Goal: Task Accomplishment & Management: Manage account settings

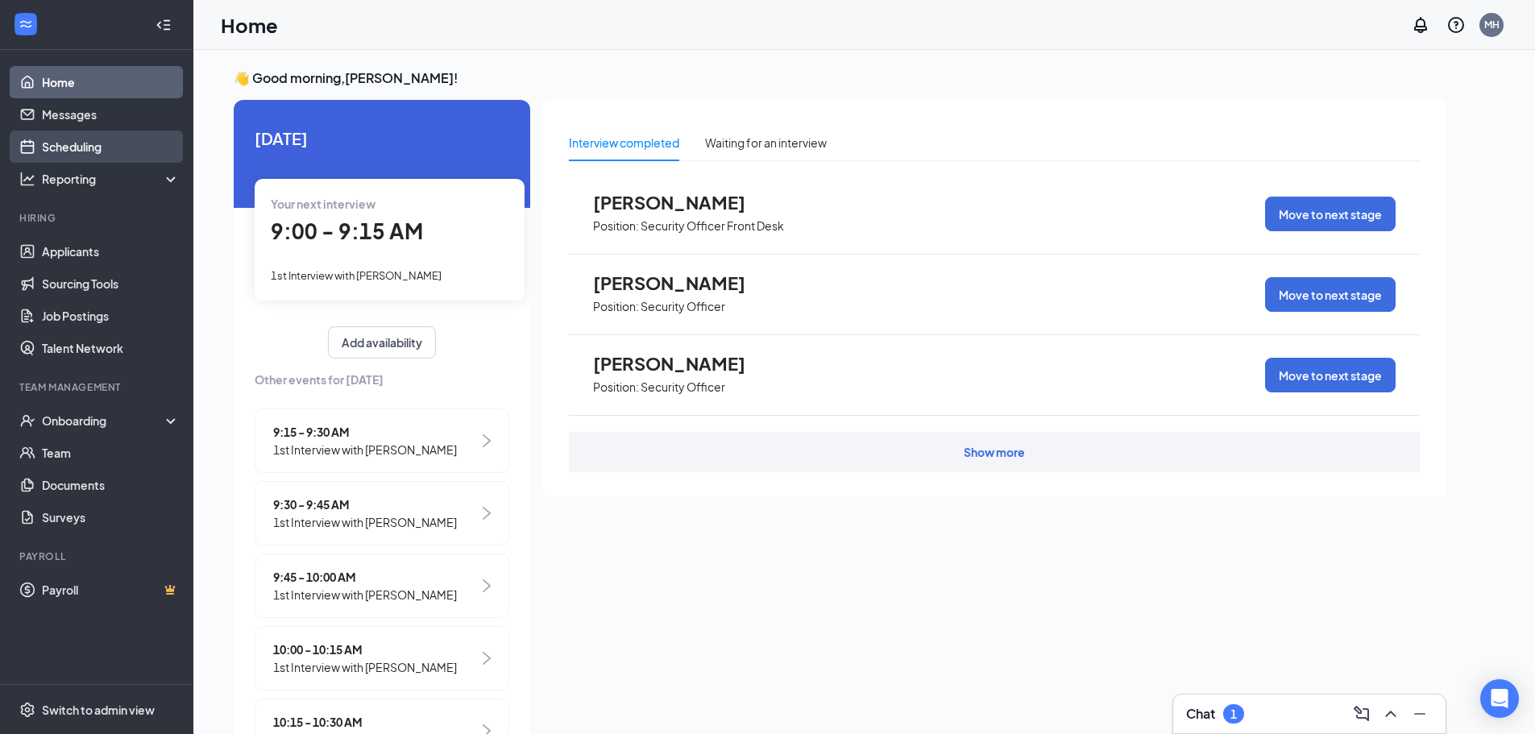
drag, startPoint x: 92, startPoint y: 152, endPoint x: 90, endPoint y: 160, distance: 8.2
click at [90, 153] on link "Scheduling" at bounding box center [111, 147] width 138 height 32
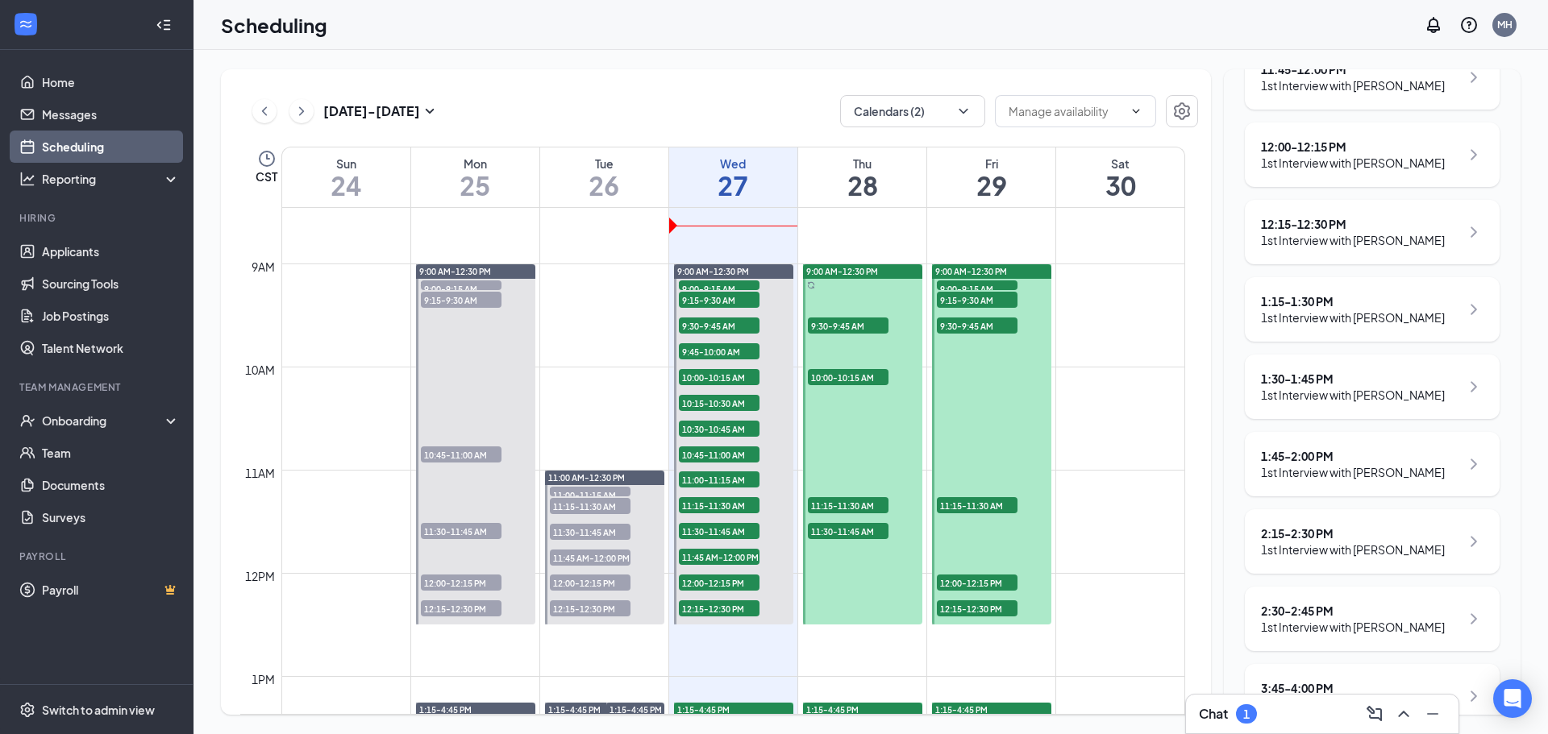
scroll to position [1120, 0]
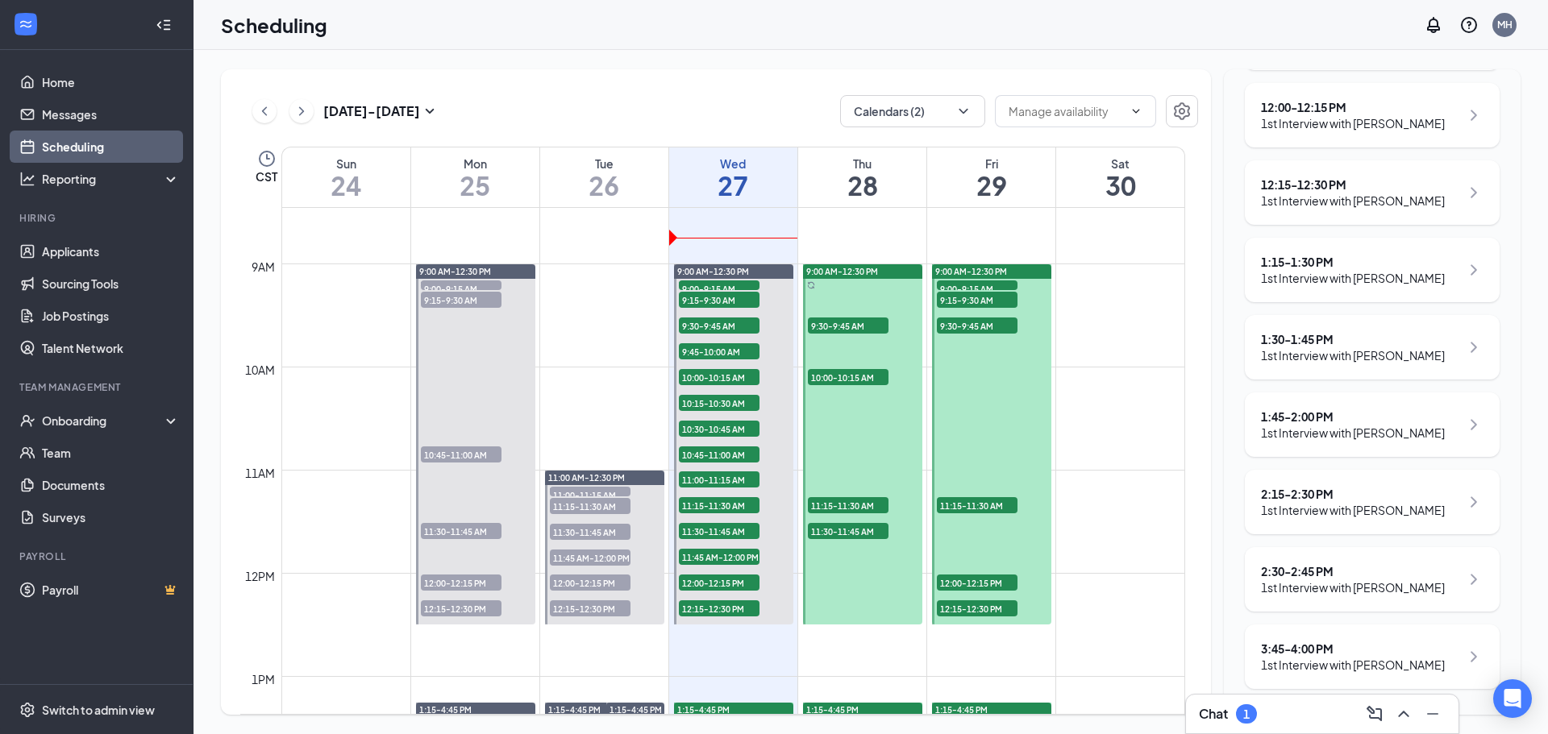
click at [1226, 712] on h3 "Chat" at bounding box center [1213, 714] width 29 height 18
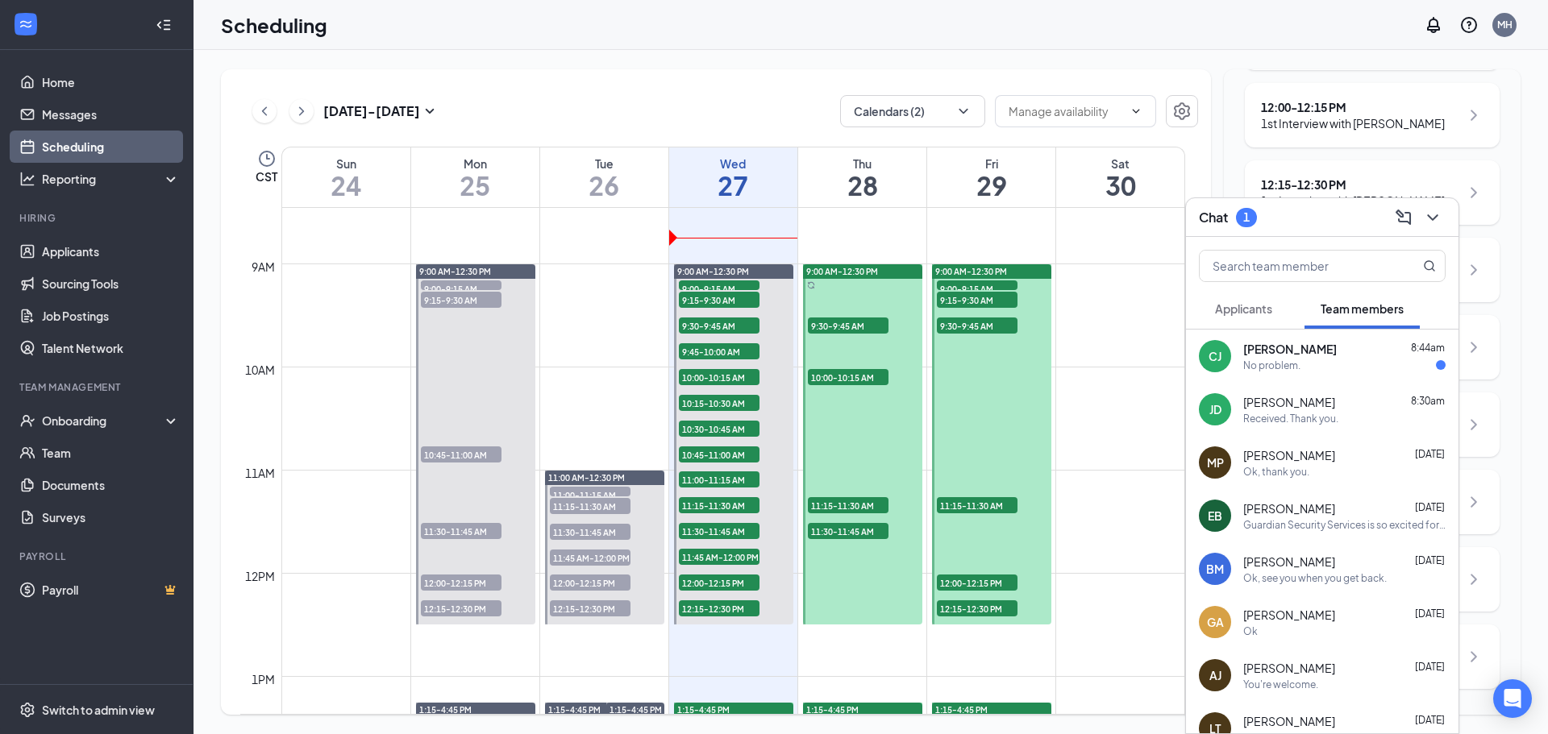
click at [1284, 352] on span "[PERSON_NAME]" at bounding box center [1290, 349] width 94 height 16
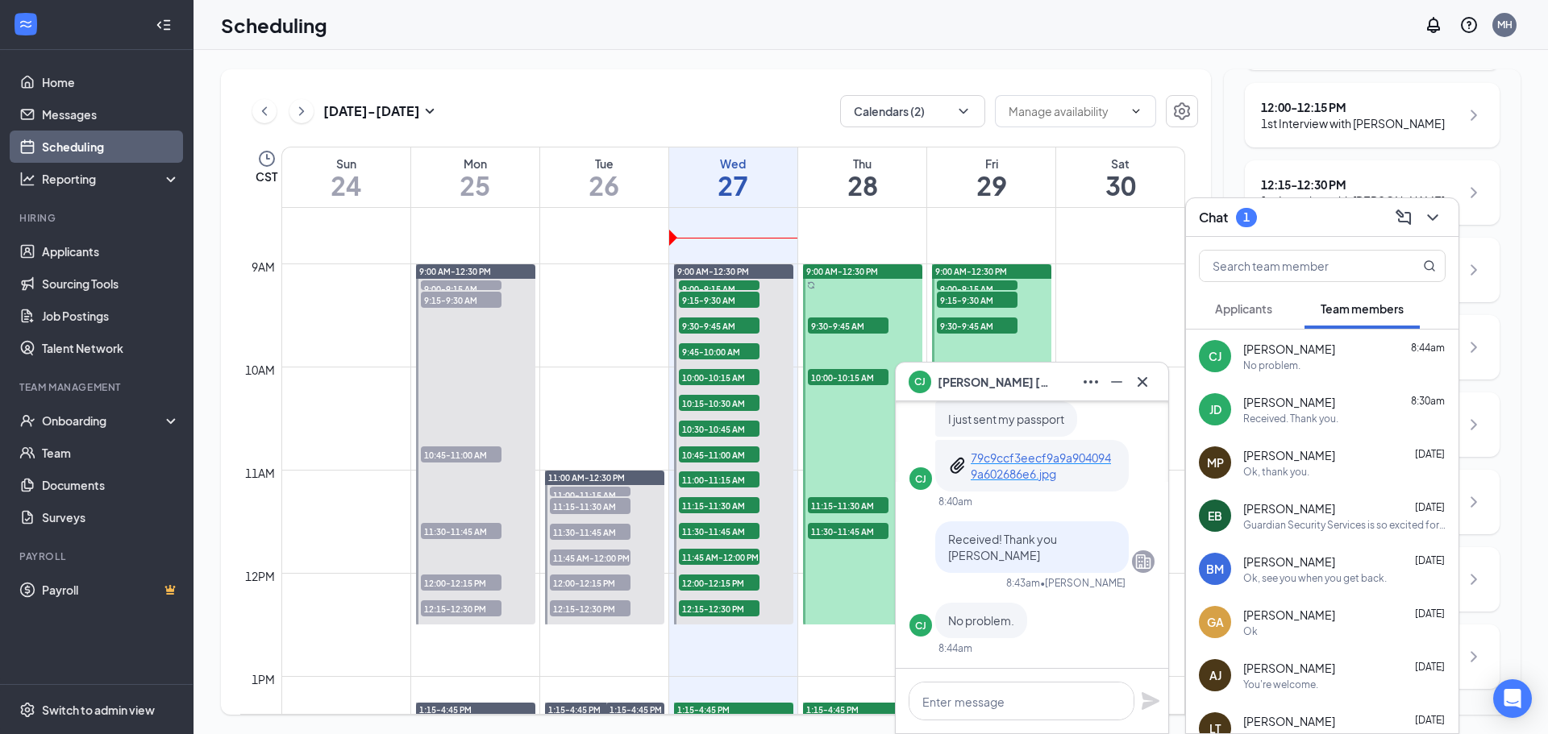
click at [1283, 393] on div "[PERSON_NAME] 8:30am Received. Thank you." at bounding box center [1322, 409] width 272 height 53
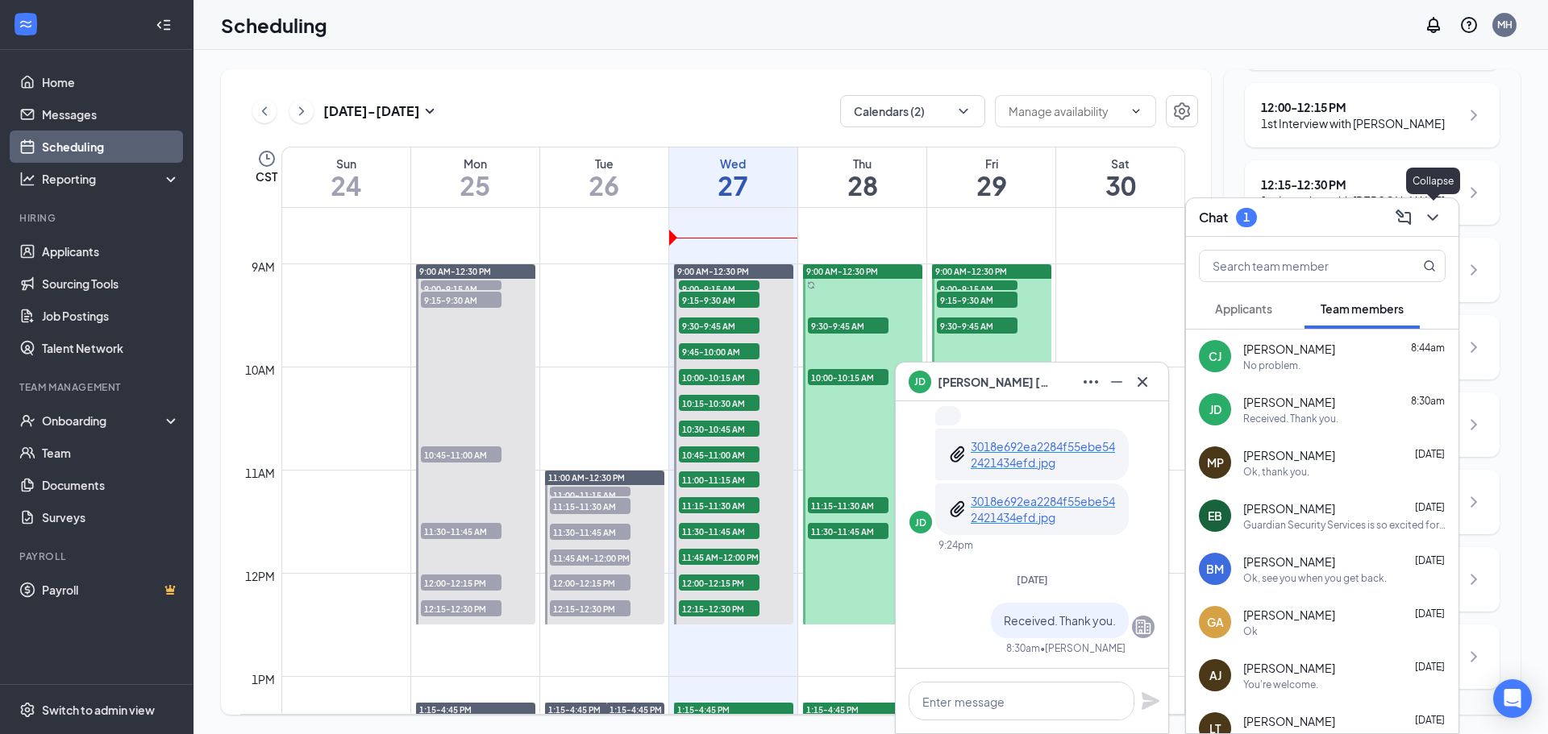
click at [1436, 214] on icon "ChevronDown" at bounding box center [1432, 217] width 19 height 19
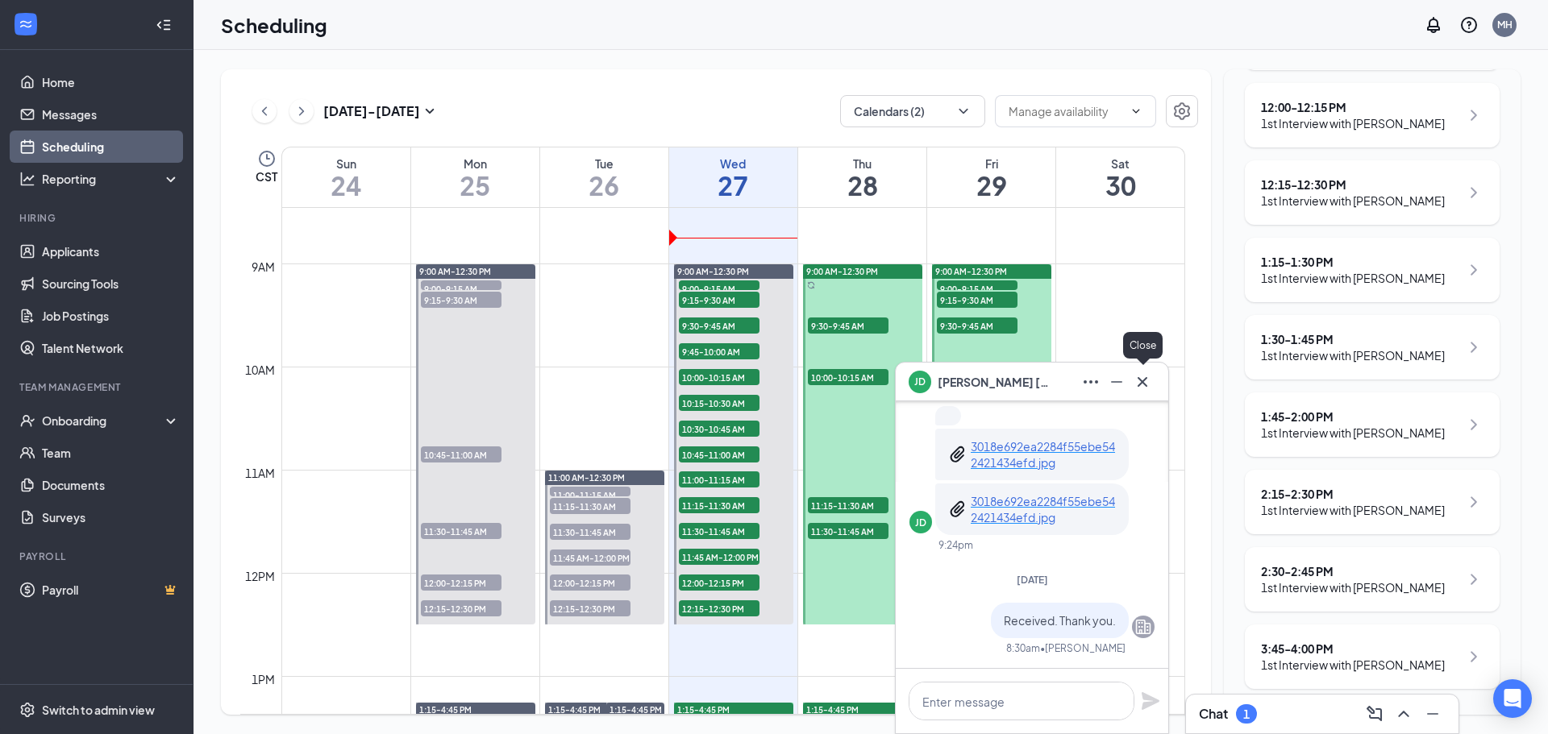
click at [1140, 382] on icon "Cross" at bounding box center [1141, 381] width 19 height 19
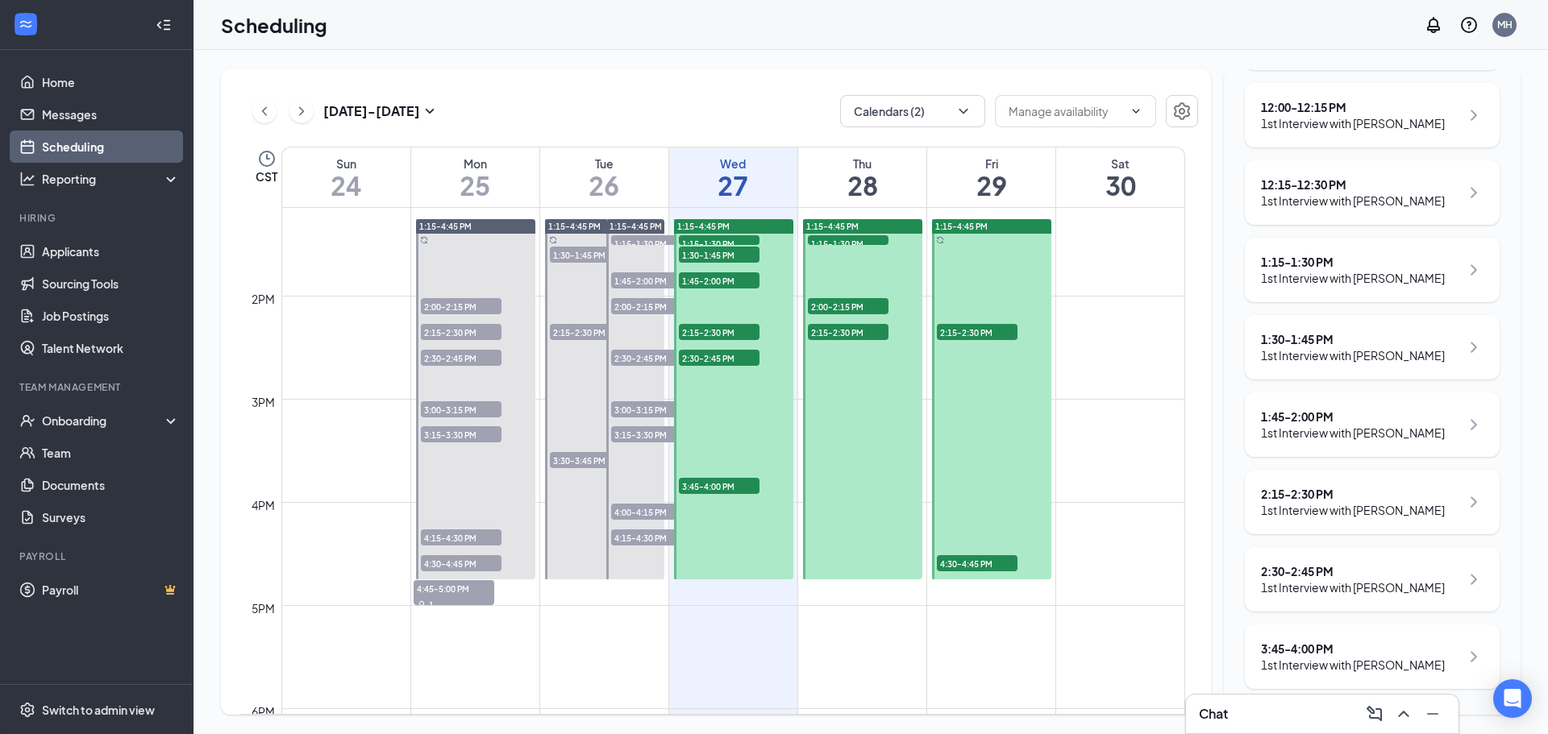
scroll to position [1276, 0]
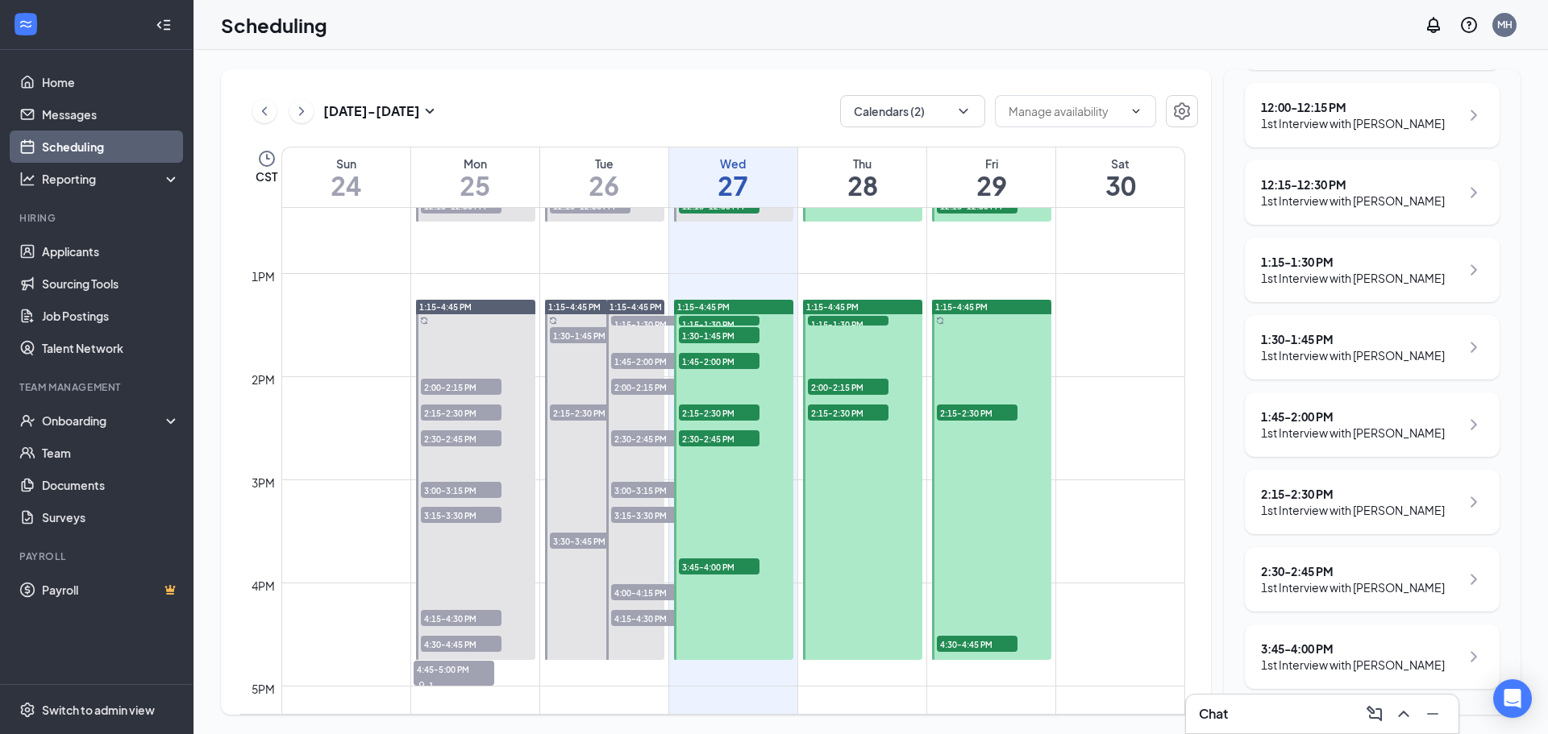
click at [968, 643] on span "4:30-4:45 PM" at bounding box center [977, 644] width 81 height 16
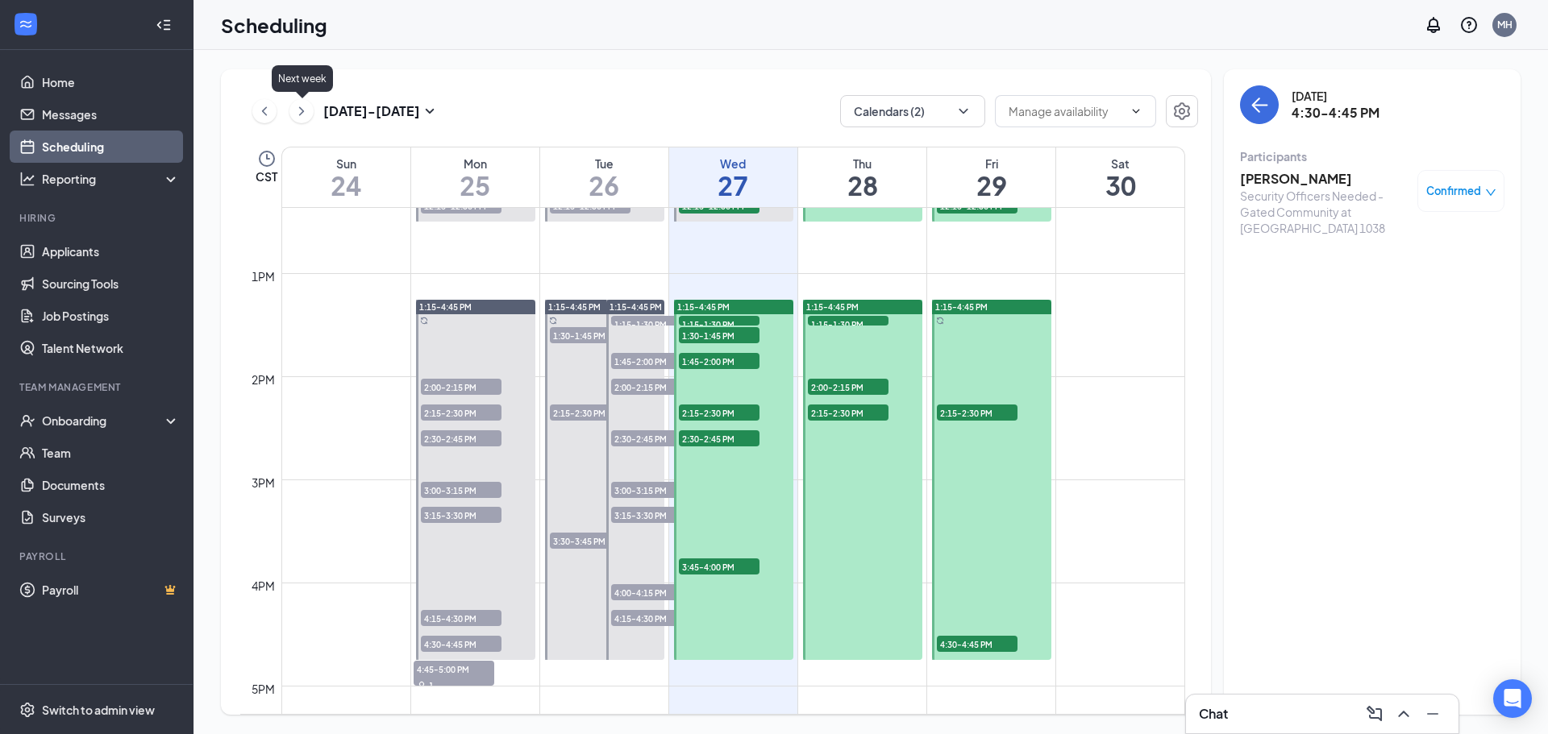
click at [296, 109] on icon "ChevronRight" at bounding box center [301, 111] width 16 height 19
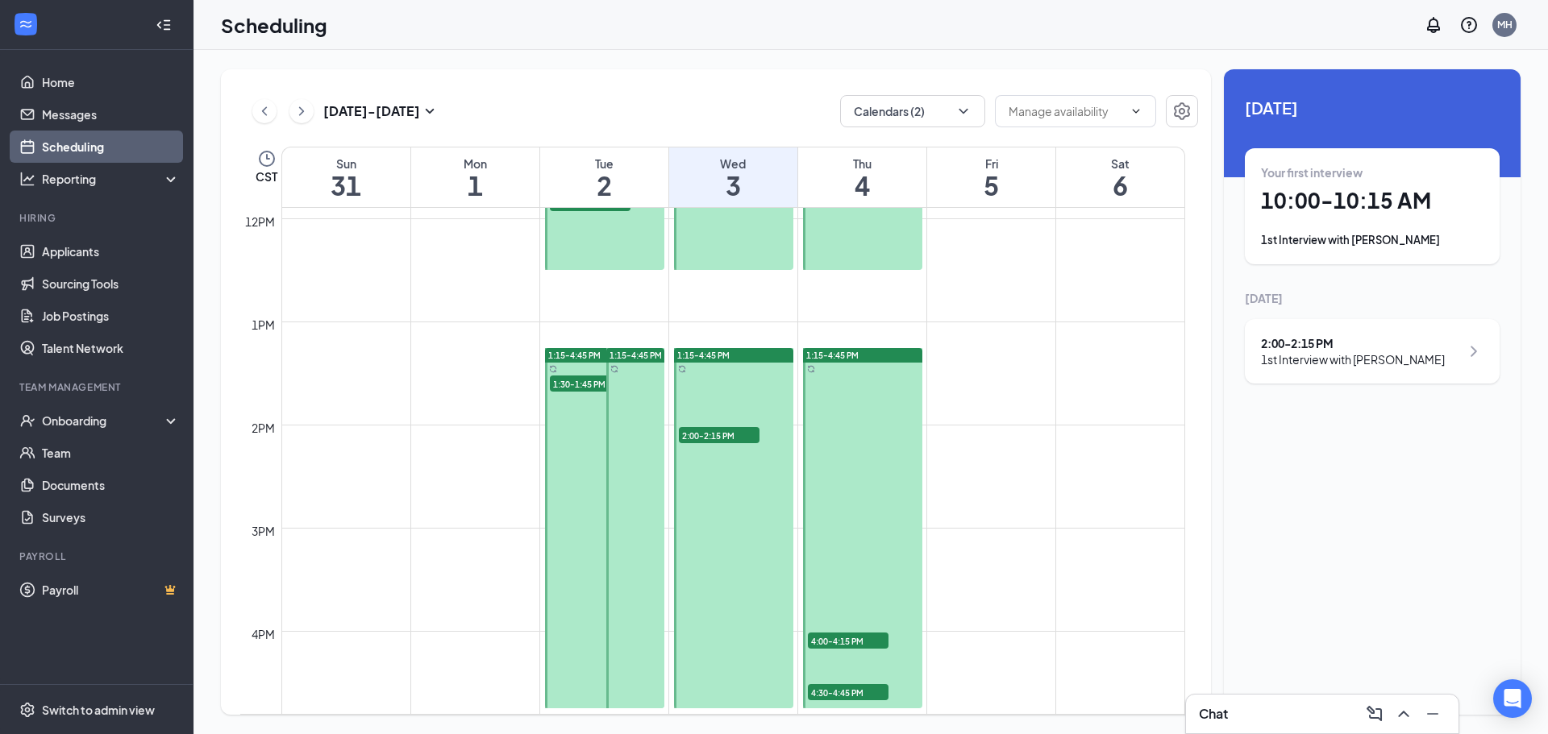
scroll to position [1276, 0]
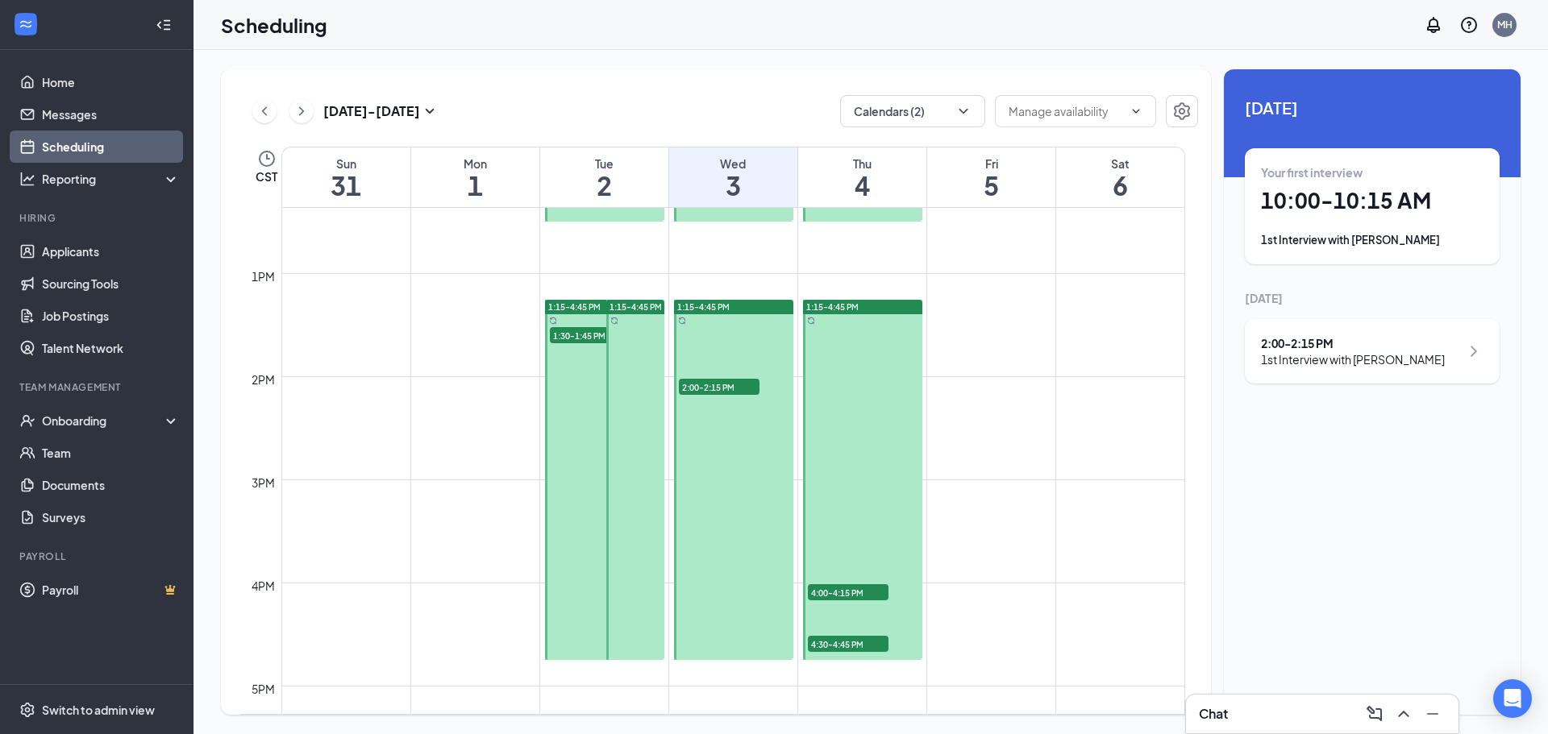
click at [830, 645] on span "4:30-4:45 PM" at bounding box center [848, 644] width 81 height 16
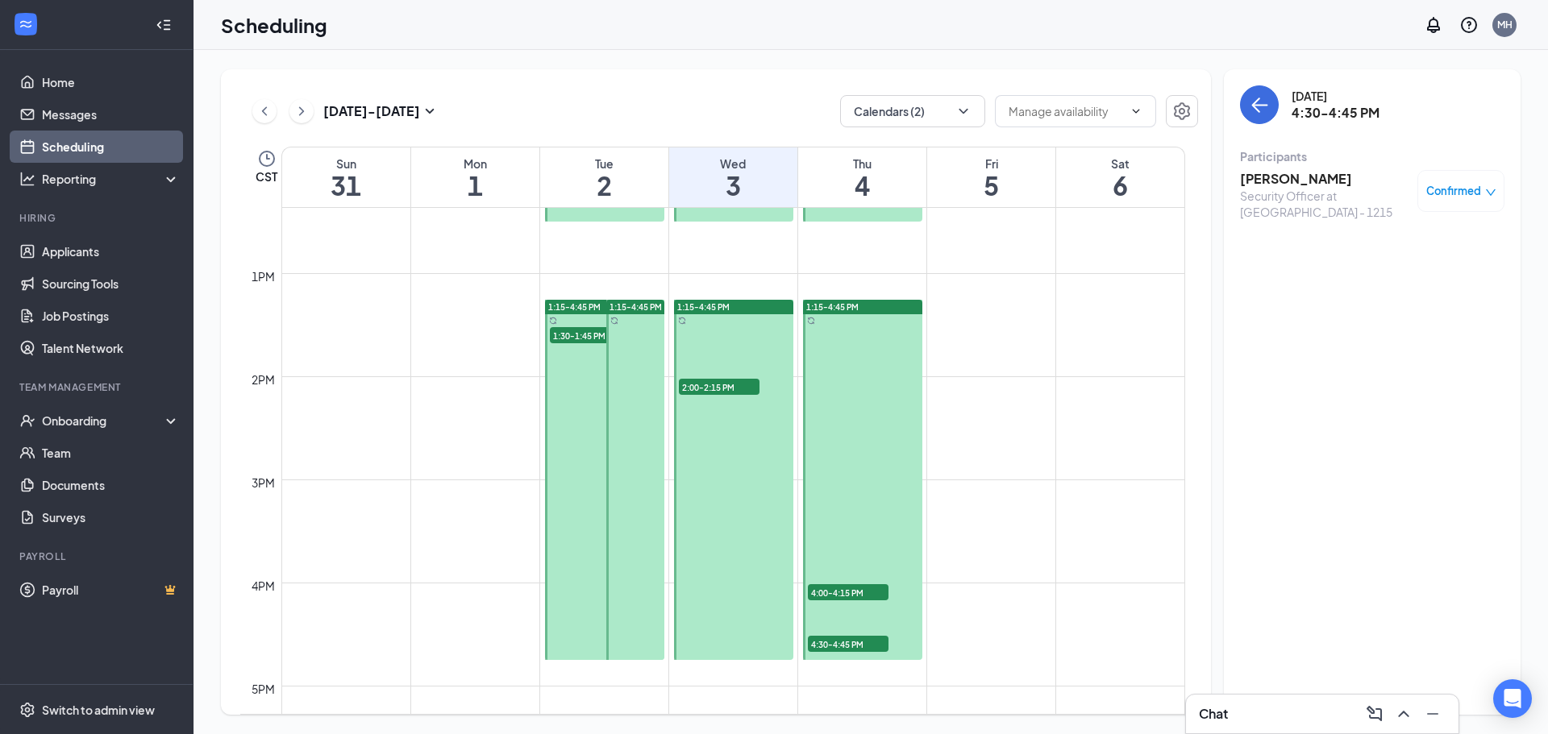
click at [846, 583] on div "4:00-4:15 PM 1" at bounding box center [848, 592] width 84 height 19
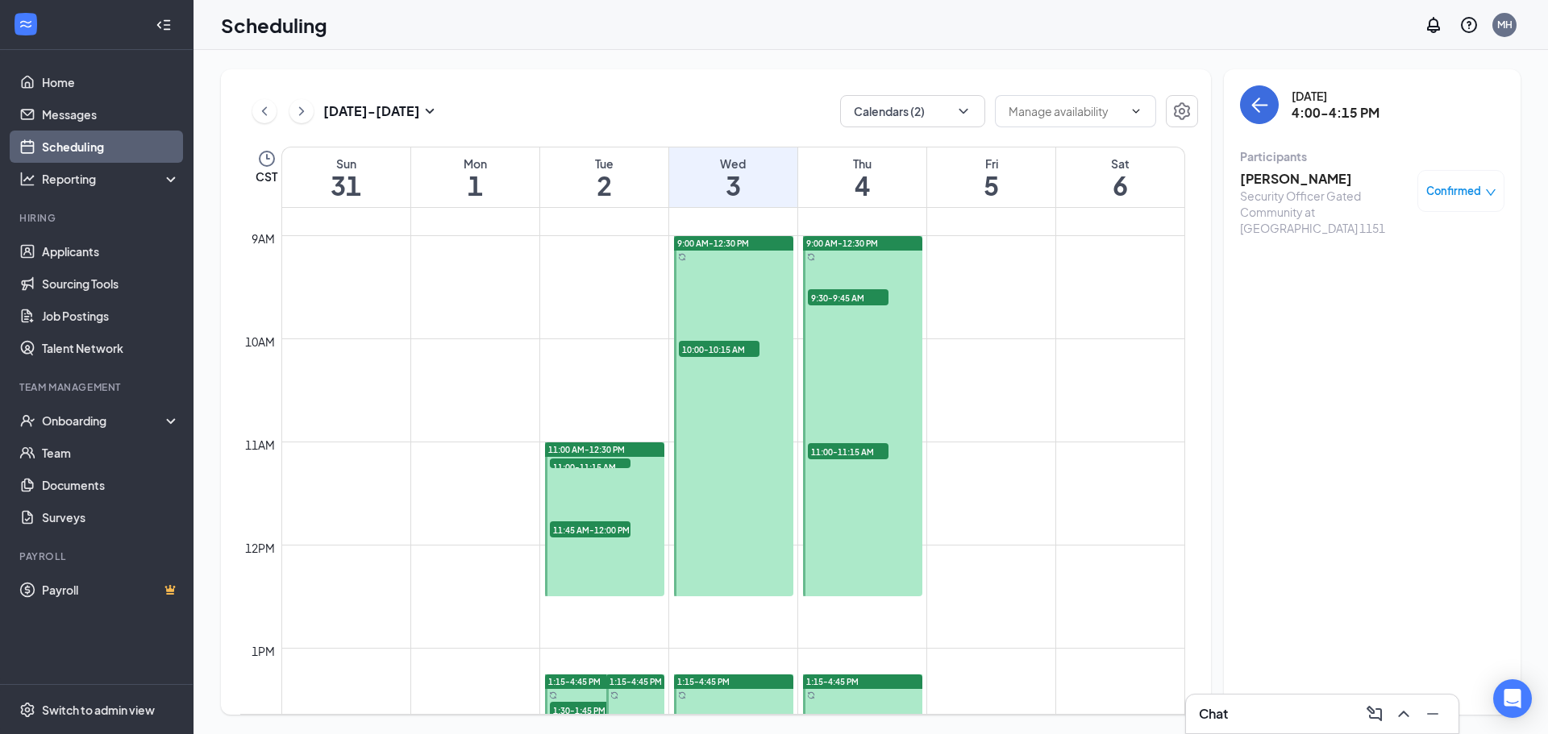
scroll to position [873, 0]
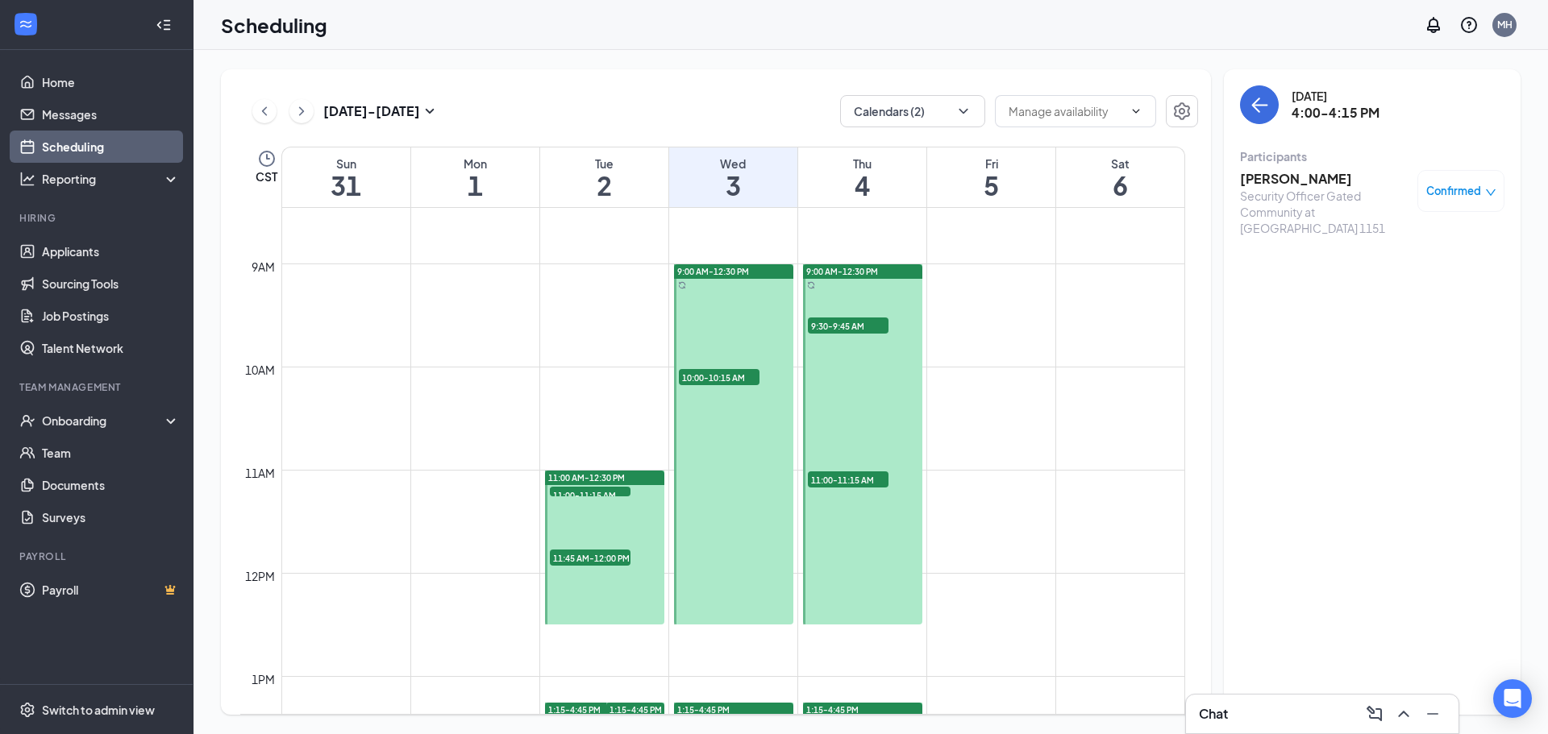
click at [844, 476] on span "11:00-11:15 AM" at bounding box center [848, 480] width 81 height 16
click at [854, 324] on span "9:30-9:45 AM" at bounding box center [848, 326] width 81 height 16
click at [854, 472] on span "11:00-11:15 AM" at bounding box center [848, 480] width 81 height 16
click at [1275, 181] on h3 "Dmarion Gibson" at bounding box center [1324, 179] width 169 height 18
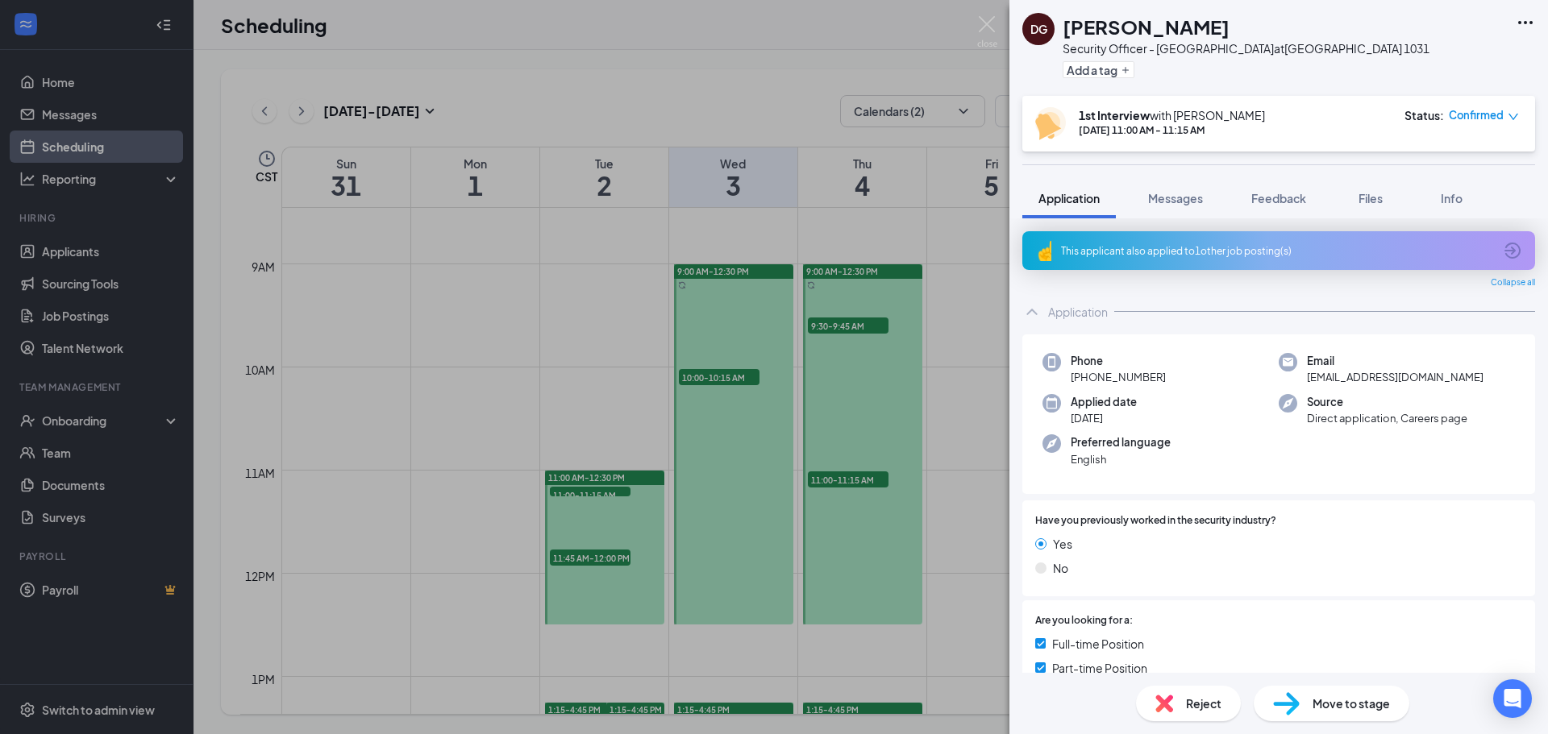
click at [1186, 245] on div "This applicant also applied to 1 other job posting(s)" at bounding box center [1277, 251] width 432 height 14
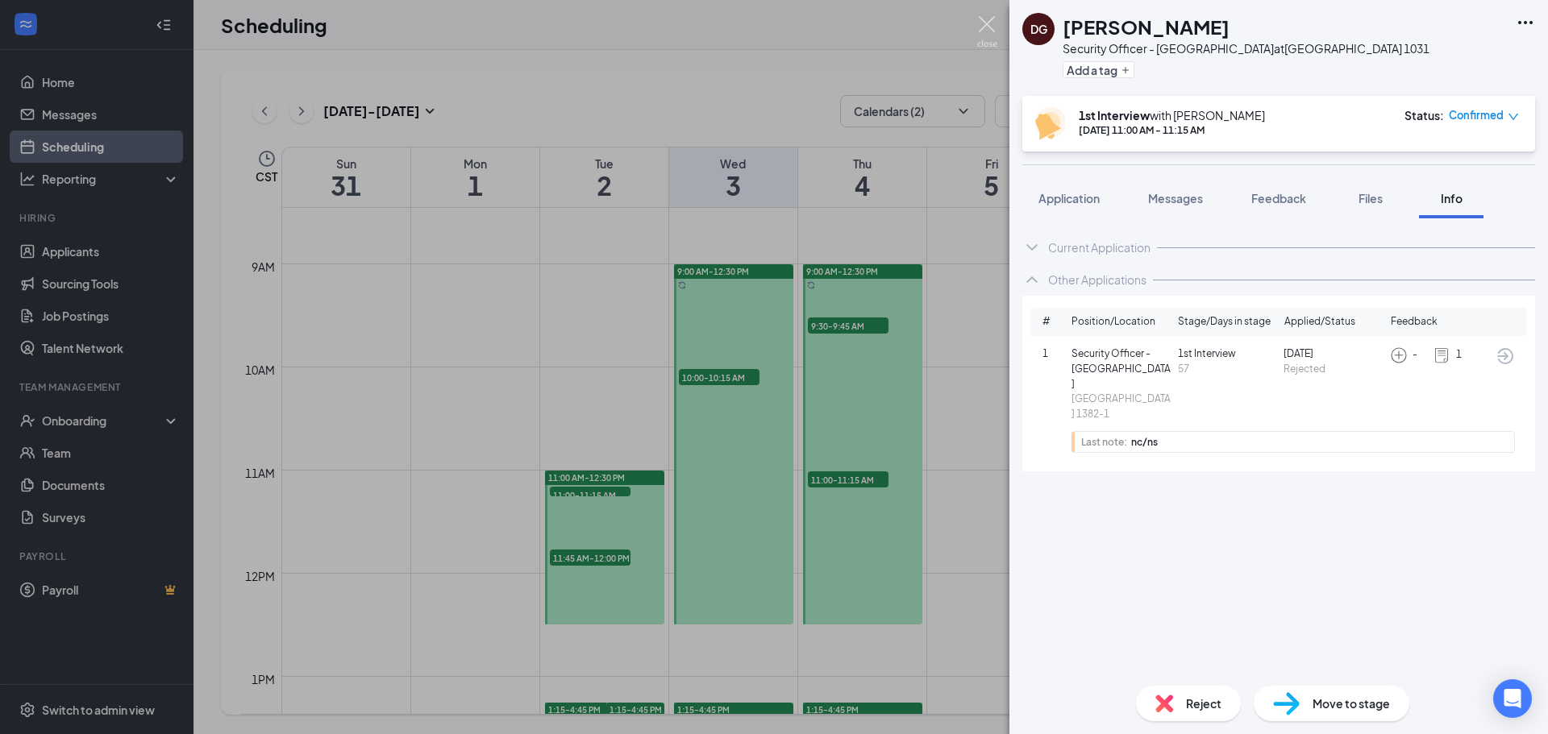
click at [993, 23] on img at bounding box center [987, 31] width 20 height 31
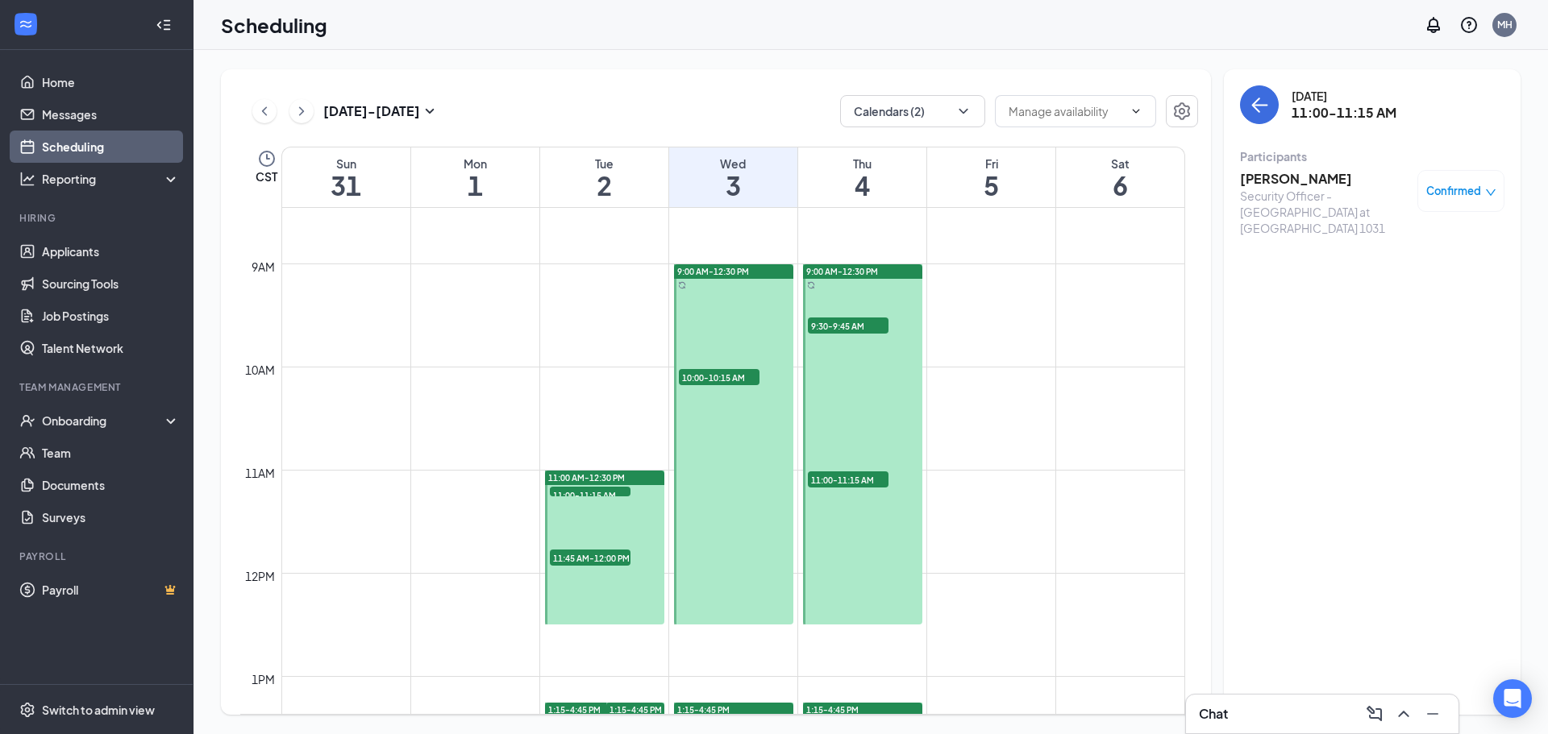
click at [722, 373] on span "10:00-10:15 AM" at bounding box center [719, 377] width 81 height 16
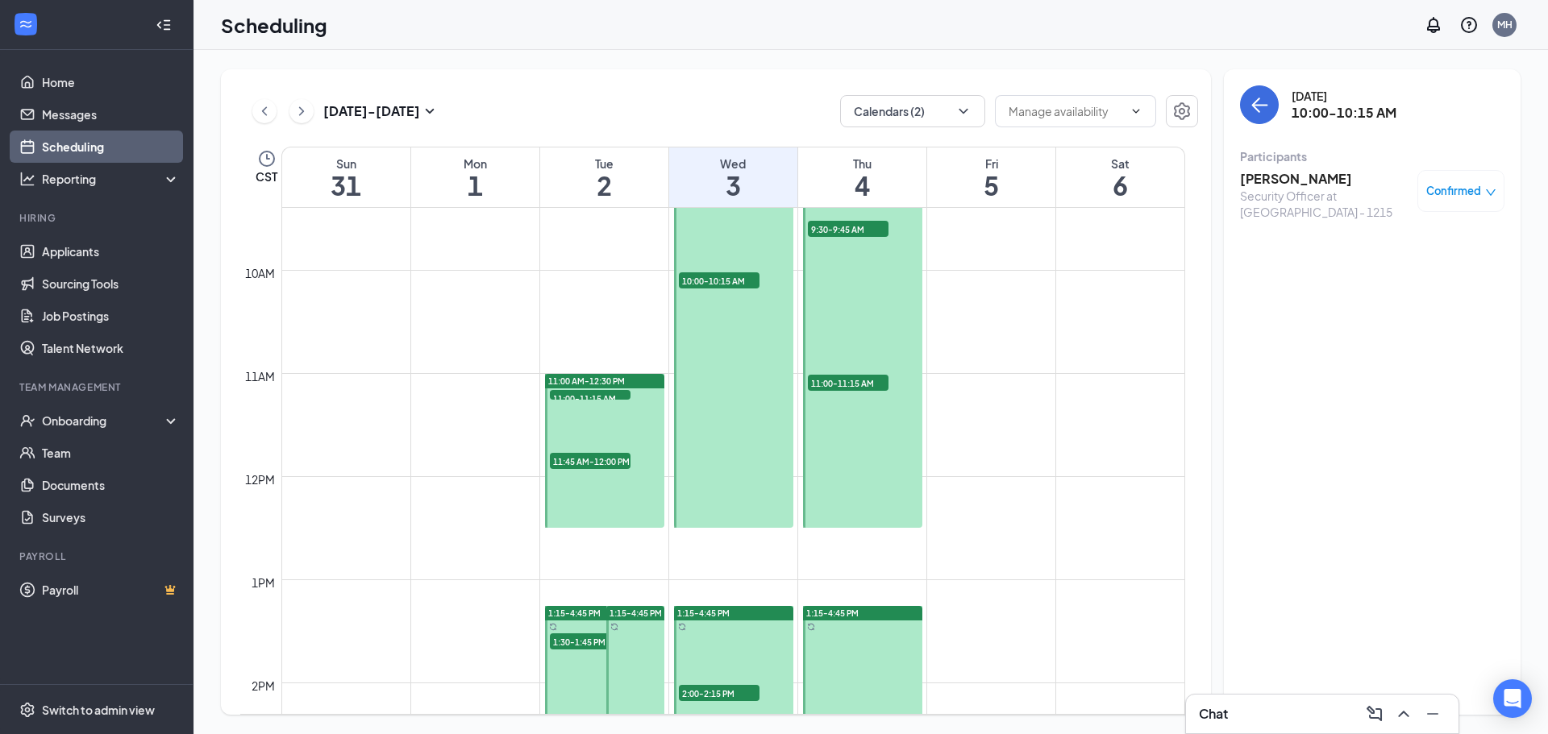
scroll to position [1115, 0]
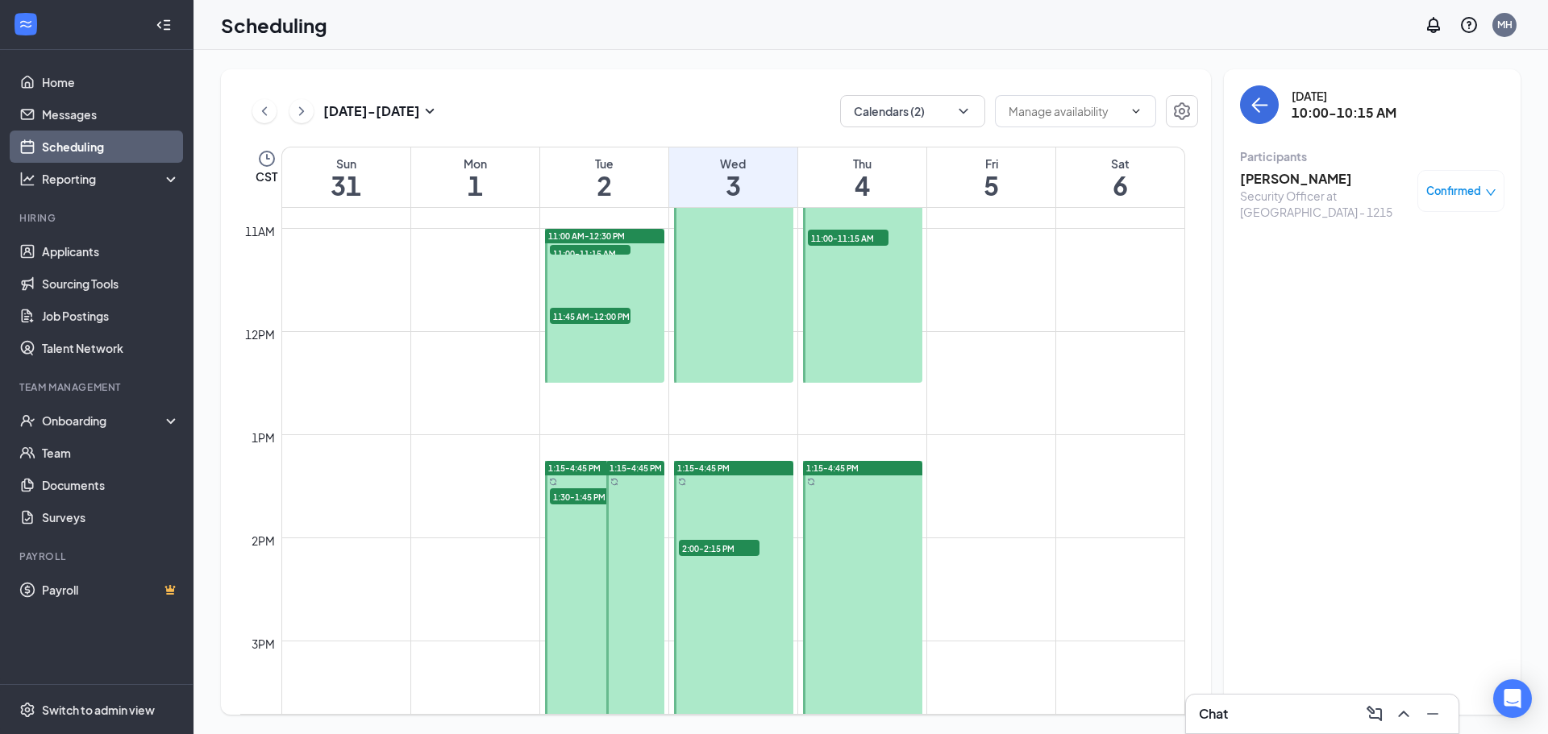
click at [718, 546] on span "2:00-2:15 PM" at bounding box center [719, 548] width 81 height 16
click at [578, 315] on span "11:45 AM-12:00 PM" at bounding box center [590, 316] width 81 height 16
click at [587, 250] on span "11:00-11:15 AM" at bounding box center [590, 253] width 81 height 16
click at [580, 499] on span "1:30-1:45 PM" at bounding box center [590, 496] width 81 height 16
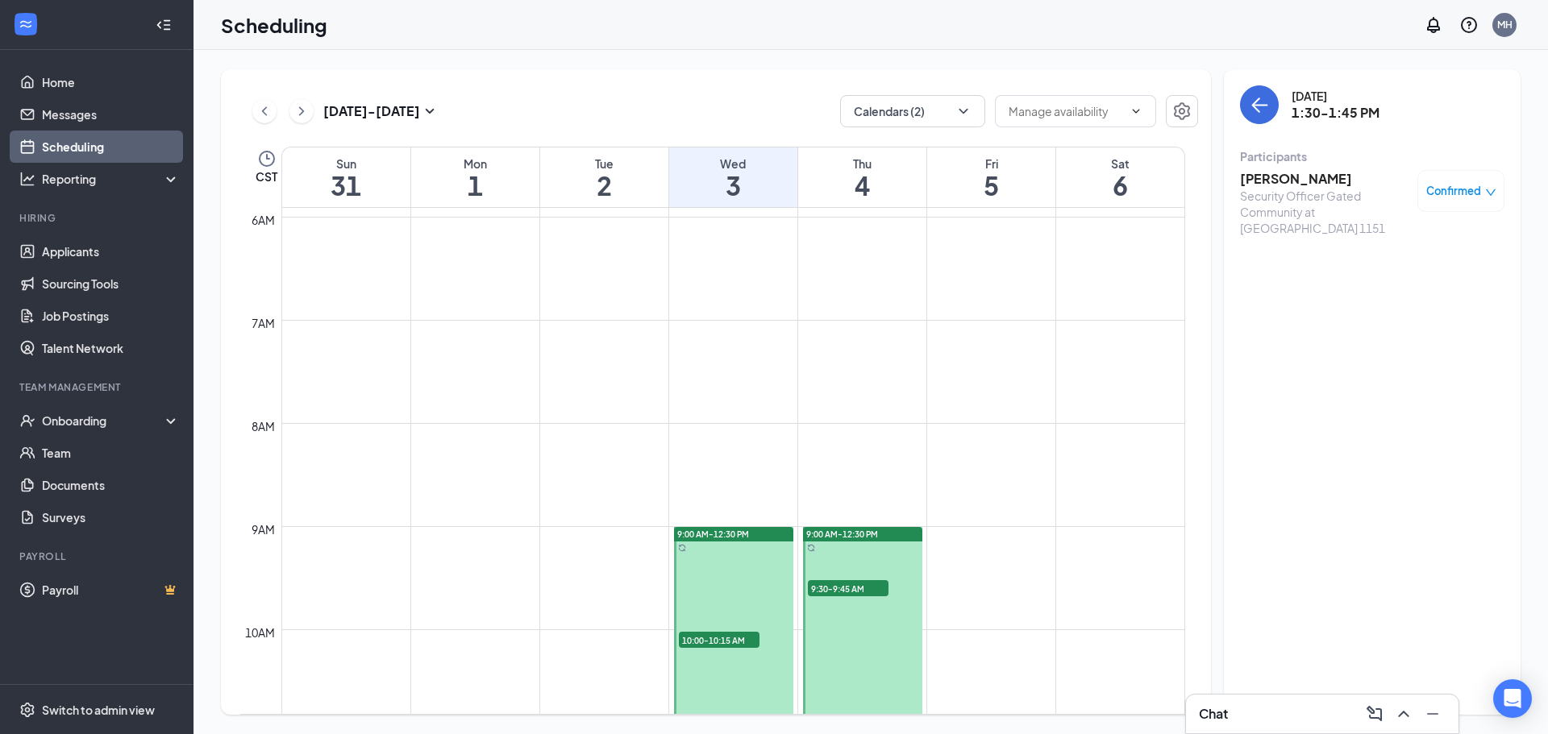
scroll to position [389, 0]
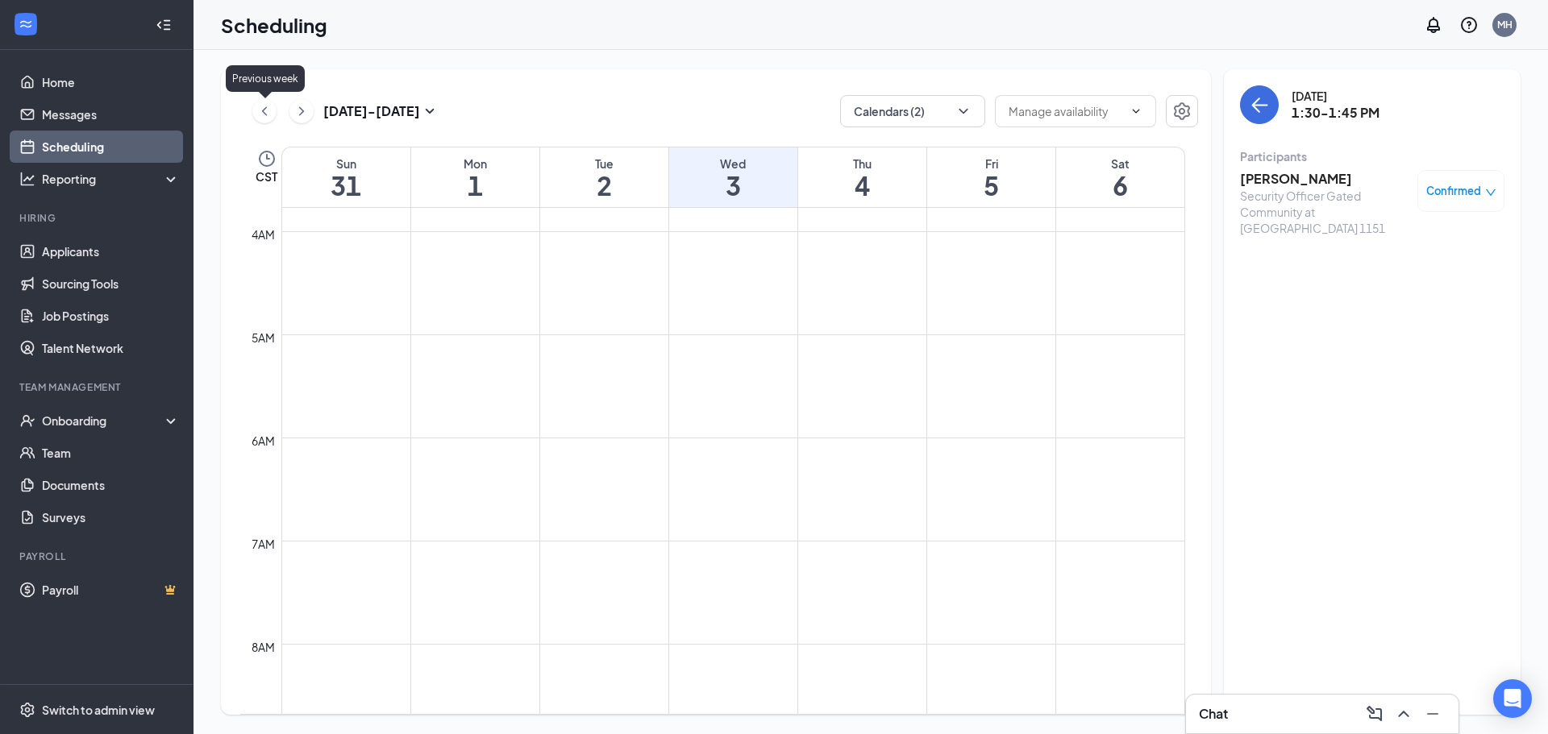
click at [265, 111] on icon "ChevronLeft" at bounding box center [264, 111] width 16 height 19
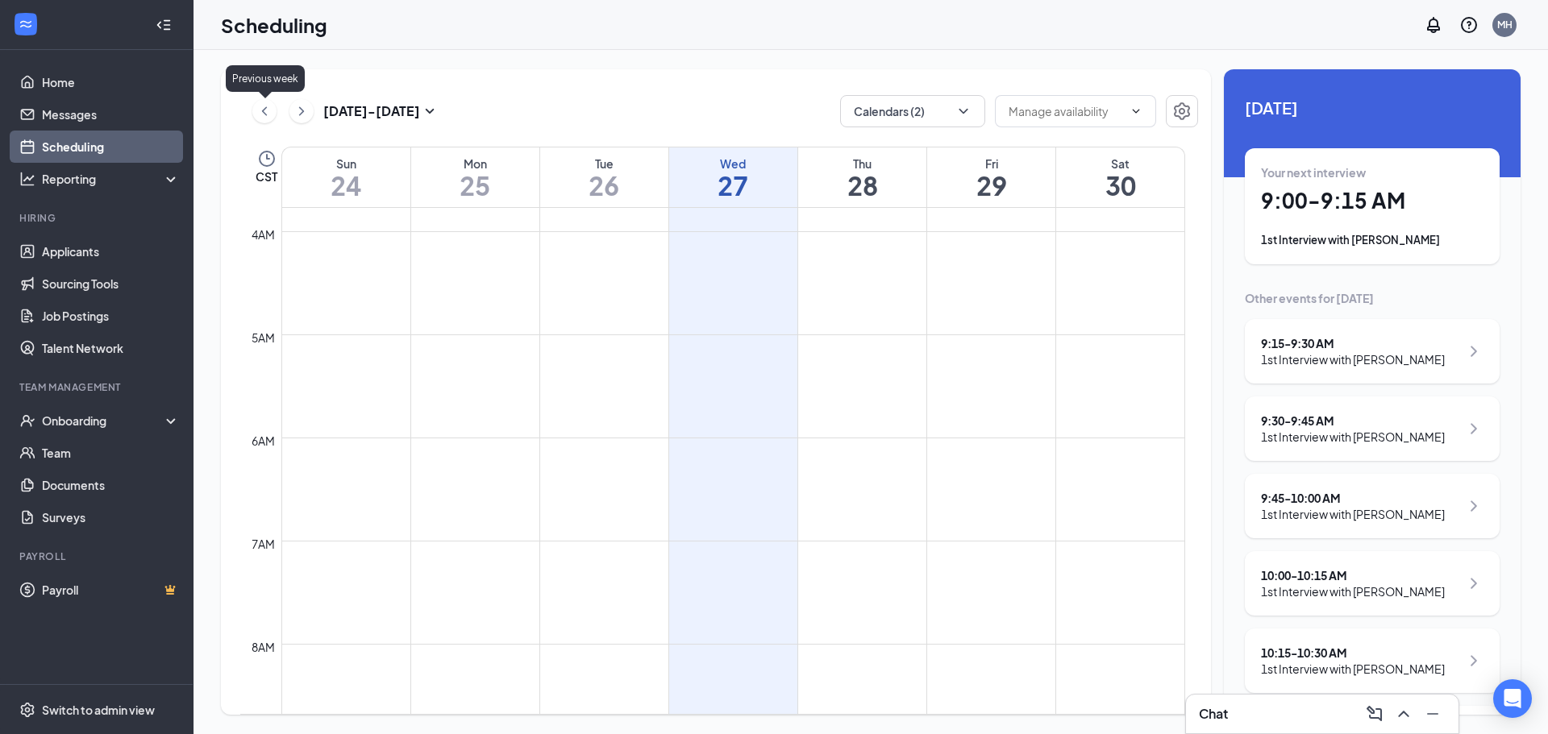
scroll to position [792, 0]
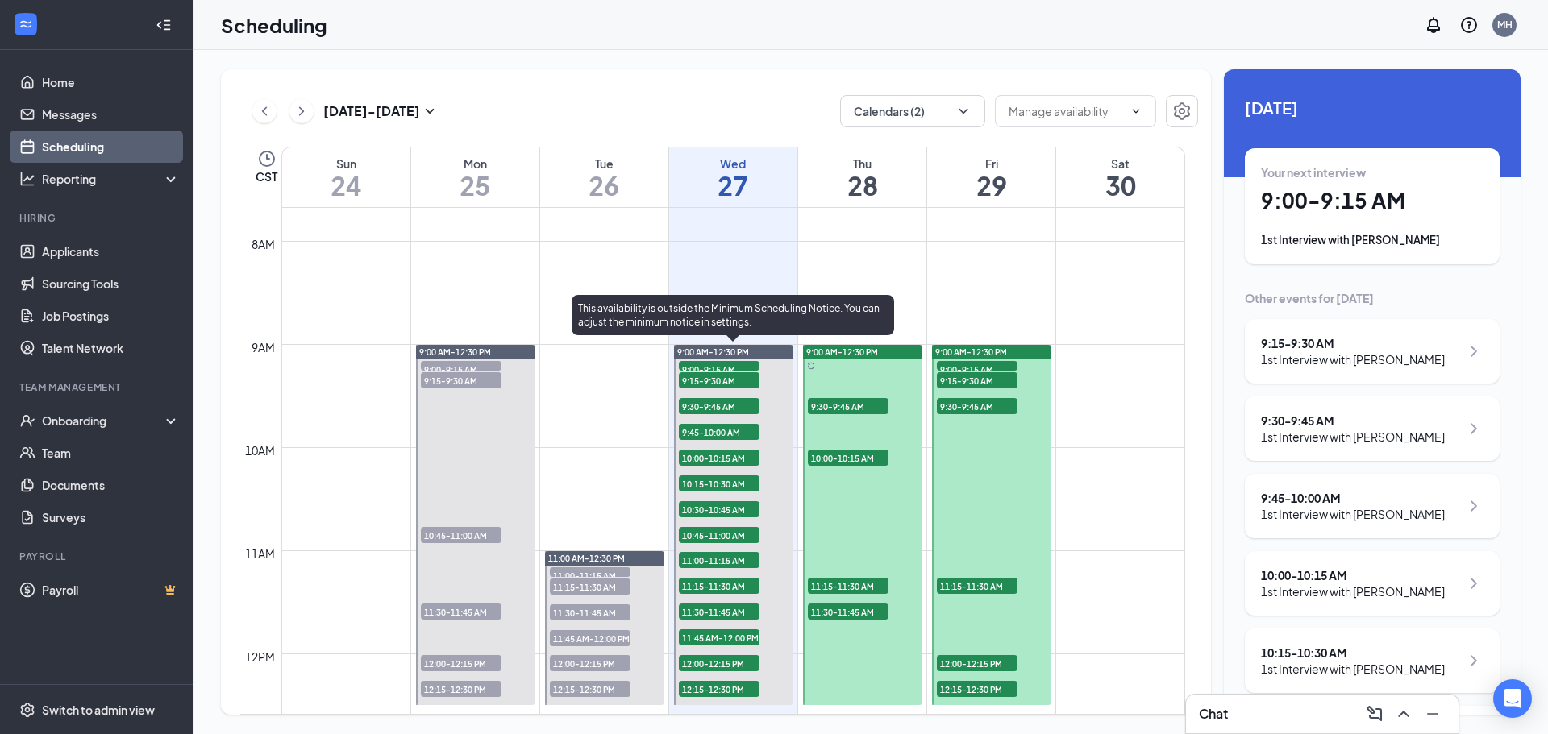
click at [725, 364] on span "9:00-9:15 AM" at bounding box center [719, 369] width 81 height 16
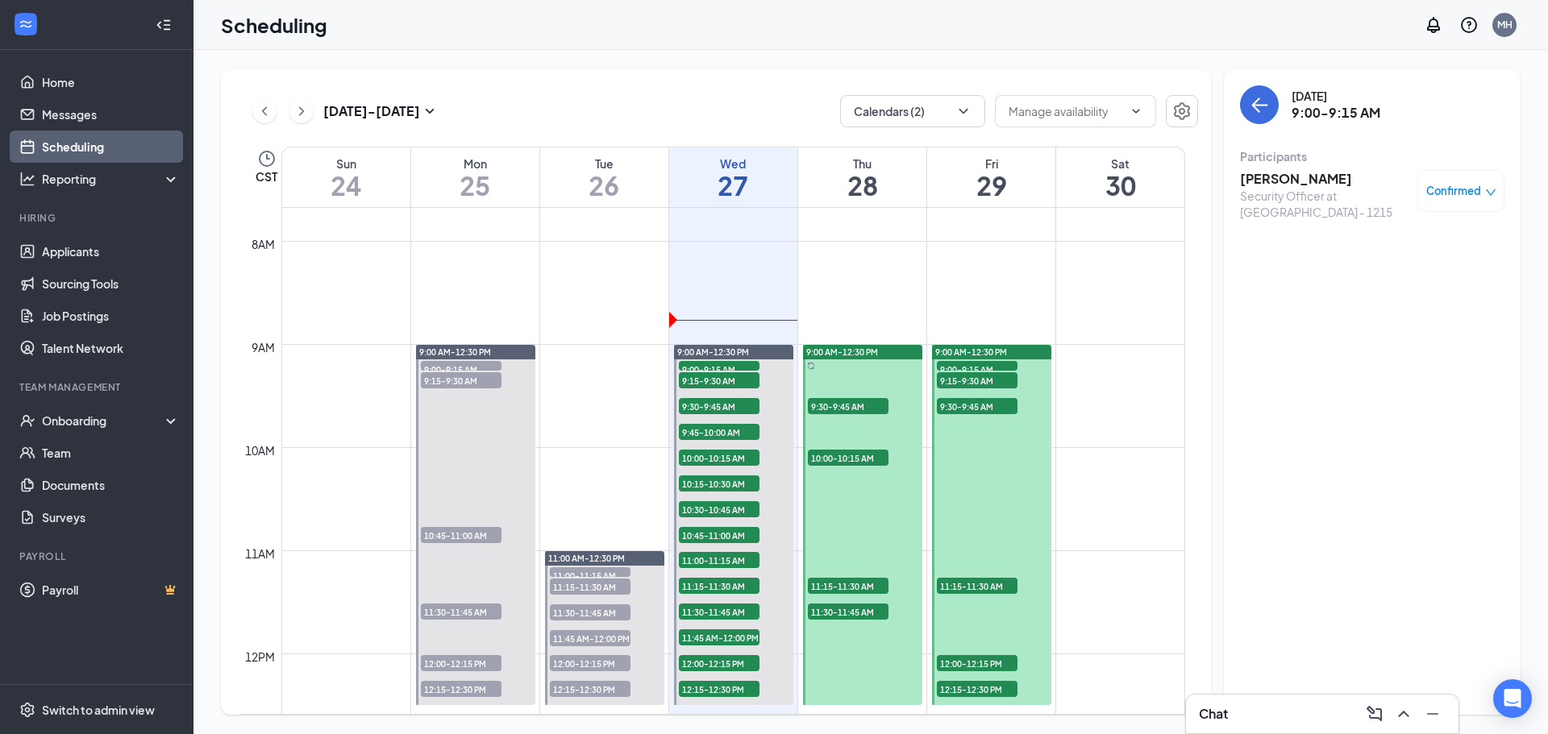
click at [1279, 180] on h3 "Malik Marshall" at bounding box center [1324, 179] width 169 height 18
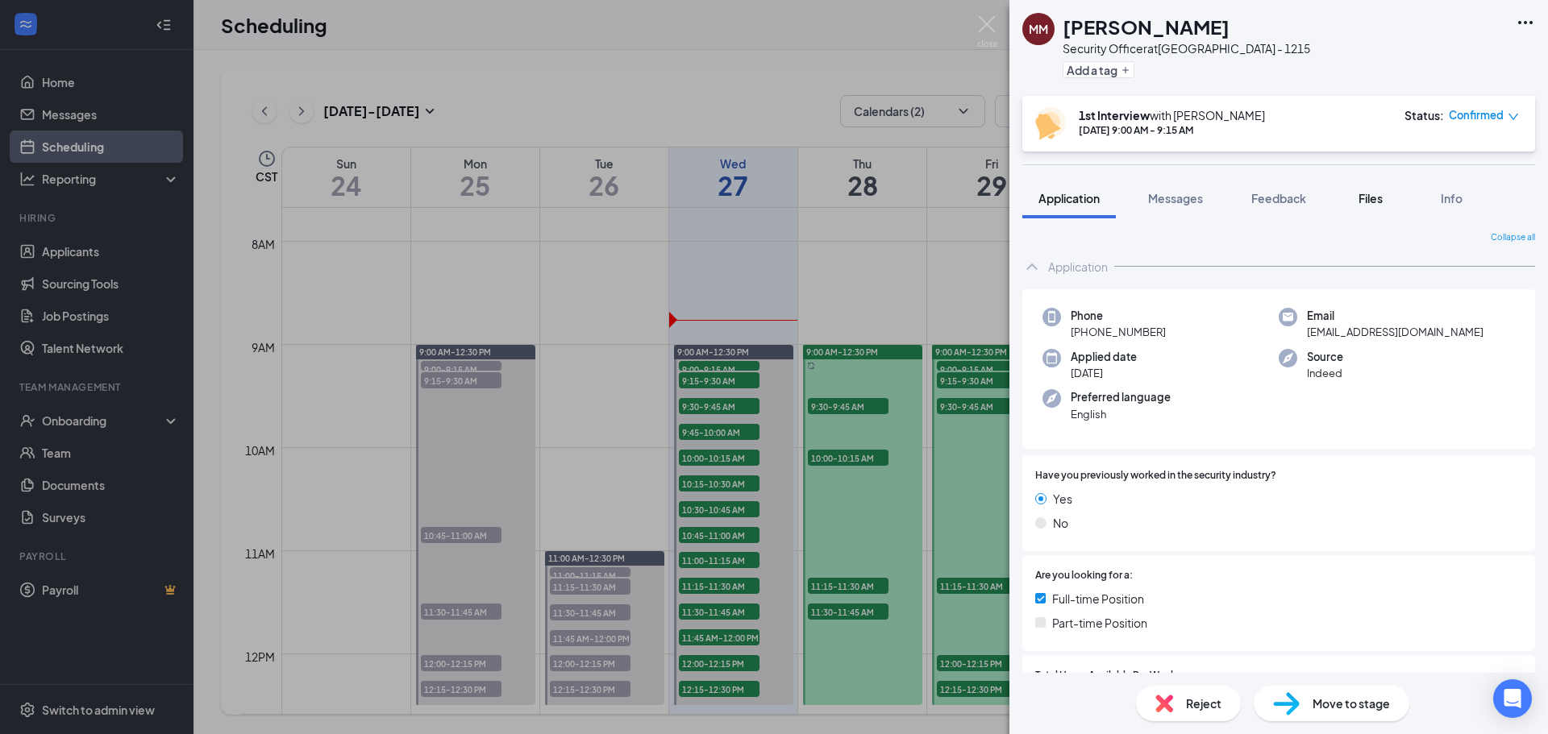
click at [1370, 205] on span "Files" at bounding box center [1370, 198] width 24 height 15
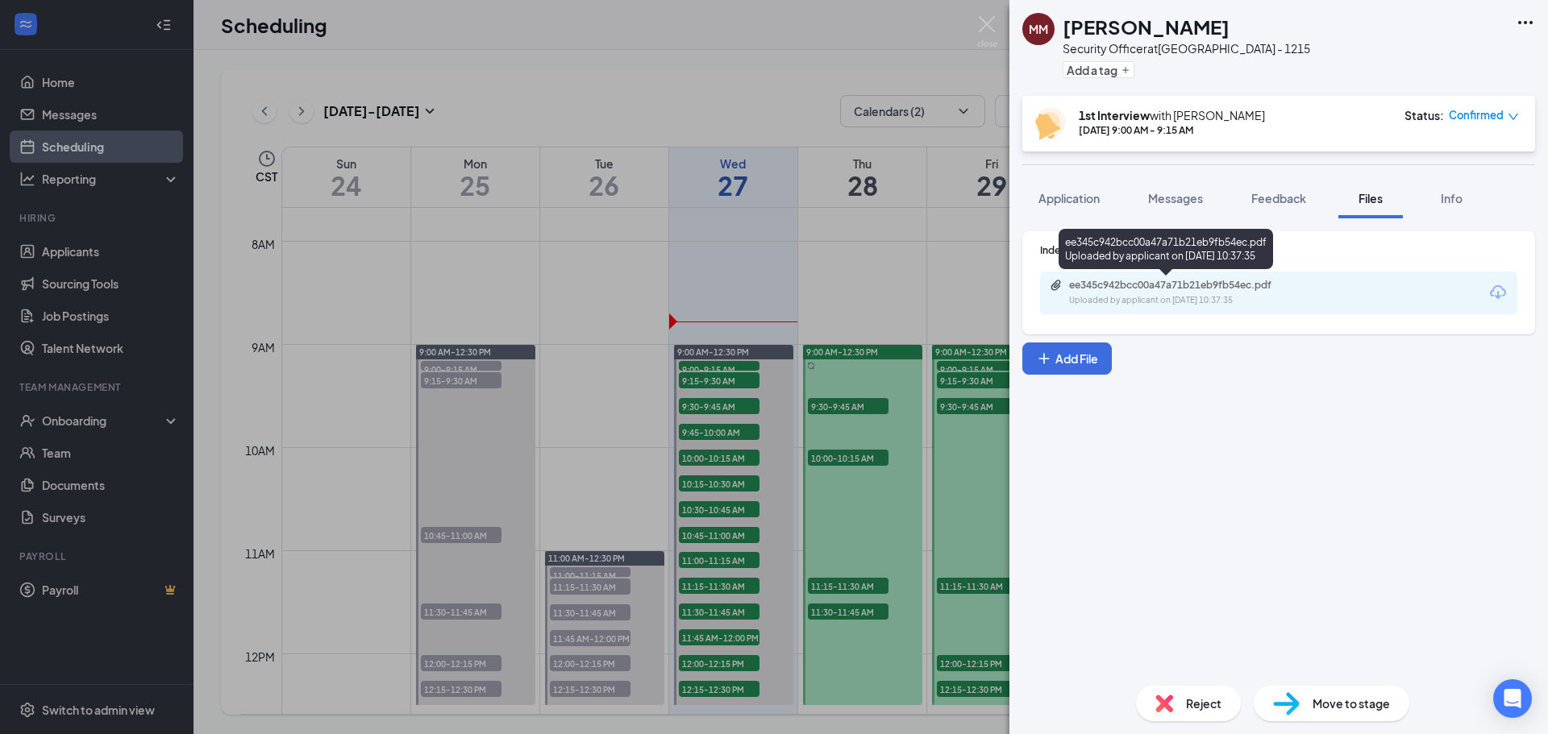
click at [1244, 293] on div "ee345c942bcc00a47a71b21eb9fb54ec.pdf Uploaded by applicant on Aug 25, 2025 at 1…" at bounding box center [1179, 293] width 261 height 28
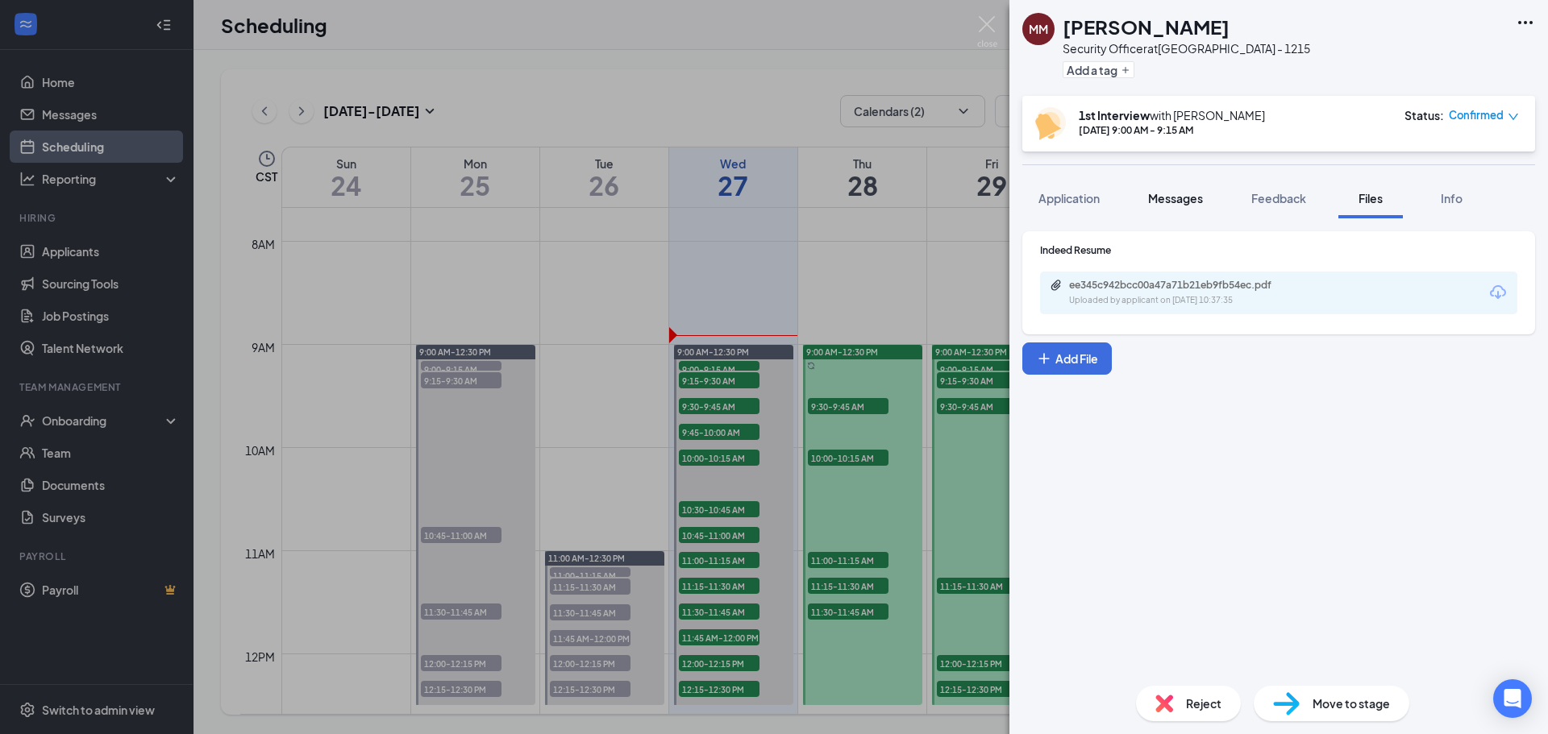
click at [1176, 201] on span "Messages" at bounding box center [1175, 198] width 55 height 15
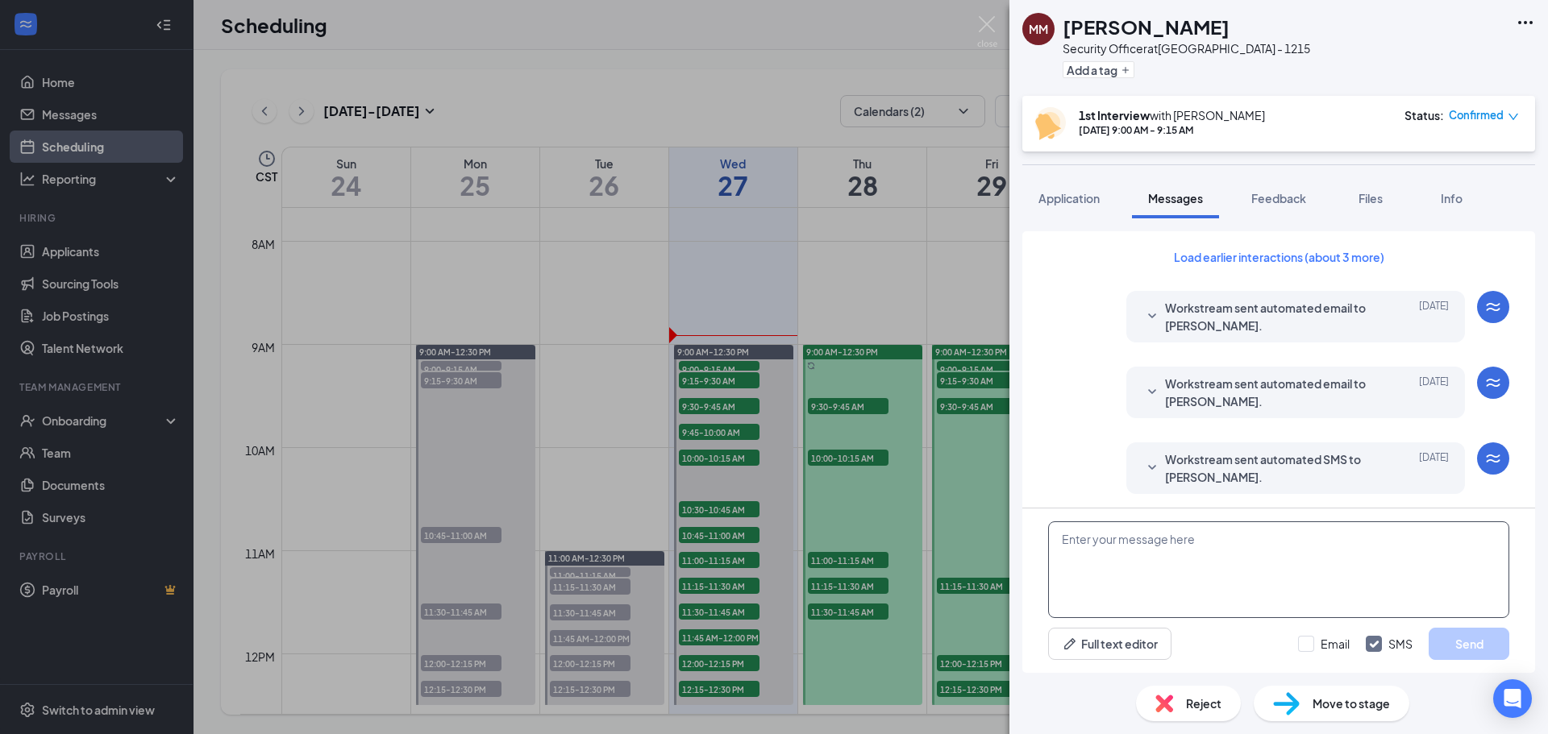
paste textarea "Join Zoom Meeting https://us06web.zoom.us/j/87216135404?pwd=HJ9zJ7yMc3a0UrAAEqa…"
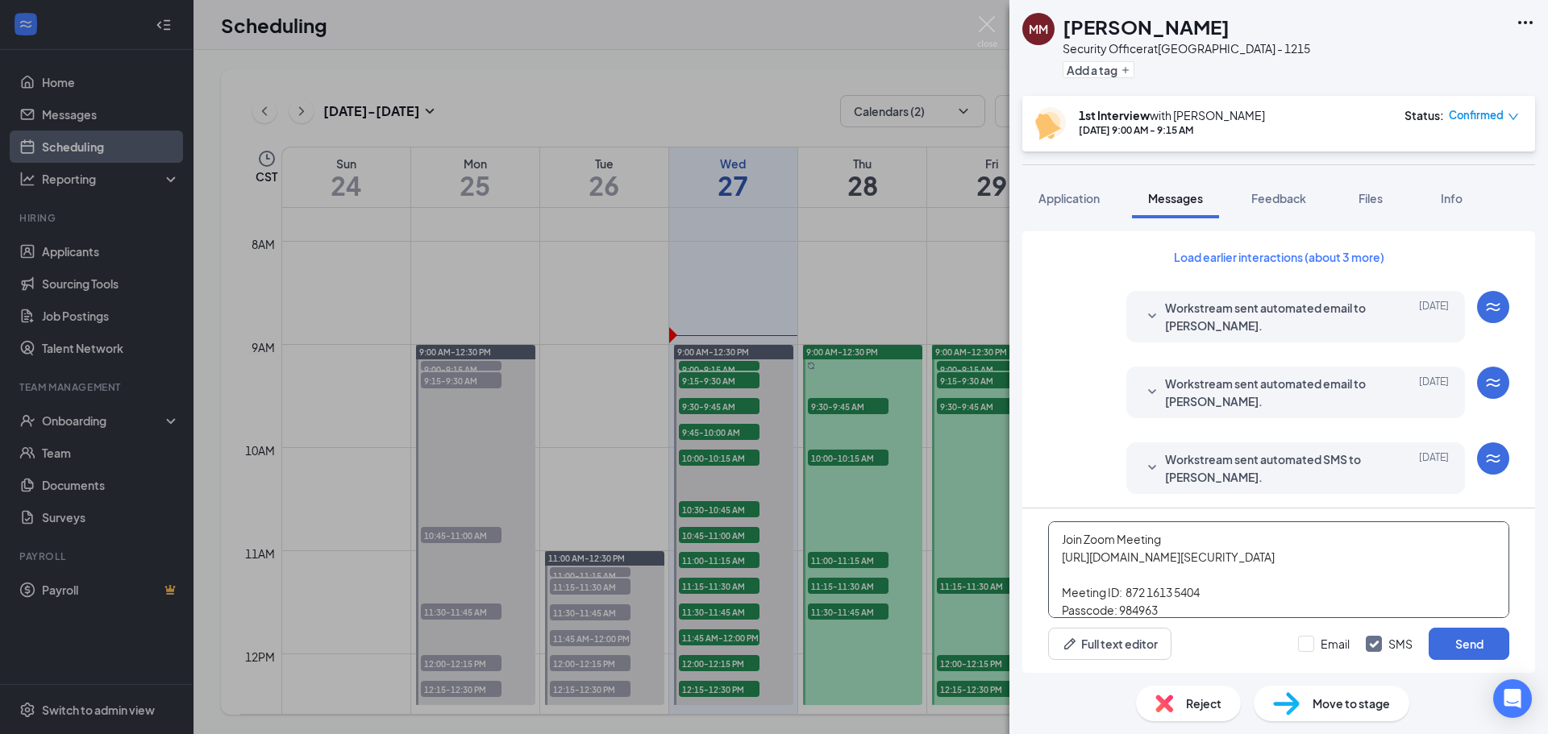
drag, startPoint x: 1417, startPoint y: 539, endPoint x: 1033, endPoint y: 584, distance: 386.2
click at [1033, 584] on div "Join Zoom Meeting https://us06web.zoom.us/j/87216135404?pwd=HJ9zJ7yMc3a0UrAAEqa…" at bounding box center [1278, 591] width 513 height 164
click at [1363, 541] on textarea "Join Zoom Meeting https://us06web.zoom.us/j/87216135404?pwd=HJ9zJ7yMc3a0UrAAEqa…" at bounding box center [1278, 570] width 461 height 97
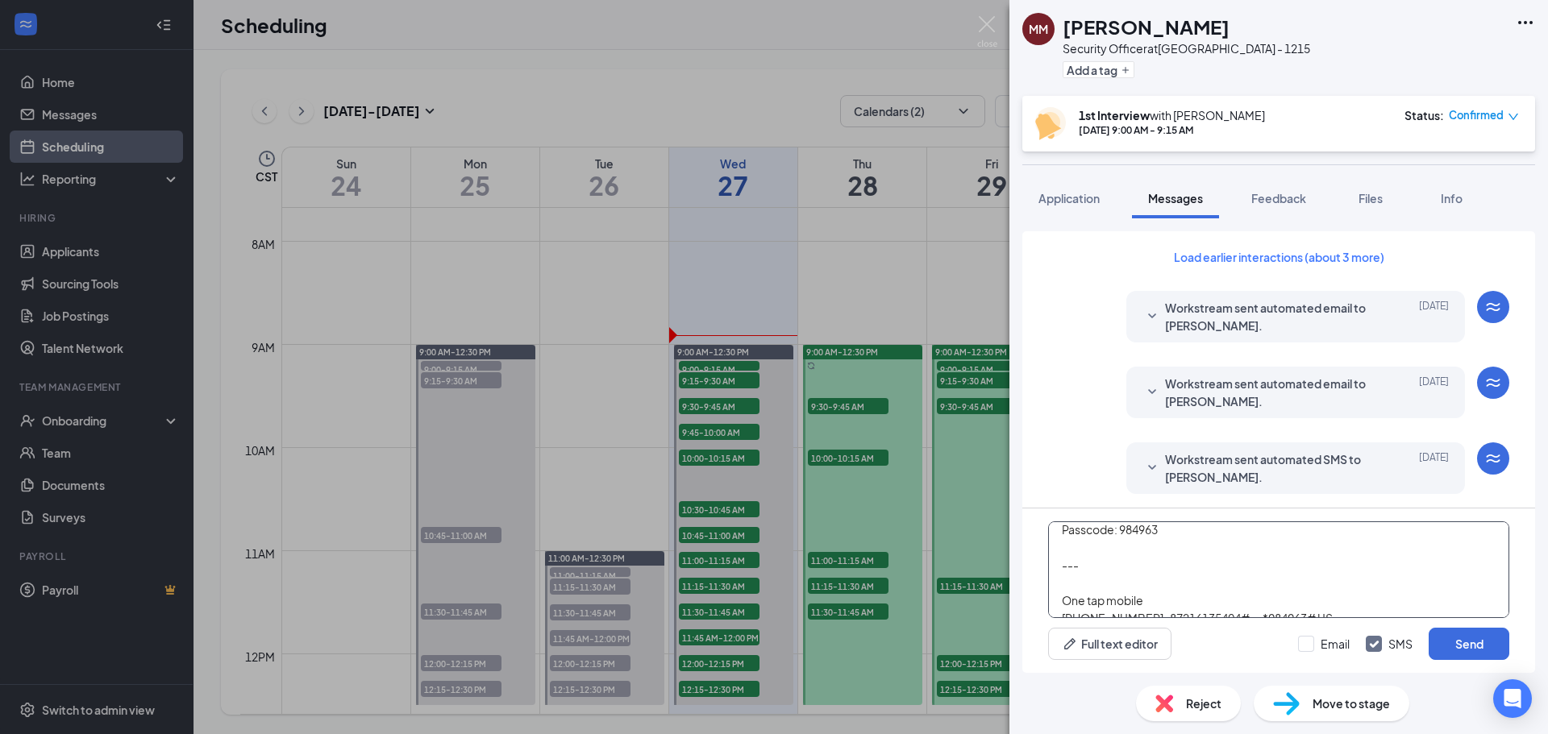
click at [1096, 580] on textarea "Join Zoom Meeting https://us06web.zoom.us/j/87216135404?pwd=HJ9zJ7yMc3a0UrAAEqa…" at bounding box center [1278, 570] width 461 height 97
drag, startPoint x: 1055, startPoint y: 581, endPoint x: 1415, endPoint y: 681, distance: 373.9
click at [1415, 681] on div "MM Malik Marshall Security Officer at Chicago - 1215 Add a tag 1st Interview wi…" at bounding box center [1278, 367] width 538 height 734
type textarea "Join Zoom Meeting https://us06web.zoom.us/j/87216135404?pwd=HJ9zJ7yMc3a0UrAAEqa…"
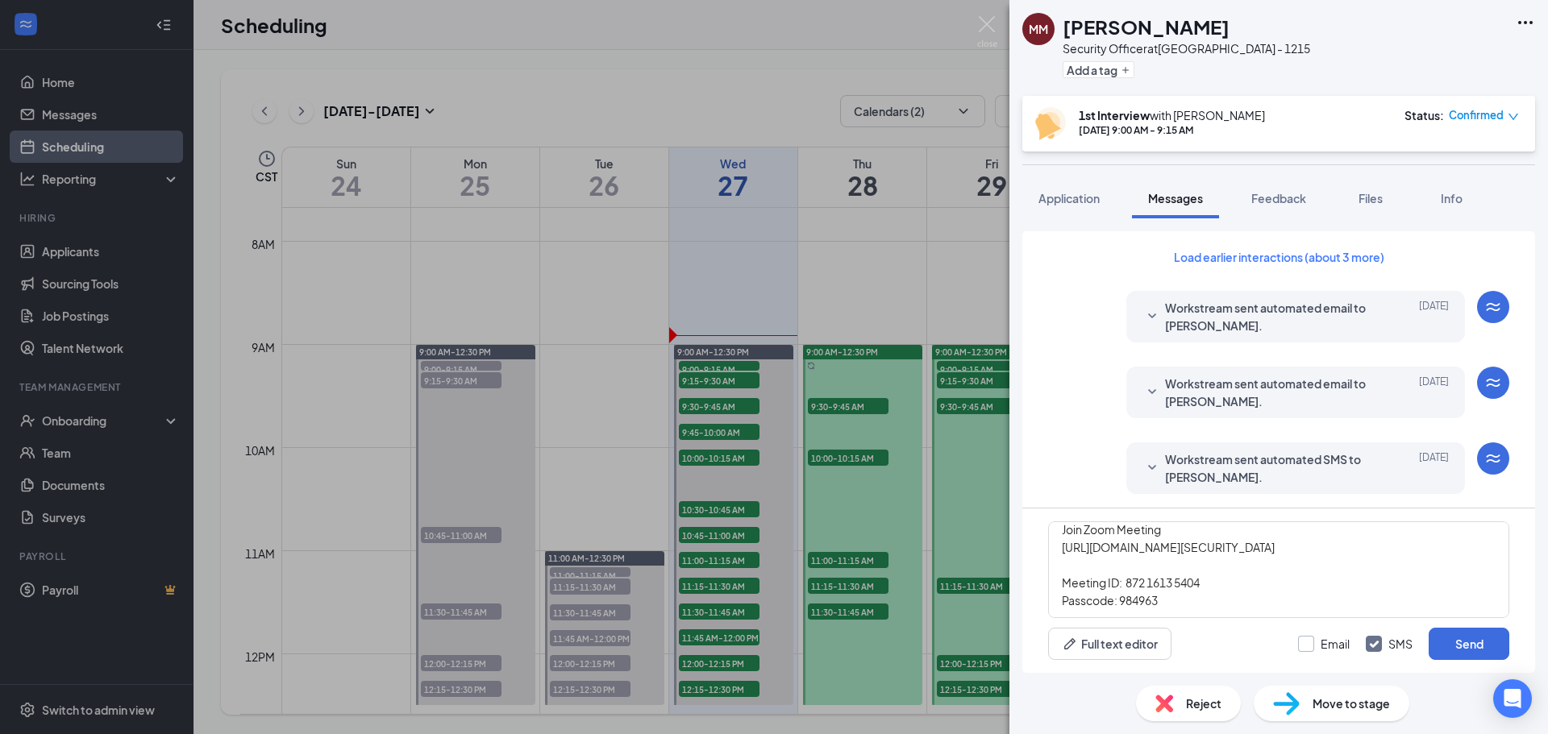
click at [1301, 646] on input "Email" at bounding box center [1324, 644] width 52 height 16
checkbox input "true"
click at [1471, 646] on button "Send" at bounding box center [1468, 644] width 81 height 32
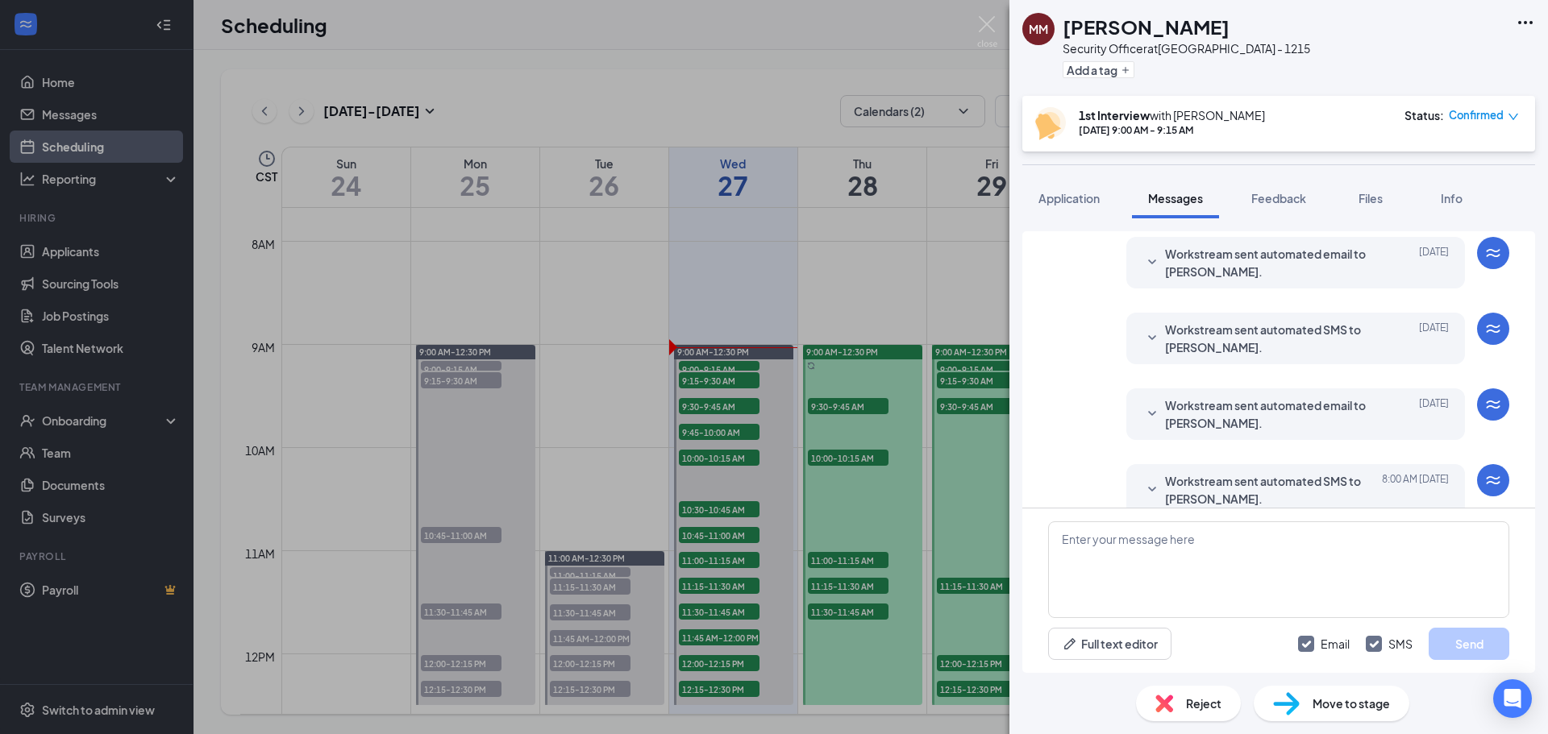
scroll to position [0, 0]
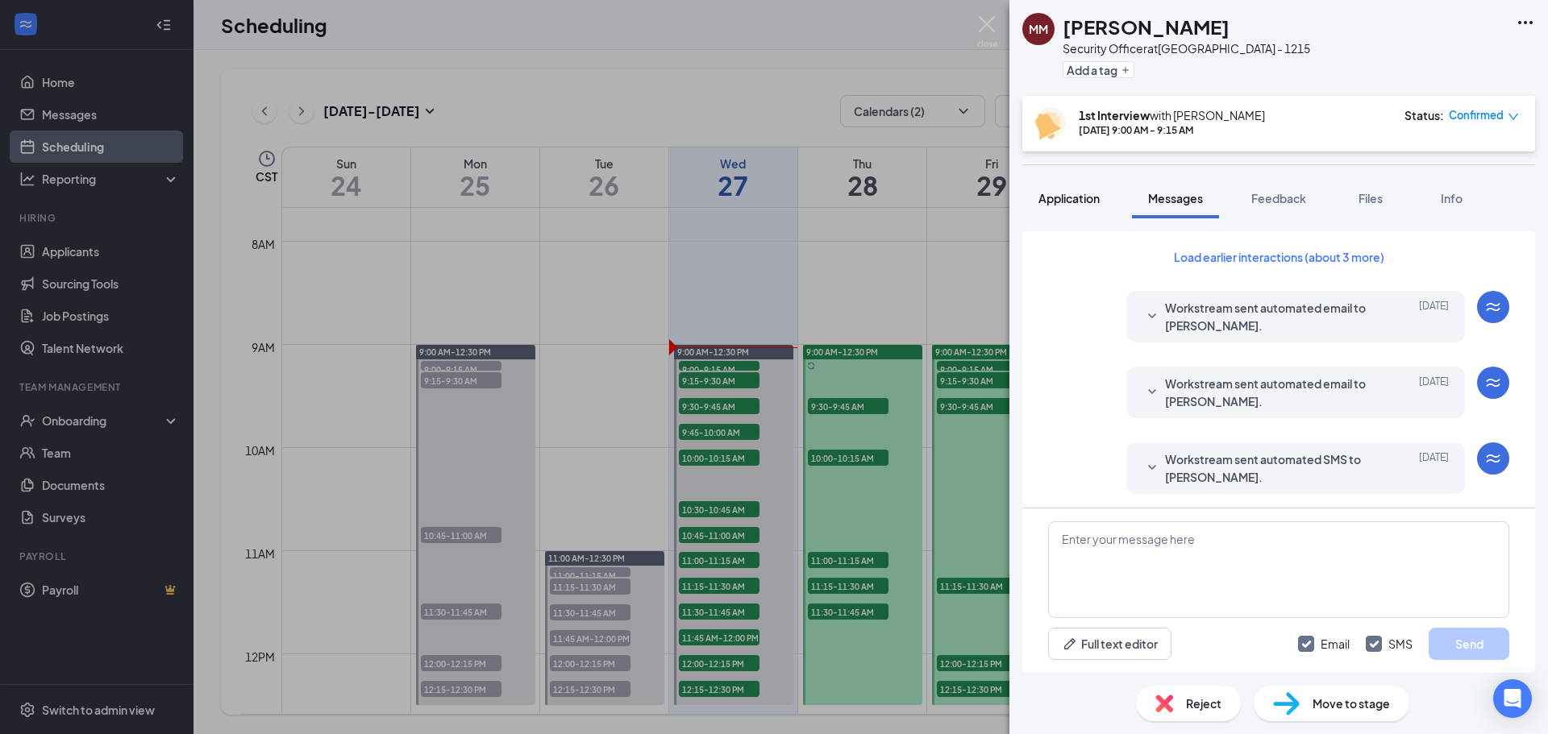
click at [1078, 197] on button "Application" at bounding box center [1069, 198] width 94 height 40
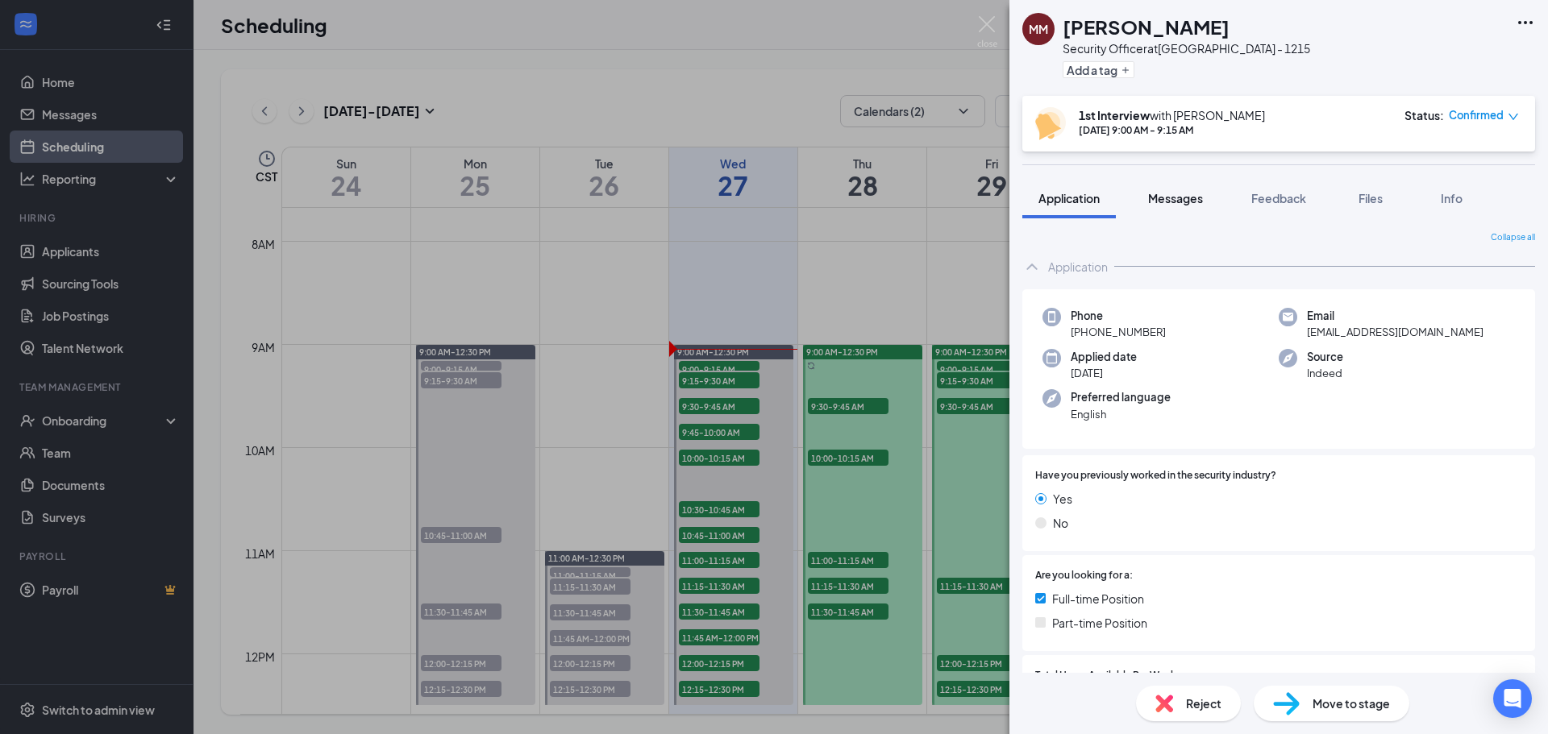
click at [1192, 201] on span "Messages" at bounding box center [1175, 198] width 55 height 15
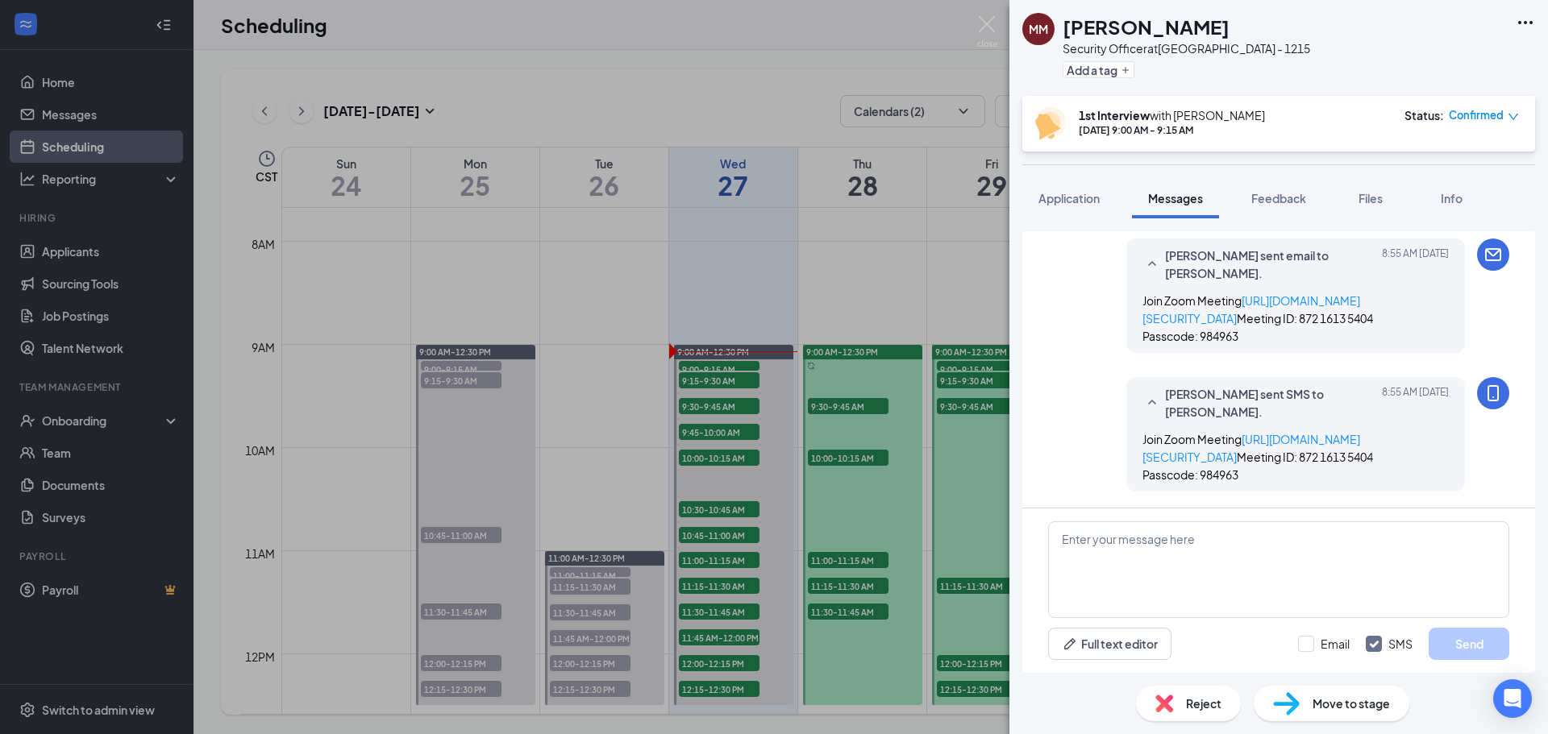
scroll to position [736, 0]
click at [1280, 202] on span "Feedback" at bounding box center [1278, 198] width 55 height 15
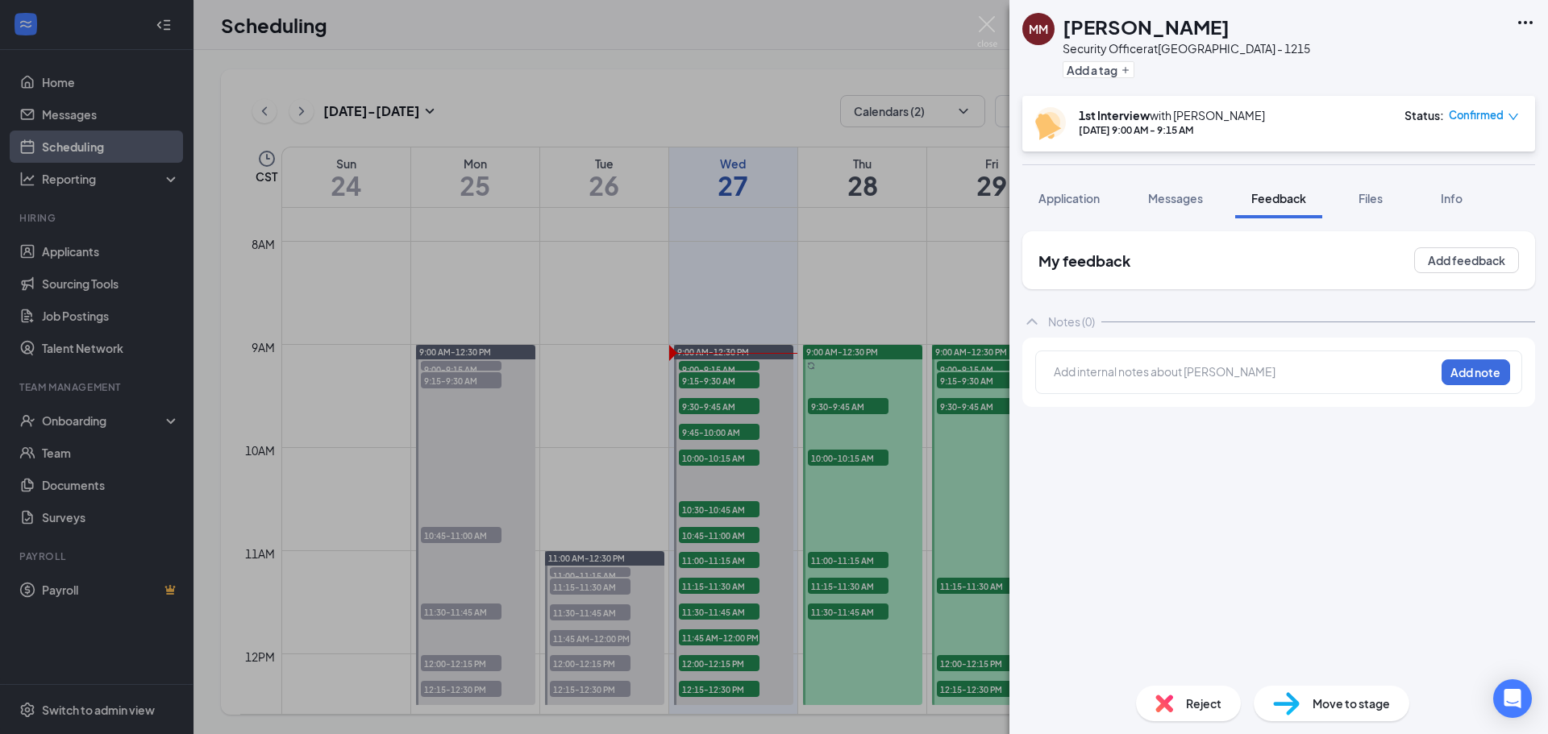
click at [1250, 372] on div at bounding box center [1244, 372] width 380 height 17
drag, startPoint x: 1199, startPoint y: 27, endPoint x: 1066, endPoint y: 27, distance: 133.0
click at [1066, 27] on div "Malik Marshall" at bounding box center [1185, 26] width 247 height 27
copy h1 "Malik Marshall"
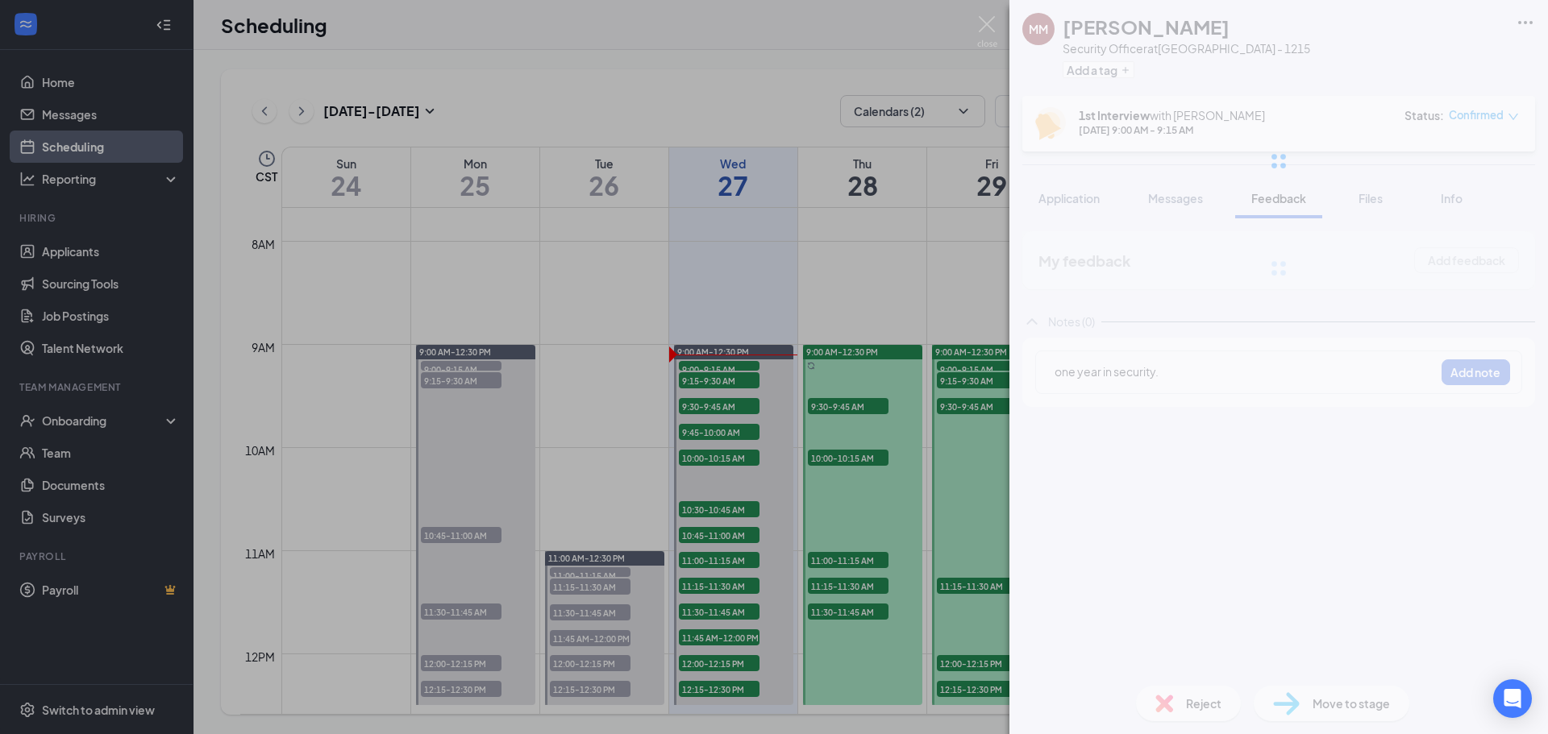
click at [1191, 191] on div at bounding box center [1278, 161] width 538 height 322
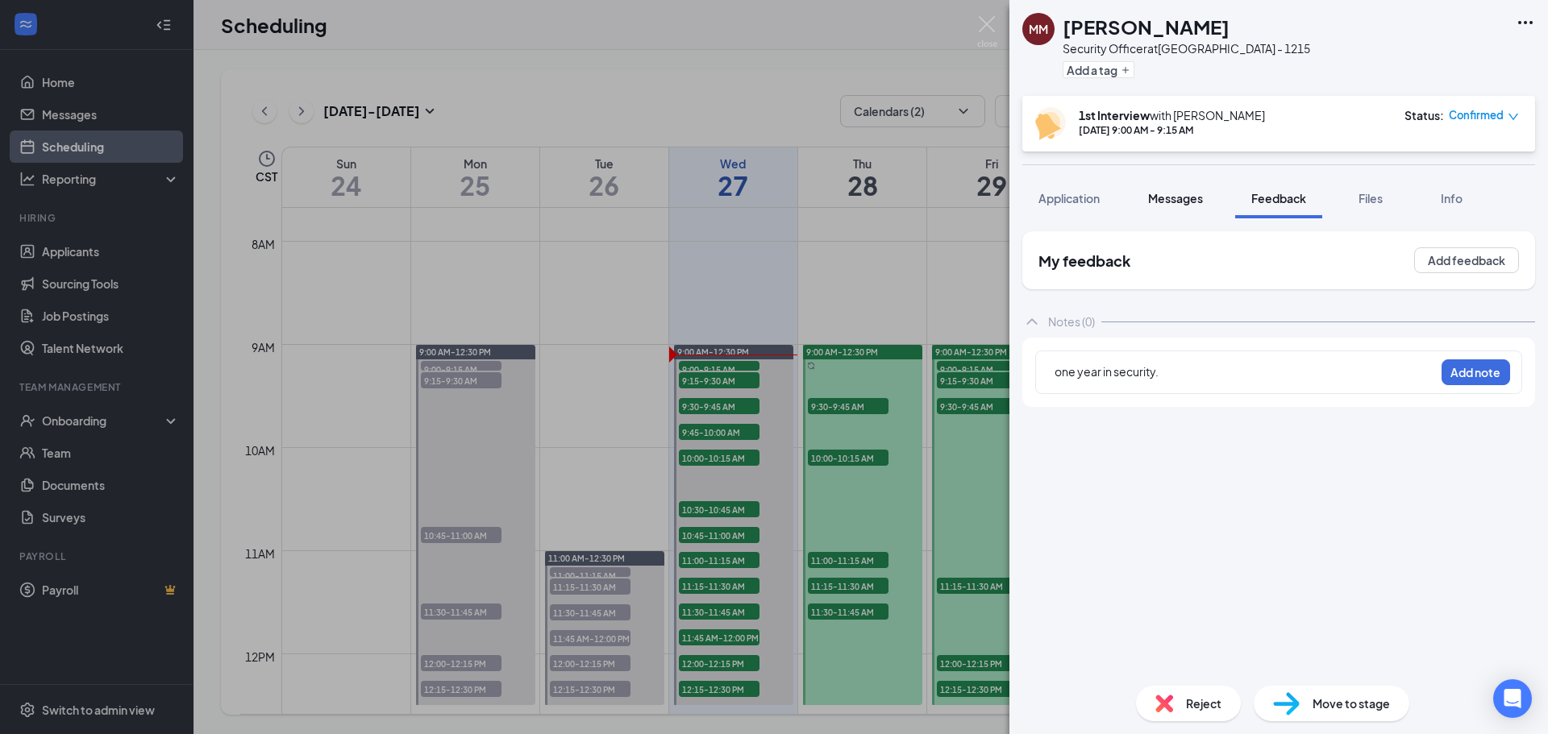
click at [1188, 196] on span "Messages" at bounding box center [1175, 198] width 55 height 15
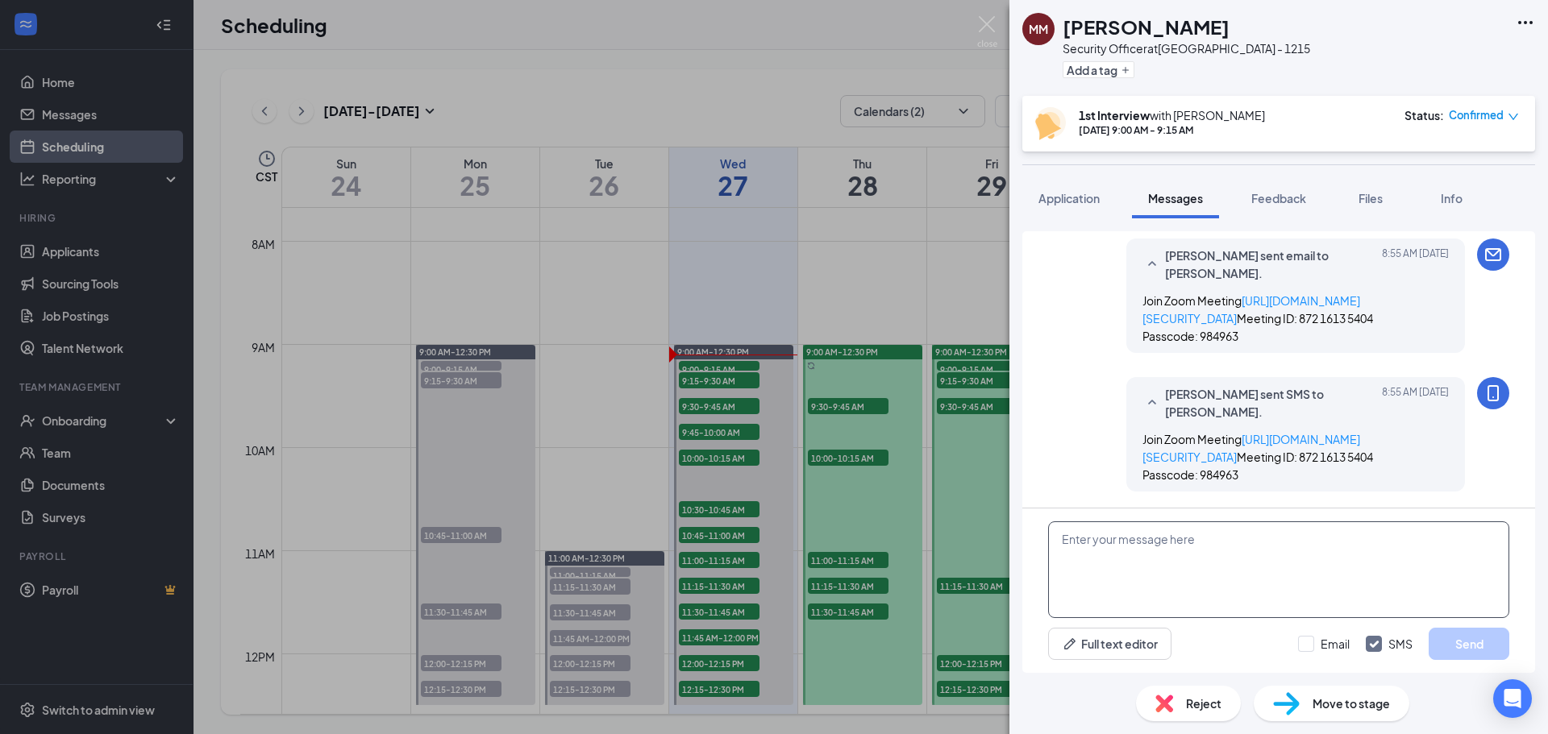
scroll to position [736, 0]
paste textarea "129495399"
type textarea "129495399 idfpr.illinois.gov"
click at [1308, 645] on input "Email" at bounding box center [1324, 644] width 52 height 16
checkbox input "true"
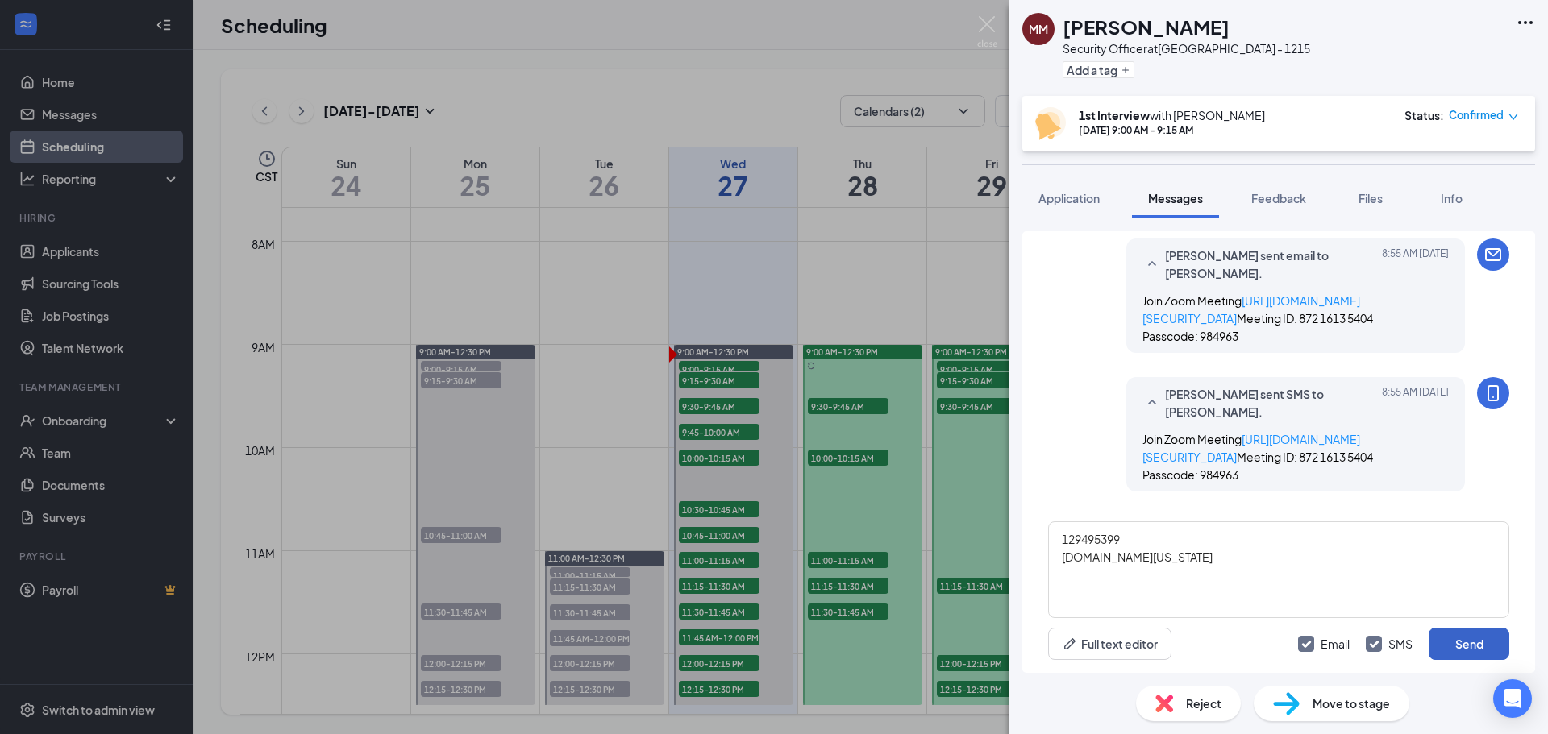
click at [1461, 641] on button "Send" at bounding box center [1468, 644] width 81 height 32
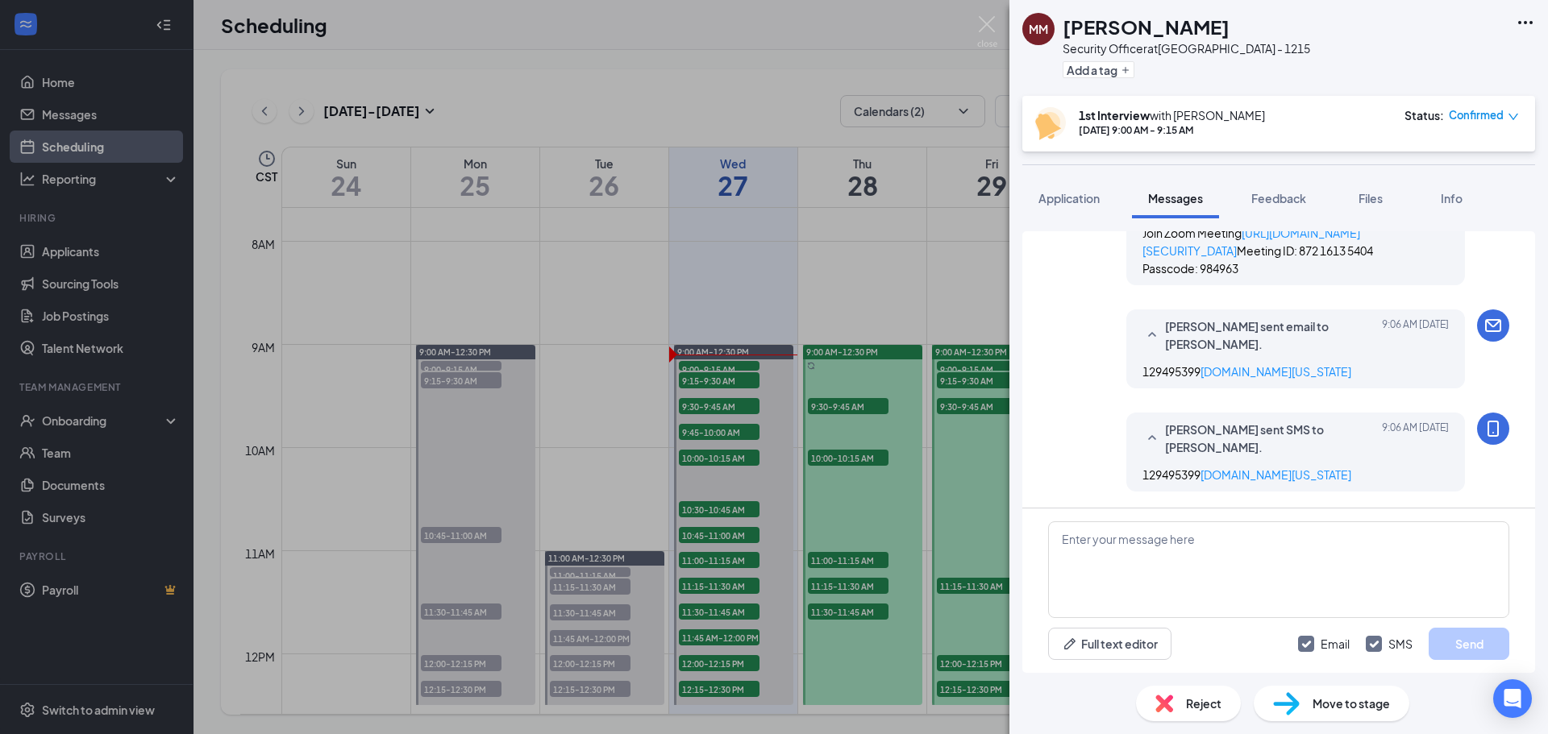
scroll to position [978, 0]
click at [1271, 195] on span "Feedback" at bounding box center [1278, 198] width 55 height 15
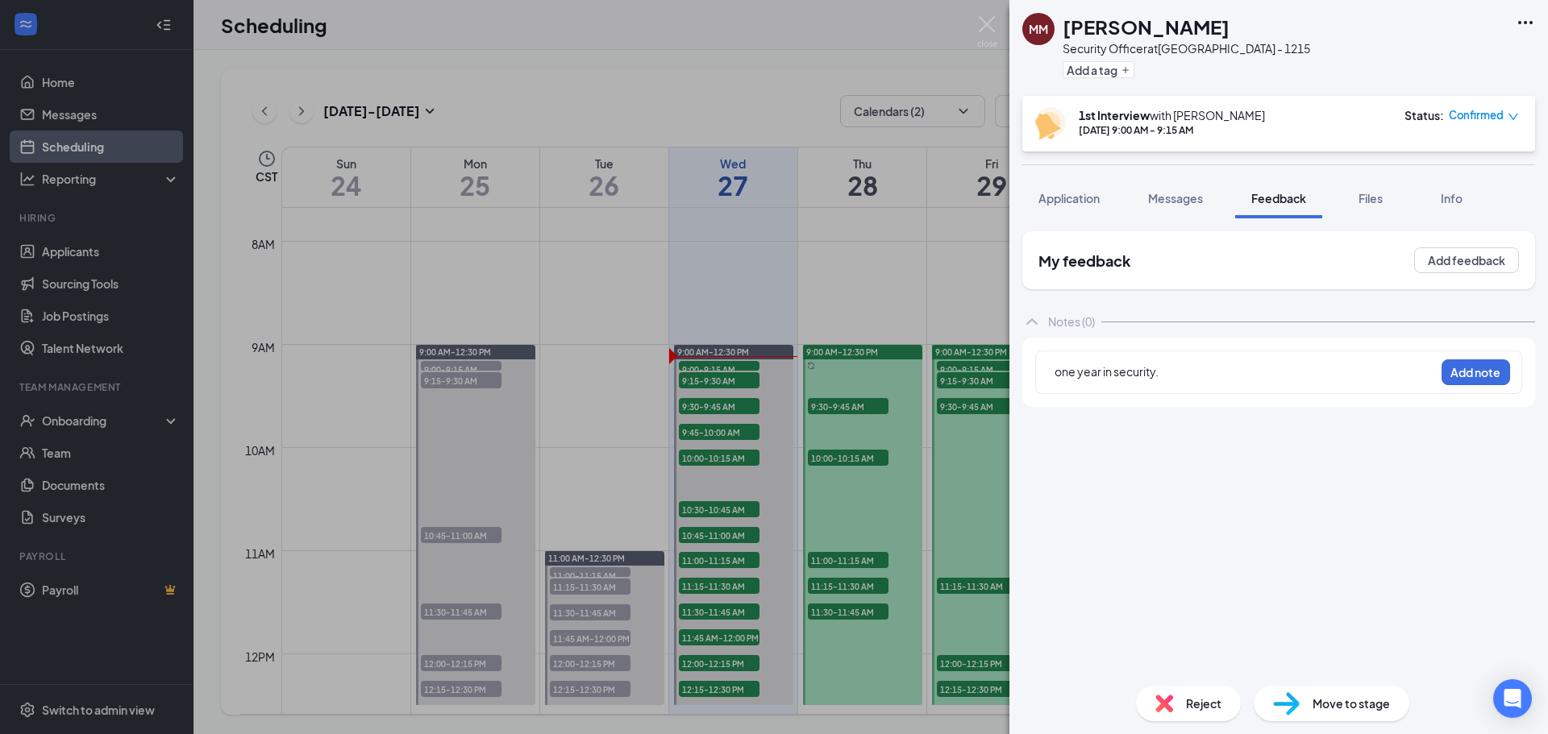
click at [1195, 368] on div "one year in security." at bounding box center [1244, 372] width 380 height 17
click at [1282, 376] on div "one year in security. Lives in 46408" at bounding box center [1244, 372] width 380 height 17
click at [1175, 203] on span "Messages" at bounding box center [1175, 198] width 55 height 15
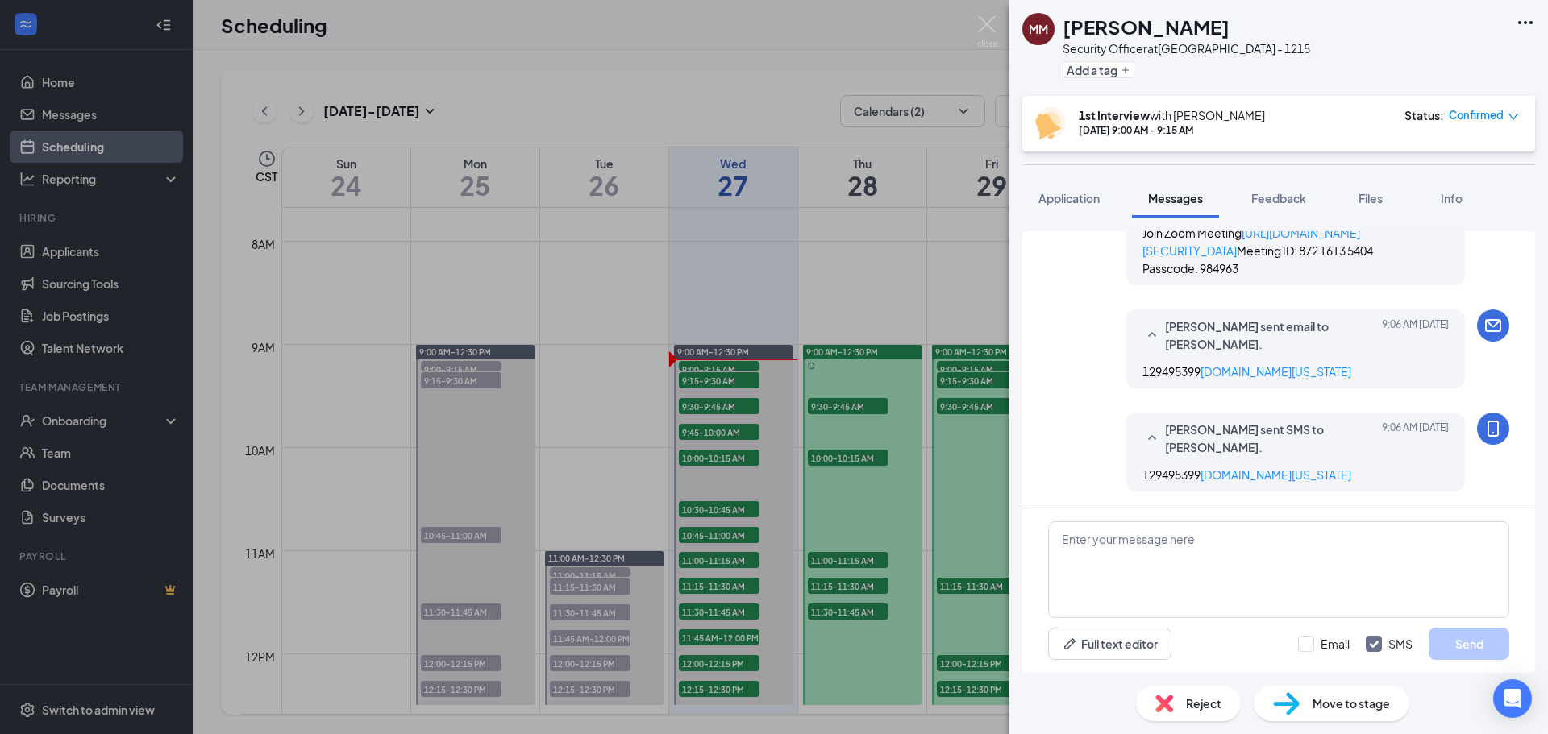
scroll to position [855, 0]
click at [1074, 199] on span "Application" at bounding box center [1068, 198] width 61 height 15
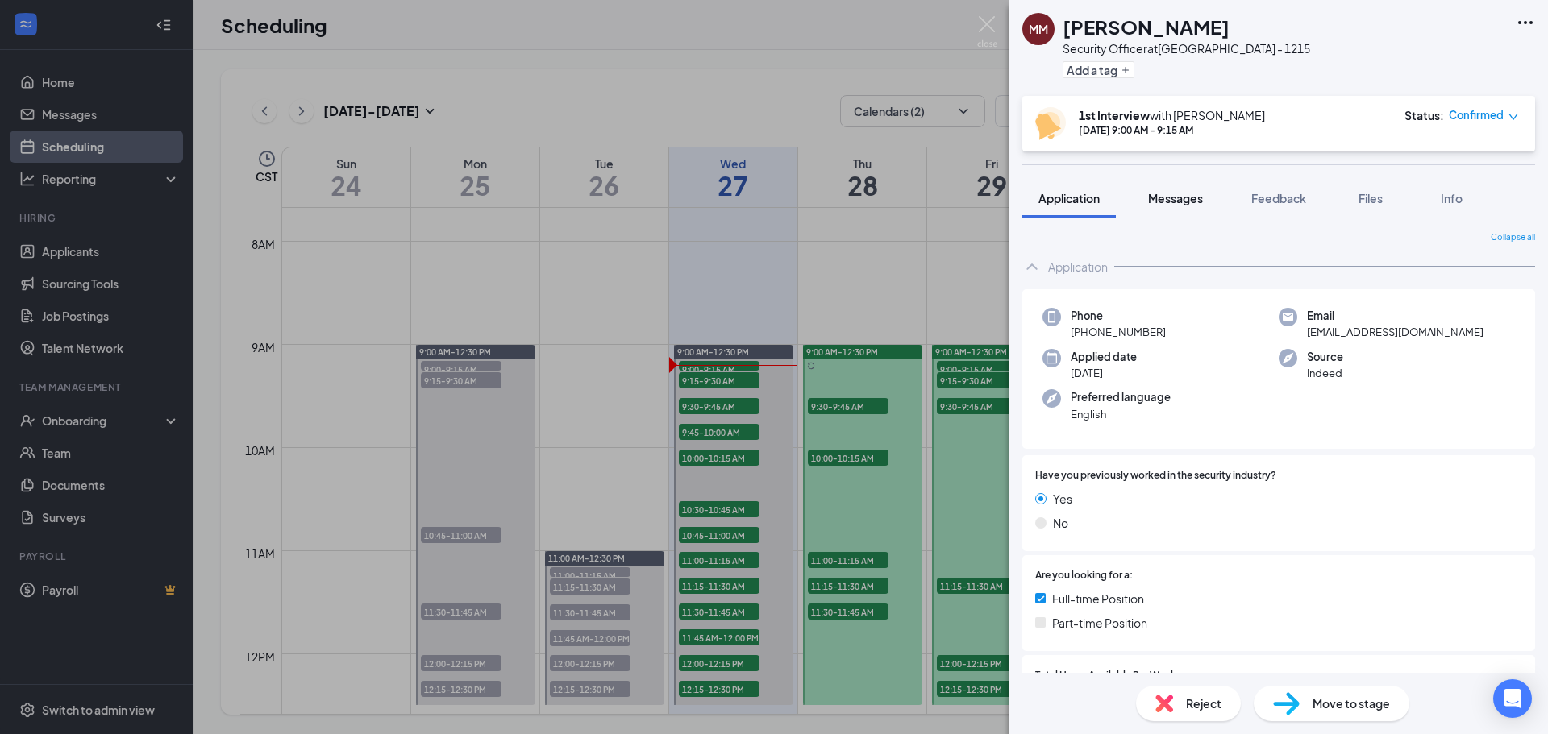
click at [1184, 202] on span "Messages" at bounding box center [1175, 198] width 55 height 15
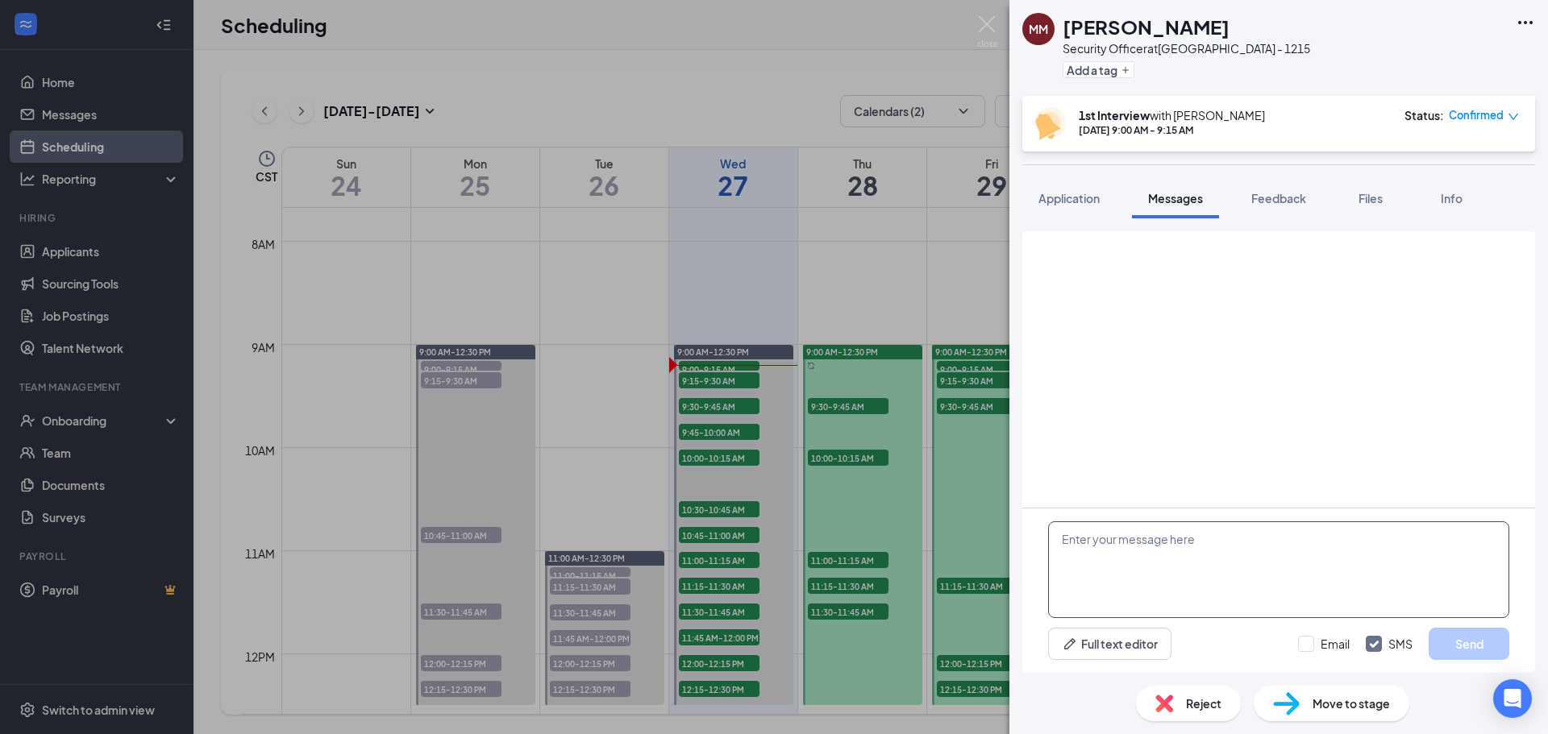
click at [1111, 551] on textarea at bounding box center [1278, 570] width 461 height 97
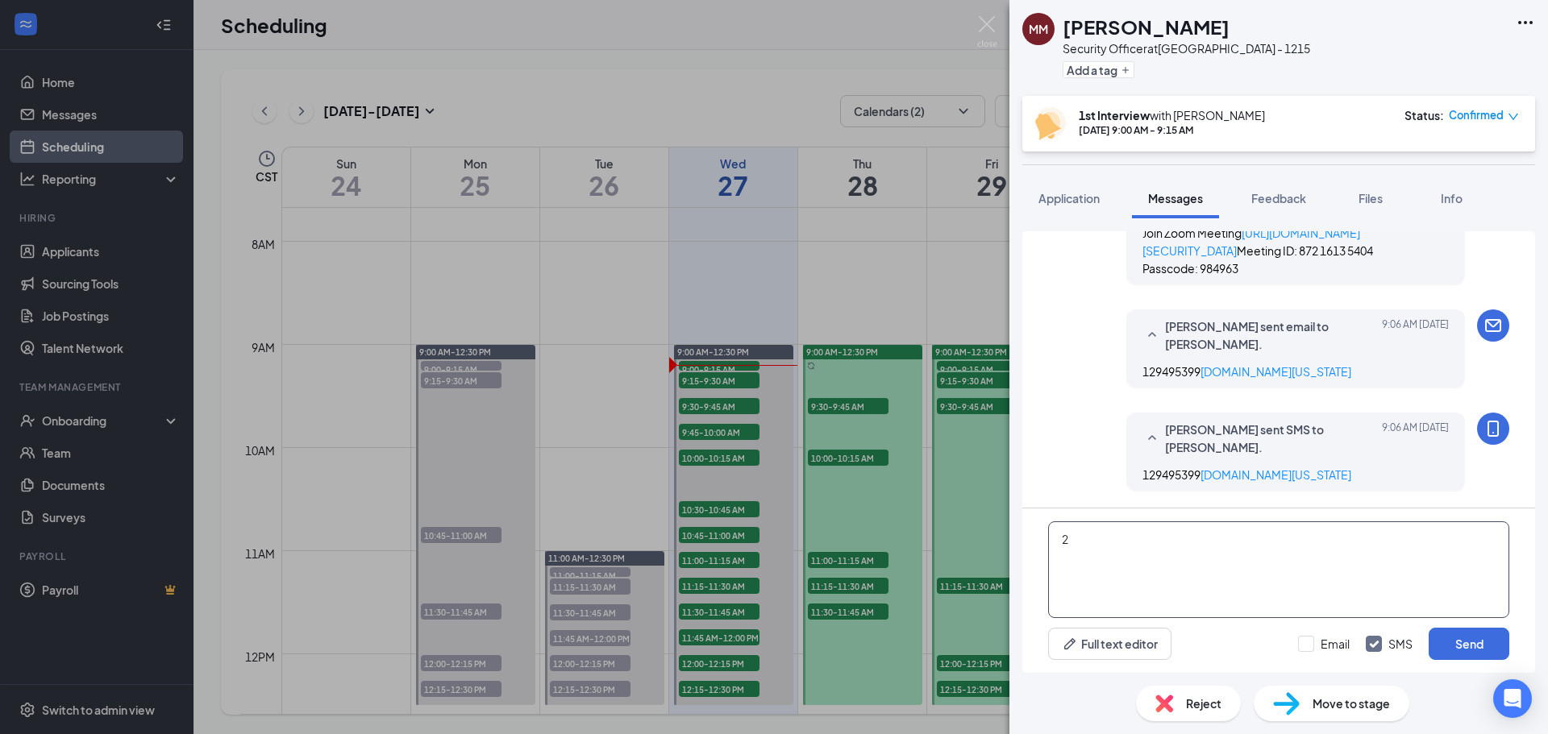
scroll to position [855, 0]
type textarea "217-785-0800"
click at [1311, 639] on input "Email" at bounding box center [1324, 644] width 52 height 16
checkbox input "true"
click at [1432, 649] on button "Send" at bounding box center [1468, 644] width 81 height 32
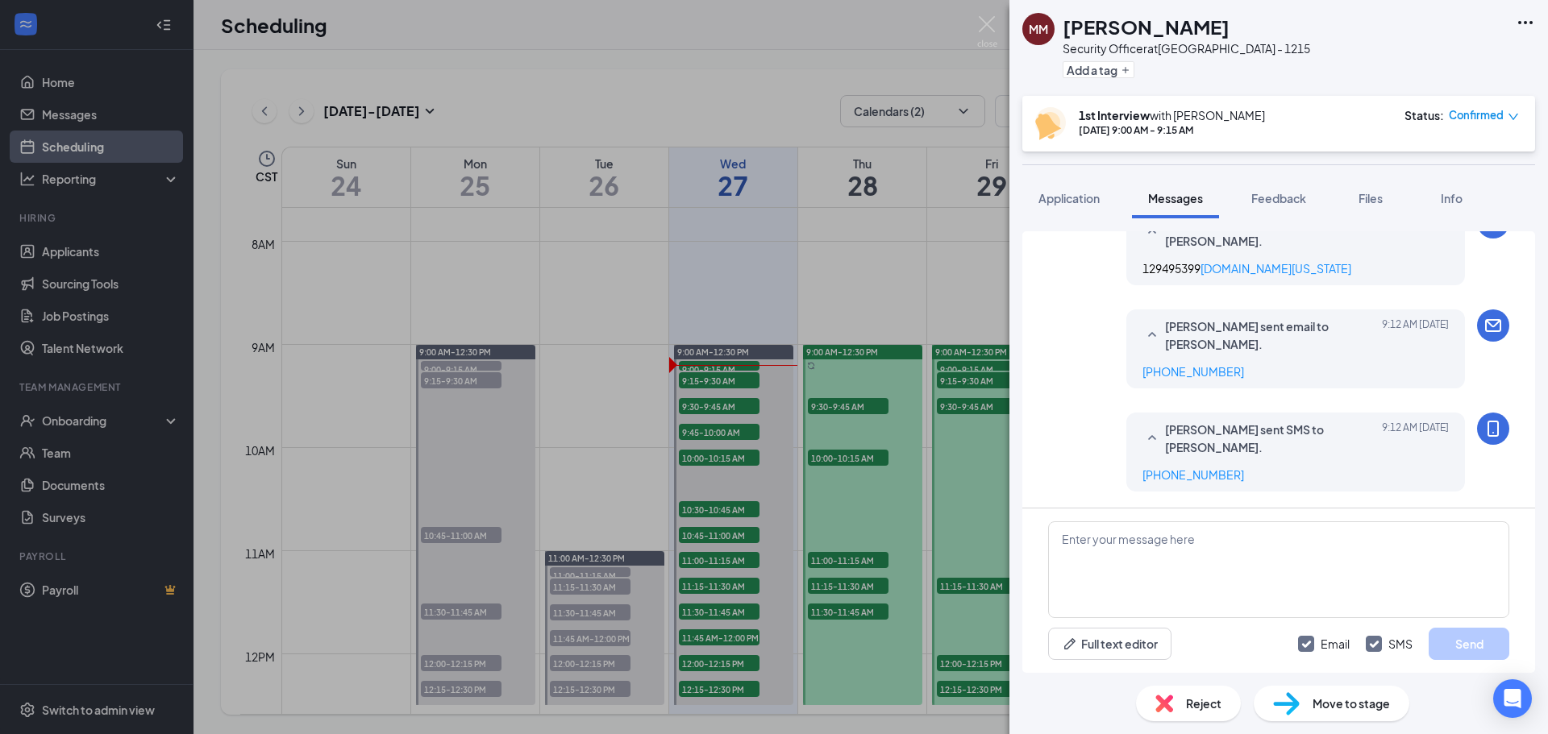
scroll to position [1062, 0]
click at [1290, 200] on span "Feedback" at bounding box center [1278, 198] width 55 height 15
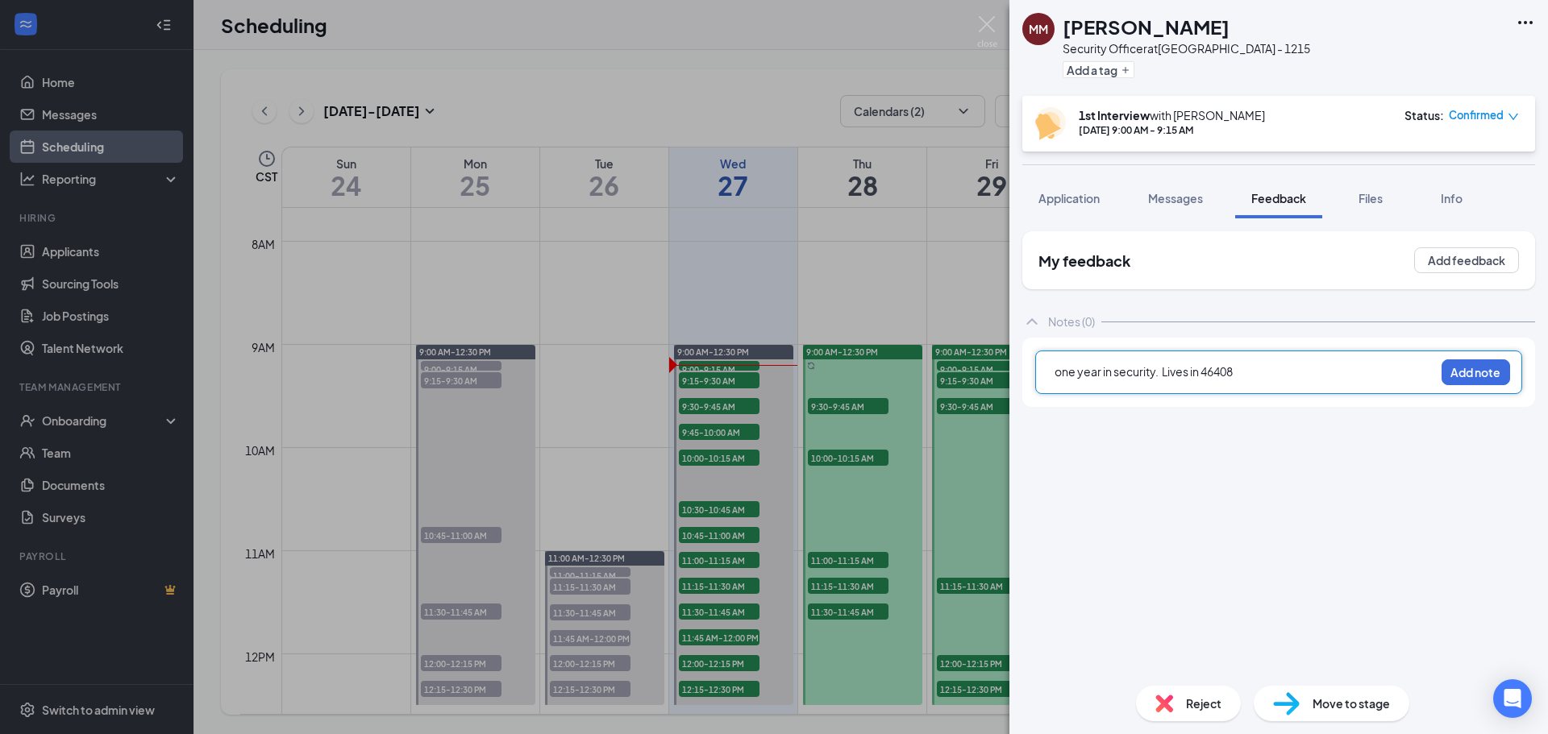
click at [1275, 370] on div "one year in security. Lives in 46408" at bounding box center [1244, 372] width 380 height 17
click at [1476, 365] on button "Add note" at bounding box center [1475, 372] width 69 height 26
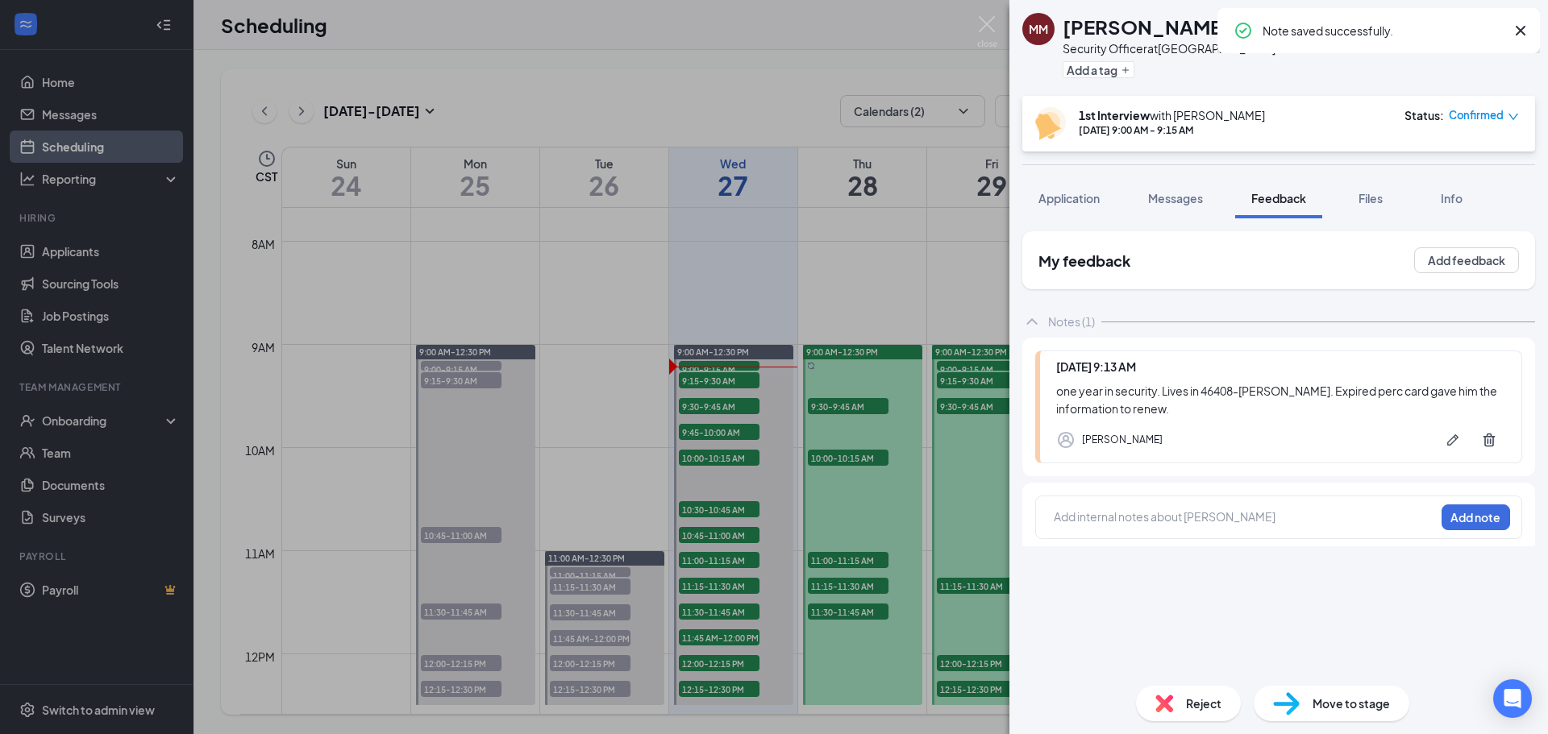
click at [1491, 118] on span "Confirmed" at bounding box center [1475, 115] width 55 height 16
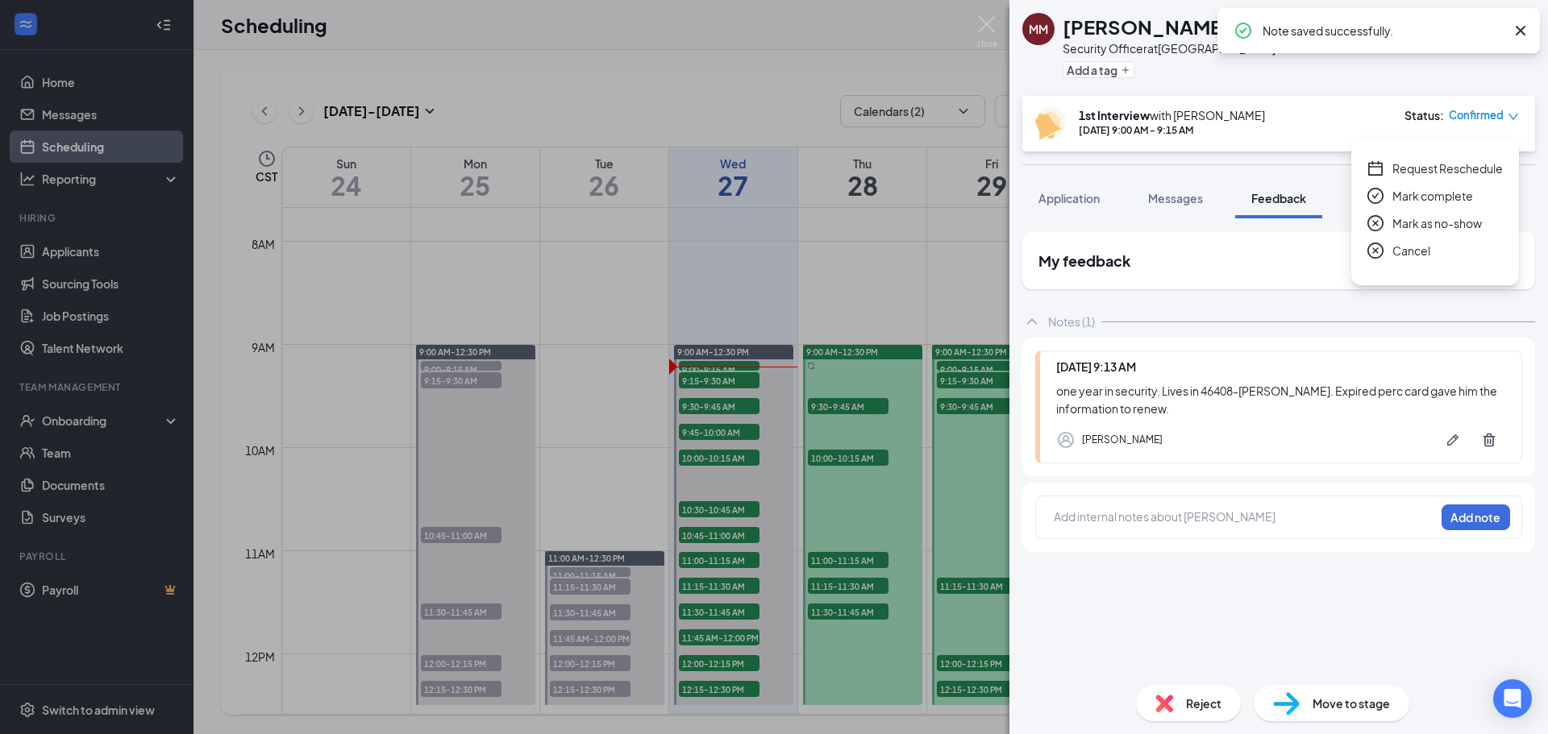
click at [1419, 188] on span "Mark complete" at bounding box center [1432, 196] width 81 height 18
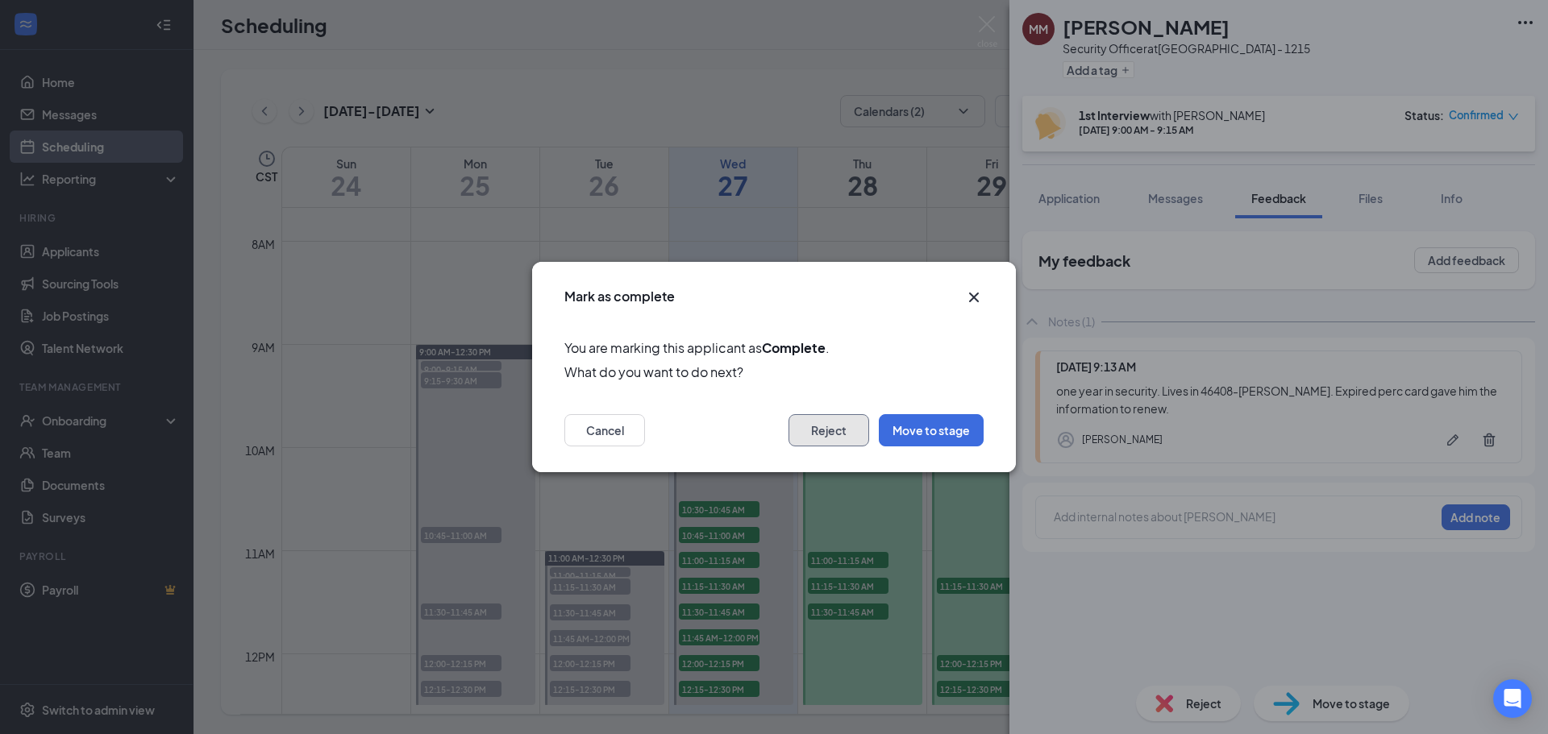
click at [838, 439] on button "Reject" at bounding box center [828, 430] width 81 height 32
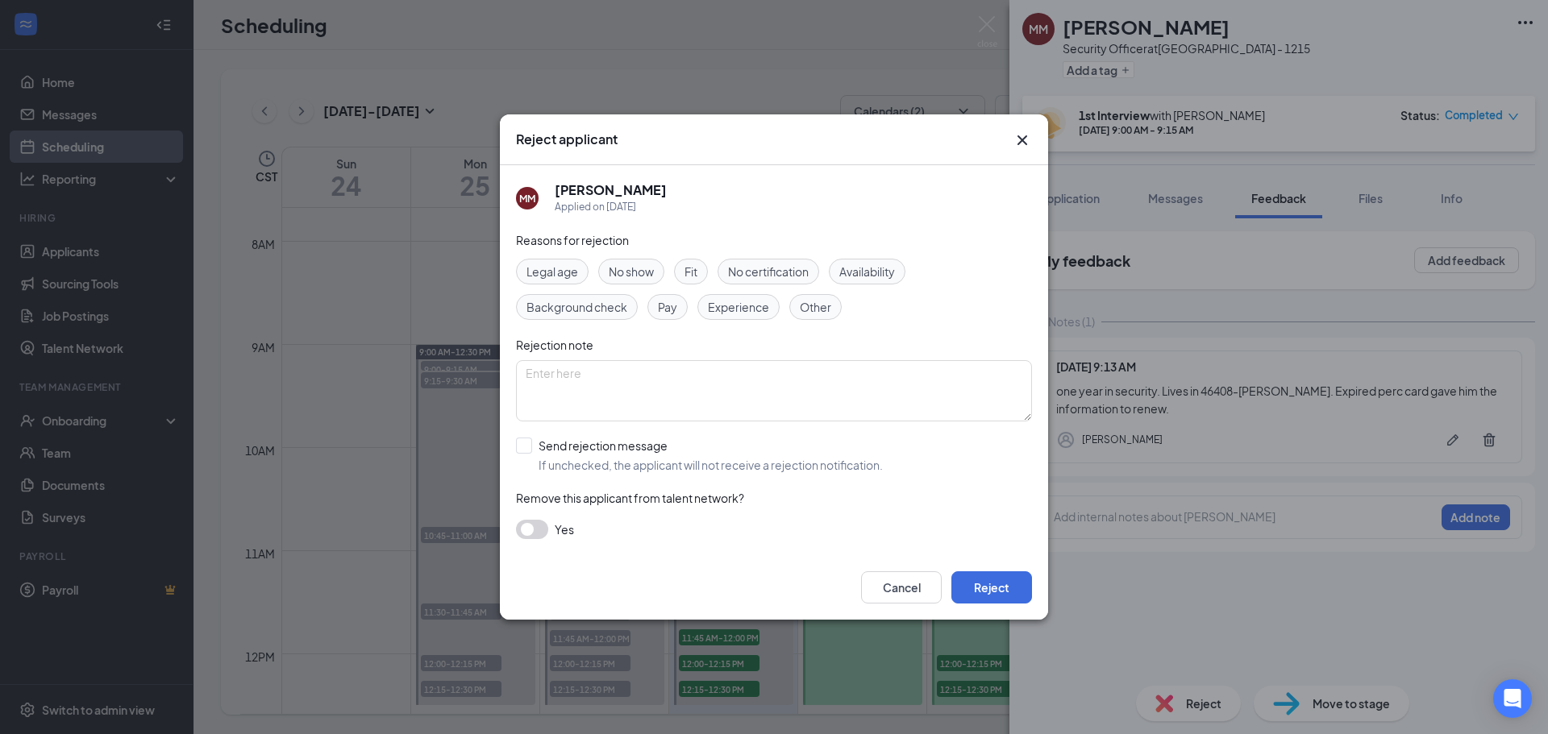
click at [697, 275] on span "Fit" at bounding box center [690, 272] width 13 height 18
click at [741, 311] on span "Experience" at bounding box center [738, 307] width 61 height 18
click at [816, 309] on span "Other" at bounding box center [815, 307] width 31 height 18
click at [531, 522] on button "button" at bounding box center [532, 529] width 32 height 19
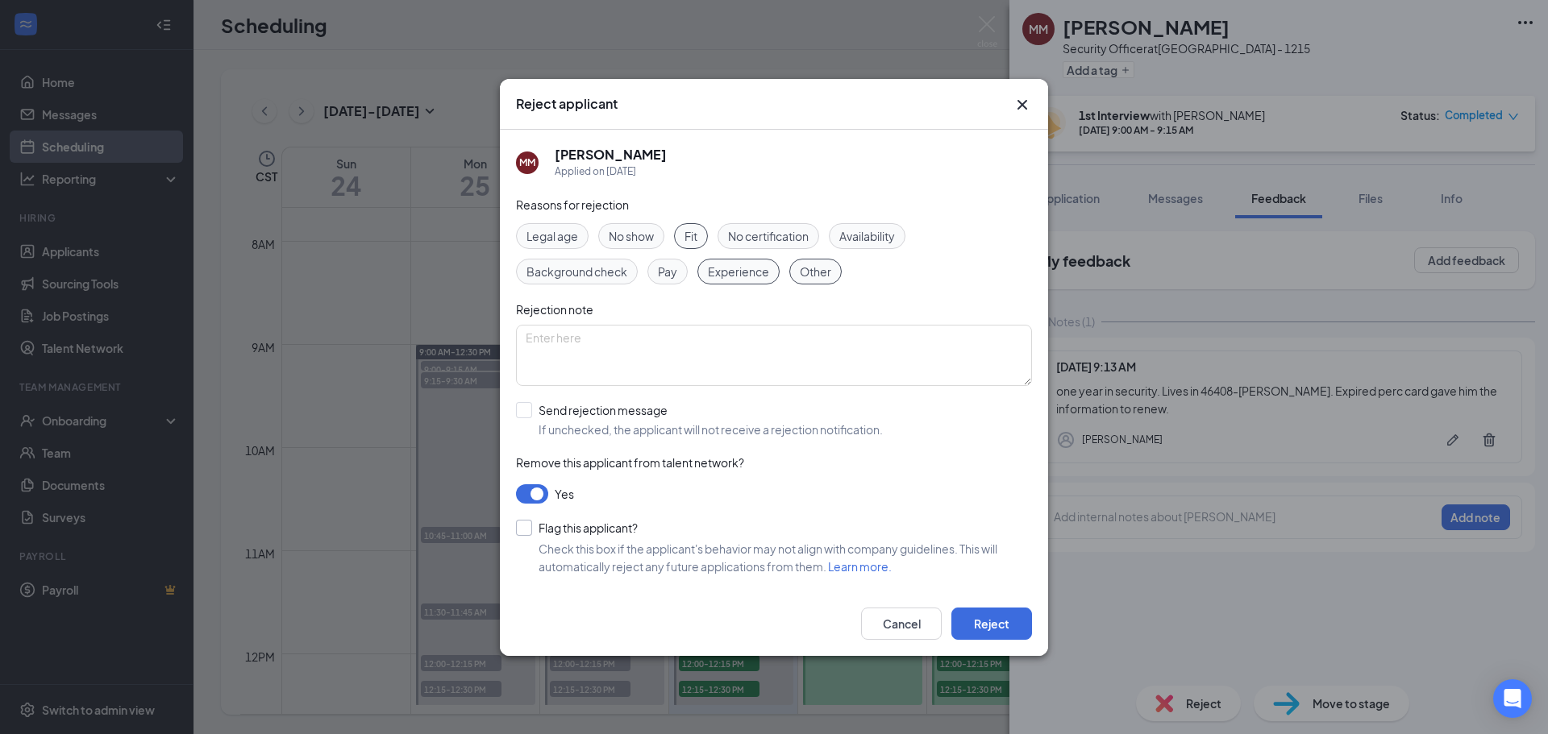
click at [531, 525] on input "Flag this applicant?" at bounding box center [577, 528] width 122 height 16
checkbox input "true"
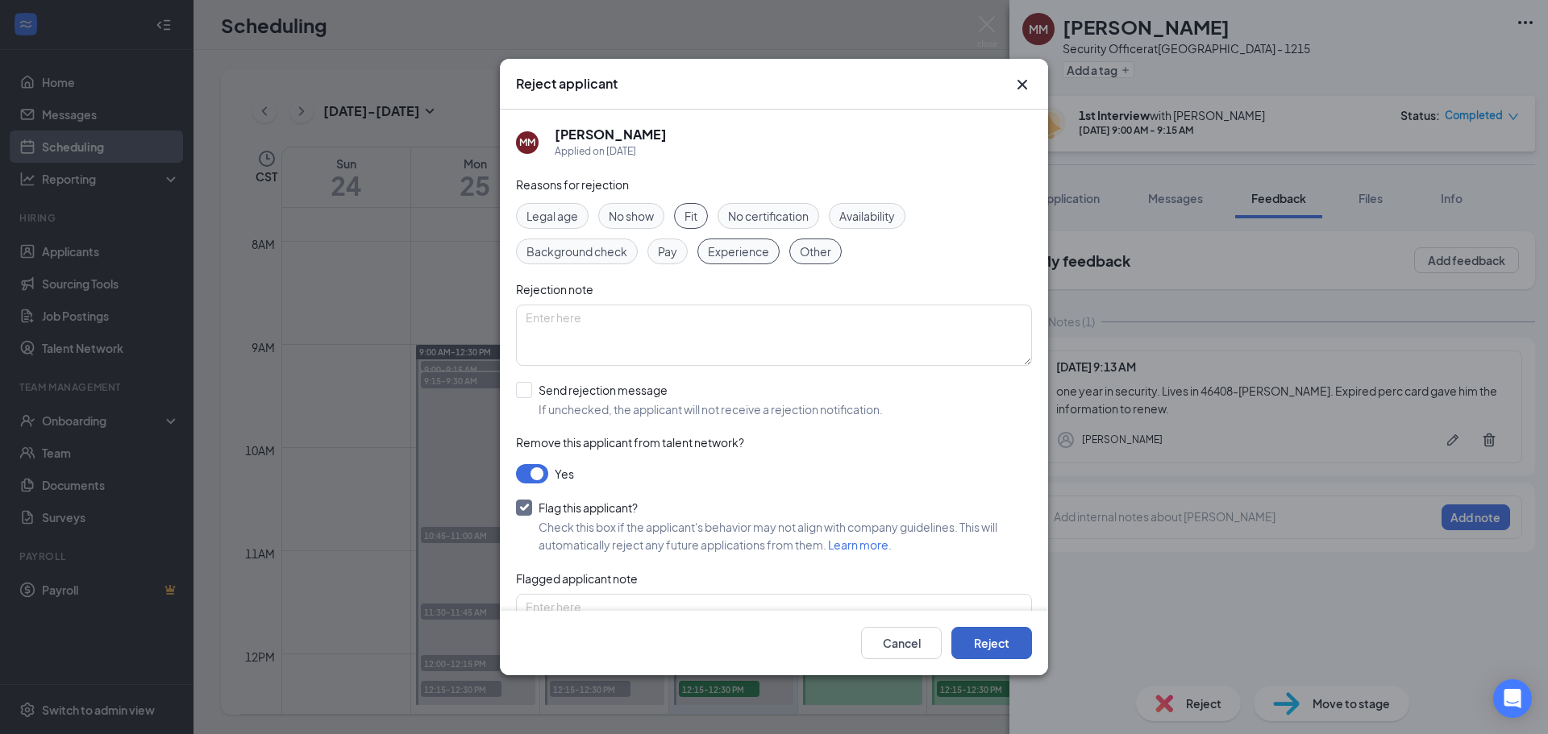
click at [973, 639] on button "Reject" at bounding box center [991, 643] width 81 height 32
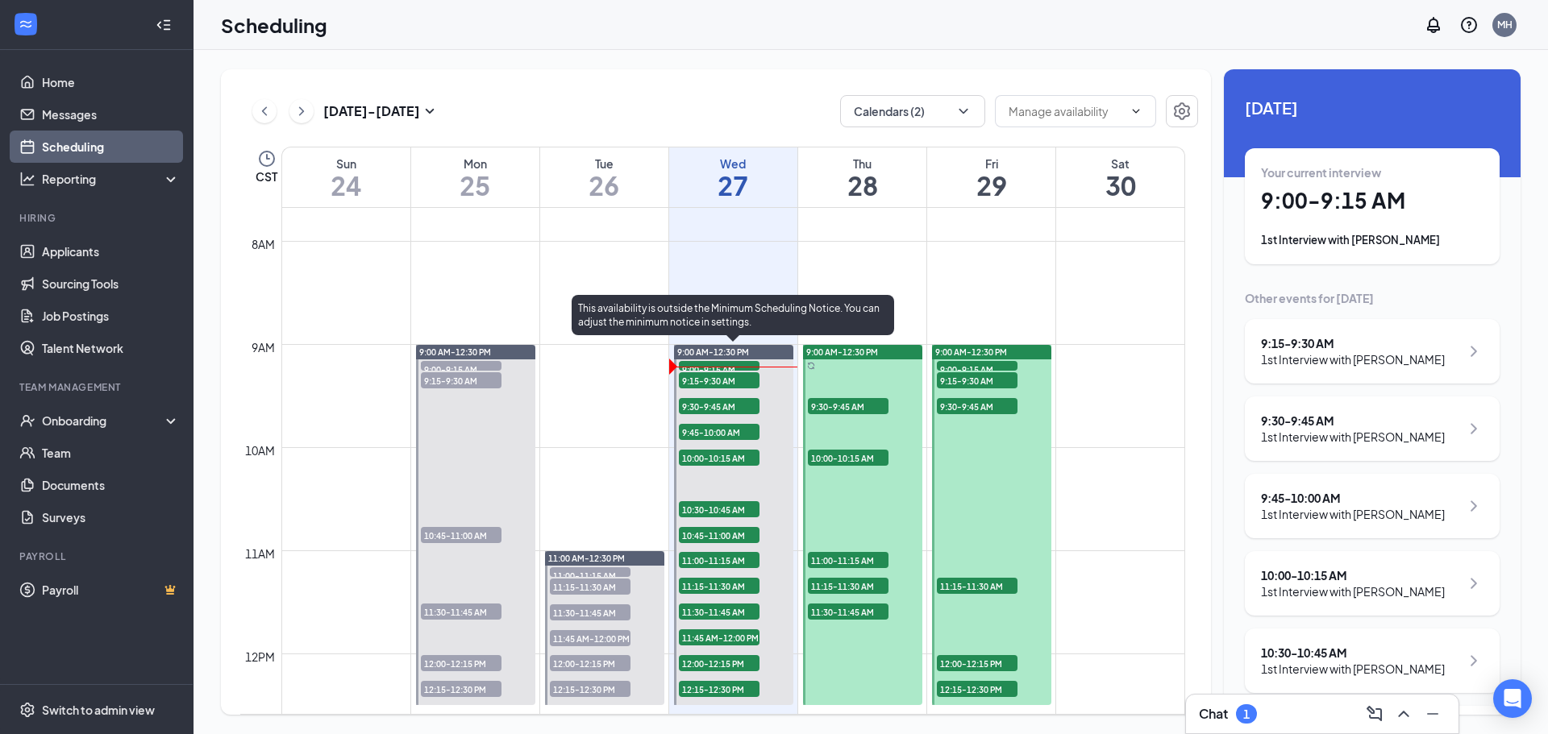
click at [715, 384] on span "9:15-9:30 AM" at bounding box center [719, 380] width 81 height 16
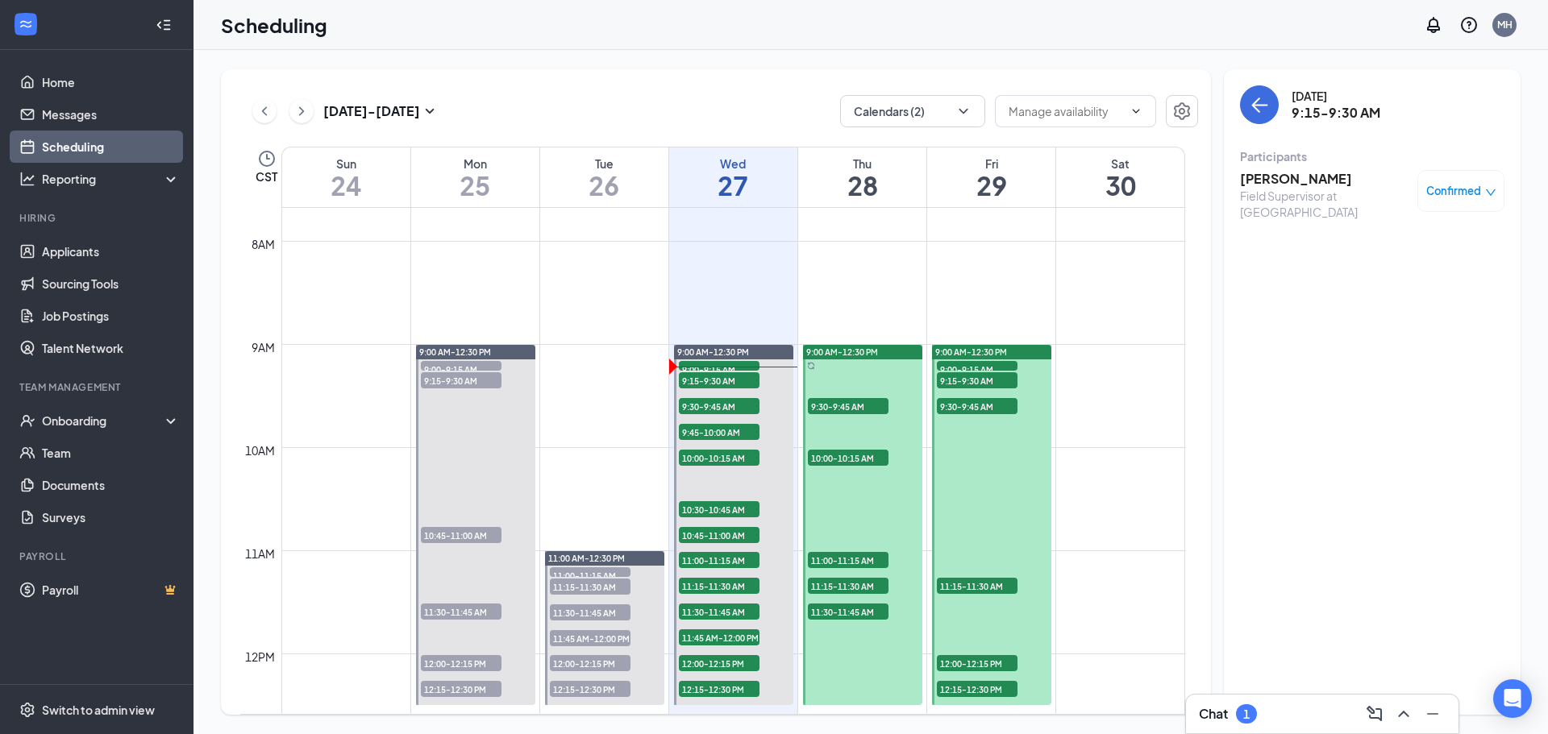
click at [1316, 175] on h3 "[PERSON_NAME]" at bounding box center [1324, 179] width 169 height 18
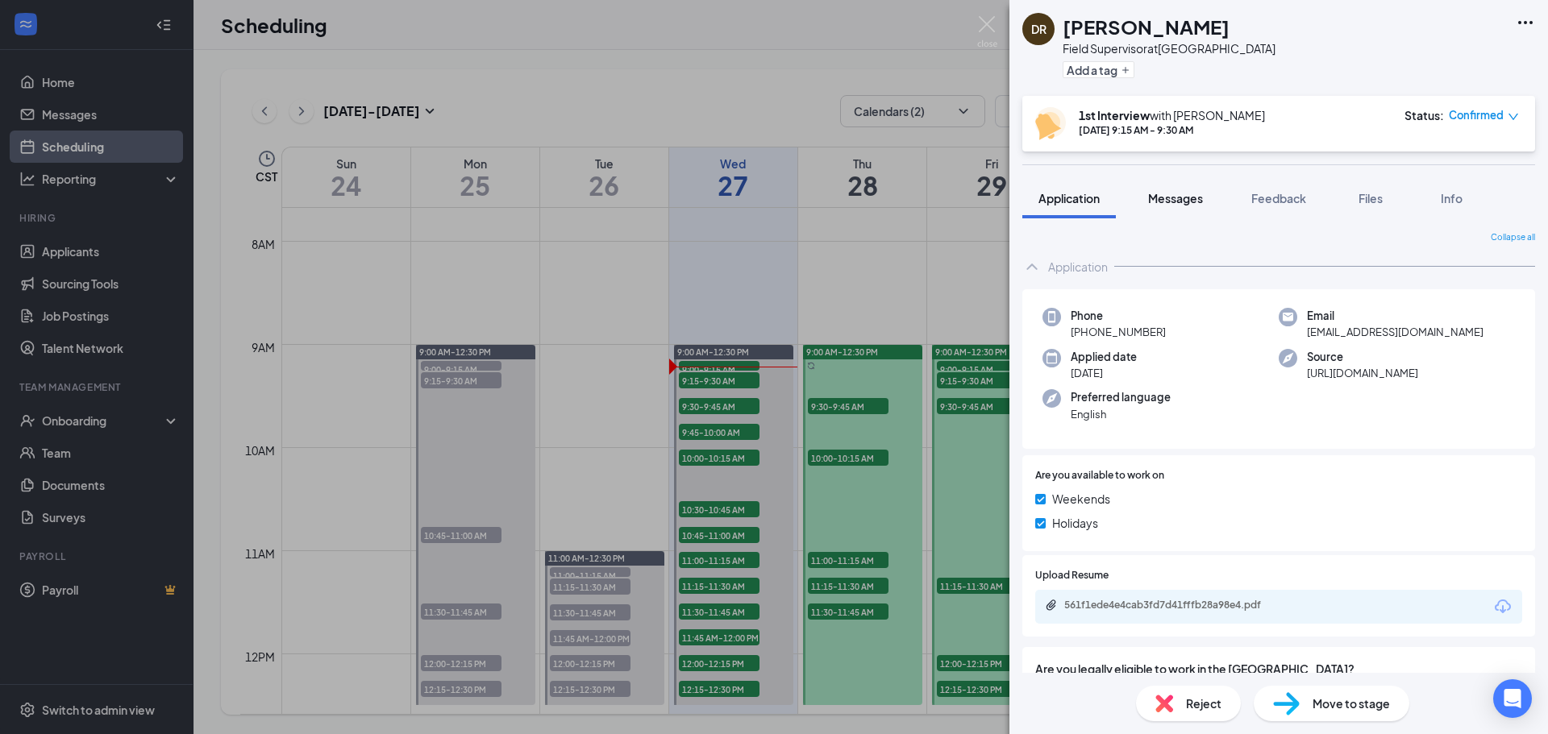
drag, startPoint x: 1197, startPoint y: 197, endPoint x: 1174, endPoint y: 202, distance: 22.9
click at [1196, 197] on span "Messages" at bounding box center [1175, 198] width 55 height 15
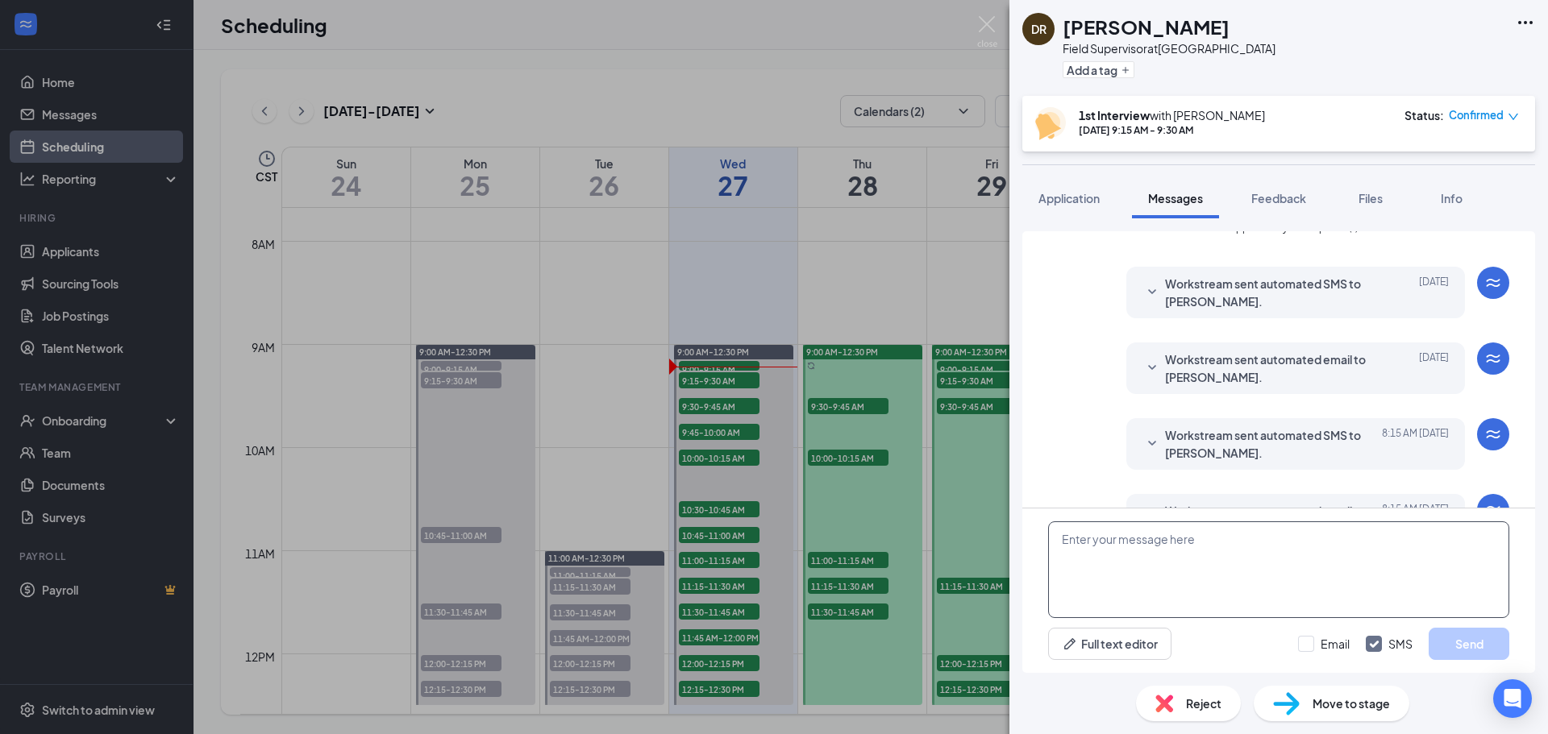
scroll to position [475, 0]
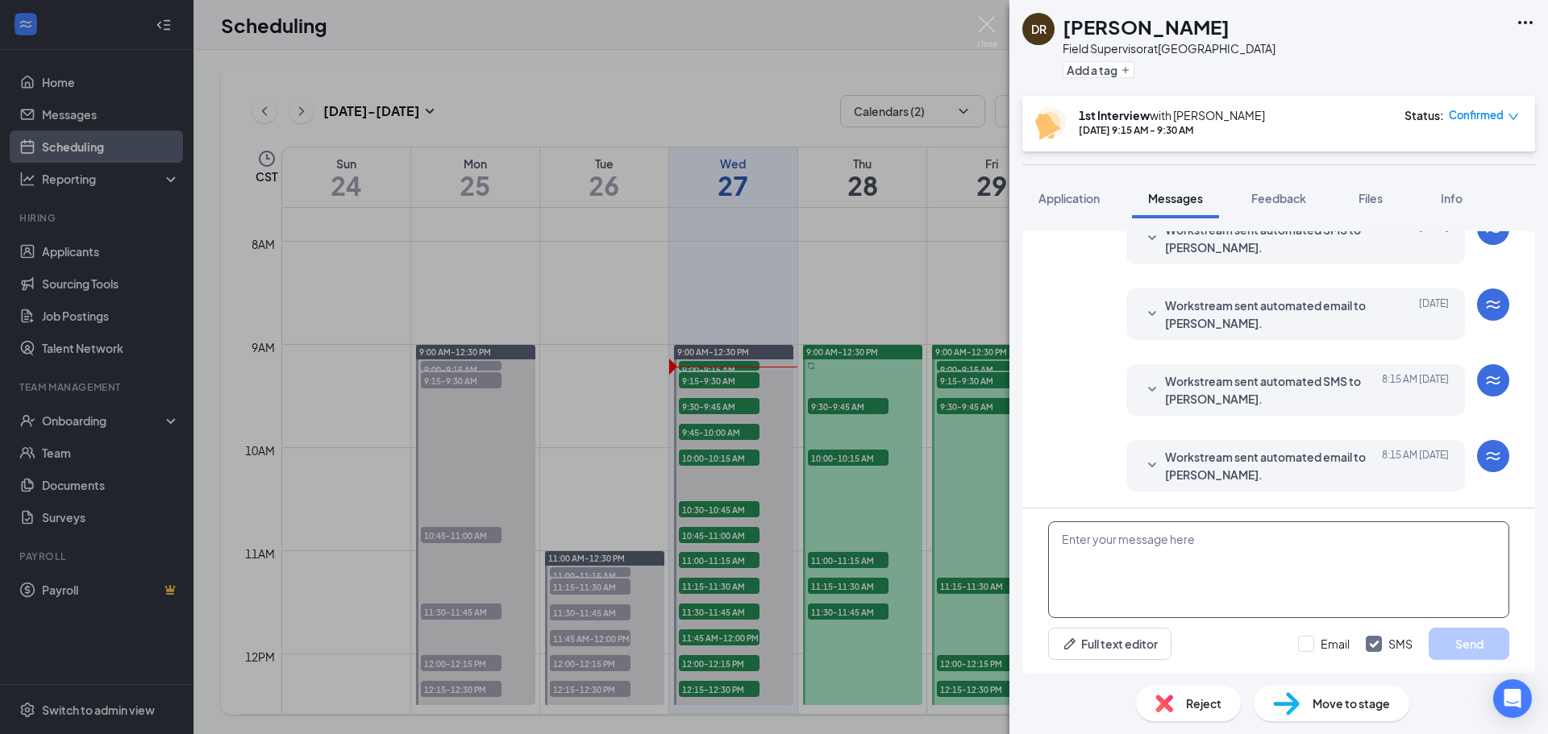
paste textarea "Join Zoom Meeting https://us06web.zoom.us/j/87516494367?pwd=BvtUXxBb60mcLs0wpkr…"
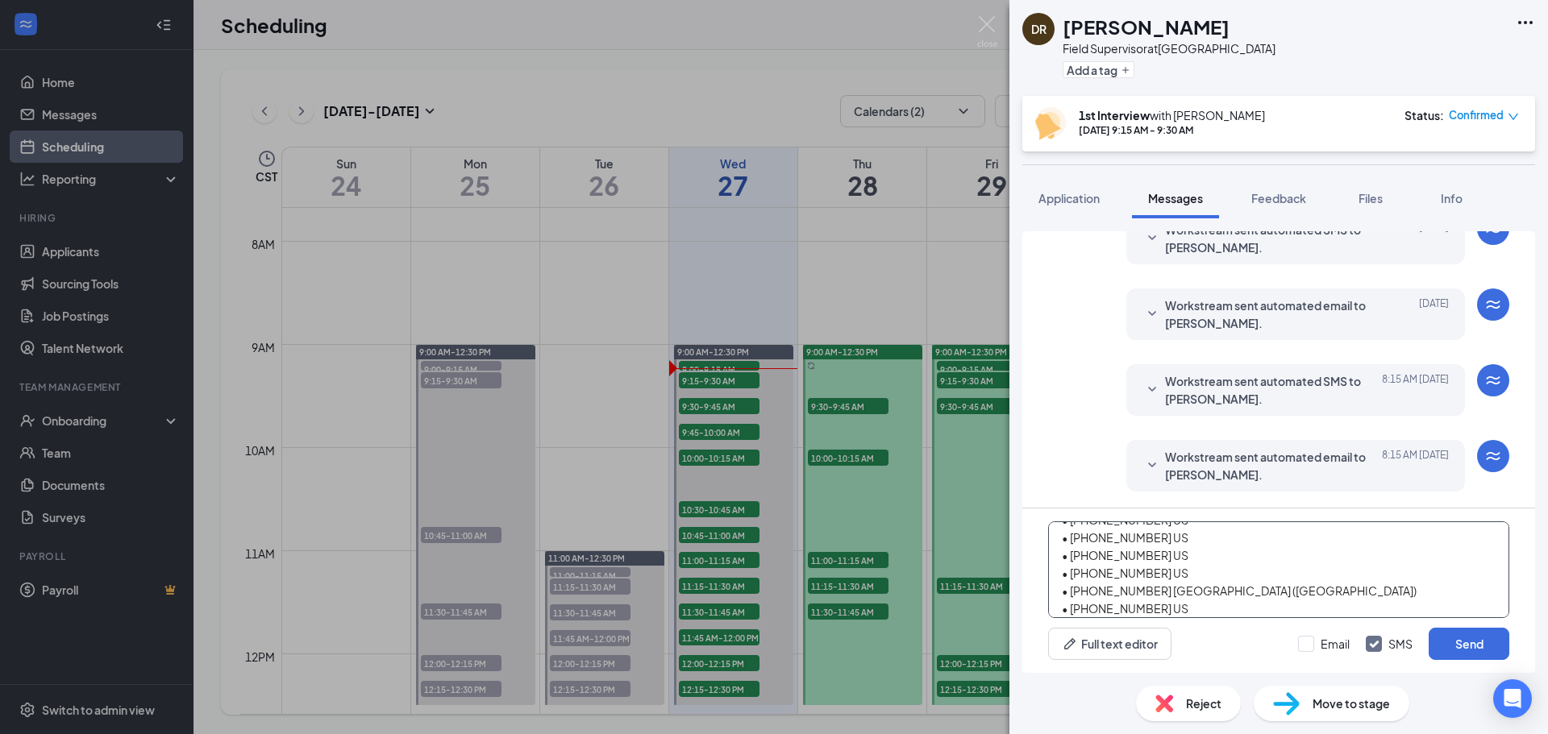
scroll to position [666, 0]
drag, startPoint x: 1059, startPoint y: 572, endPoint x: 1336, endPoint y: 619, distance: 280.4
click at [1336, 619] on div "Join Zoom Meeting https://us06web.zoom.us/j/87516494367?pwd=BvtUXxBb60mcLs0wpkr…" at bounding box center [1278, 591] width 513 height 164
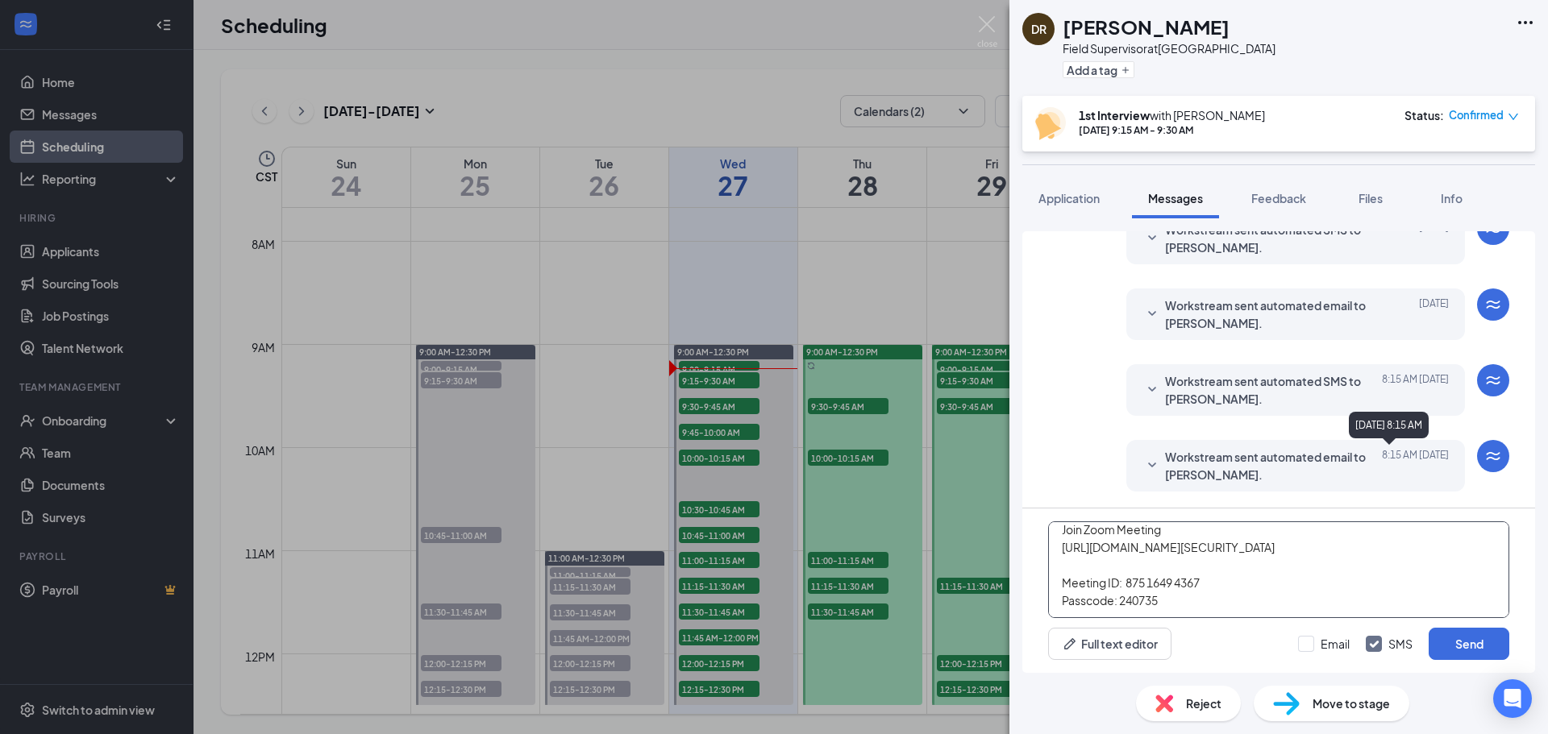
scroll to position [63, 0]
type textarea "Join Zoom Meeting https://us06web.zoom.us/j/87516494367?pwd=BvtUXxBb60mcLs0wpkr…"
click at [1310, 644] on input "Email" at bounding box center [1324, 644] width 52 height 16
checkbox input "true"
click at [1476, 652] on button "Send" at bounding box center [1468, 644] width 81 height 32
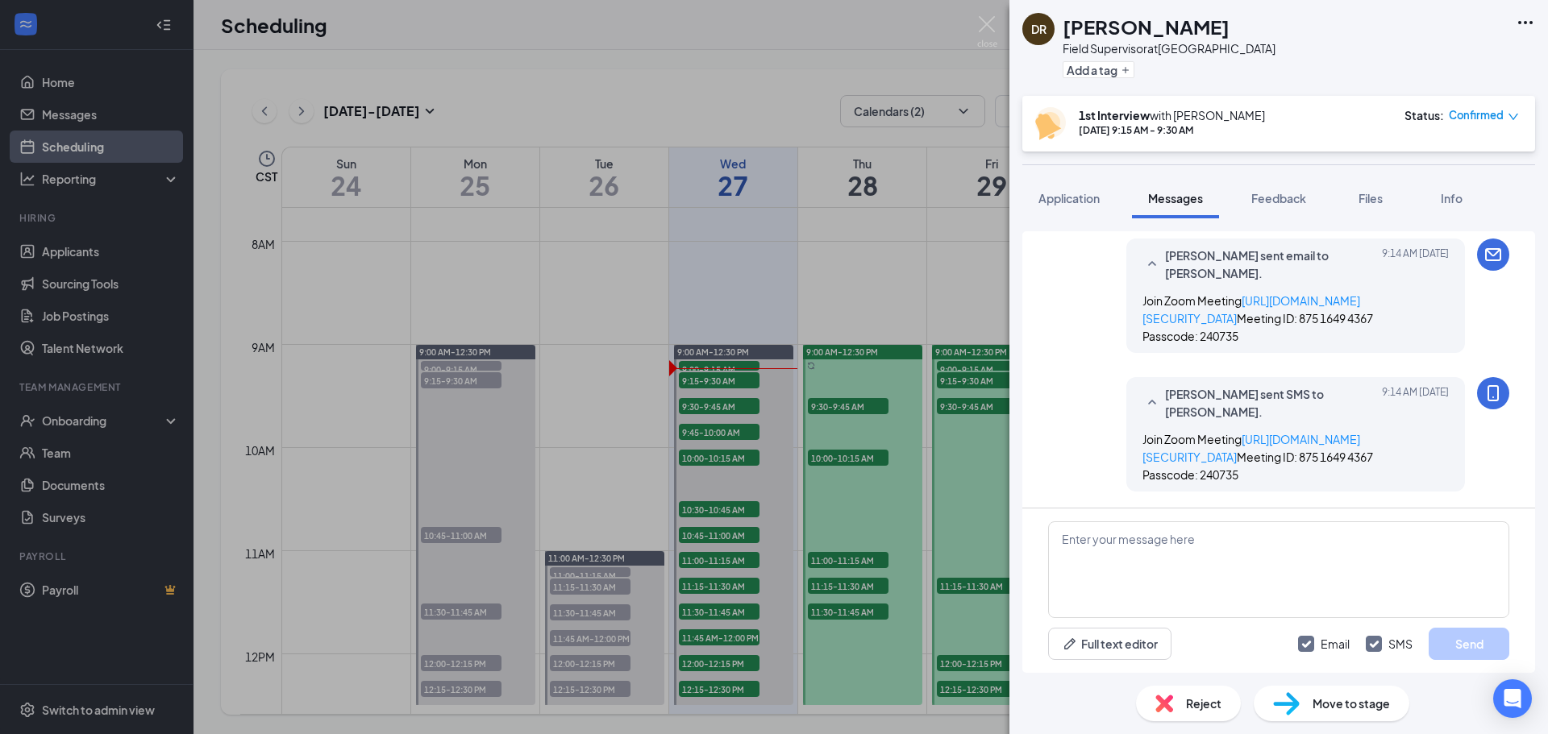
scroll to position [858, 0]
drag, startPoint x: 1282, startPoint y: 189, endPoint x: 1256, endPoint y: 243, distance: 60.6
click at [1281, 189] on button "Feedback" at bounding box center [1278, 198] width 87 height 40
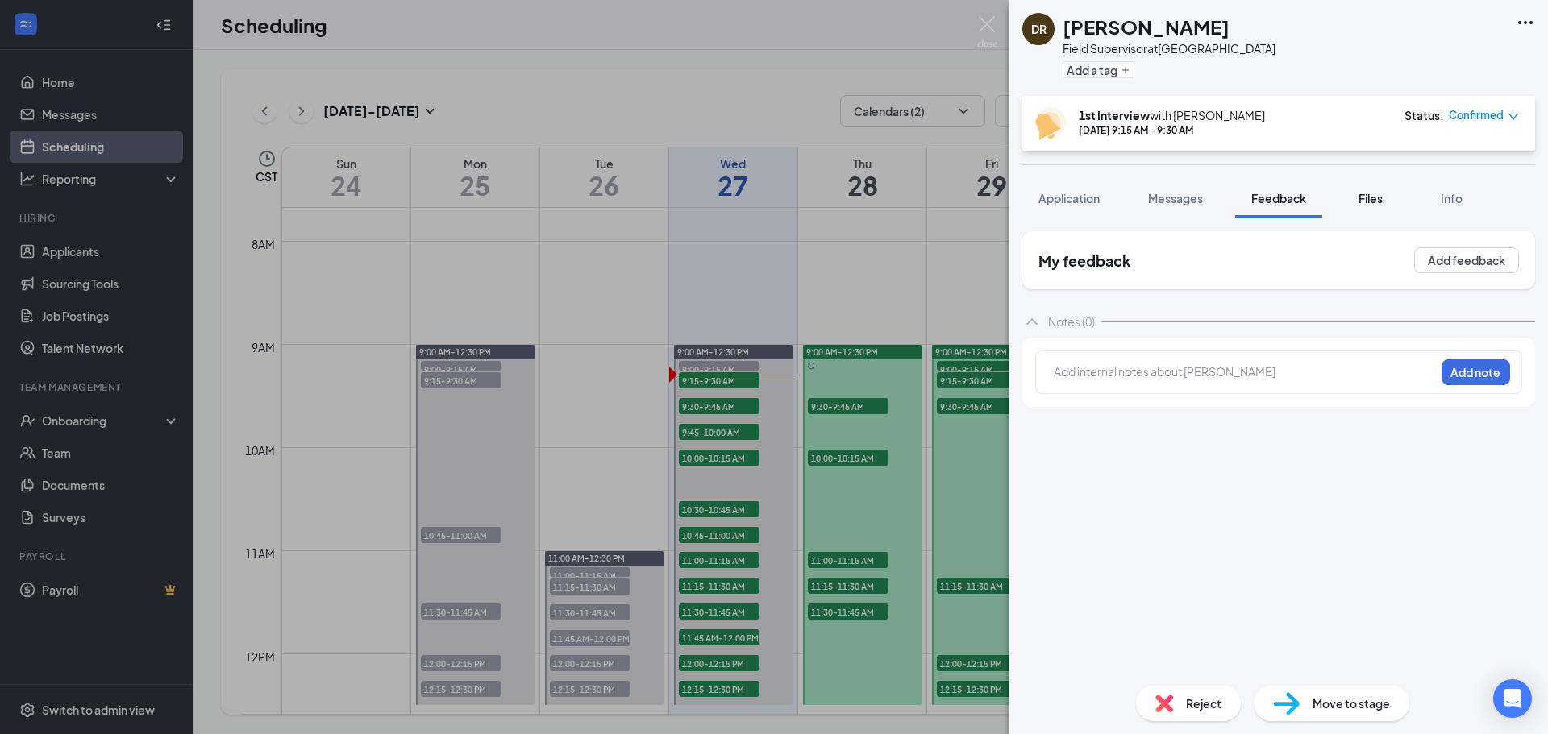
click at [1378, 197] on span "Files" at bounding box center [1370, 198] width 24 height 15
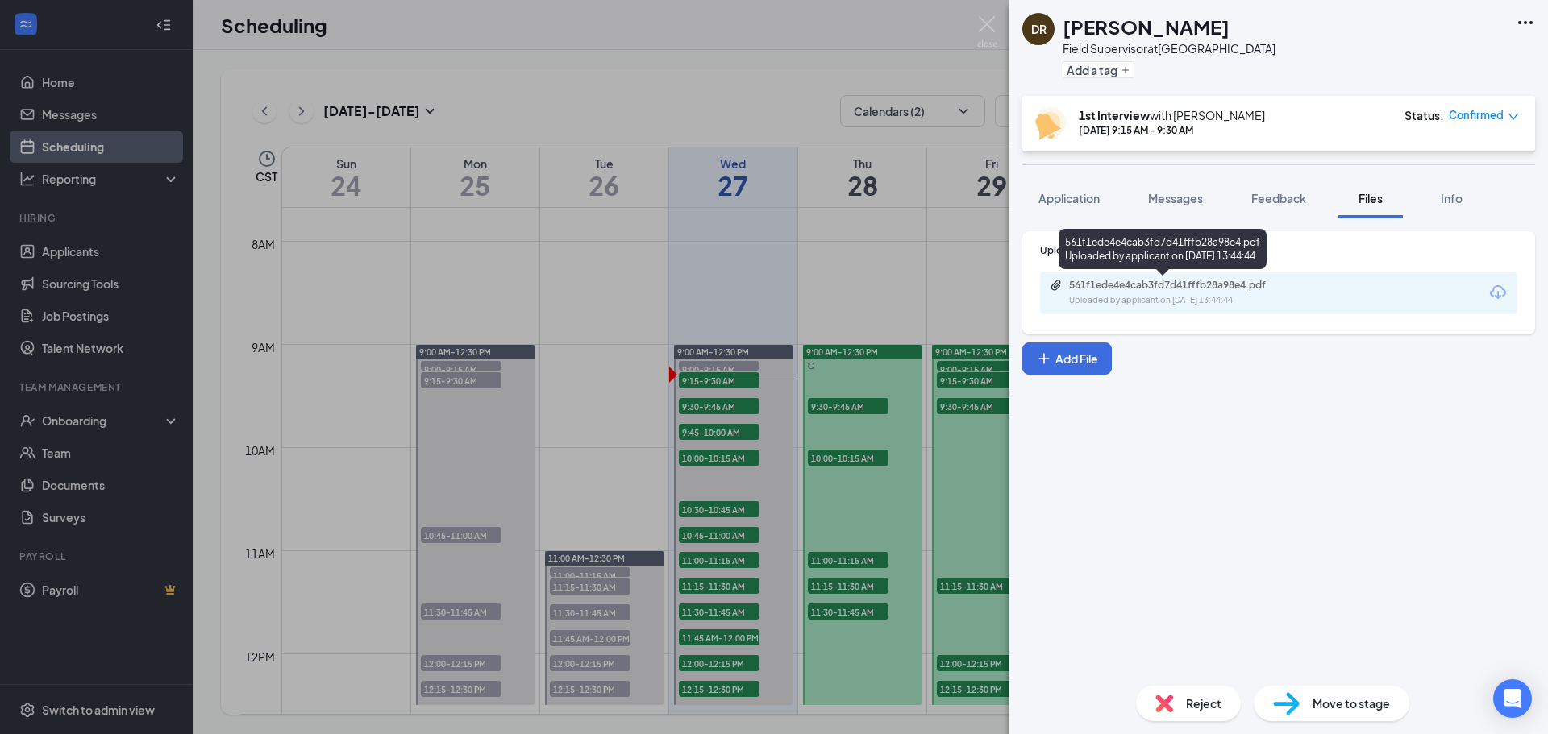
click at [1120, 297] on div "Uploaded by applicant on Aug 26, 2025 at 13:44:44" at bounding box center [1190, 300] width 242 height 13
click at [1270, 199] on span "Feedback" at bounding box center [1278, 198] width 55 height 15
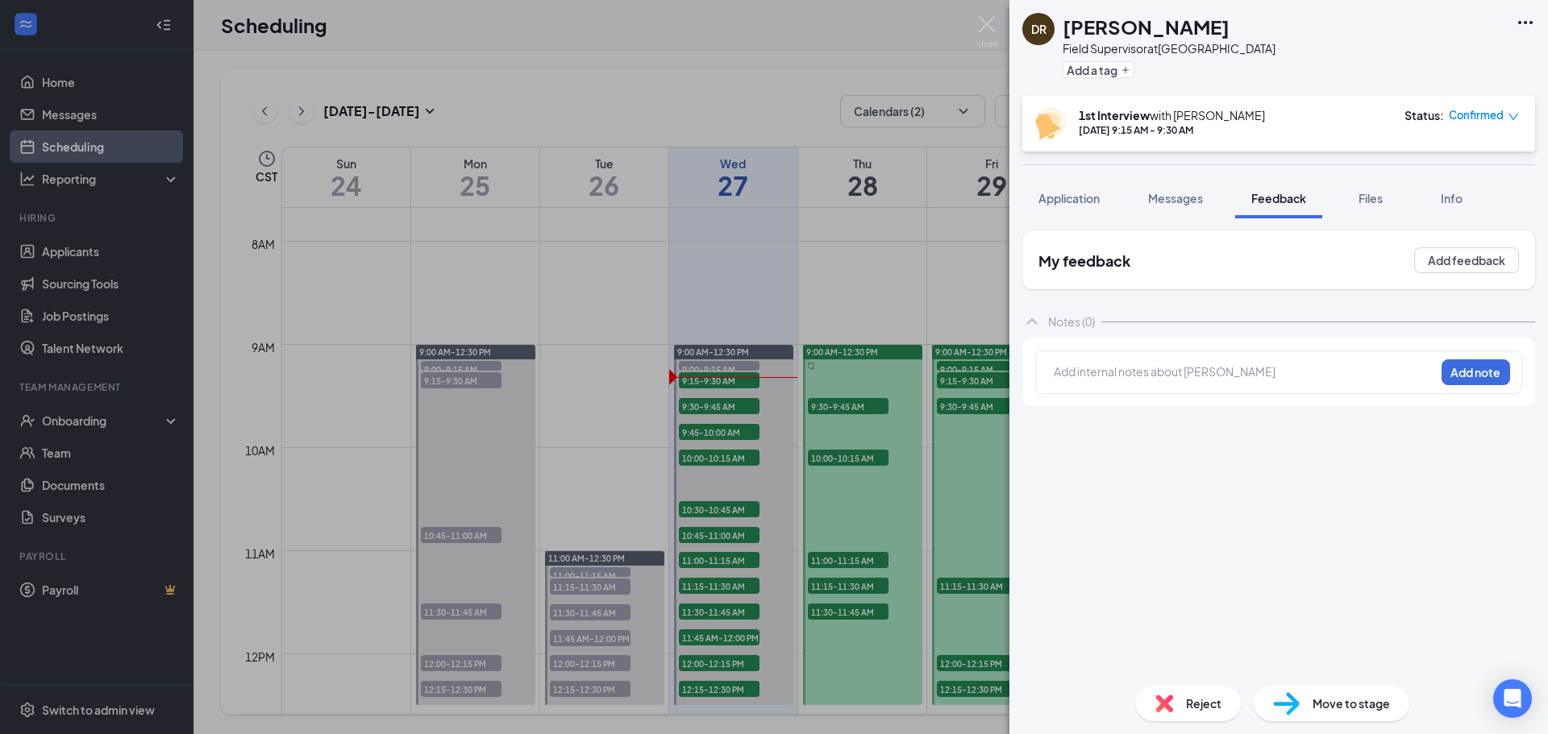
click at [1128, 372] on div at bounding box center [1244, 372] width 380 height 17
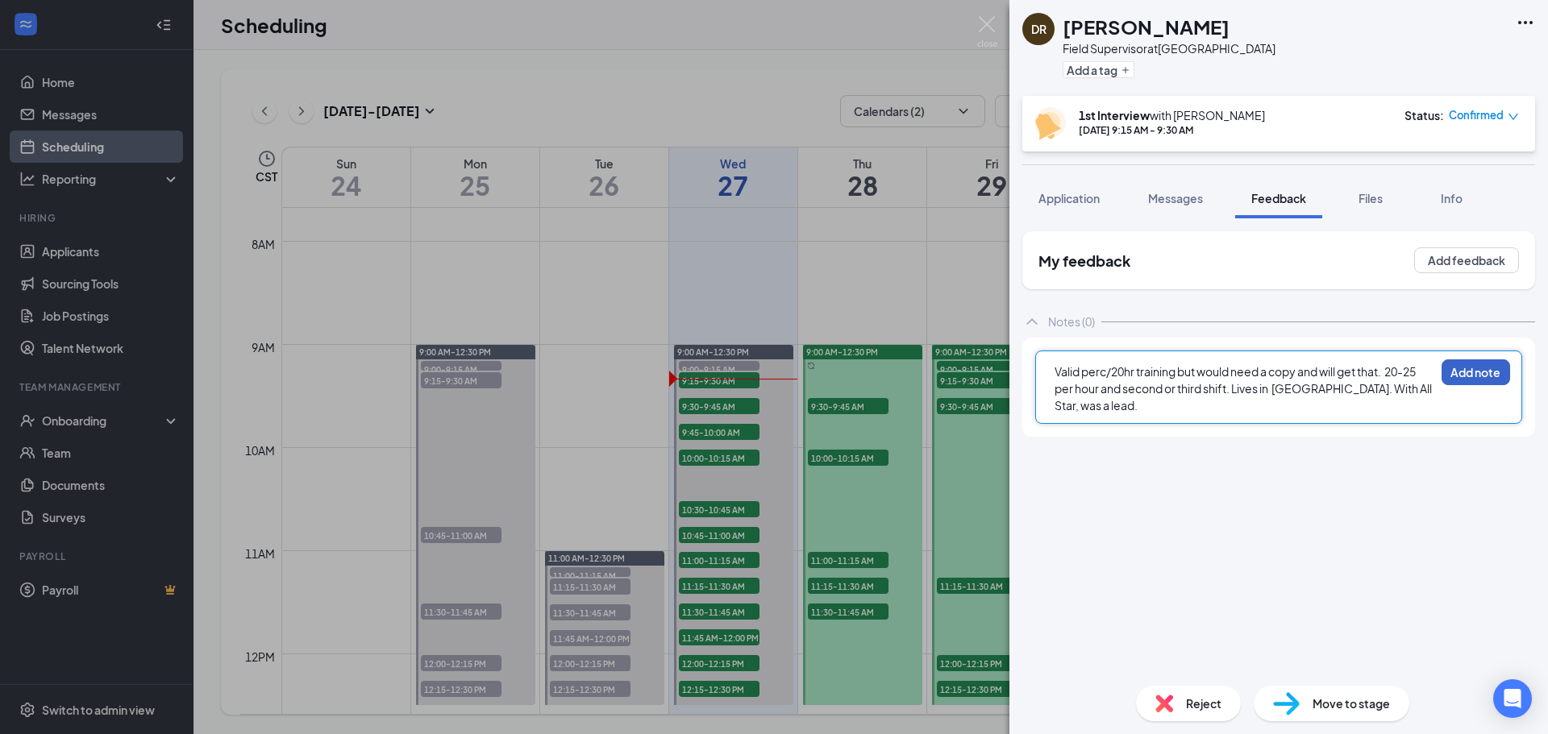
drag, startPoint x: 1468, startPoint y: 378, endPoint x: 1452, endPoint y: 340, distance: 41.2
click at [1466, 375] on button "Add note" at bounding box center [1475, 372] width 69 height 26
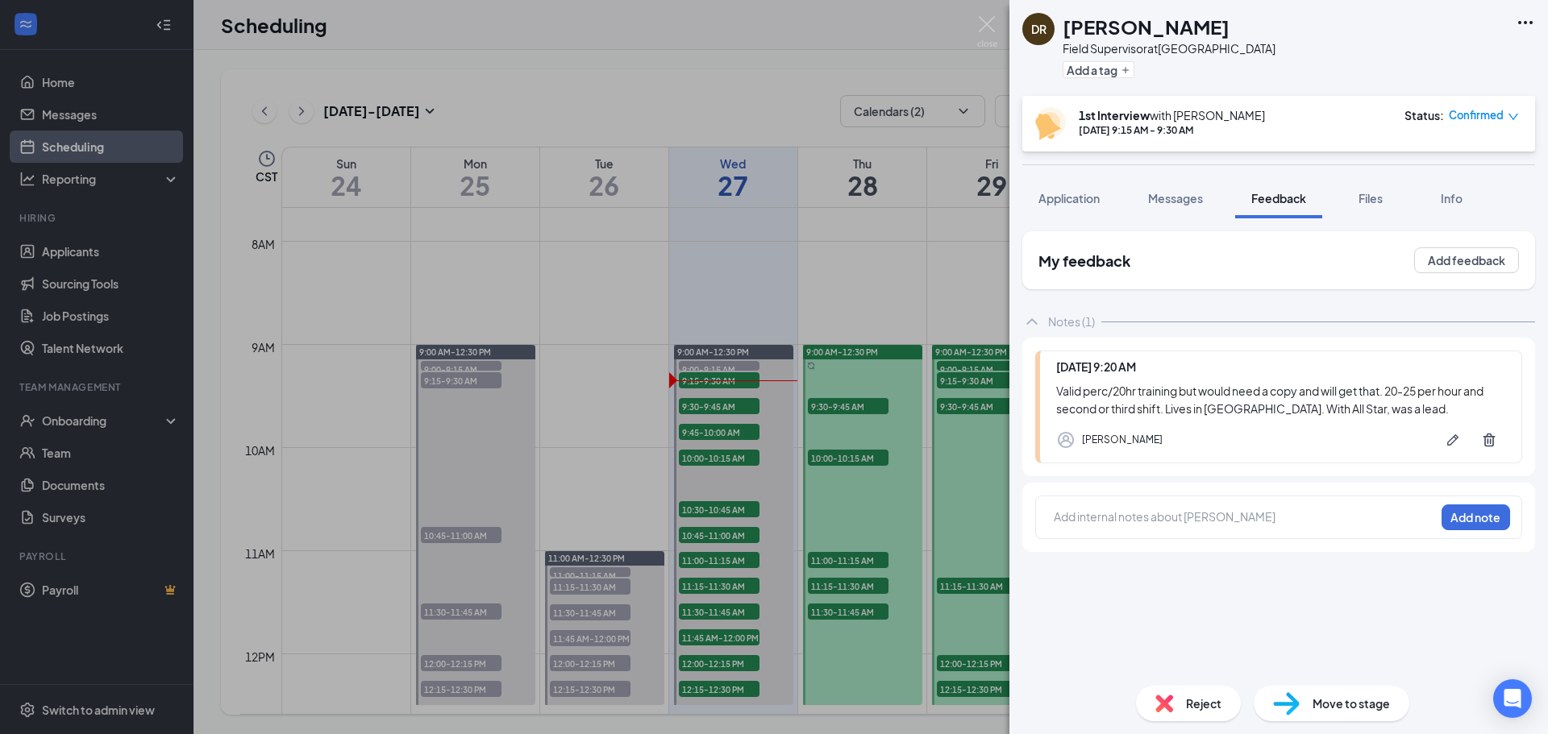
click at [1382, 407] on div "Valid perc/20hr training but would need a copy and will get that. 20-25 per hou…" at bounding box center [1280, 399] width 449 height 35
click at [1446, 441] on icon "Pen" at bounding box center [1452, 440] width 16 height 16
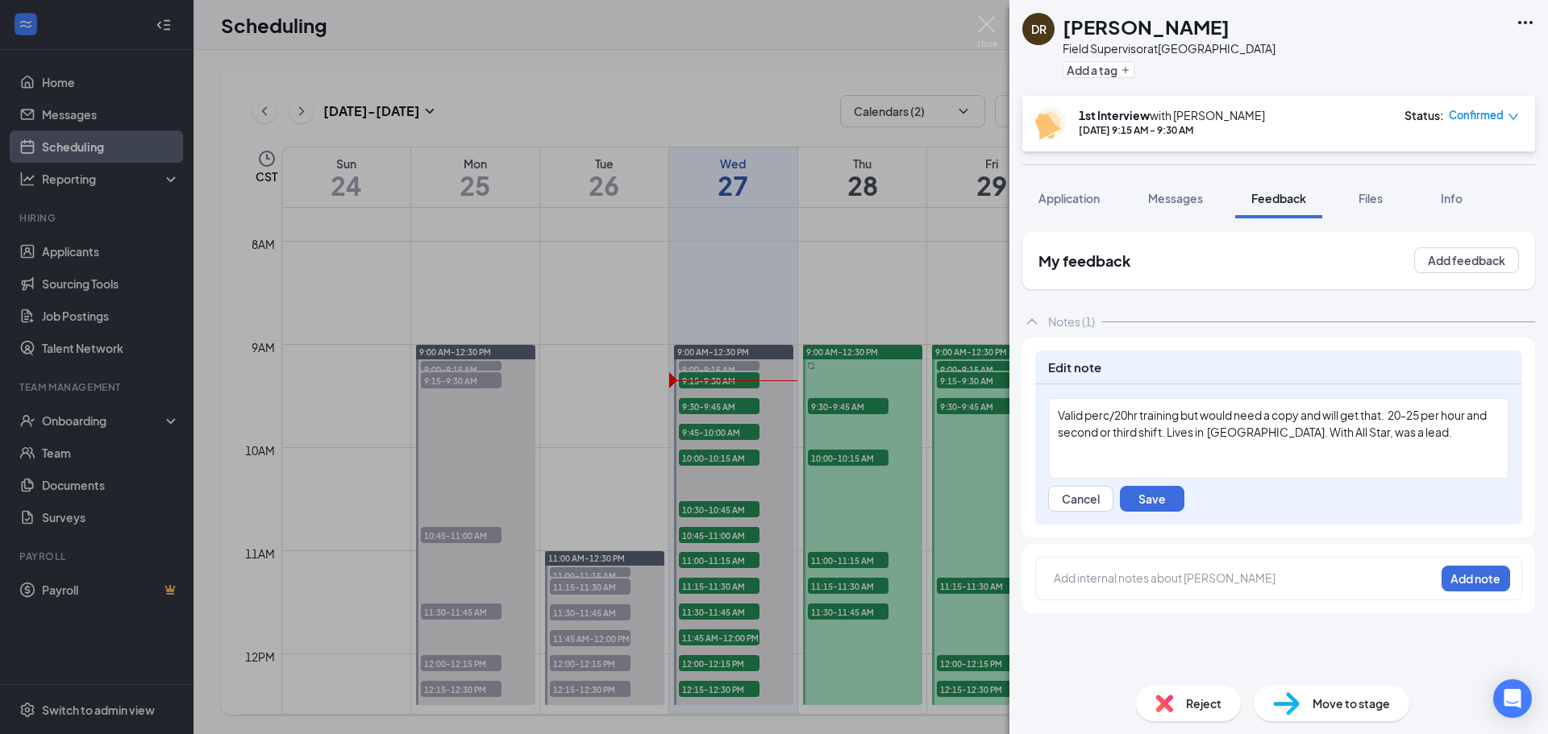
click at [1433, 437] on div "Valid perc/20hr training but would need a copy and will get that. 20-25 per hou…" at bounding box center [1279, 424] width 442 height 34
click at [1411, 416] on span "Valid perc/20hr training but would need a copy and will get that. 20-25 per hou…" at bounding box center [1278, 432] width 440 height 48
click at [1336, 460] on div "Valid perc/20hr training but would need a copy and will get that. 20-25 per hou…" at bounding box center [1278, 438] width 459 height 81
click at [1430, 414] on span "Valid perc/20hr training but would need a copy and will get that. 20-25 per hou…" at bounding box center [1278, 432] width 440 height 48
click at [1161, 501] on button "Save" at bounding box center [1152, 499] width 64 height 26
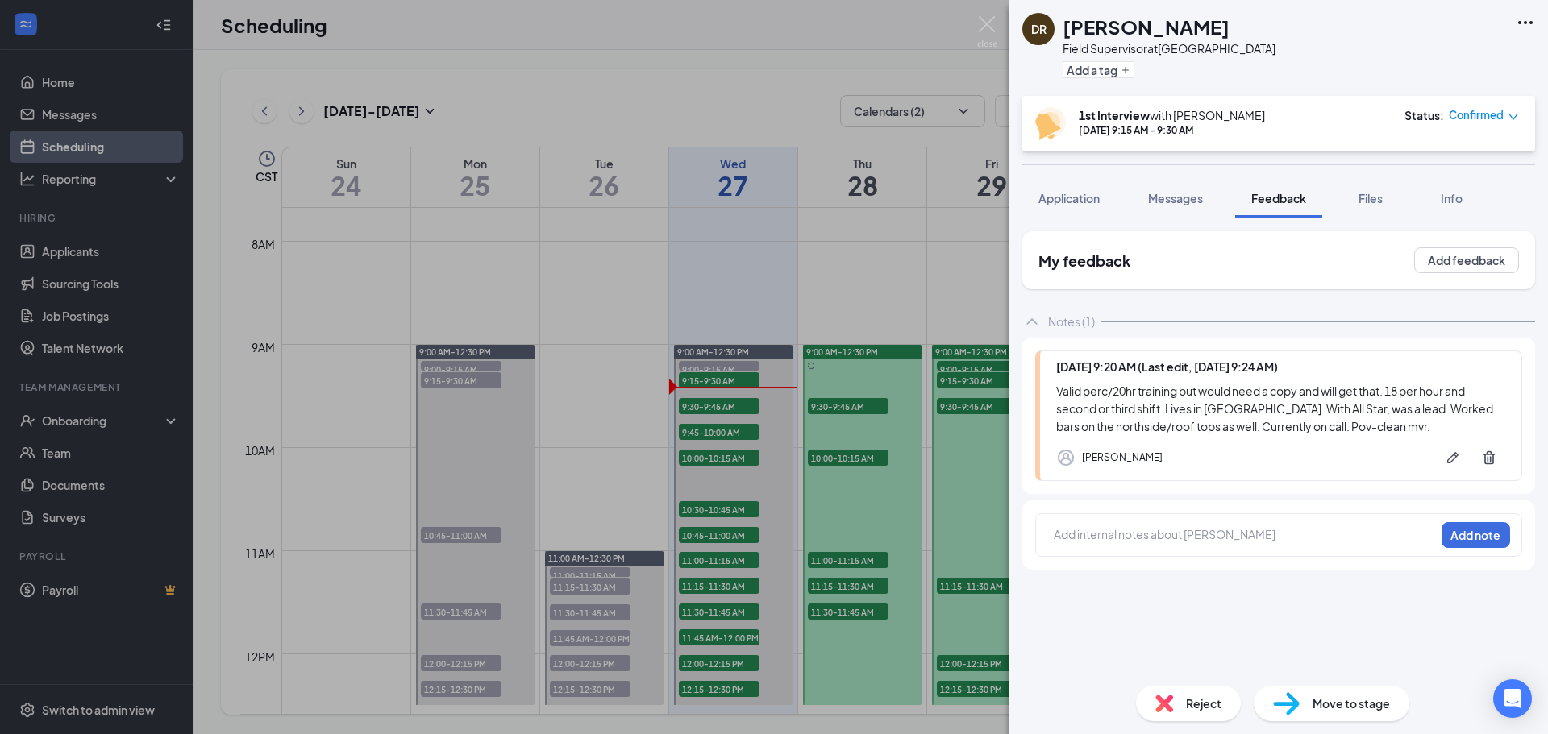
click at [1112, 409] on div "Valid perc/20hr training but would need a copy and will get that. 18 per hour a…" at bounding box center [1280, 408] width 449 height 53
click at [1450, 455] on icon "Pen" at bounding box center [1452, 458] width 16 height 16
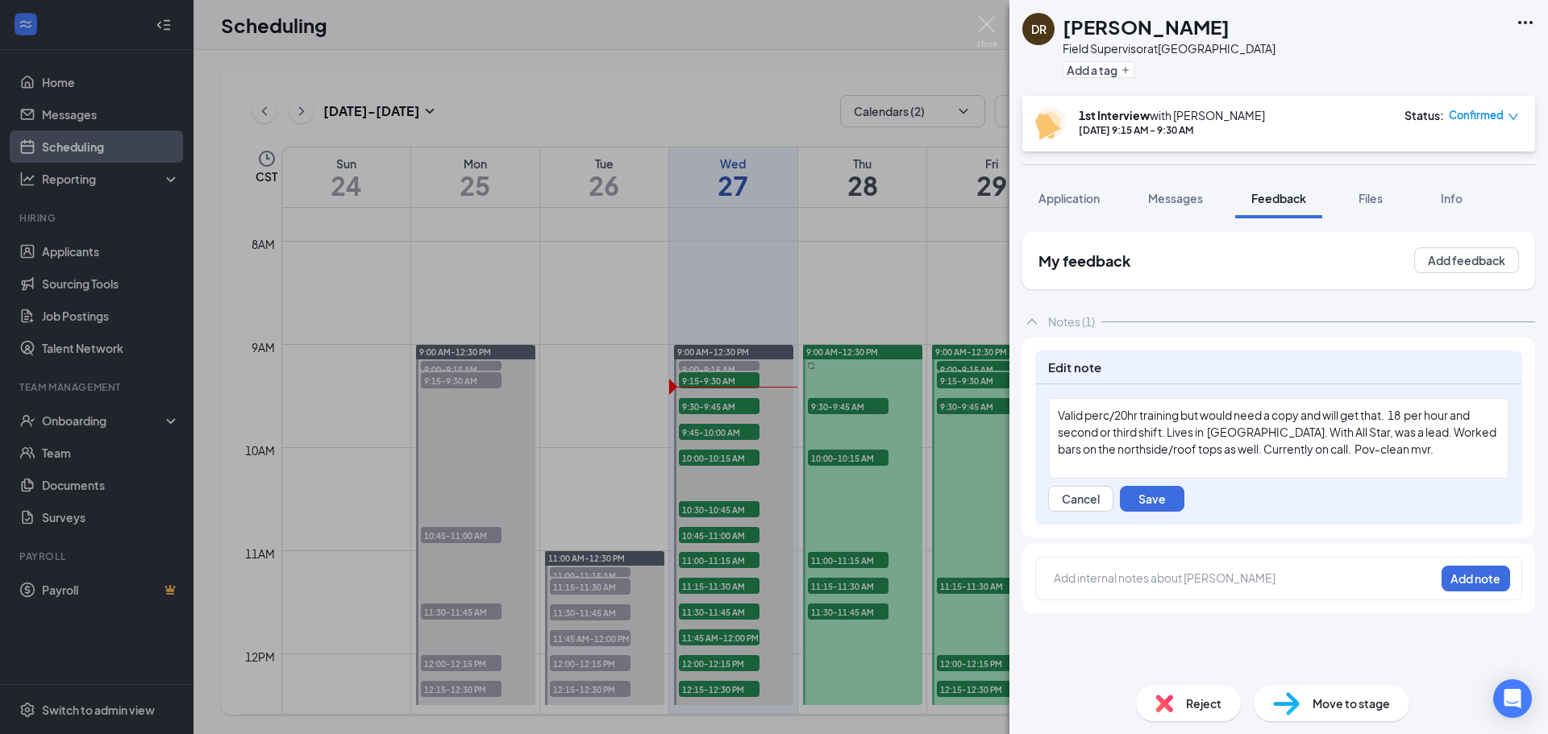
click at [1114, 434] on span "Valid perc/20hr training but would need a copy and will get that. 18 per hour a…" at bounding box center [1278, 432] width 440 height 48
click at [1334, 455] on div "Valid perc/20hr training but would need a copy and will get that. 18 per hour a…" at bounding box center [1279, 432] width 442 height 51
click at [1249, 433] on span "Valid perc/20hr training but would need a copy and will get that. 18 per hour a…" at bounding box center [1277, 440] width 439 height 65
click at [1319, 471] on div "Valid perc/20hr training but would need a copy and will get that. 18 per hour a…" at bounding box center [1279, 441] width 442 height 68
click at [1166, 463] on span "Valid perc/20hr training but would need a copy and will get that. 18 per hour a…" at bounding box center [1279, 440] width 443 height 65
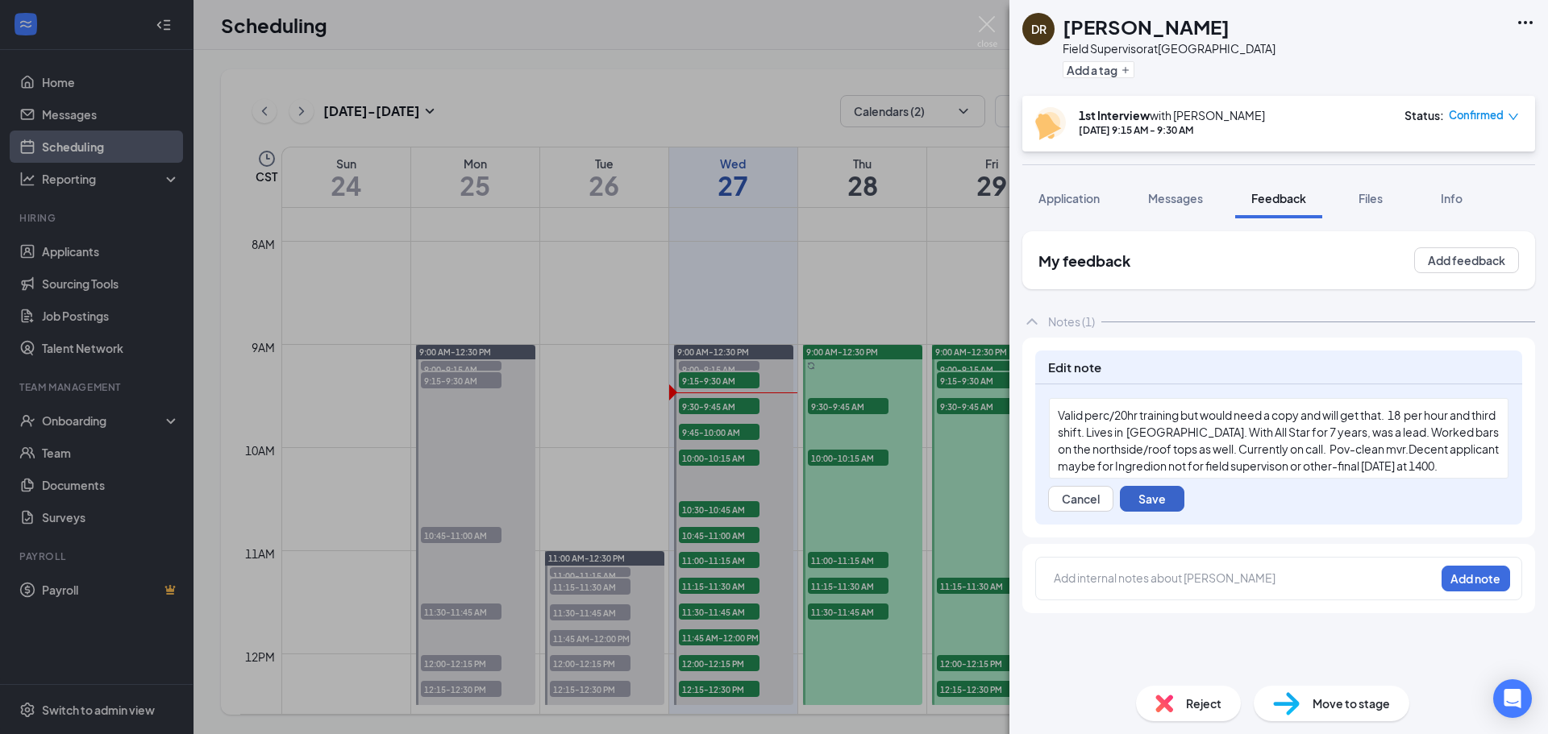
click at [1150, 499] on button "Save" at bounding box center [1152, 499] width 64 height 26
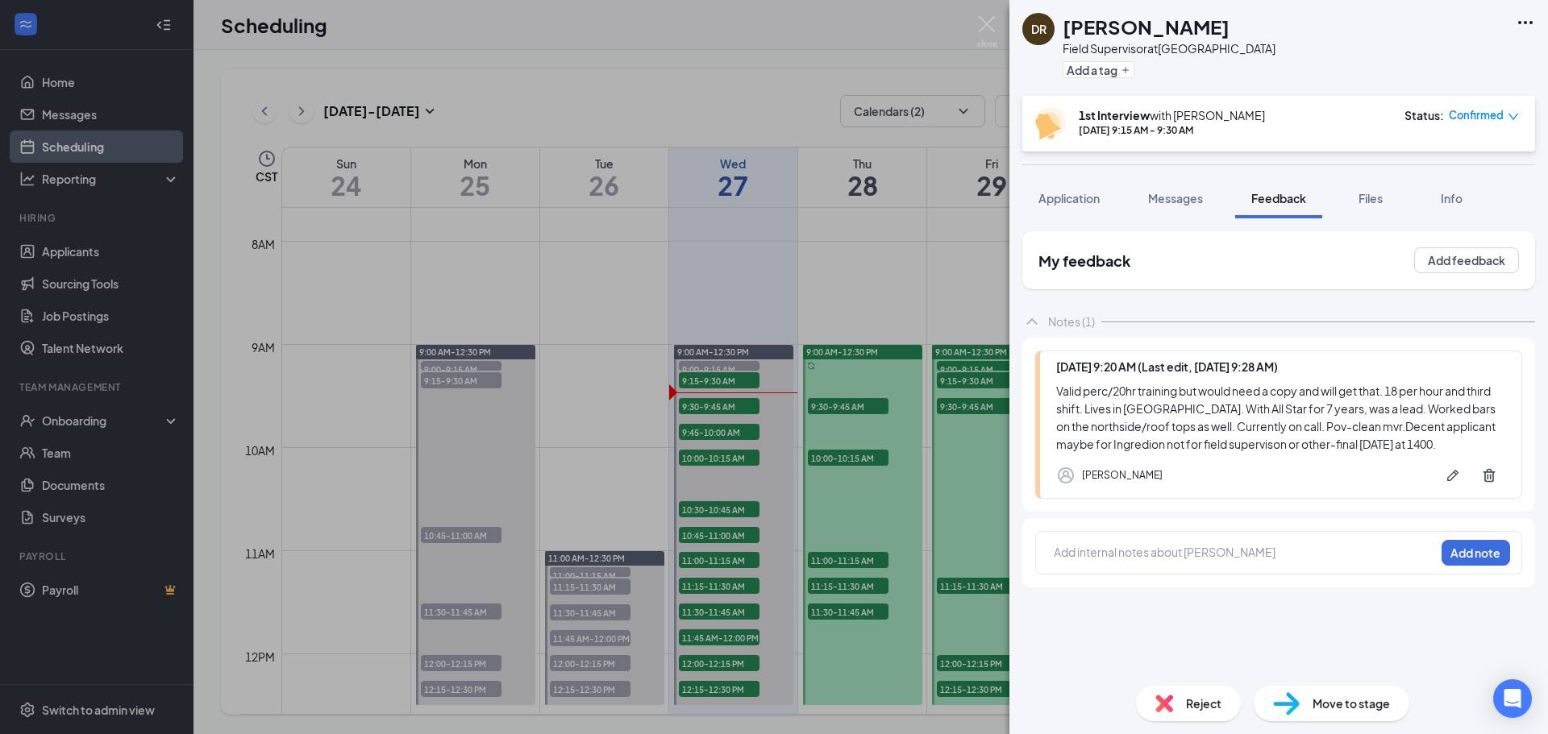
drag, startPoint x: 1085, startPoint y: 193, endPoint x: 1104, endPoint y: 220, distance: 33.5
click at [1084, 193] on span "Application" at bounding box center [1068, 198] width 61 height 15
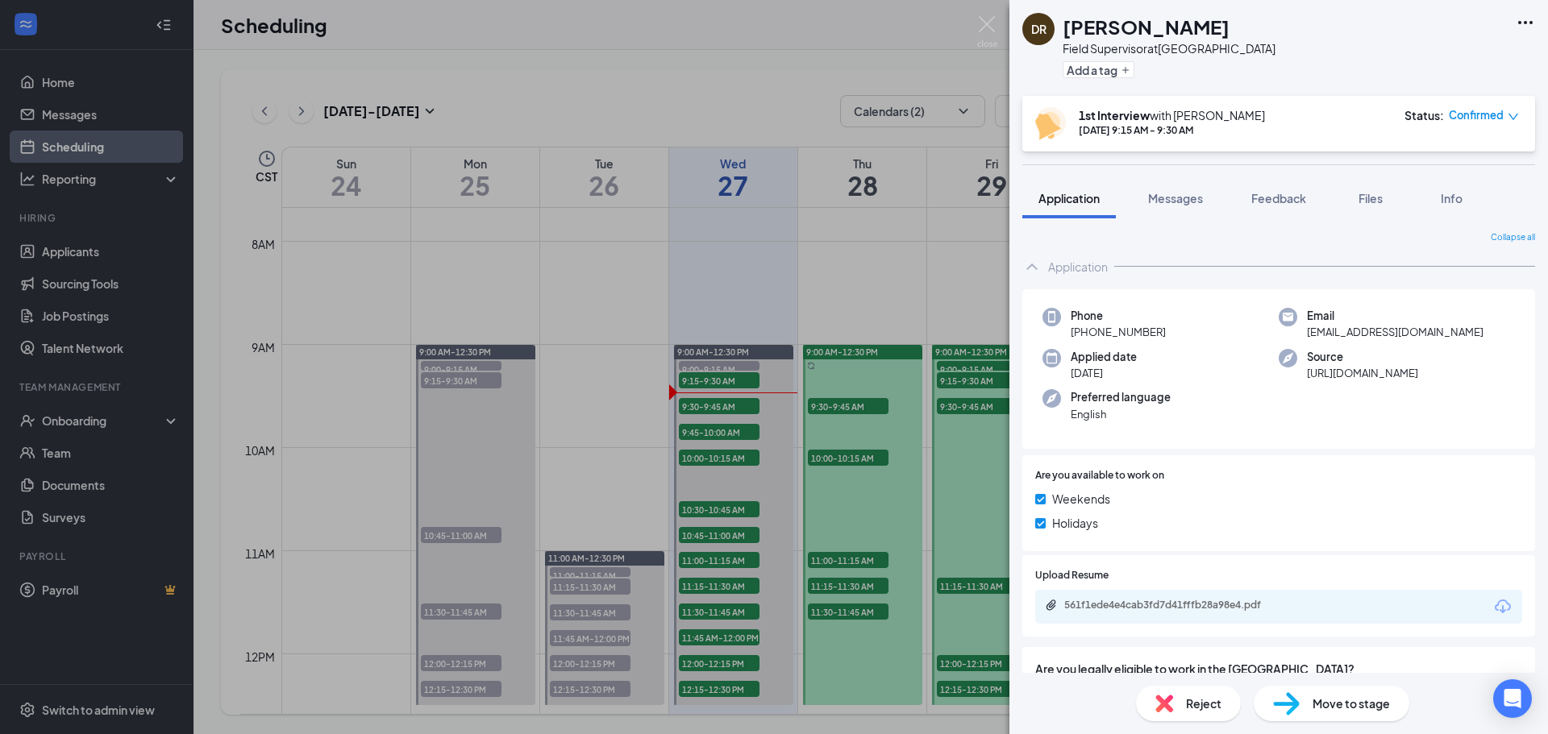
click at [1479, 118] on span "Confirmed" at bounding box center [1475, 115] width 55 height 16
click at [1452, 193] on span "Mark complete" at bounding box center [1432, 196] width 81 height 18
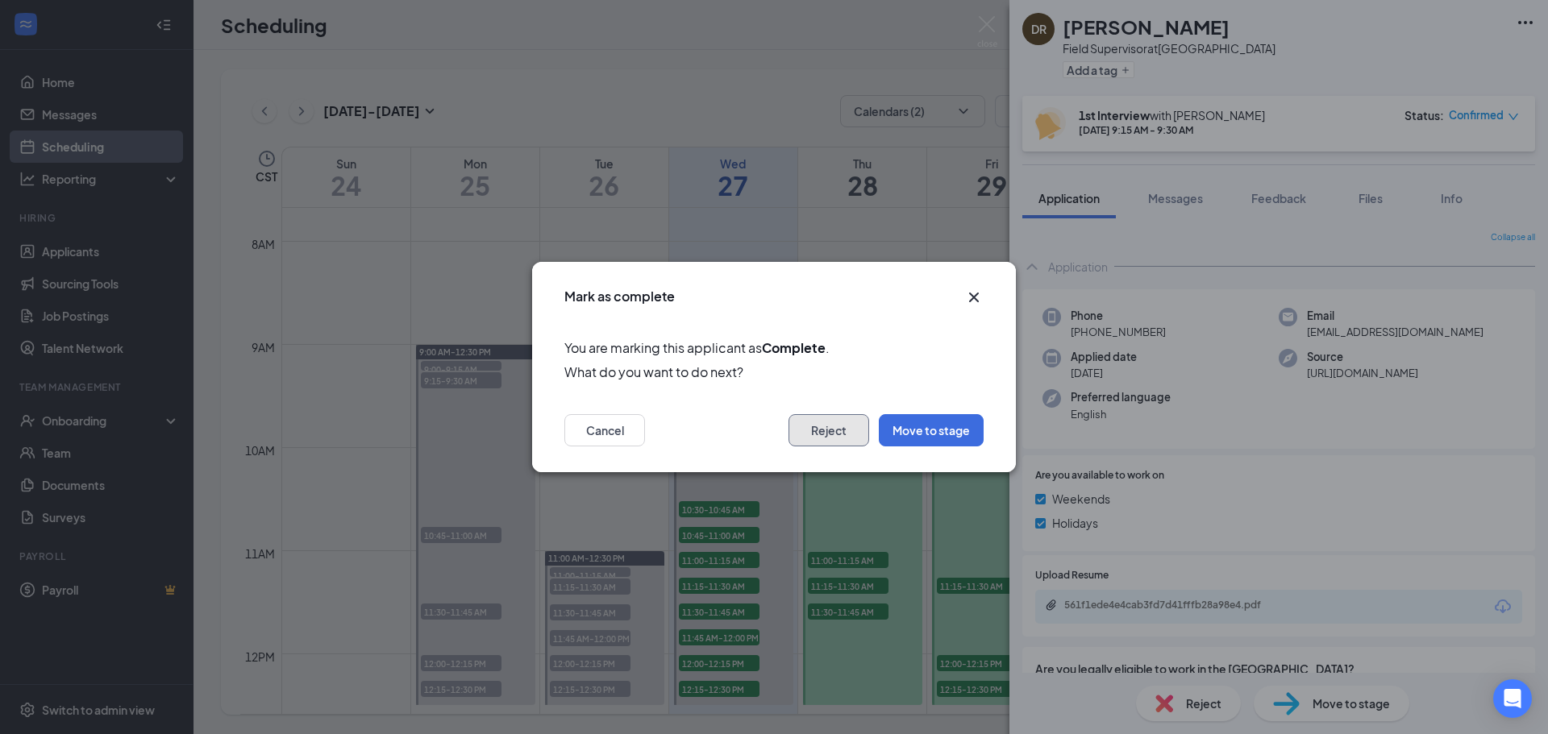
click at [831, 427] on button "Reject" at bounding box center [828, 430] width 81 height 32
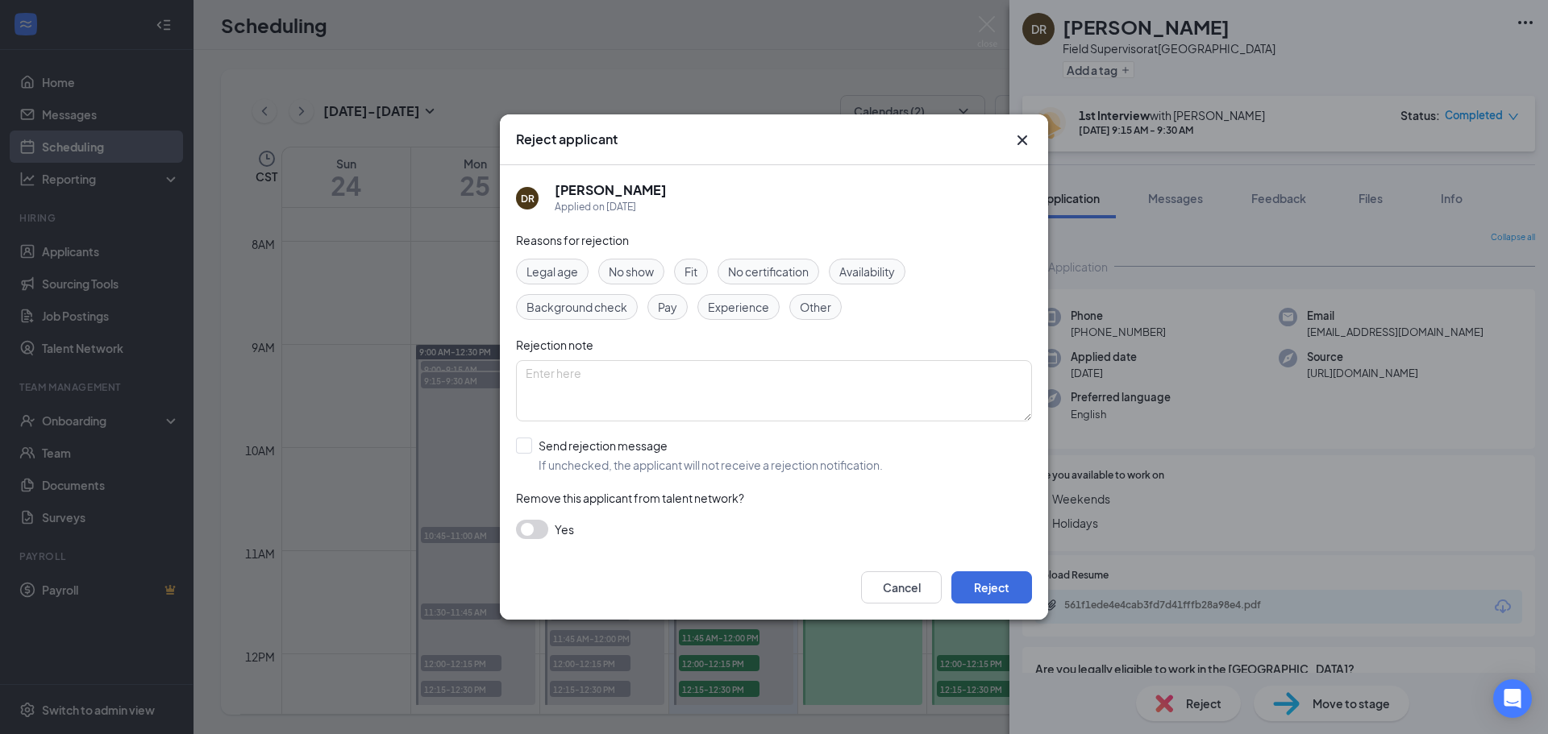
click at [1025, 137] on icon "Cross" at bounding box center [1022, 140] width 10 height 10
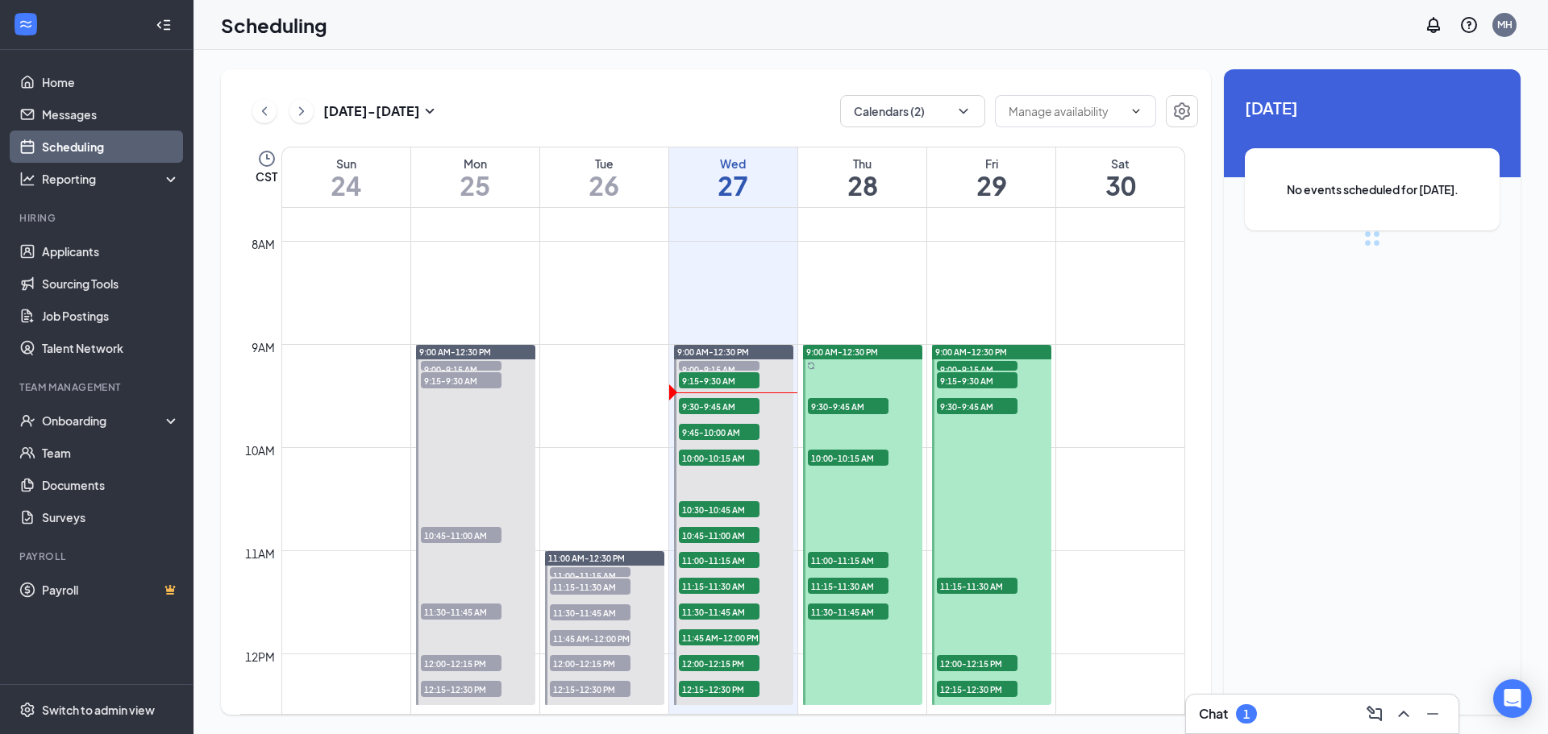
click at [1461, 118] on span "[DATE]" at bounding box center [1372, 107] width 255 height 25
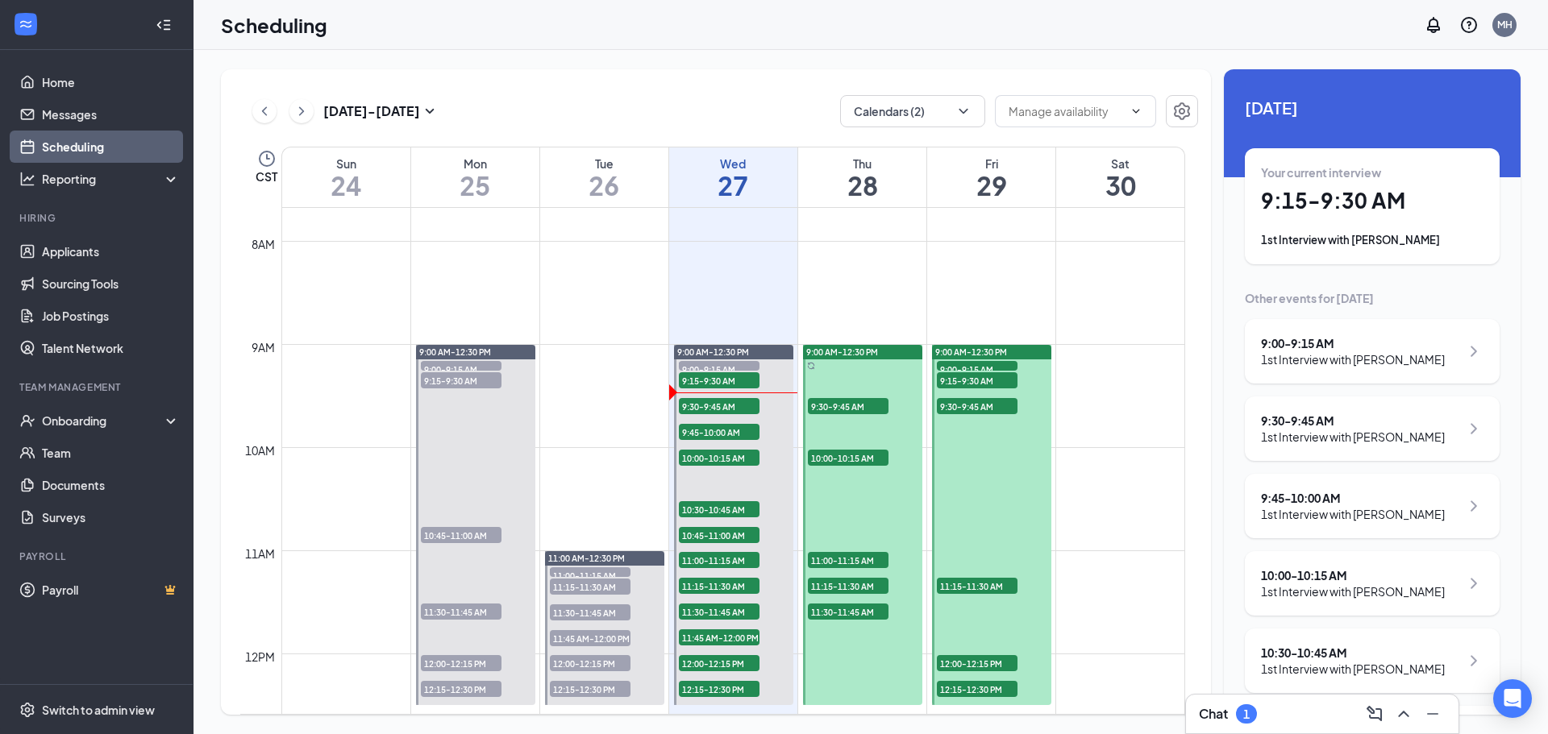
click at [1351, 209] on h1 "9:15 - 9:30 AM" at bounding box center [1372, 200] width 222 height 27
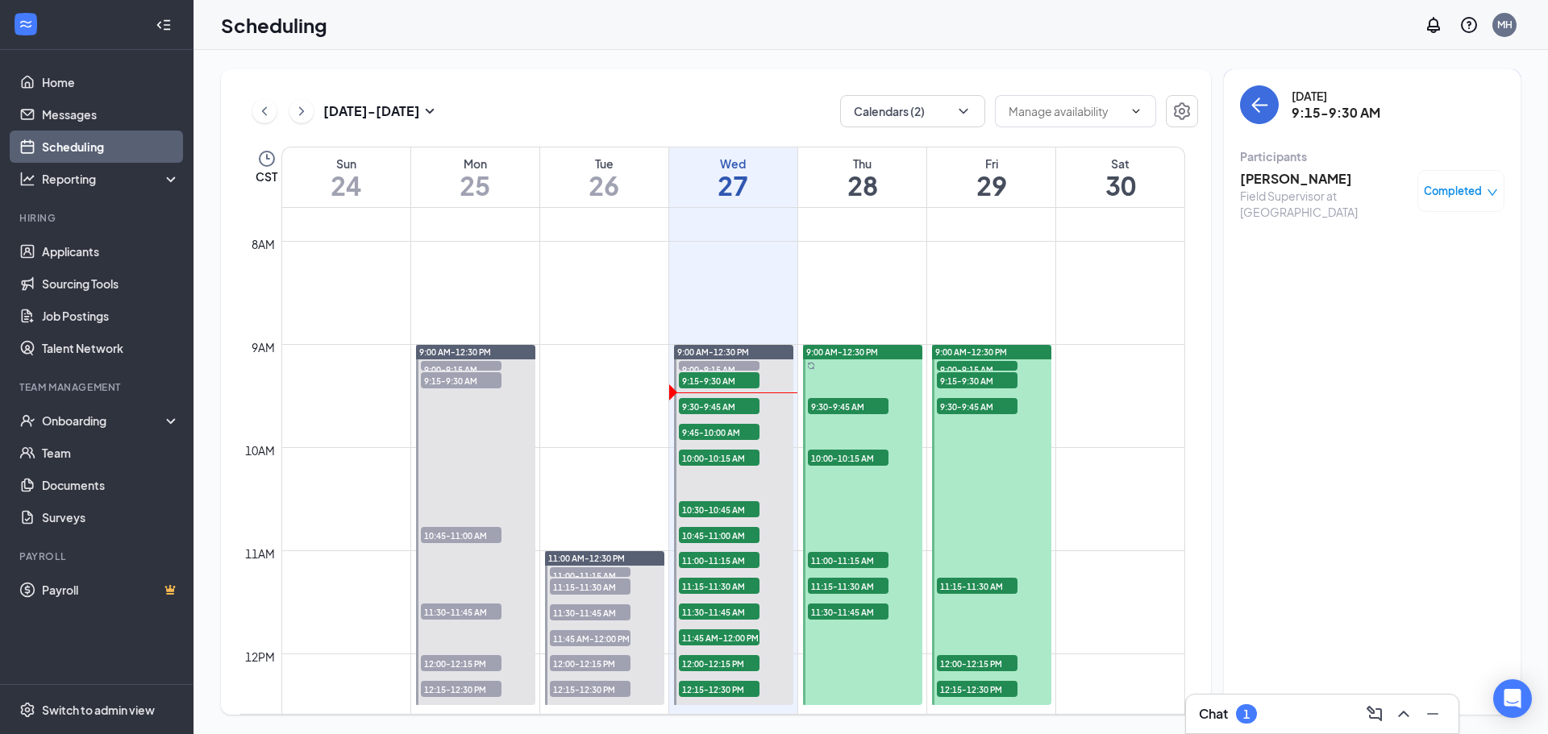
click at [1288, 181] on h3 "[PERSON_NAME]" at bounding box center [1324, 179] width 169 height 18
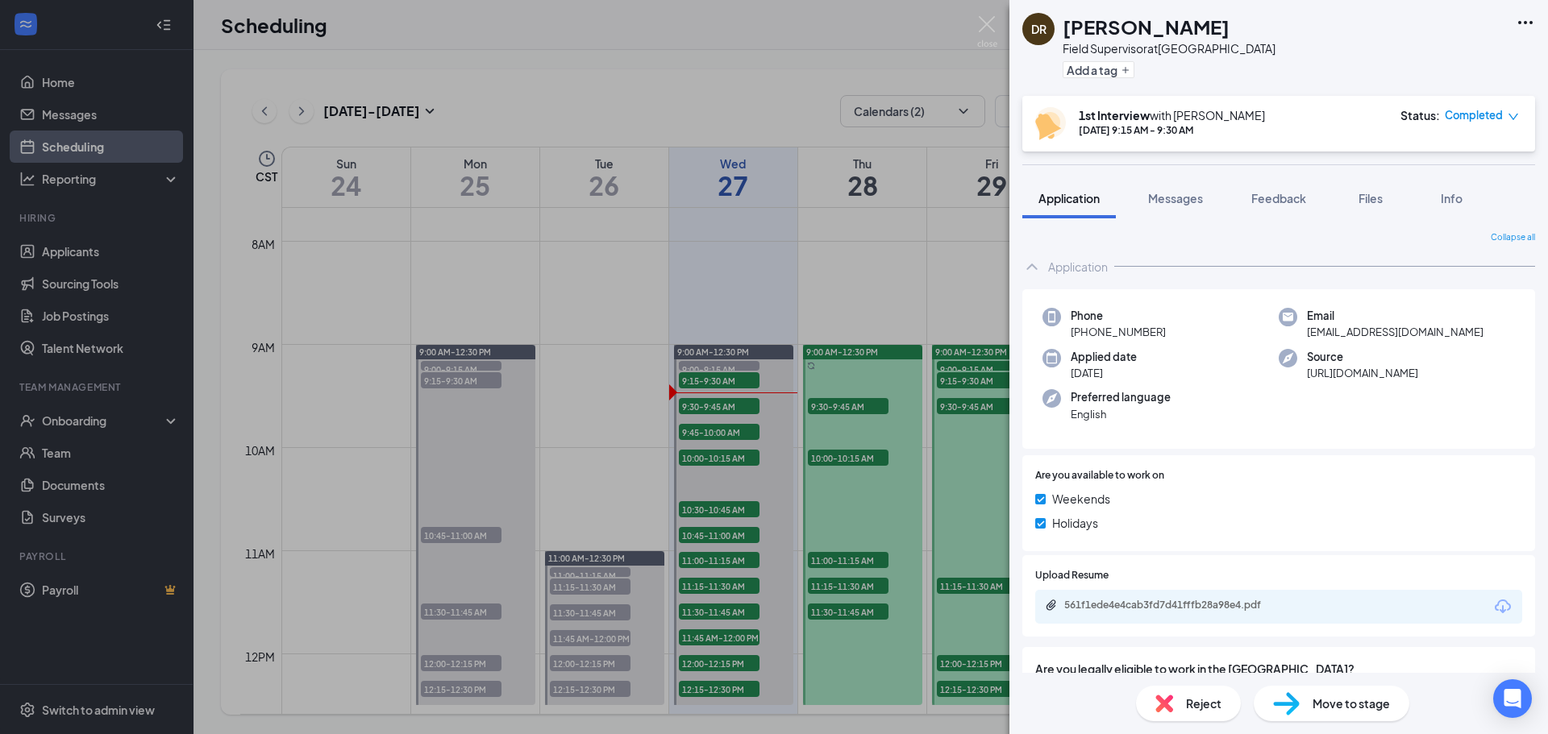
click at [1324, 700] on span "Move to stage" at bounding box center [1350, 704] width 77 height 18
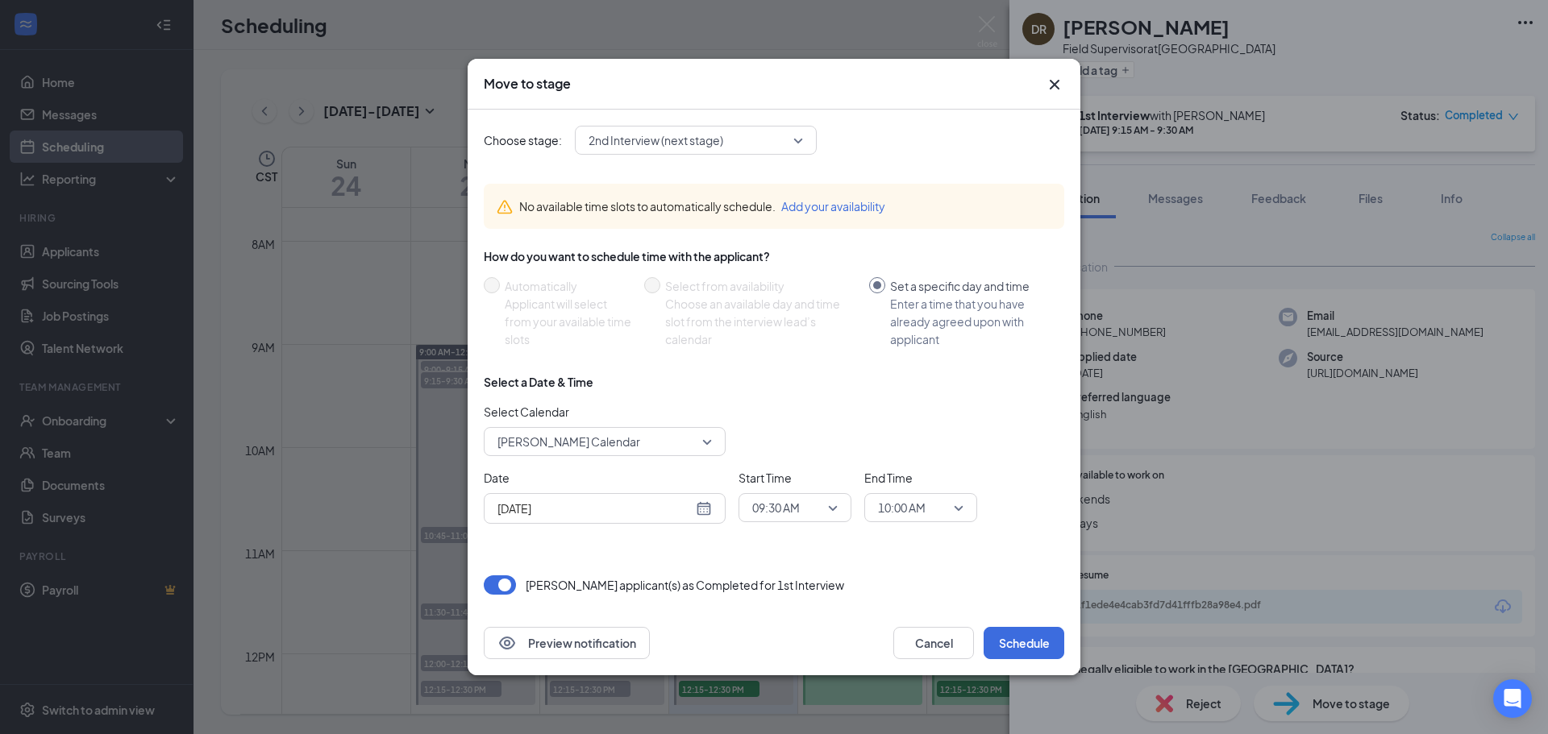
click at [684, 432] on span "Marge Heintz's Calendar" at bounding box center [597, 442] width 200 height 24
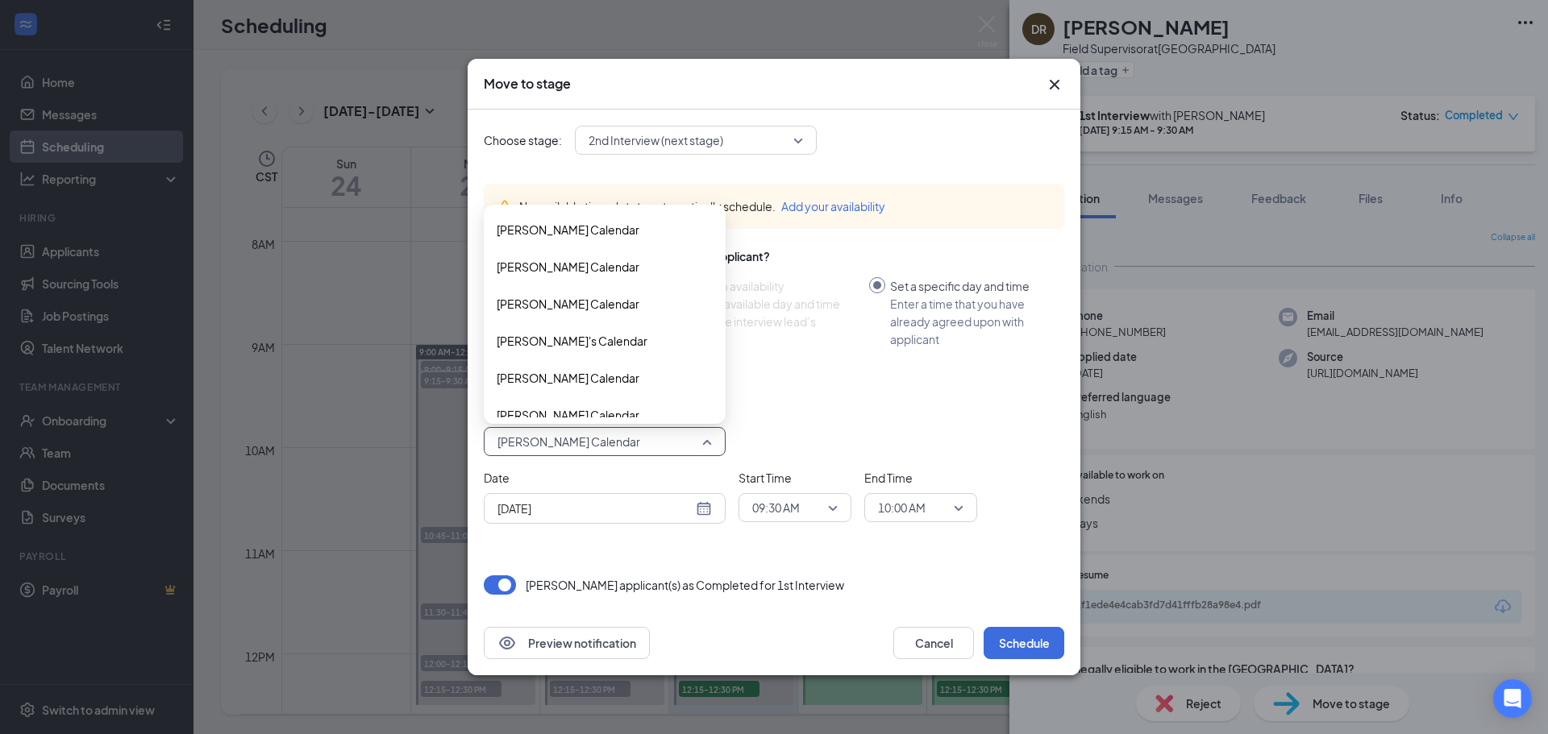
scroll to position [55, 0]
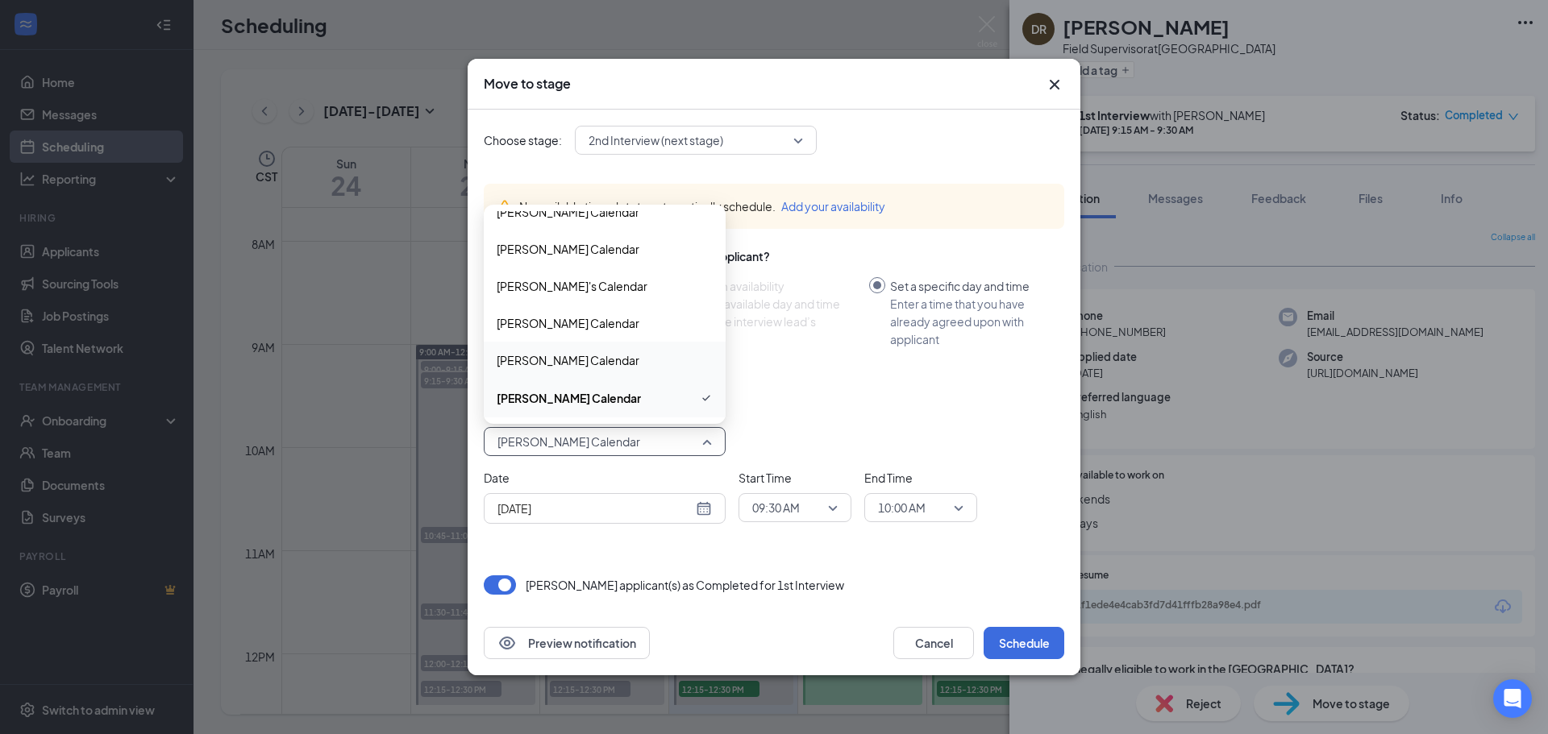
click at [608, 359] on span "Dominic Polito's Calendar" at bounding box center [568, 360] width 143 height 18
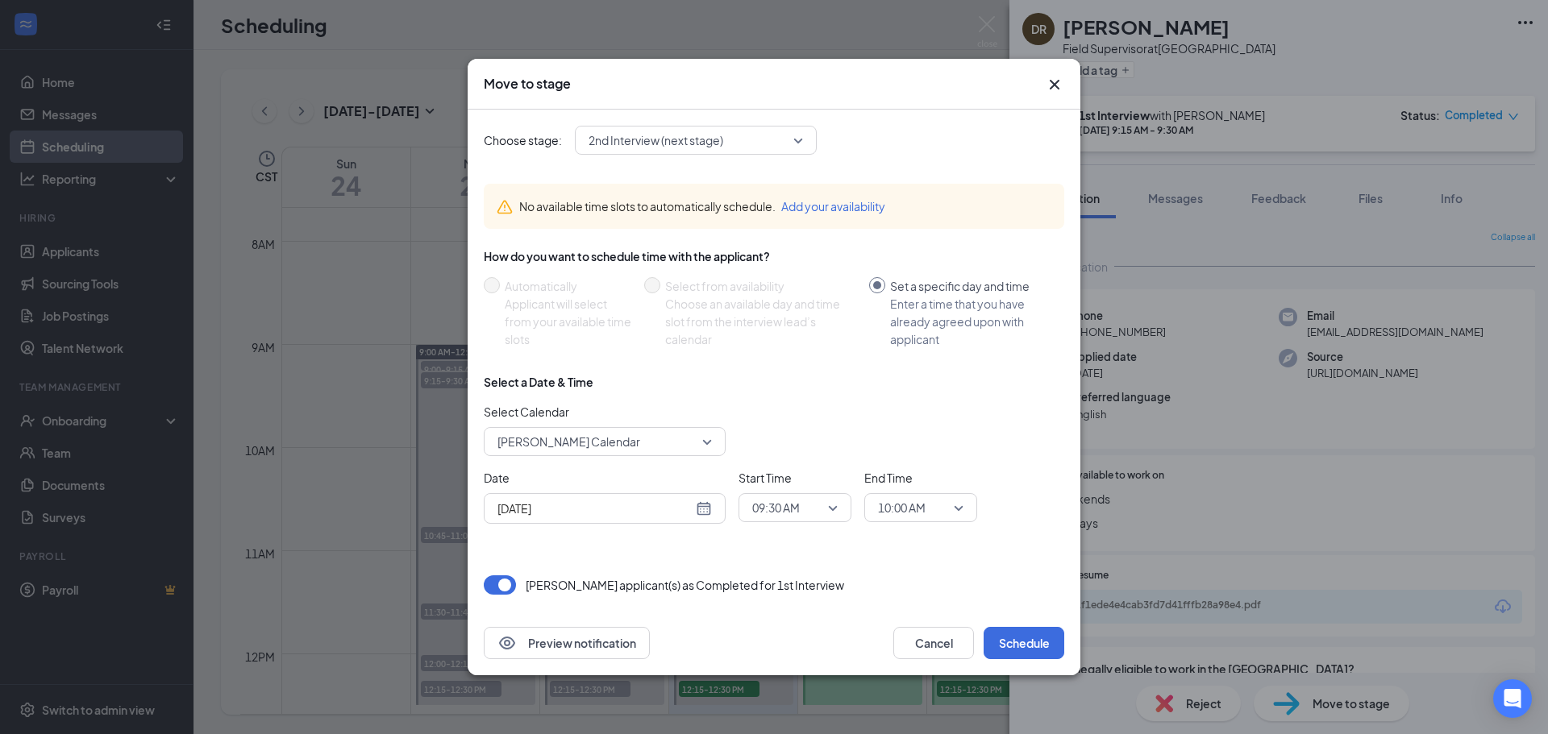
click at [700, 510] on div "Aug 27, 2025" at bounding box center [604, 509] width 214 height 18
click at [803, 519] on span "09:30 AM" at bounding box center [787, 508] width 71 height 24
click at [811, 506] on span "09:30 AM" at bounding box center [787, 508] width 71 height 24
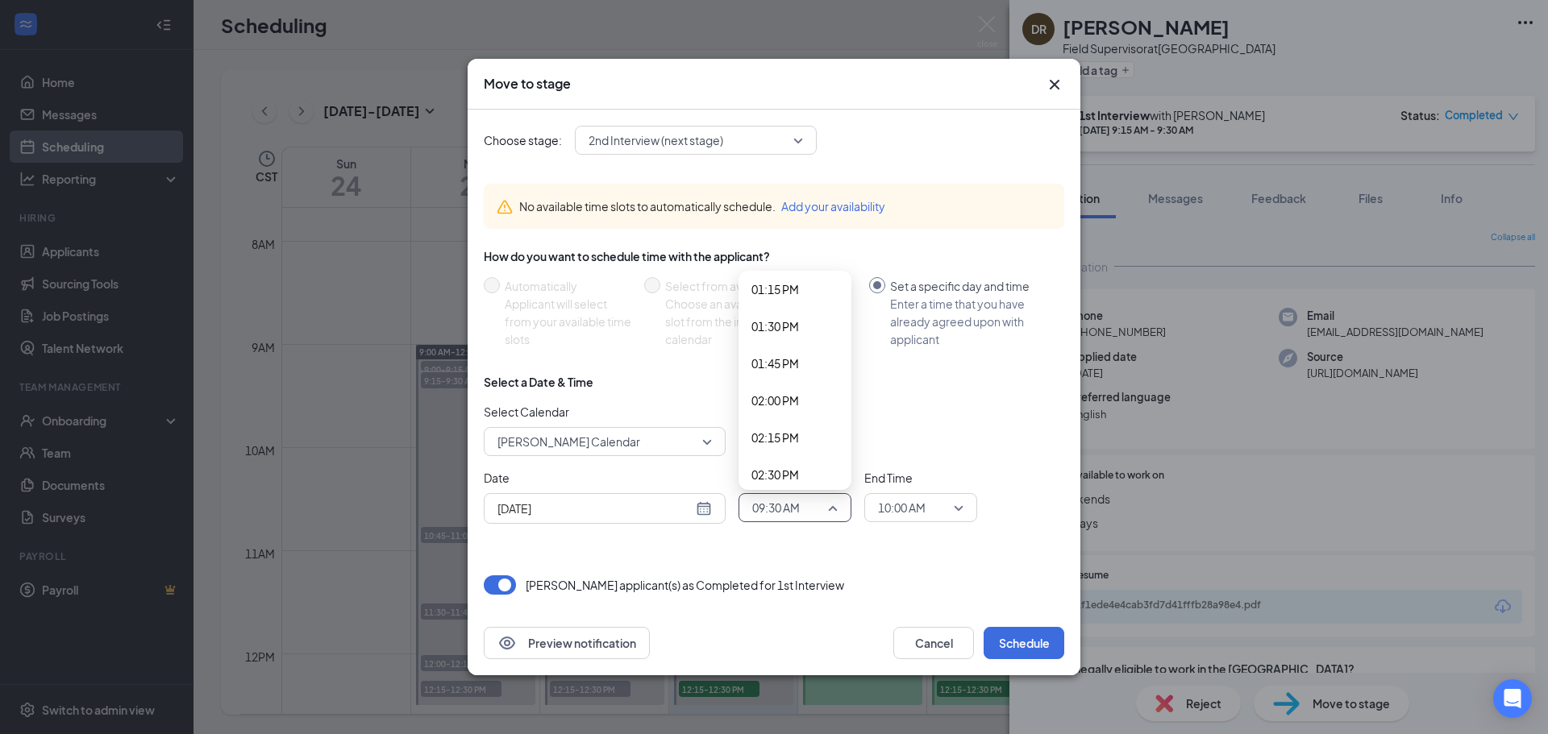
click at [792, 405] on span "02:00 PM" at bounding box center [775, 401] width 48 height 18
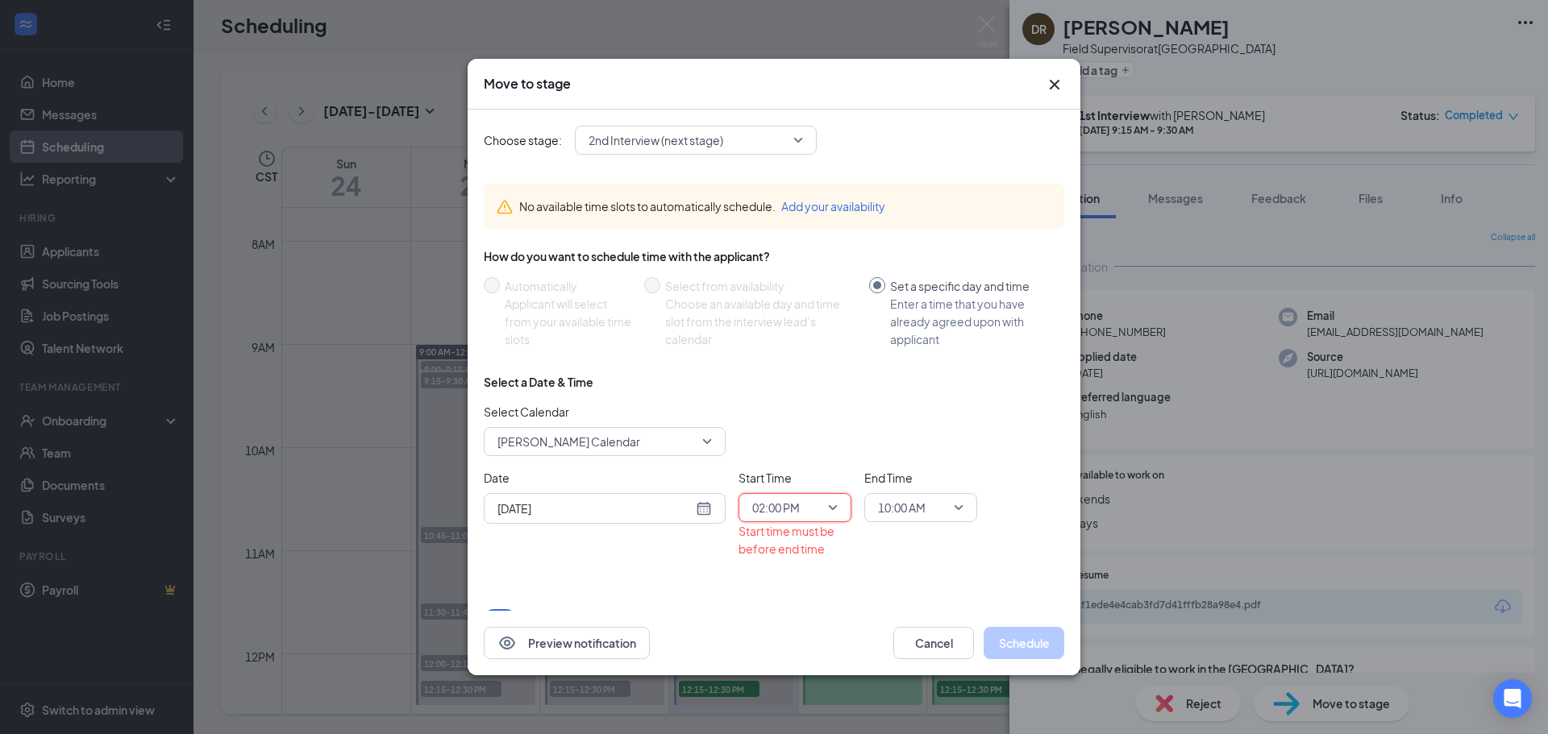
click at [908, 505] on span "10:00 AM" at bounding box center [902, 508] width 48 height 24
click at [908, 447] on span "02:15 PM" at bounding box center [901, 451] width 48 height 18
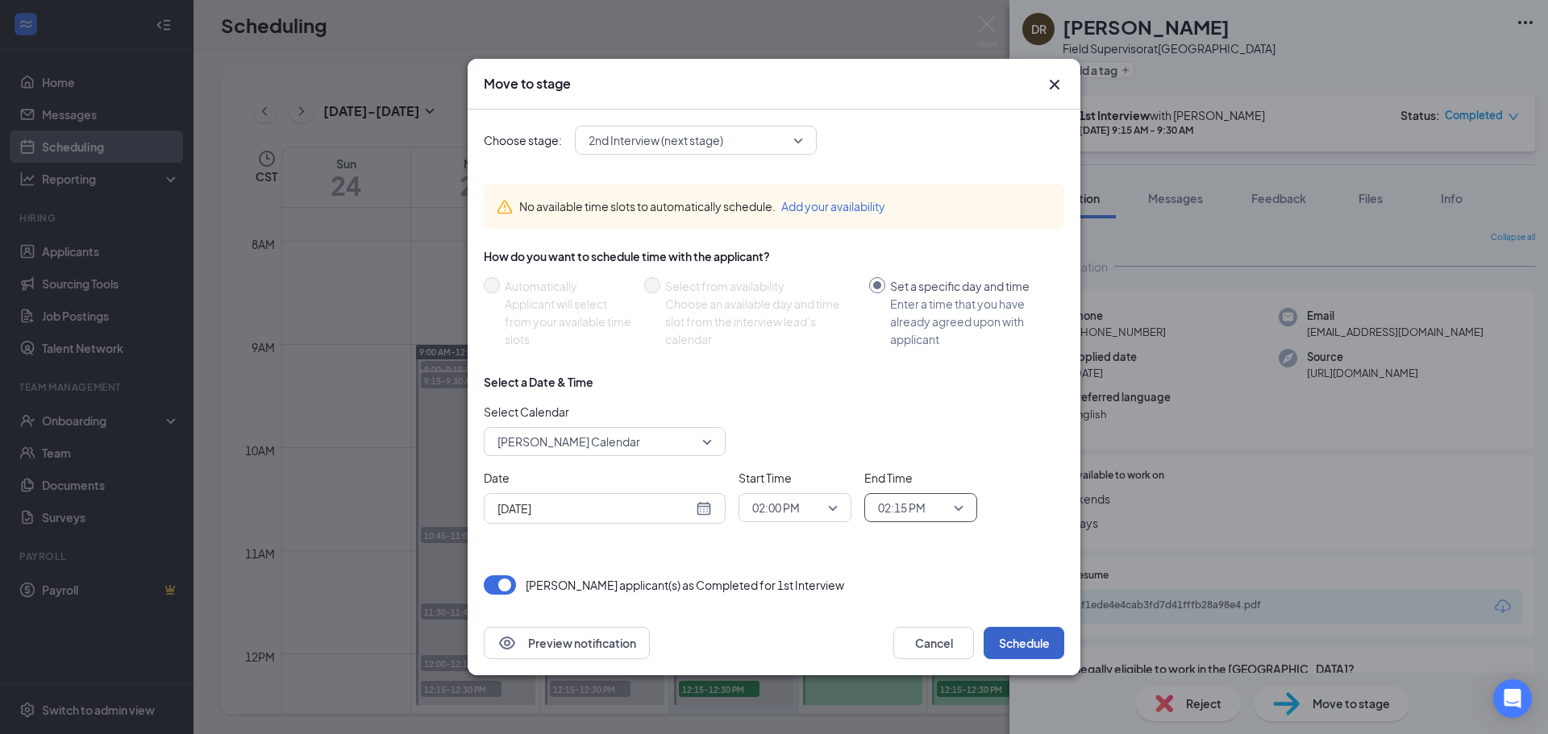
click at [1028, 637] on button "Schedule" at bounding box center [1023, 643] width 81 height 32
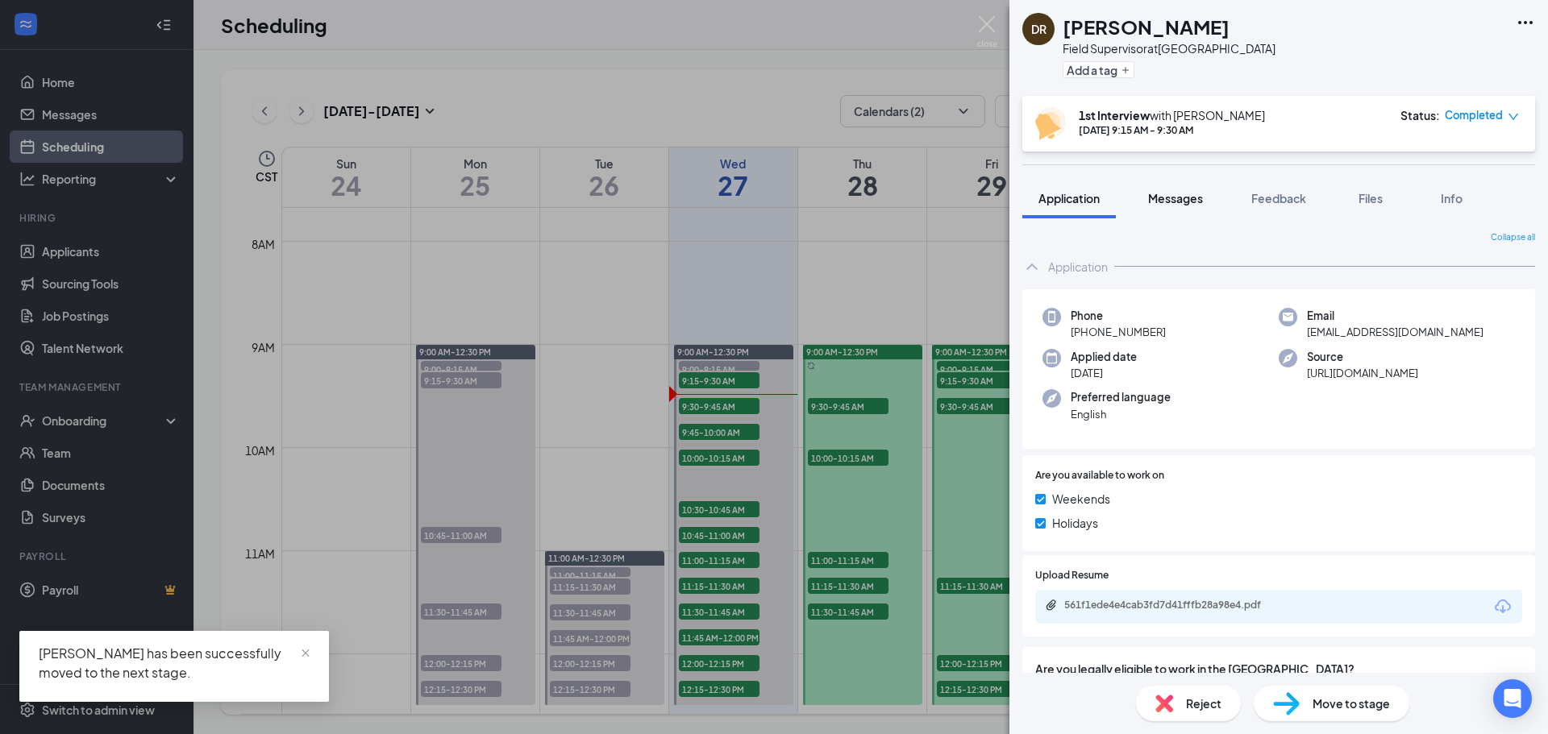
click at [1164, 202] on span "Messages" at bounding box center [1175, 198] width 55 height 15
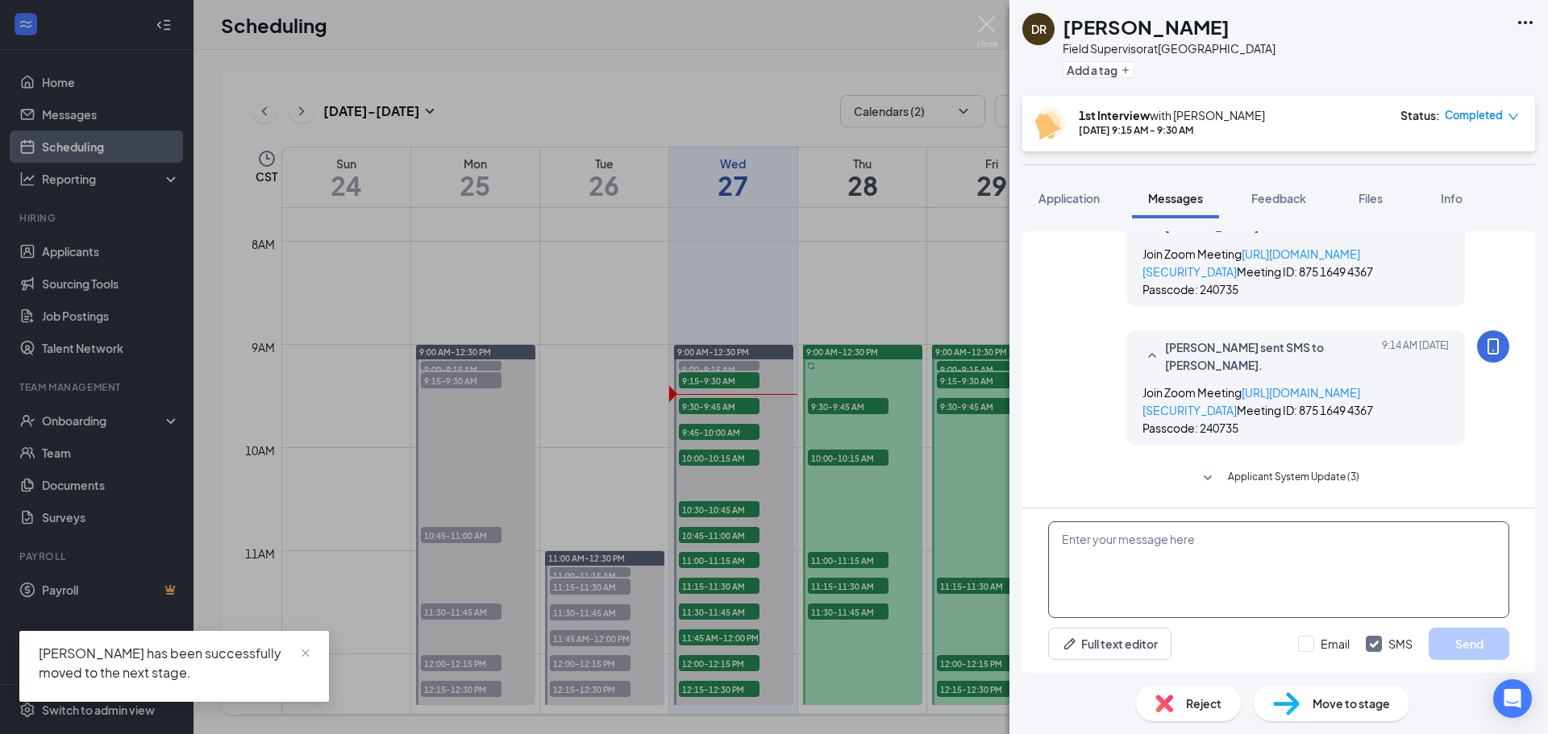
scroll to position [555, 0]
click at [1098, 538] on textarea at bounding box center [1278, 570] width 461 height 97
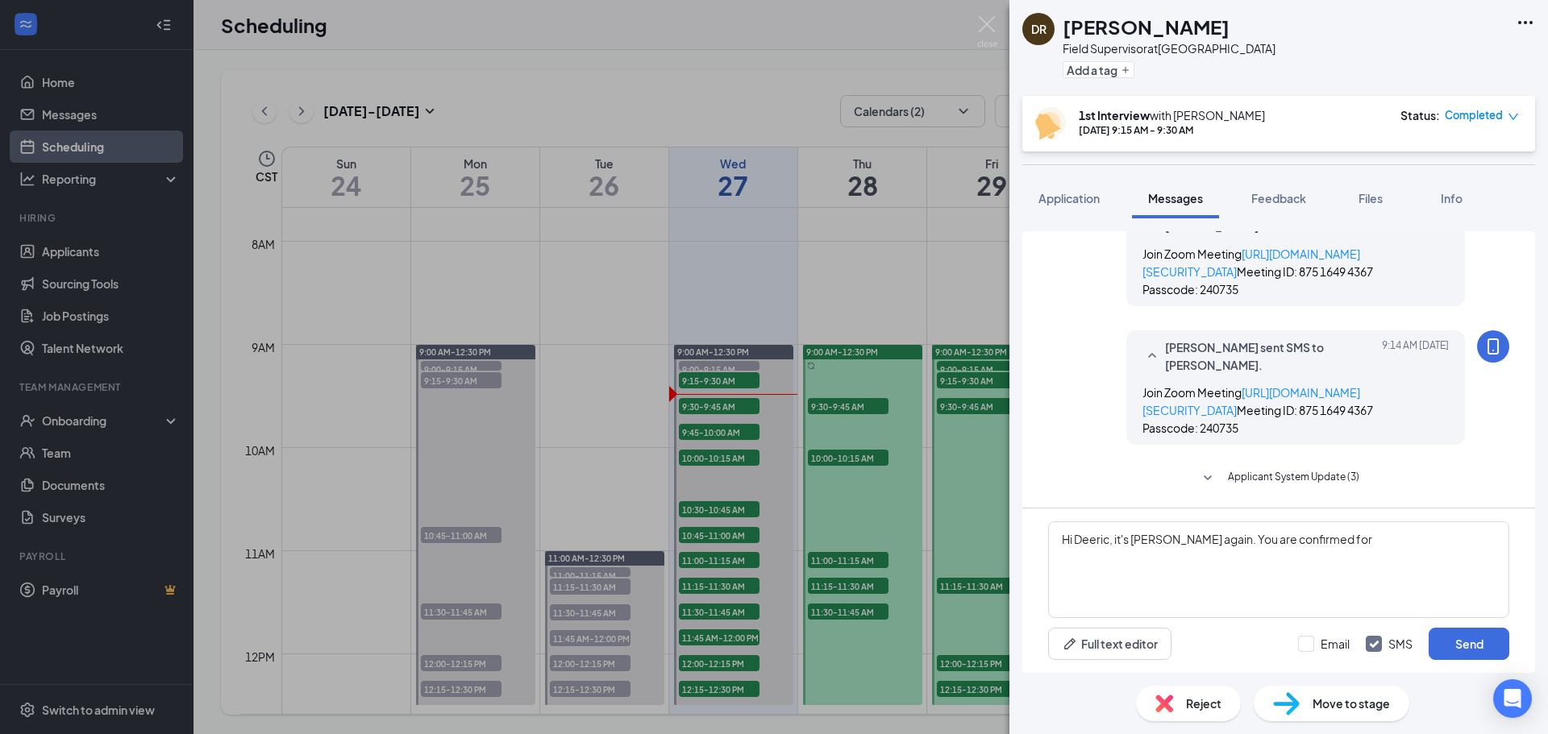
drag, startPoint x: 1333, startPoint y: 709, endPoint x: 1237, endPoint y: 653, distance: 111.3
click at [1333, 709] on span "Move to stage" at bounding box center [1350, 704] width 77 height 18
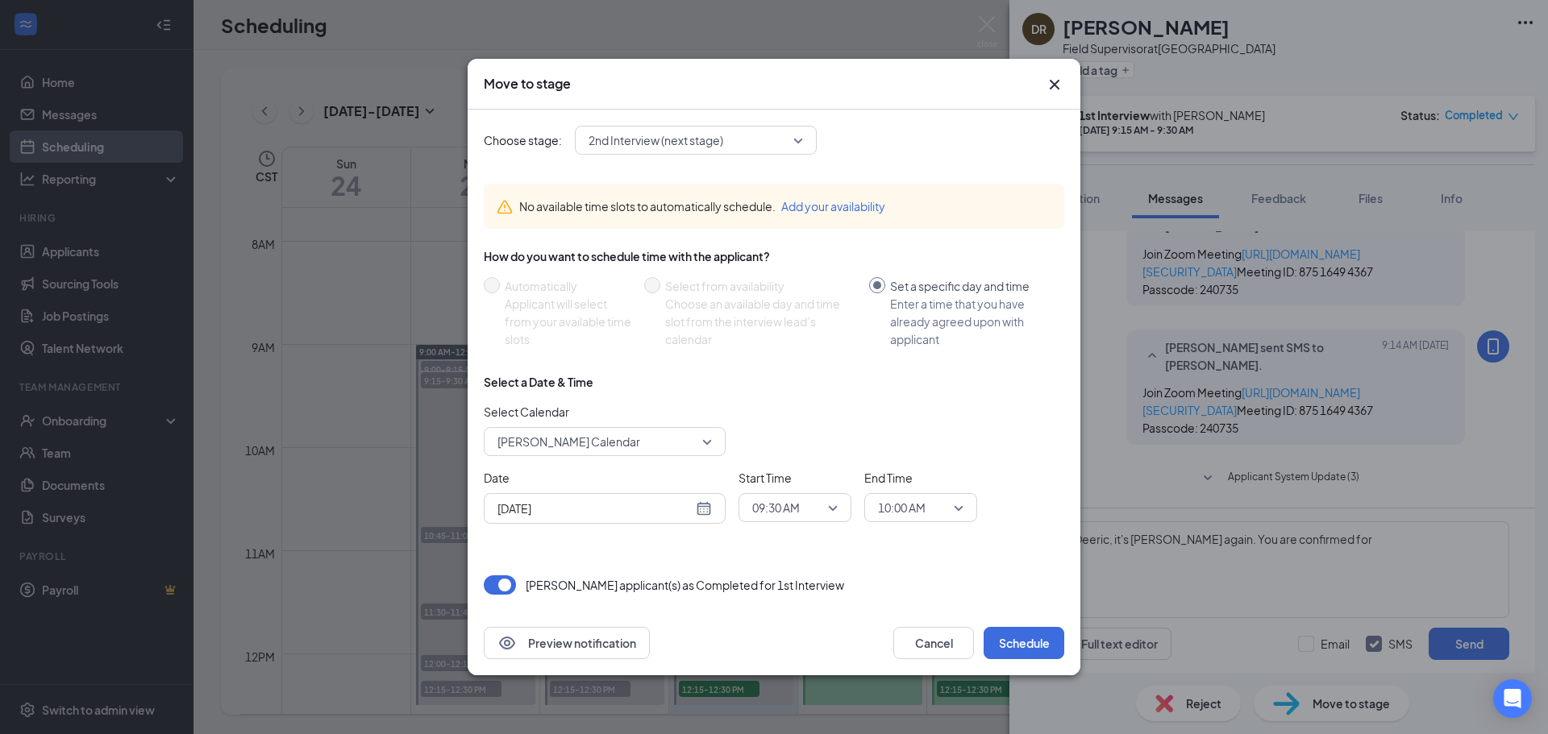
click at [668, 438] on span "Marge Heintz's Calendar" at bounding box center [597, 442] width 200 height 24
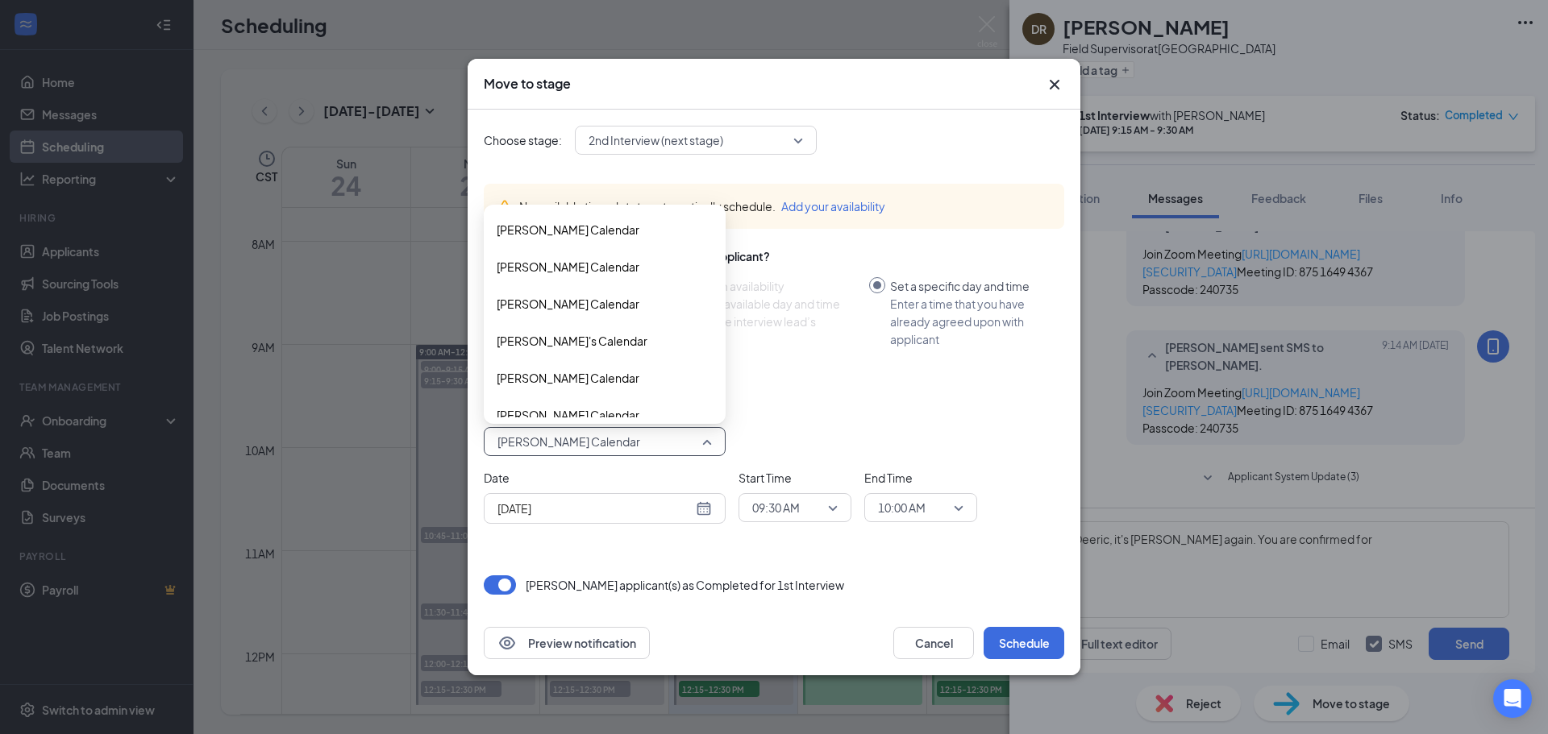
scroll to position [55, 0]
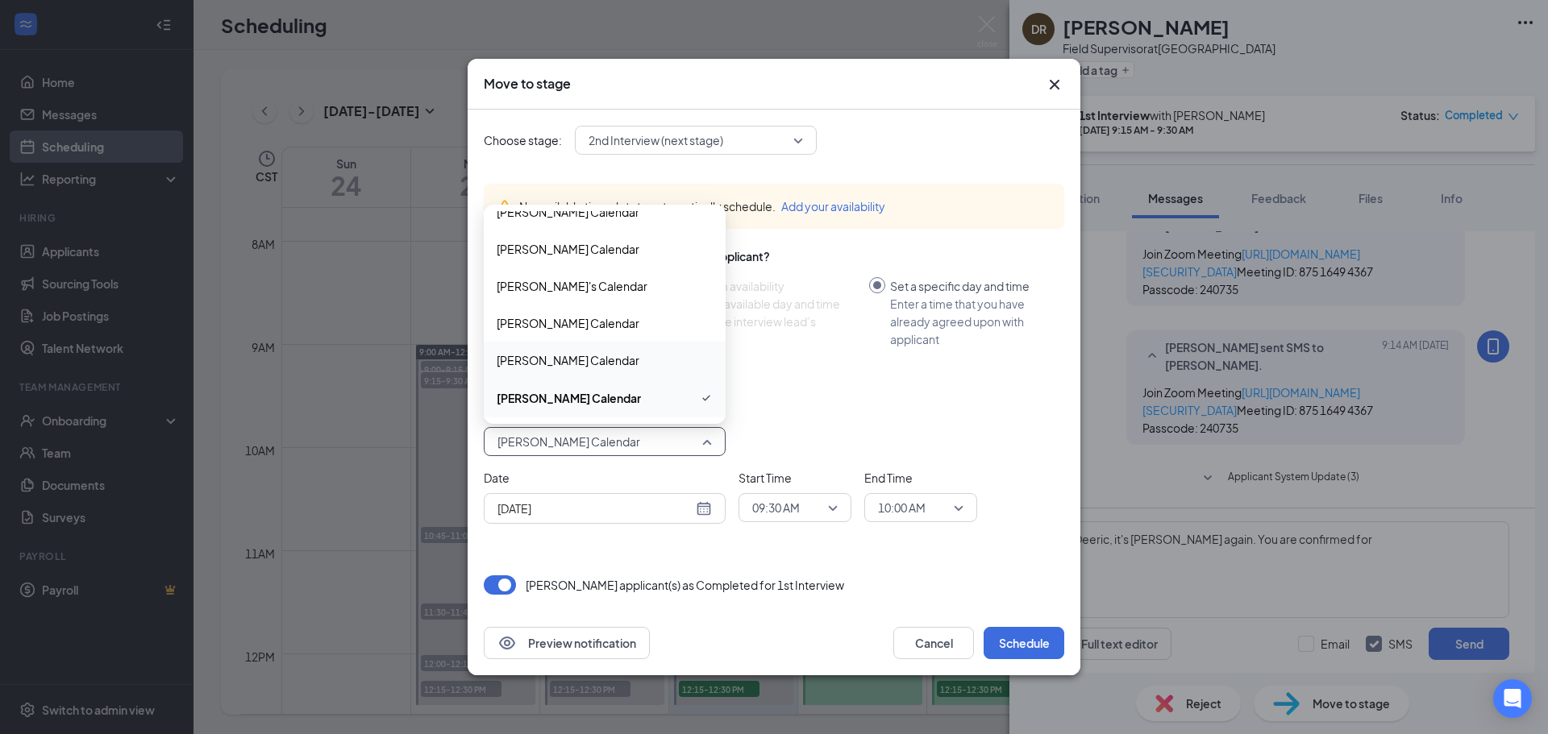
click at [605, 352] on span "Dominic Polito's Calendar" at bounding box center [568, 360] width 143 height 18
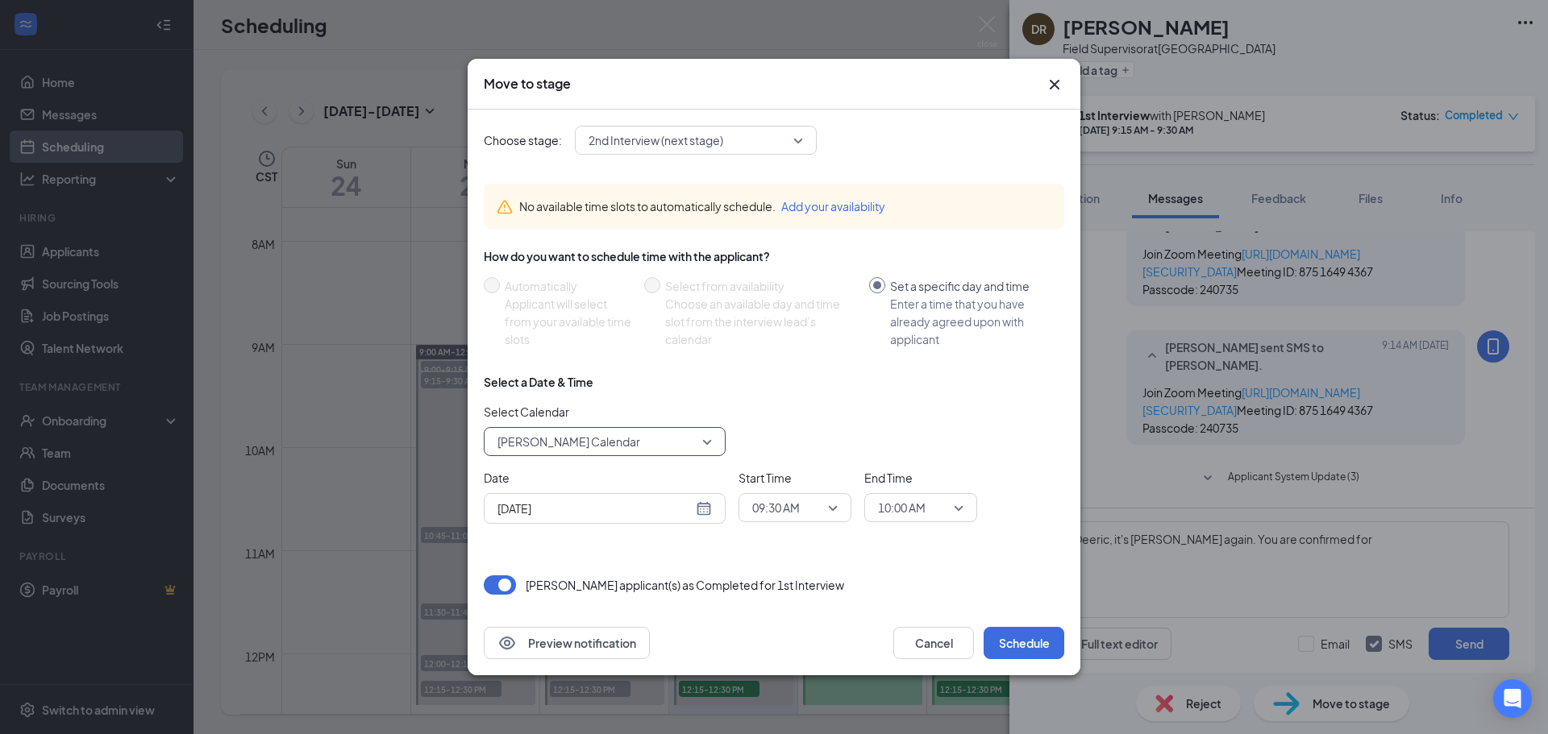
click at [800, 505] on span "09:30 AM" at bounding box center [776, 508] width 48 height 24
click at [778, 328] on span "02:00 PM" at bounding box center [775, 327] width 48 height 18
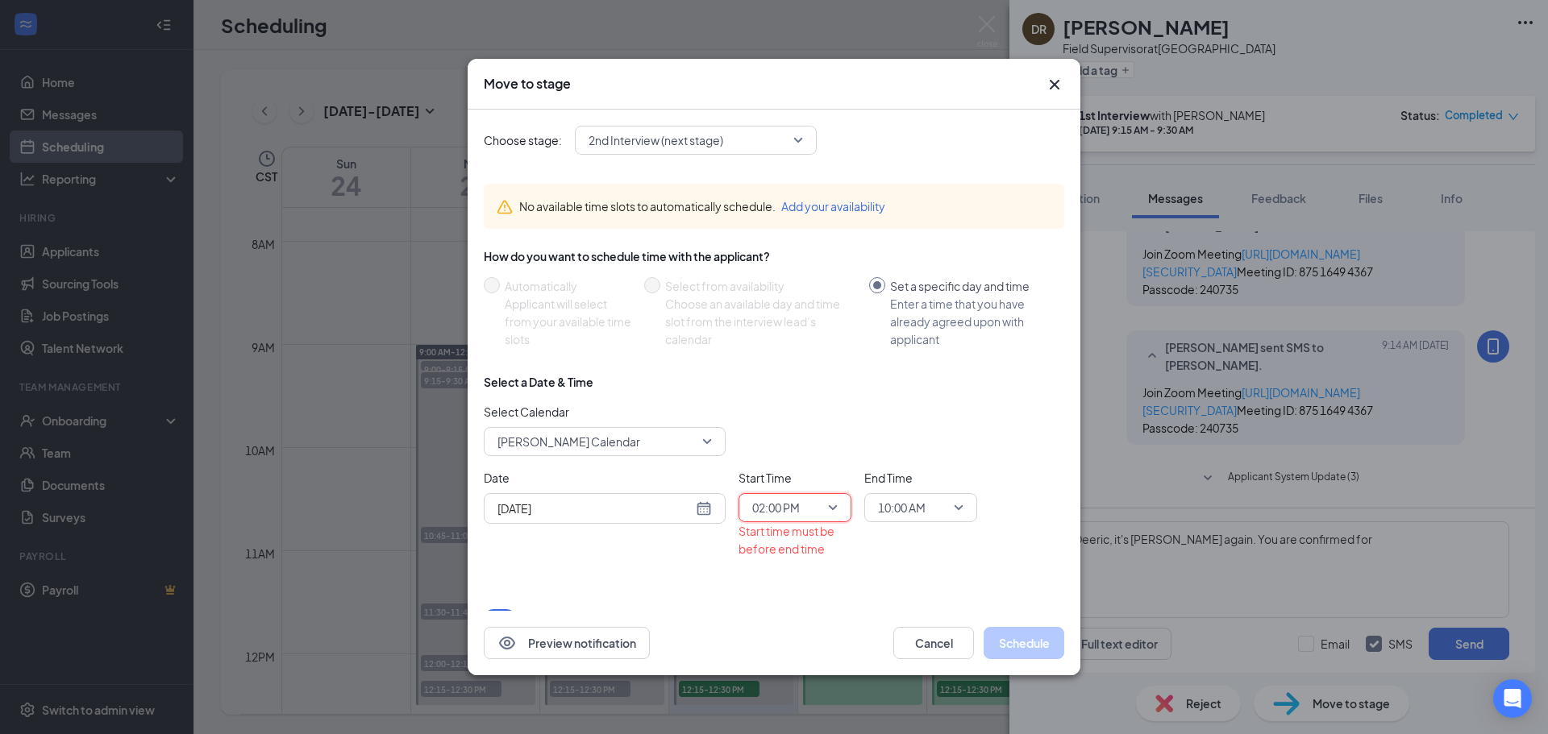
click at [921, 509] on span "10:00 AM" at bounding box center [902, 508] width 48 height 24
click at [904, 446] on span "02:15 PM" at bounding box center [901, 451] width 48 height 18
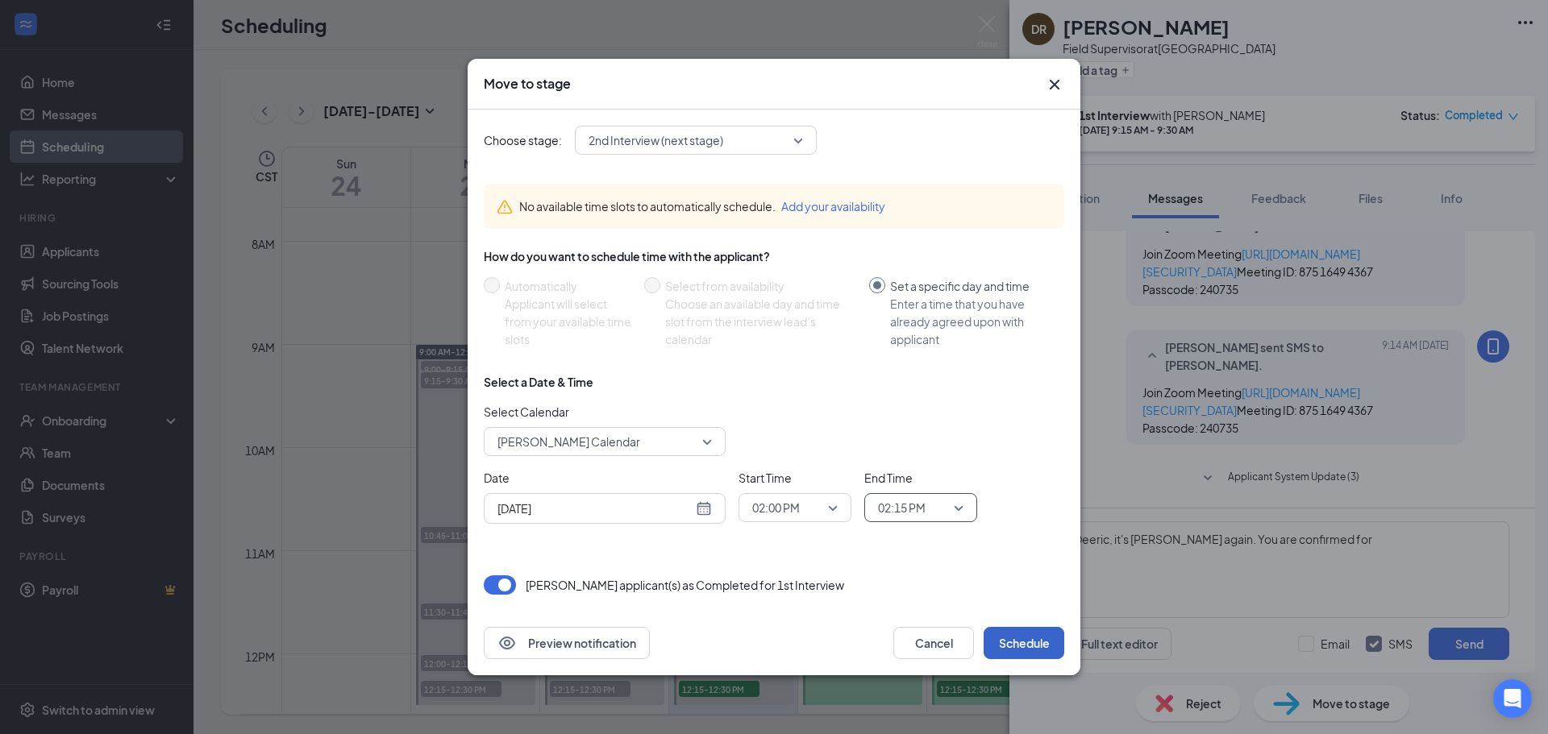
click at [1008, 635] on button "Schedule" at bounding box center [1023, 643] width 81 height 32
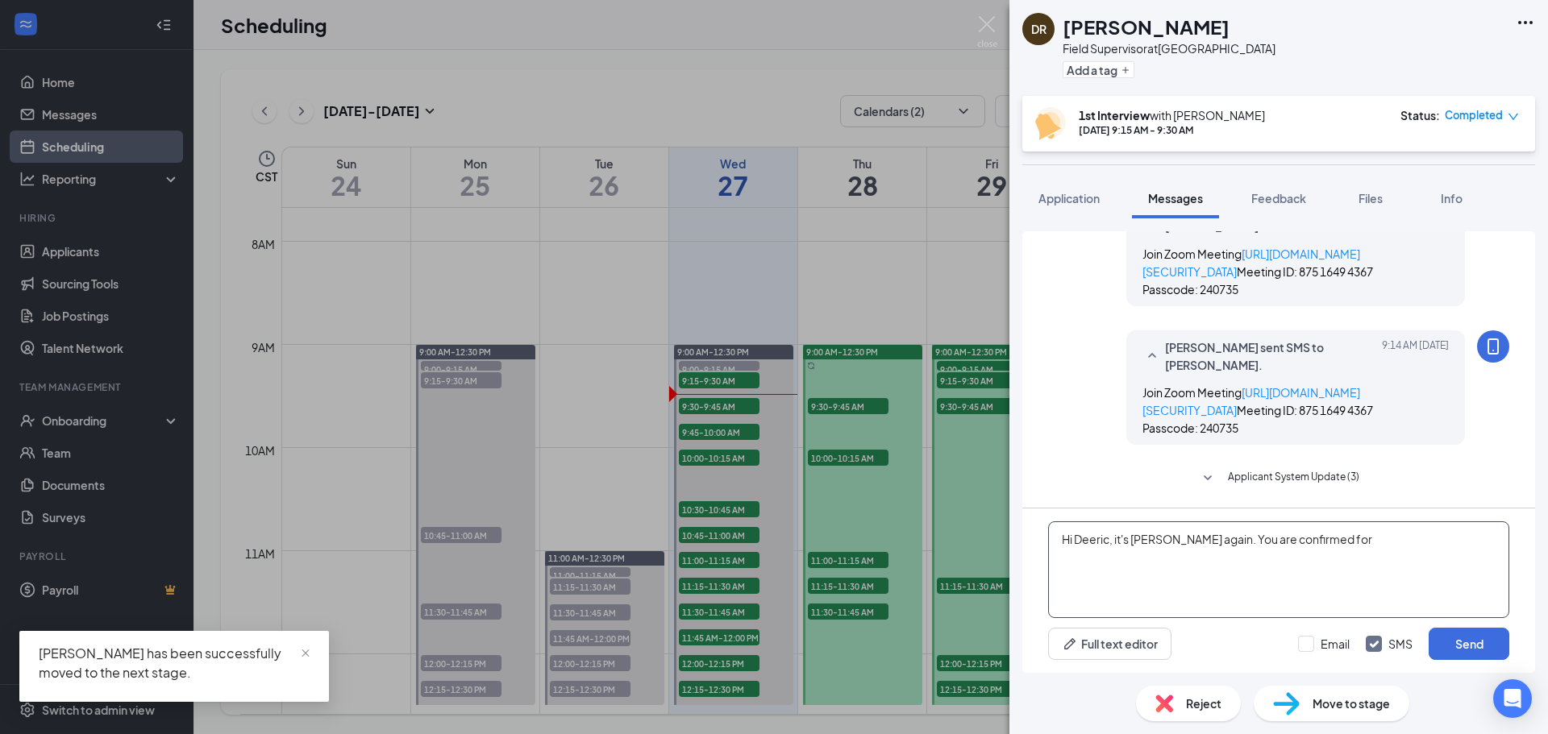
click at [1332, 543] on textarea "Hi Deeric, it's Marge again. You are confirmed for" at bounding box center [1278, 570] width 461 height 97
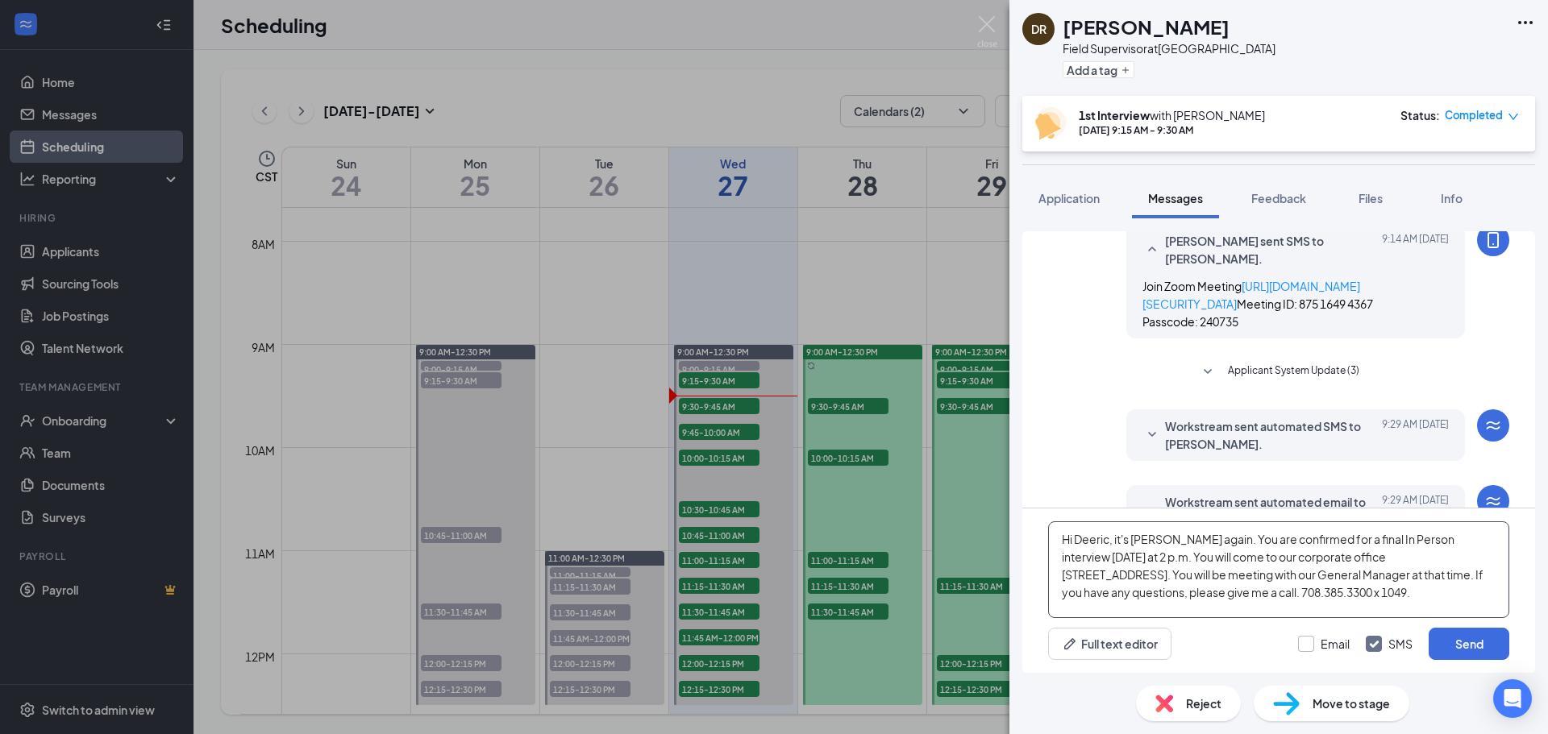
type textarea "Hi Deeric, it's [PERSON_NAME] again. You are confirmed for a final In Person in…"
click at [1306, 646] on input "Email" at bounding box center [1324, 644] width 52 height 16
checkbox input "true"
drag, startPoint x: 1461, startPoint y: 645, endPoint x: 1252, endPoint y: 247, distance: 449.3
click at [1464, 640] on button "Send" at bounding box center [1468, 644] width 81 height 32
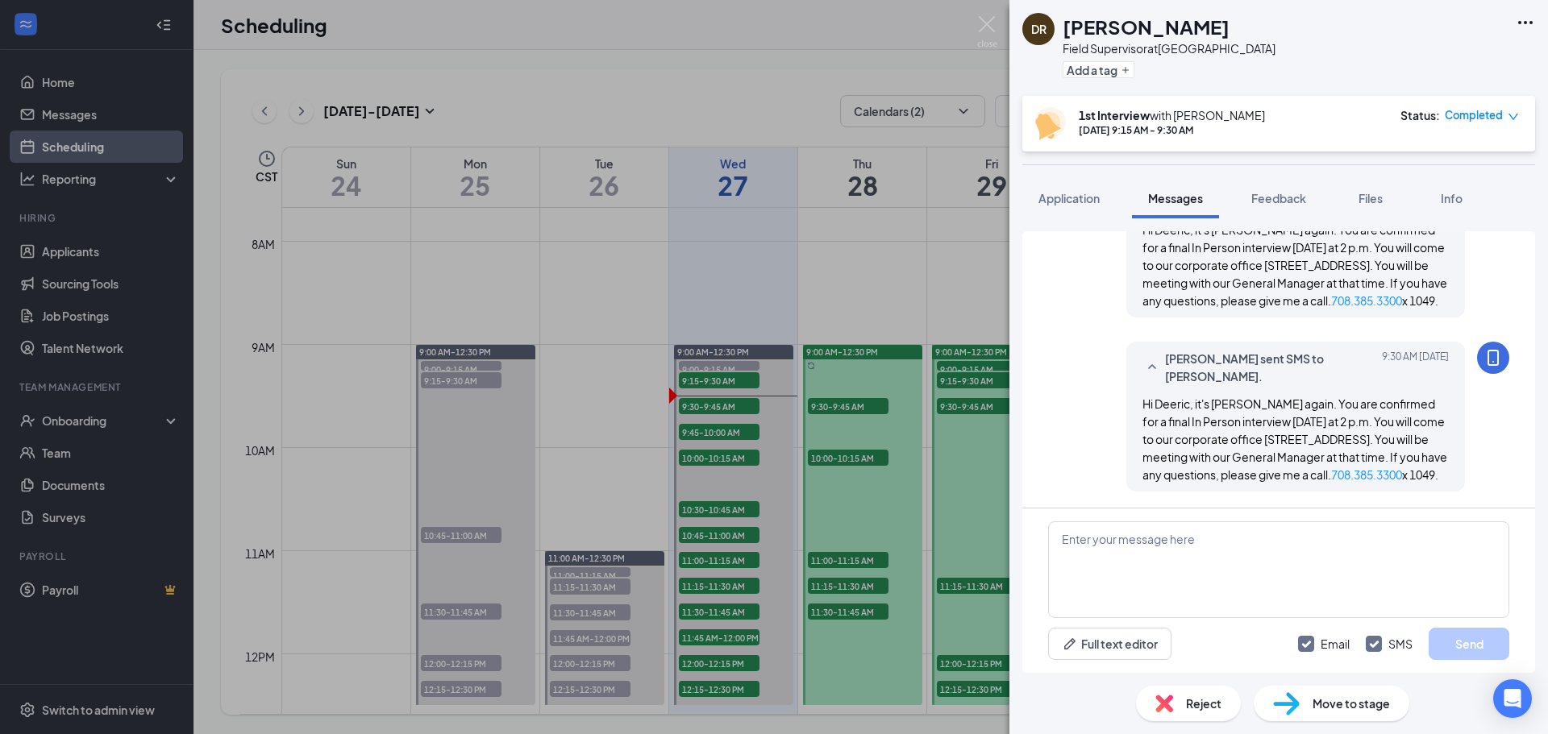
scroll to position [1091, 0]
click at [984, 23] on img at bounding box center [987, 31] width 20 height 31
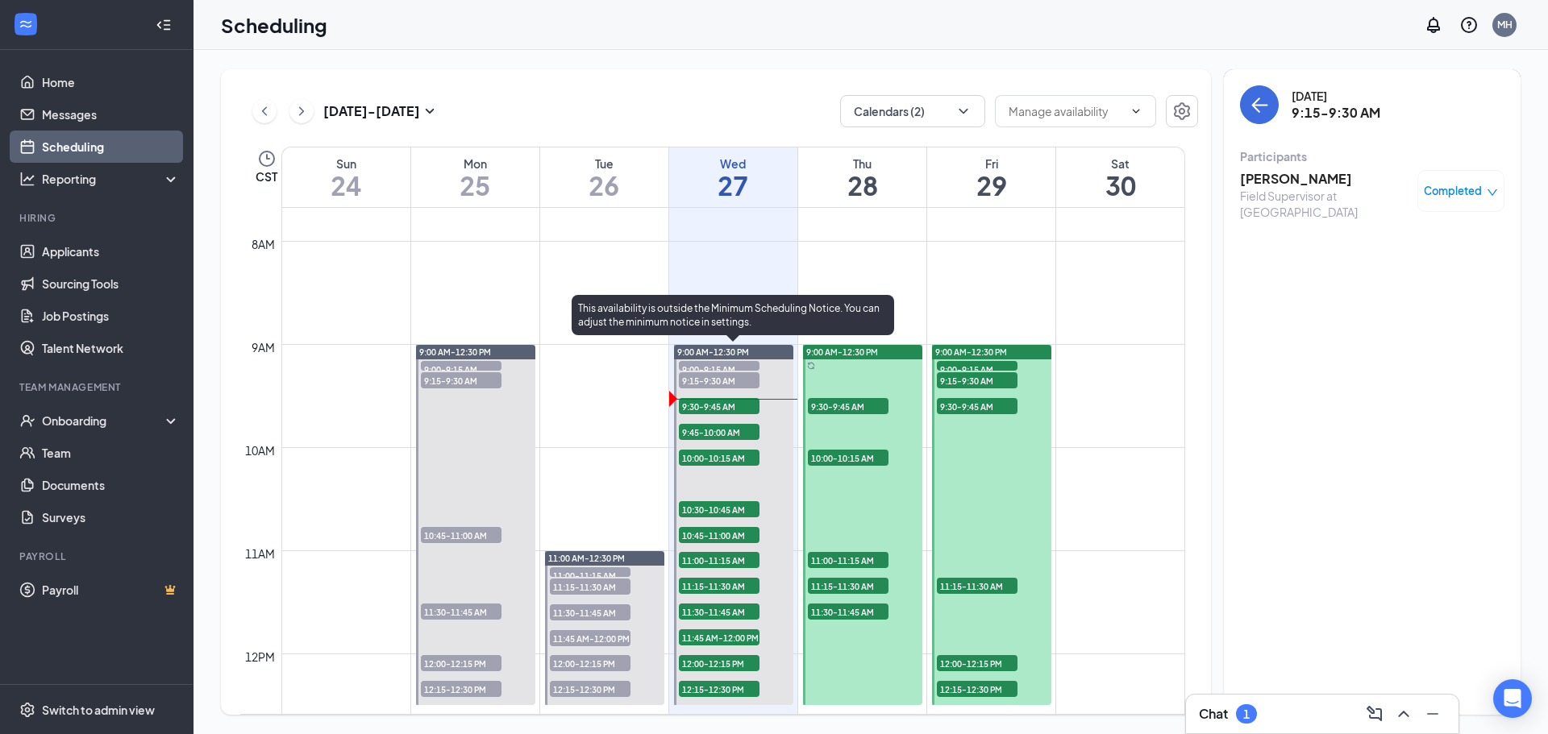
click at [722, 406] on span "9:30-9:45 AM" at bounding box center [719, 406] width 81 height 16
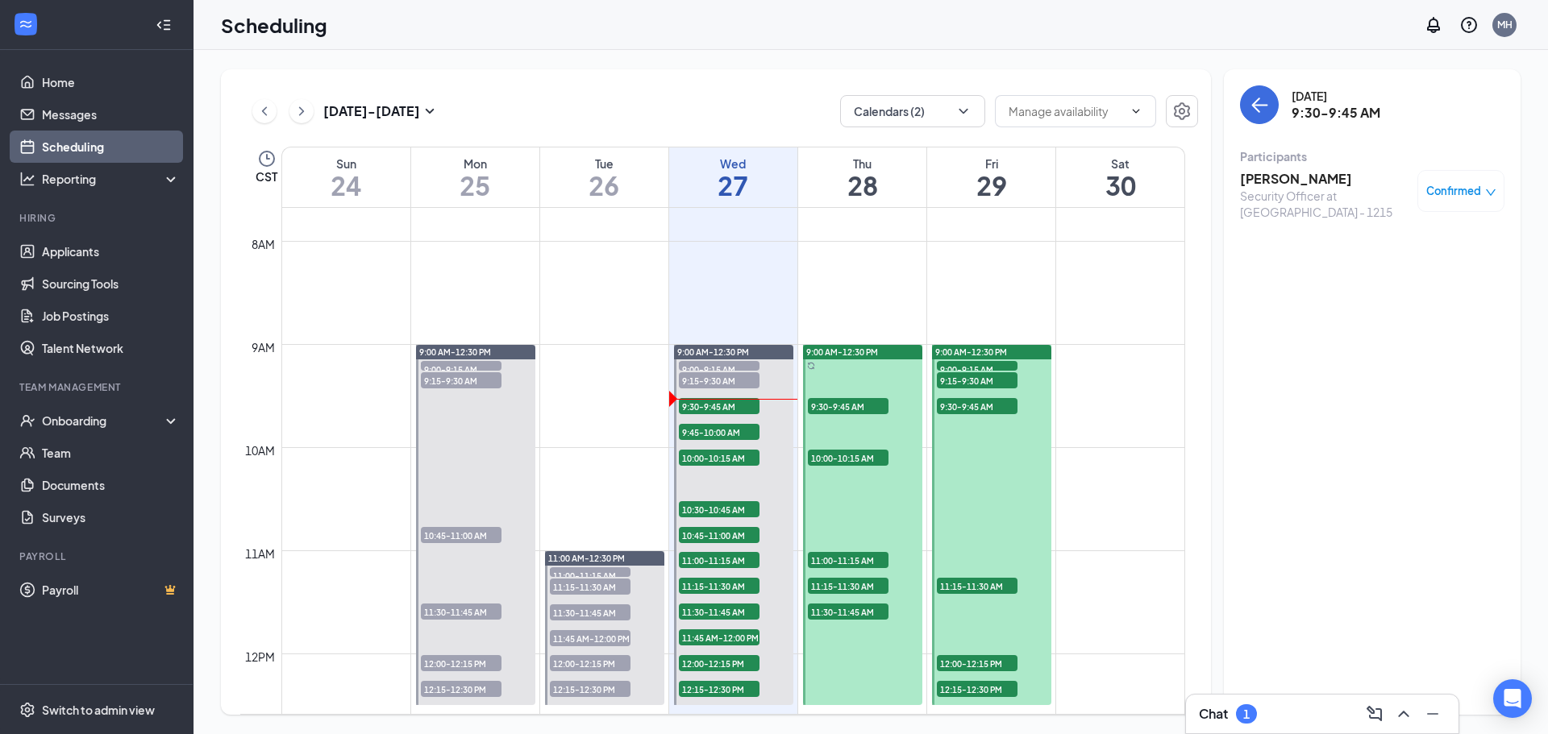
click at [1257, 181] on h3 "Amaris Stewart" at bounding box center [1324, 179] width 169 height 18
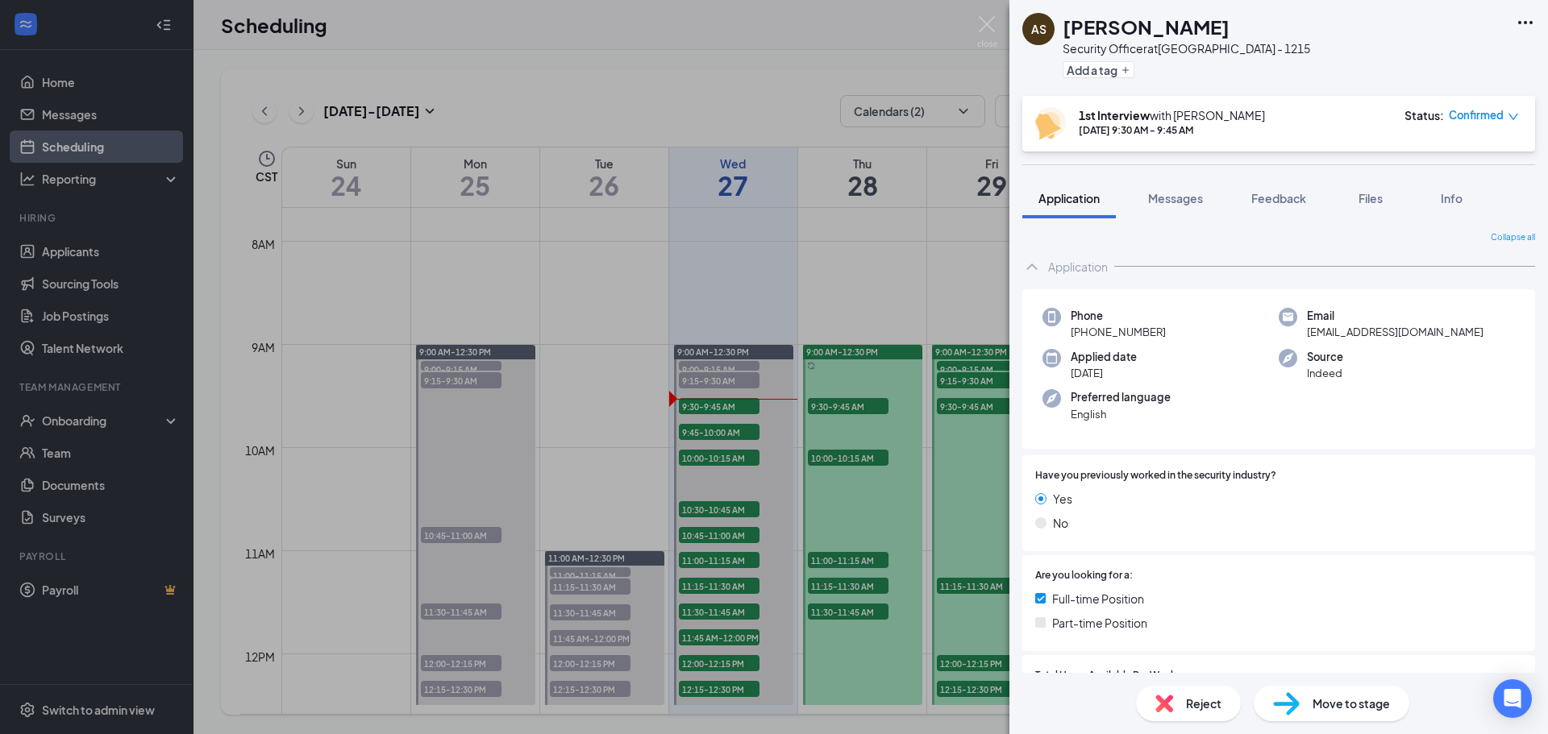
click at [1196, 198] on span "Messages" at bounding box center [1175, 198] width 55 height 15
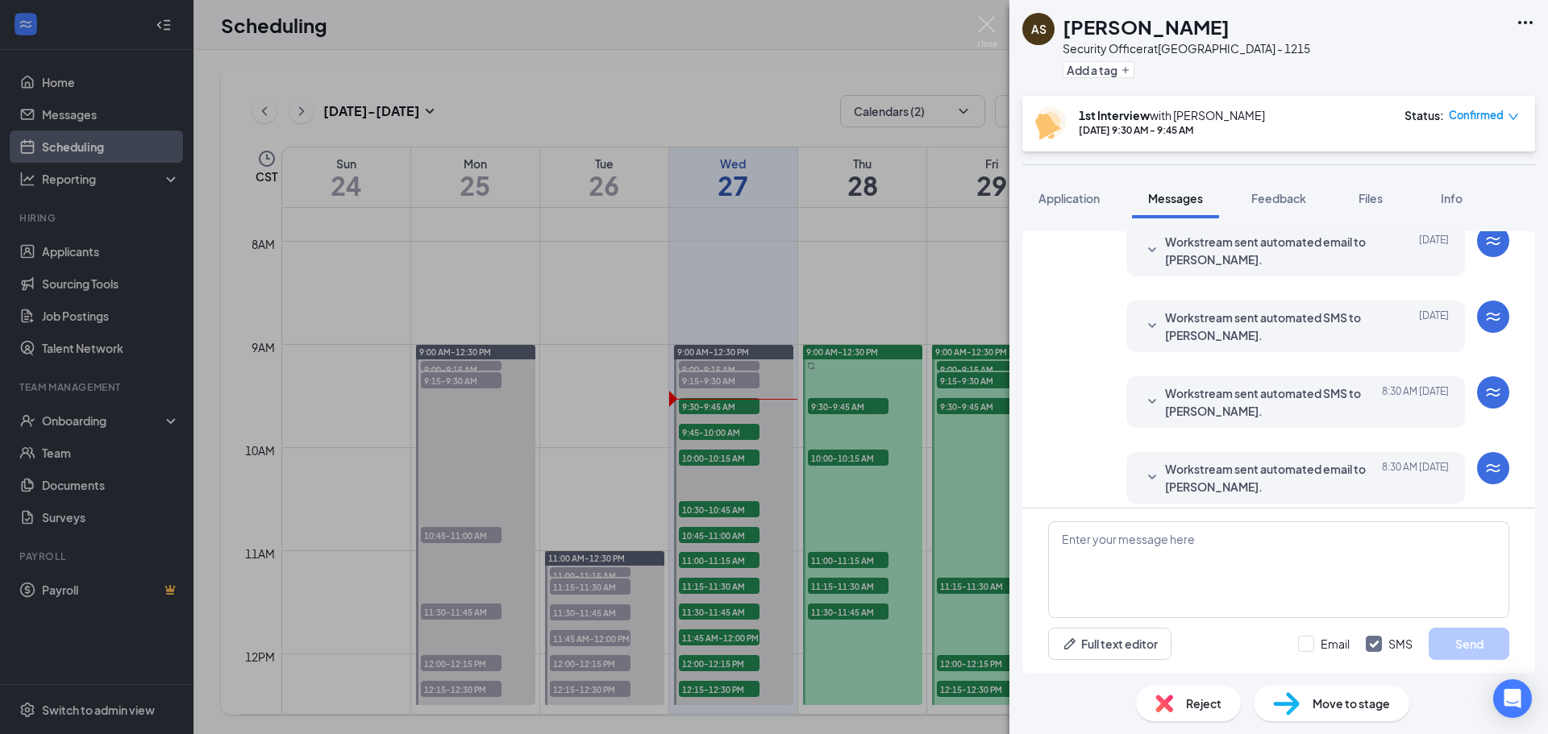
scroll to position [1315, 0]
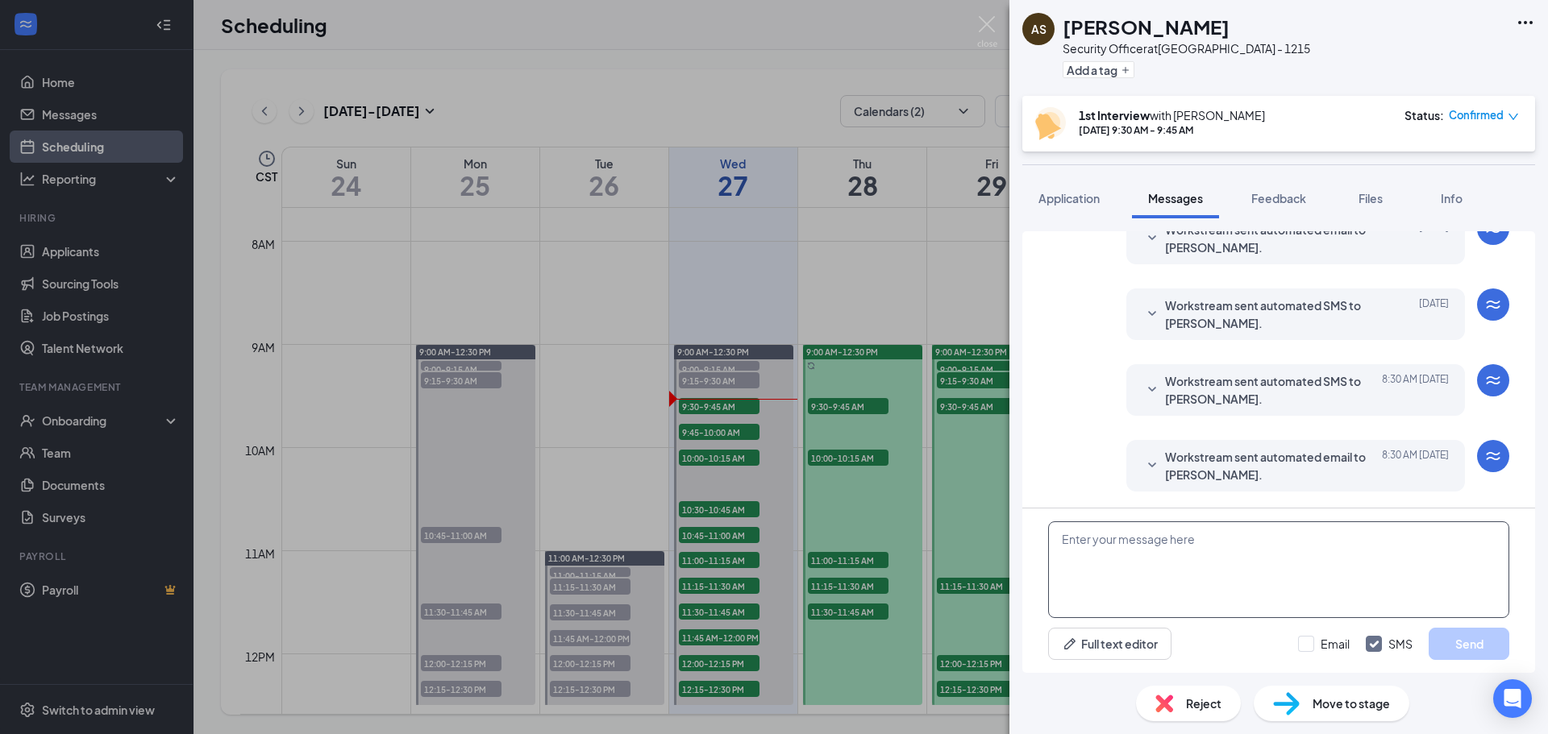
drag, startPoint x: 1240, startPoint y: 552, endPoint x: 1240, endPoint y: 480, distance: 71.7
paste textarea "Join Zoom Meeting https://us06web.zoom.us/j/89914983606?pwd=km9r5hGGbPuLl90Eedt…"
type textarea "Join Zoom Meeting https://us06web.zoom.us/j/89914983606?pwd=km9r5hGGbPuLl90Eedt…"
click at [1306, 642] on input "Email" at bounding box center [1324, 644] width 52 height 16
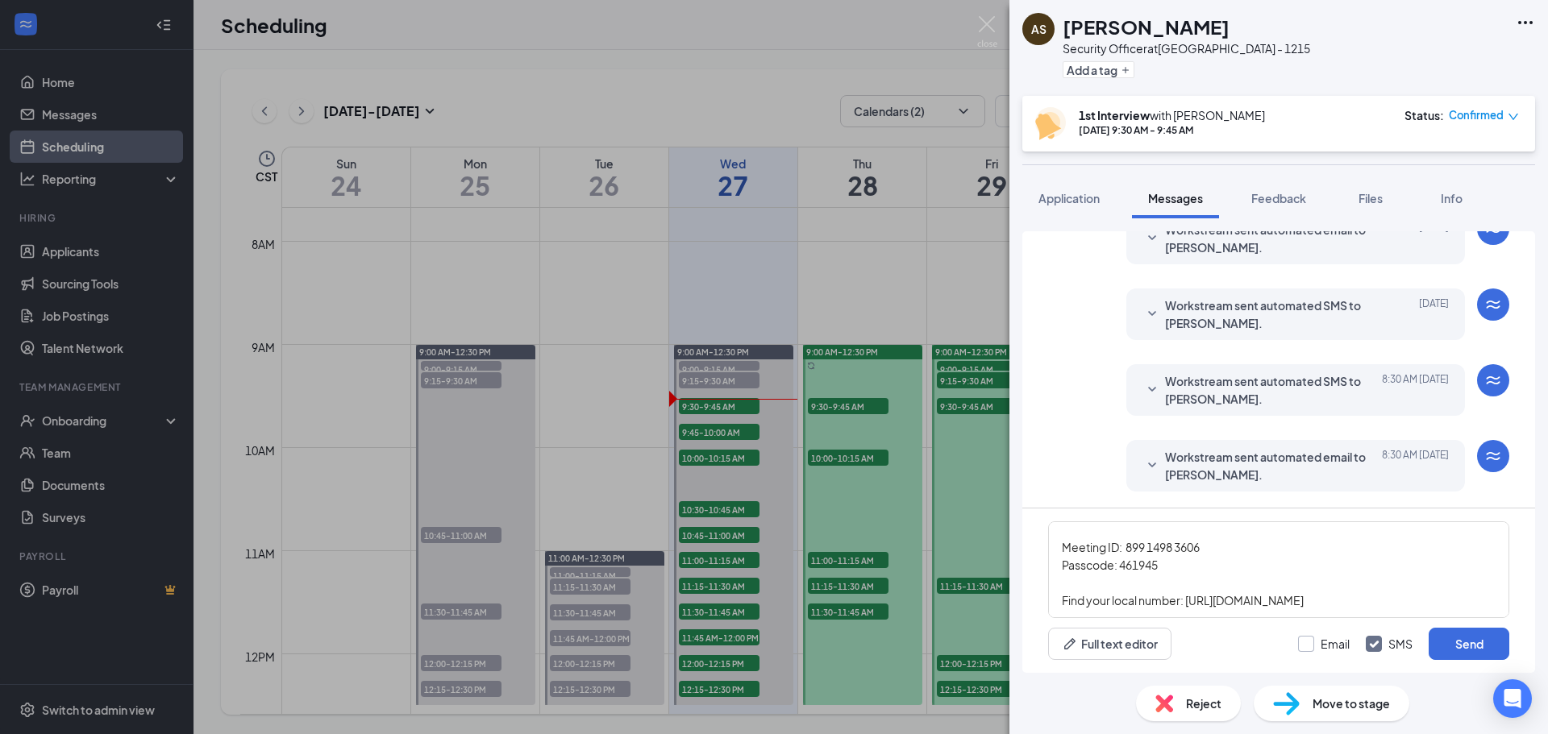
checkbox input "true"
drag, startPoint x: 1447, startPoint y: 641, endPoint x: 1351, endPoint y: 304, distance: 350.3
click at [1448, 638] on button "Send" at bounding box center [1468, 644] width 81 height 32
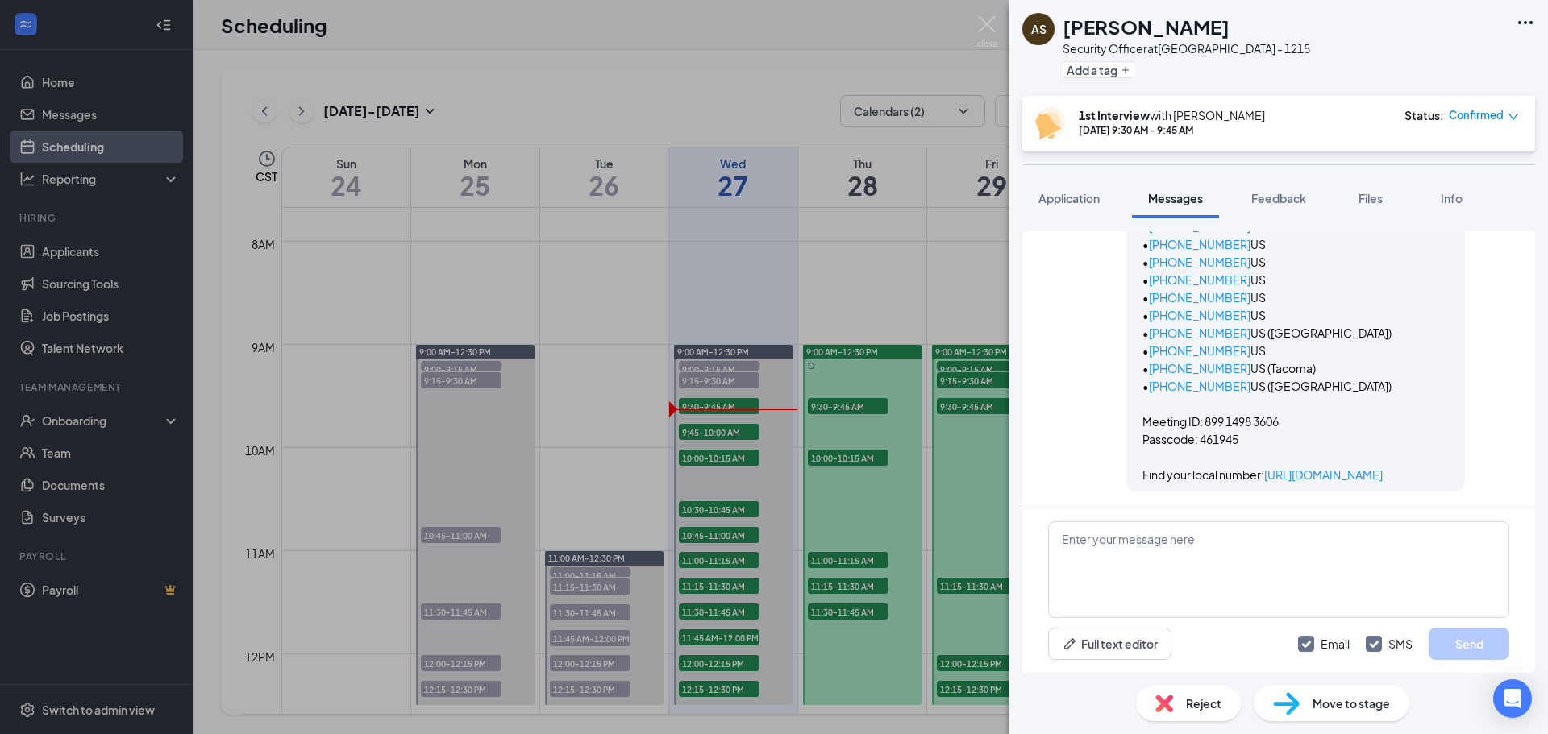
scroll to position [2904, 0]
click at [993, 23] on img at bounding box center [987, 31] width 20 height 31
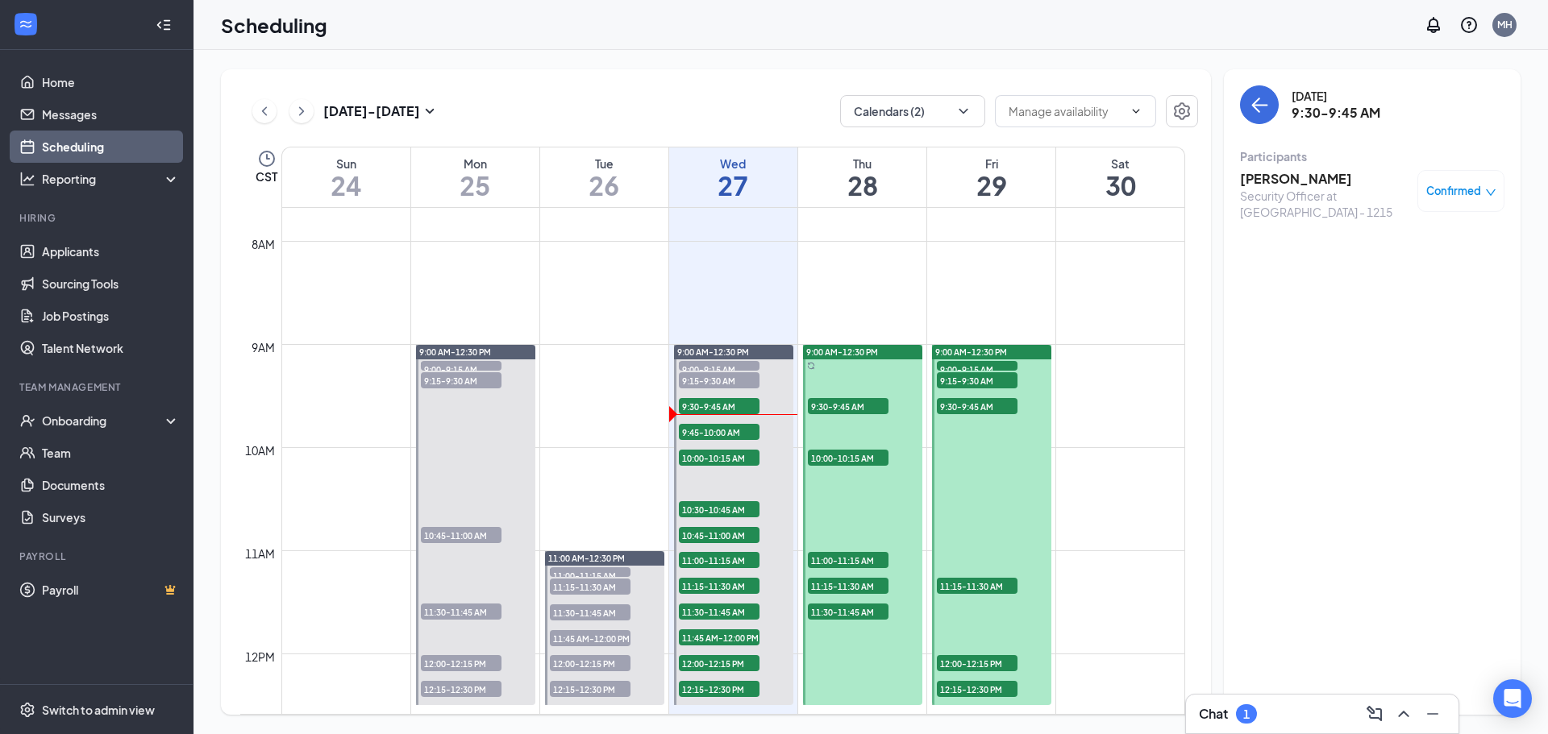
click at [1277, 184] on h3 "Amaris Stewart" at bounding box center [1324, 179] width 169 height 18
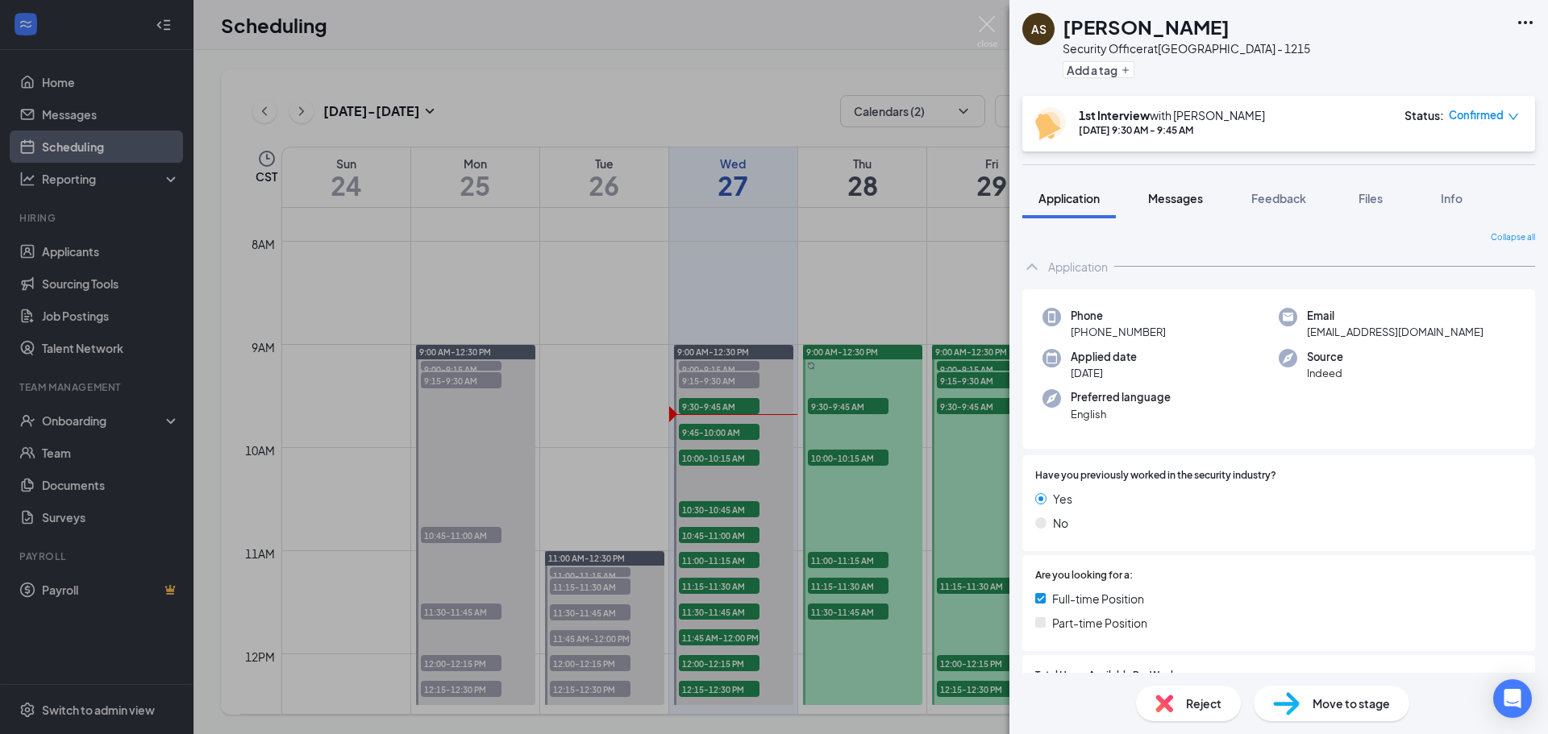
click at [1184, 206] on div "Messages" at bounding box center [1175, 198] width 55 height 16
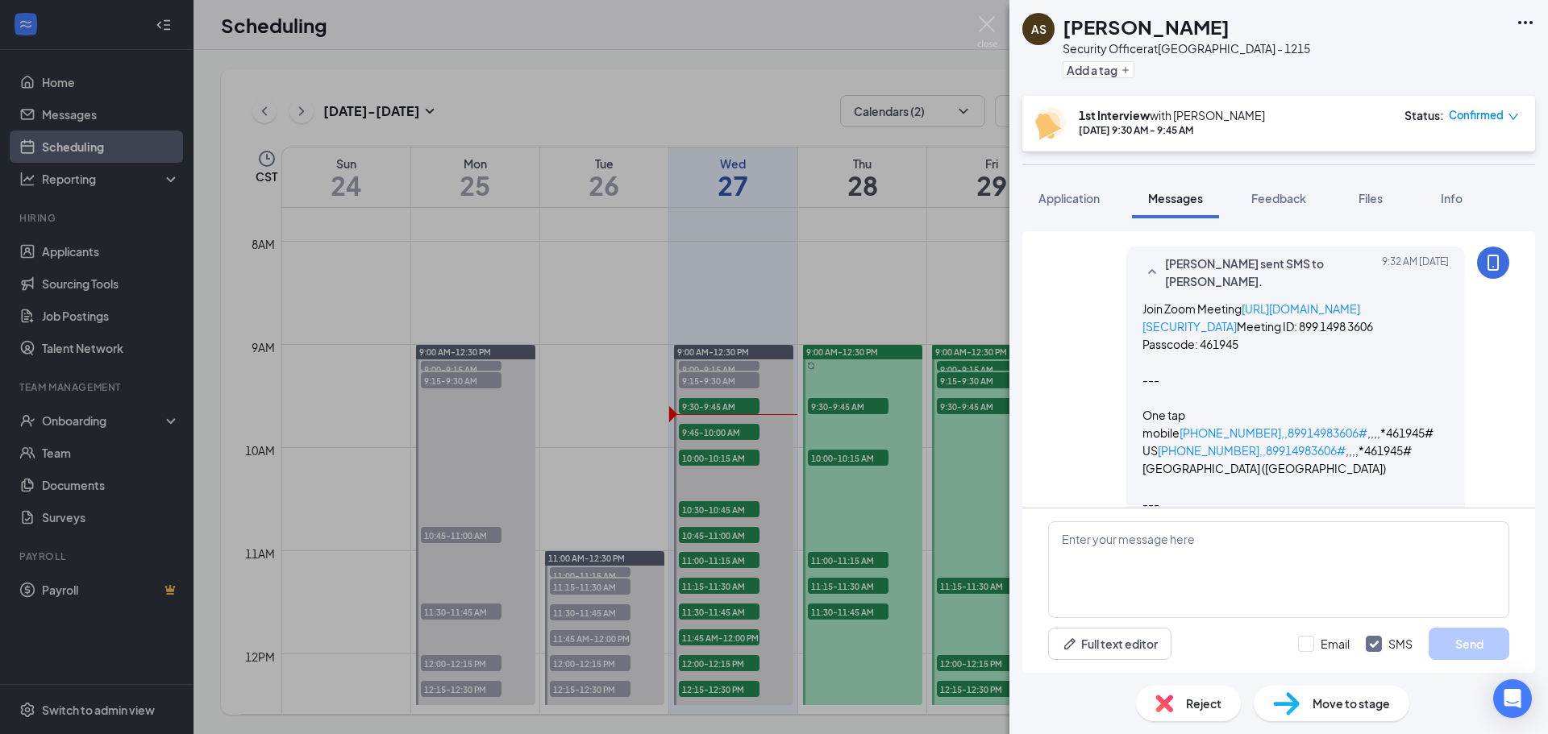
scroll to position [1769, 0]
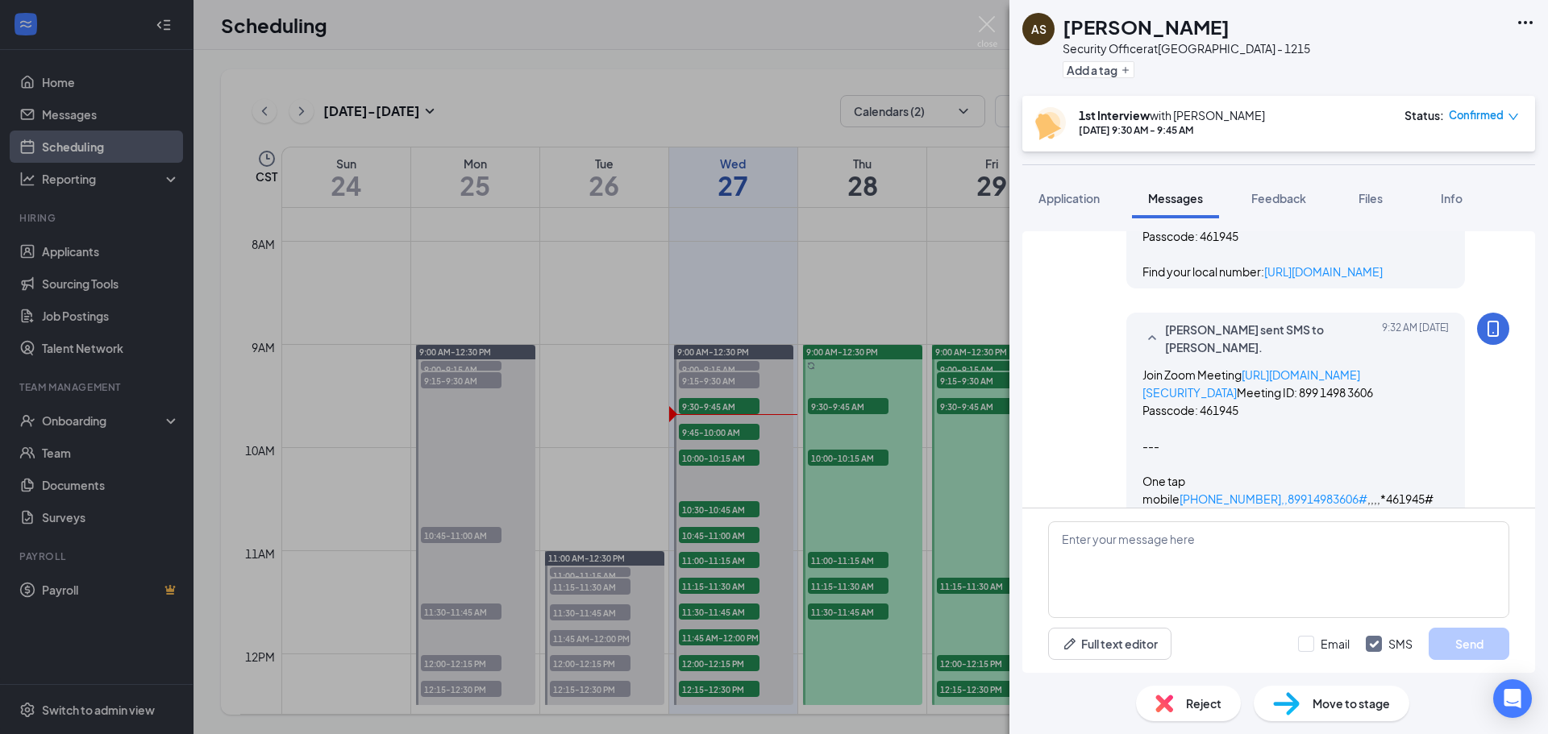
click at [1482, 122] on span "Confirmed" at bounding box center [1475, 115] width 55 height 16
click at [1436, 220] on span "Mark as no-show" at bounding box center [1436, 223] width 89 height 18
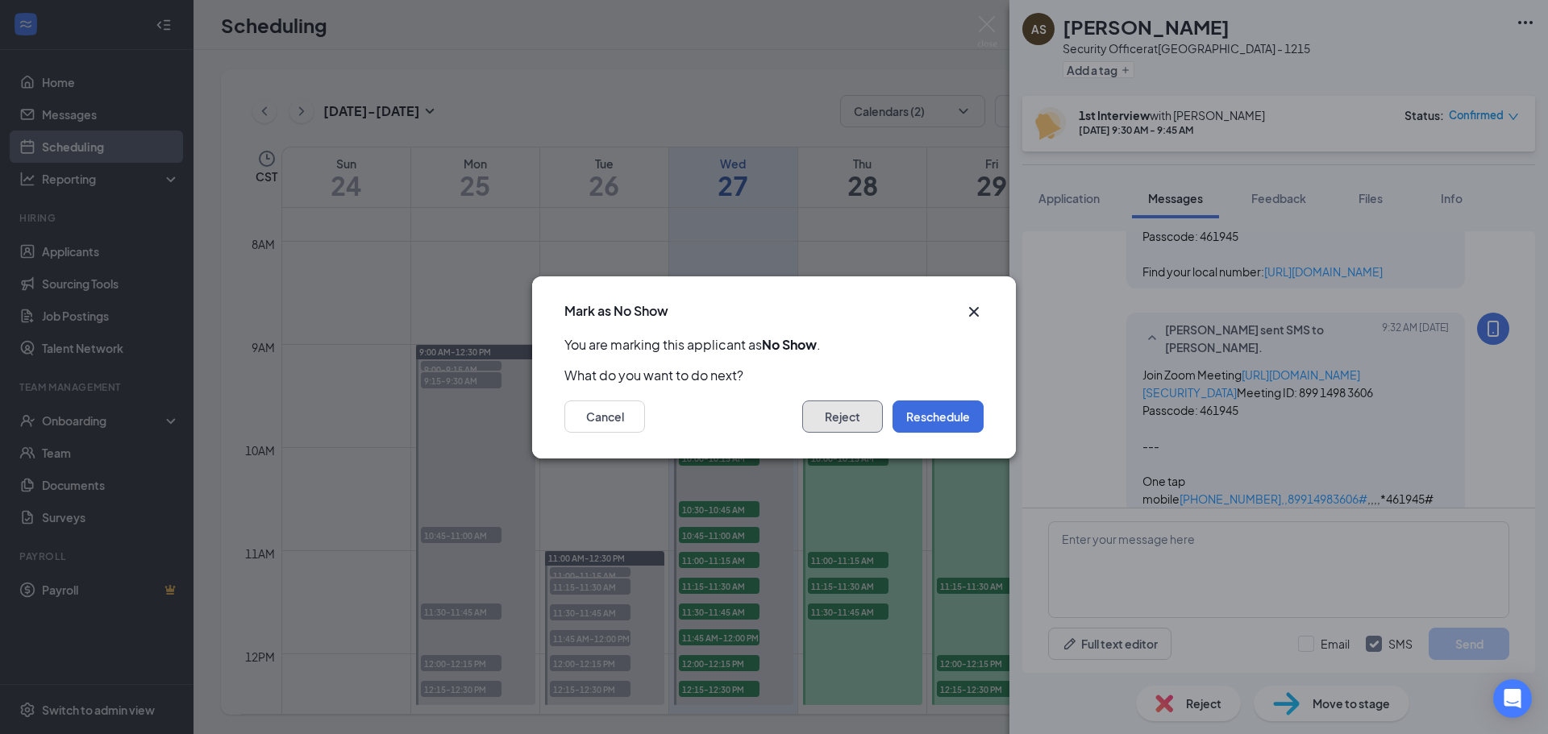
click at [842, 409] on button "Reject" at bounding box center [842, 417] width 81 height 32
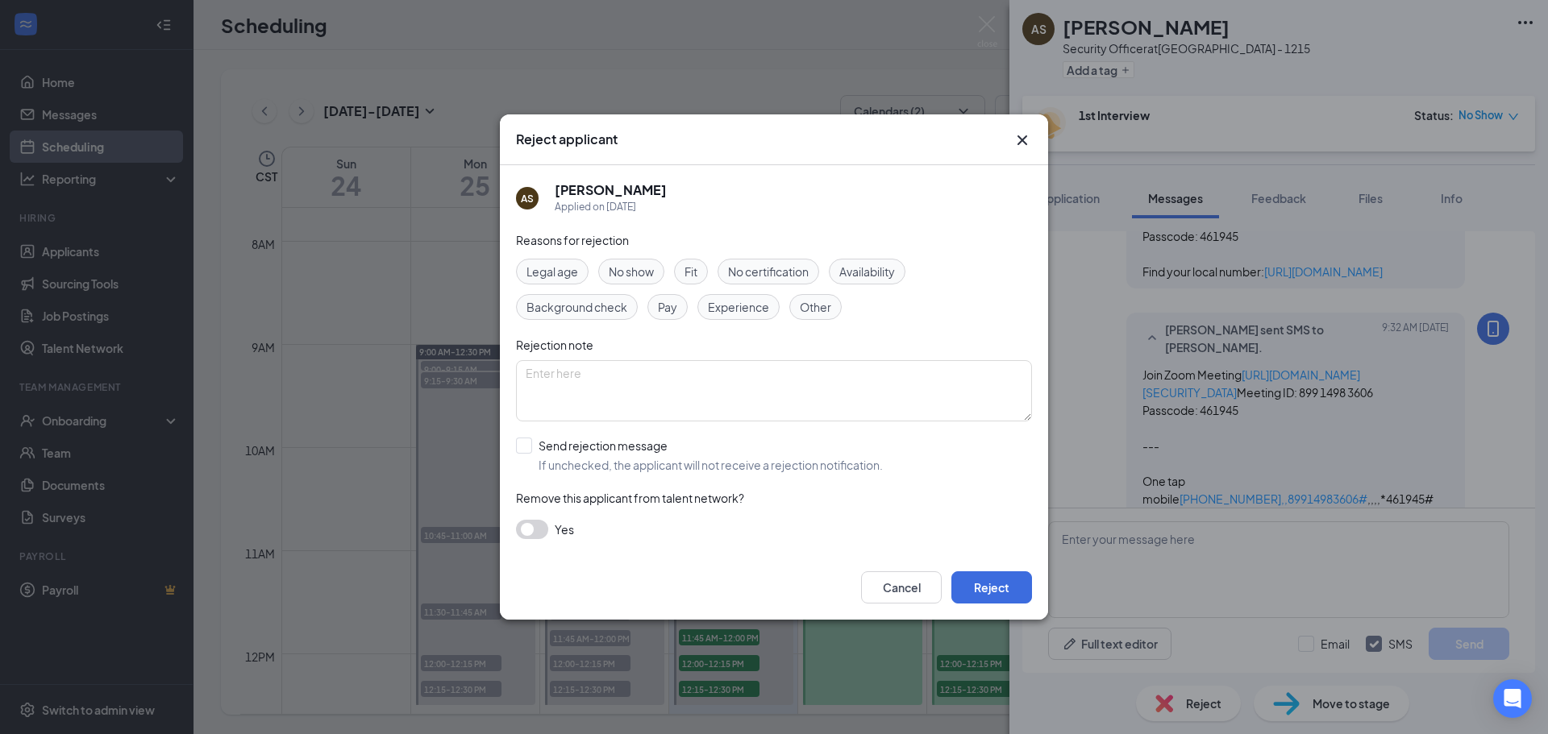
click at [635, 270] on span "No show" at bounding box center [631, 272] width 45 height 18
click at [522, 444] on input "Send rejection message If unchecked, the applicant will not receive a rejection…" at bounding box center [699, 455] width 367 height 35
checkbox input "true"
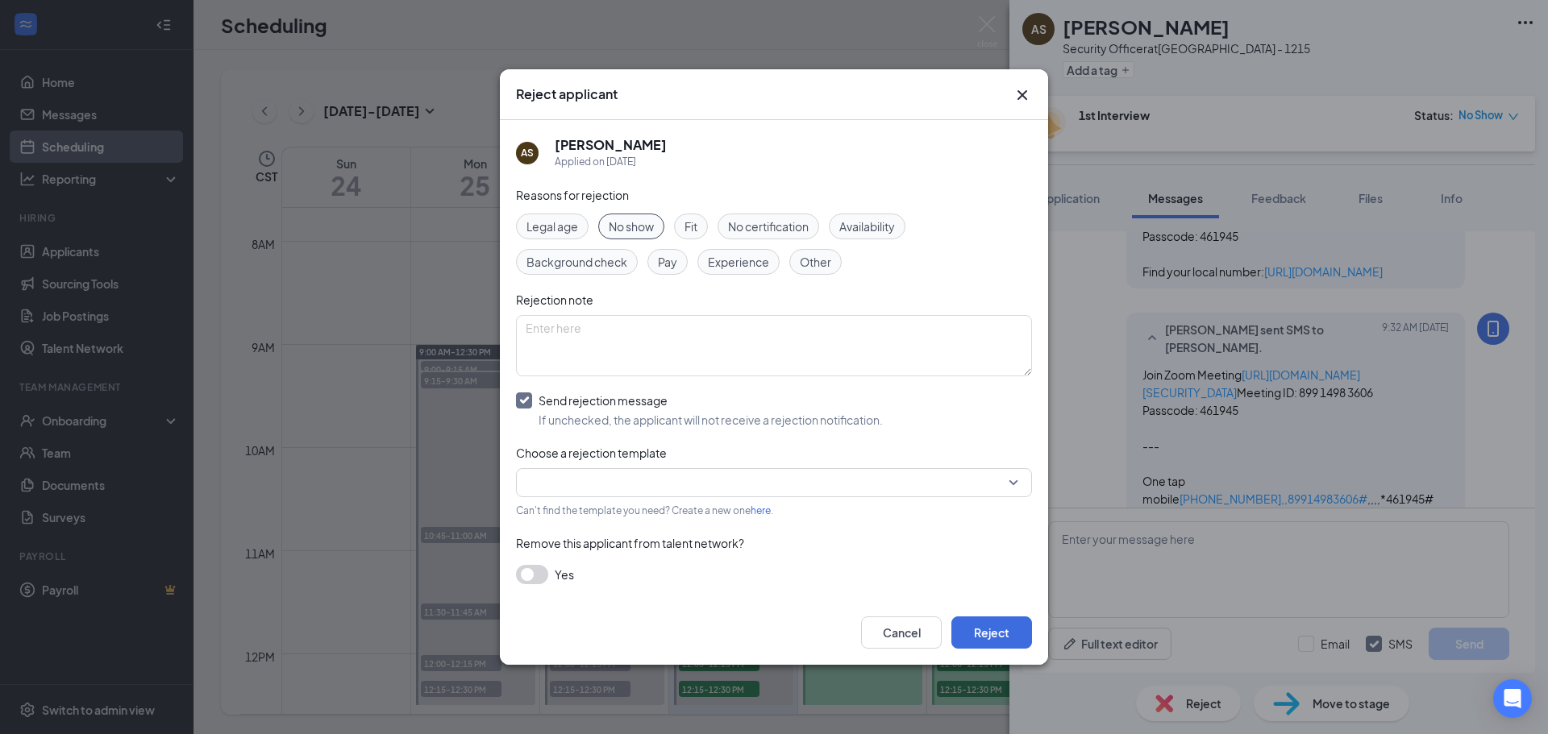
click at [727, 491] on input "search" at bounding box center [768, 482] width 485 height 27
click at [749, 534] on span "Rejection Template" at bounding box center [774, 526] width 490 height 18
drag, startPoint x: 967, startPoint y: 622, endPoint x: 1037, endPoint y: 540, distance: 107.5
click at [969, 618] on button "Reject" at bounding box center [991, 633] width 81 height 32
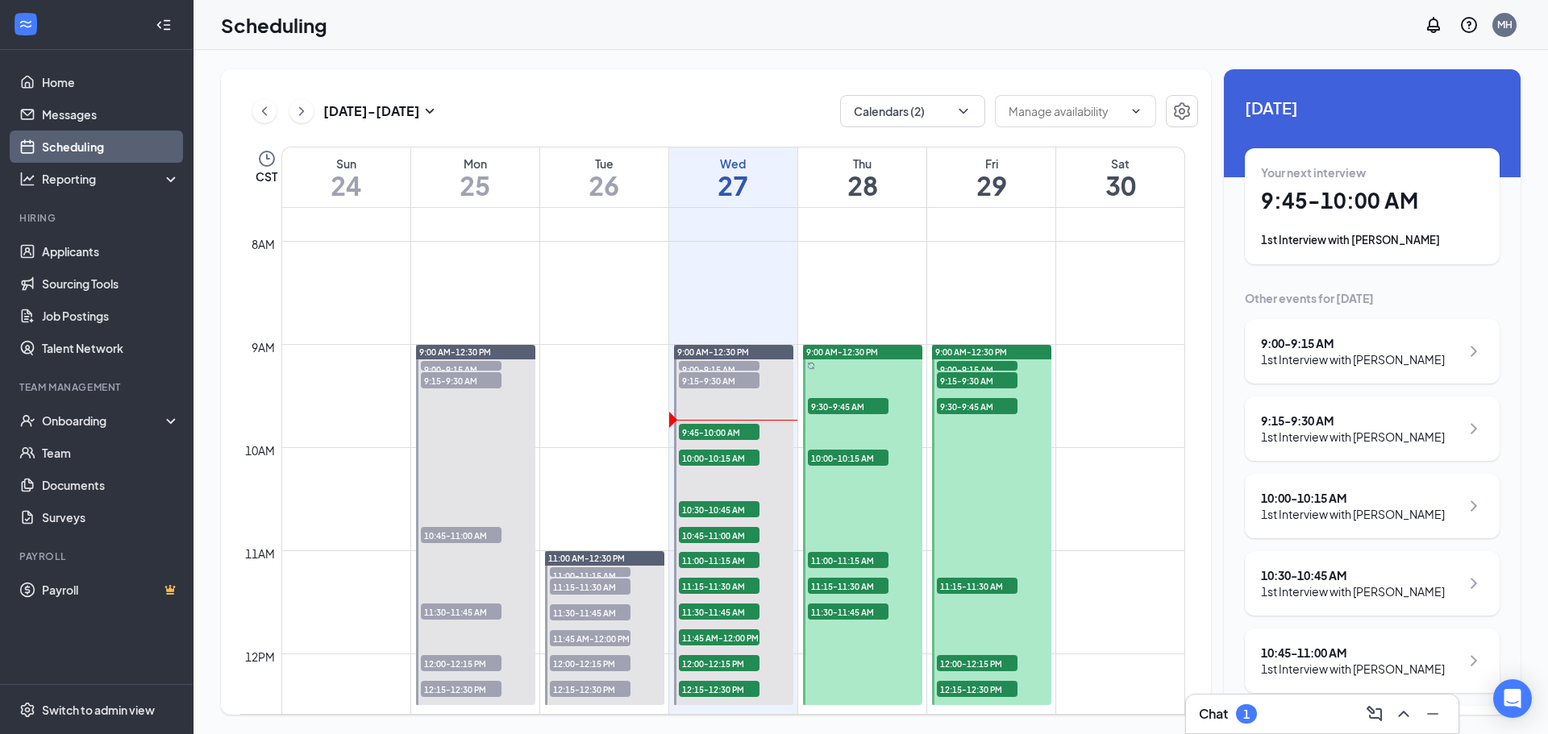
click at [1323, 204] on h1 "9:45 - 10:00 AM" at bounding box center [1372, 200] width 222 height 27
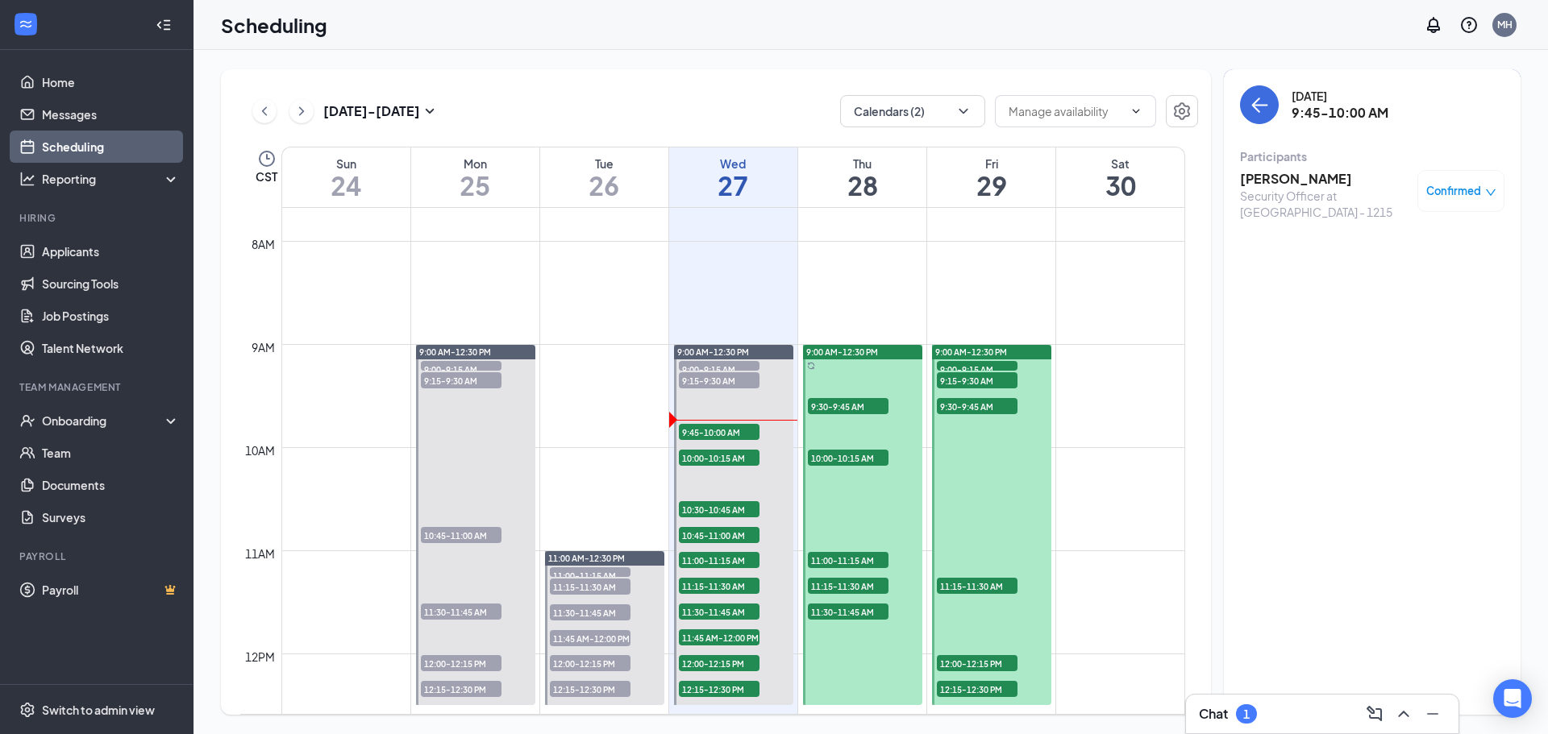
click at [1315, 178] on h3 "[PERSON_NAME]" at bounding box center [1324, 179] width 169 height 18
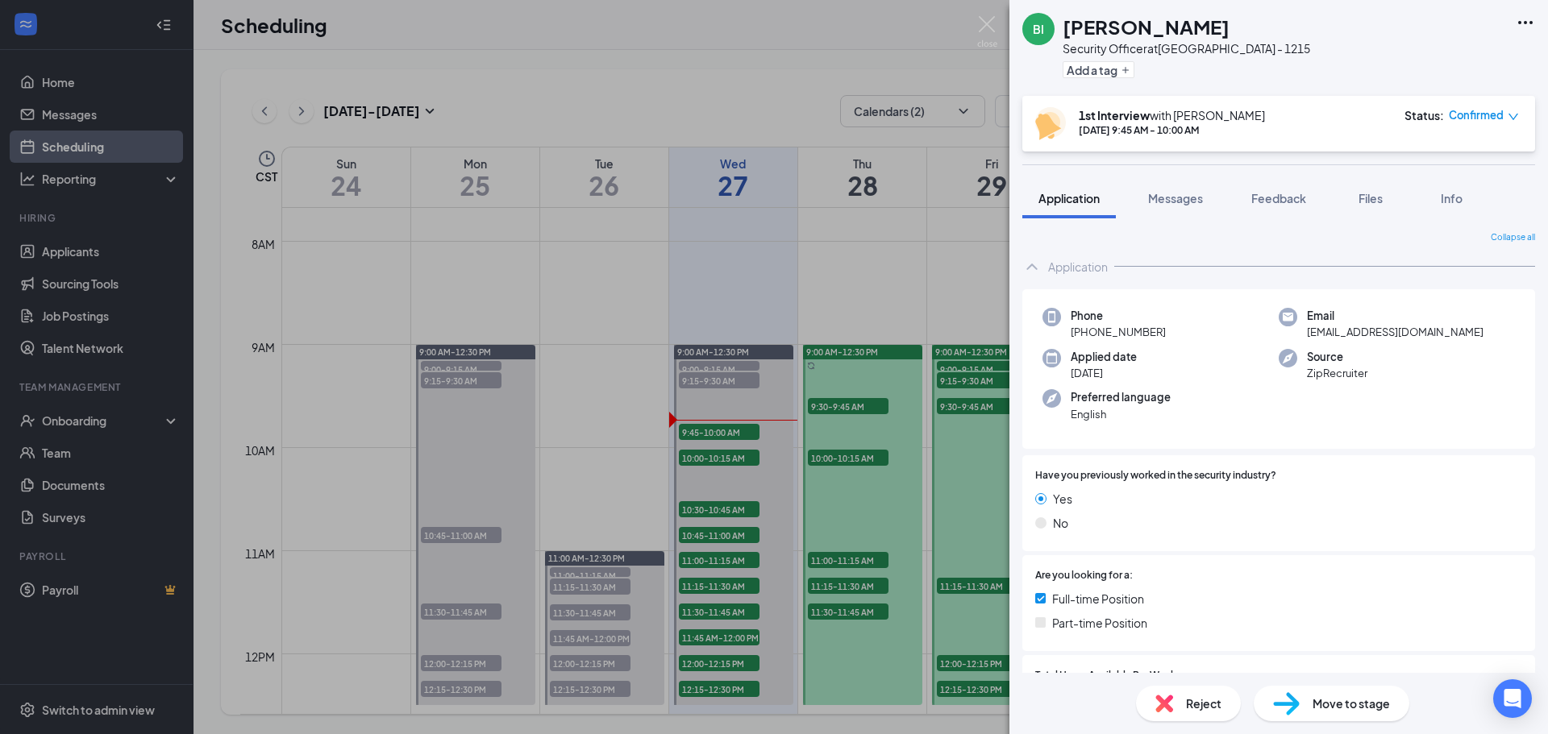
drag, startPoint x: 1174, startPoint y: 196, endPoint x: 1174, endPoint y: 237, distance: 41.1
click at [1174, 196] on span "Messages" at bounding box center [1175, 198] width 55 height 15
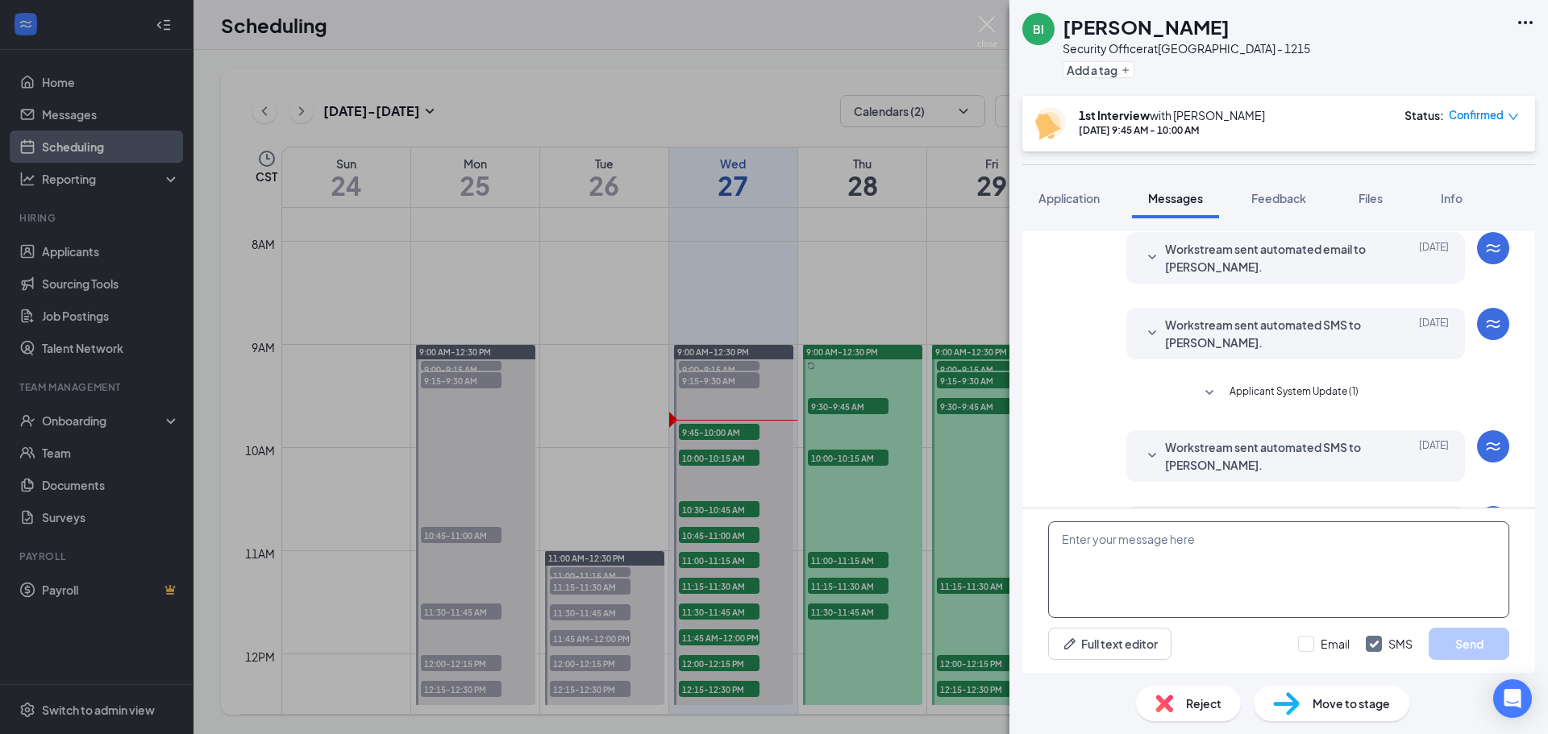
scroll to position [475, 0]
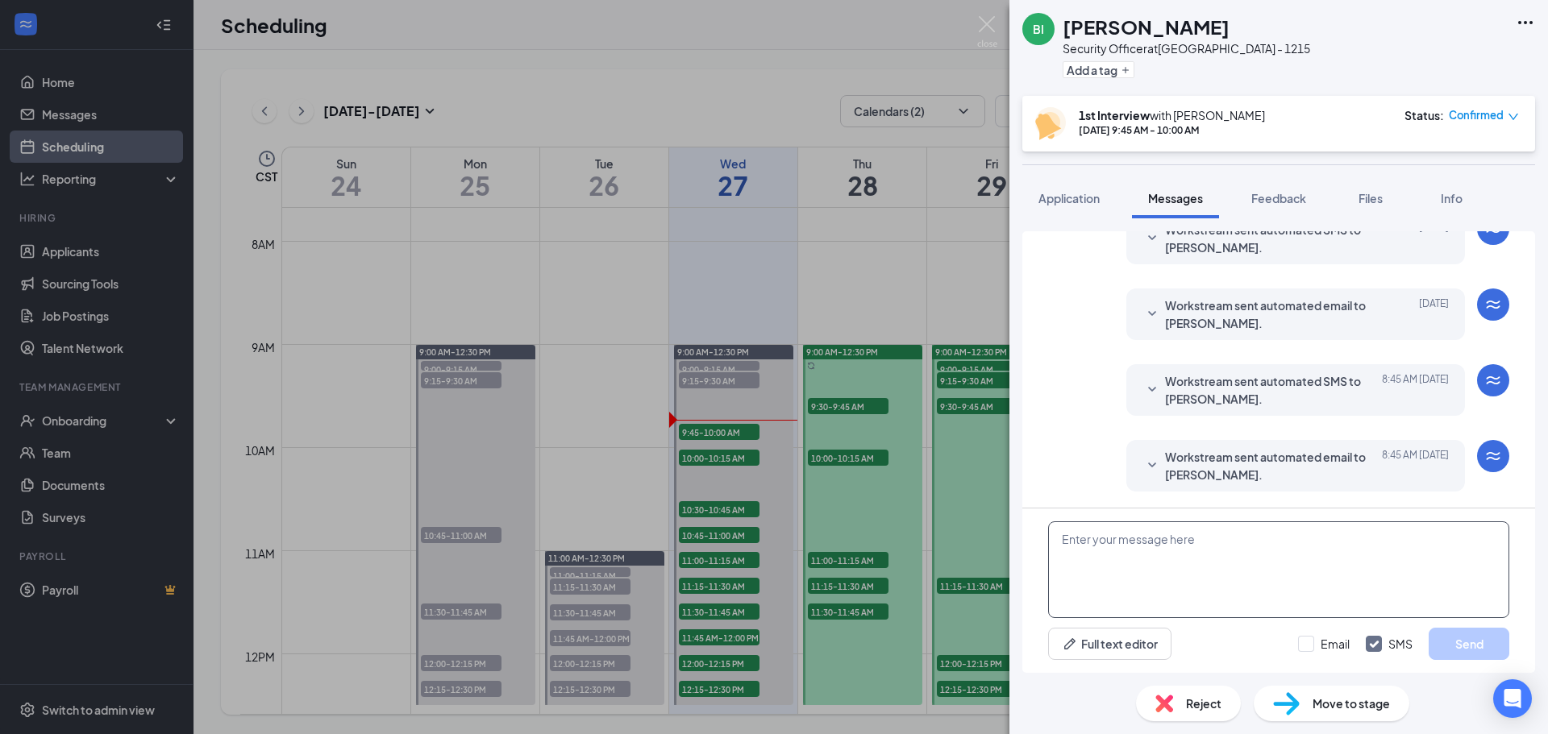
paste textarea "Join Zoom Meeting https://us06web.zoom.us/j/89809698285?pwd=wDib9kcJ6Gvg6OrVBtX…"
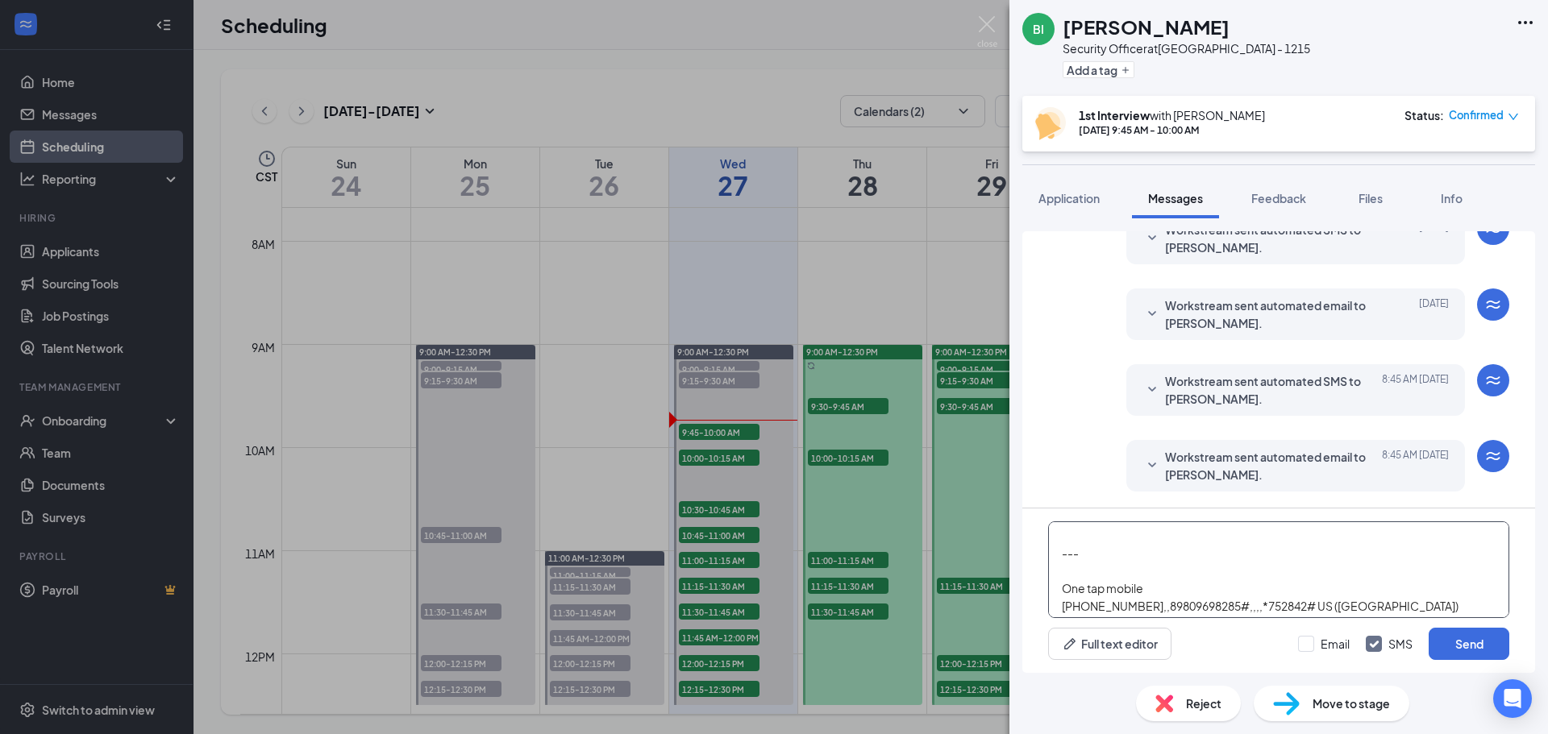
scroll to position [92, 0]
drag, startPoint x: 1059, startPoint y: 576, endPoint x: 1312, endPoint y: 629, distance: 258.6
click at [1312, 629] on div "Join Zoom Meeting https://us06web.zoom.us/j/89809698285?pwd=wDib9kcJ6Gvg6OrVBtX…" at bounding box center [1278, 591] width 513 height 164
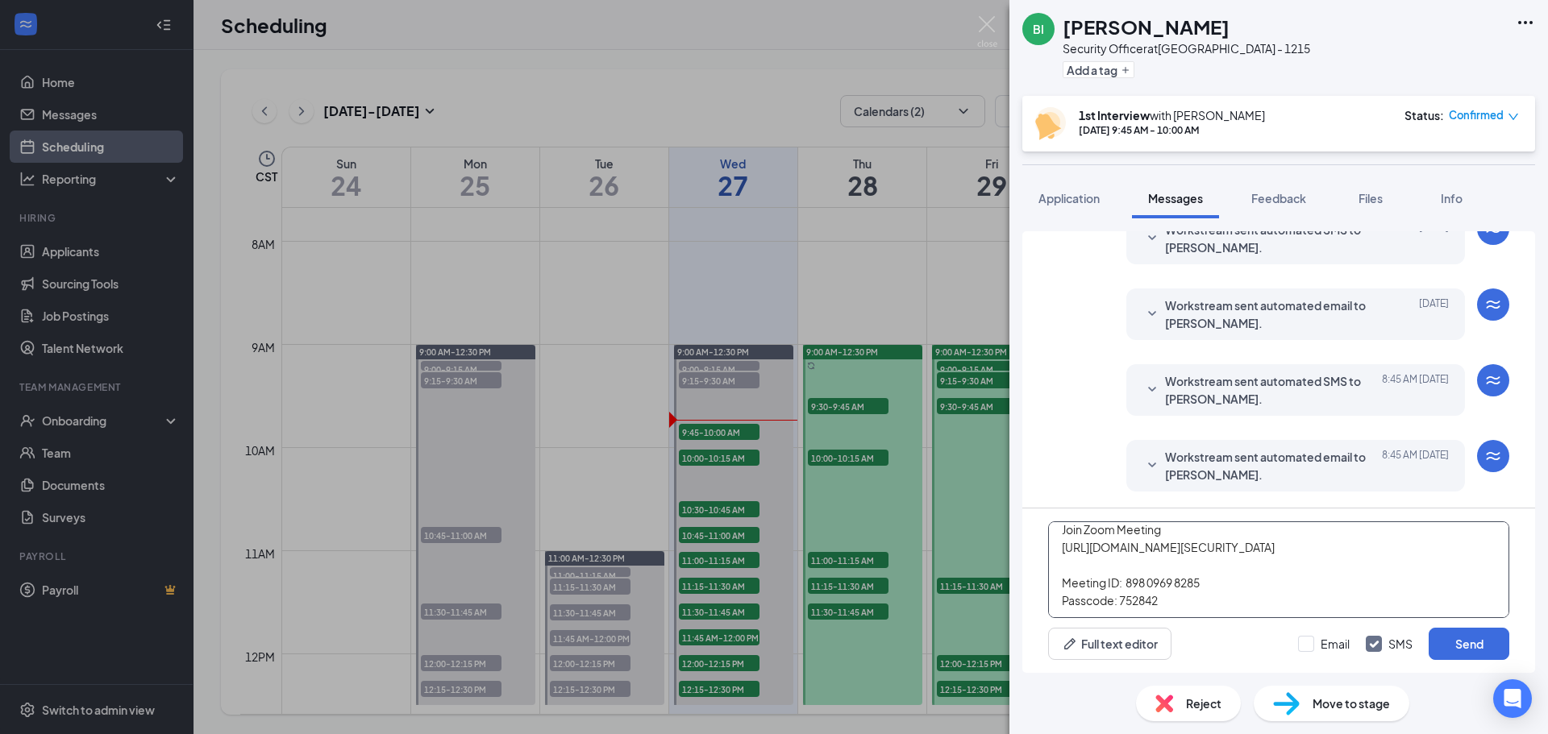
scroll to position [63, 0]
type textarea "Join Zoom Meeting [URL][DOMAIN_NAME][SECURITY_DATA] Meeting ID: 898 0969 8285 P…"
click at [1308, 648] on input "Email" at bounding box center [1324, 644] width 52 height 16
checkbox input "true"
click at [1457, 649] on button "Send" at bounding box center [1468, 644] width 81 height 32
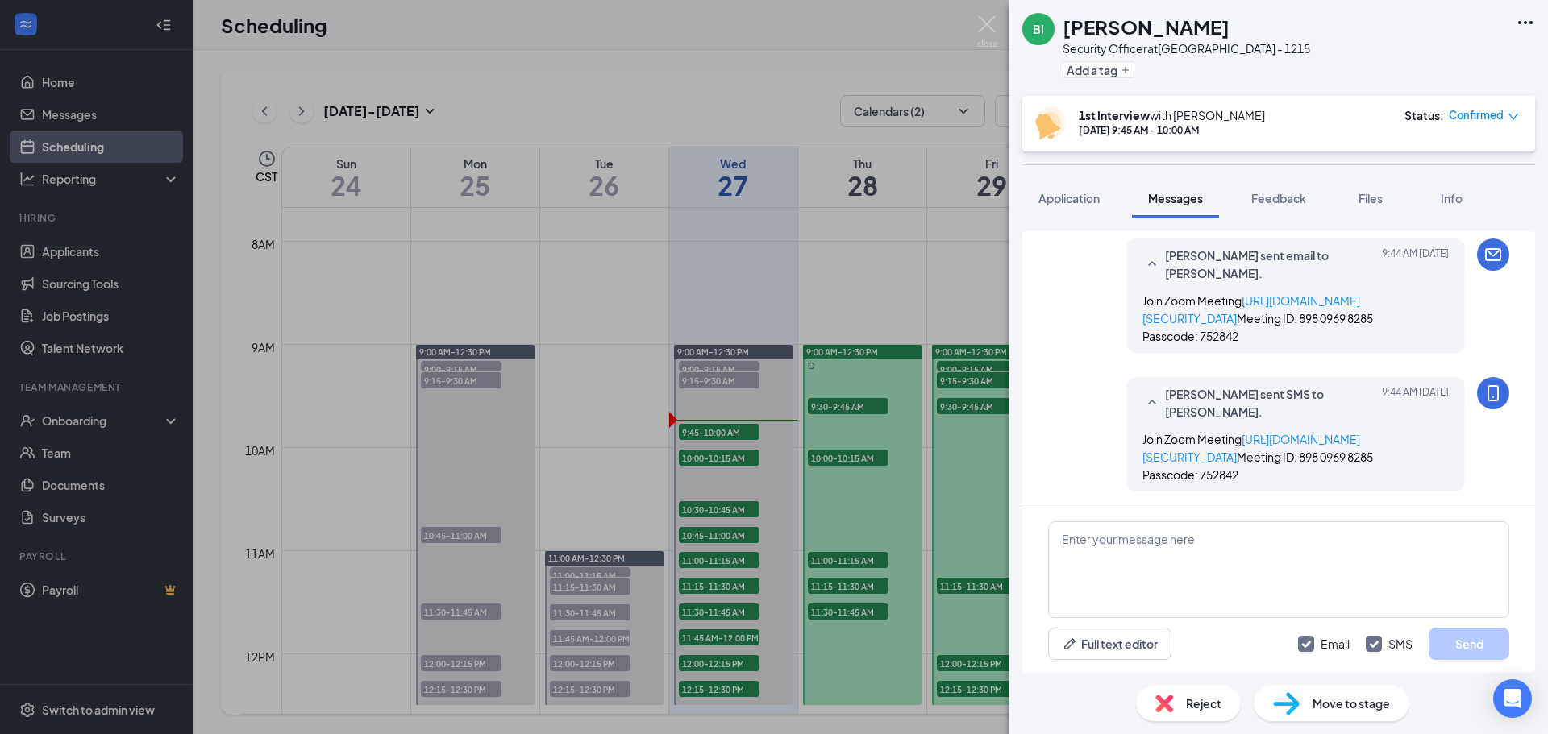
scroll to position [858, 0]
click at [1294, 195] on span "Feedback" at bounding box center [1278, 198] width 55 height 15
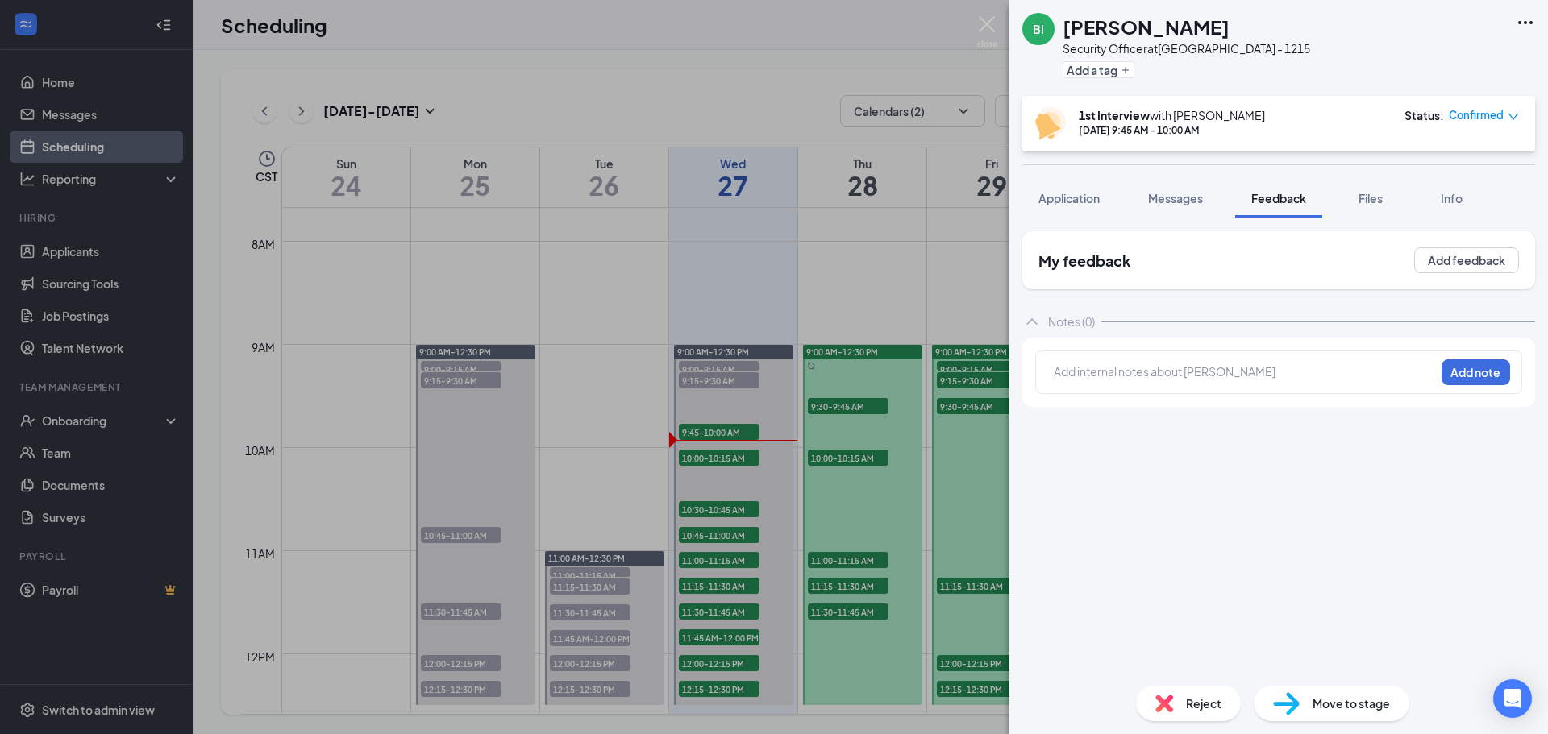
click at [1132, 376] on div at bounding box center [1244, 372] width 380 height 17
click at [1464, 377] on button "Add note" at bounding box center [1475, 372] width 69 height 26
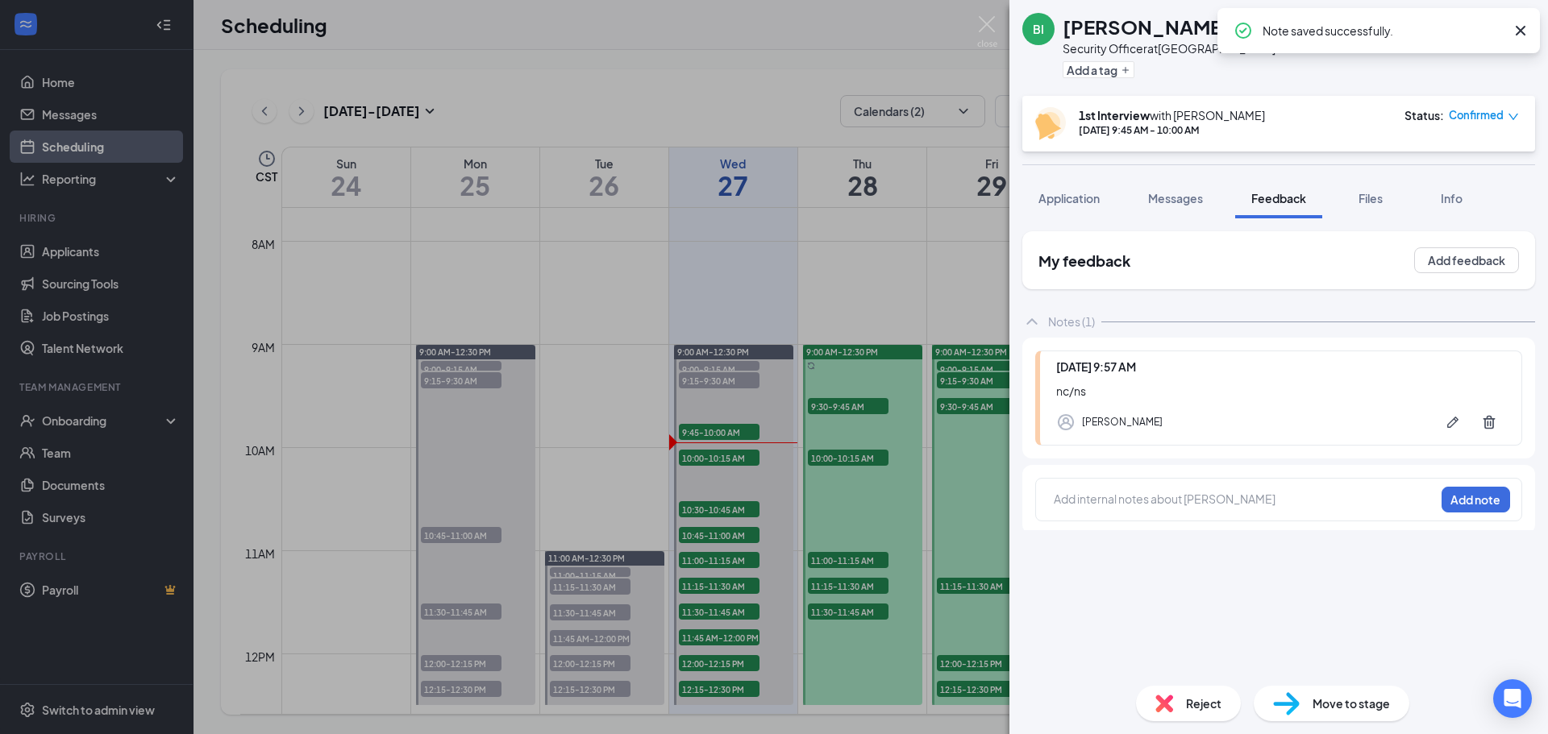
click at [1477, 117] on span "Confirmed" at bounding box center [1475, 115] width 55 height 16
click at [1436, 191] on span "Mark complete" at bounding box center [1432, 196] width 81 height 18
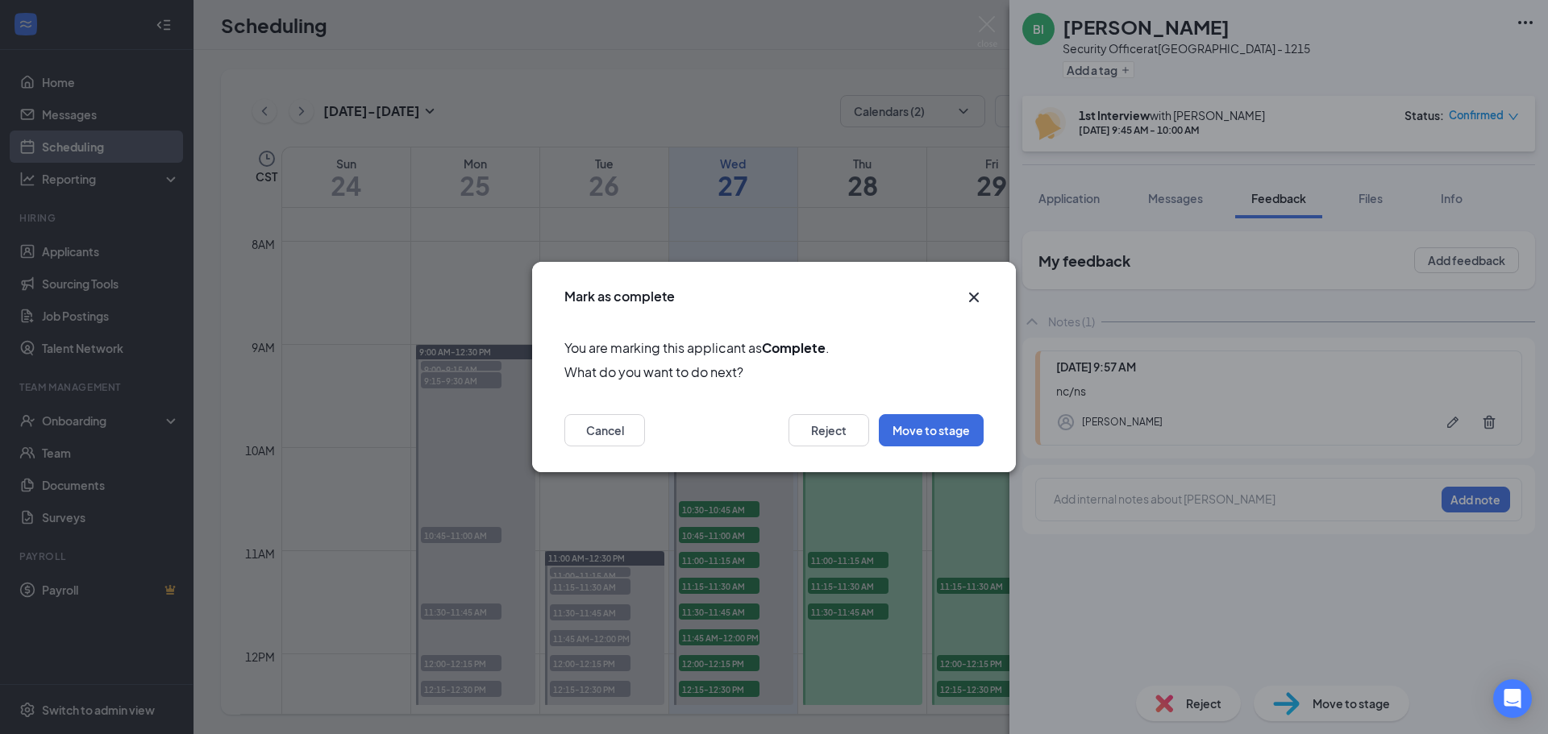
click at [970, 297] on icon "Cross" at bounding box center [973, 297] width 19 height 19
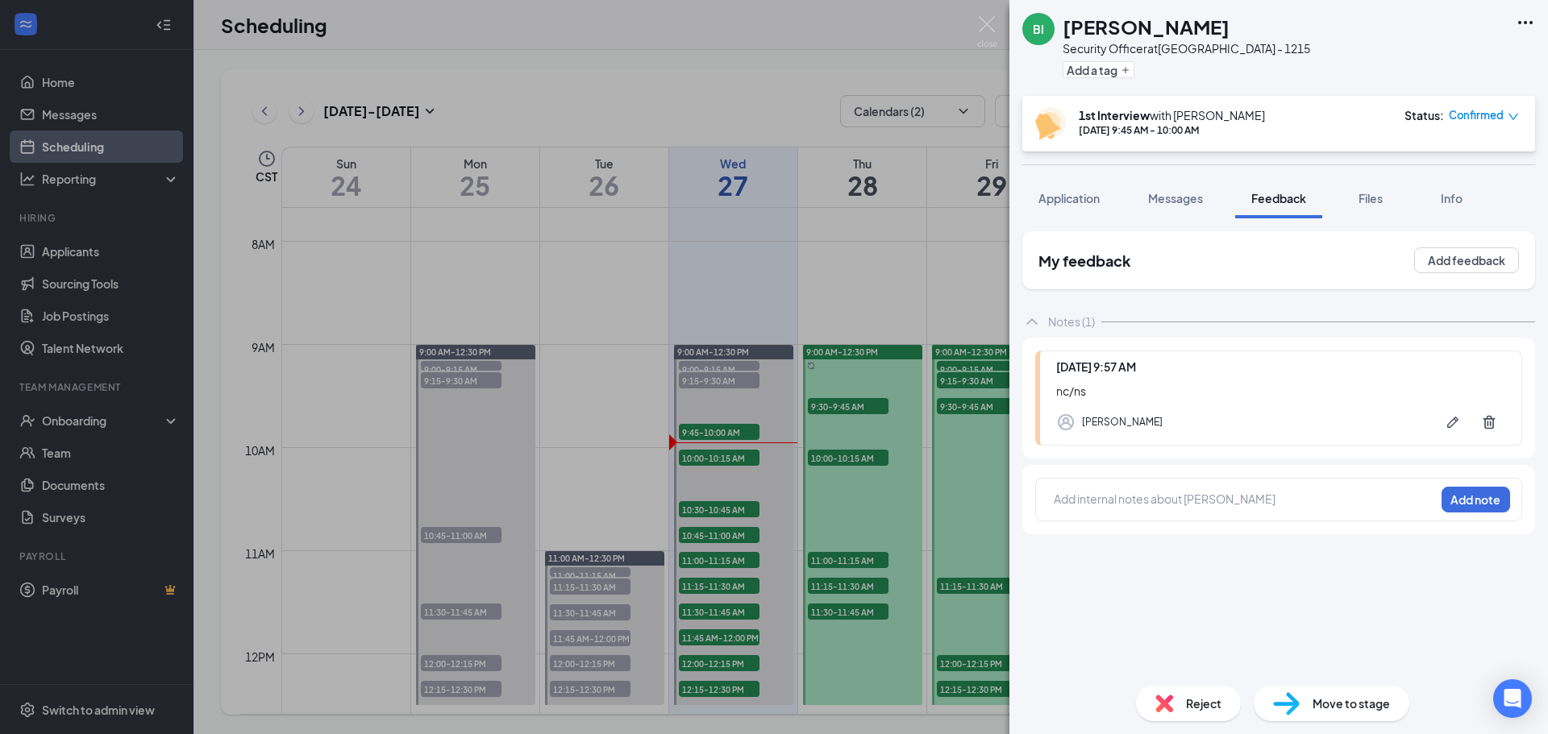
click at [1467, 118] on span "Confirmed" at bounding box center [1475, 115] width 55 height 16
click at [1417, 218] on span "Mark as no-show" at bounding box center [1436, 223] width 89 height 18
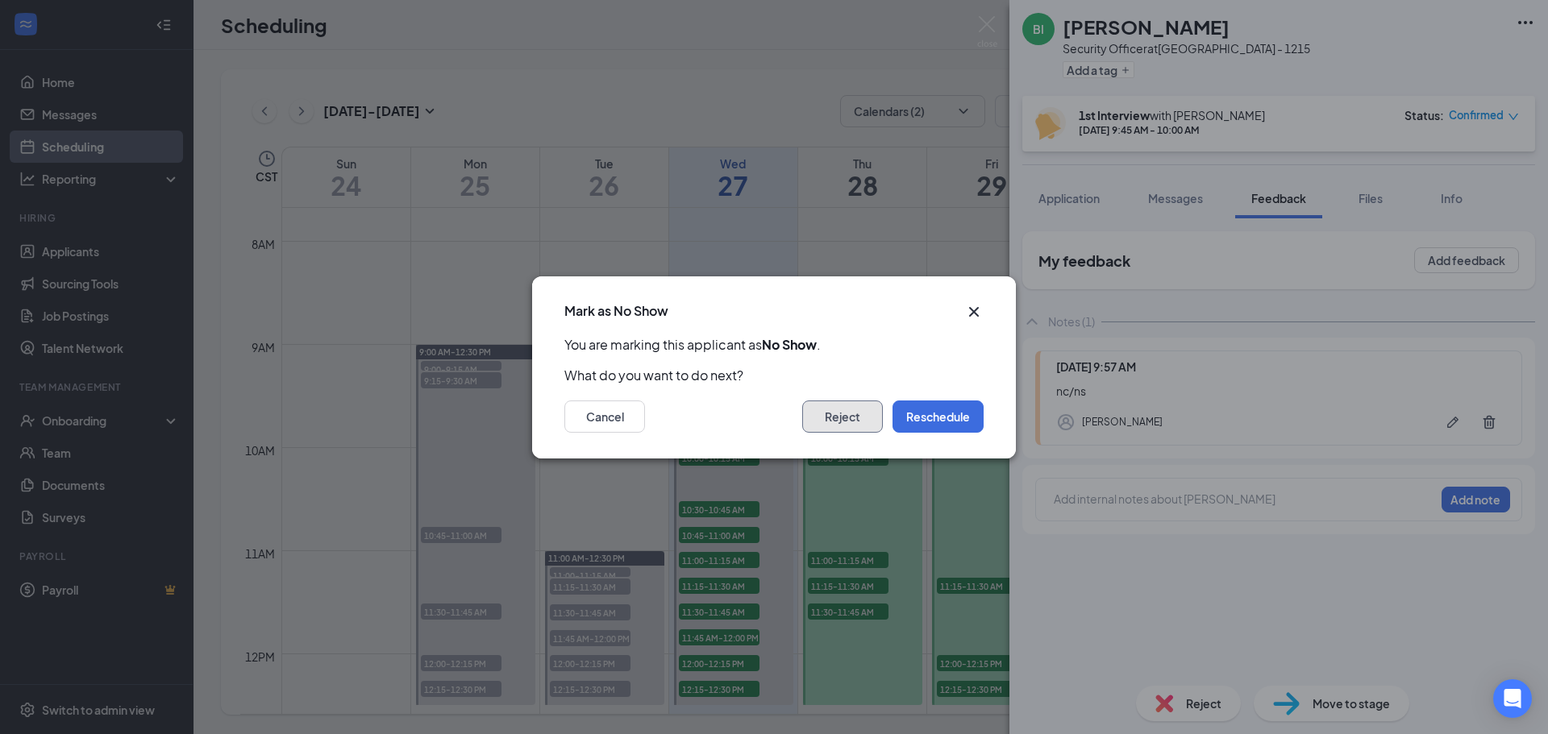
click at [836, 417] on button "Reject" at bounding box center [842, 417] width 81 height 32
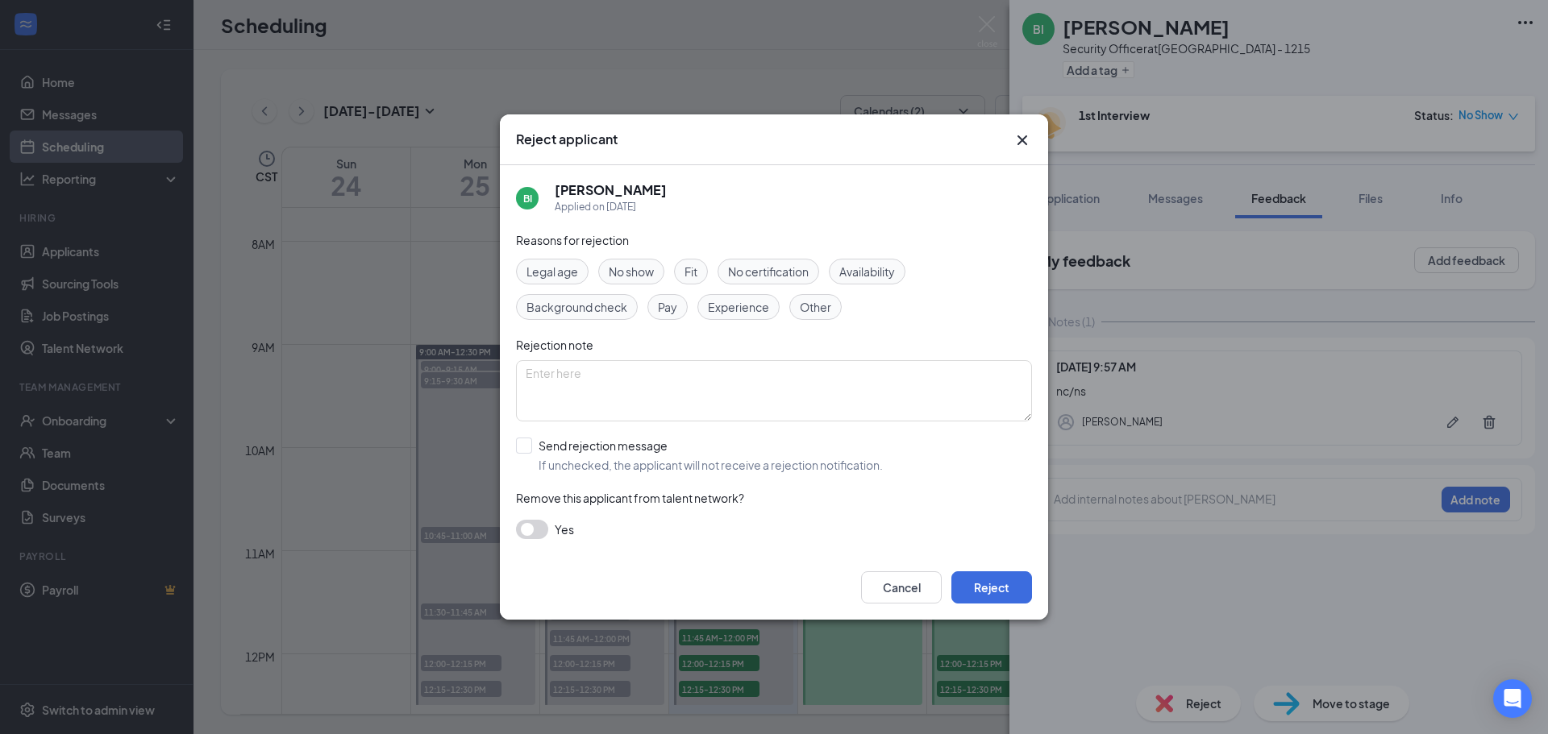
click at [624, 277] on span "No show" at bounding box center [631, 272] width 45 height 18
click at [533, 448] on input "Send rejection message If unchecked, the applicant will not receive a rejection…" at bounding box center [699, 455] width 367 height 35
checkbox input "true"
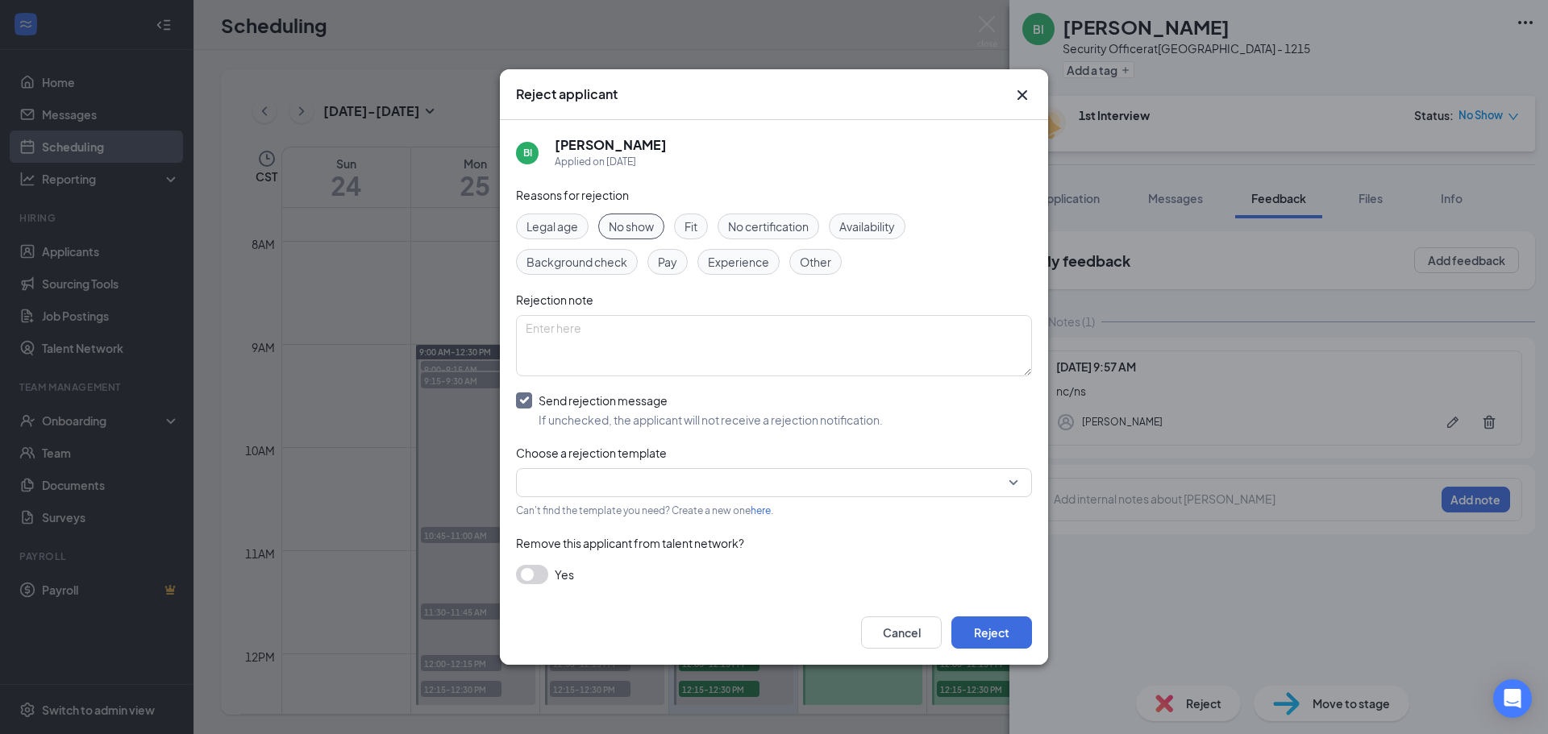
click at [573, 488] on input "search" at bounding box center [768, 482] width 485 height 27
drag, startPoint x: 573, startPoint y: 519, endPoint x: 575, endPoint y: 529, distance: 9.8
click at [574, 519] on span "Rejection Template" at bounding box center [580, 526] width 102 height 18
click at [533, 570] on button "button" at bounding box center [532, 574] width 32 height 19
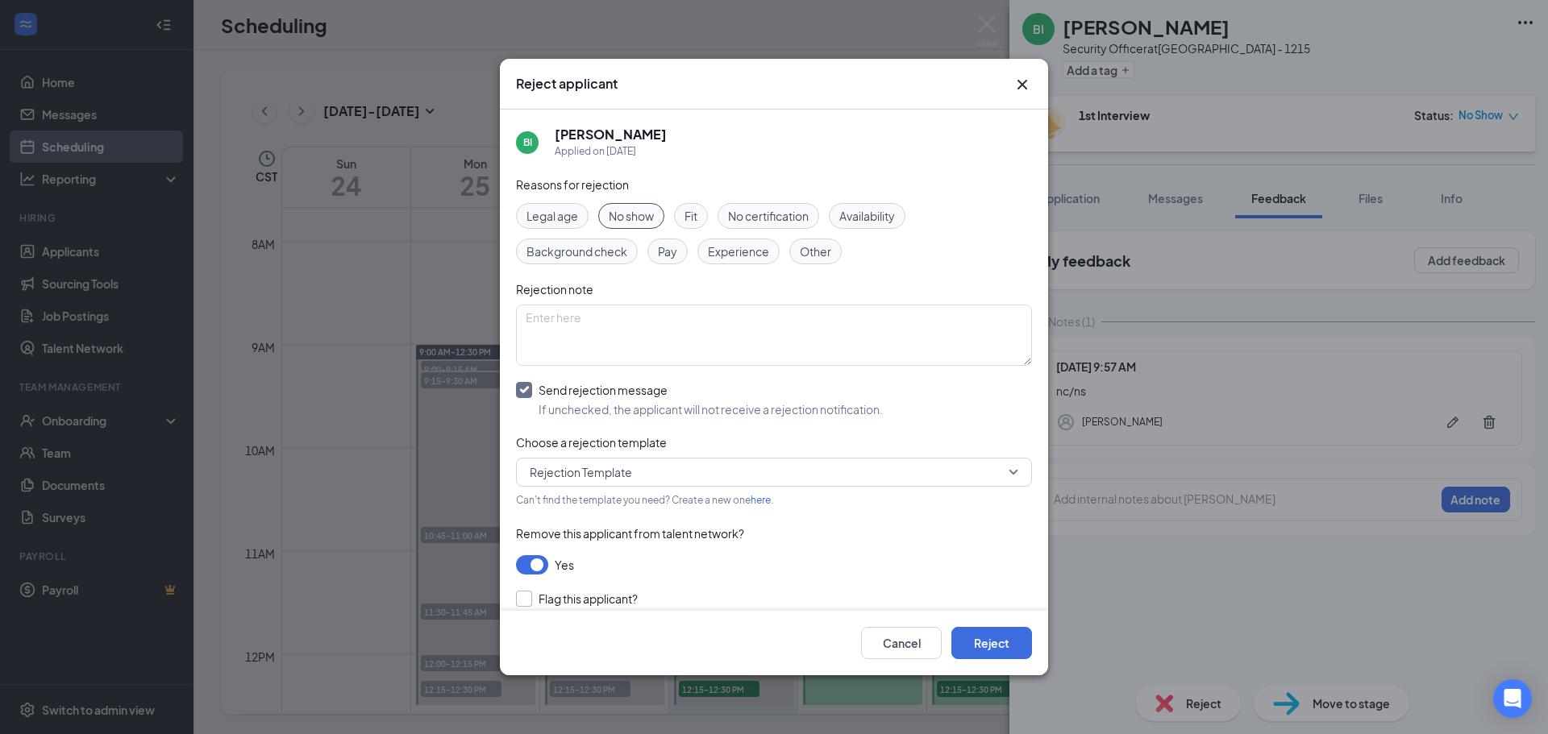
drag, startPoint x: 519, startPoint y: 598, endPoint x: 540, endPoint y: 599, distance: 21.0
click at [523, 599] on input "Flag this applicant?" at bounding box center [577, 599] width 122 height 16
checkbox input "true"
drag, startPoint x: 981, startPoint y: 630, endPoint x: 983, endPoint y: 593, distance: 37.1
click at [983, 625] on div "Cancel Reject" at bounding box center [774, 643] width 548 height 64
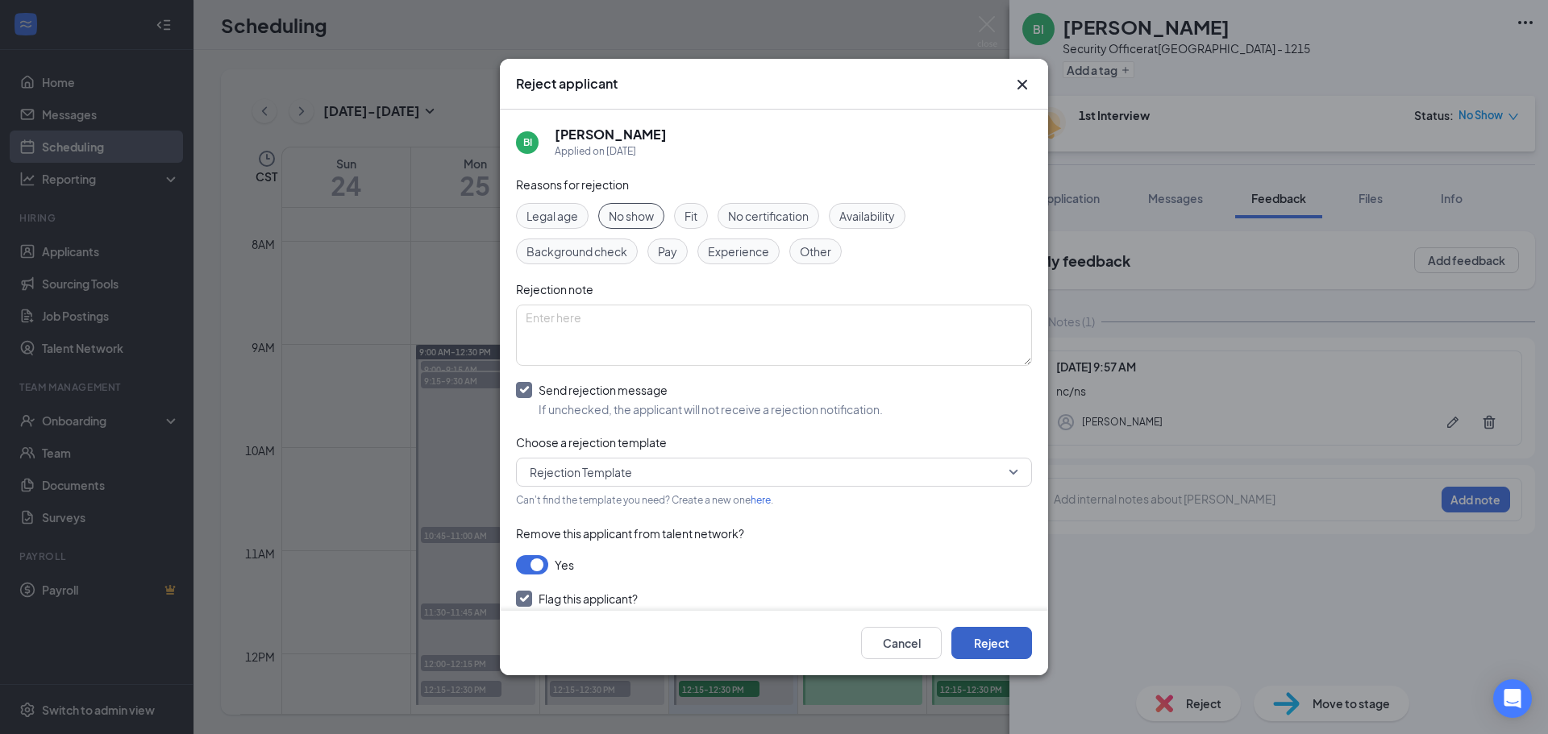
click at [986, 648] on button "Reject" at bounding box center [991, 643] width 81 height 32
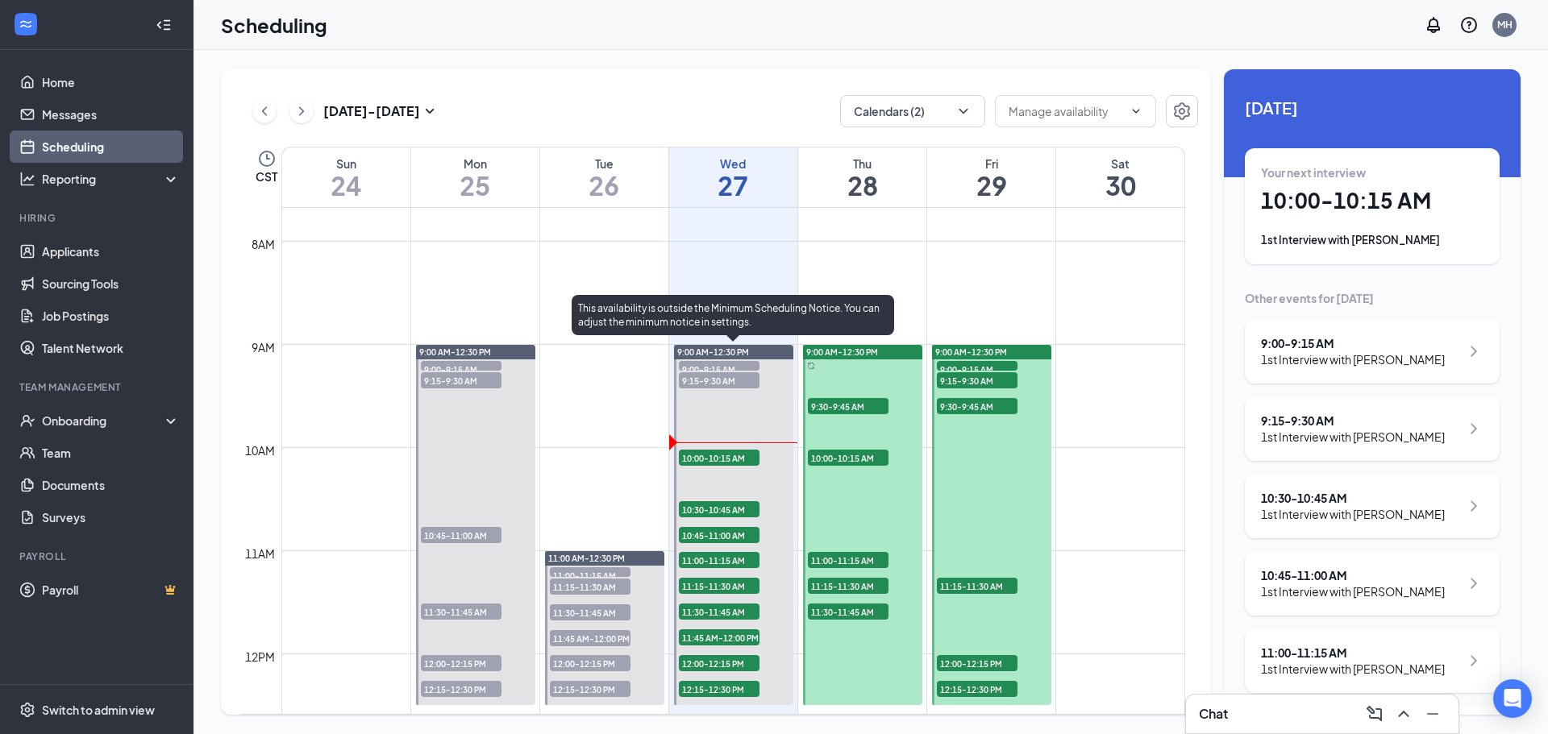
click at [705, 456] on span "10:00-10:15 AM" at bounding box center [719, 458] width 81 height 16
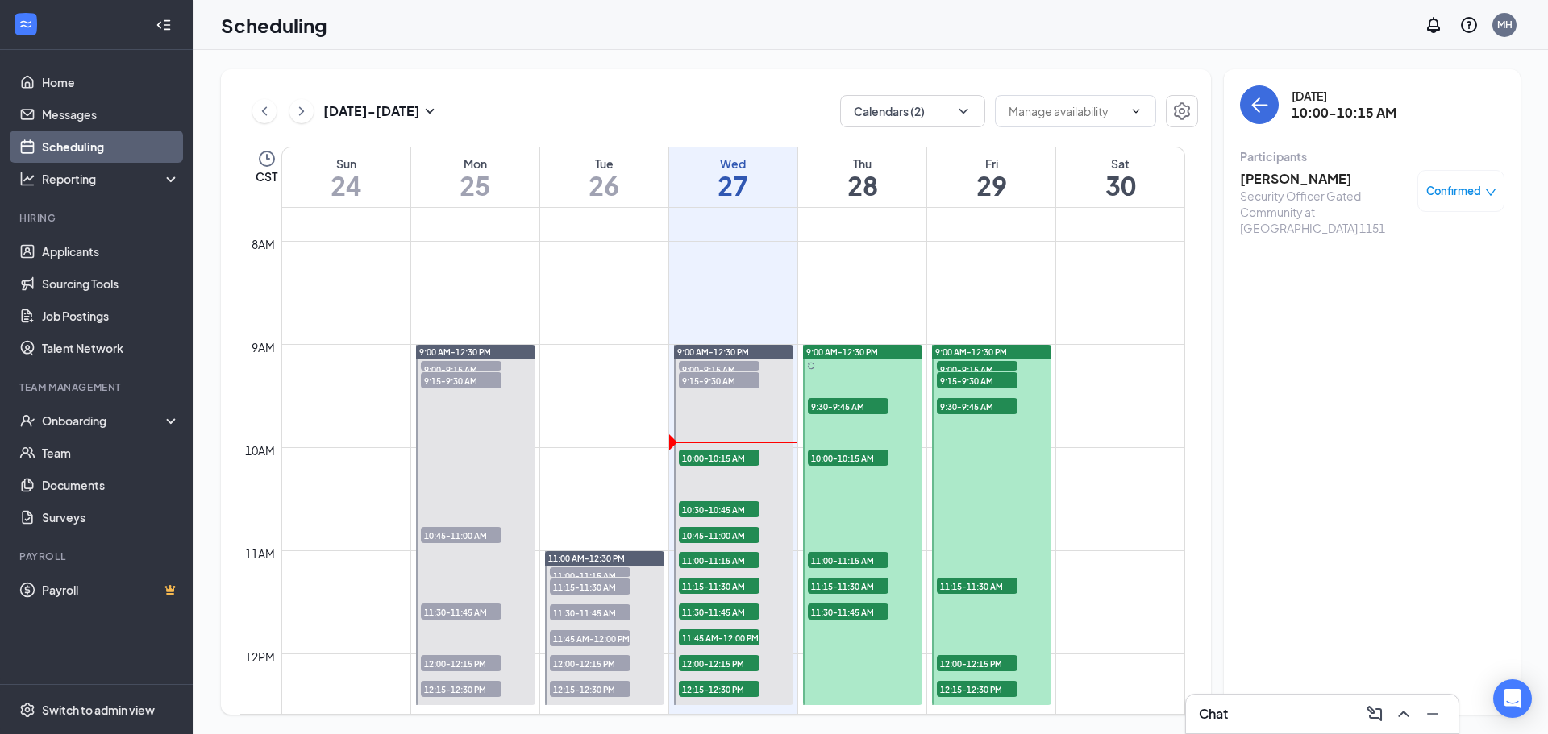
click at [1307, 186] on h3 "[PERSON_NAME]" at bounding box center [1324, 179] width 169 height 18
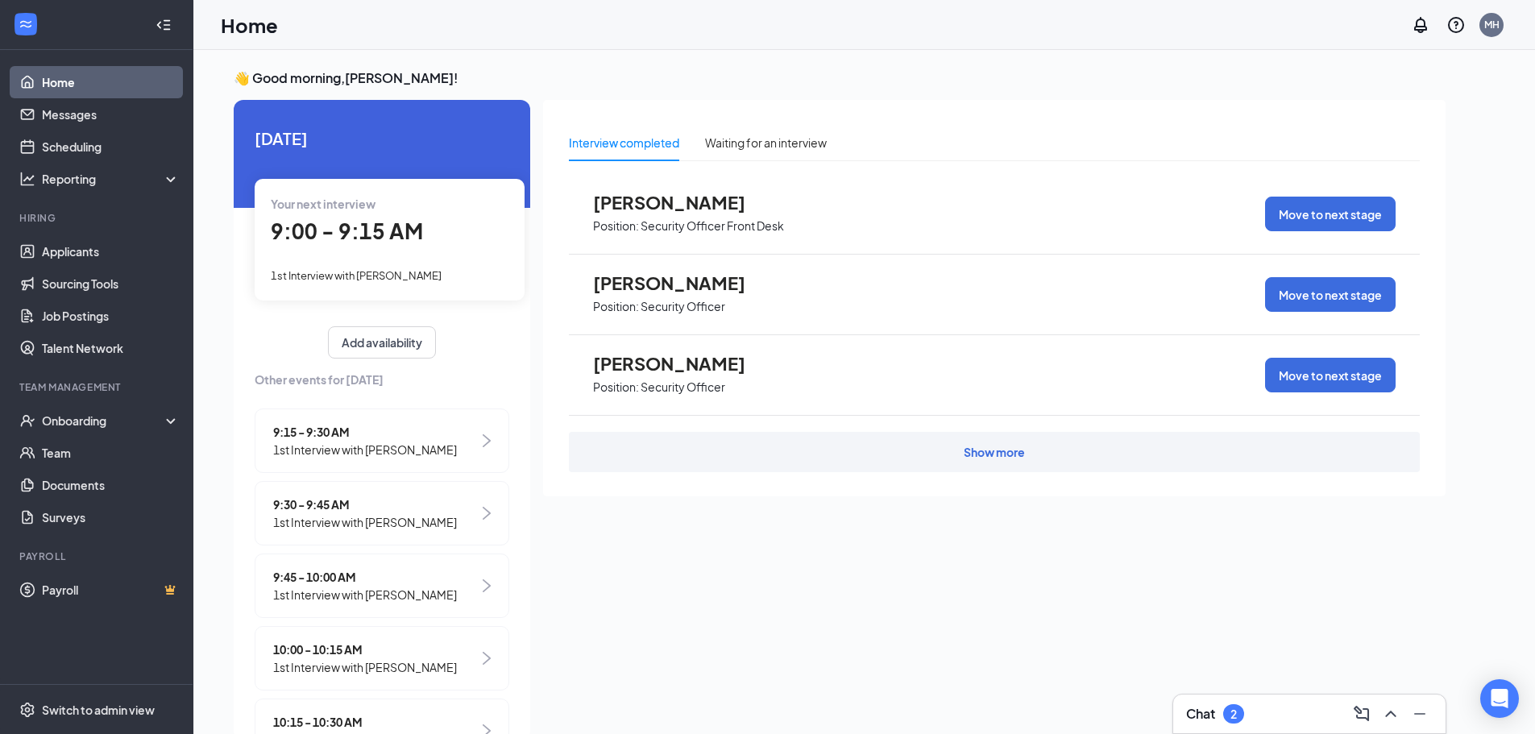
click at [1200, 702] on div "Chat 2" at bounding box center [1309, 714] width 247 height 26
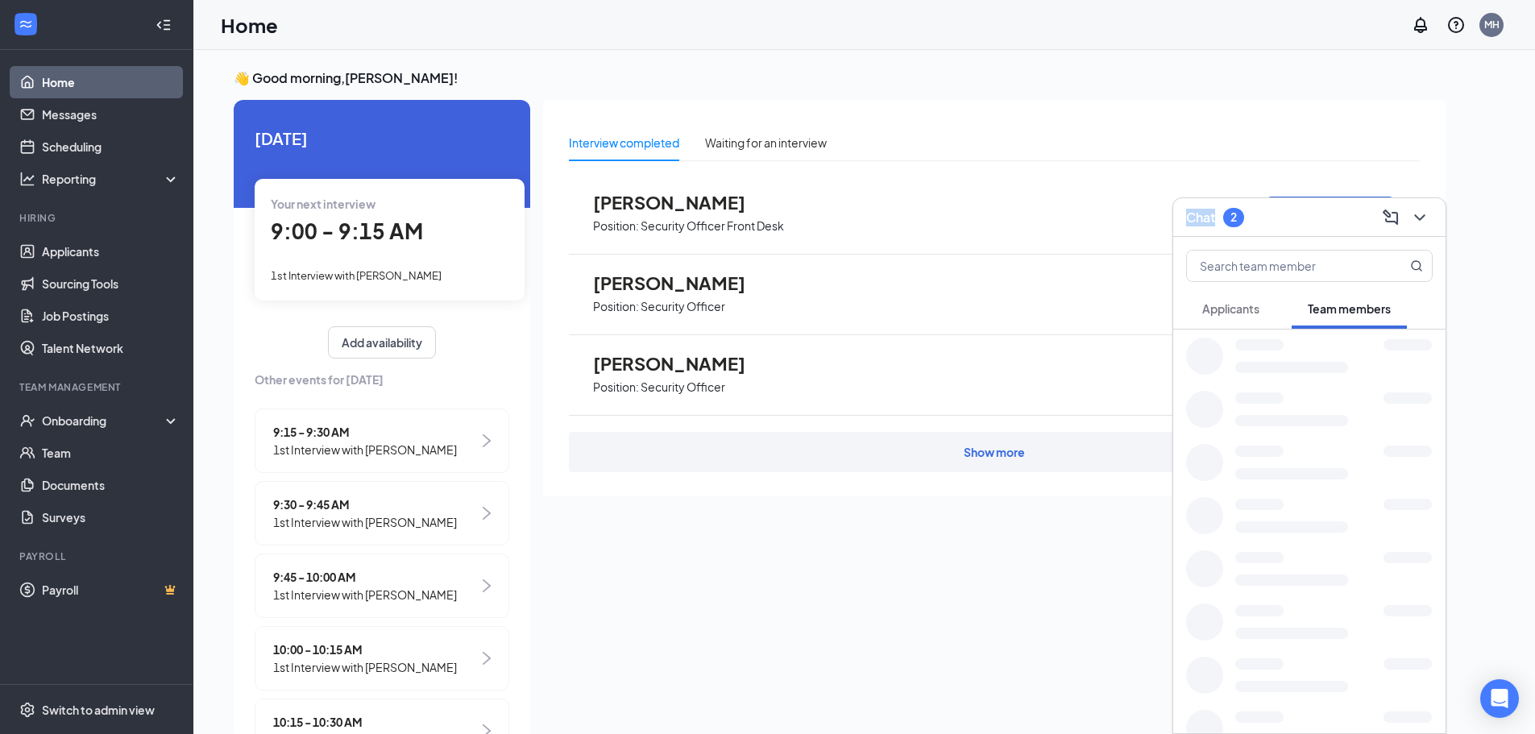
drag, startPoint x: 1200, startPoint y: 702, endPoint x: 1211, endPoint y: 699, distance: 11.0
click at [1208, 700] on div "Chat 2 Applicants Team members" at bounding box center [1310, 465] width 274 height 537
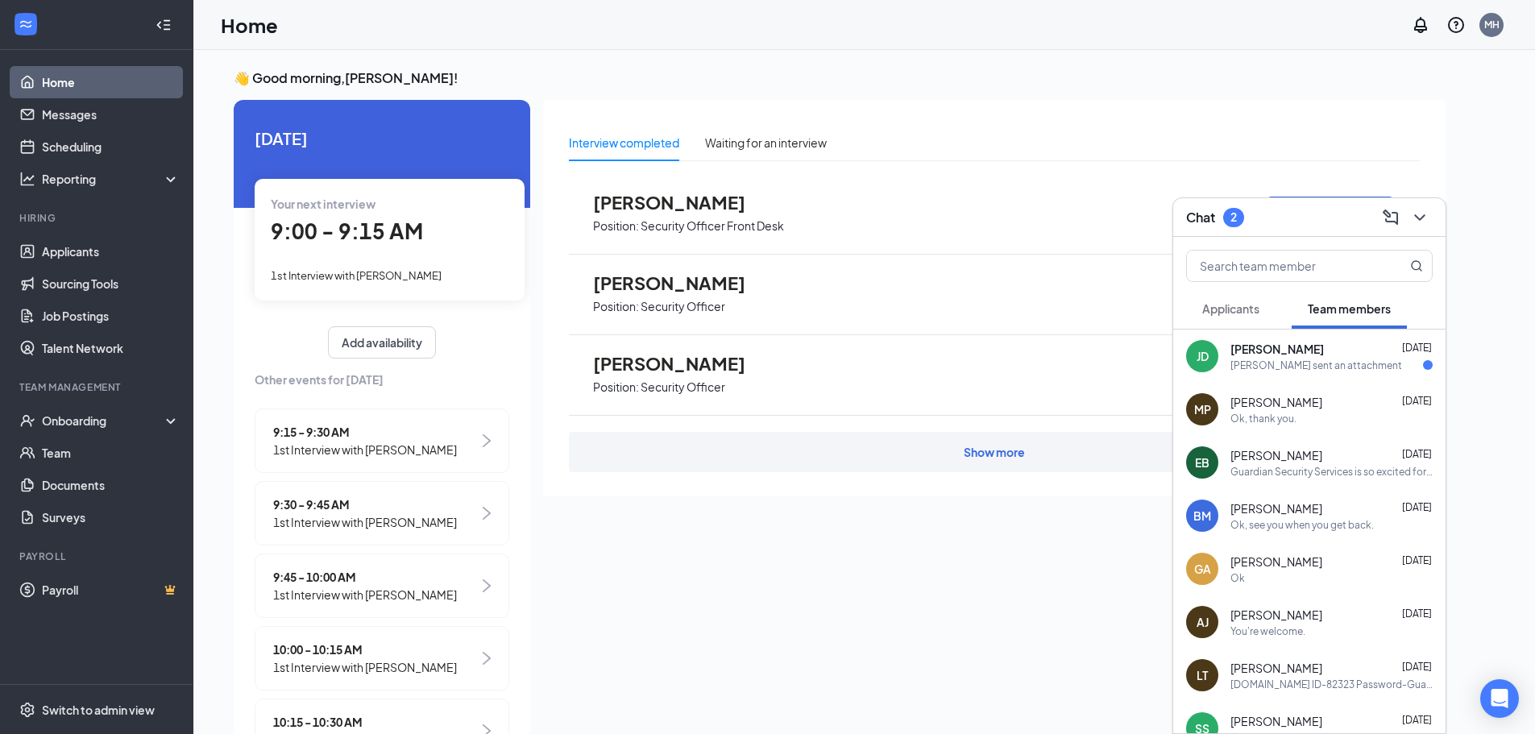
click at [1275, 359] on div "[PERSON_NAME] sent an attachment" at bounding box center [1317, 366] width 172 height 14
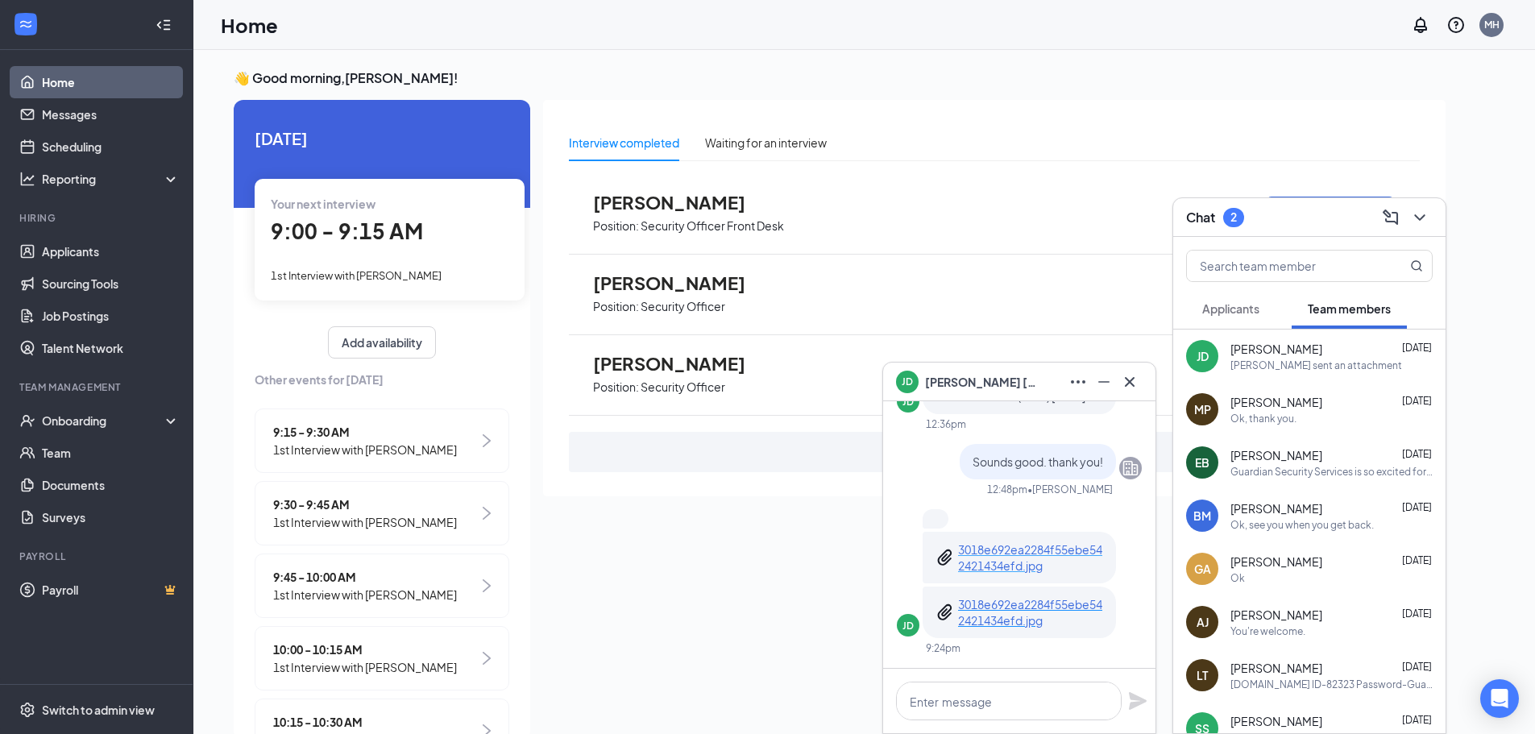
click at [992, 565] on p "3018e692ea2284f55ebe542421434efd.jpg" at bounding box center [1030, 558] width 145 height 32
click at [1132, 376] on icon "Cross" at bounding box center [1129, 381] width 19 height 19
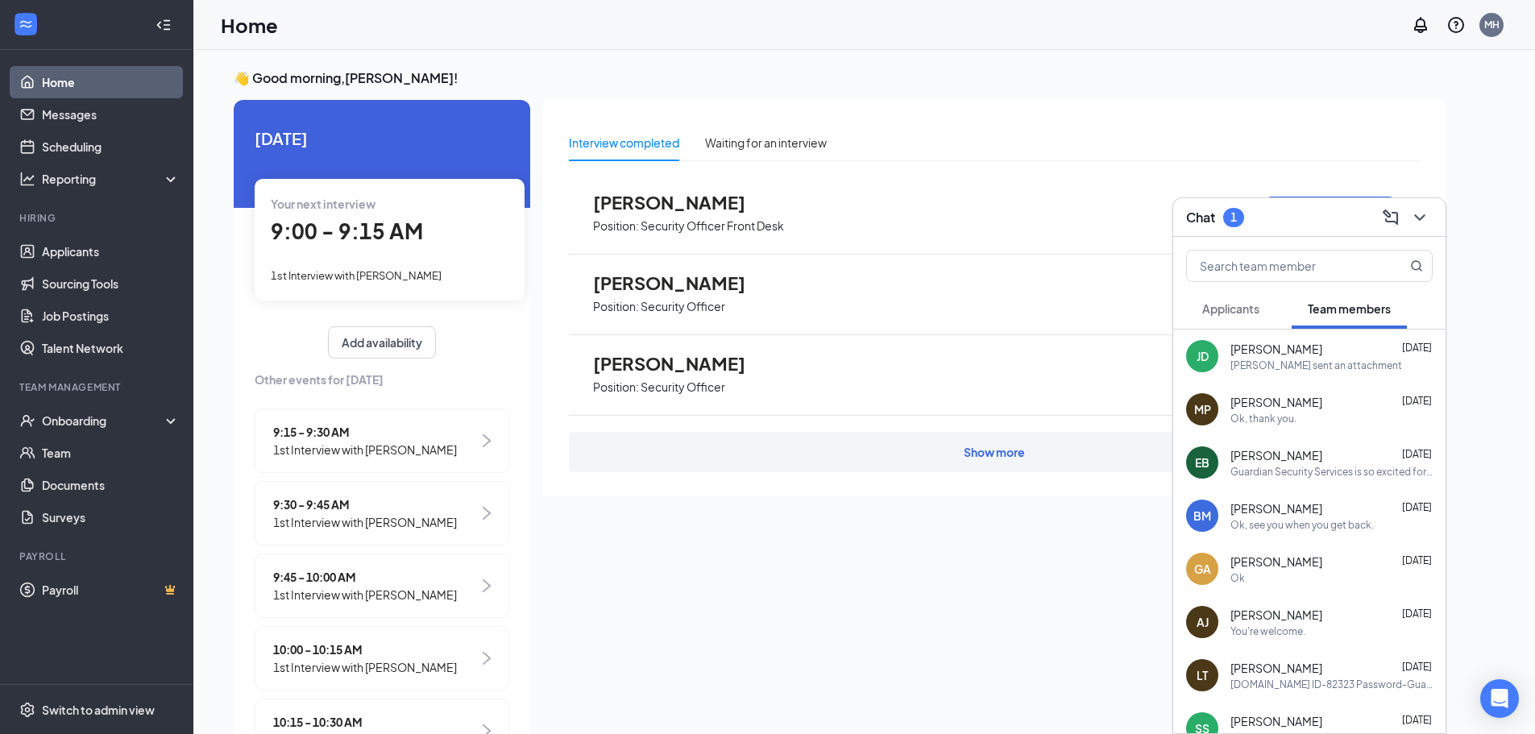
click at [1239, 314] on span "Applicants" at bounding box center [1231, 308] width 57 height 15
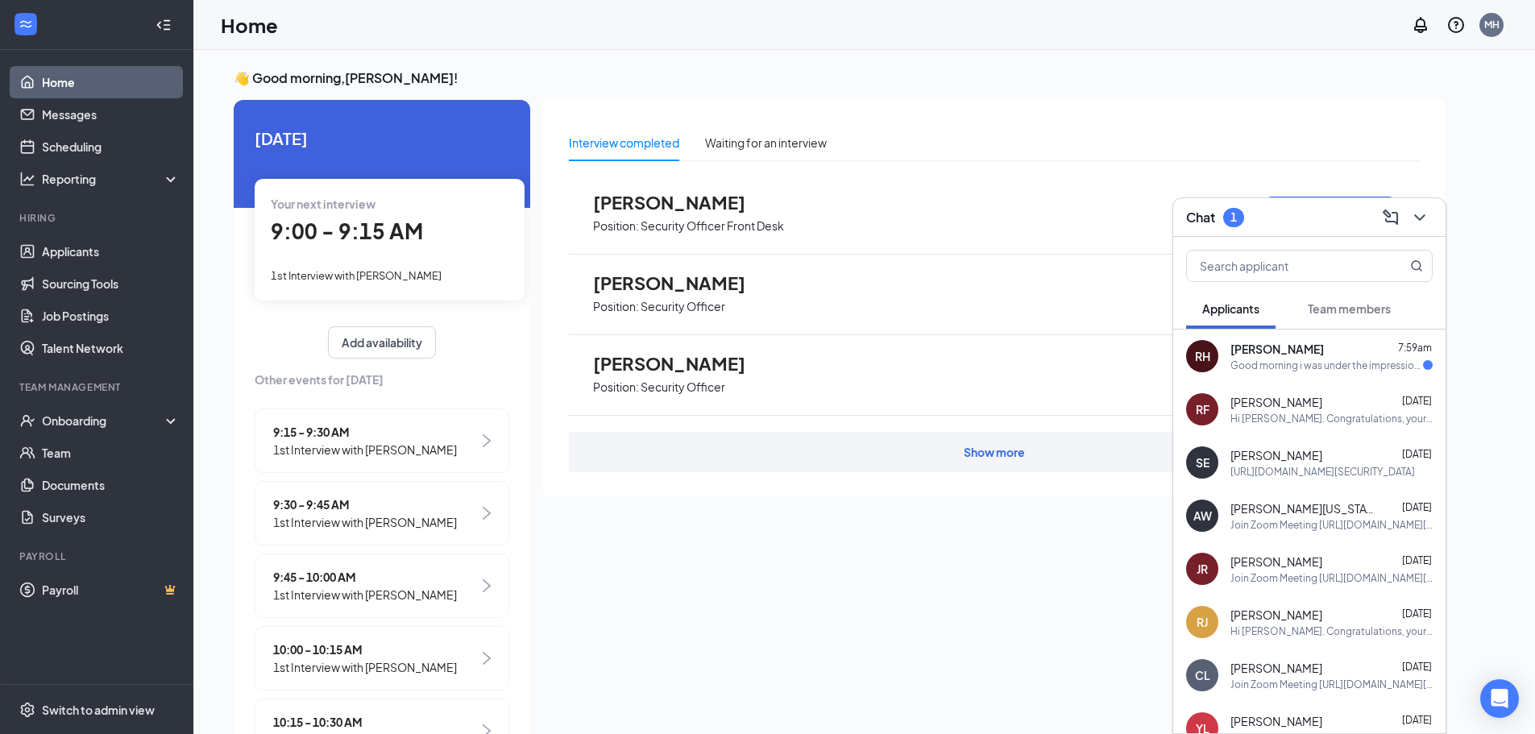
click at [1307, 361] on div "Good morning i was under the impression the interview was a Zoom meeting. But i…" at bounding box center [1327, 366] width 193 height 14
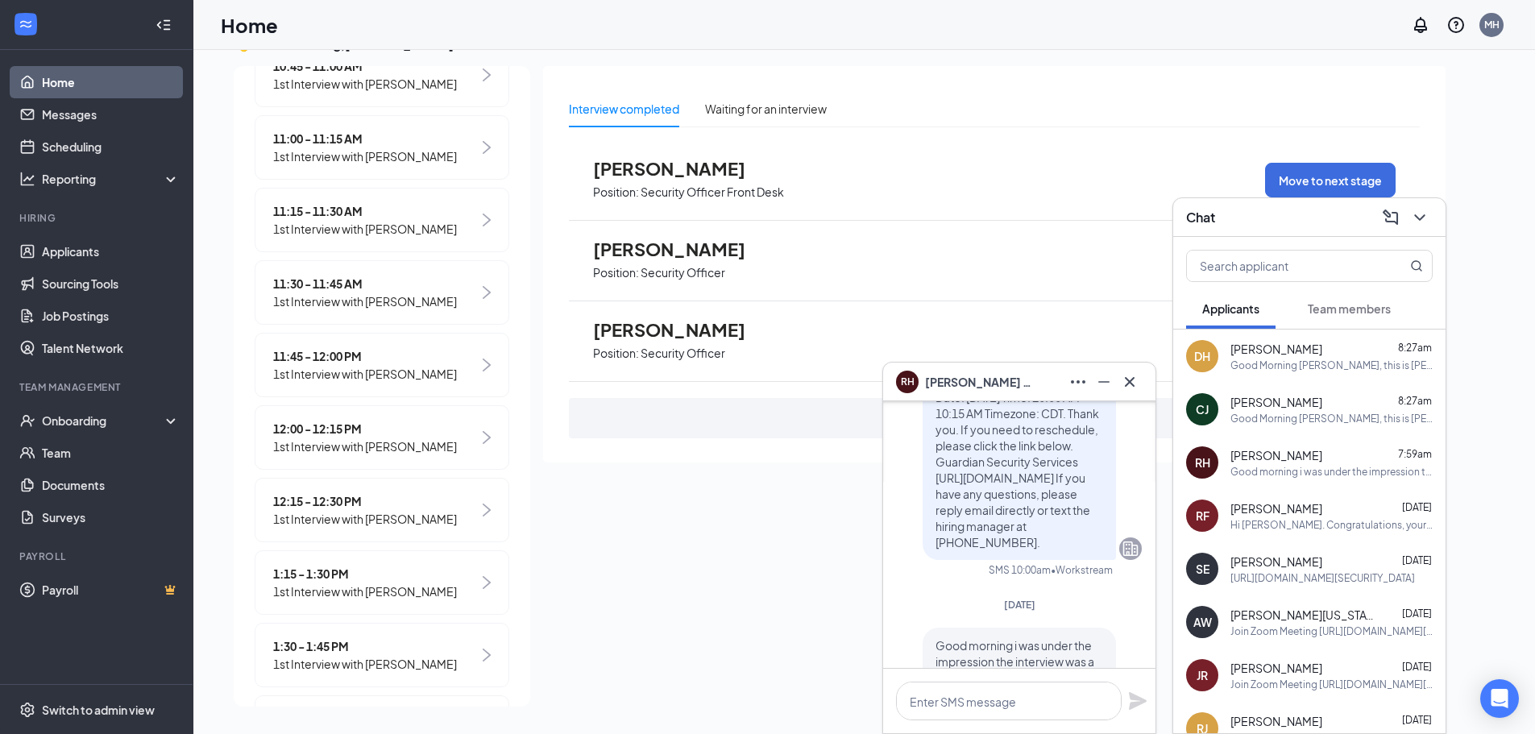
scroll to position [-161, 0]
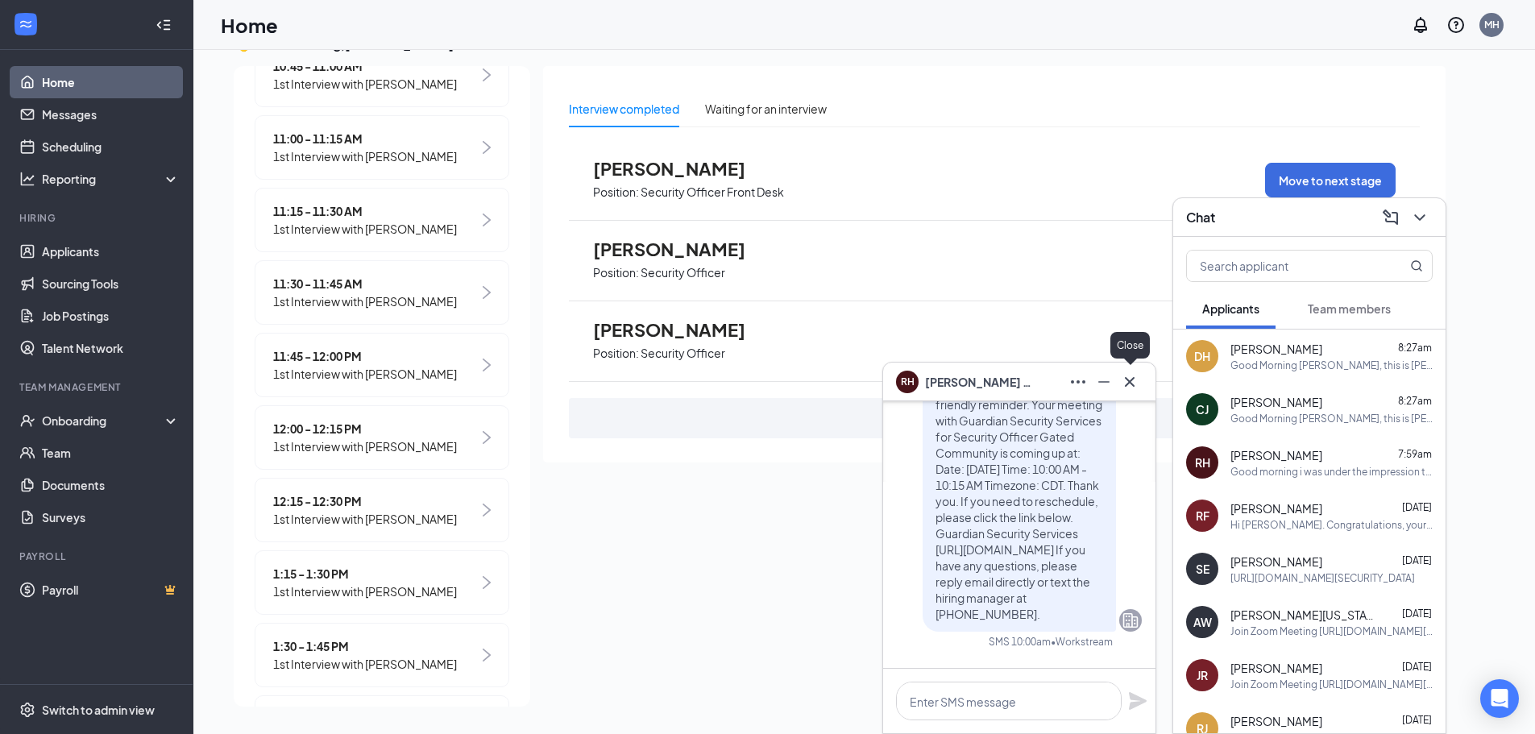
click at [1132, 389] on icon "Cross" at bounding box center [1129, 381] width 19 height 19
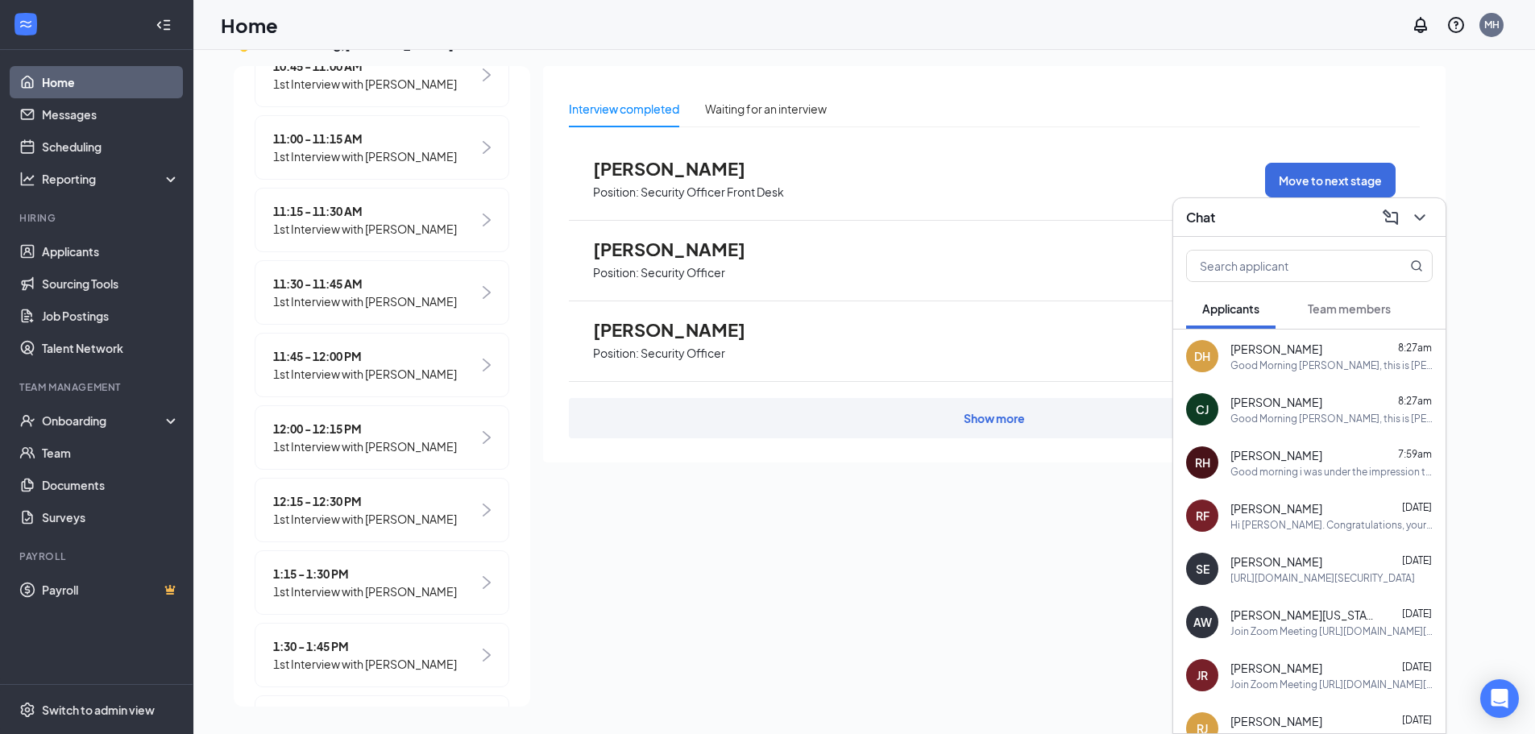
click at [1359, 308] on span "Team members" at bounding box center [1349, 308] width 83 height 15
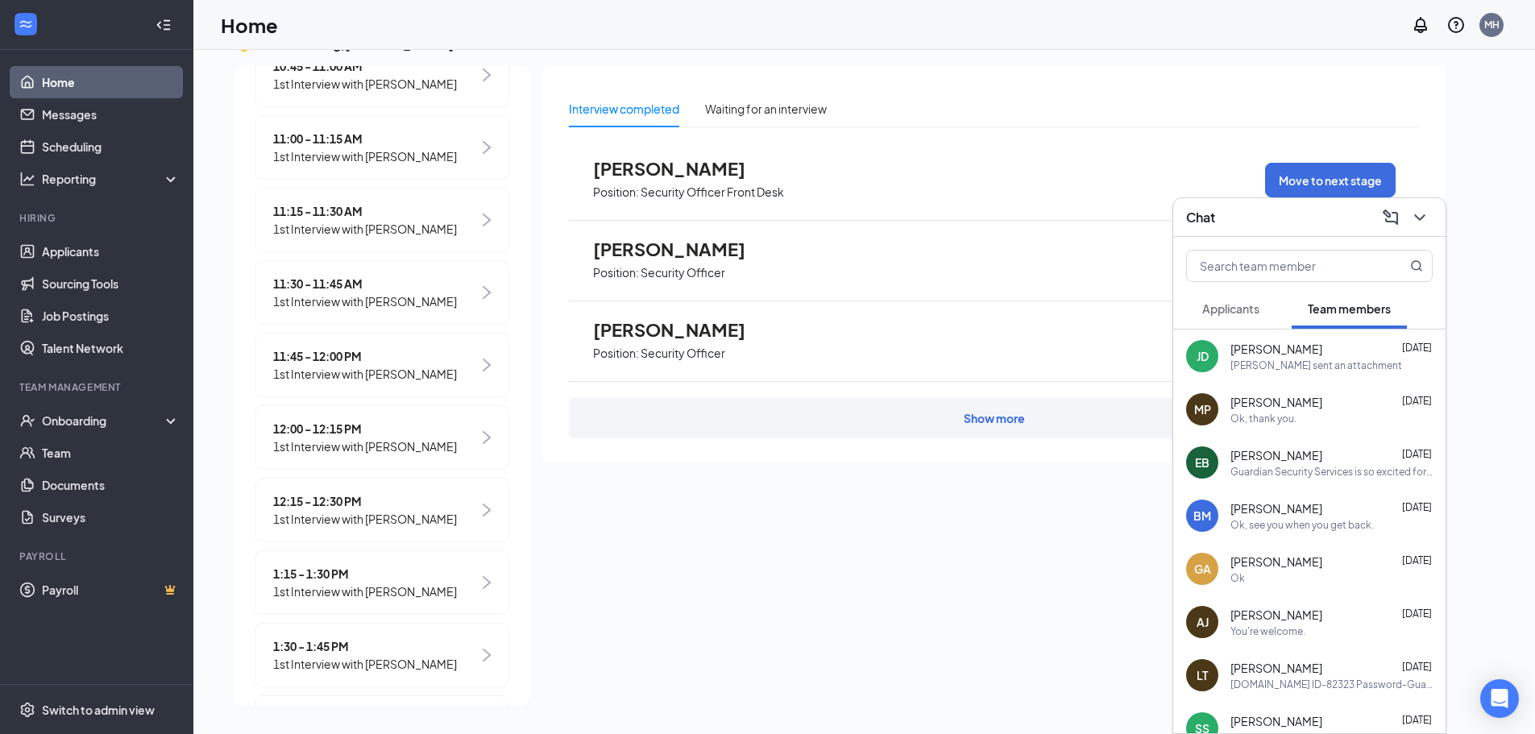
click at [1308, 351] on div "Jeffrey Dyer Aug 26" at bounding box center [1332, 349] width 202 height 16
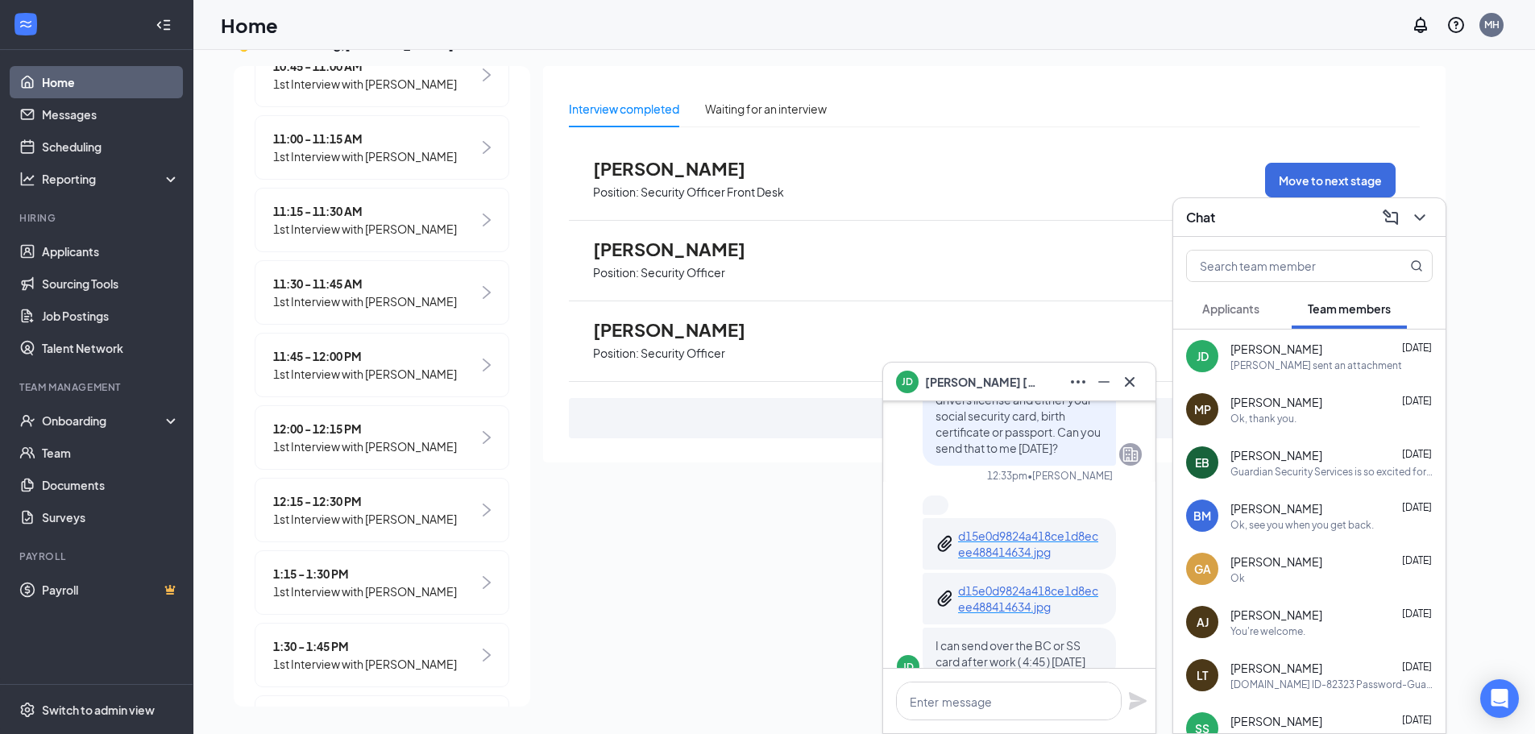
scroll to position [-242, 0]
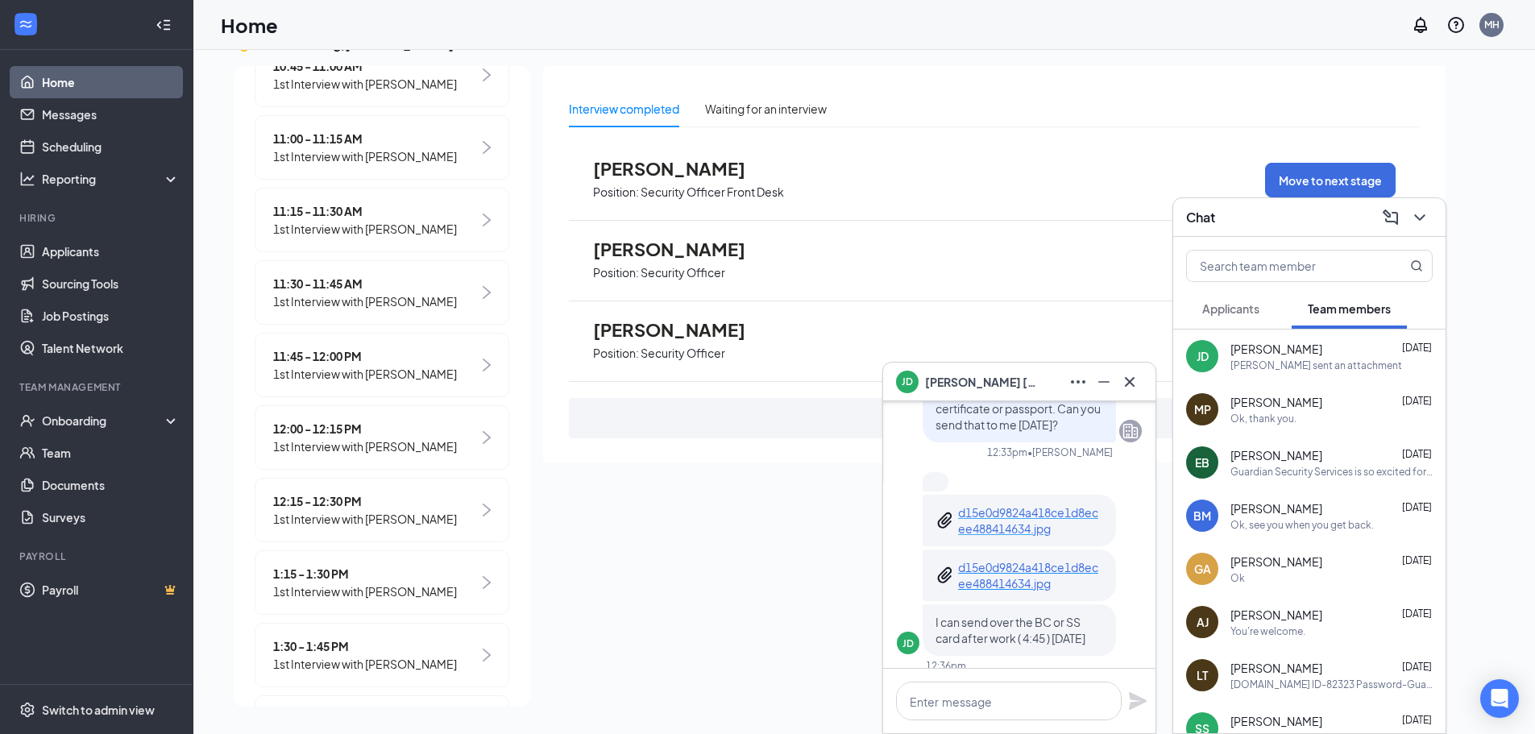
click at [995, 519] on p "d15e0d9824a418ce1d8ecee488414634.jpg" at bounding box center [1030, 521] width 145 height 32
click at [44, 422] on div "Onboarding" at bounding box center [104, 421] width 124 height 16
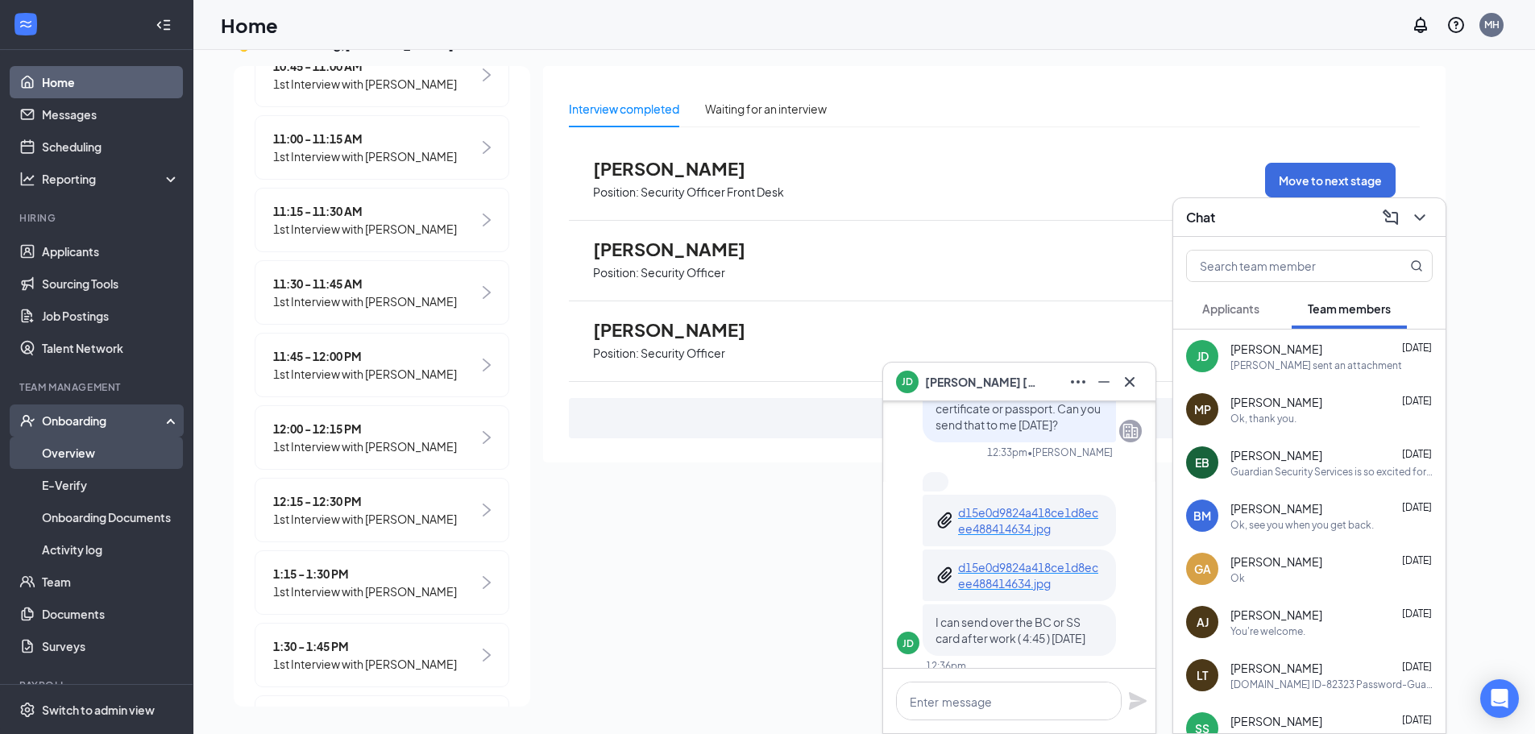
click at [55, 457] on link "Overview" at bounding box center [111, 453] width 138 height 32
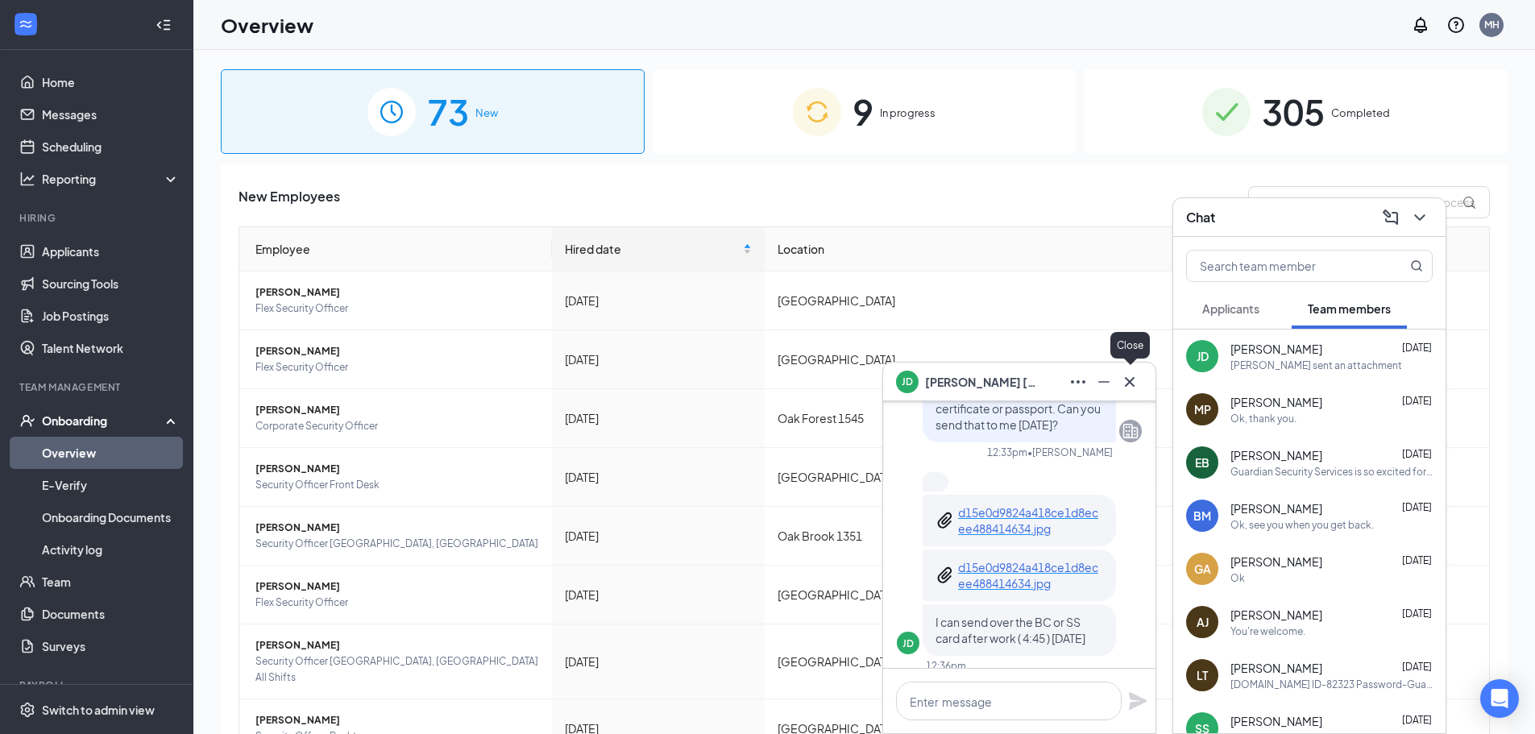
click at [1132, 383] on icon "Cross" at bounding box center [1129, 381] width 19 height 19
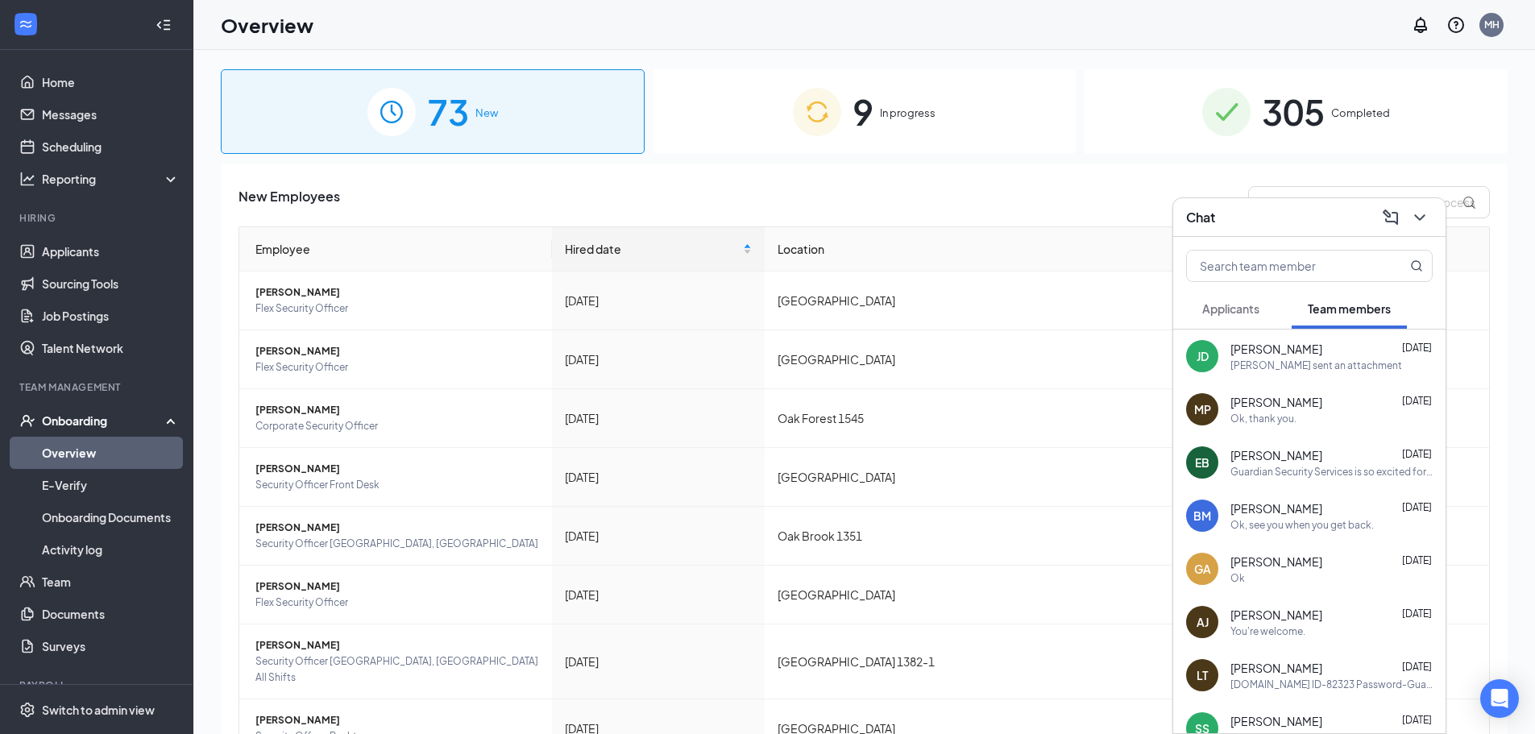
click at [1245, 356] on span "Jeffrey Dyer" at bounding box center [1277, 349] width 92 height 16
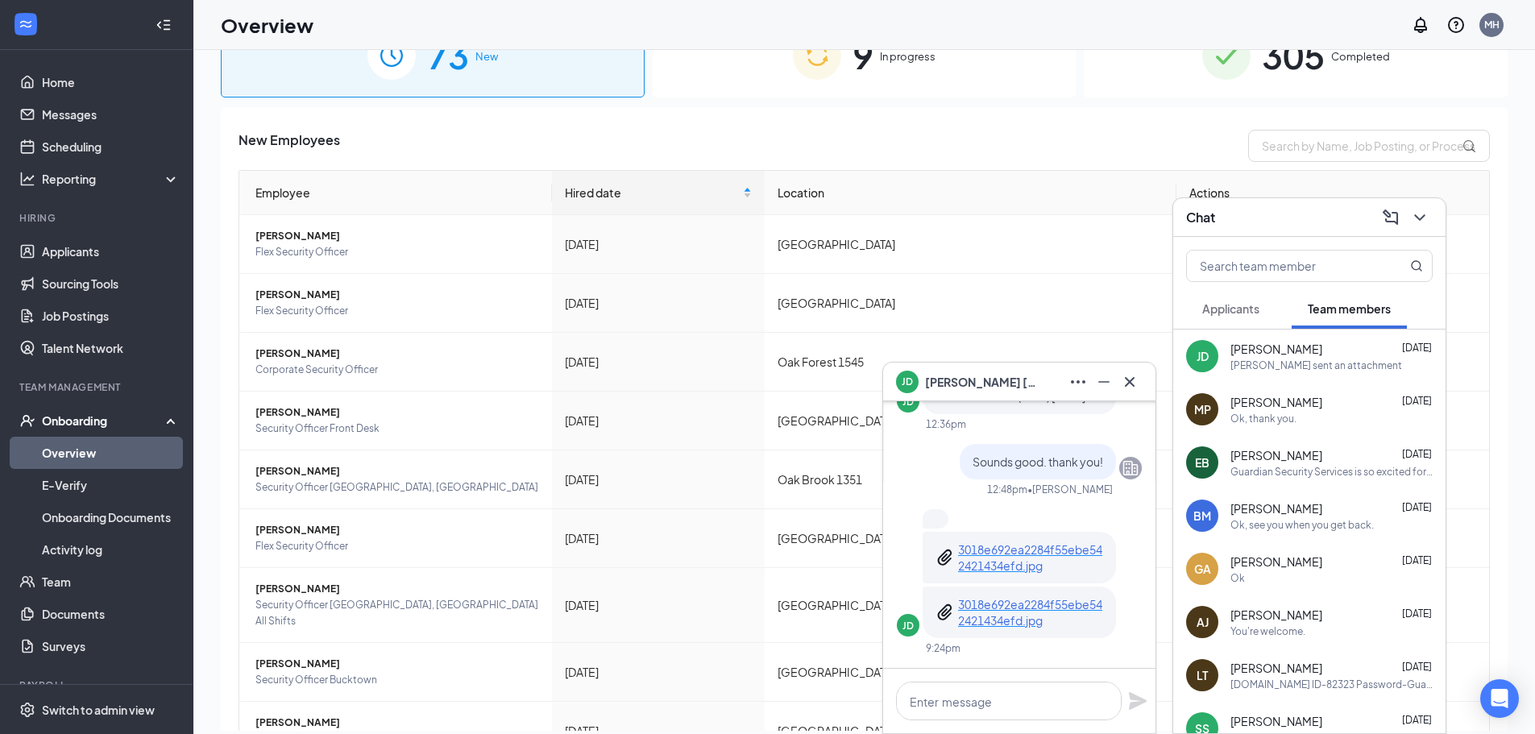
scroll to position [73, 0]
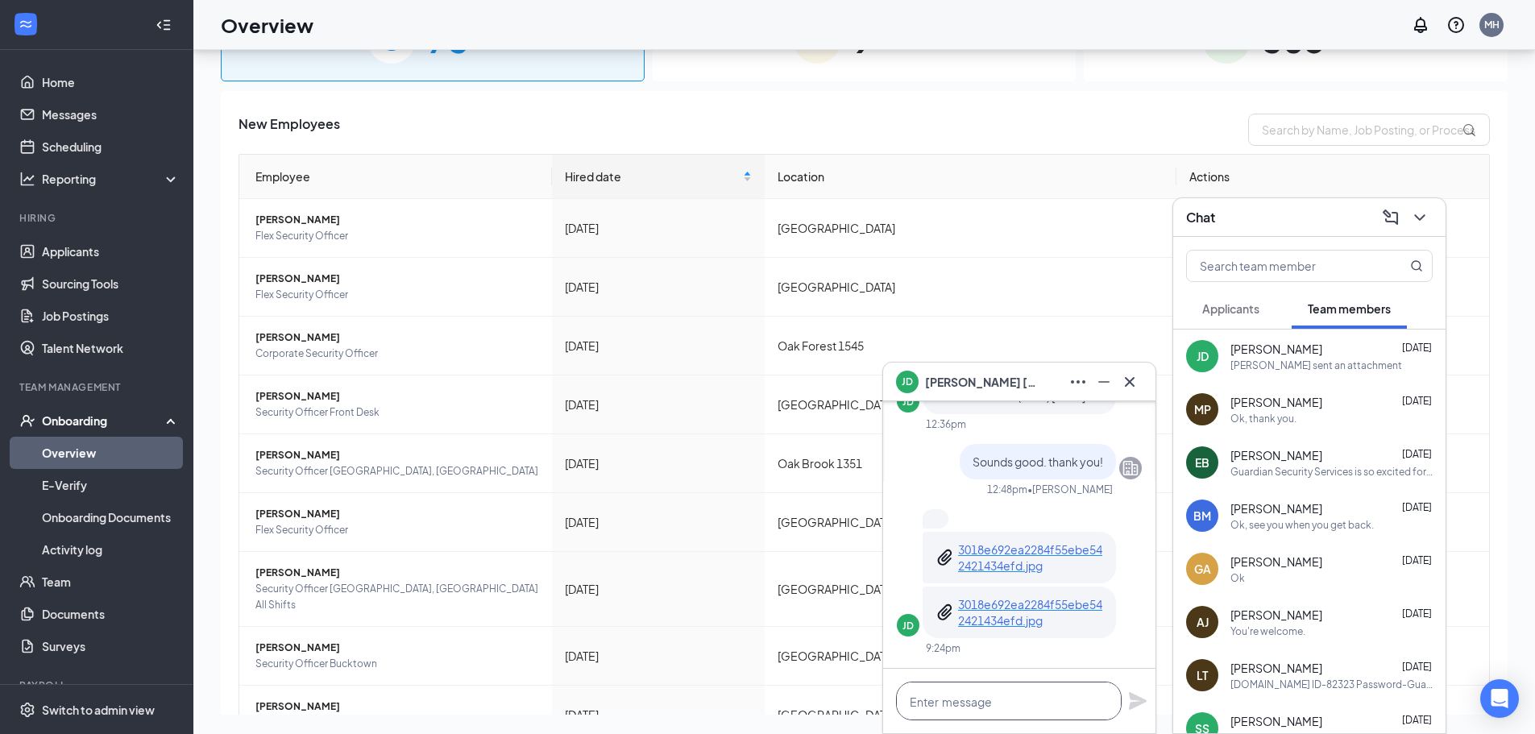
click at [981, 699] on textarea at bounding box center [1009, 701] width 226 height 39
type textarea "Received. Thank you."
click at [1131, 702] on icon "Plane" at bounding box center [1137, 701] width 19 height 19
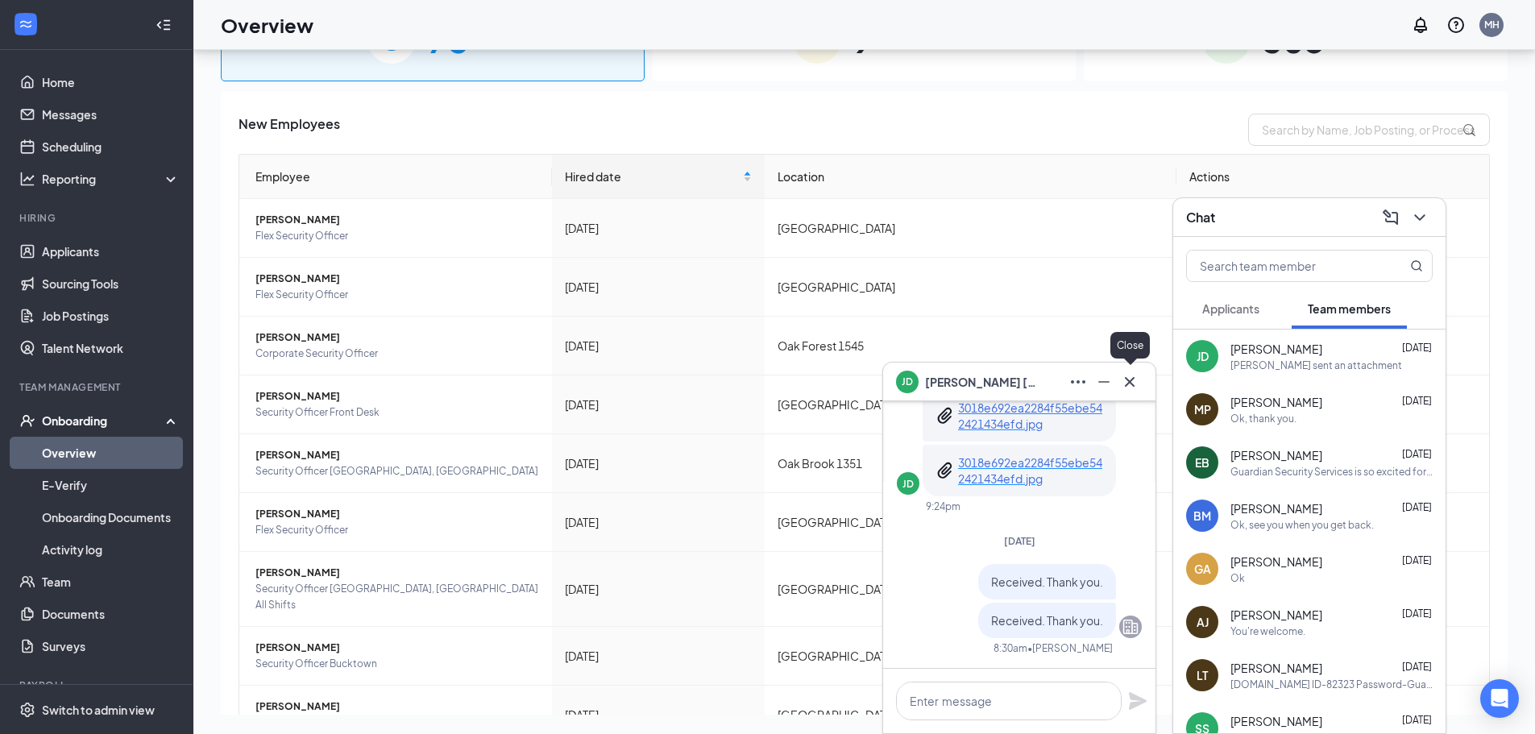
click at [1122, 389] on icon "Cross" at bounding box center [1129, 381] width 19 height 19
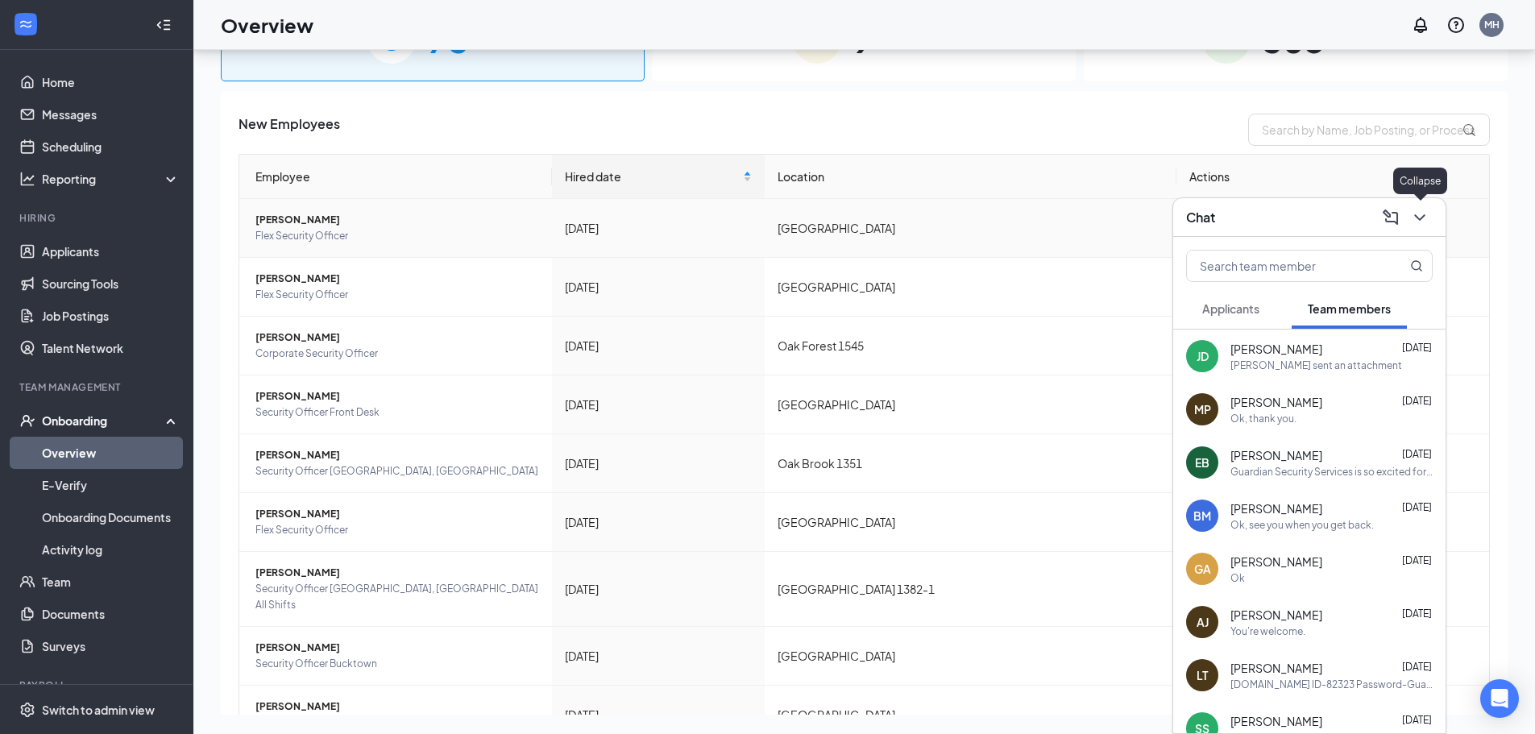
drag, startPoint x: 1421, startPoint y: 217, endPoint x: 1177, endPoint y: 247, distance: 246.1
click at [1418, 217] on icon "ChevronDown" at bounding box center [1420, 217] width 19 height 19
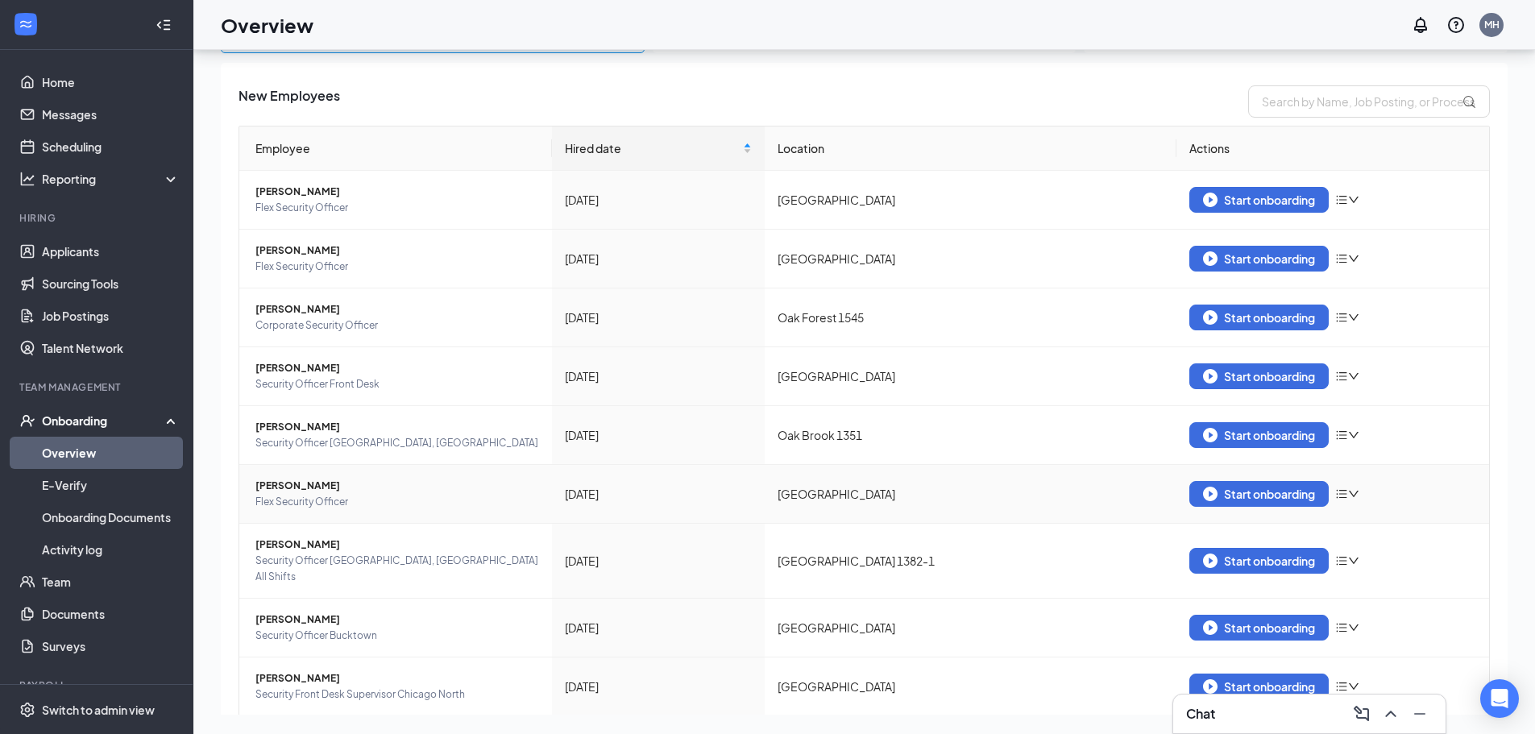
scroll to position [0, 0]
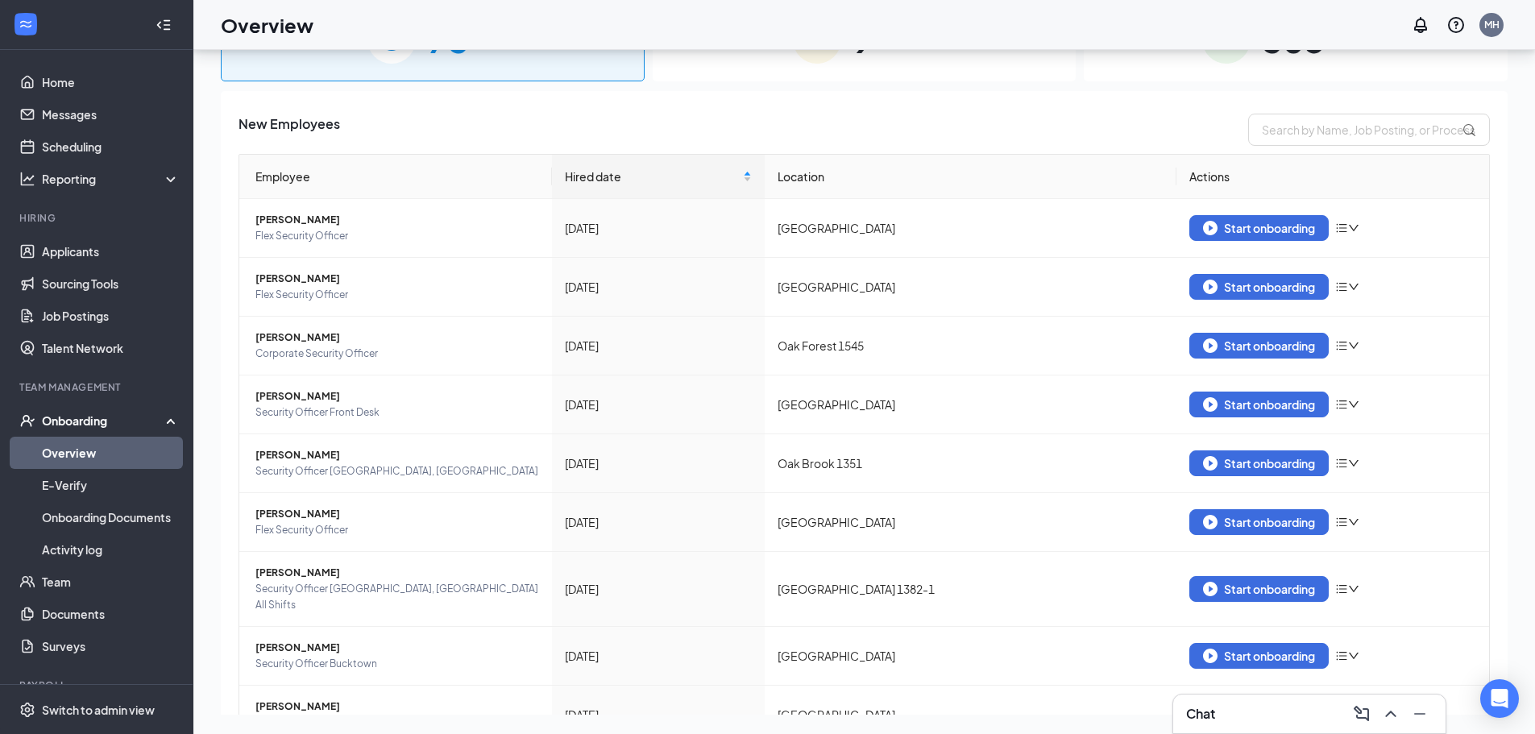
click at [929, 59] on div "9 In progress" at bounding box center [865, 39] width 424 height 85
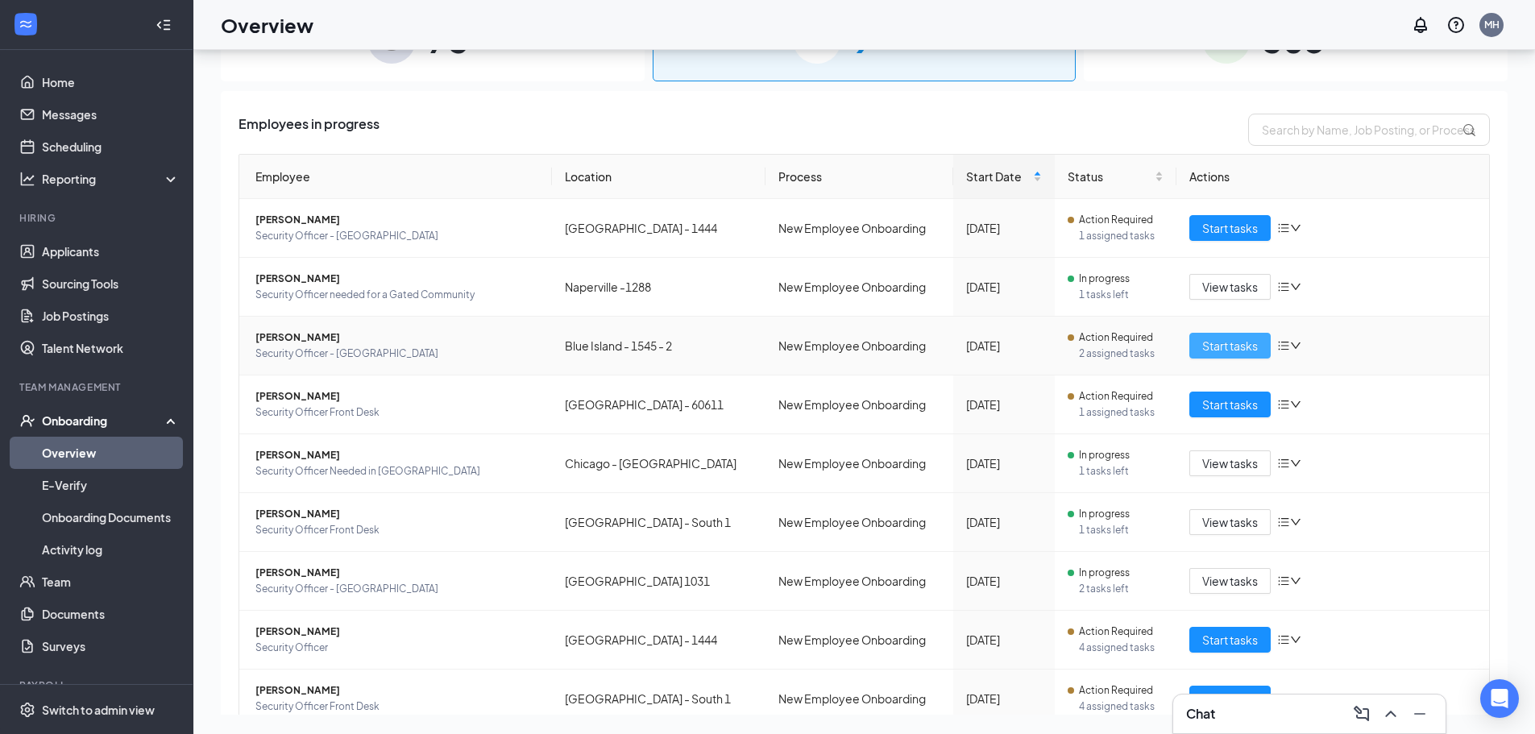
click at [1234, 343] on span "Start tasks" at bounding box center [1231, 346] width 56 height 18
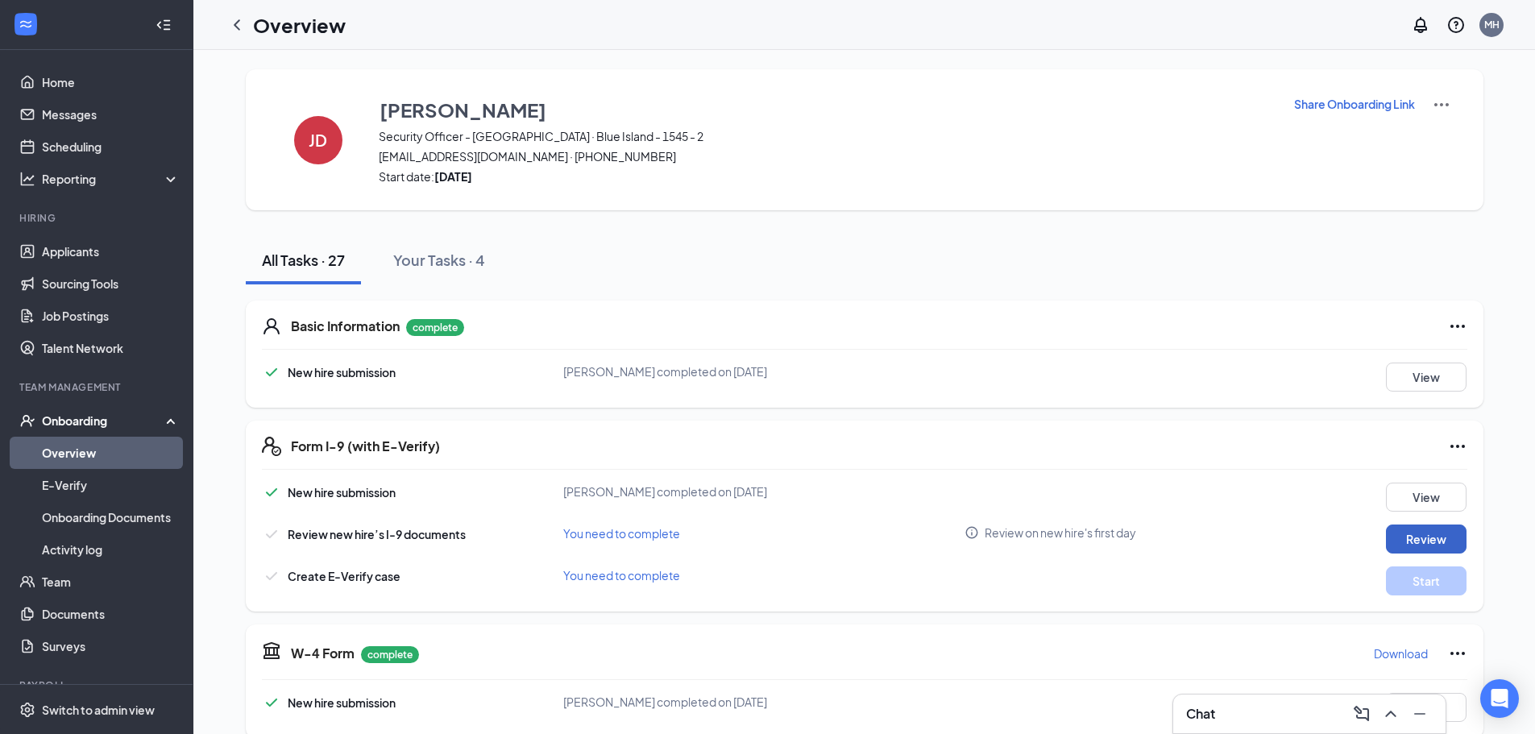
click at [1414, 542] on button "Review" at bounding box center [1426, 539] width 81 height 29
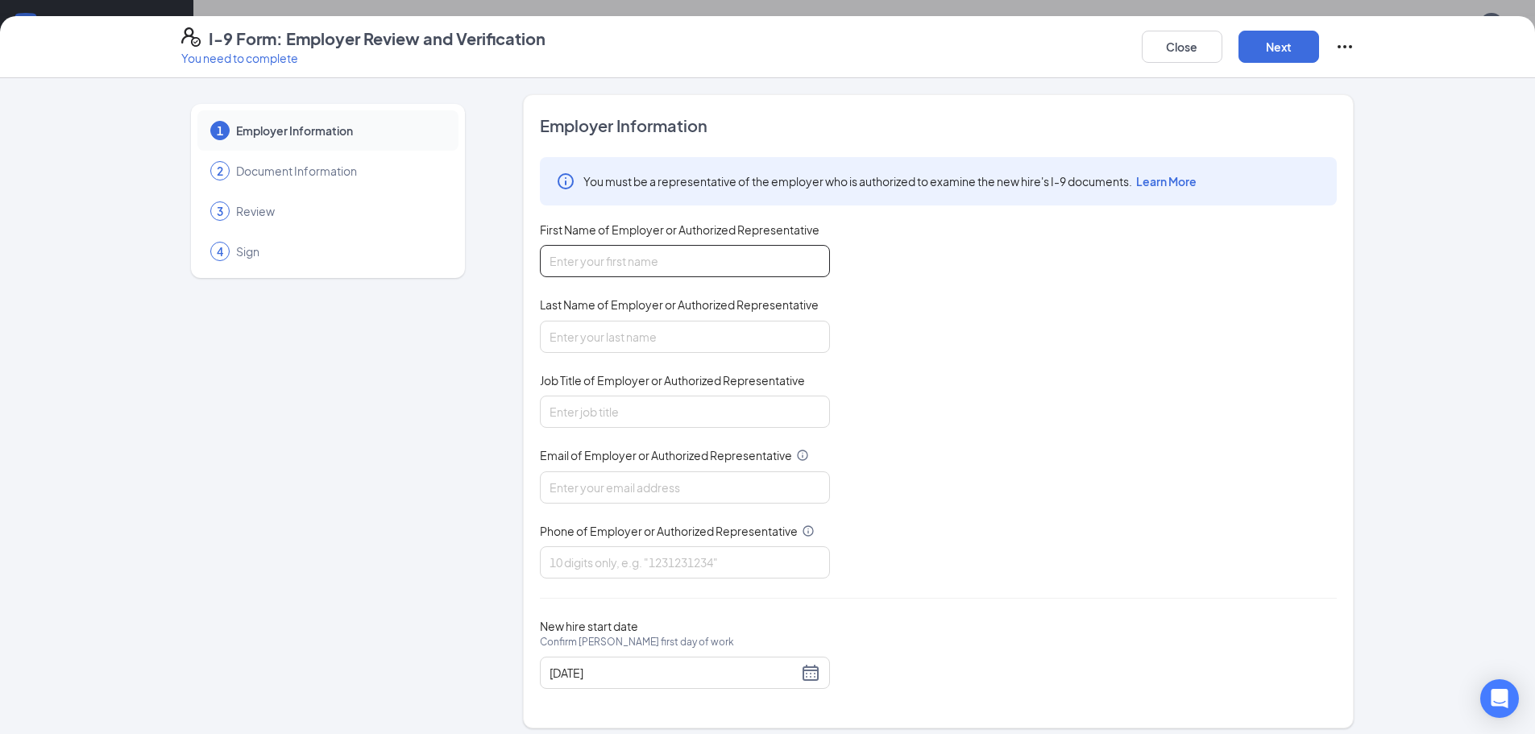
click at [604, 265] on input "First Name of Employer or Authorized Representative" at bounding box center [685, 261] width 290 height 32
type input "[PERSON_NAME]"
type input "Heintz"
click at [627, 397] on input "Job Title of Employer or Authorized Representative" at bounding box center [685, 412] width 290 height 32
type input "HR Recruiter"
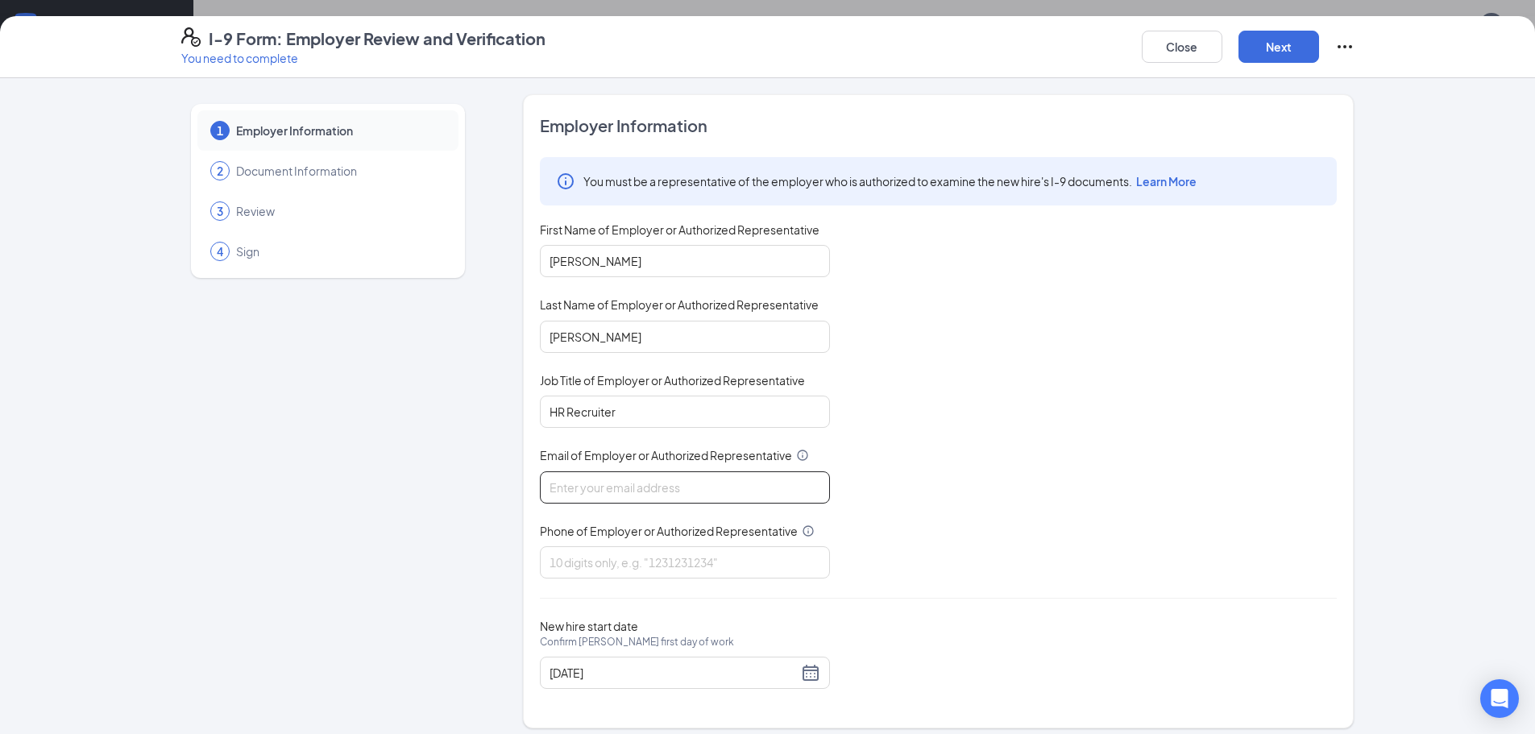
click at [589, 492] on input "Email of Employer or Authorized Representative" at bounding box center [685, 488] width 290 height 32
type input "[EMAIL_ADDRESS][DOMAIN_NAME]"
type input "7083853300"
drag, startPoint x: 1107, startPoint y: 443, endPoint x: 1125, endPoint y: 305, distance: 138.3
click at [1107, 430] on div "You must be a representative of the employer who is authorized to examine the n…" at bounding box center [938, 368] width 797 height 422
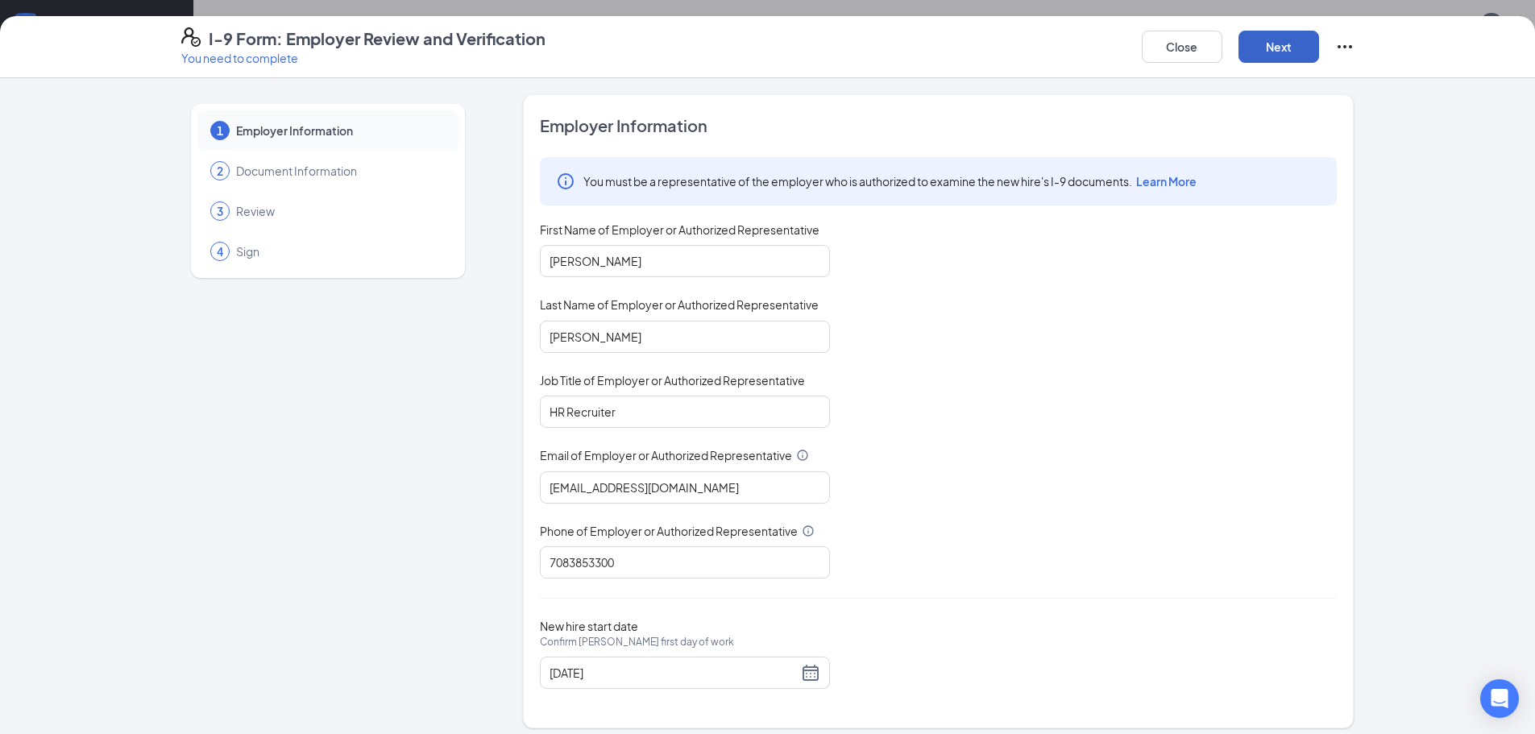
click at [1294, 52] on button "Next" at bounding box center [1279, 47] width 81 height 32
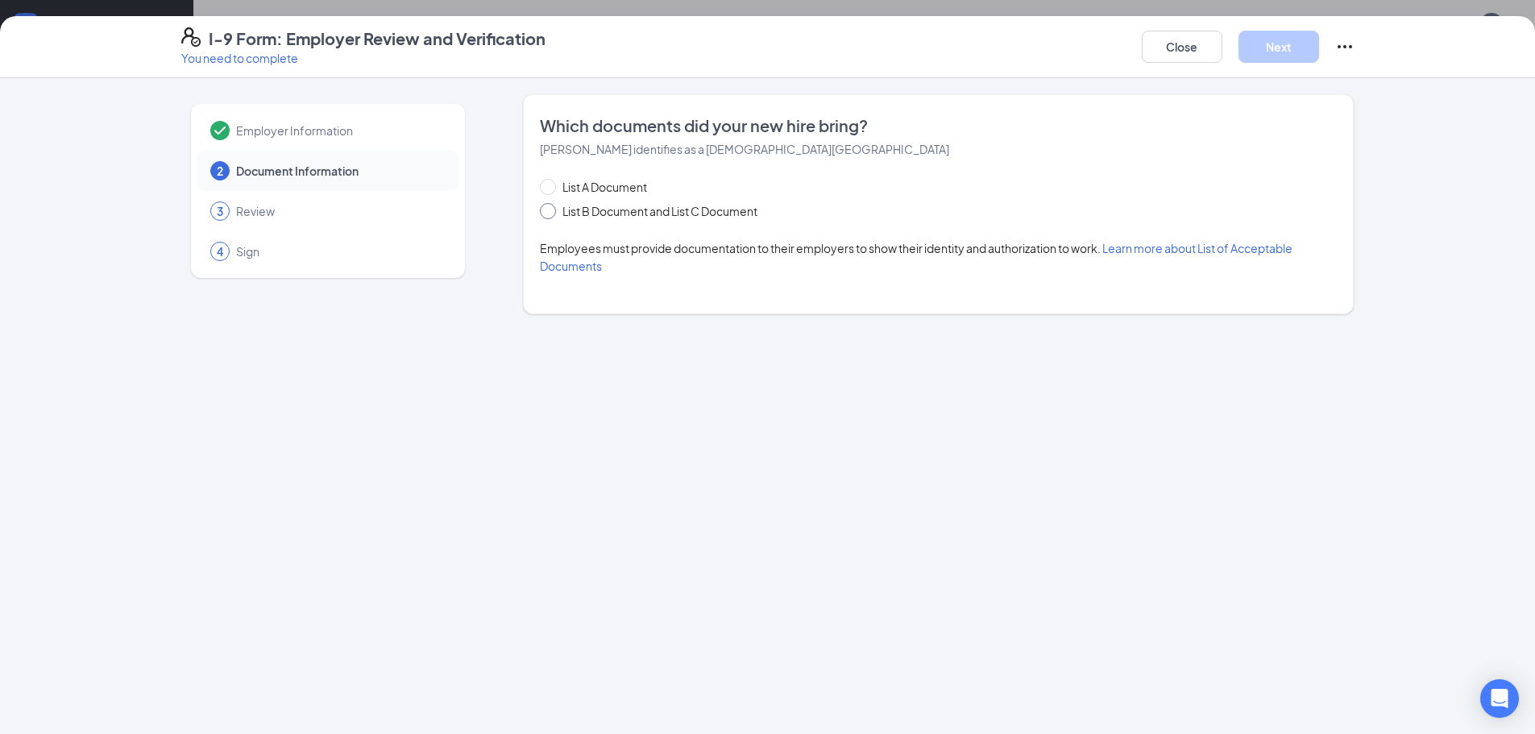
click at [547, 210] on input "List B Document and List C Document" at bounding box center [545, 208] width 11 height 11
radio input "true"
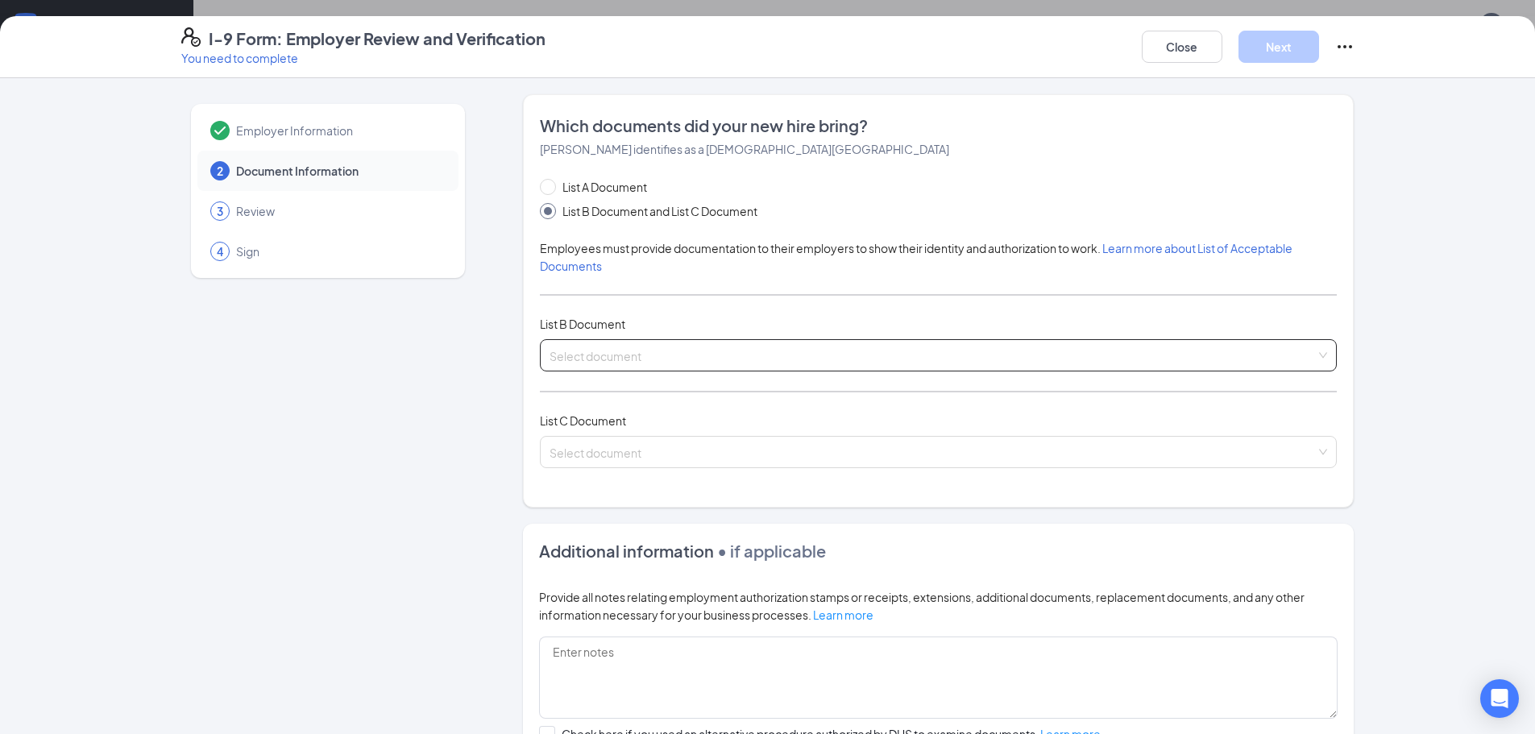
click at [596, 363] on input "search" at bounding box center [933, 352] width 767 height 24
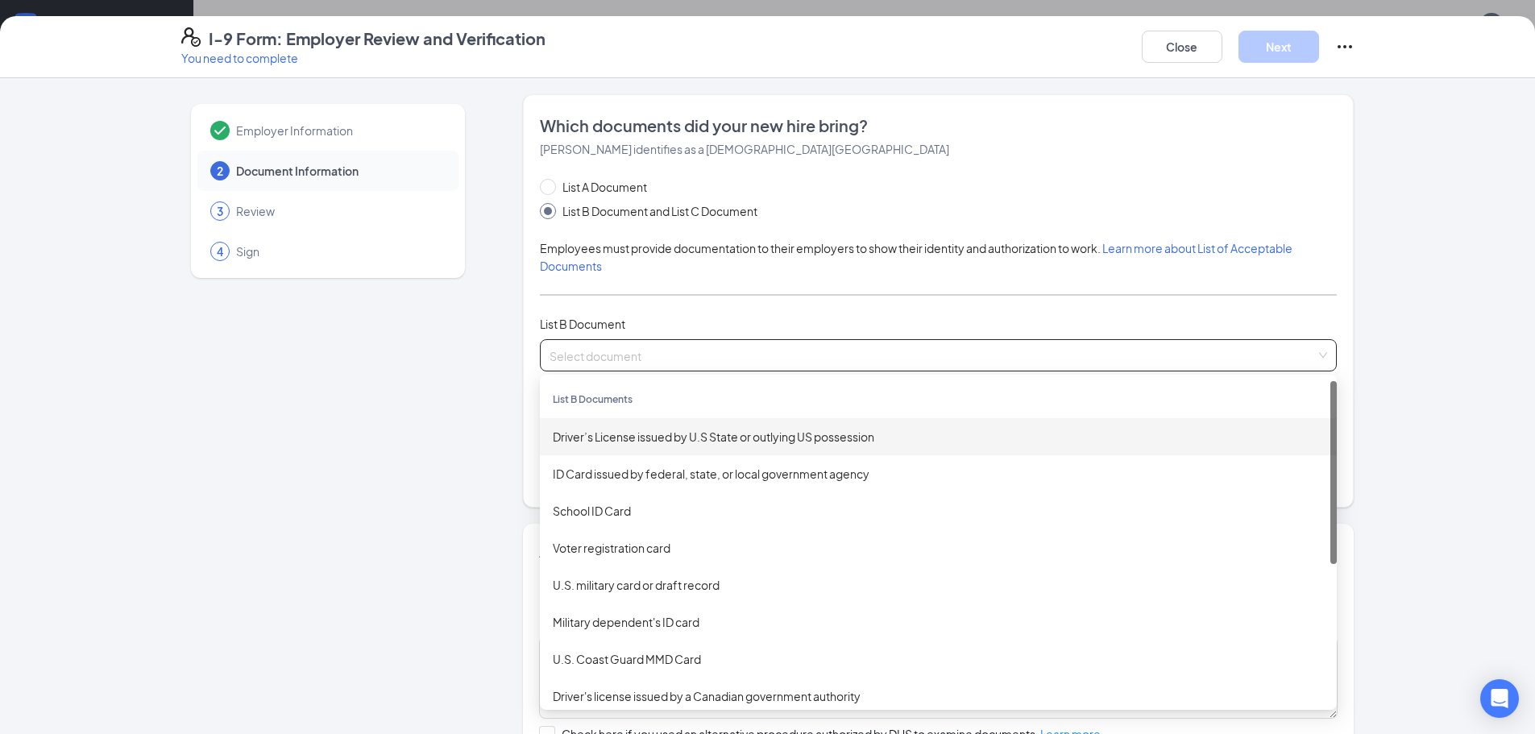
click at [619, 443] on div "Driver’s License issued by U.S State or outlying US possession" at bounding box center [938, 437] width 771 height 18
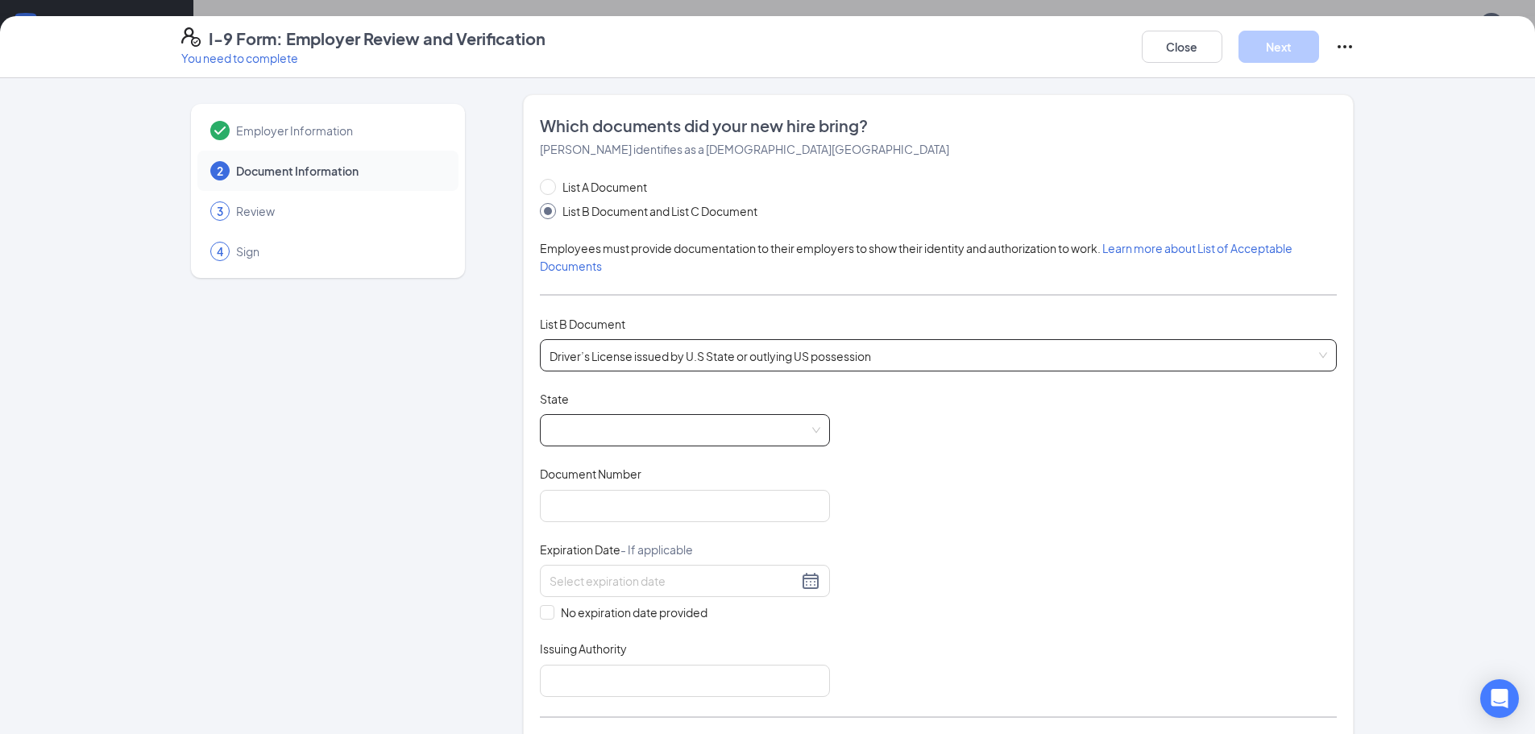
click at [609, 438] on span at bounding box center [685, 430] width 271 height 31
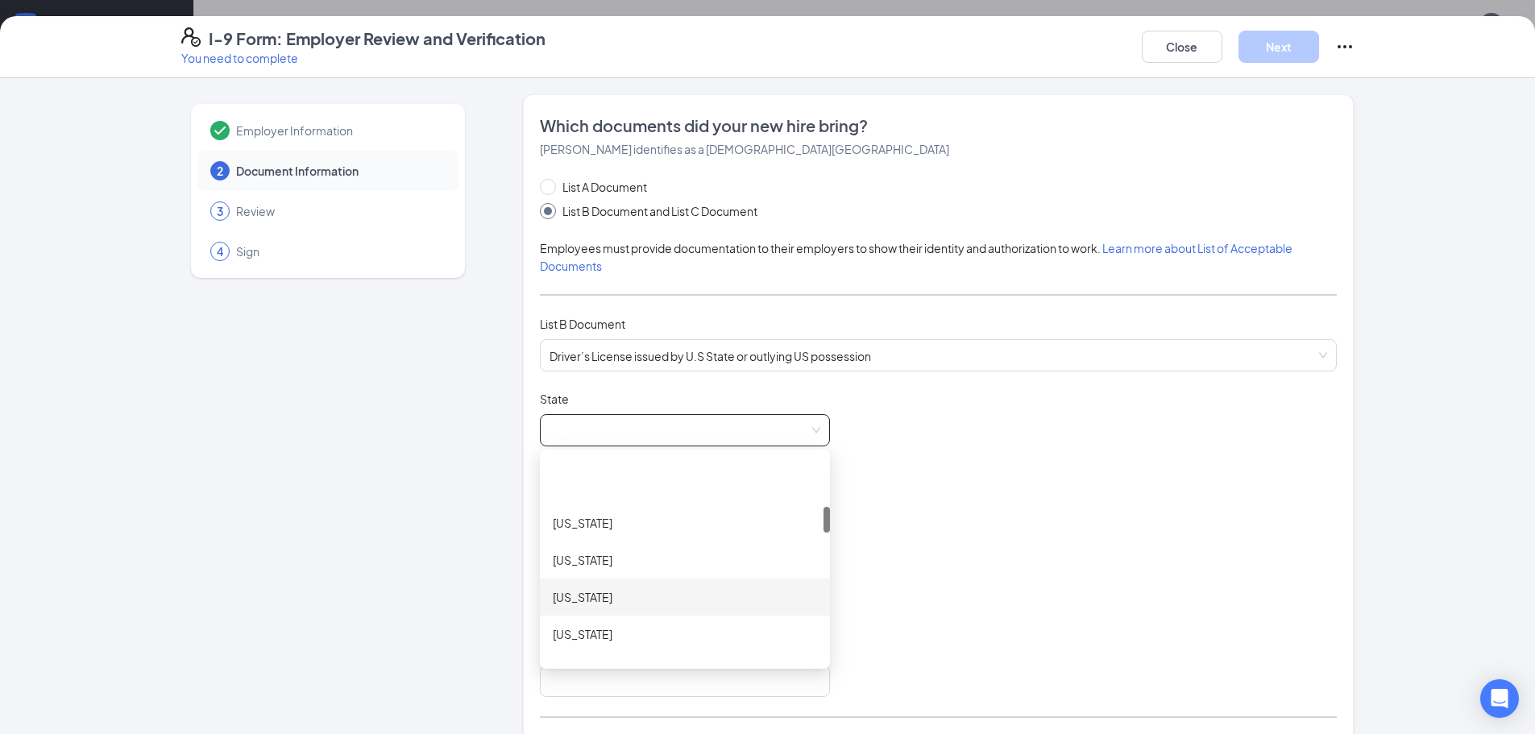
scroll to position [403, 0]
click at [602, 625] on div "Illinois" at bounding box center [685, 628] width 264 height 18
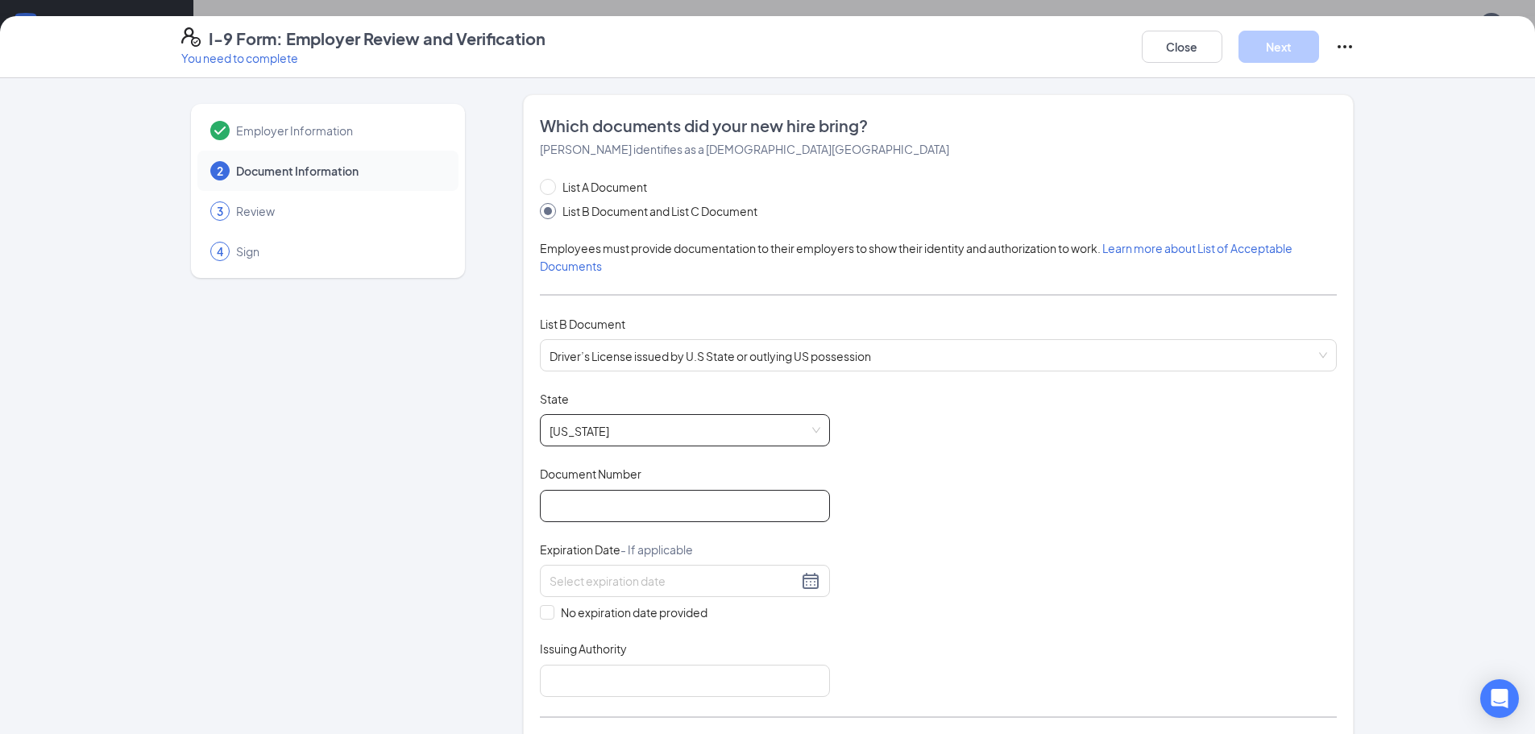
click at [595, 515] on input "Document Number" at bounding box center [685, 506] width 290 height 32
type input "d60043781093"
click at [808, 580] on div at bounding box center [685, 580] width 271 height 19
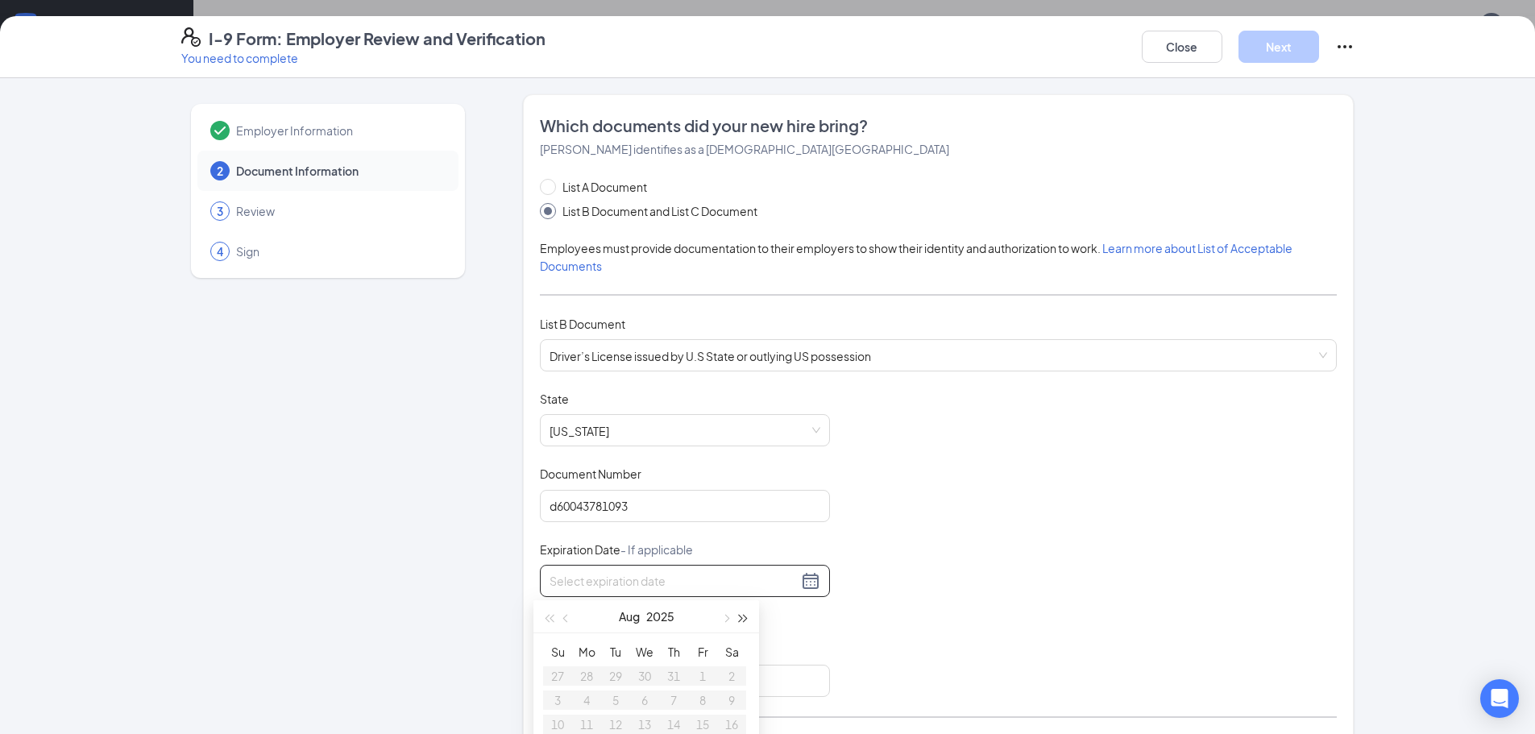
click at [743, 620] on span "button" at bounding box center [744, 619] width 8 height 8
click at [564, 619] on span "button" at bounding box center [567, 619] width 8 height 8
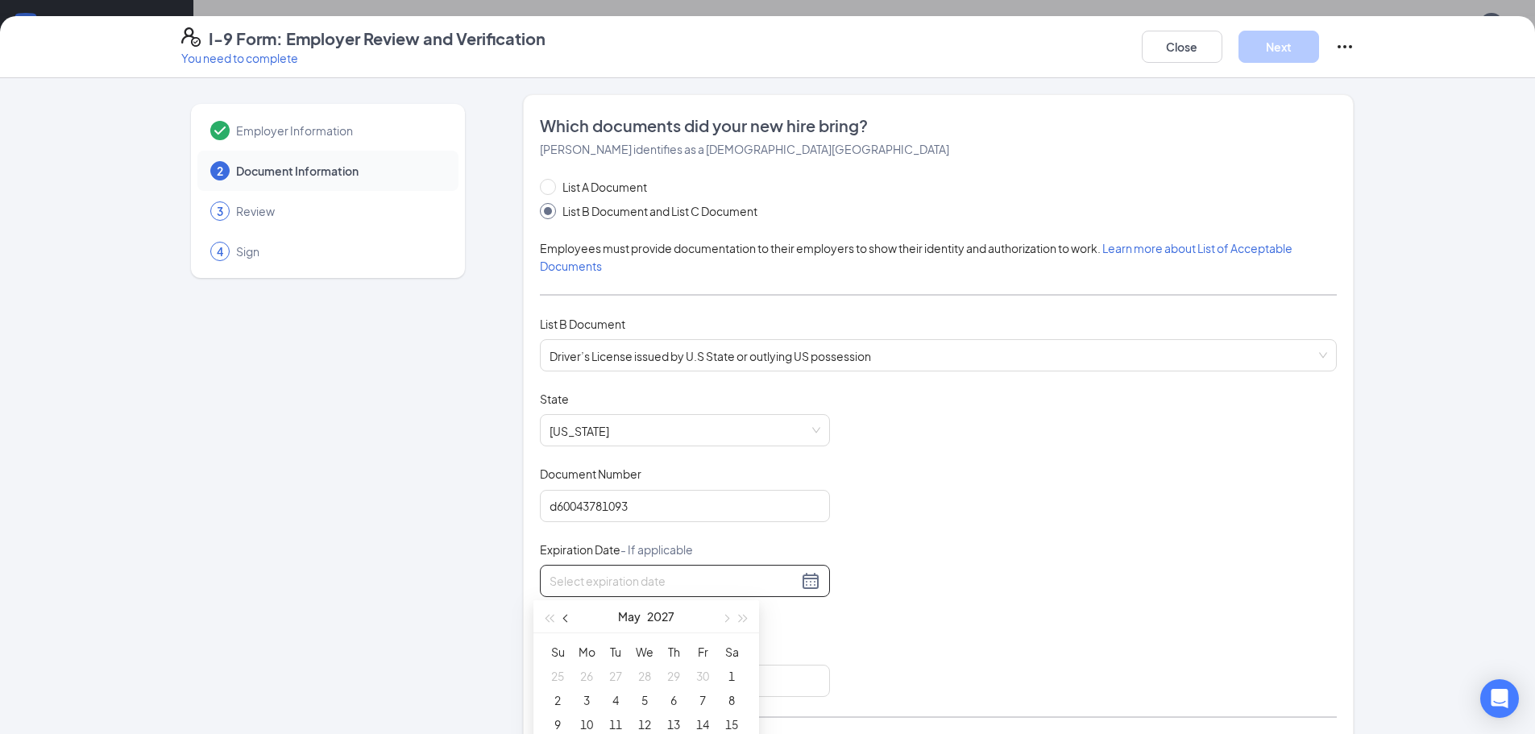
click at [564, 619] on span "button" at bounding box center [567, 619] width 8 height 8
click at [567, 620] on span "button" at bounding box center [567, 619] width 8 height 8
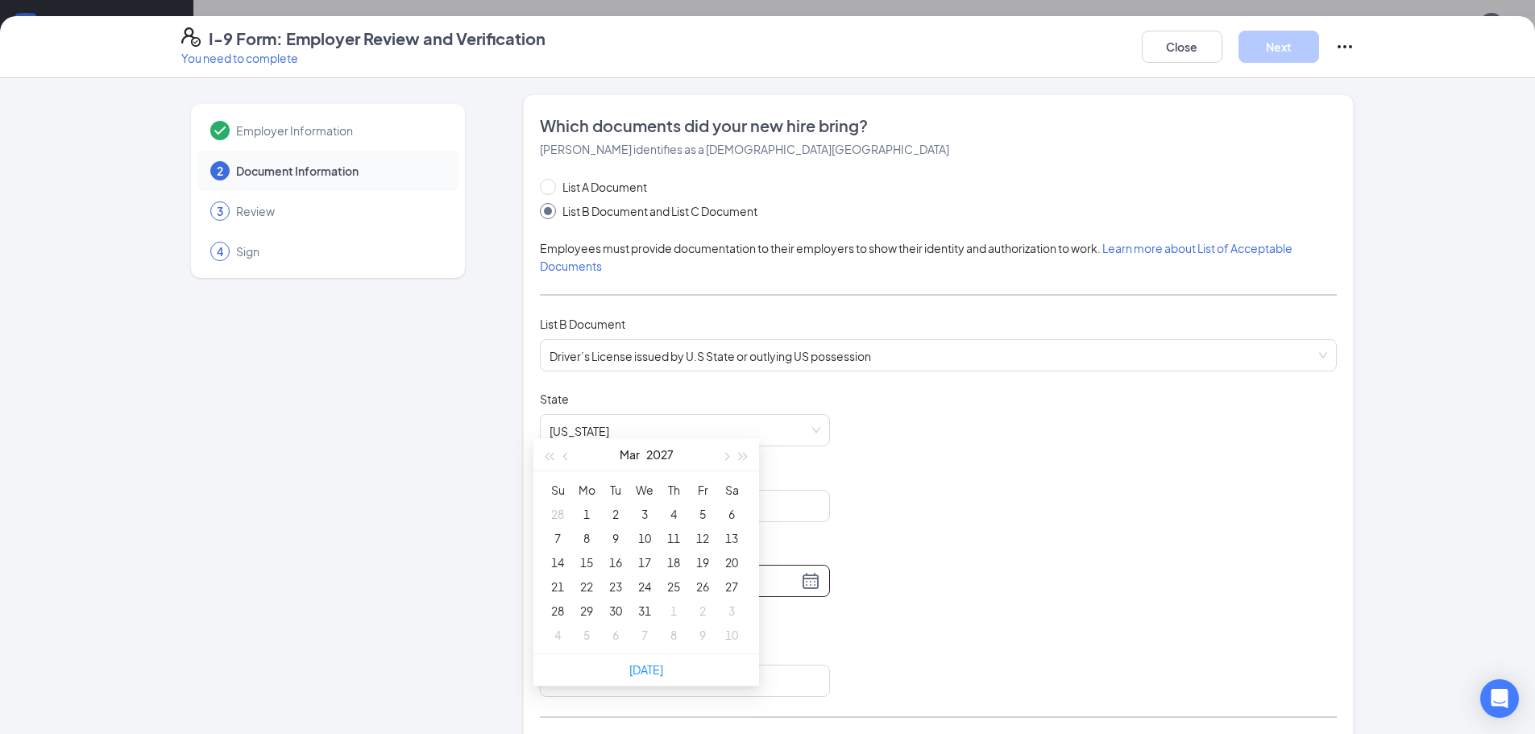
scroll to position [161, 0]
type input "03/31/2027"
click at [647, 614] on div "31" at bounding box center [644, 611] width 19 height 19
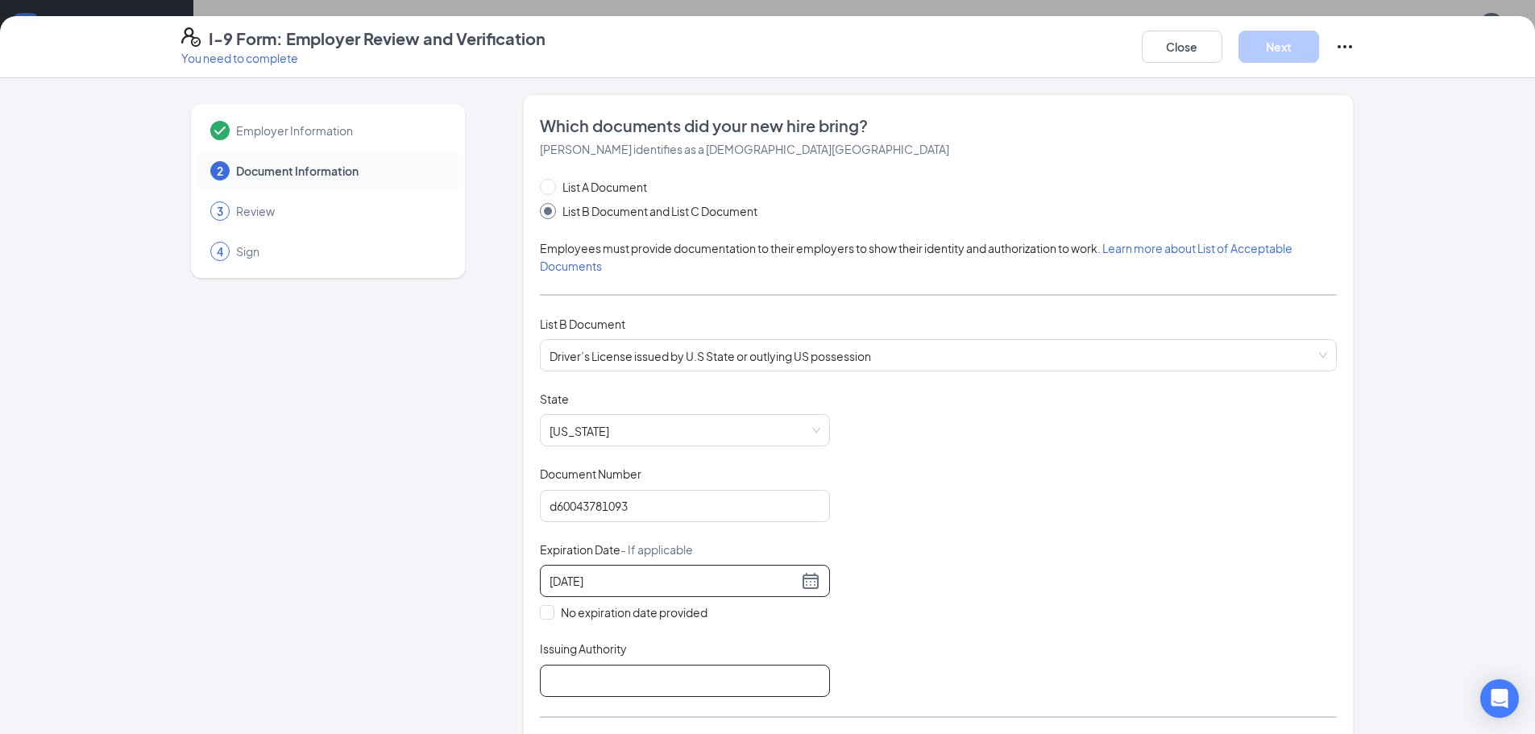
click at [582, 679] on input "Issuing Authority" at bounding box center [685, 681] width 290 height 32
type input "IL"
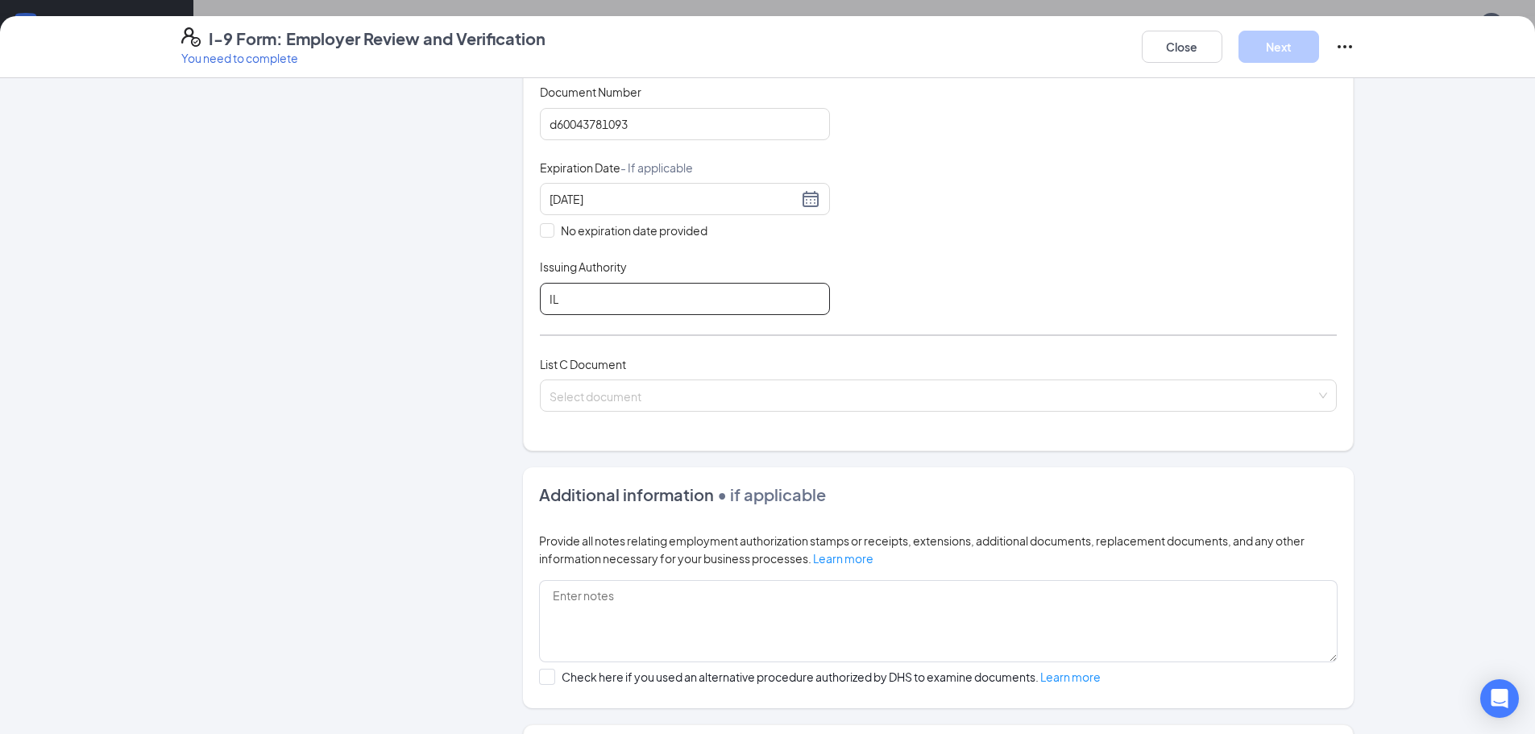
scroll to position [403, 0]
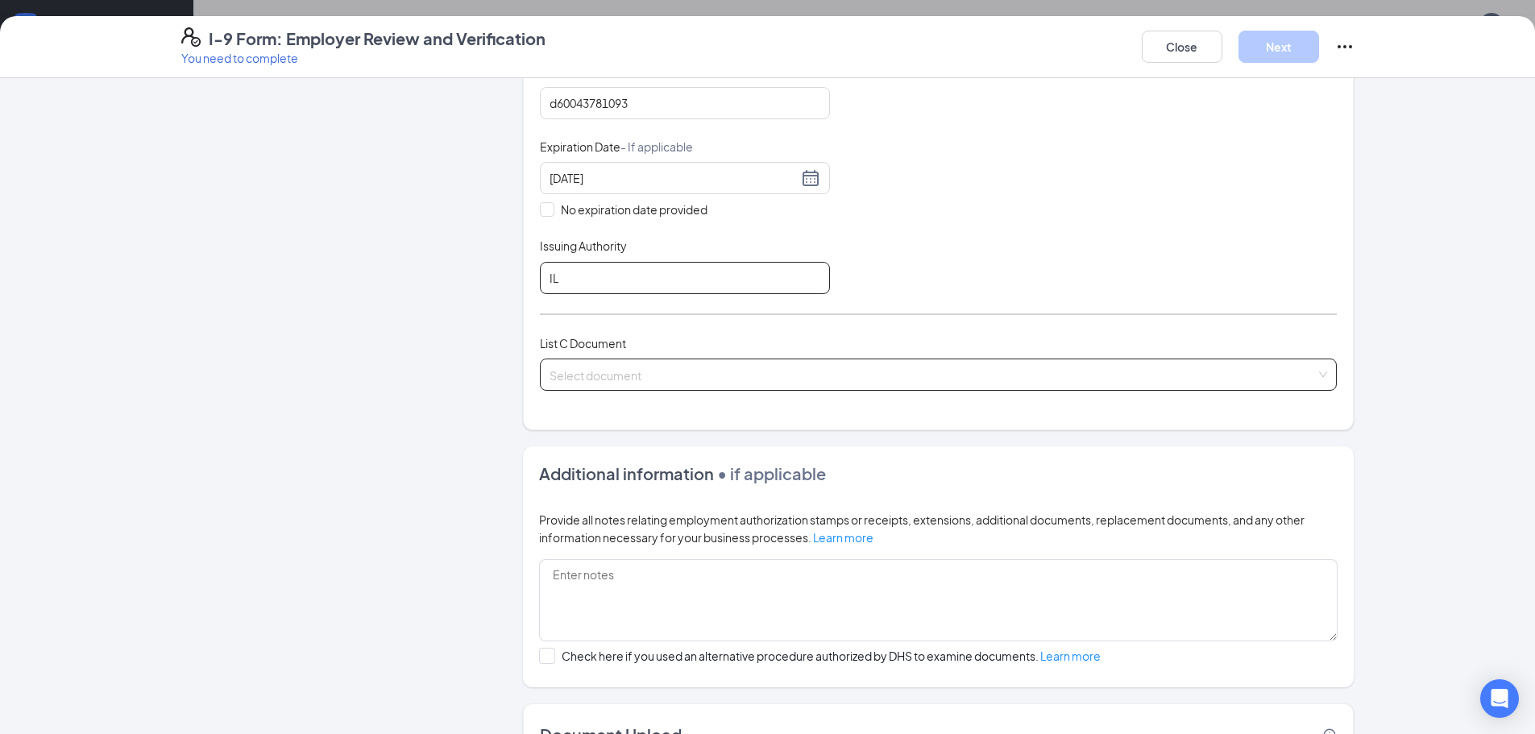
click at [633, 384] on span at bounding box center [933, 374] width 767 height 31
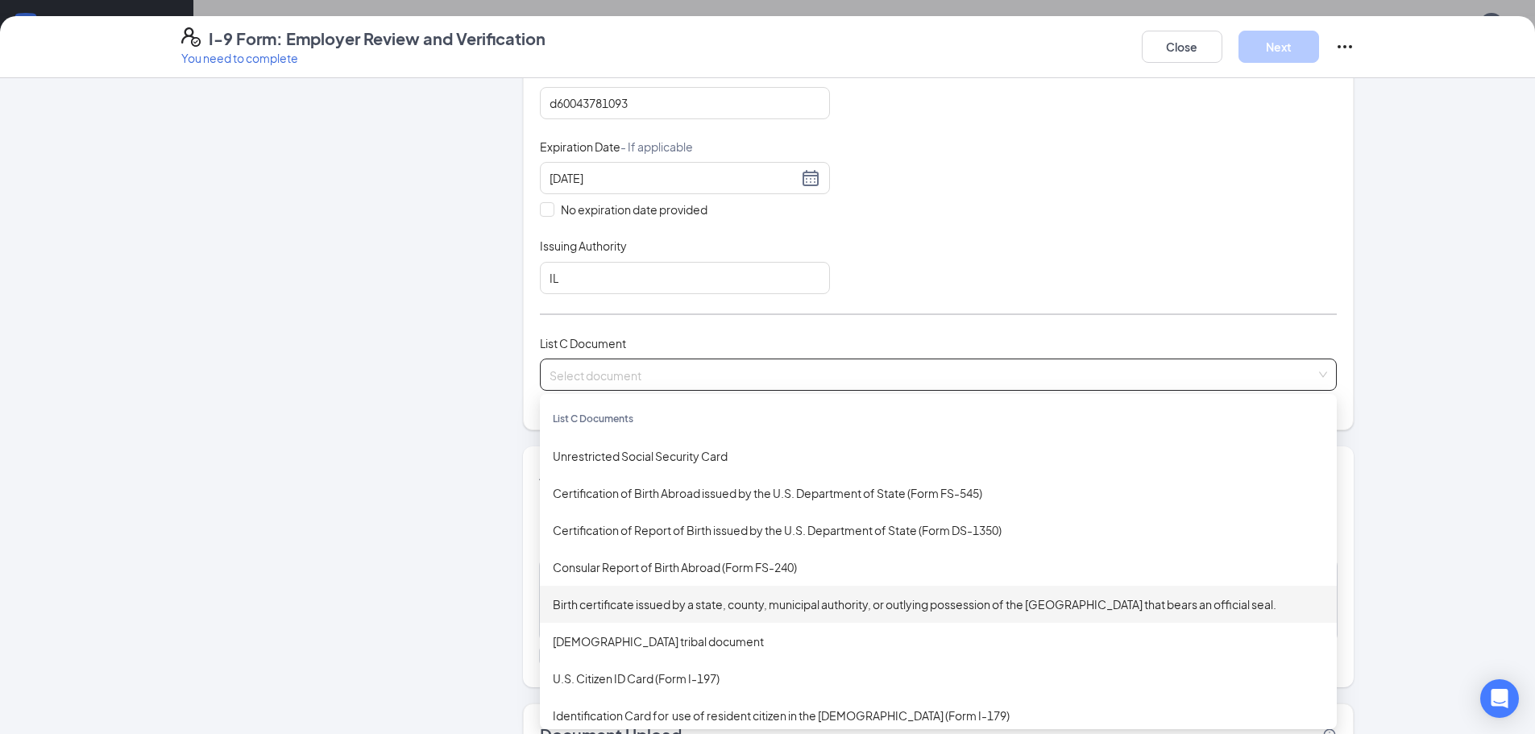
click at [797, 602] on div "Birth certificate issued by a state, county, municipal authority, or outlying p…" at bounding box center [938, 605] width 771 height 18
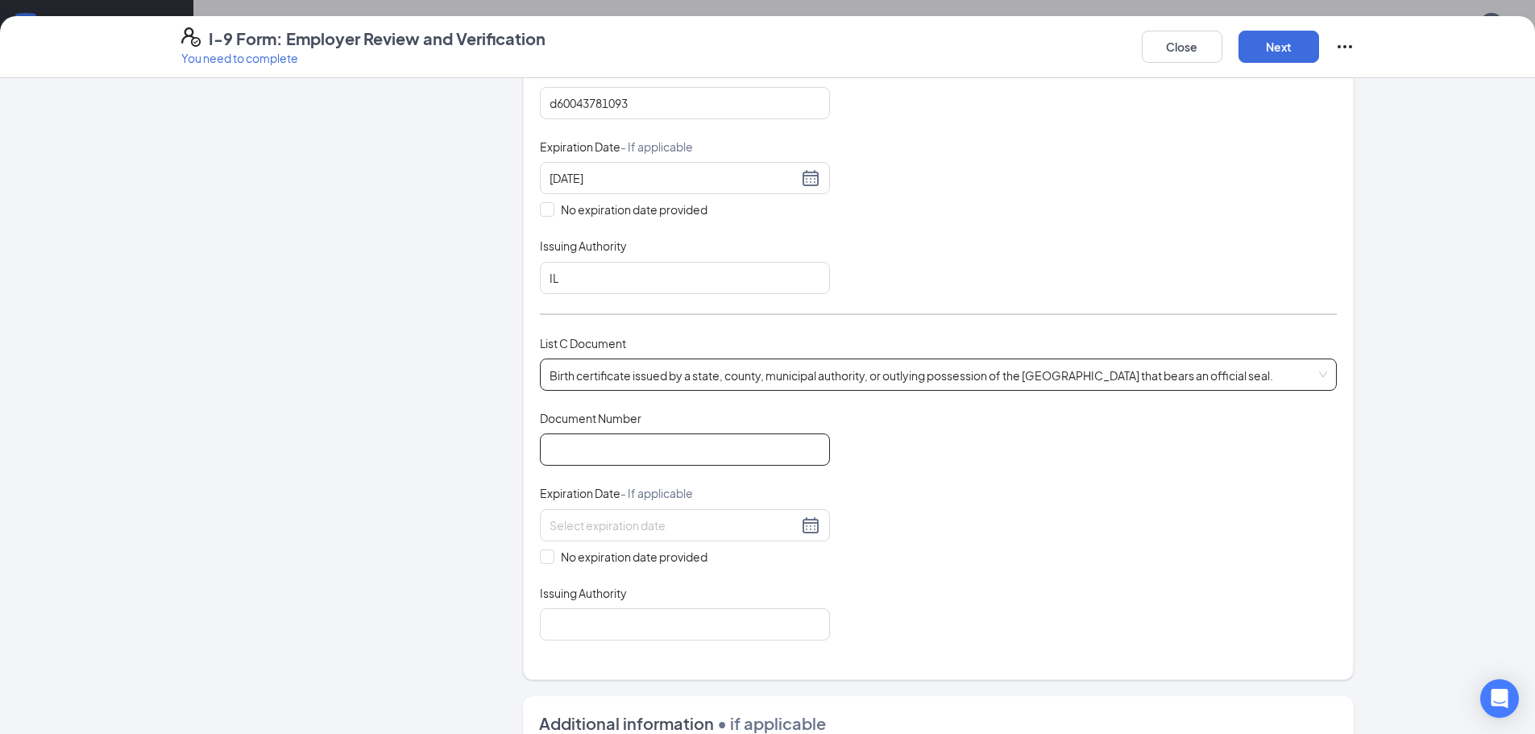
click at [568, 449] on input "Document Number" at bounding box center [685, 450] width 290 height 32
type input "[PHONE_NUMBER]"
click at [633, 522] on input at bounding box center [674, 526] width 248 height 18
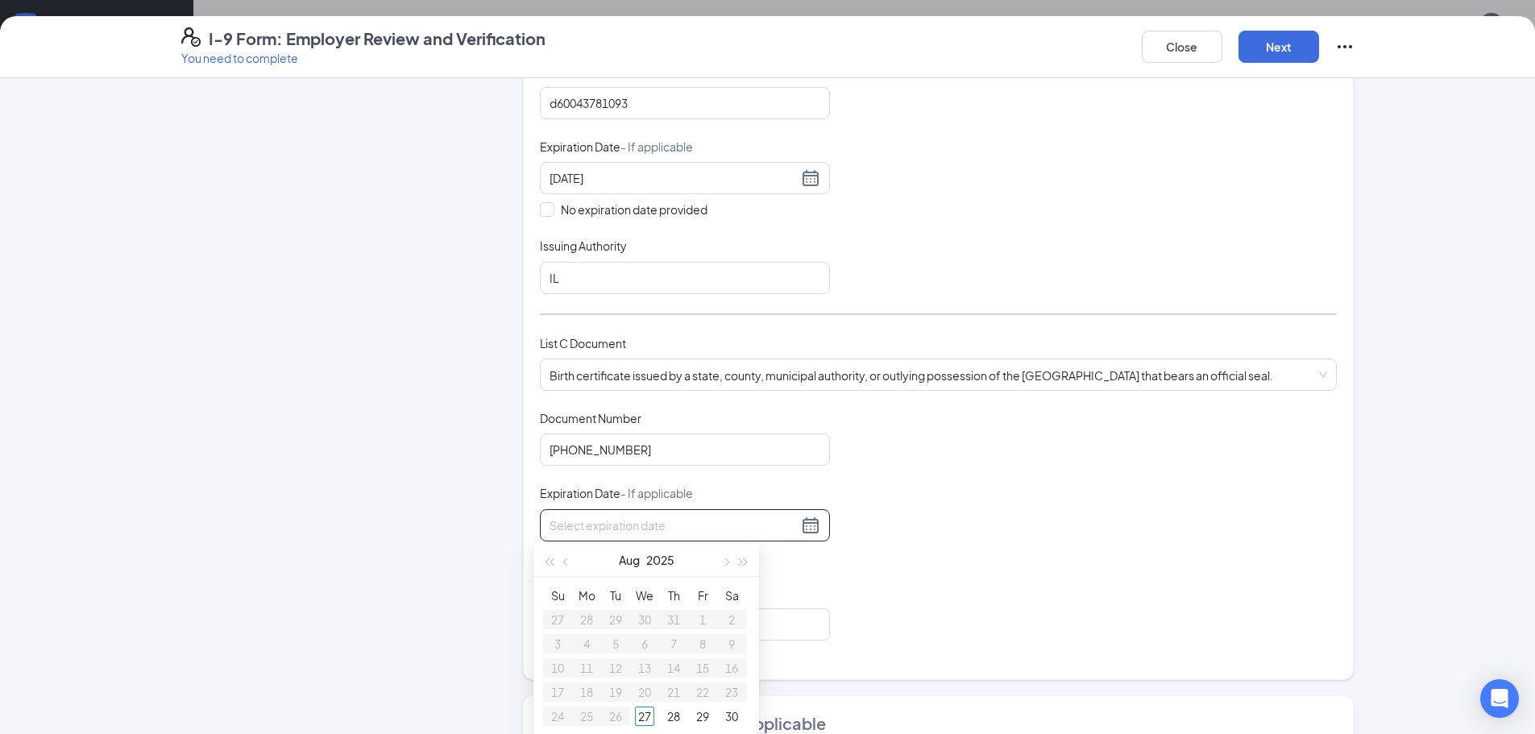
click at [1094, 538] on div "Document Title Birth certificate issued by a state, county, municipal authority…" at bounding box center [938, 525] width 797 height 231
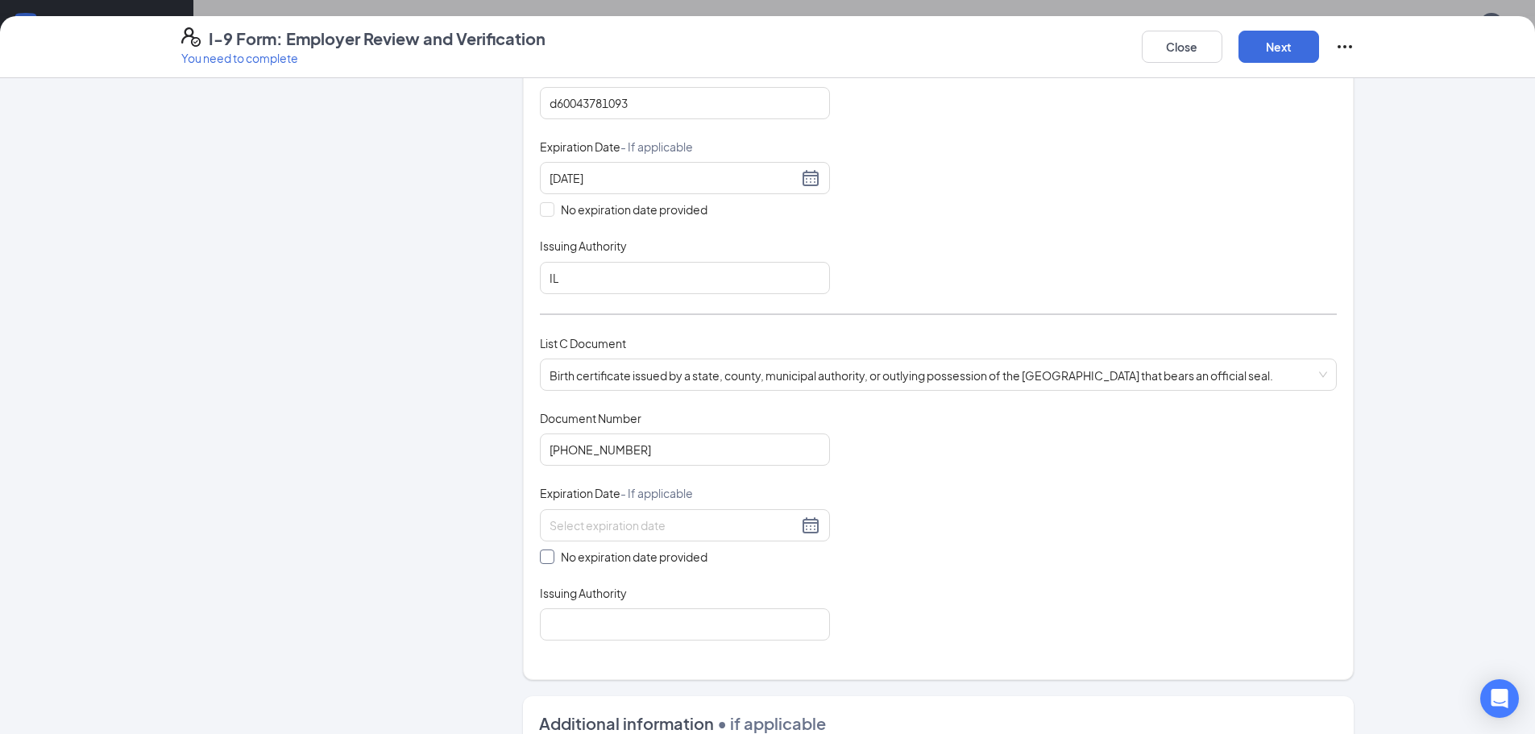
click at [540, 563] on span at bounding box center [547, 557] width 15 height 15
click at [540, 561] on input "No expiration date provided" at bounding box center [545, 555] width 11 height 11
checkbox input "true"
click at [757, 635] on input "Issuing Authority" at bounding box center [685, 628] width 290 height 32
type input "usa"
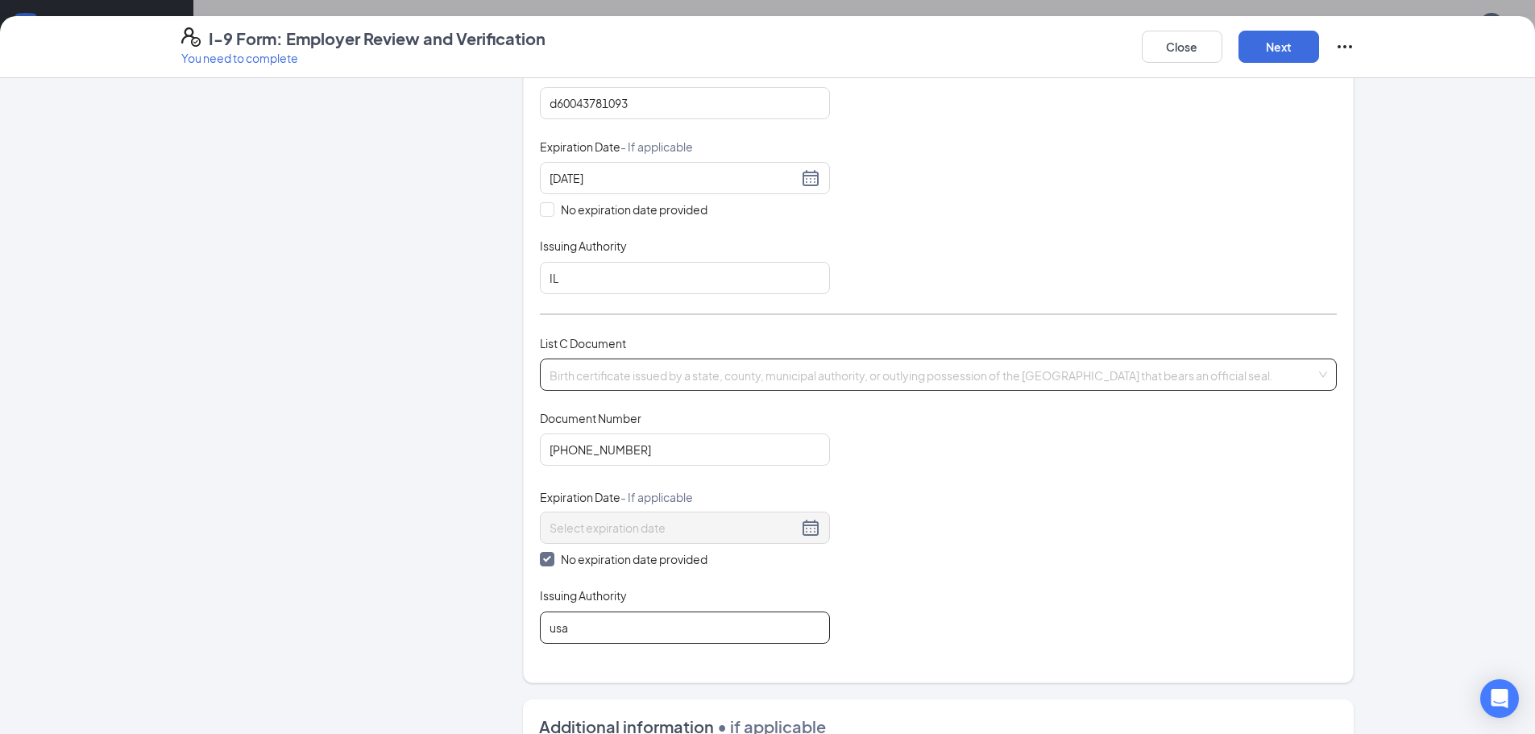
click at [746, 380] on span "Birth certificate issued by a state, county, municipal authority, or outlying p…" at bounding box center [939, 374] width 778 height 31
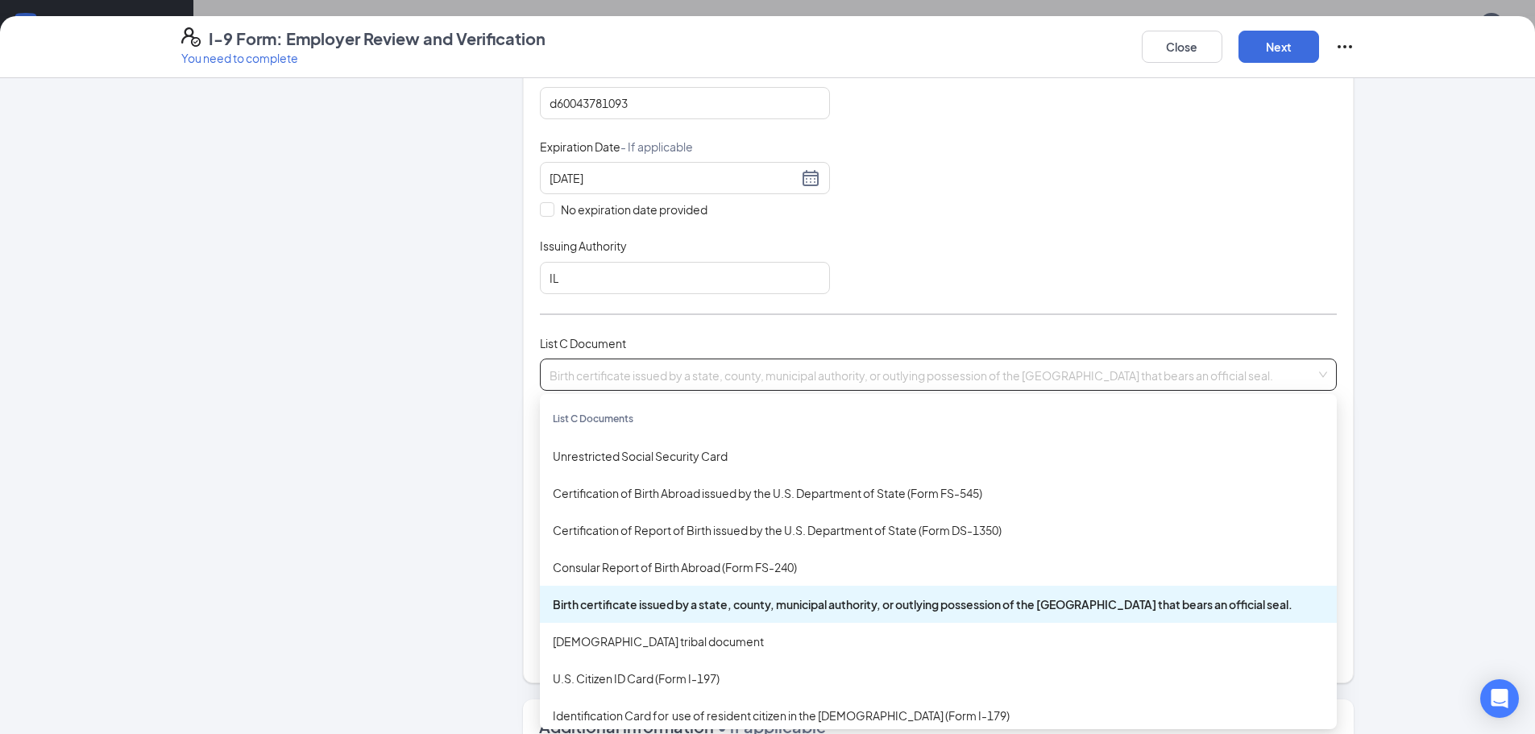
click at [629, 605] on div "Birth certificate issued by a state, county, municipal authority, or outlying p…" at bounding box center [938, 605] width 771 height 18
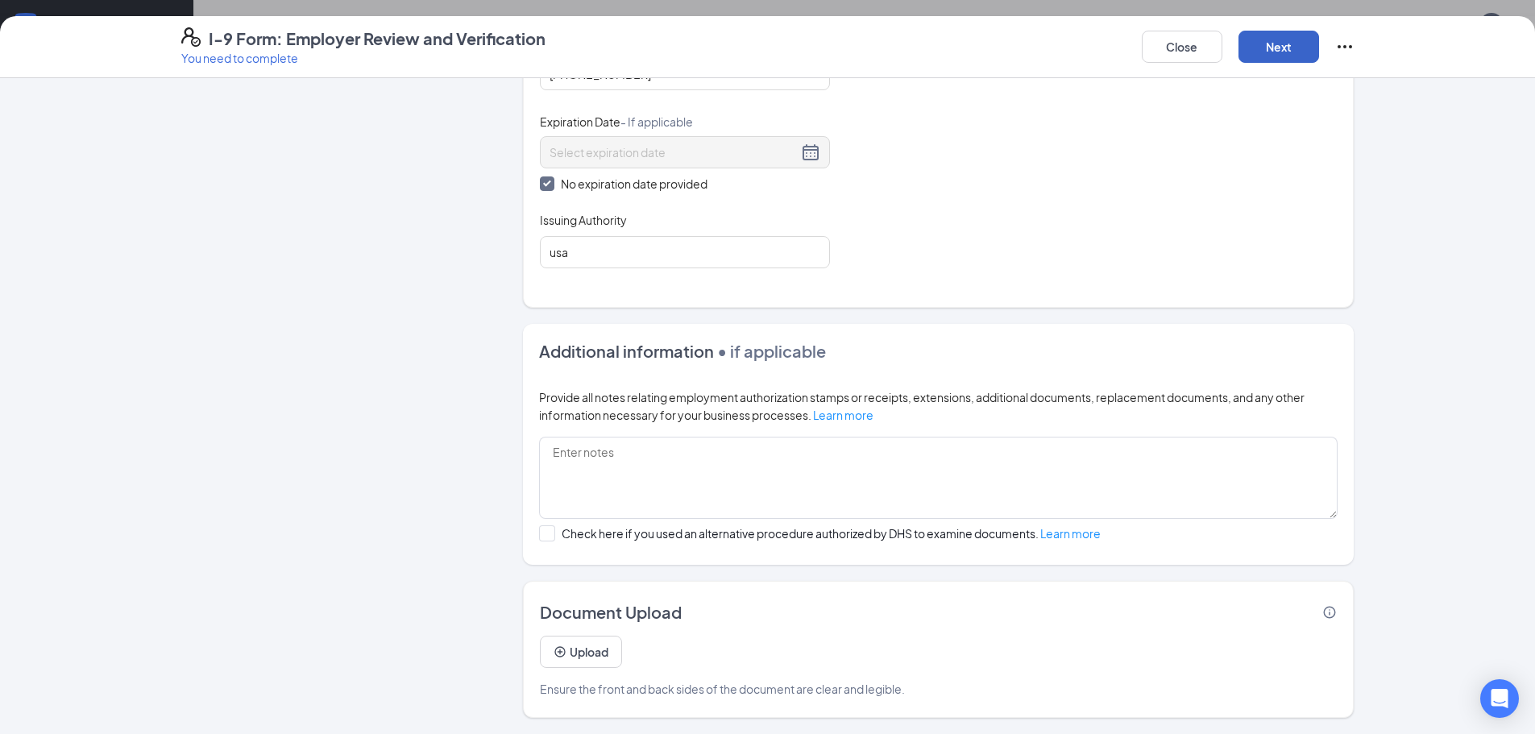
drag, startPoint x: 1299, startPoint y: 44, endPoint x: 1282, endPoint y: 52, distance: 19.1
click at [1294, 47] on button "Next" at bounding box center [1279, 47] width 81 height 32
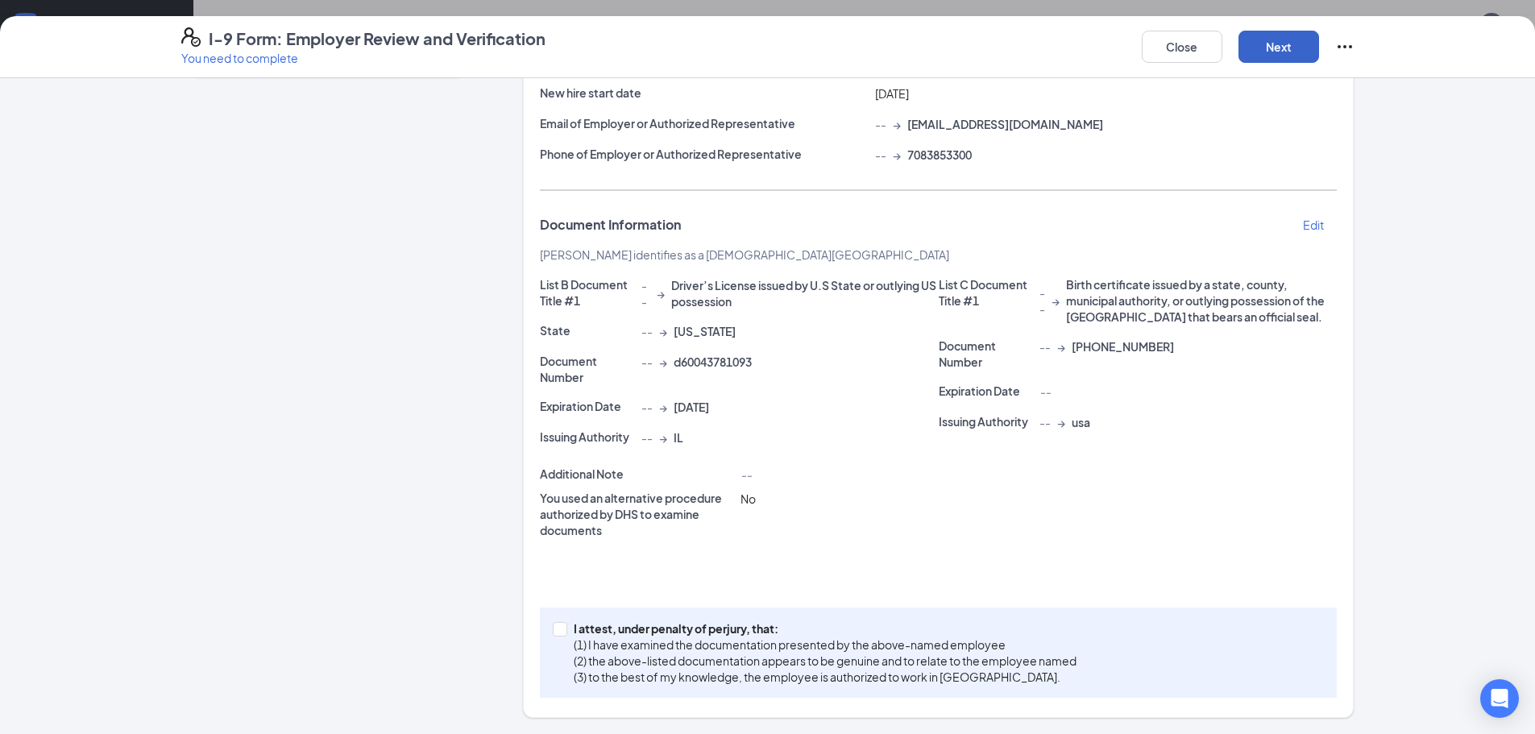
scroll to position [201, 0]
click at [559, 626] on span at bounding box center [560, 629] width 15 height 15
click at [559, 626] on input "I attest, under penalty of perjury, that: (1) I have examined the documentation…" at bounding box center [558, 627] width 11 height 11
checkbox input "true"
click at [1279, 31] on button "Next" at bounding box center [1279, 47] width 81 height 32
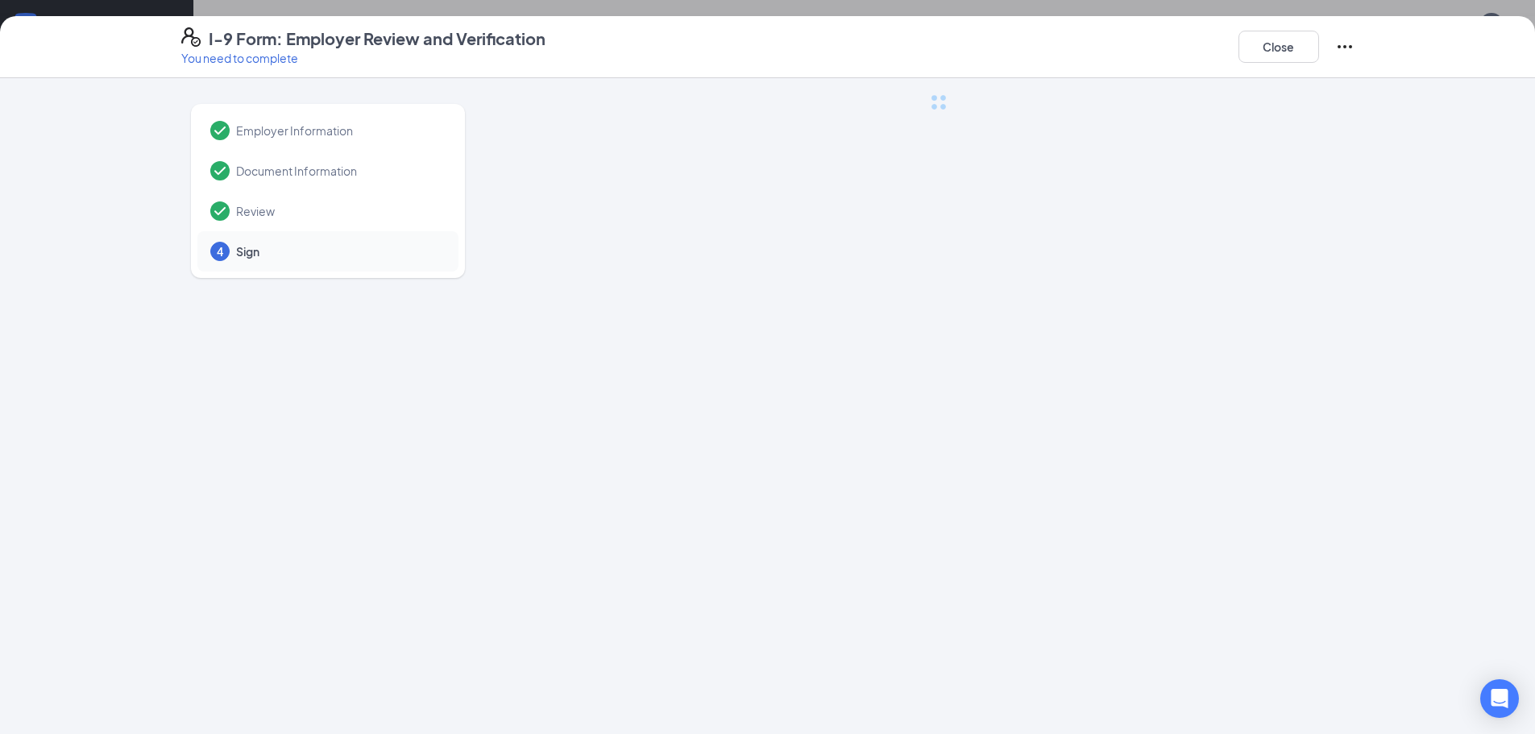
scroll to position [0, 0]
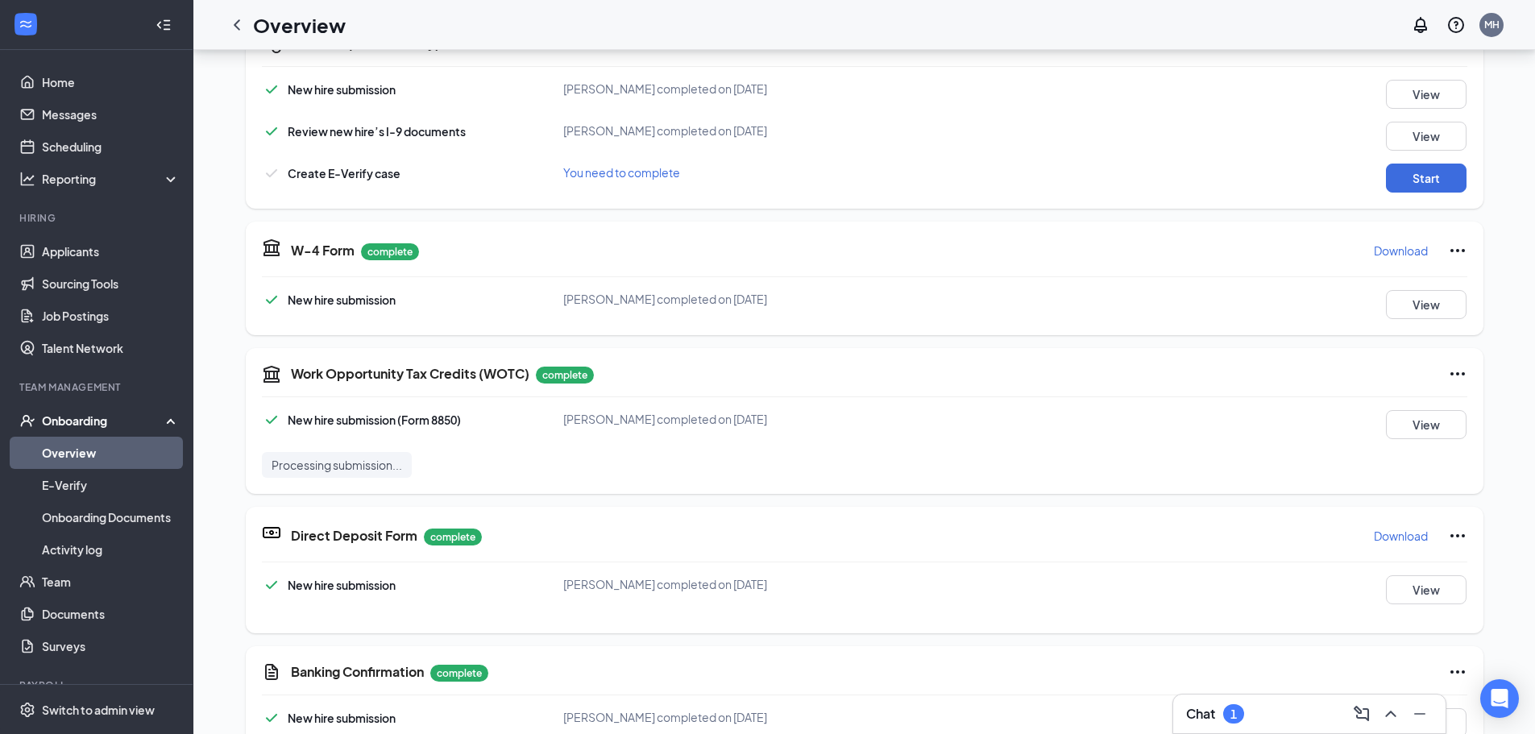
click at [92, 451] on link "Overview" at bounding box center [111, 453] width 138 height 32
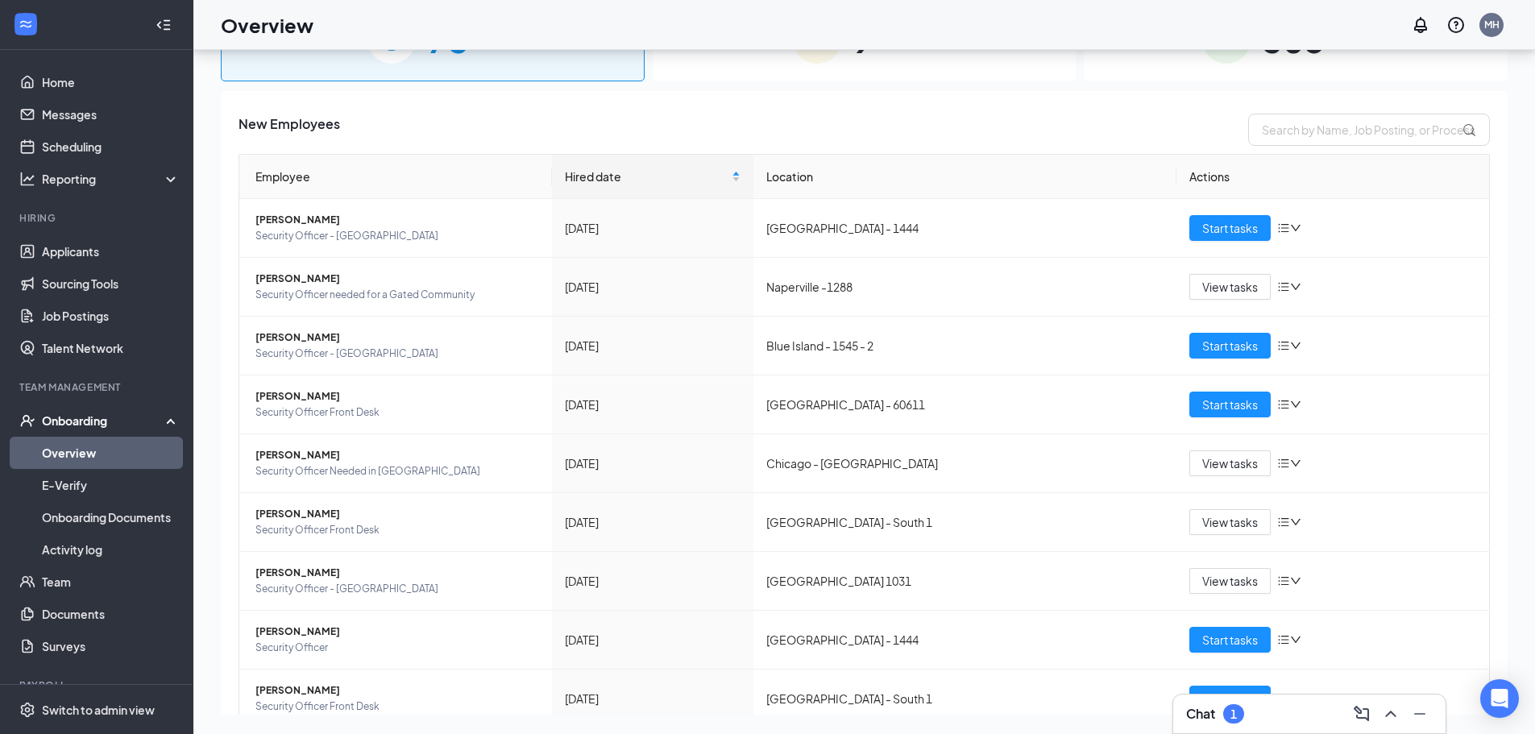
scroll to position [73, 0]
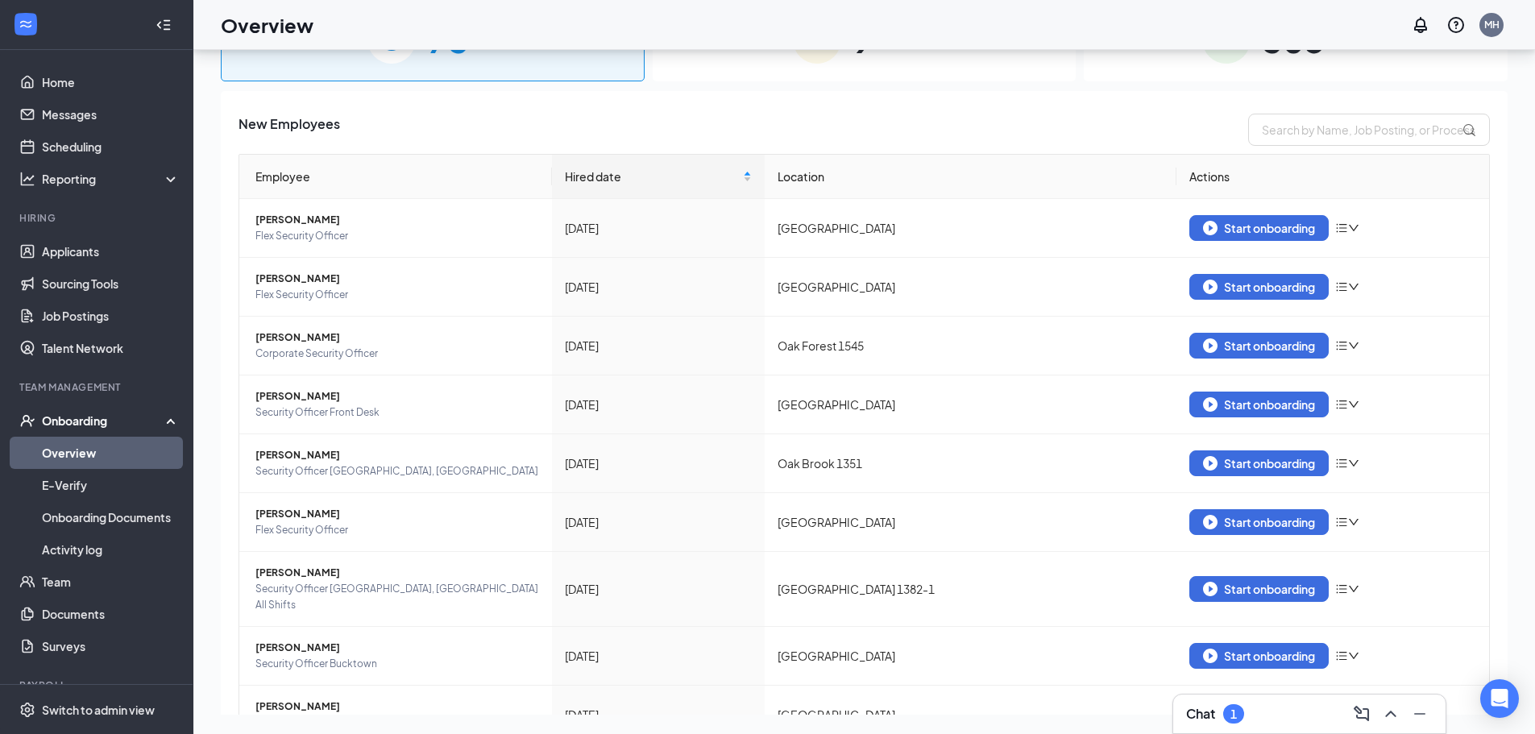
click at [908, 64] on div "9 In progress" at bounding box center [865, 39] width 424 height 85
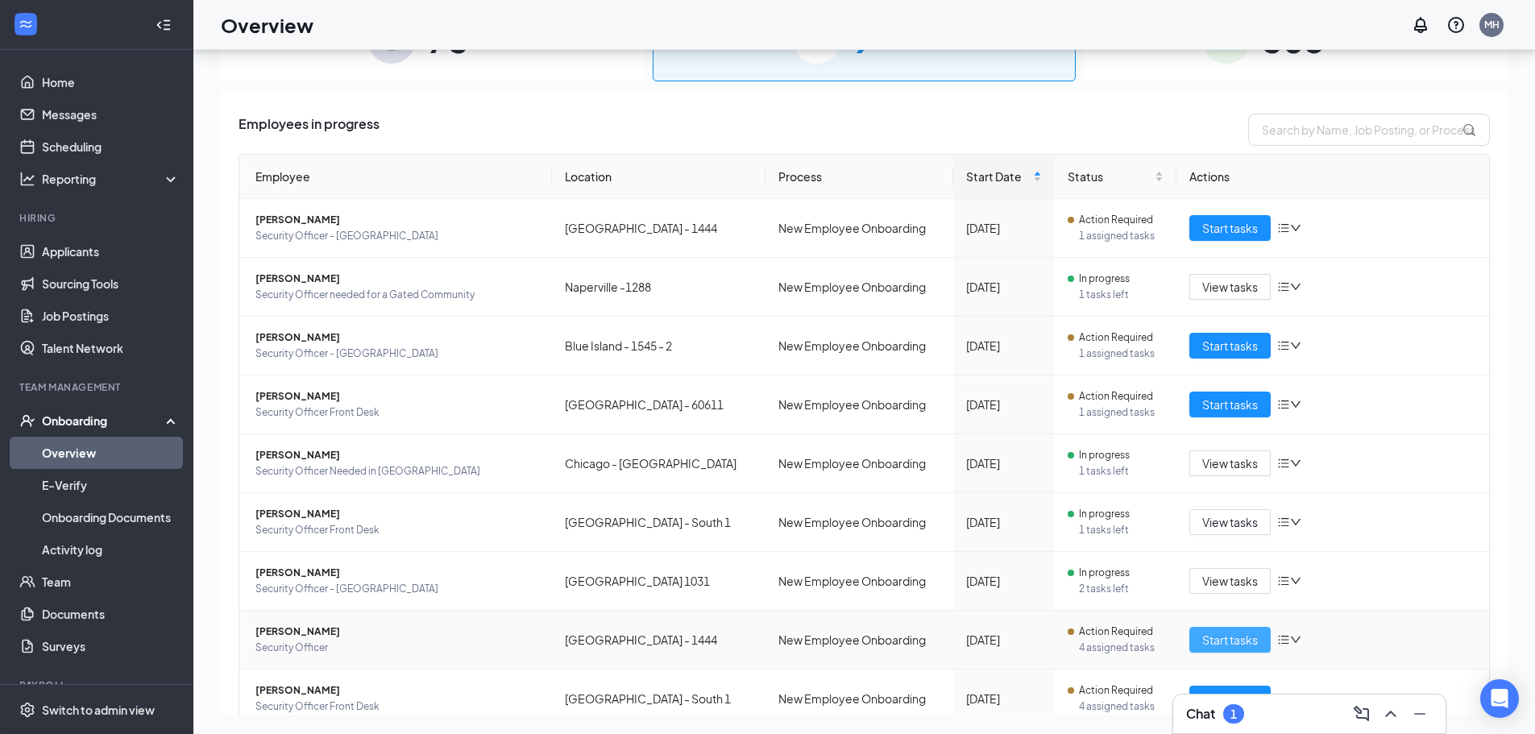
drag, startPoint x: 1247, startPoint y: 636, endPoint x: 1126, endPoint y: 405, distance: 260.3
click at [1244, 637] on span "Start tasks" at bounding box center [1231, 640] width 56 height 18
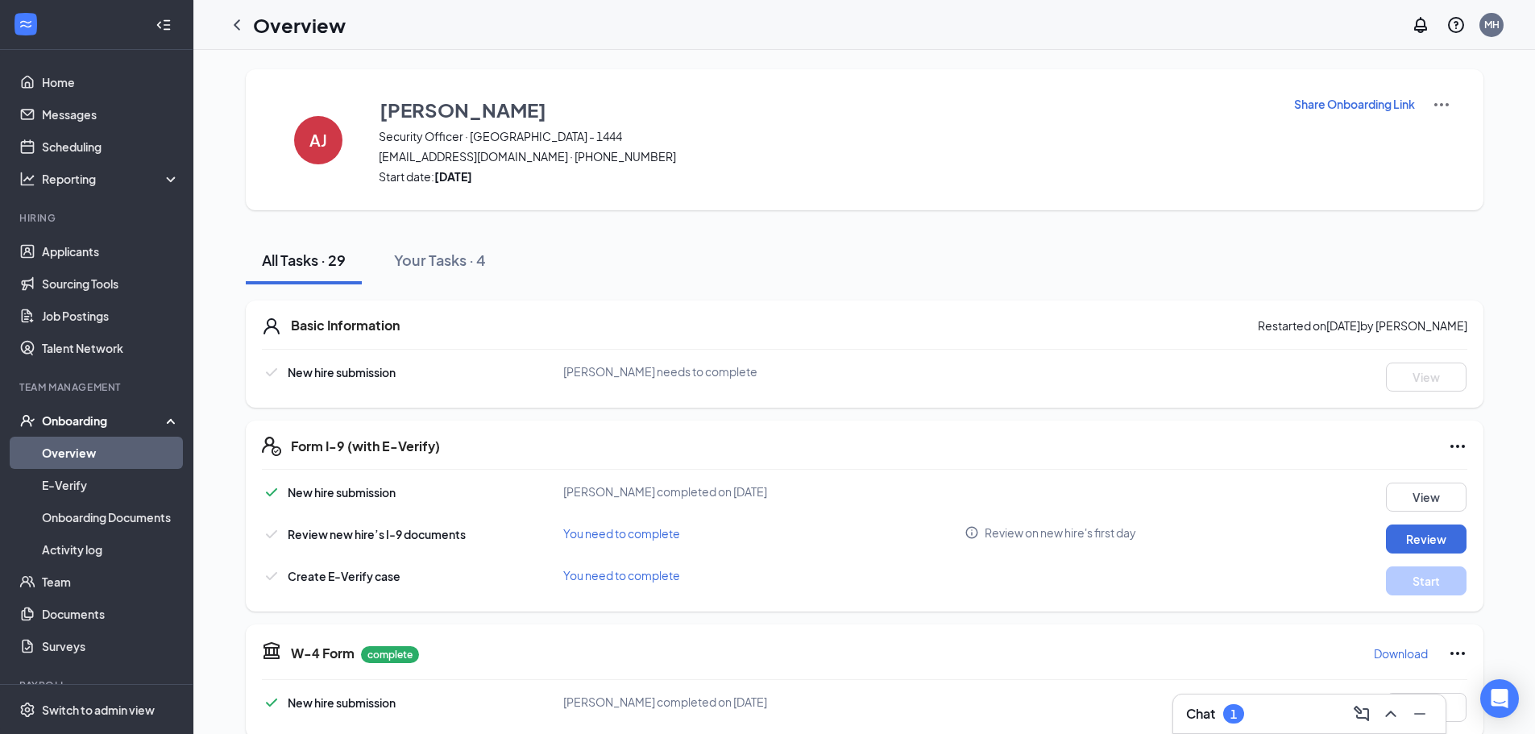
click at [1383, 100] on p "Share Onboarding Link" at bounding box center [1354, 104] width 121 height 16
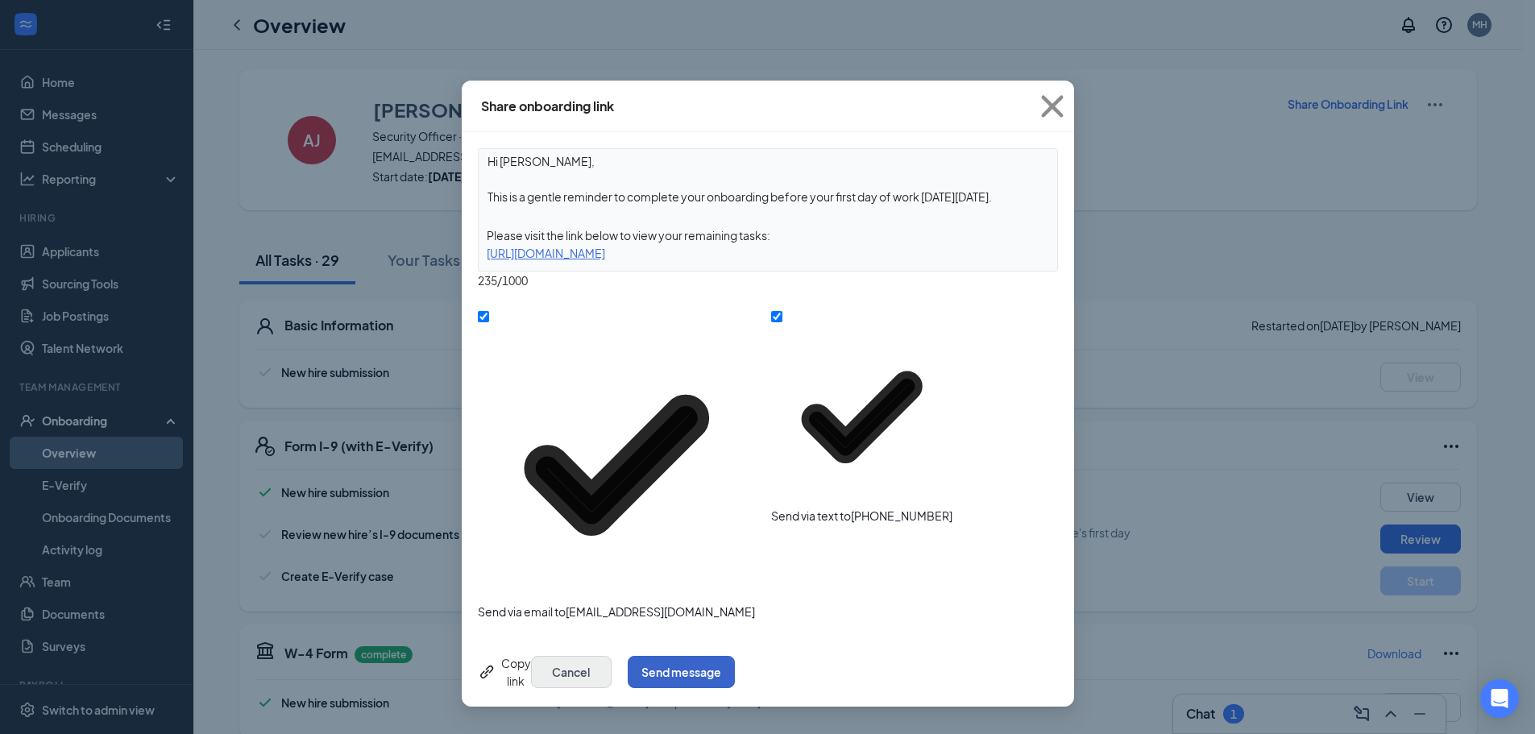
drag, startPoint x: 1025, startPoint y: 406, endPoint x: 891, endPoint y: 400, distance: 134.0
click at [735, 656] on button "Send message" at bounding box center [681, 672] width 107 height 32
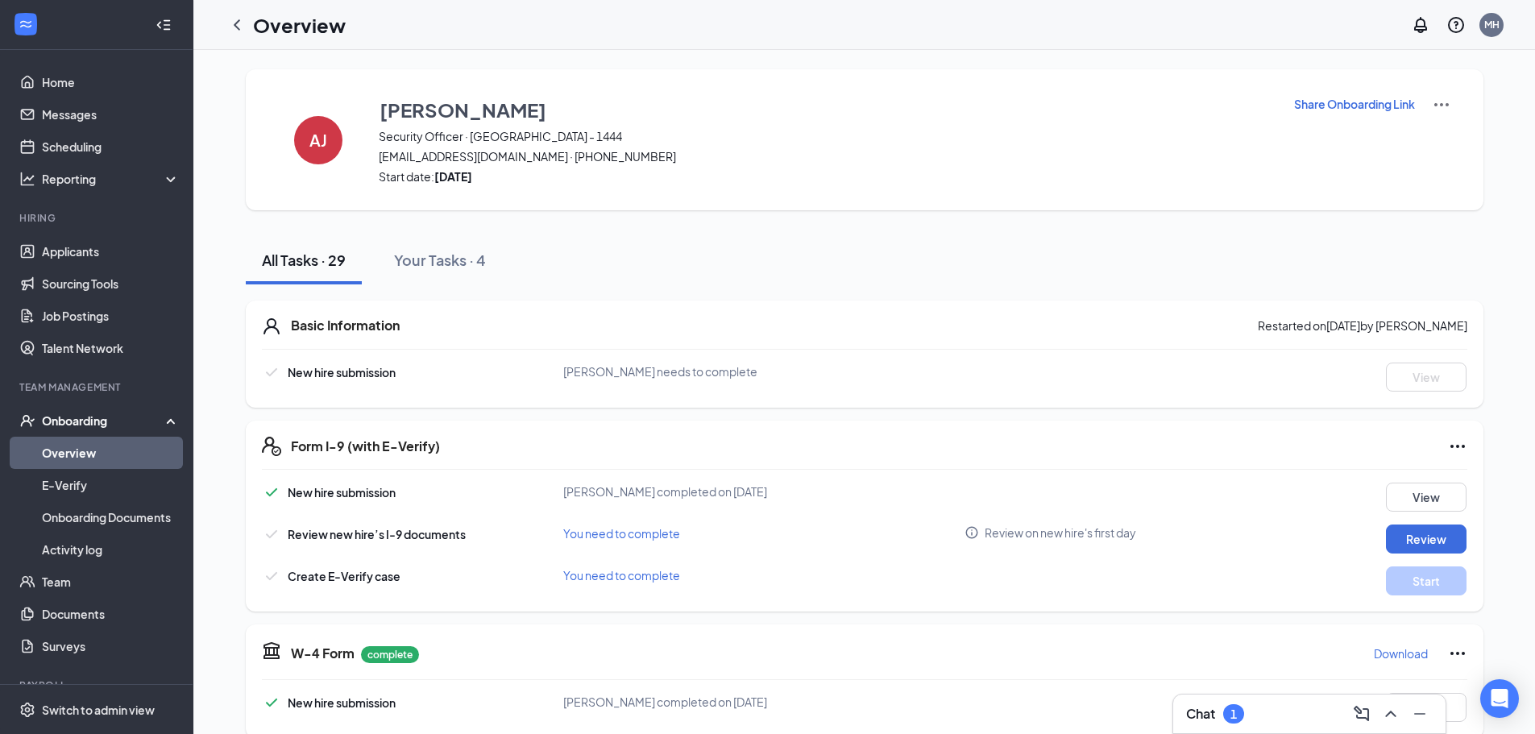
click at [239, 30] on icon "ChevronLeft" at bounding box center [237, 24] width 6 height 10
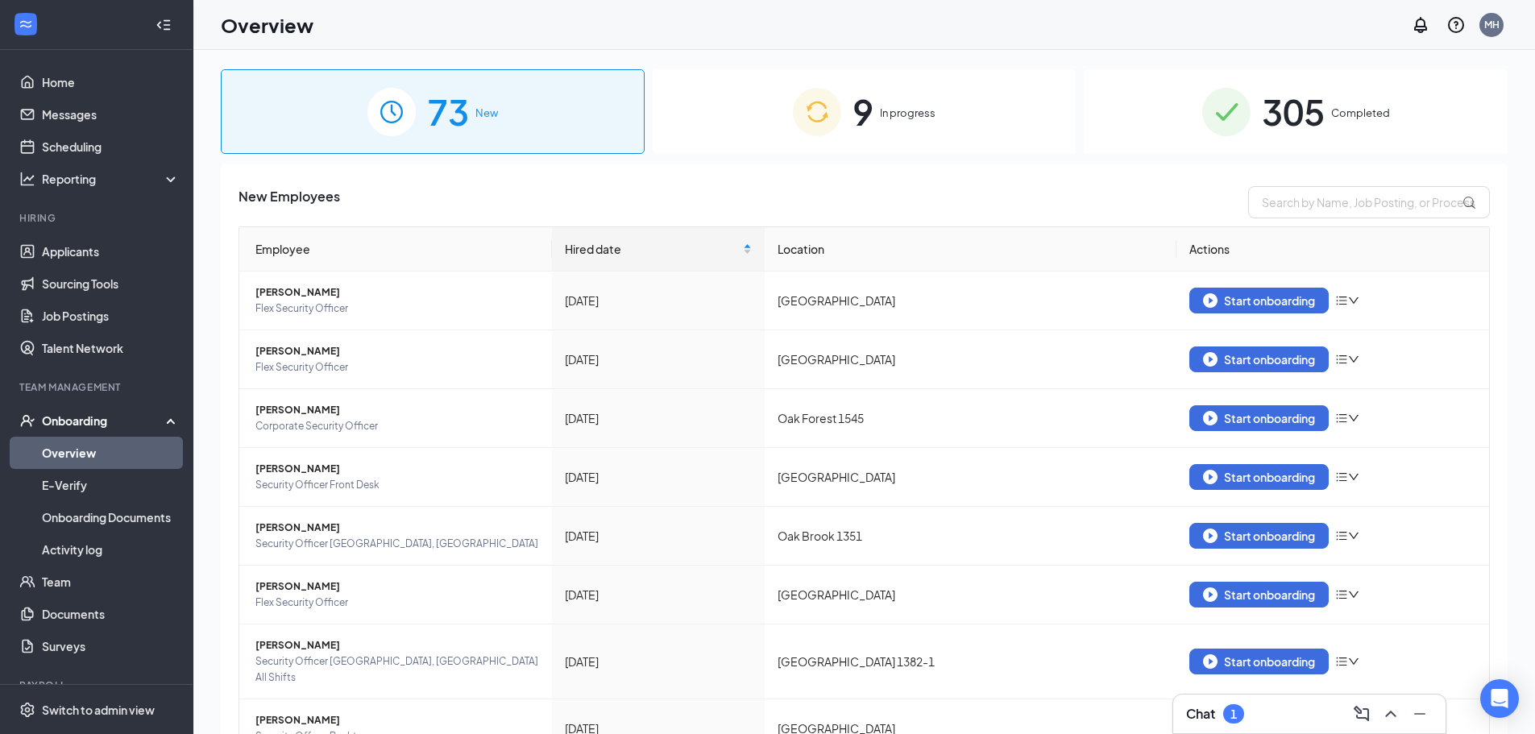
click at [551, 134] on div "73 New" at bounding box center [433, 111] width 424 height 85
click at [1258, 193] on input "text" at bounding box center [1370, 202] width 242 height 32
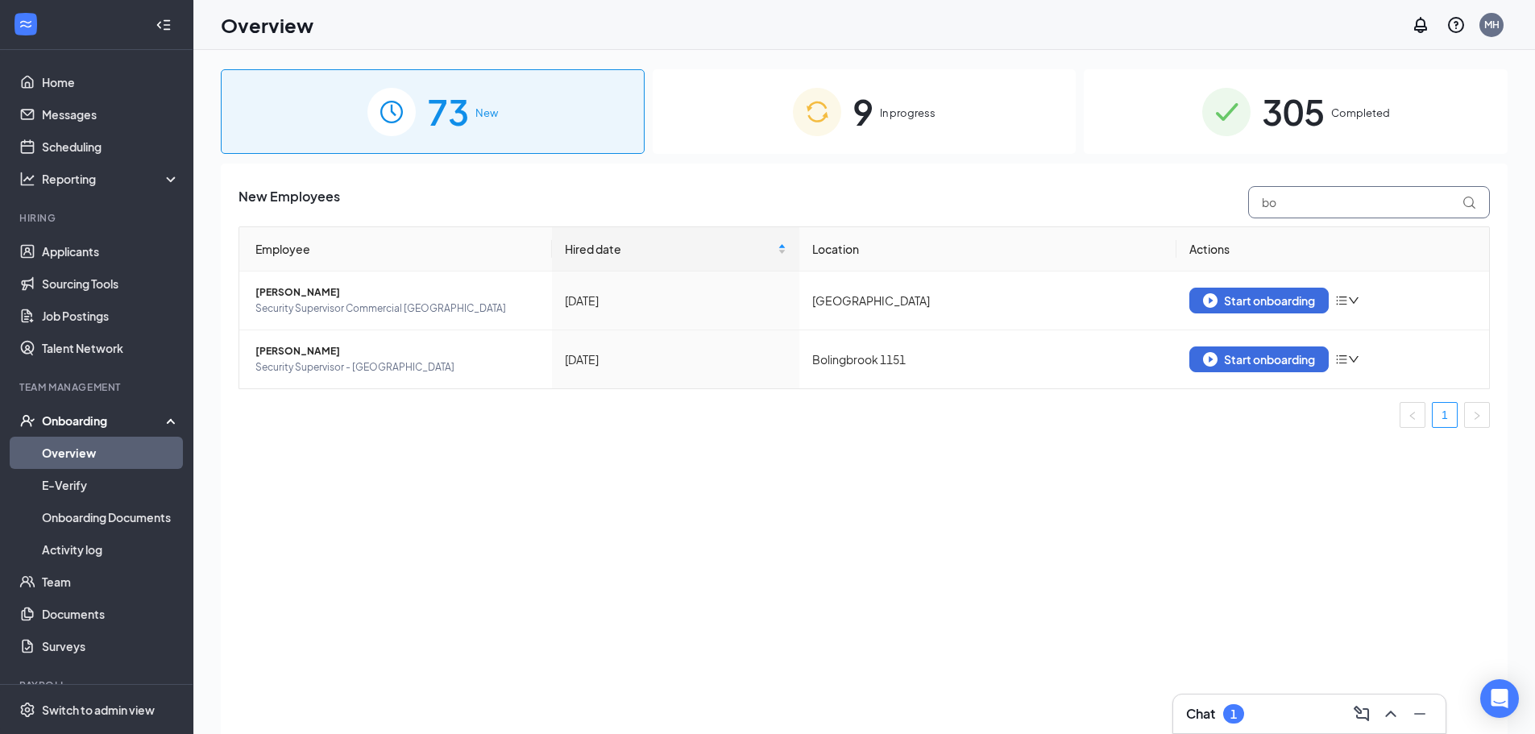
type input "bo"
click at [1005, 127] on div "9 In progress" at bounding box center [865, 111] width 424 height 85
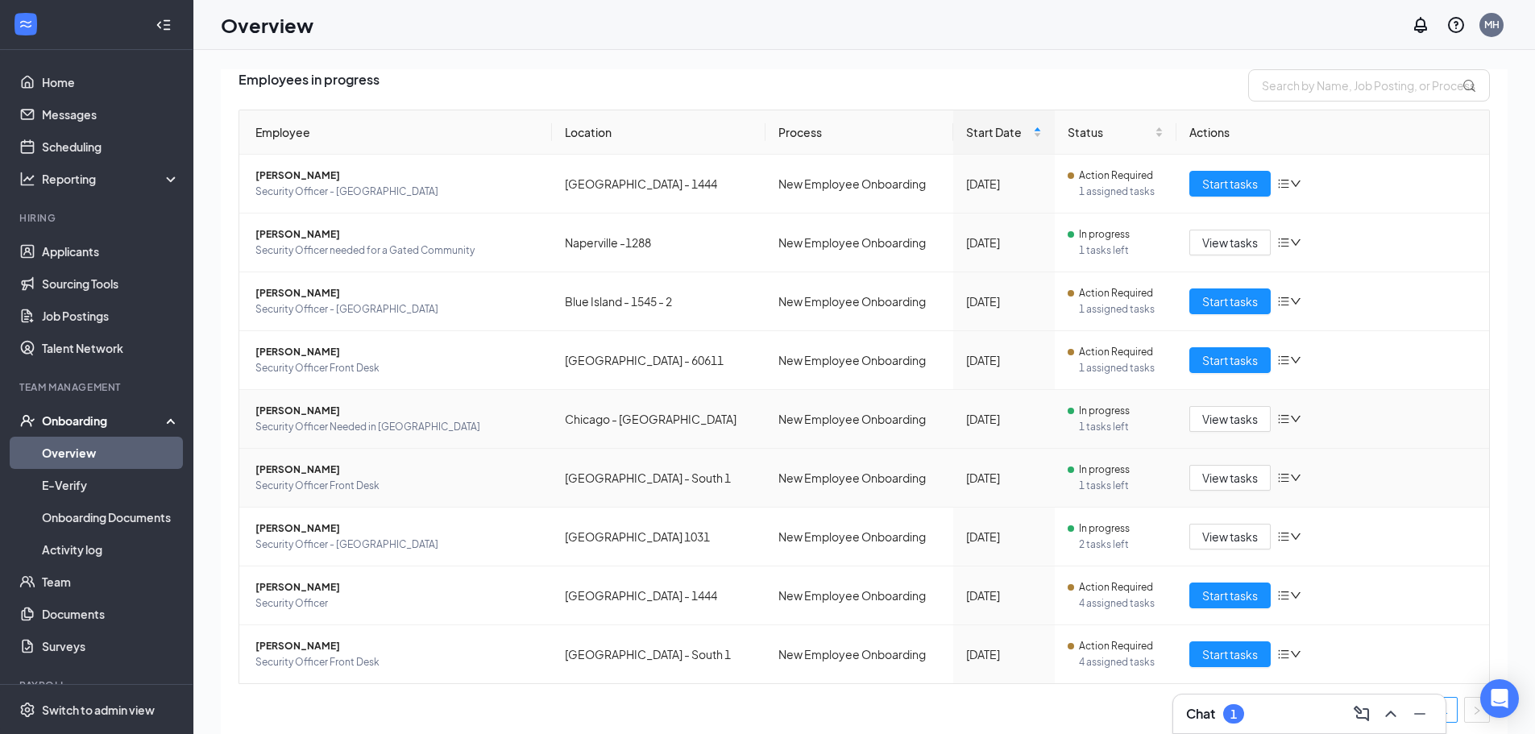
scroll to position [123, 0]
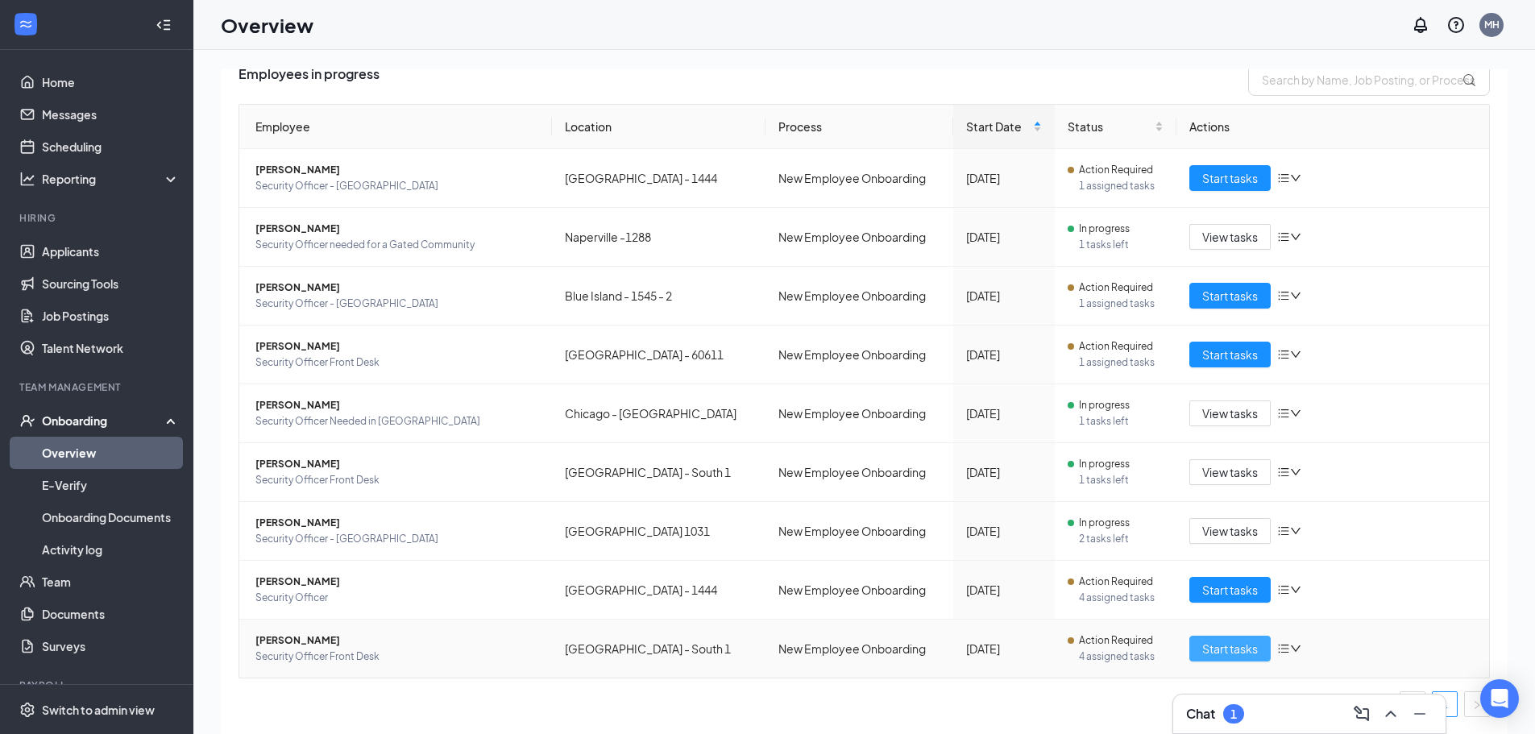
click at [1218, 650] on span "Start tasks" at bounding box center [1231, 649] width 56 height 18
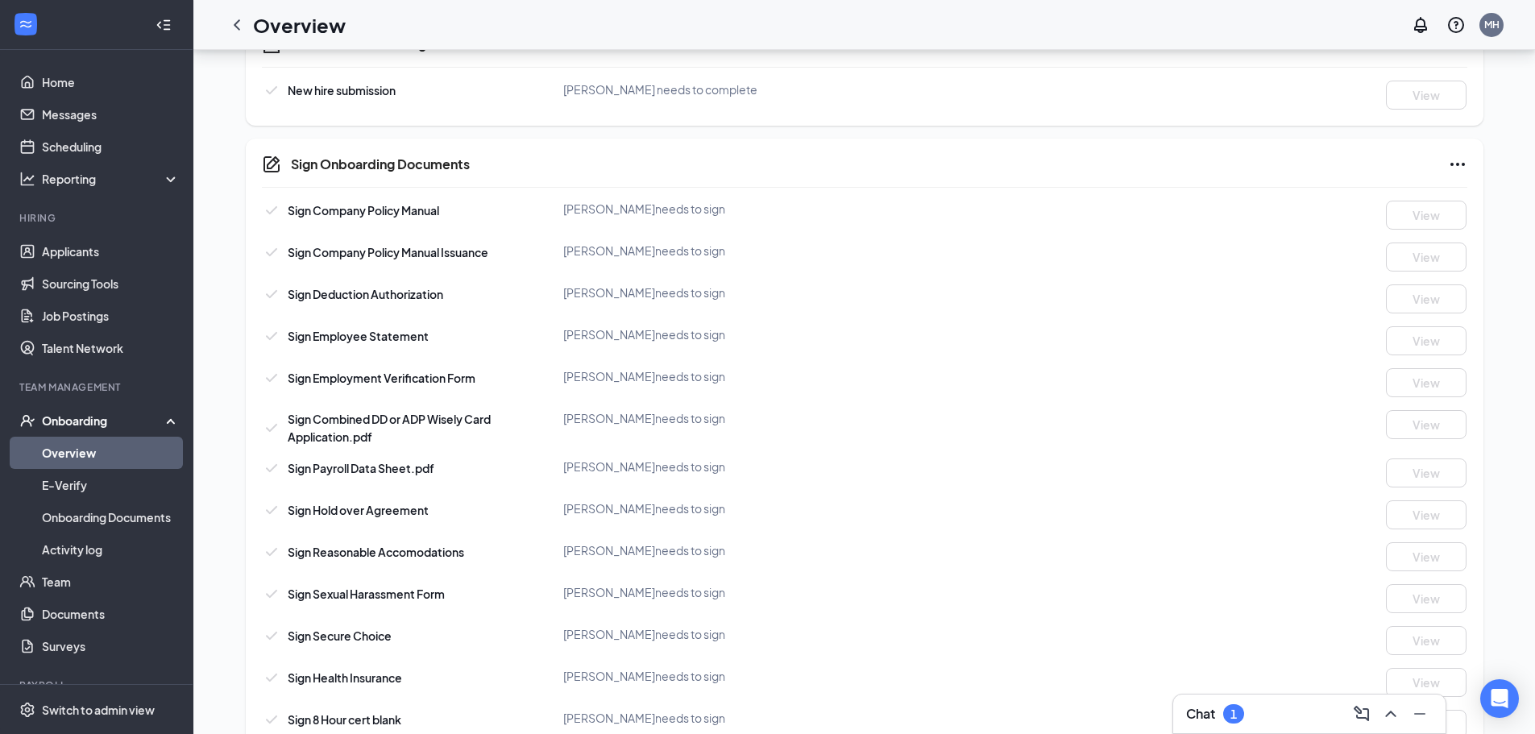
scroll to position [1583, 0]
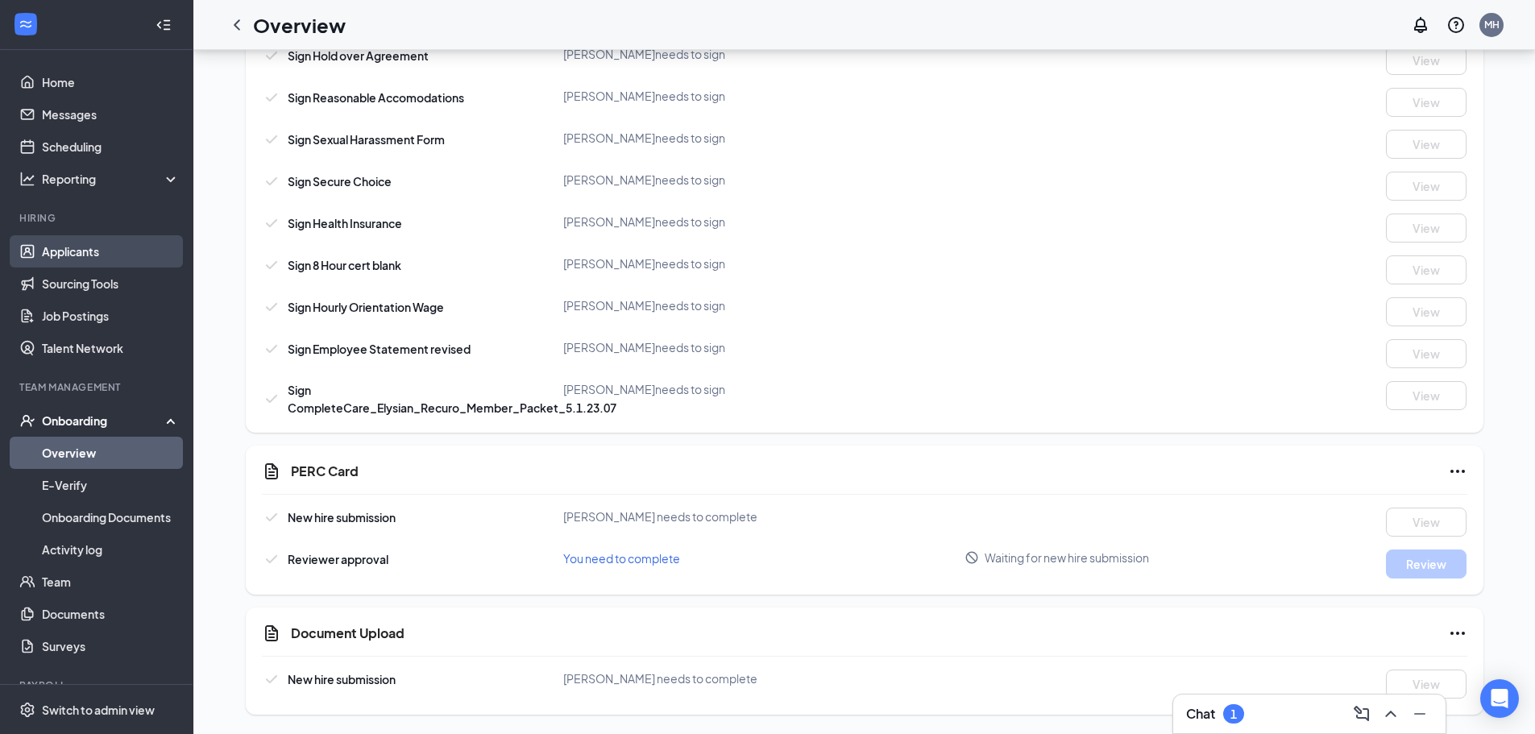
click at [75, 247] on link "Applicants" at bounding box center [111, 251] width 138 height 32
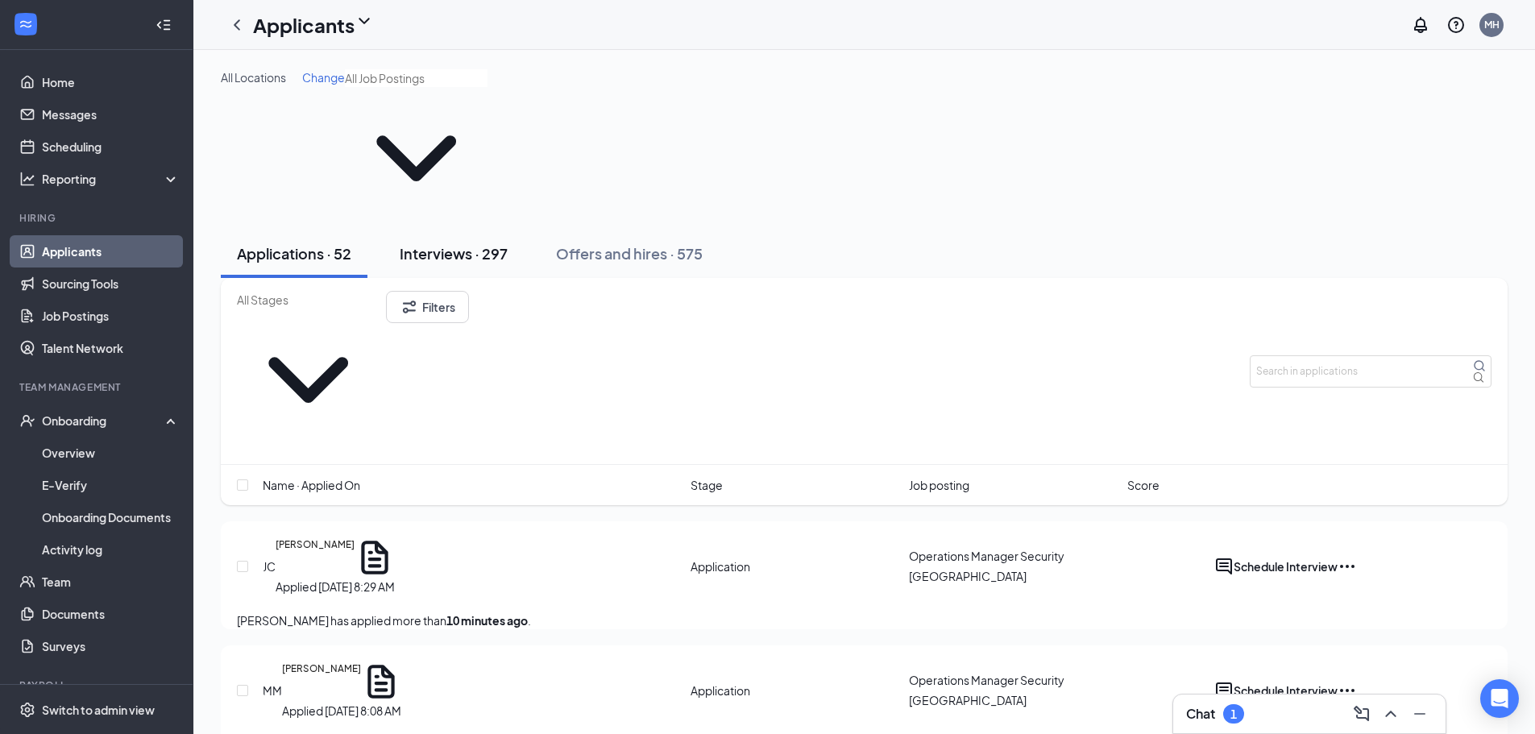
click at [476, 243] on div "Interviews · 297" at bounding box center [454, 253] width 108 height 20
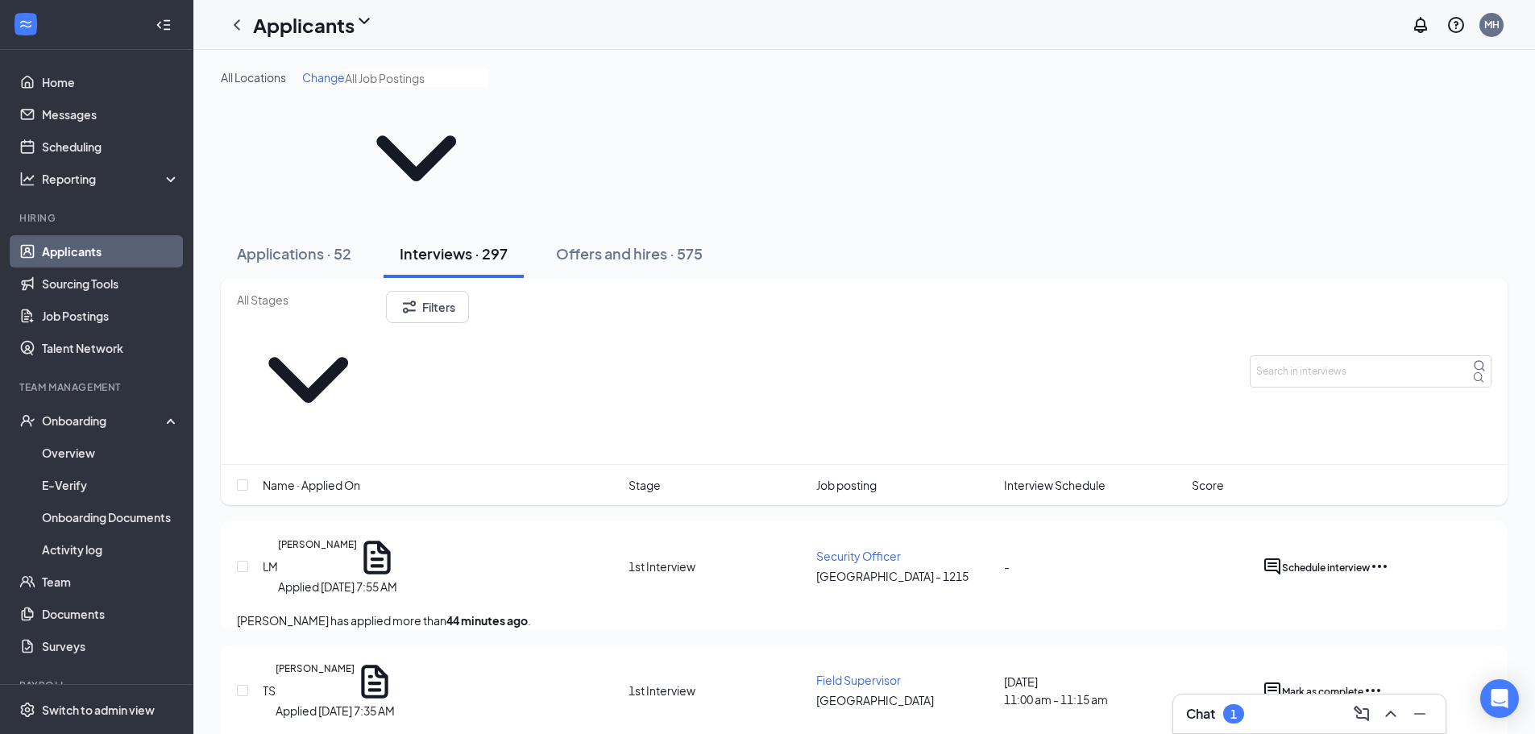
click at [329, 476] on span "Name · Applied On" at bounding box center [312, 485] width 98 height 18
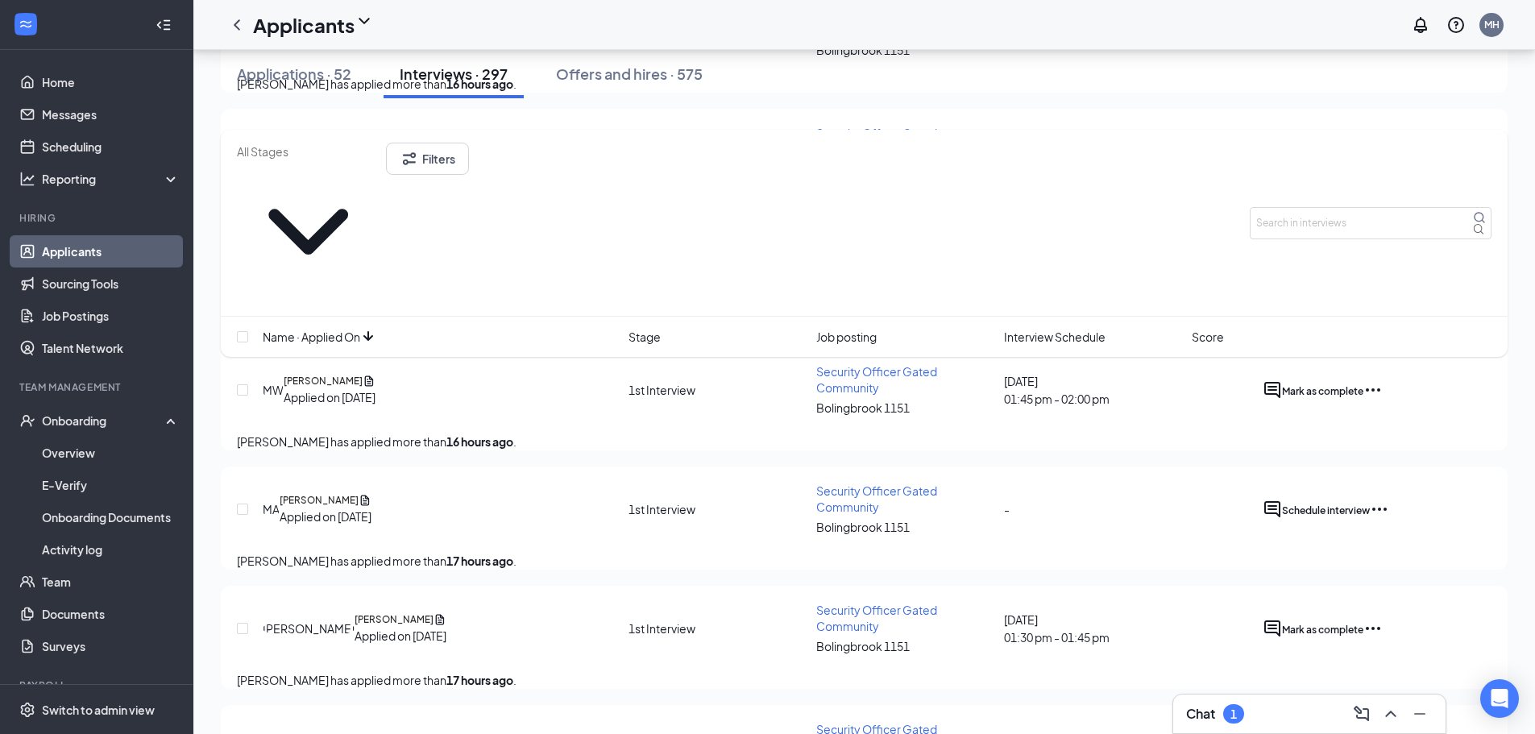
scroll to position [2821, 0]
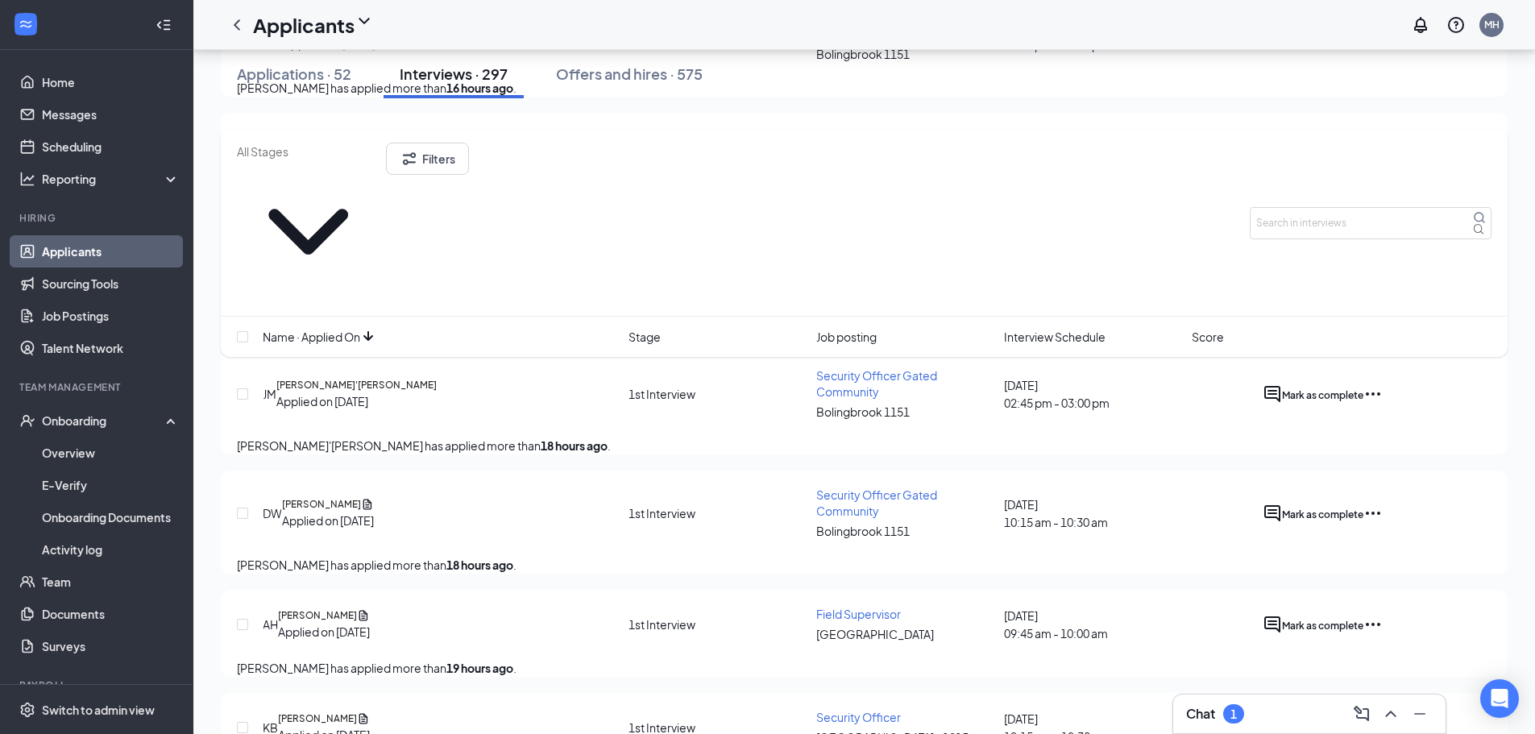
click at [1216, 718] on h3 "Chat" at bounding box center [1200, 714] width 29 height 18
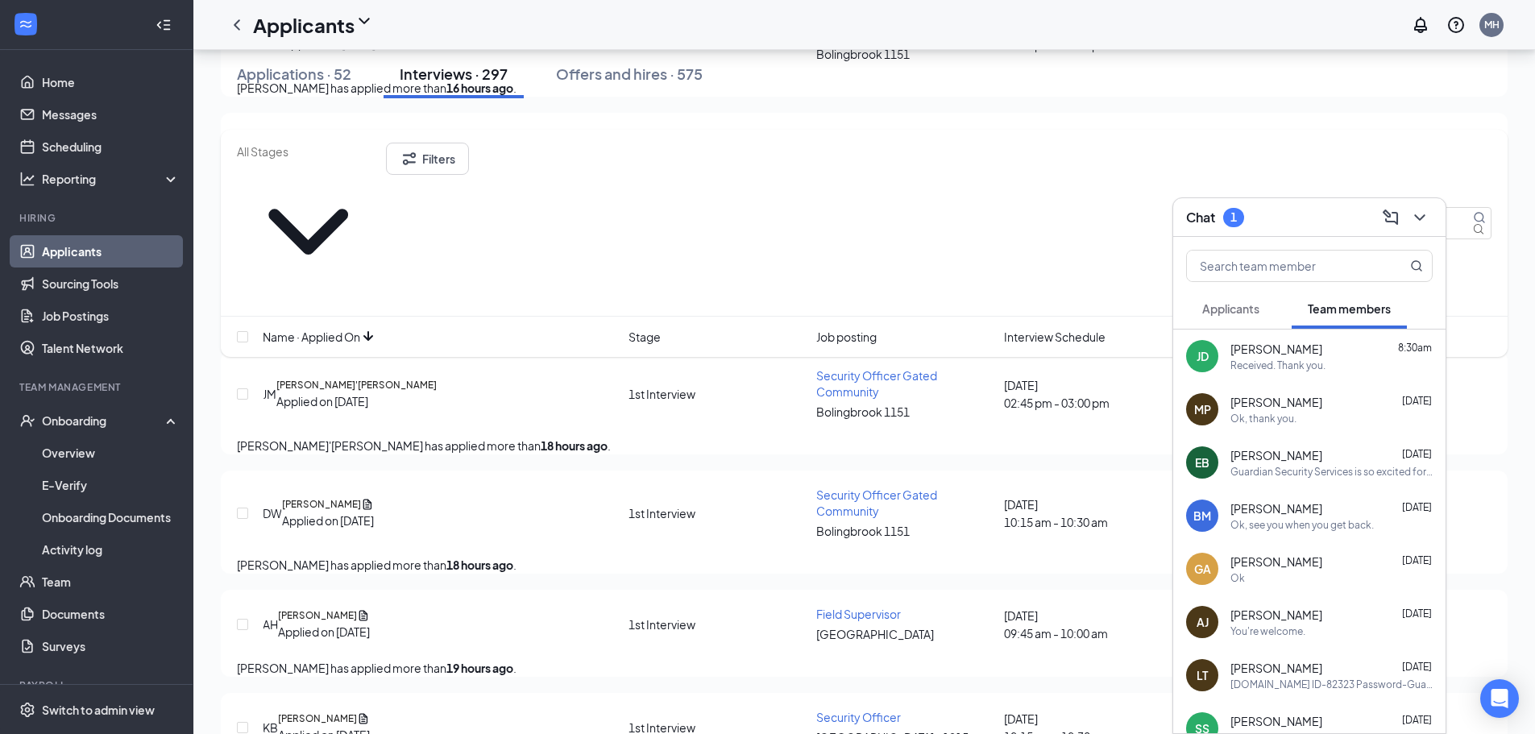
click at [1248, 305] on span "Applicants" at bounding box center [1231, 308] width 57 height 15
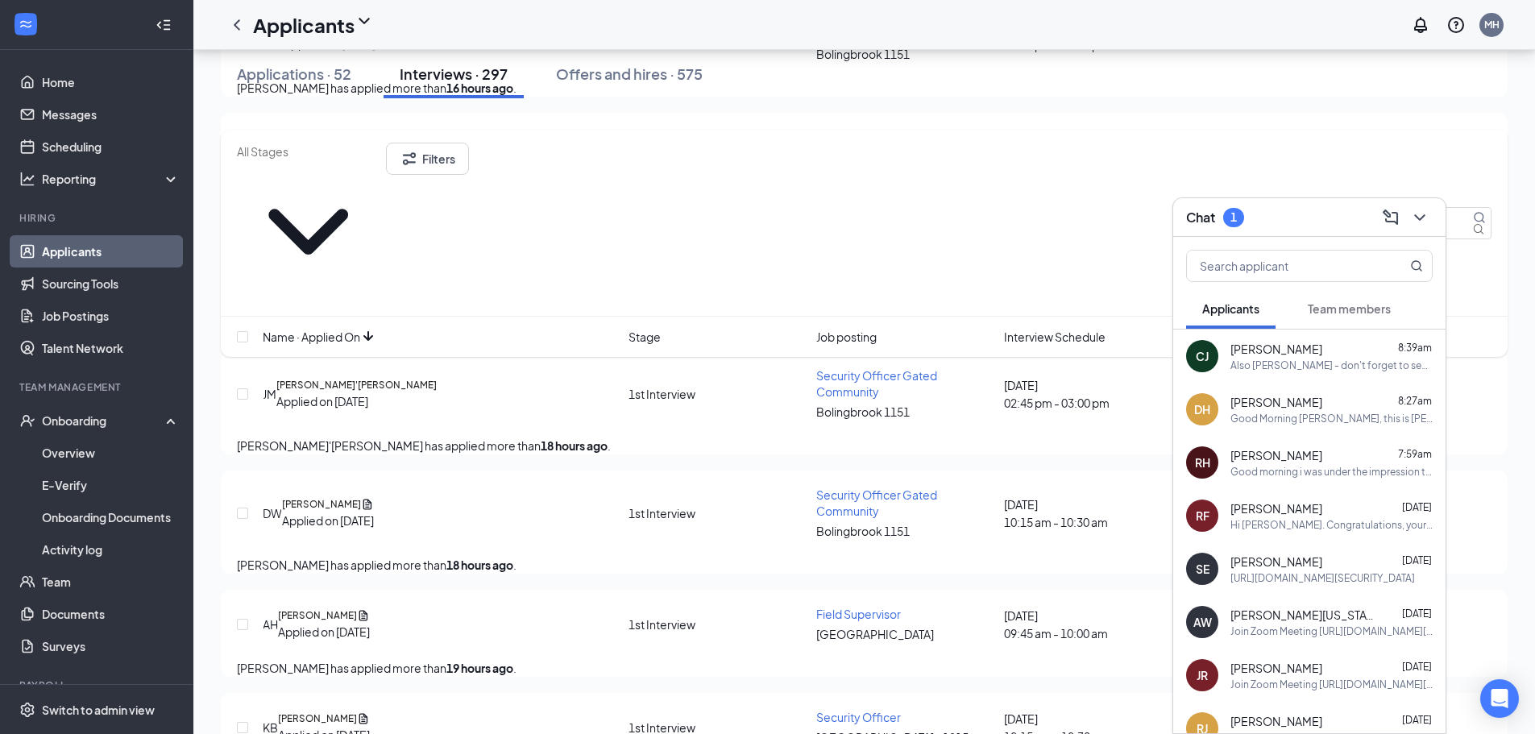
click at [1367, 310] on span "Team members" at bounding box center [1349, 308] width 83 height 15
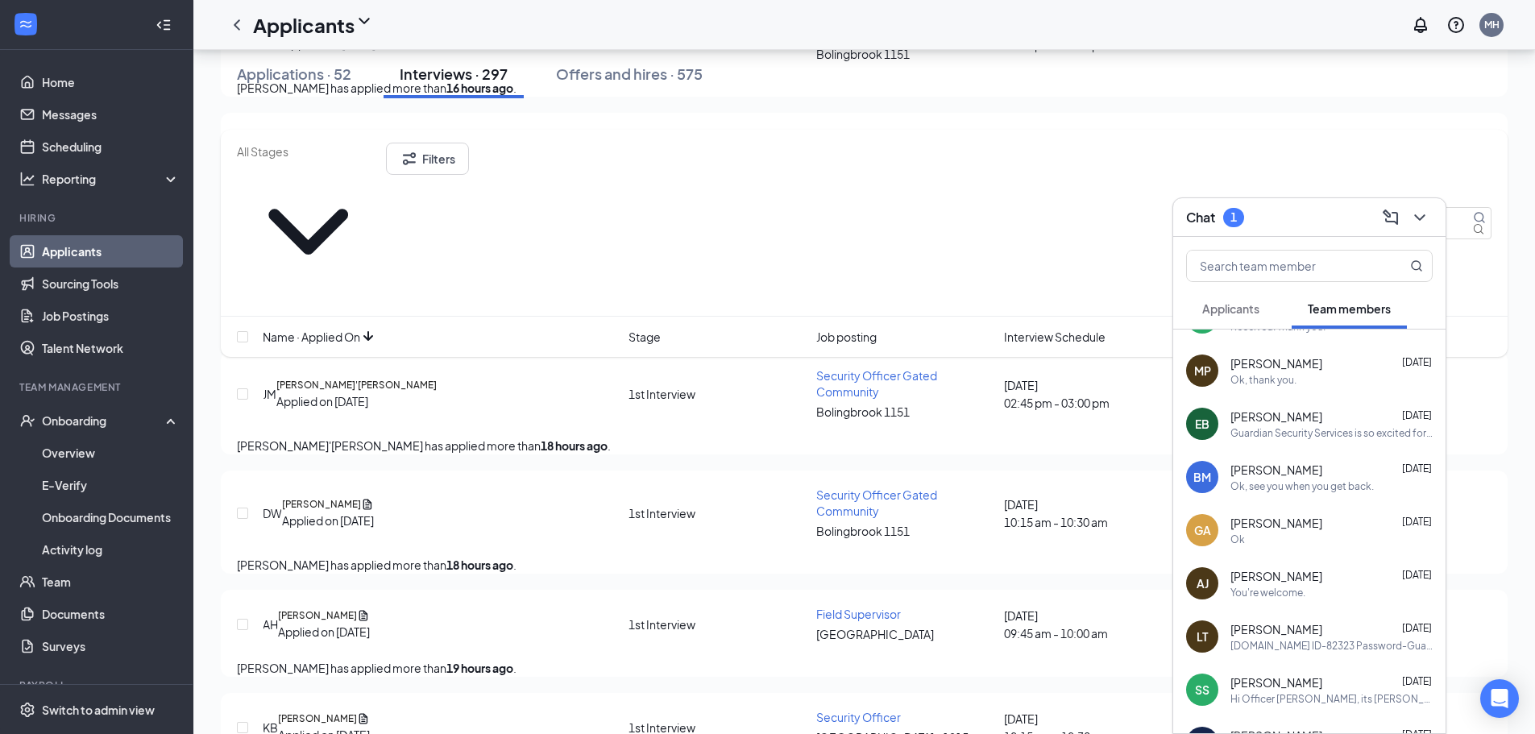
scroll to position [0, 0]
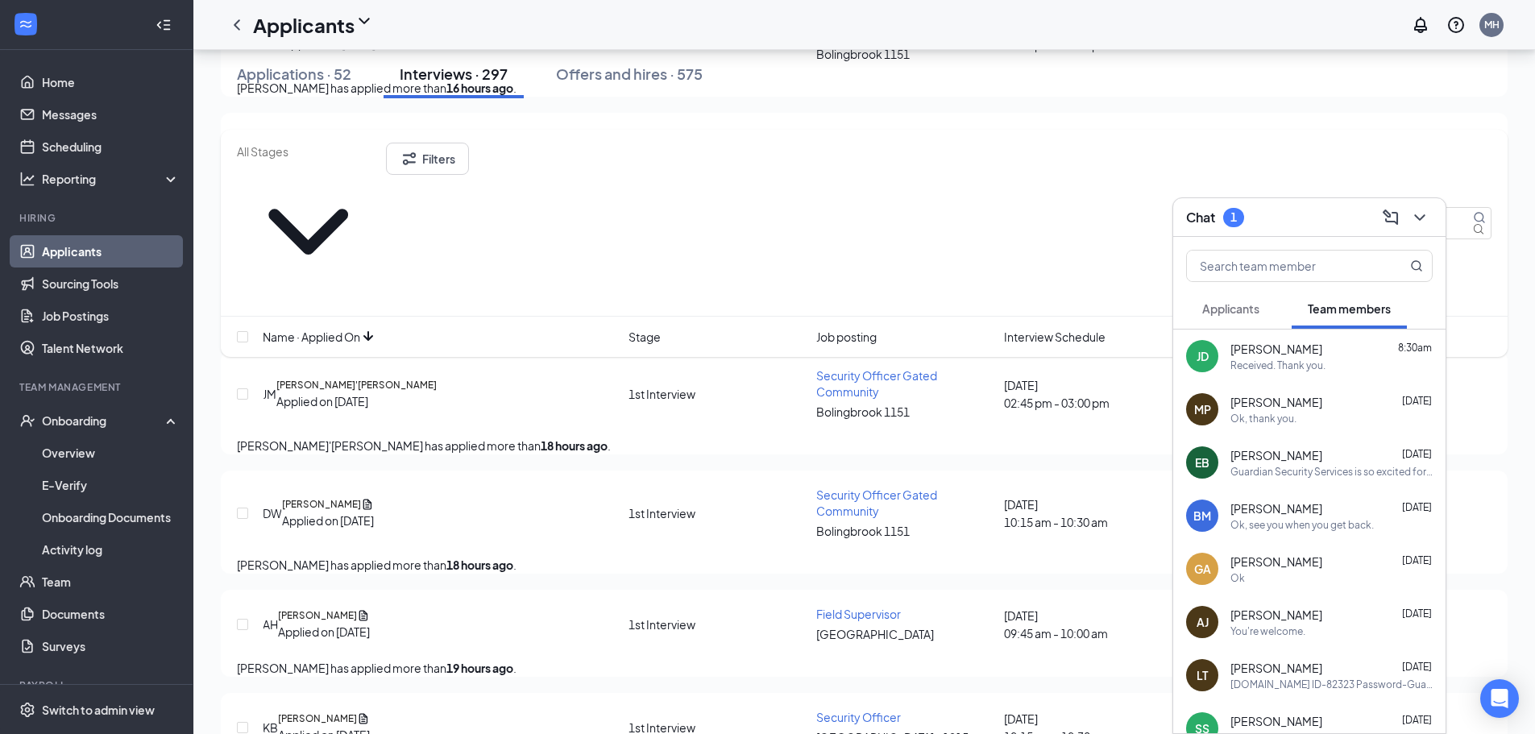
click at [1232, 310] on span "Applicants" at bounding box center [1231, 308] width 57 height 15
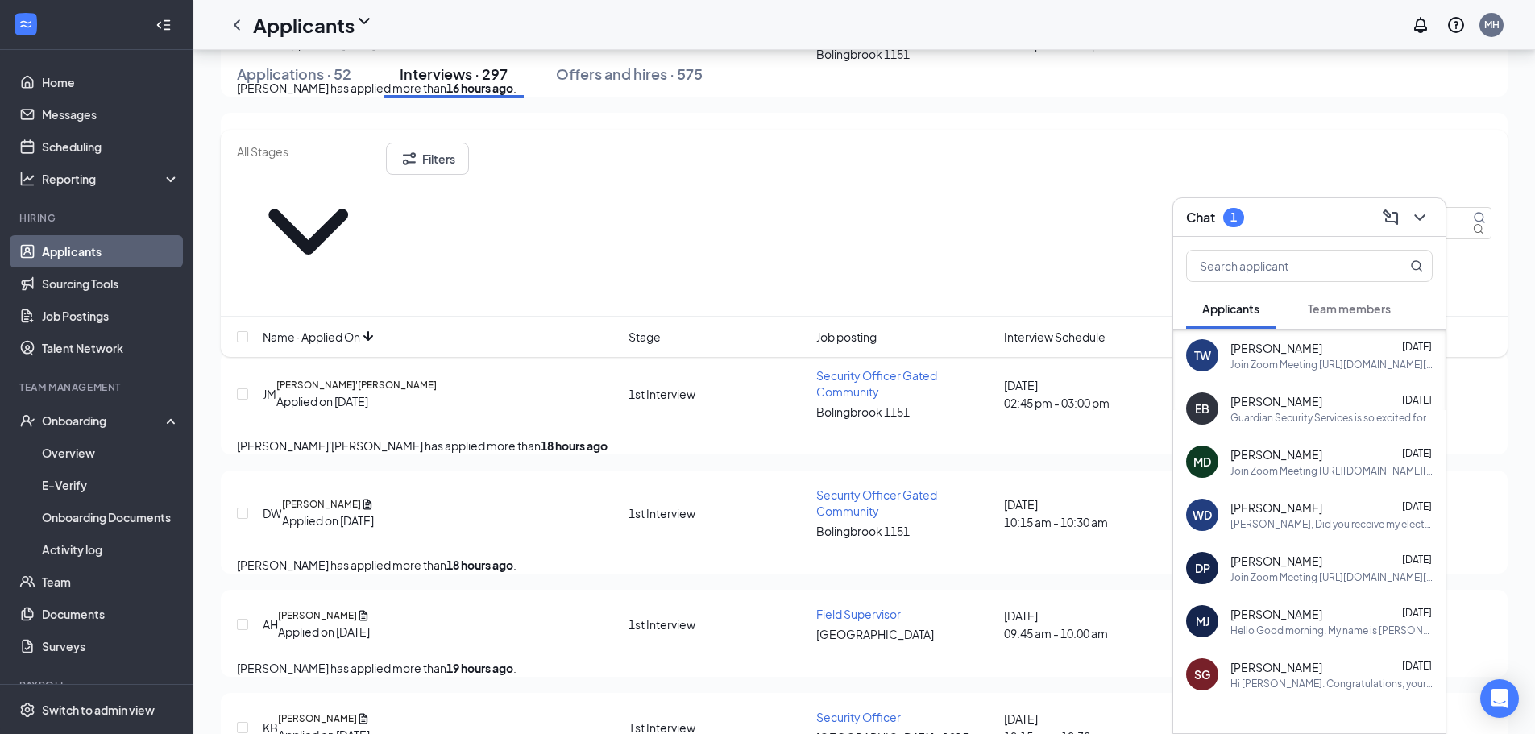
scroll to position [1273, 0]
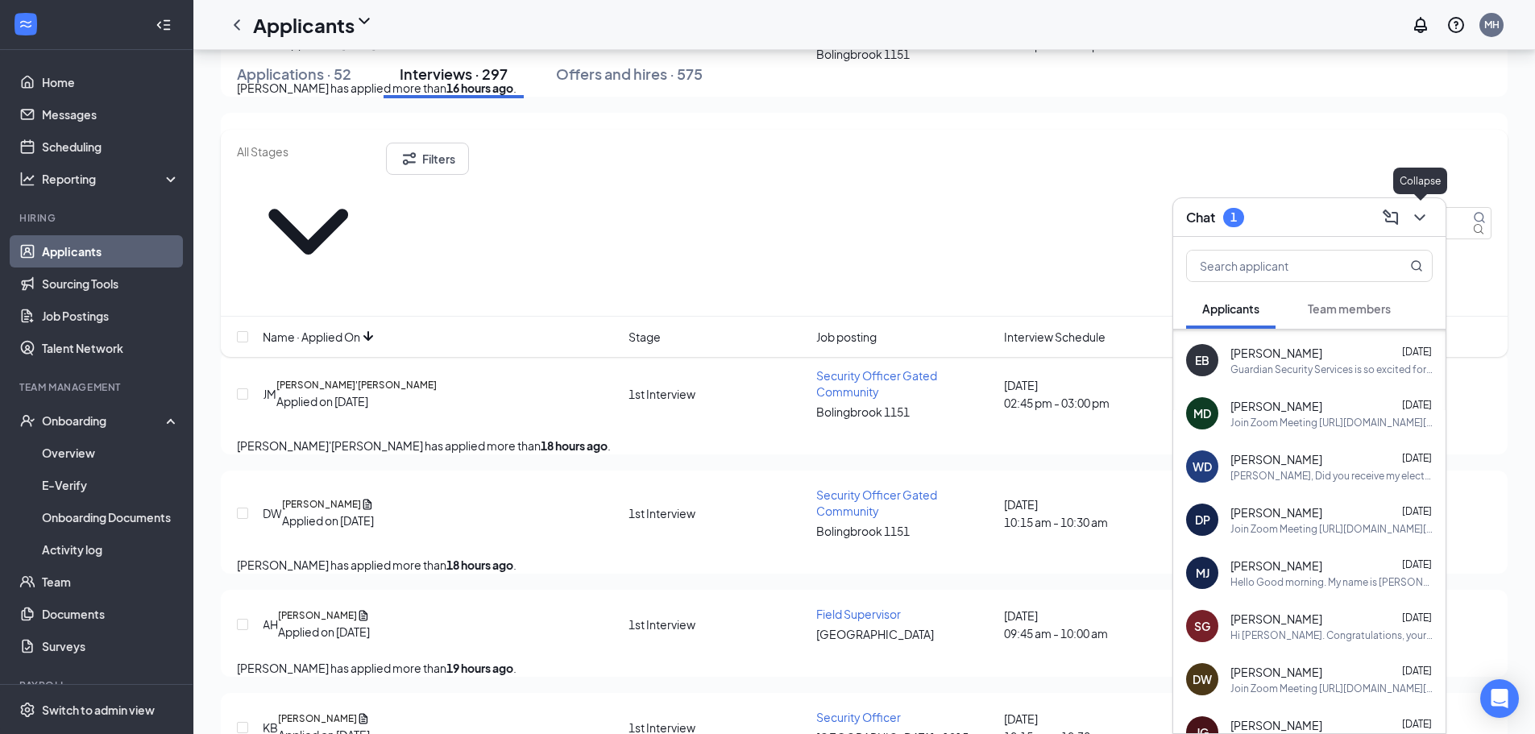
click at [1424, 212] on icon "ChevronDown" at bounding box center [1420, 217] width 19 height 19
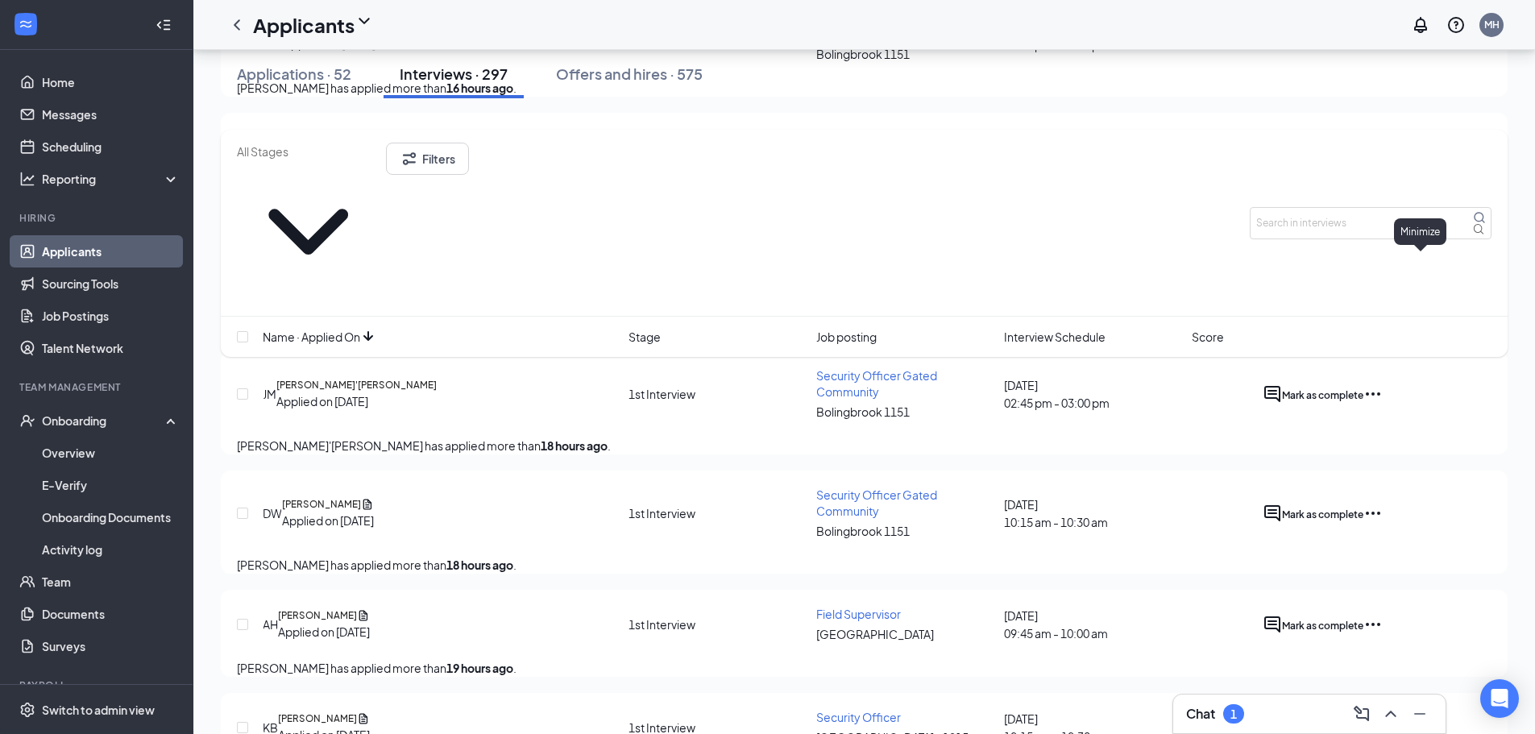
scroll to position [0, 0]
click at [469, 165] on button "Filters" at bounding box center [427, 159] width 83 height 32
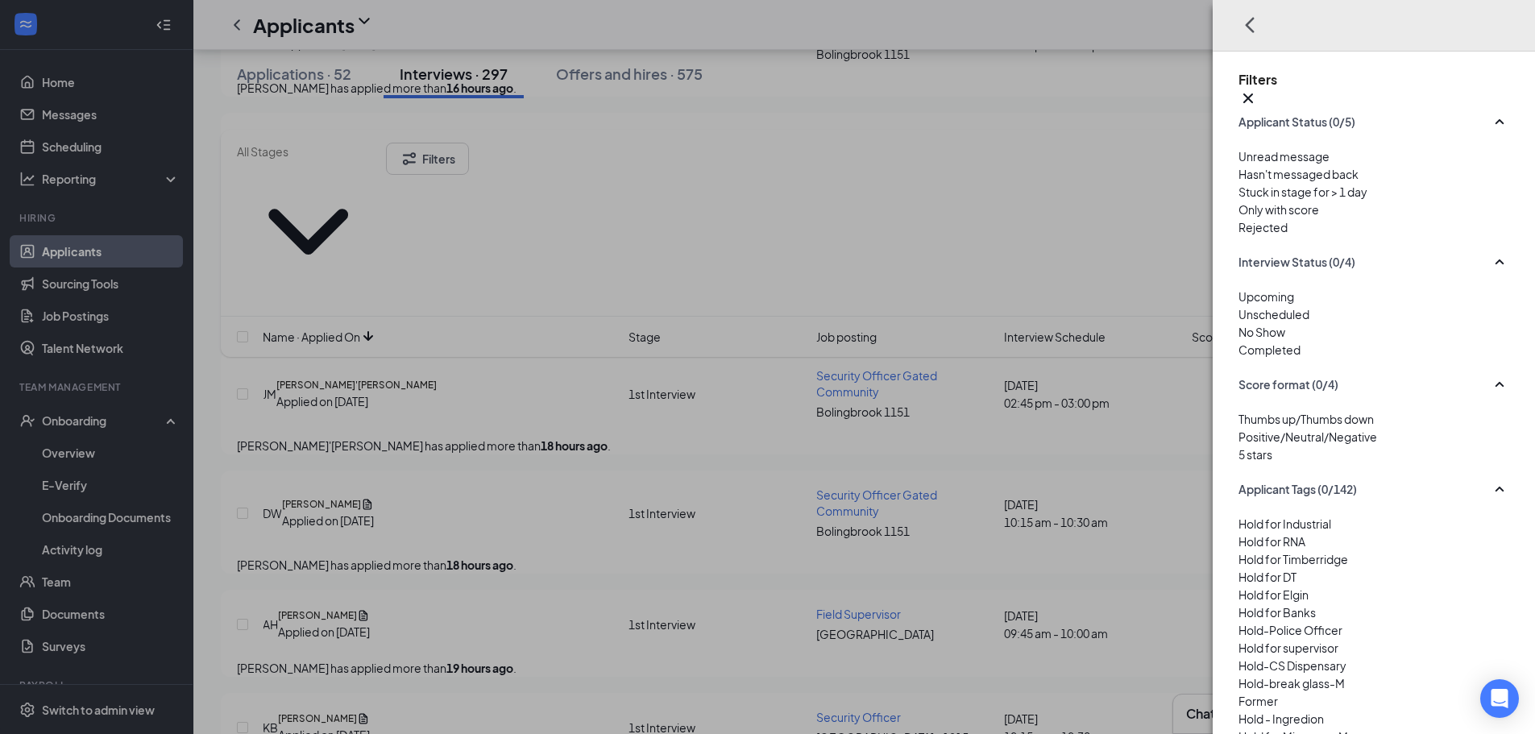
click at [1245, 305] on div at bounding box center [1374, 305] width 271 height 0
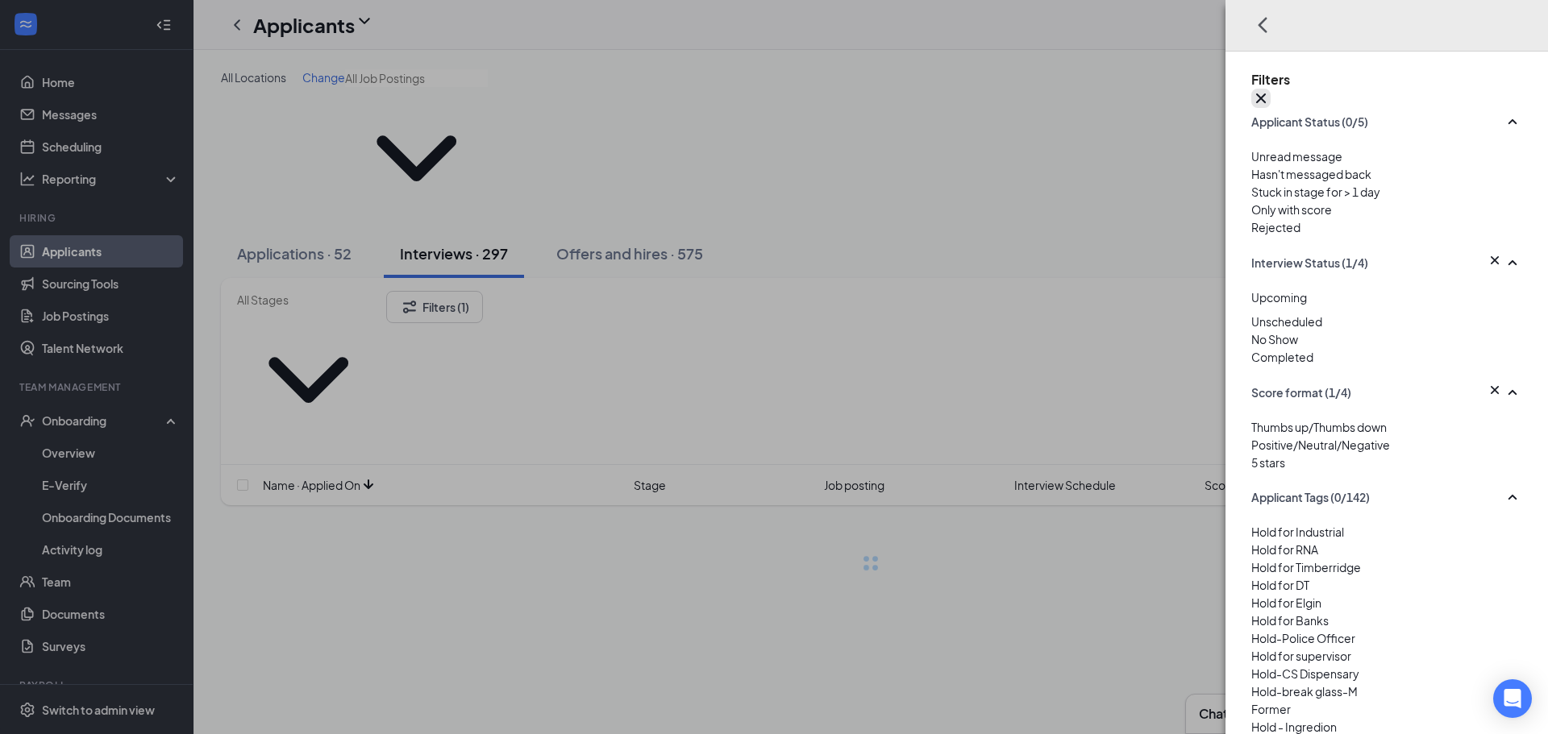
click at [1270, 89] on button "button" at bounding box center [1260, 98] width 19 height 19
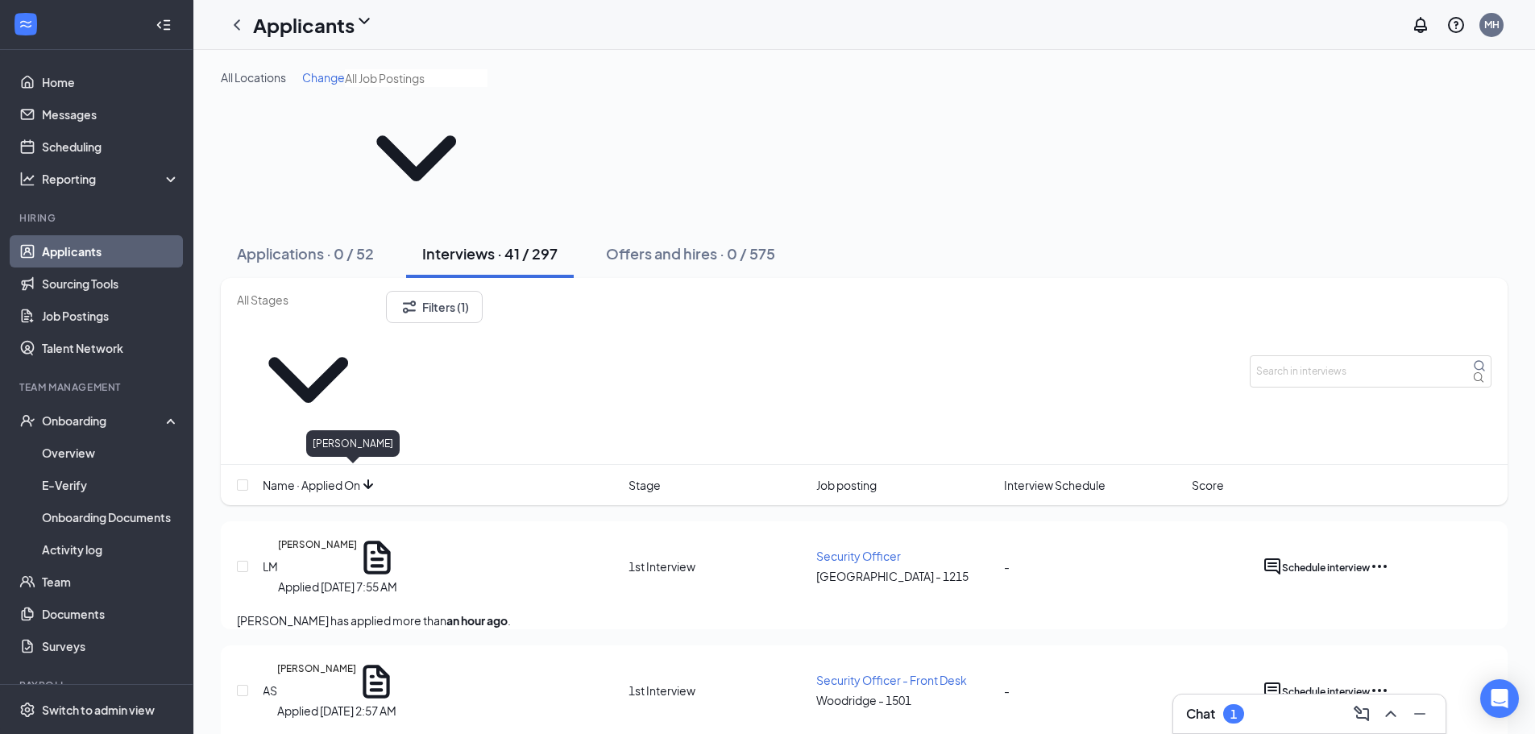
click at [350, 662] on h5 "[PERSON_NAME]" at bounding box center [316, 682] width 79 height 40
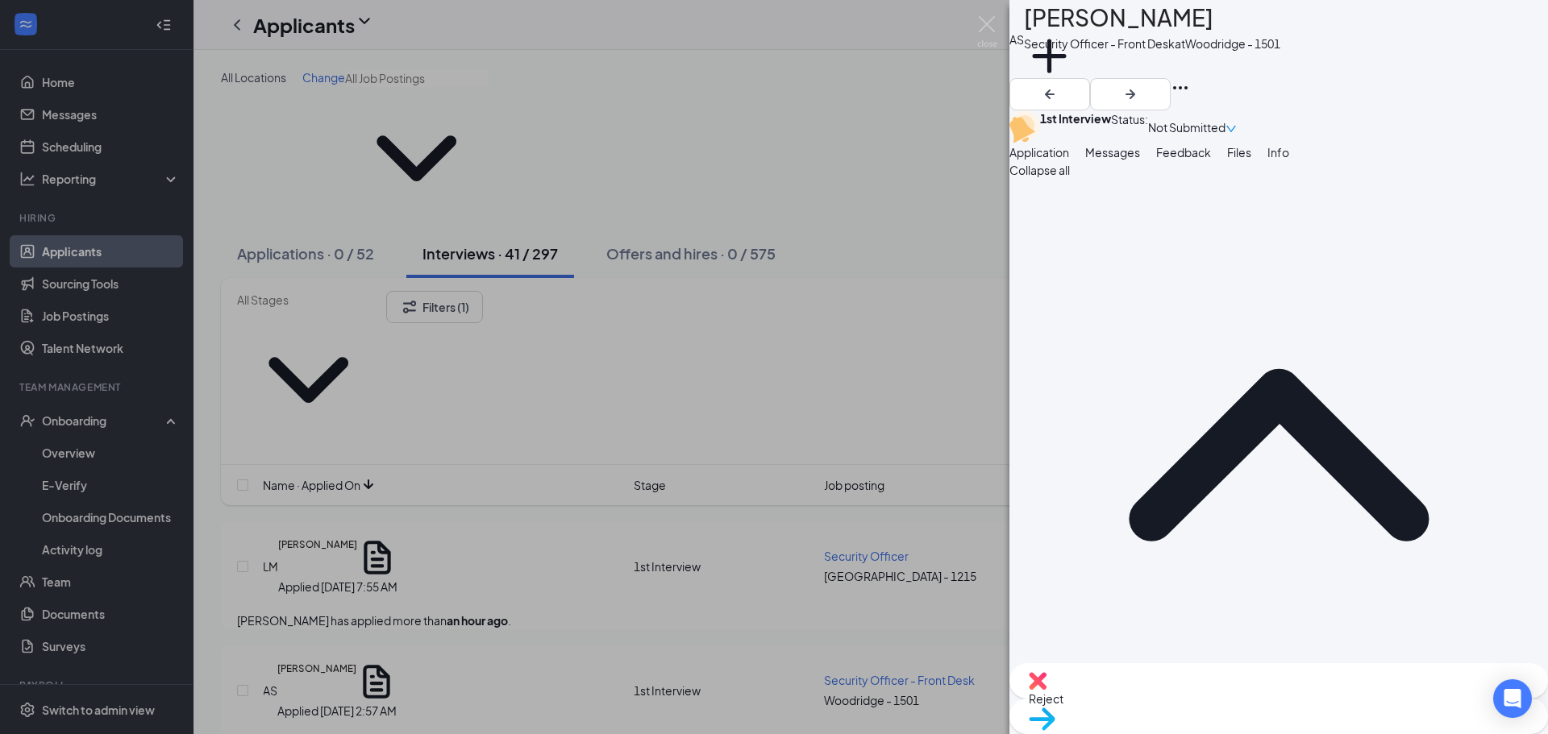
click at [1211, 160] on span "Feedback" at bounding box center [1183, 152] width 55 height 15
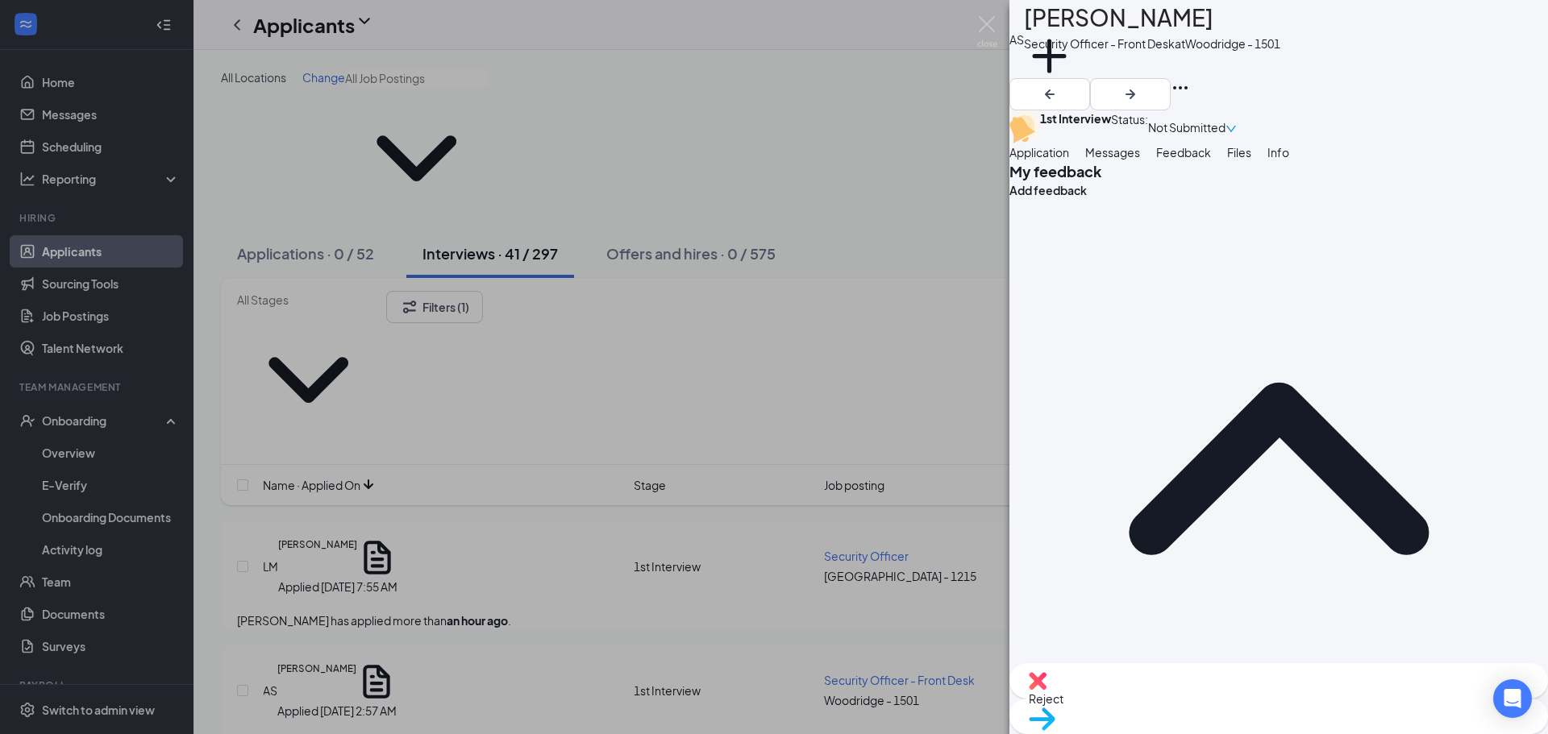
click at [1251, 160] on span "Files" at bounding box center [1239, 152] width 24 height 15
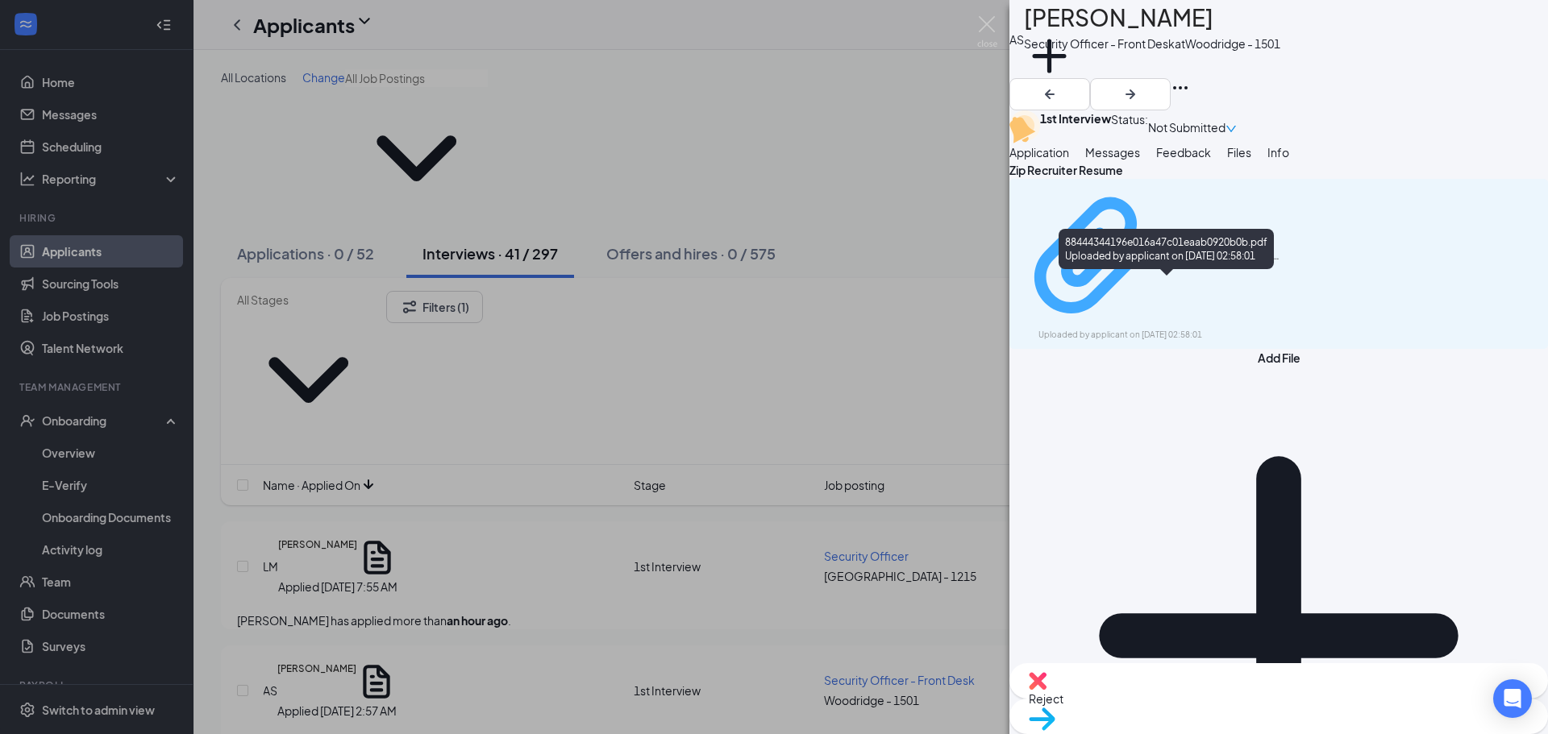
click at [1211, 329] on div "Uploaded by applicant on Aug 27, 2025 at 02:58:01" at bounding box center [1159, 335] width 242 height 13
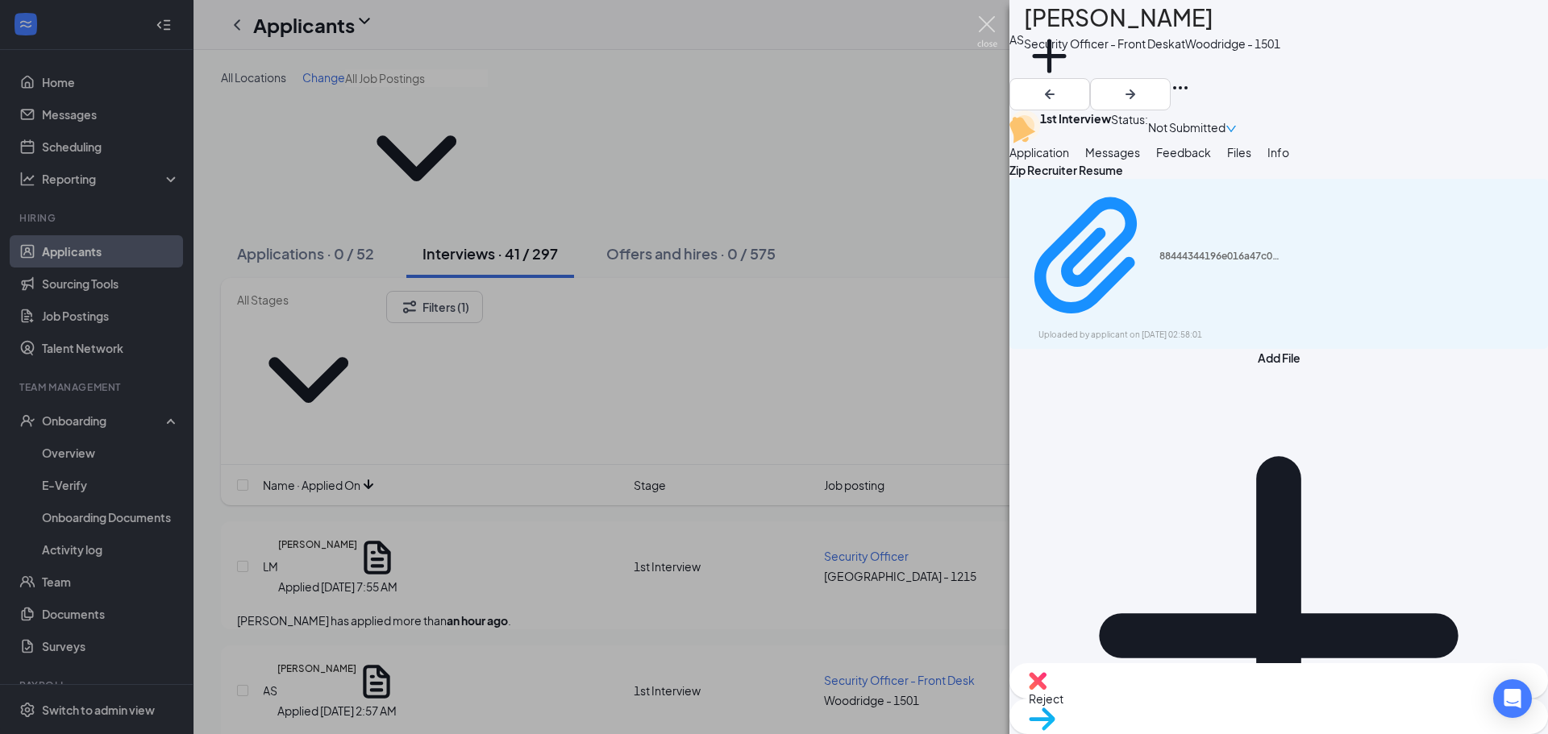
click at [983, 23] on img at bounding box center [987, 31] width 20 height 31
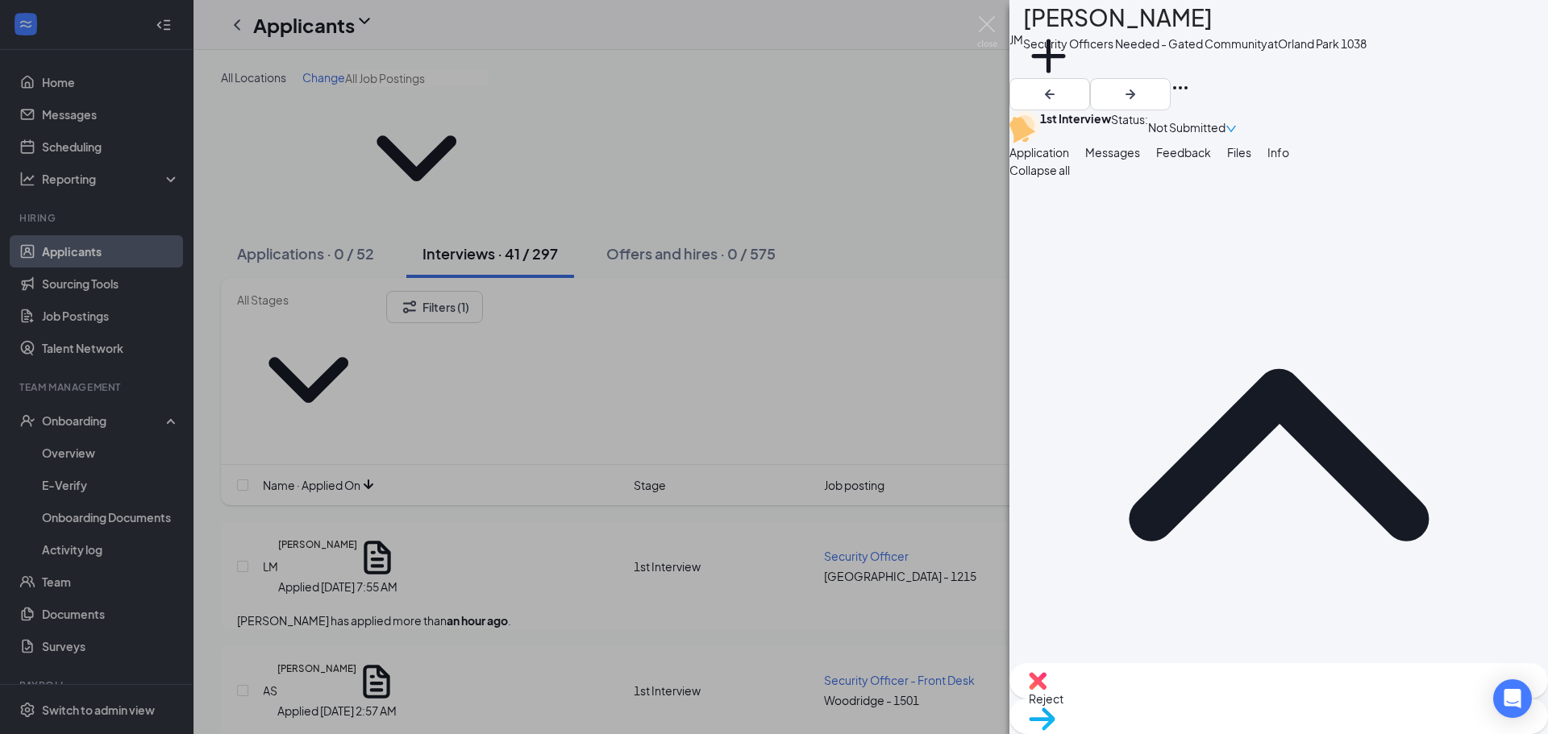
click at [1251, 160] on span "Files" at bounding box center [1239, 152] width 24 height 15
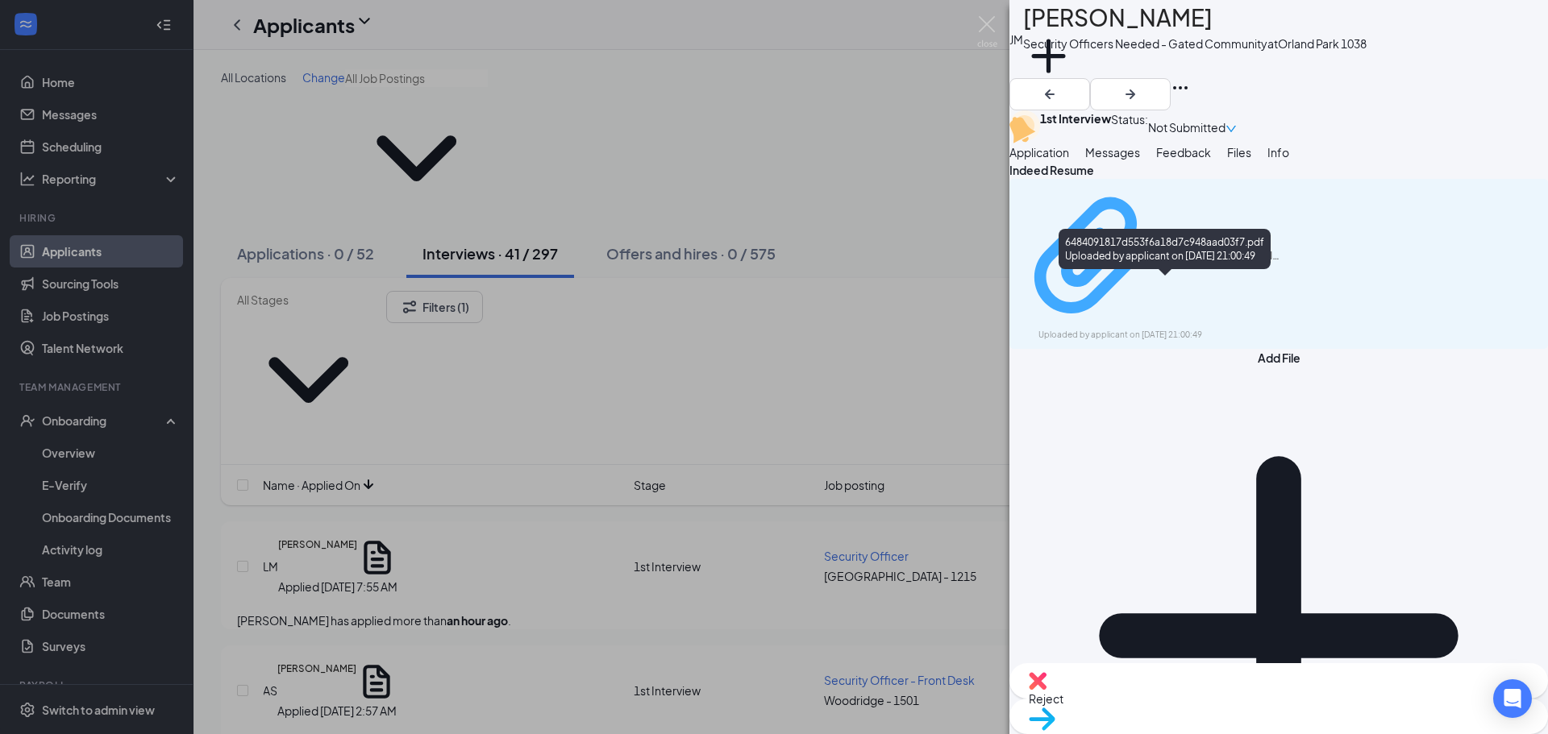
click at [1236, 329] on div "Uploaded by applicant on Aug 26, 2025 at 21:00:49" at bounding box center [1159, 335] width 242 height 13
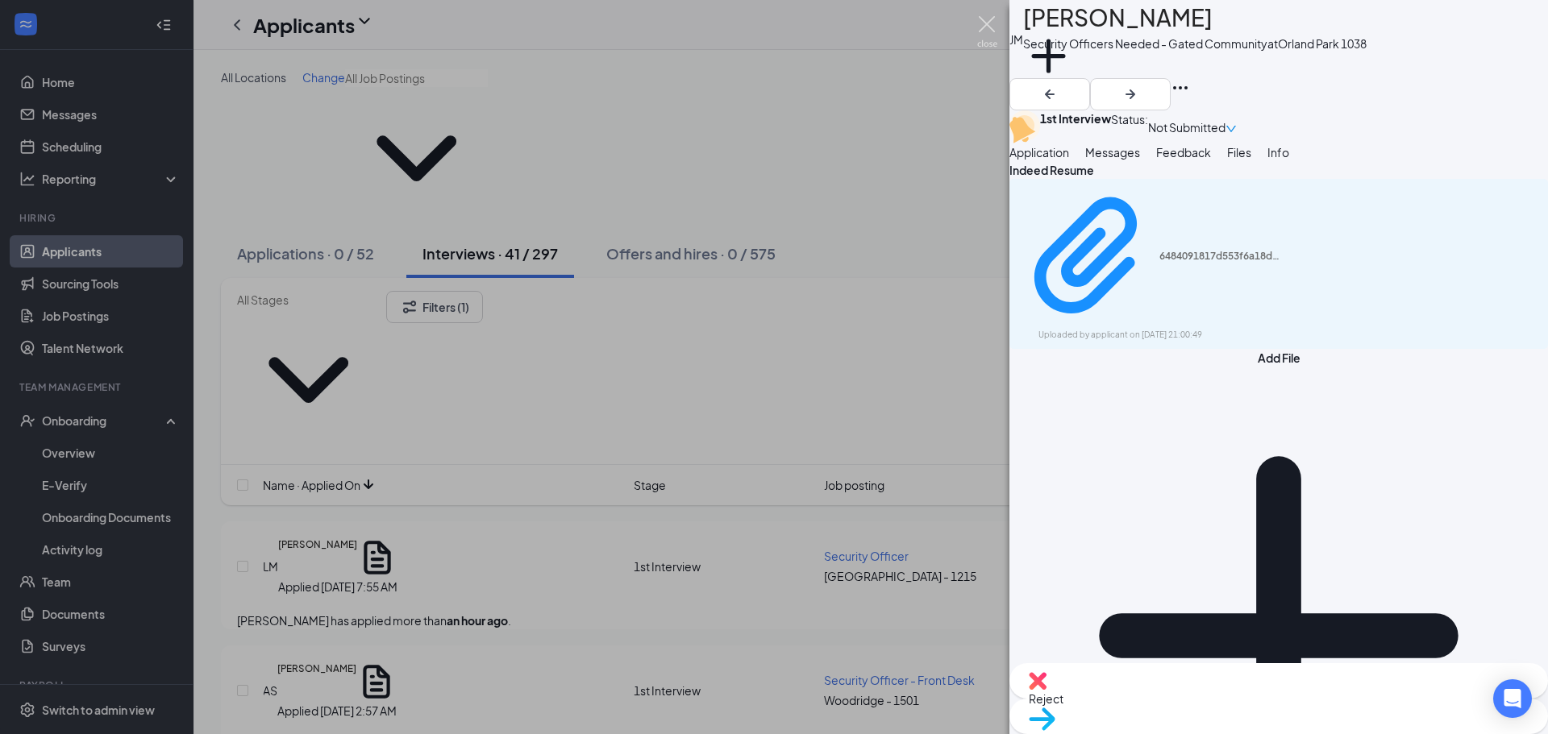
click at [986, 21] on img at bounding box center [987, 31] width 20 height 31
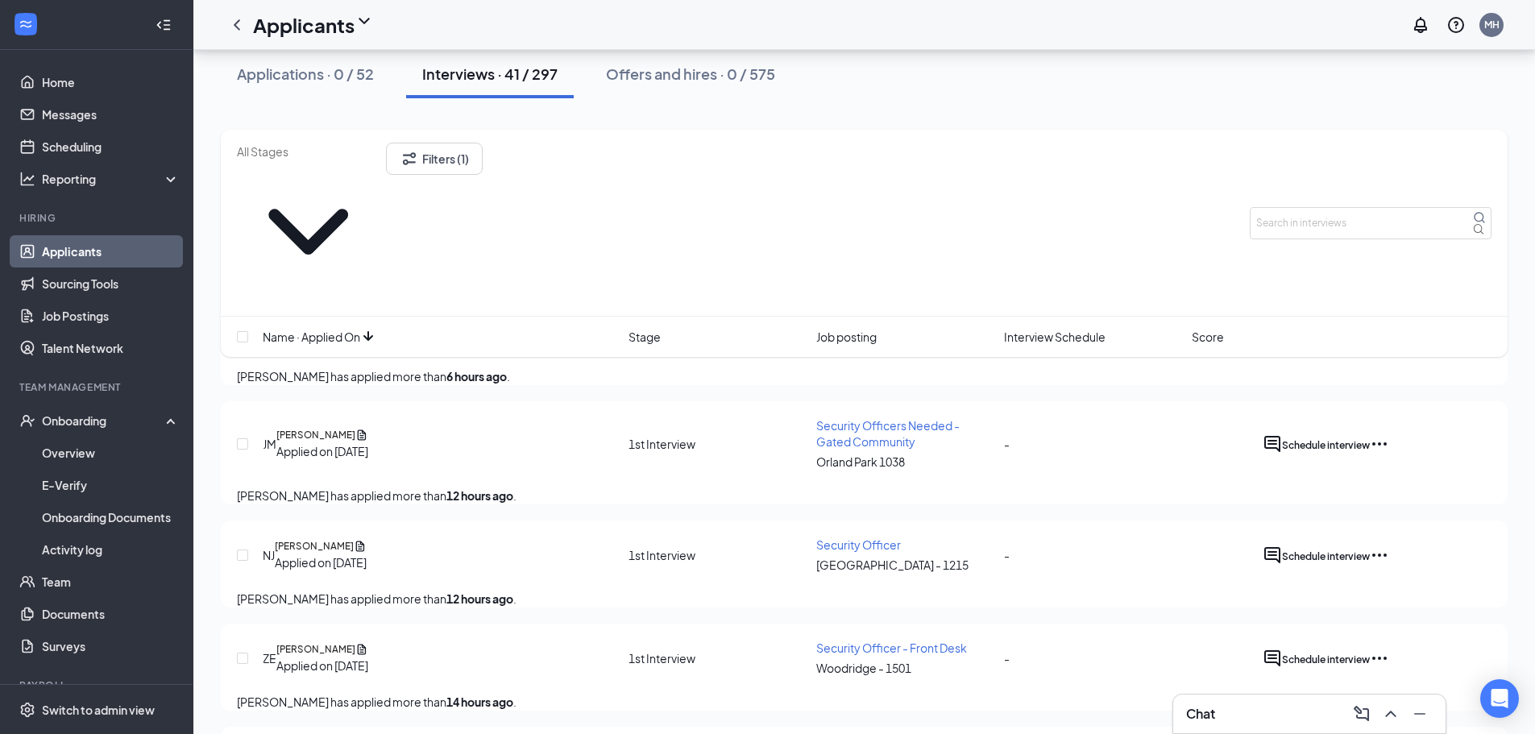
scroll to position [322, 0]
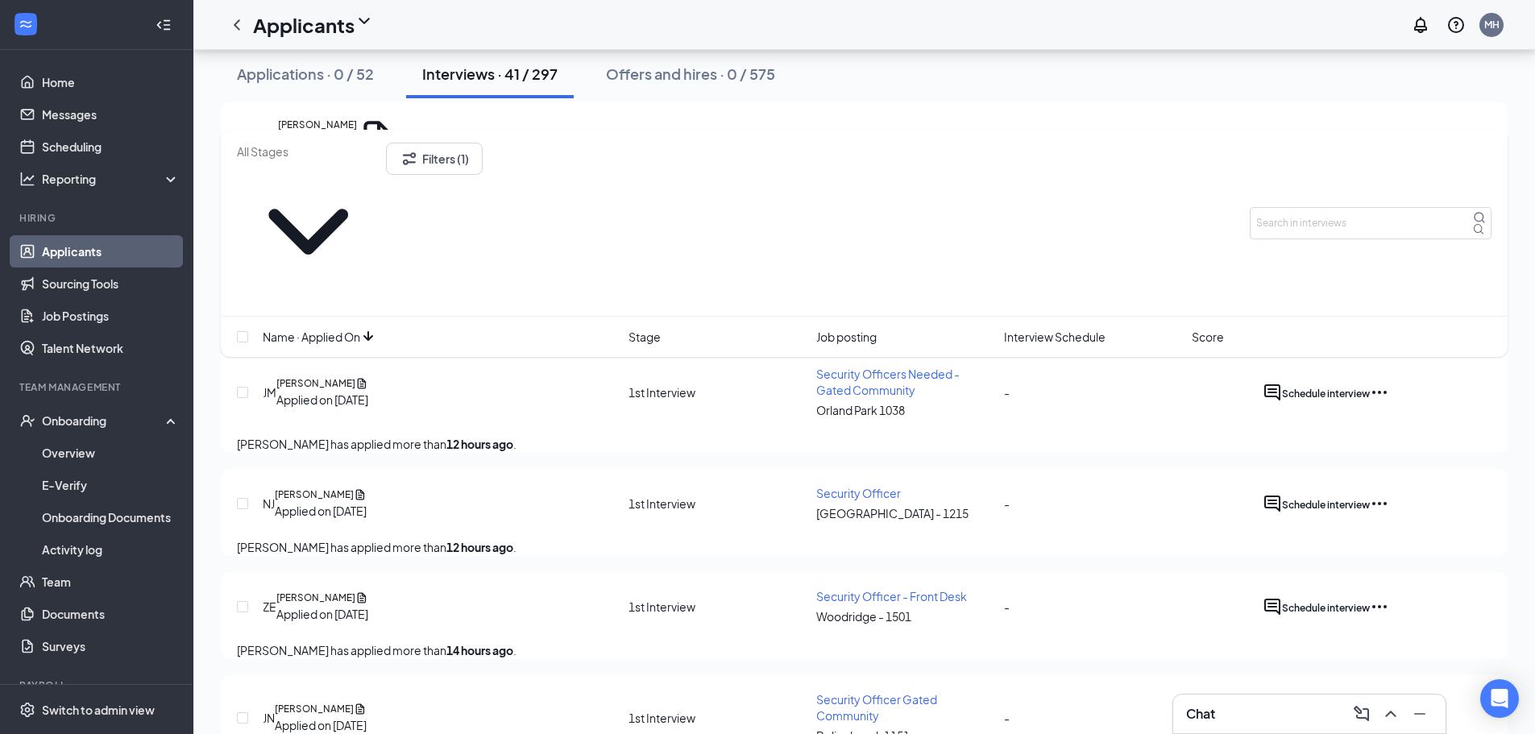
click at [1471, 597] on div "Schedule interview" at bounding box center [1371, 606] width 242 height 19
click at [1390, 597] on icon "Ellipses" at bounding box center [1379, 606] width 19 height 19
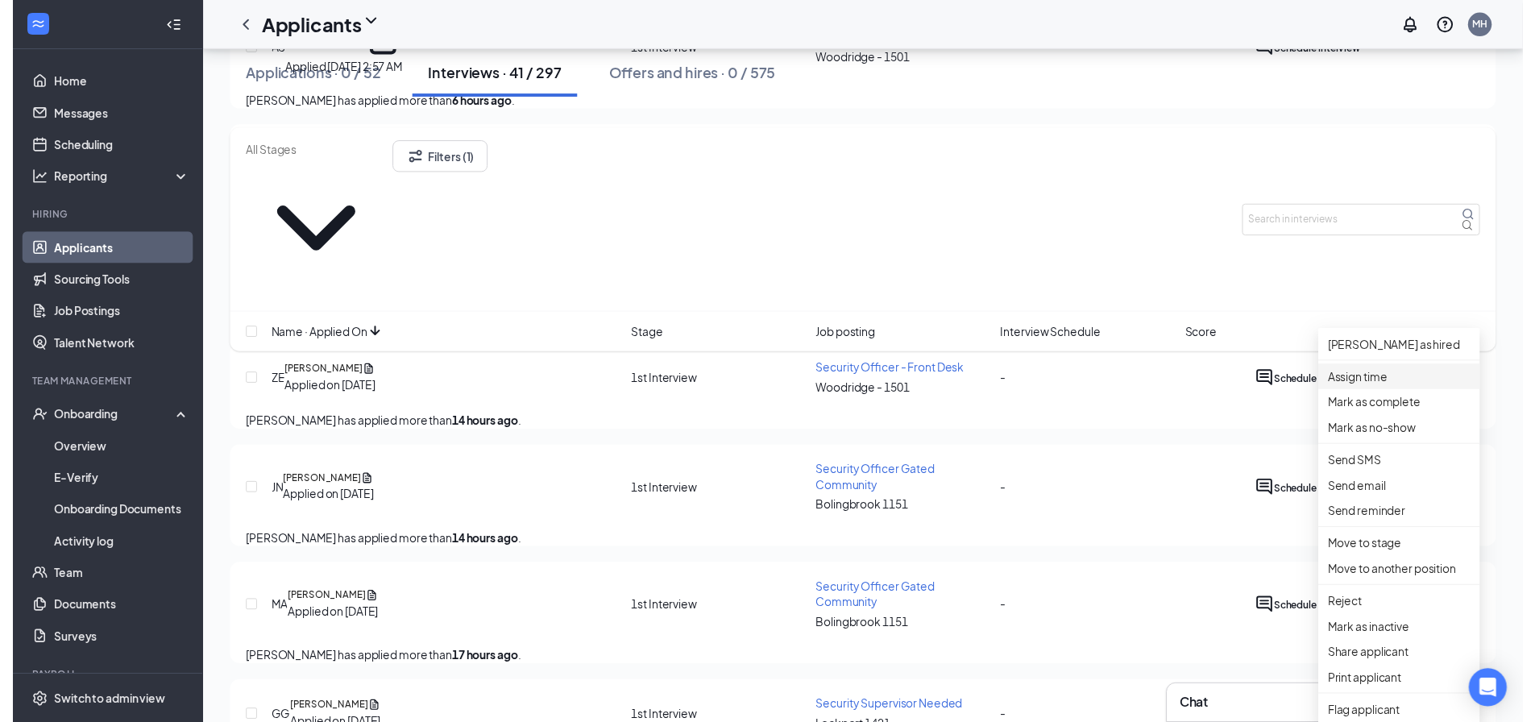
scroll to position [564, 0]
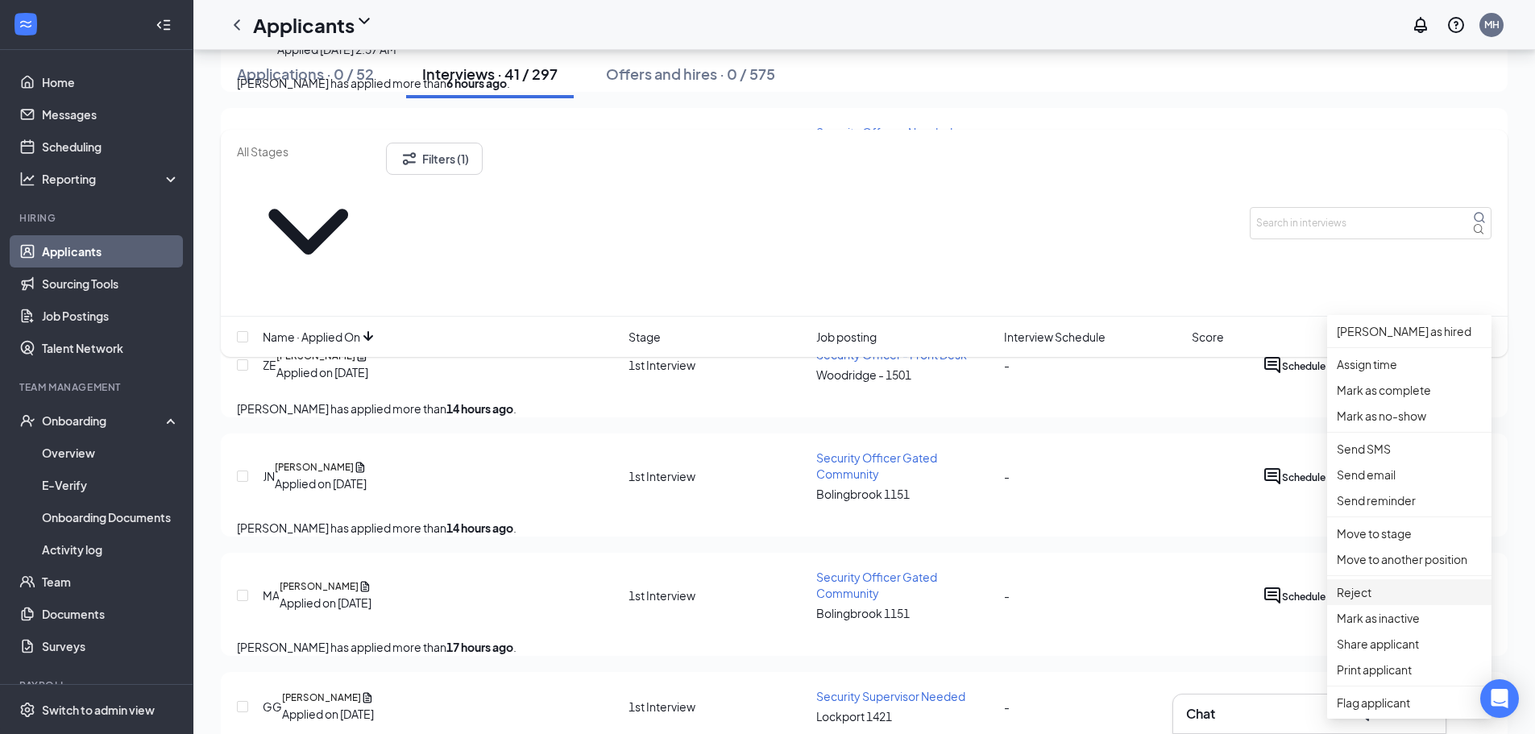
click at [1368, 601] on p "Reject" at bounding box center [1409, 593] width 145 height 18
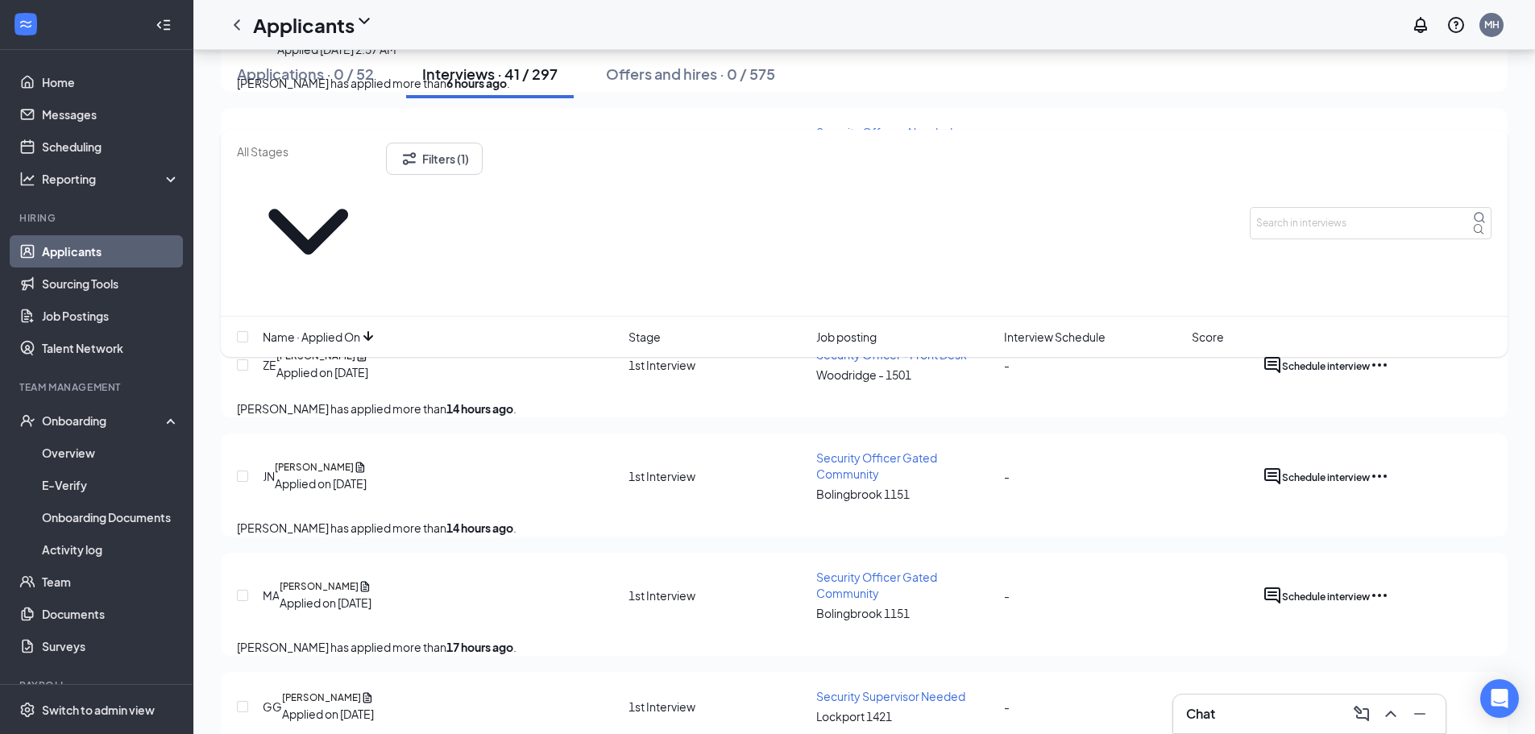
drag, startPoint x: 794, startPoint y: 386, endPoint x: 809, endPoint y: 386, distance: 15.3
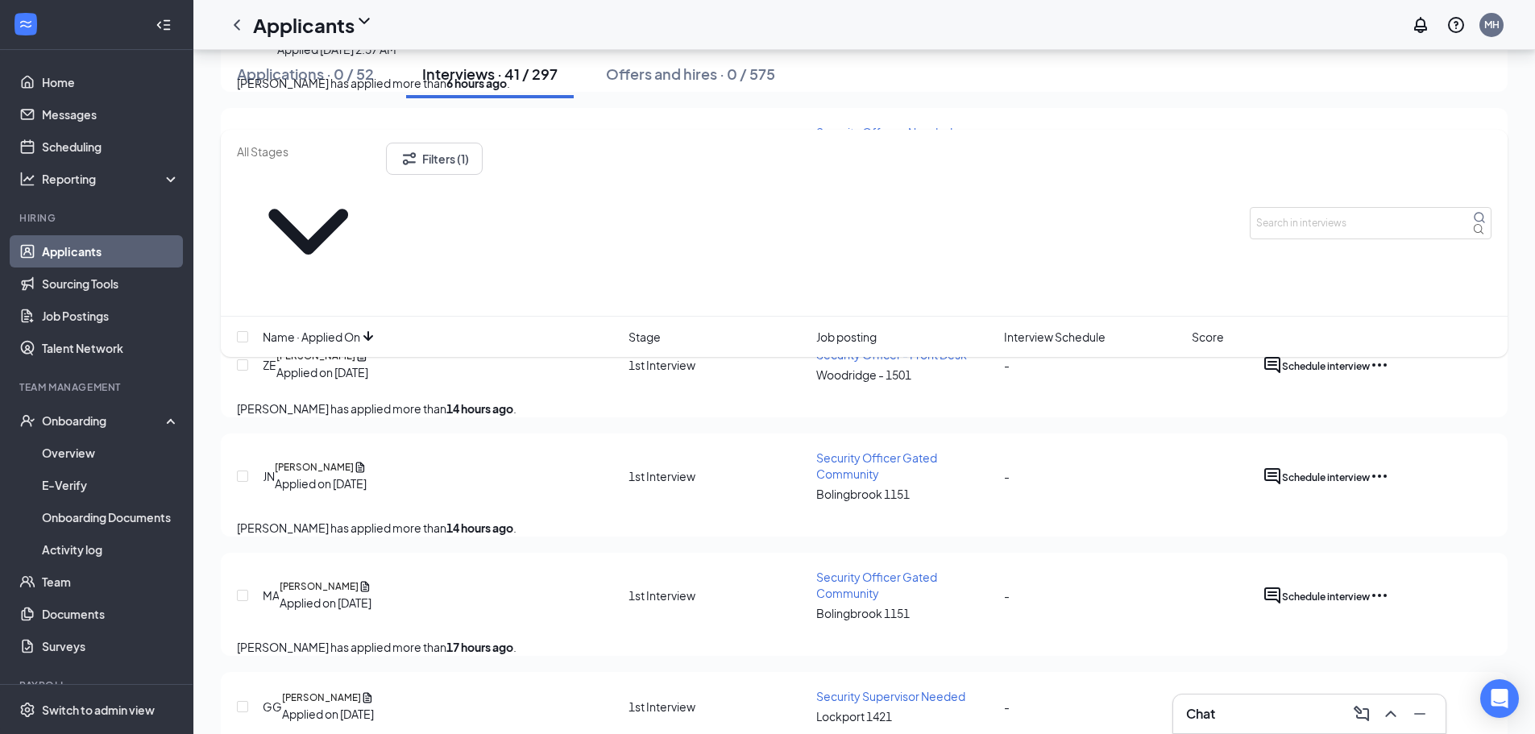
type textarea "already has an interview set up"
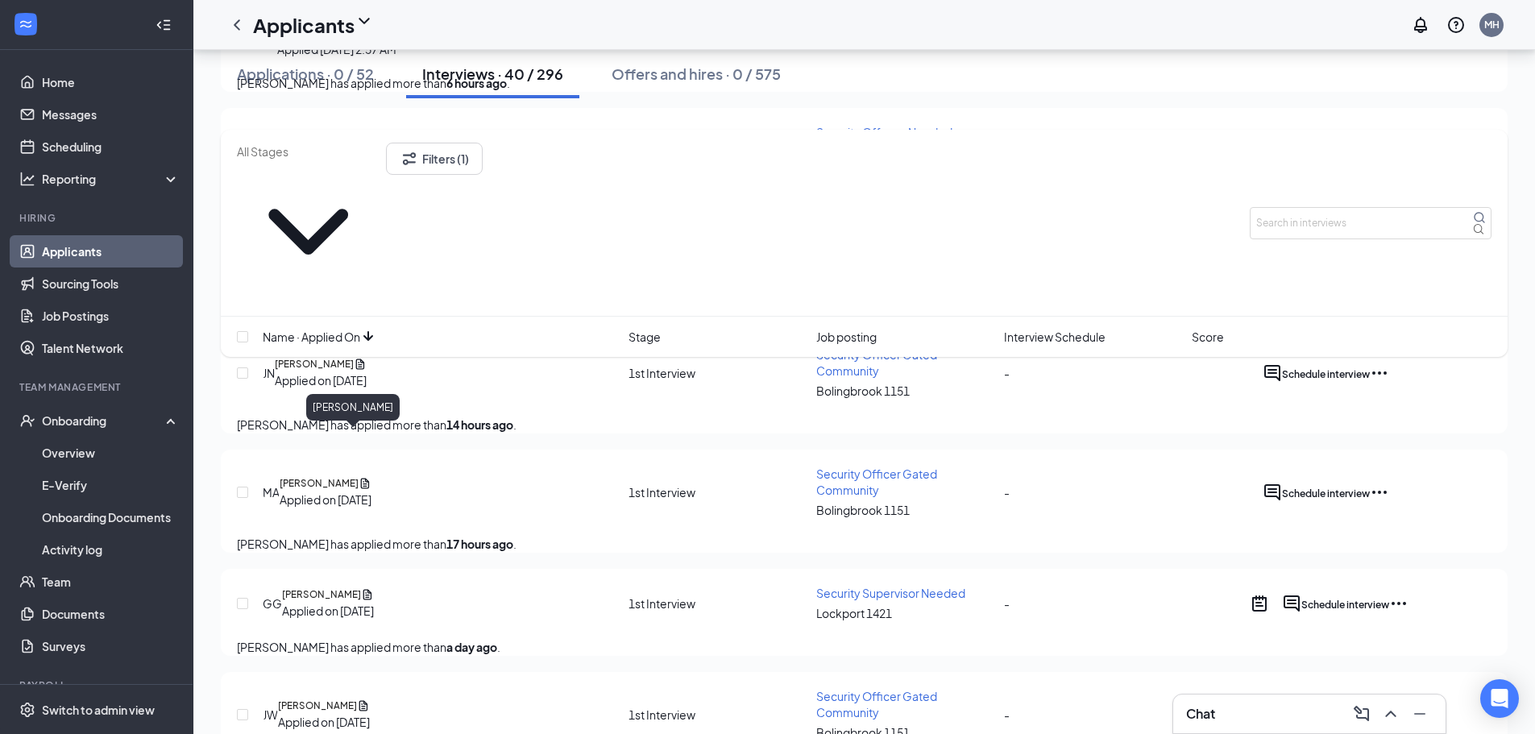
click at [359, 476] on h5 "[PERSON_NAME]" at bounding box center [319, 483] width 79 height 15
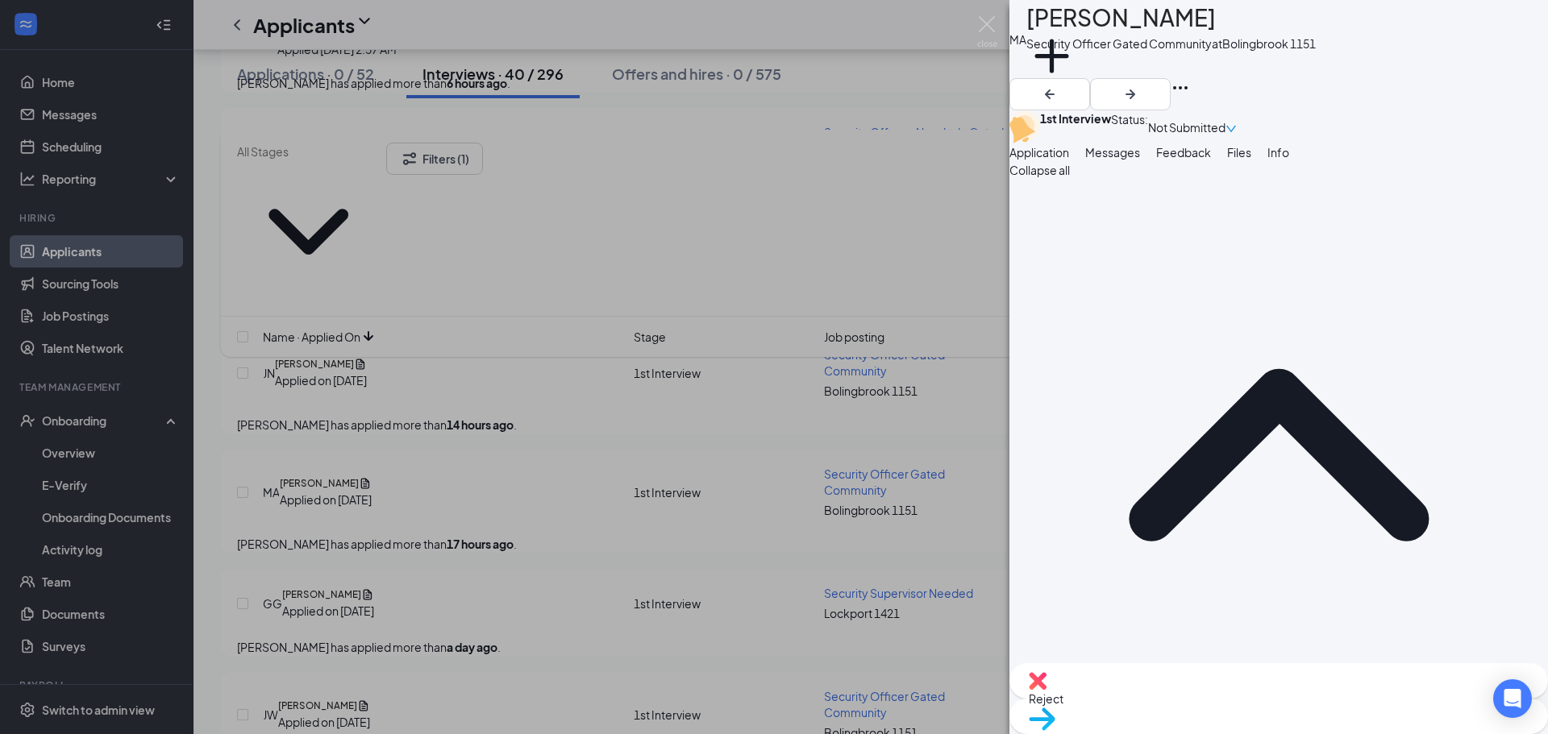
drag, startPoint x: 1290, startPoint y: 200, endPoint x: 1137, endPoint y: 222, distance: 155.6
click at [1211, 160] on span "Feedback" at bounding box center [1183, 152] width 55 height 15
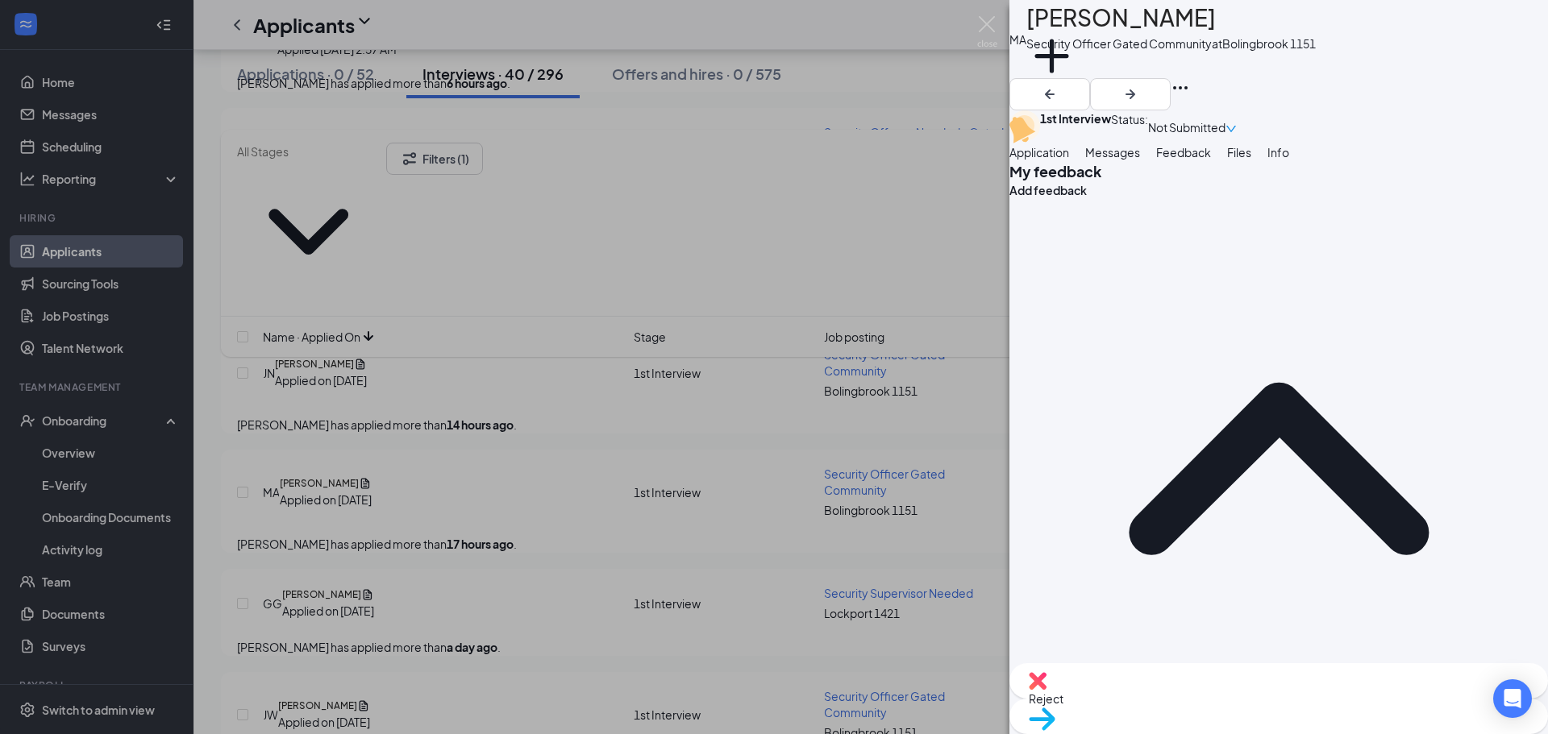
click at [1251, 160] on span "Files" at bounding box center [1239, 152] width 24 height 15
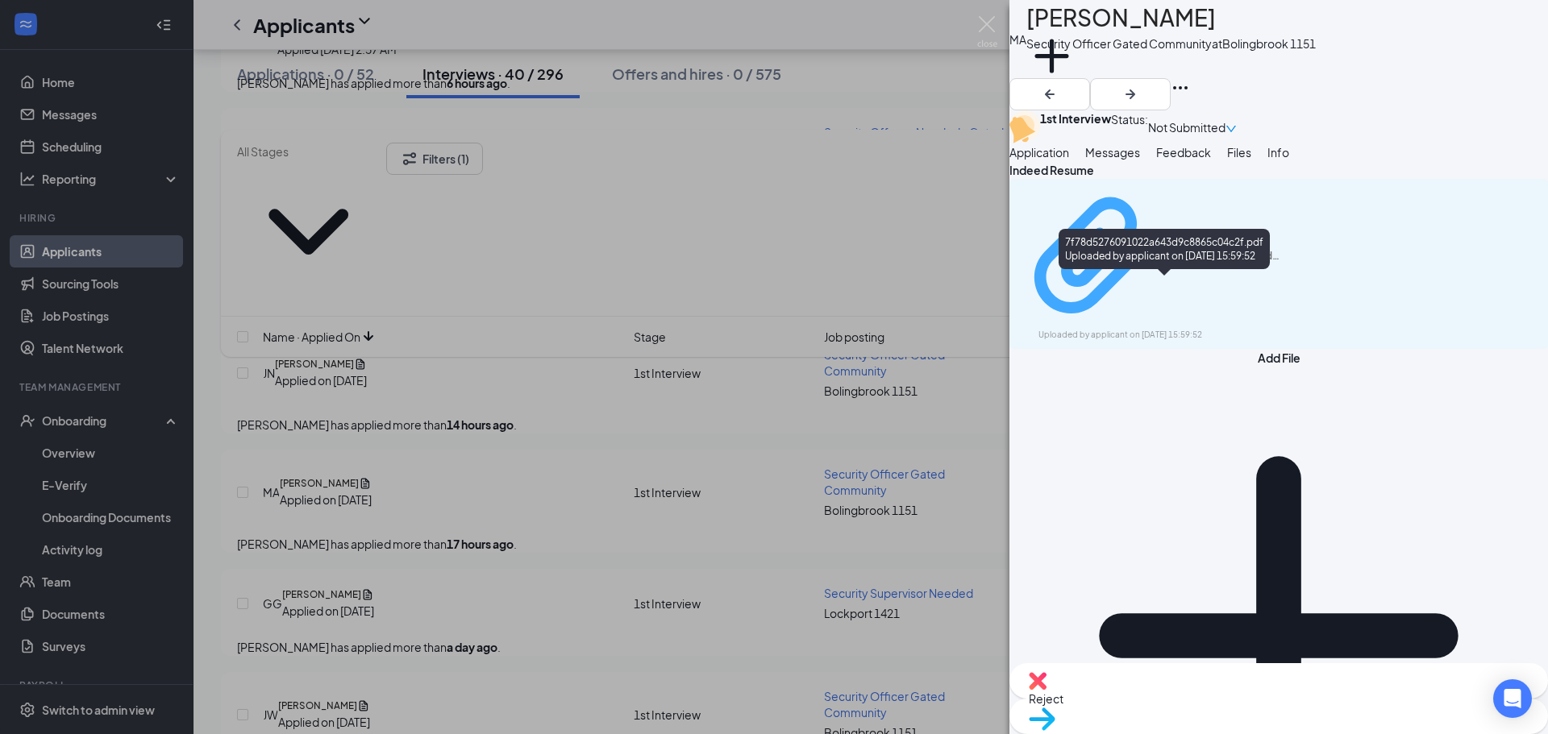
click at [1124, 329] on div "Uploaded by applicant on Aug 26, 2025 at 15:59:52" at bounding box center [1159, 335] width 242 height 13
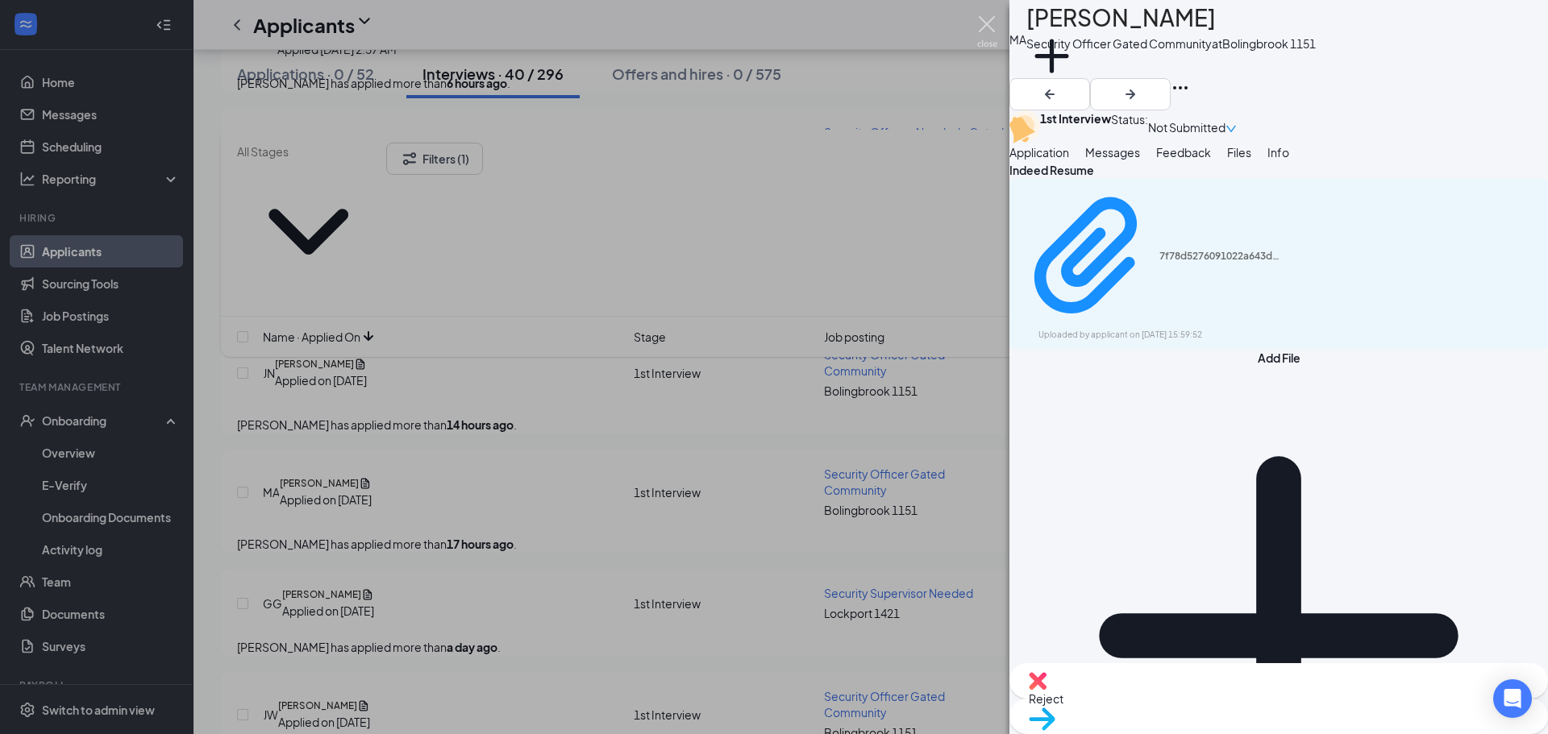
click at [983, 27] on img at bounding box center [987, 31] width 20 height 31
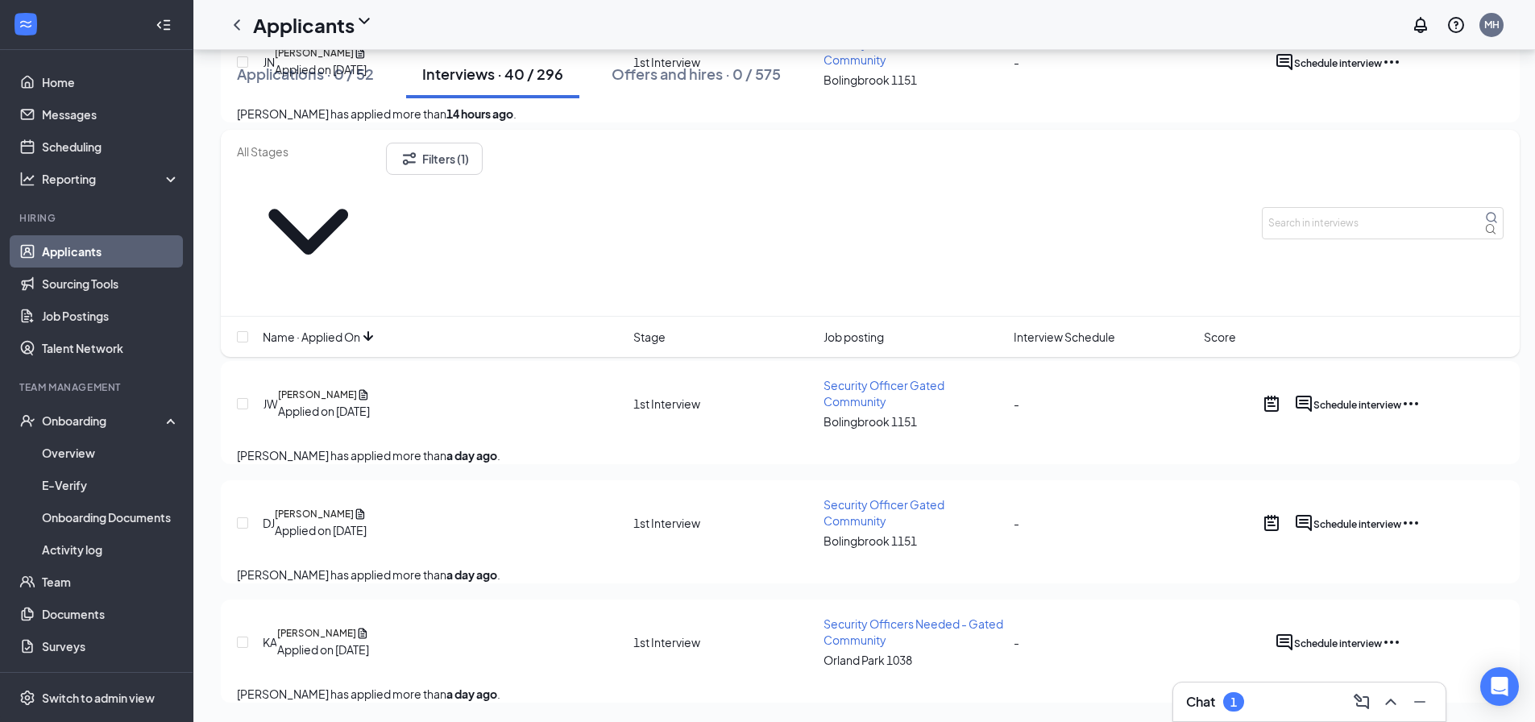
scroll to position [926, 0]
click at [1195, 700] on h3 "Chat" at bounding box center [1200, 702] width 29 height 18
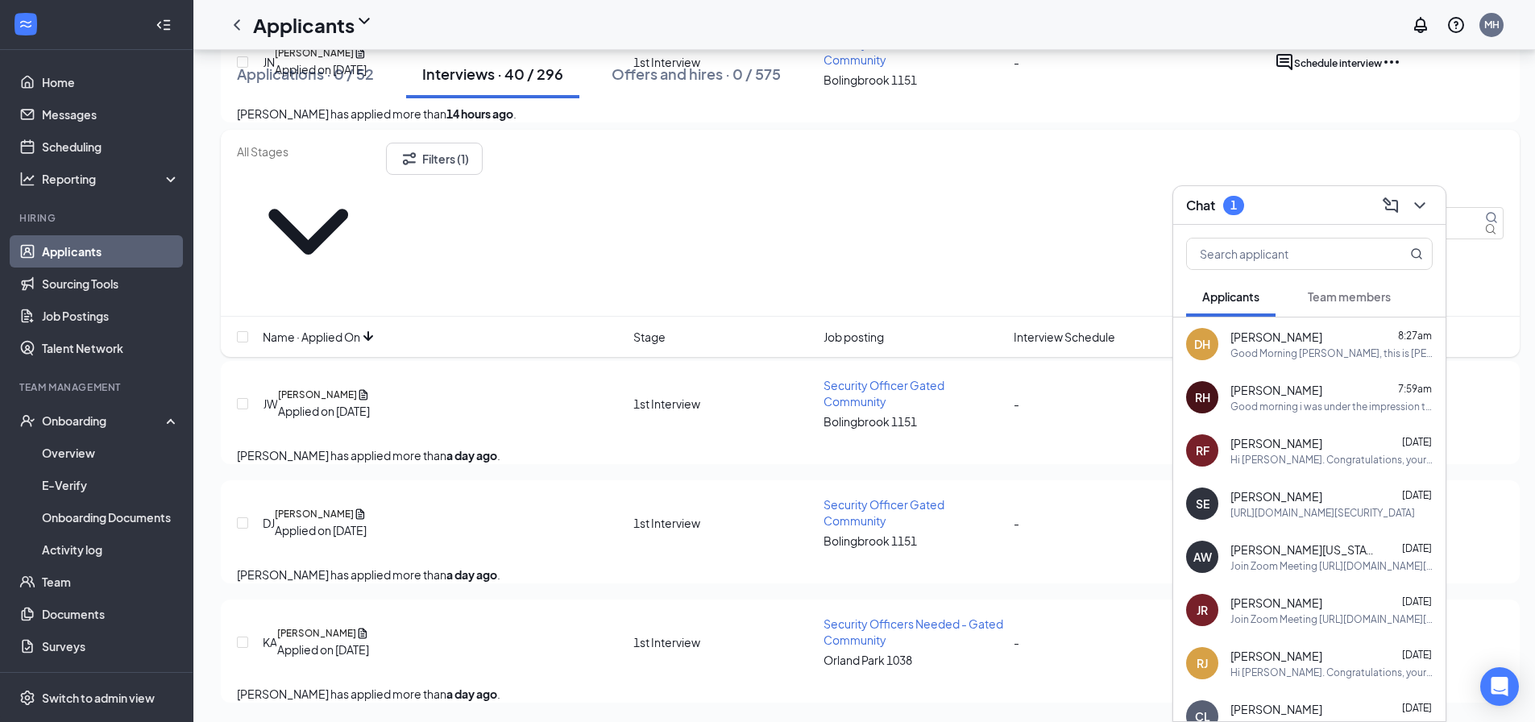
click at [1346, 300] on span "Team members" at bounding box center [1349, 296] width 83 height 15
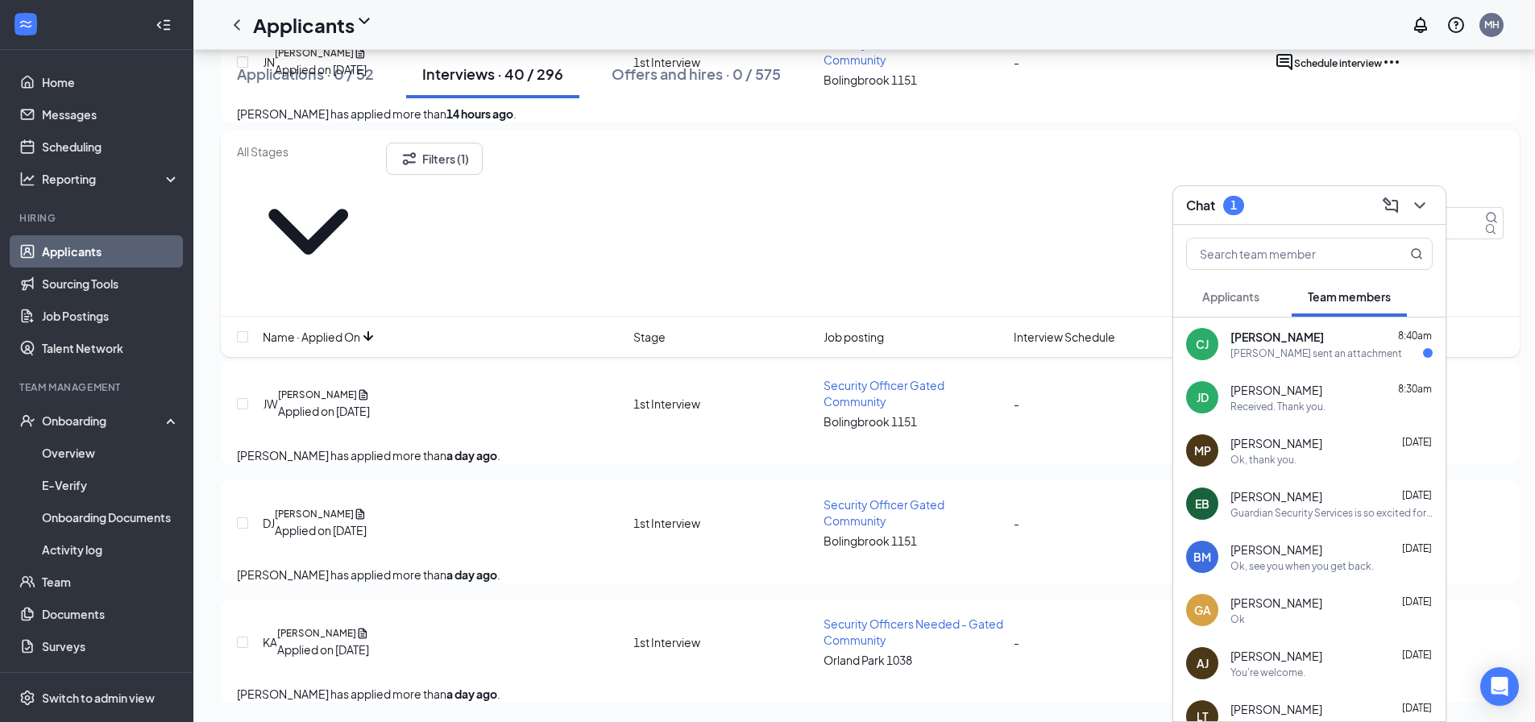
click at [1292, 339] on span "[PERSON_NAME]" at bounding box center [1278, 337] width 94 height 16
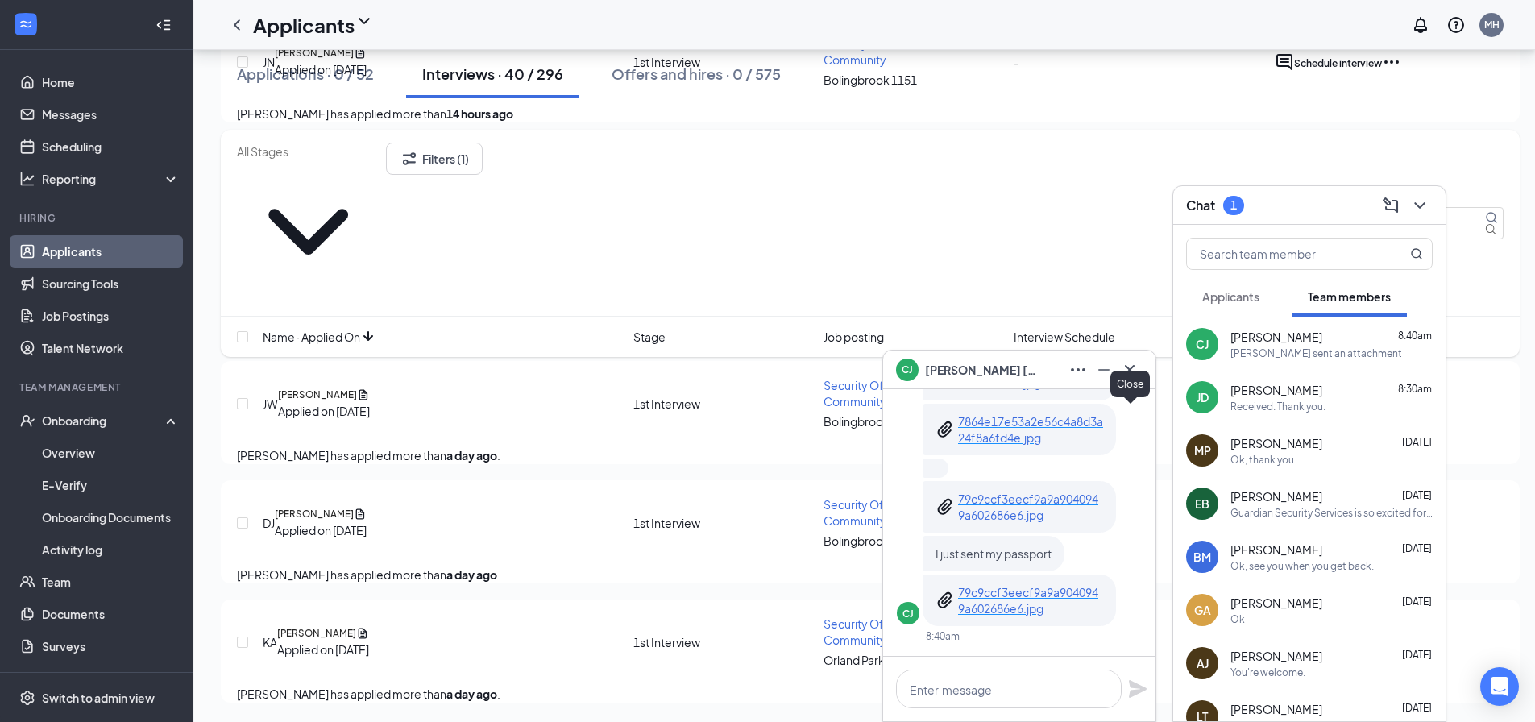
click at [1132, 372] on icon "Cross" at bounding box center [1130, 369] width 10 height 10
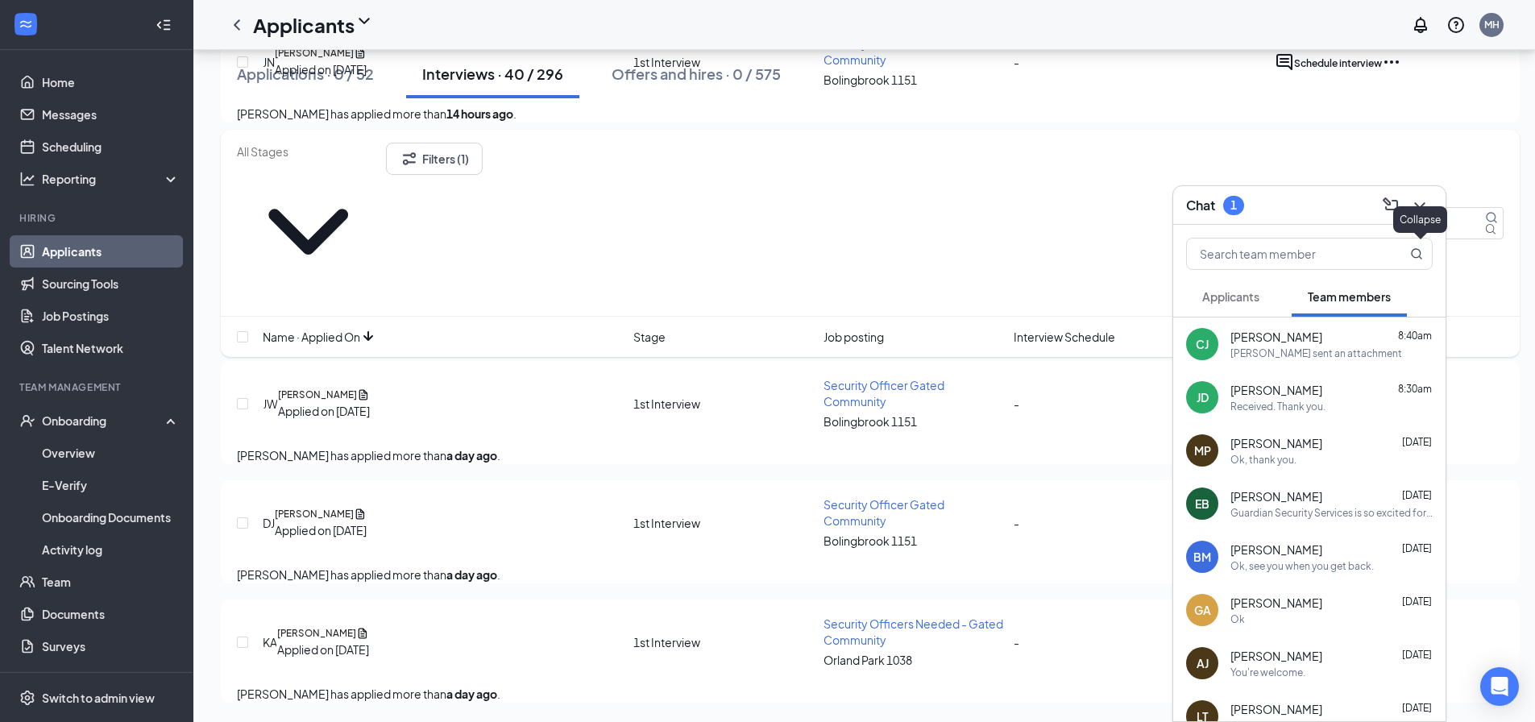
click at [1416, 203] on icon "ChevronDown" at bounding box center [1420, 205] width 10 height 6
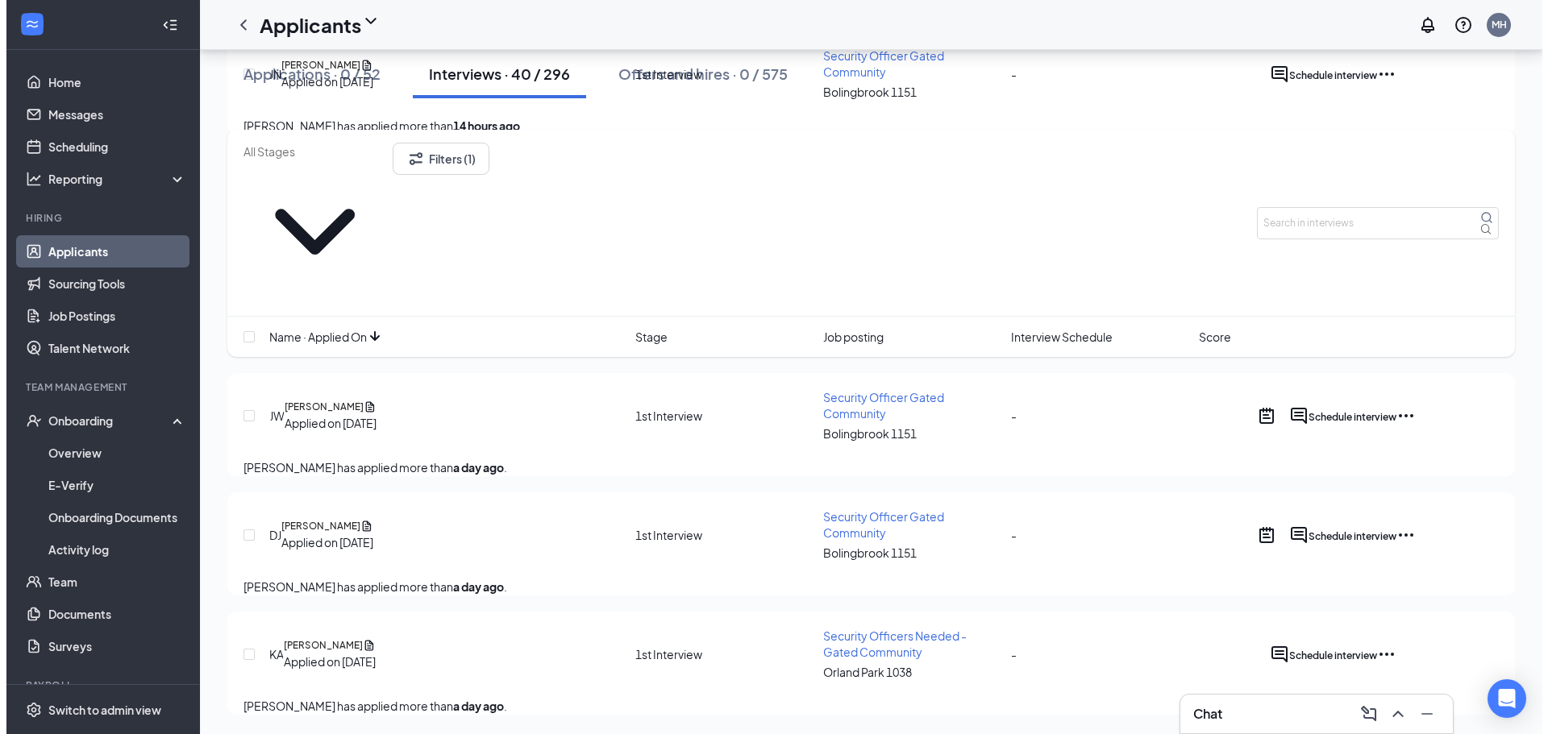
scroll to position [914, 0]
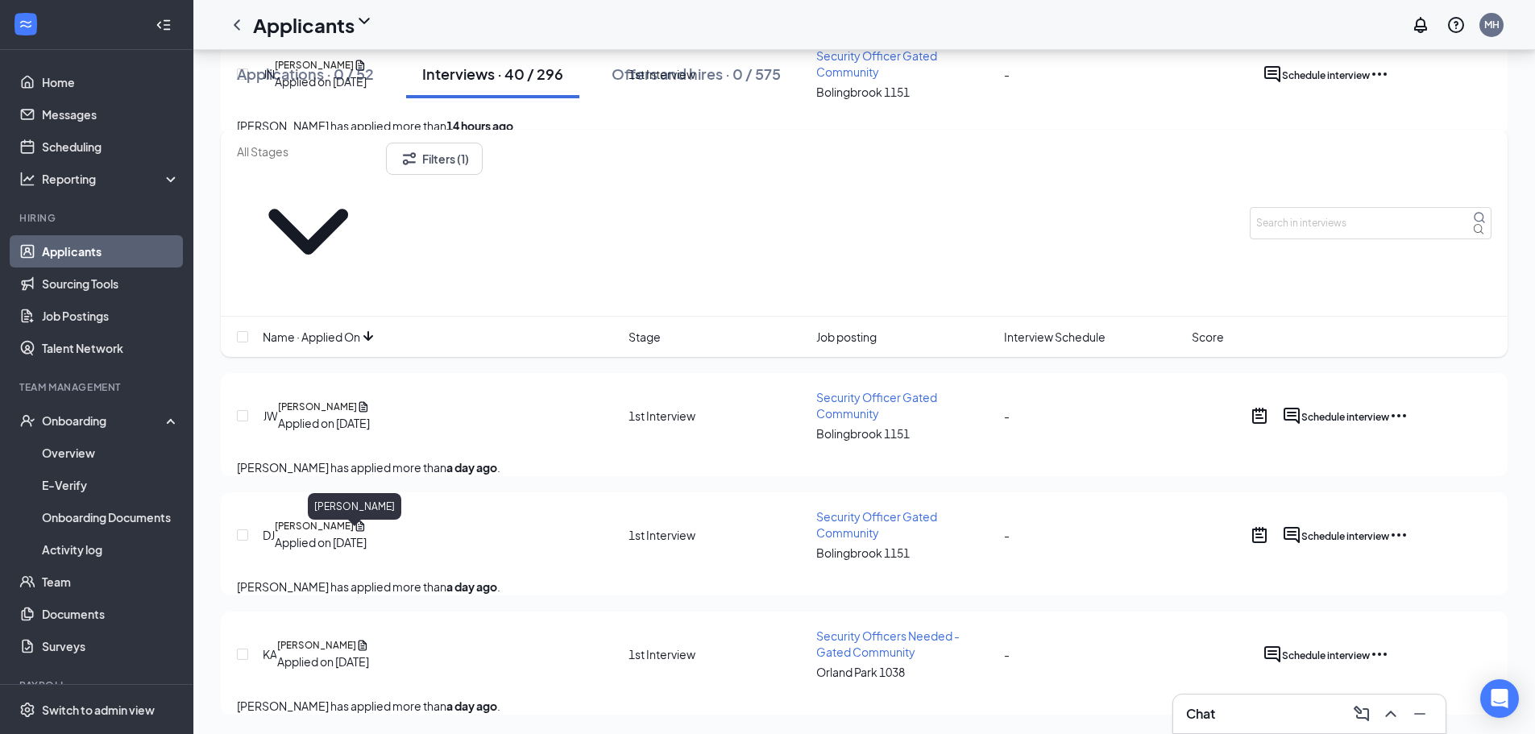
click at [354, 519] on h5 "[PERSON_NAME]" at bounding box center [314, 526] width 79 height 15
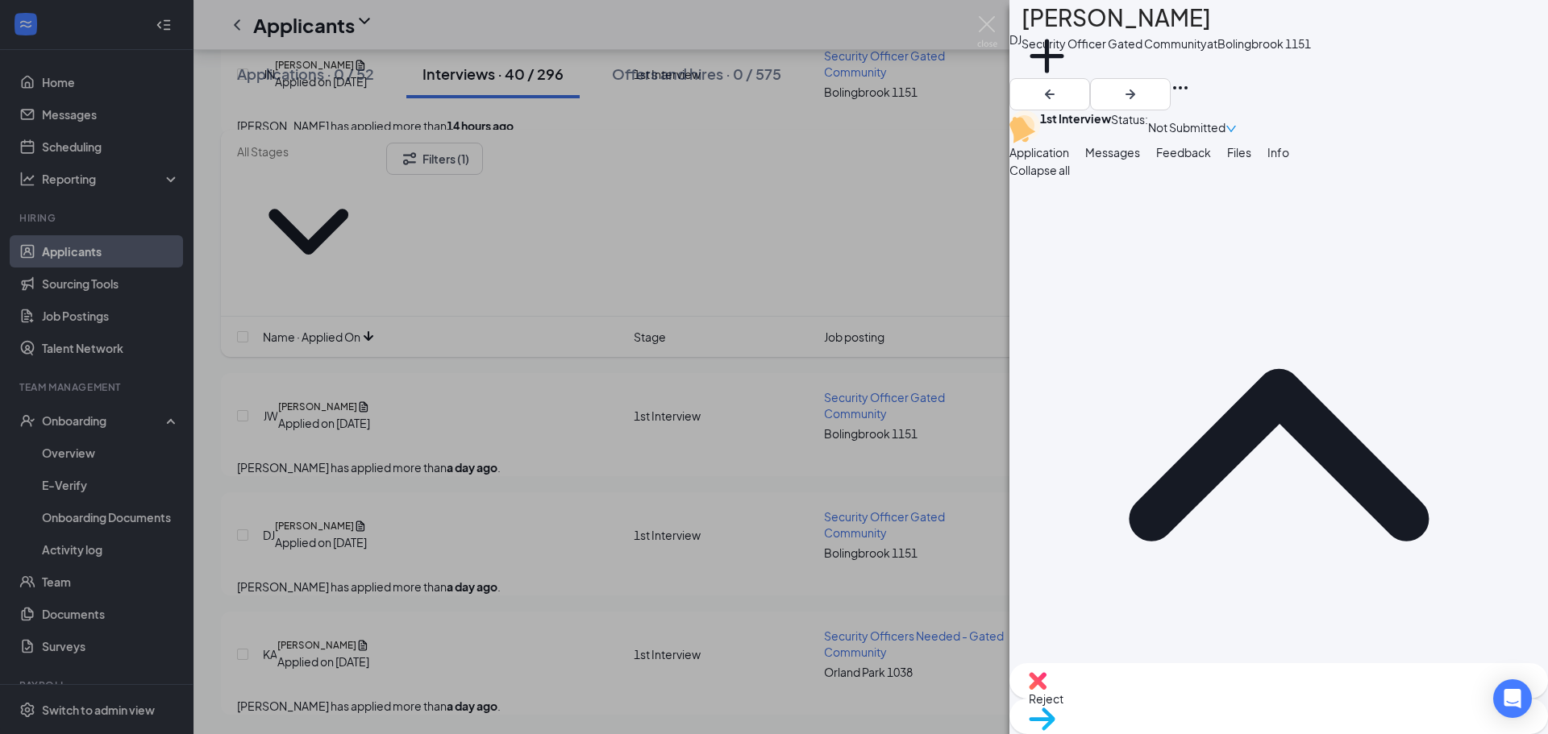
click at [1211, 160] on span "Feedback" at bounding box center [1183, 152] width 55 height 15
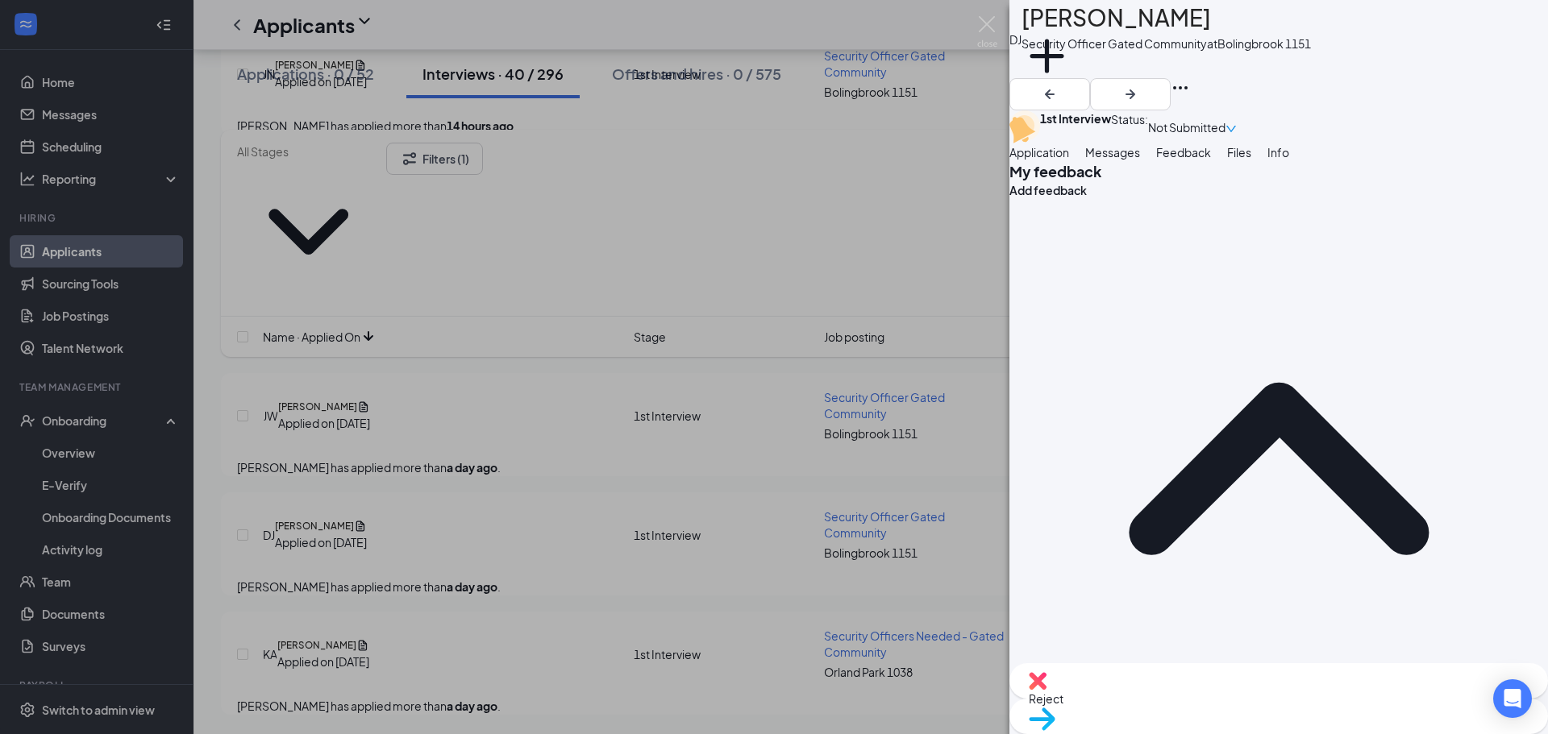
click at [1140, 161] on div "Messages" at bounding box center [1112, 152] width 55 height 18
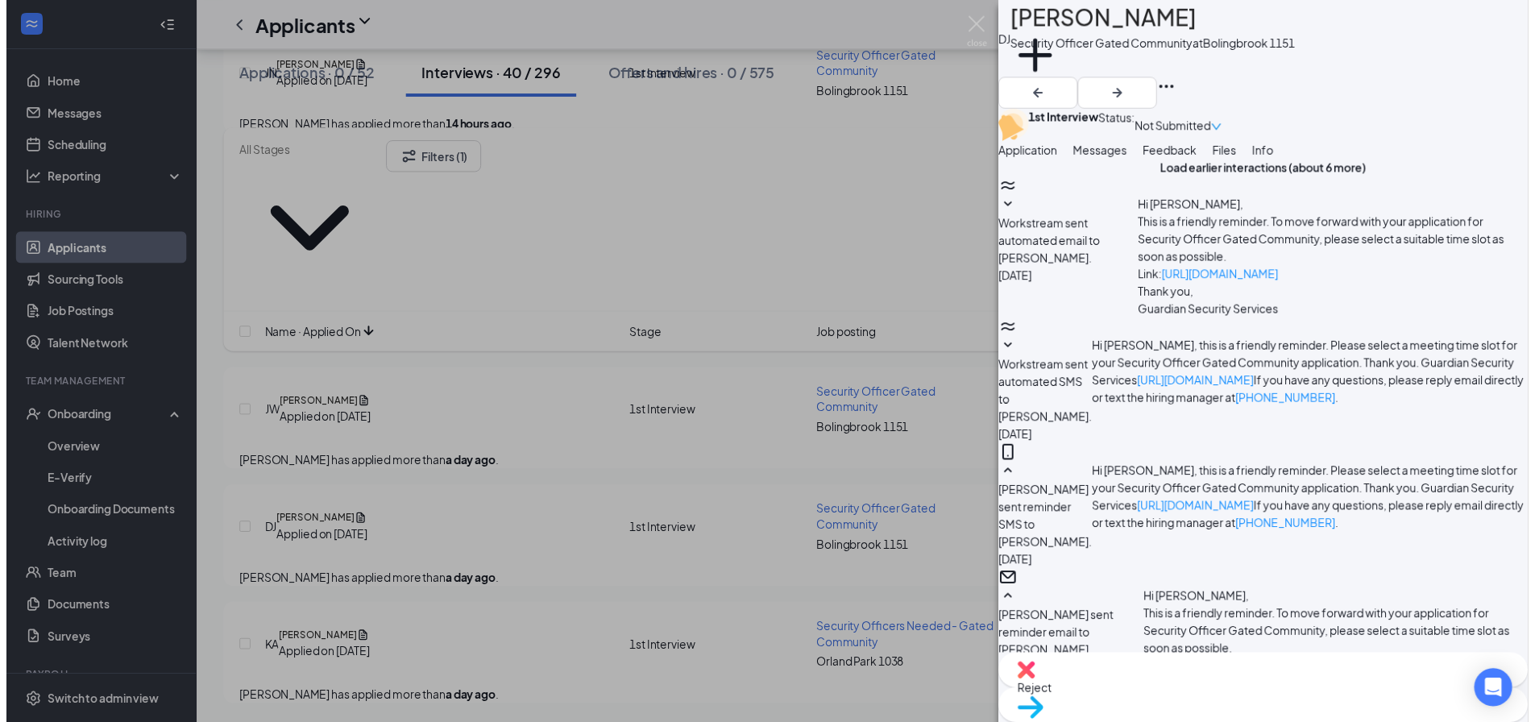
scroll to position [1371, 0]
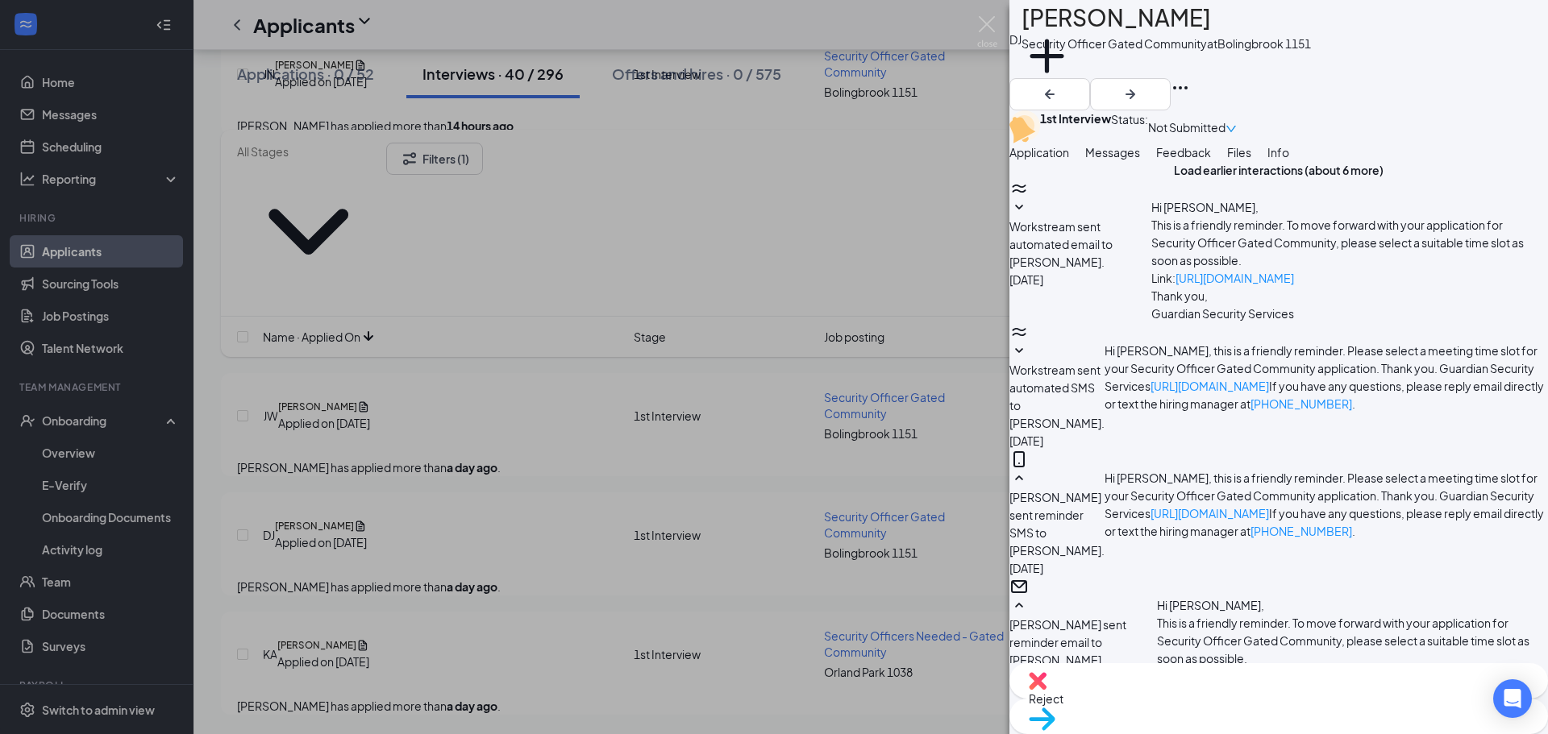
click at [1068, 161] on button "Application" at bounding box center [1039, 152] width 60 height 18
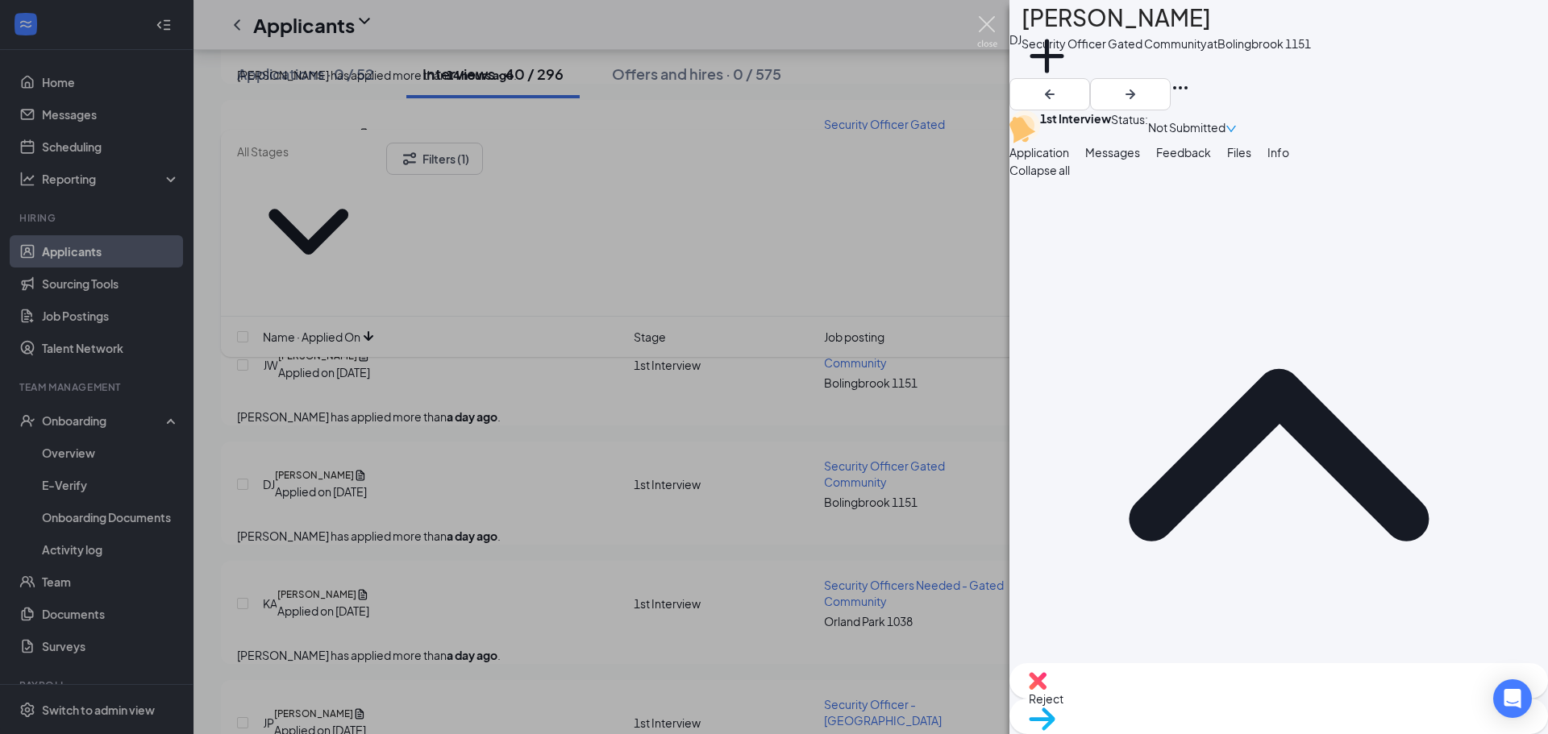
click at [996, 23] on img at bounding box center [987, 31] width 20 height 31
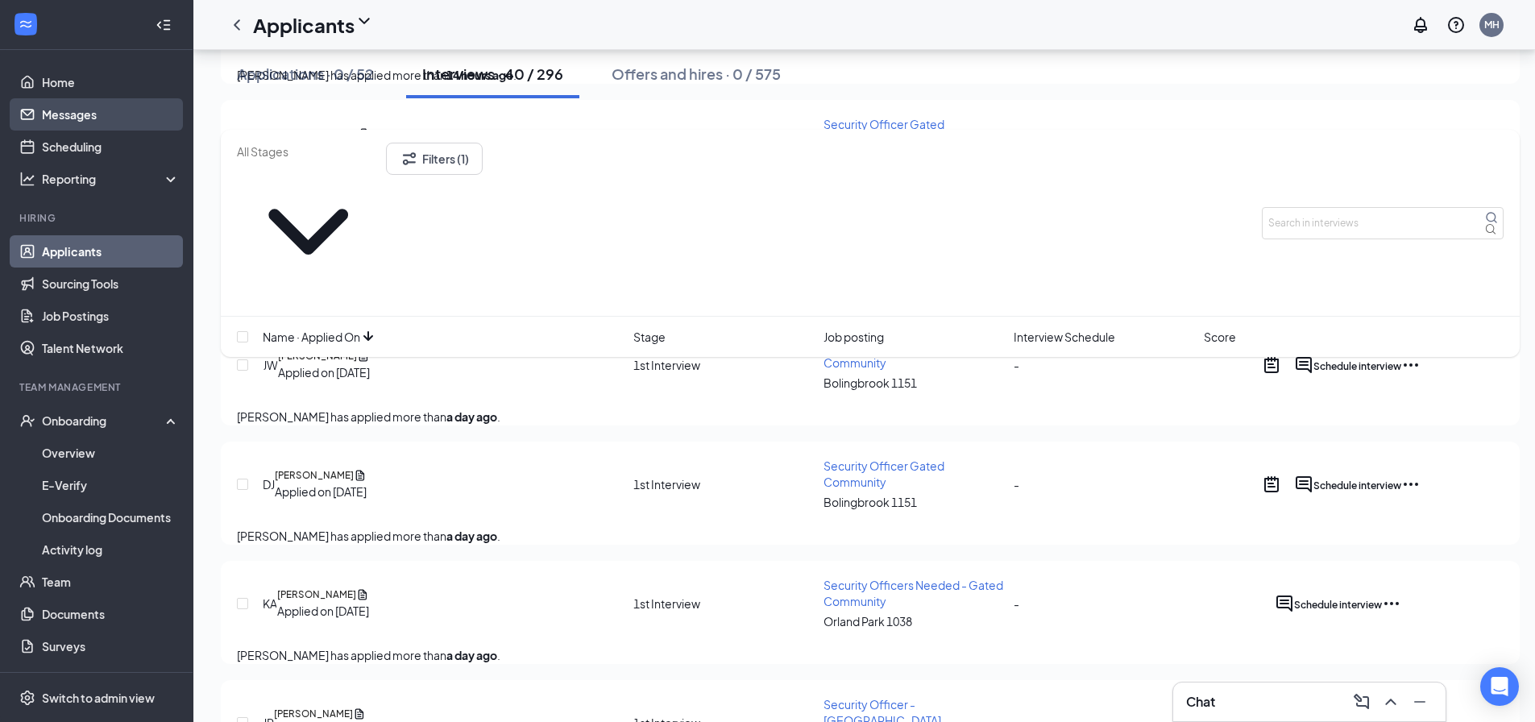
click at [89, 110] on link "Messages" at bounding box center [111, 114] width 138 height 32
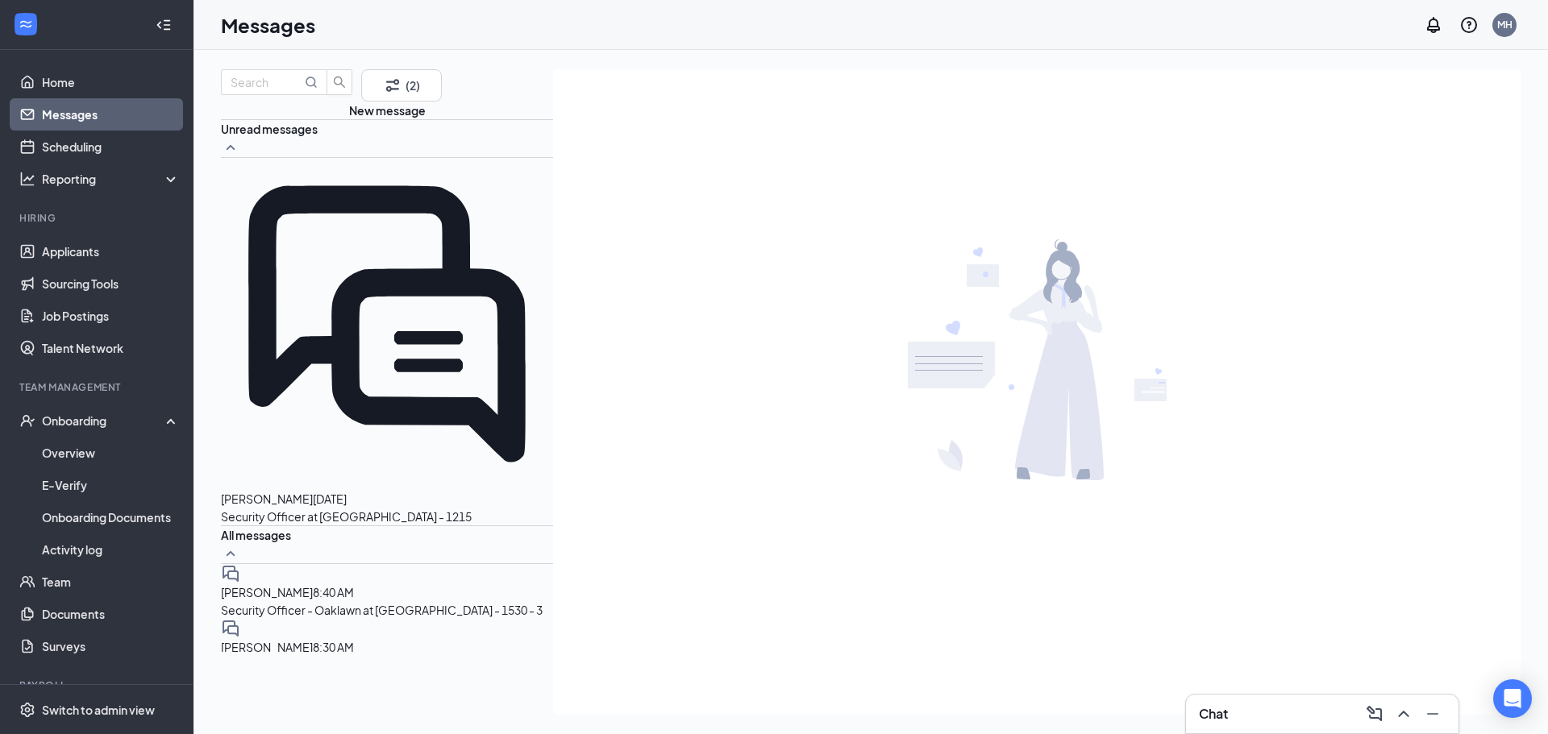
click at [313, 492] on span "[PERSON_NAME]" at bounding box center [267, 499] width 92 height 15
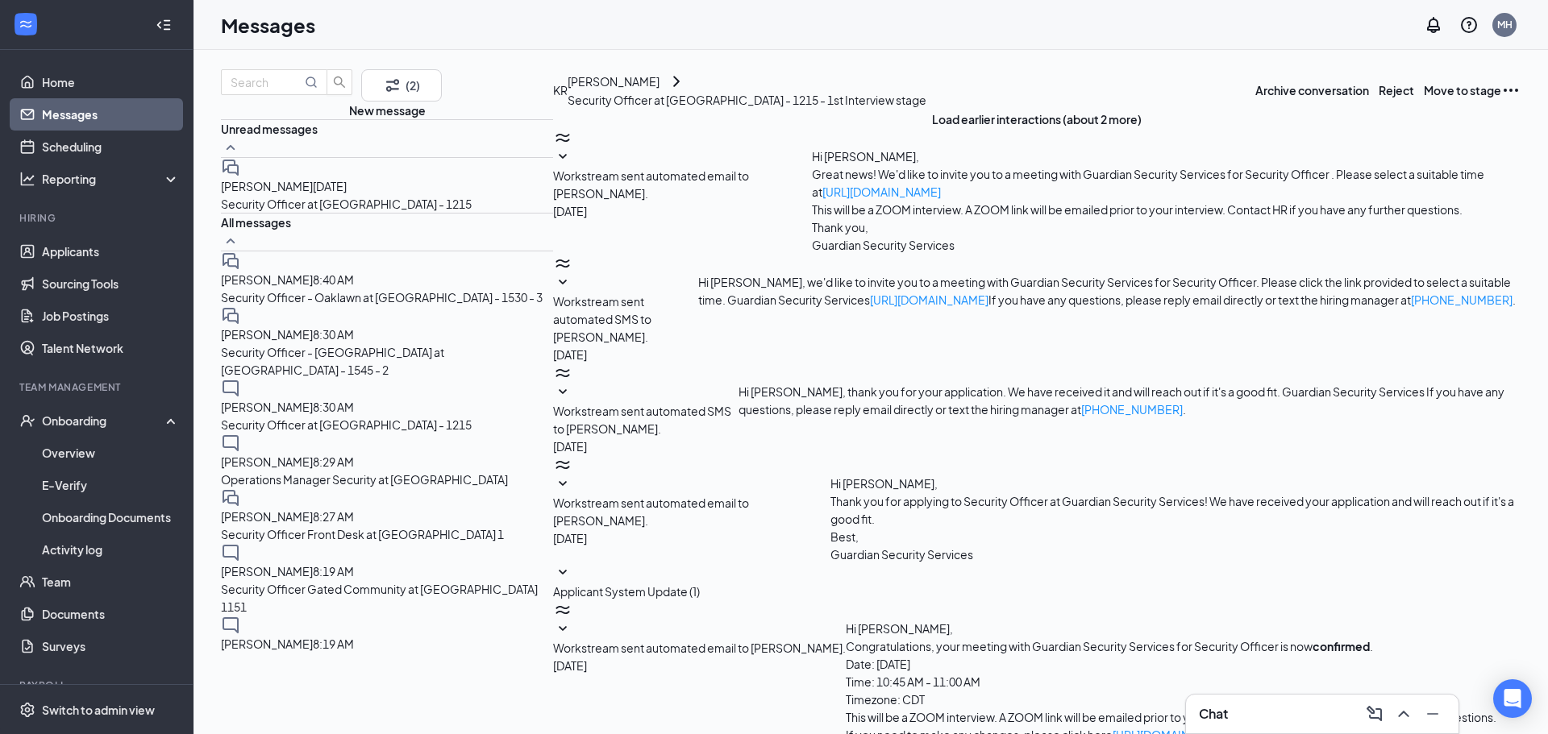
scroll to position [305, 0]
type textarea "You will receive the link and login information a few minutes before your sched…"
checkbox input "true"
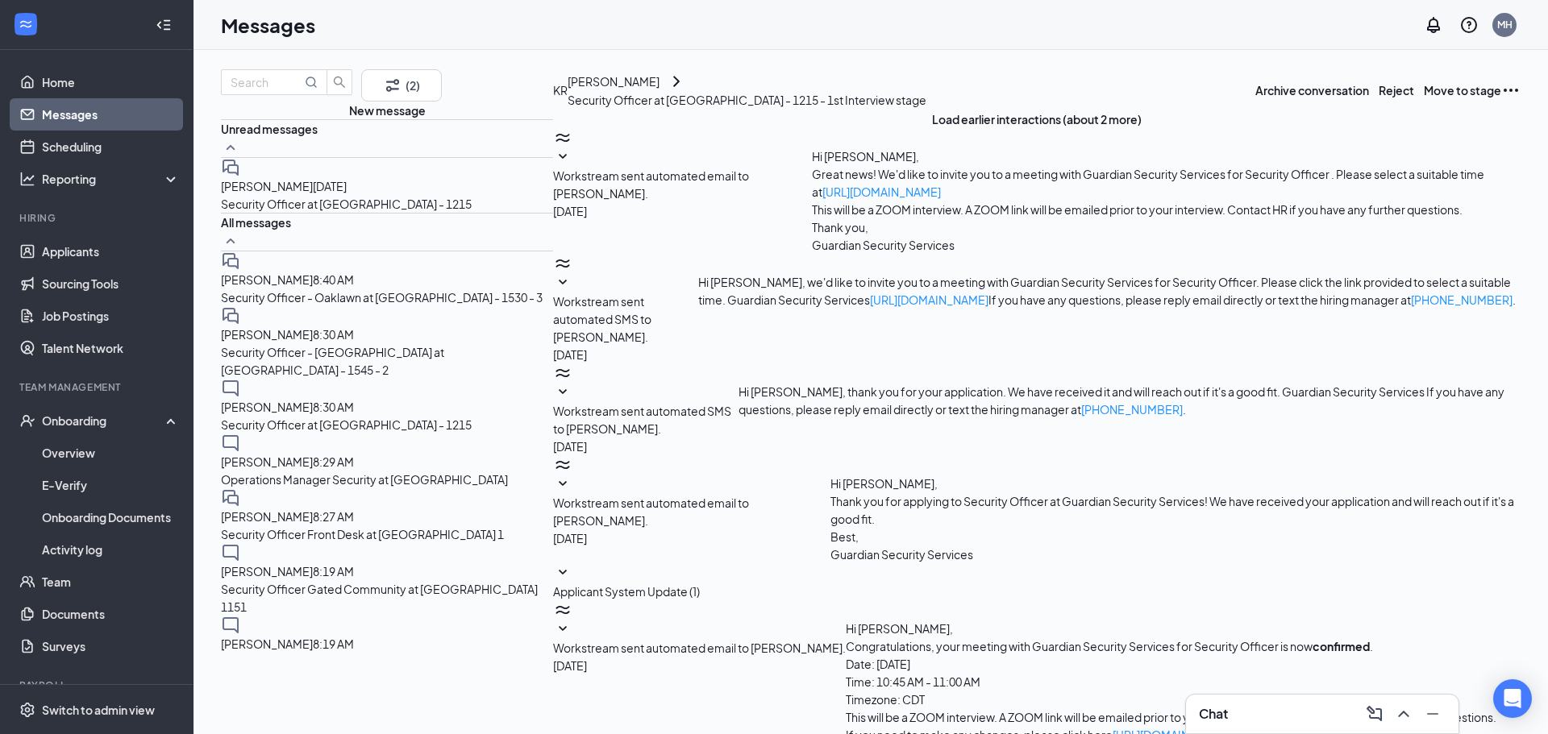
click at [1222, 709] on h3 "Chat" at bounding box center [1213, 714] width 29 height 18
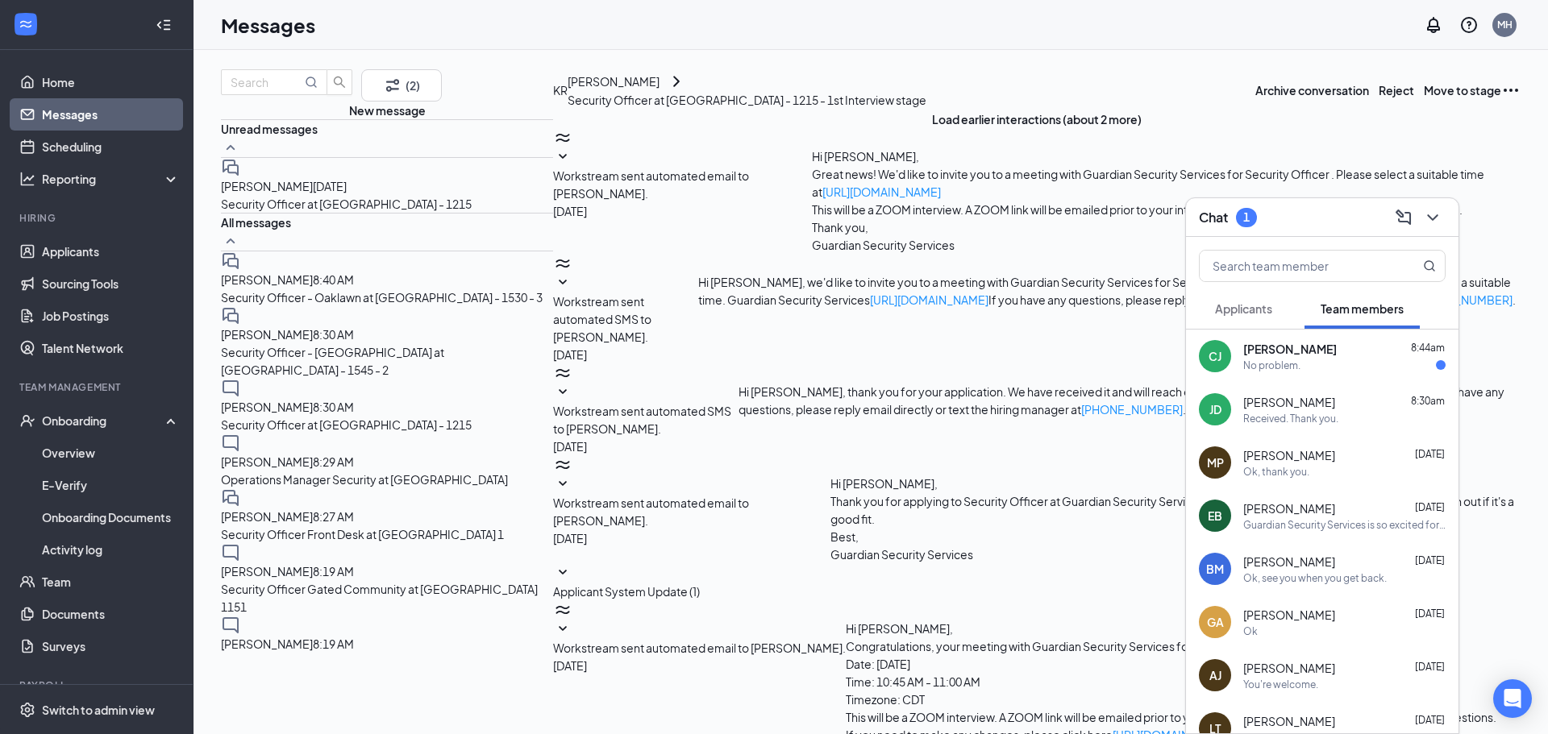
click at [1252, 341] on span "[PERSON_NAME]" at bounding box center [1290, 349] width 94 height 16
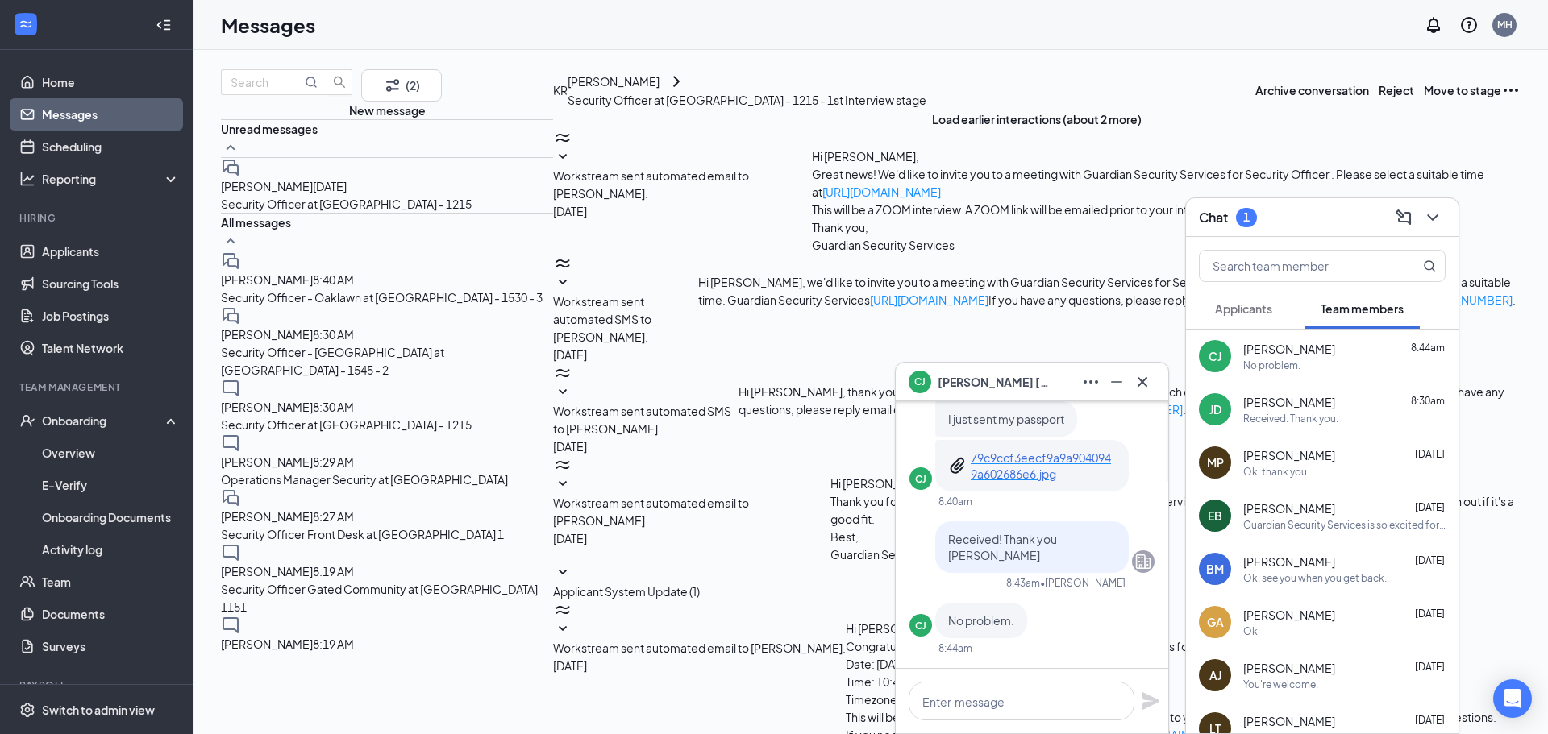
click at [1264, 397] on span "[PERSON_NAME]" at bounding box center [1289, 402] width 92 height 16
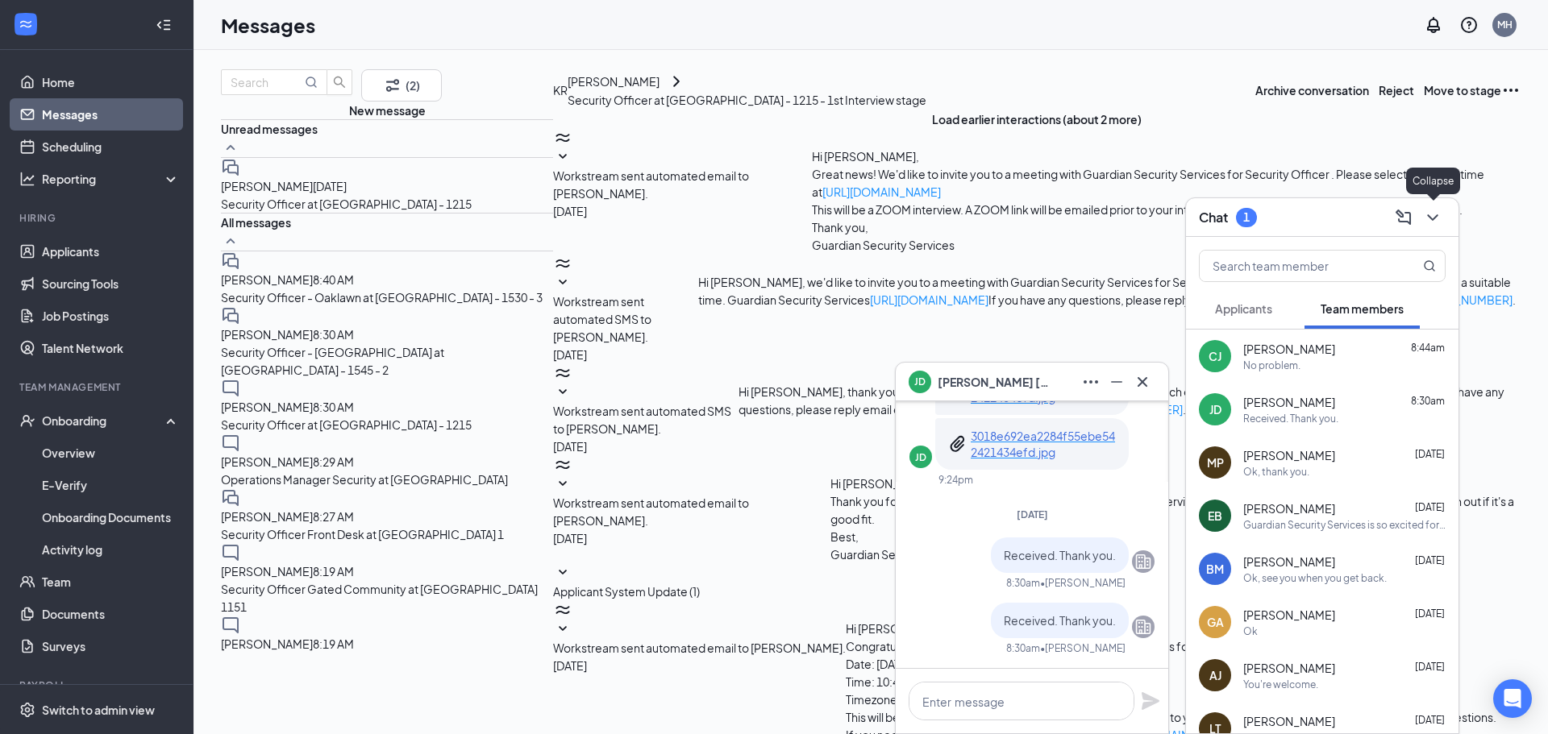
click at [1433, 218] on icon "ChevronDown" at bounding box center [1432, 217] width 10 height 6
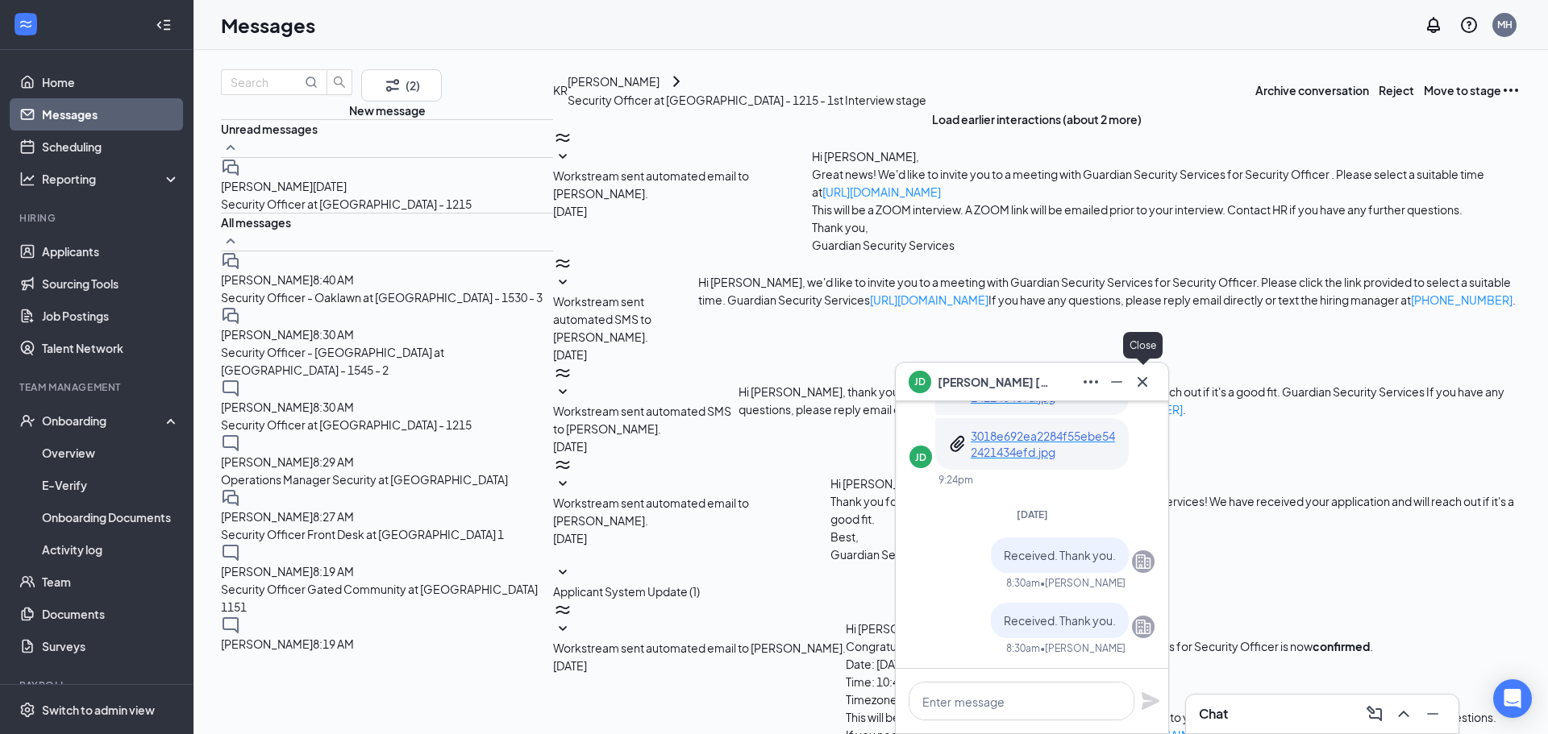
click at [1146, 384] on icon "Cross" at bounding box center [1141, 381] width 19 height 19
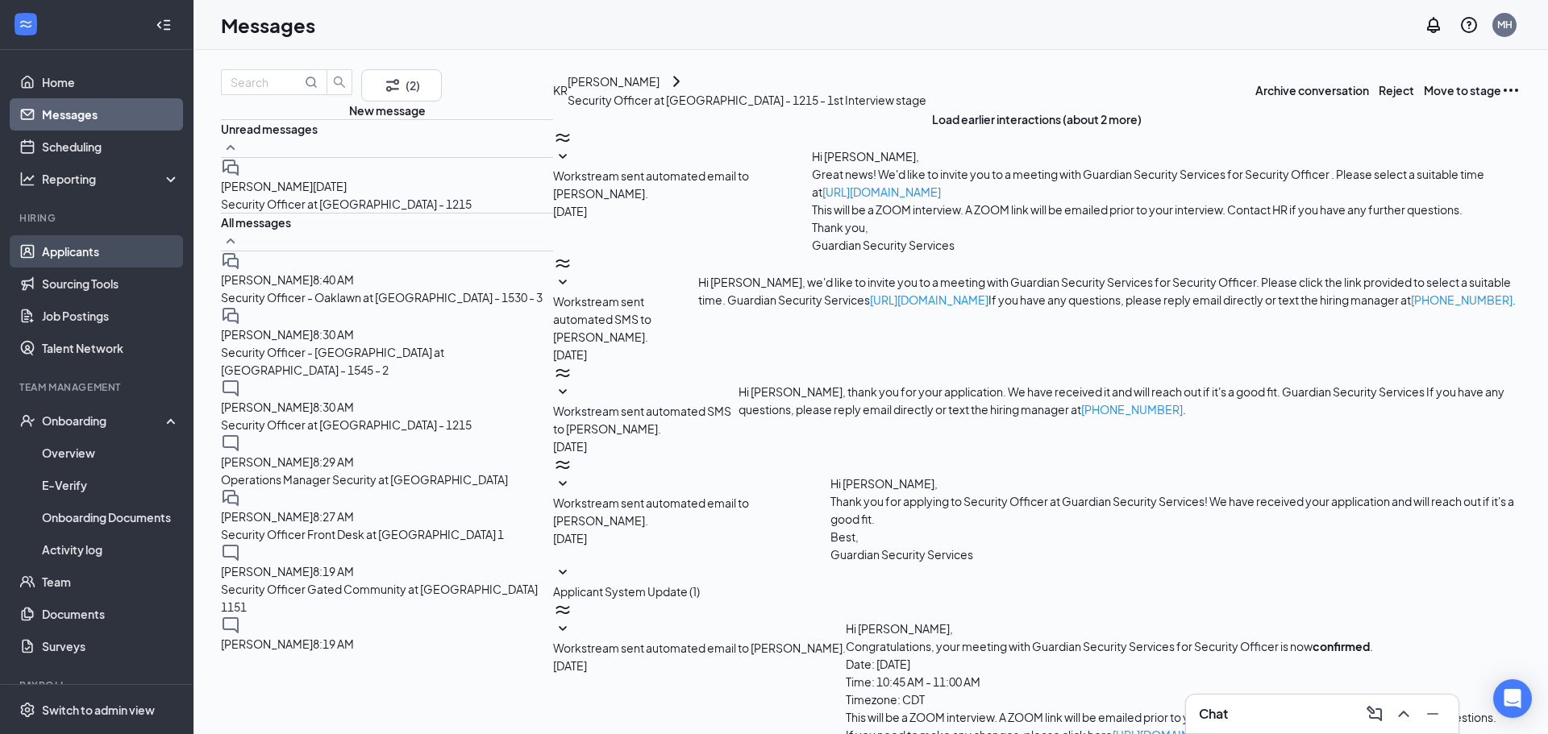
click at [98, 250] on link "Applicants" at bounding box center [111, 251] width 138 height 32
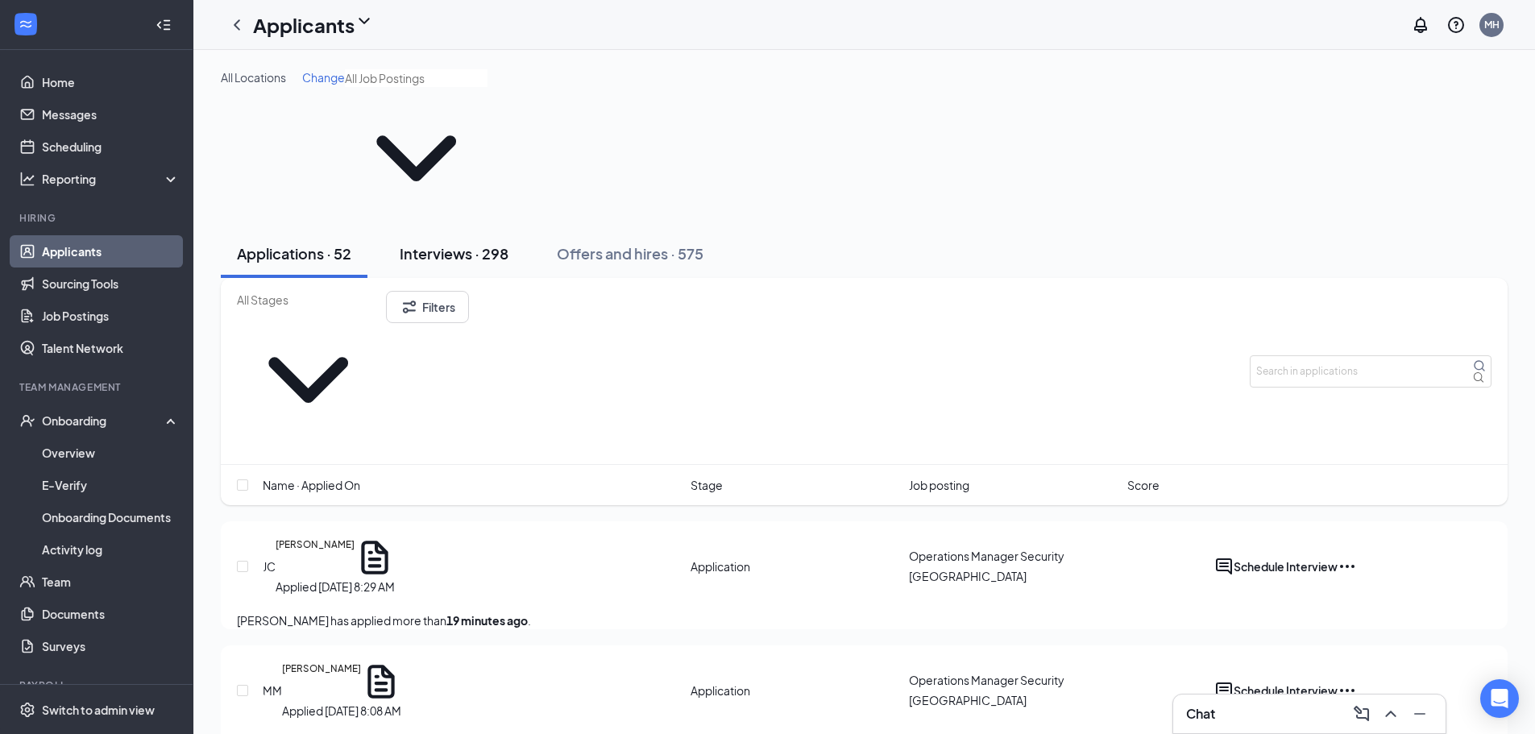
click at [447, 243] on div "Interviews · 298" at bounding box center [454, 253] width 109 height 20
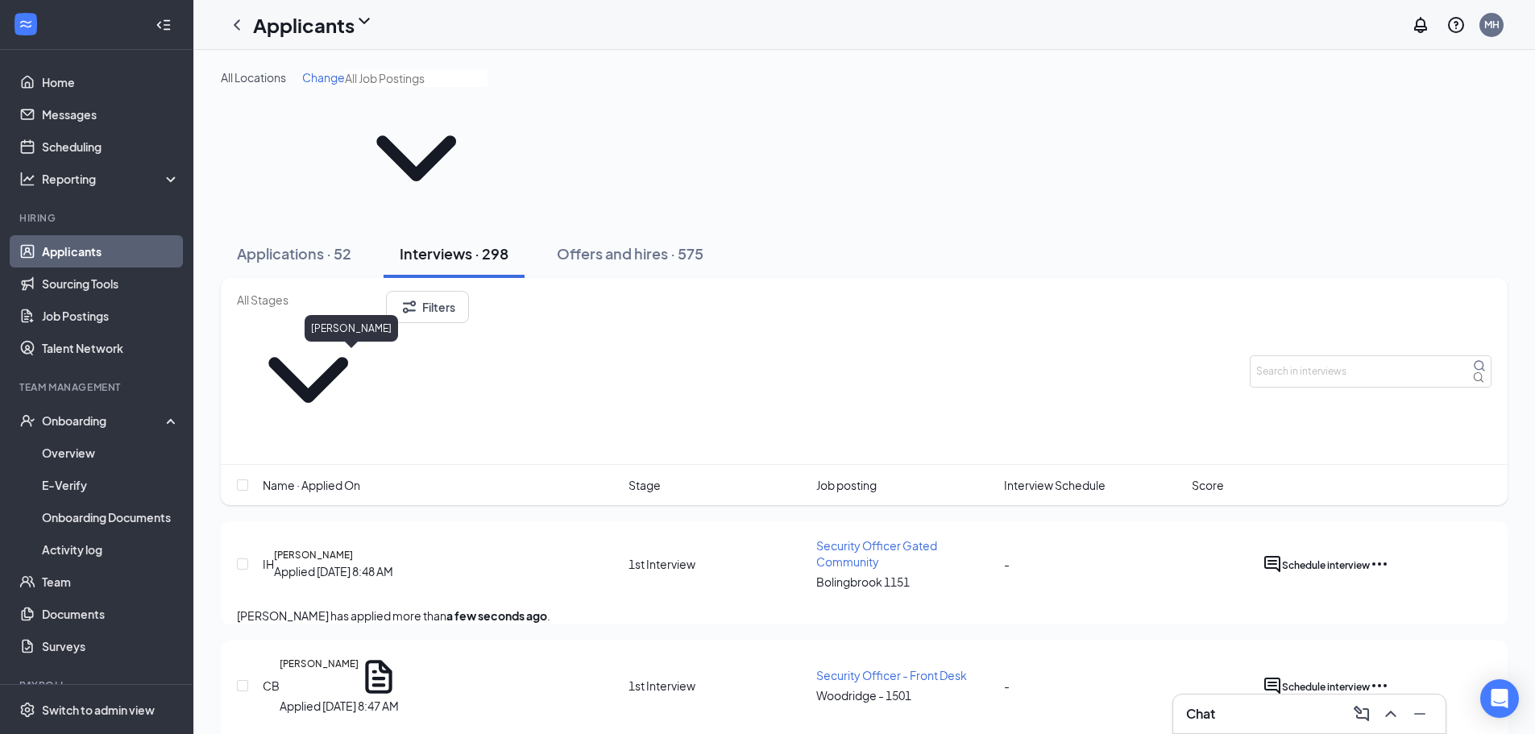
click at [314, 548] on h5 "[PERSON_NAME]" at bounding box center [313, 555] width 79 height 15
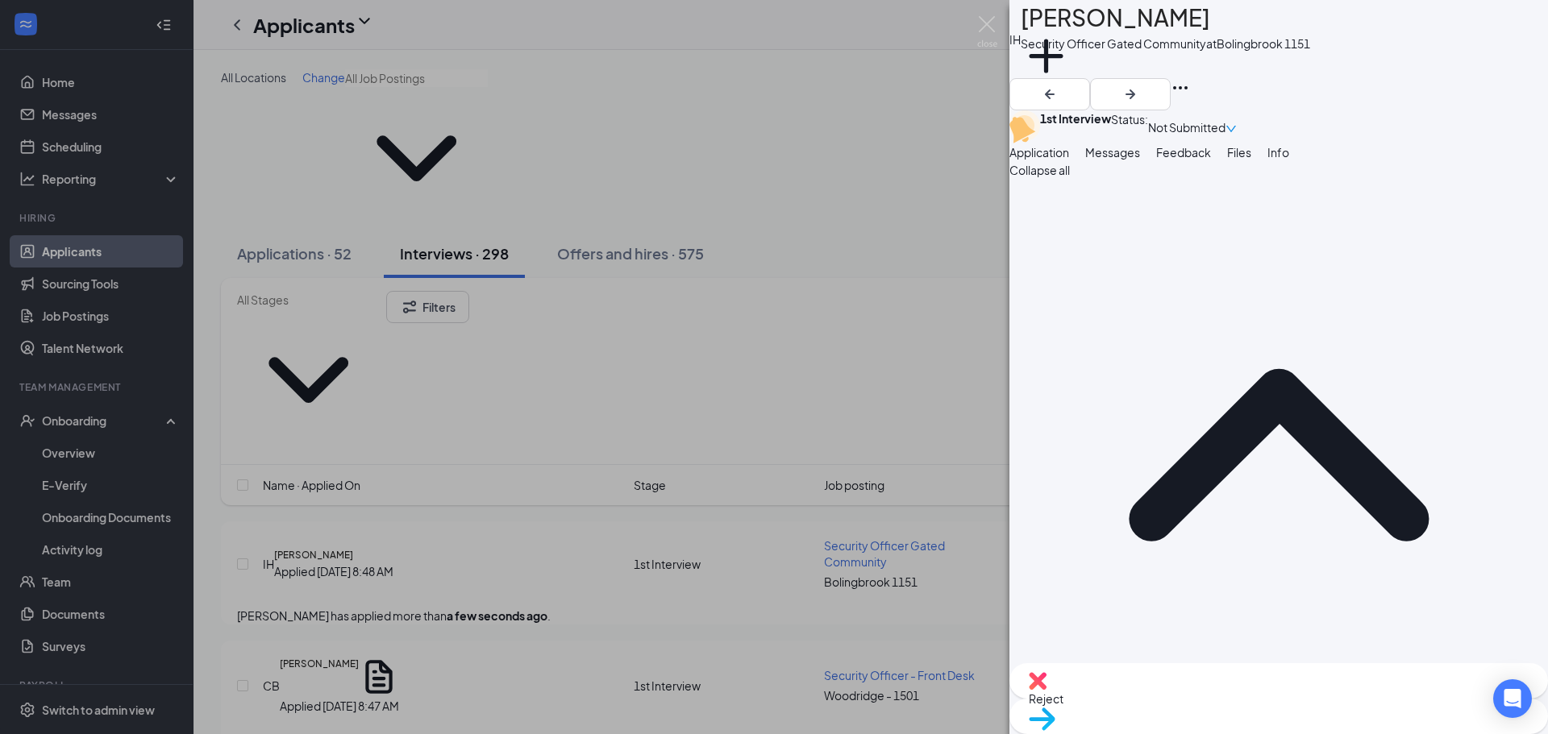
click at [1251, 160] on span "Files" at bounding box center [1239, 152] width 24 height 15
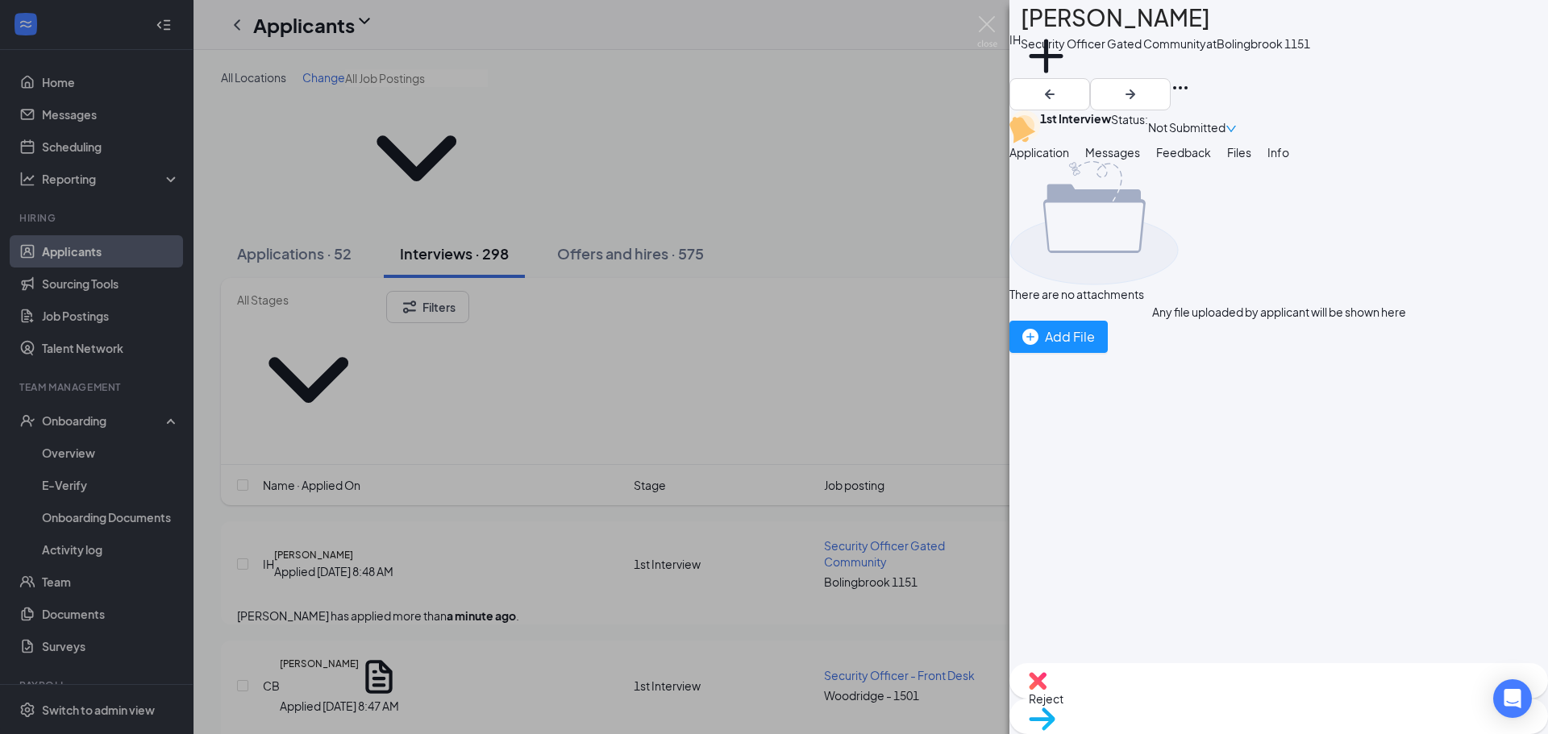
click at [1140, 160] on span "Messages" at bounding box center [1112, 152] width 55 height 15
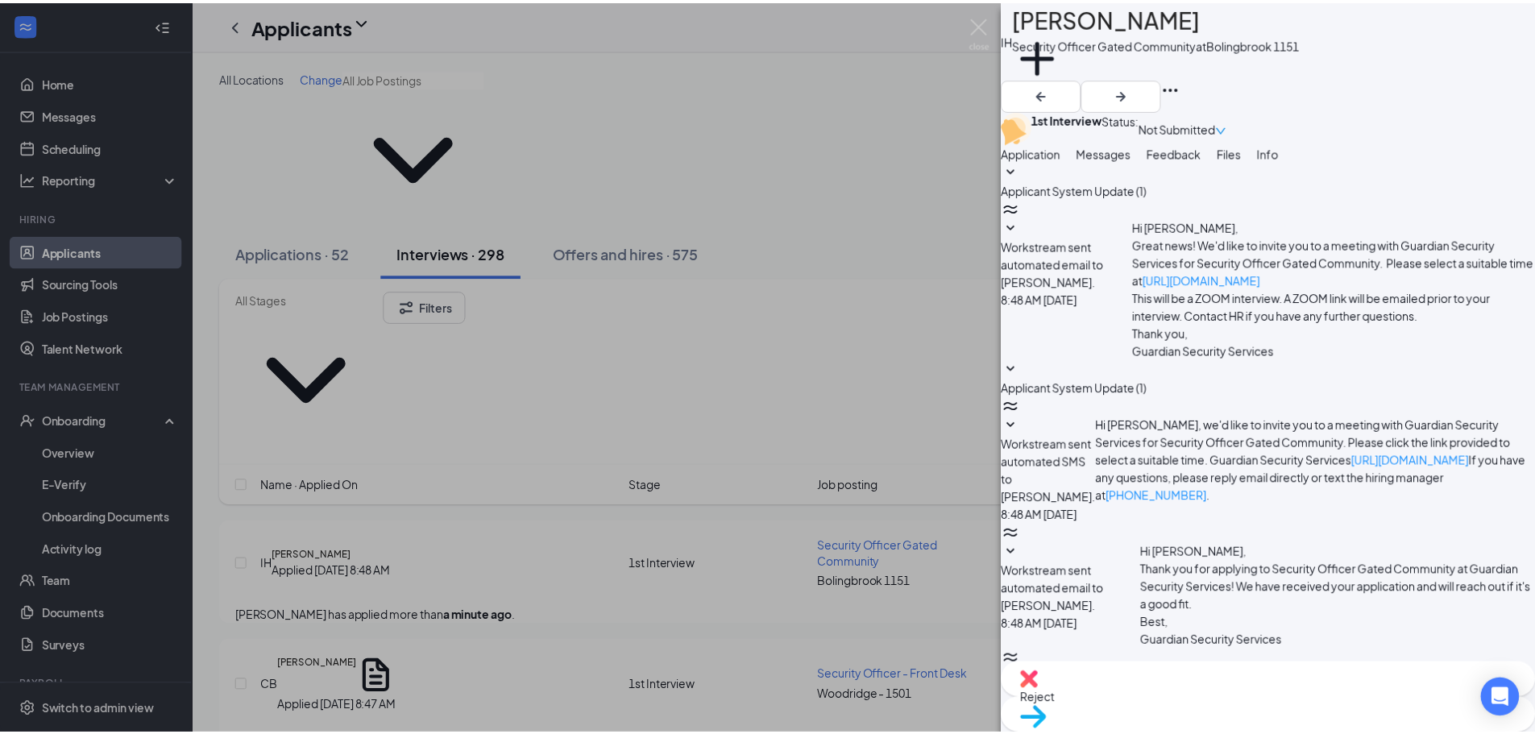
scroll to position [120, 0]
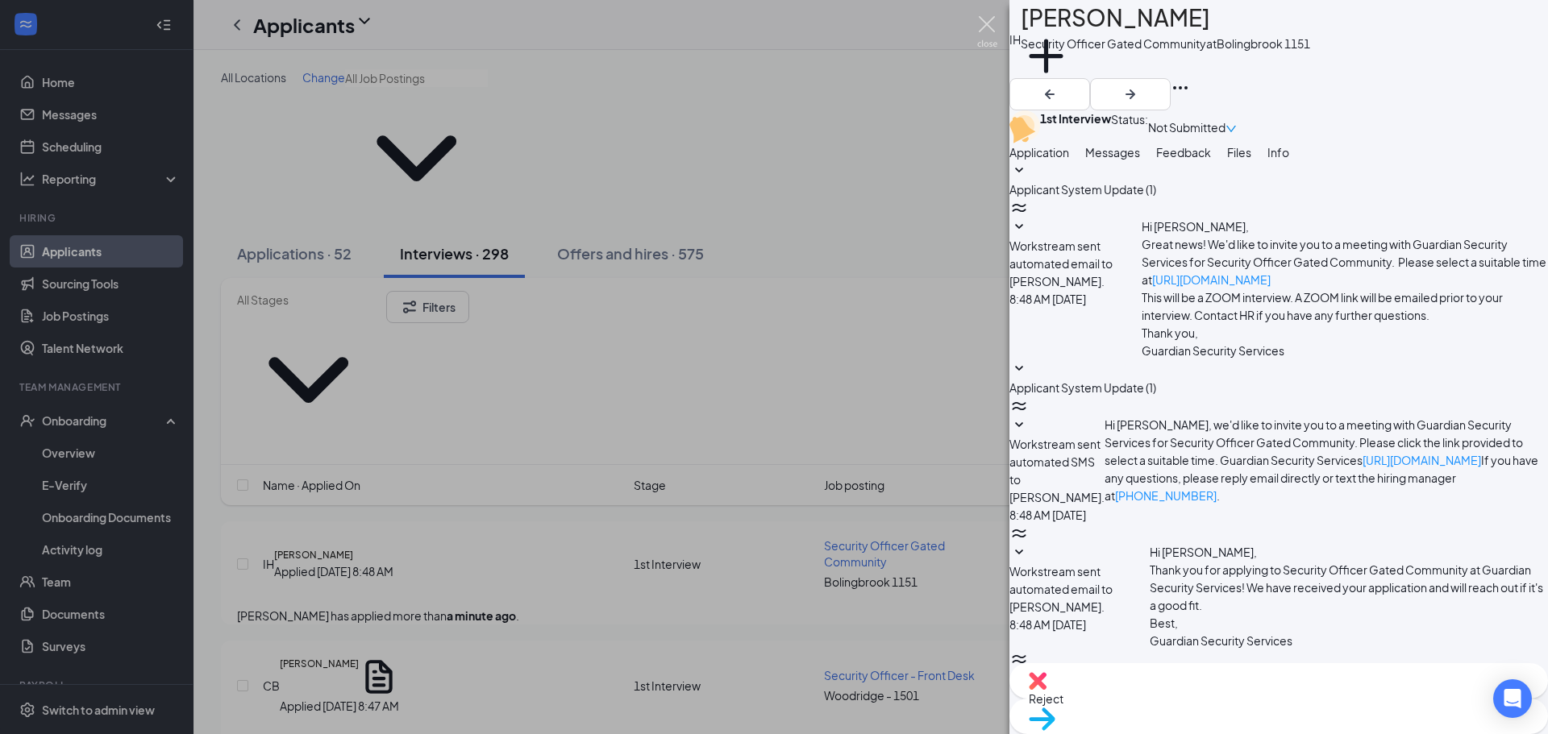
click at [986, 28] on img at bounding box center [987, 31] width 20 height 31
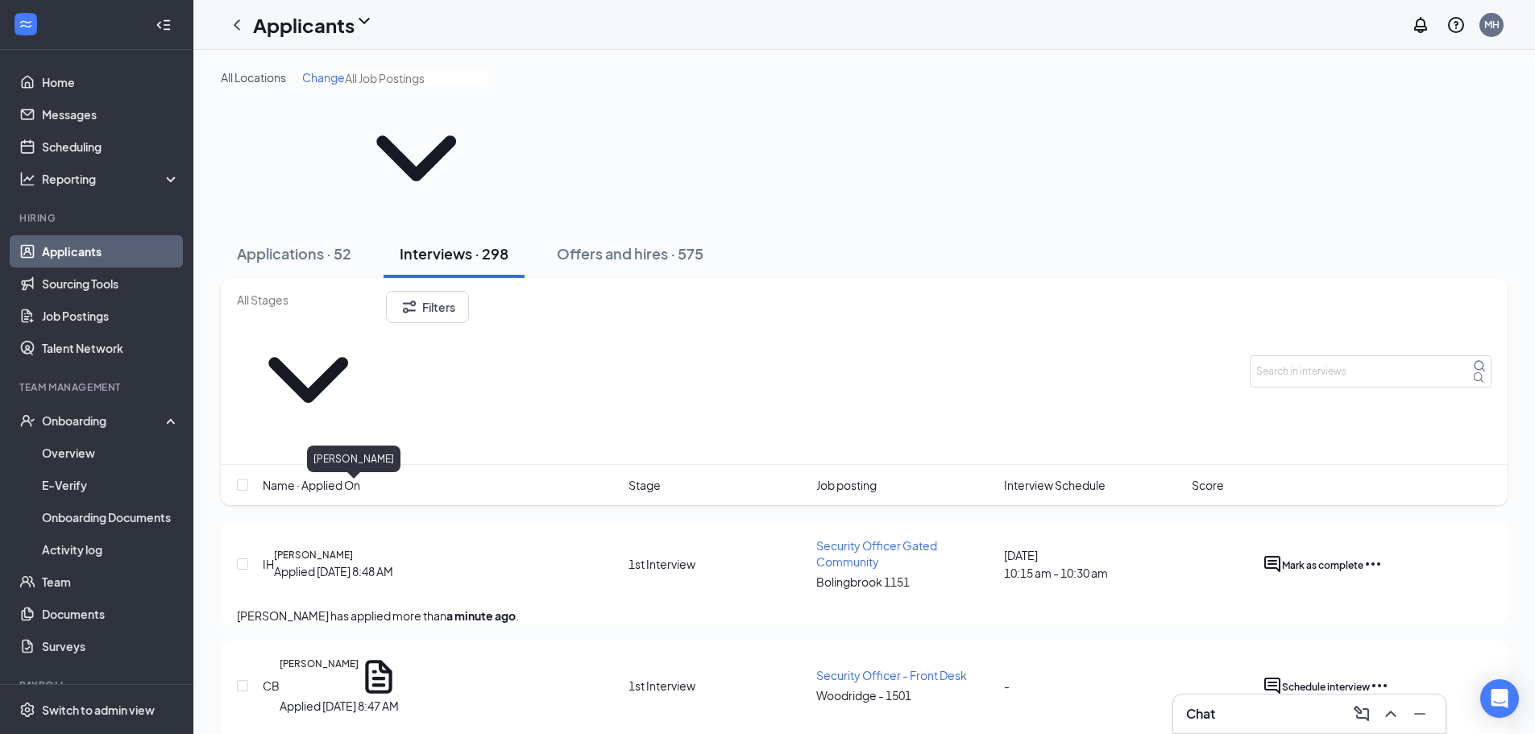
click at [335, 657] on h5 "[PERSON_NAME]" at bounding box center [319, 677] width 79 height 40
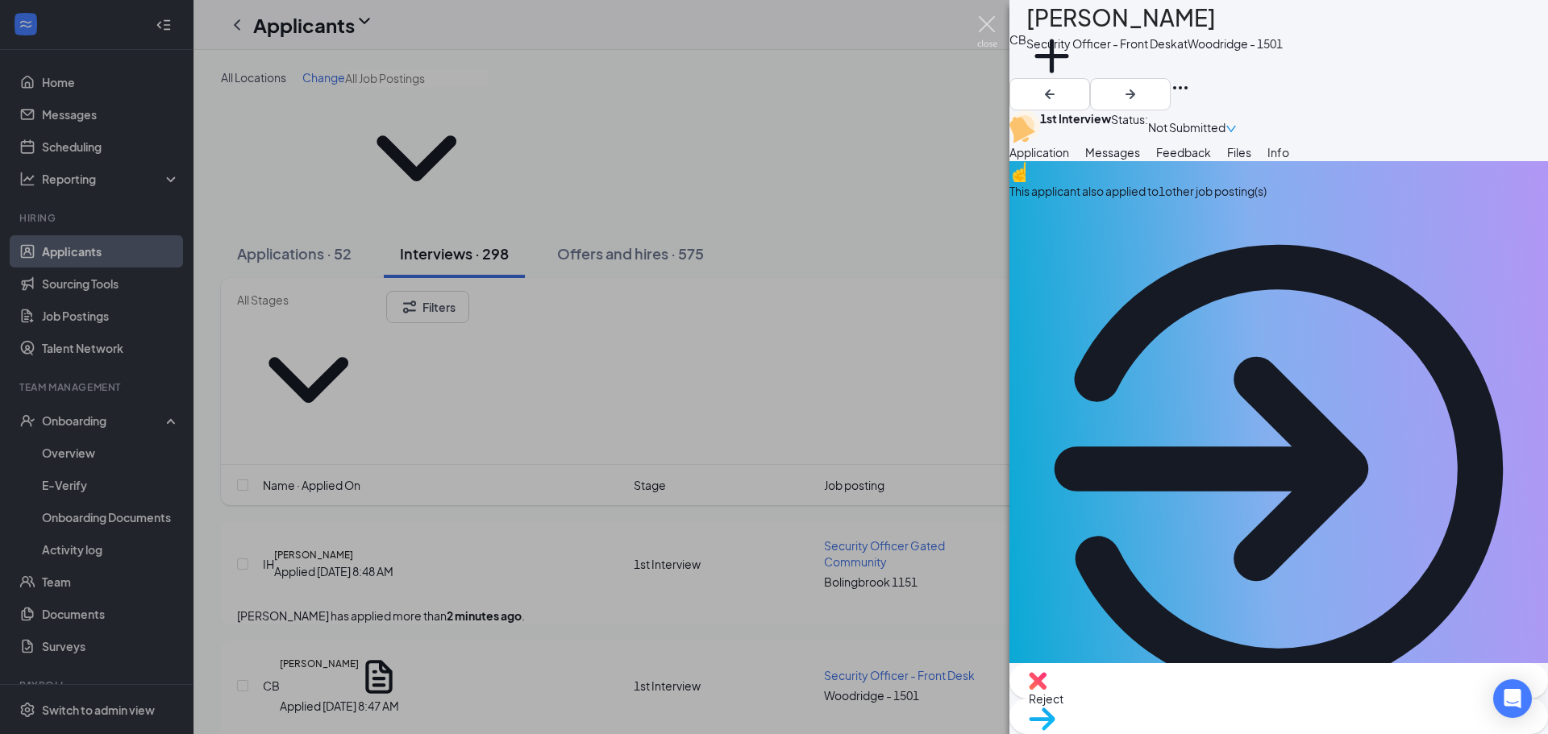
click at [984, 21] on img at bounding box center [987, 31] width 20 height 31
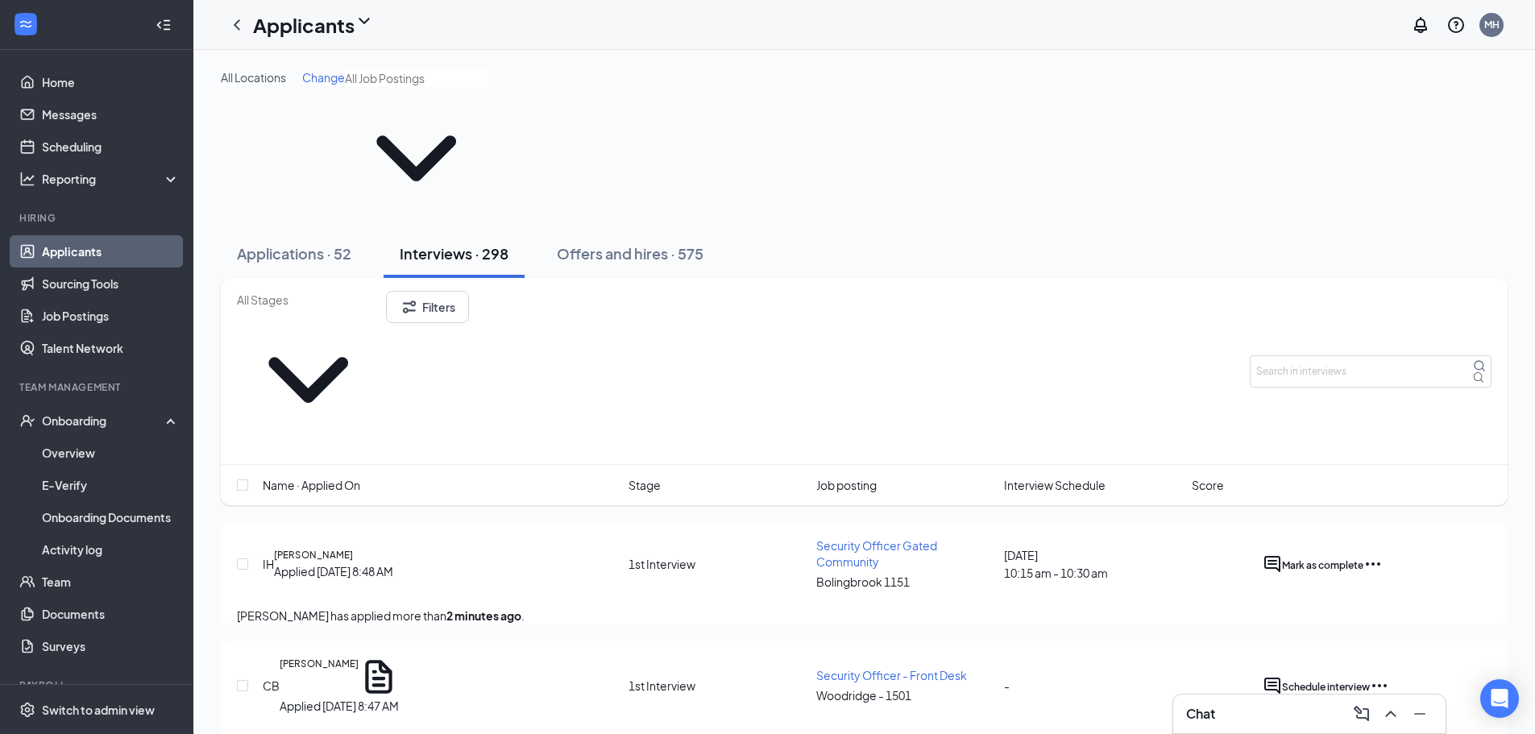
click at [1390, 676] on icon "Ellipses" at bounding box center [1379, 685] width 19 height 19
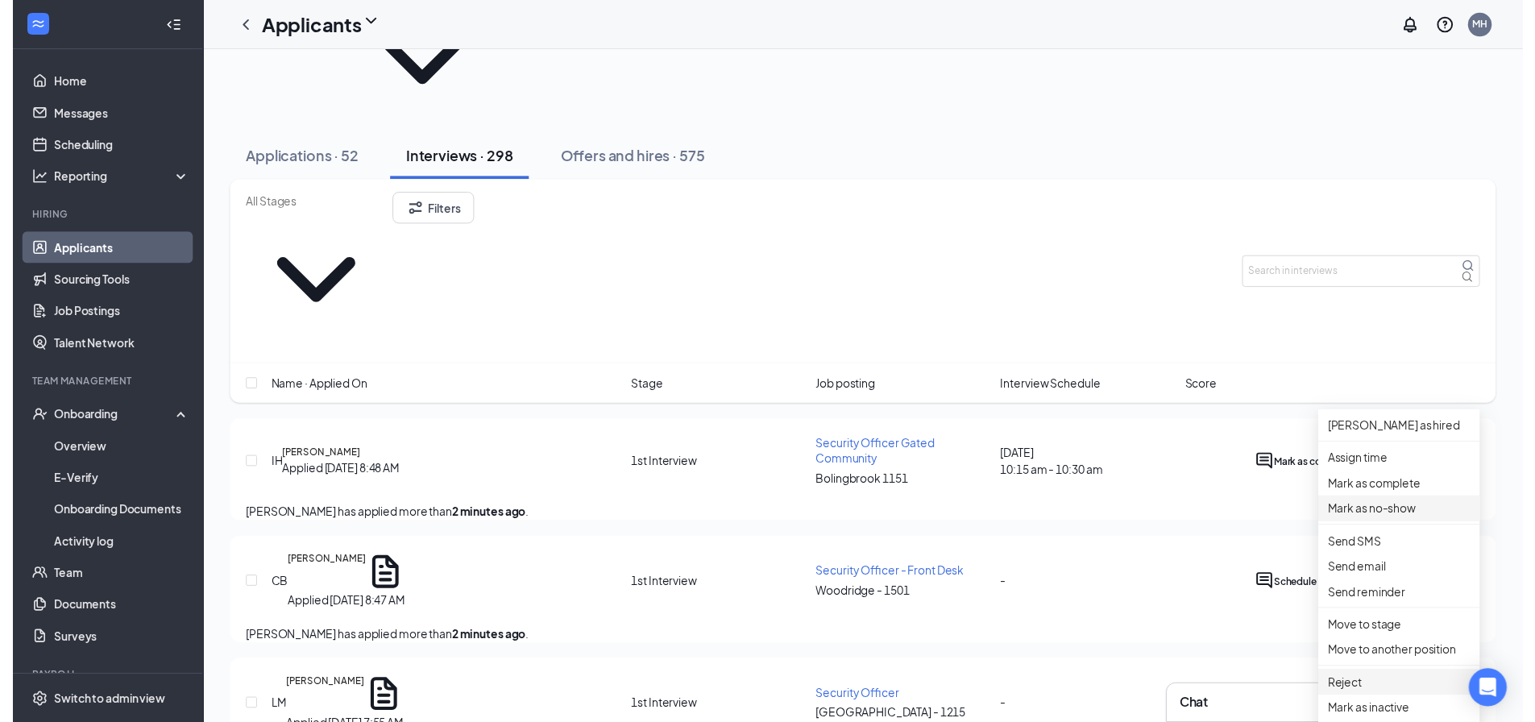
scroll to position [242, 0]
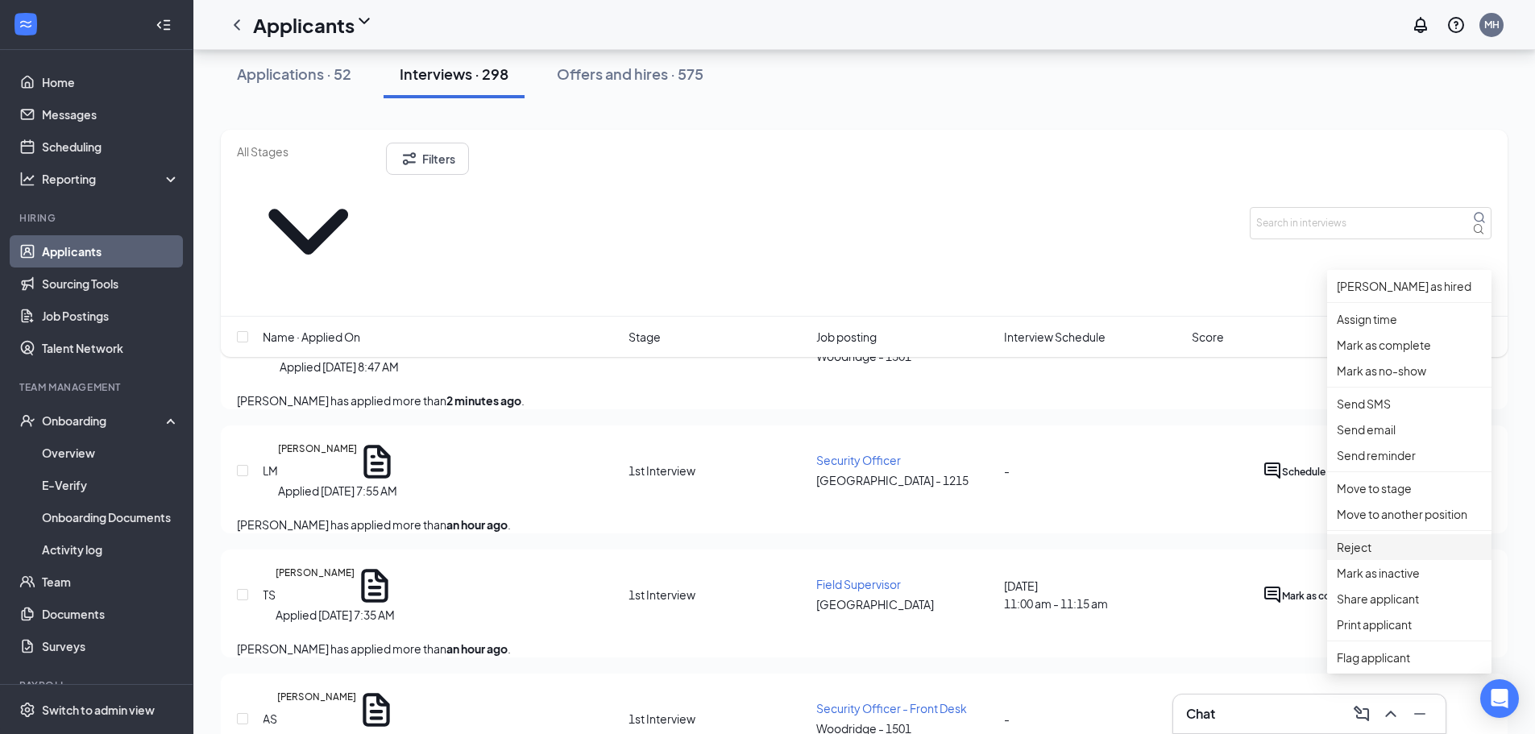
click at [1369, 556] on p "Reject" at bounding box center [1409, 547] width 145 height 18
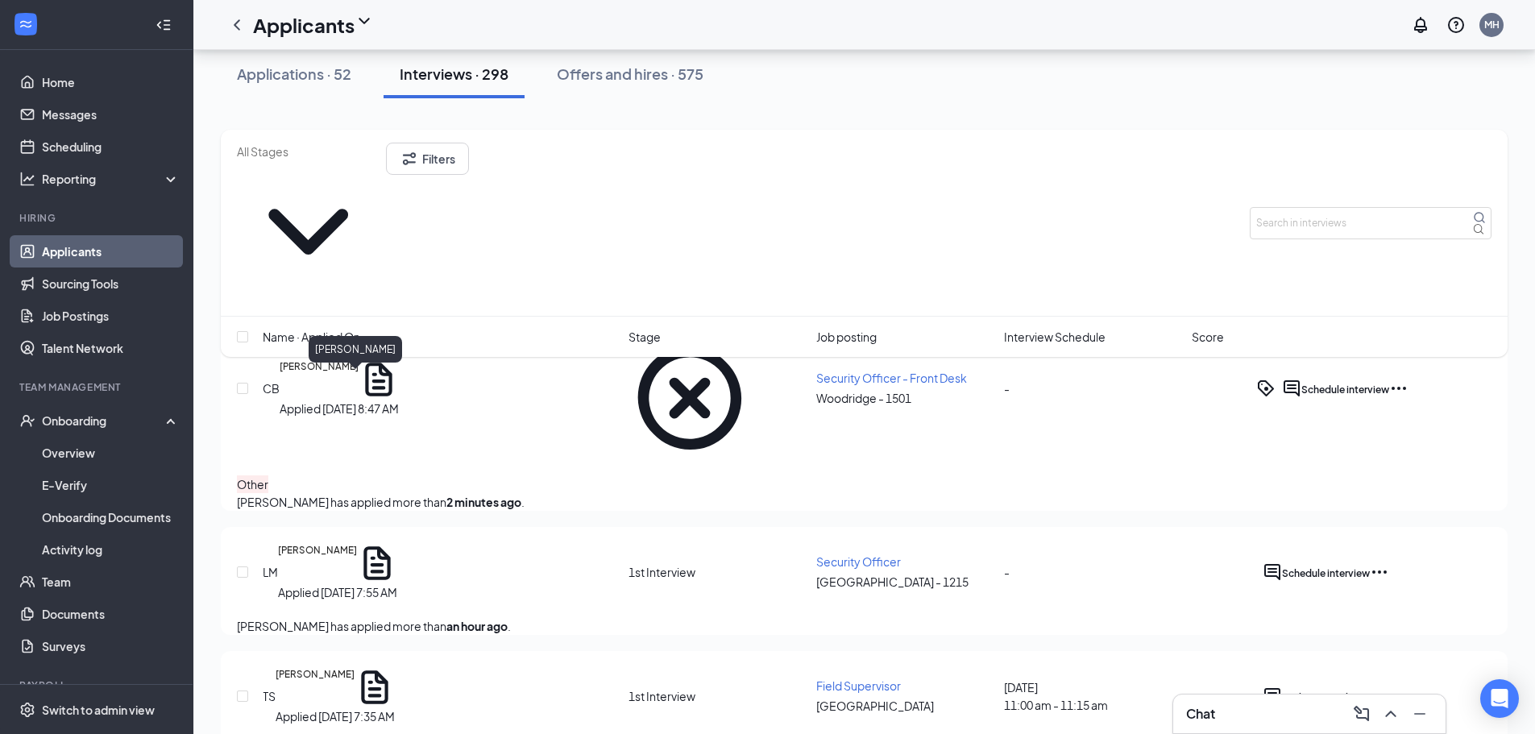
click at [357, 543] on h5 "[PERSON_NAME]" at bounding box center [317, 563] width 79 height 40
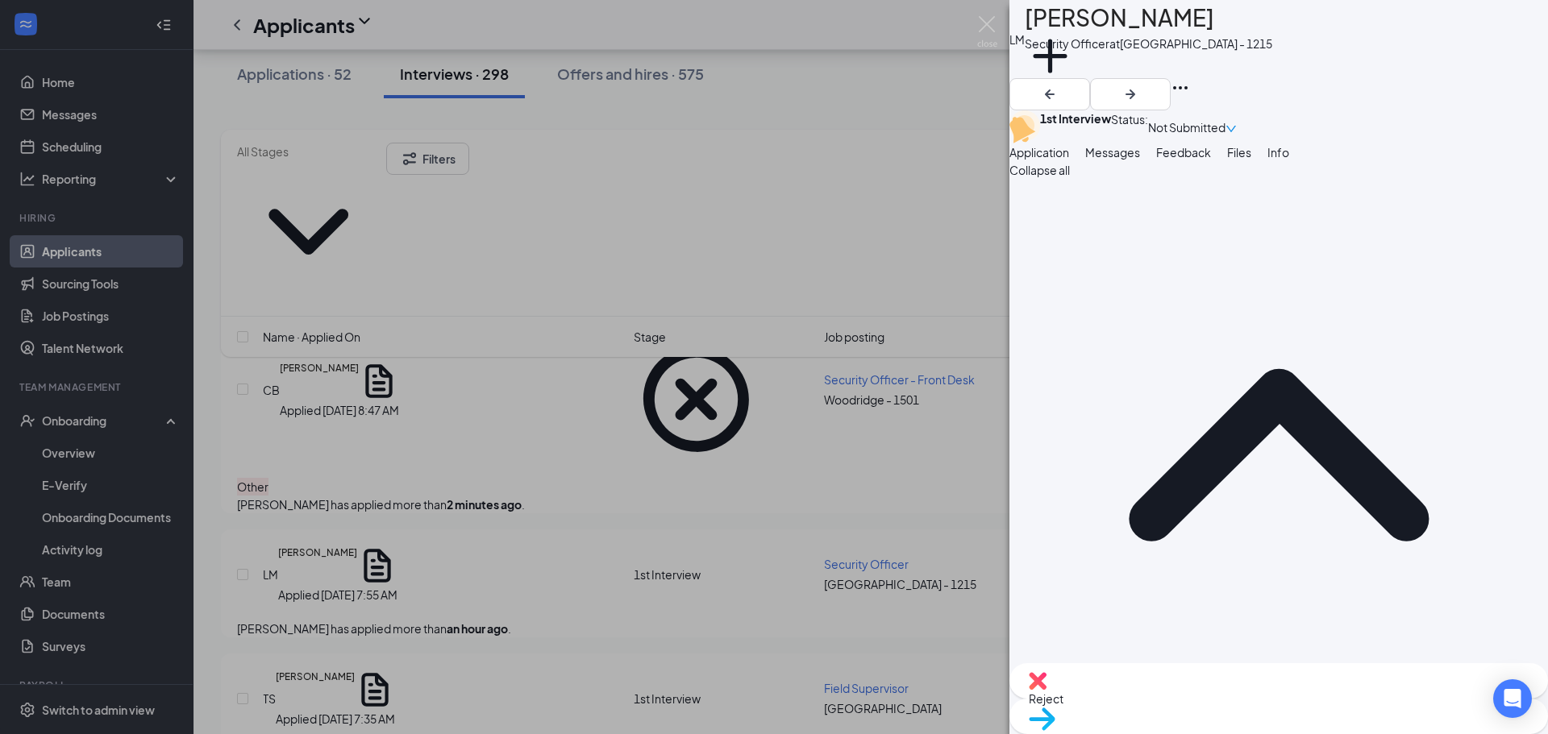
drag, startPoint x: 1382, startPoint y: 189, endPoint x: 1339, endPoint y: 206, distance: 46.7
click at [1251, 161] on button "Files" at bounding box center [1239, 152] width 24 height 18
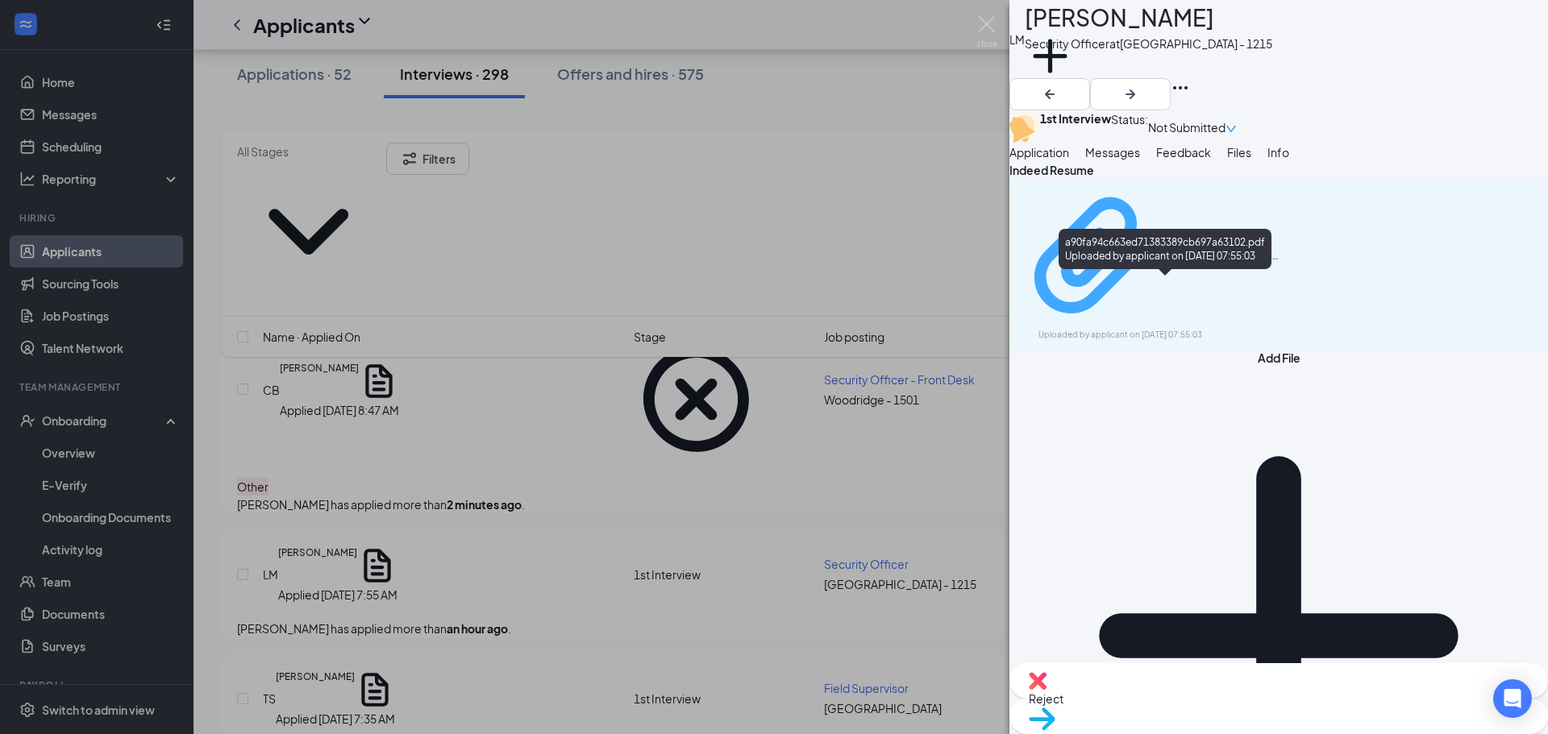
click at [1182, 263] on div "a90fa94c663ed71383389cb697a63102.pdf" at bounding box center [1219, 256] width 121 height 13
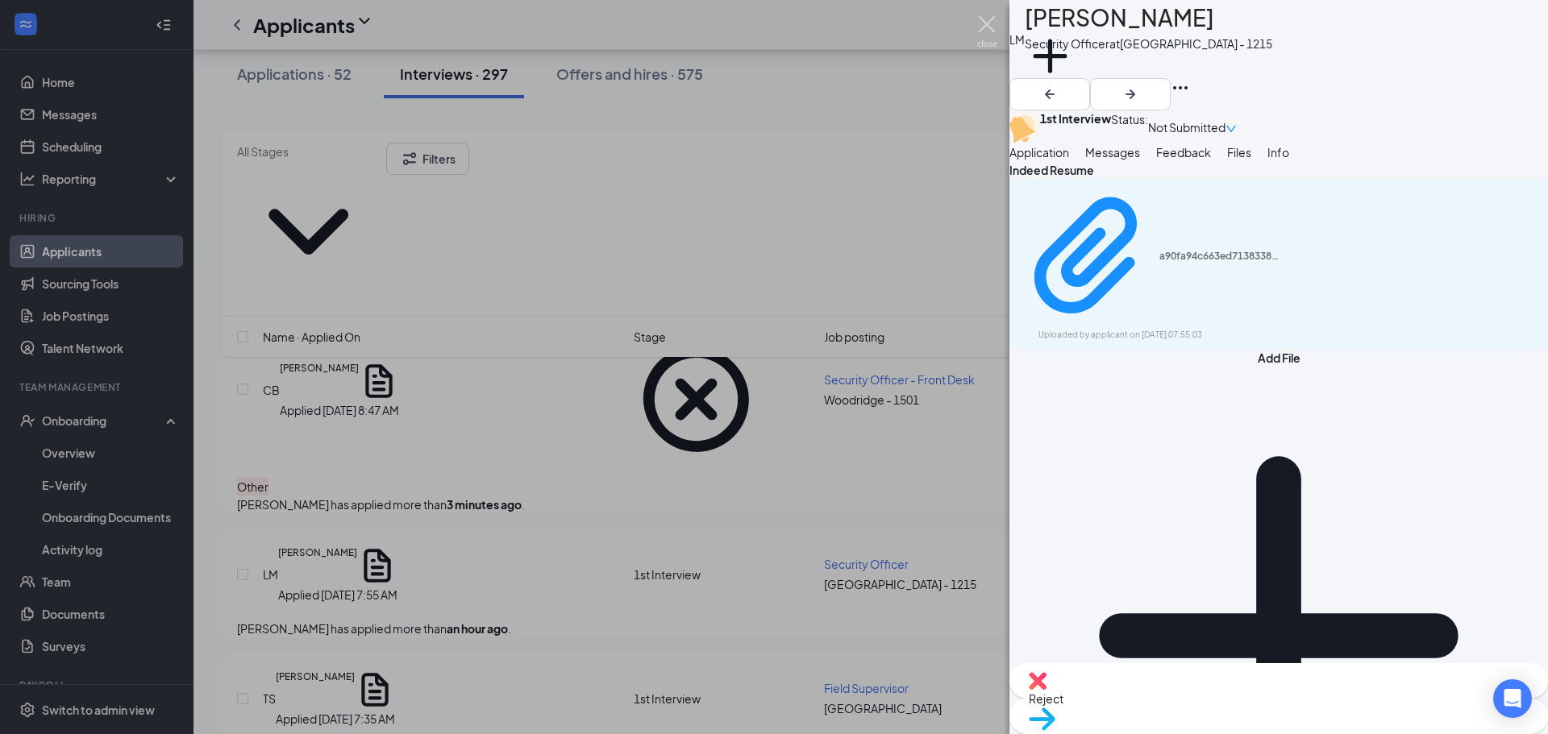
drag, startPoint x: 987, startPoint y: 19, endPoint x: 1189, endPoint y: 369, distance: 404.1
click at [987, 19] on img at bounding box center [987, 31] width 20 height 31
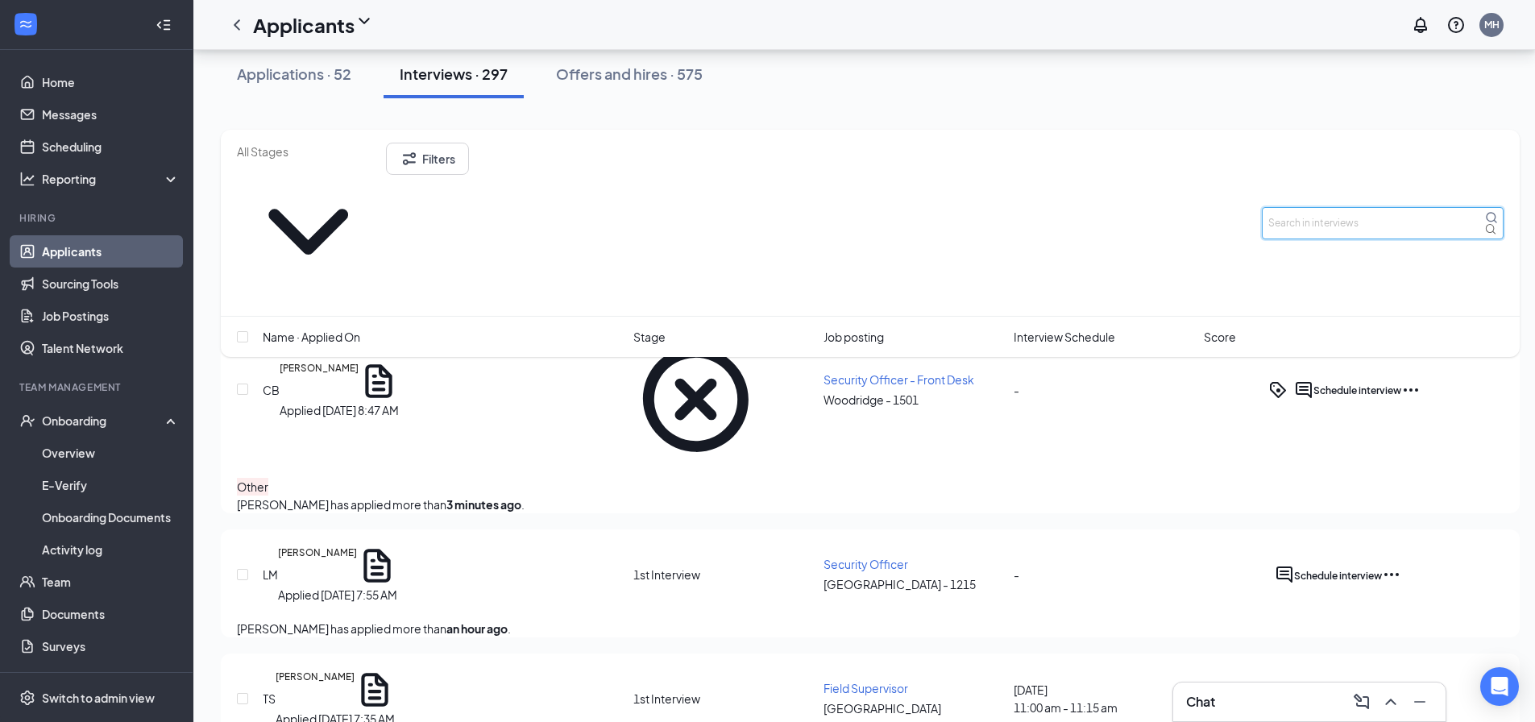
drag, startPoint x: 1333, startPoint y: 160, endPoint x: 1332, endPoint y: 142, distance: 17.8
click at [1332, 207] on input "text" at bounding box center [1383, 223] width 242 height 32
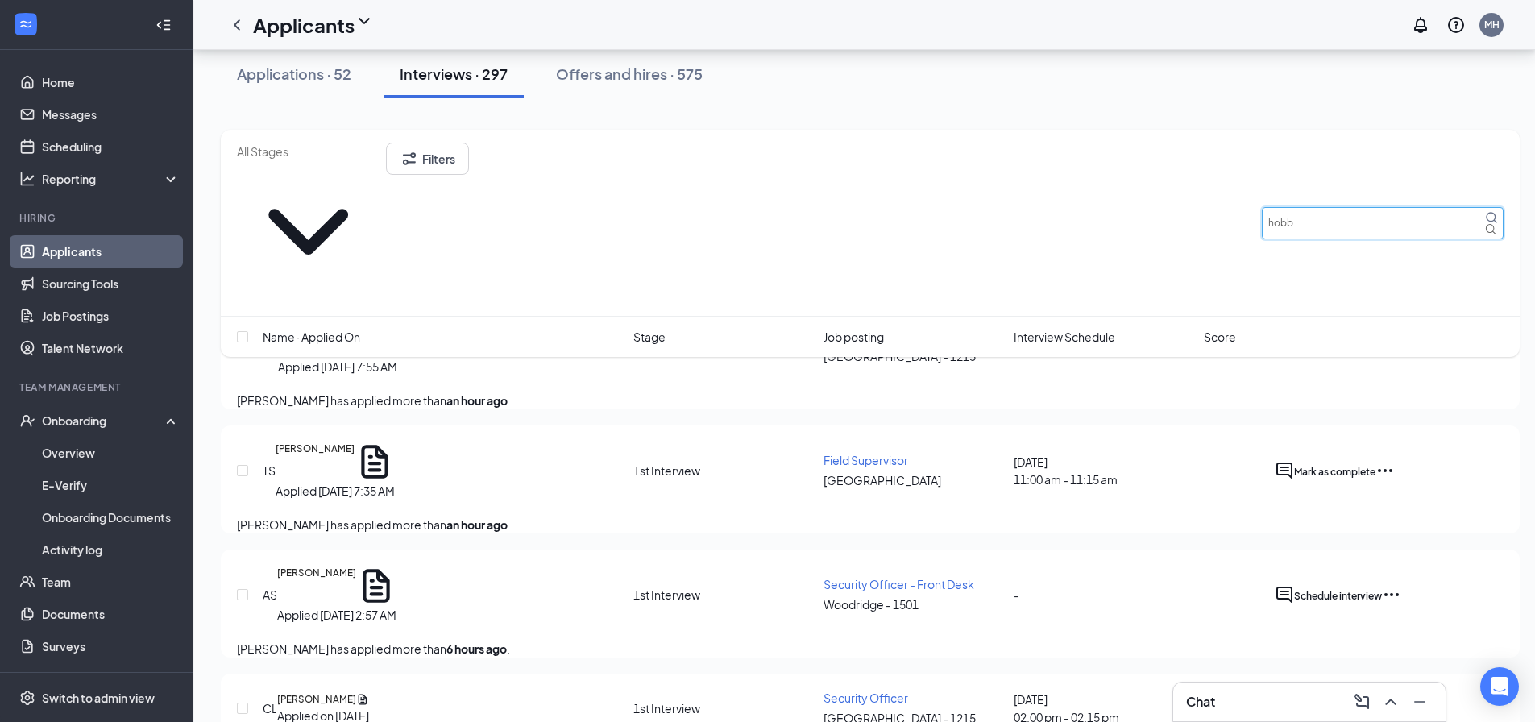
type input "hobbs"
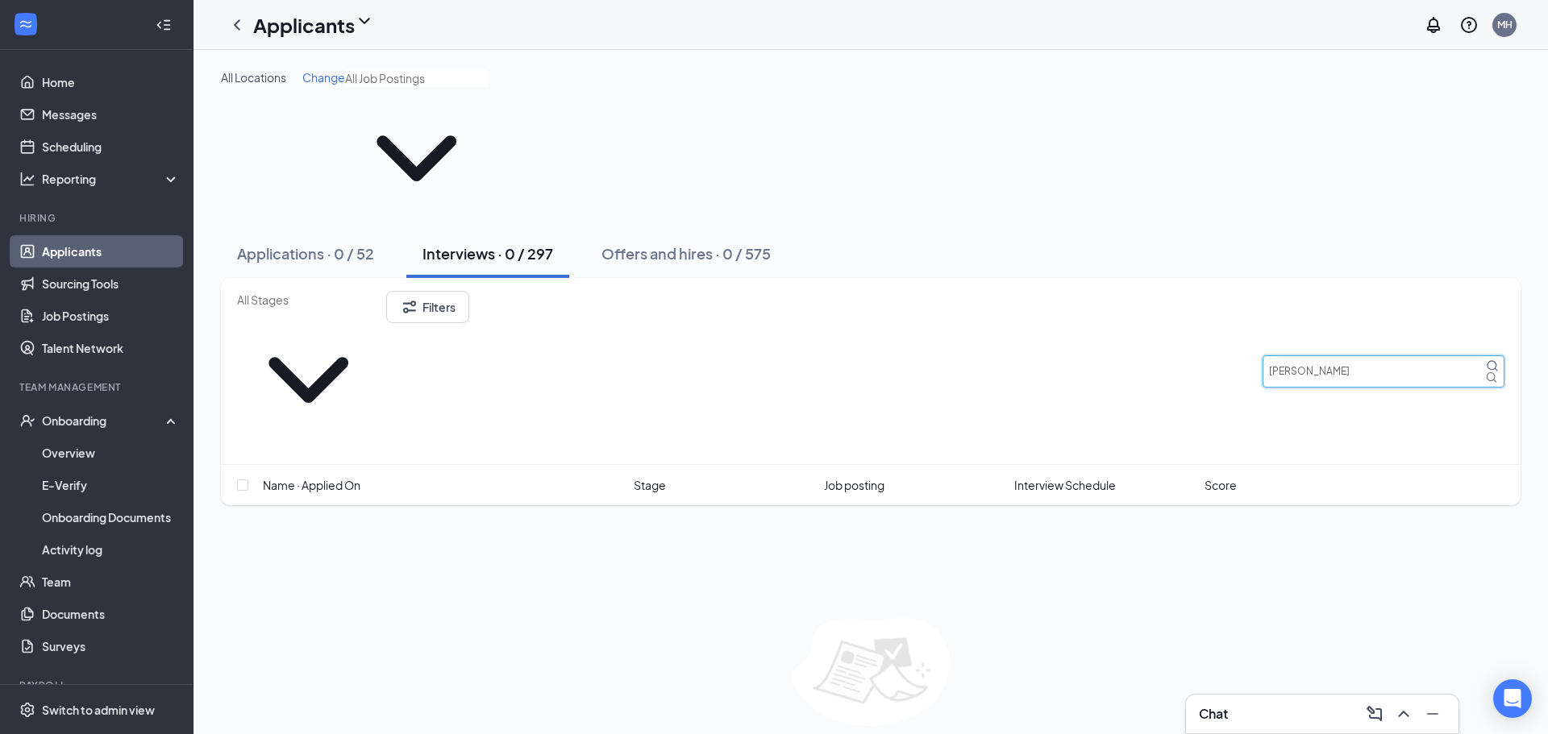
drag, startPoint x: 1355, startPoint y: 243, endPoint x: 1101, endPoint y: 229, distance: 254.3
click at [1106, 291] on div "Filters hobbs" at bounding box center [870, 371] width 1267 height 160
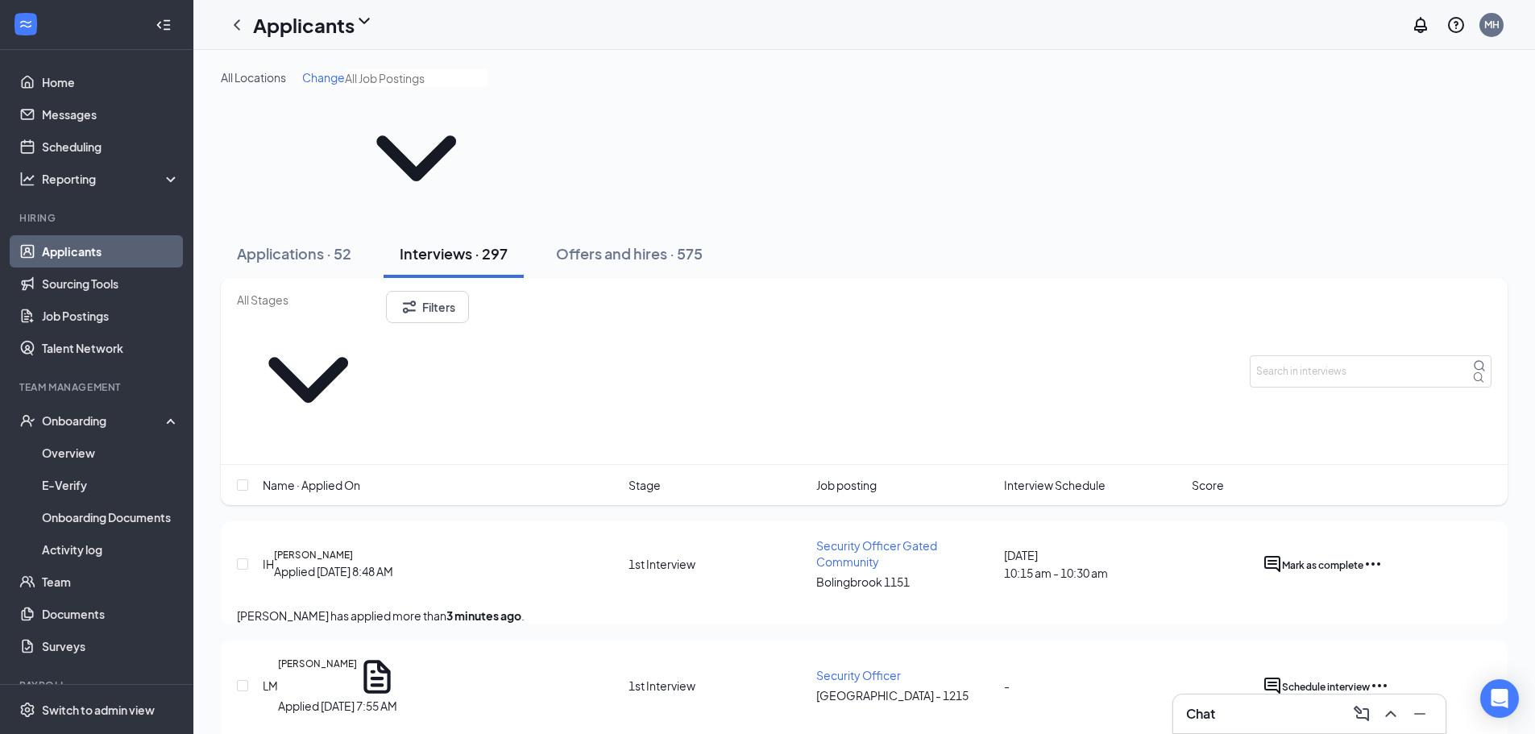
click at [344, 476] on span "Name · Applied On" at bounding box center [312, 485] width 98 height 18
click at [1307, 355] on input "text" at bounding box center [1371, 371] width 242 height 32
click at [335, 548] on h5 "[PERSON_NAME]" at bounding box center [313, 555] width 79 height 15
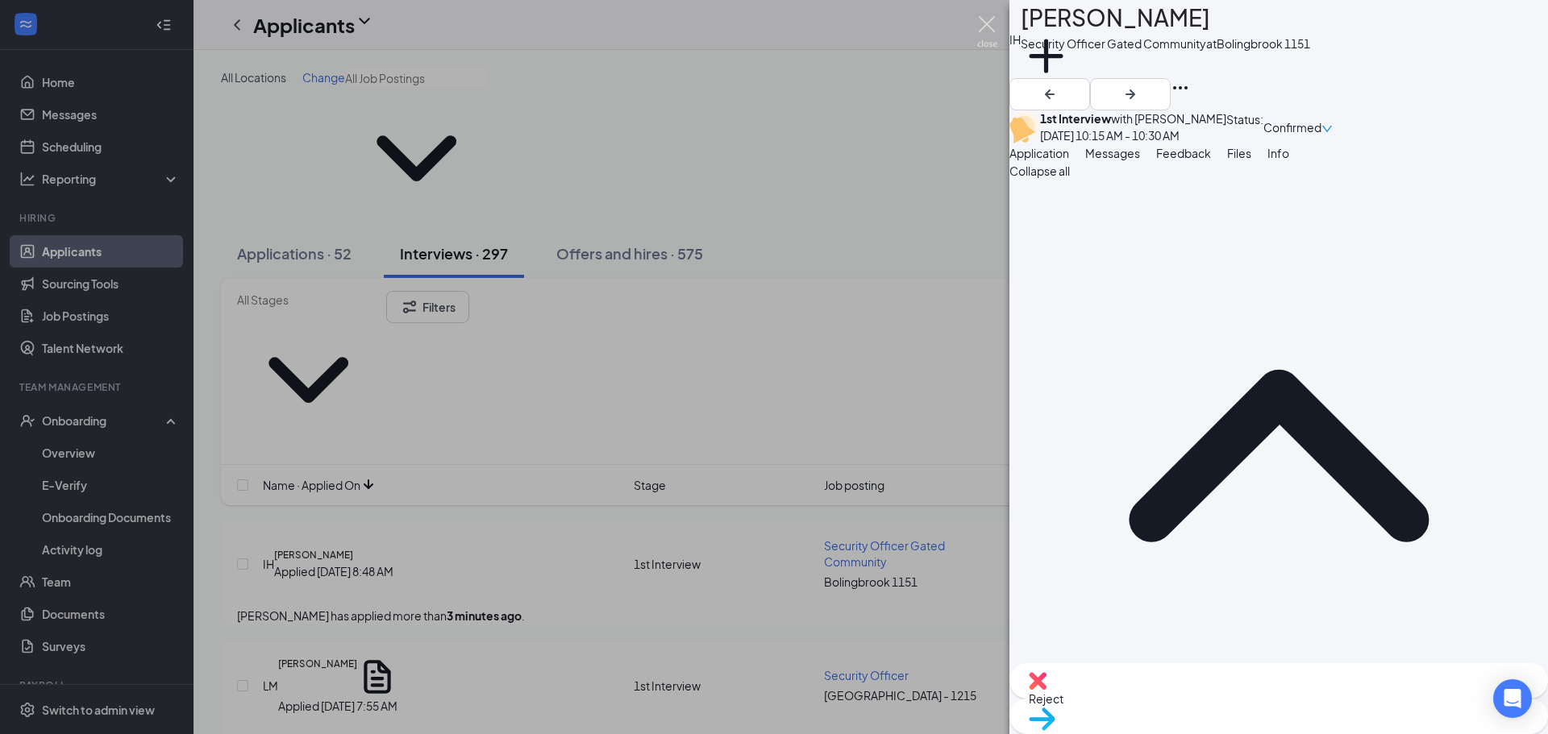
click at [986, 25] on img at bounding box center [987, 31] width 20 height 31
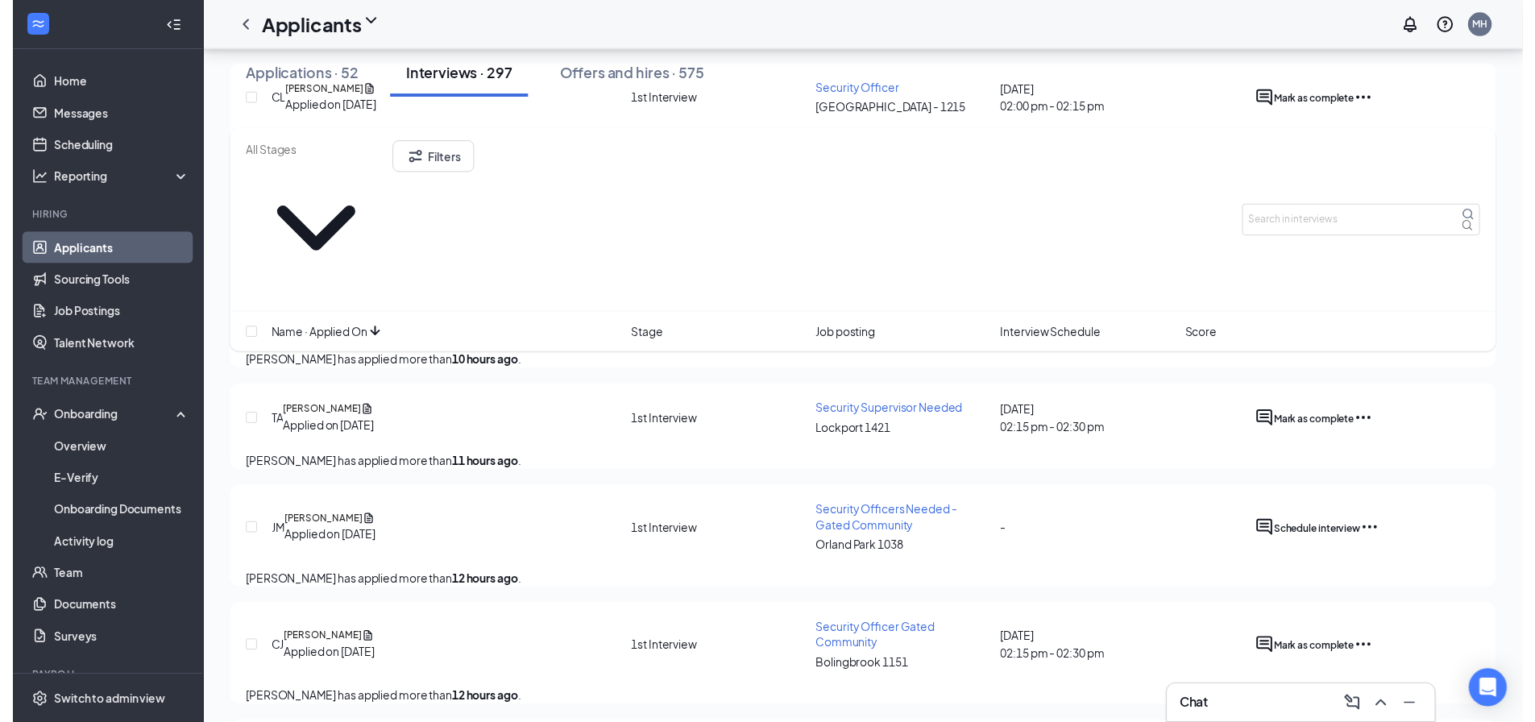
scroll to position [967, 0]
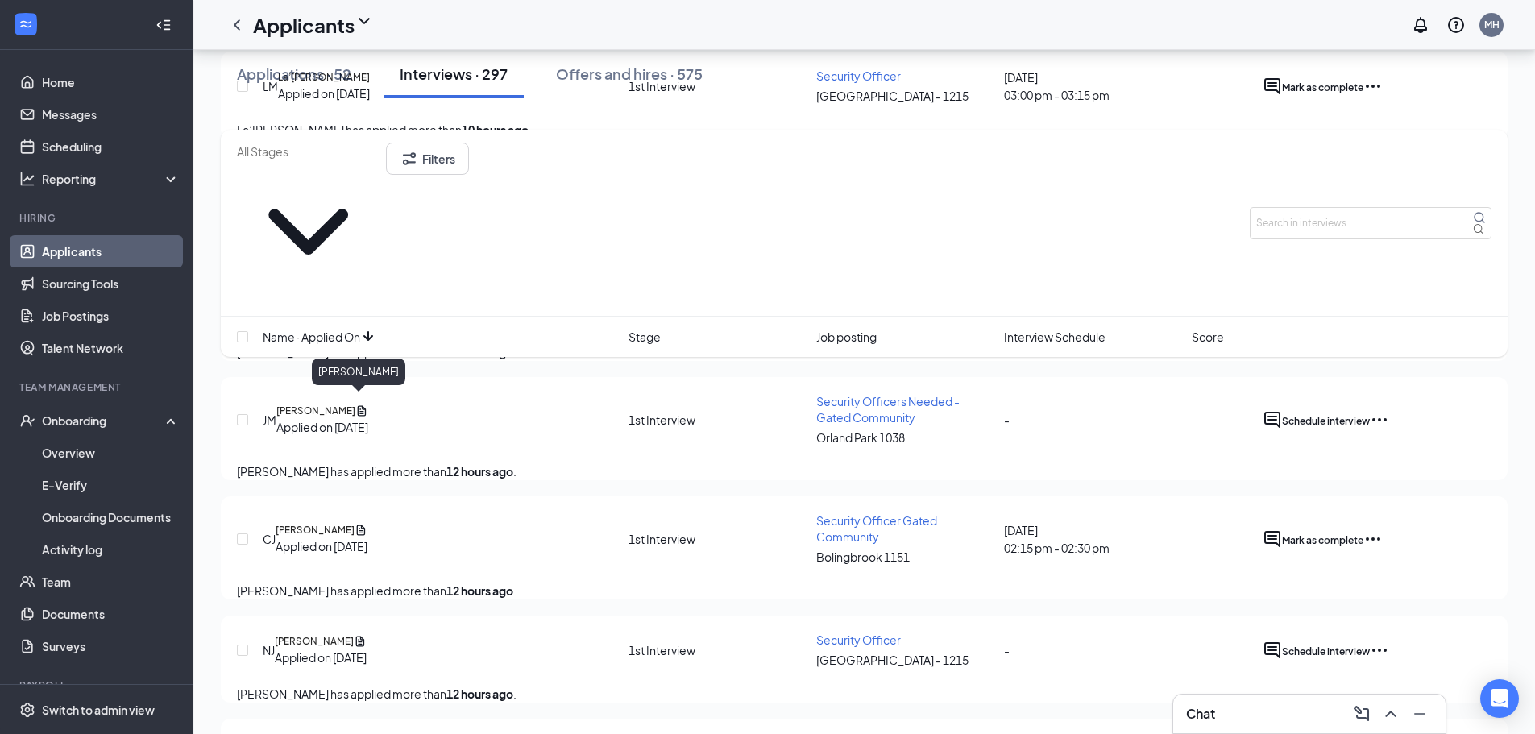
click at [355, 409] on h5 "[PERSON_NAME]" at bounding box center [315, 411] width 79 height 15
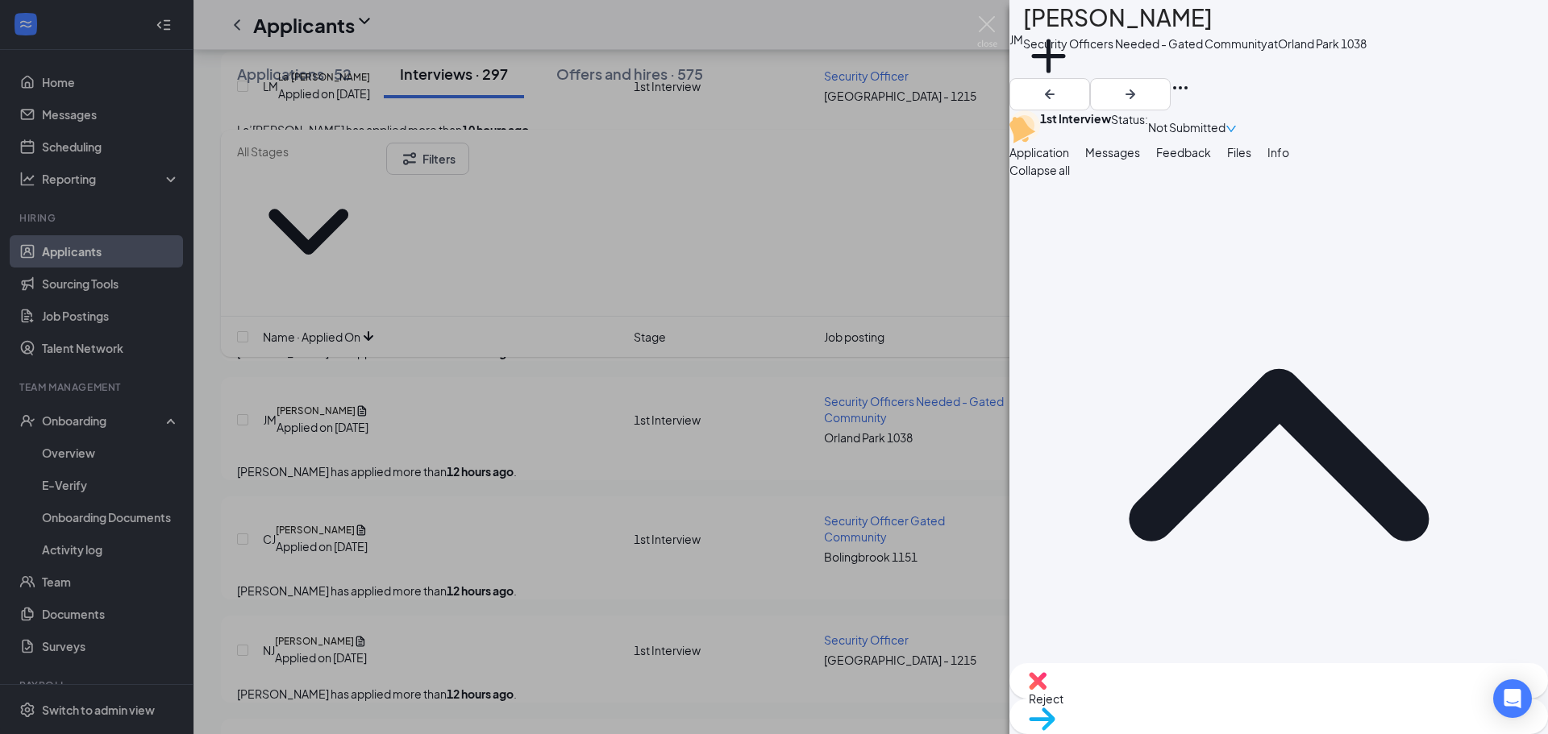
click at [1211, 160] on span "Feedback" at bounding box center [1183, 152] width 55 height 15
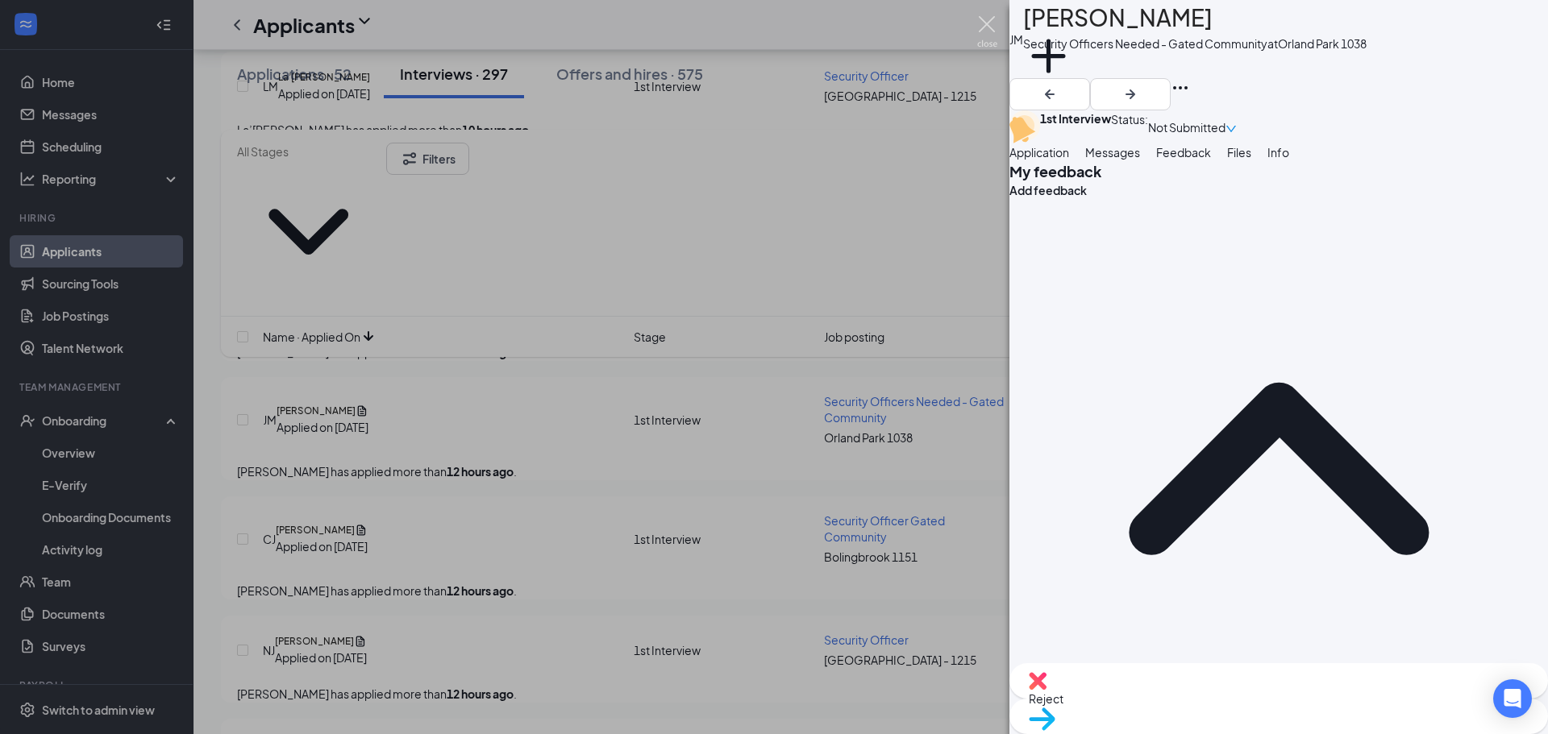
click at [984, 24] on img at bounding box center [987, 31] width 20 height 31
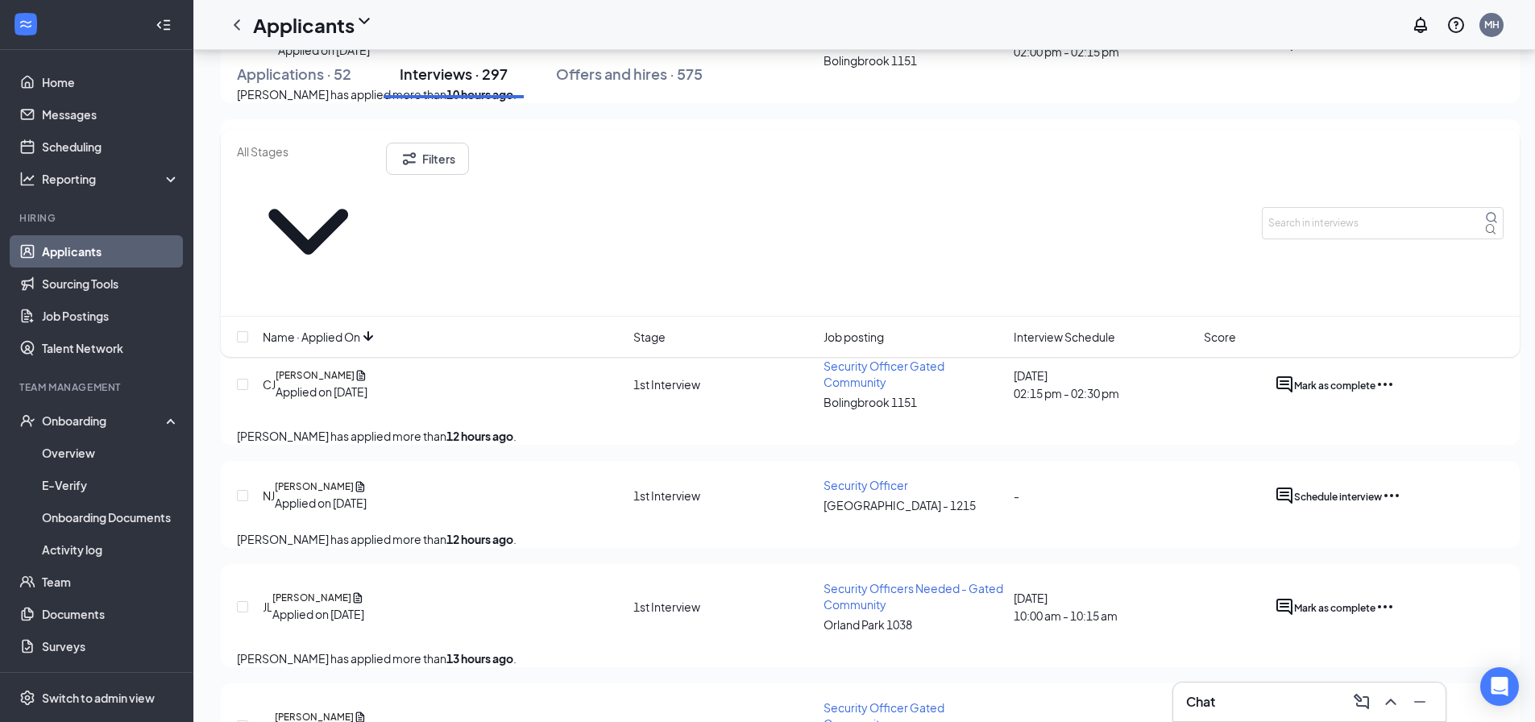
scroll to position [1128, 0]
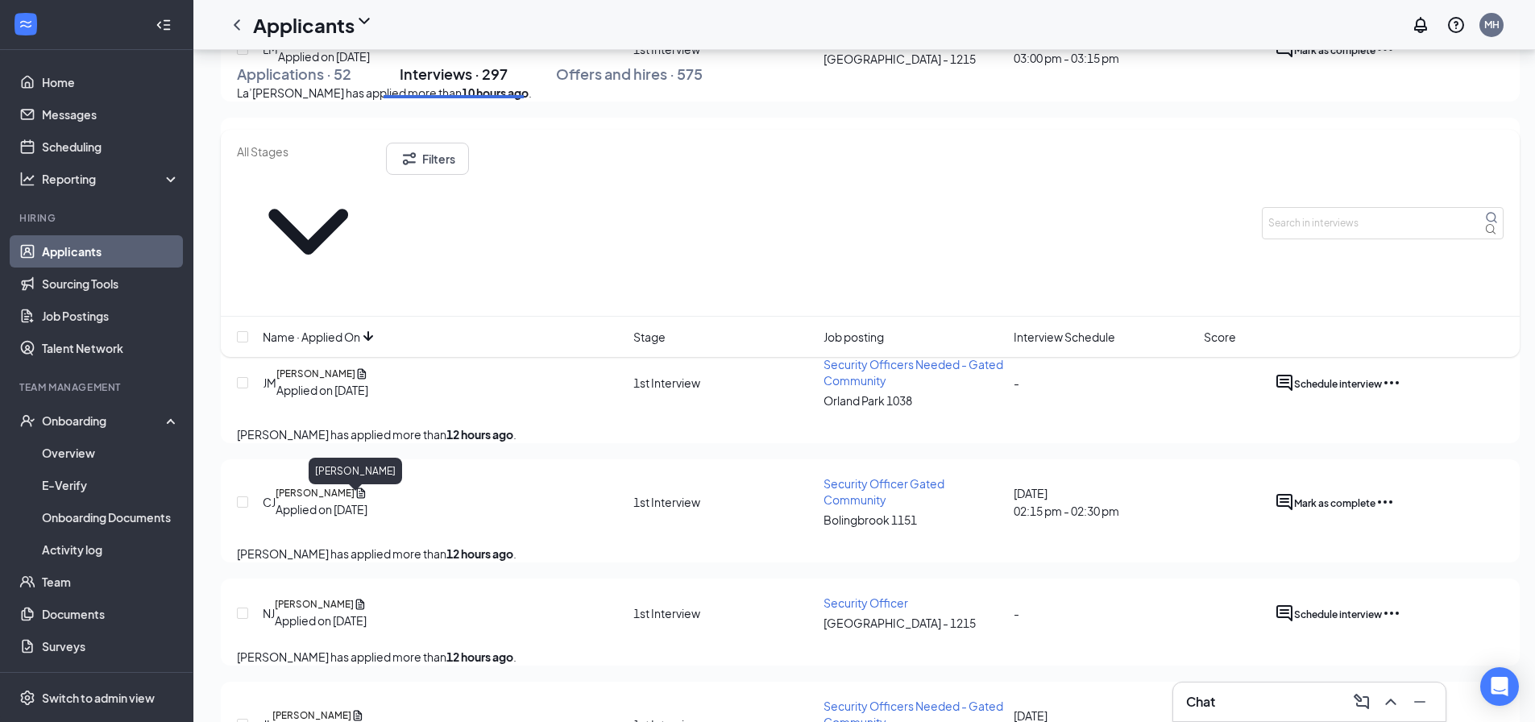
click at [354, 501] on h5 "[PERSON_NAME]" at bounding box center [315, 493] width 79 height 15
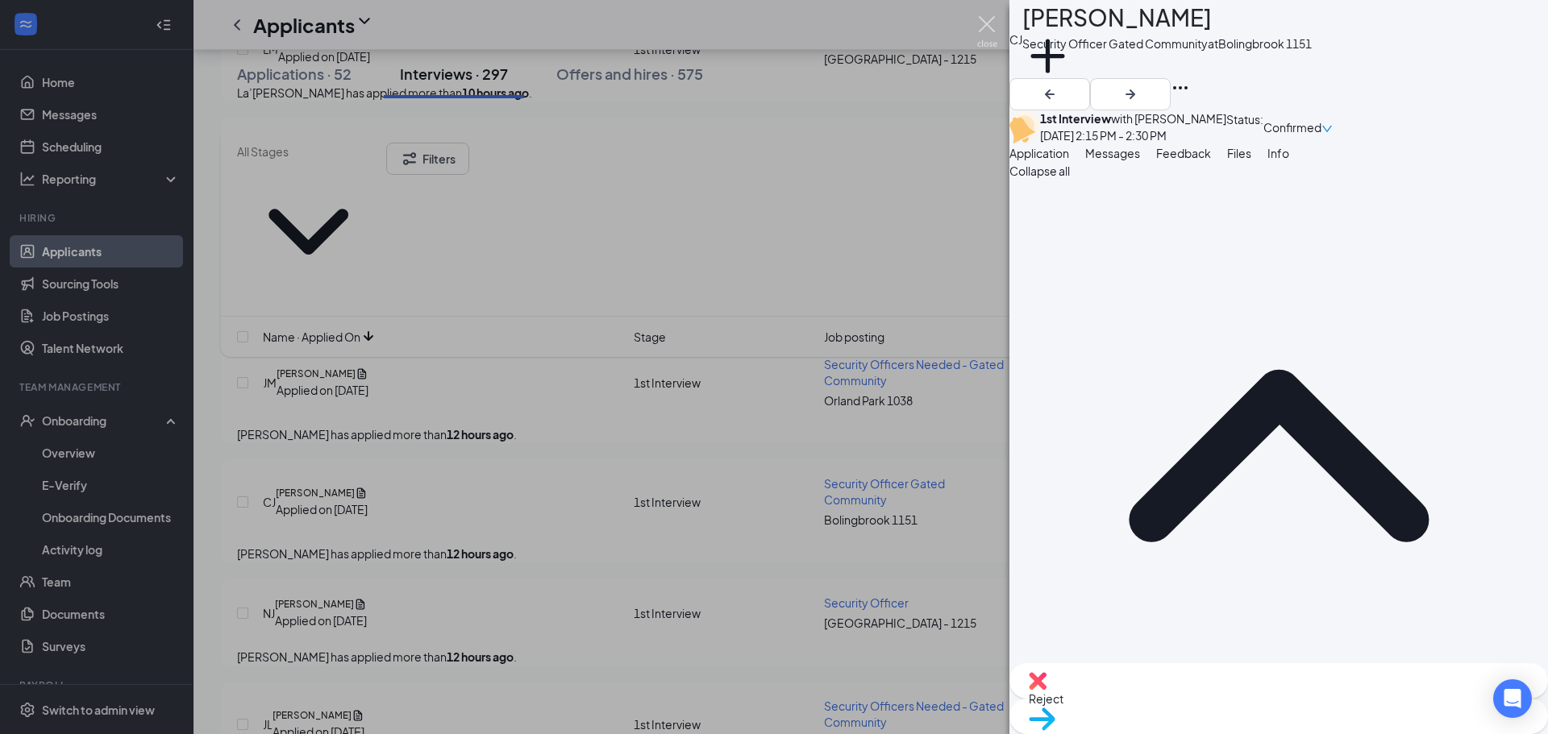
click at [988, 21] on img at bounding box center [987, 31] width 20 height 31
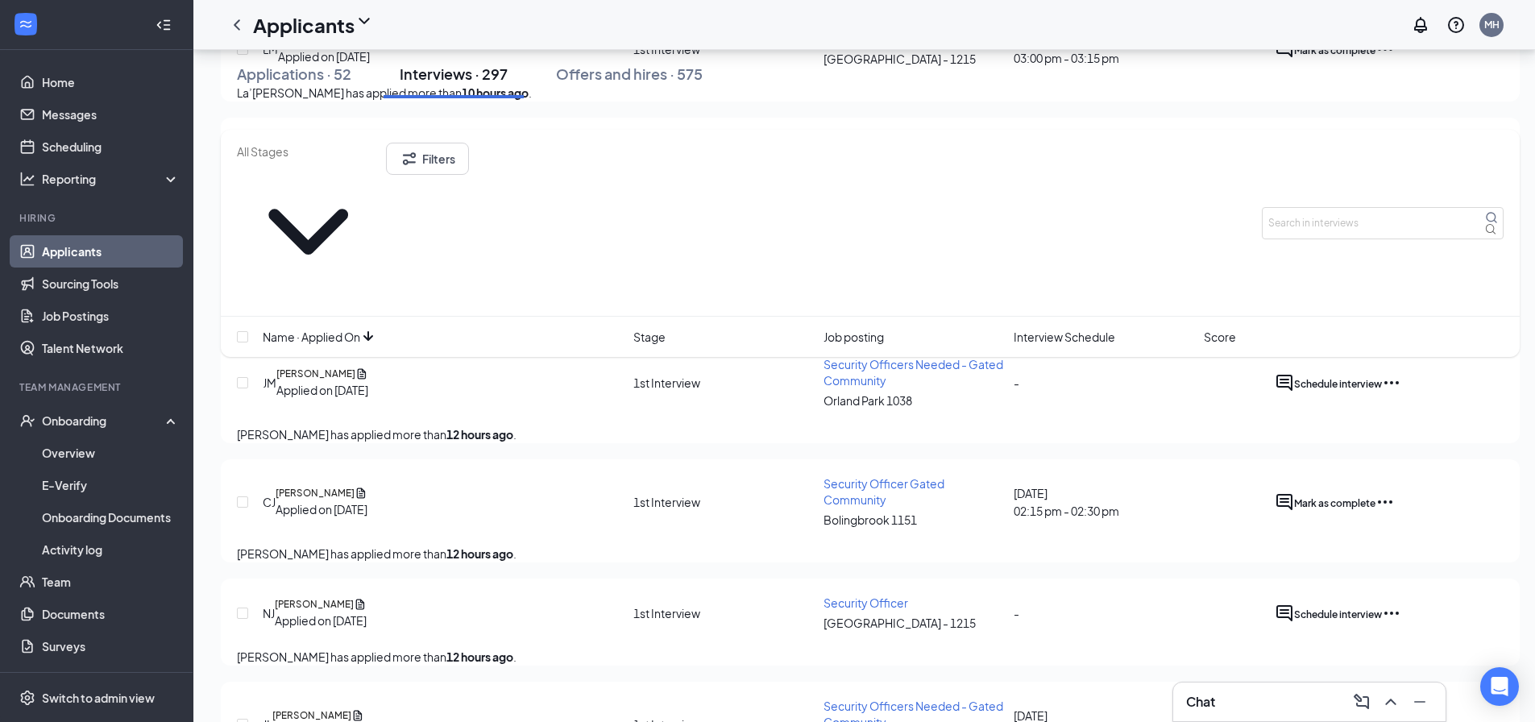
scroll to position [1290, 0]
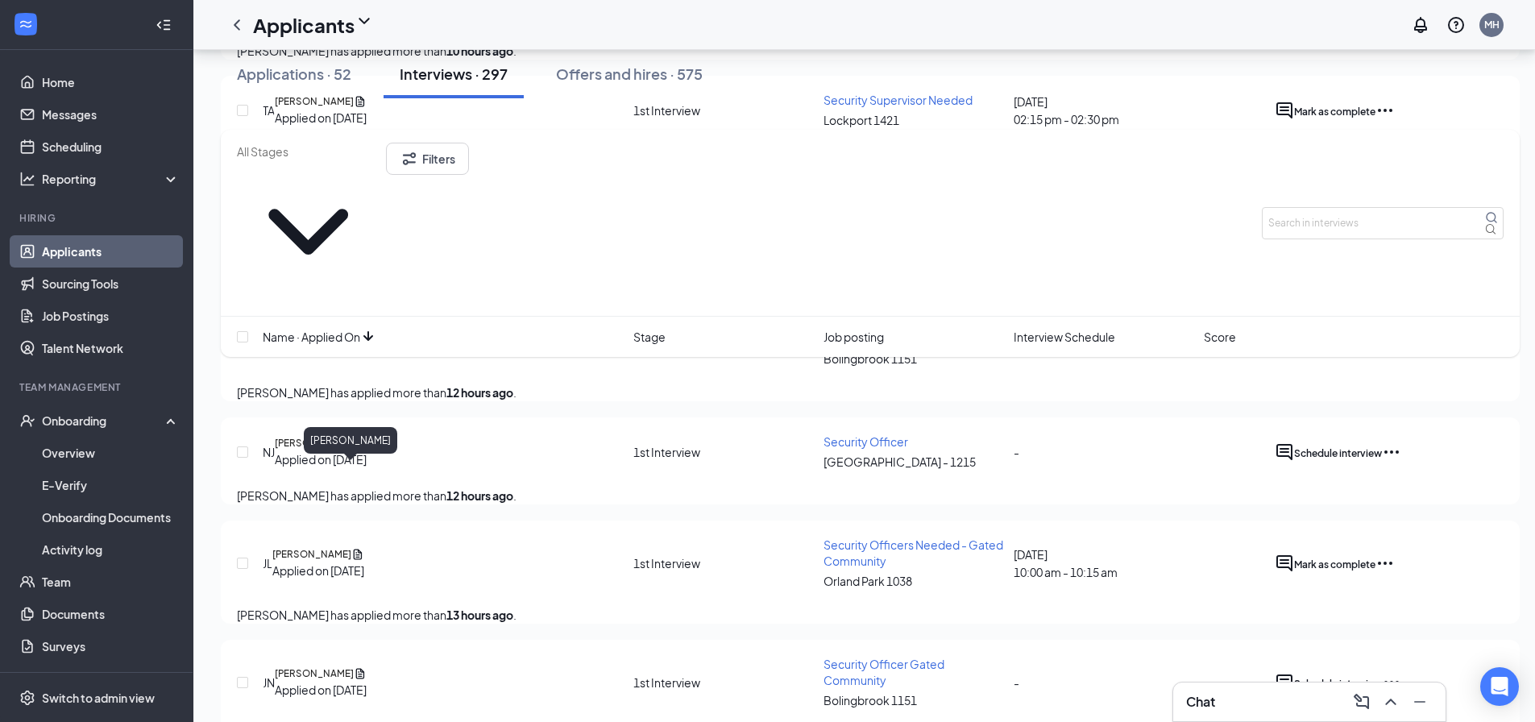
click at [351, 451] on h5 "[PERSON_NAME]" at bounding box center [314, 443] width 79 height 15
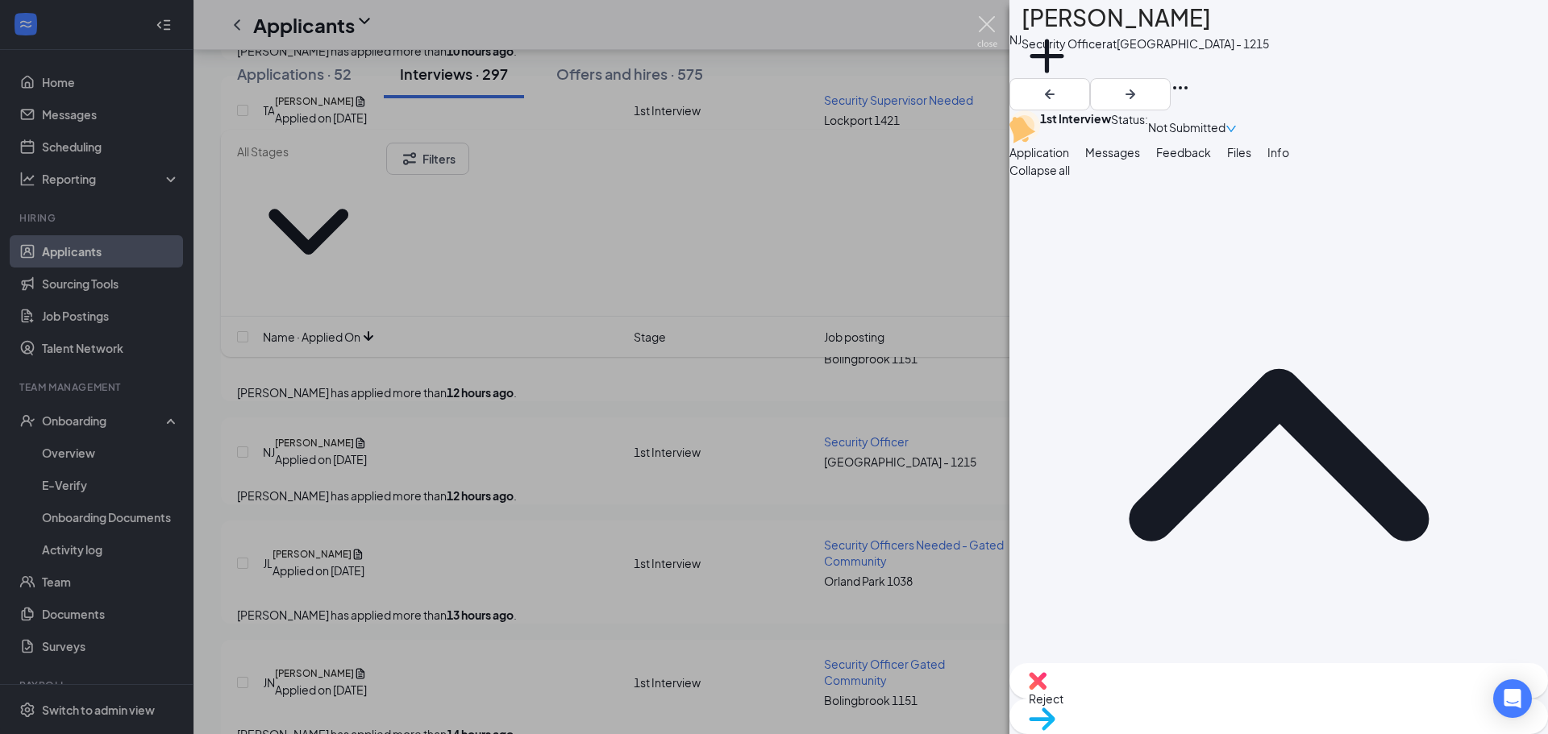
click at [980, 30] on img at bounding box center [987, 31] width 20 height 31
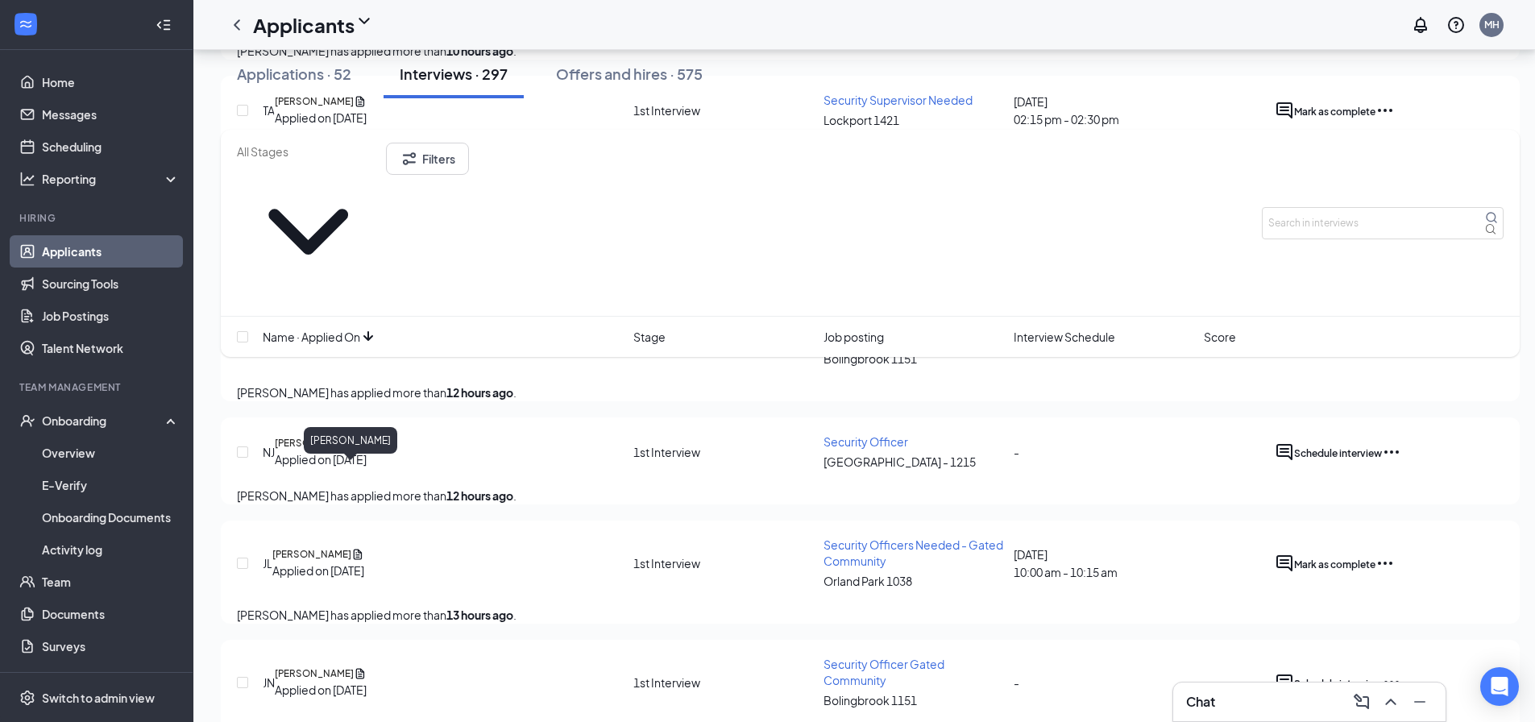
drag, startPoint x: 322, startPoint y: 473, endPoint x: 516, endPoint y: 471, distance: 193.5
click at [322, 451] on h5 "[PERSON_NAME]" at bounding box center [314, 443] width 79 height 15
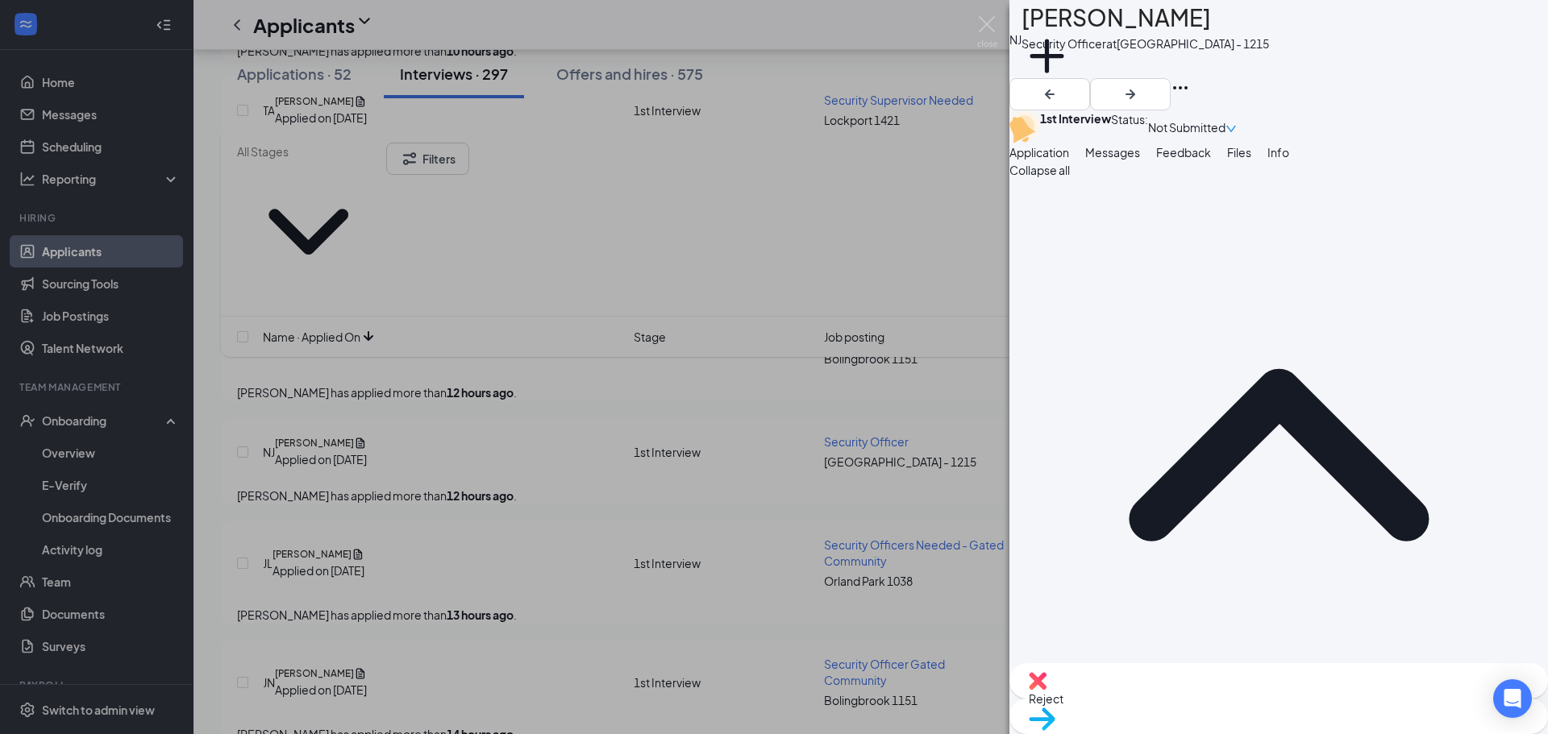
drag, startPoint x: 1361, startPoint y: 198, endPoint x: 1339, endPoint y: 210, distance: 25.2
click at [1251, 160] on span "Files" at bounding box center [1239, 152] width 24 height 15
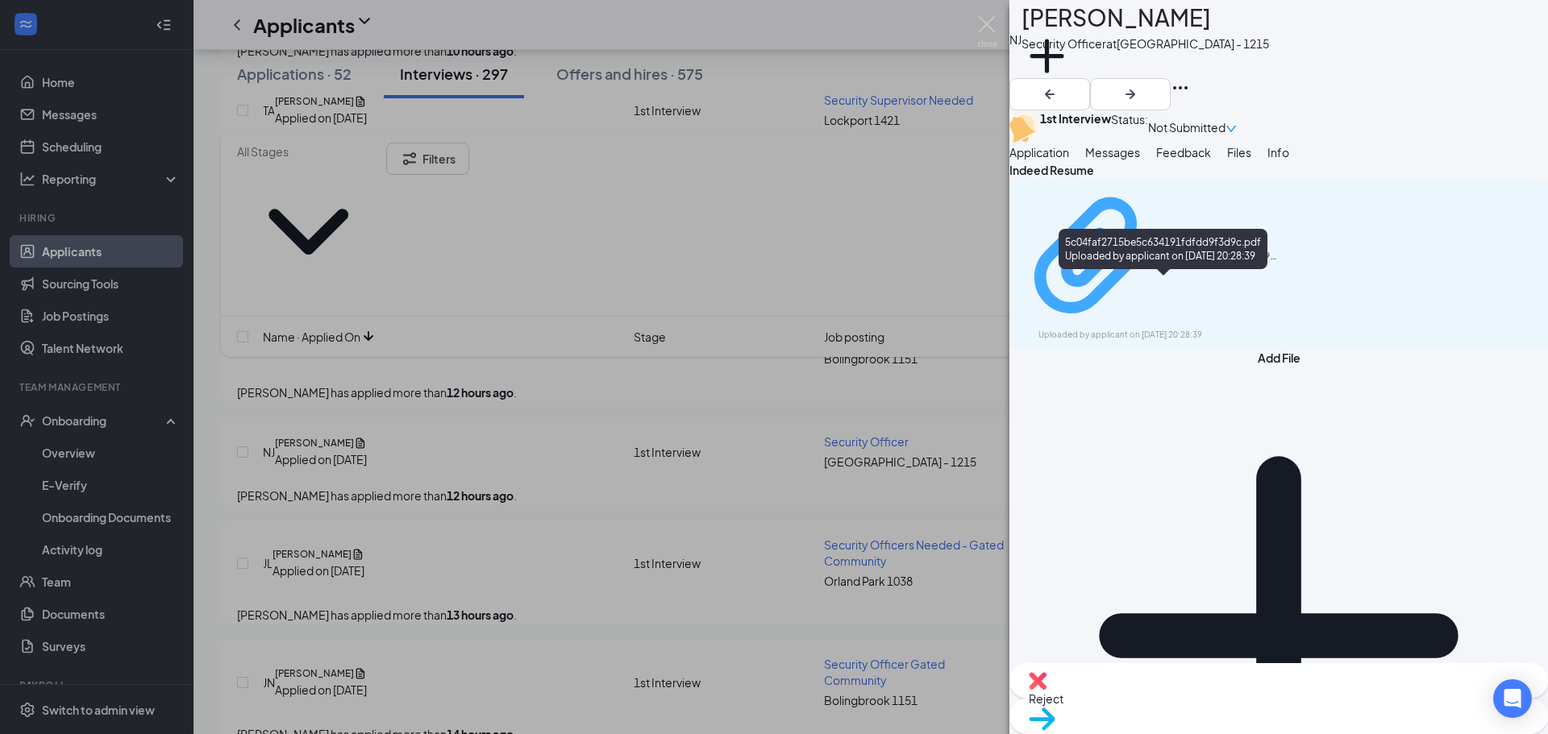
click at [1186, 263] on div "5c04faf2715be5c634191fdfdd9f3d9c.pdf" at bounding box center [1219, 256] width 121 height 13
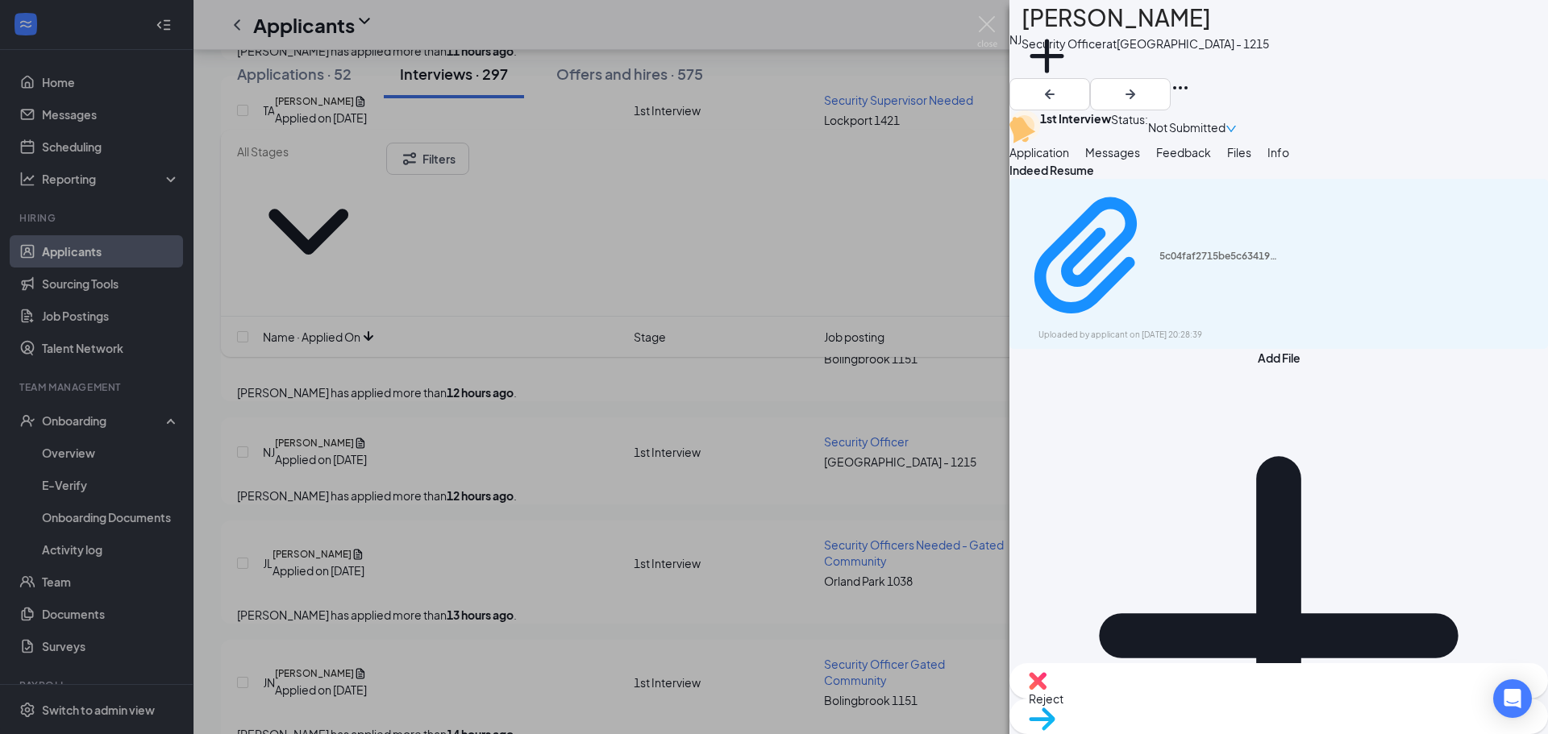
click at [1194, 704] on span "Reject" at bounding box center [1279, 699] width 500 height 18
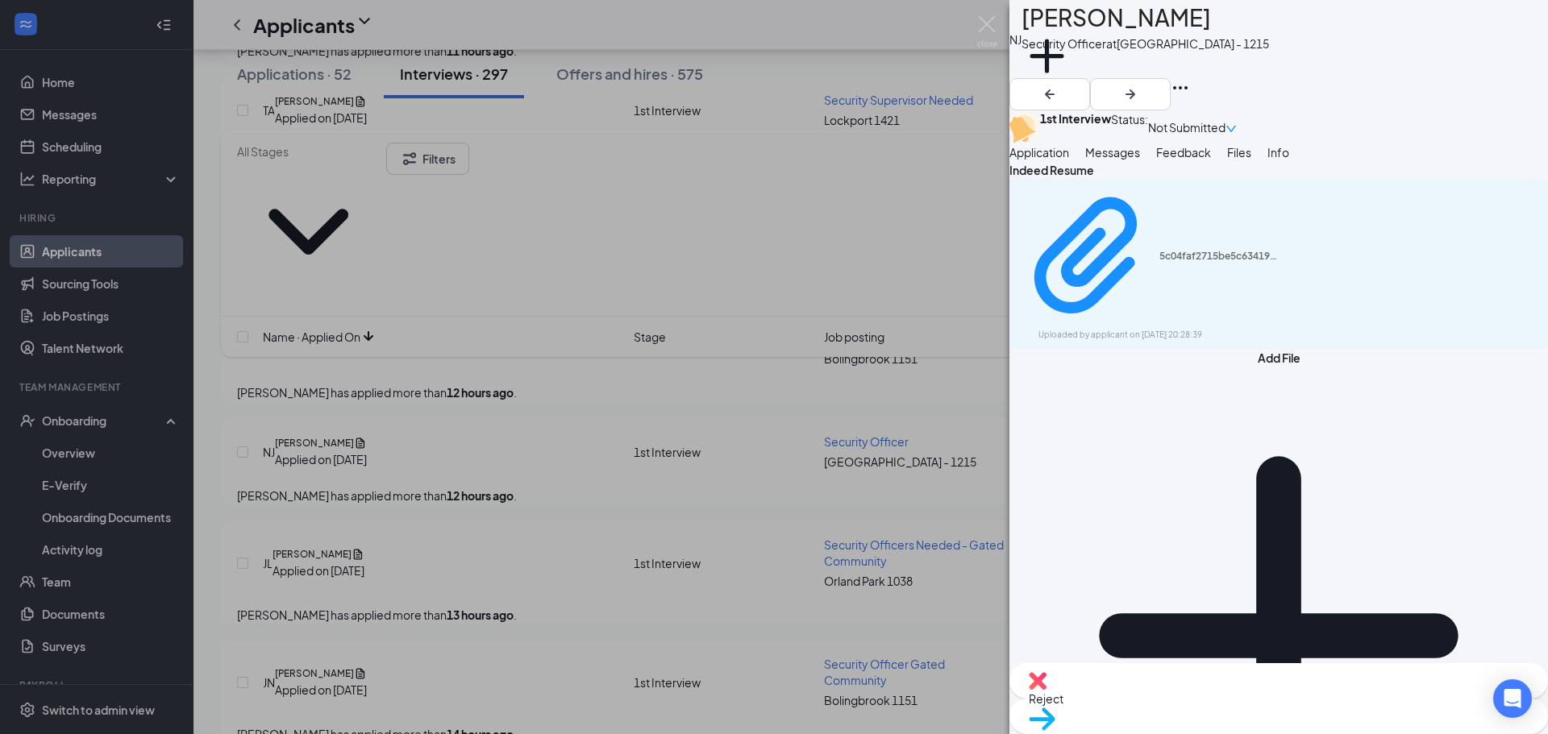
checkbox input "true"
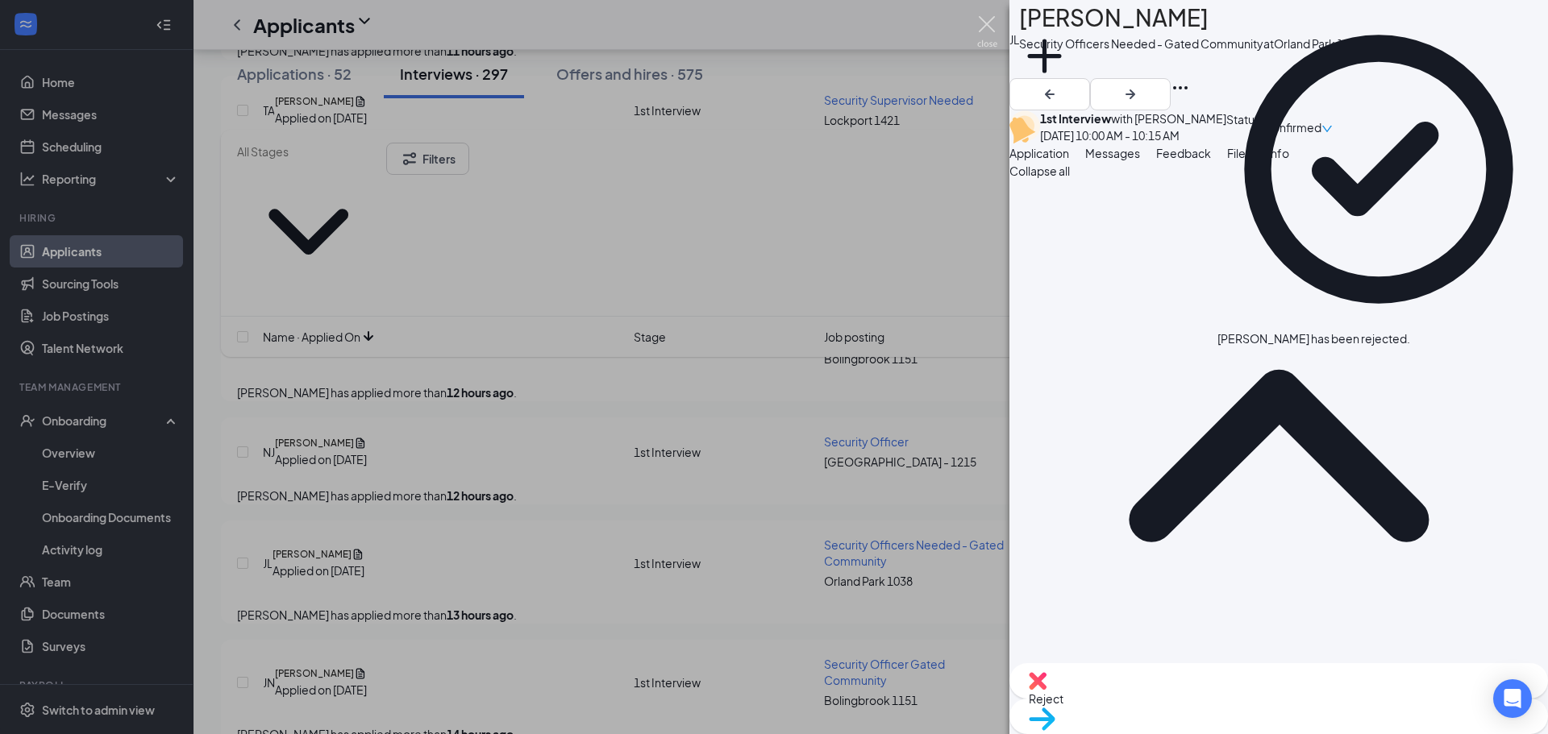
click at [983, 23] on img at bounding box center [987, 31] width 20 height 31
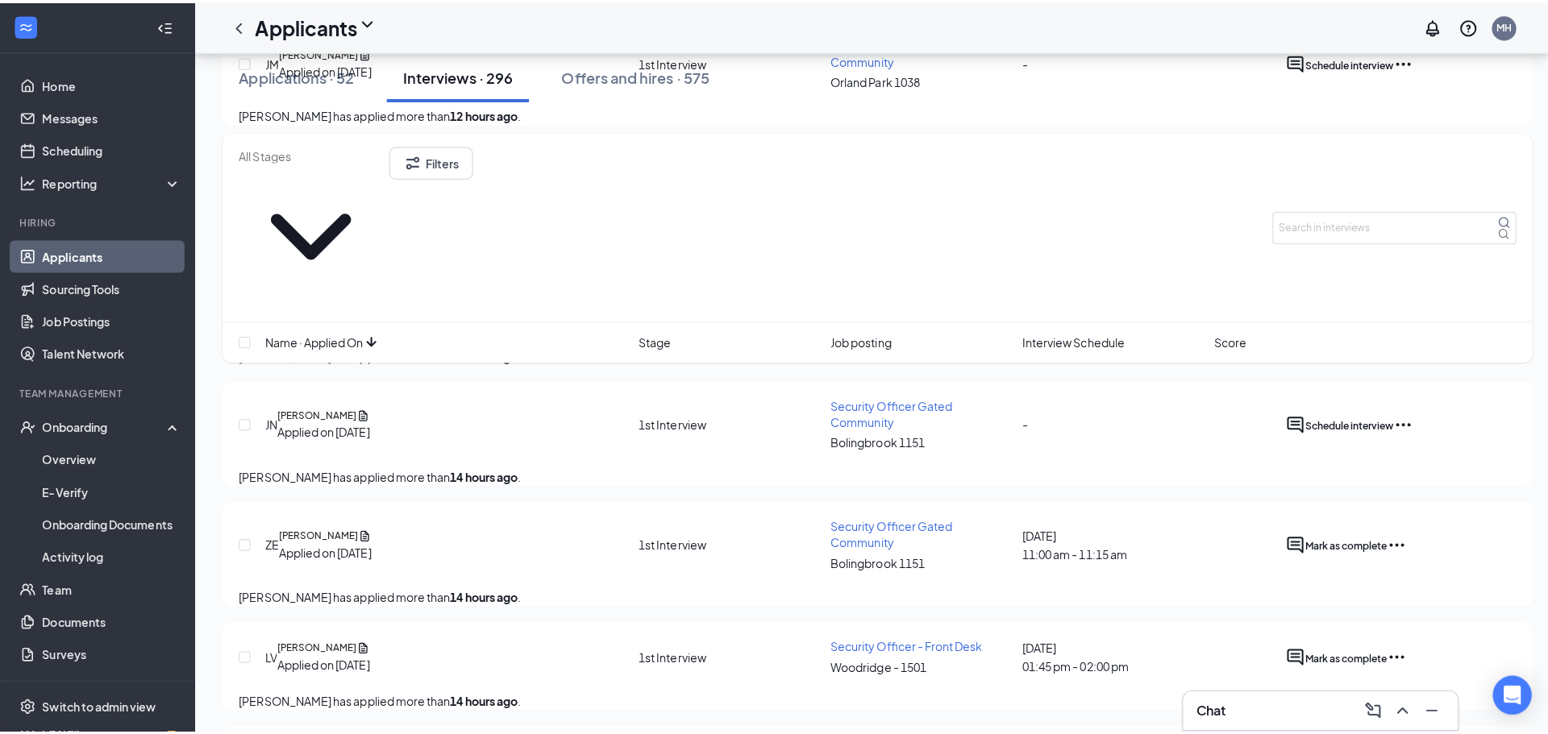
scroll to position [1531, 0]
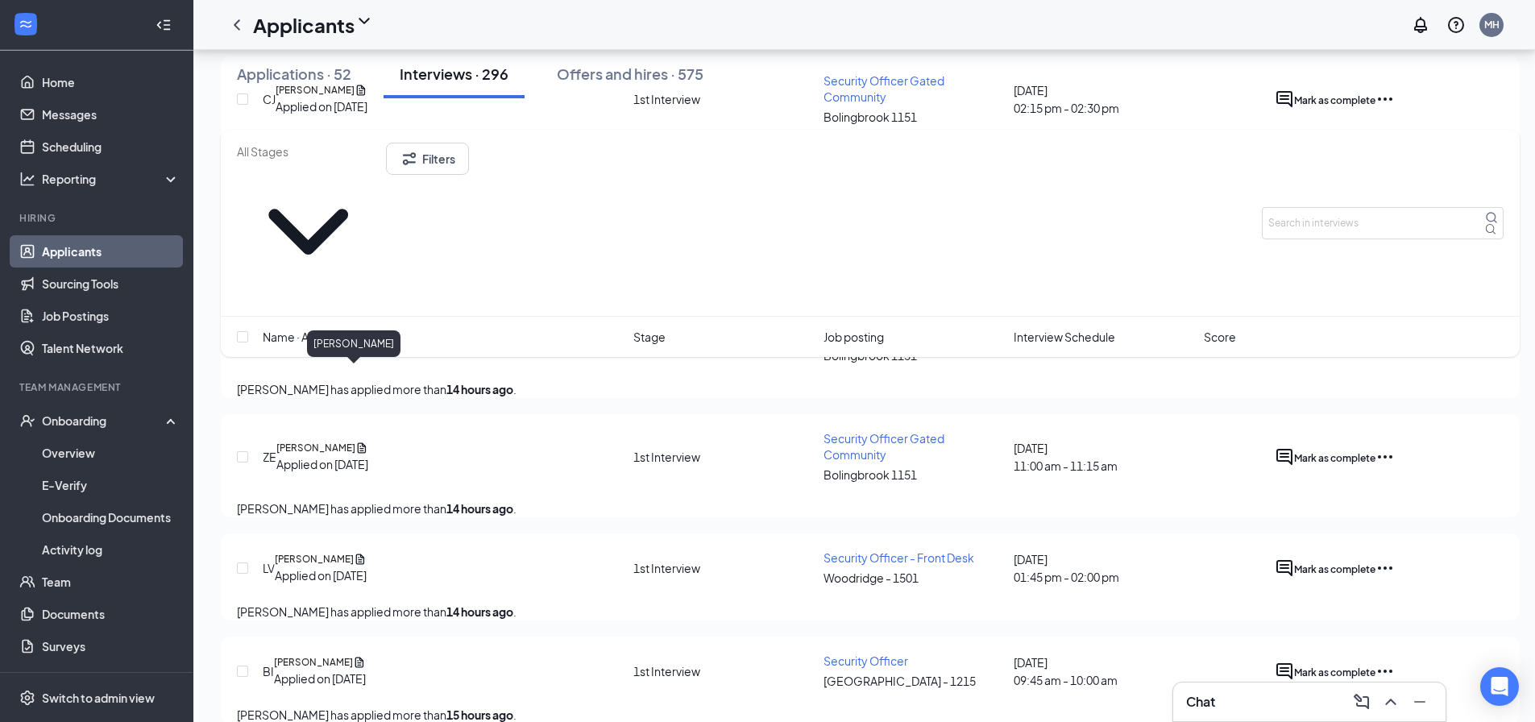
click at [354, 336] on h5 "[PERSON_NAME]" at bounding box center [314, 329] width 79 height 15
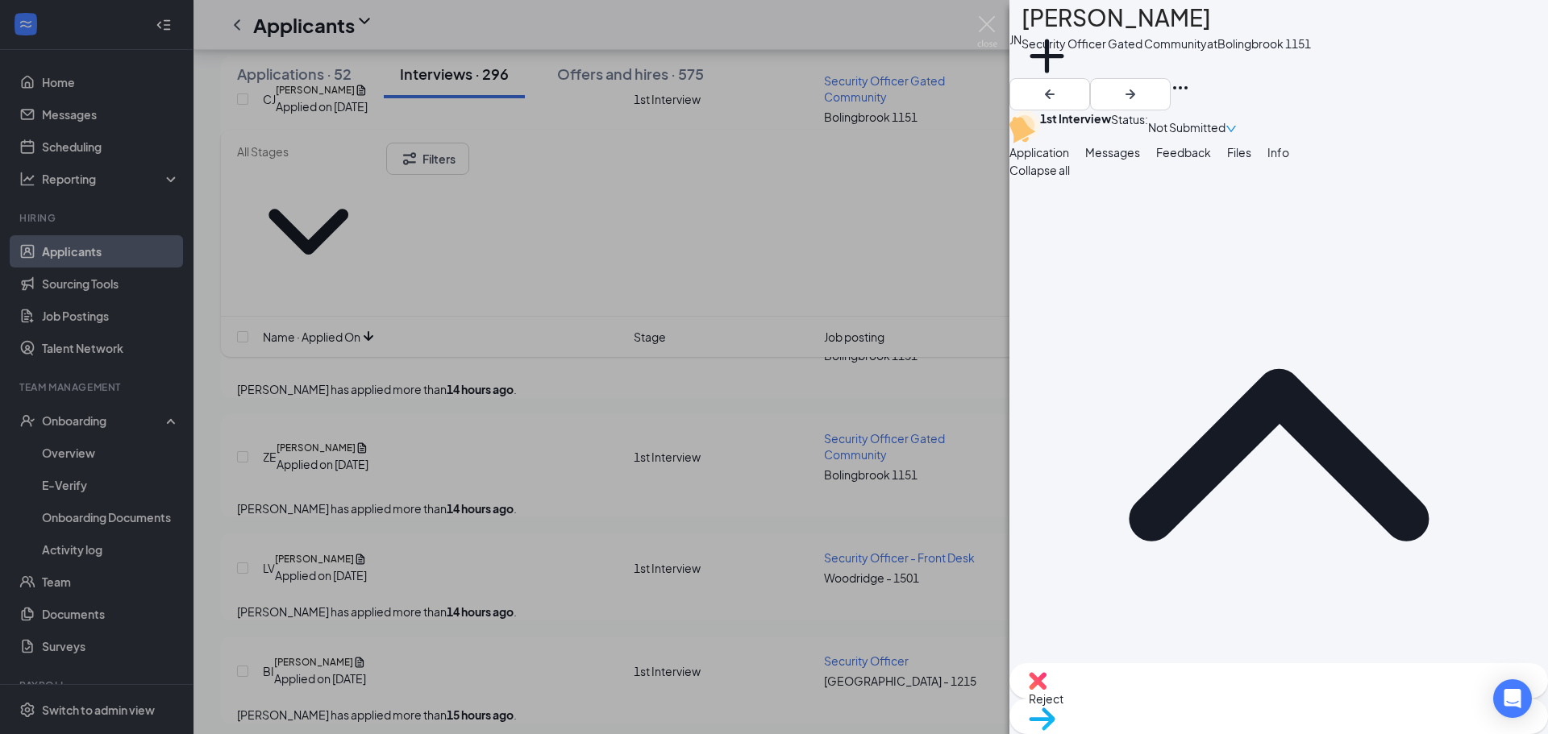
click at [1211, 160] on span "Feedback" at bounding box center [1183, 152] width 55 height 15
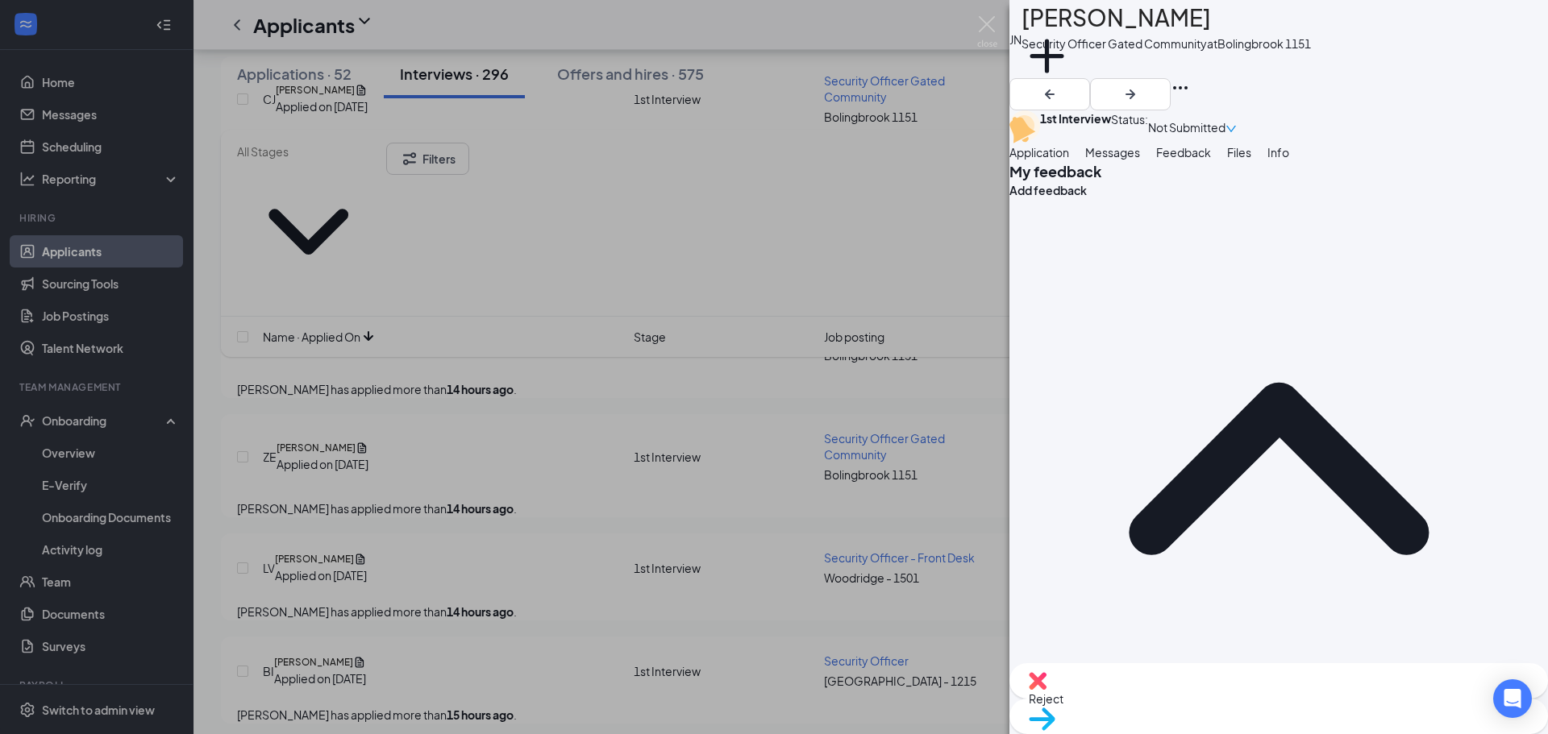
click at [1140, 160] on span "Messages" at bounding box center [1112, 152] width 55 height 15
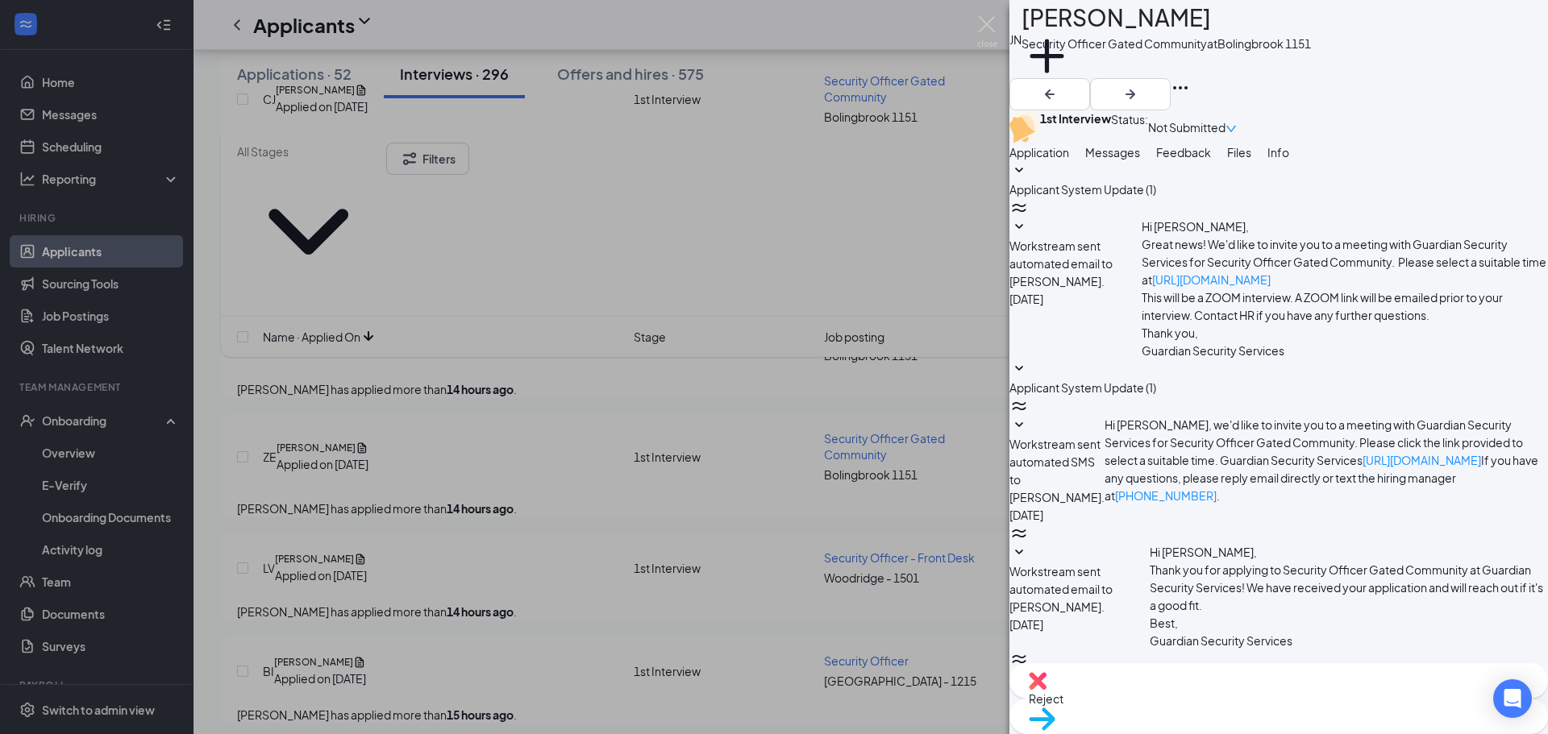
scroll to position [673, 0]
click at [1069, 160] on span "Application" at bounding box center [1039, 152] width 60 height 15
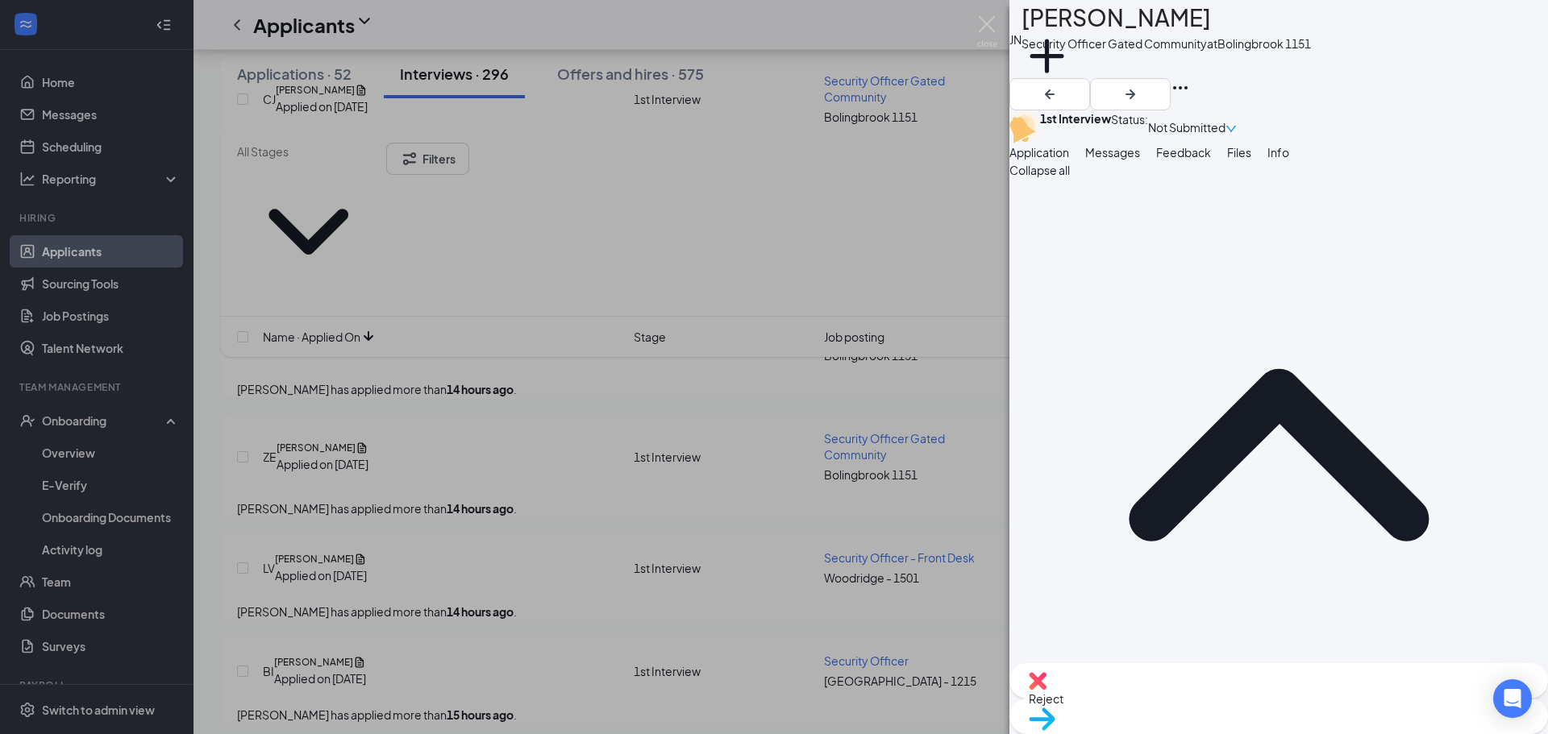
click at [1225, 118] on span "Not Submitted" at bounding box center [1186, 127] width 77 height 18
click at [1421, 152] on div "Assign Time Mark complete Mark as no-show" at bounding box center [1435, 202] width 115 height 127
click at [1423, 167] on span "Assign Time" at bounding box center [1434, 176] width 89 height 18
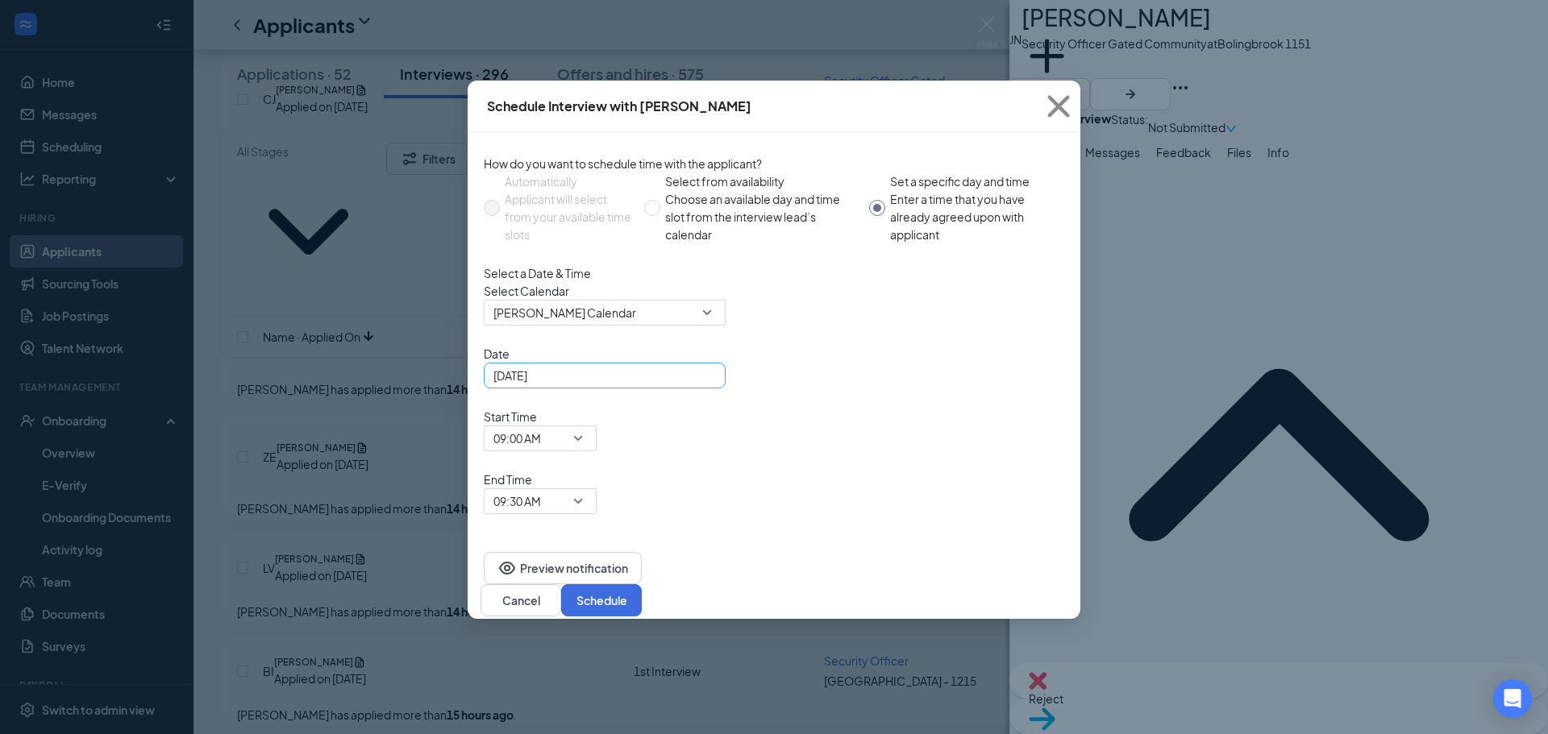
click at [702, 384] on div "Aug 27, 2025" at bounding box center [604, 376] width 222 height 18
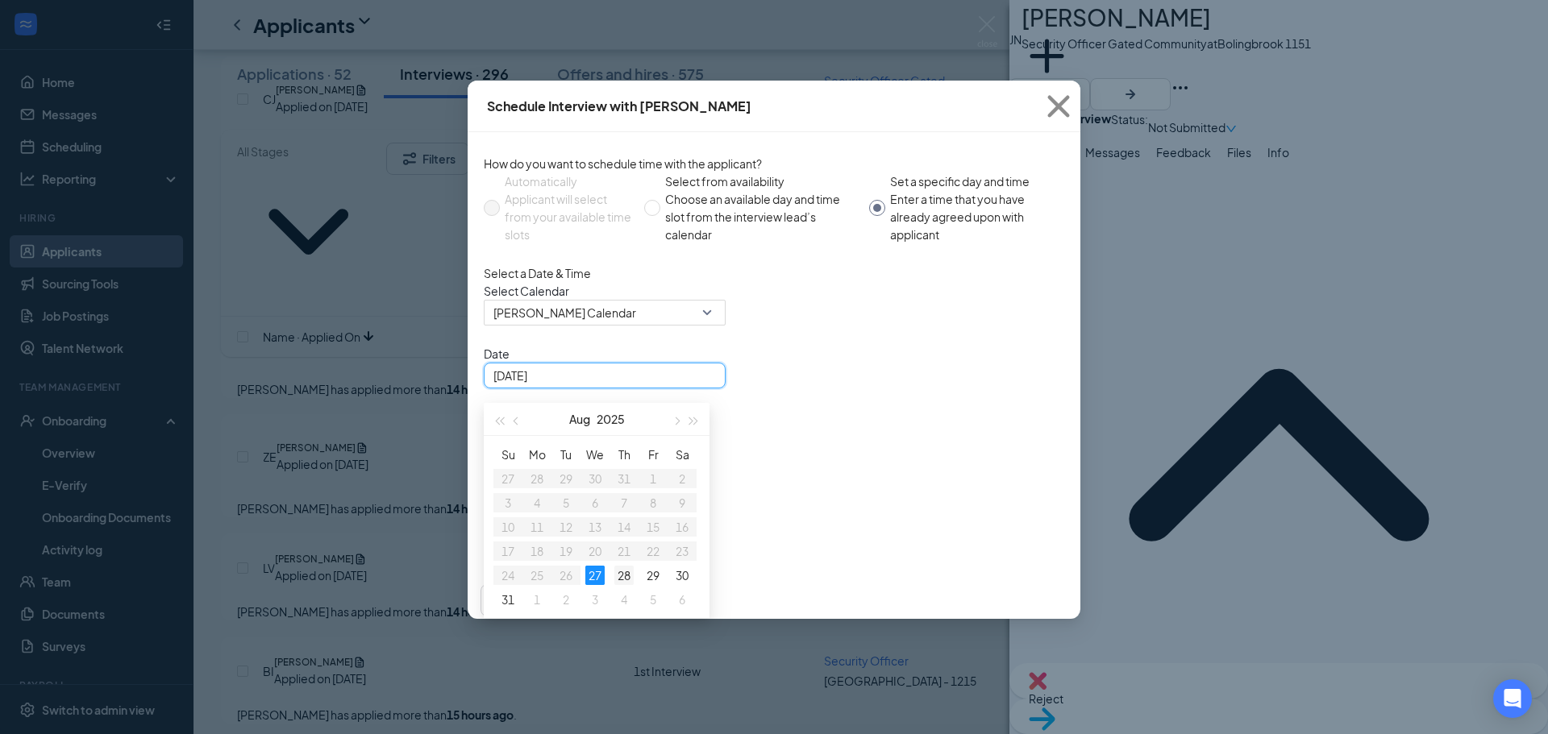
type input "Aug 28, 2025"
click at [623, 586] on td "28" at bounding box center [623, 575] width 29 height 24
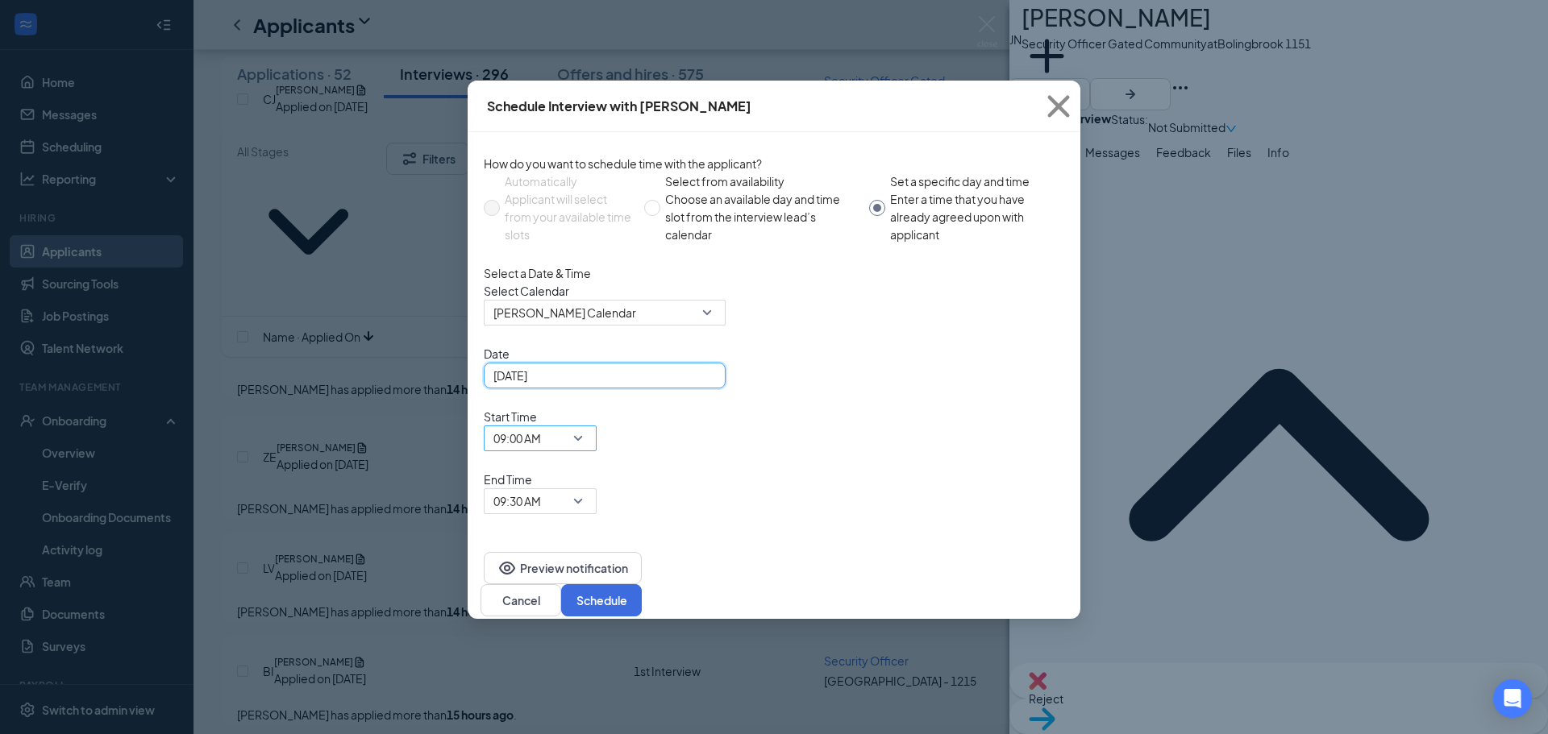
click at [587, 426] on span "09:00 AM" at bounding box center [540, 438] width 94 height 24
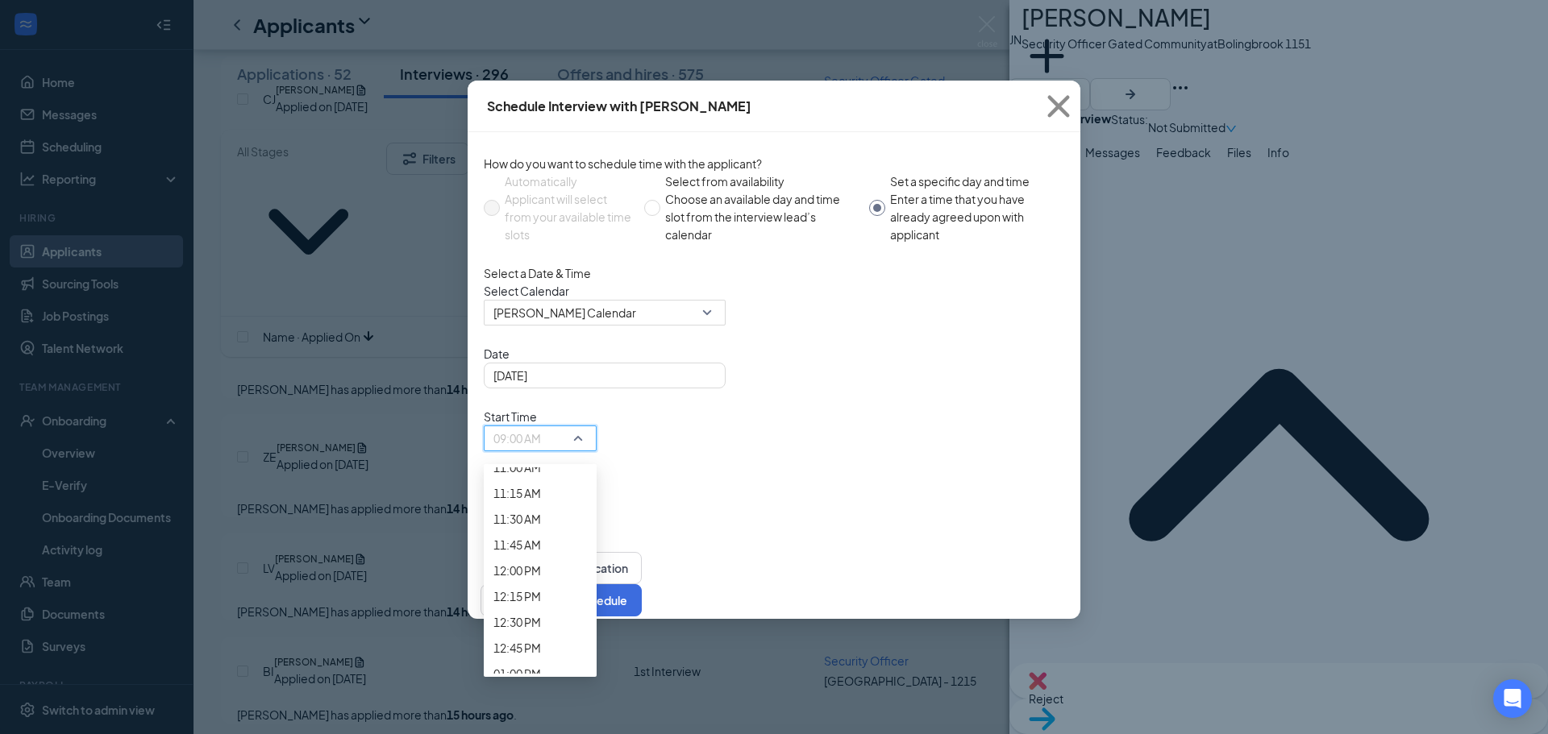
scroll to position [1490, 0]
click at [541, 154] on span "11:00 AM" at bounding box center [517, 145] width 48 height 18
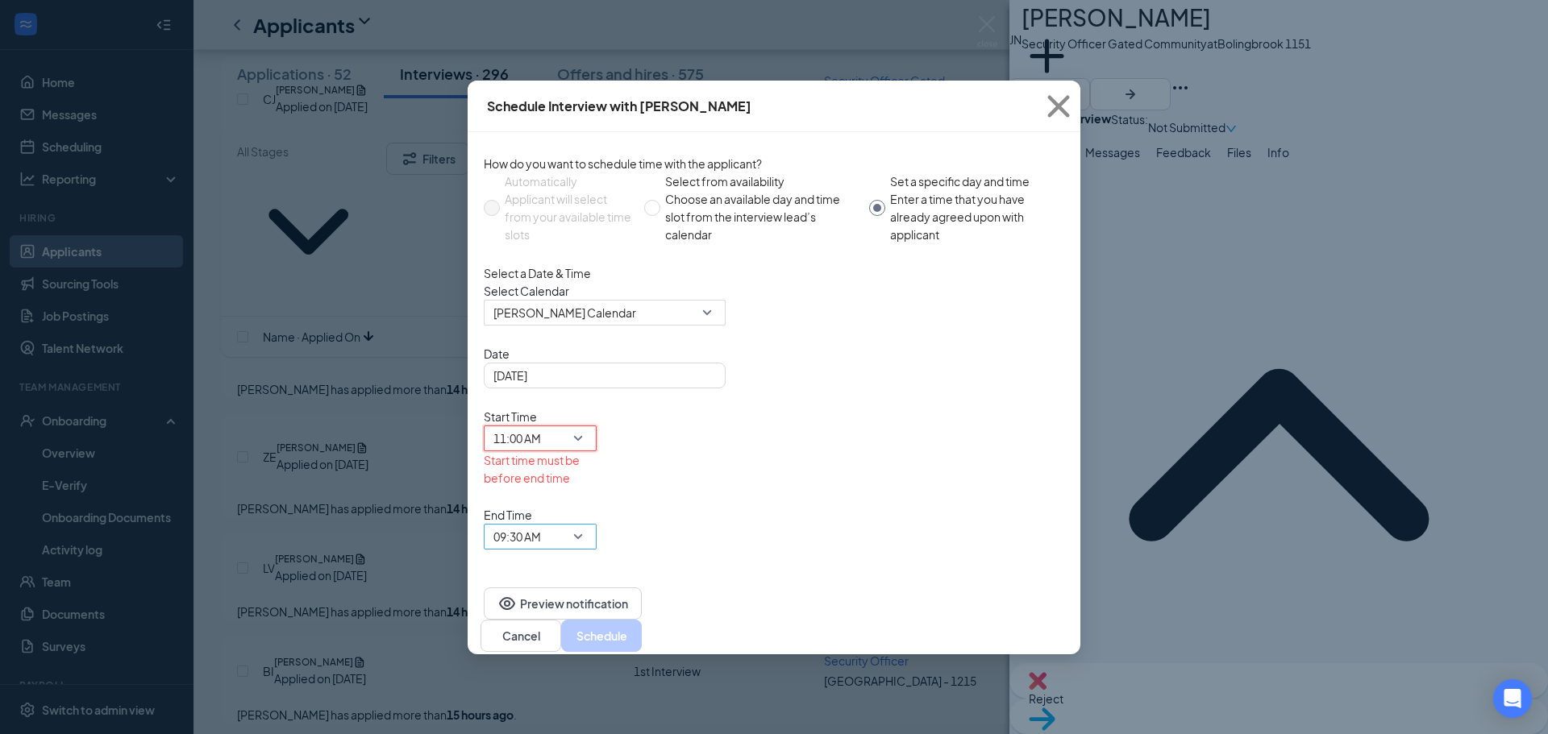
click at [572, 525] on span "09:30 AM" at bounding box center [532, 547] width 79 height 44
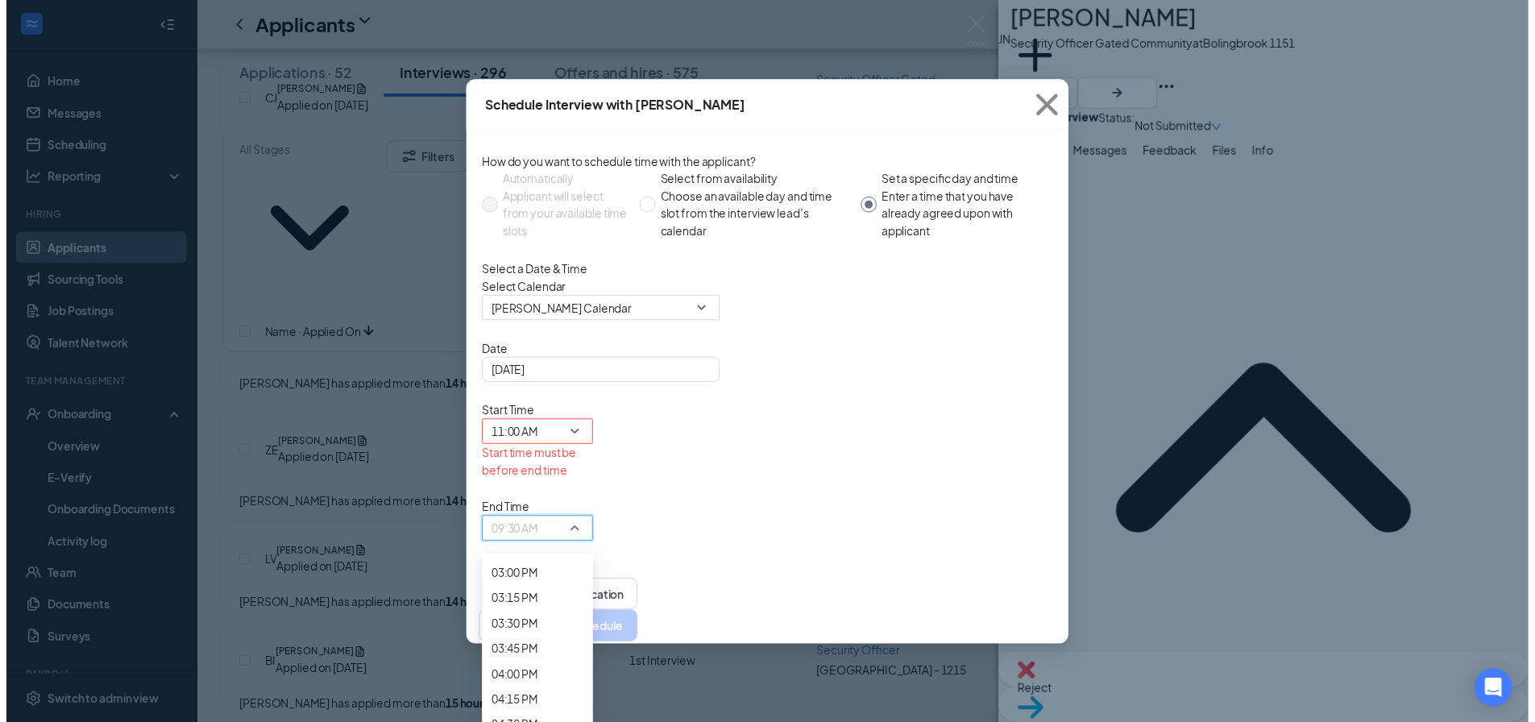
scroll to position [1644, 0]
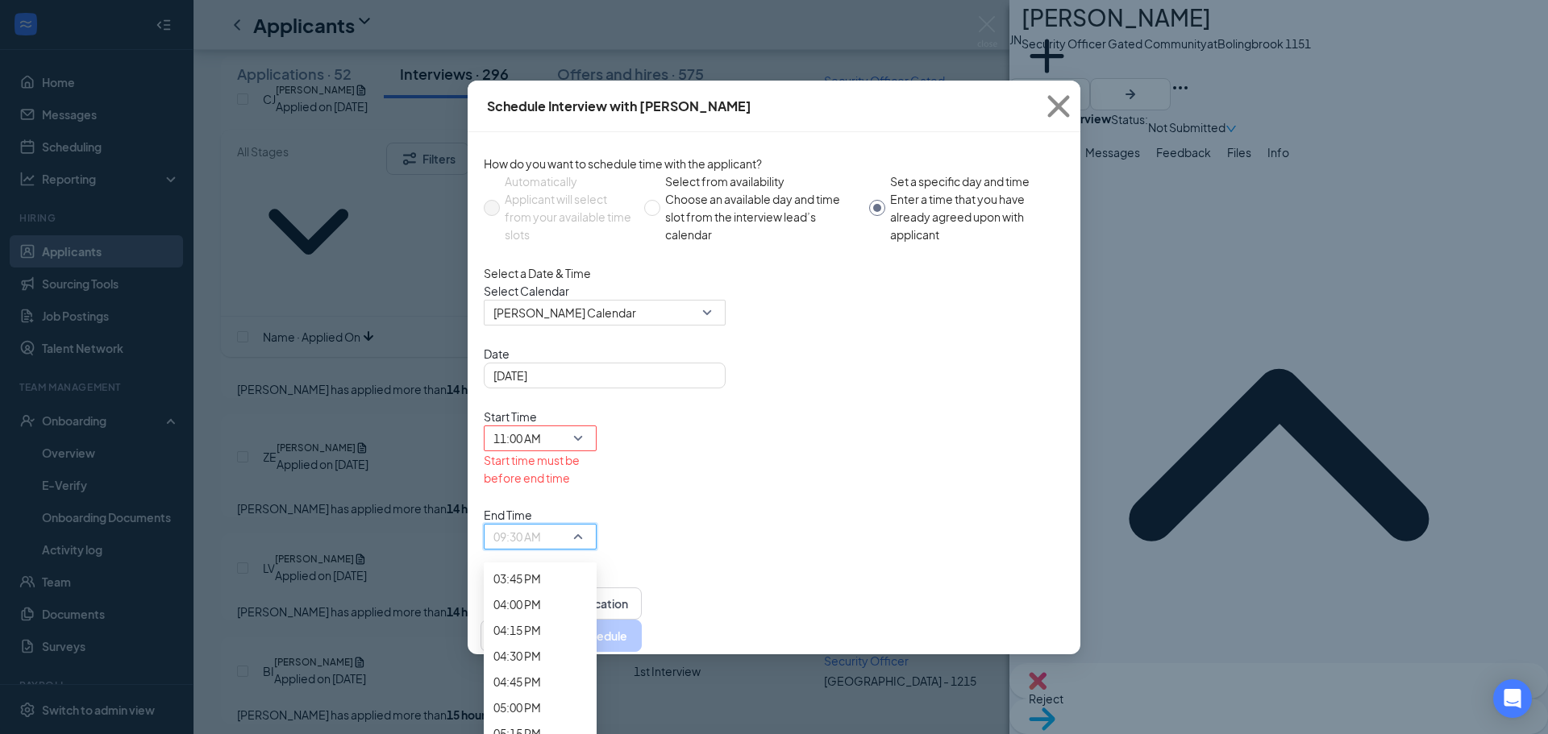
click at [541, 123] on span "11:15 AM" at bounding box center [517, 115] width 48 height 18
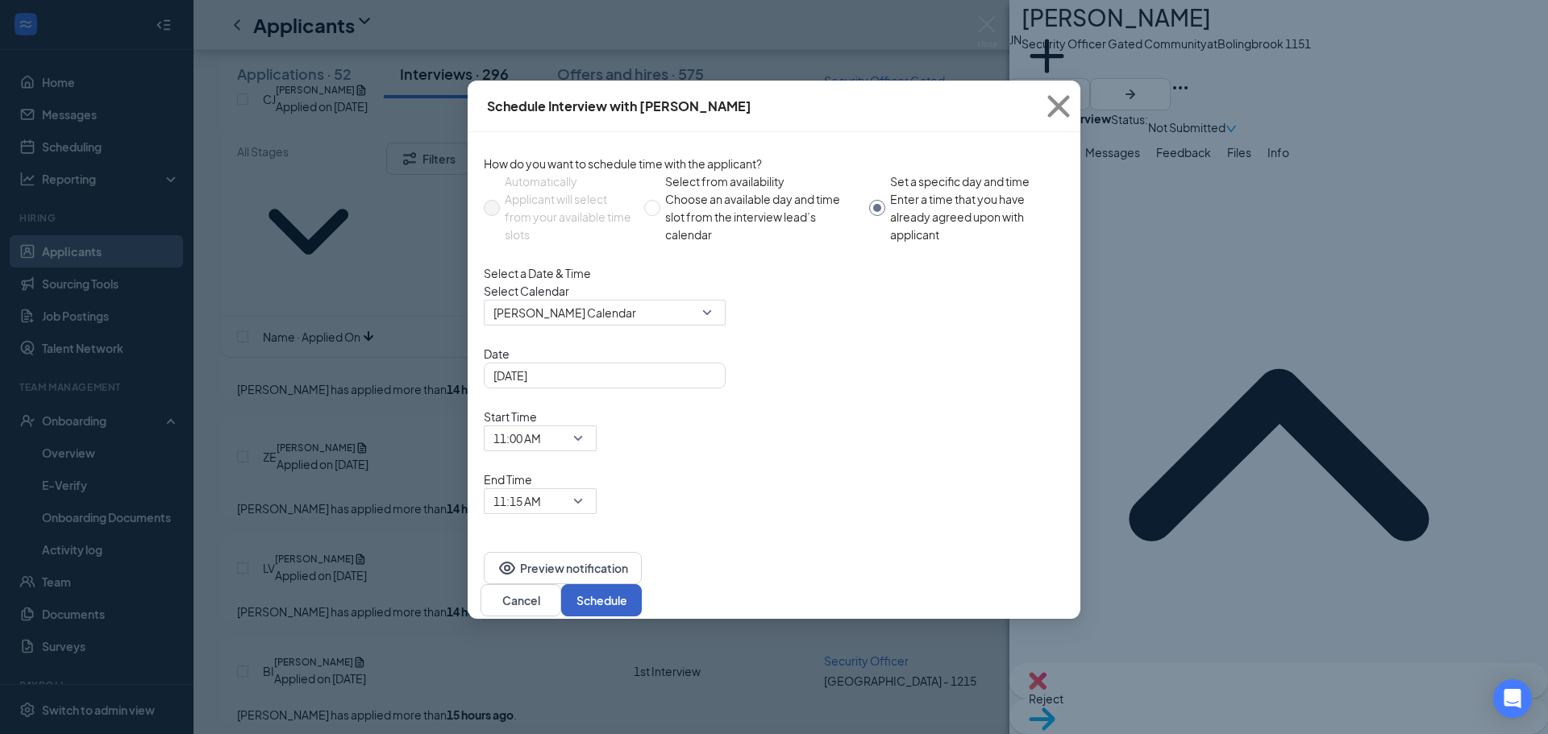
click at [642, 584] on button "Schedule" at bounding box center [601, 600] width 81 height 32
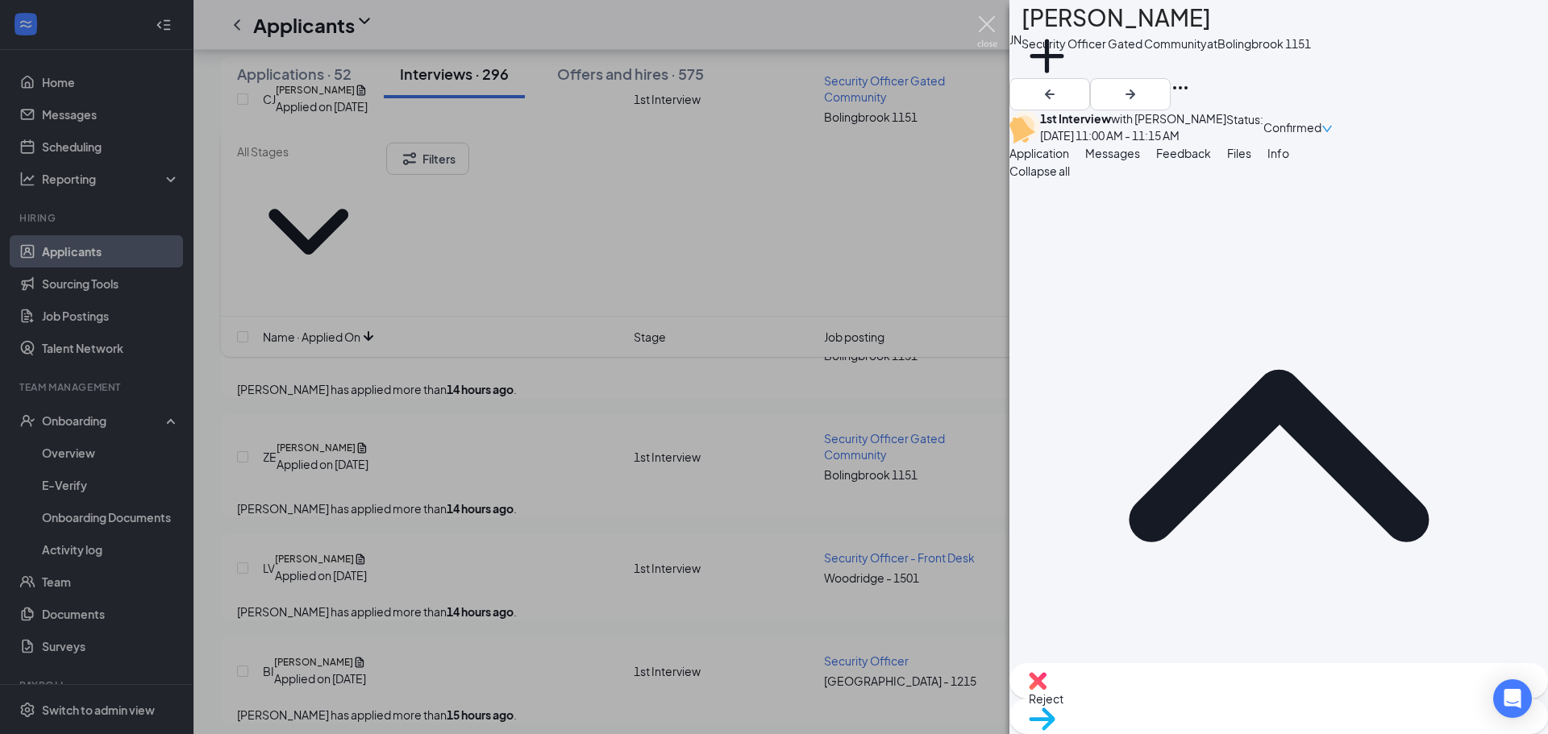
click at [981, 19] on img at bounding box center [987, 31] width 20 height 31
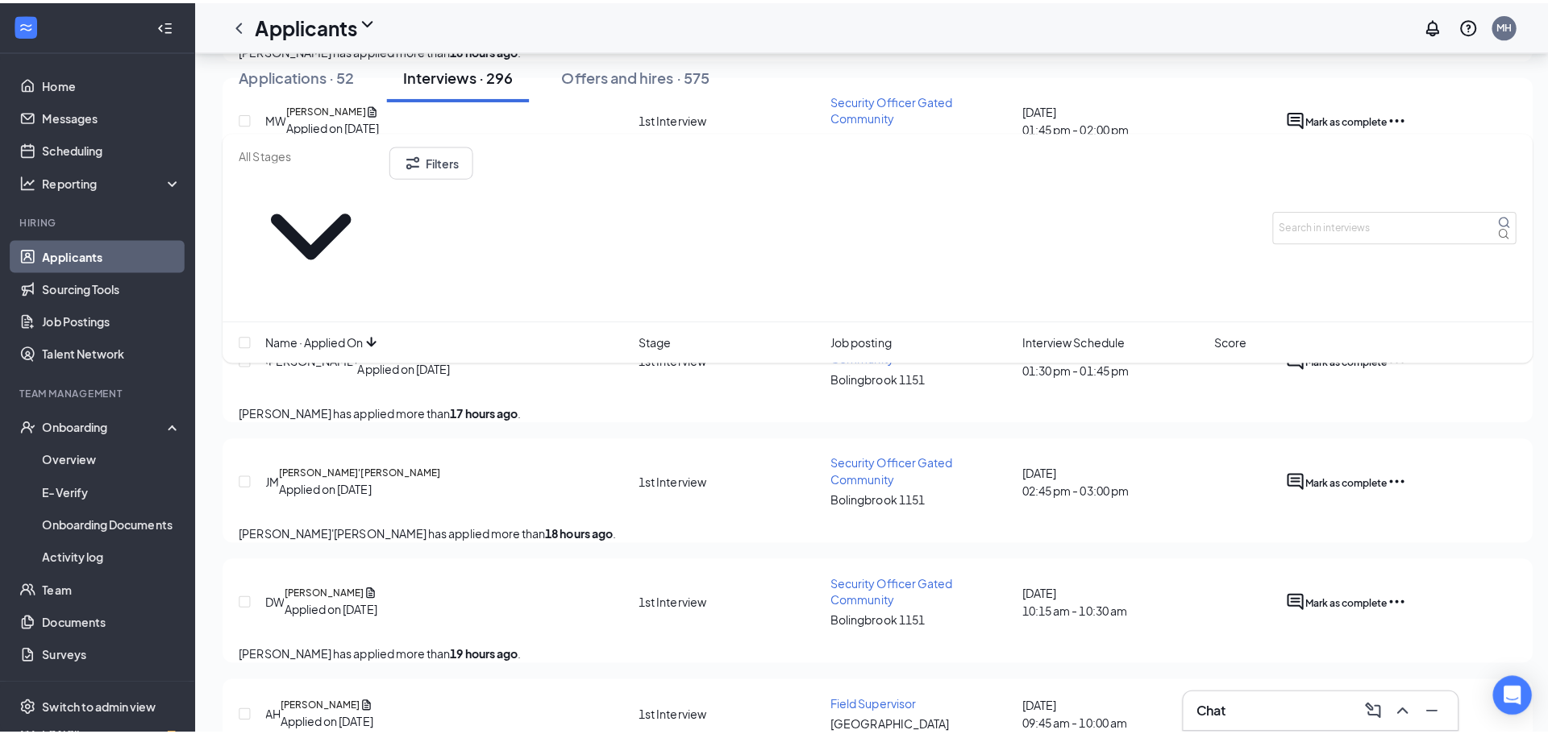
scroll to position [2660, 0]
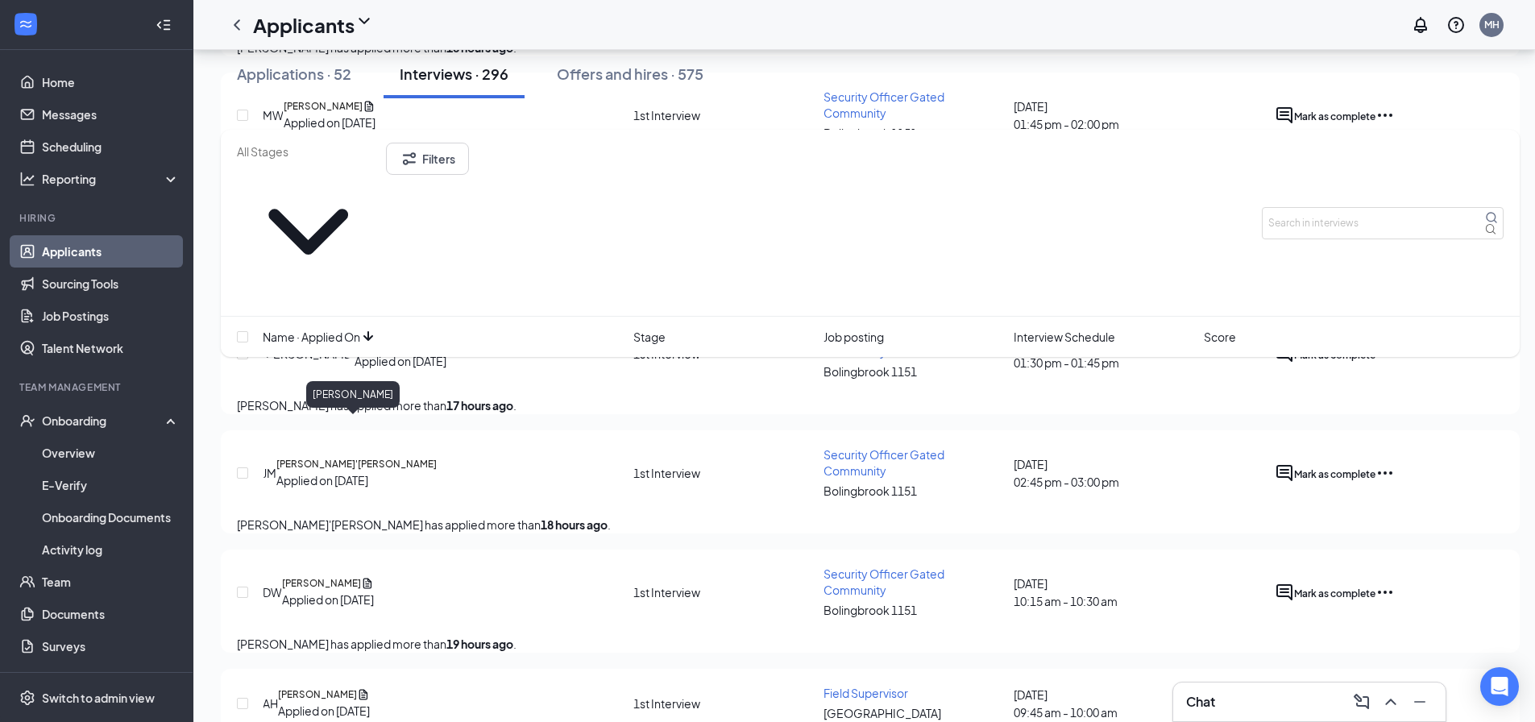
click at [357, 233] on h5 "[PERSON_NAME]" at bounding box center [319, 225] width 79 height 15
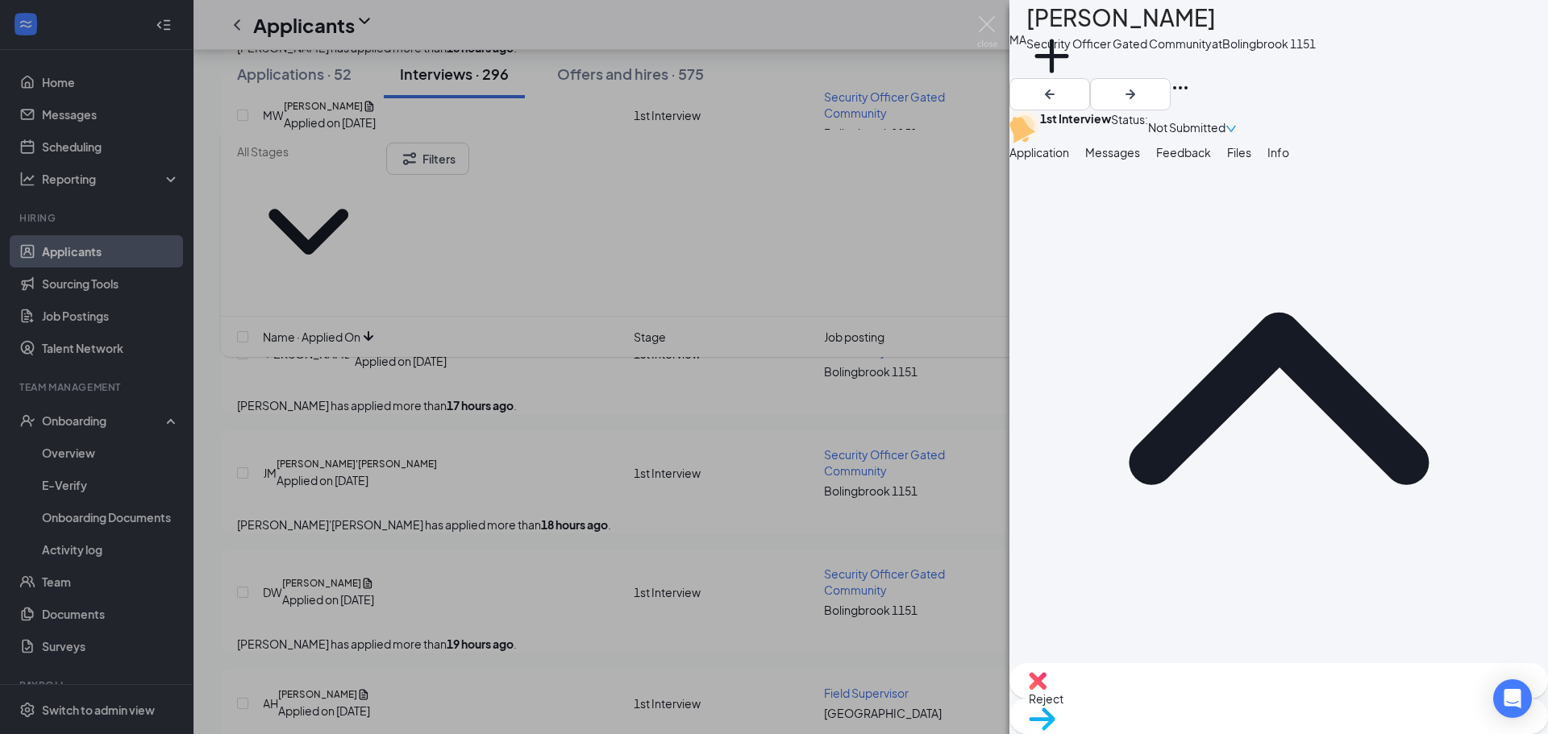
scroll to position [48, 0]
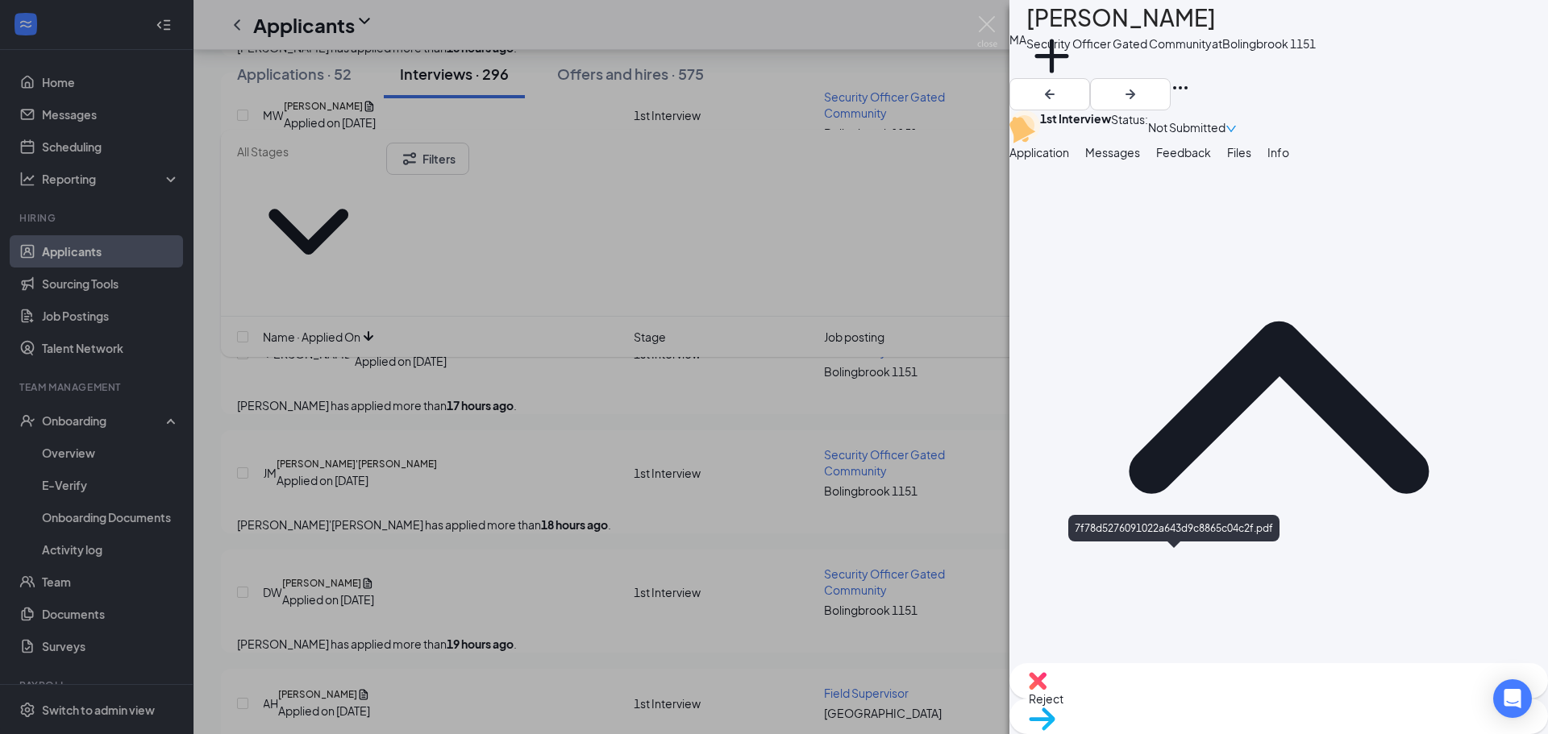
click at [972, 30] on div "MA Mahd Arshad Security Officer Gated Community at Bolingbrook 1151 Add a tag 1…" at bounding box center [774, 367] width 1548 height 734
click at [989, 19] on img at bounding box center [987, 31] width 20 height 31
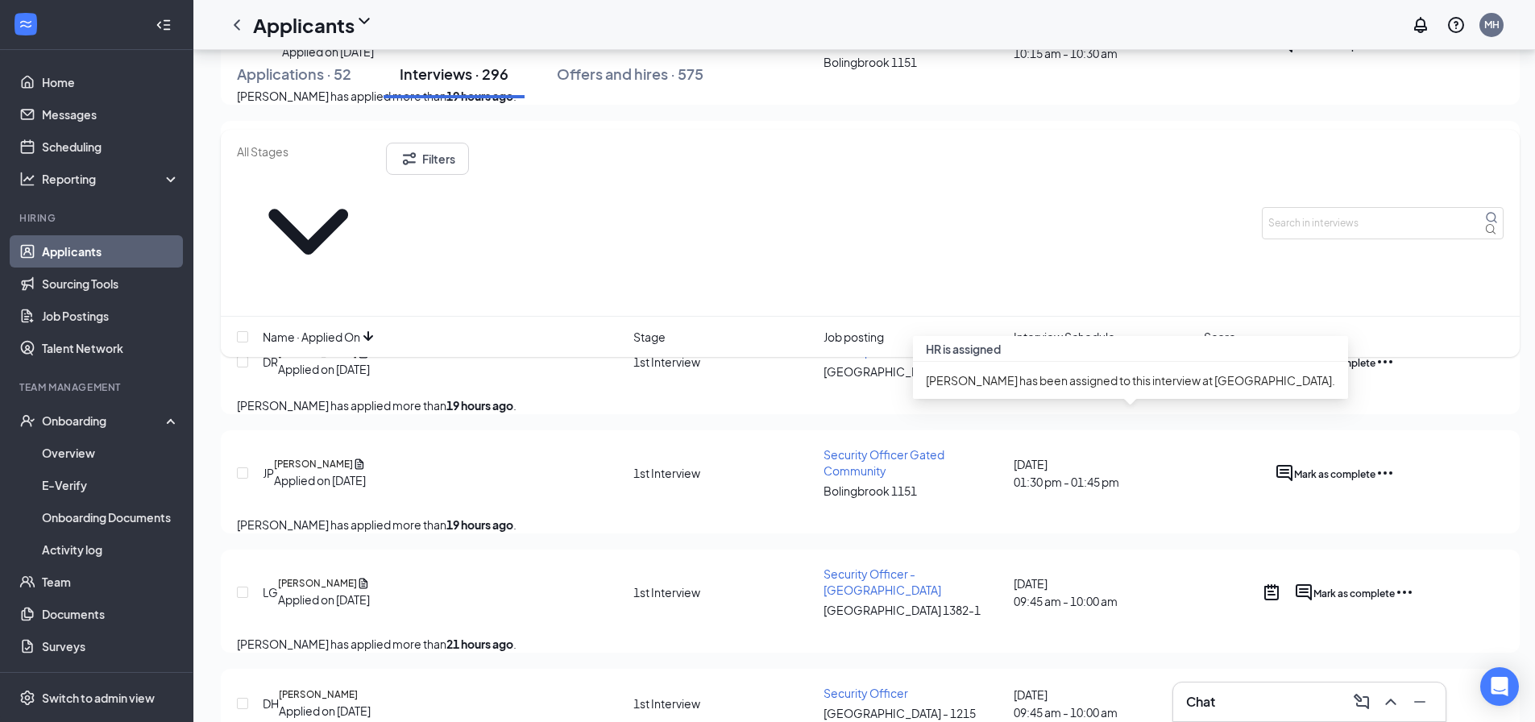
scroll to position [3305, 0]
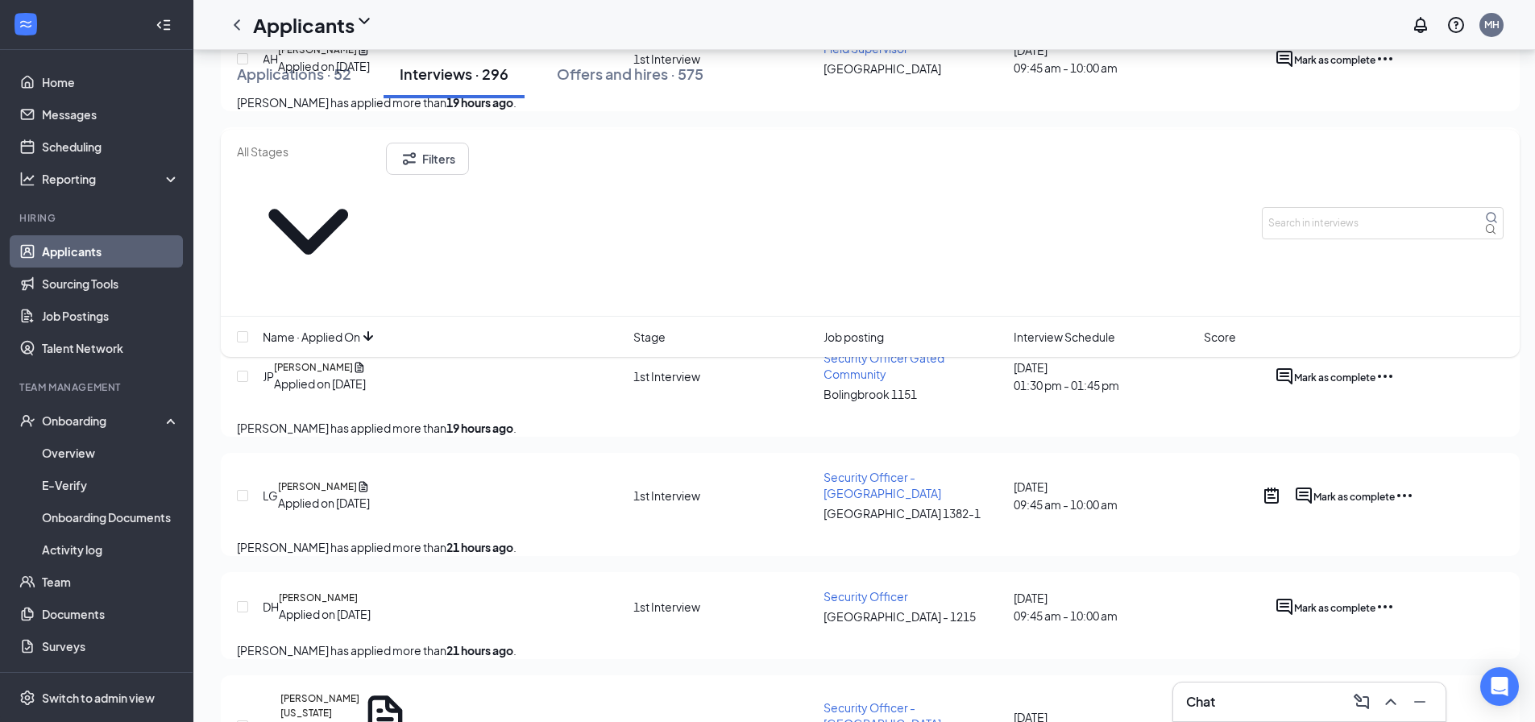
click at [74, 252] on link "Applicants" at bounding box center [111, 251] width 138 height 32
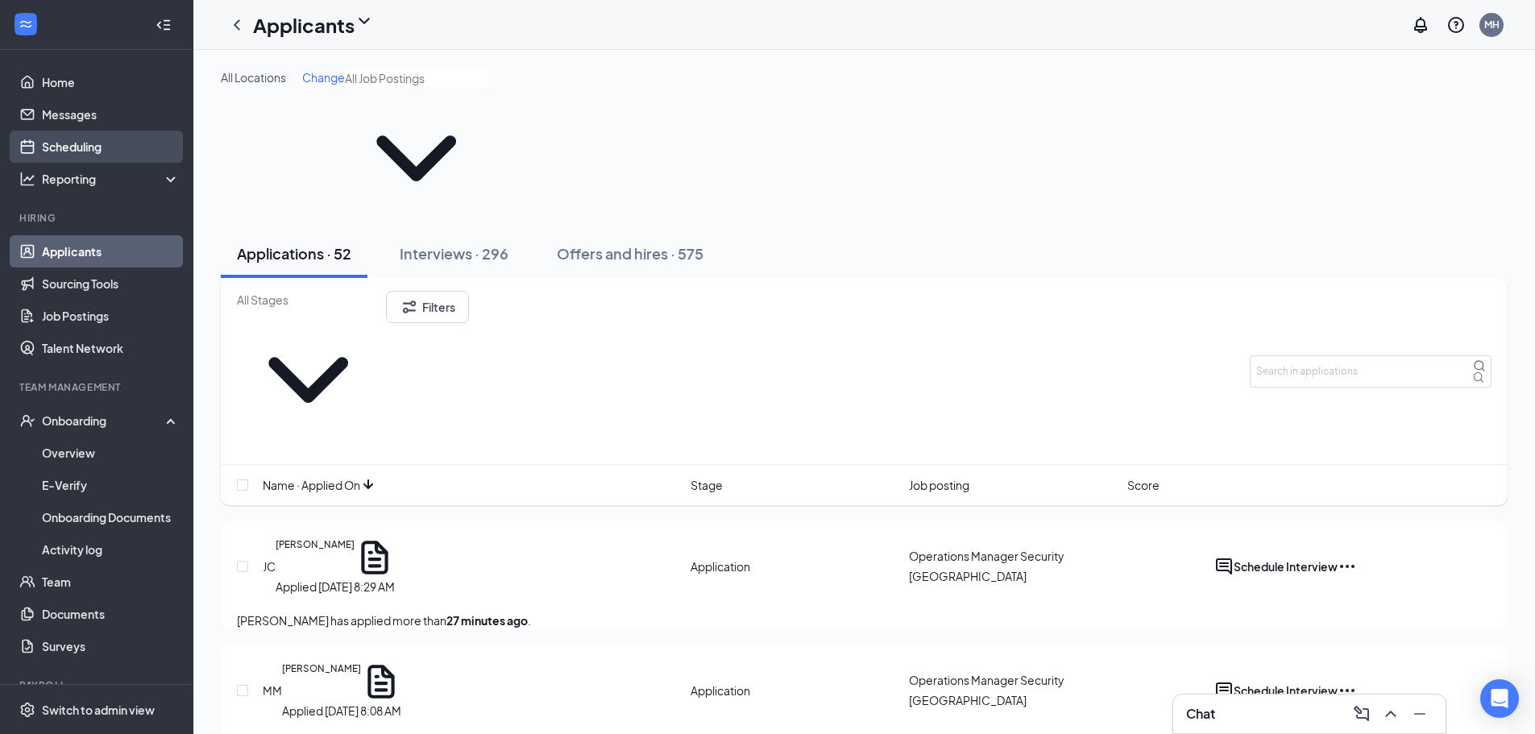
click at [77, 144] on link "Scheduling" at bounding box center [111, 147] width 138 height 32
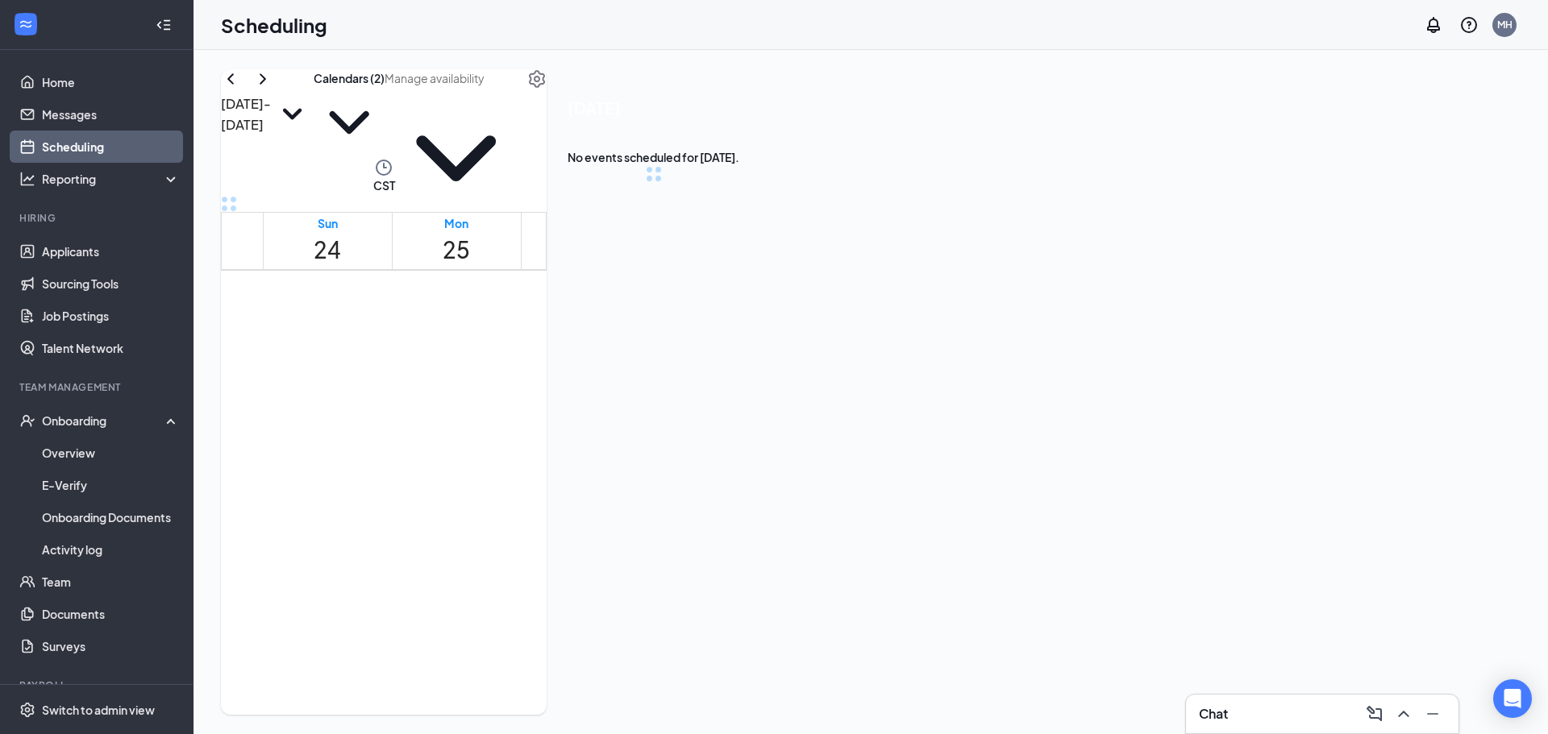
scroll to position [792, 0]
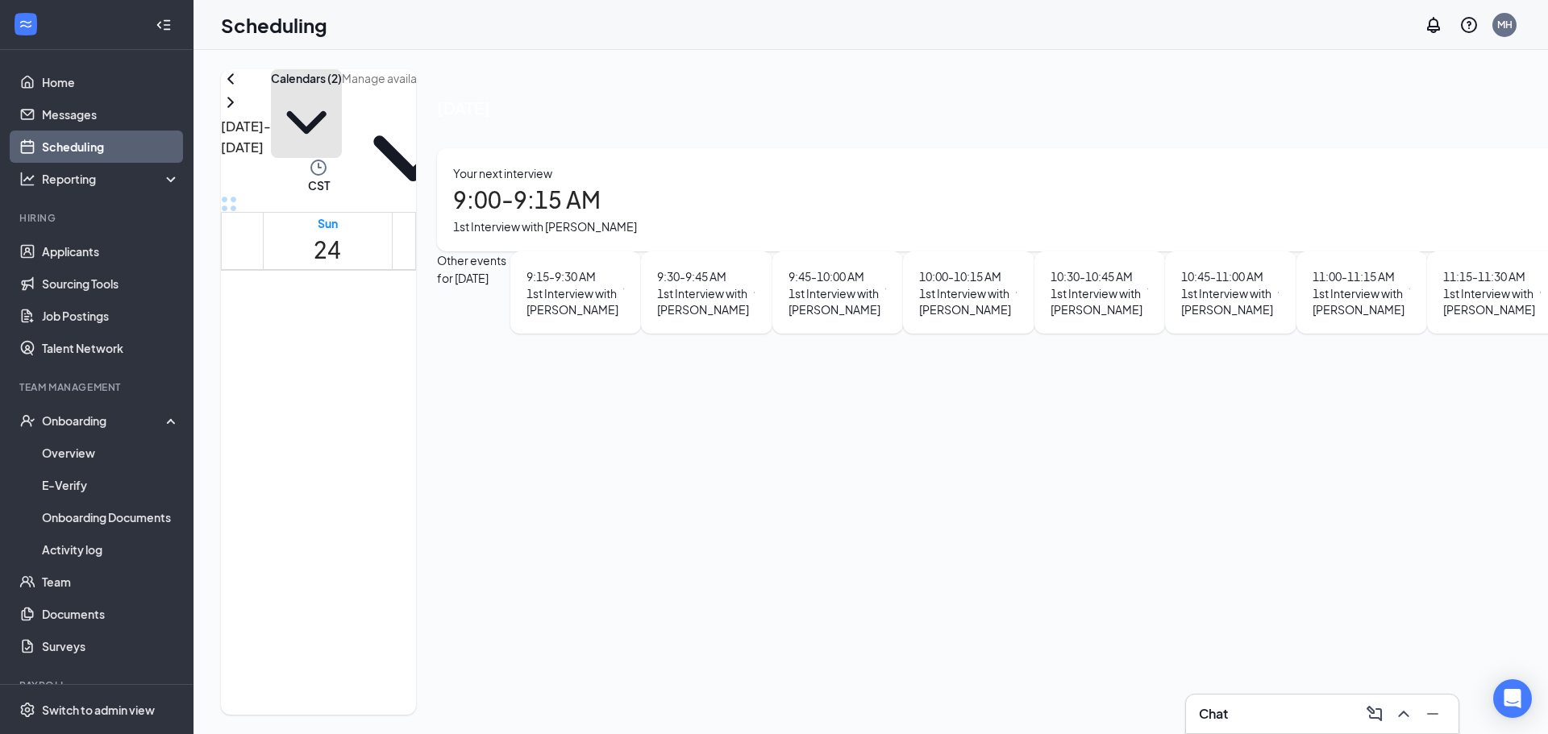
click at [342, 109] on icon "ChevronDown" at bounding box center [306, 122] width 71 height 71
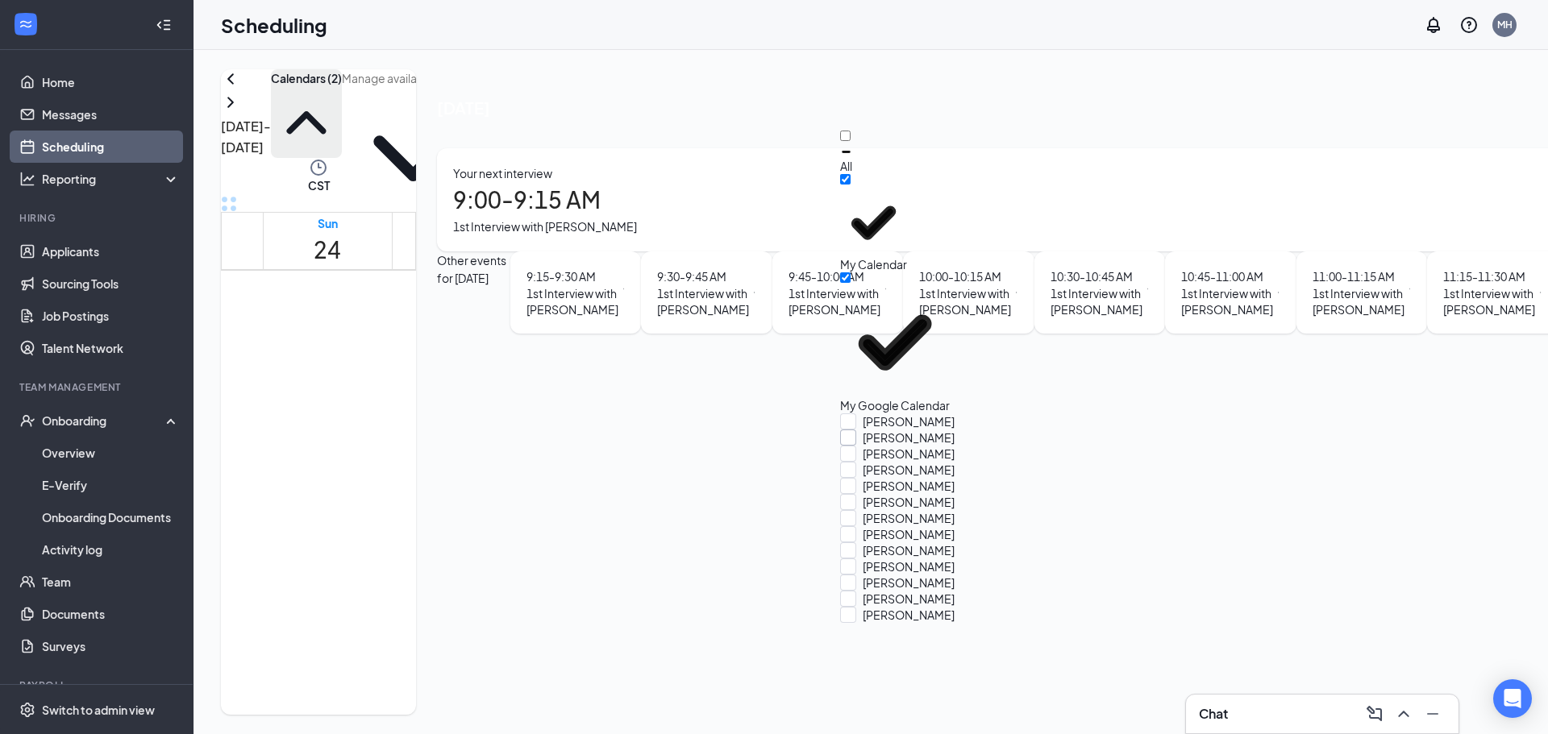
click at [862, 430] on input "[PERSON_NAME]" at bounding box center [897, 438] width 114 height 16
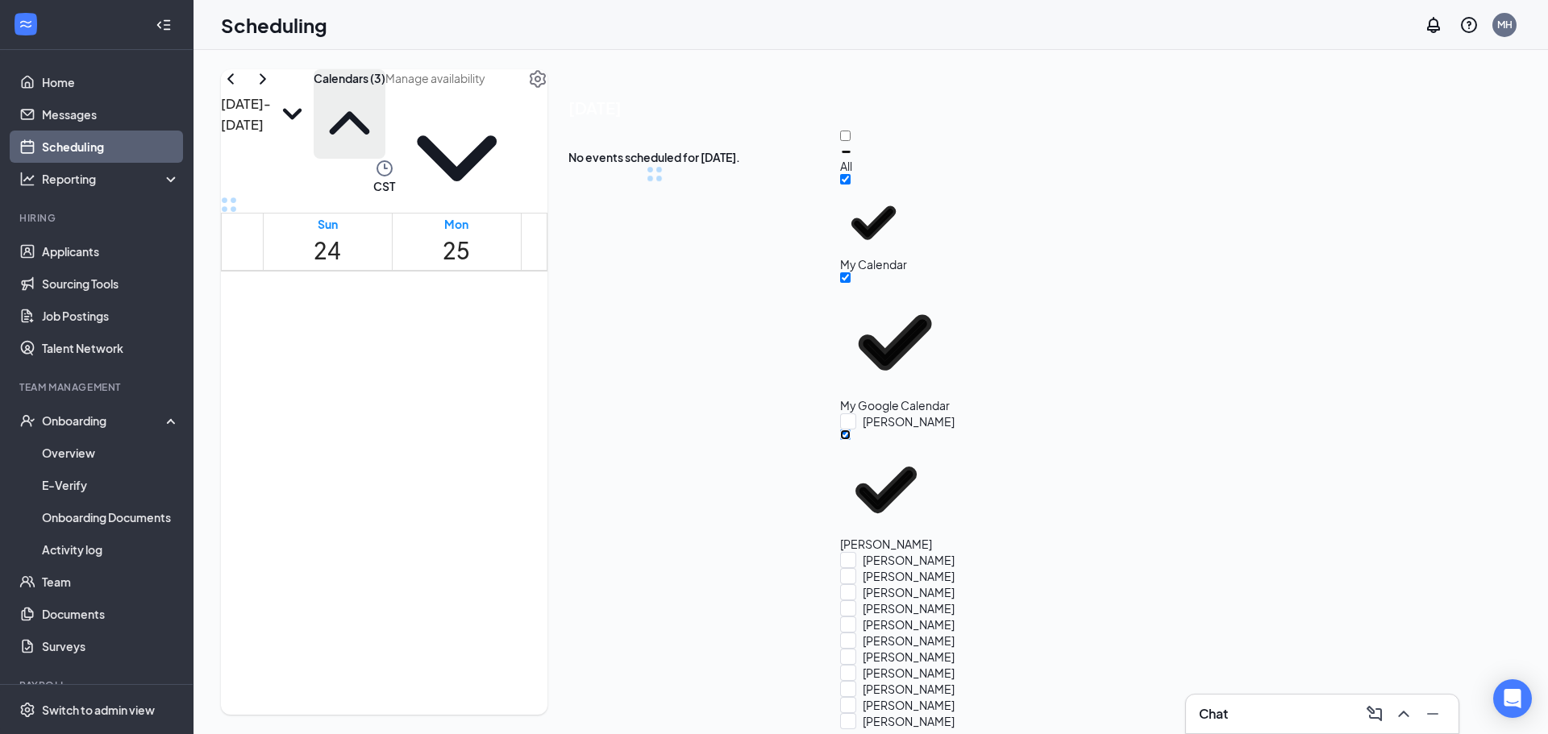
checkbox input "true"
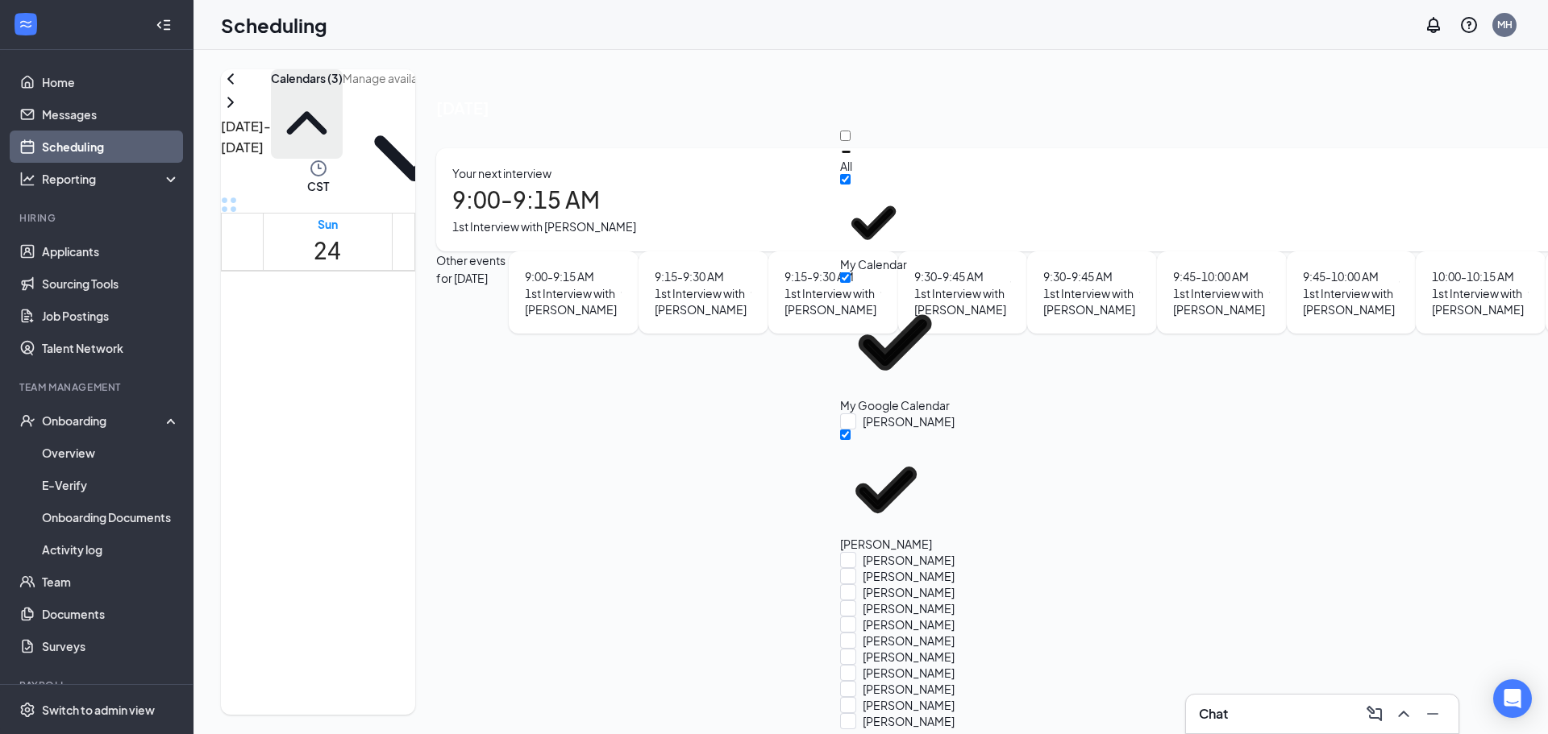
click at [849, 272] on div "My Google Calendar" at bounding box center [912, 342] width 145 height 141
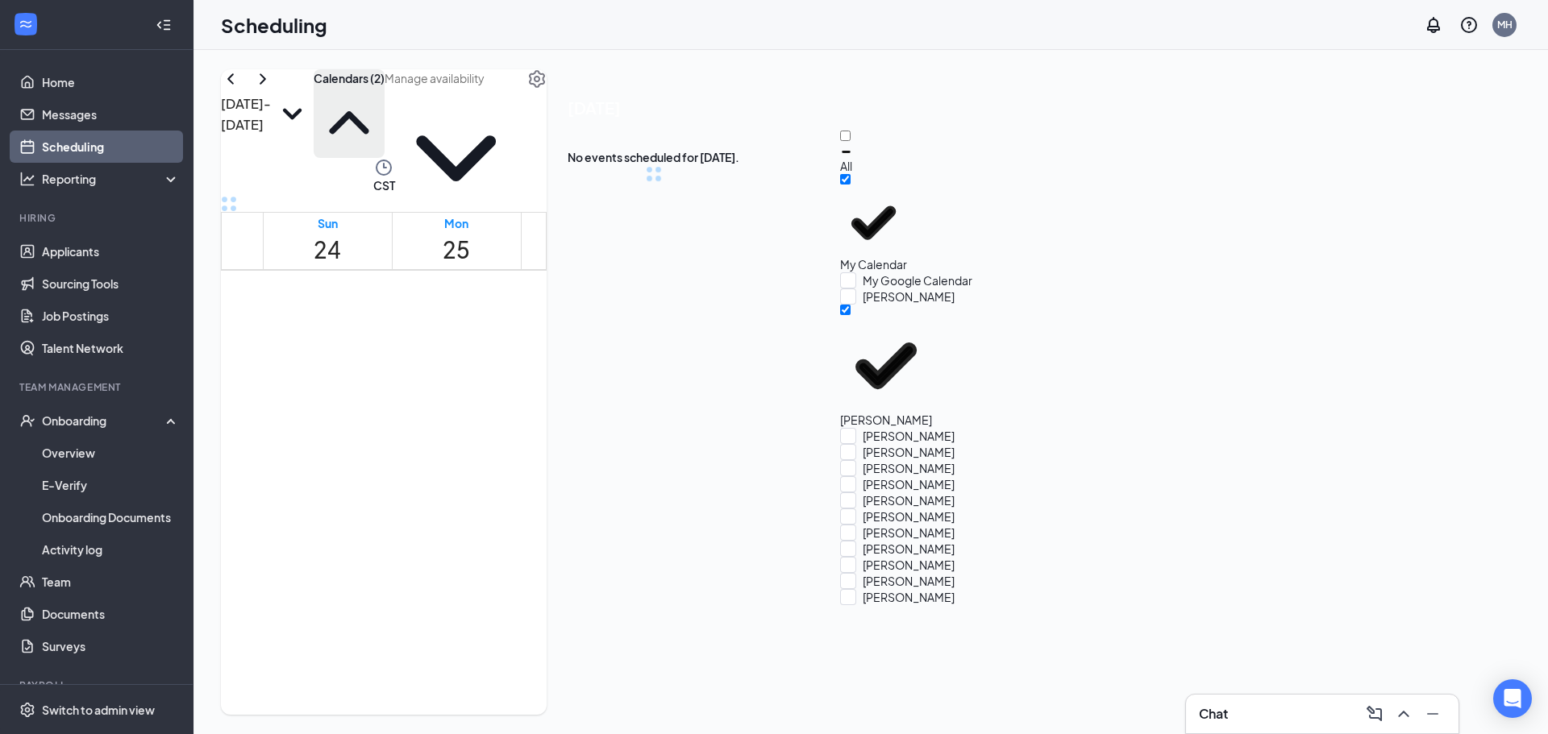
checkbox input "false"
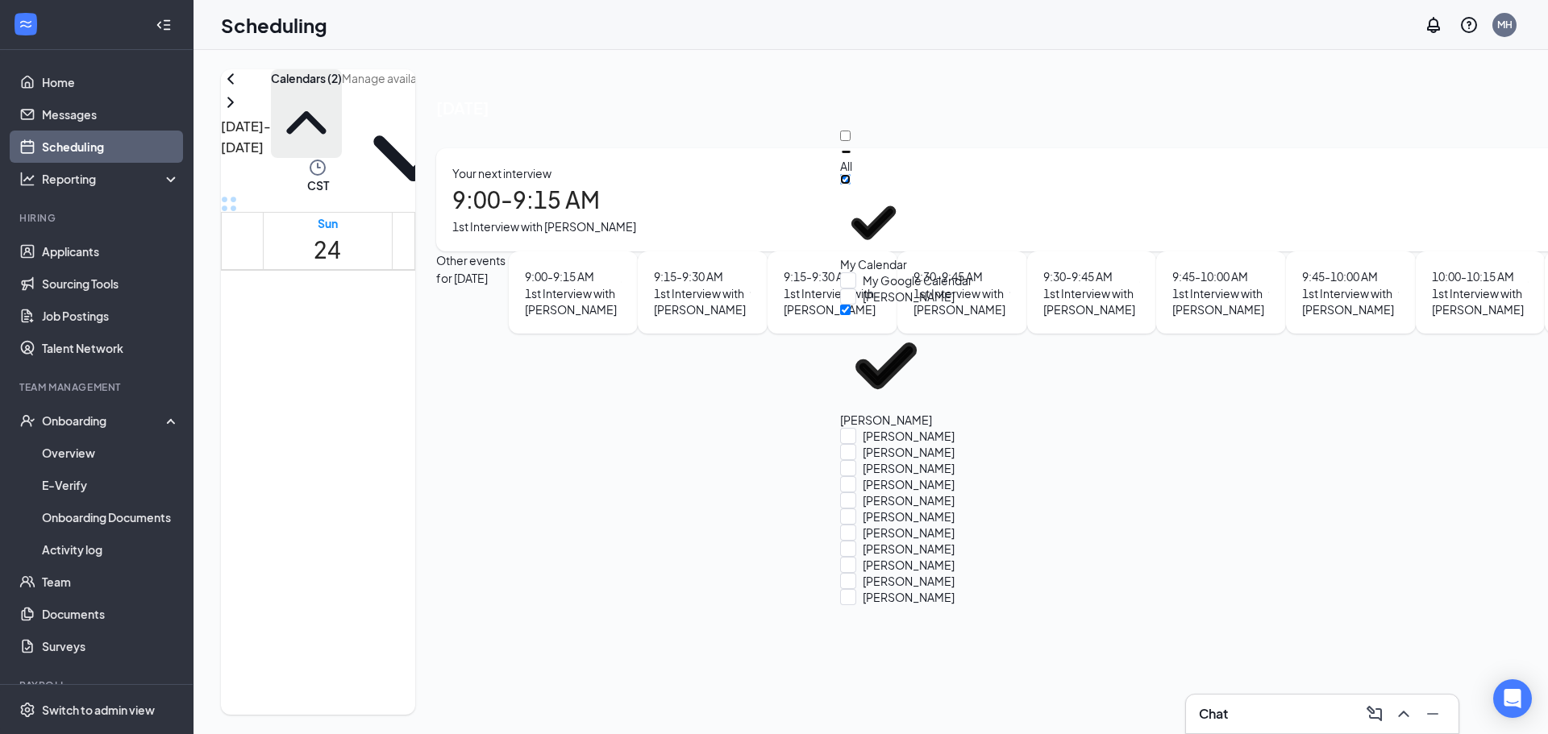
click at [850, 179] on input "My Calendar" at bounding box center [845, 179] width 10 height 10
checkbox input "false"
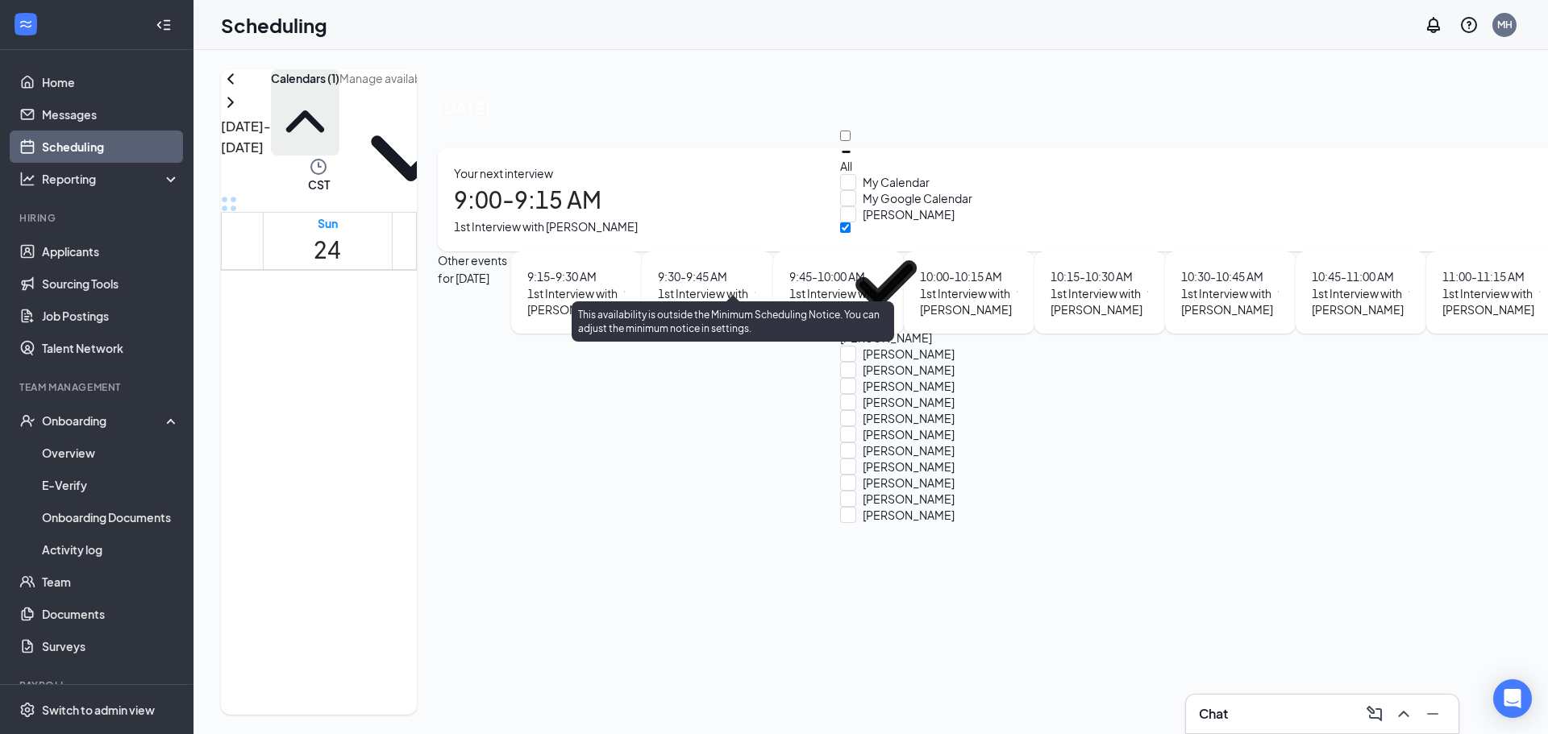
scroll to position [792, 0]
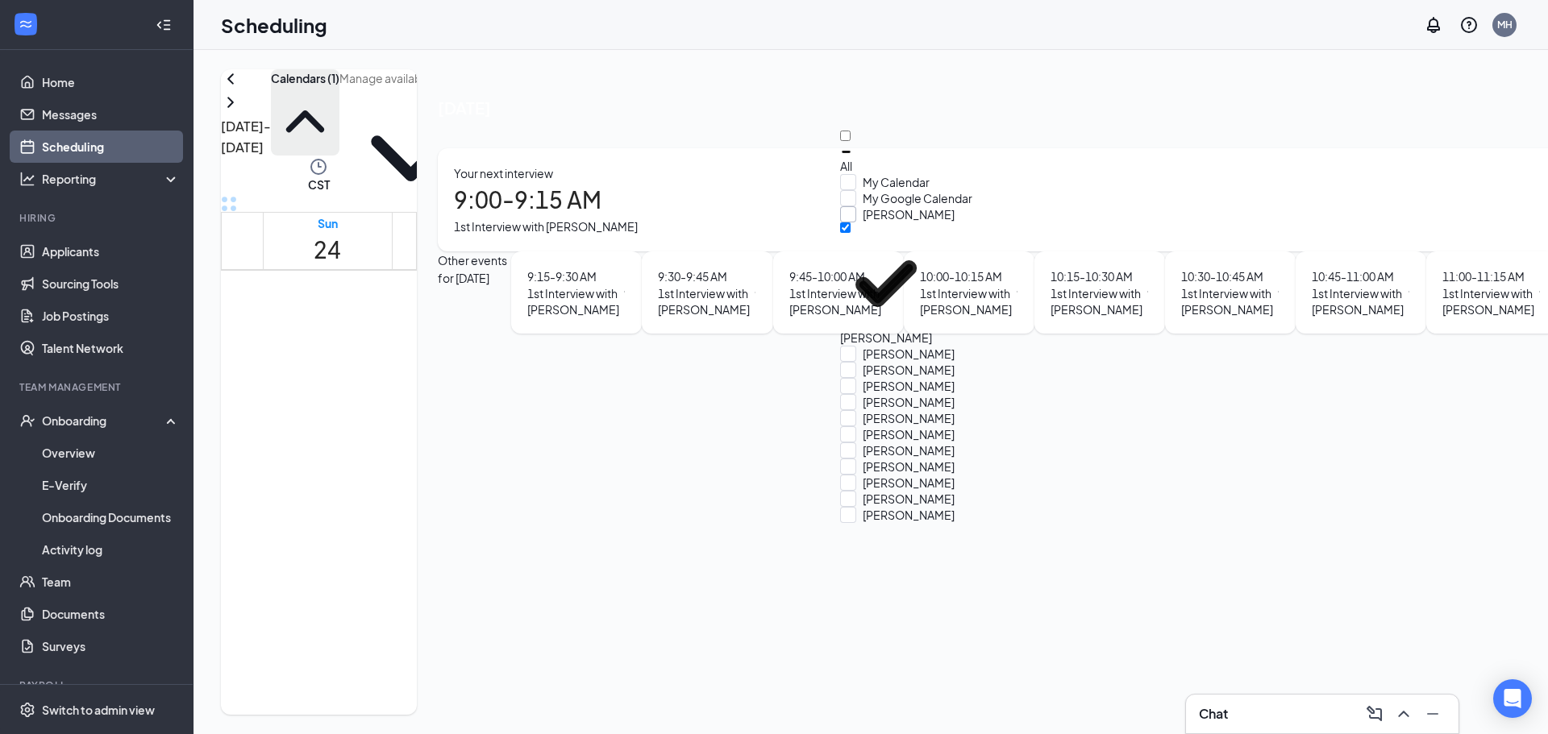
click at [865, 222] on input "[PERSON_NAME]" at bounding box center [897, 214] width 114 height 16
checkbox input "true"
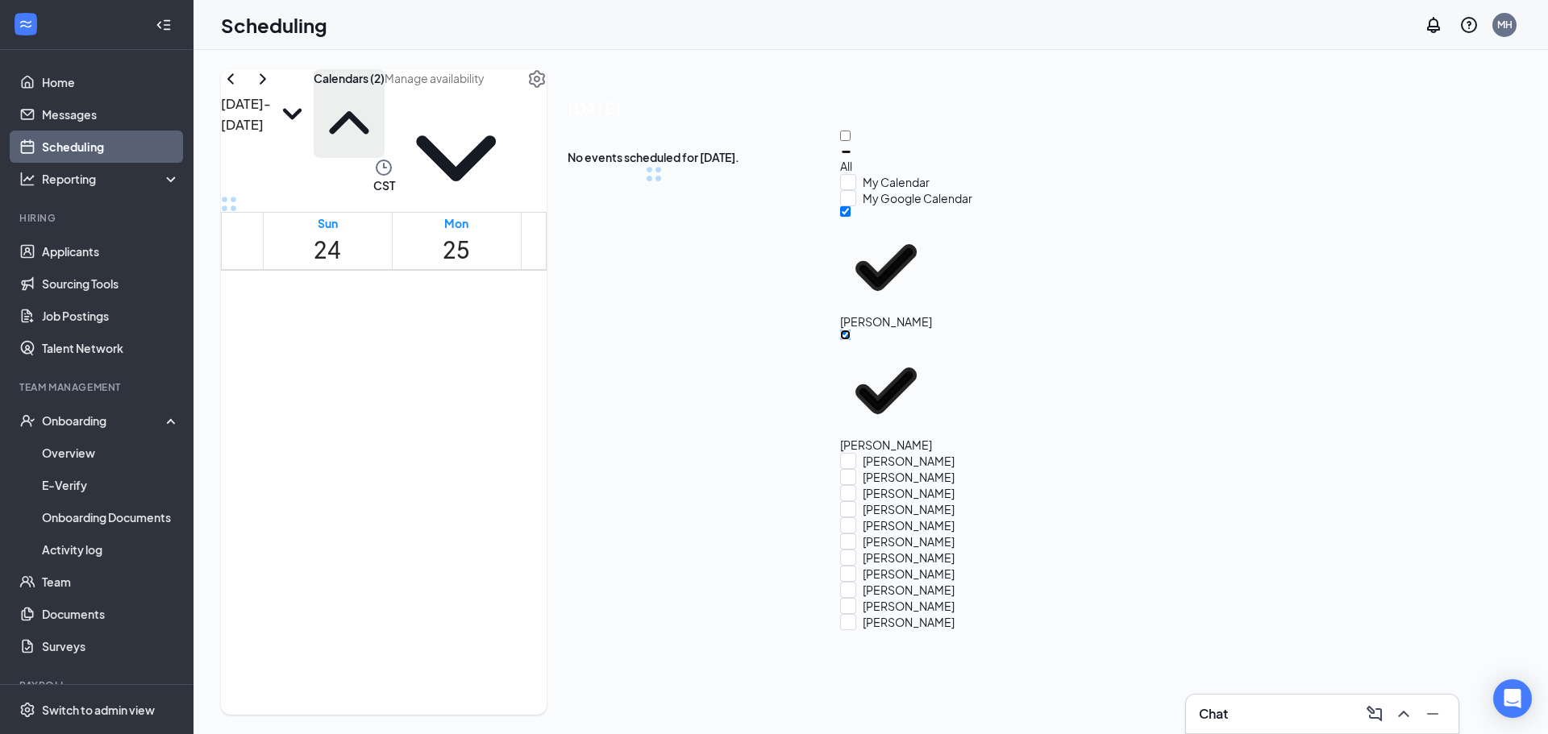
click at [850, 330] on input "[PERSON_NAME]" at bounding box center [845, 335] width 10 height 10
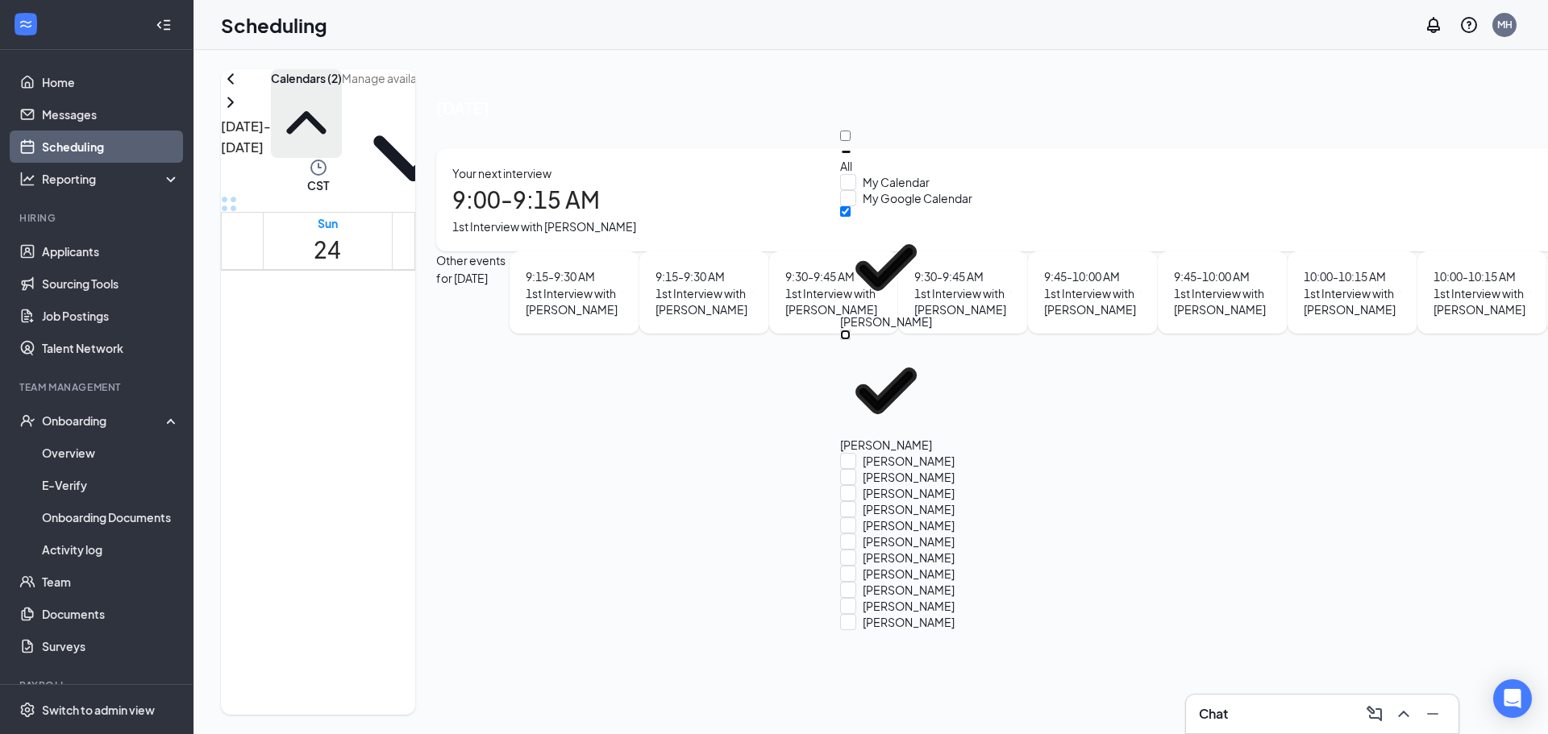
checkbox input "false"
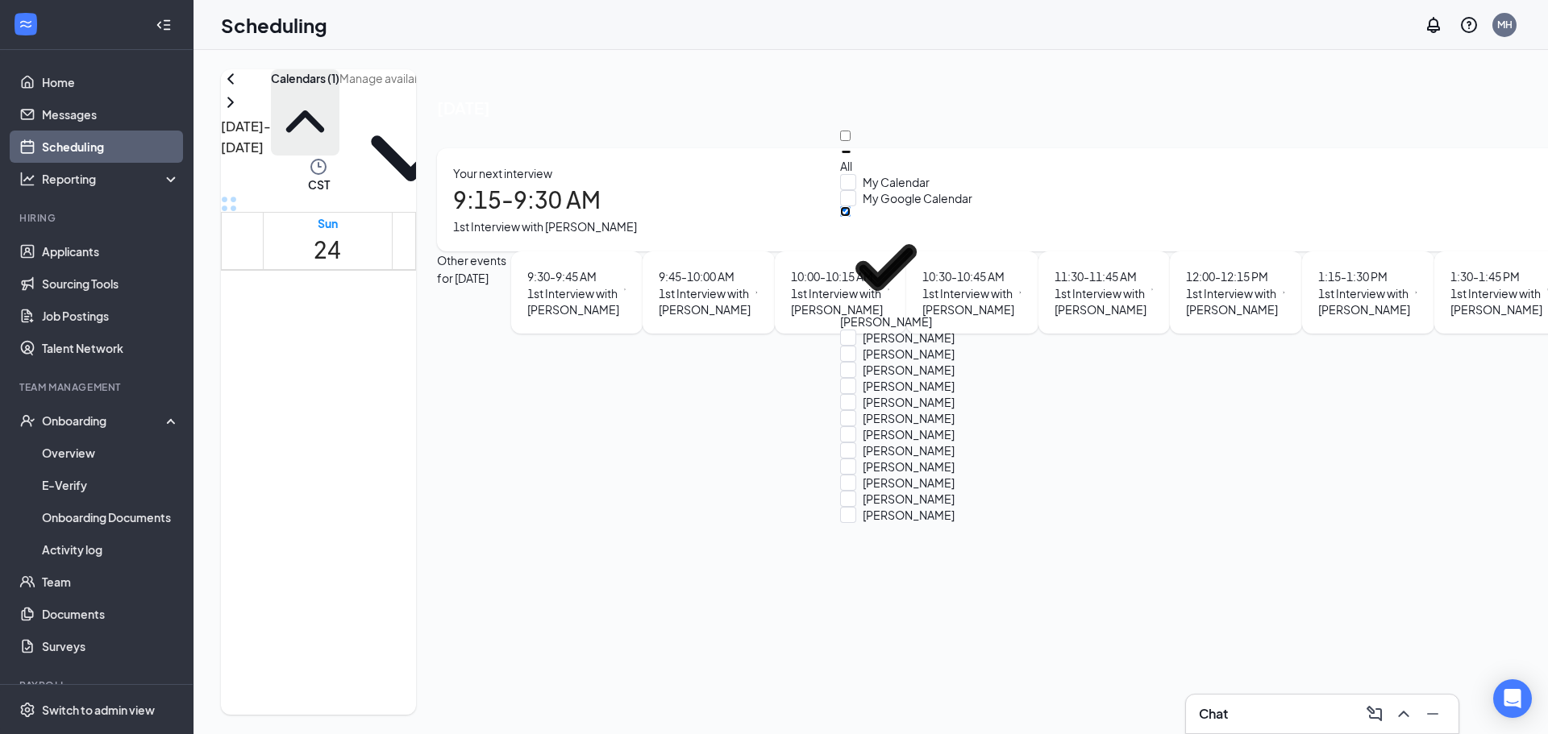
click at [850, 217] on input "[PERSON_NAME]" at bounding box center [845, 211] width 10 height 10
checkbox input "true"
checkbox input "false"
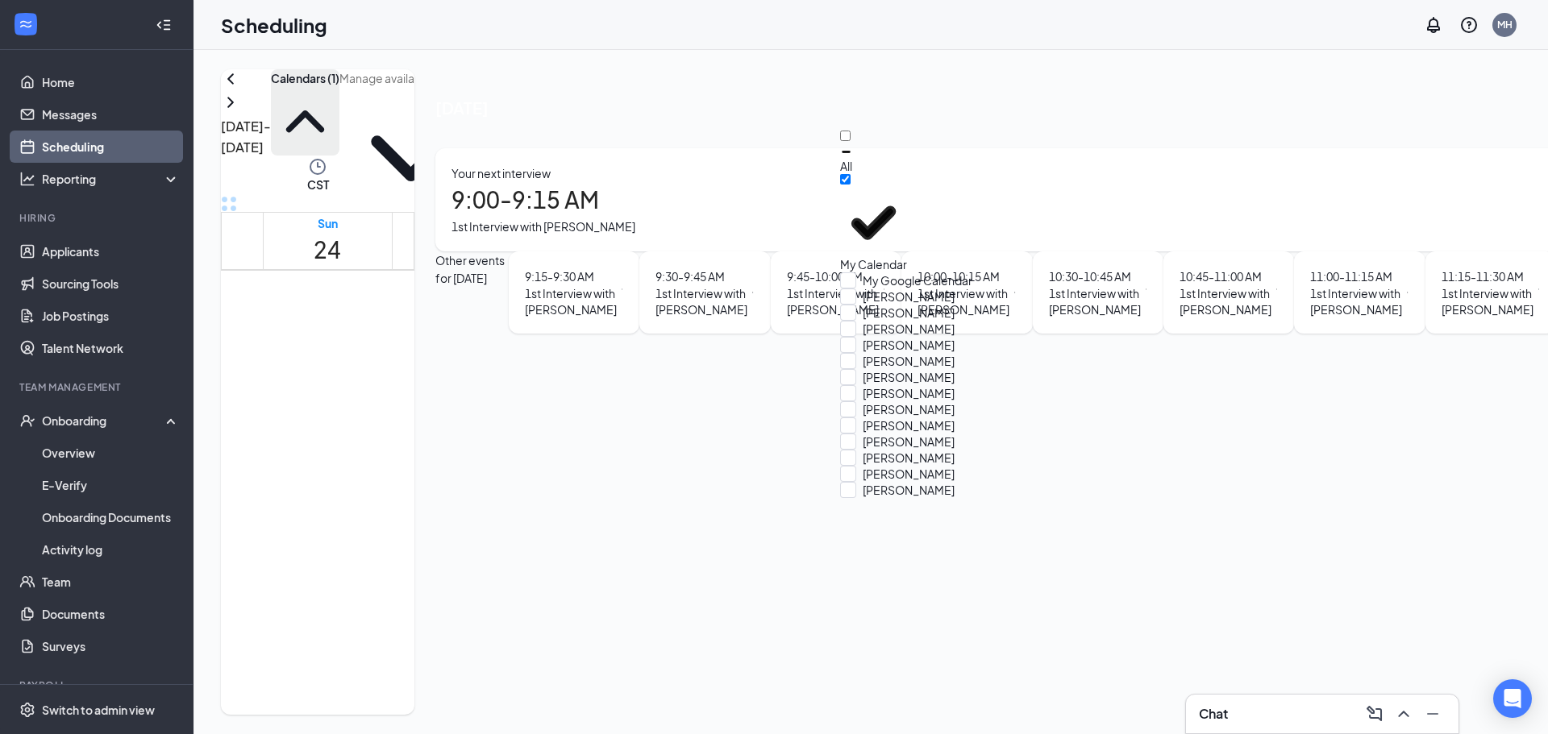
click at [732, 65] on div "Aug 24 - Aug 30 Calendars (1) CST Sun 24 Mon 25 Tue 26 Wed 27 Thu 28 Fri 29 Sat…" at bounding box center [1553, 392] width 2720 height 684
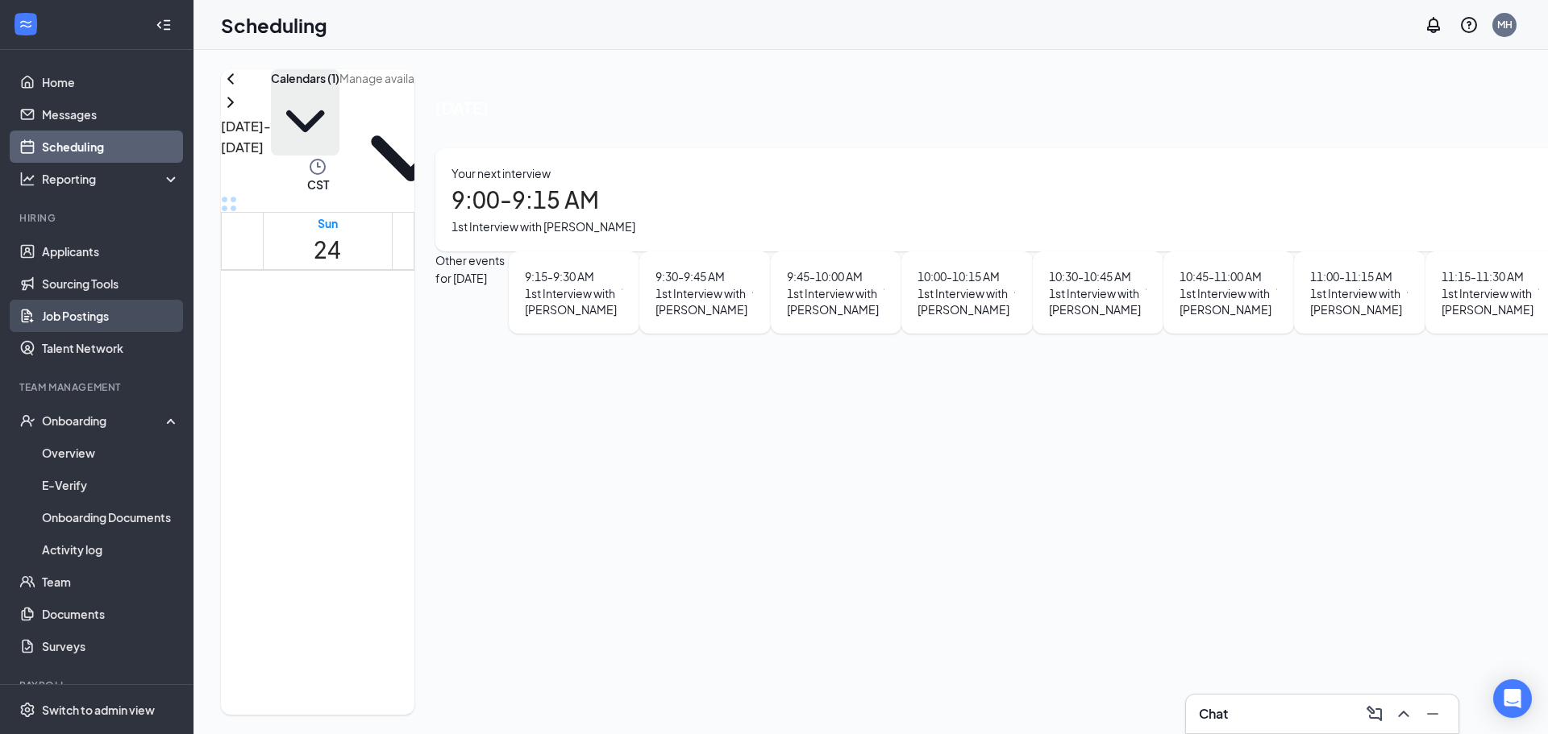
click at [76, 317] on link "Job Postings" at bounding box center [111, 316] width 138 height 32
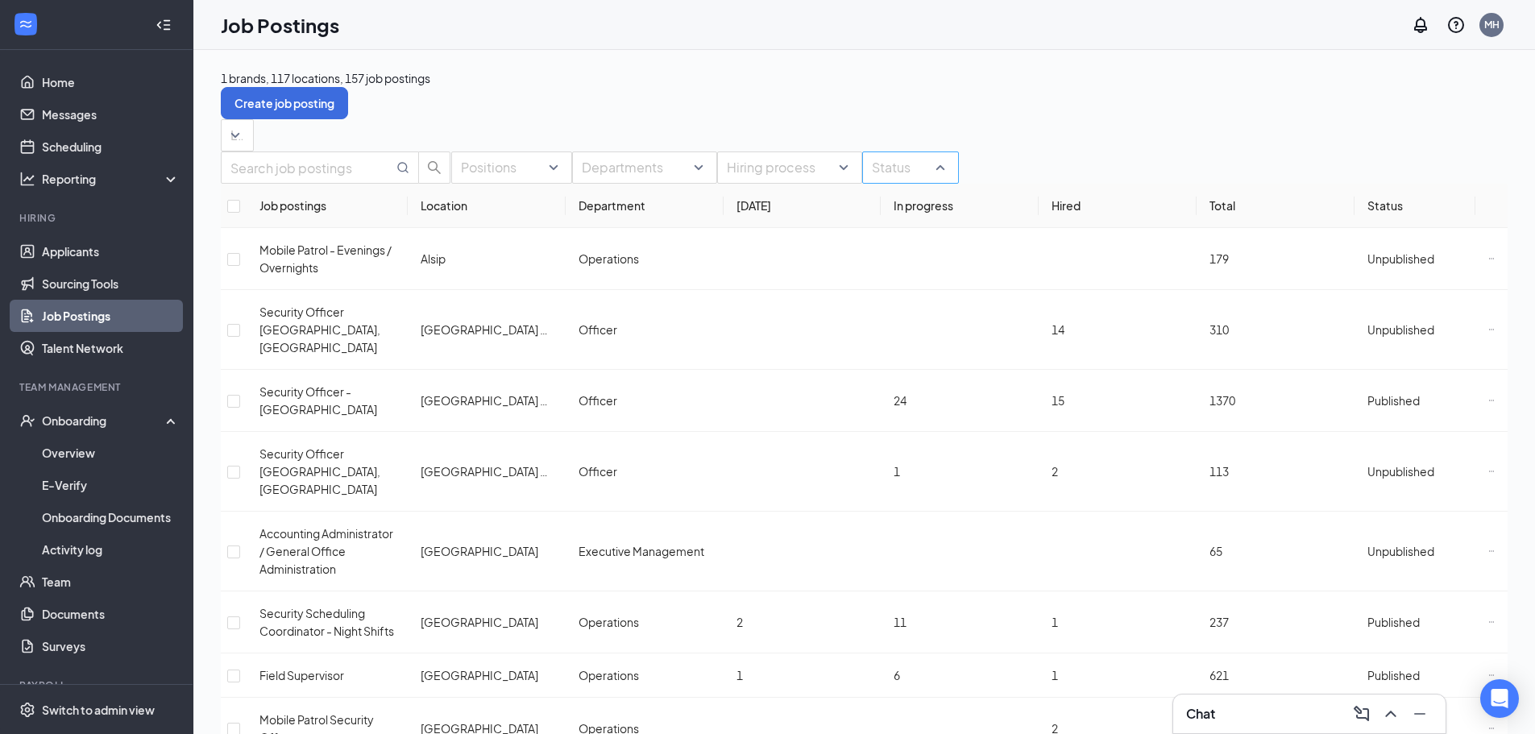
click at [915, 181] on div at bounding box center [902, 168] width 73 height 26
click at [891, 268] on div at bounding box center [922, 268] width 77 height 0
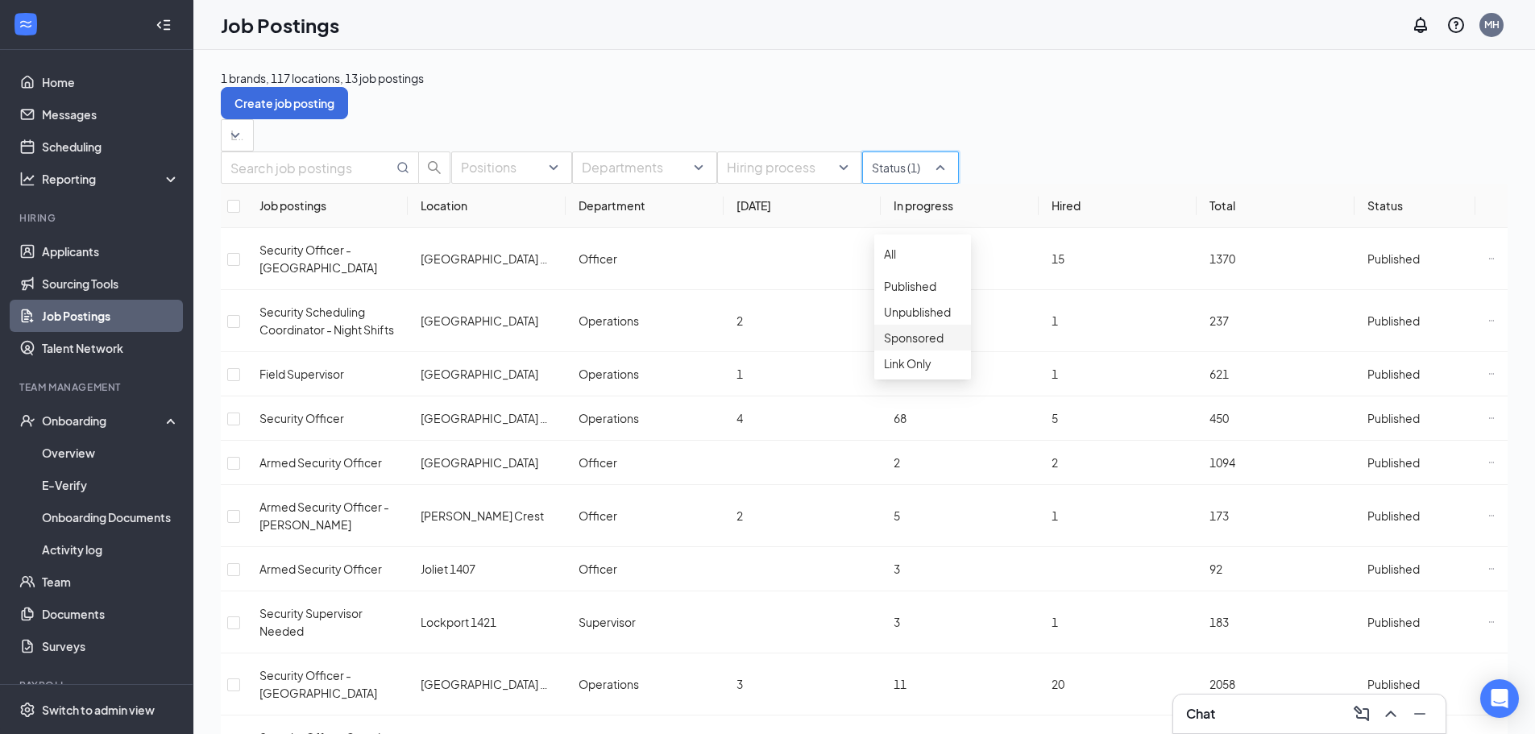
click at [895, 329] on div at bounding box center [922, 329] width 77 height 0
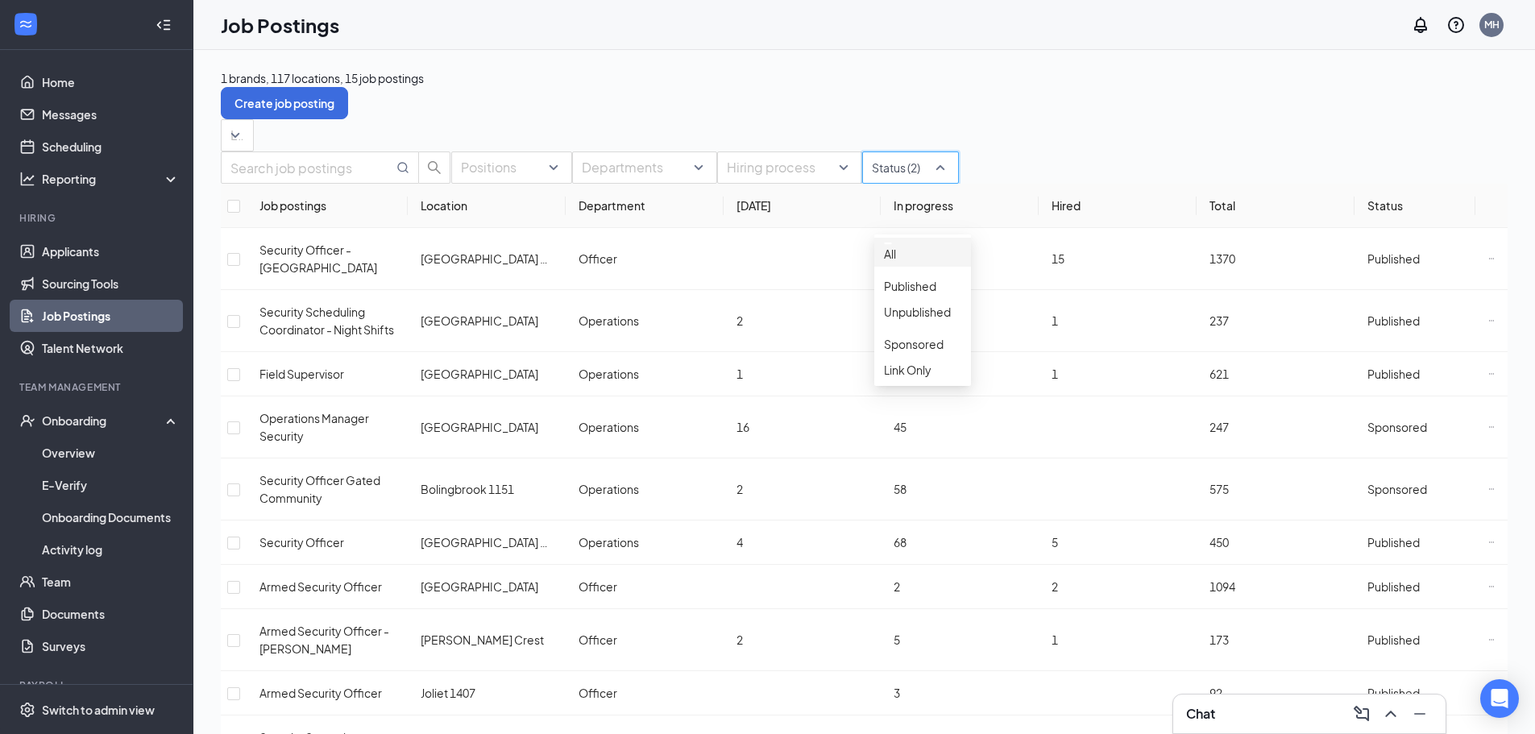
click at [1154, 110] on div "1 brands, 117 locations, 15 job postings Create job posting Locations Positions…" at bounding box center [864, 600] width 1287 height 1062
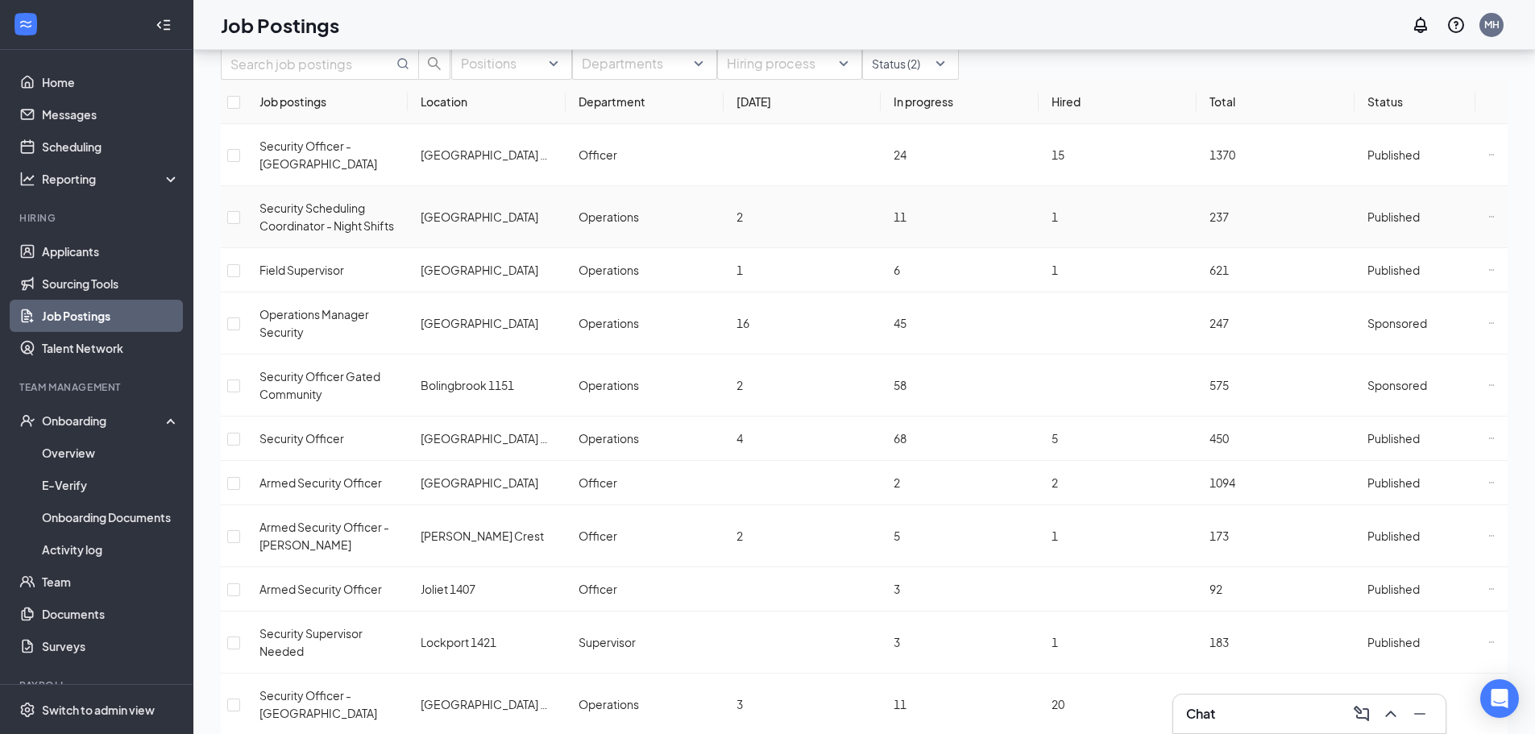
scroll to position [94, 0]
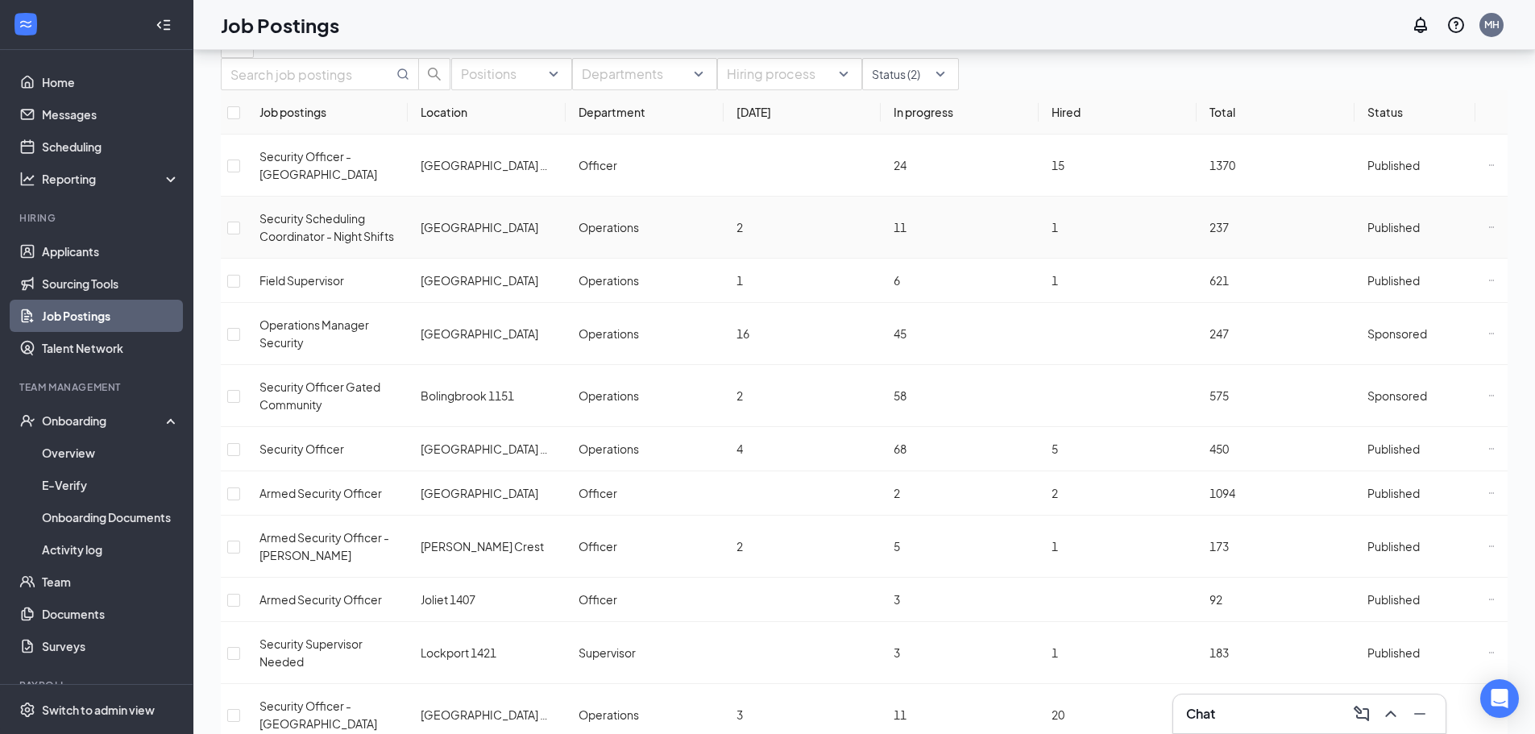
click at [1489, 231] on icon "Ellipses" at bounding box center [1492, 227] width 6 height 6
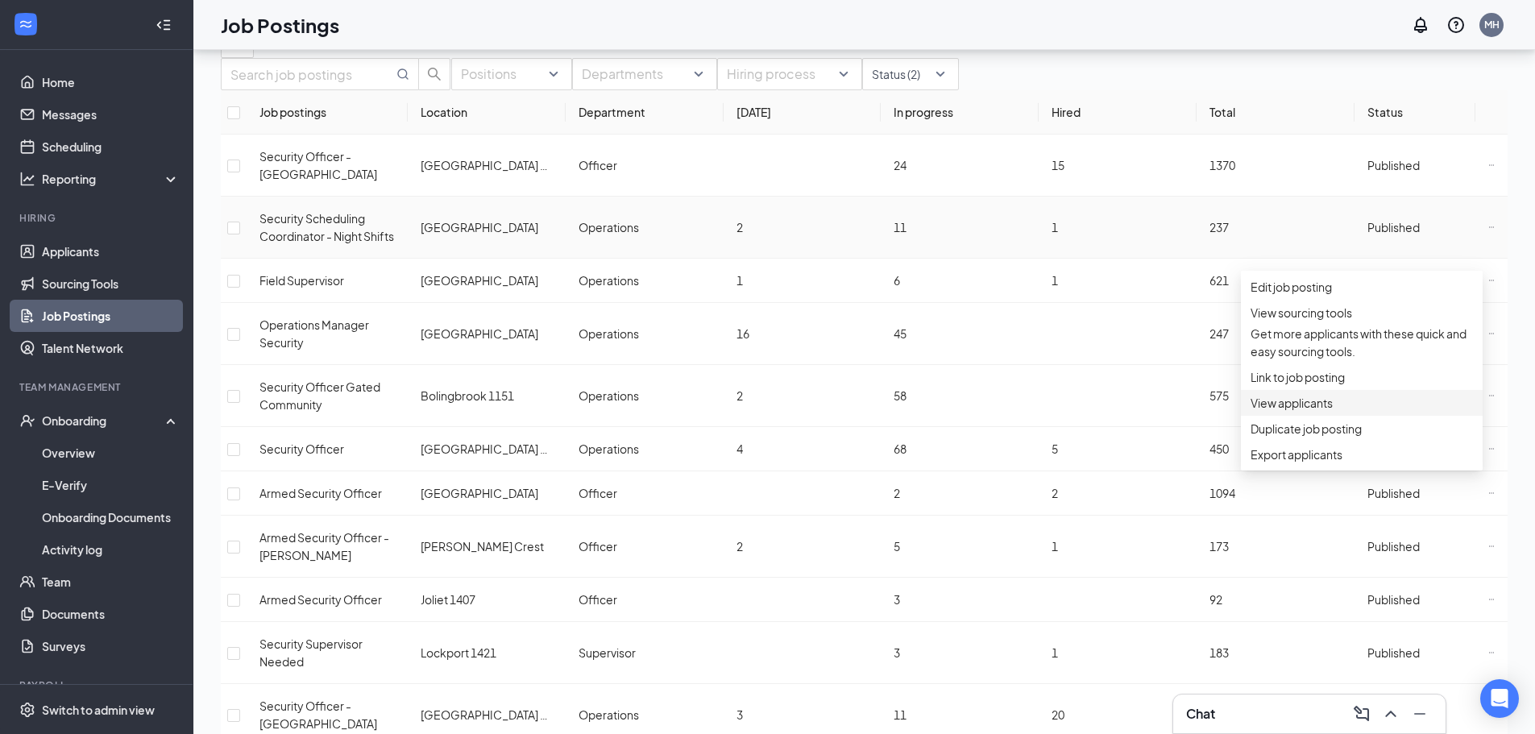
click at [1299, 410] on span "View applicants" at bounding box center [1292, 403] width 82 height 15
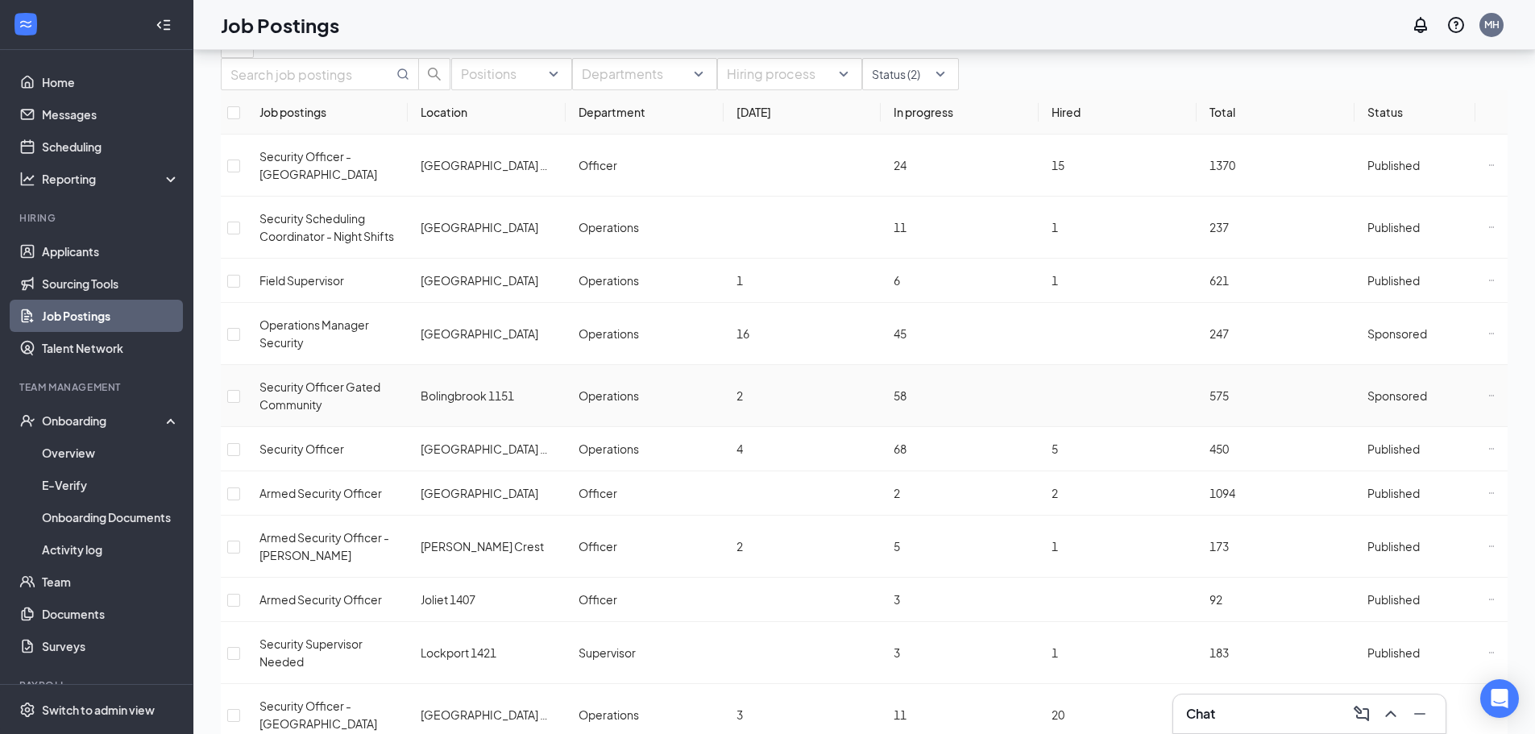
click at [1489, 399] on icon "Ellipses" at bounding box center [1492, 396] width 6 height 6
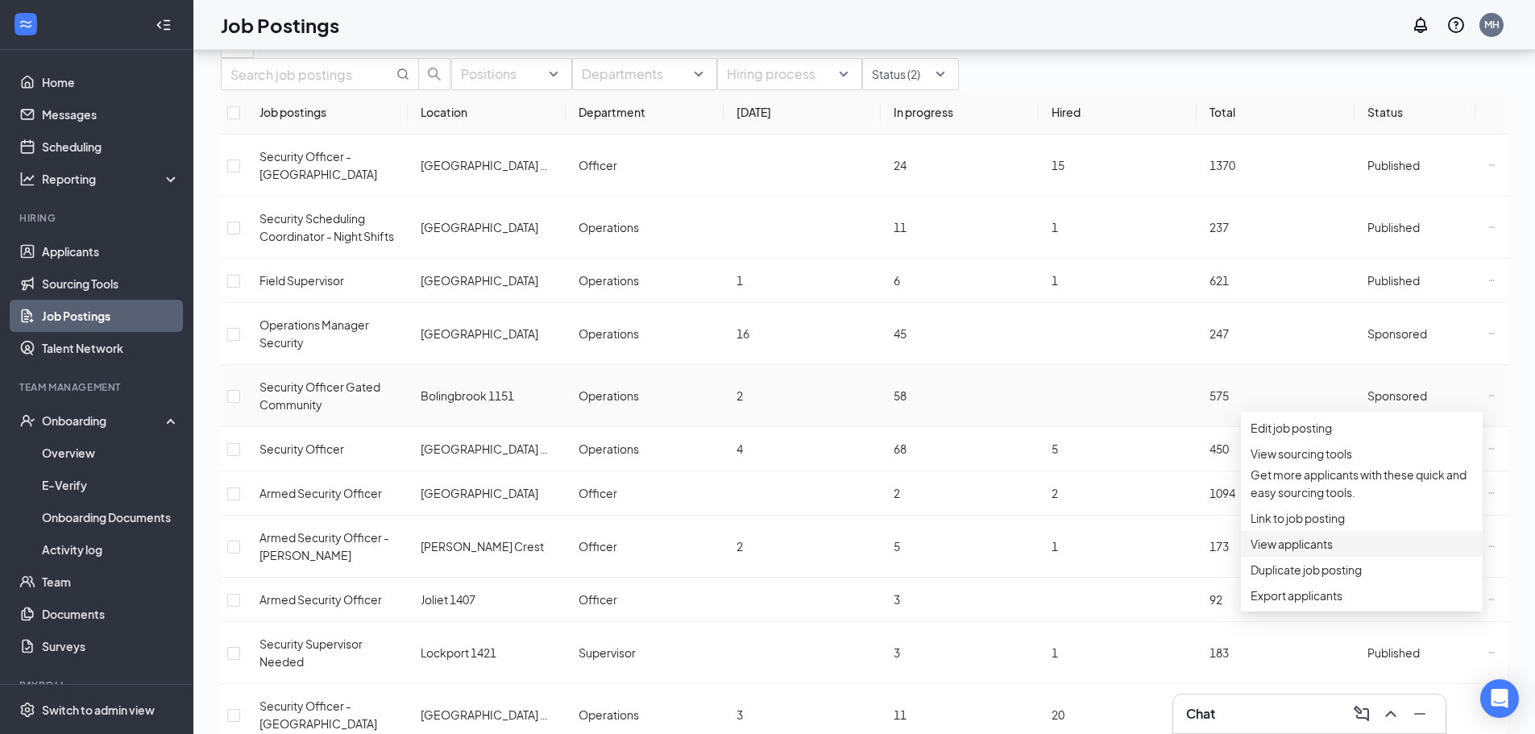
click at [1317, 553] on span "View applicants" at bounding box center [1362, 544] width 222 height 18
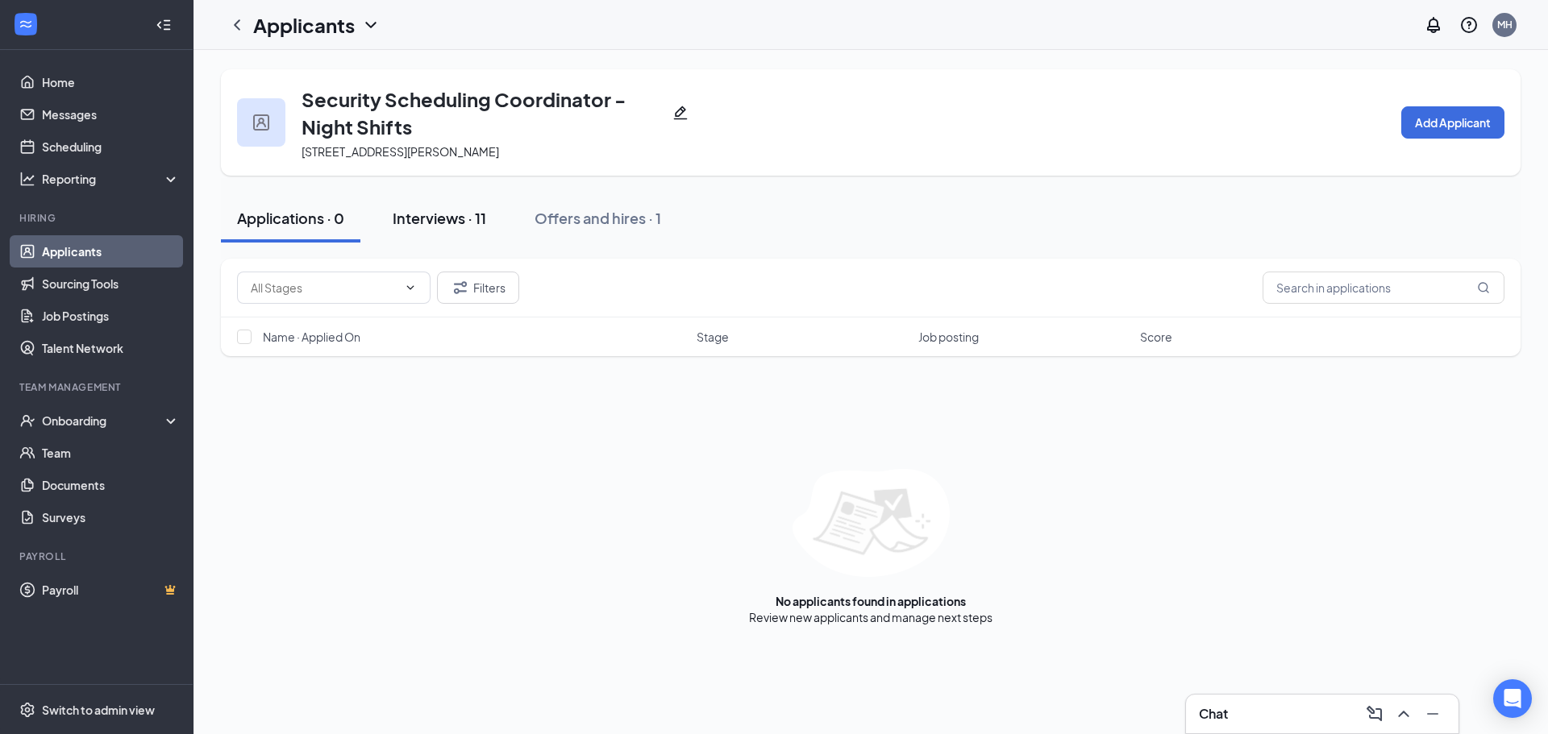
click at [469, 227] on div "Interviews · 11" at bounding box center [440, 218] width 94 height 20
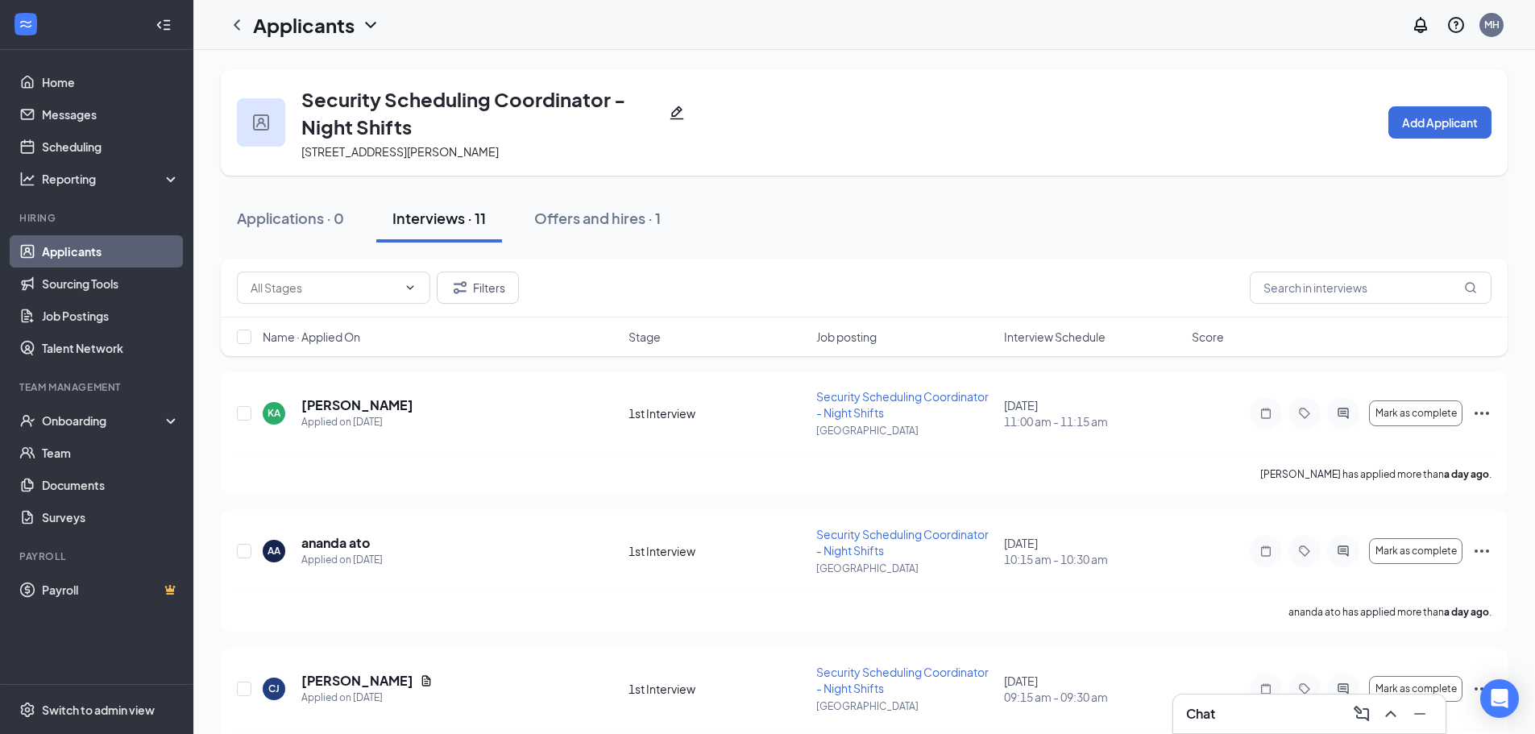
click at [1066, 340] on span "Interview Schedule" at bounding box center [1055, 337] width 102 height 16
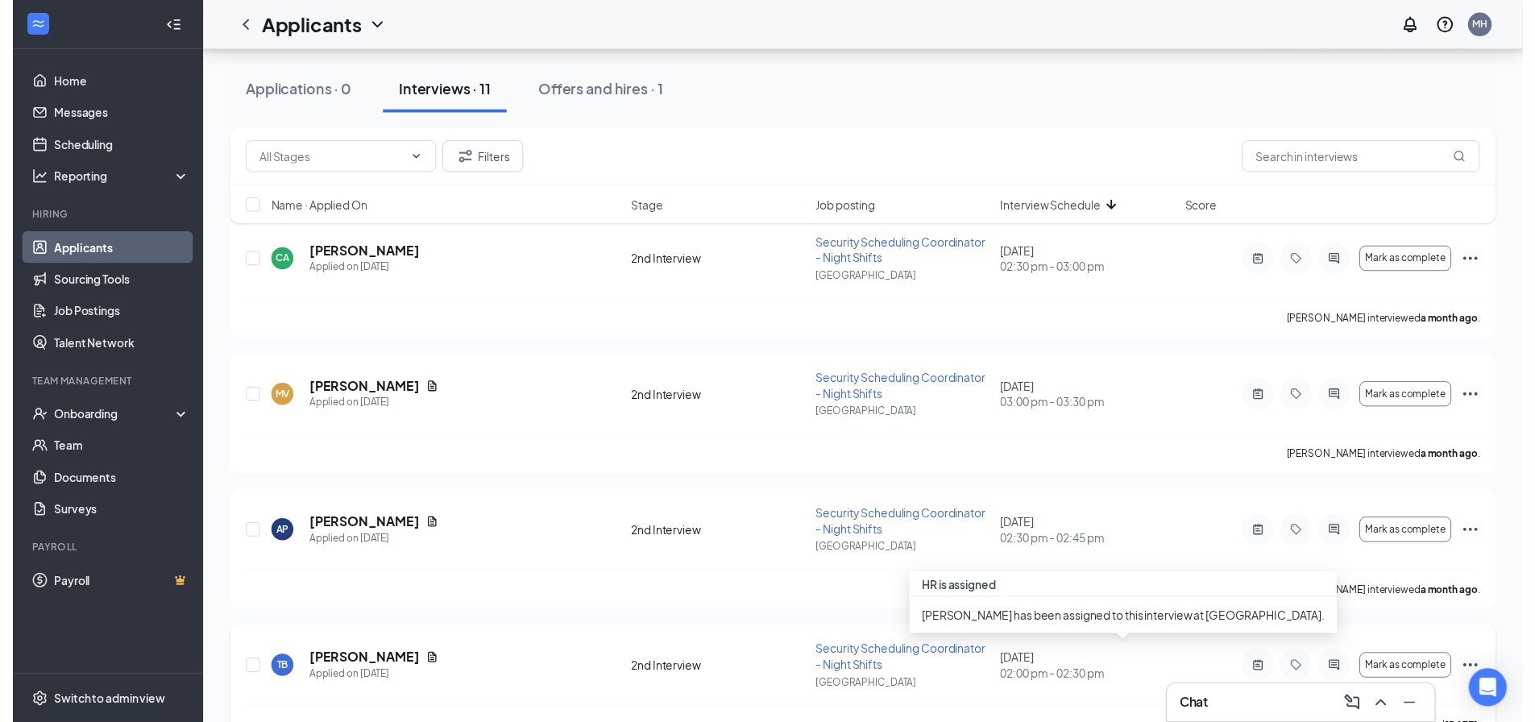
scroll to position [835, 0]
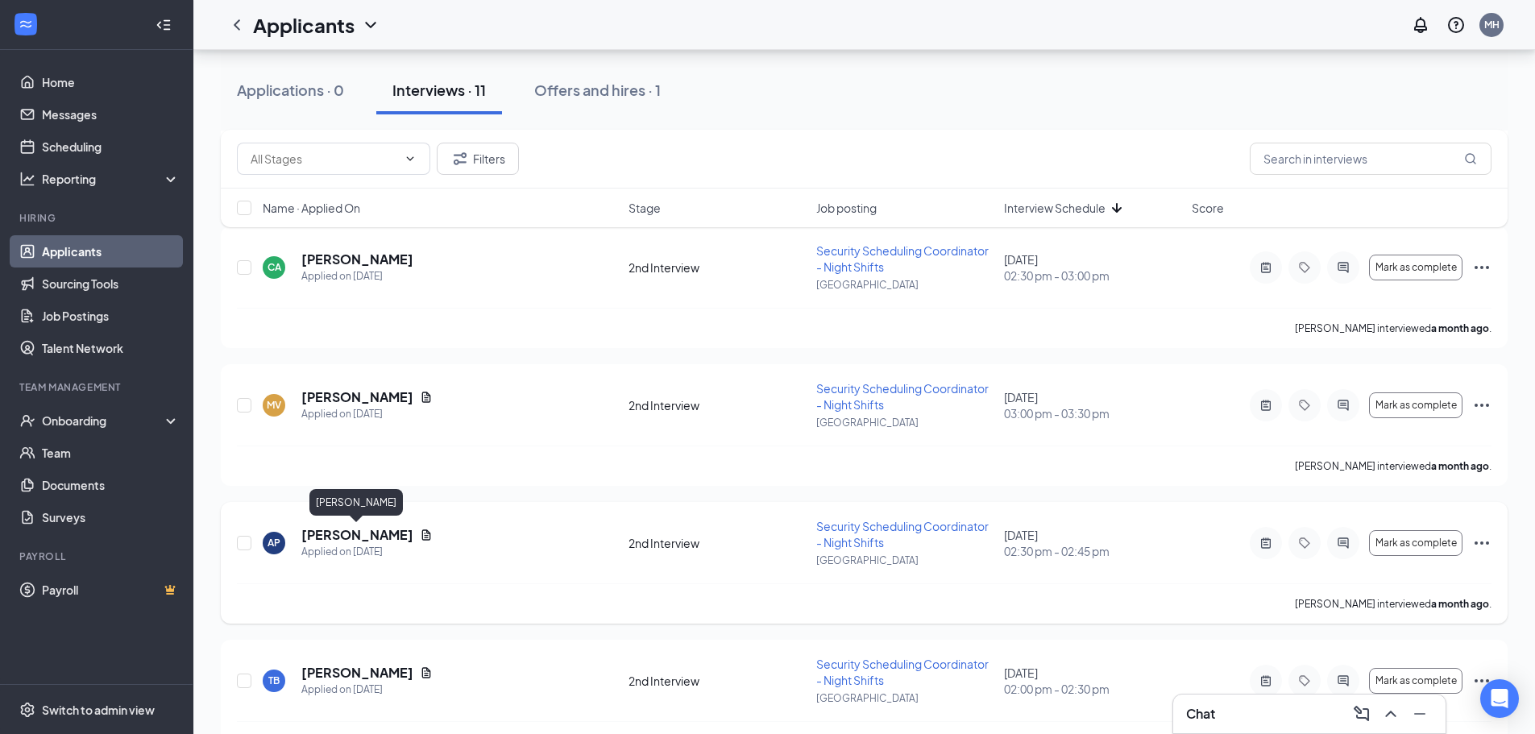
click at [369, 526] on h5 "ANGELICA PEREZ" at bounding box center [357, 535] width 112 height 18
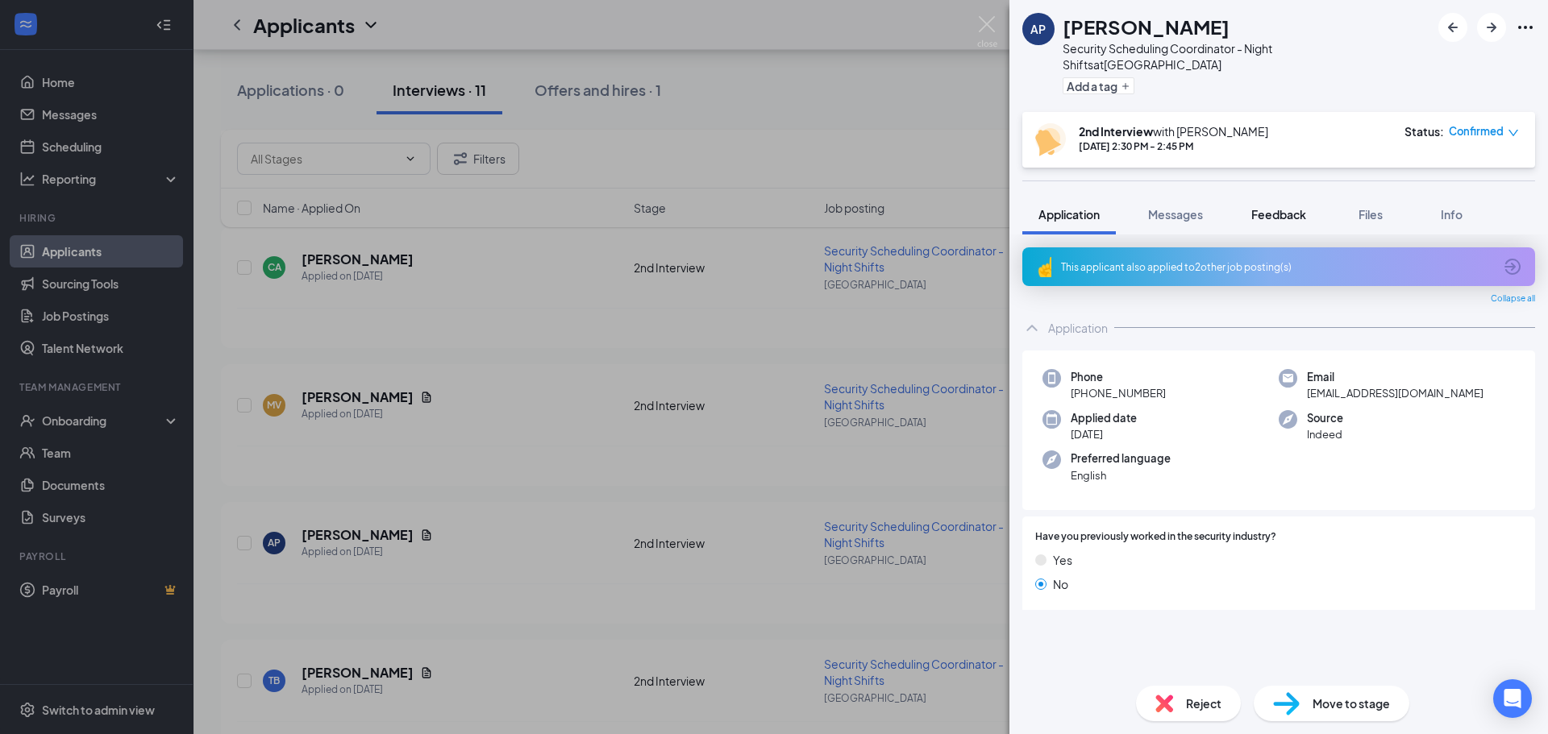
click at [1276, 207] on span "Feedback" at bounding box center [1278, 214] width 55 height 15
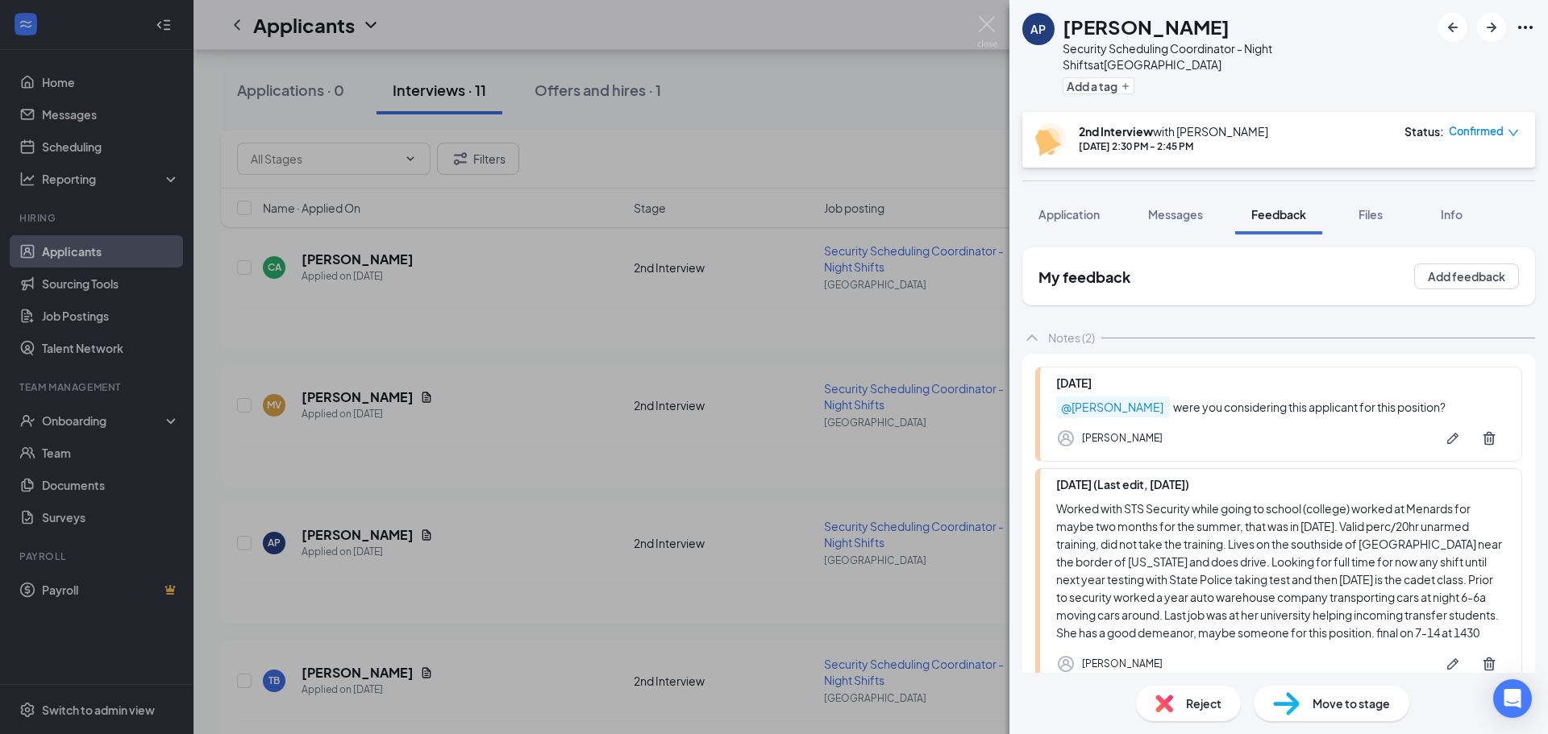
click at [1182, 709] on div "Reject" at bounding box center [1188, 703] width 105 height 35
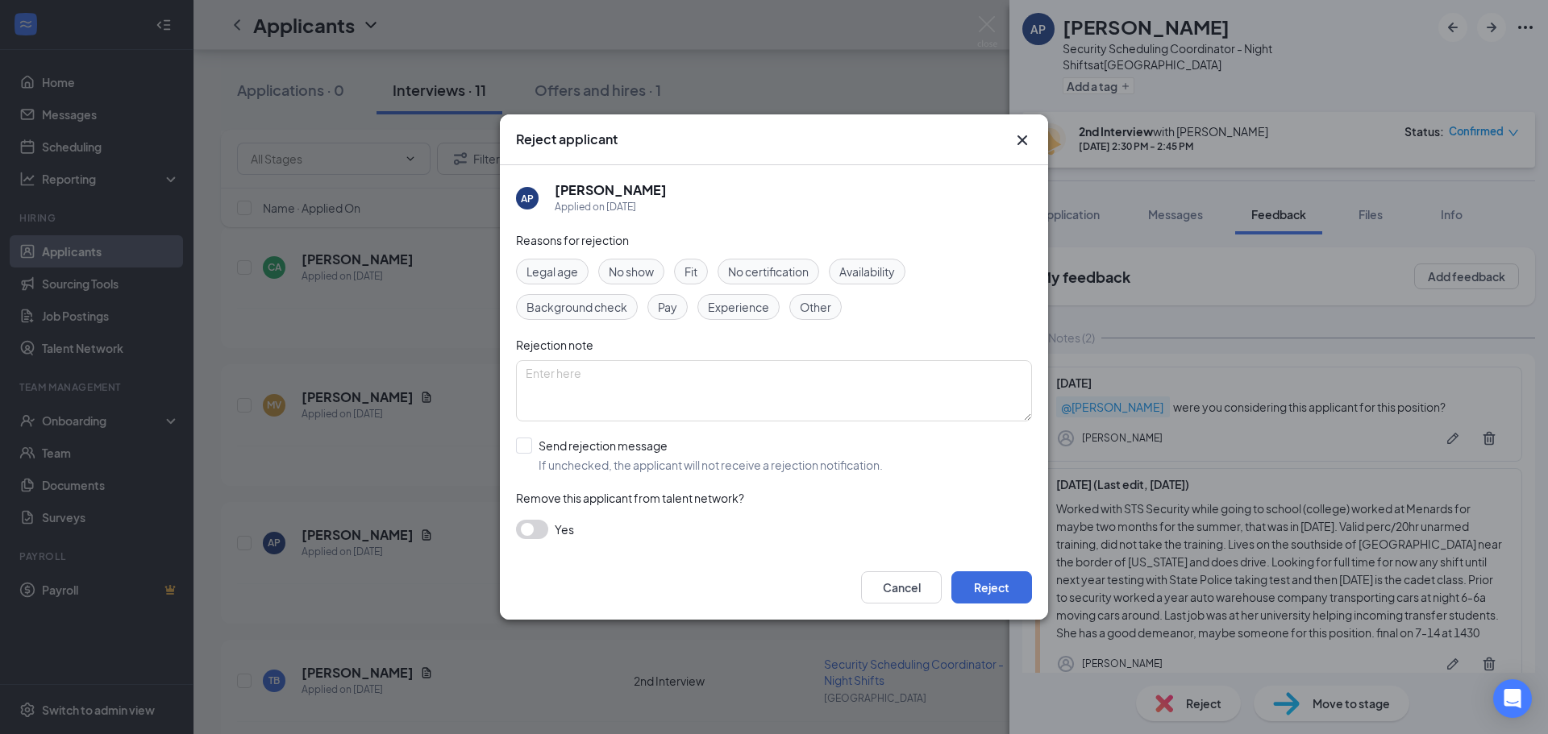
click at [703, 270] on div "Fit" at bounding box center [691, 272] width 34 height 26
click at [989, 581] on button "Reject" at bounding box center [991, 587] width 81 height 32
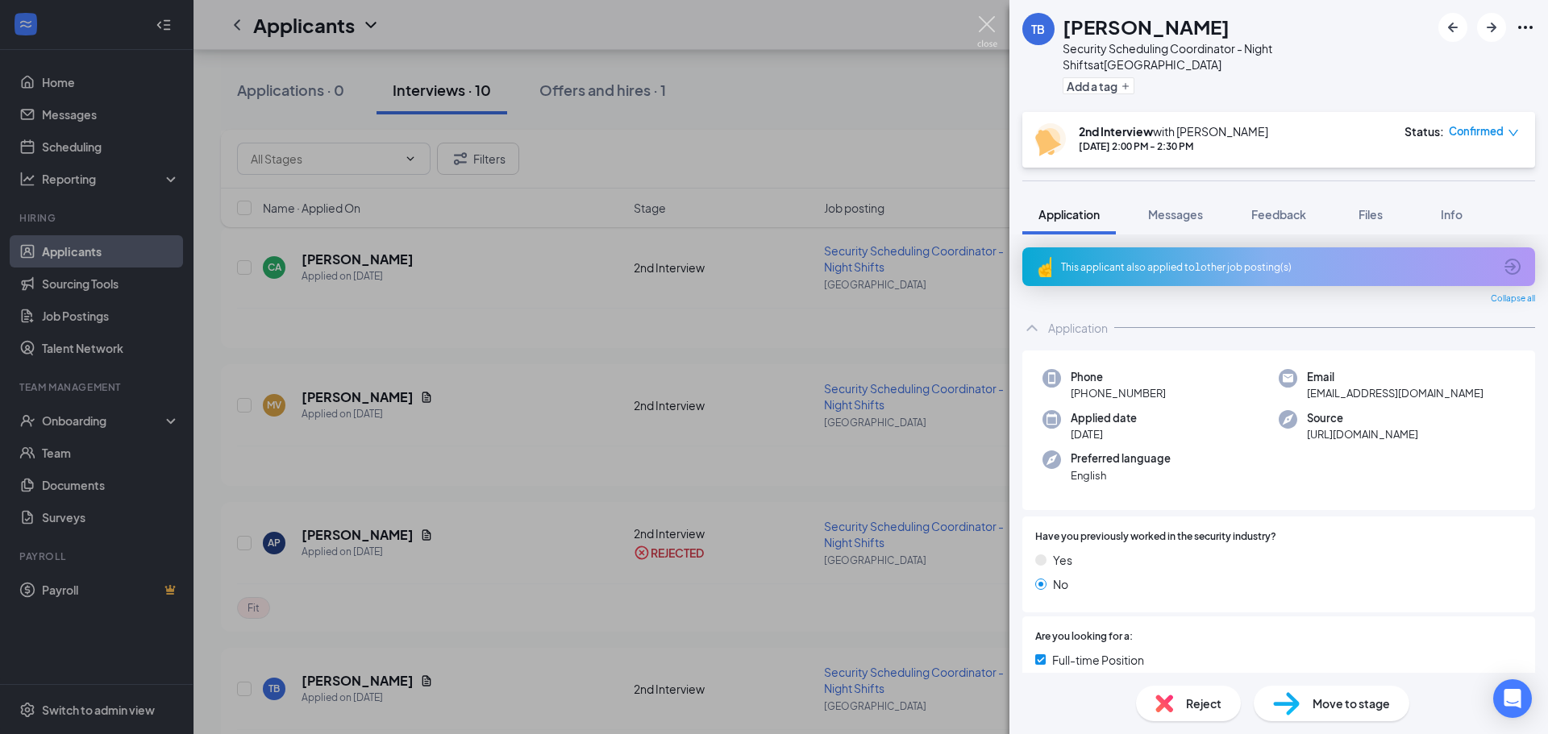
click at [988, 19] on img at bounding box center [987, 31] width 20 height 31
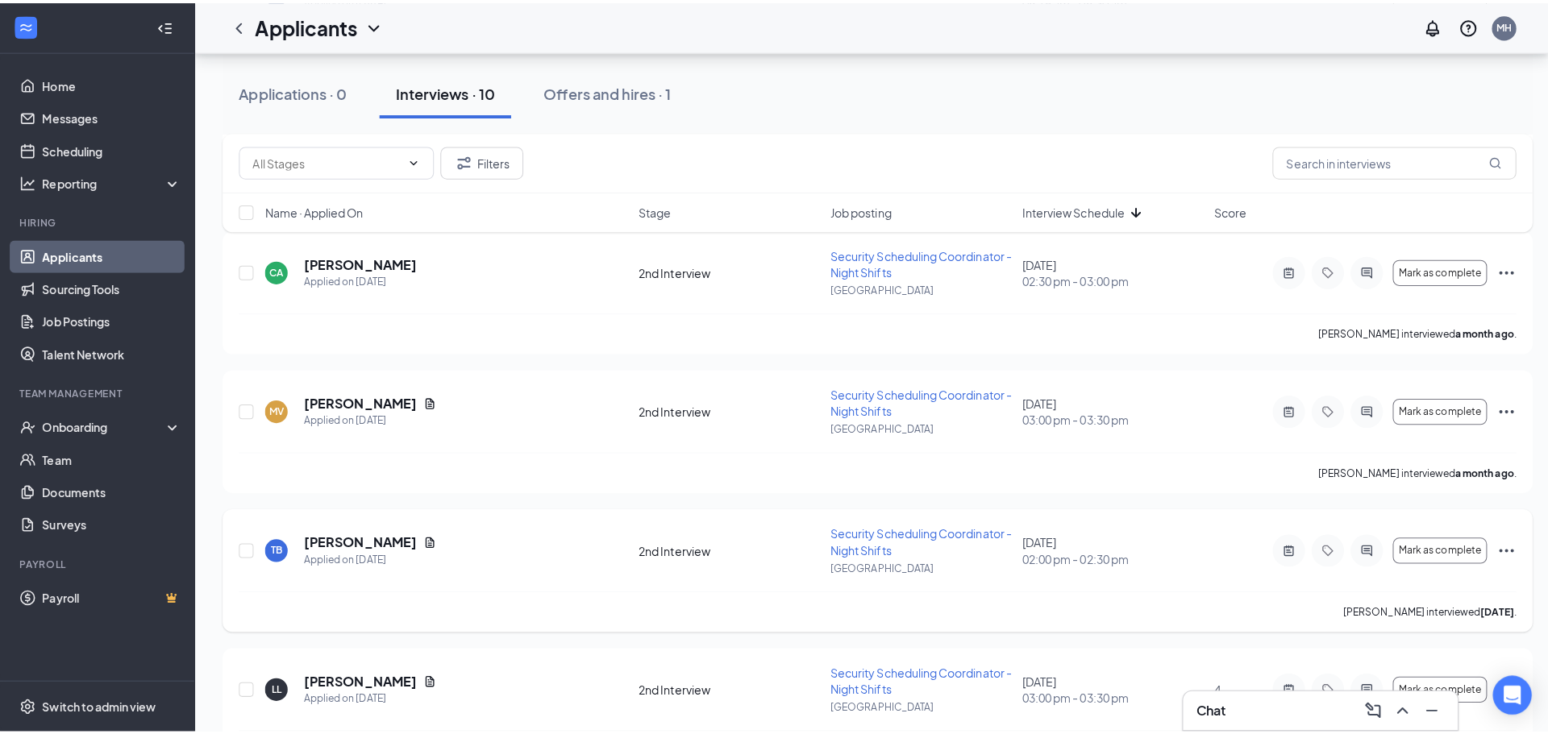
scroll to position [593, 0]
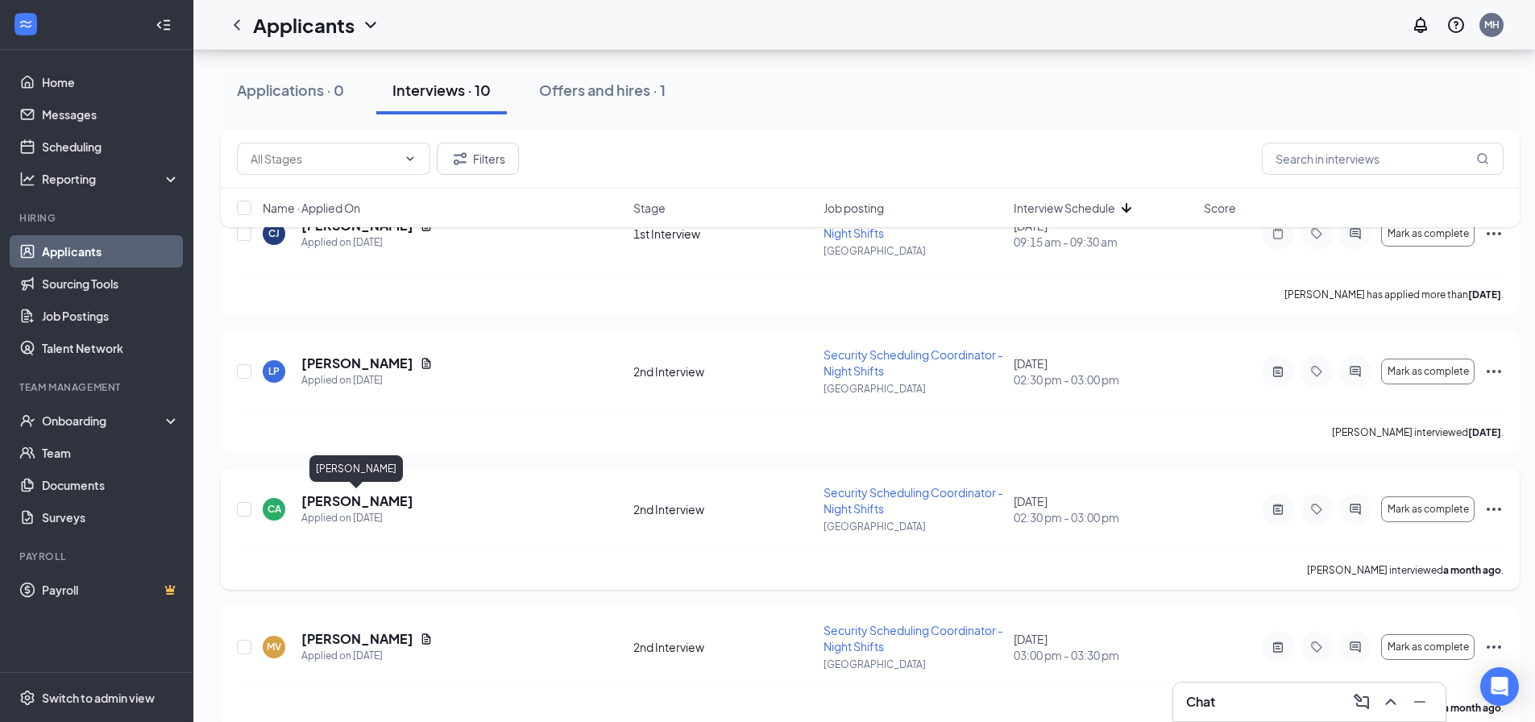
click at [378, 501] on h5 "cassandra alfred" at bounding box center [357, 501] width 112 height 18
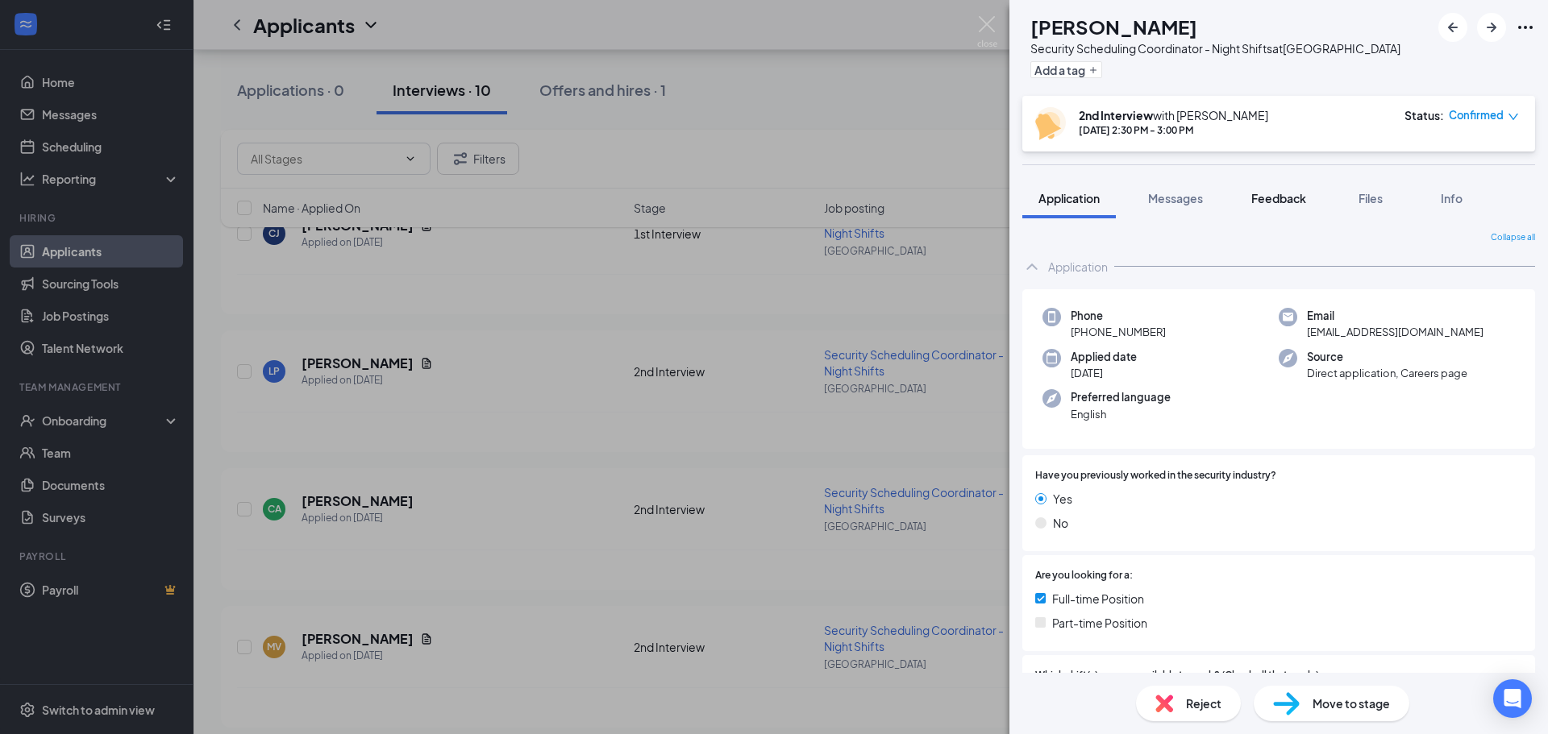
click at [1272, 201] on span "Feedback" at bounding box center [1278, 198] width 55 height 15
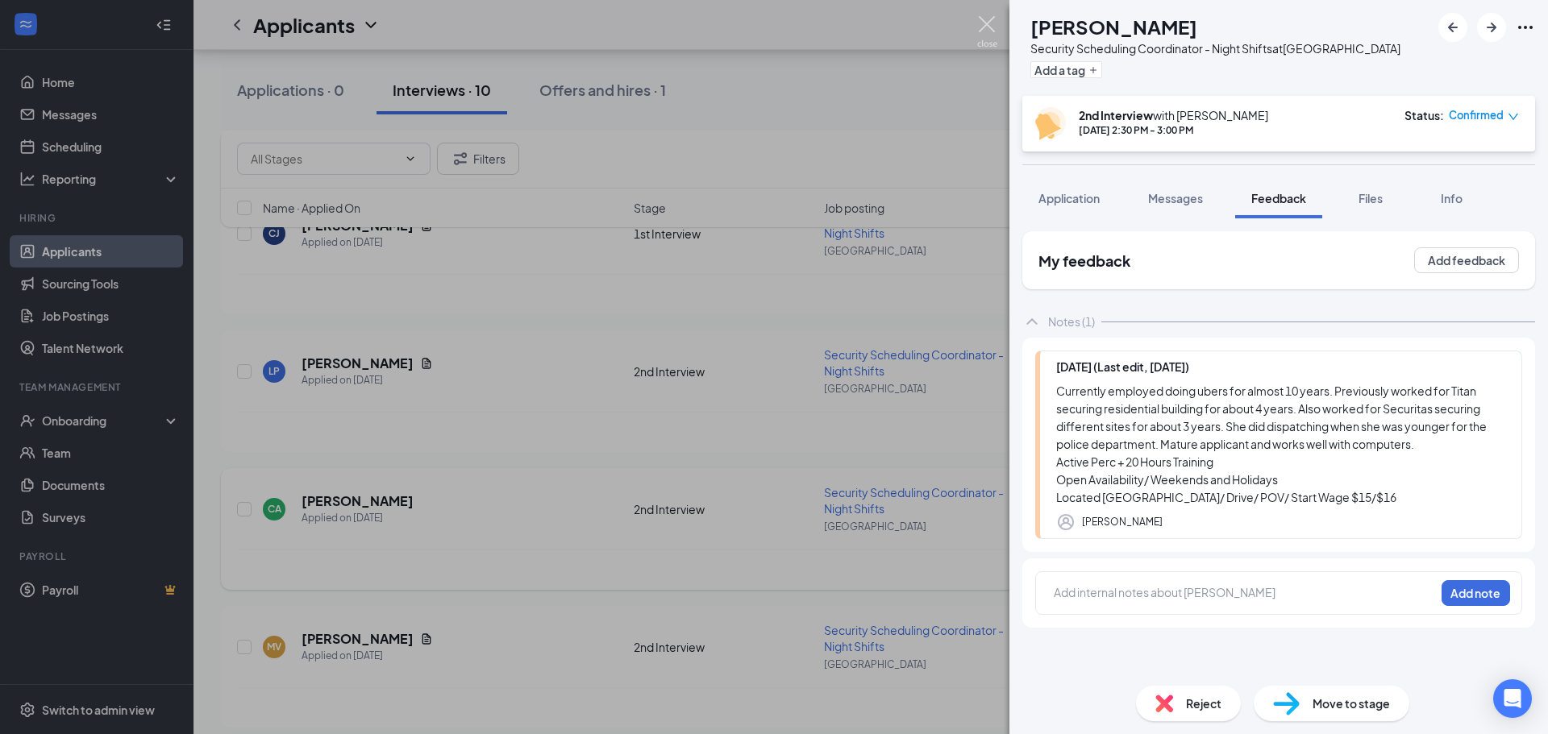
drag, startPoint x: 990, startPoint y: 26, endPoint x: 697, endPoint y: 546, distance: 597.3
click at [989, 26] on img at bounding box center [987, 31] width 20 height 31
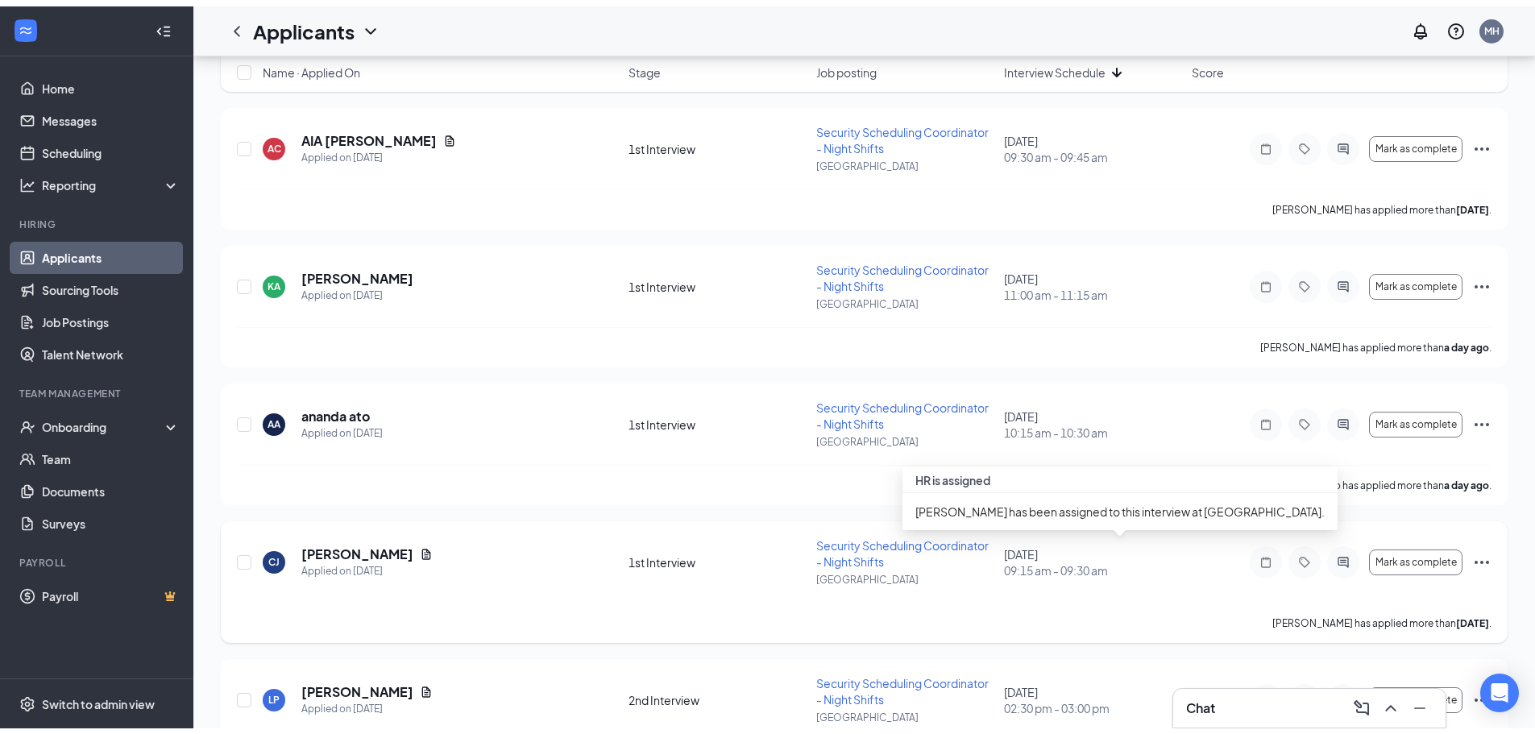
scroll to position [110, 0]
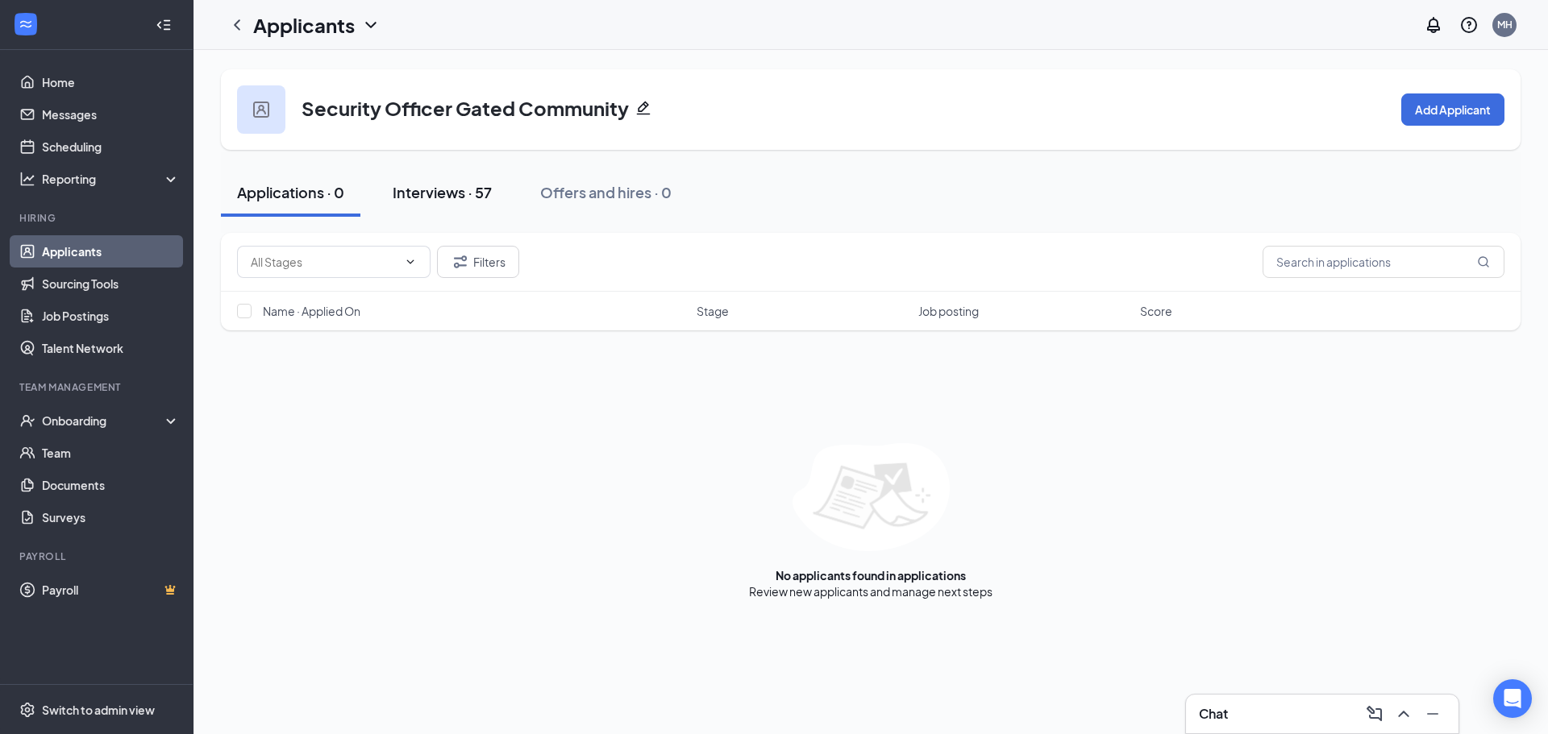
click at [459, 197] on div "Interviews · 57" at bounding box center [442, 192] width 99 height 20
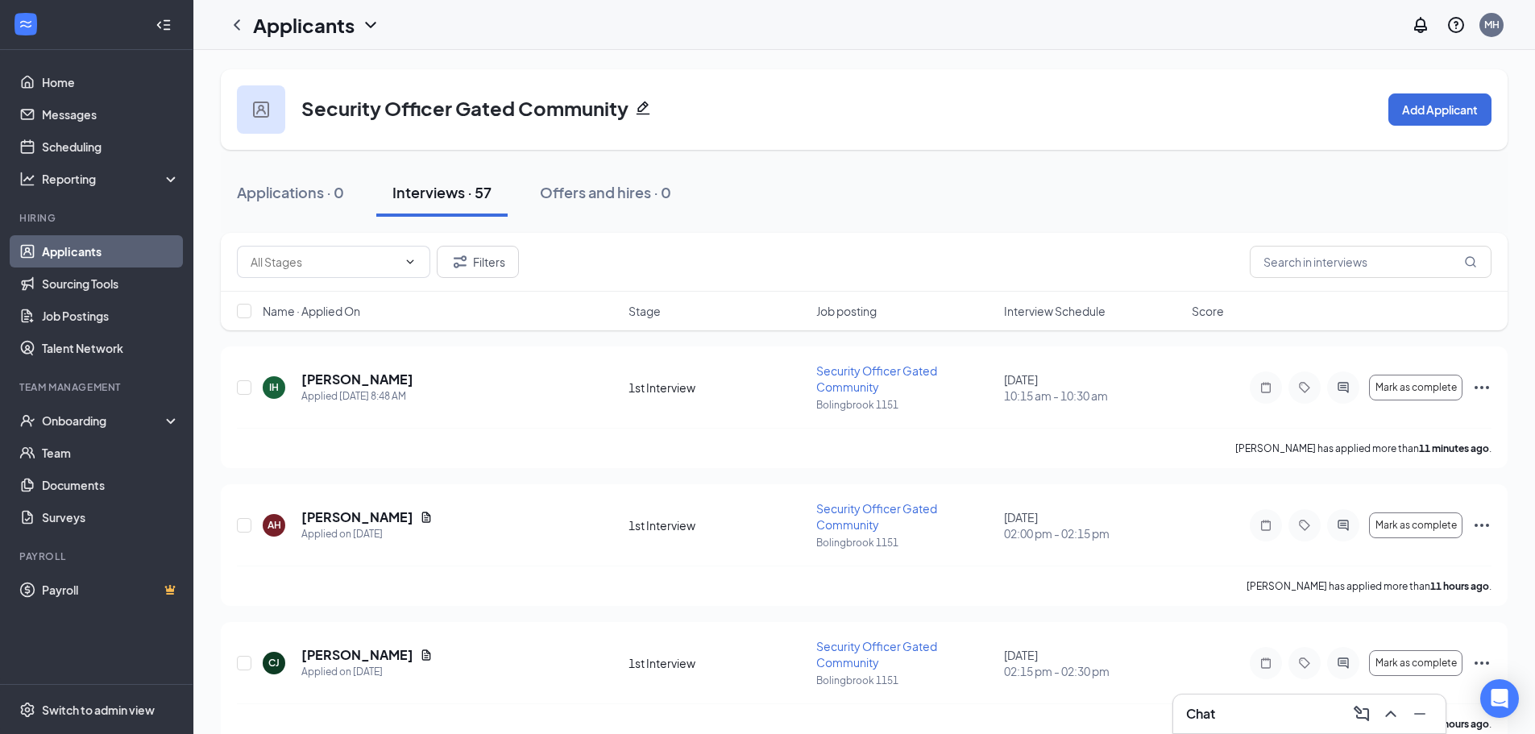
click at [1085, 305] on span "Interview Schedule" at bounding box center [1055, 311] width 102 height 16
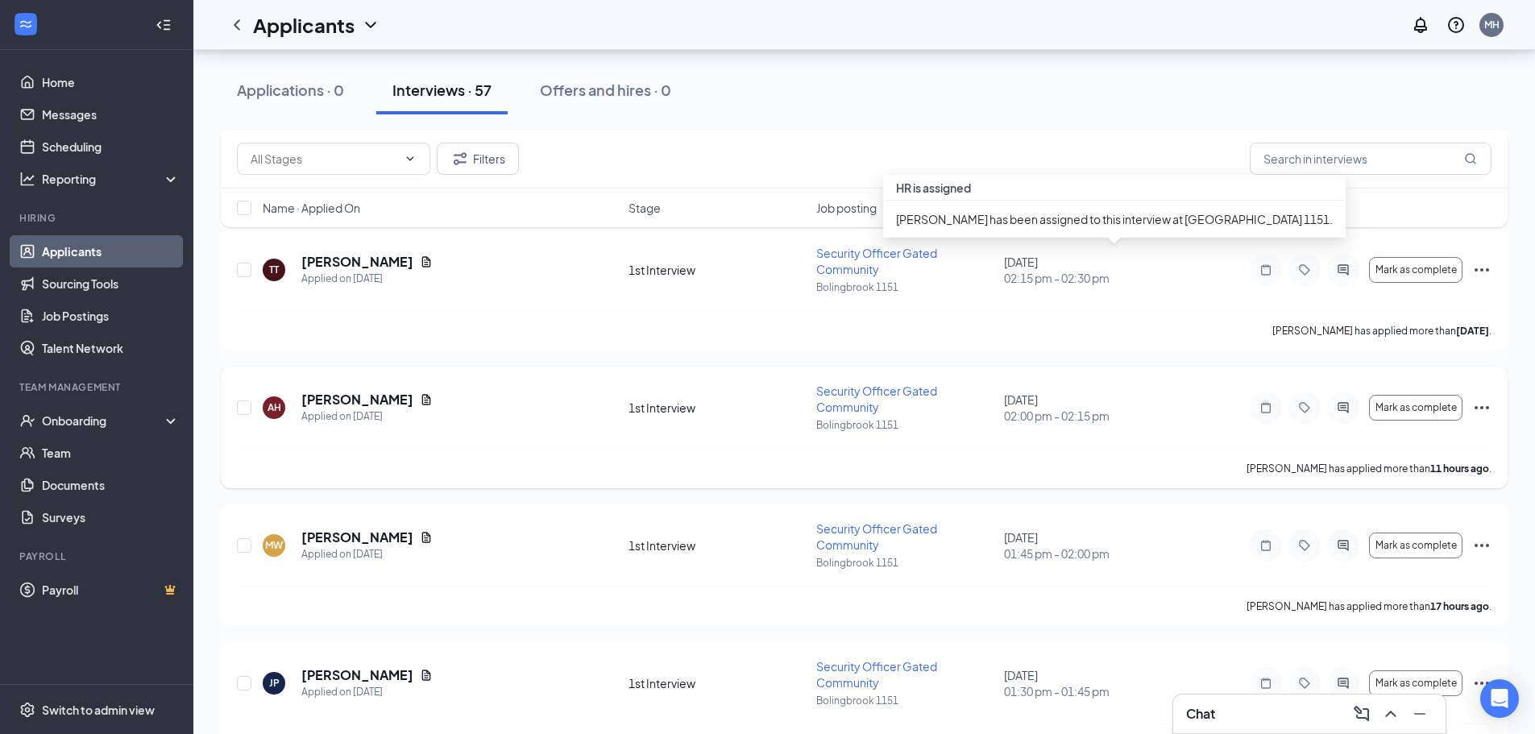
scroll to position [2741, 0]
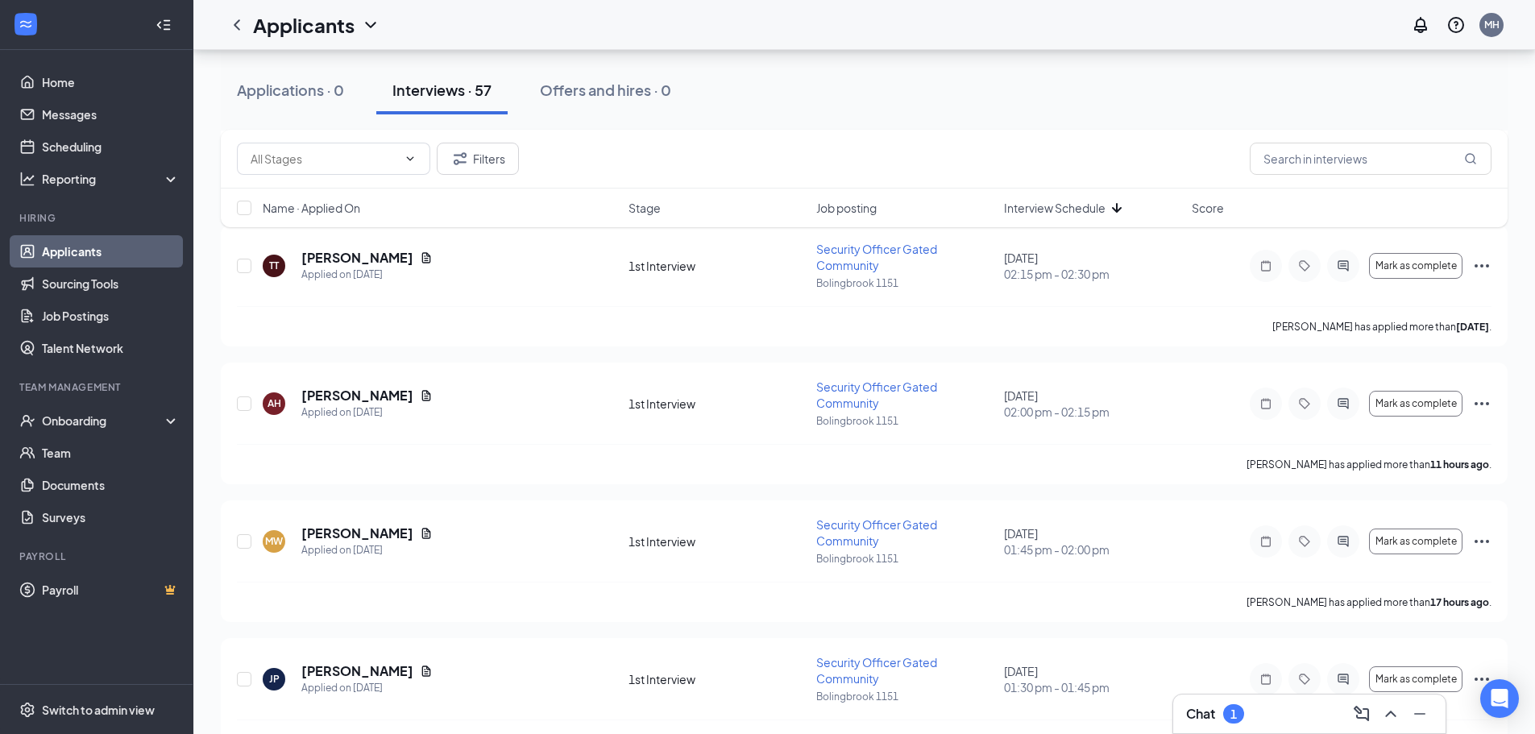
drag, startPoint x: 1203, startPoint y: 717, endPoint x: 1203, endPoint y: 705, distance: 12.1
click at [1203, 717] on h3 "Chat" at bounding box center [1200, 714] width 29 height 18
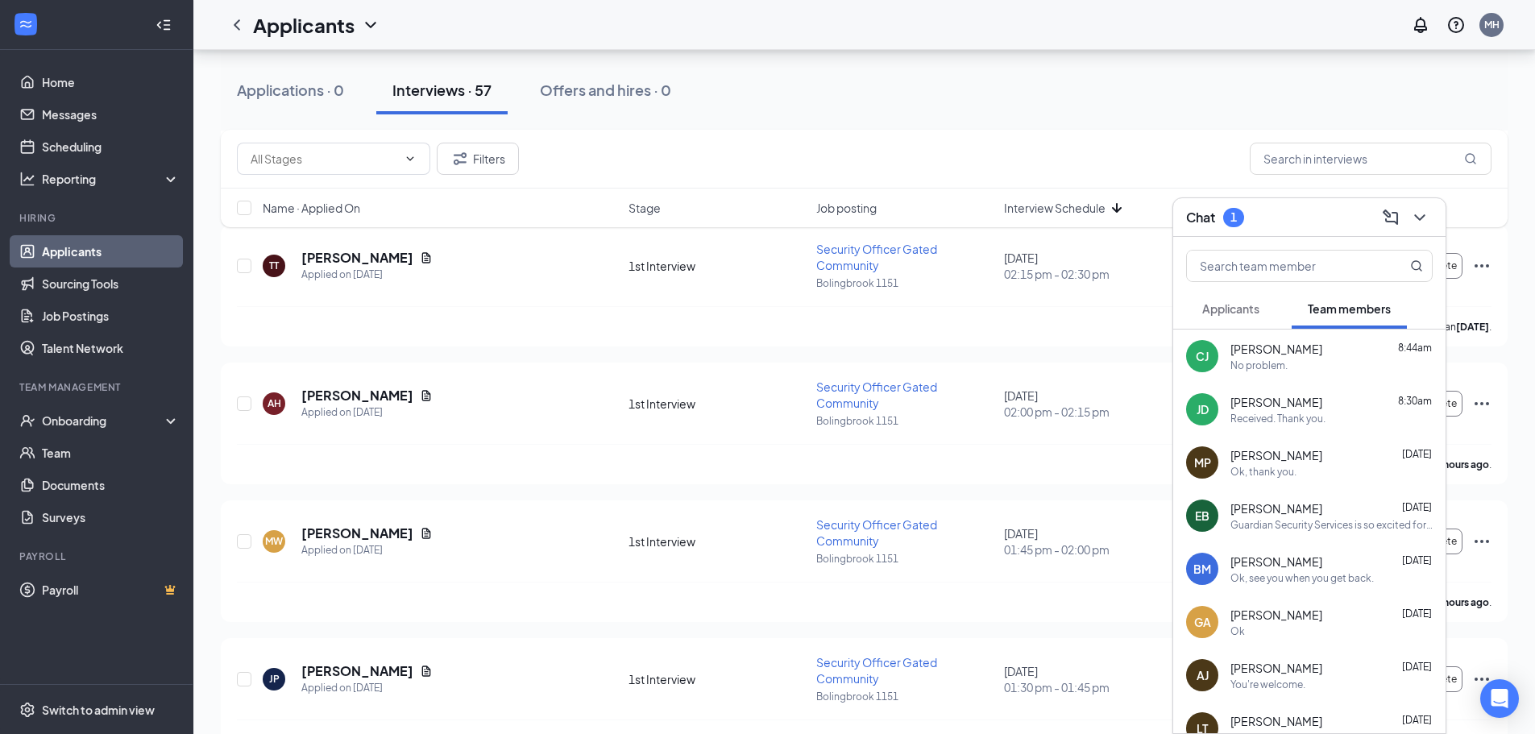
click at [1230, 313] on span "Applicants" at bounding box center [1231, 308] width 57 height 15
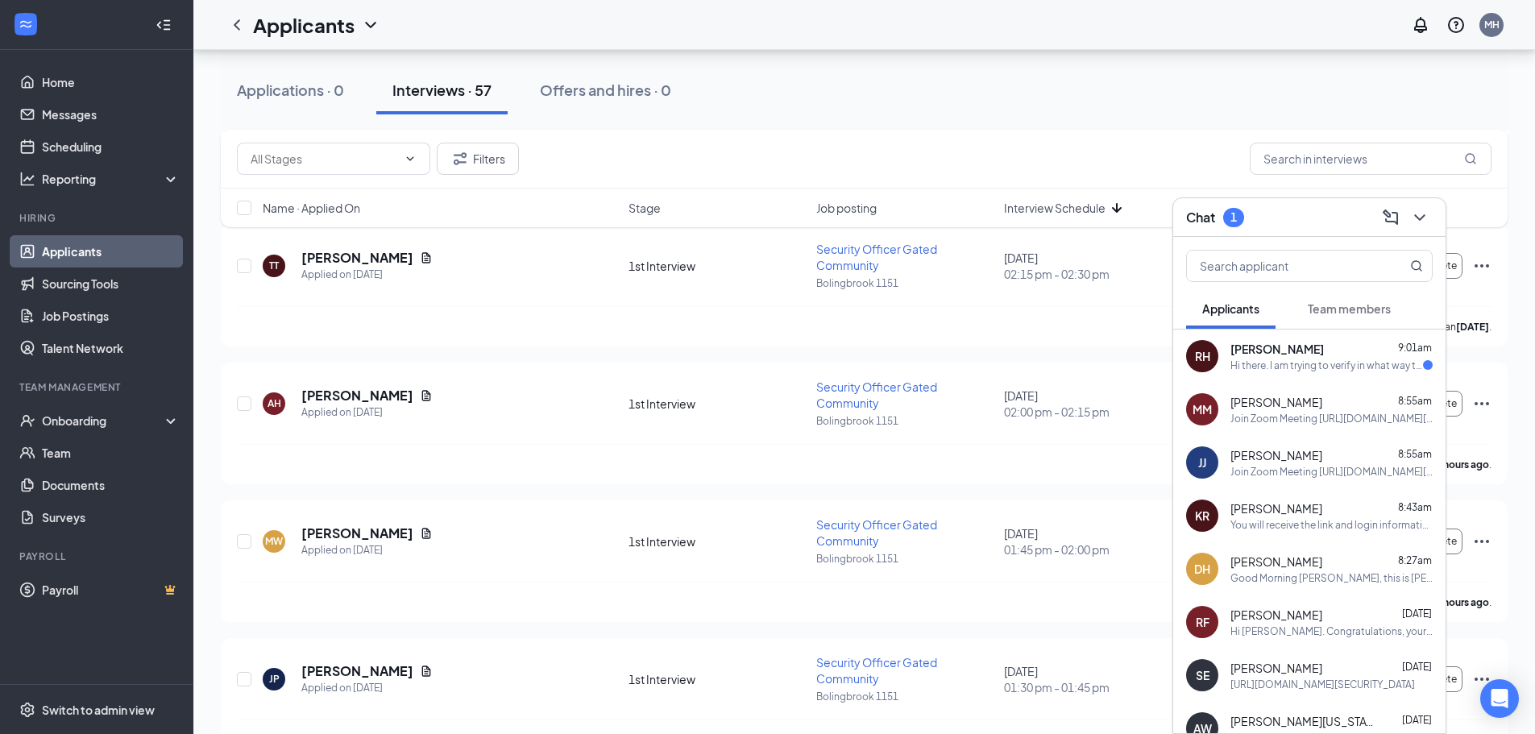
click at [1236, 361] on div "Hi there. I am trying to verify in what way the meeting is? Is it in person or …" at bounding box center [1327, 366] width 193 height 14
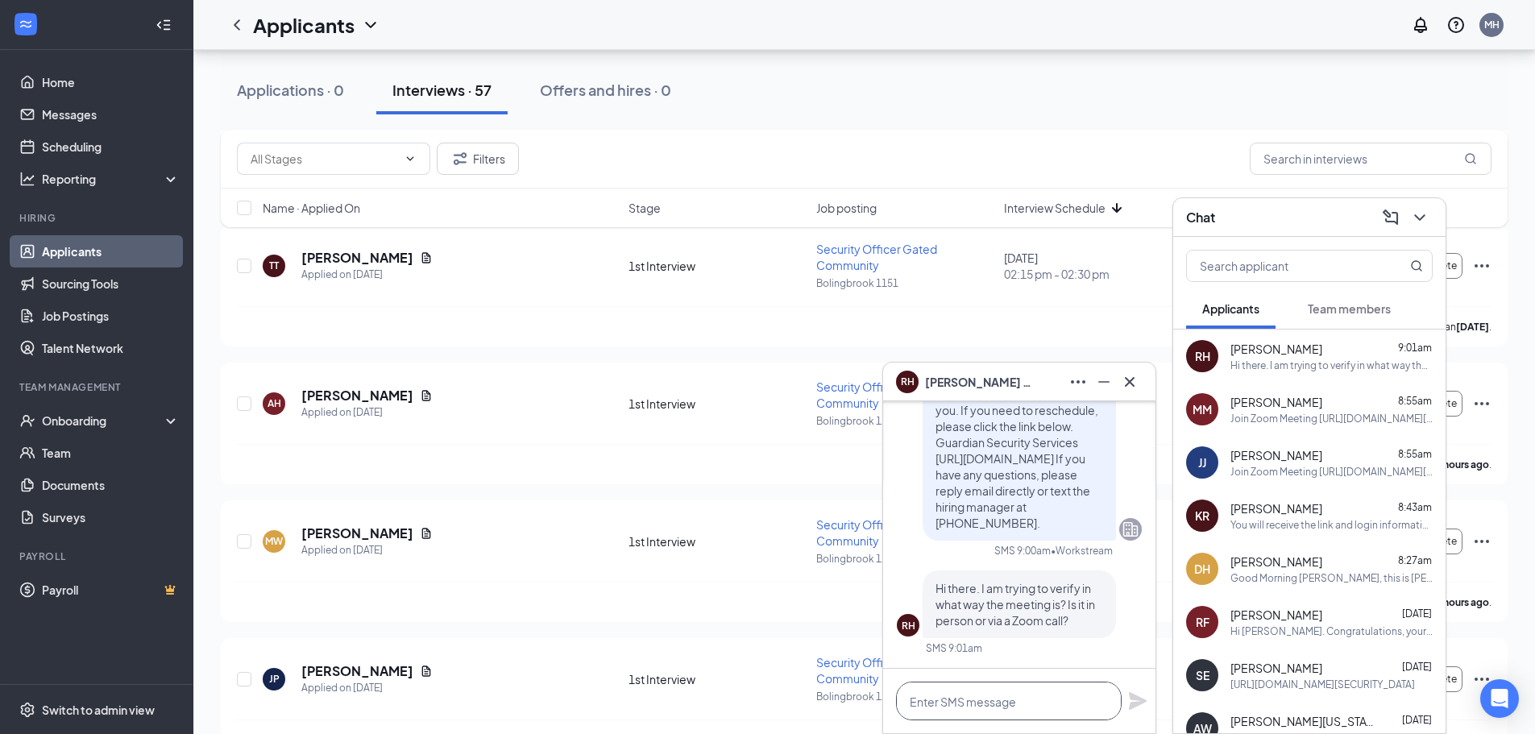
click at [939, 711] on textarea at bounding box center [1009, 701] width 226 height 39
type textarea "I"
type textarea "i"
type textarea "a"
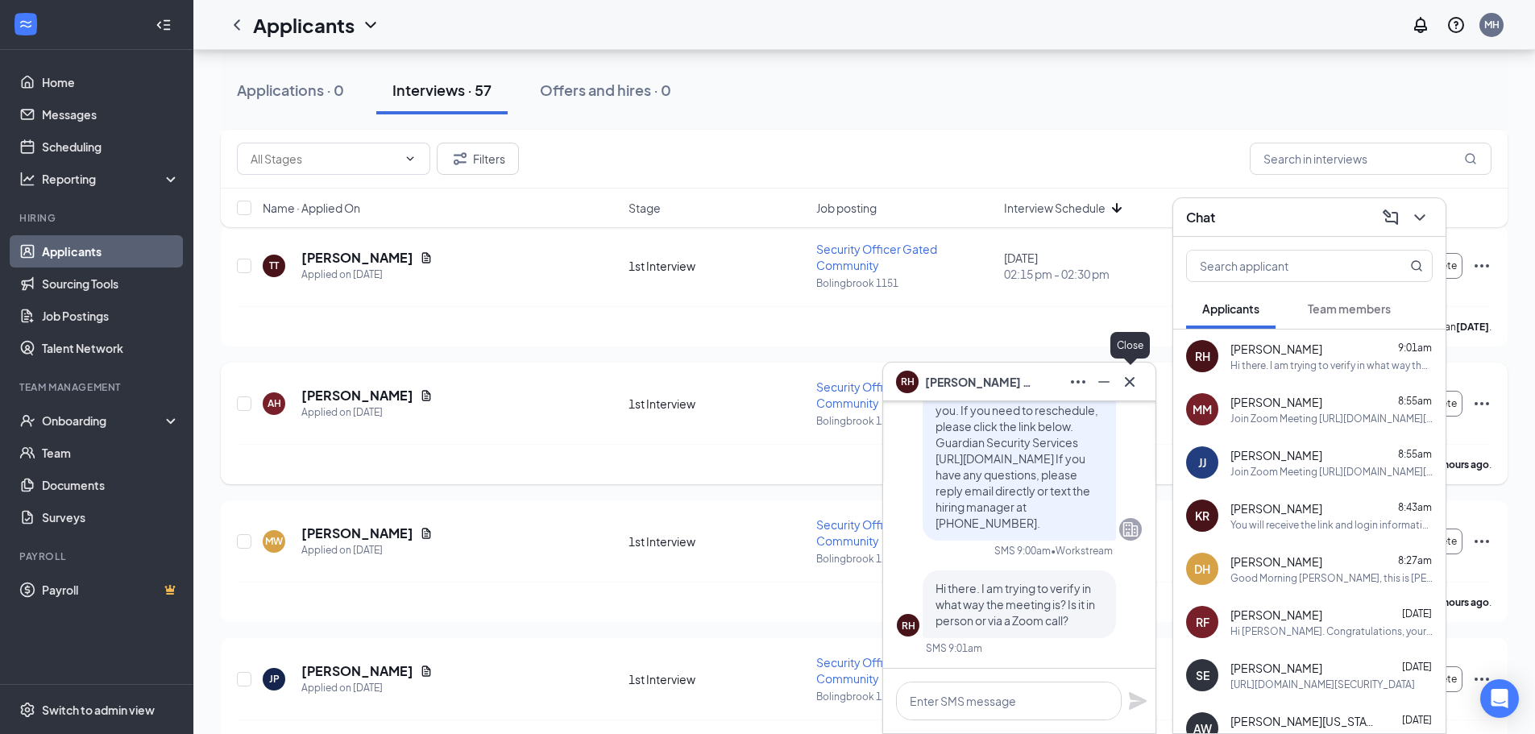
click at [1132, 378] on icon "Cross" at bounding box center [1129, 381] width 19 height 19
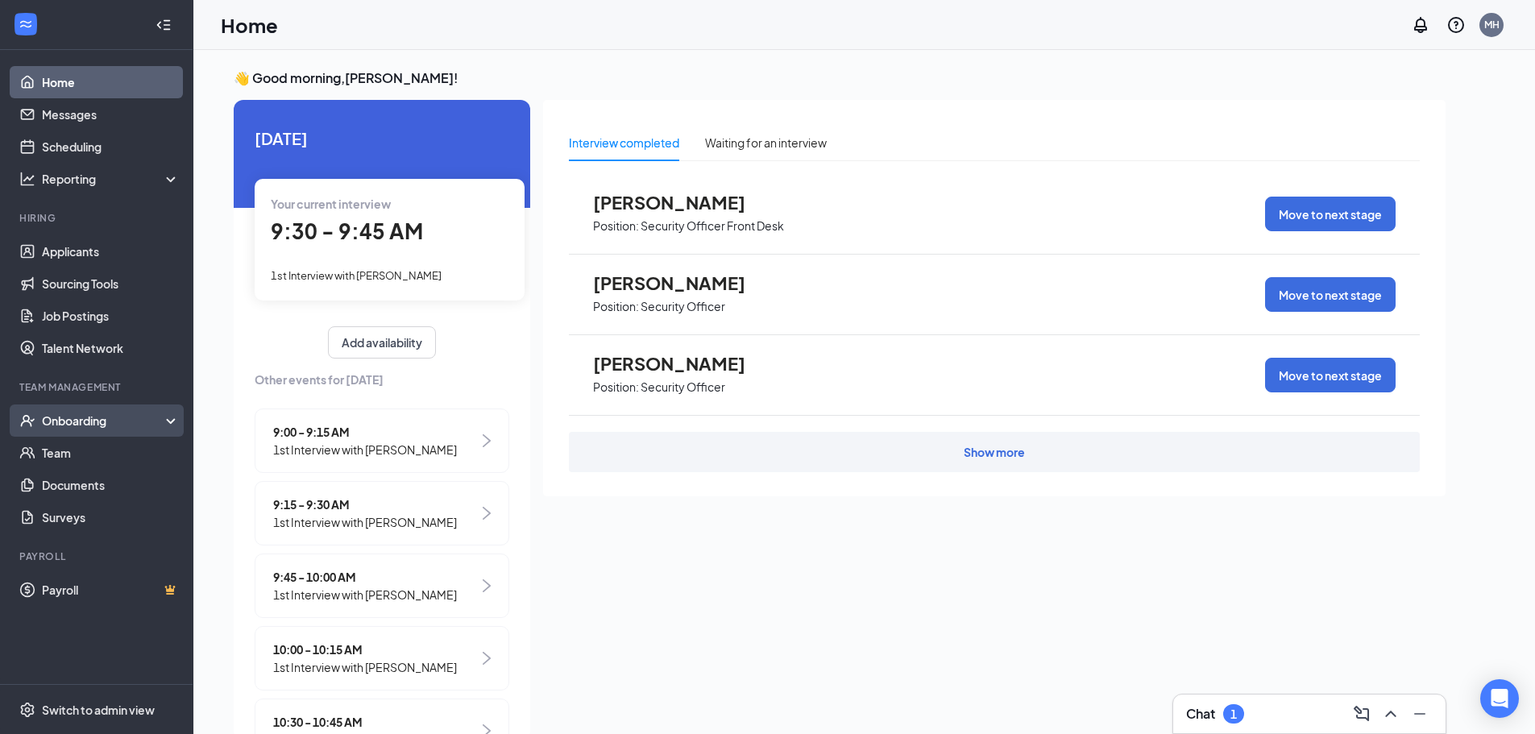
click at [92, 430] on div "Onboarding" at bounding box center [96, 421] width 193 height 32
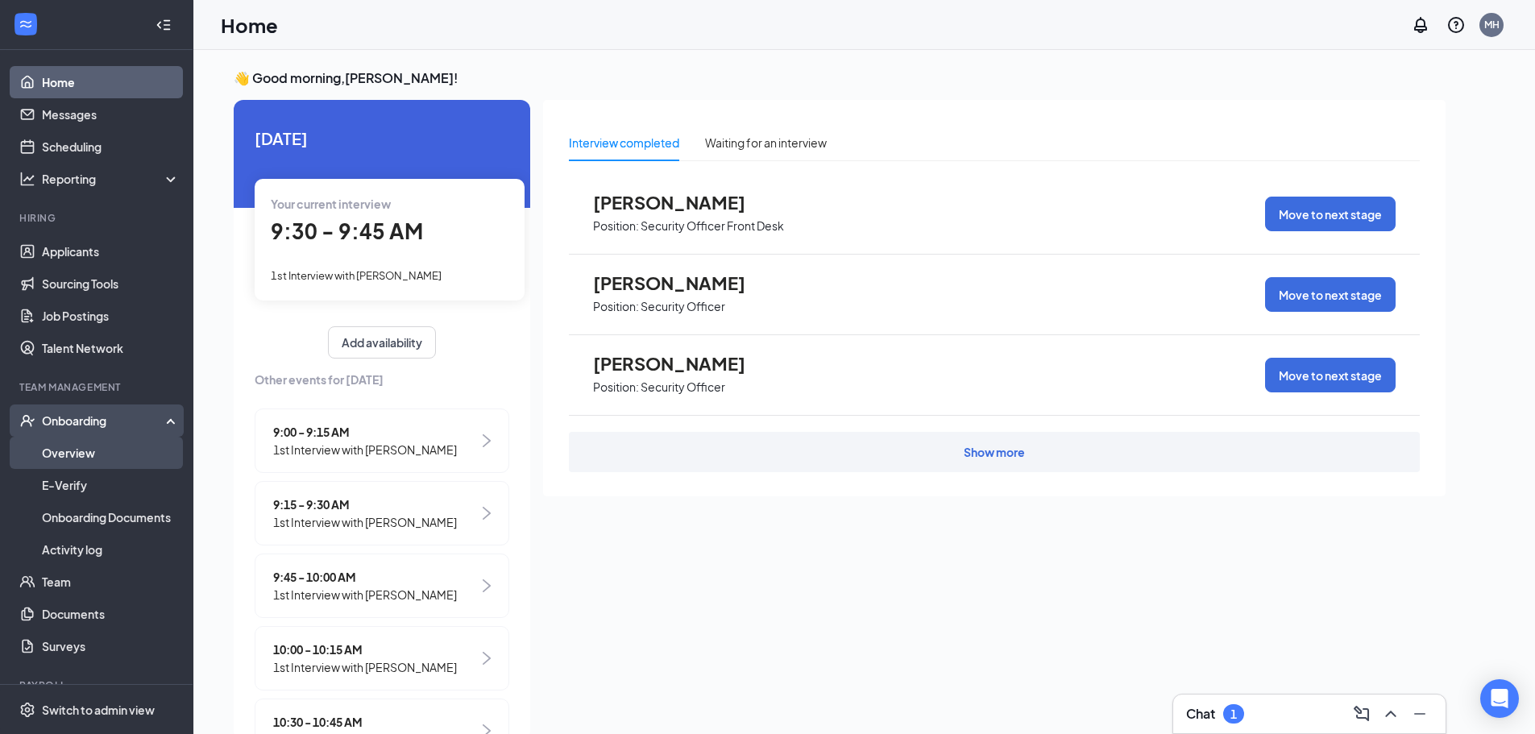
click at [89, 450] on link "Overview" at bounding box center [111, 453] width 138 height 32
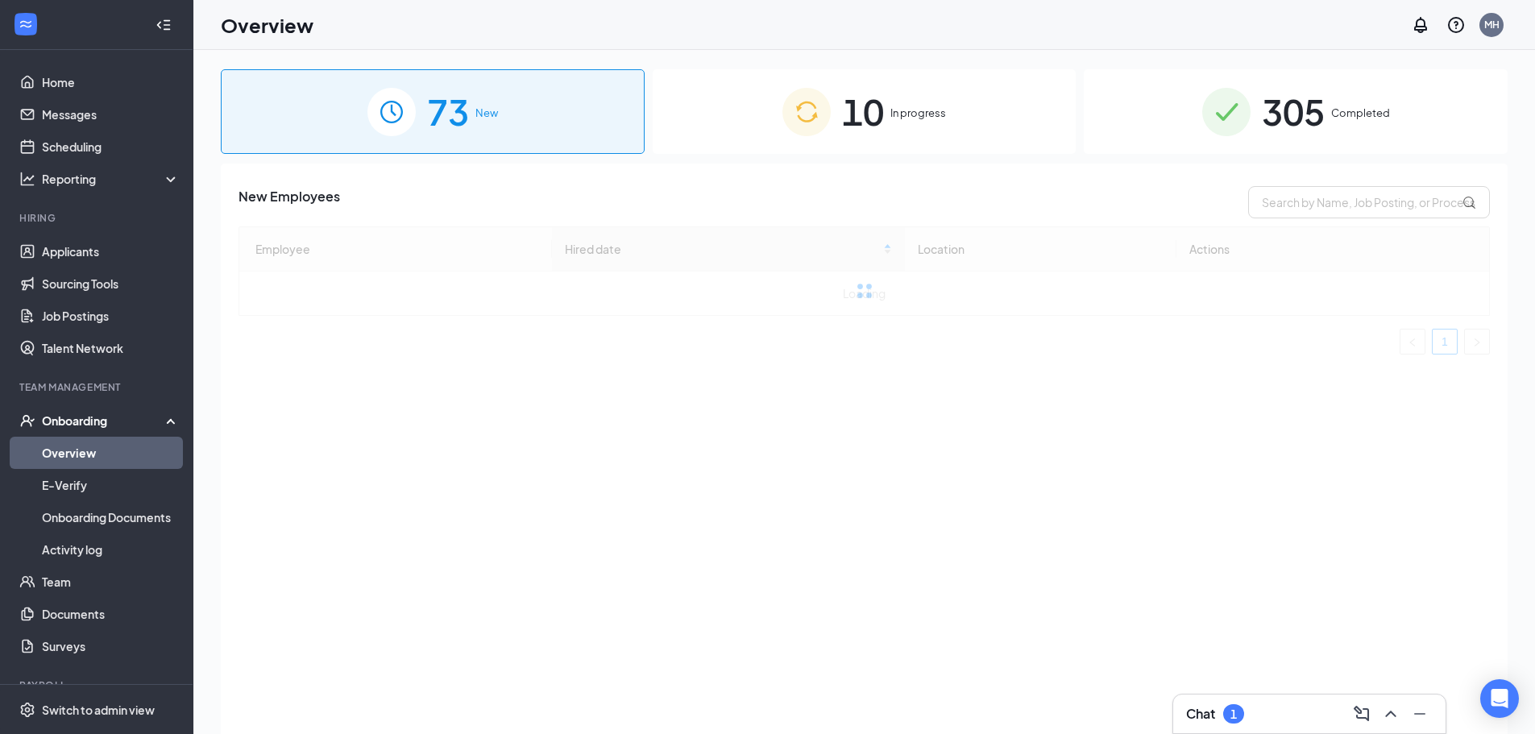
click at [1166, 126] on div "305 Completed" at bounding box center [1296, 111] width 424 height 85
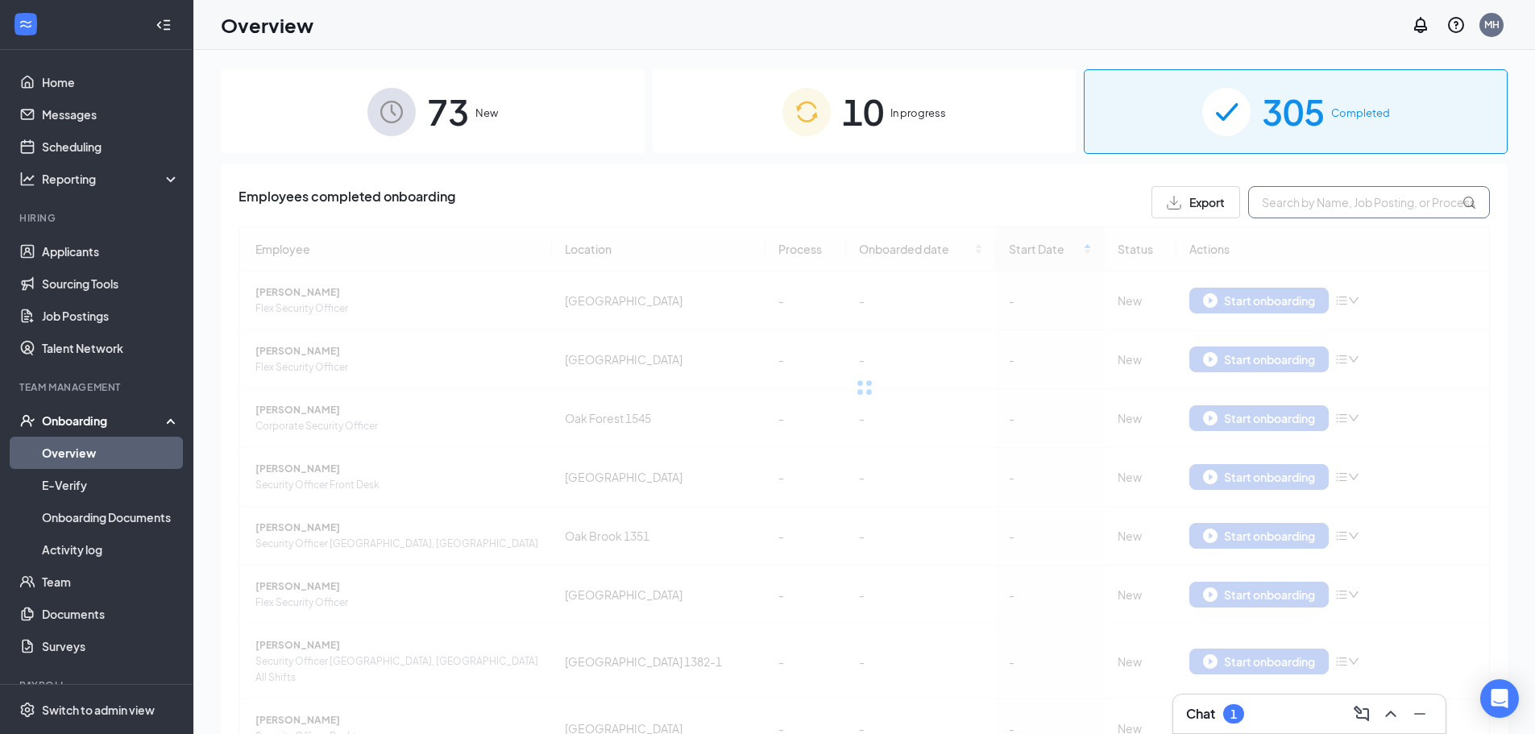
click at [1321, 198] on input "text" at bounding box center [1370, 202] width 242 height 32
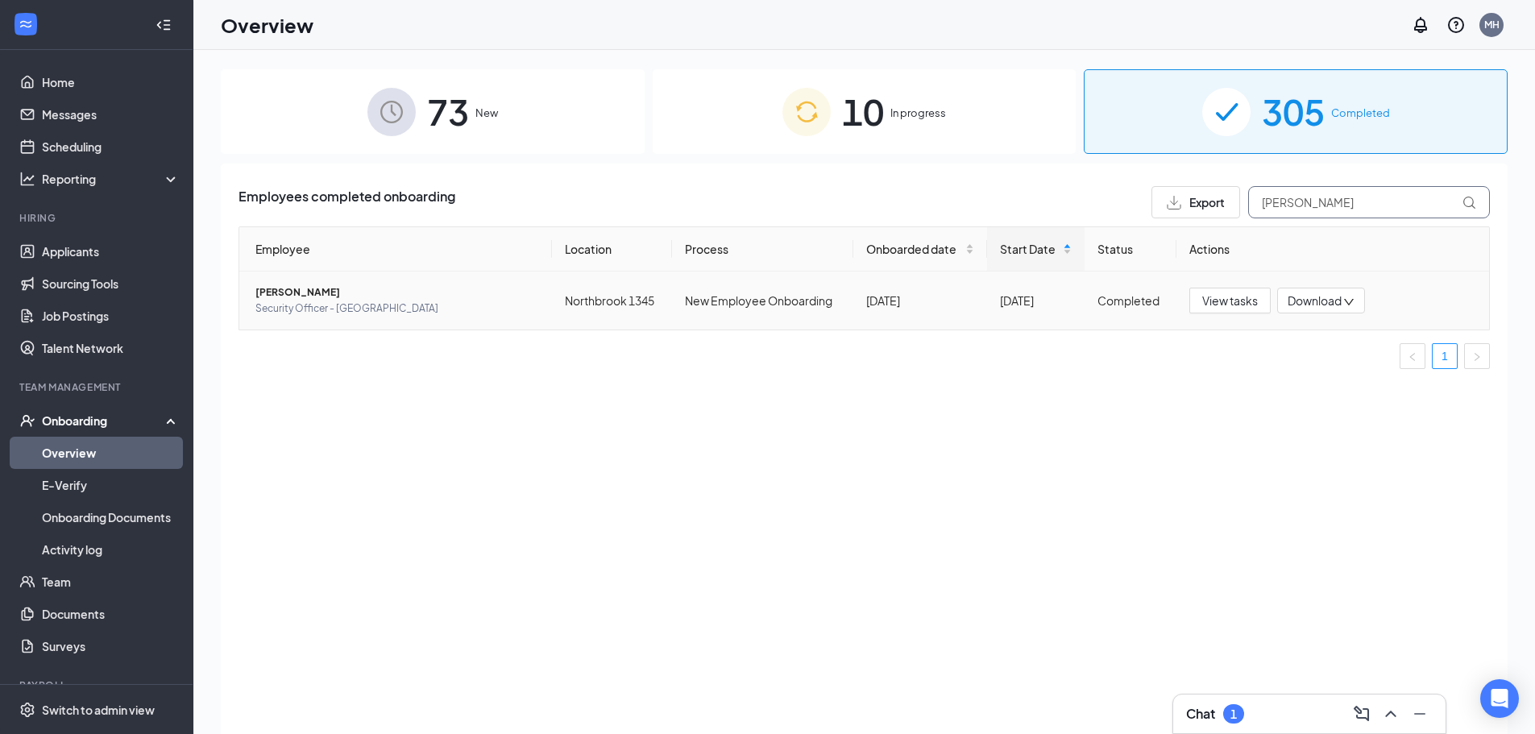
type input "[PERSON_NAME]"
click at [1318, 303] on span "Download" at bounding box center [1315, 301] width 54 height 17
click at [1330, 379] on div "Download files" at bounding box center [1374, 376] width 174 height 19
click at [1316, 300] on span "Download" at bounding box center [1315, 301] width 54 height 17
click at [1284, 382] on icon "Download" at bounding box center [1287, 376] width 19 height 19
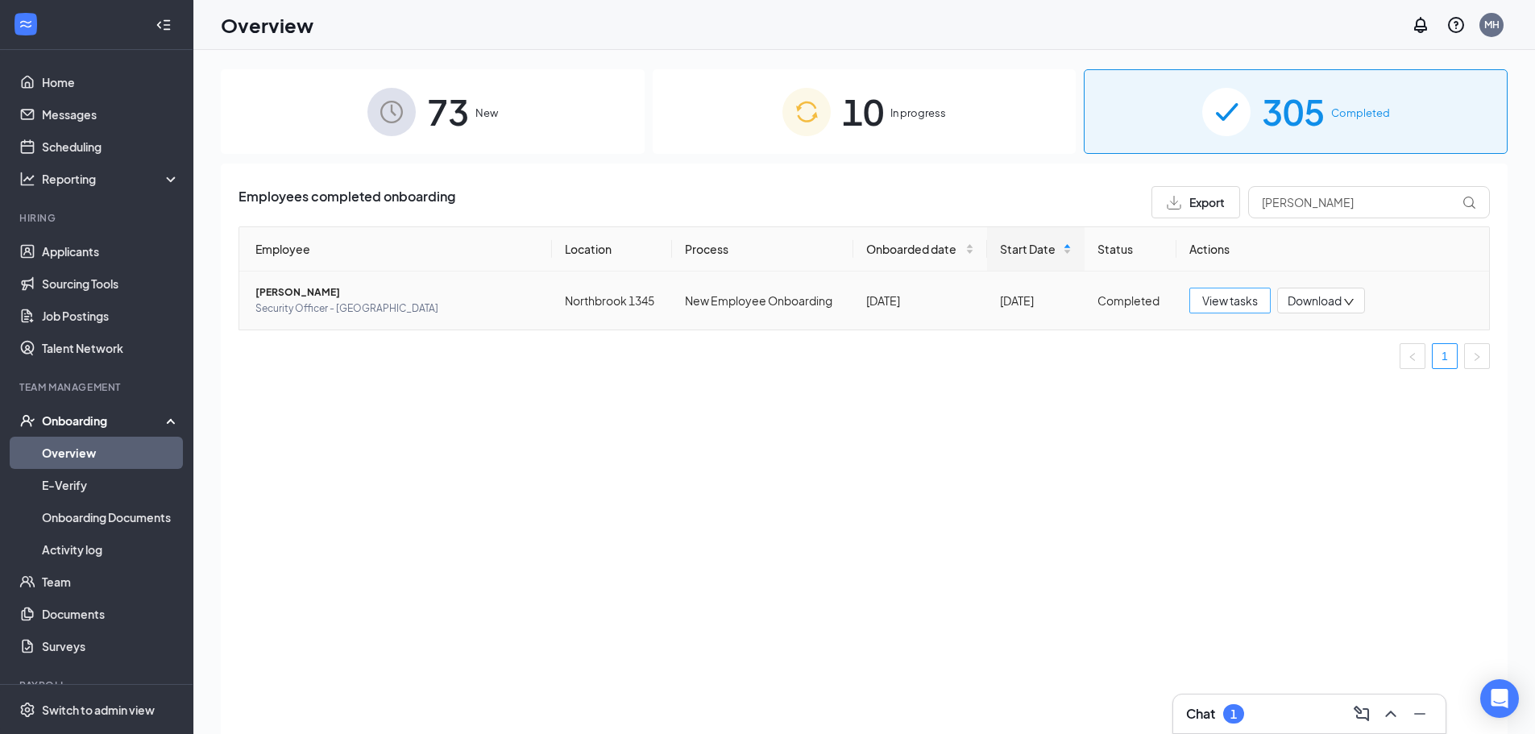
click at [1240, 303] on span "View tasks" at bounding box center [1231, 301] width 56 height 18
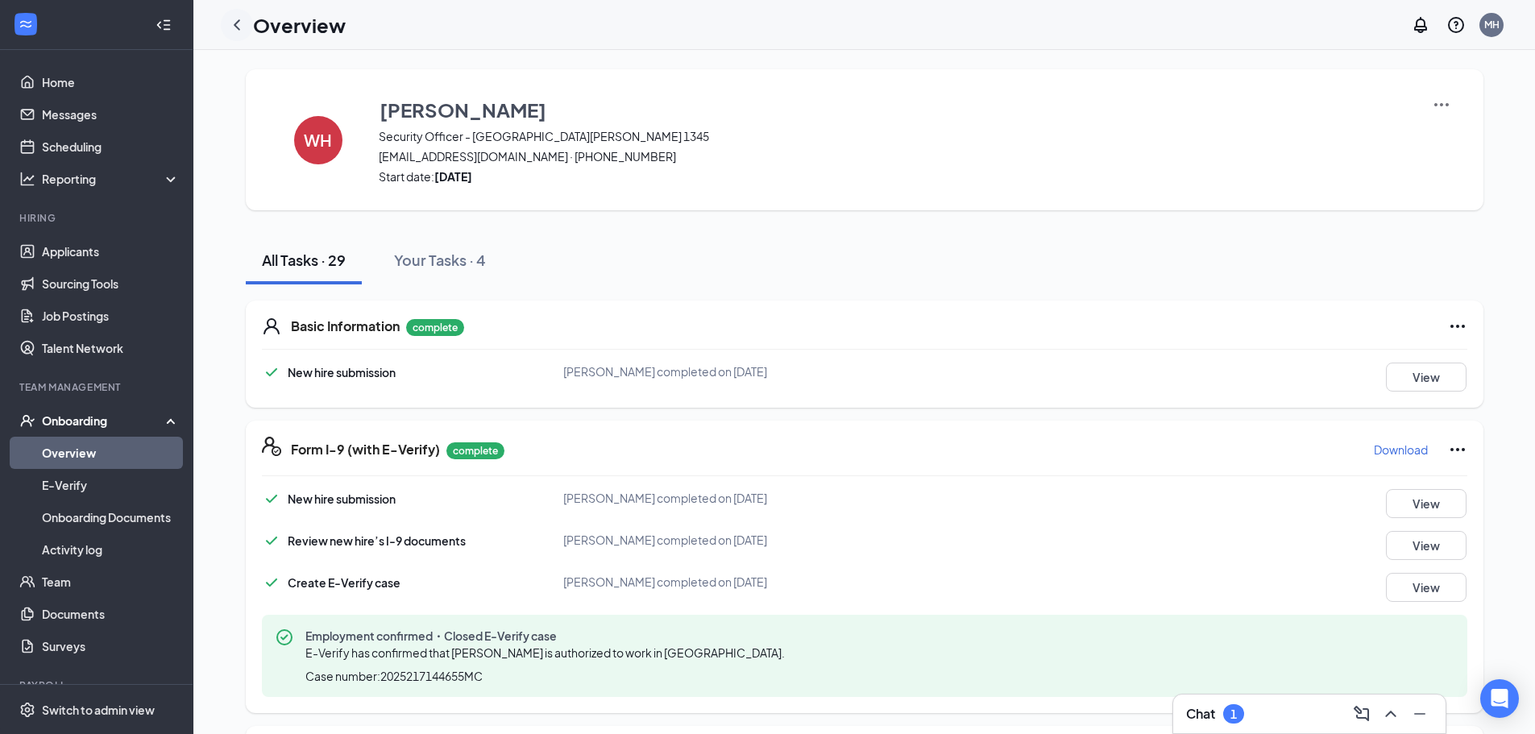
click at [239, 22] on icon "ChevronLeft" at bounding box center [236, 24] width 19 height 19
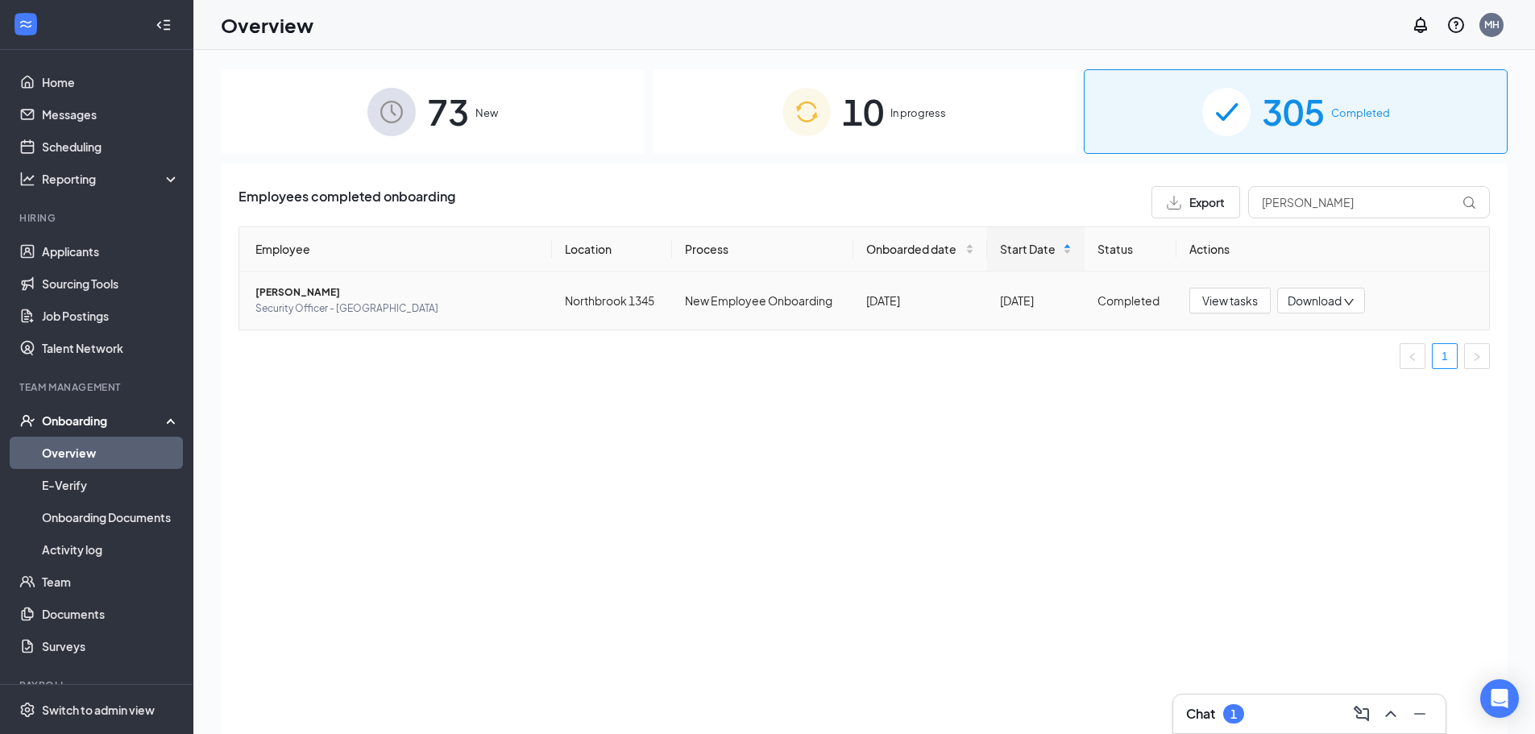
click at [1315, 299] on span "Download" at bounding box center [1315, 301] width 54 height 17
click at [1439, 378] on div "Download files" at bounding box center [1374, 376] width 174 height 19
click at [1439, 378] on div "Employee Location Process Onboarded date Start Date Status Actions [PERSON_NAME…" at bounding box center [865, 304] width 1252 height 156
click at [1288, 301] on span "Download" at bounding box center [1315, 301] width 54 height 17
click at [1317, 341] on div "Download summary" at bounding box center [1365, 340] width 174 height 19
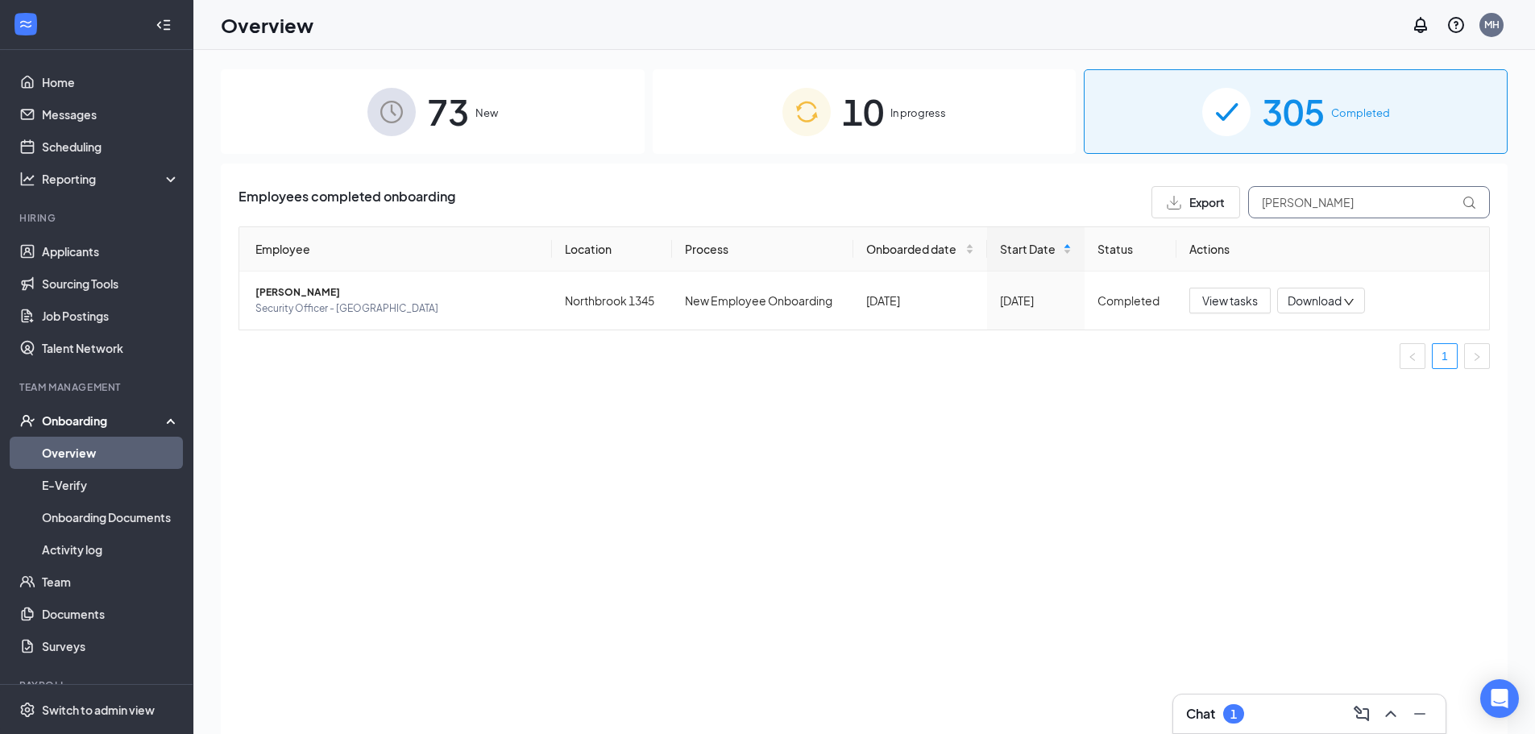
drag, startPoint x: 1311, startPoint y: 206, endPoint x: 1192, endPoint y: 187, distance: 120.9
click at [1194, 187] on div "Export [PERSON_NAME]" at bounding box center [1321, 202] width 339 height 32
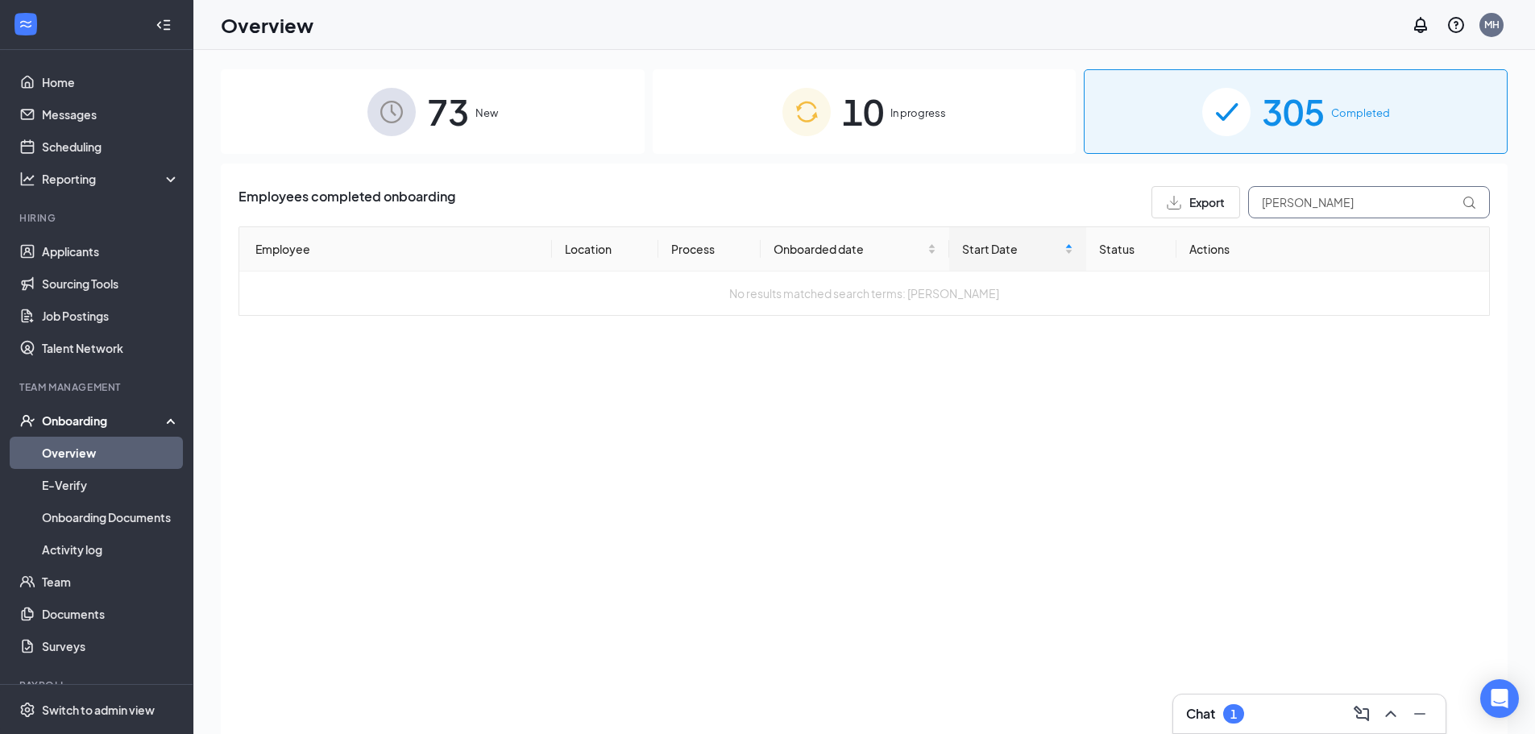
type input "[PERSON_NAME]"
drag, startPoint x: 671, startPoint y: 139, endPoint x: 963, endPoint y: 201, distance: 298.1
click at [672, 139] on div "10 In progress" at bounding box center [865, 111] width 424 height 85
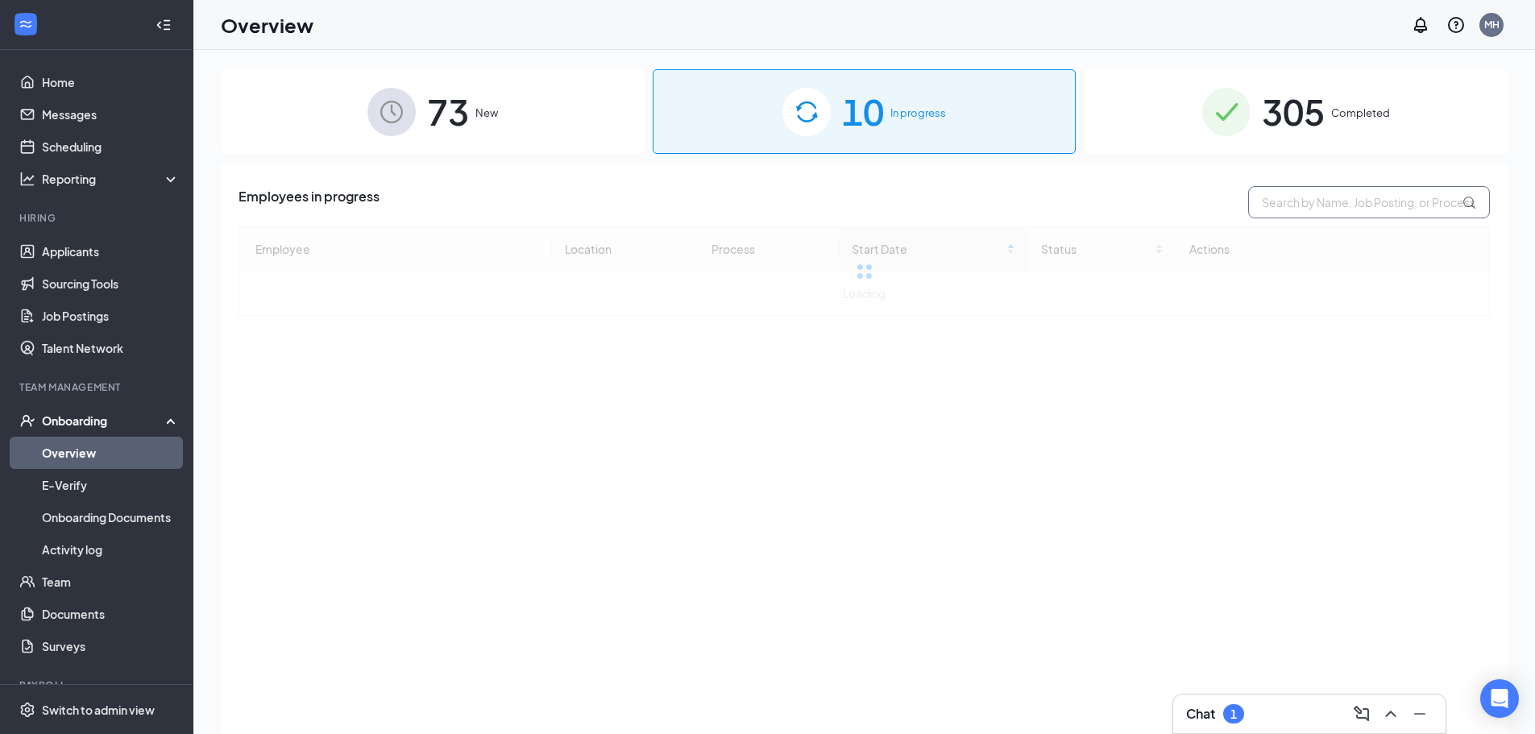
click at [1282, 212] on input "text" at bounding box center [1370, 202] width 242 height 32
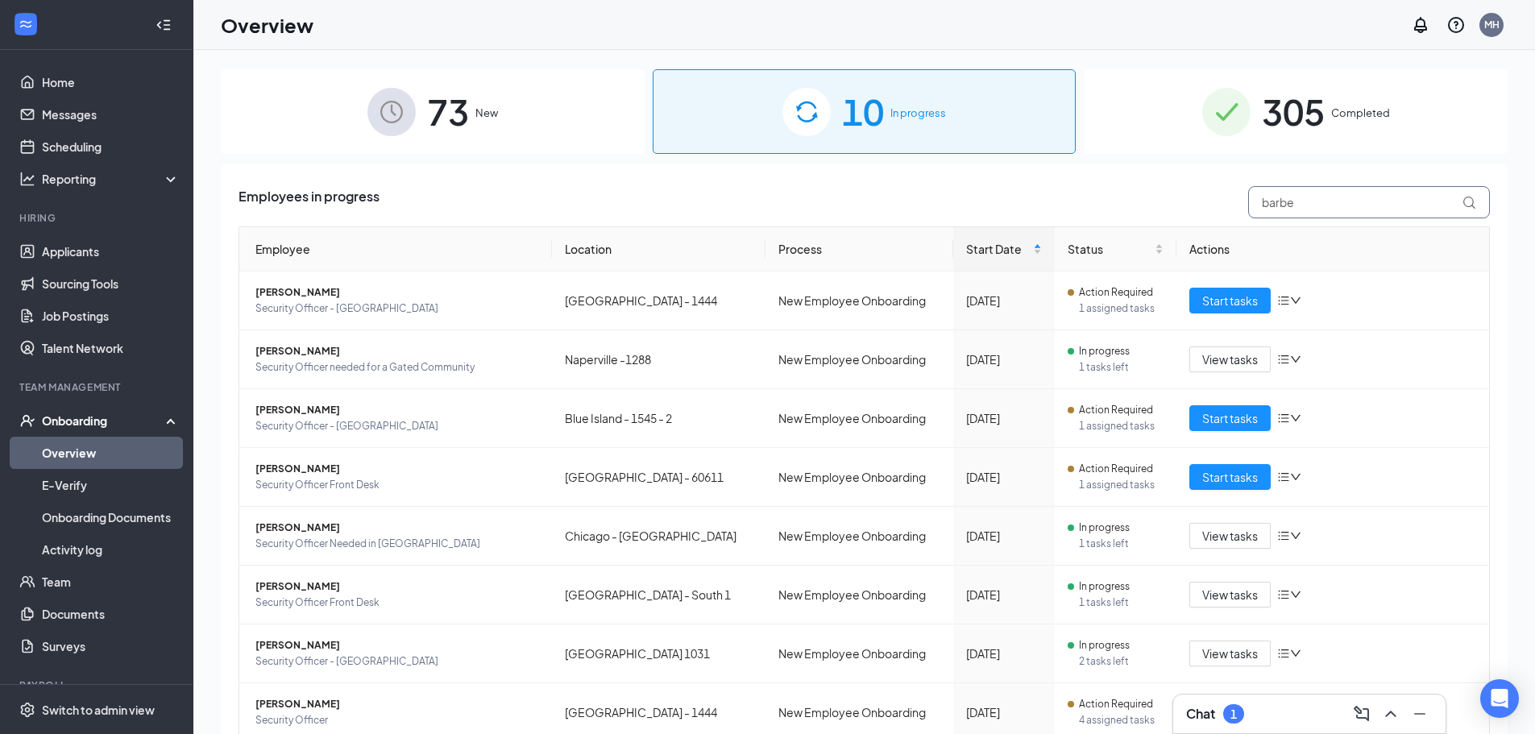
type input "[PERSON_NAME]"
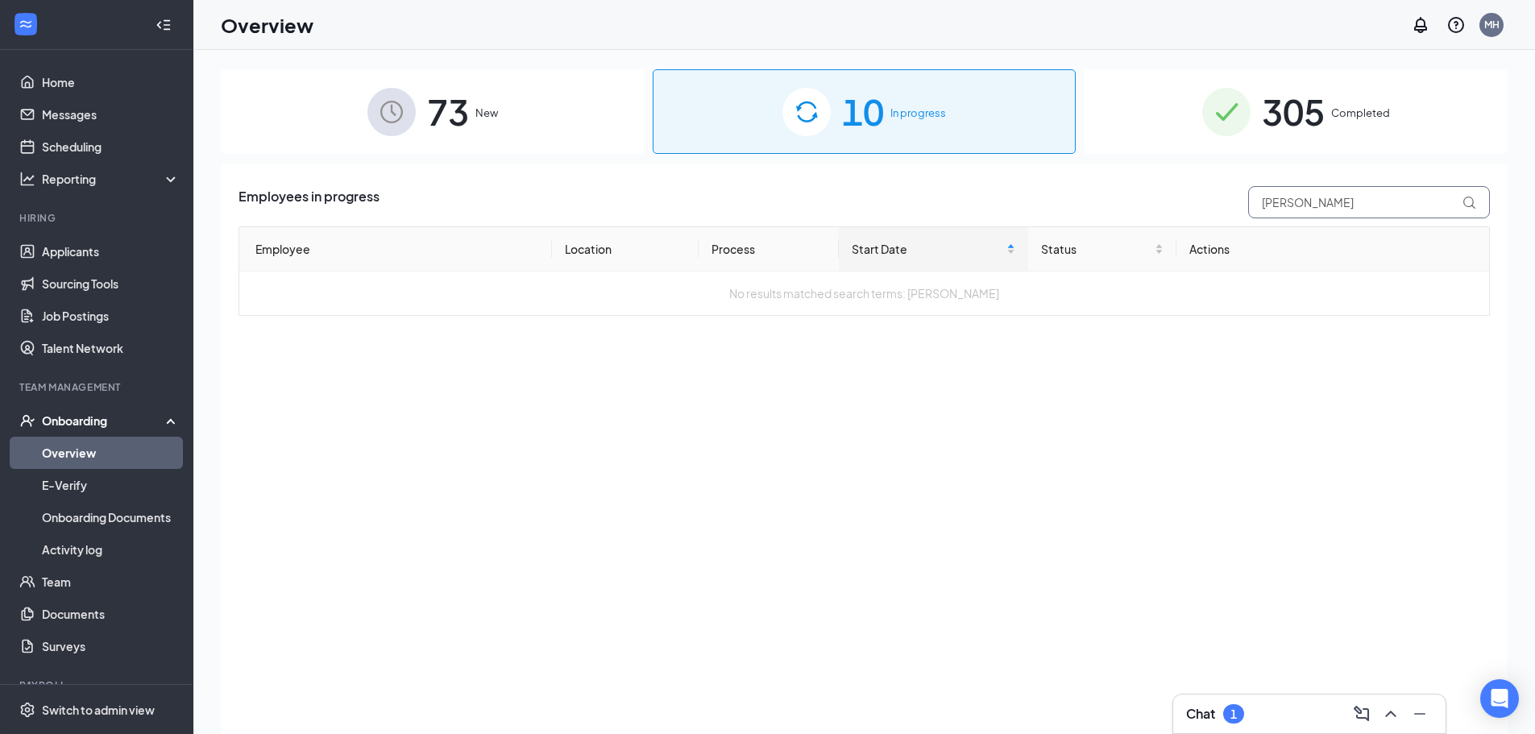
drag, startPoint x: 1324, startPoint y: 197, endPoint x: 1219, endPoint y: 202, distance: 105.7
click at [1219, 202] on div "Employees in progress [PERSON_NAME]" at bounding box center [865, 202] width 1252 height 32
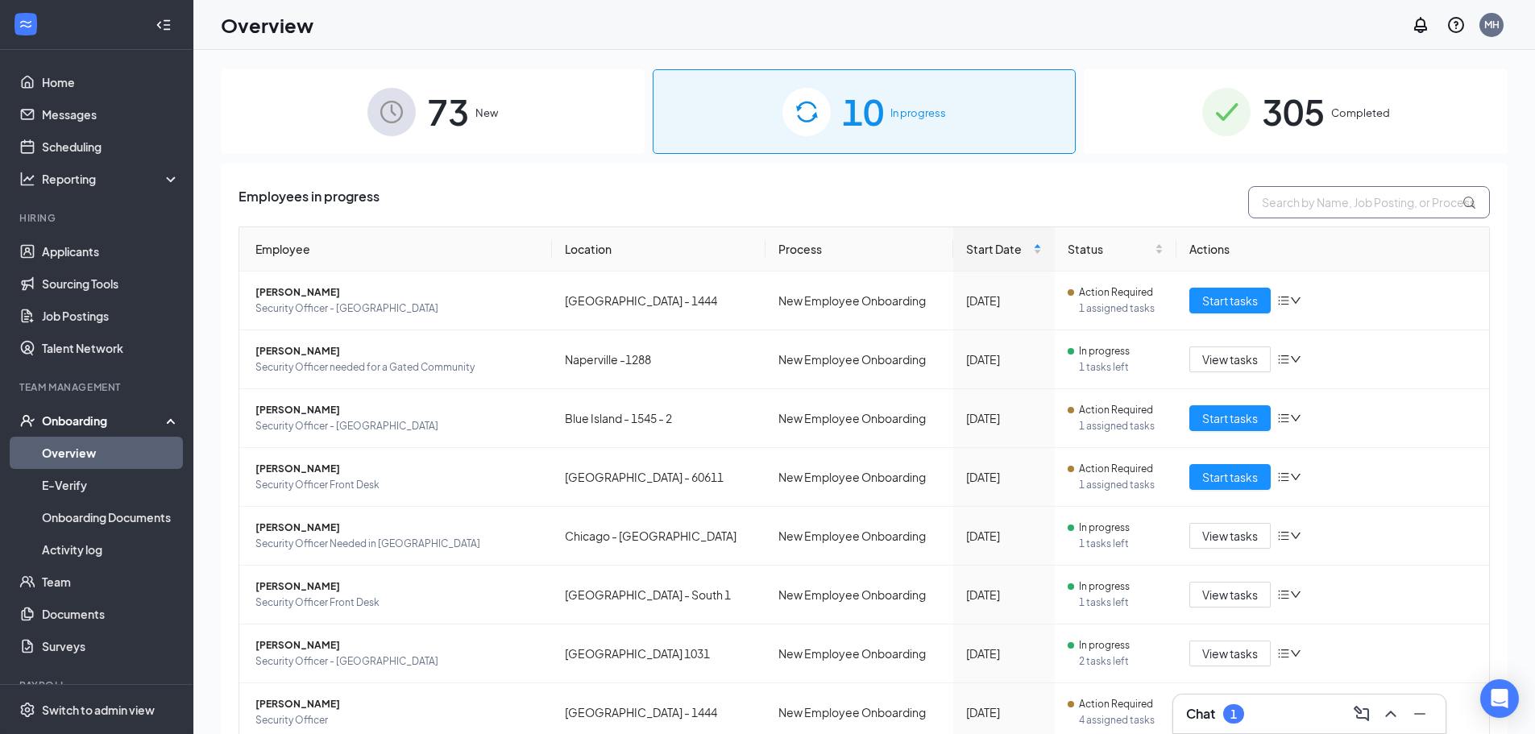
click at [1302, 196] on input "text" at bounding box center [1370, 202] width 242 height 32
click at [1390, 125] on div "305 Completed" at bounding box center [1296, 111] width 424 height 85
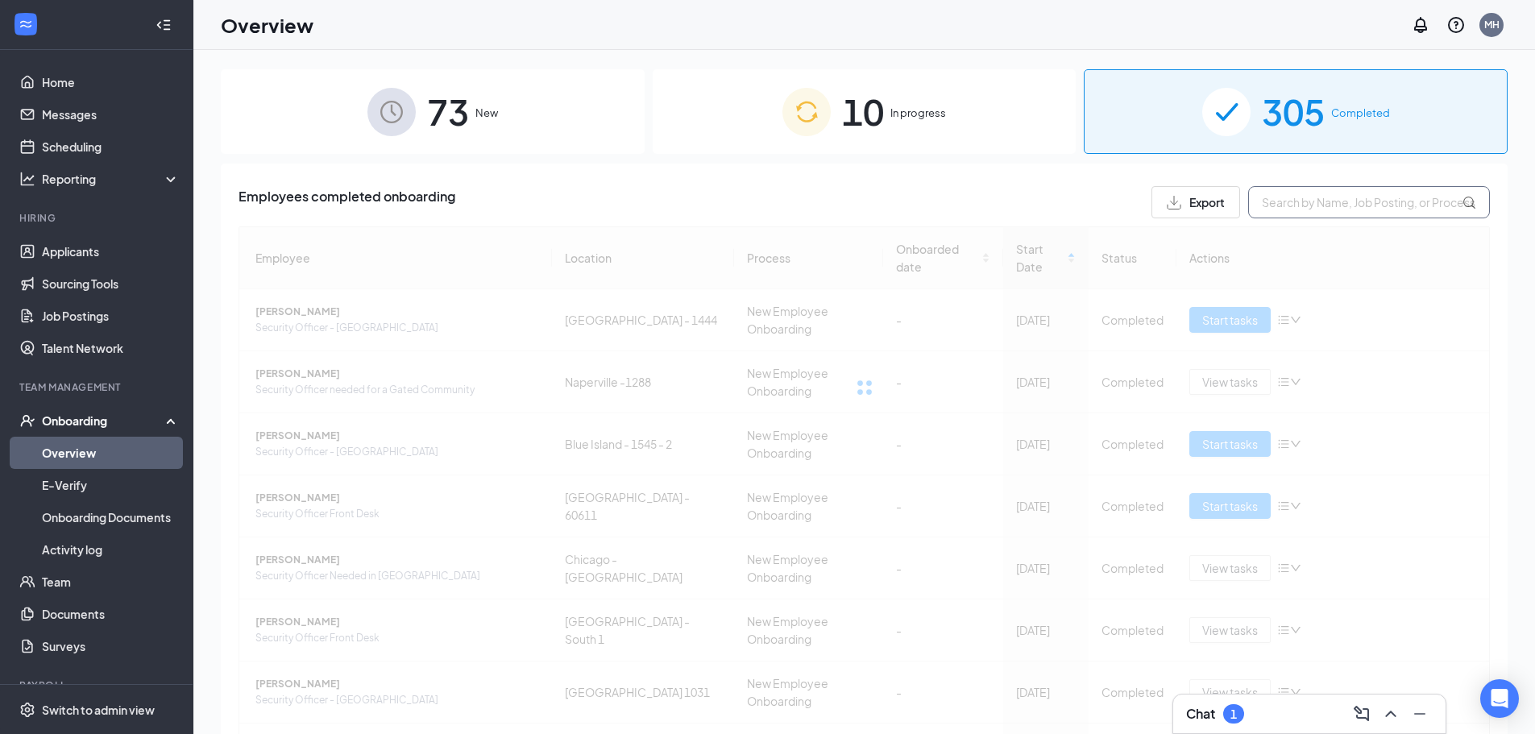
click at [1355, 199] on input "text" at bounding box center [1370, 202] width 242 height 32
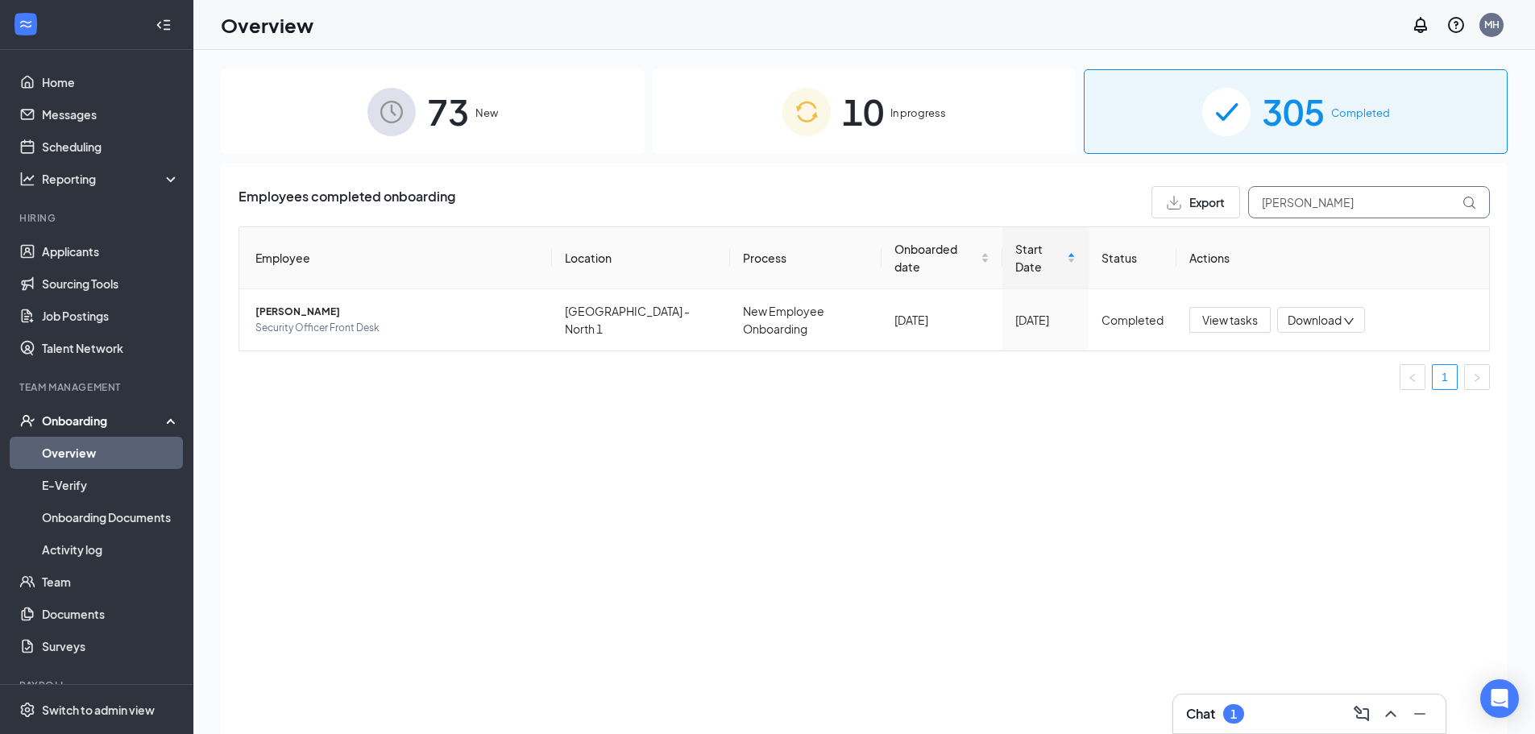
type input "[PERSON_NAME]"
click at [960, 126] on div "10 In progress" at bounding box center [865, 111] width 424 height 85
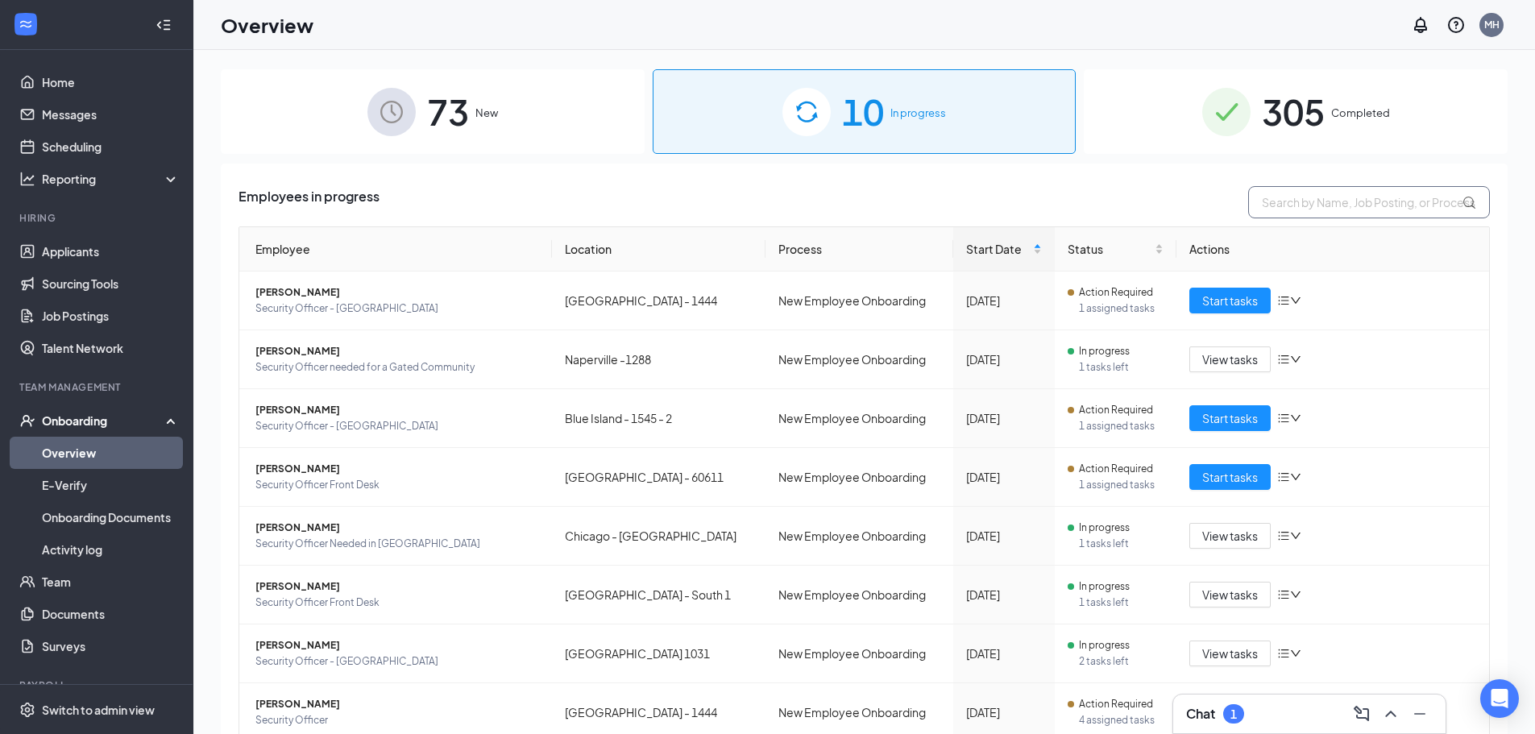
click at [1377, 204] on input "text" at bounding box center [1370, 202] width 242 height 32
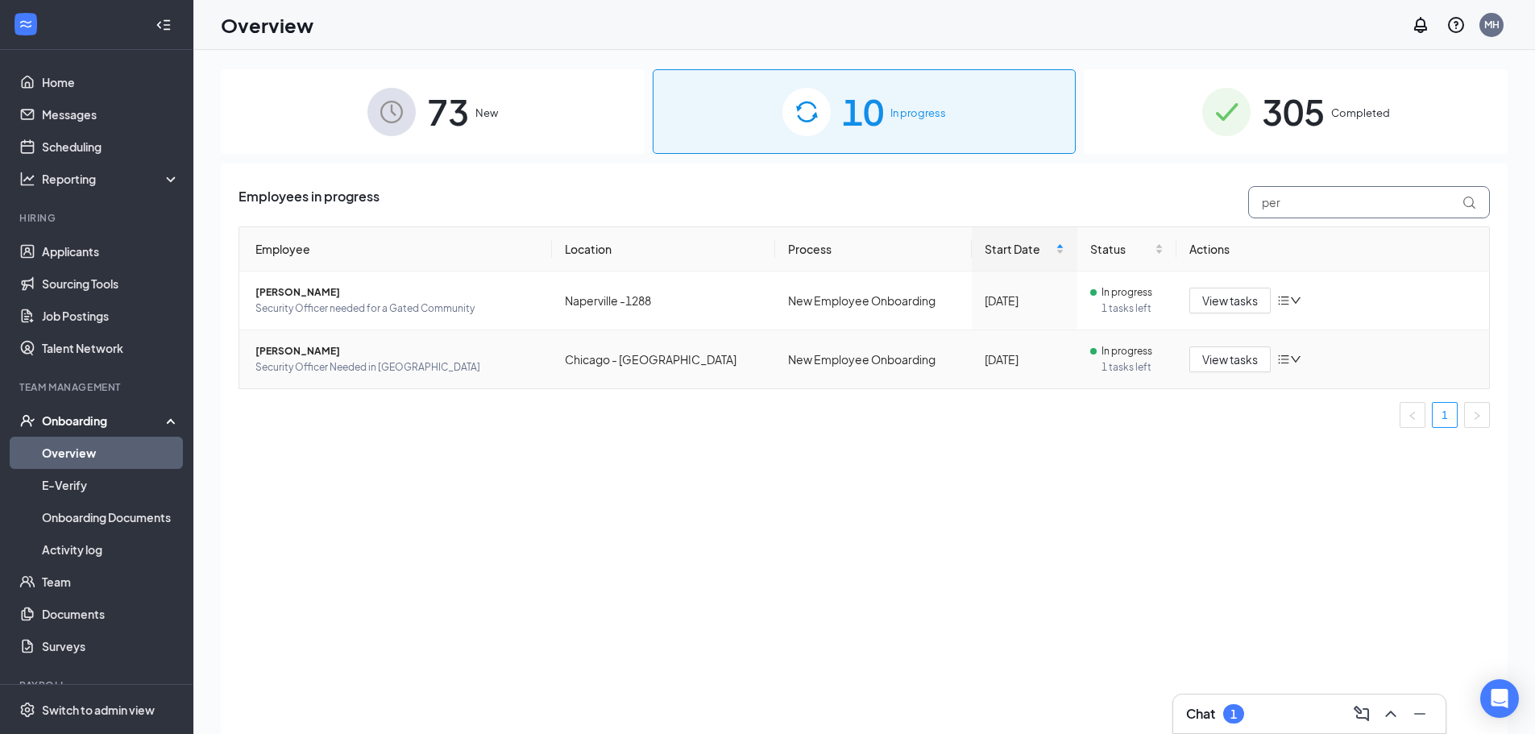
type input "per"
click at [291, 353] on span "[PERSON_NAME]" at bounding box center [398, 351] width 284 height 16
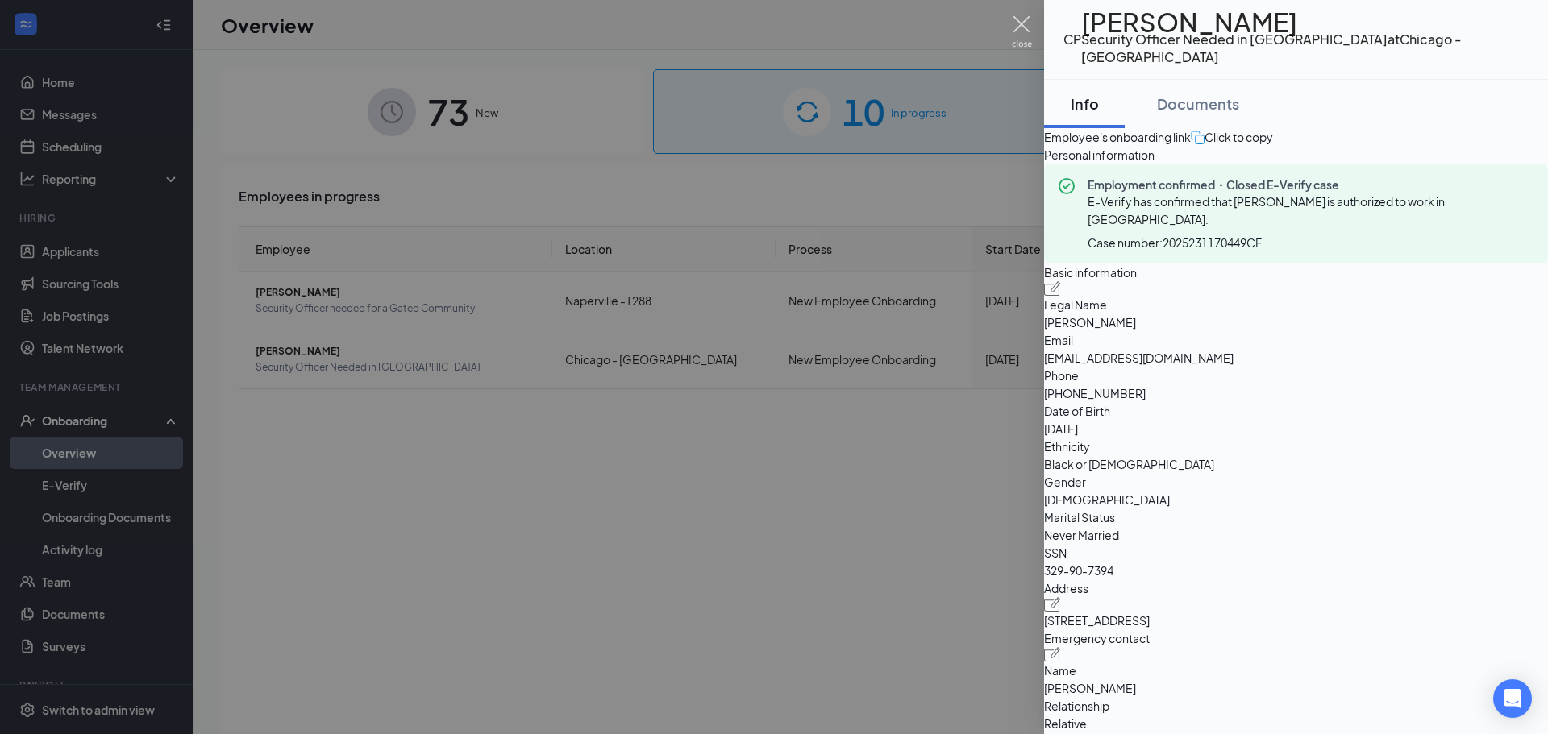
click at [1021, 23] on img at bounding box center [1022, 31] width 20 height 31
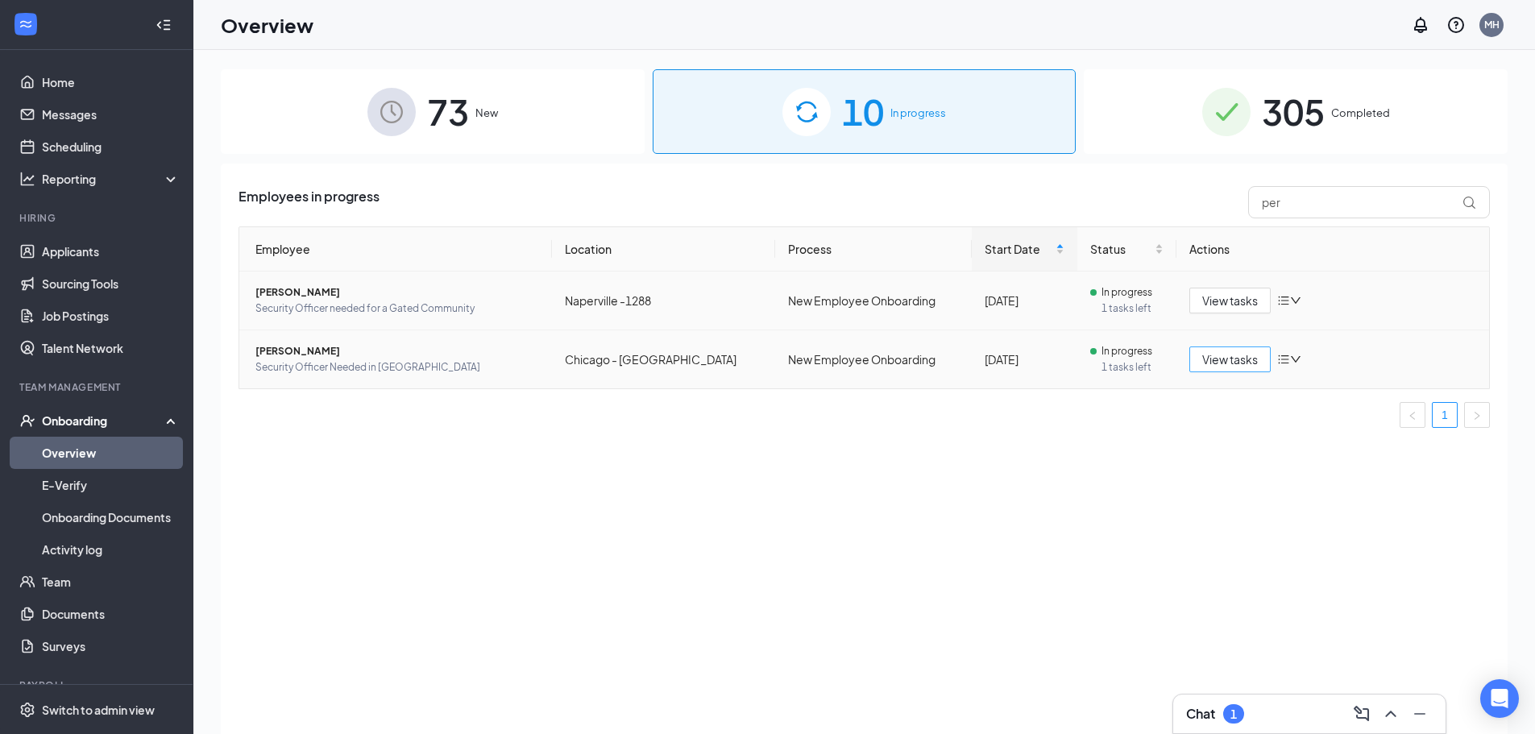
click at [1227, 355] on span "View tasks" at bounding box center [1231, 360] width 56 height 18
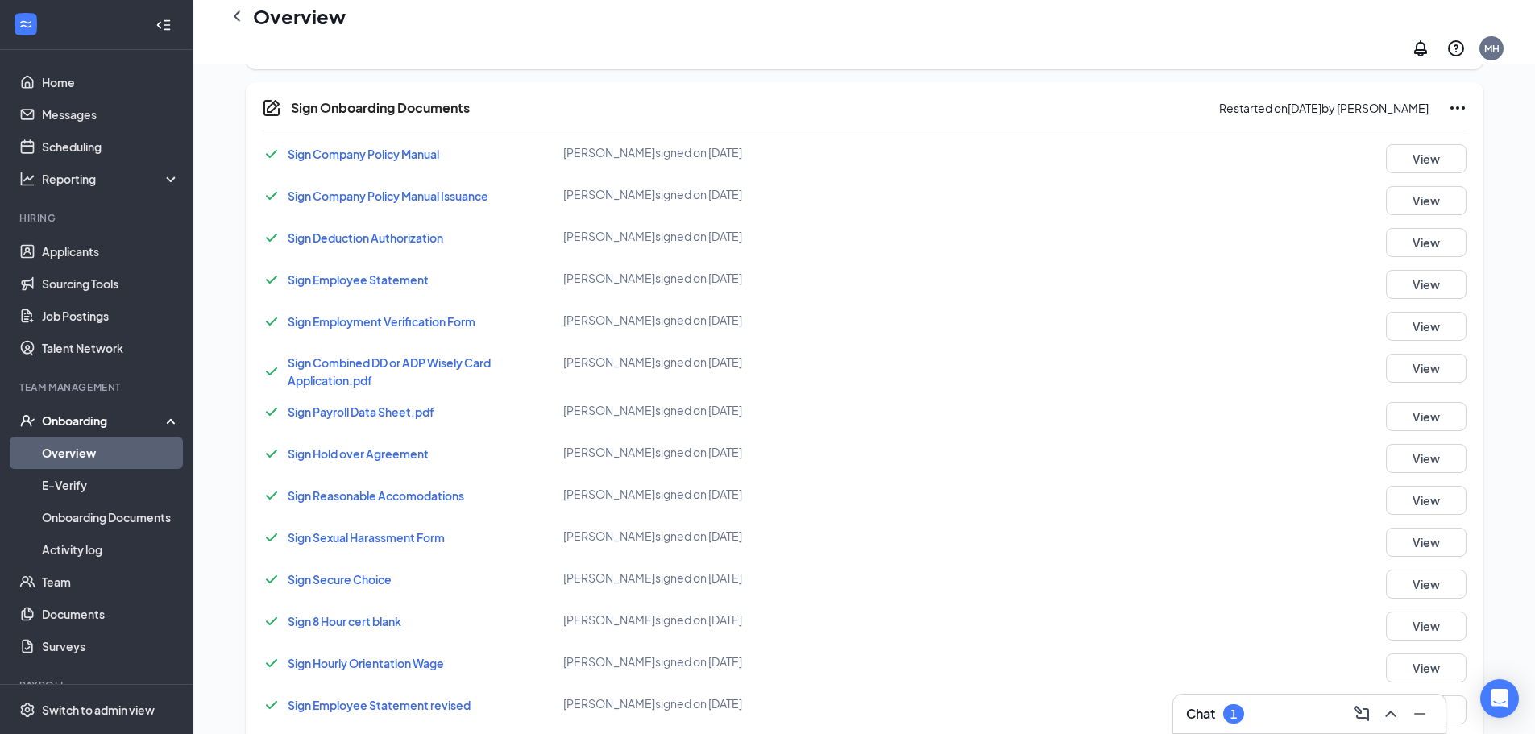
scroll to position [1756, 0]
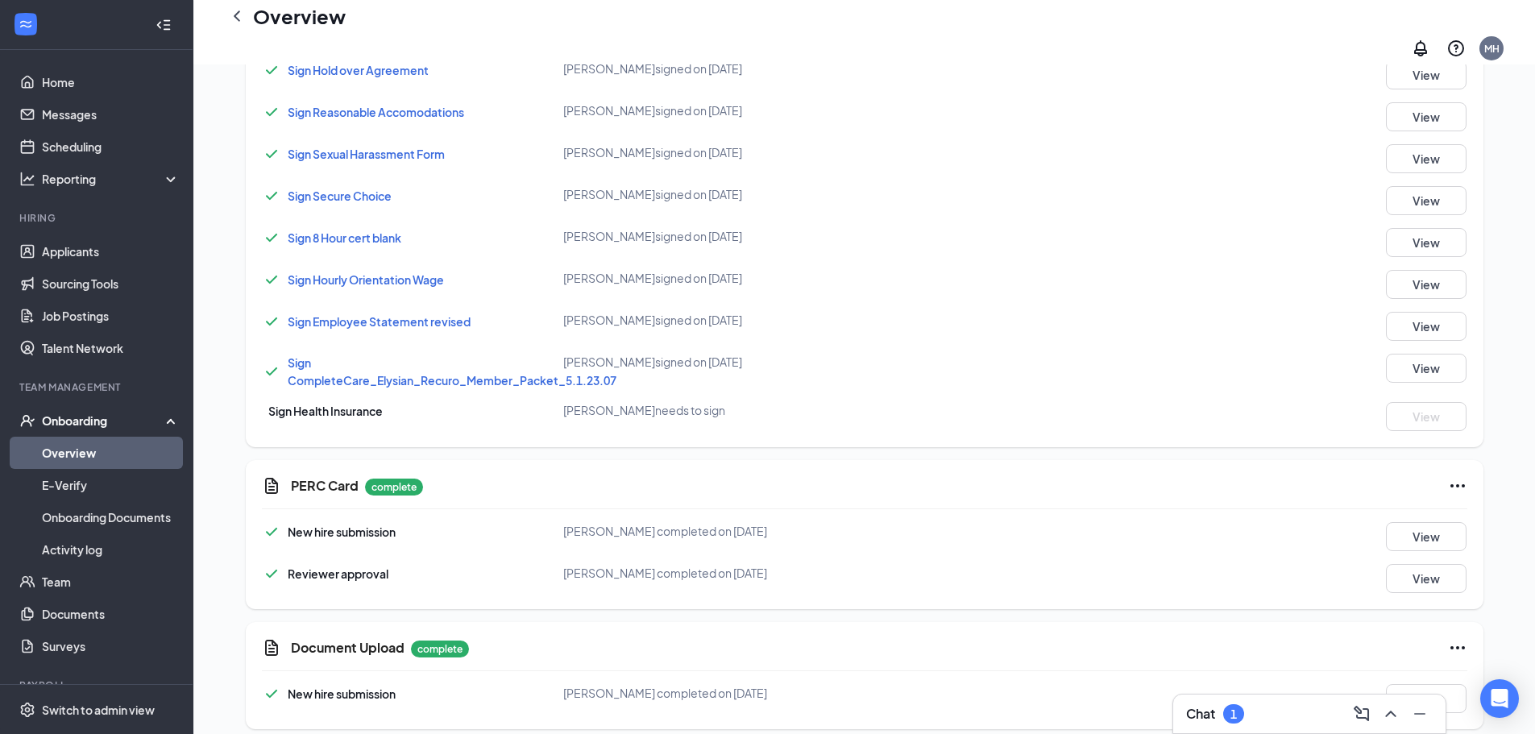
click at [383, 404] on span "Sign Health Insurance" at bounding box center [325, 411] width 114 height 15
click at [662, 402] on div "[PERSON_NAME] needs to sign" at bounding box center [764, 410] width 402 height 16
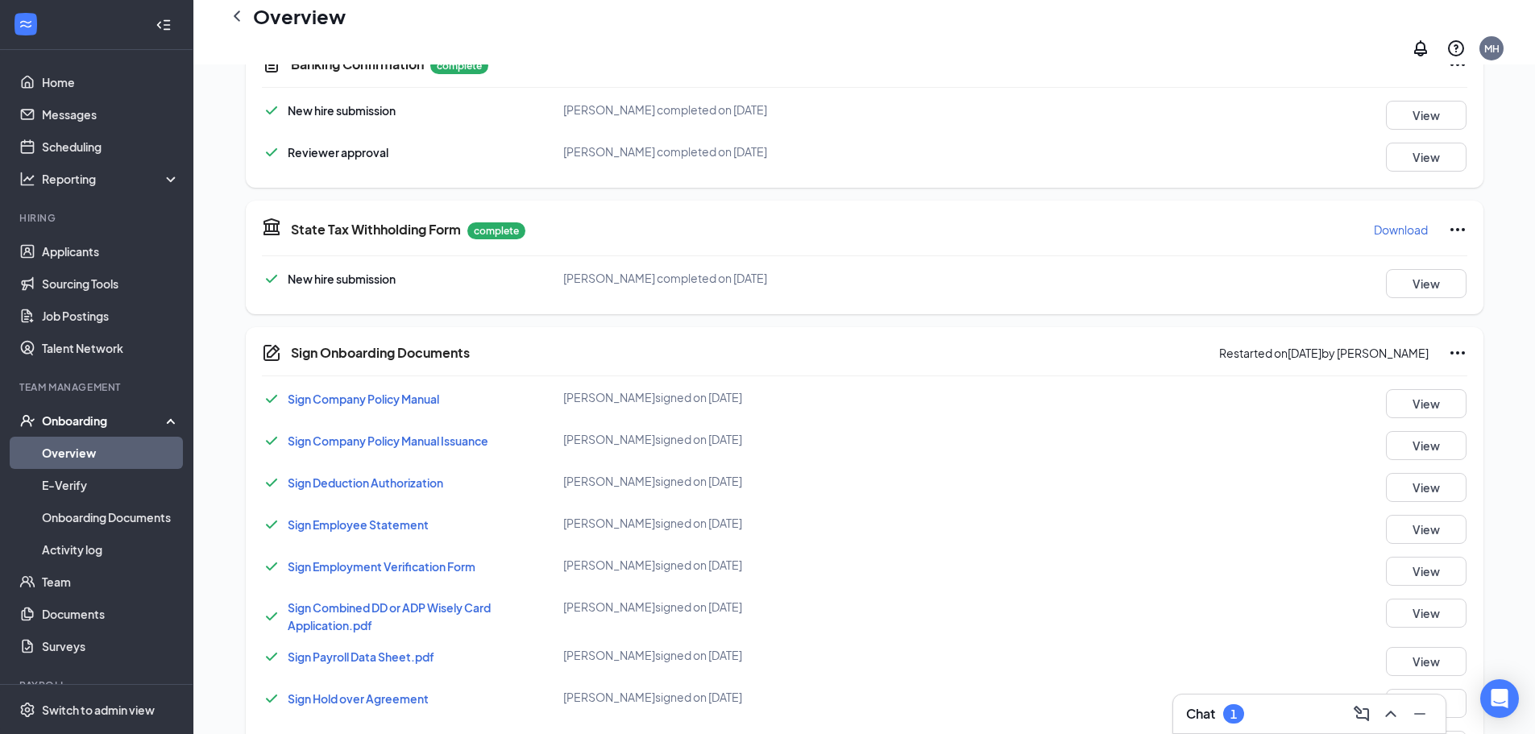
scroll to position [1128, 0]
click at [1463, 350] on icon "Ellipses" at bounding box center [1458, 351] width 15 height 3
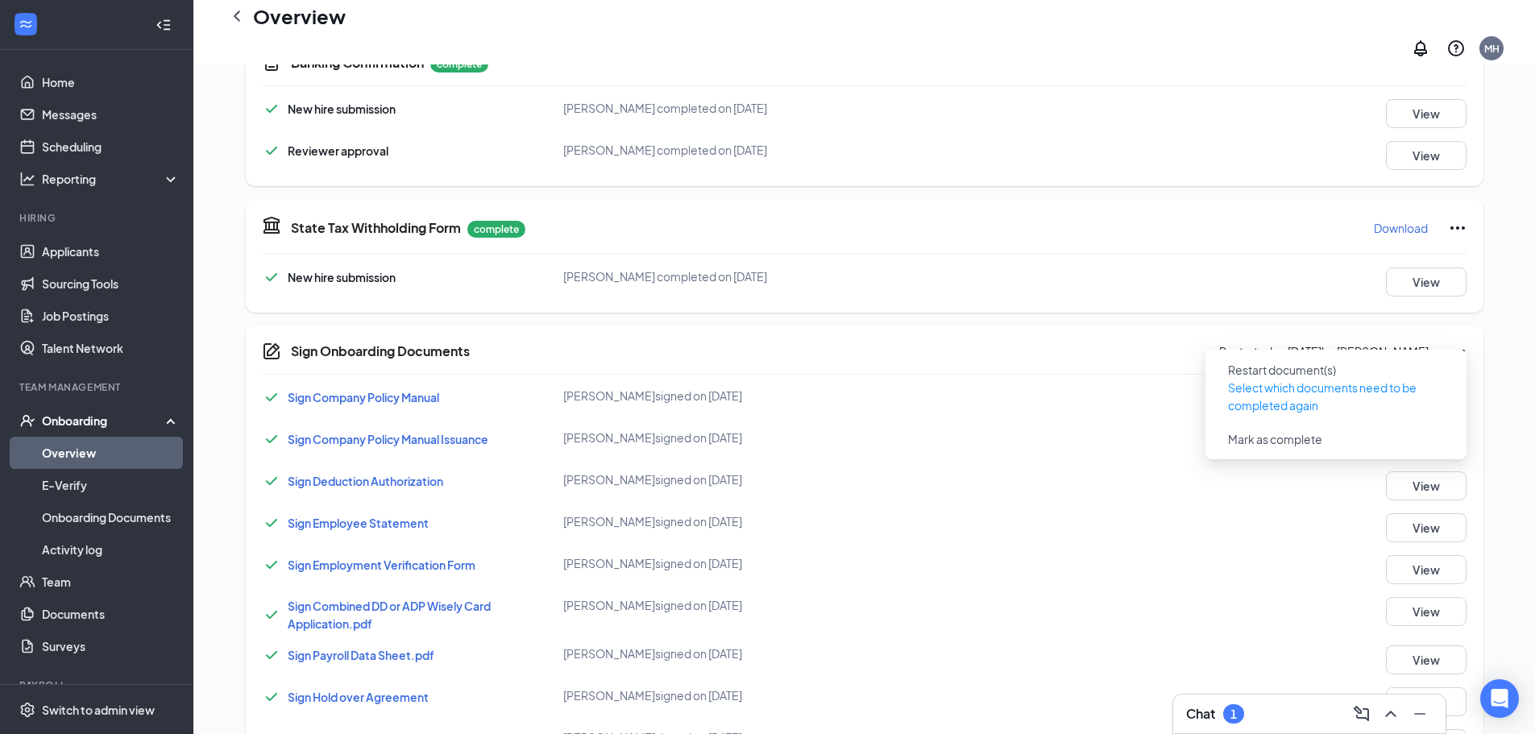
click at [891, 472] on div "[PERSON_NAME] signed on [DATE]" at bounding box center [764, 480] width 402 height 16
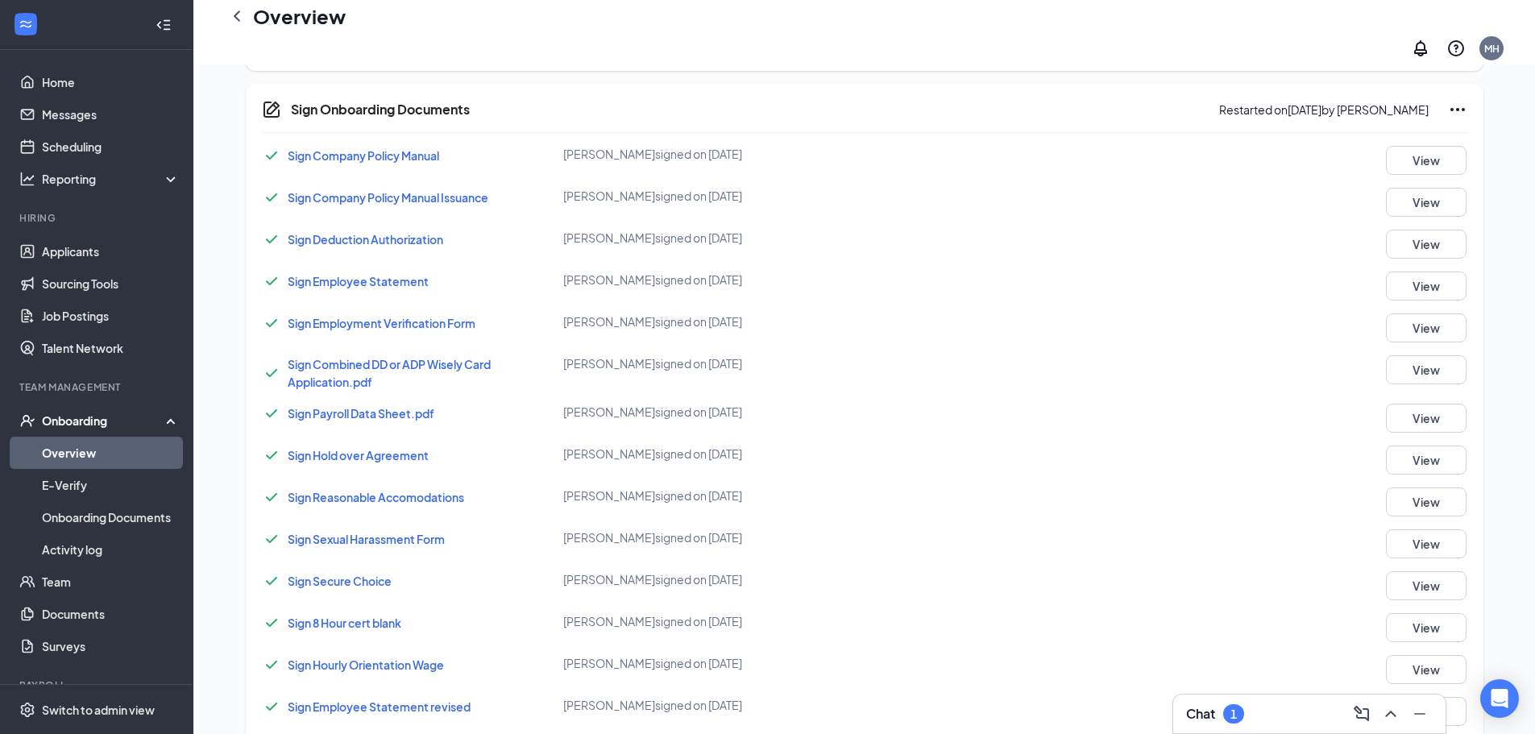
scroll to position [1756, 0]
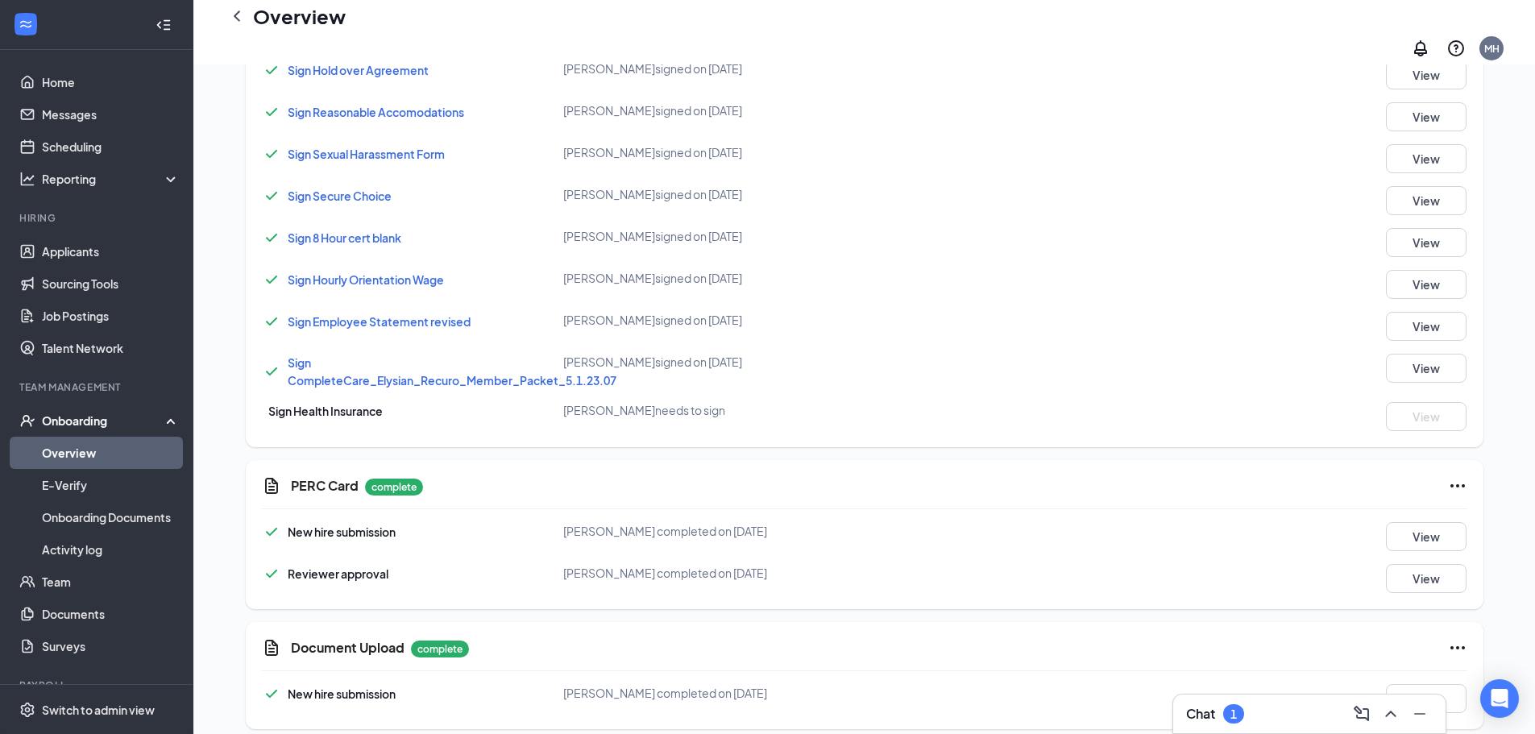
click at [663, 384] on div "Sign Company Policy Manual [PERSON_NAME] signed on [DATE] View Sign Company Pol…" at bounding box center [865, 96] width 1206 height 671
click at [317, 404] on span "Sign Health Insurance" at bounding box center [325, 411] width 114 height 15
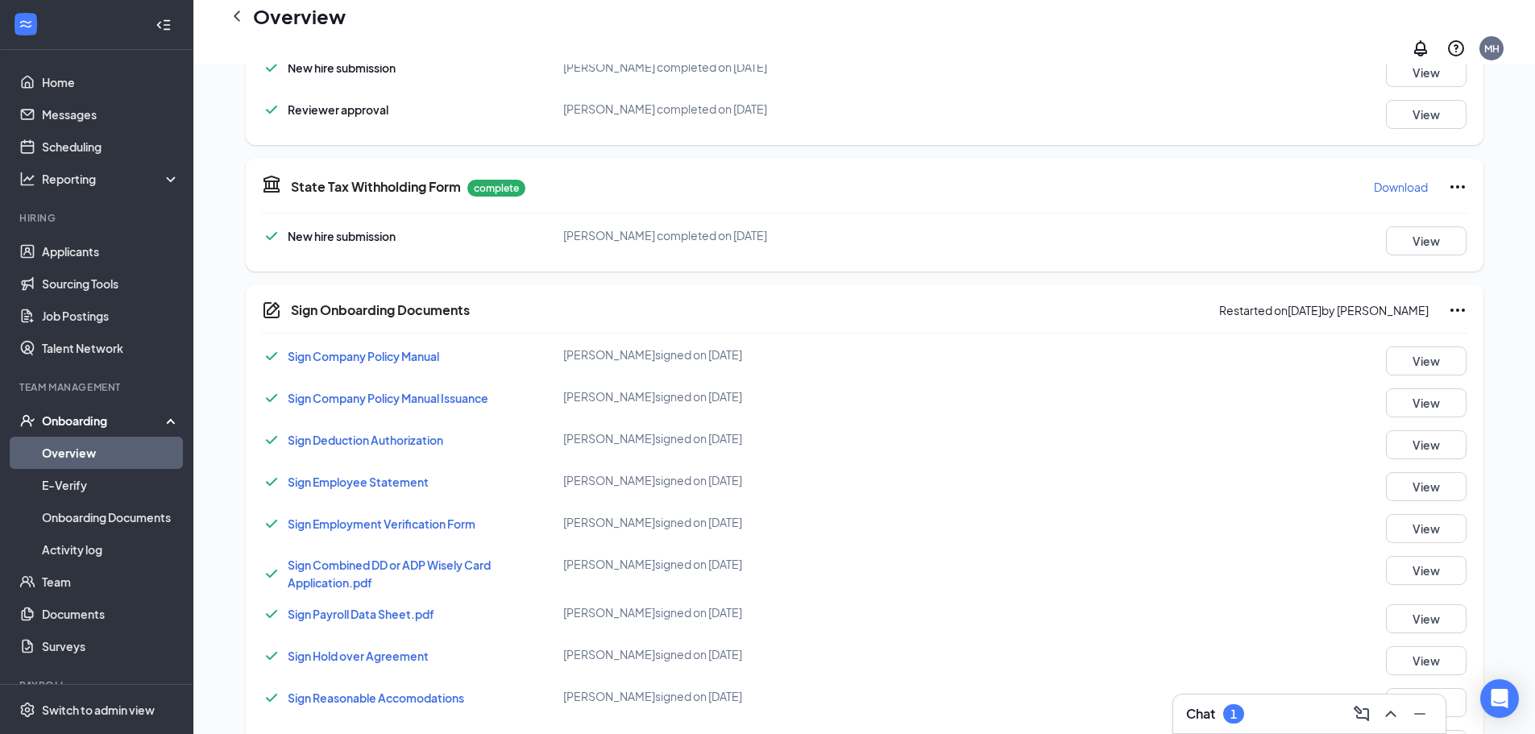
scroll to position [950, 0]
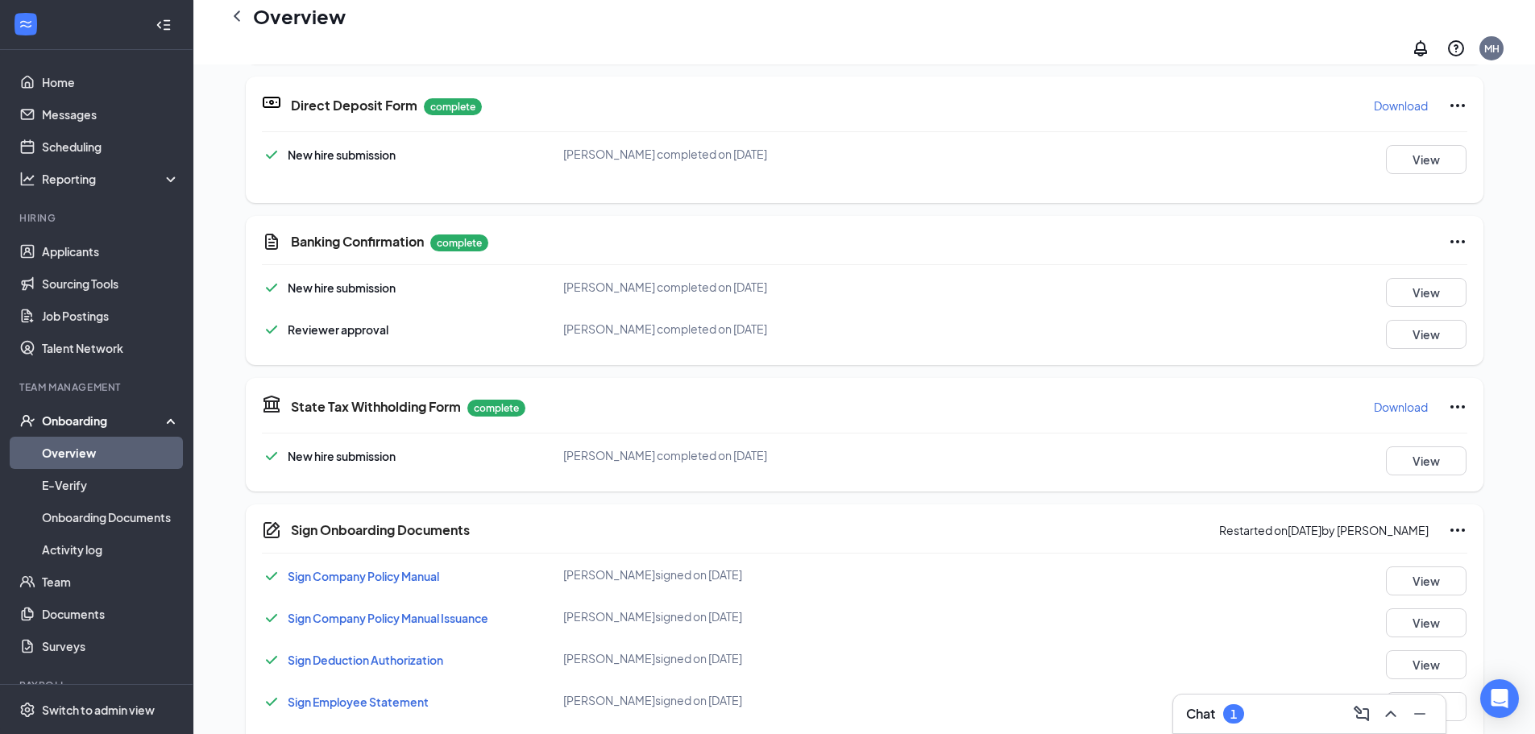
click at [1454, 521] on icon "Ellipses" at bounding box center [1457, 530] width 19 height 19
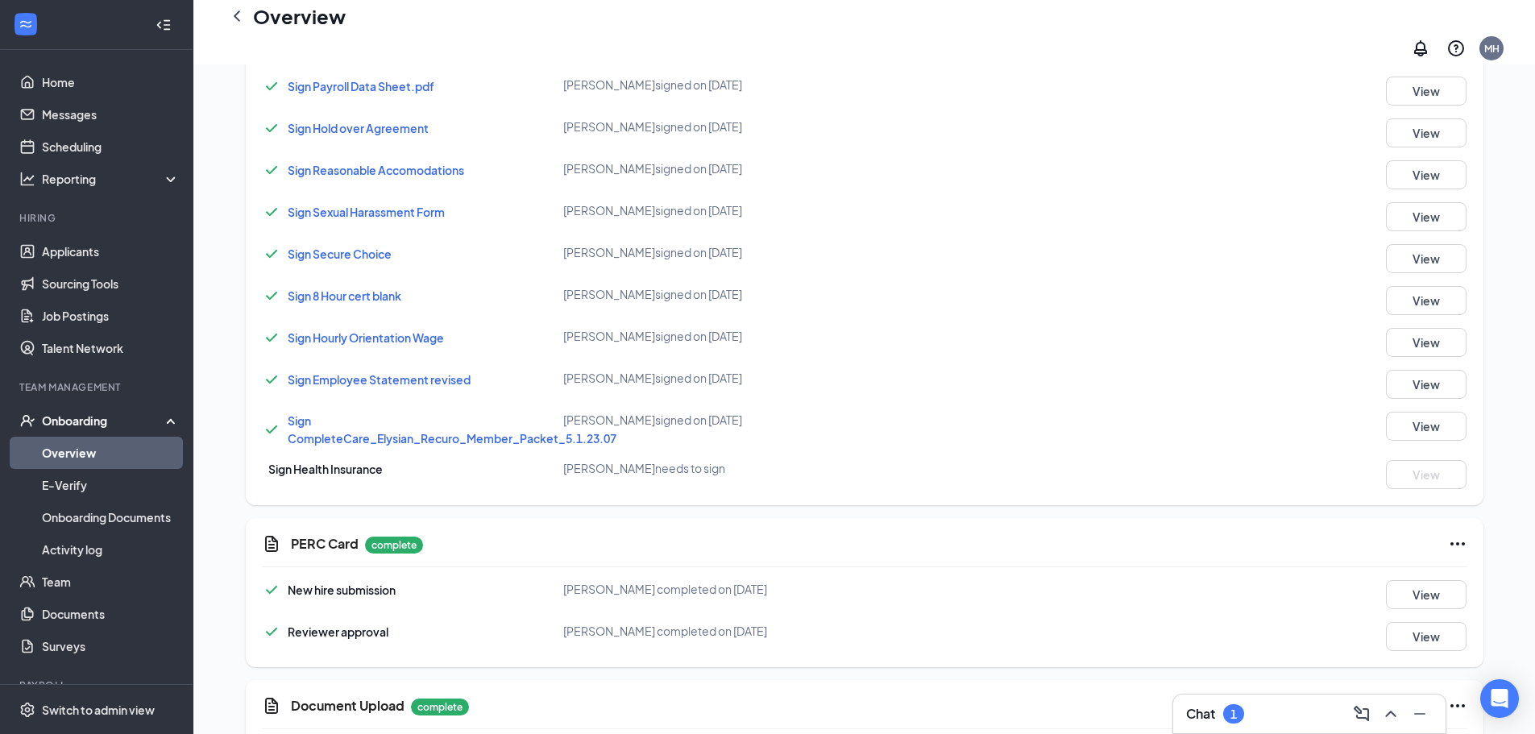
scroll to position [1756, 0]
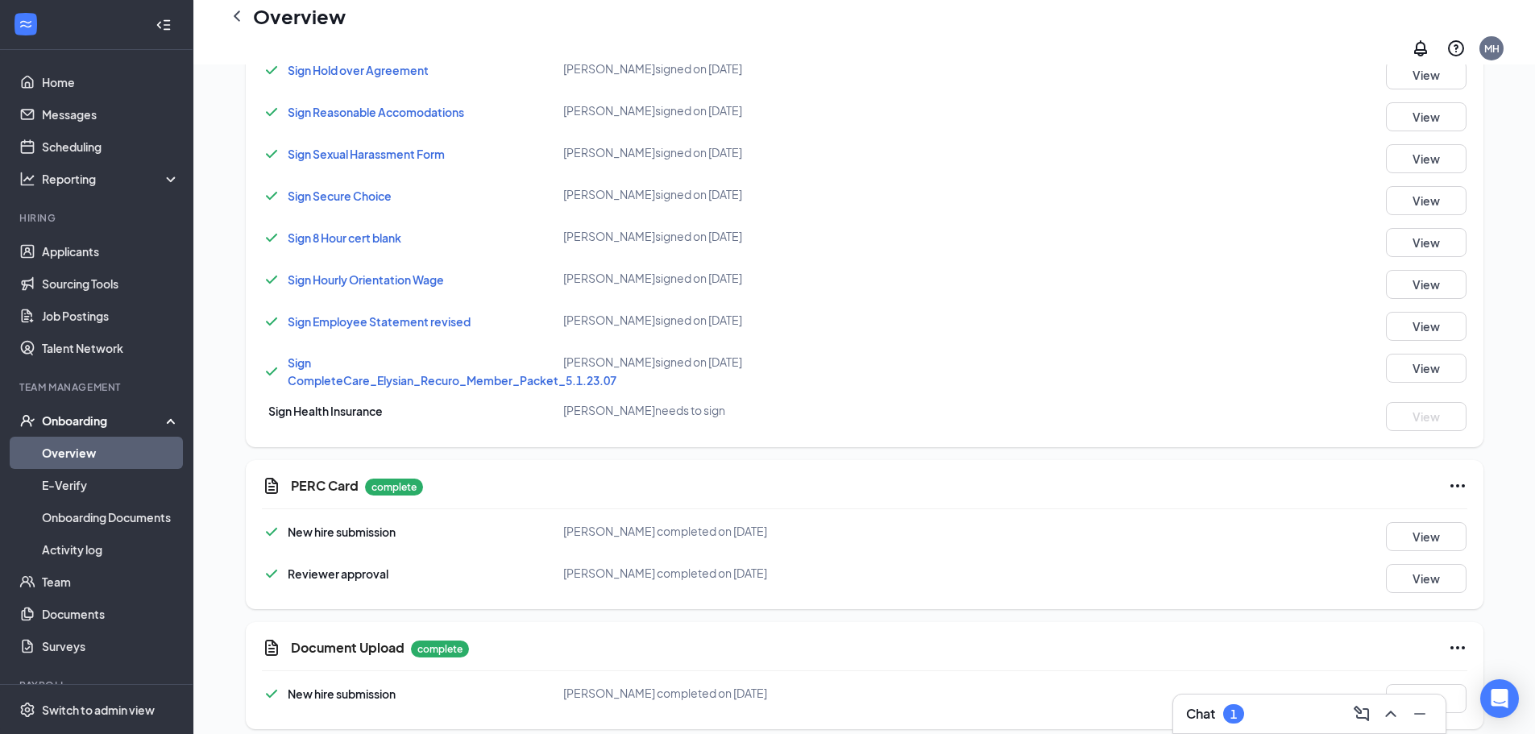
click at [243, 26] on icon "ChevronLeft" at bounding box center [236, 15] width 19 height 19
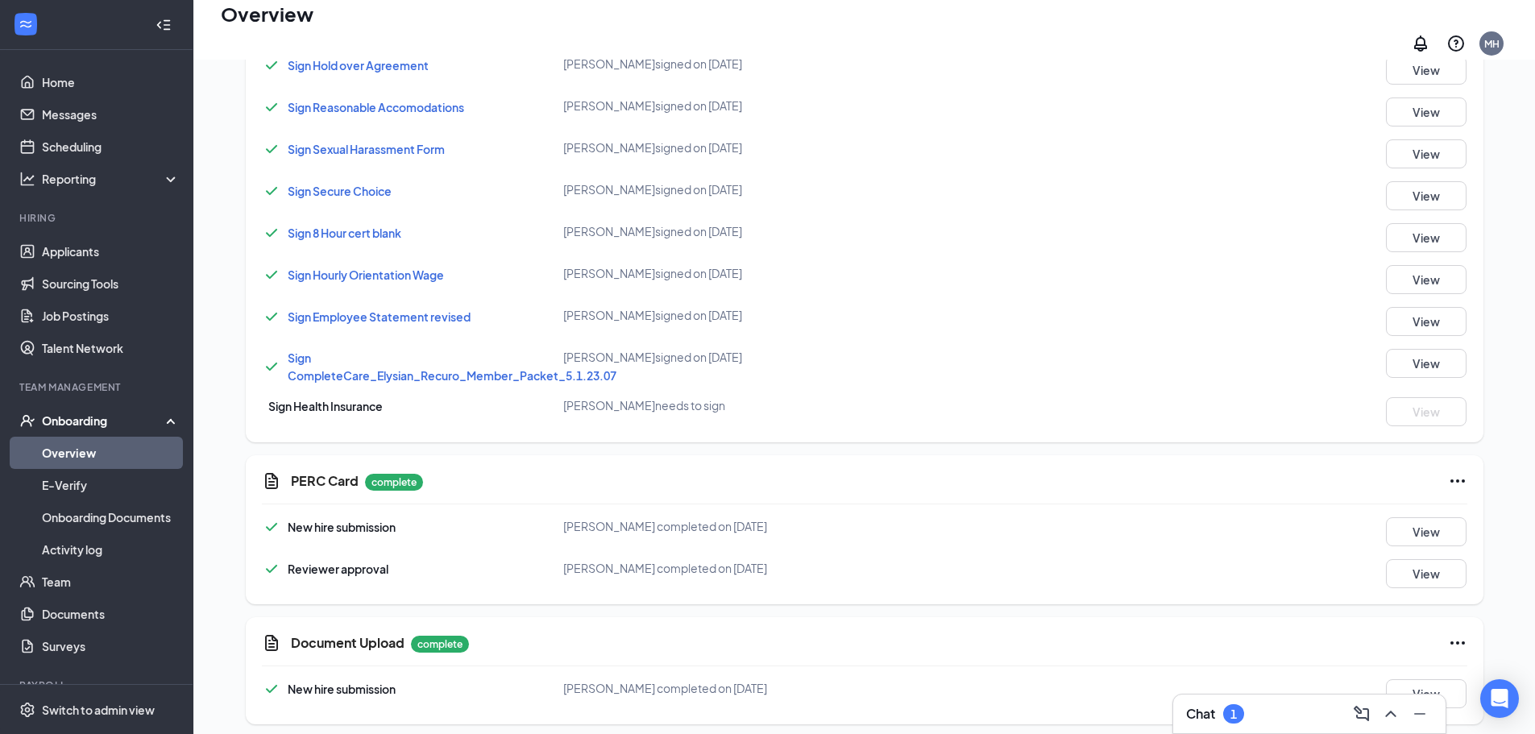
scroll to position [73, 0]
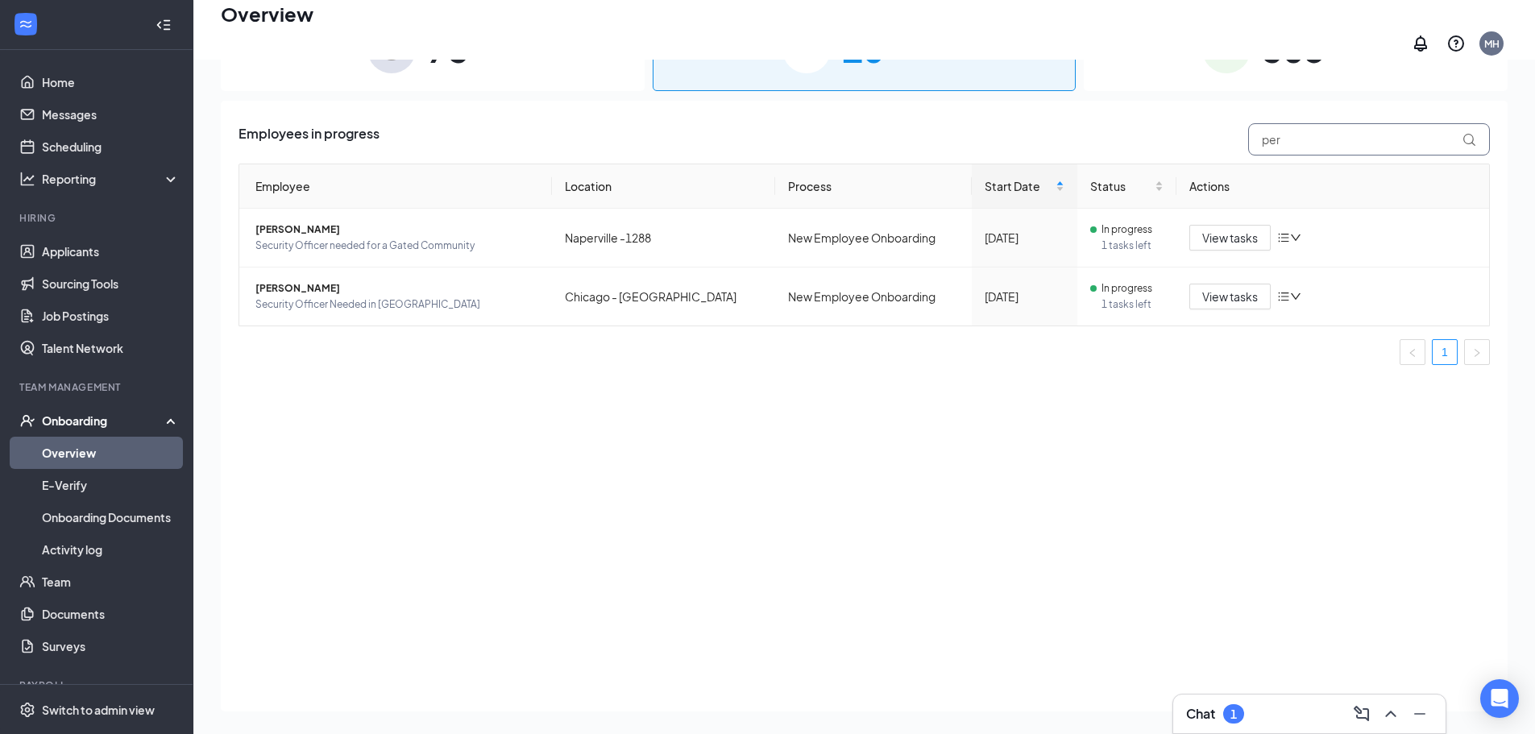
drag, startPoint x: 1293, startPoint y: 134, endPoint x: 1145, endPoint y: 114, distance: 148.9
click at [1185, 131] on div "Employees in progress per" at bounding box center [865, 139] width 1252 height 32
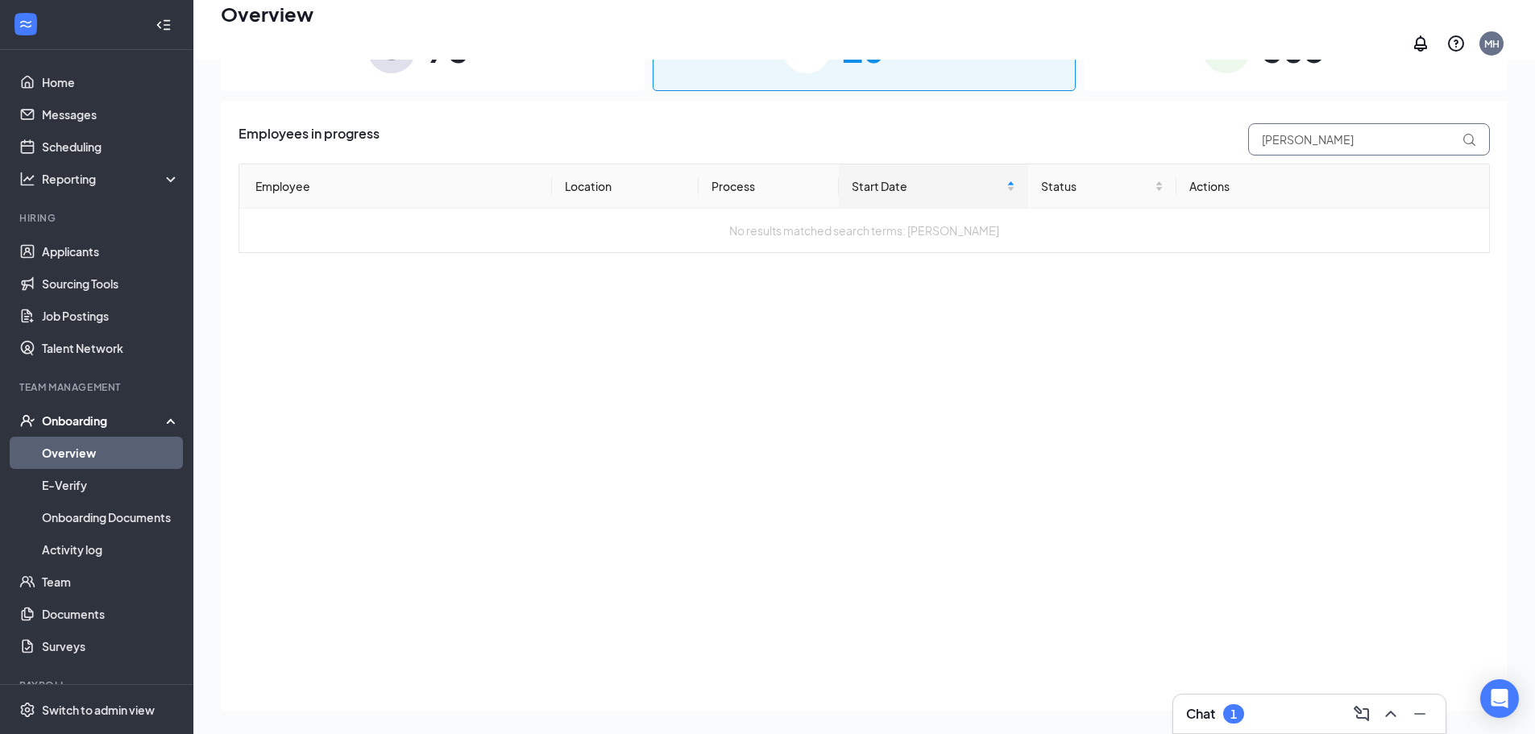
type input "[PERSON_NAME]"
drag, startPoint x: 1170, startPoint y: 68, endPoint x: 1189, endPoint y: 88, distance: 27.4
click at [1170, 69] on div "305 Completed" at bounding box center [1296, 48] width 424 height 85
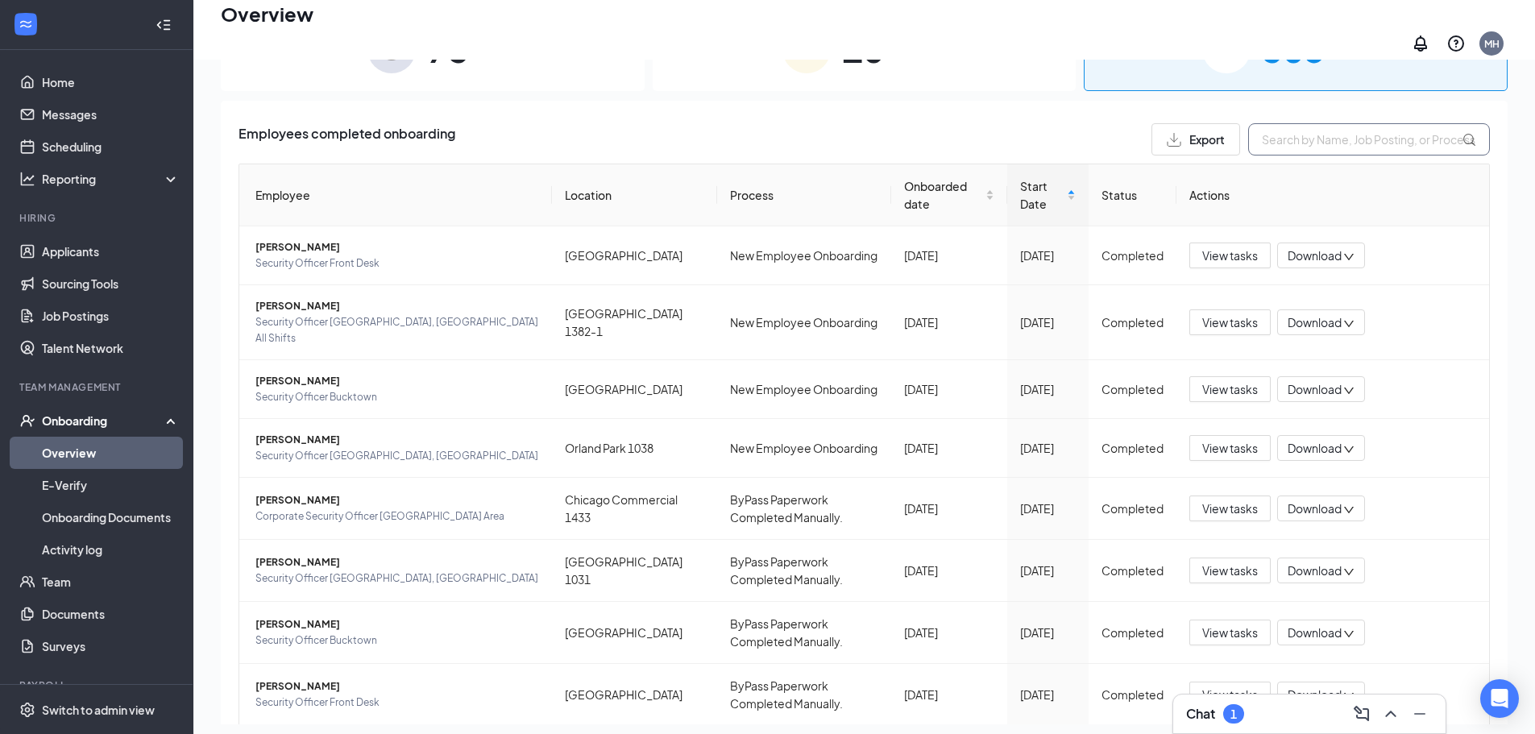
click at [1320, 136] on input "text" at bounding box center [1370, 139] width 242 height 32
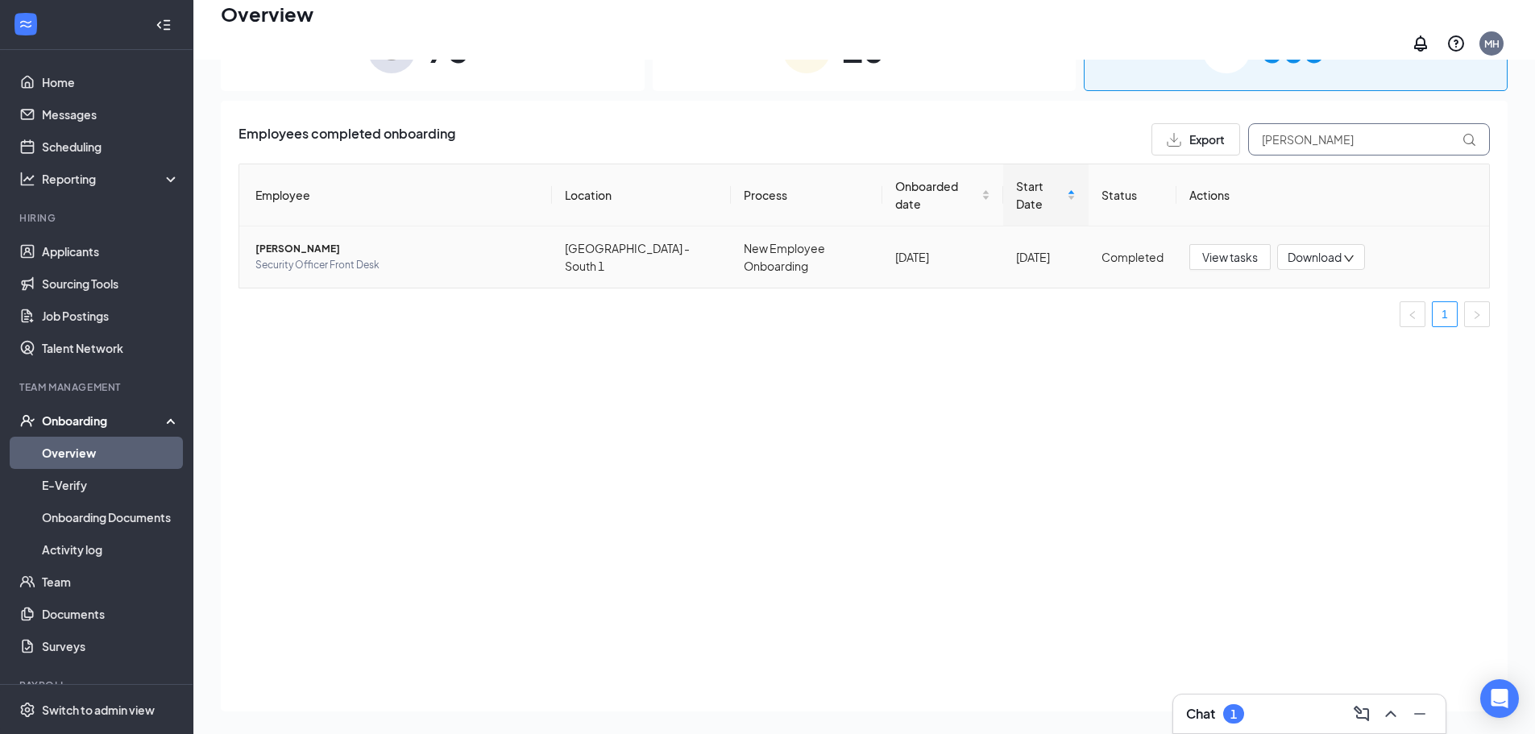
type input "[PERSON_NAME]"
click at [1290, 249] on span "Download" at bounding box center [1315, 257] width 54 height 17
click at [1307, 308] on div "Download files" at bounding box center [1374, 303] width 174 height 19
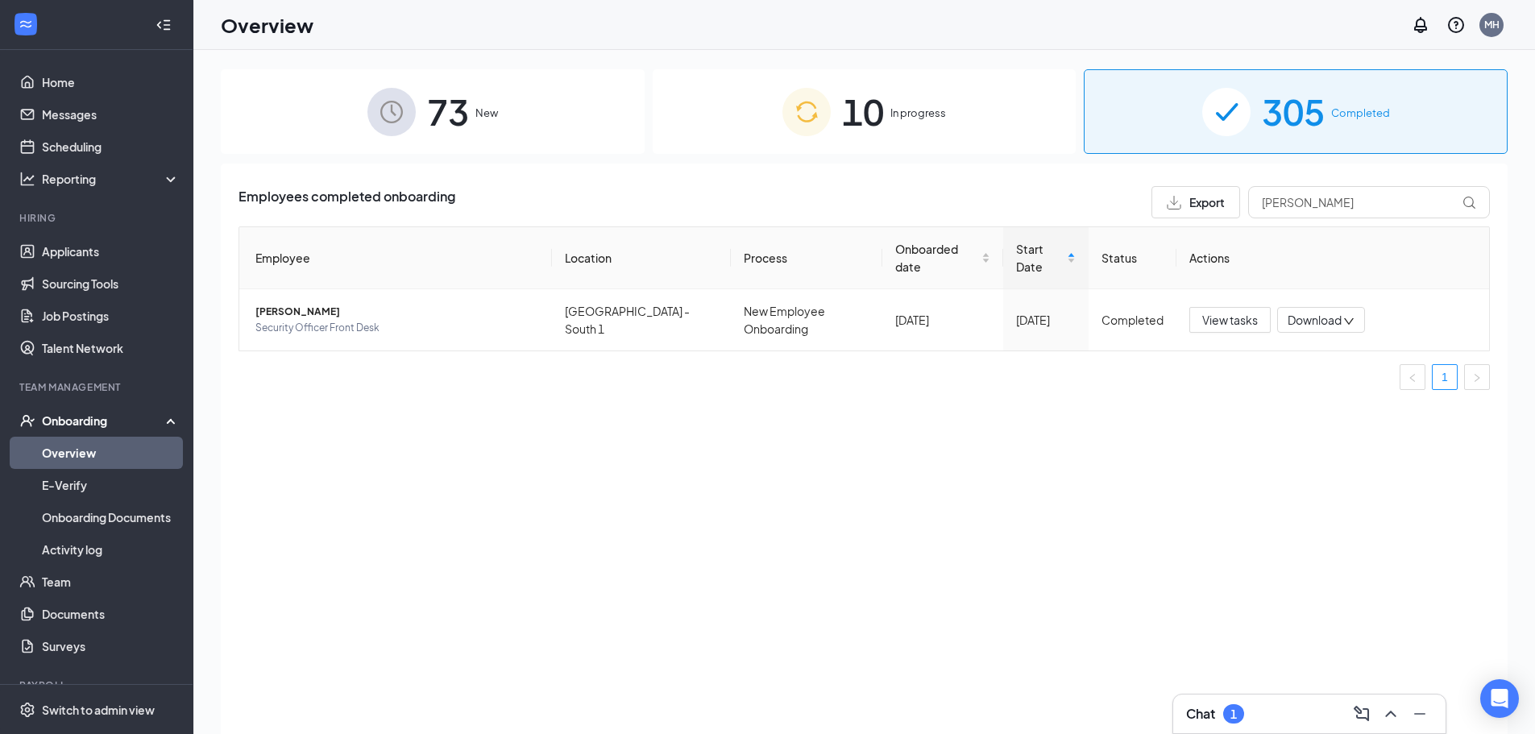
click at [992, 127] on div "10 In progress" at bounding box center [865, 111] width 424 height 85
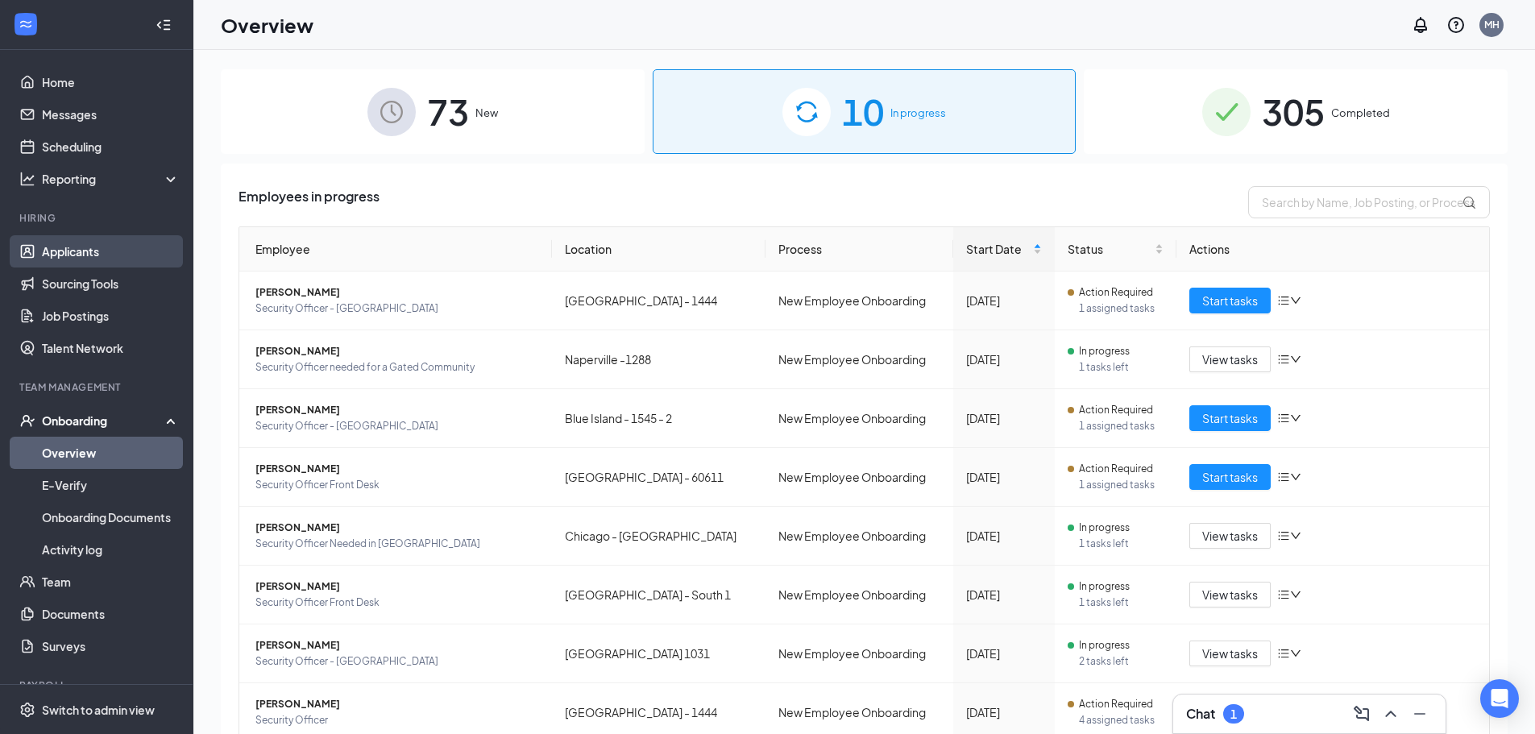
click at [60, 252] on link "Applicants" at bounding box center [111, 251] width 138 height 32
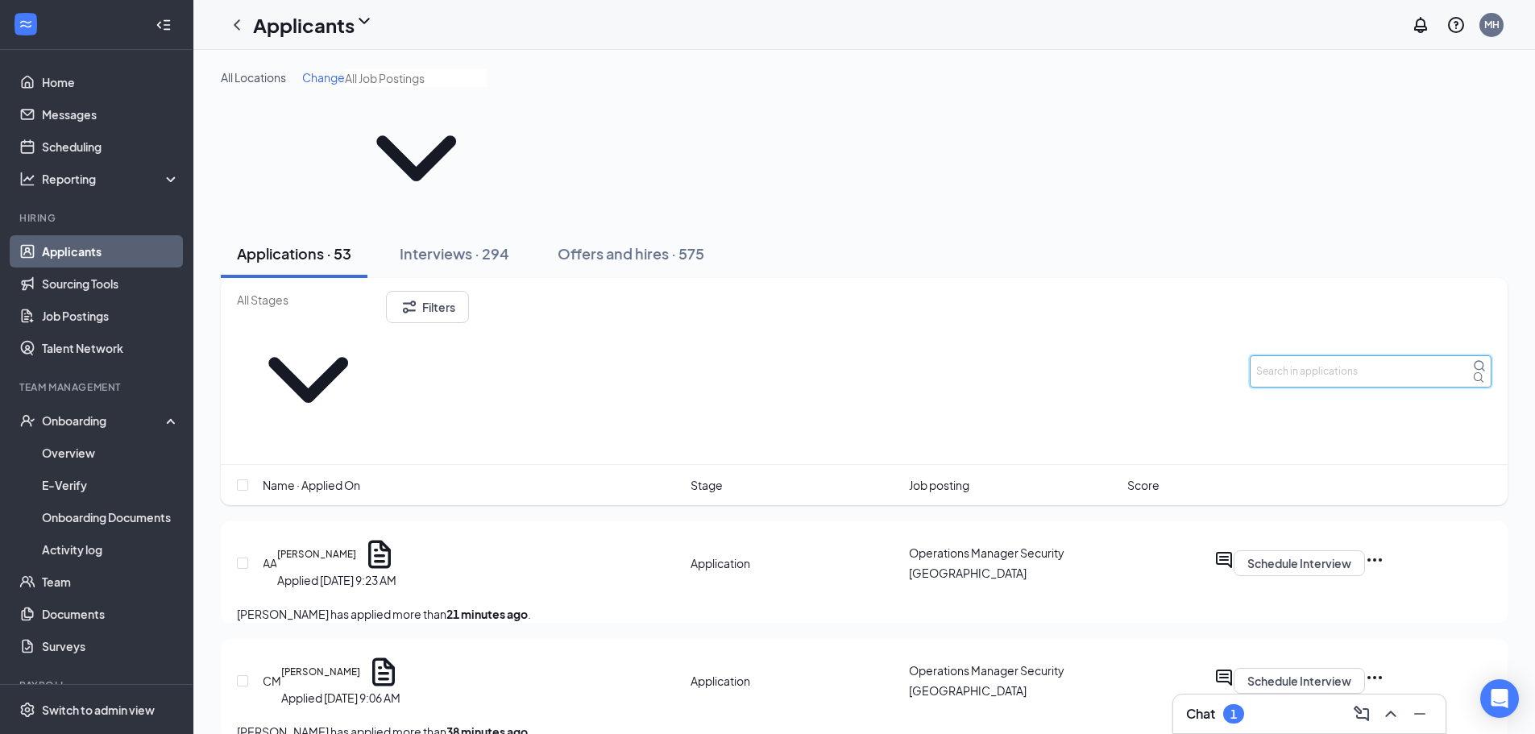
click at [1331, 355] on input "text" at bounding box center [1371, 371] width 242 height 32
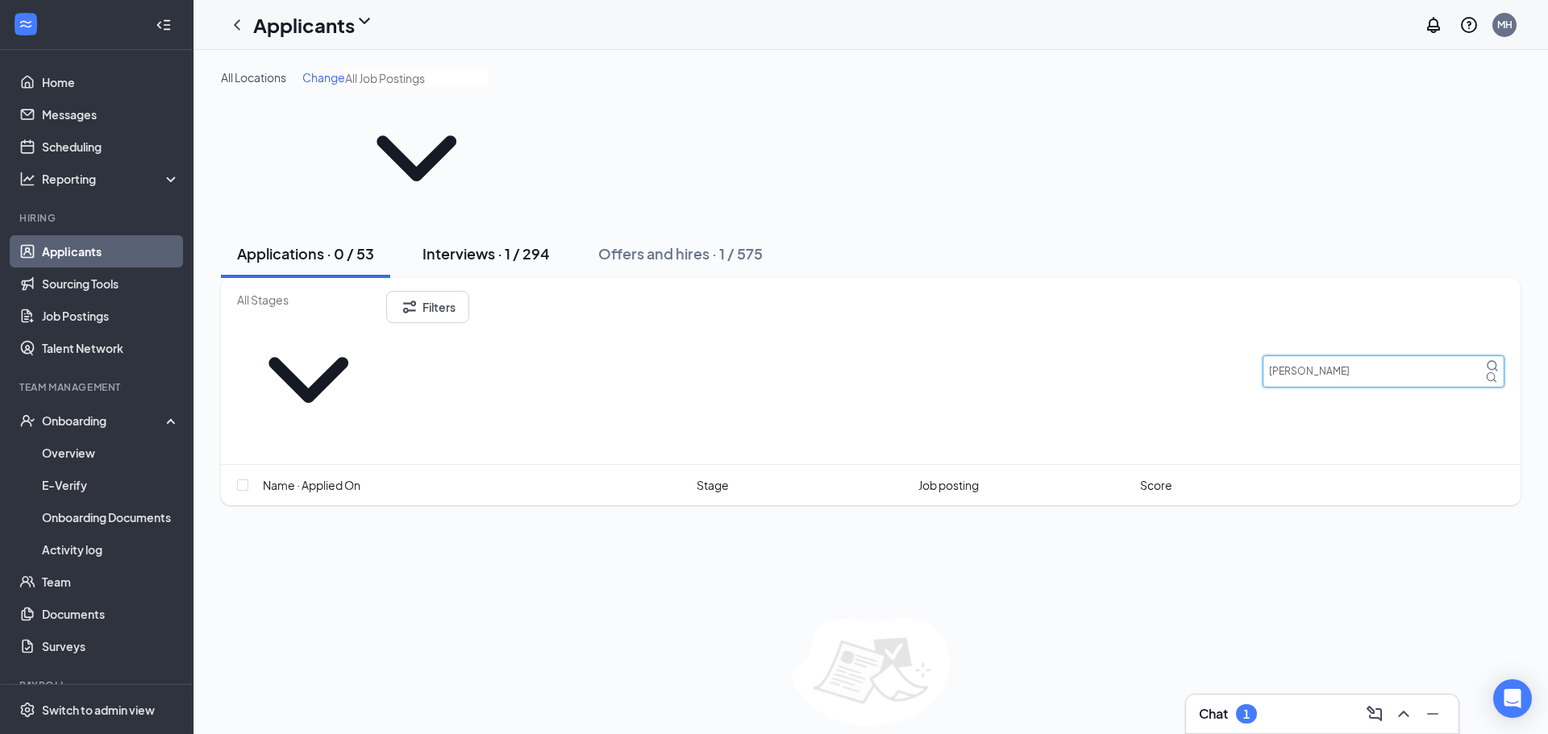
type input "[PERSON_NAME]"
click at [526, 243] on div "Interviews · 1 / 294" at bounding box center [485, 253] width 127 height 20
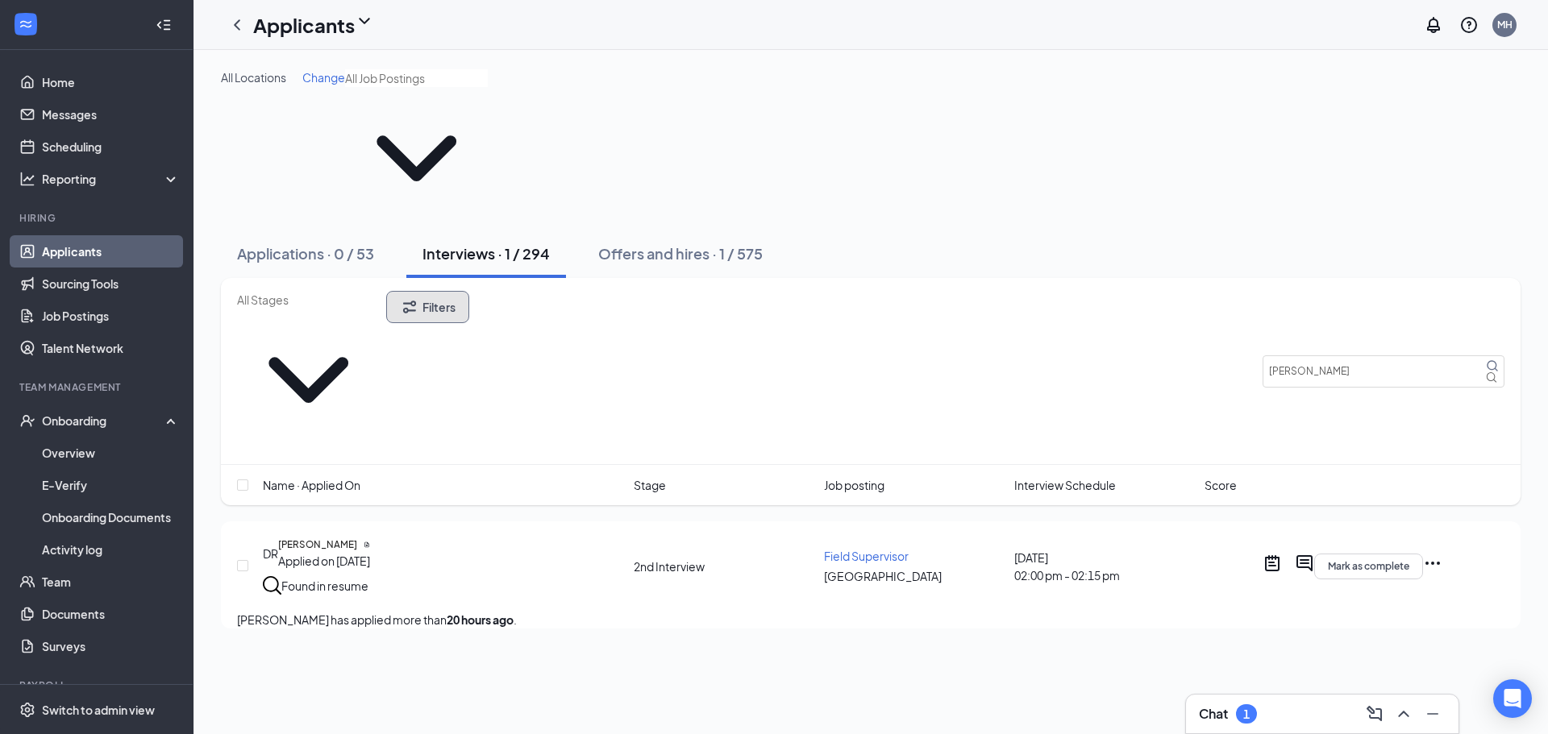
click at [469, 291] on button "Filters" at bounding box center [427, 307] width 83 height 32
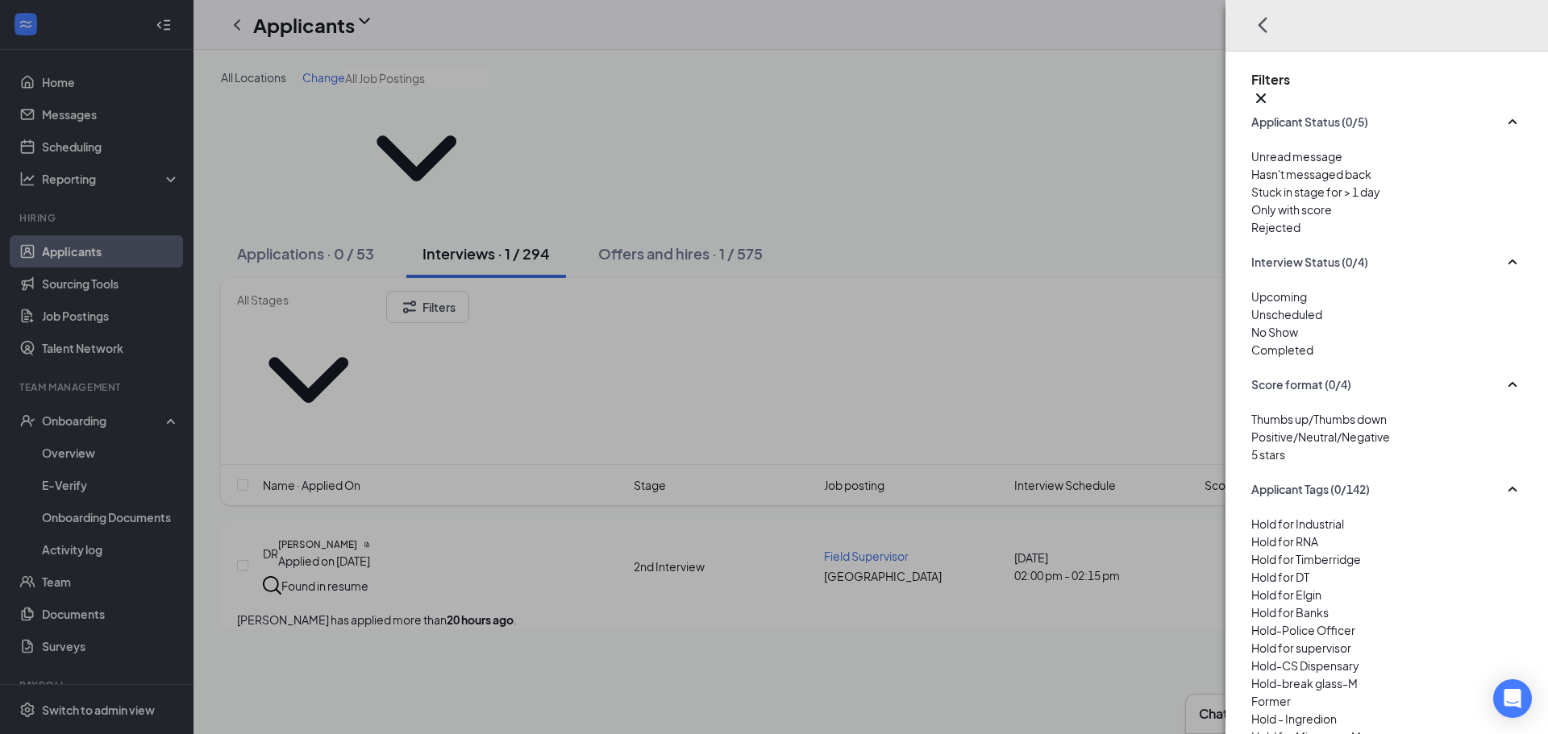
click at [1251, 218] on div at bounding box center [1386, 218] width 271 height 0
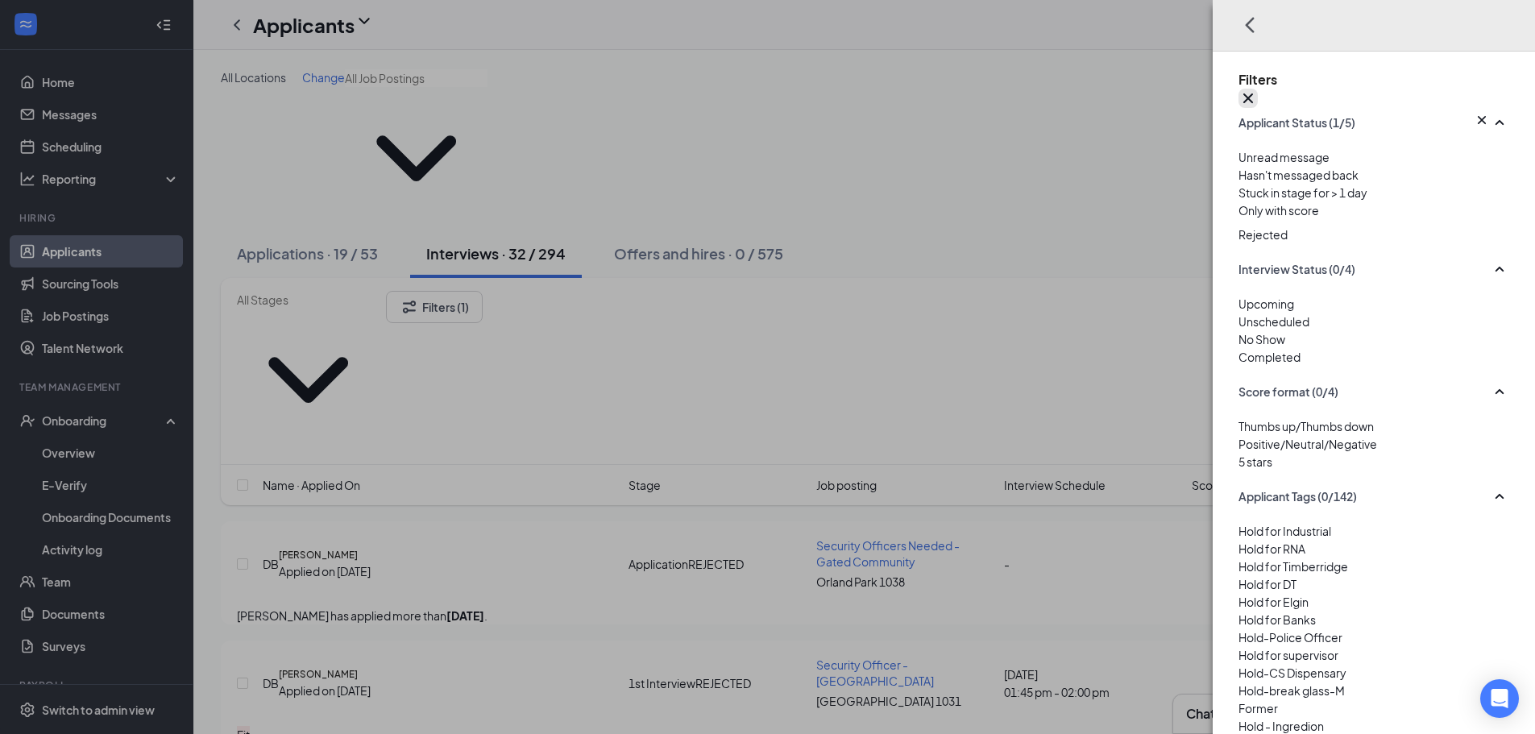
drag, startPoint x: 1506, startPoint y: 29, endPoint x: 1434, endPoint y: 38, distance: 72.3
click at [1253, 94] on icon "Cross" at bounding box center [1249, 99] width 10 height 10
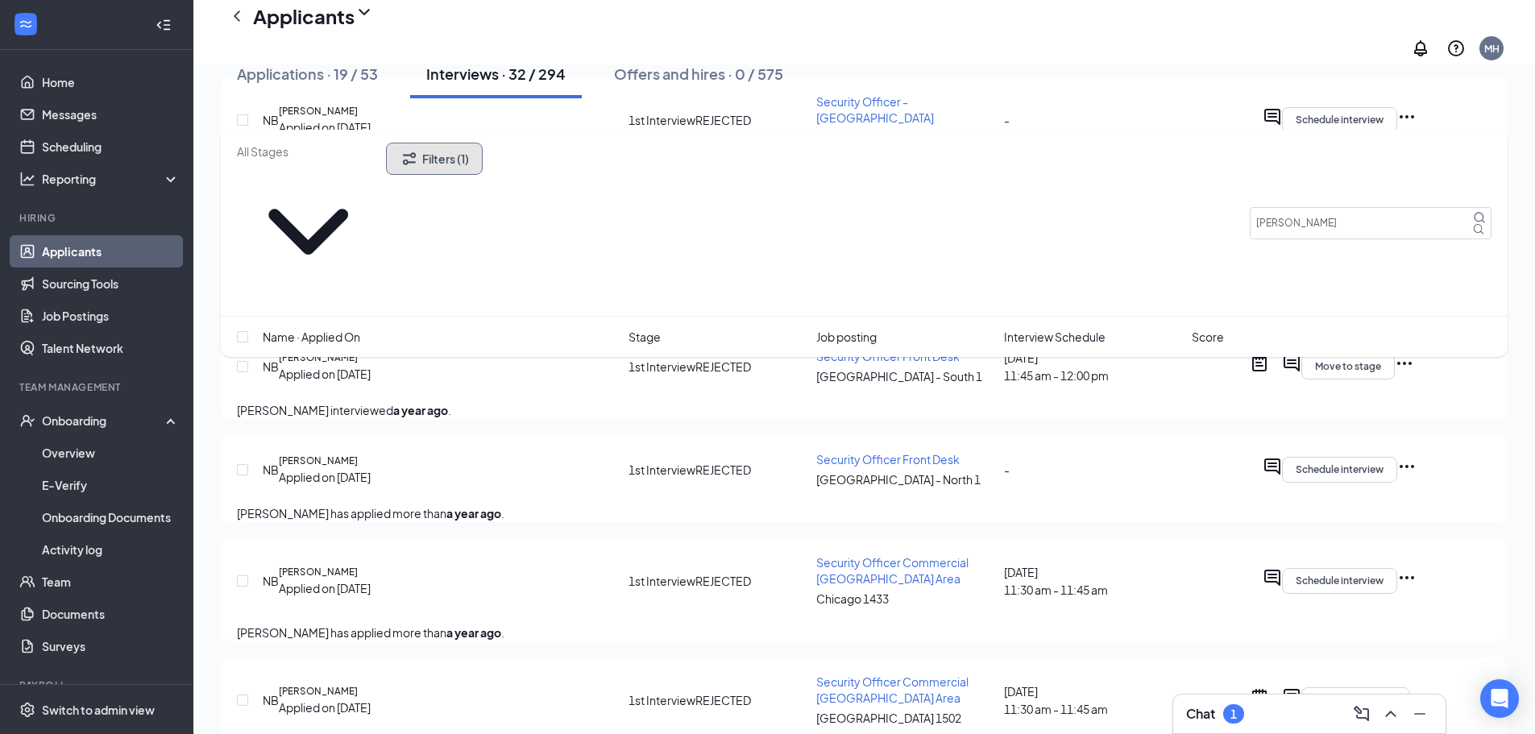
scroll to position [3627, 0]
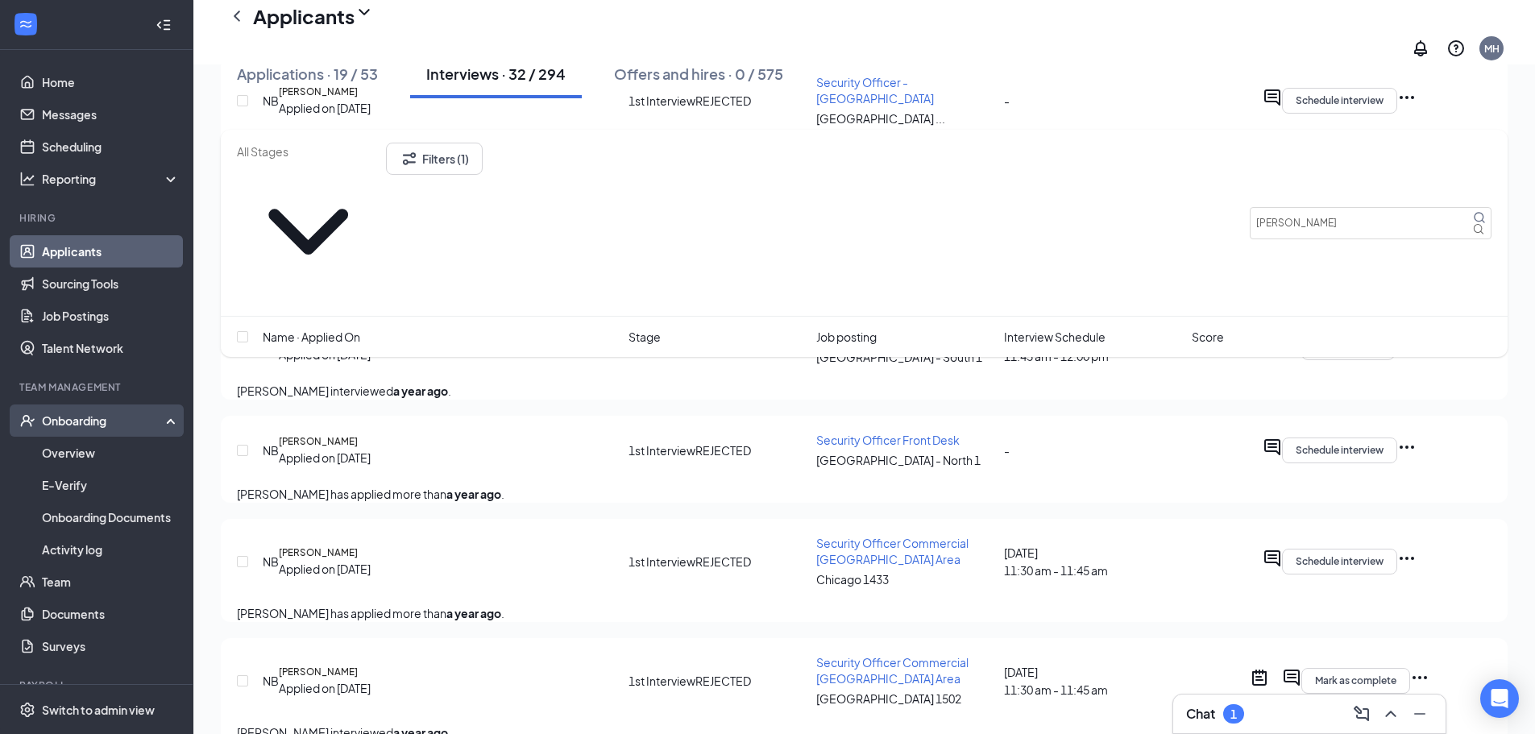
click at [91, 419] on div "Onboarding" at bounding box center [104, 421] width 124 height 16
click at [102, 426] on div "Onboarding" at bounding box center [104, 421] width 124 height 16
drag, startPoint x: 100, startPoint y: 445, endPoint x: 505, endPoint y: 292, distance: 433.4
click at [100, 446] on link "Overview" at bounding box center [111, 453] width 138 height 32
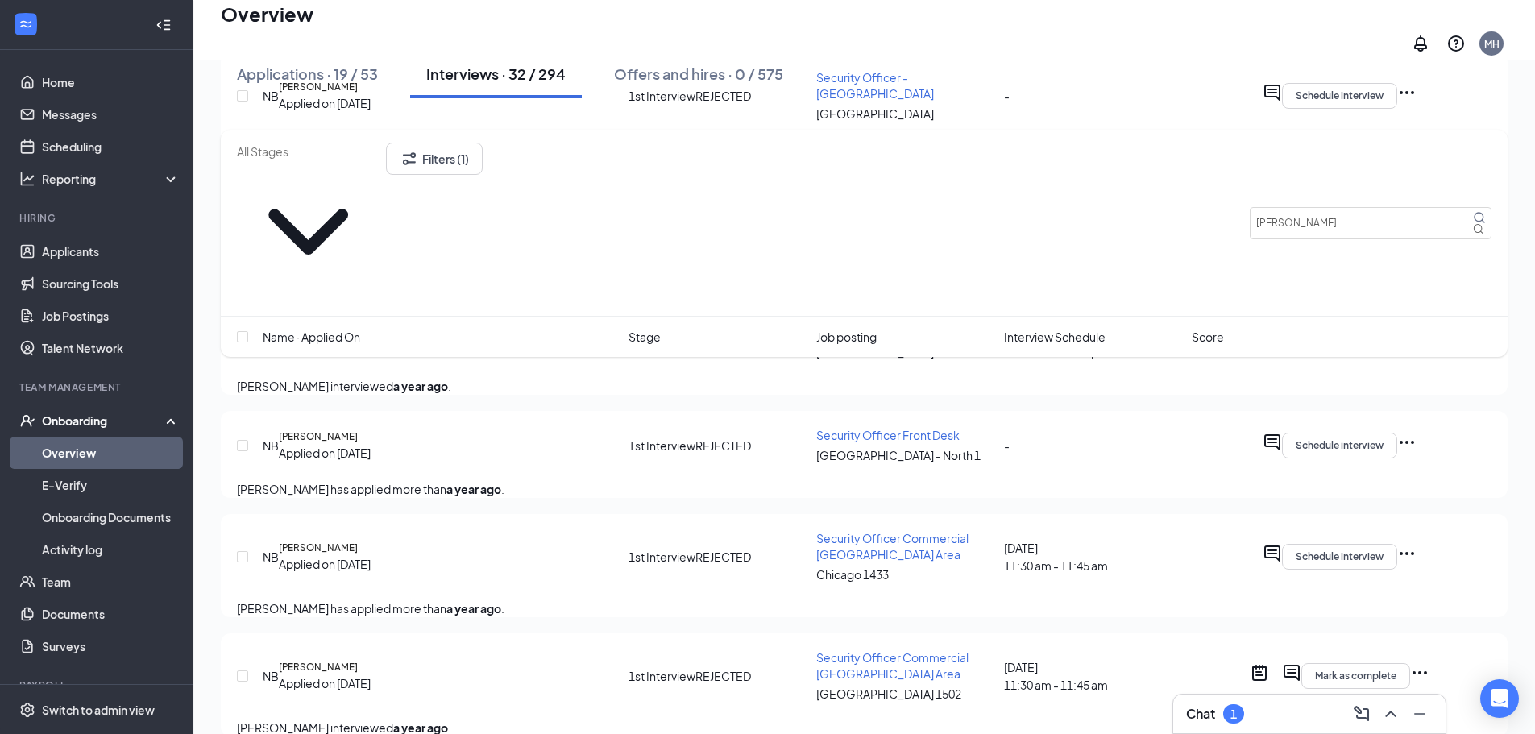
scroll to position [73, 0]
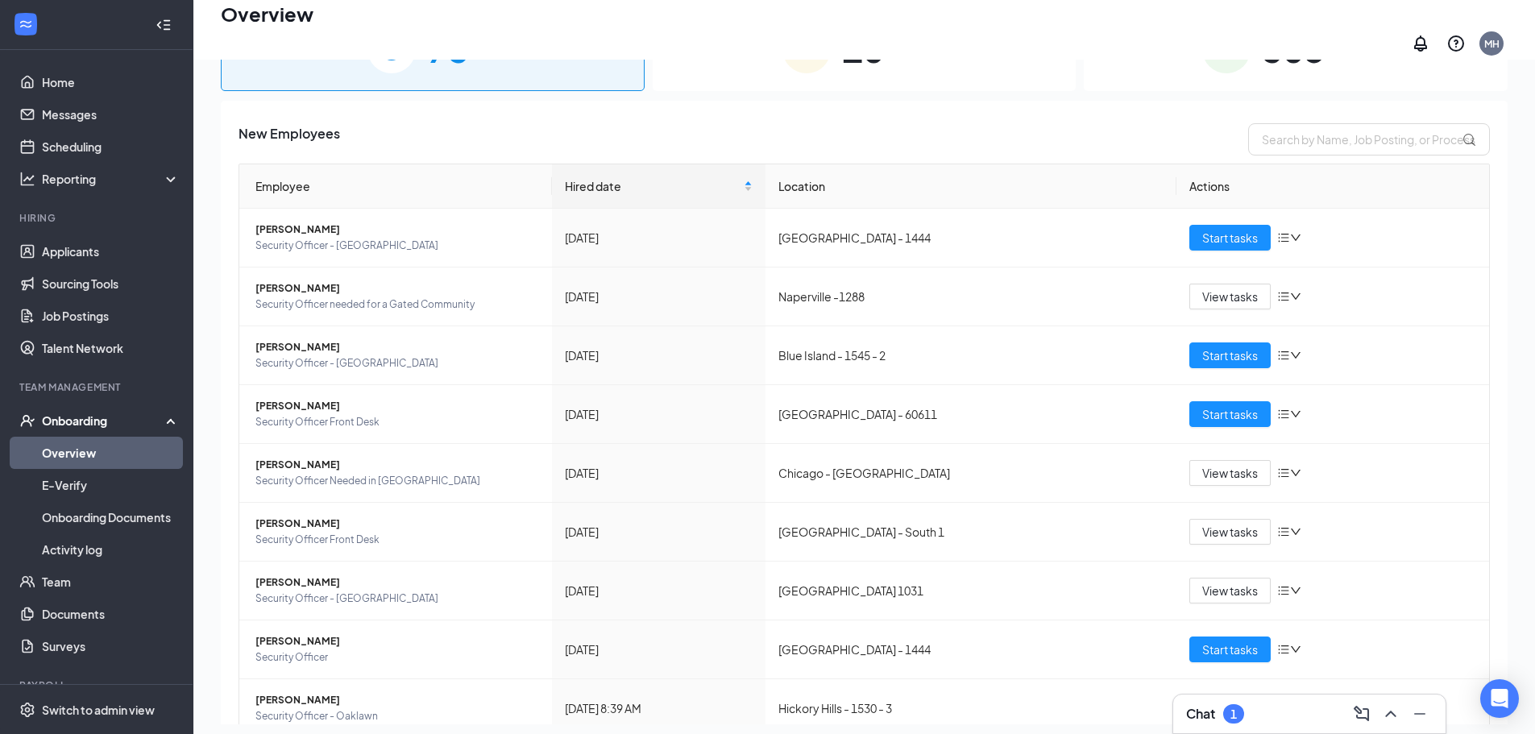
click at [907, 69] on div "10 In progress" at bounding box center [865, 48] width 424 height 85
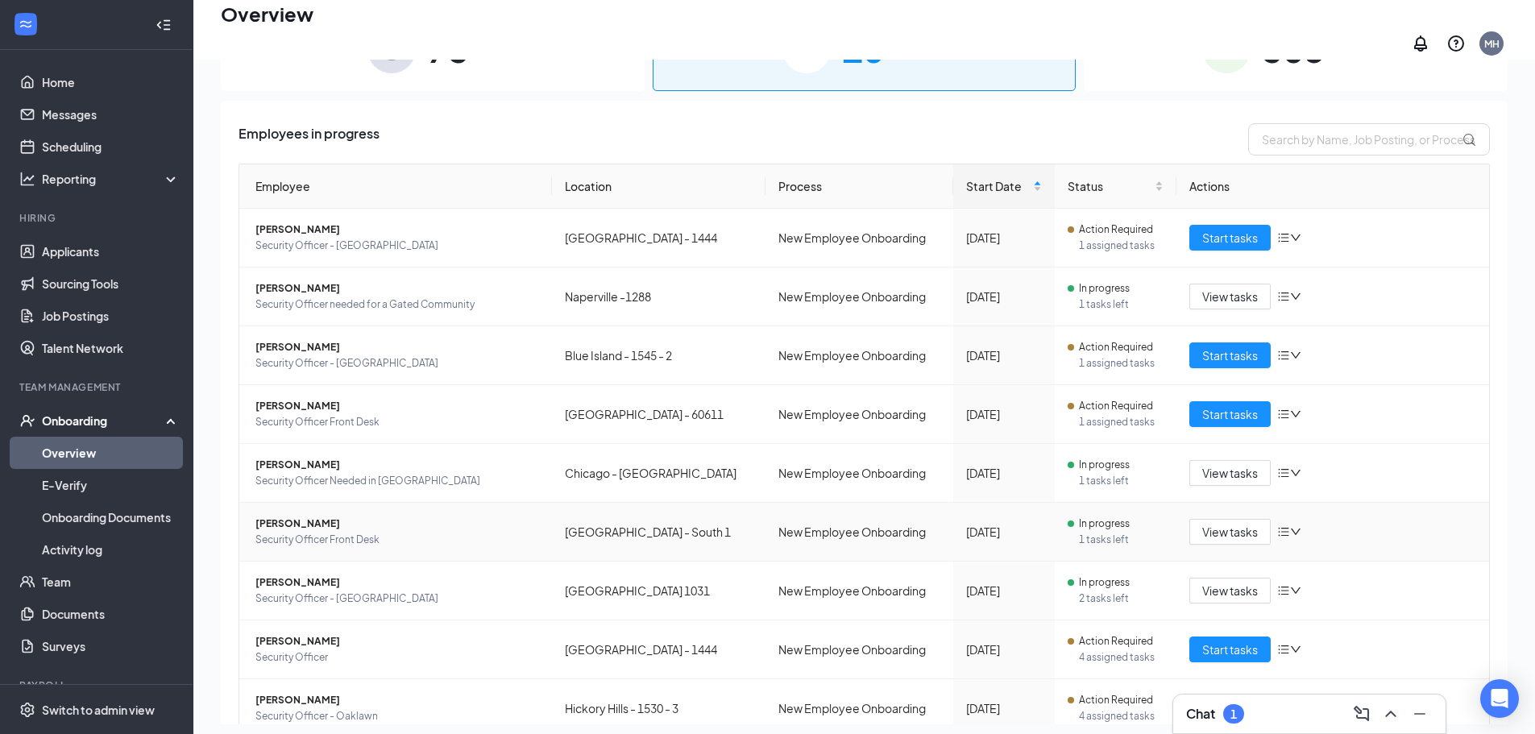
scroll to position [81, 0]
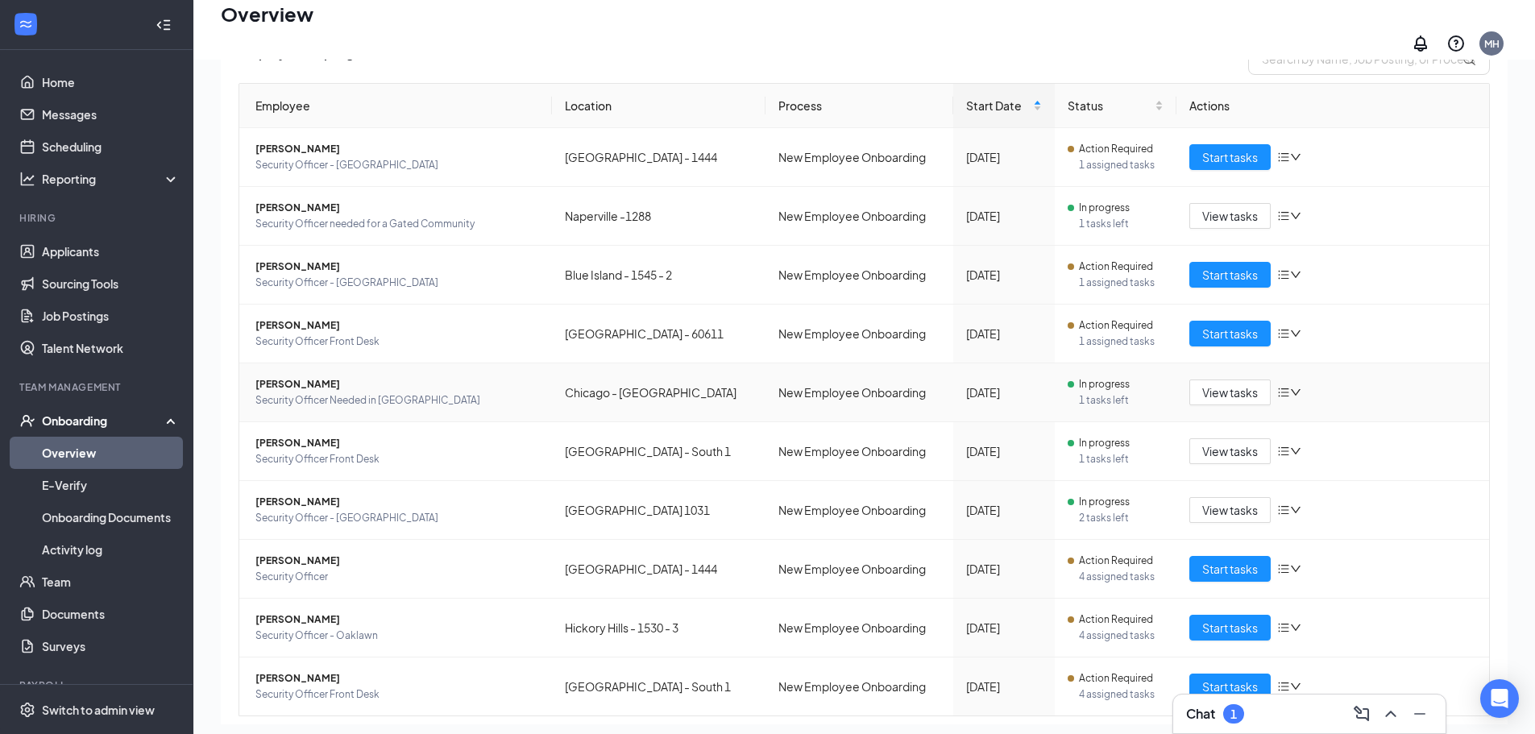
click at [310, 376] on span "[PERSON_NAME]" at bounding box center [398, 384] width 284 height 16
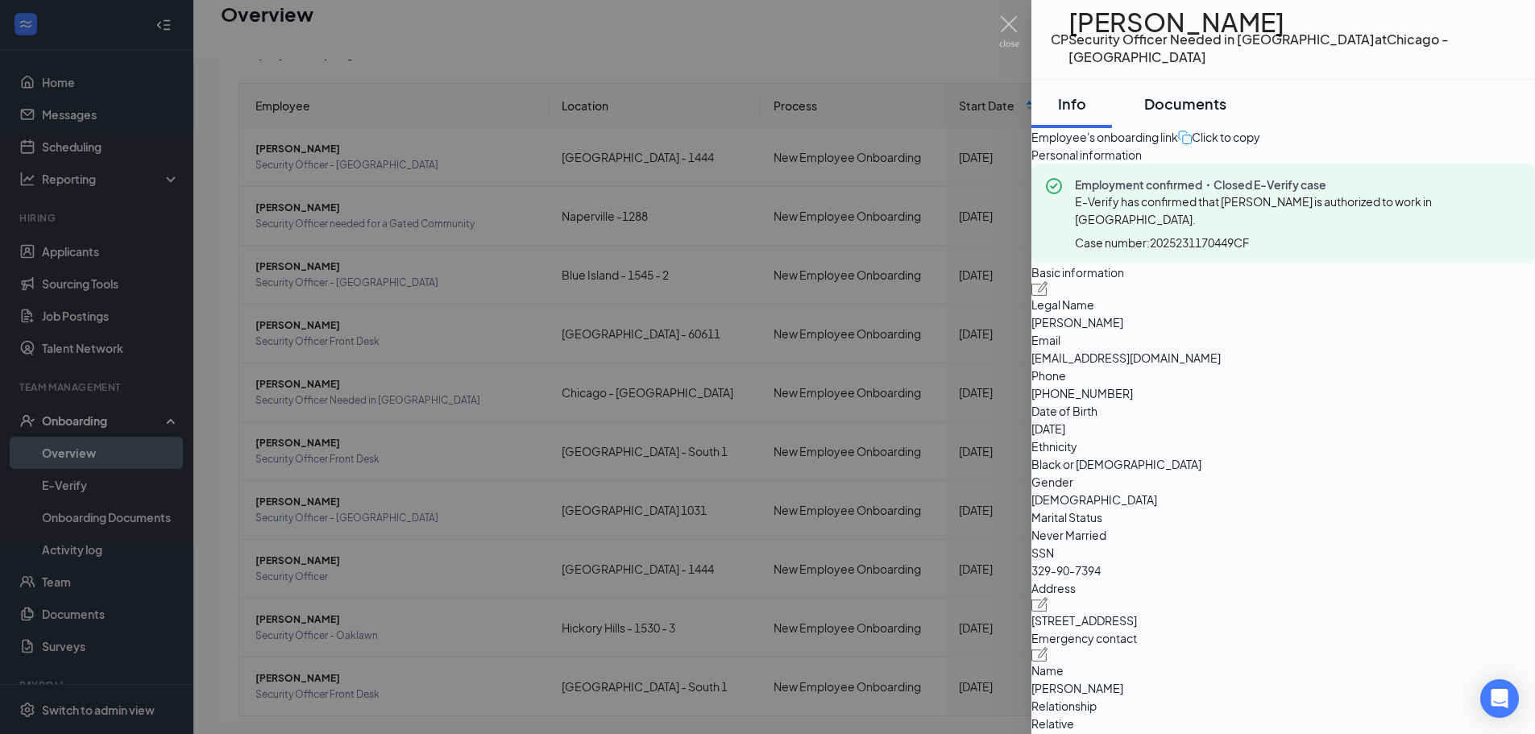
click at [1219, 114] on div "Documents" at bounding box center [1186, 104] width 82 height 20
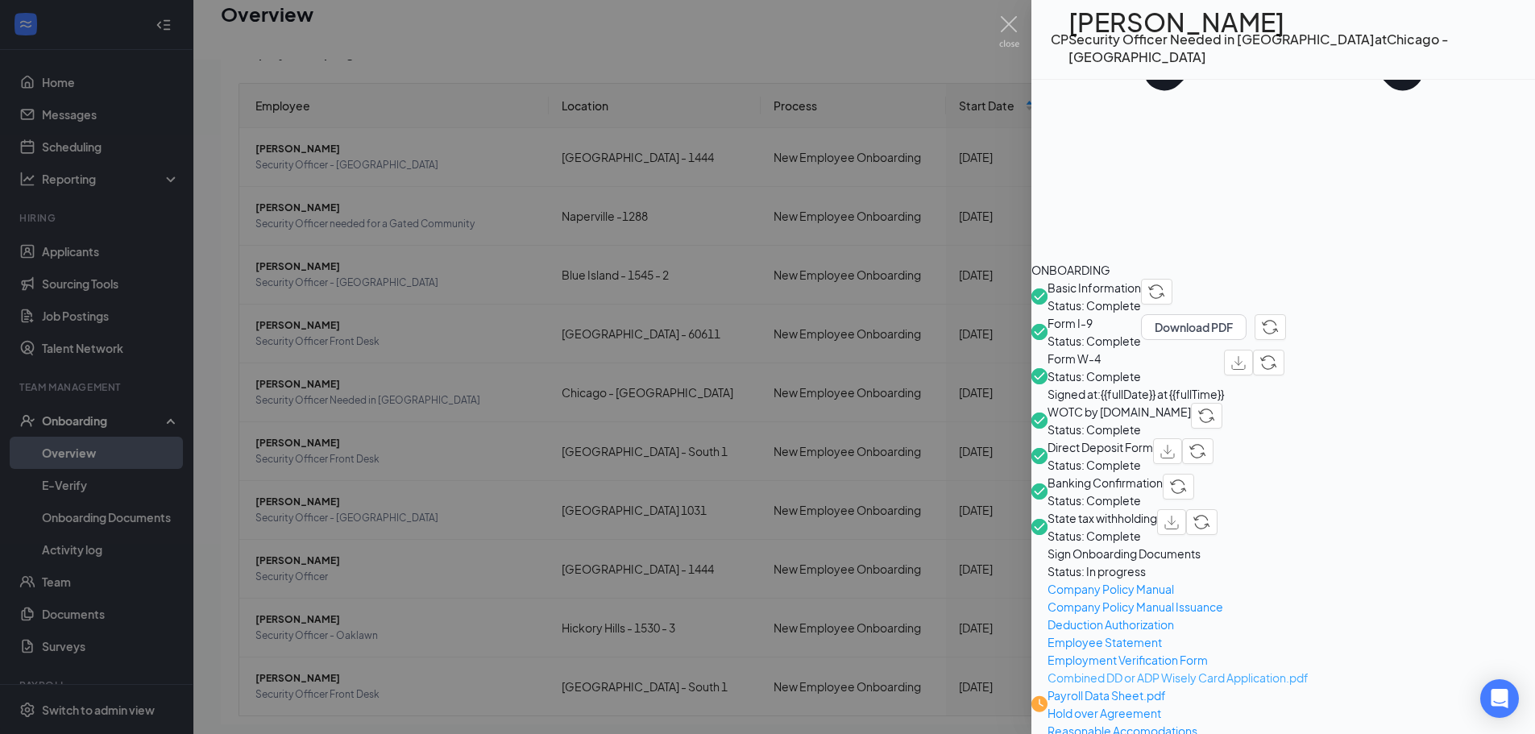
scroll to position [739, 0]
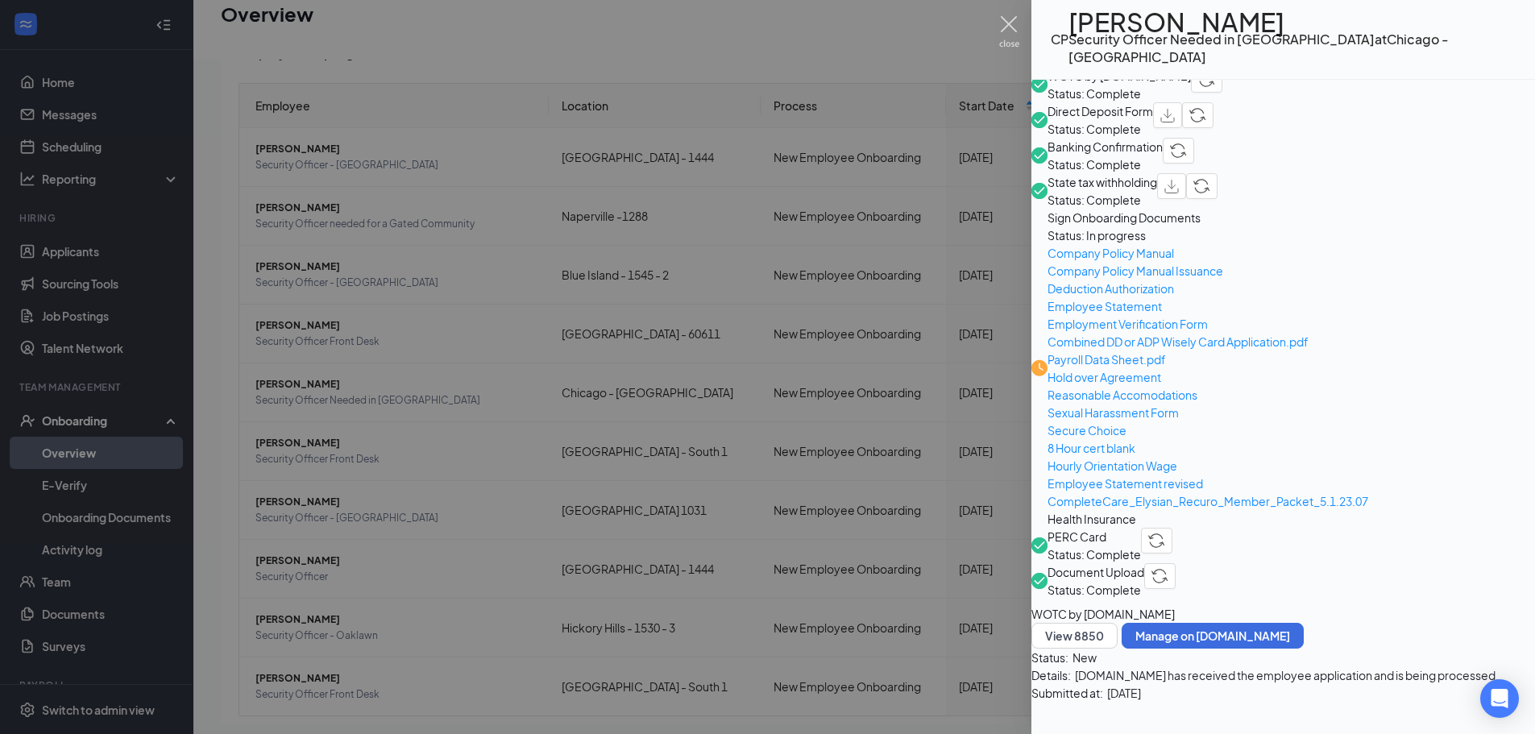
click at [1008, 26] on img at bounding box center [1009, 31] width 20 height 31
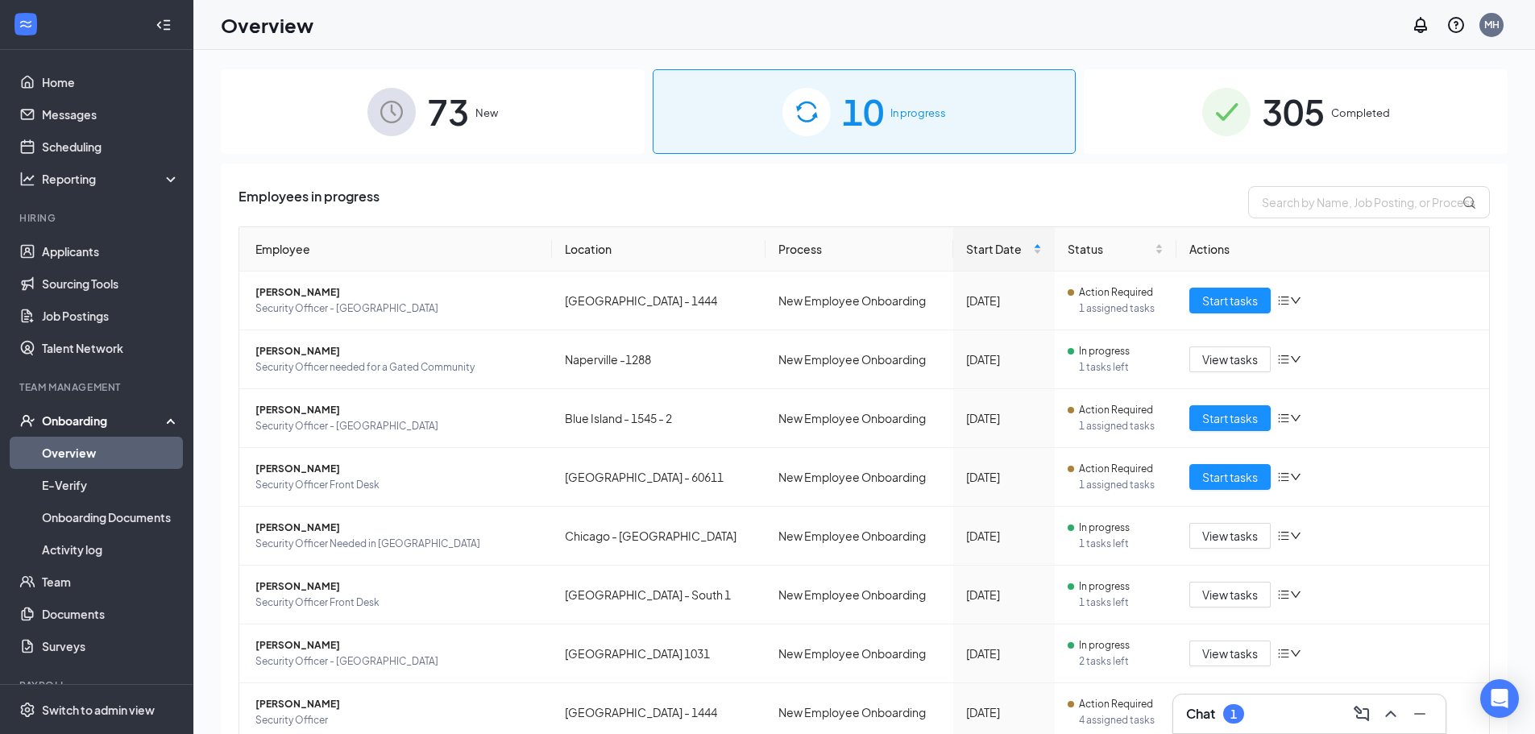
click at [1120, 126] on div "305 Completed" at bounding box center [1296, 111] width 424 height 85
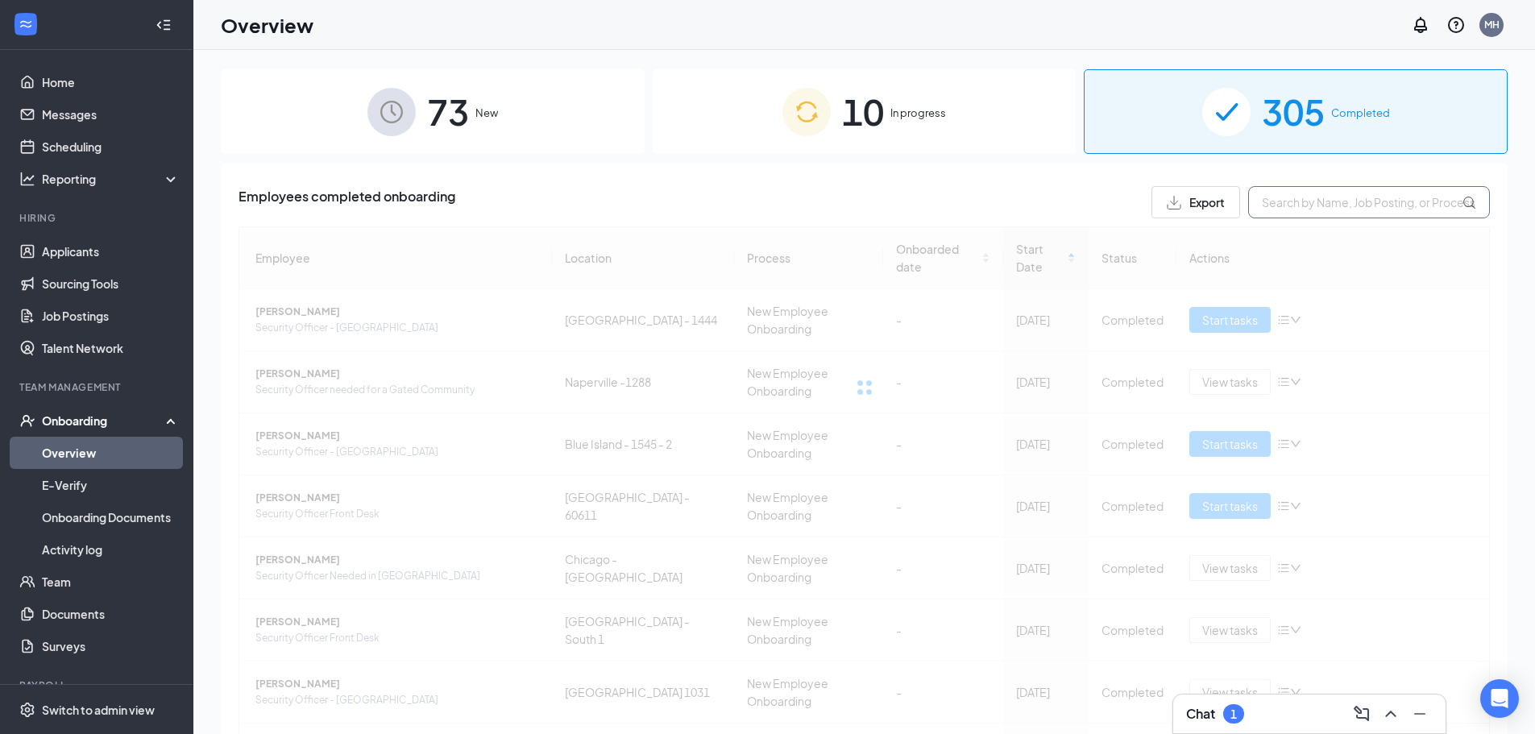
drag, startPoint x: 1272, startPoint y: 202, endPoint x: 1281, endPoint y: 198, distance: 9.7
click at [1278, 199] on input "text" at bounding box center [1370, 202] width 242 height 32
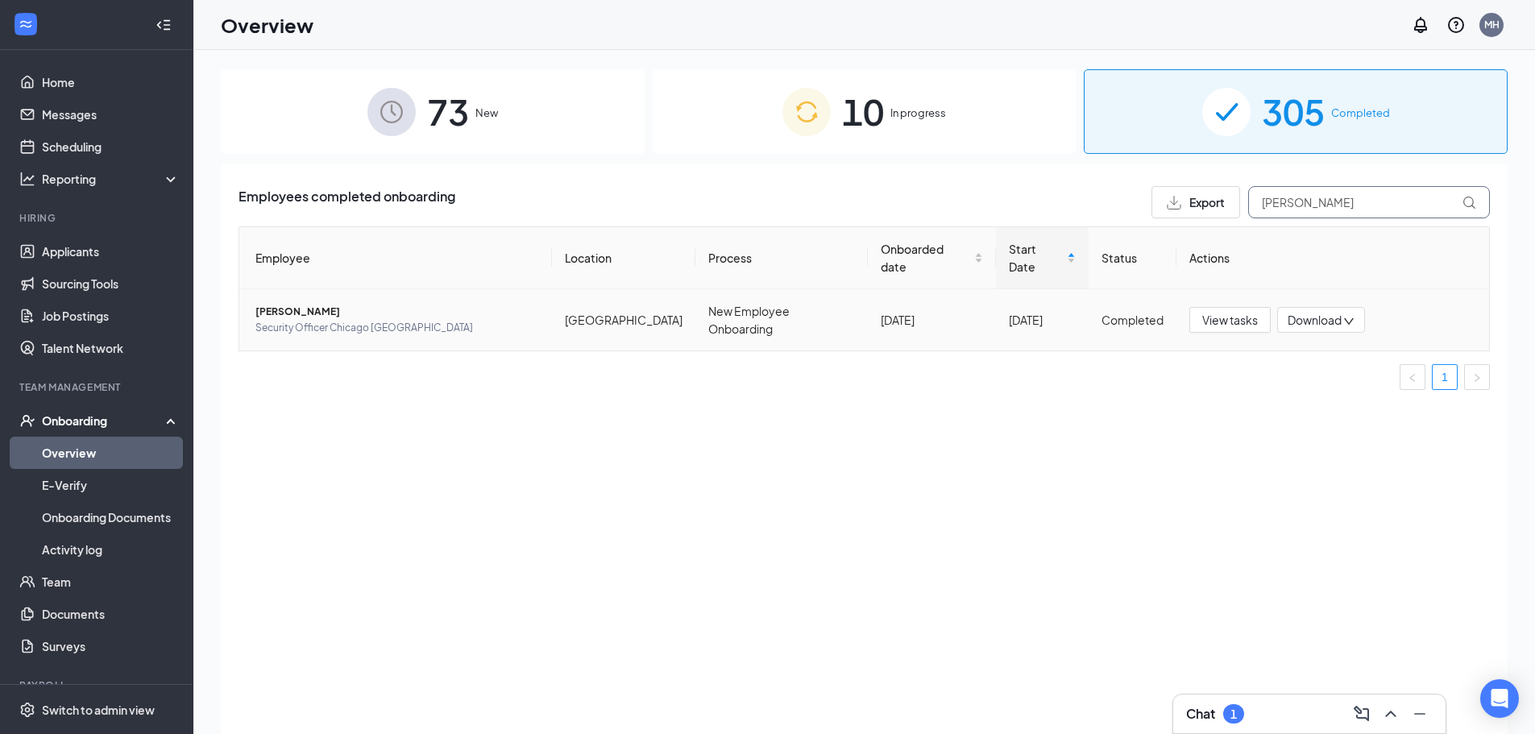
type input "[PERSON_NAME]"
click at [1299, 312] on span "Download" at bounding box center [1315, 320] width 54 height 17
click at [1310, 346] on div "Download summary" at bounding box center [1374, 340] width 174 height 19
click at [1331, 312] on span "Download" at bounding box center [1315, 320] width 54 height 17
click at [1328, 377] on div "Download files" at bounding box center [1374, 376] width 174 height 19
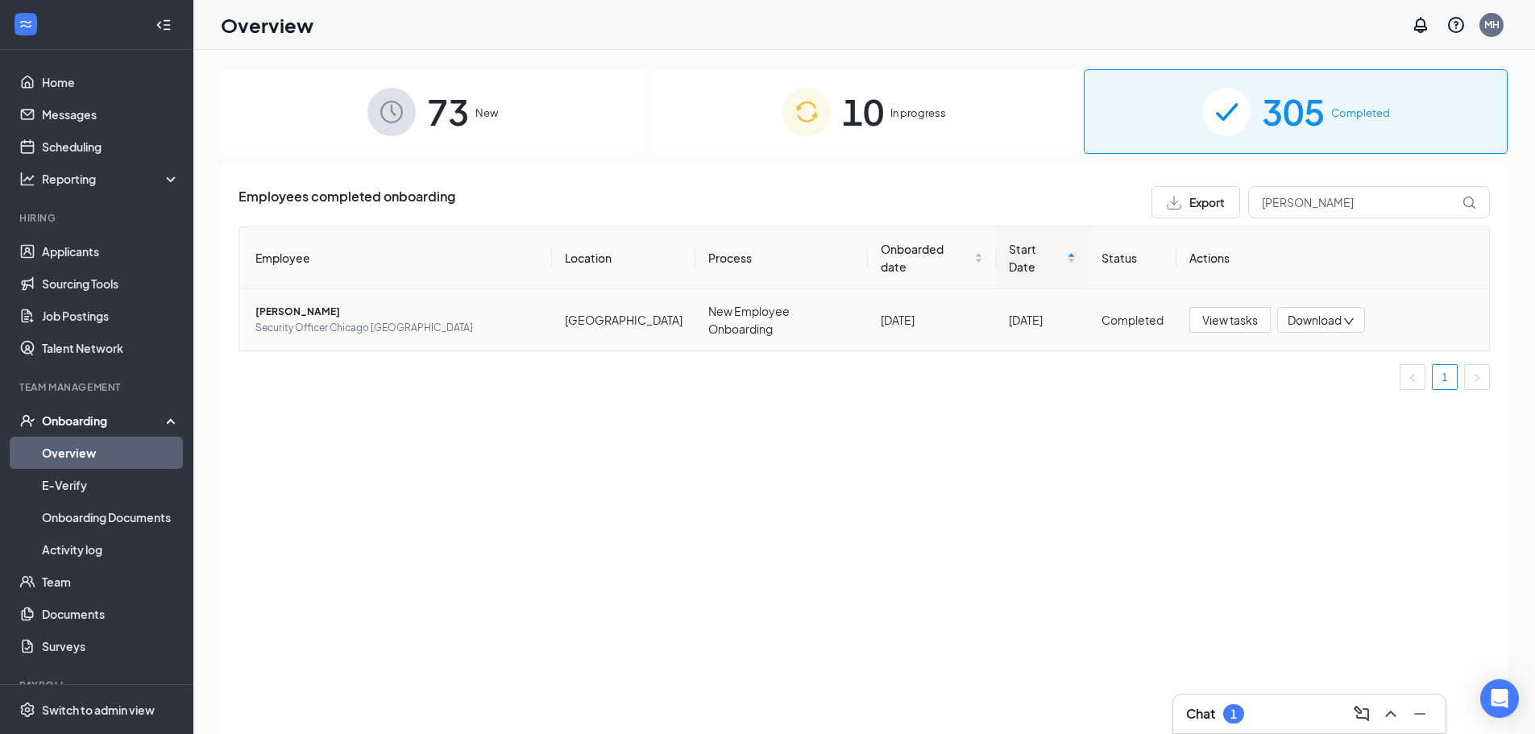
click at [1310, 312] on span "Download" at bounding box center [1315, 320] width 54 height 17
click at [1286, 380] on icon "Download" at bounding box center [1288, 376] width 16 height 14
click at [1200, 706] on h3 "Chat" at bounding box center [1200, 714] width 29 height 18
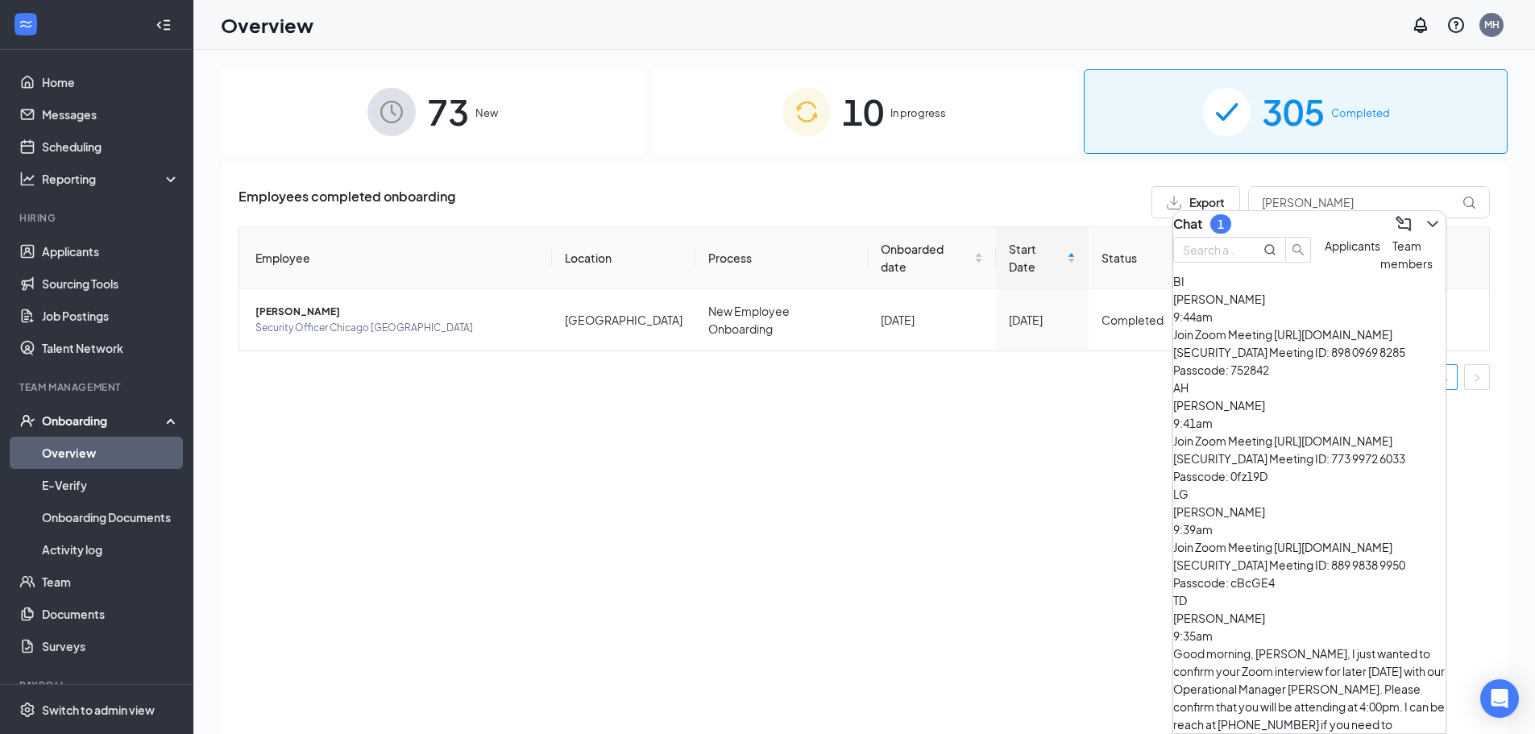
click at [1381, 271] on span "Team members" at bounding box center [1407, 255] width 52 height 32
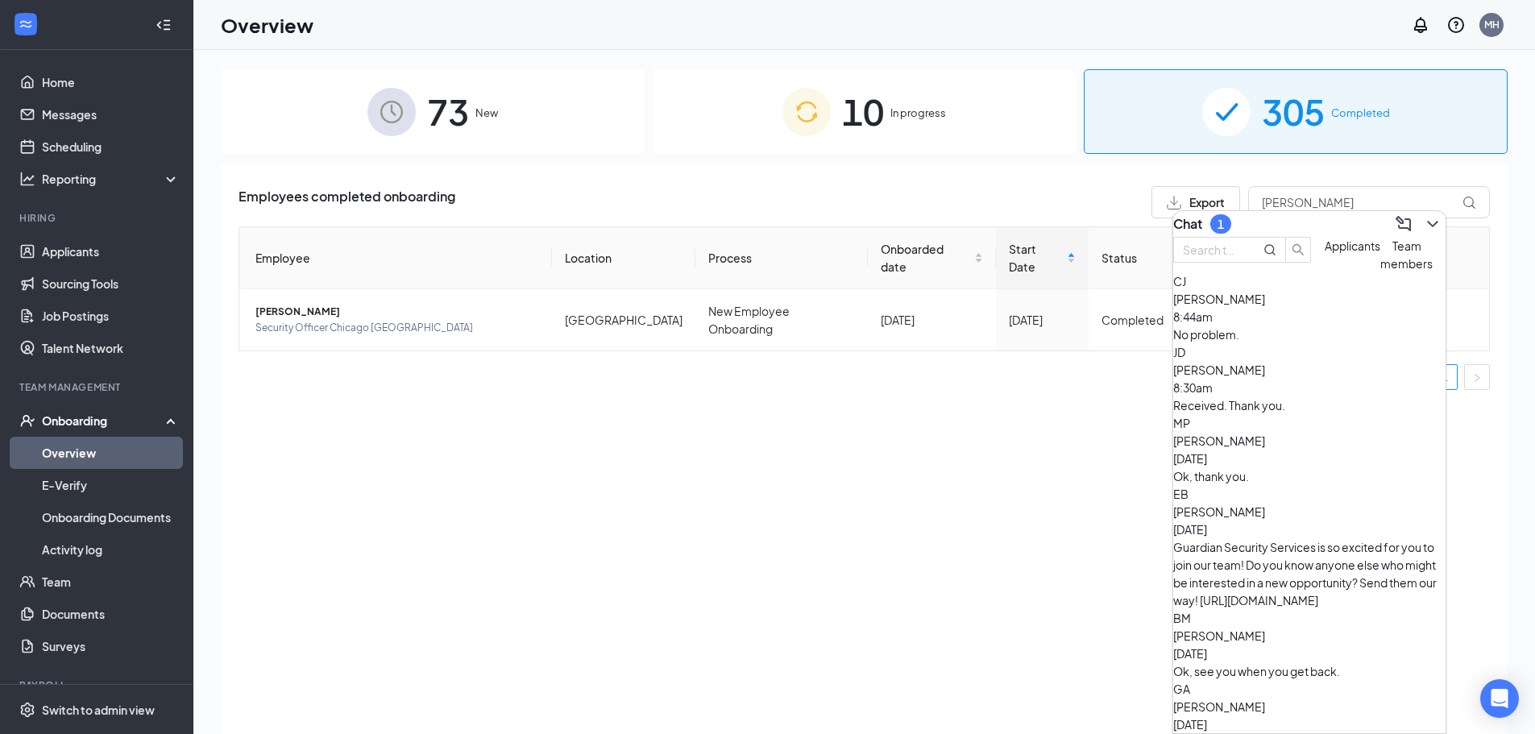
click at [1325, 253] on span "Applicants" at bounding box center [1353, 246] width 56 height 15
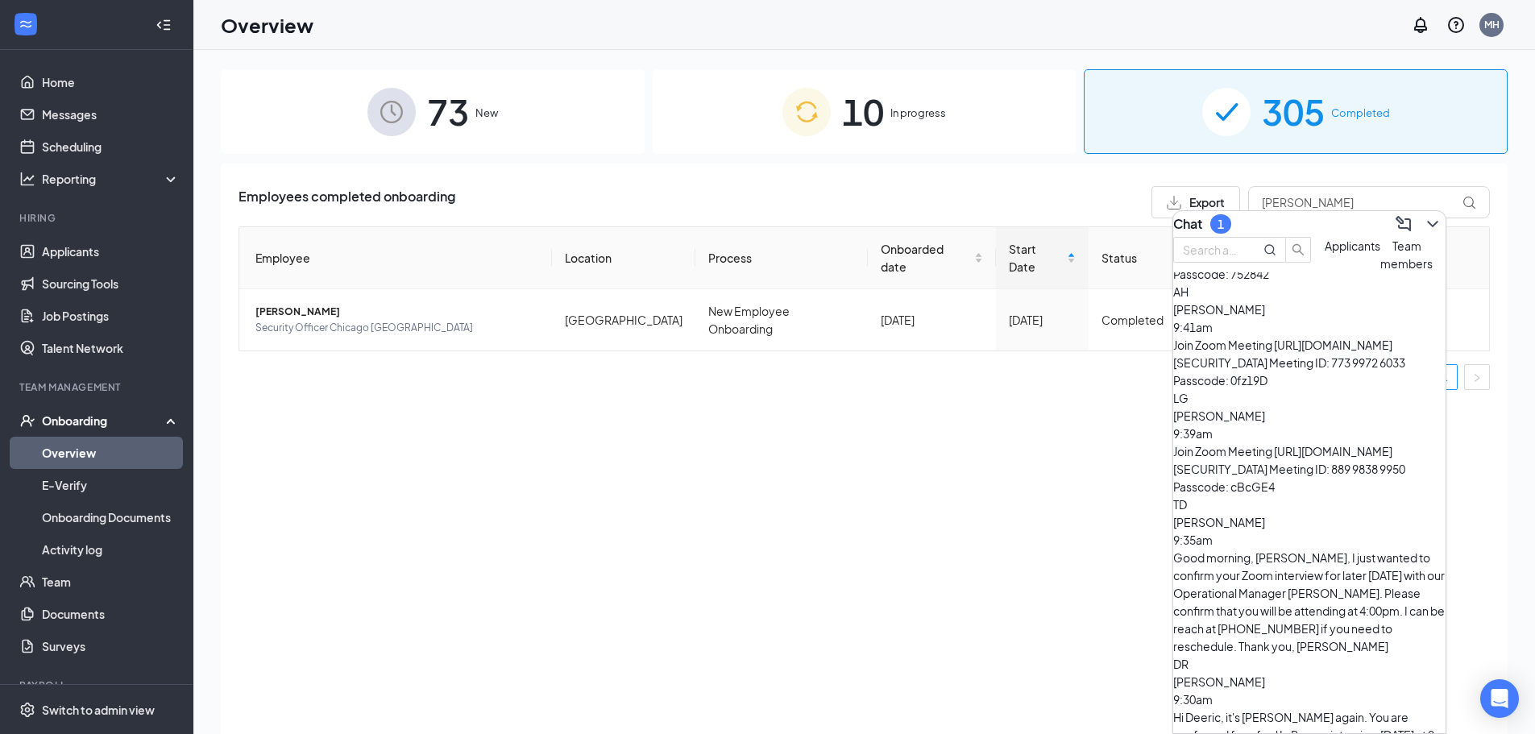
scroll to position [209, 0]
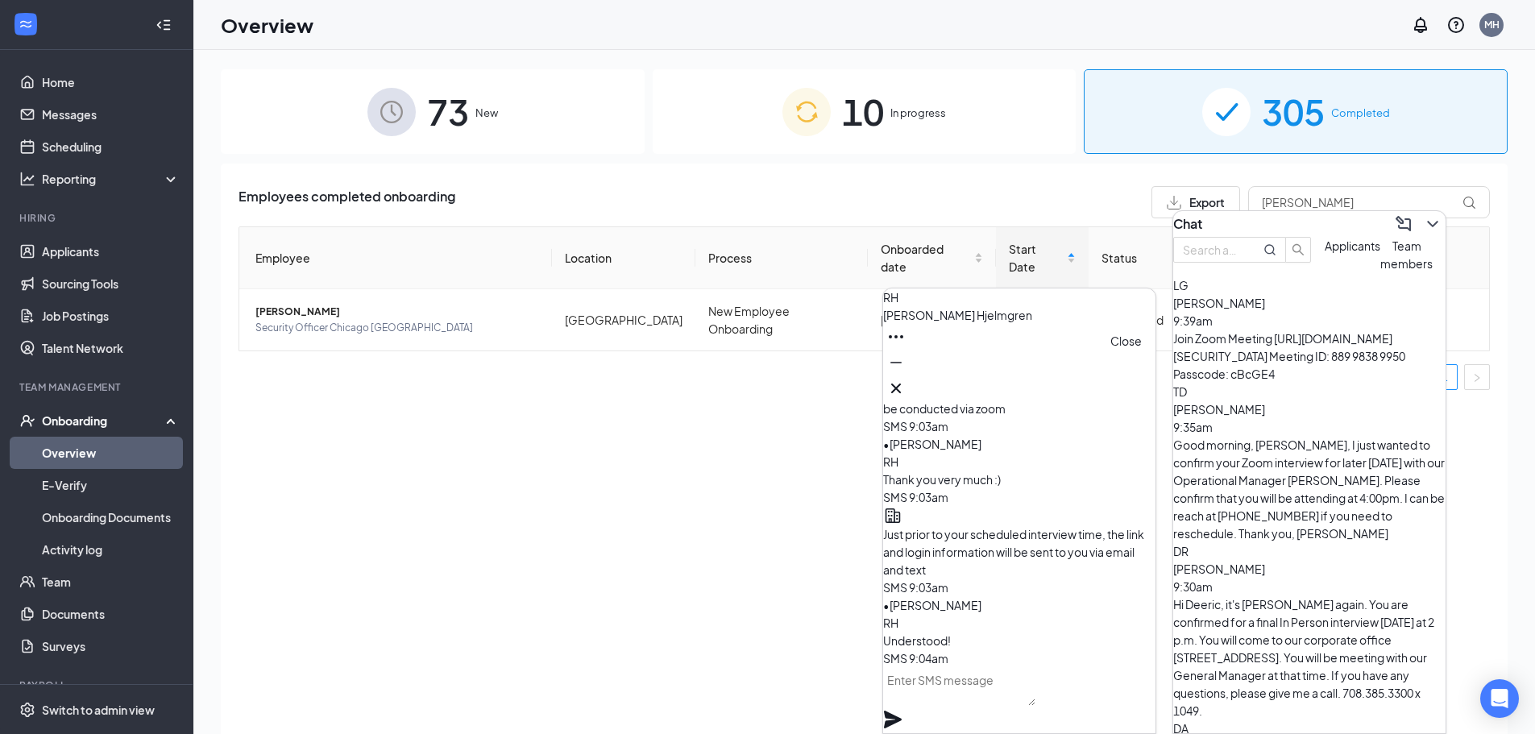
click at [906, 380] on icon "Cross" at bounding box center [896, 388] width 19 height 19
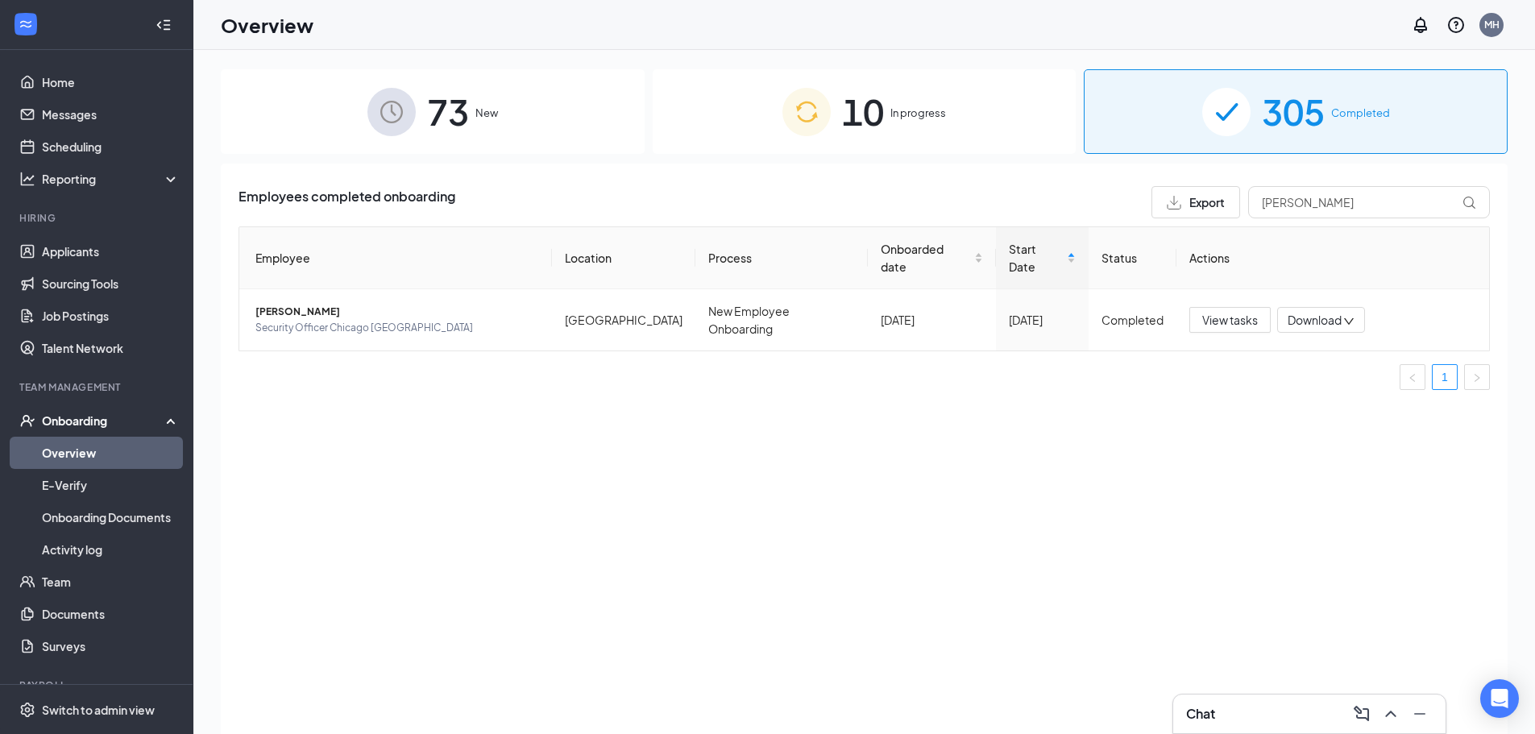
scroll to position [0, 0]
click at [96, 415] on div "Onboarding" at bounding box center [104, 421] width 124 height 16
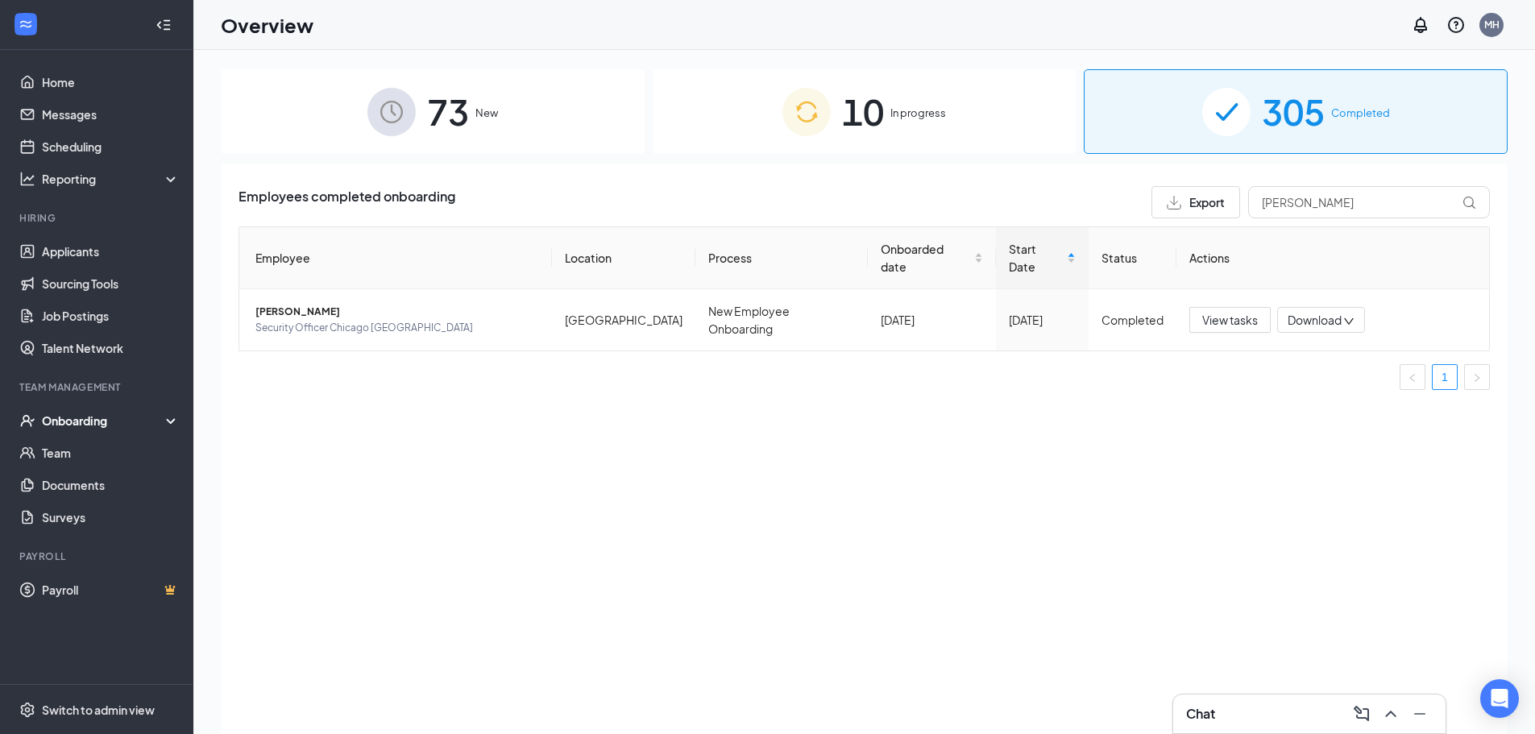
click at [84, 418] on div "Onboarding" at bounding box center [104, 421] width 124 height 16
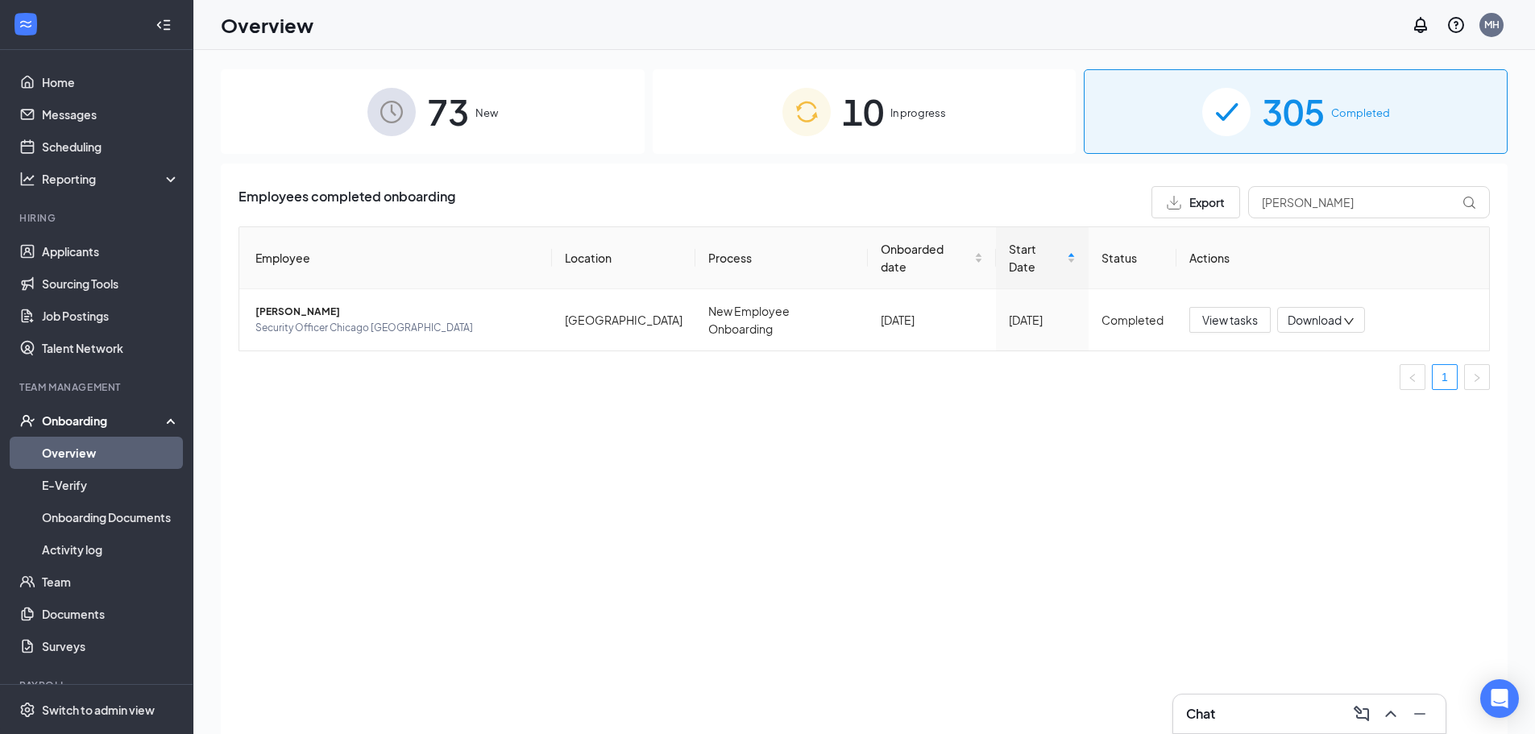
click at [73, 449] on link "Overview" at bounding box center [111, 453] width 138 height 32
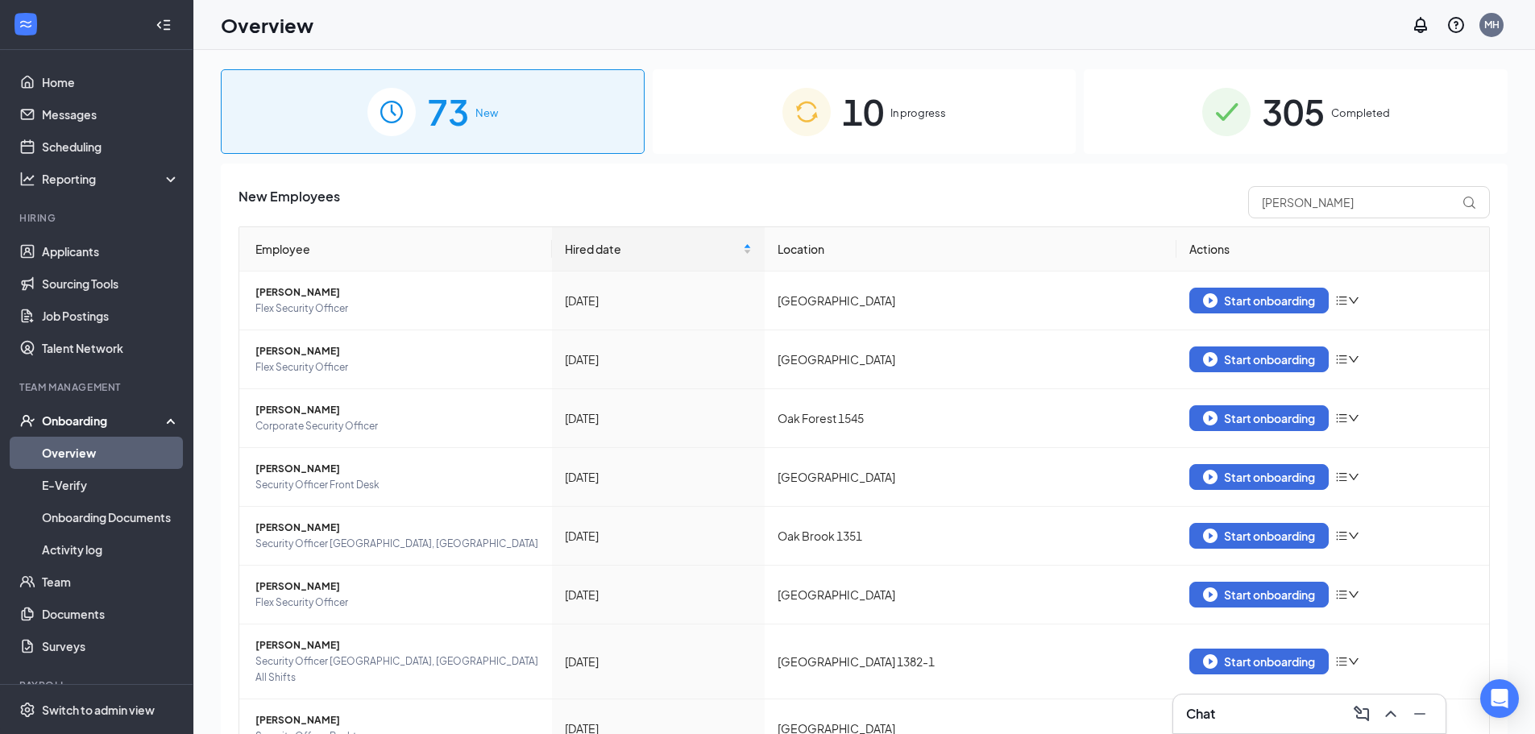
click at [713, 123] on div "10 In progress" at bounding box center [865, 111] width 424 height 85
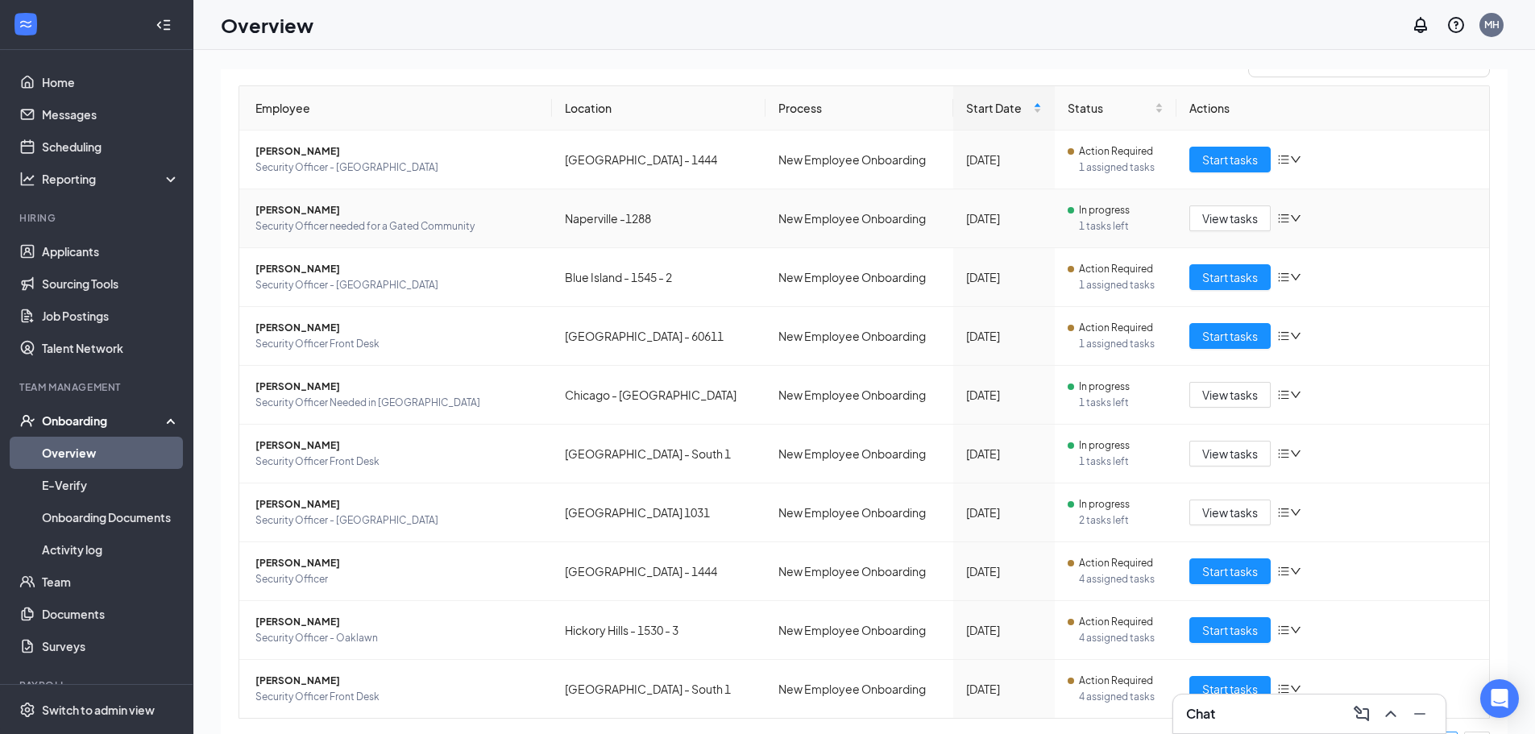
scroll to position [161, 0]
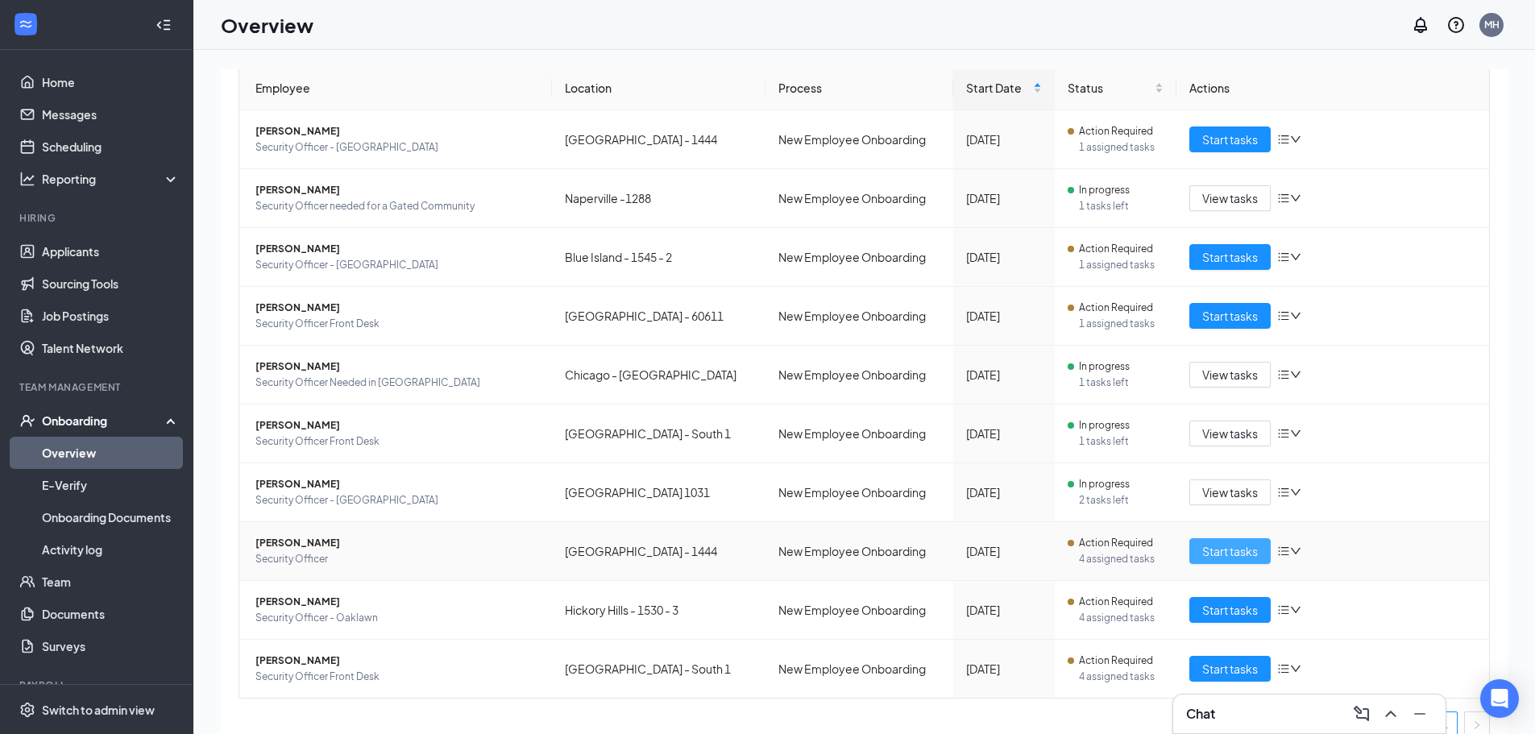
click at [1221, 546] on span "Start tasks" at bounding box center [1231, 551] width 56 height 18
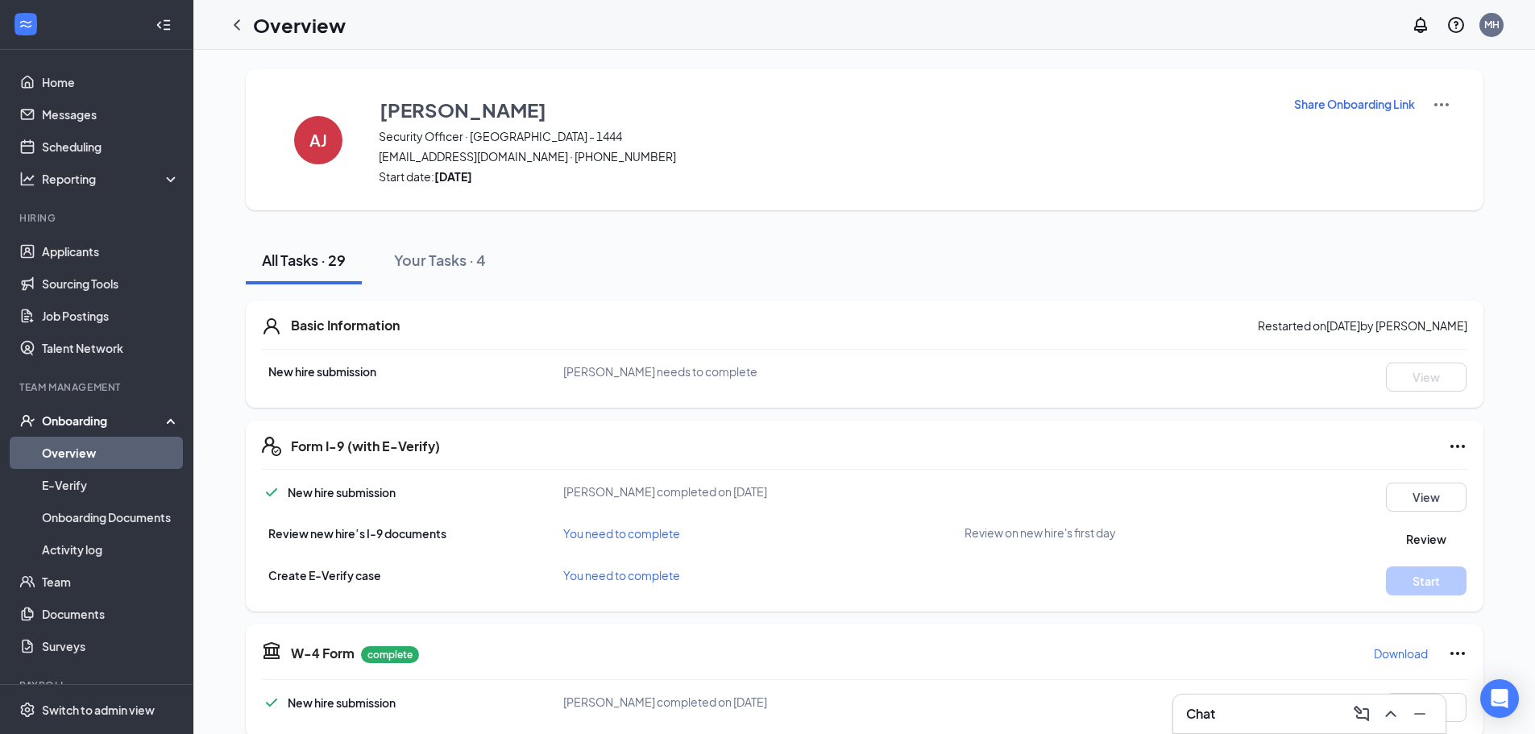
click at [1330, 109] on p "Share Onboarding Link" at bounding box center [1354, 104] width 121 height 16
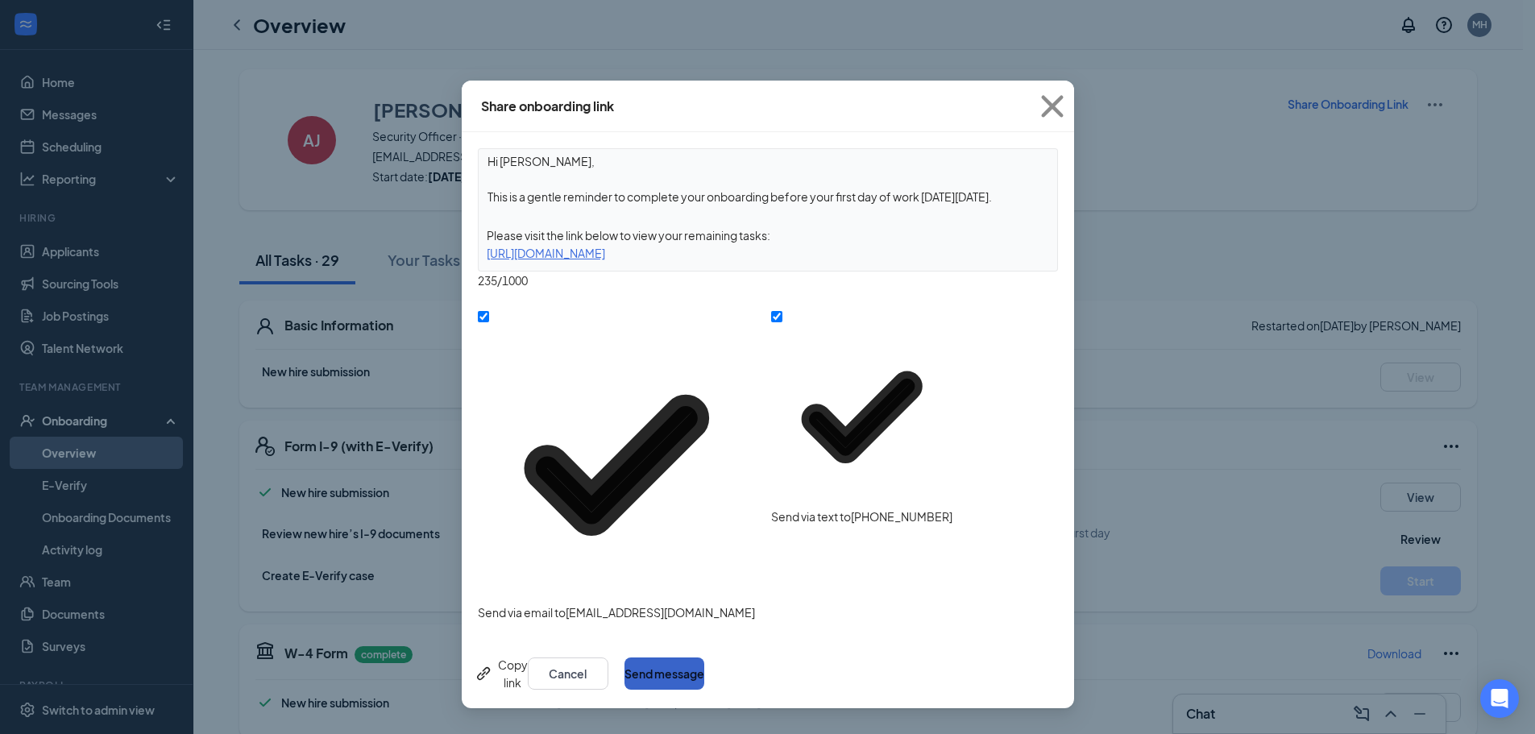
click at [704, 658] on button "Send message" at bounding box center [665, 674] width 80 height 32
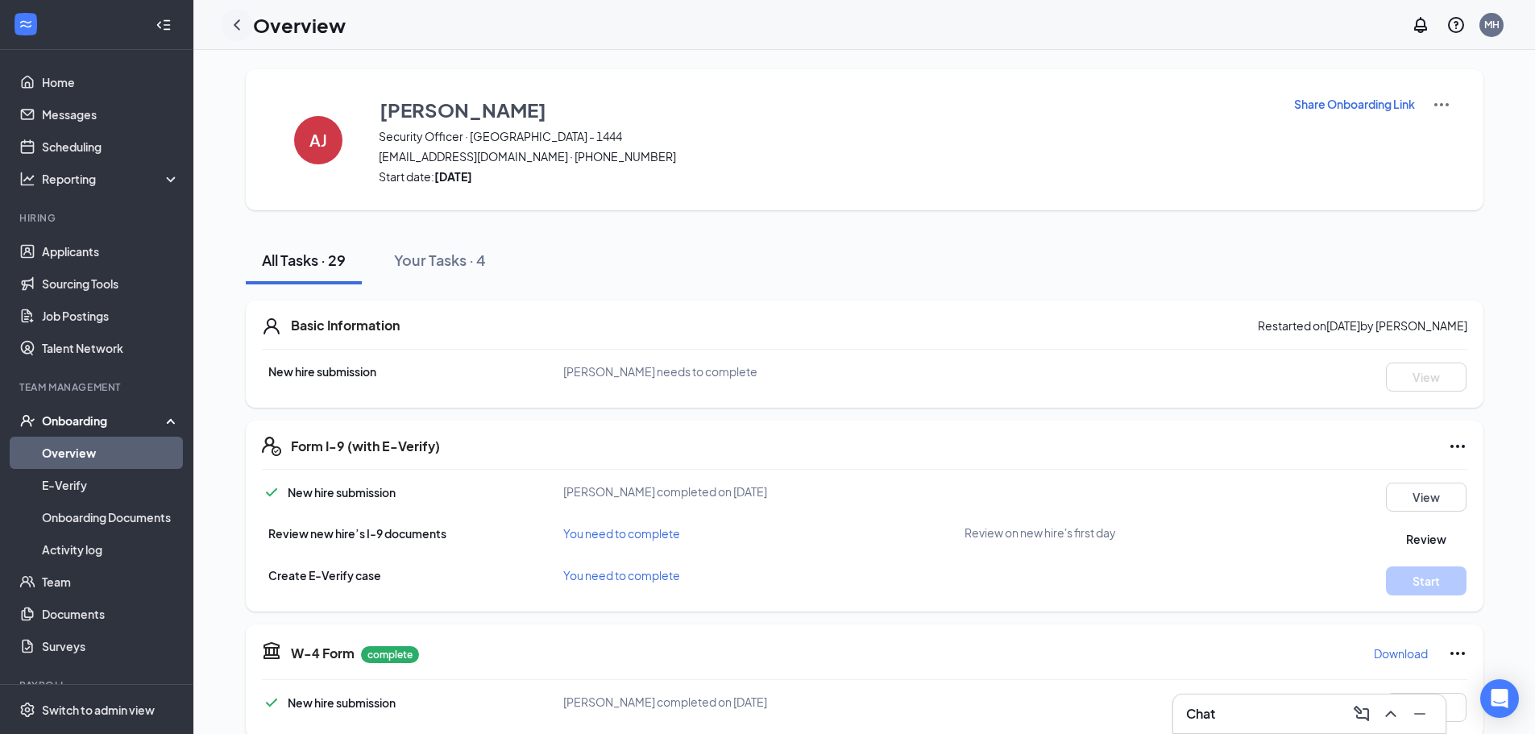
click at [236, 27] on icon "ChevronLeft" at bounding box center [236, 24] width 19 height 19
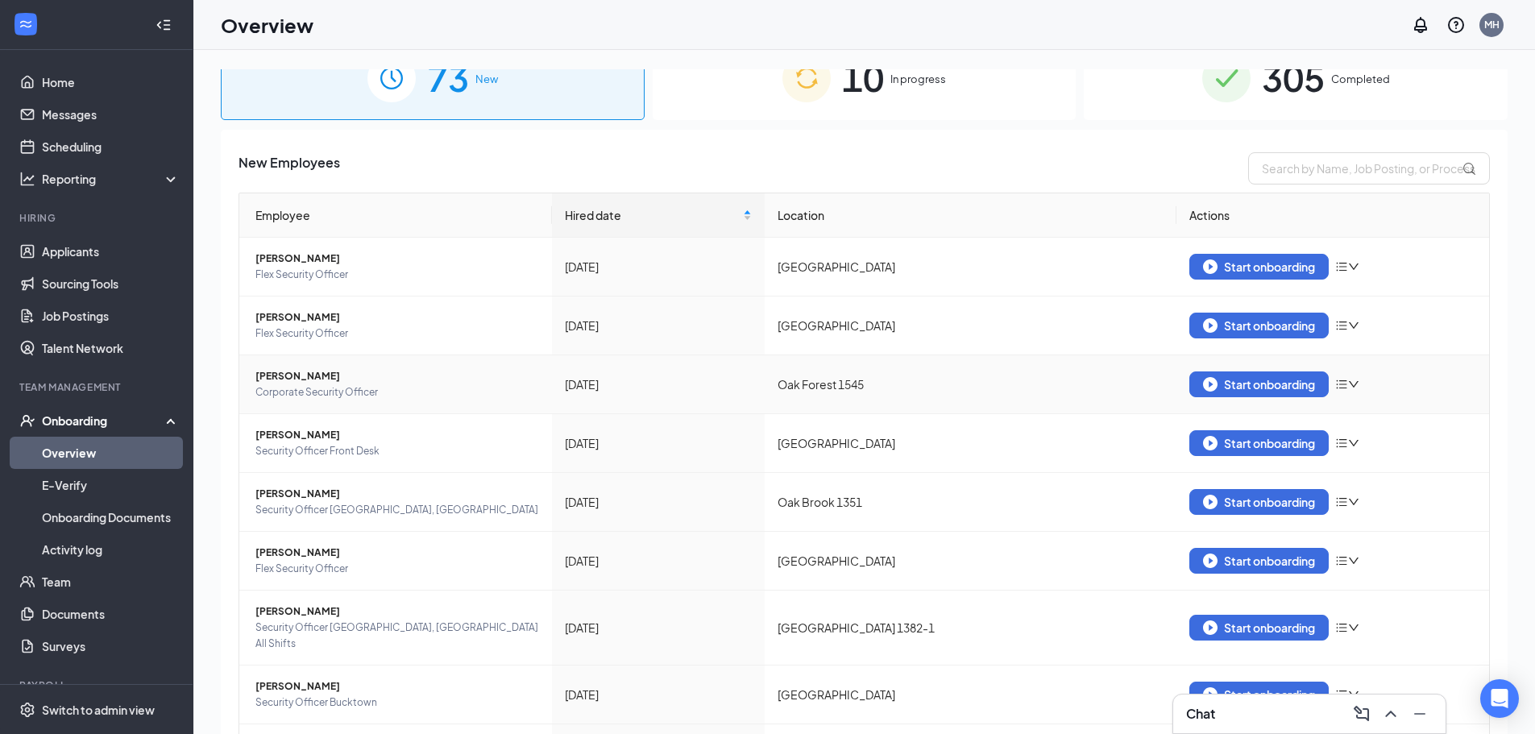
scroll to position [20, 0]
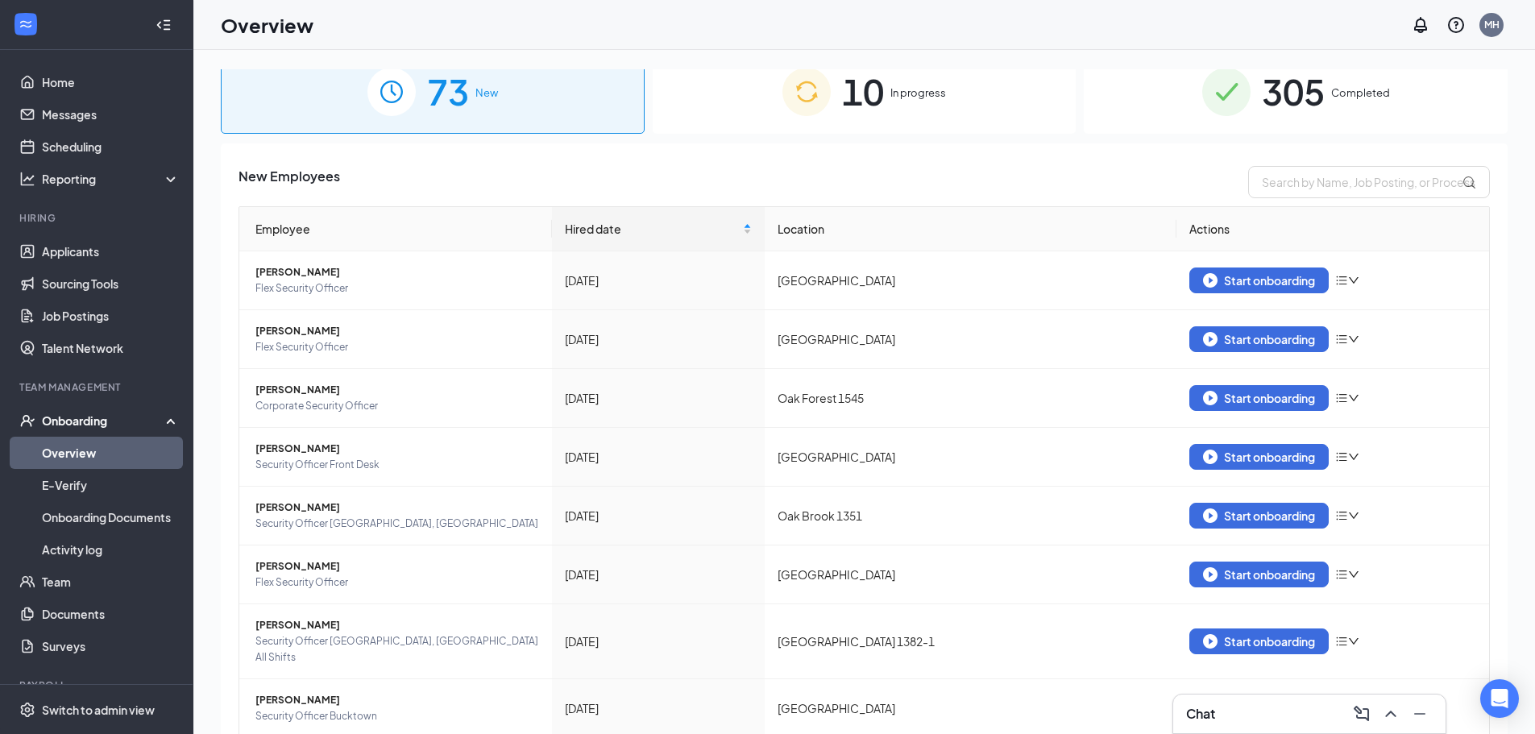
click at [951, 92] on div "10 In progress" at bounding box center [865, 91] width 424 height 85
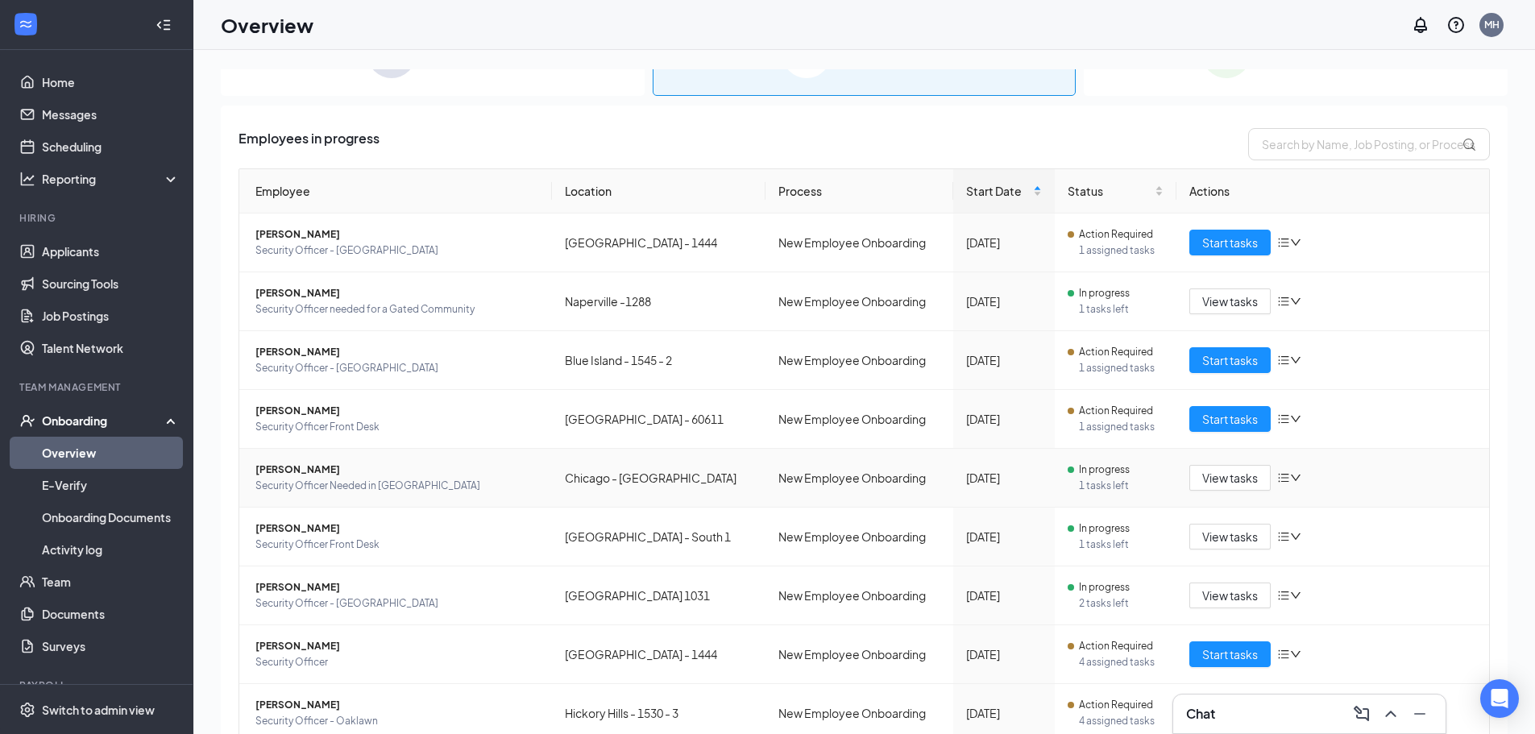
scroll to position [20, 0]
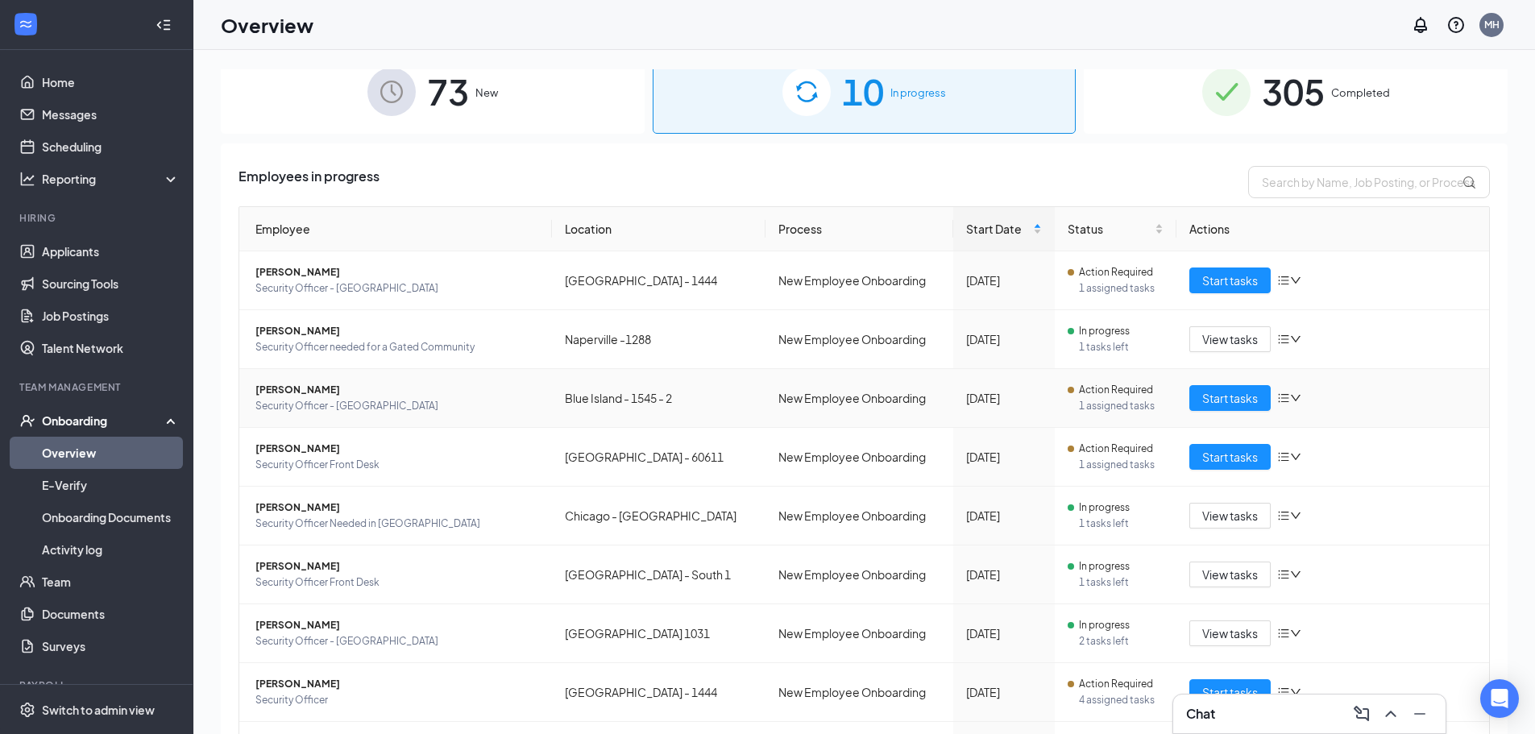
click at [364, 393] on span "[PERSON_NAME]" at bounding box center [398, 390] width 284 height 16
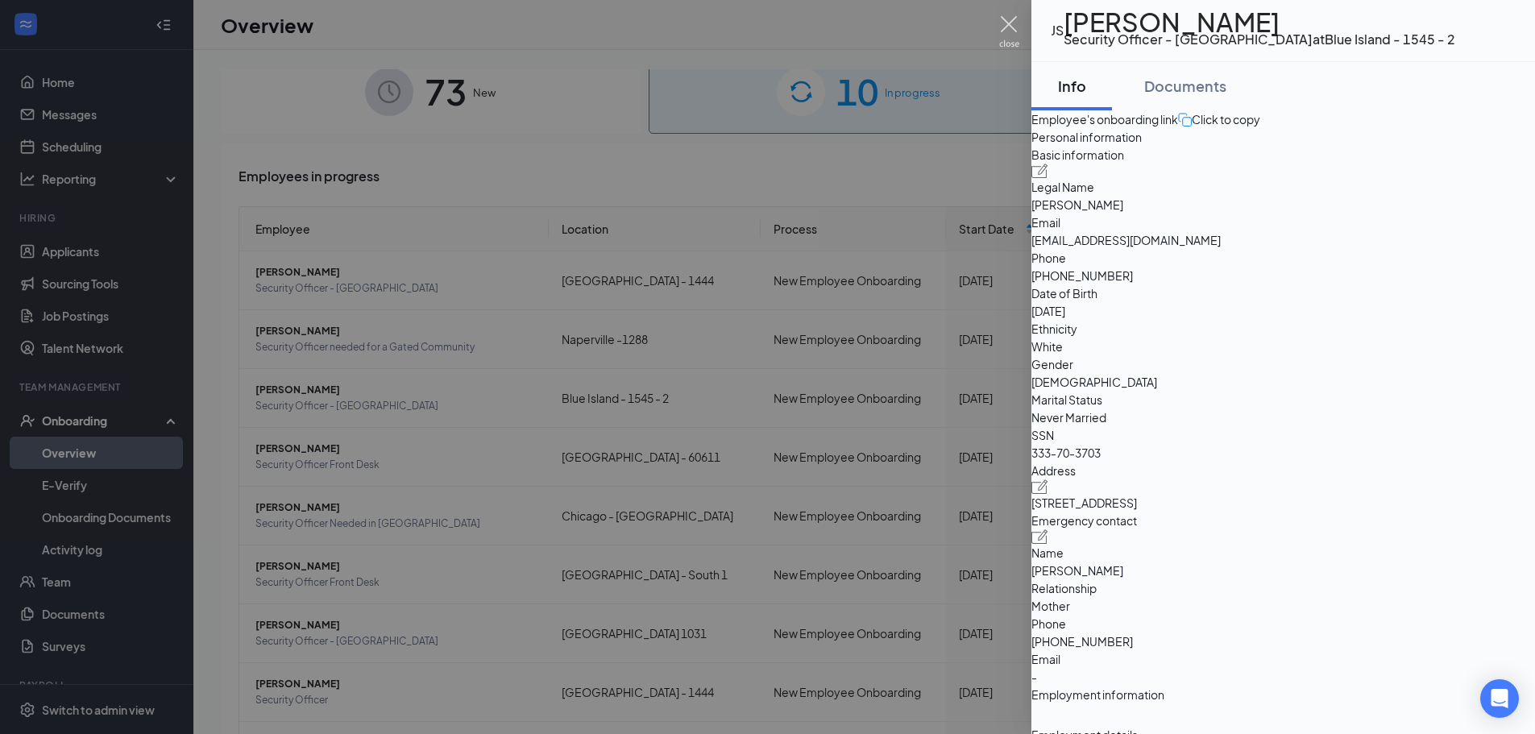
click at [1002, 20] on img at bounding box center [1009, 31] width 20 height 31
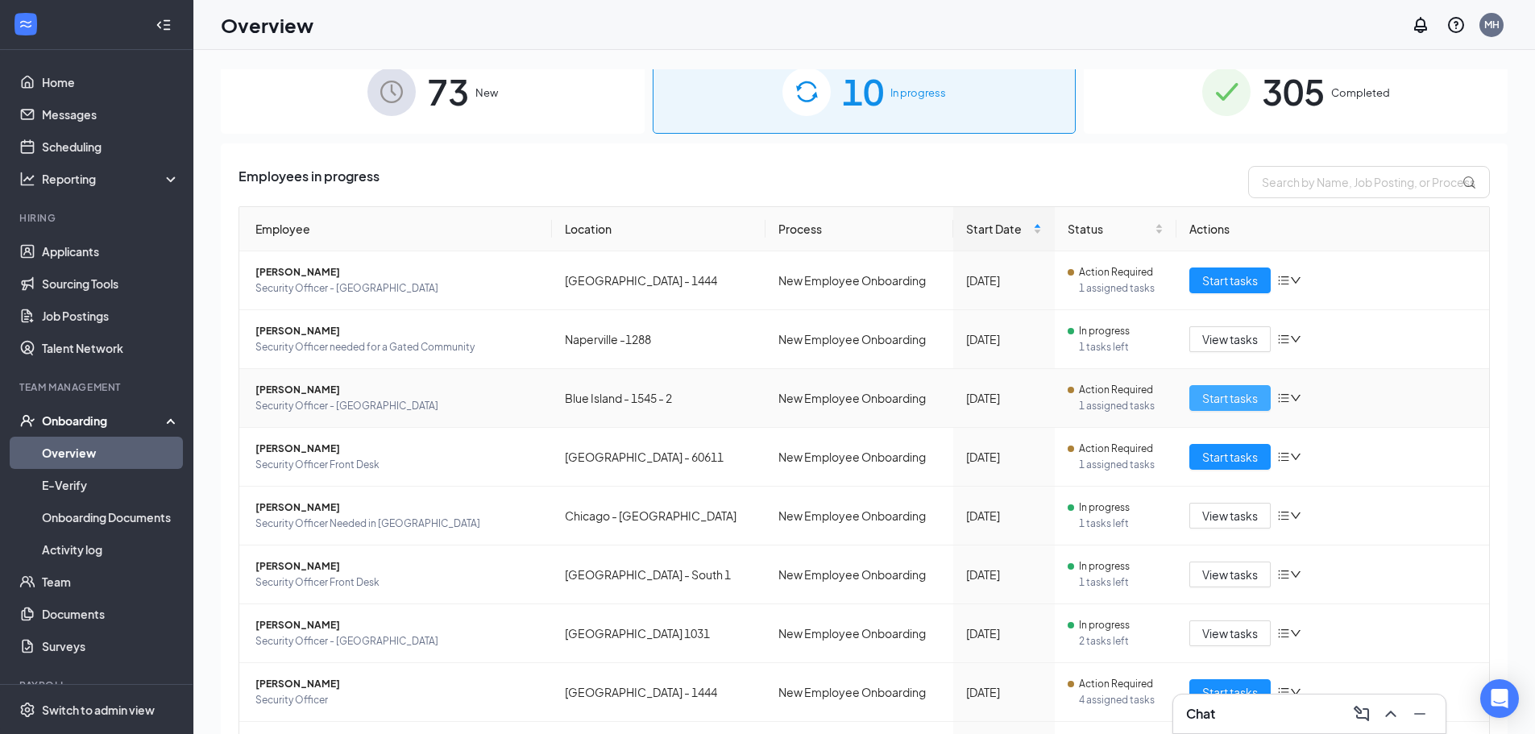
click at [1217, 389] on button "Start tasks" at bounding box center [1230, 398] width 81 height 26
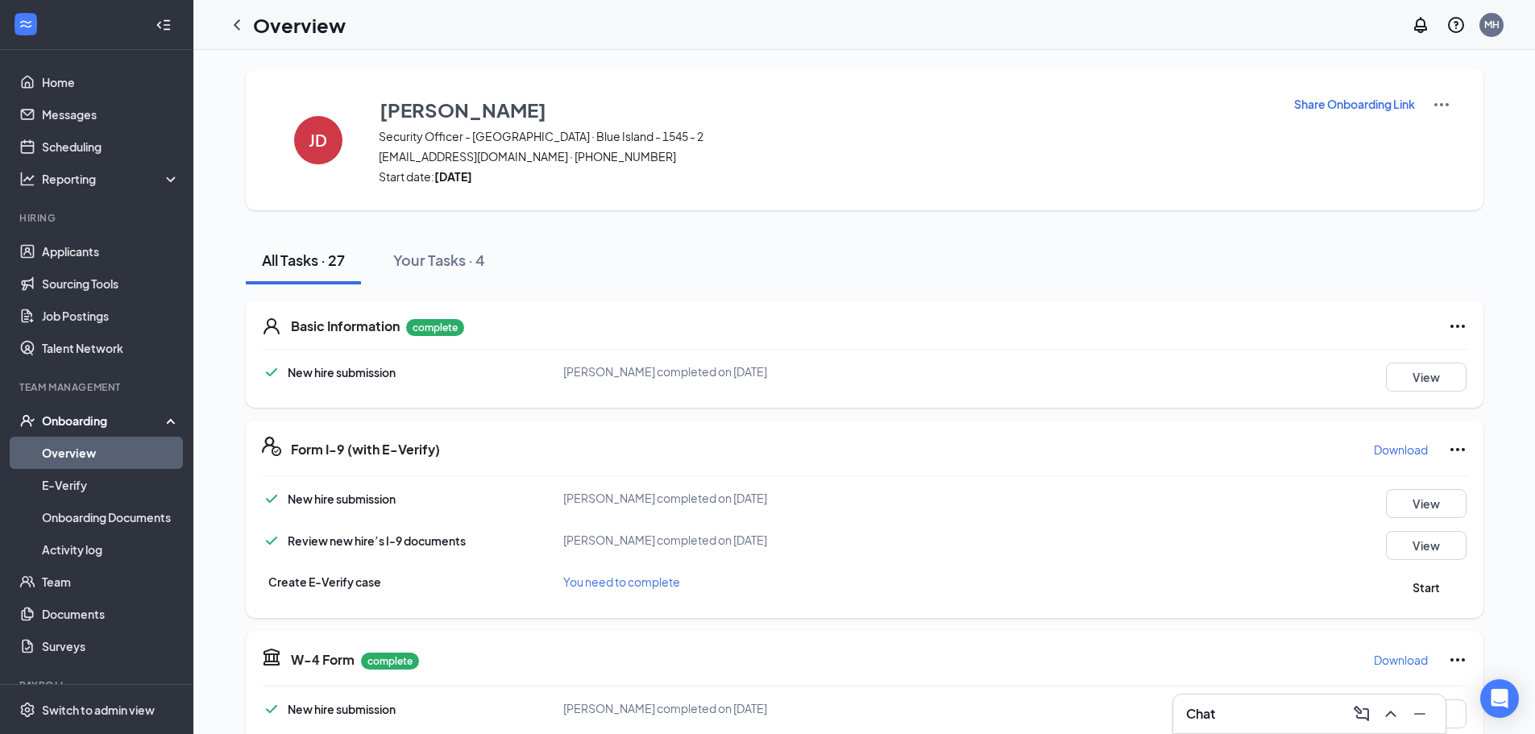
click at [1386, 450] on p "Download" at bounding box center [1401, 450] width 54 height 16
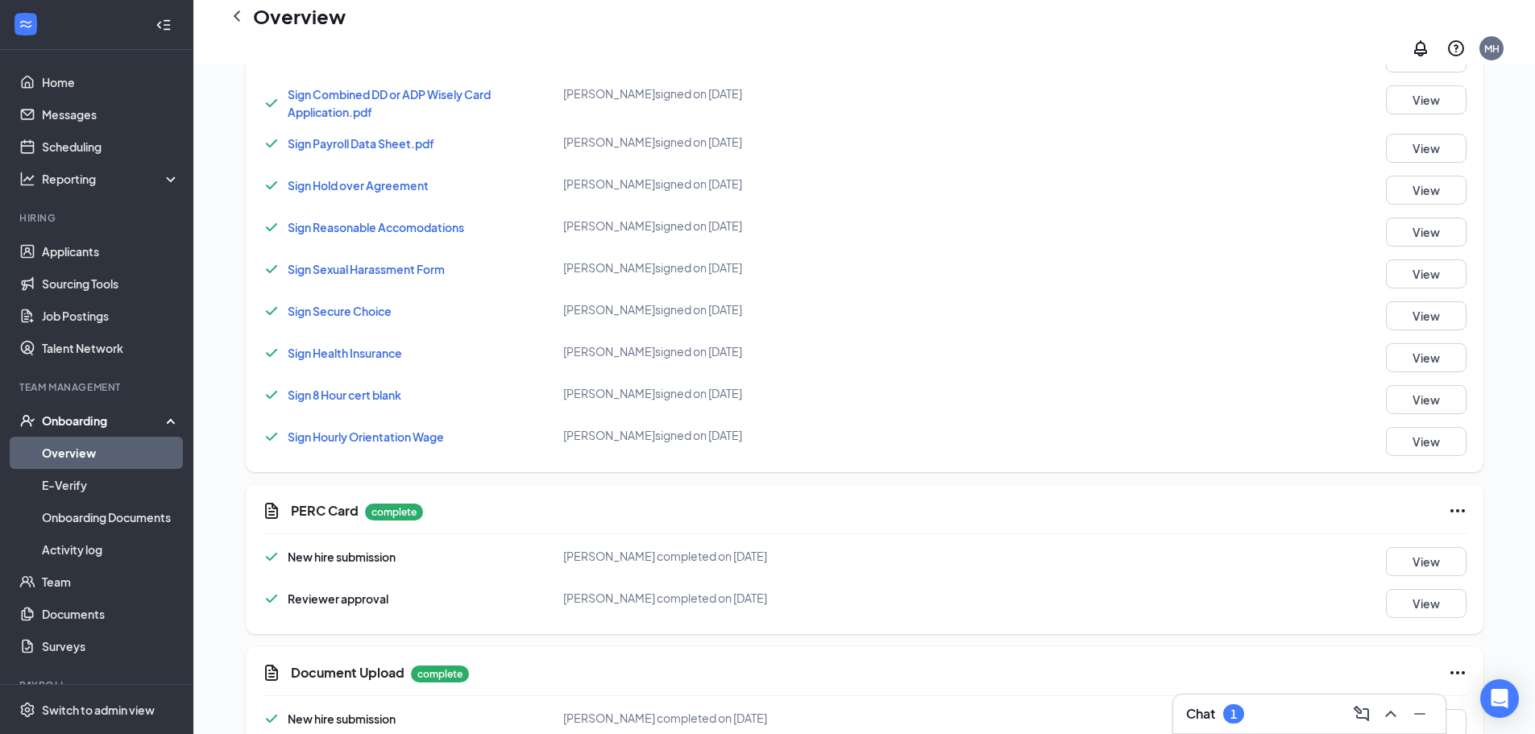
scroll to position [1577, 0]
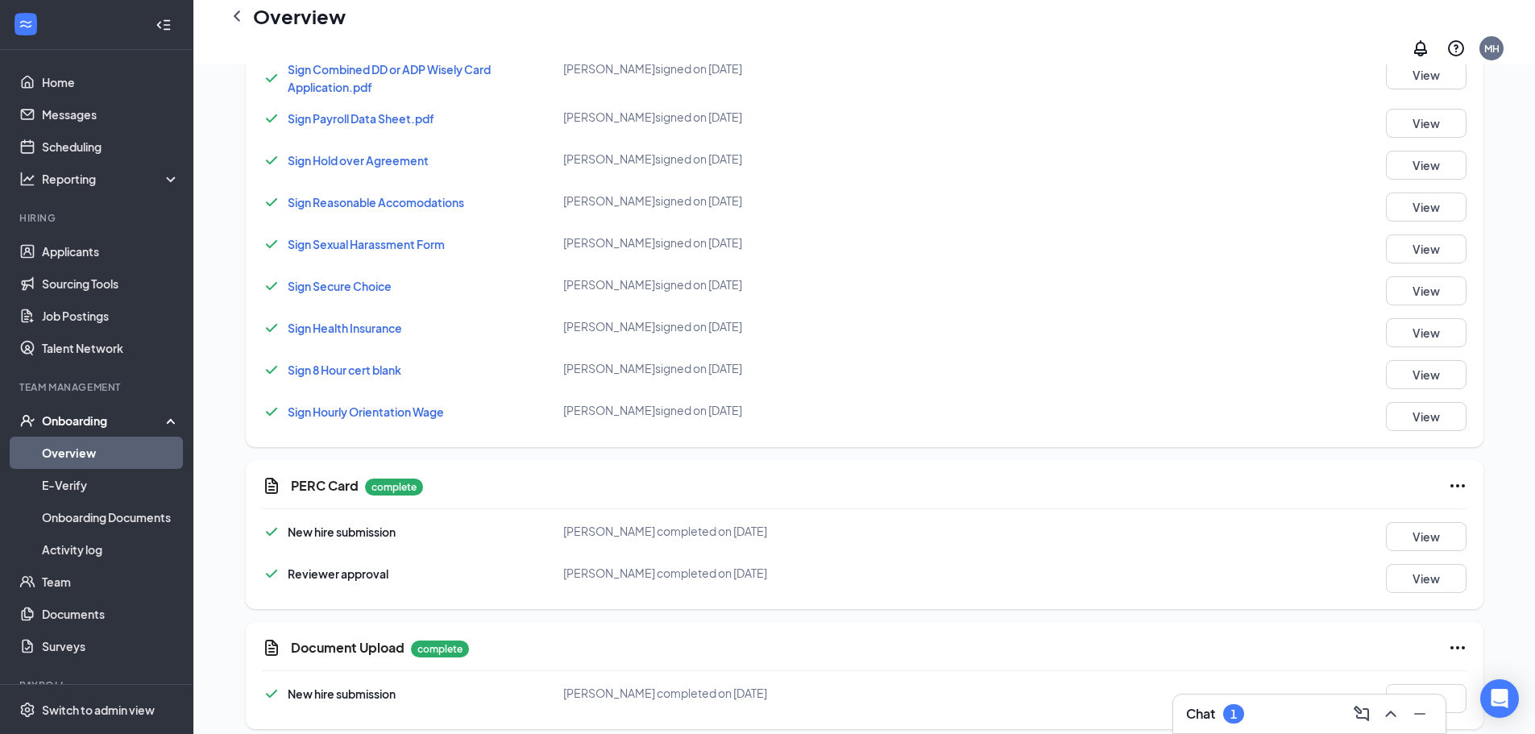
click at [236, 26] on icon "ChevronLeft" at bounding box center [236, 15] width 19 height 19
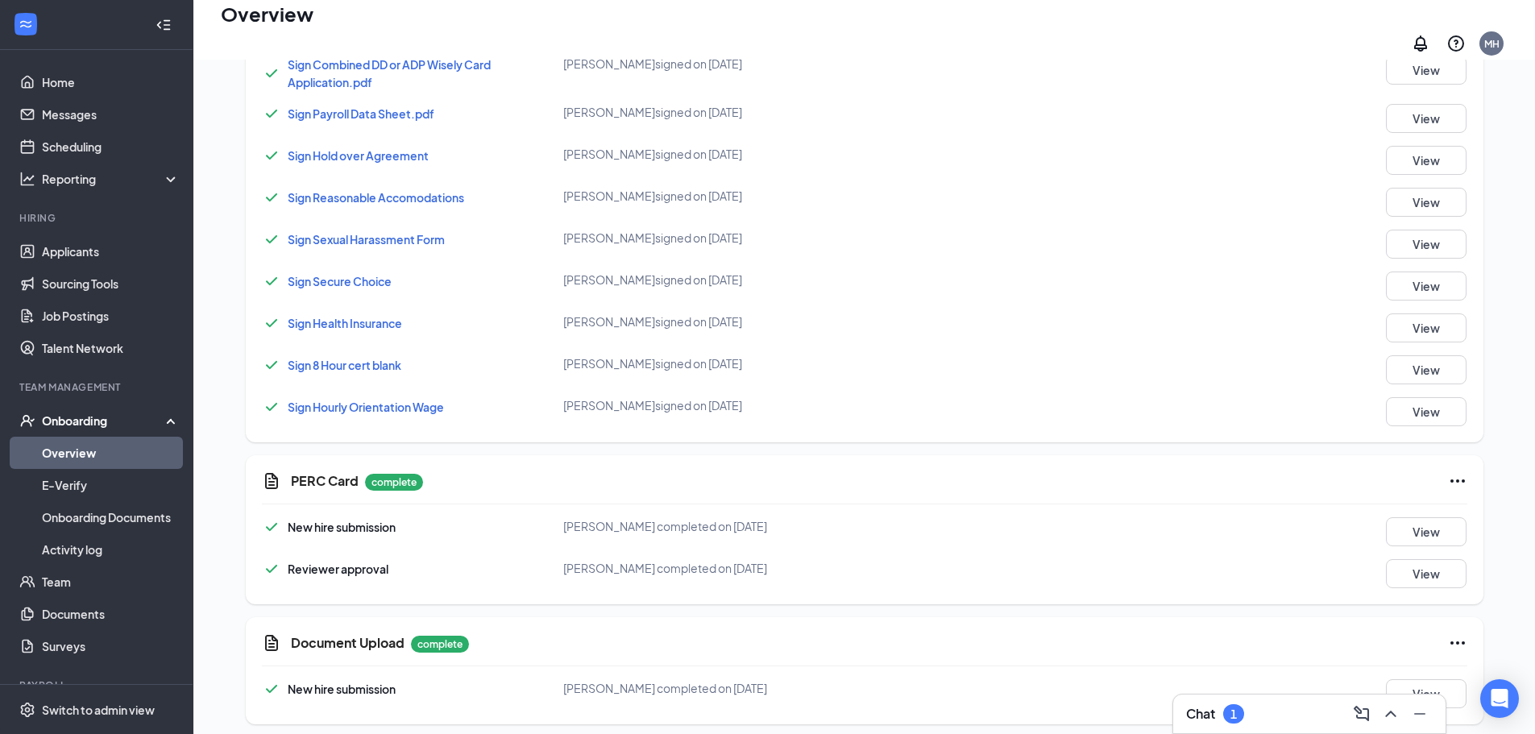
scroll to position [73, 0]
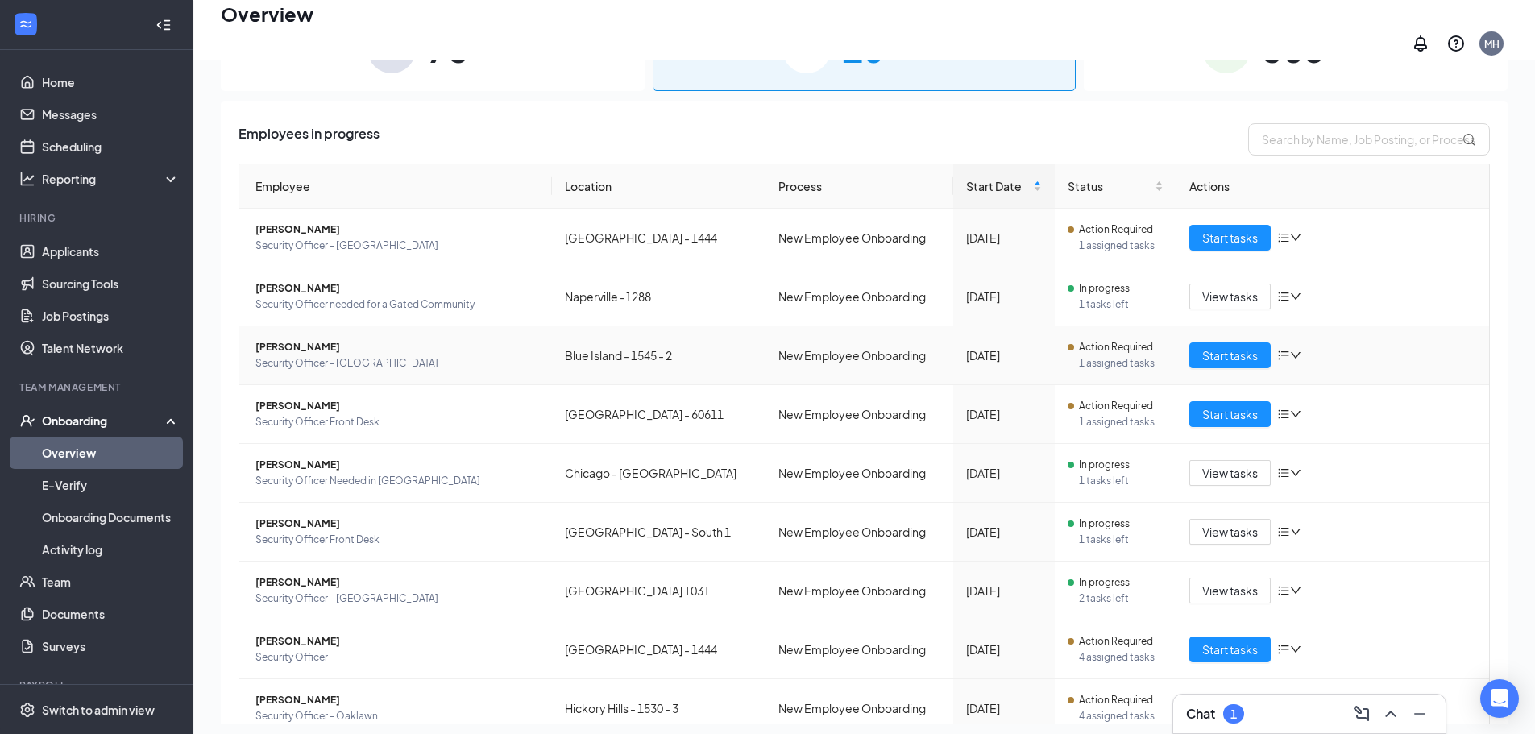
click at [279, 339] on span "[PERSON_NAME]" at bounding box center [398, 347] width 284 height 16
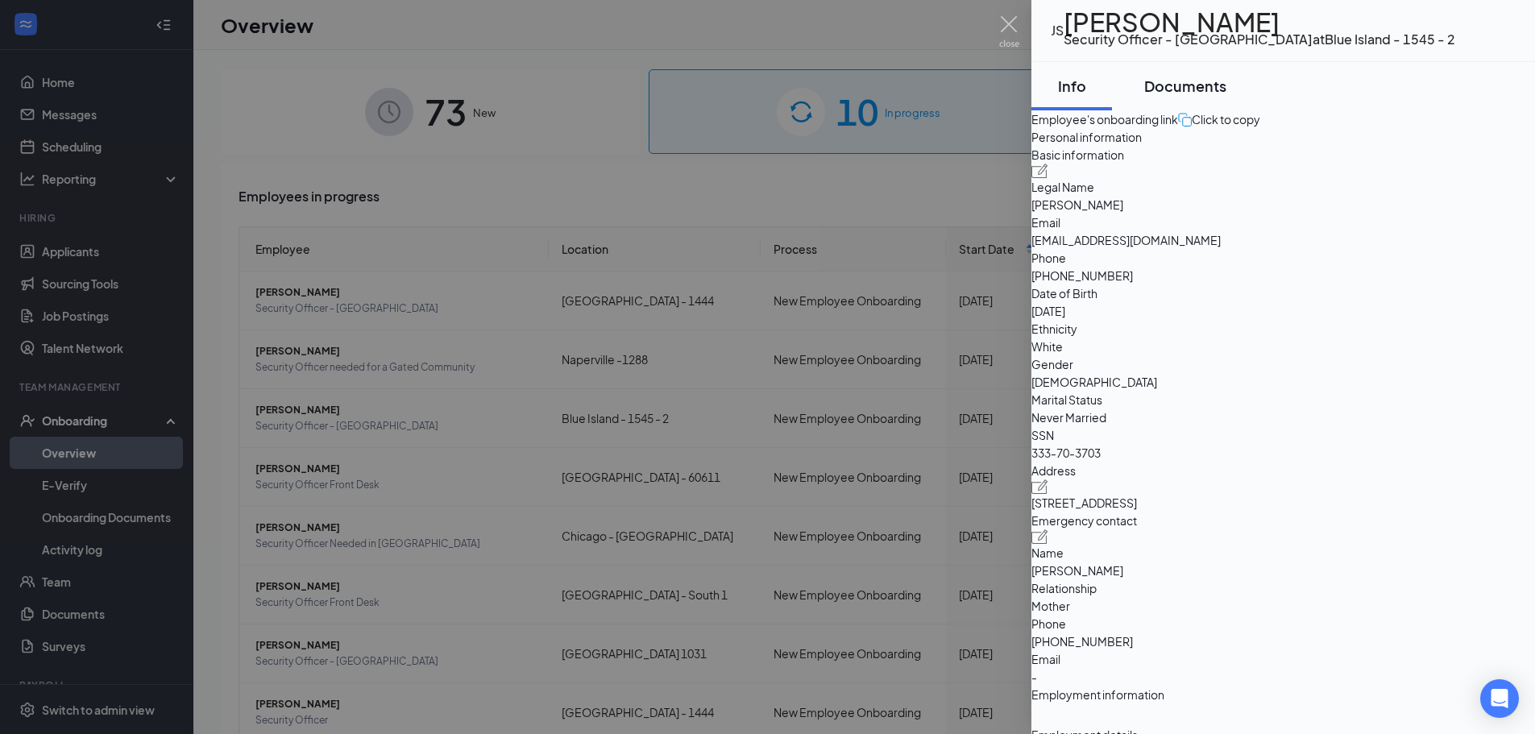
click at [1186, 94] on div "Documents" at bounding box center [1186, 86] width 82 height 20
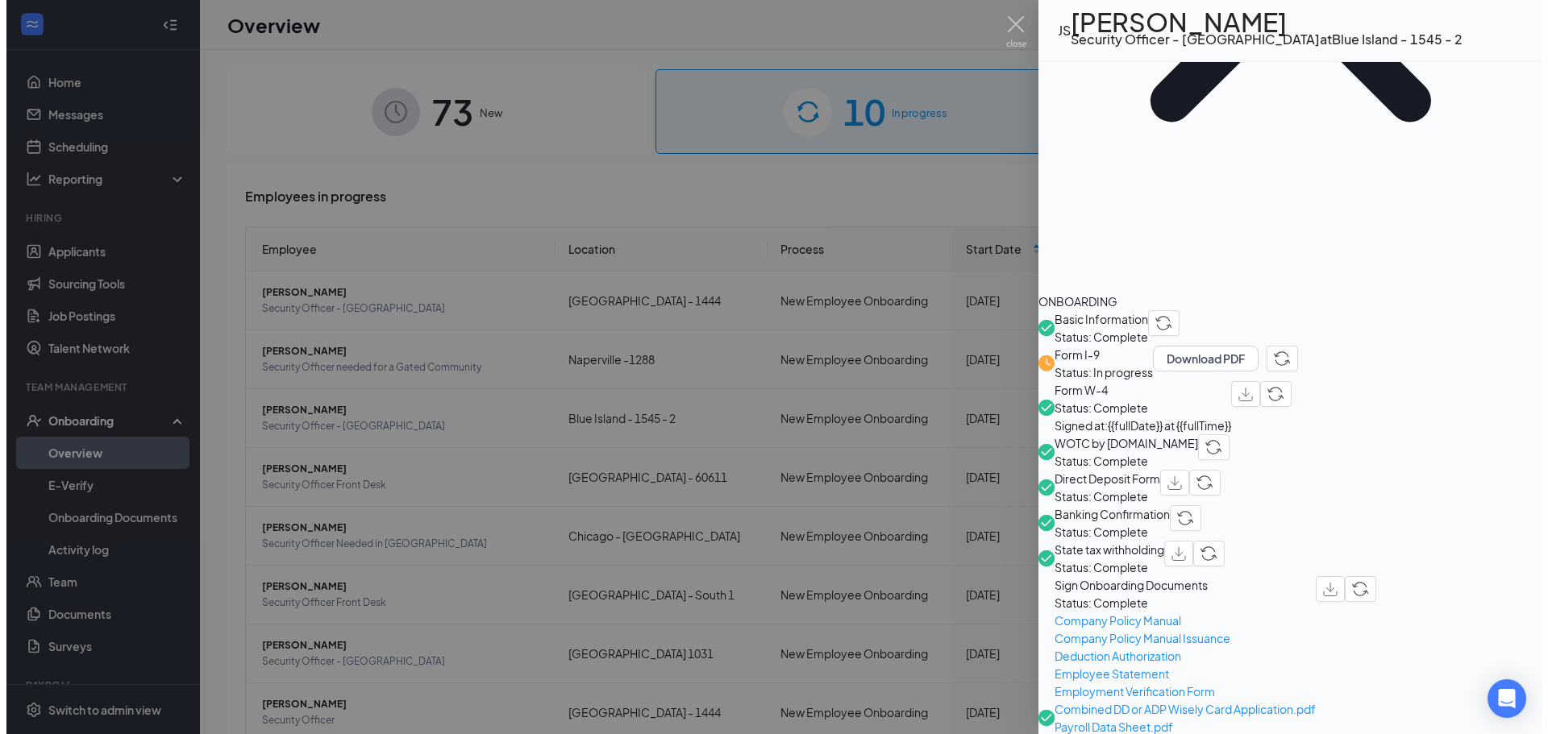
scroll to position [723, 0]
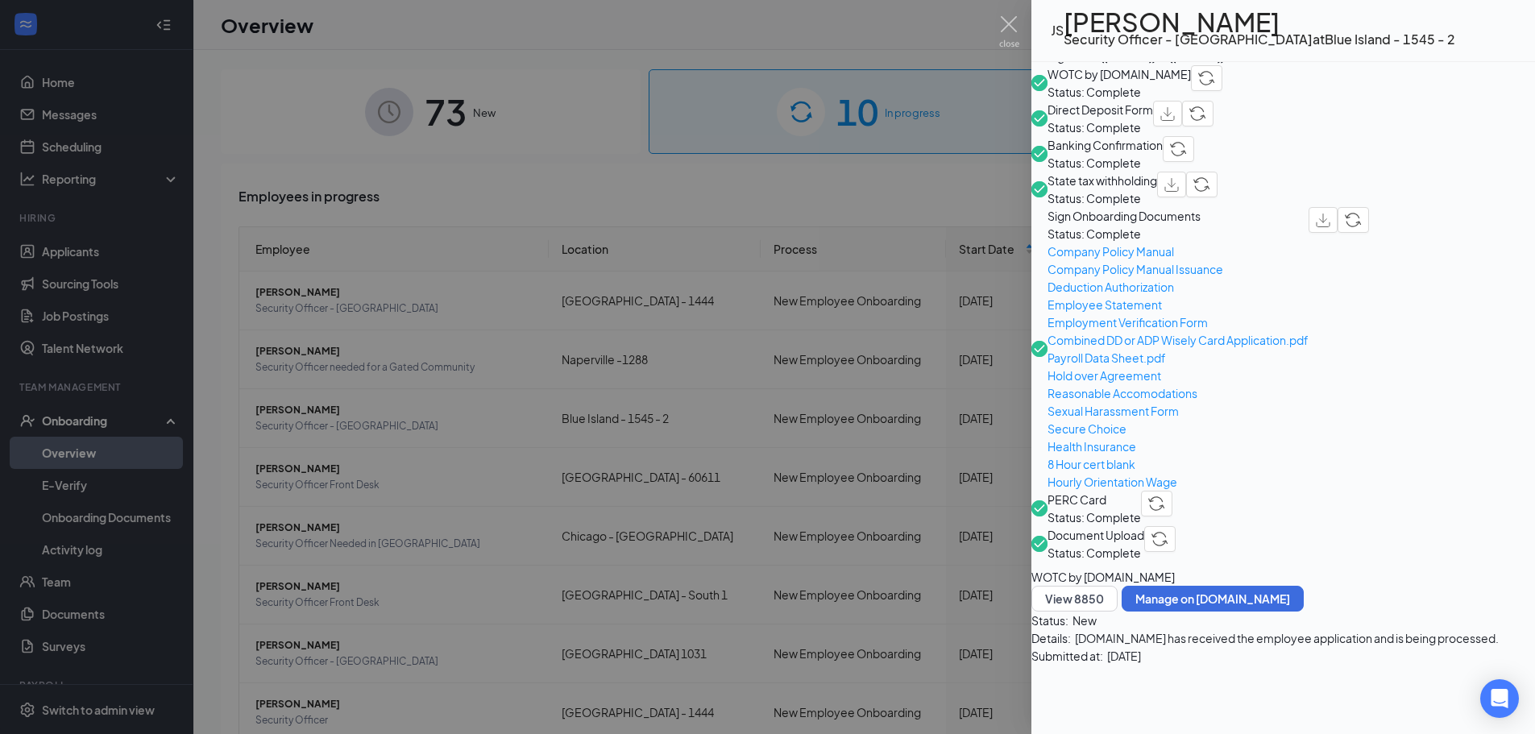
click at [1145, 526] on span "Document Upload" at bounding box center [1096, 535] width 97 height 18
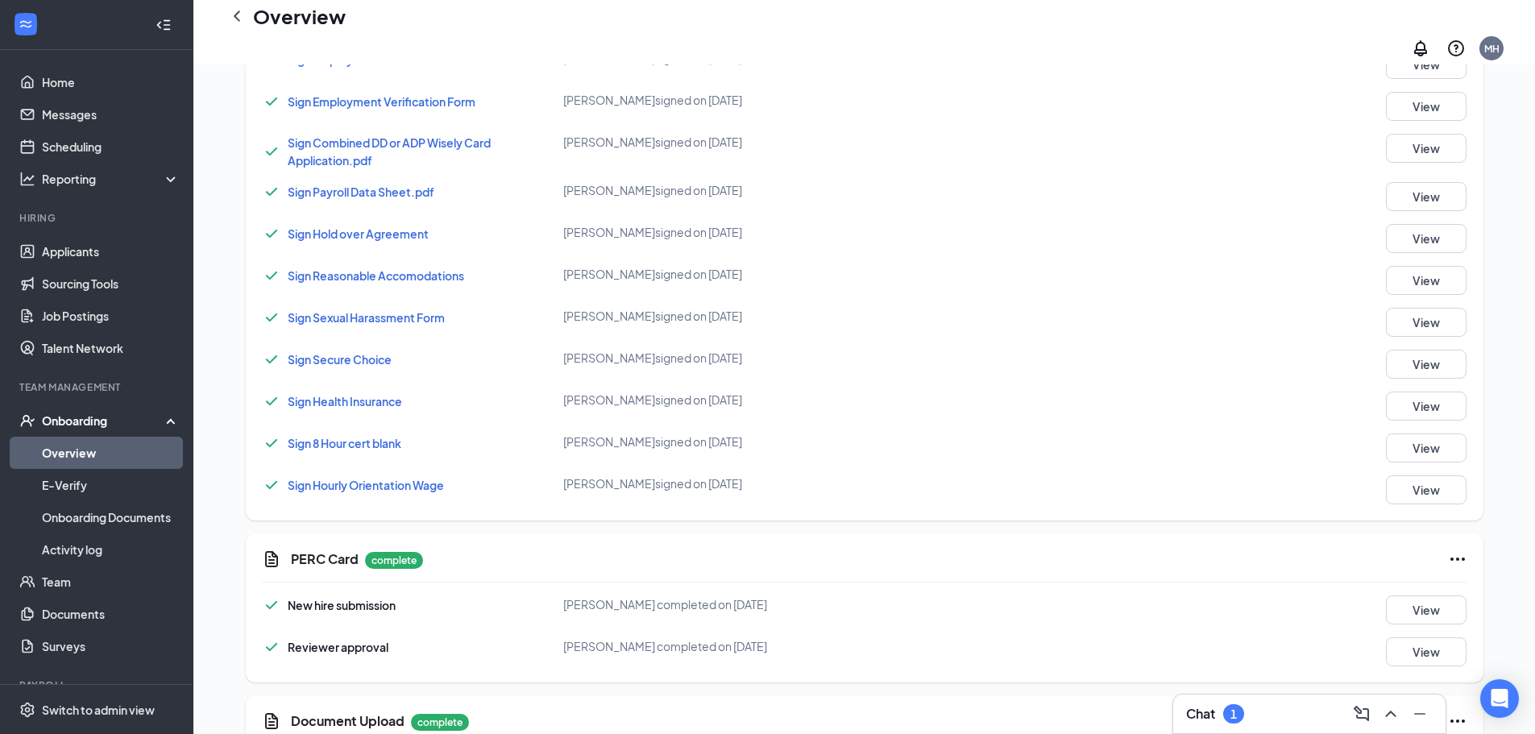
scroll to position [1577, 0]
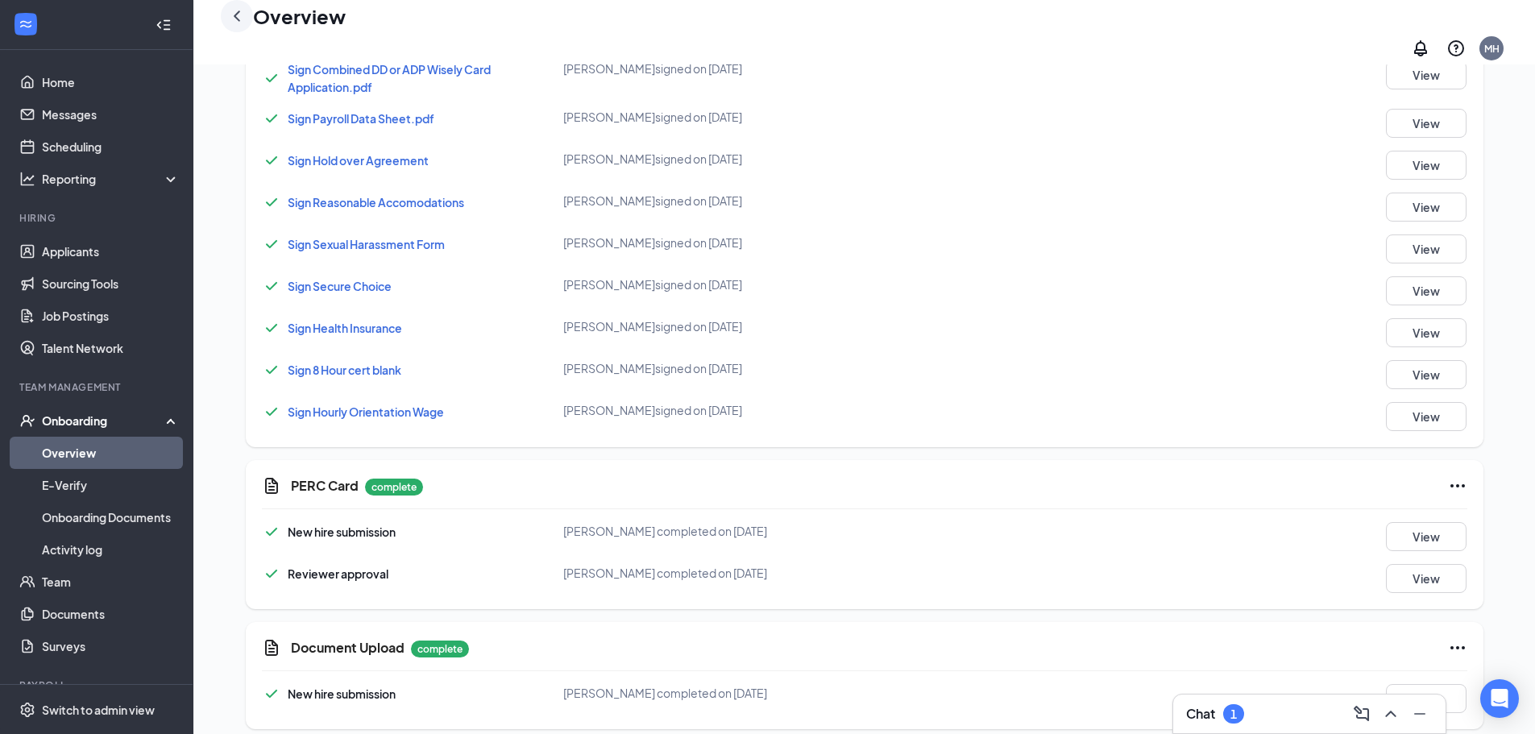
click at [235, 26] on icon "ChevronLeft" at bounding box center [236, 15] width 19 height 19
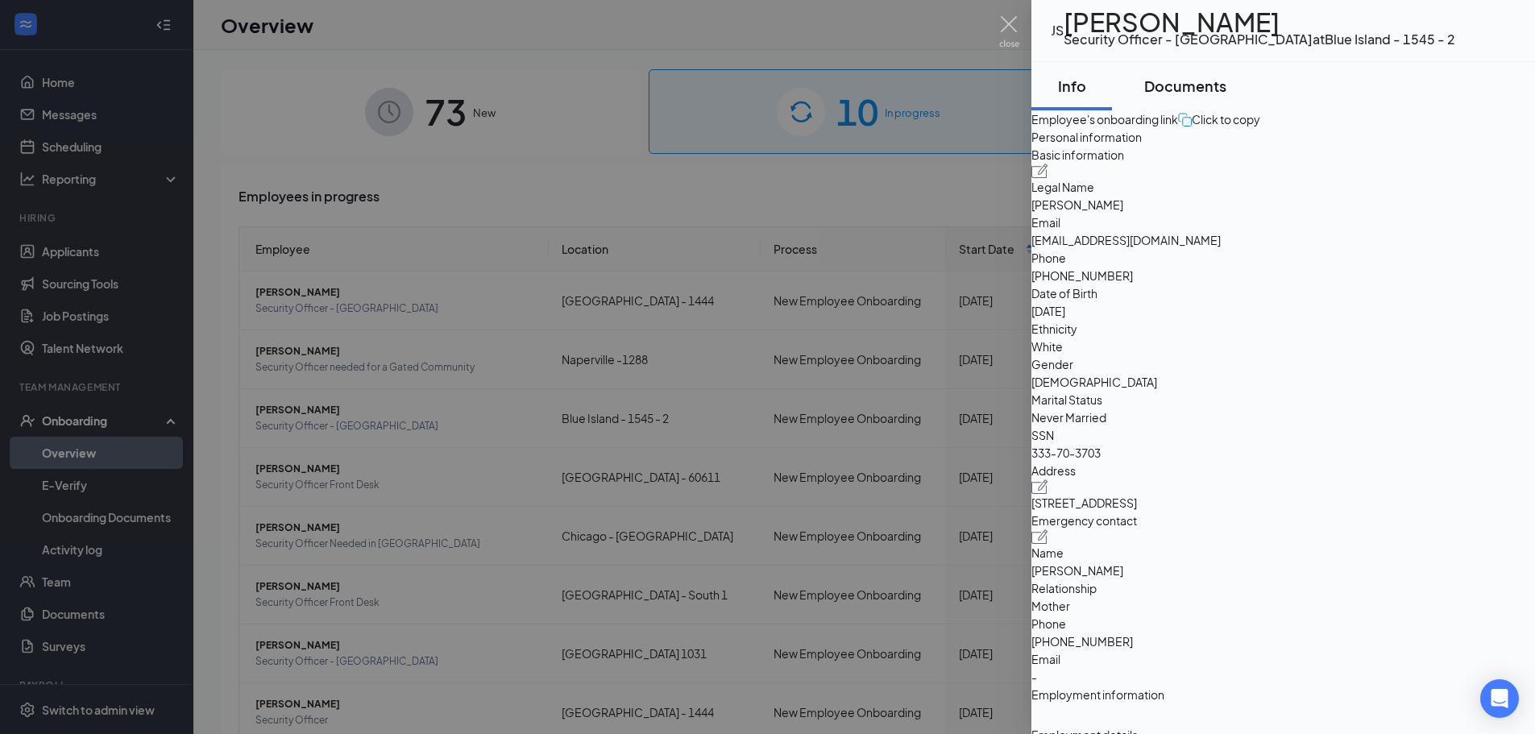
click at [1224, 96] on div "Documents" at bounding box center [1186, 86] width 82 height 20
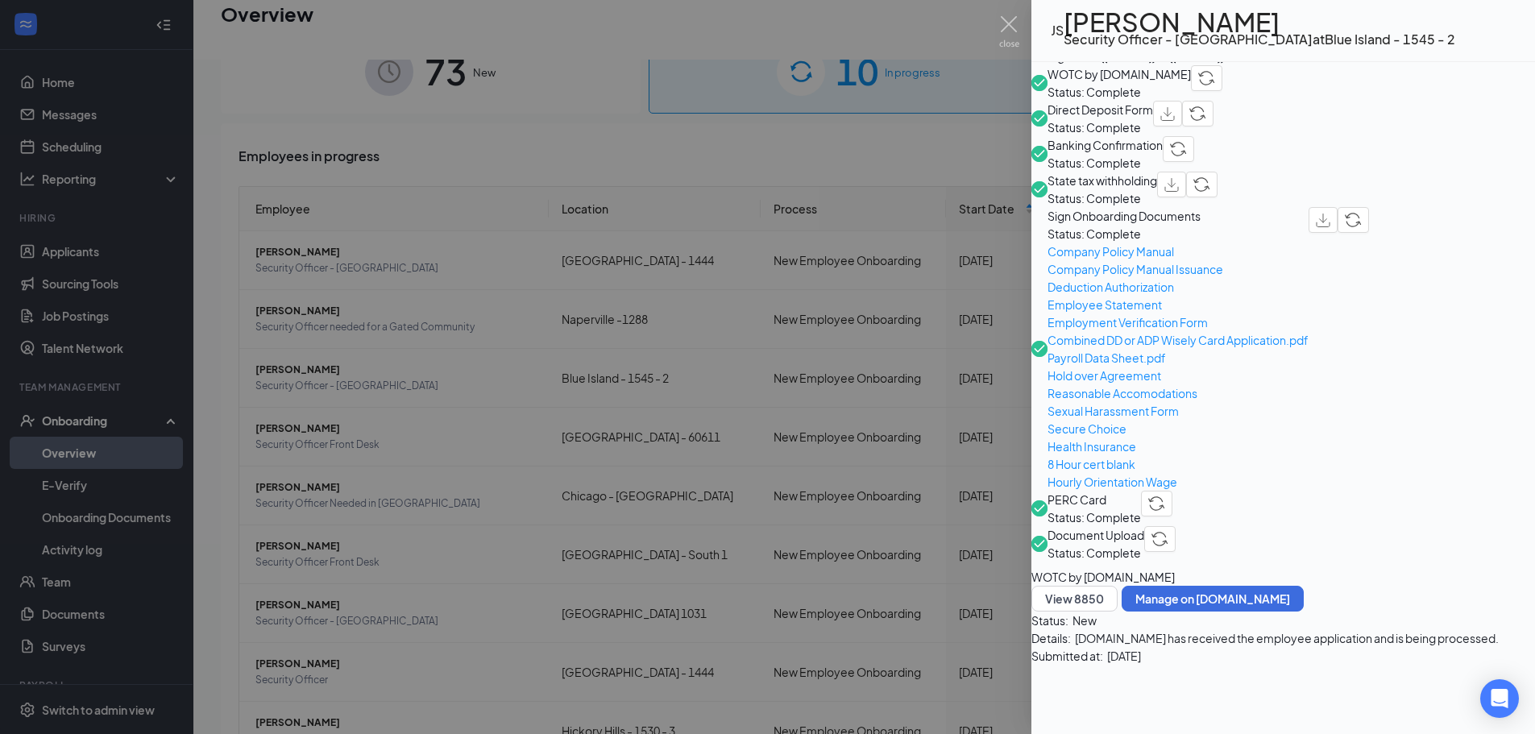
scroll to position [73, 0]
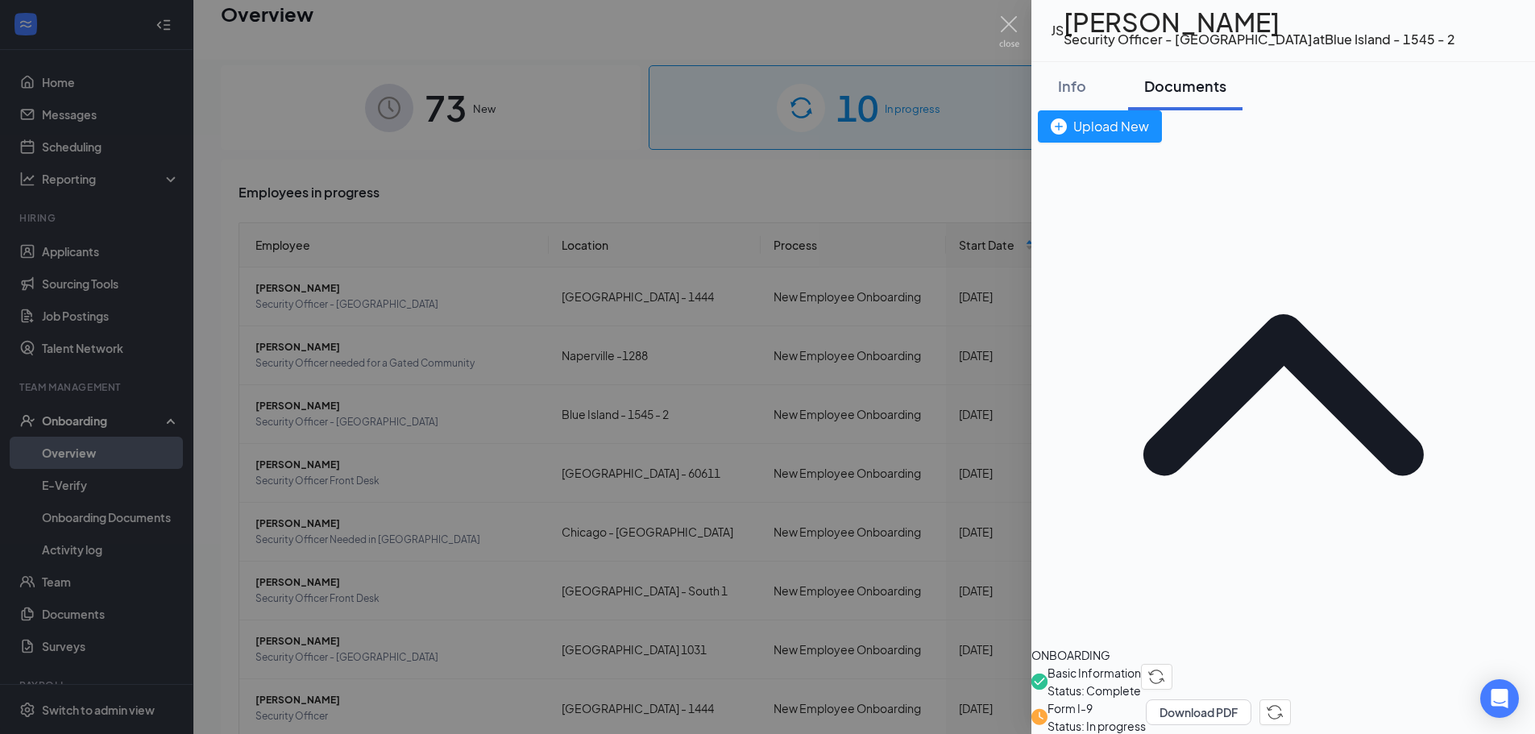
scroll to position [0, 0]
click at [1149, 136] on div "Upload New" at bounding box center [1100, 126] width 98 height 20
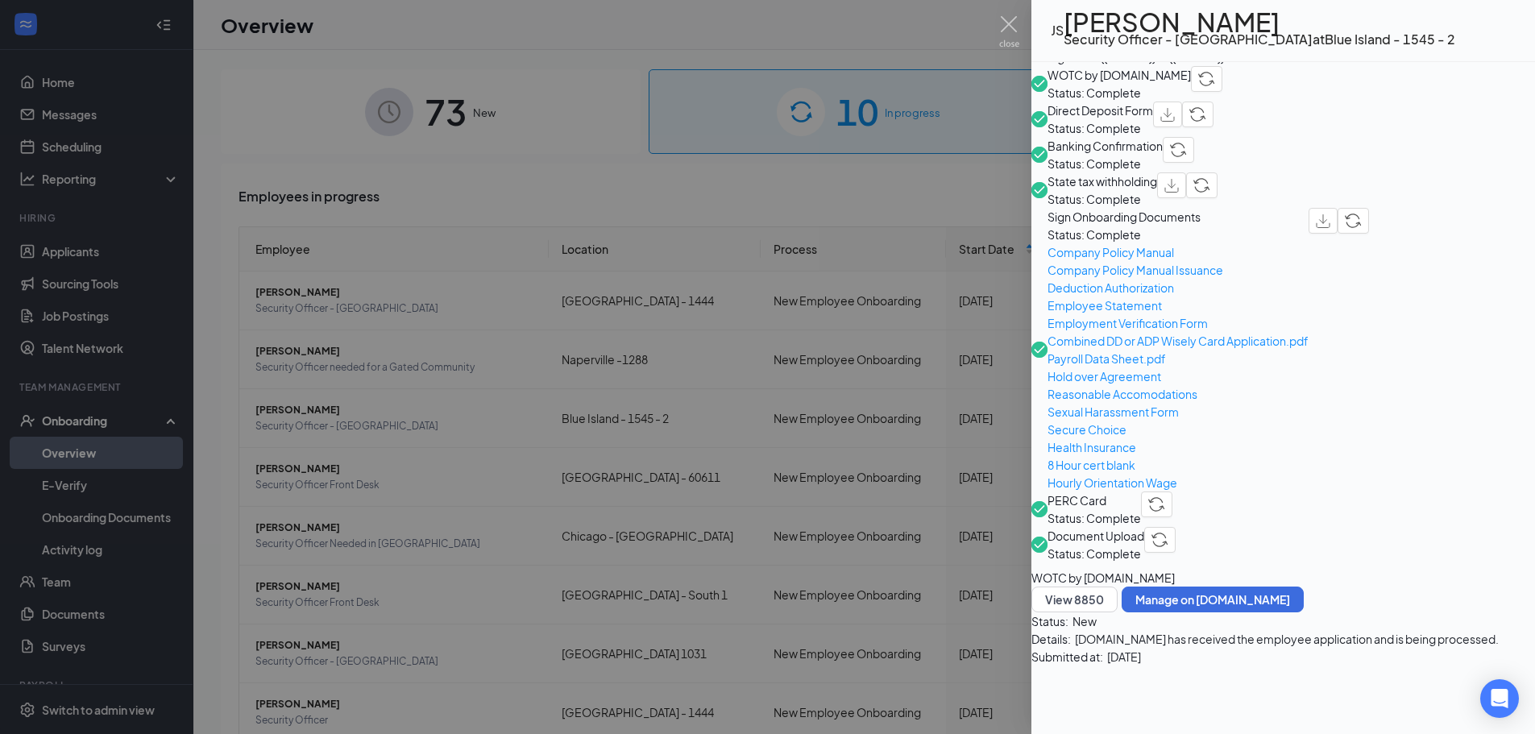
scroll to position [723, 0]
click at [1251, 682] on div "Info Documents Upload New ONBOARDING Basic Information Status: Complete Form I-…" at bounding box center [1284, 398] width 504 height 672
drag, startPoint x: 1014, startPoint y: 21, endPoint x: 894, endPoint y: 2, distance: 121.6
click at [1012, 19] on img at bounding box center [1009, 31] width 20 height 31
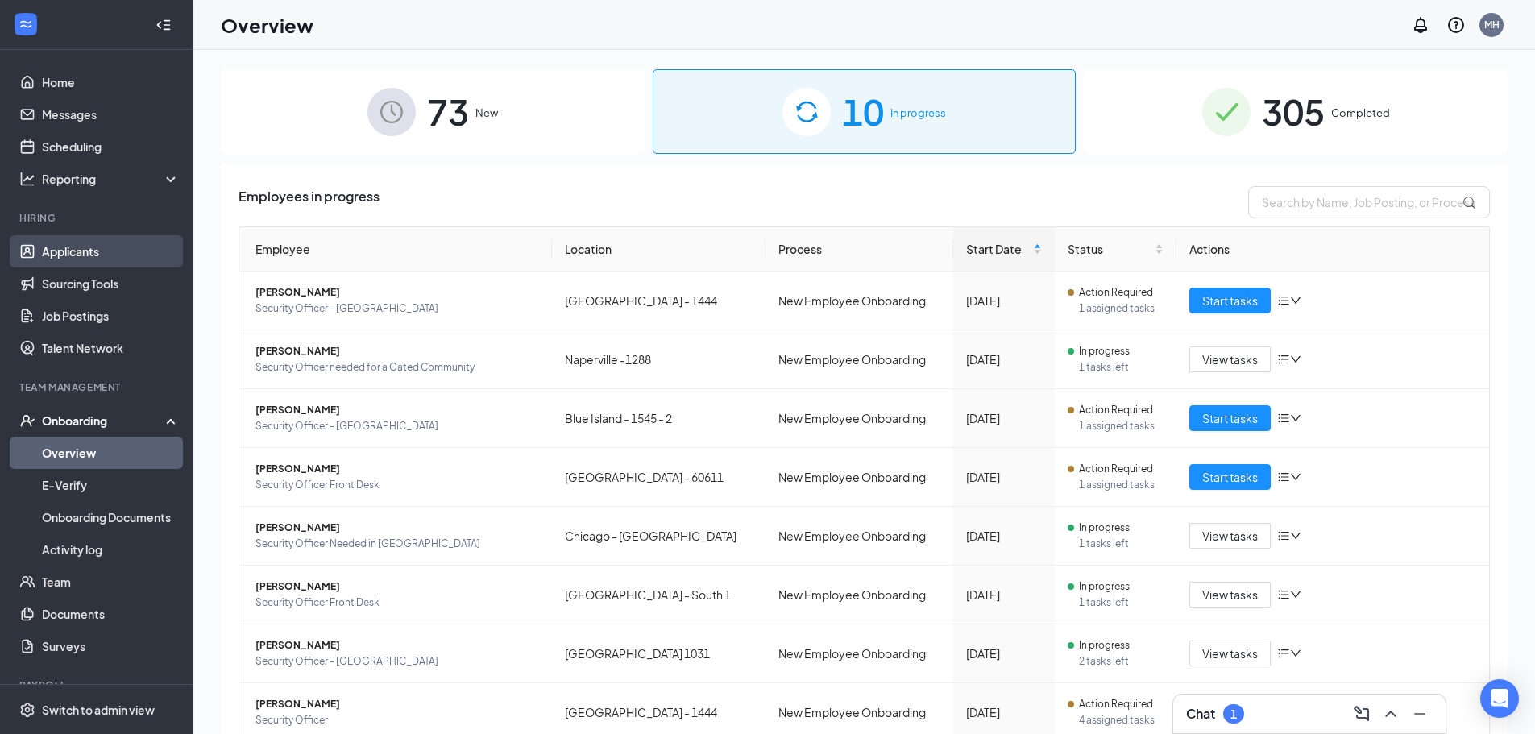
click at [86, 259] on link "Applicants" at bounding box center [111, 251] width 138 height 32
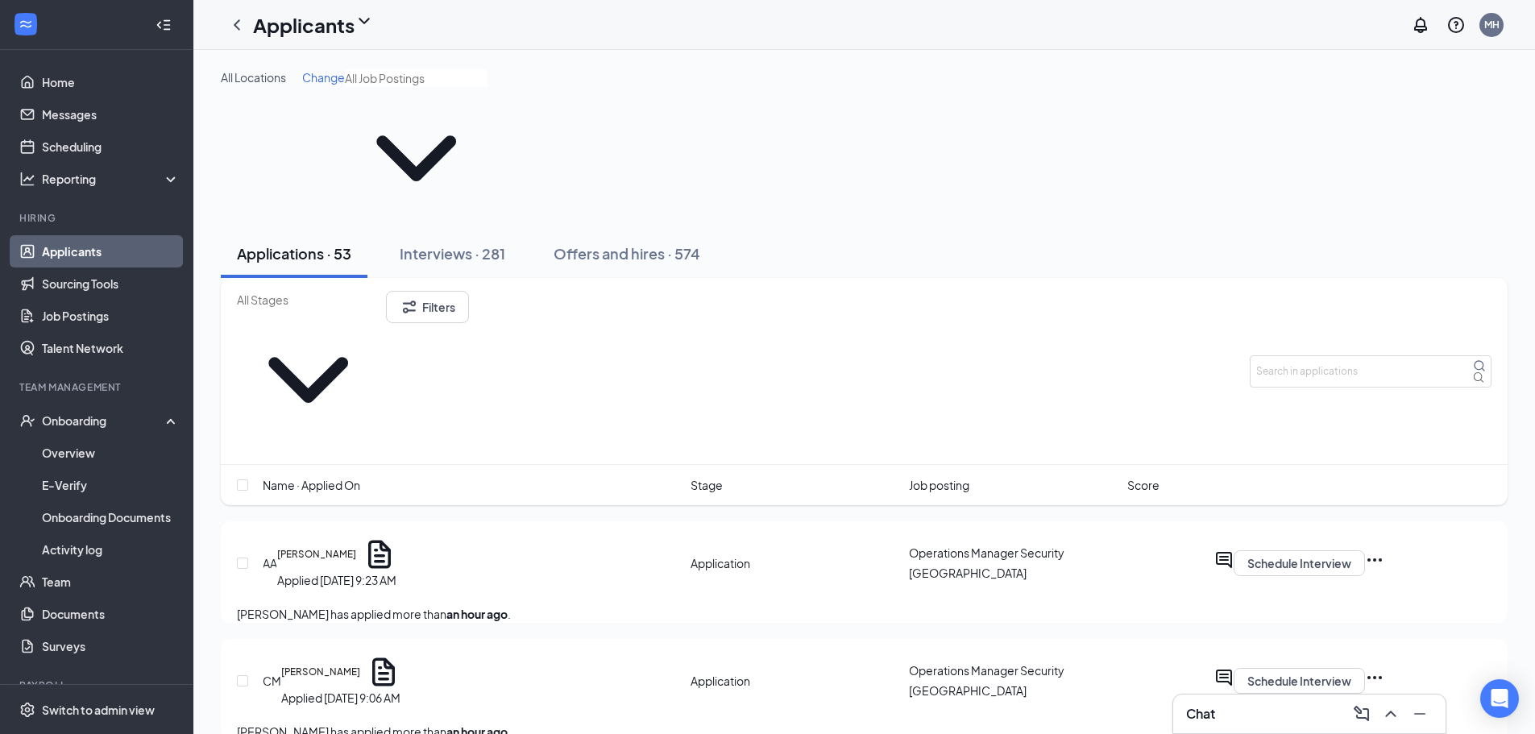
click at [68, 250] on link "Applicants" at bounding box center [111, 251] width 138 height 32
click at [1295, 355] on input "text" at bounding box center [1371, 371] width 242 height 32
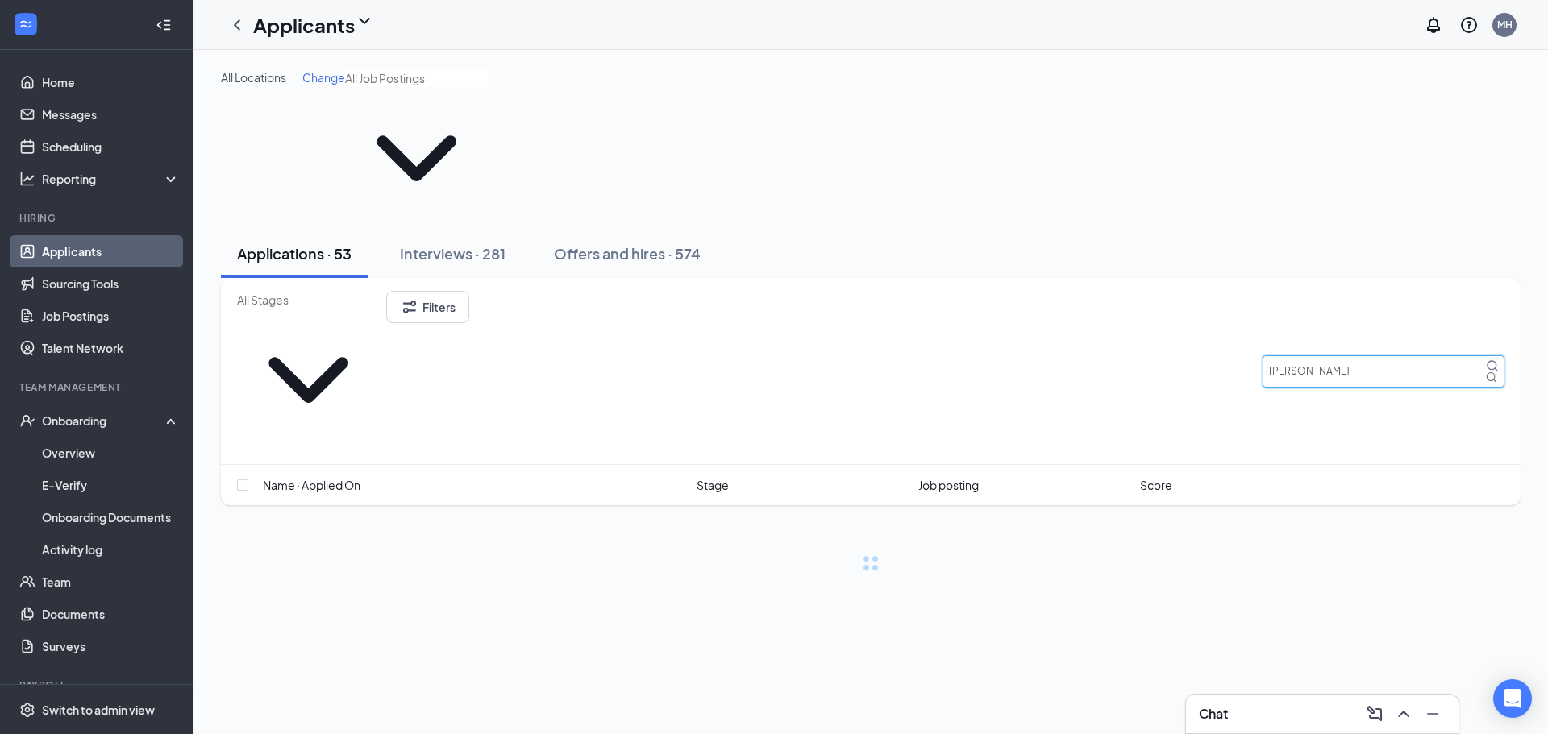
type input "[PERSON_NAME]"
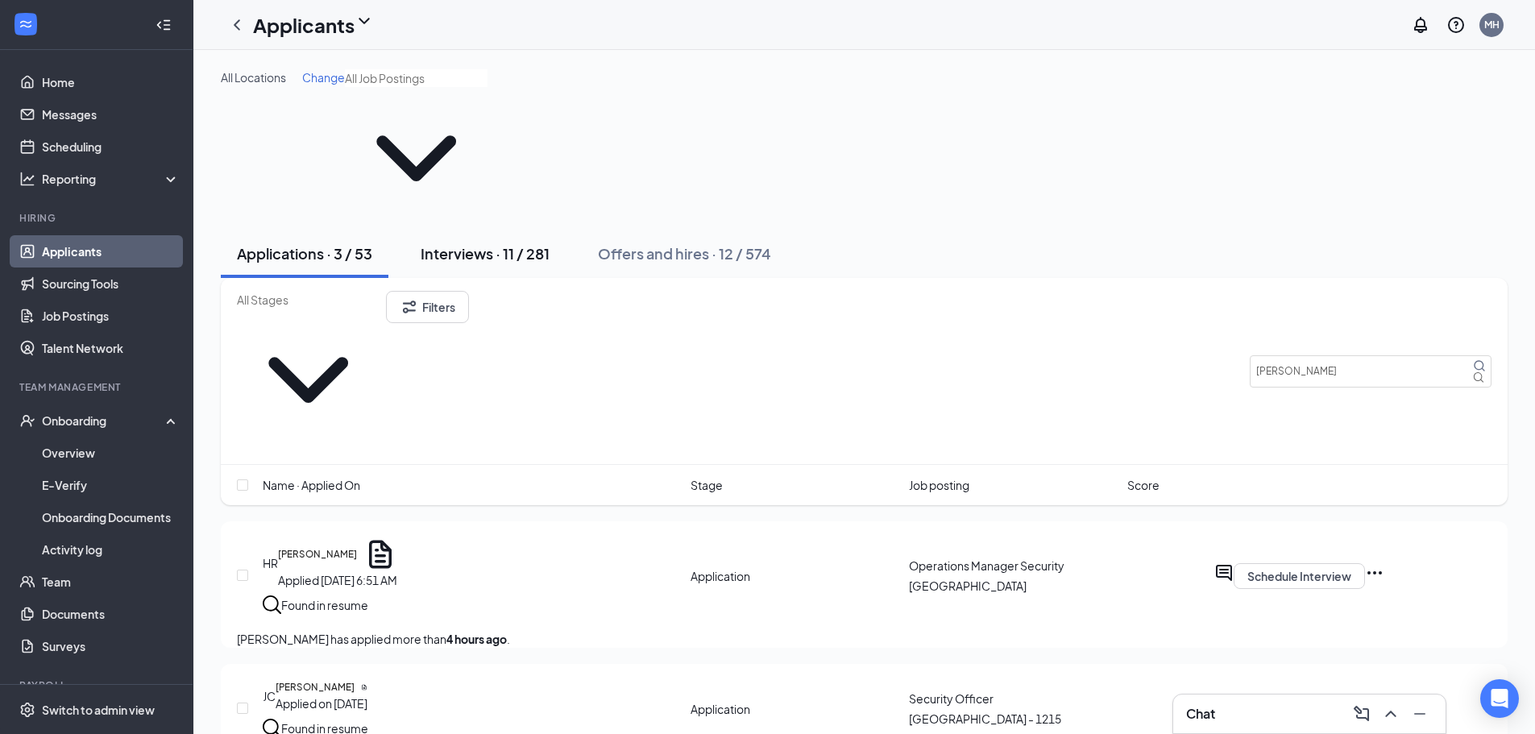
click at [507, 243] on div "Interviews · 11 / 281" at bounding box center [485, 253] width 129 height 20
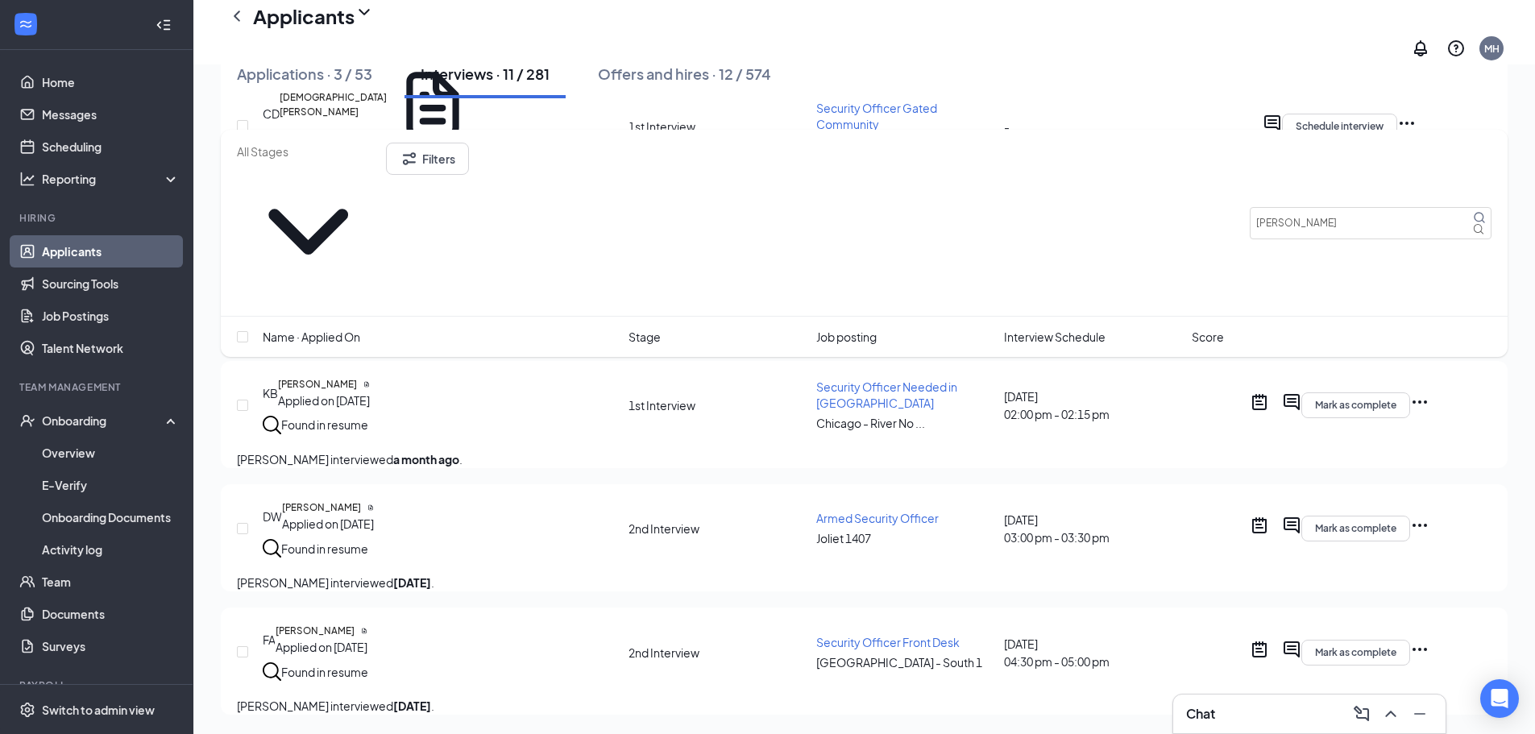
scroll to position [1170, 0]
click at [469, 156] on button "Filters" at bounding box center [427, 159] width 83 height 32
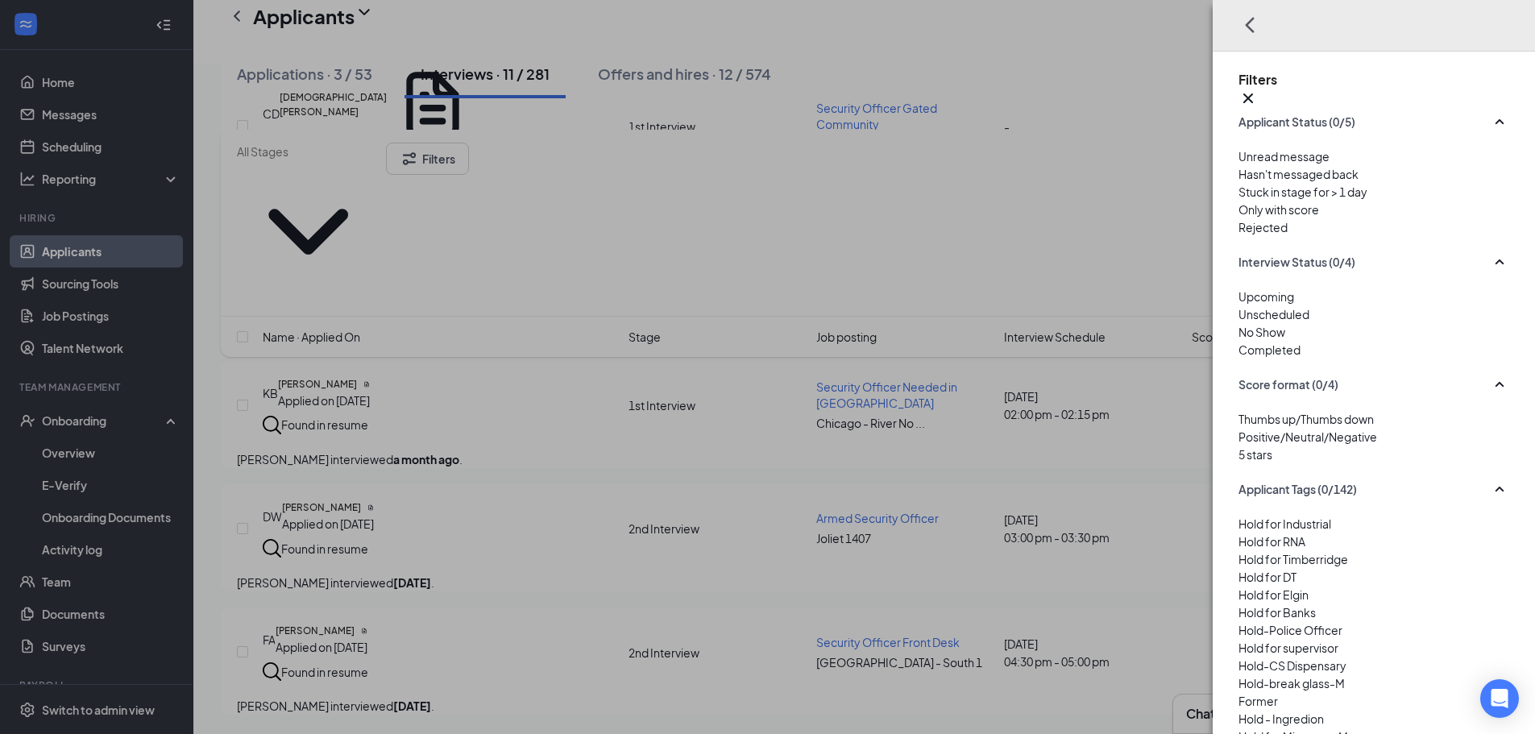
click at [1239, 218] on div at bounding box center [1374, 218] width 271 height 0
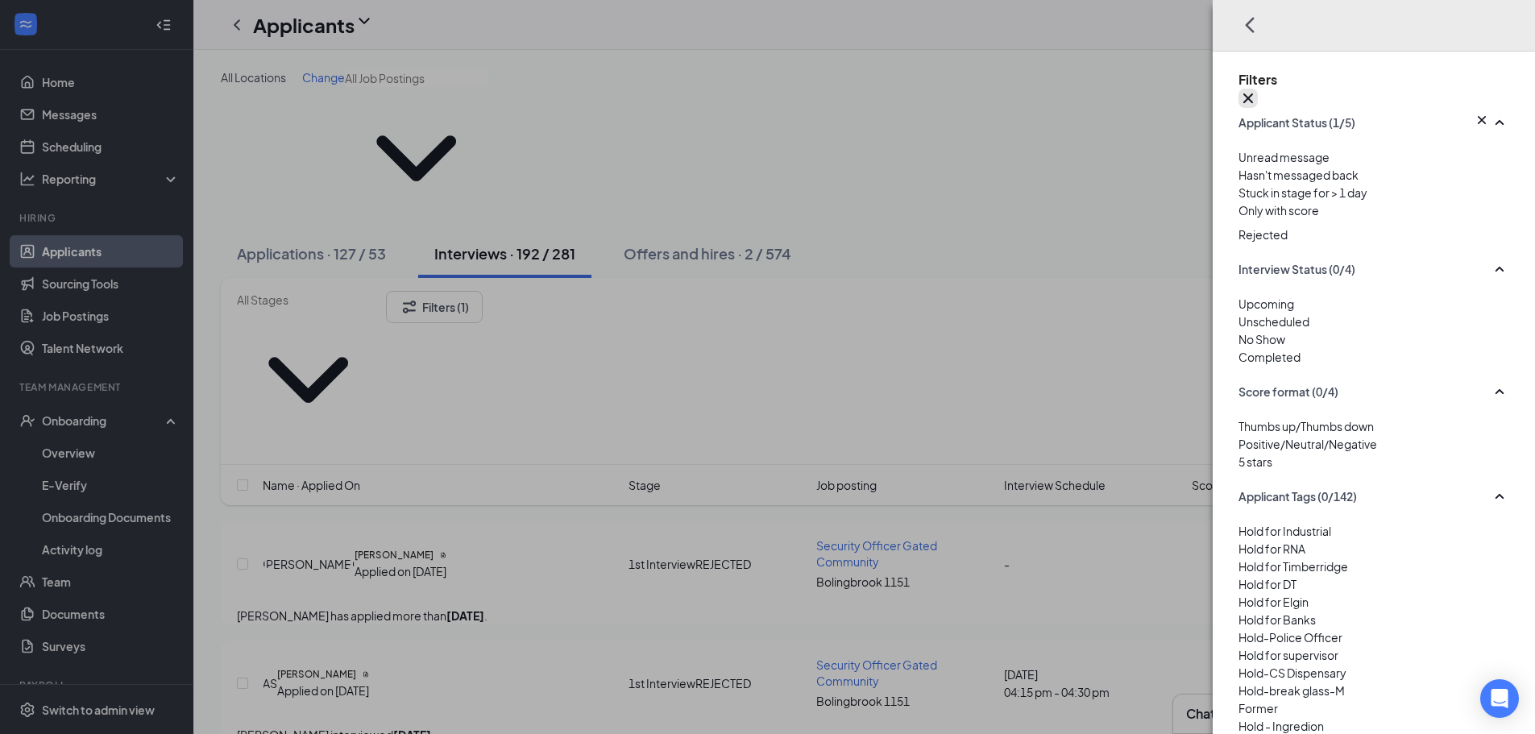
click at [1253, 94] on icon "Cross" at bounding box center [1249, 99] width 10 height 10
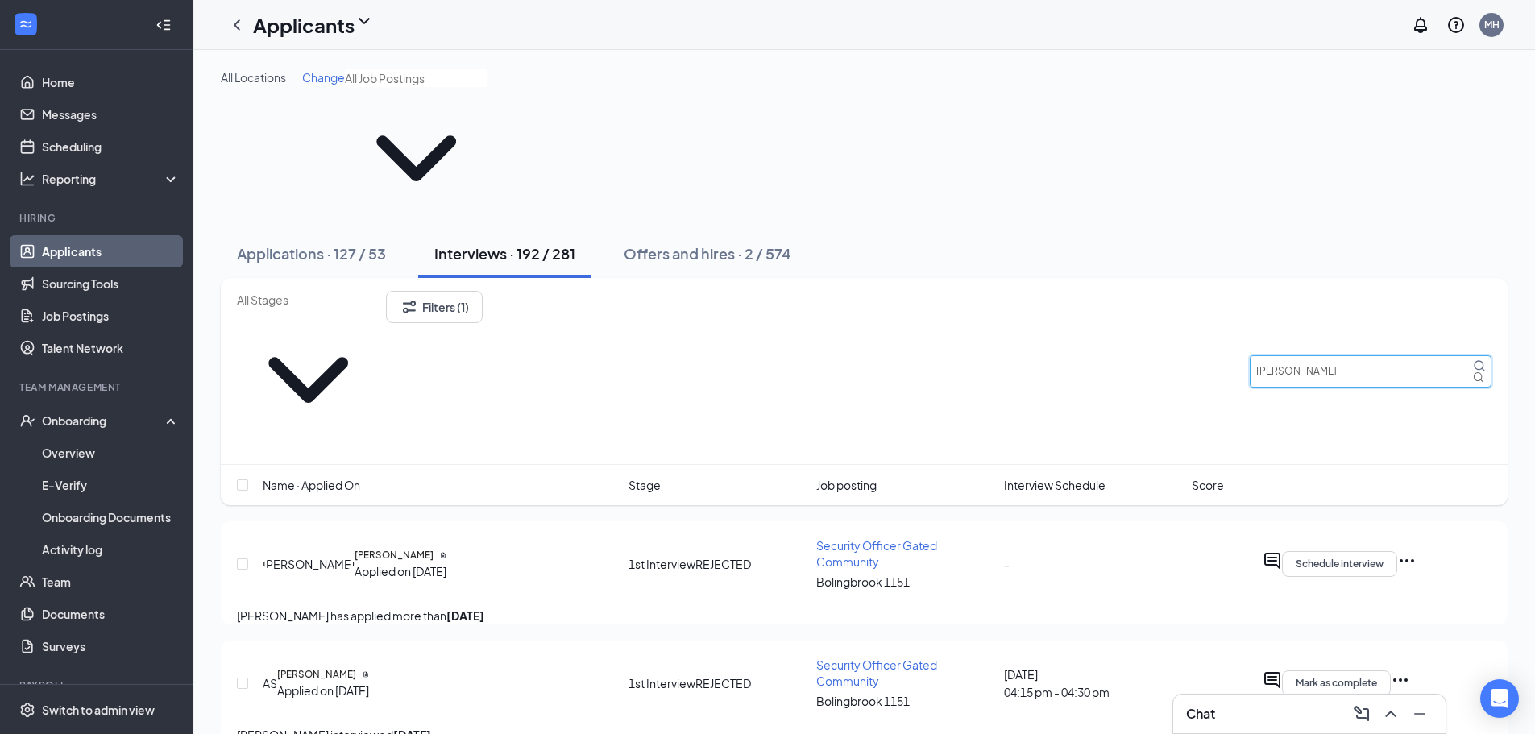
drag, startPoint x: 1394, startPoint y: 252, endPoint x: 1153, endPoint y: 249, distance: 241.0
click at [1158, 291] on div "Filters (1) [PERSON_NAME]" at bounding box center [864, 371] width 1255 height 160
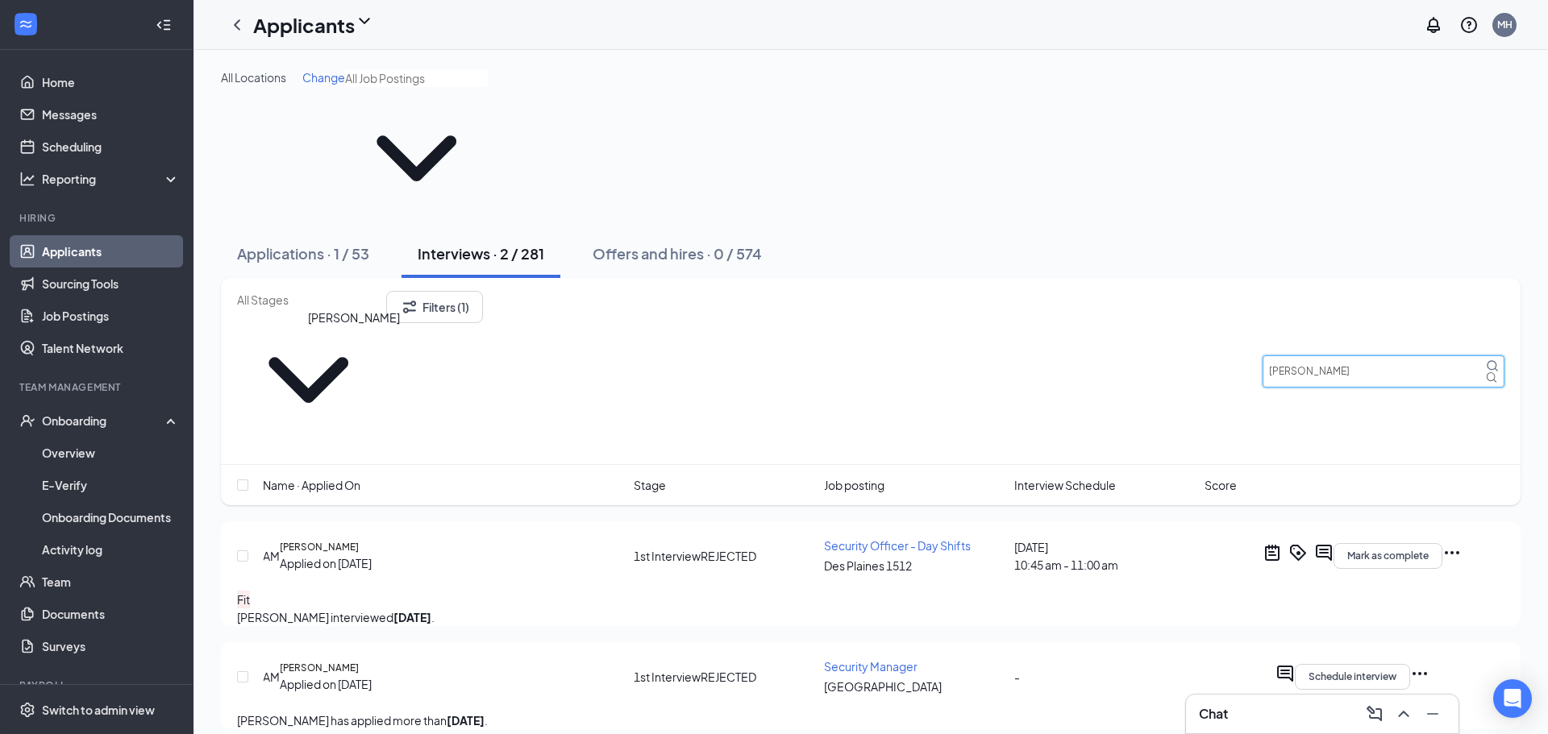
type input "[PERSON_NAME]"
click at [359, 540] on h5 "[PERSON_NAME]" at bounding box center [319, 547] width 79 height 15
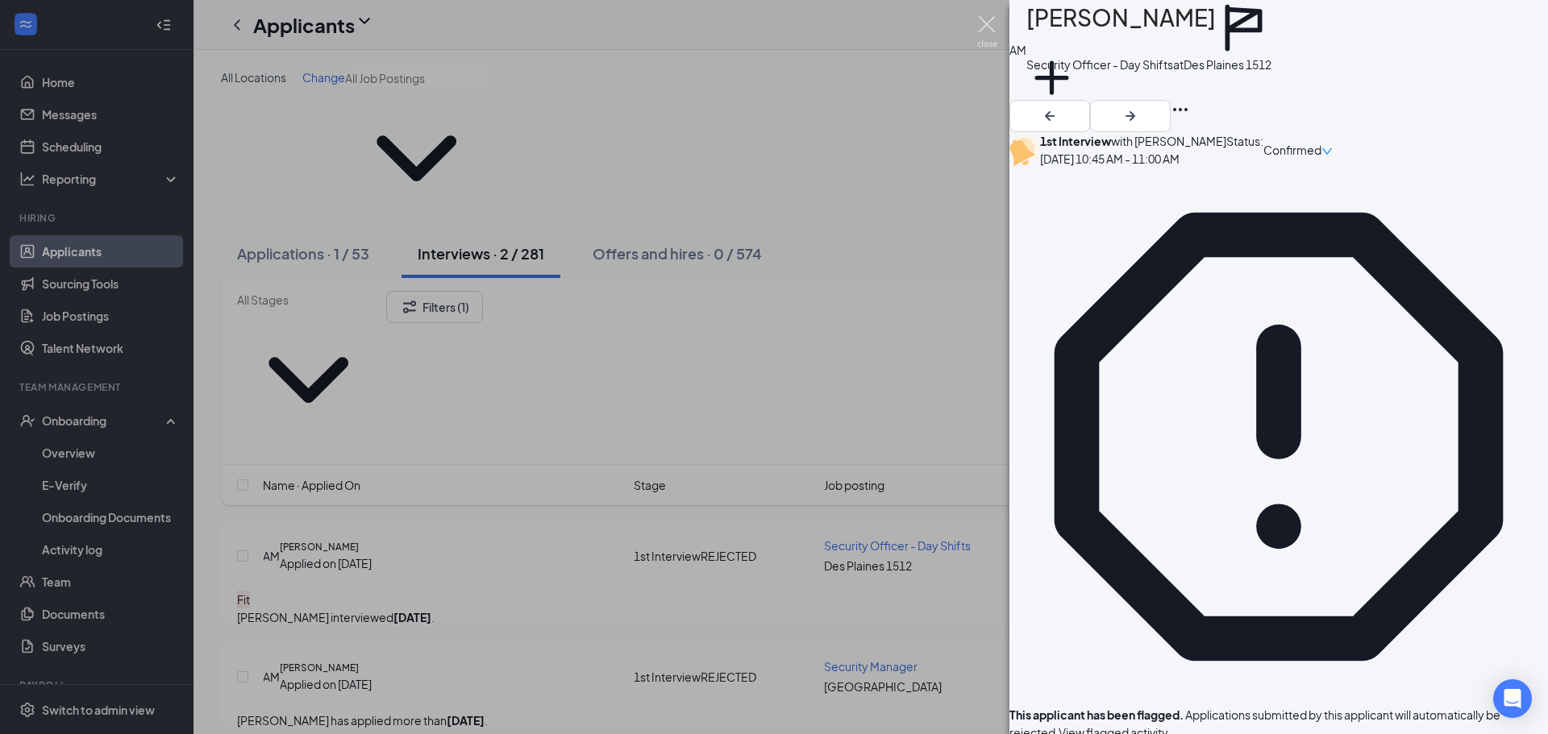
click at [992, 17] on img at bounding box center [987, 31] width 20 height 31
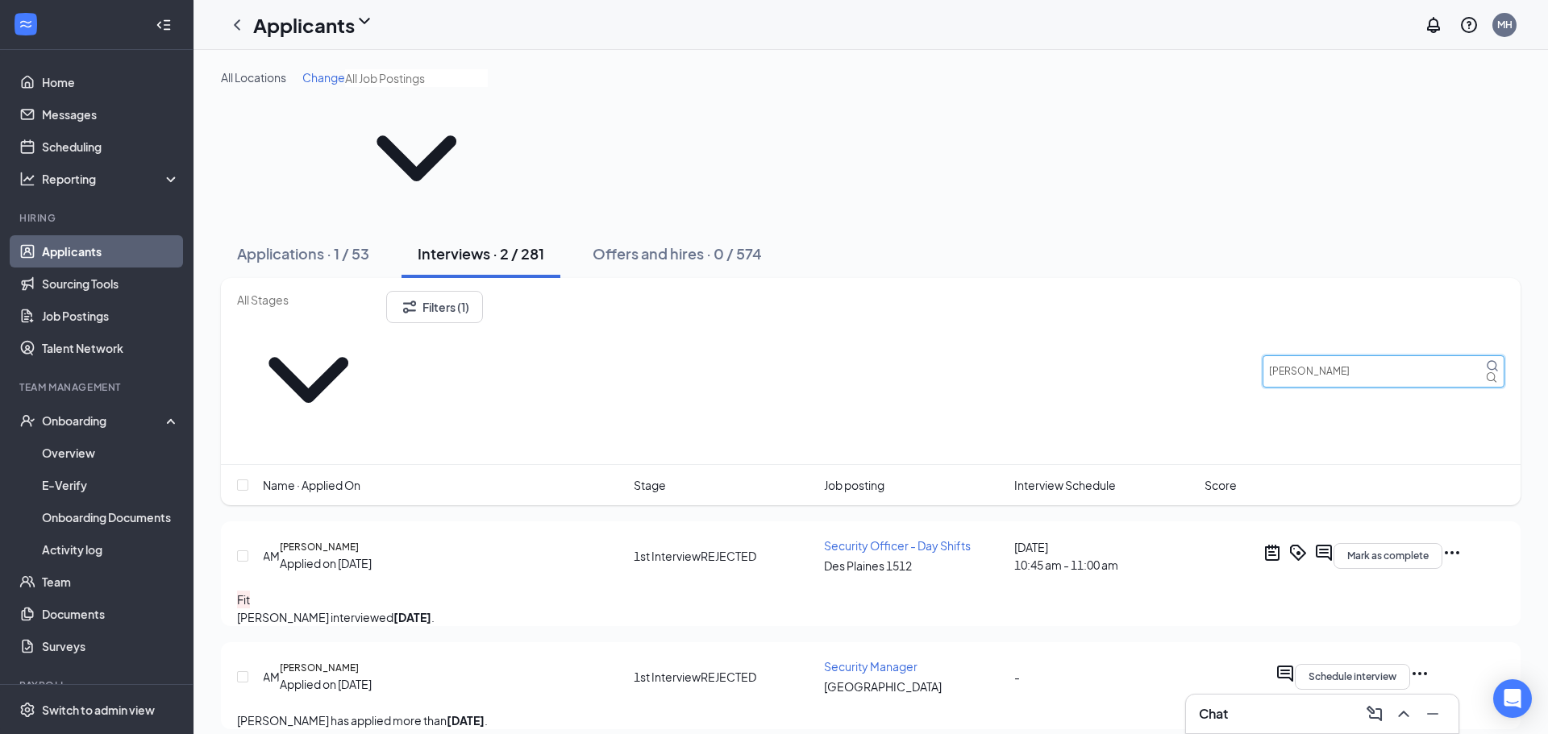
drag, startPoint x: 1386, startPoint y: 242, endPoint x: 1158, endPoint y: 239, distance: 227.3
click at [1200, 291] on div "Filters (1) [PERSON_NAME]" at bounding box center [870, 371] width 1267 height 160
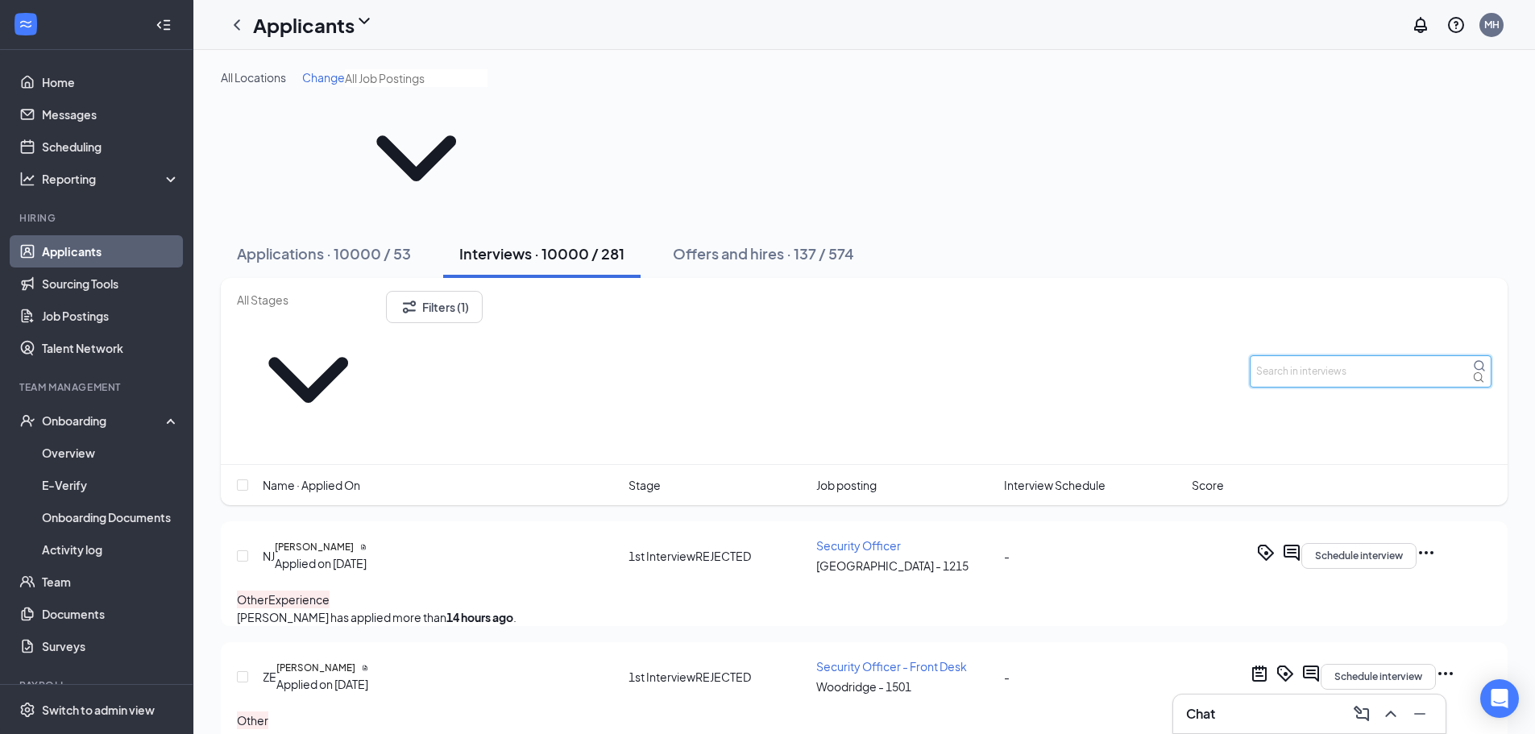
click at [1314, 355] on input "text" at bounding box center [1371, 371] width 242 height 32
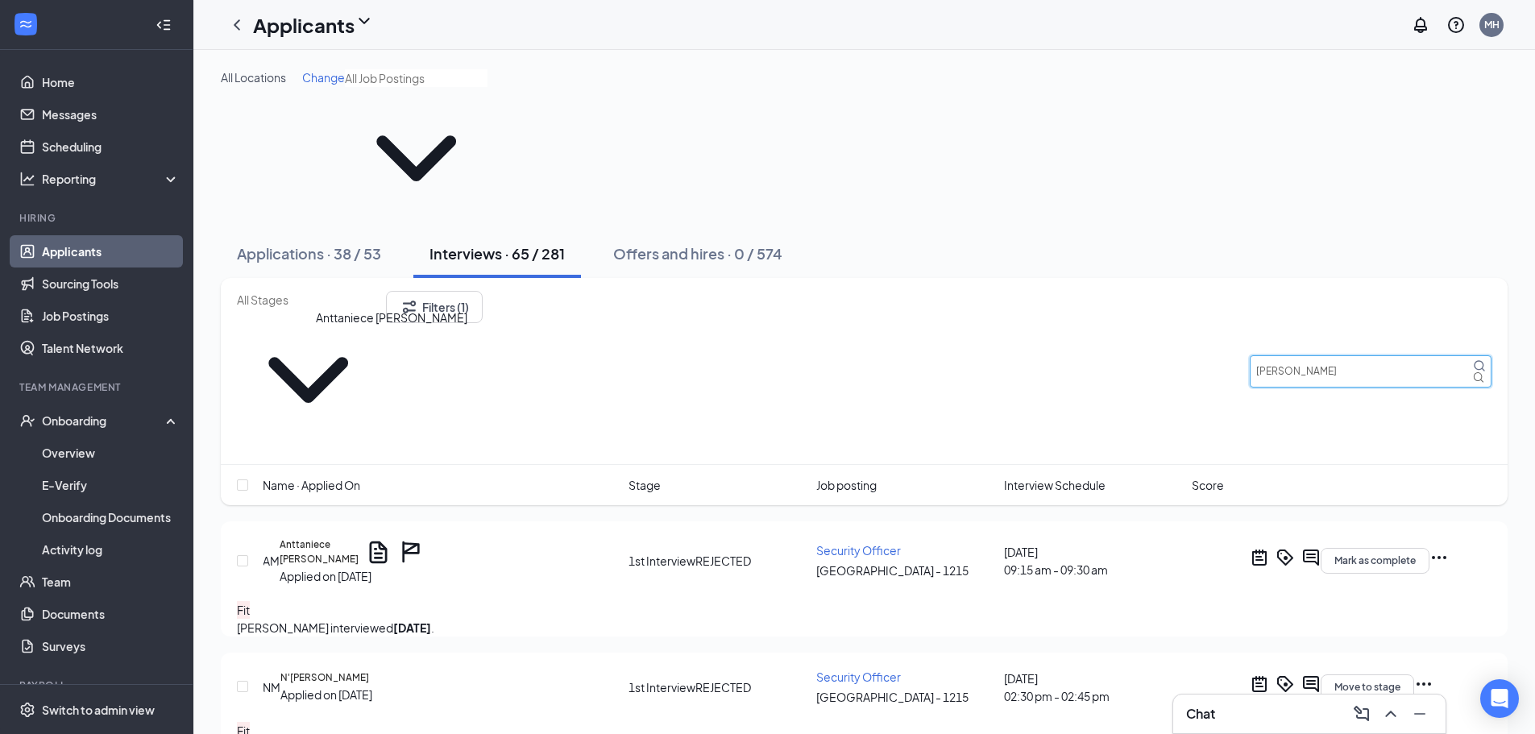
type input "[PERSON_NAME]"
click at [359, 538] on h5 "Anttaniece [PERSON_NAME]" at bounding box center [319, 553] width 79 height 30
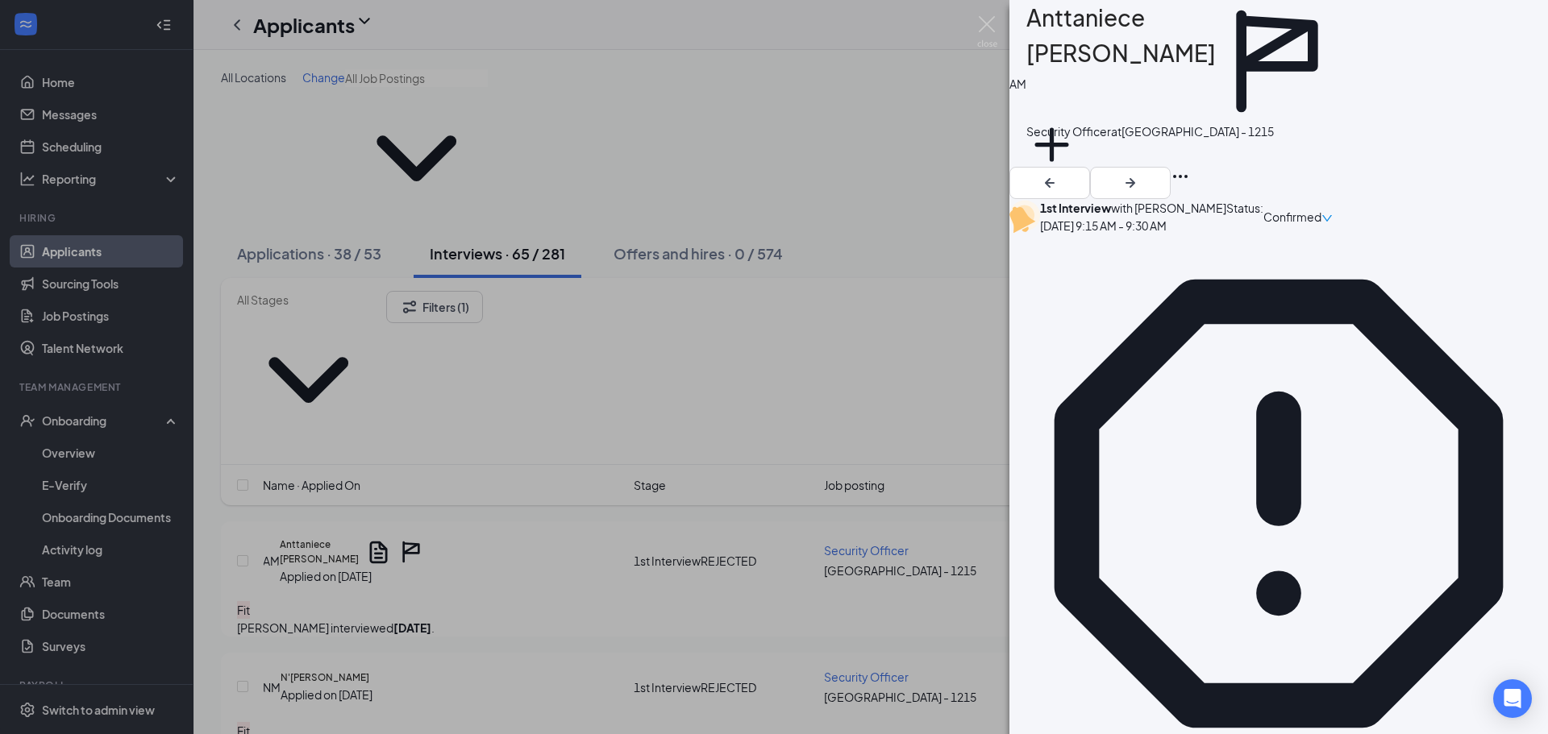
click at [985, 18] on img at bounding box center [987, 31] width 20 height 31
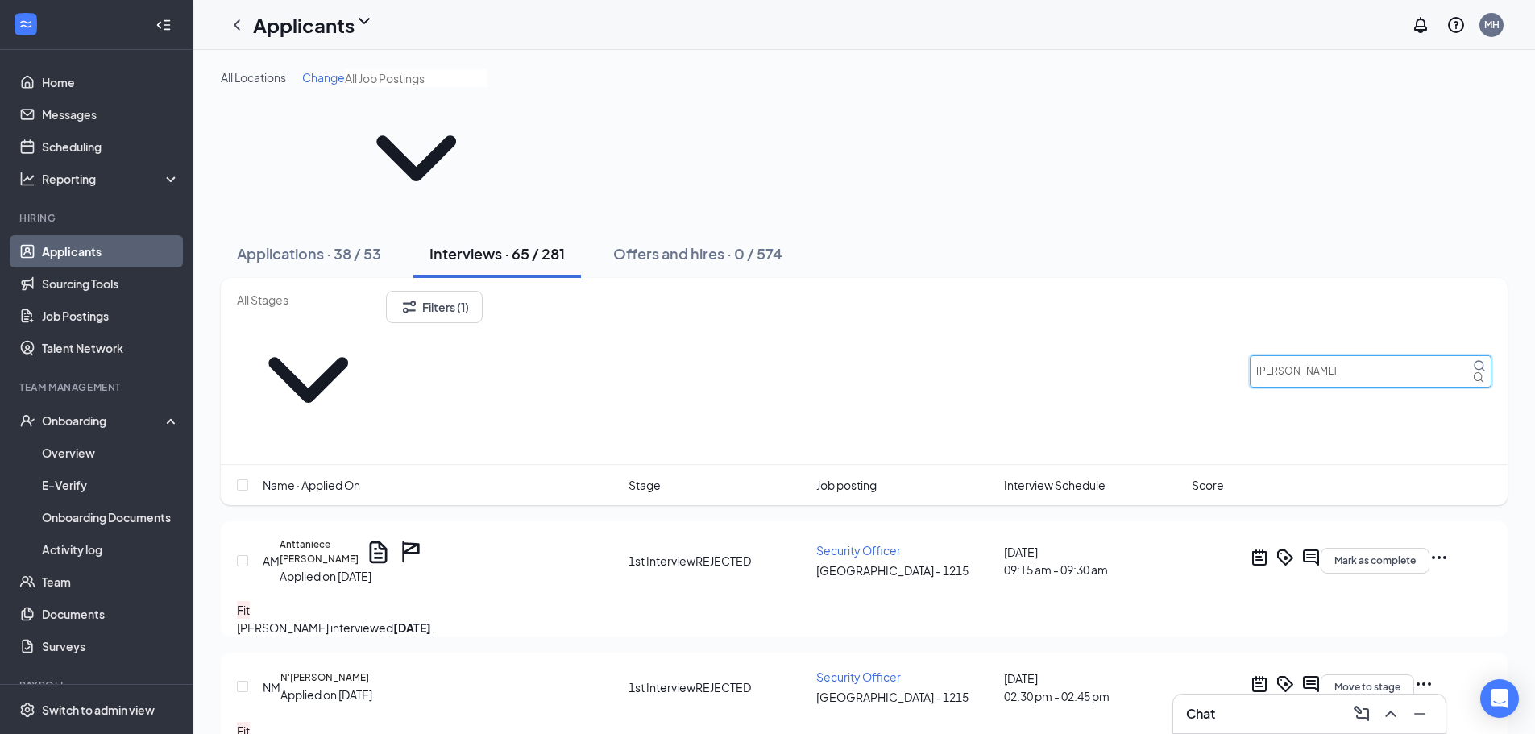
drag, startPoint x: 1328, startPoint y: 243, endPoint x: 811, endPoint y: 213, distance: 517.6
click at [905, 291] on div "Filters (1) [PERSON_NAME]" at bounding box center [864, 371] width 1255 height 160
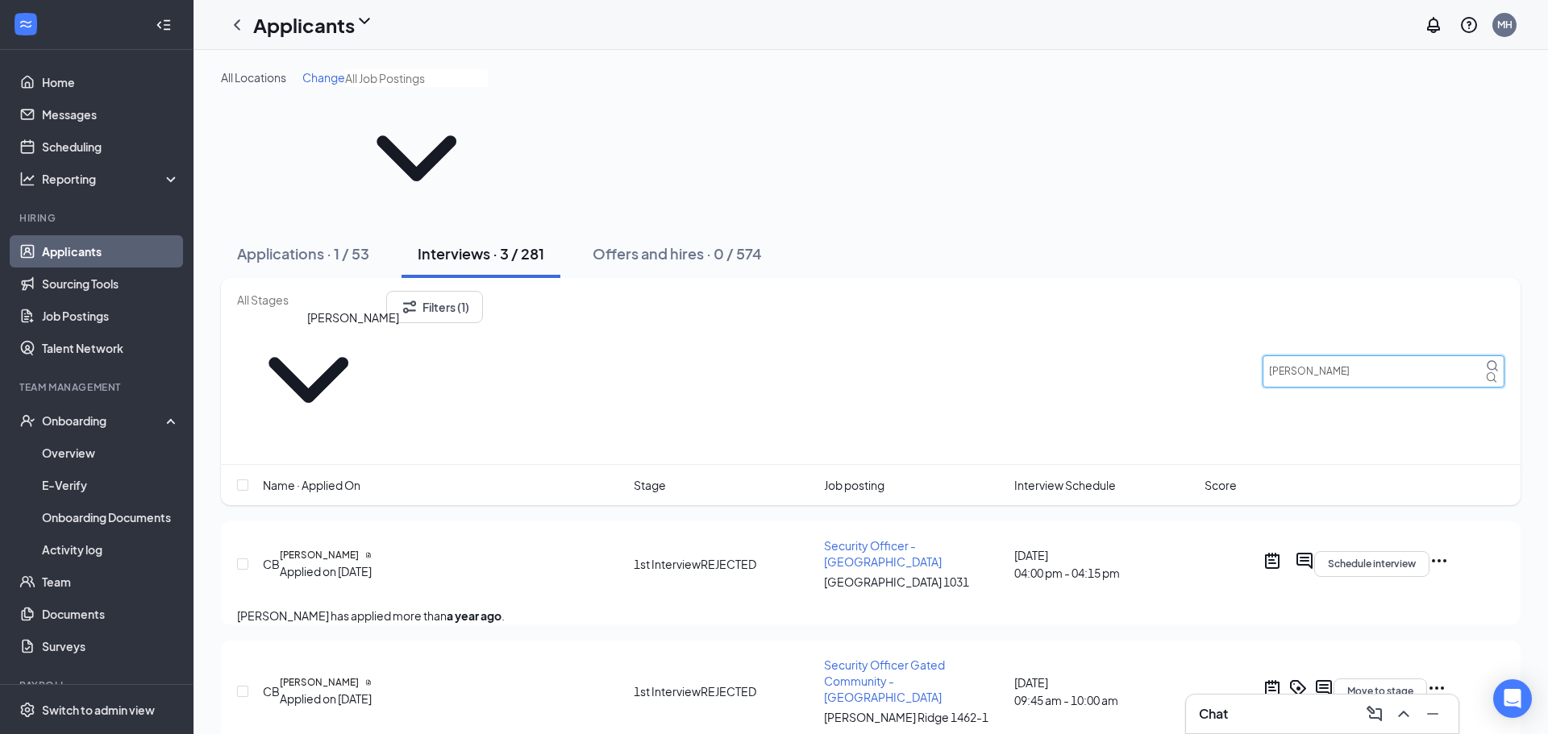
type input "[PERSON_NAME]"
click at [359, 548] on h5 "[PERSON_NAME]" at bounding box center [319, 555] width 79 height 15
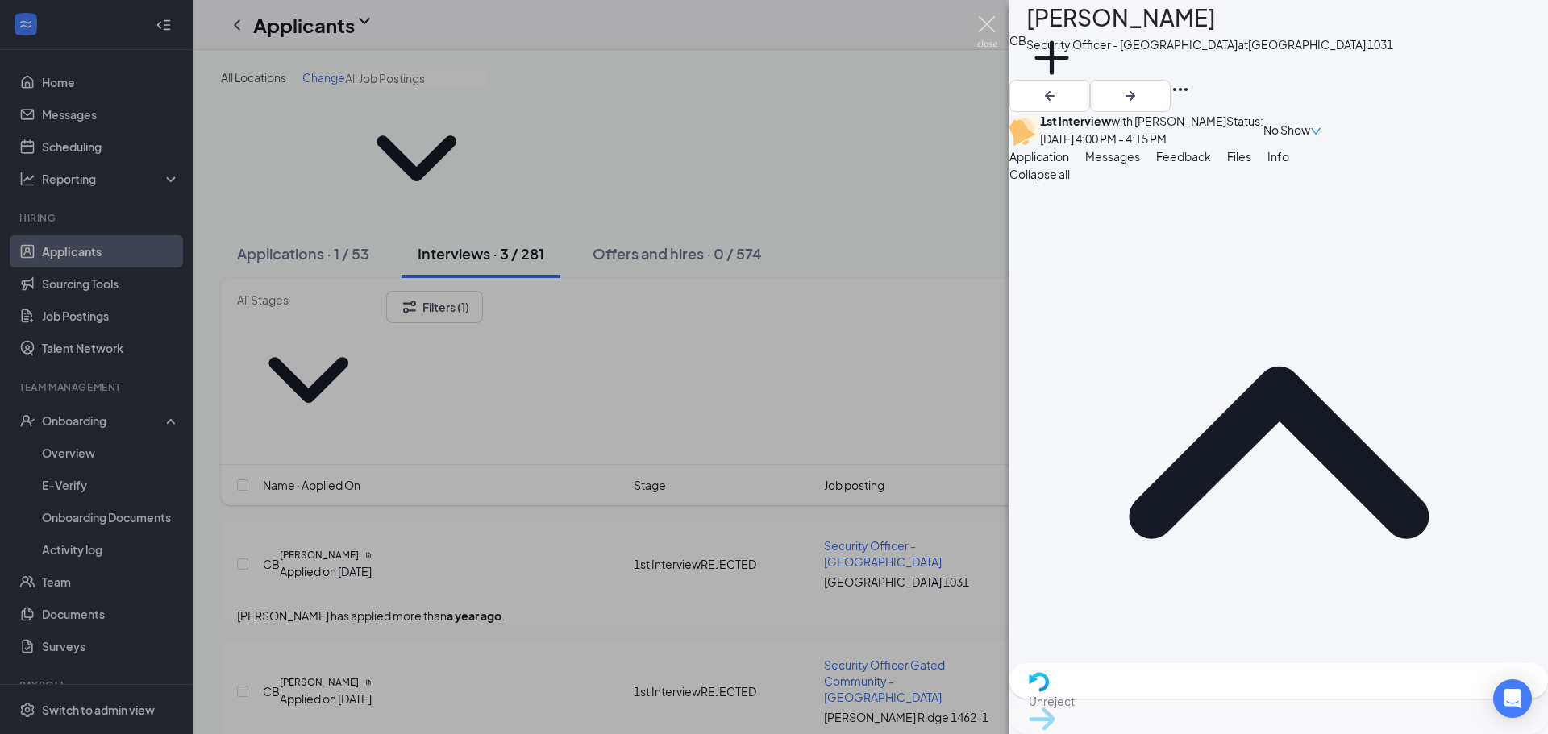
click at [988, 25] on img at bounding box center [987, 31] width 20 height 31
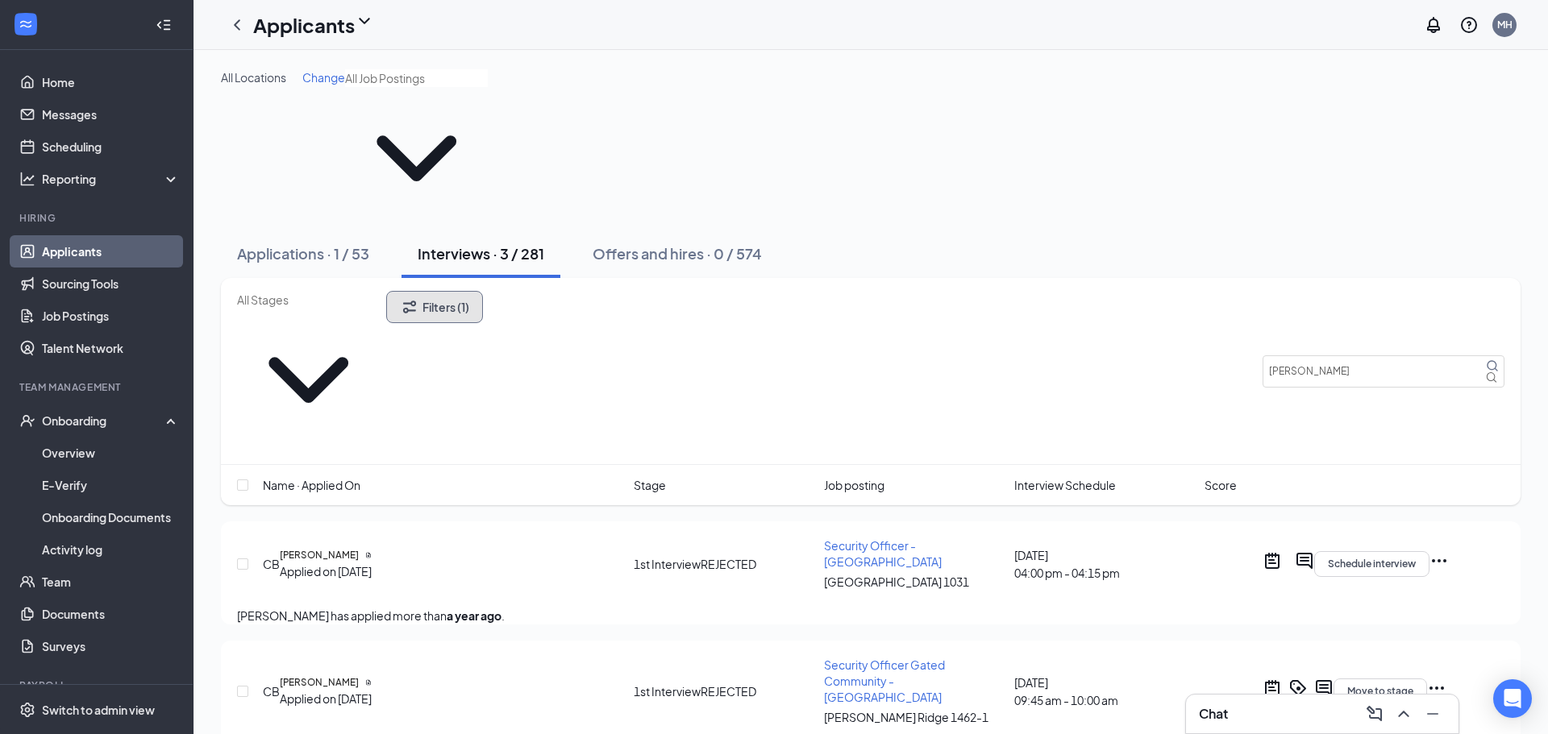
click at [483, 291] on button "Filters (1)" at bounding box center [434, 307] width 97 height 32
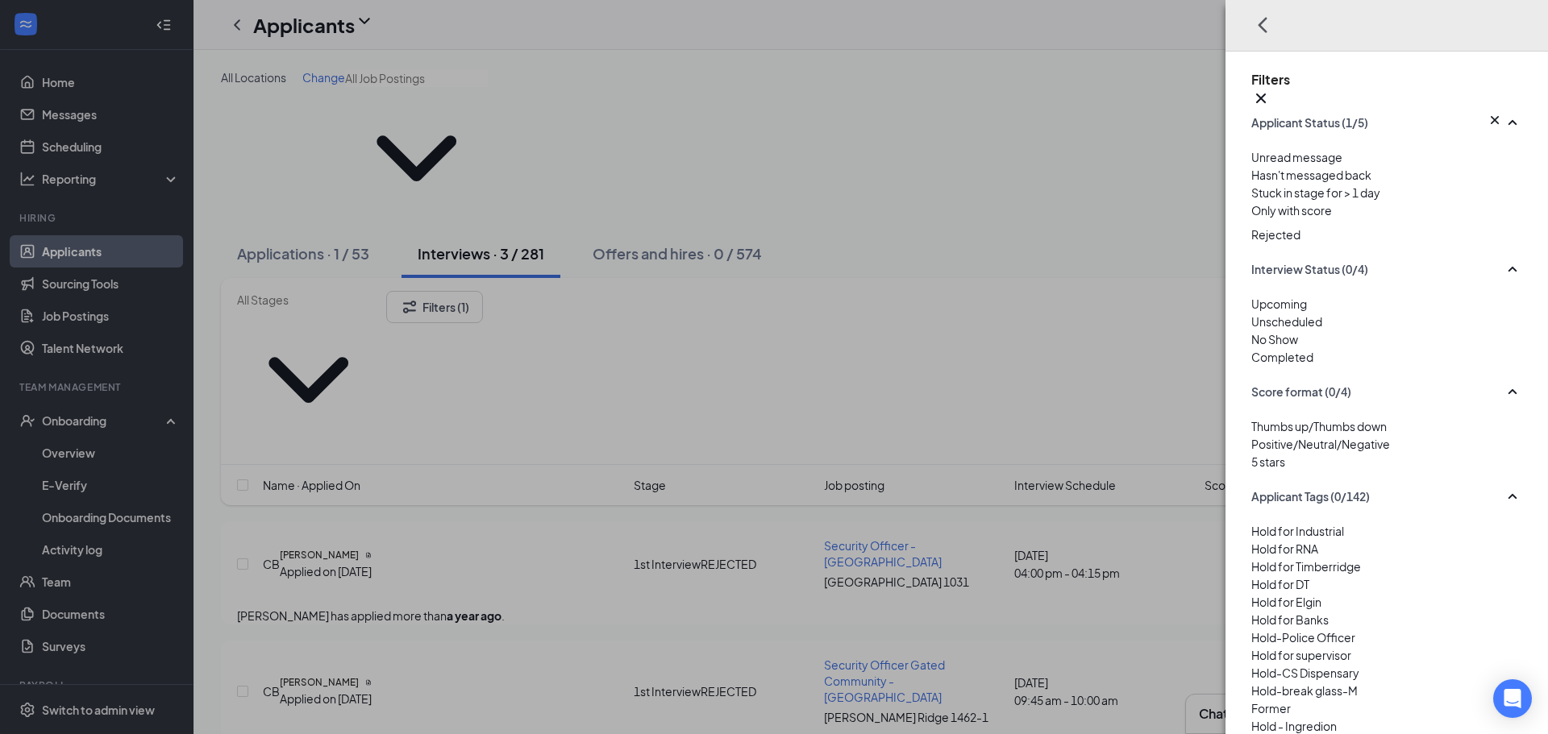
click at [1253, 226] on img at bounding box center [1255, 222] width 8 height 6
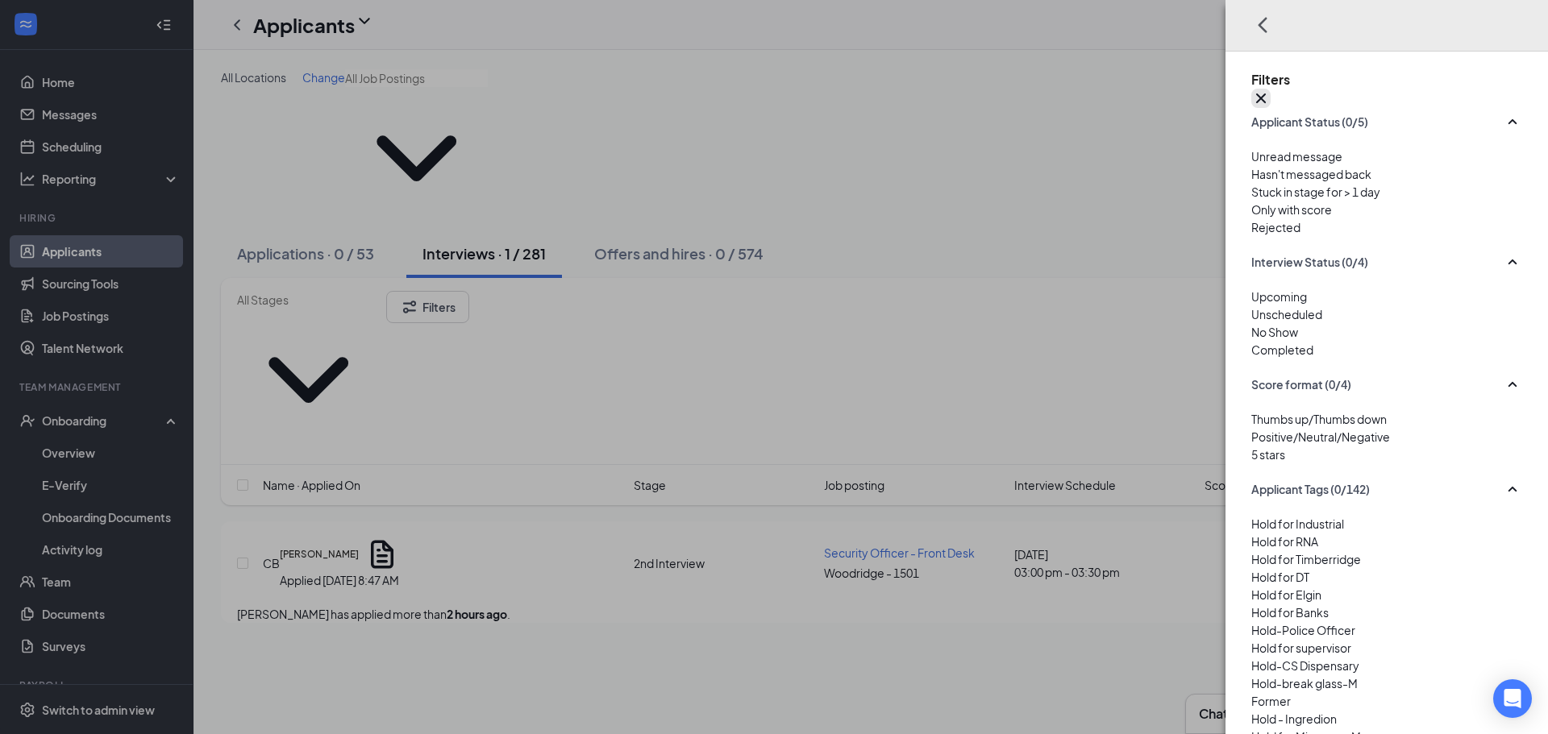
click at [1265, 94] on icon "Cross" at bounding box center [1261, 99] width 10 height 10
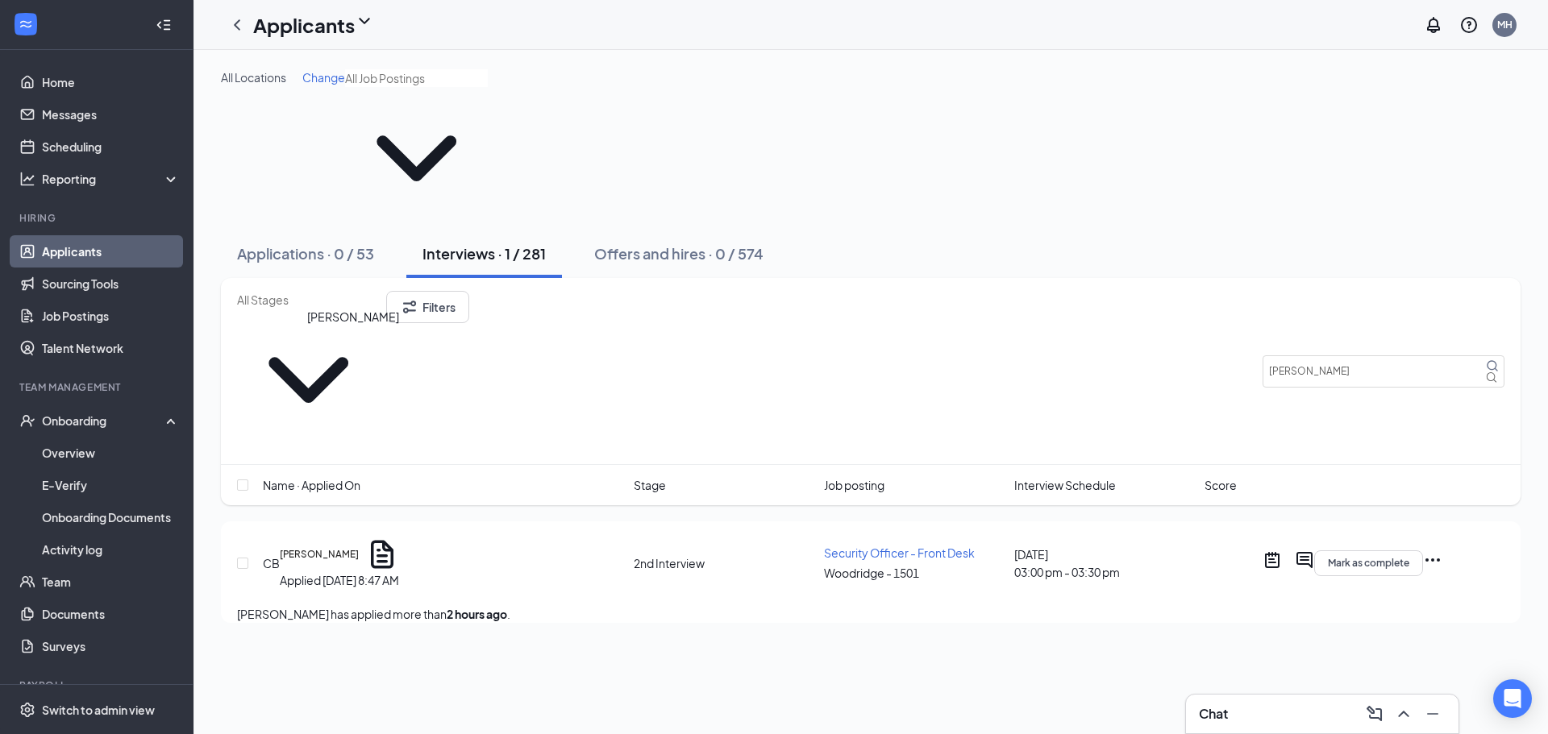
click at [319, 547] on h5 "[PERSON_NAME]" at bounding box center [319, 554] width 79 height 15
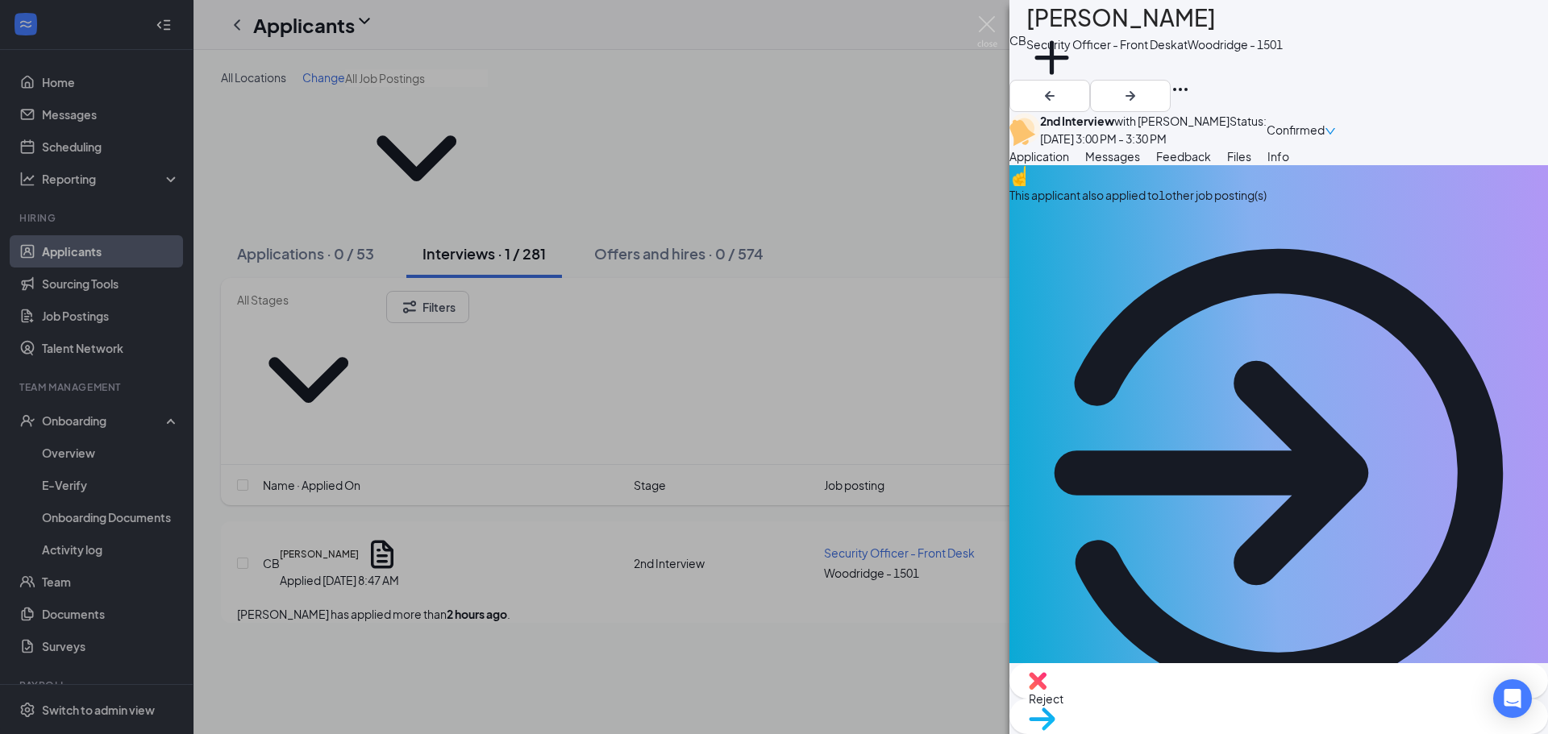
click at [1228, 204] on div "This applicant also applied to 1 other job posting(s)" at bounding box center [1278, 195] width 538 height 18
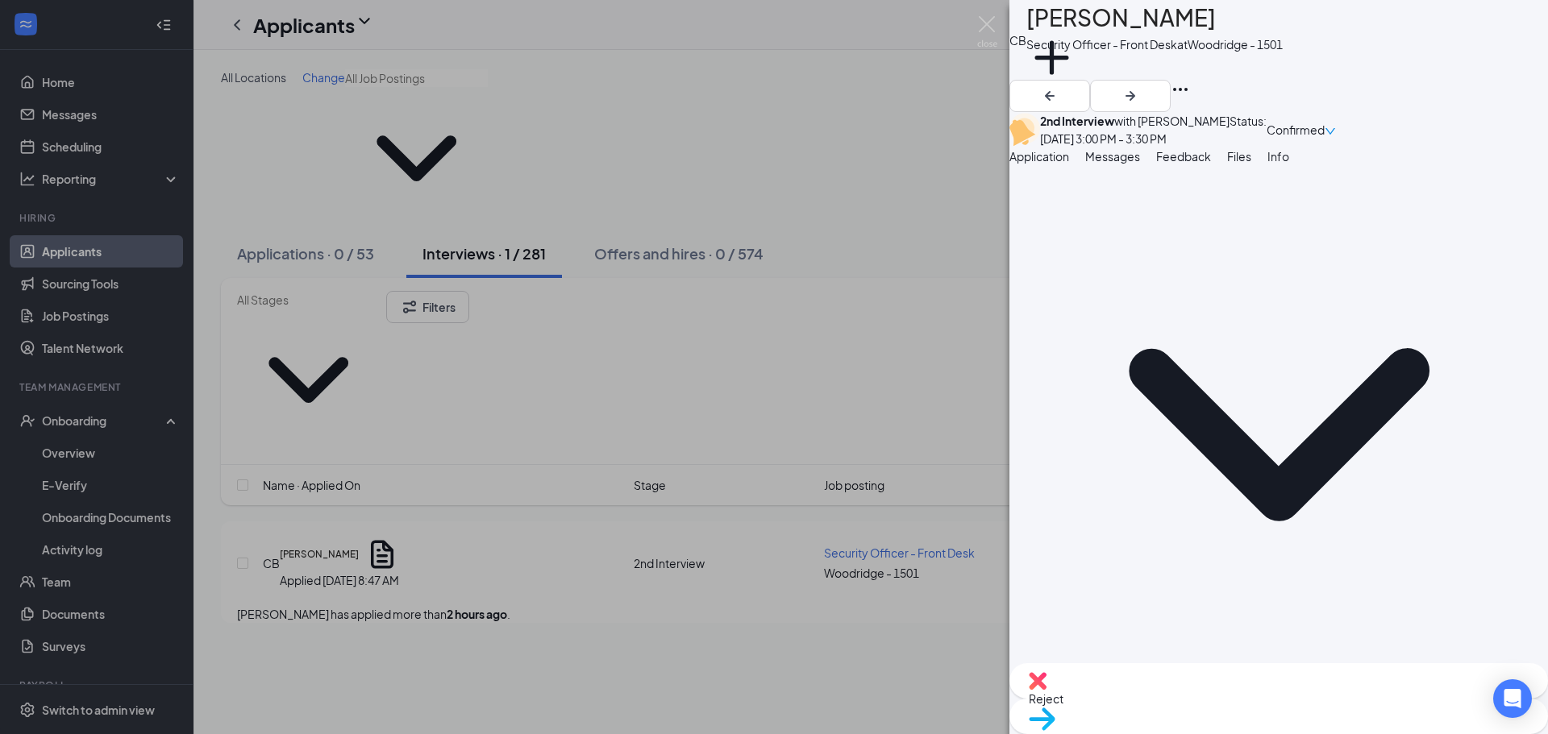
click at [1211, 165] on button "Feedback" at bounding box center [1183, 157] width 55 height 18
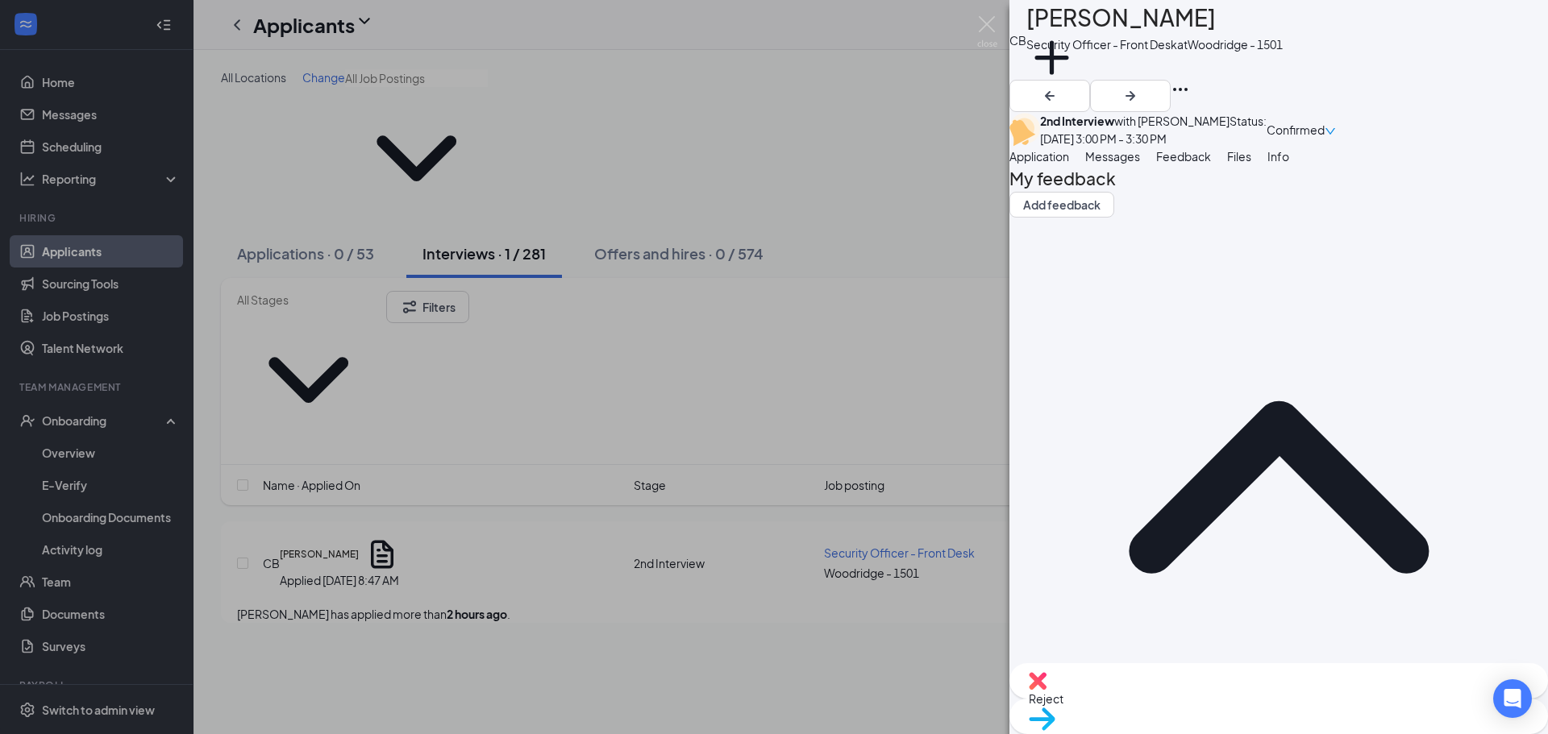
click at [1069, 164] on span "Application" at bounding box center [1039, 156] width 60 height 15
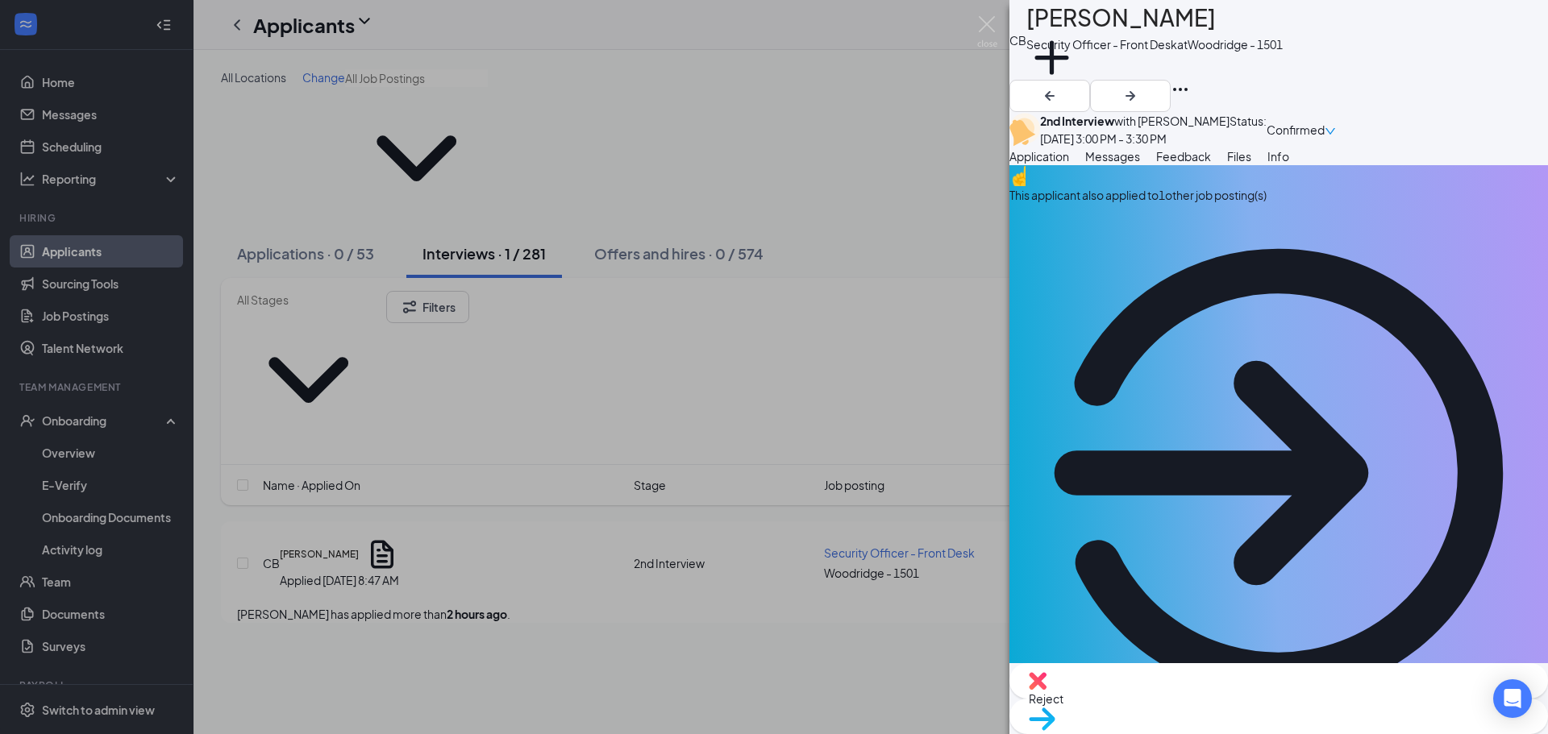
click at [1161, 204] on div "This applicant also applied to 1 other job posting(s)" at bounding box center [1278, 195] width 538 height 18
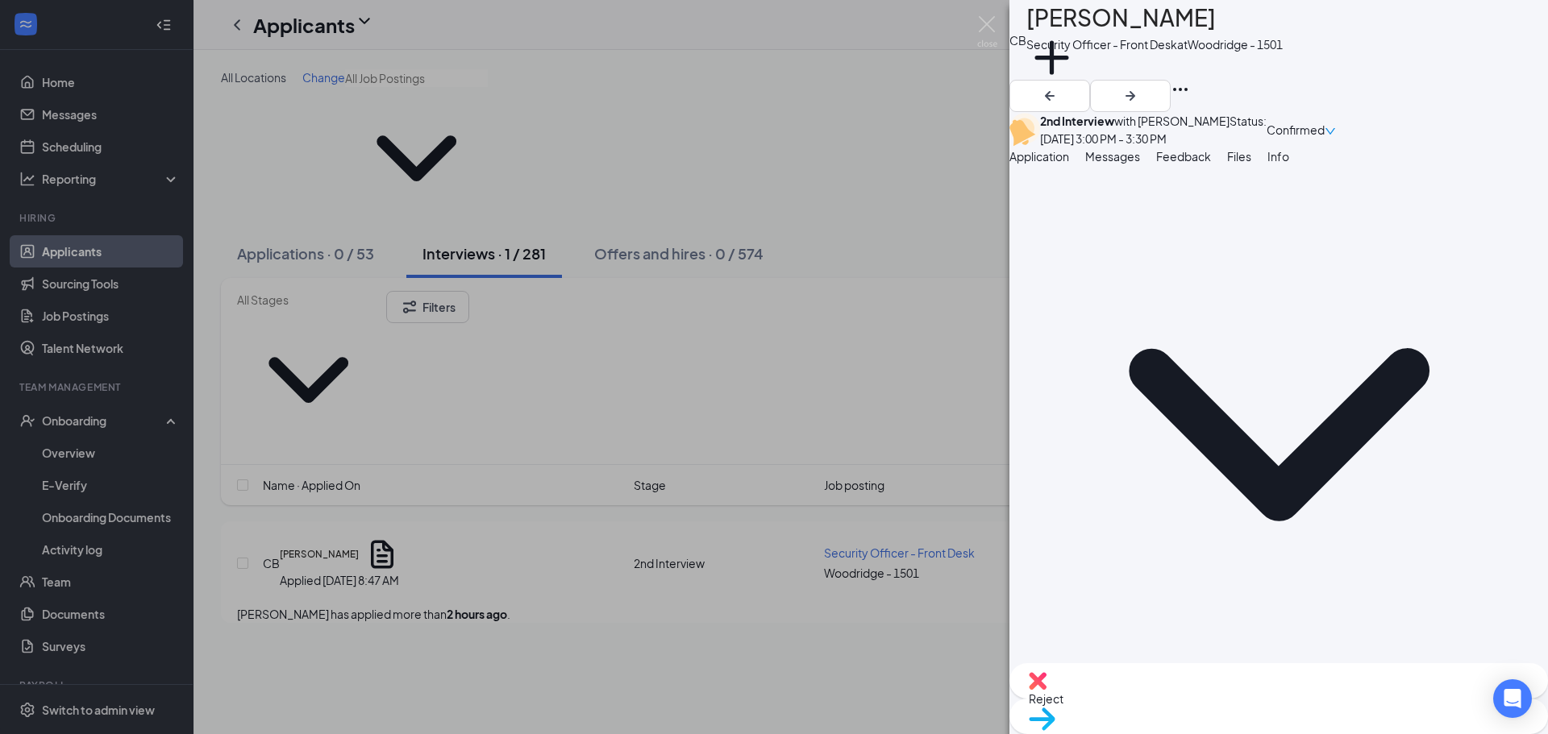
click at [1211, 164] on span "Feedback" at bounding box center [1183, 156] width 55 height 15
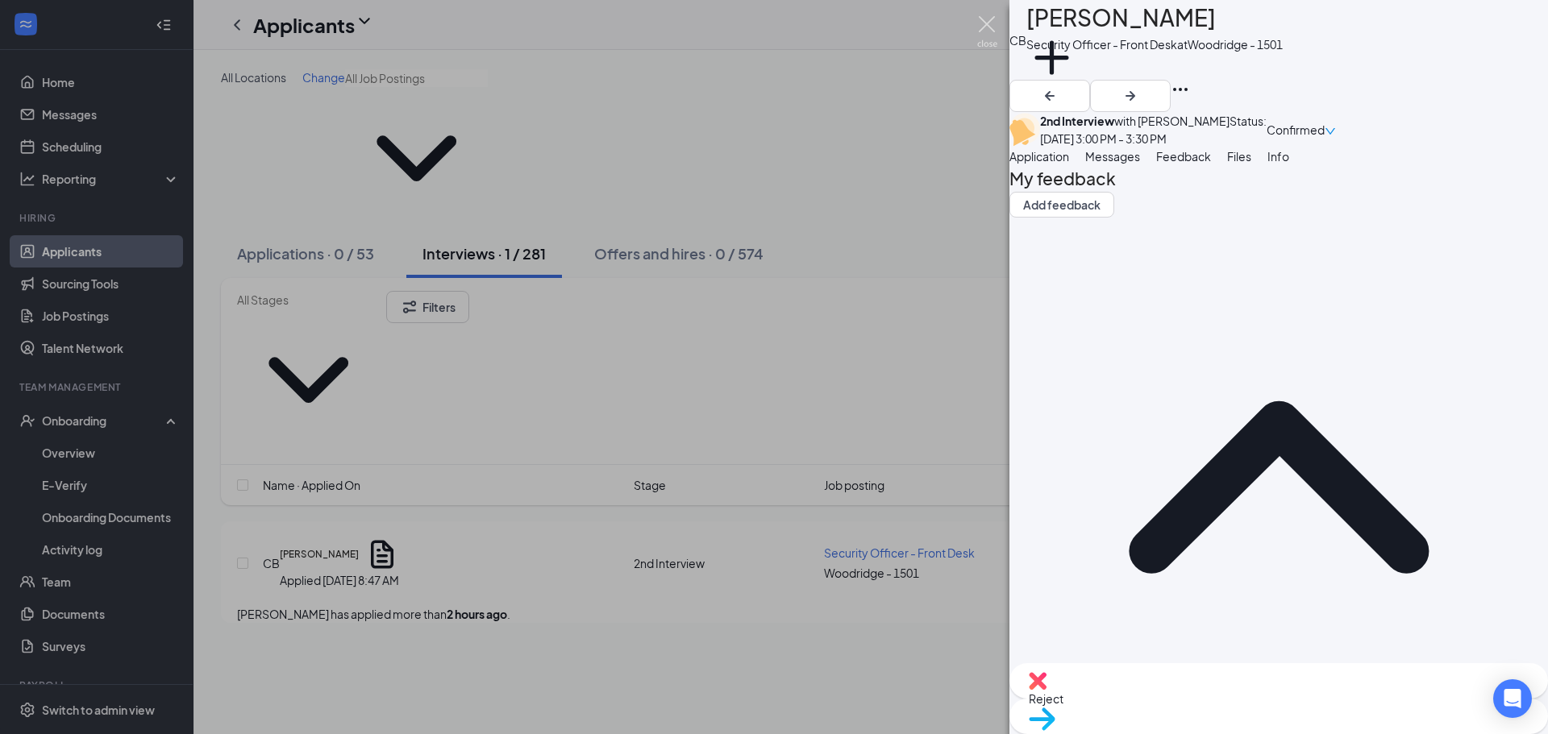
click at [988, 26] on img at bounding box center [987, 31] width 20 height 31
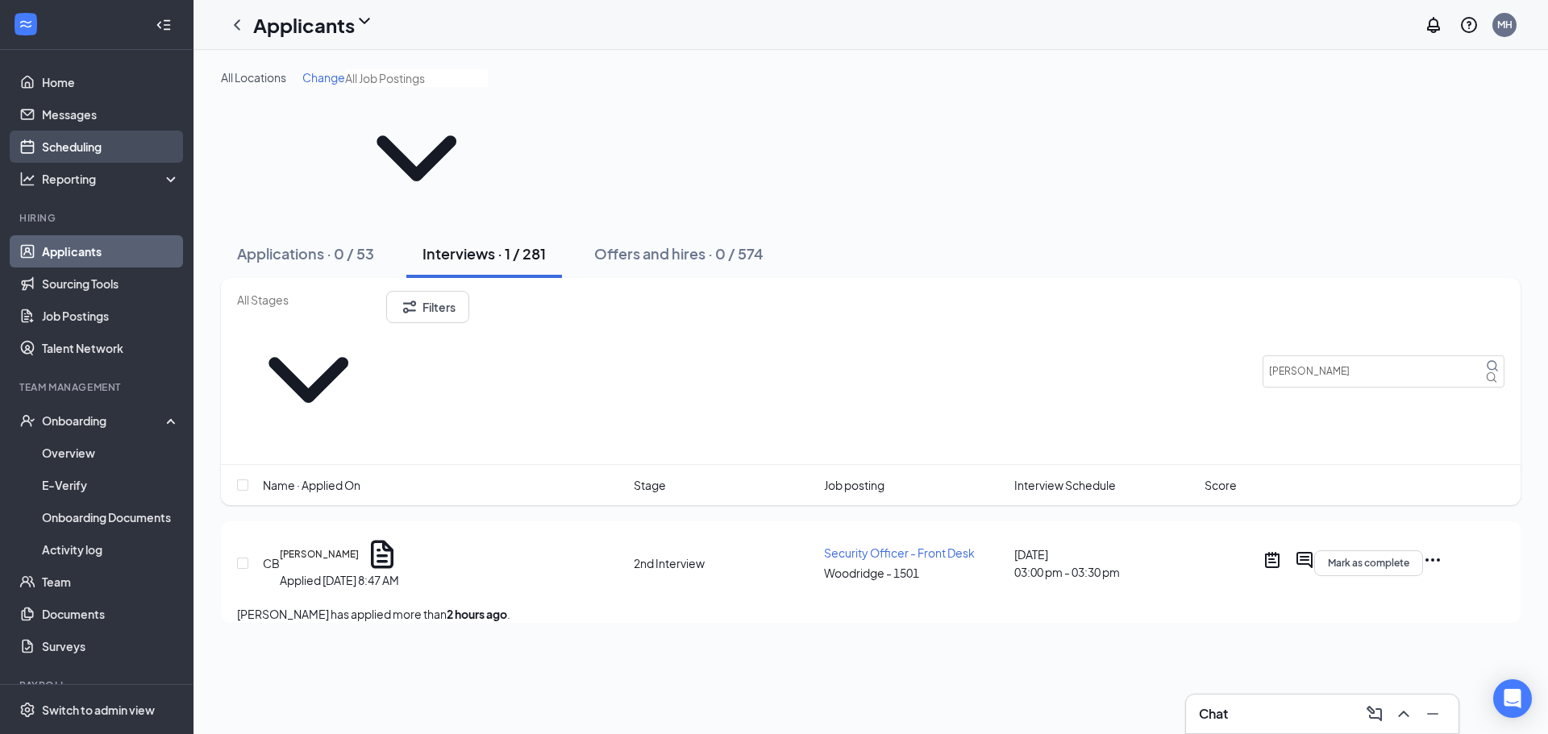
click at [85, 143] on link "Scheduling" at bounding box center [111, 147] width 138 height 32
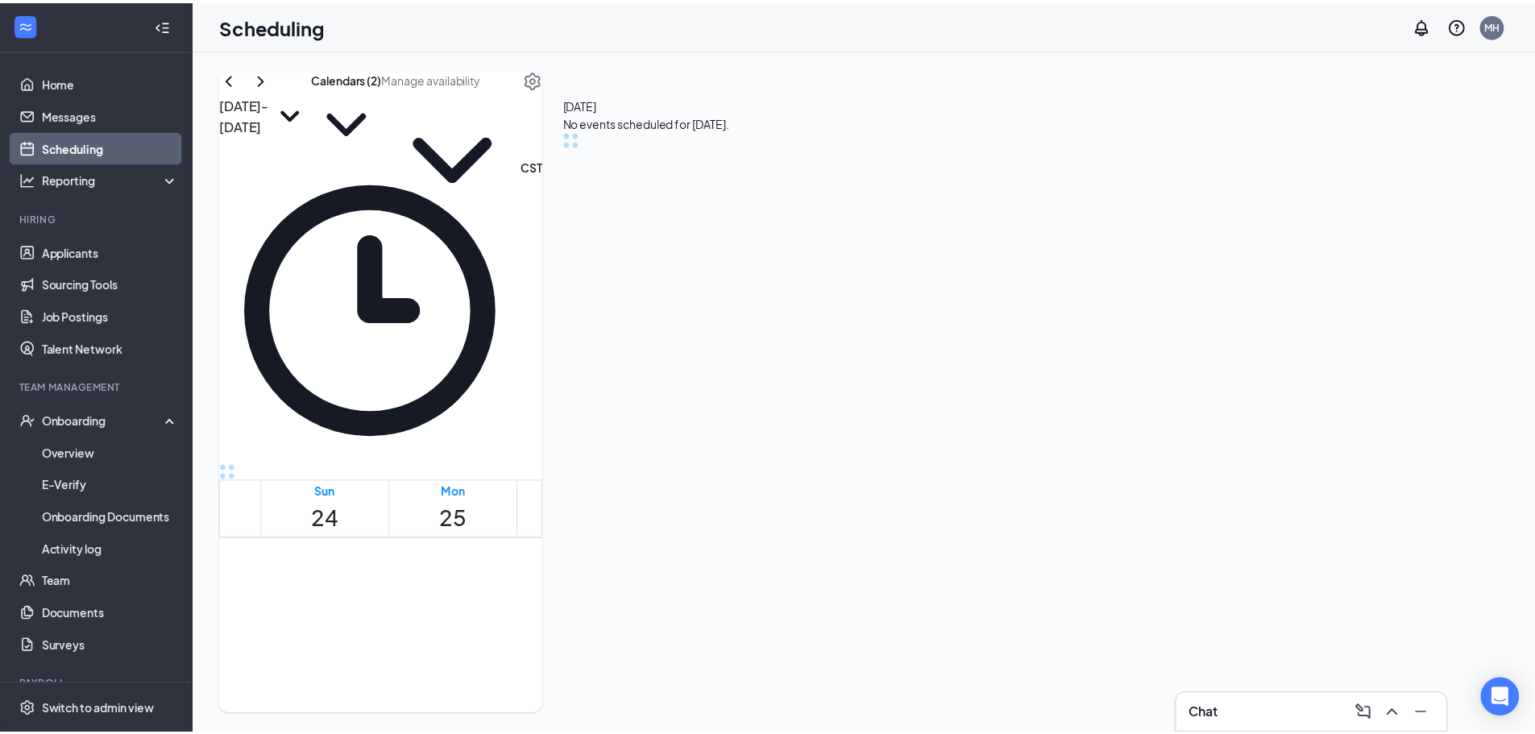
scroll to position [792, 0]
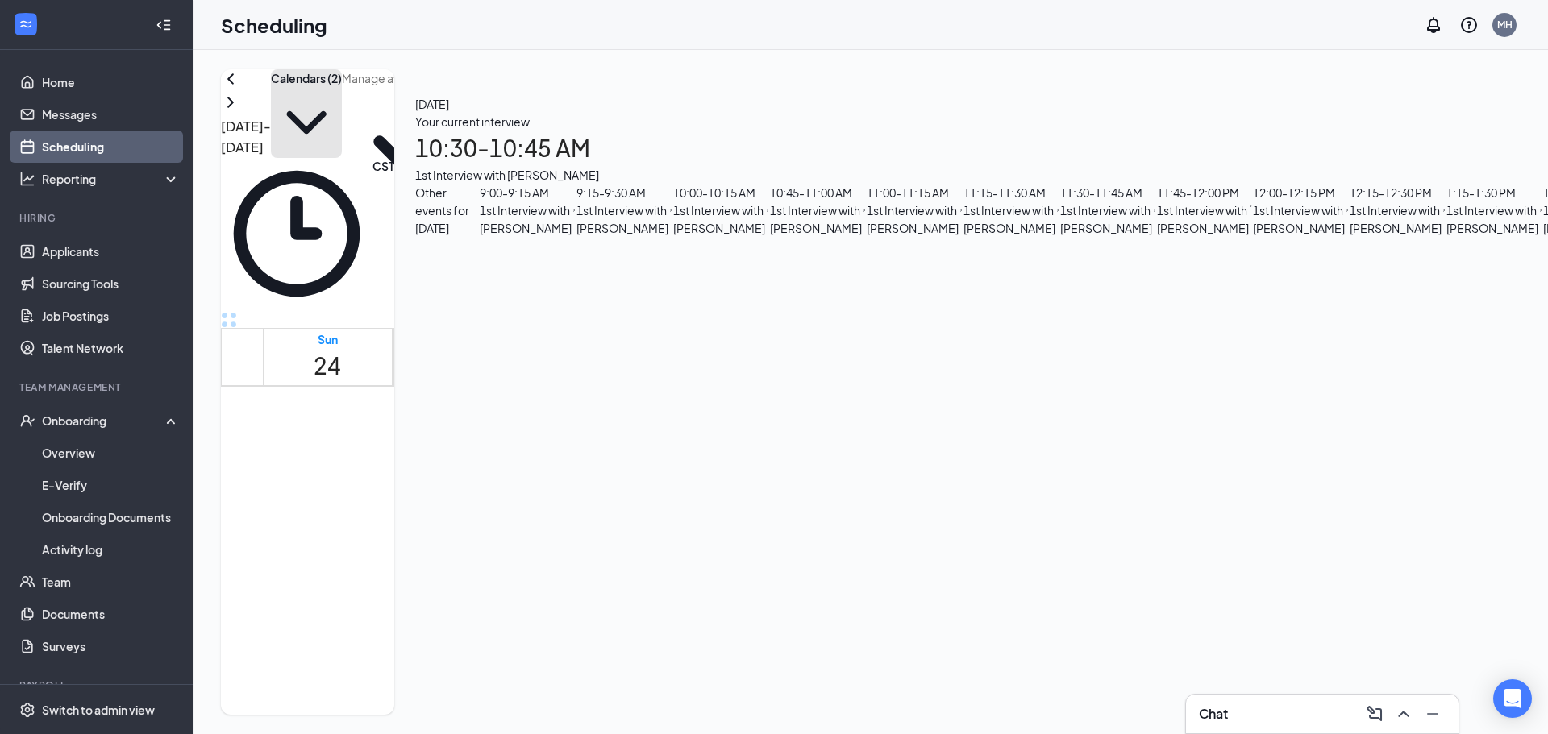
click at [342, 115] on button "Calendars (2)" at bounding box center [306, 113] width 71 height 89
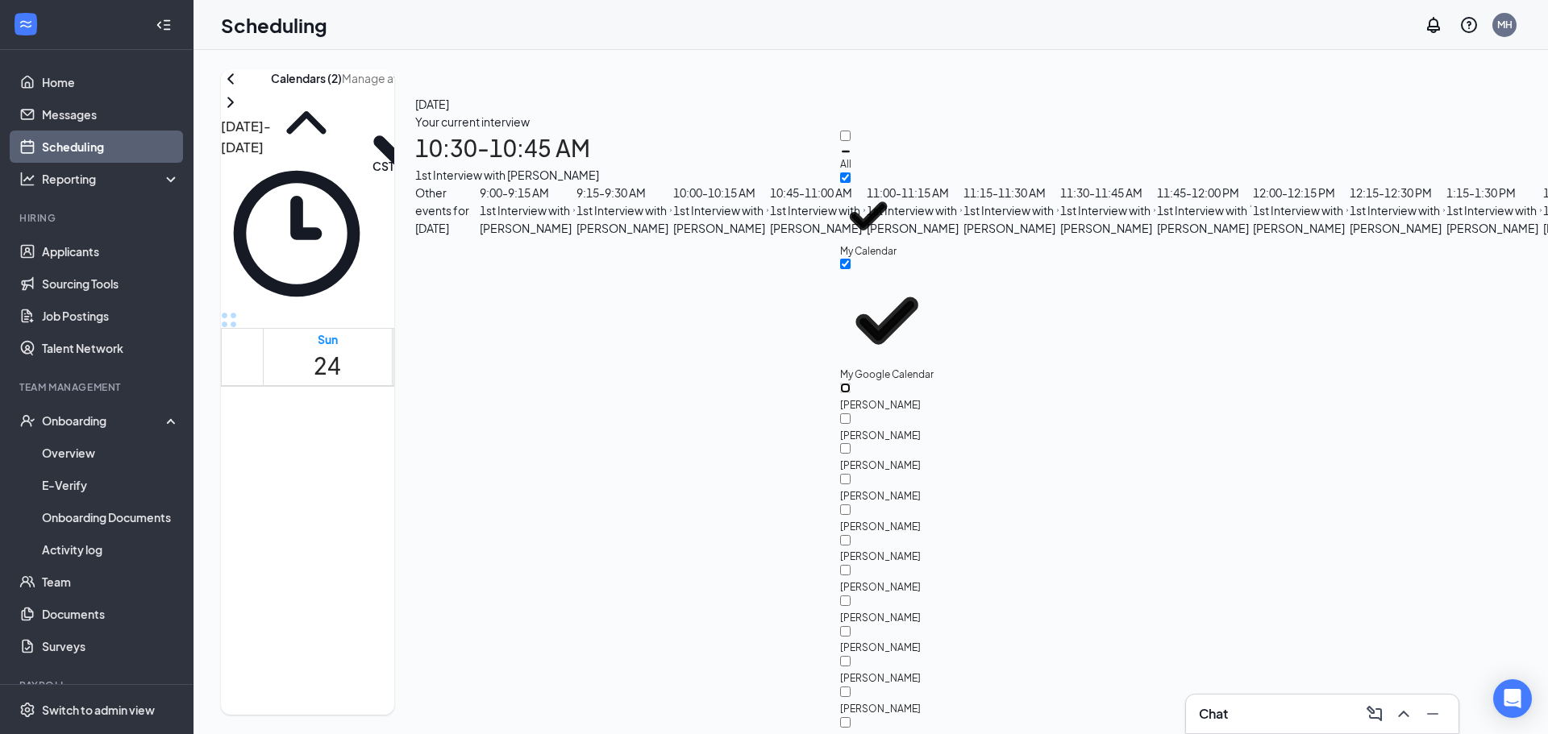
click at [850, 383] on input "[PERSON_NAME]" at bounding box center [845, 388] width 10 height 10
checkbox input "true"
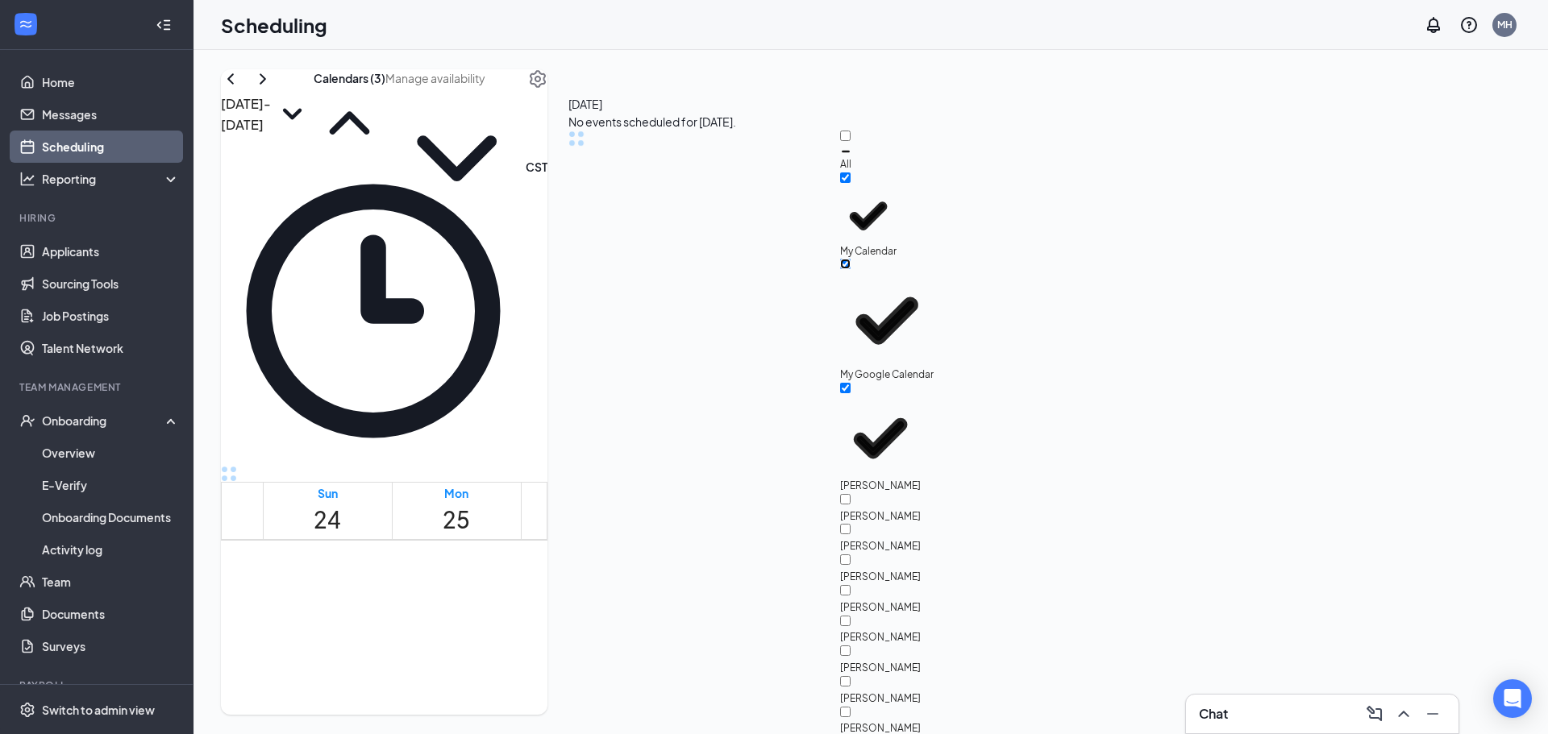
click at [850, 259] on input "My Google Calendar" at bounding box center [845, 264] width 10 height 10
checkbox input "false"
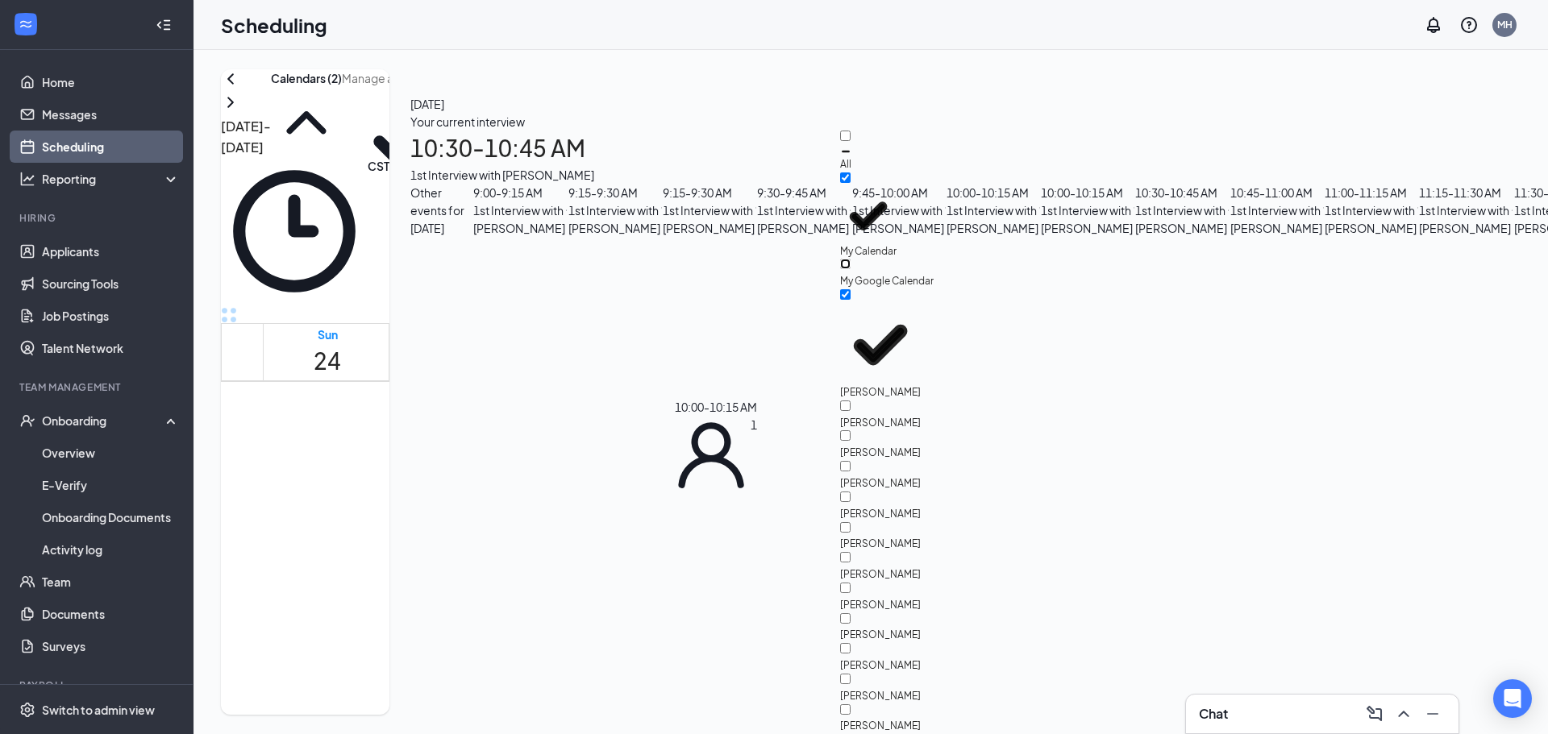
click at [696, 620] on span "10:00-10:15 AM" at bounding box center [691, 628] width 74 height 17
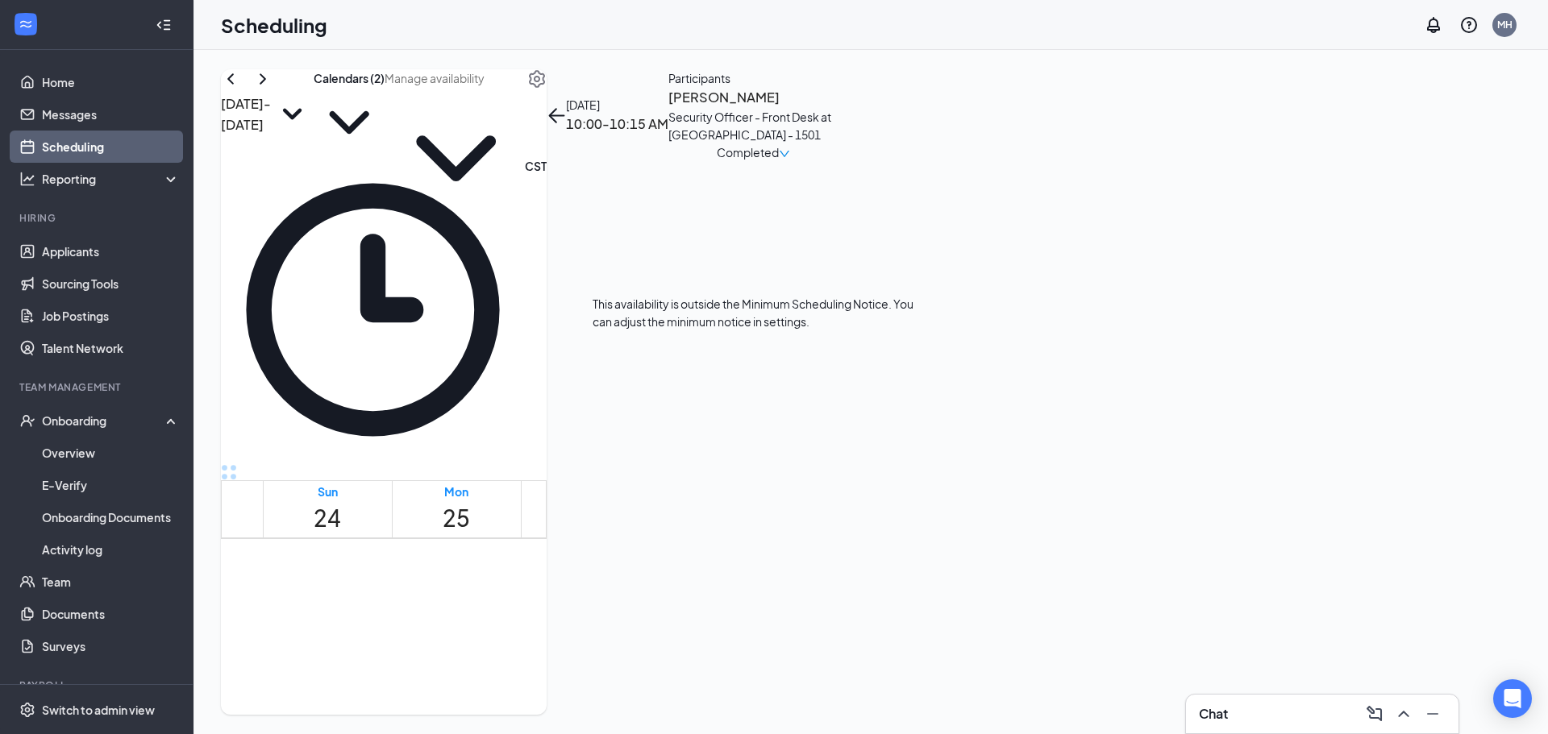
click at [775, 674] on span "10:00-10:15 AM" at bounding box center [791, 697] width 33 height 47
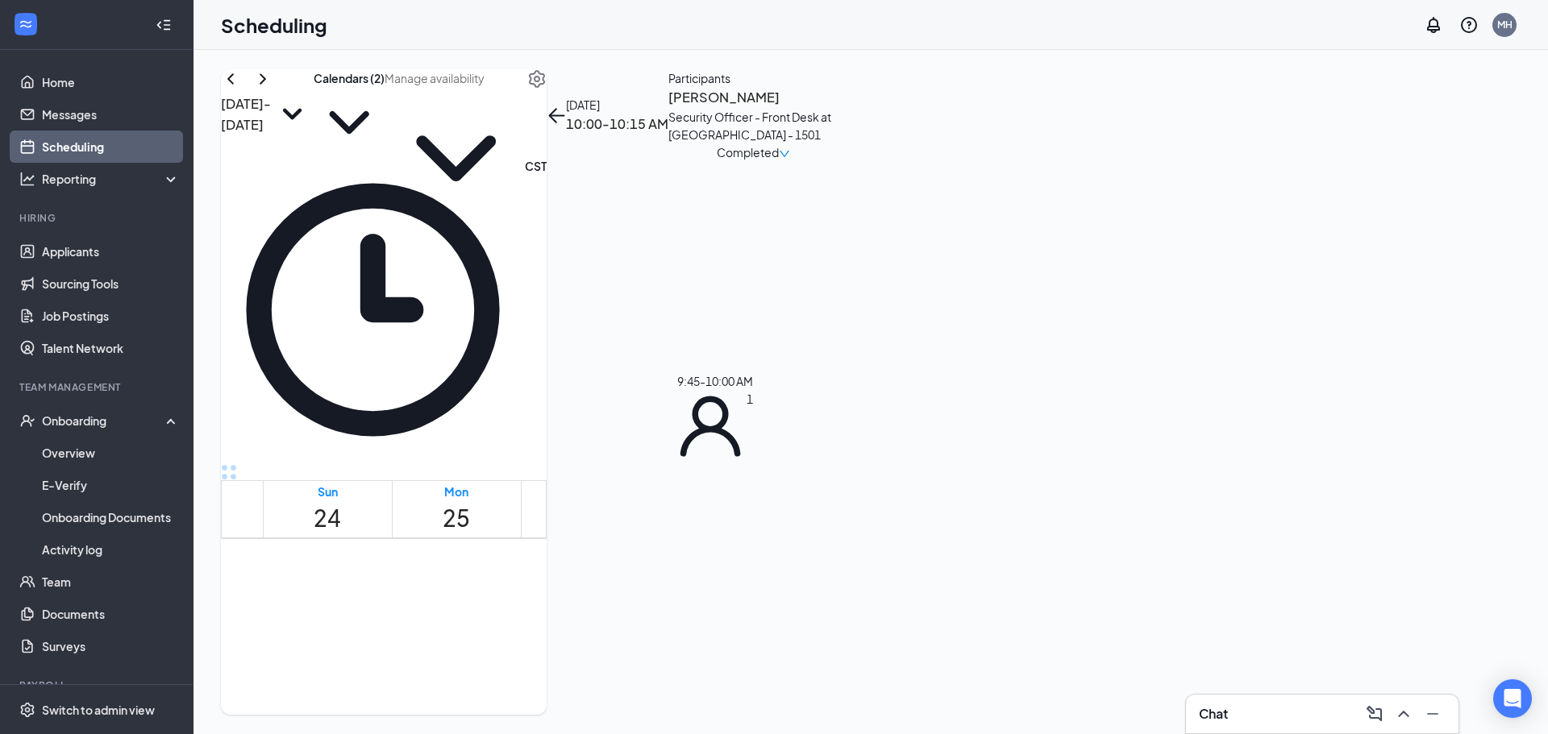
click at [686, 412] on div "9:45-10:00 AM 1" at bounding box center [713, 417] width 79 height 90
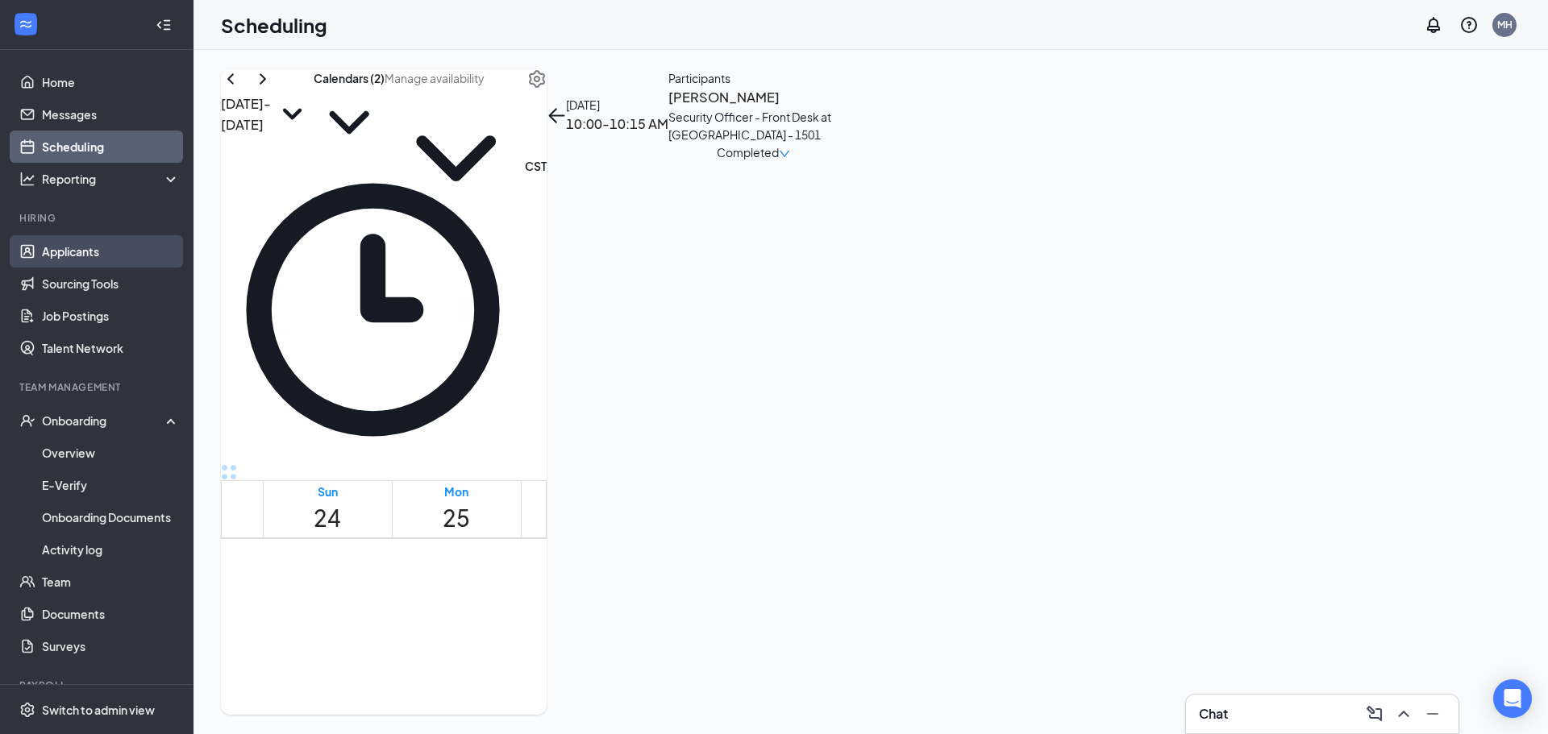
click at [60, 256] on link "Applicants" at bounding box center [111, 251] width 138 height 32
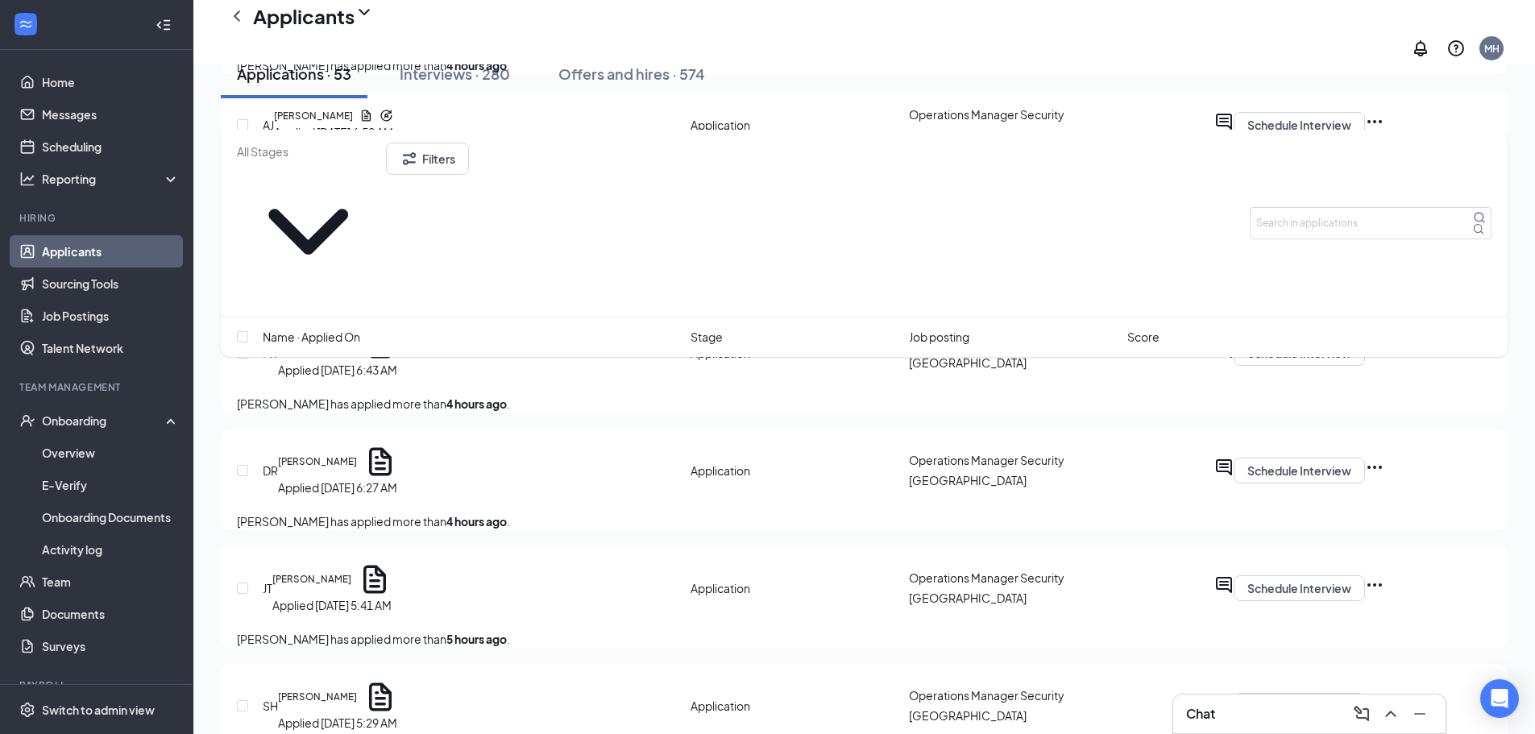
scroll to position [645, 0]
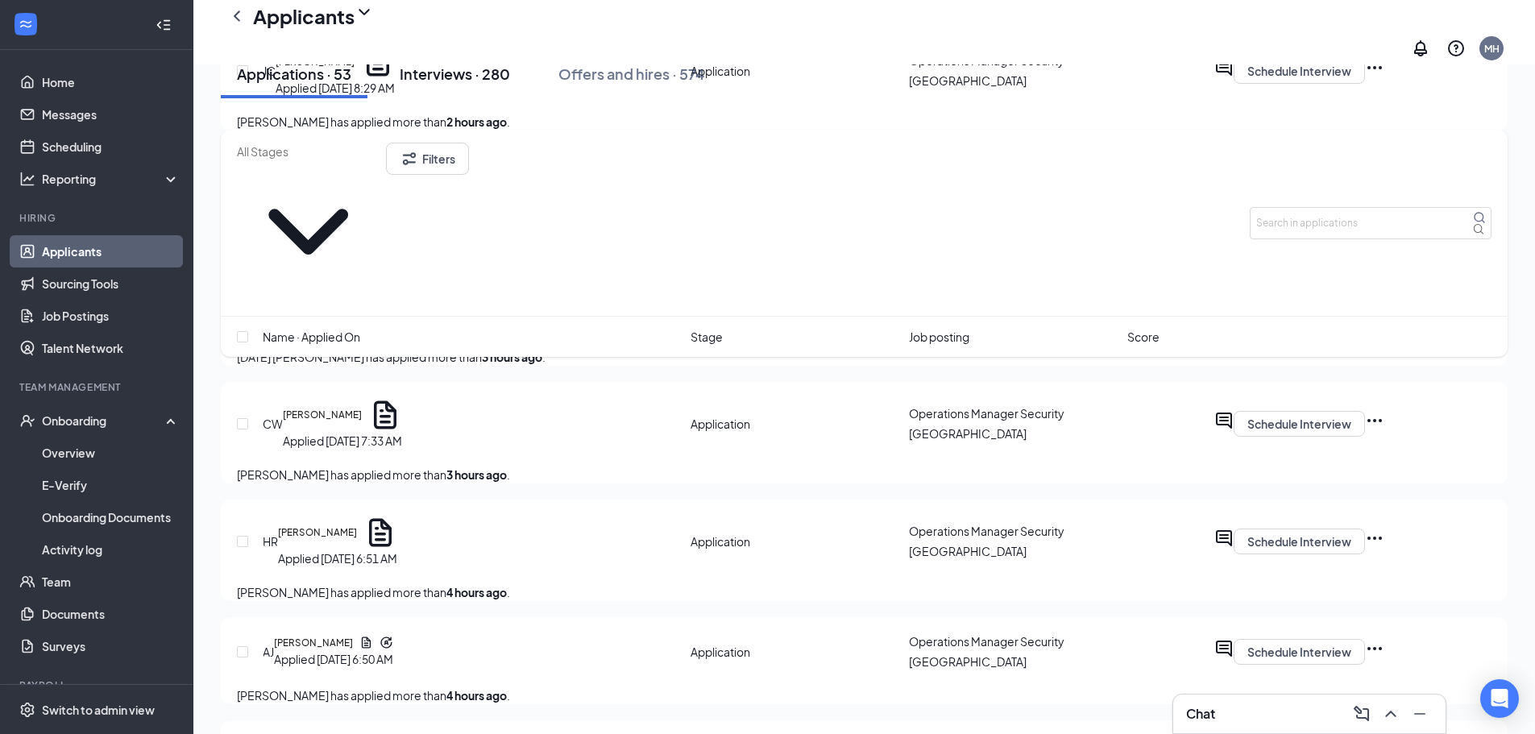
click at [467, 84] on div "Interviews · 280" at bounding box center [455, 74] width 110 height 20
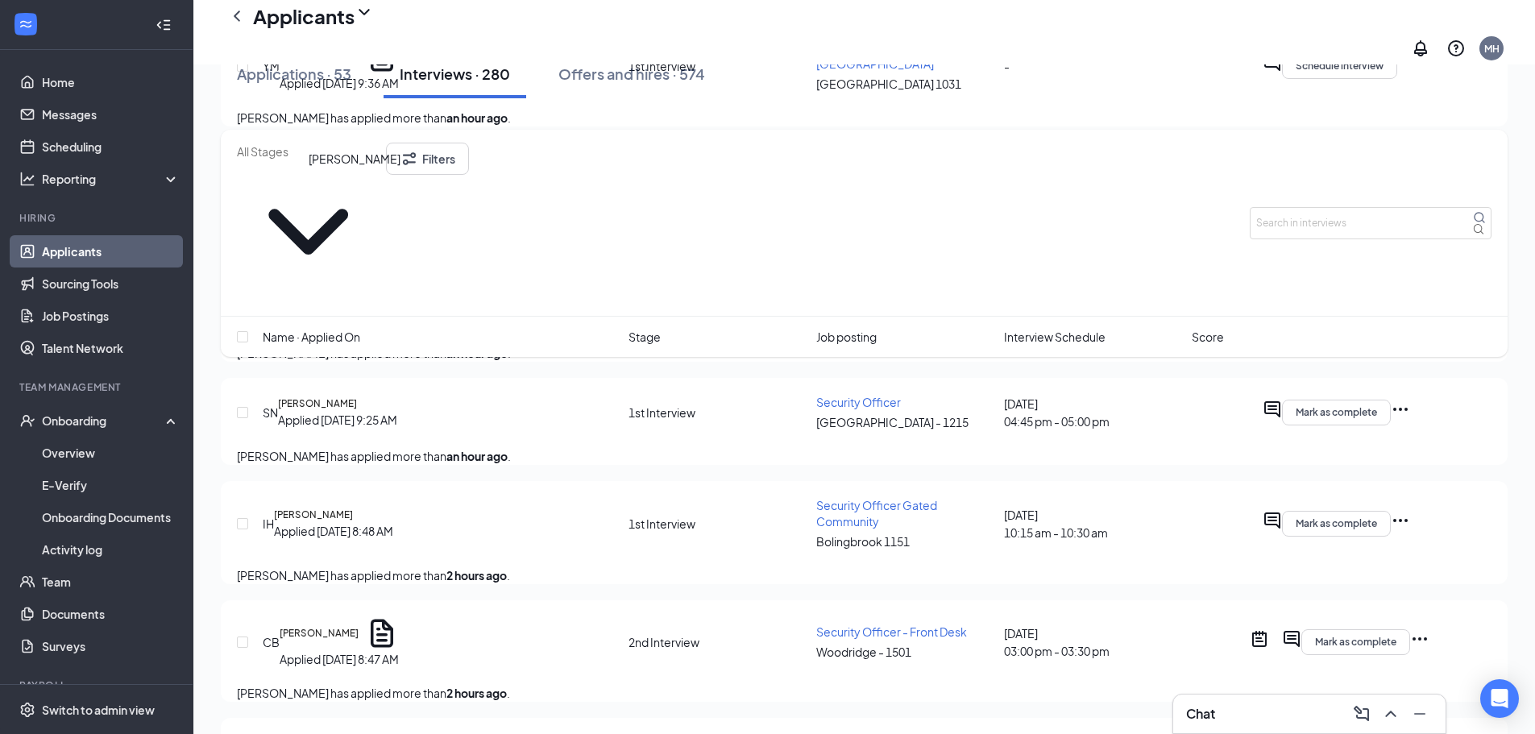
scroll to position [725, 0]
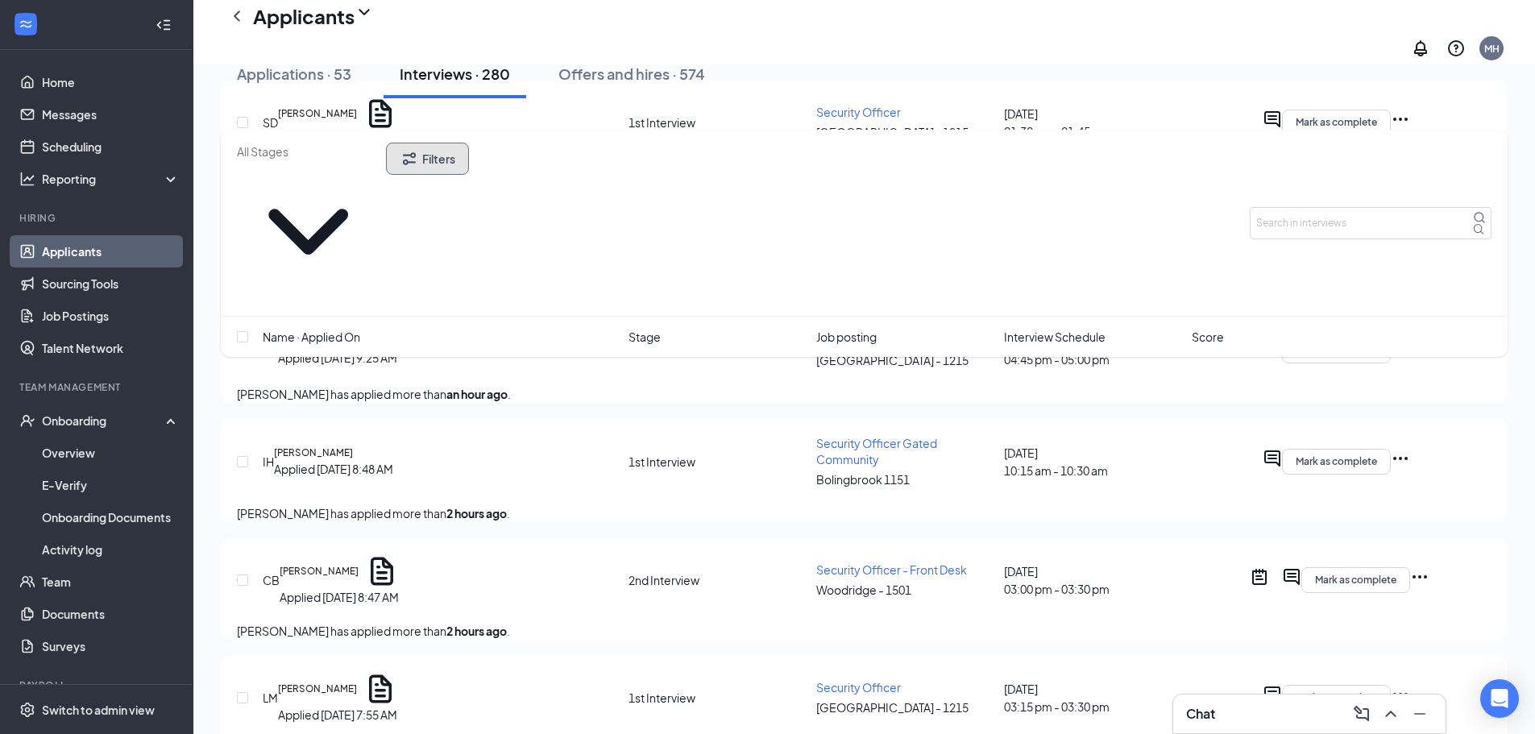
click at [469, 167] on button "Filters" at bounding box center [427, 159] width 83 height 32
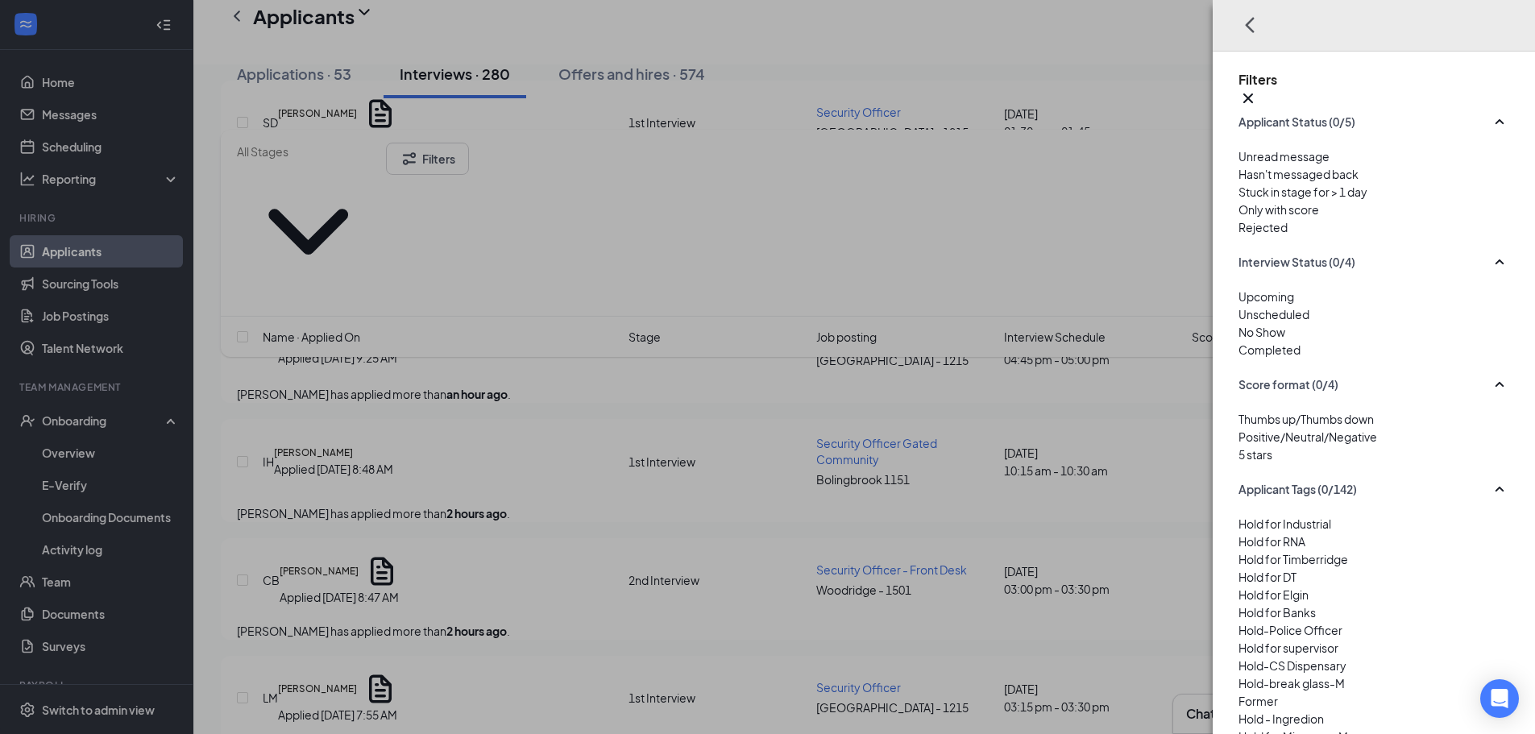
click at [1239, 305] on div at bounding box center [1374, 305] width 271 height 0
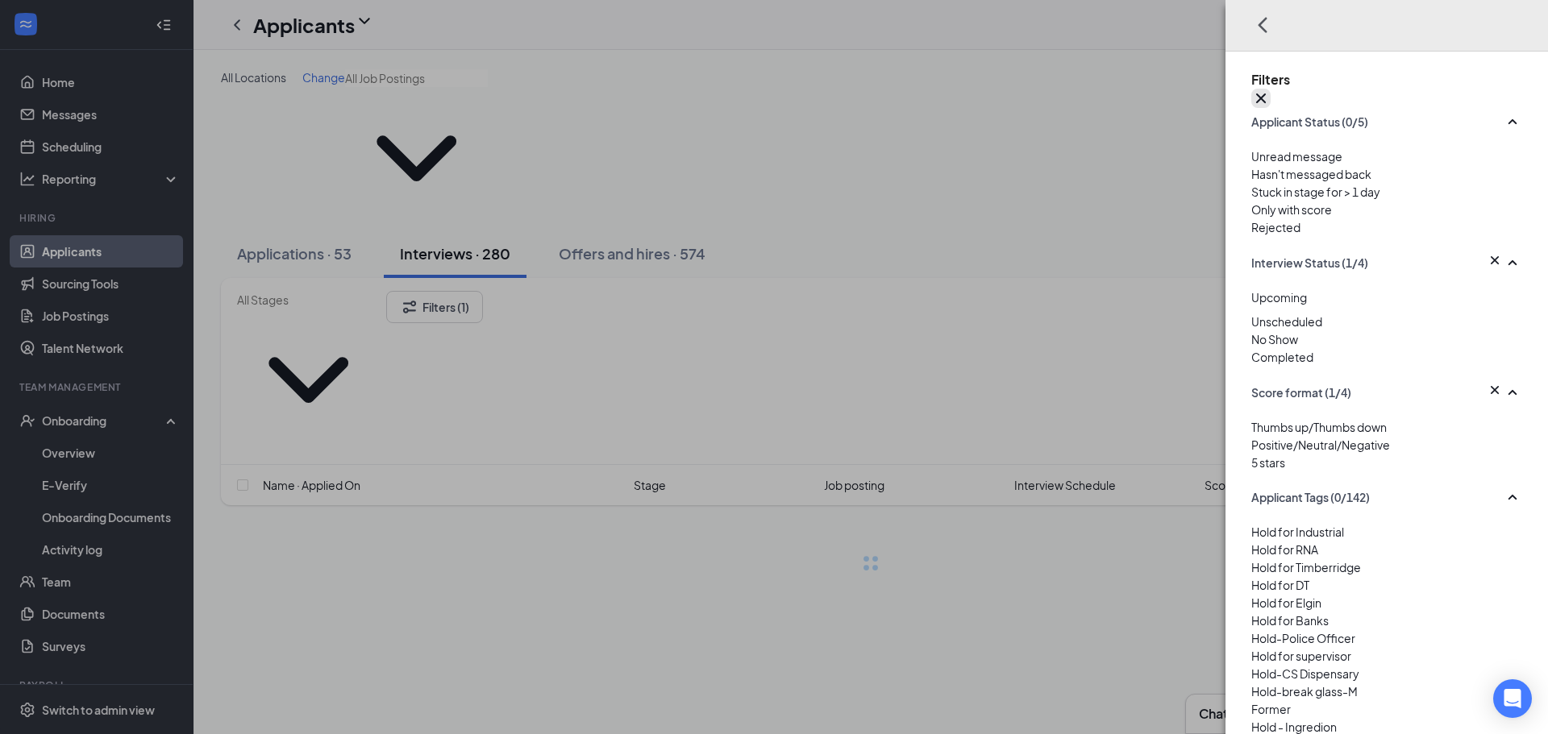
click at [1265, 94] on icon "Cross" at bounding box center [1261, 99] width 10 height 10
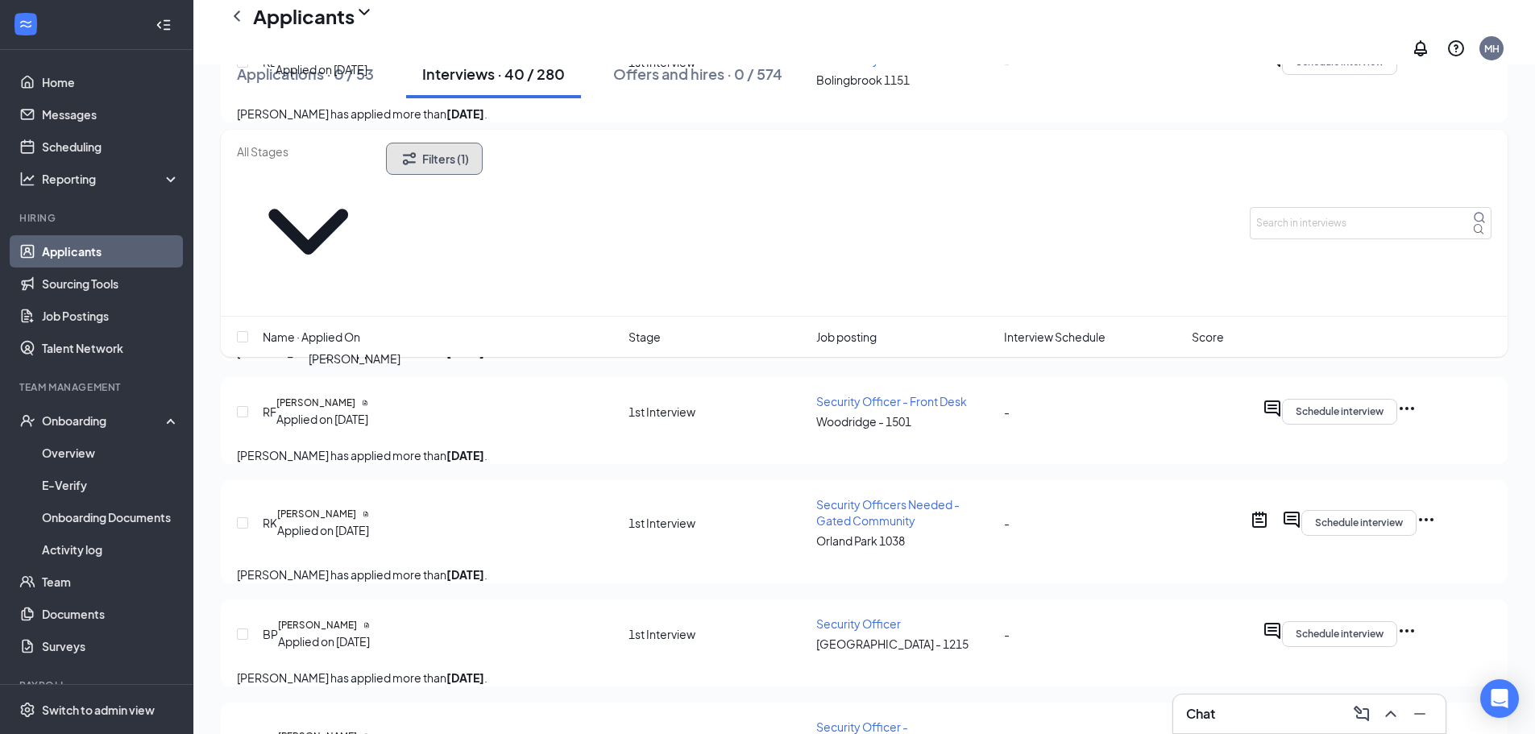
scroll to position [3548, 0]
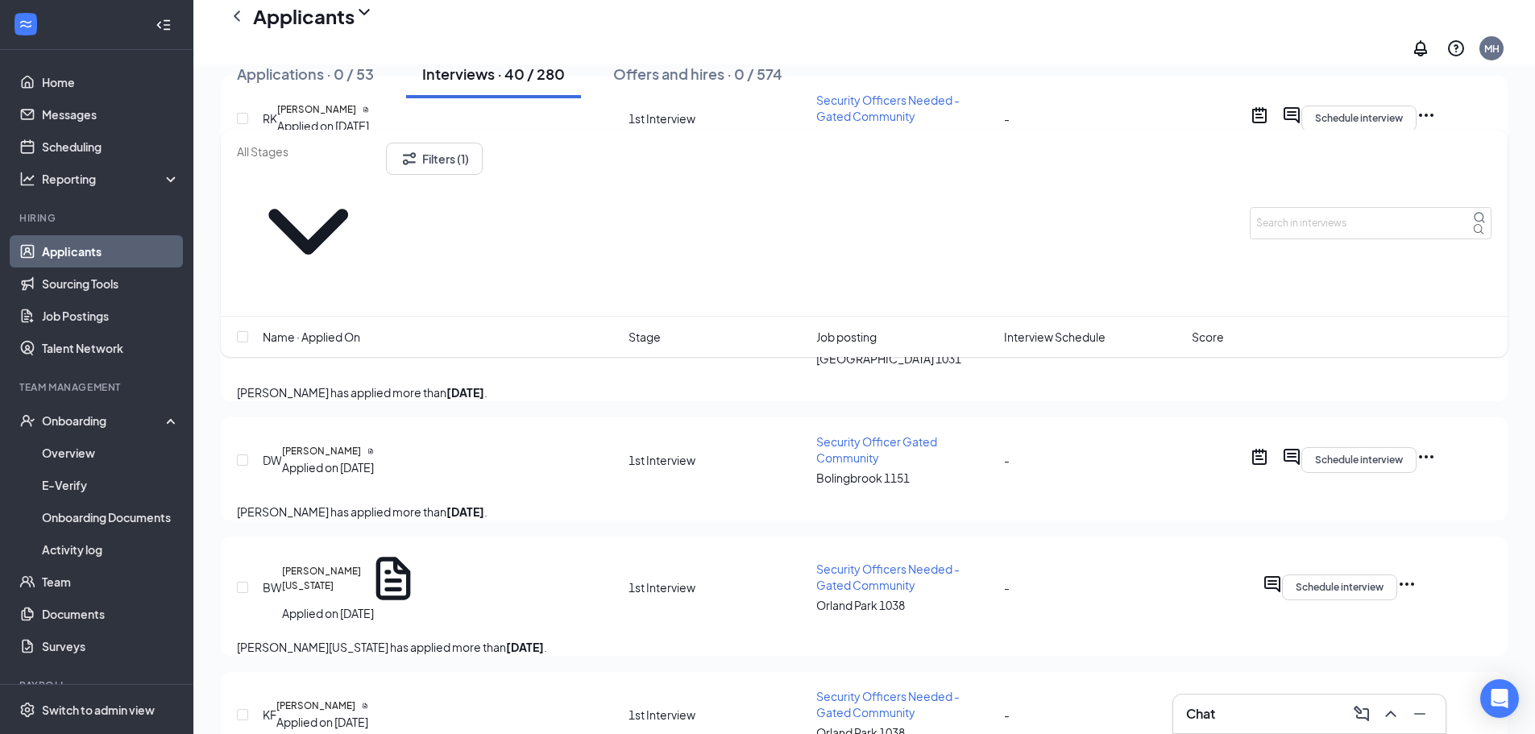
click at [326, 328] on span "Name · Applied On" at bounding box center [312, 337] width 98 height 18
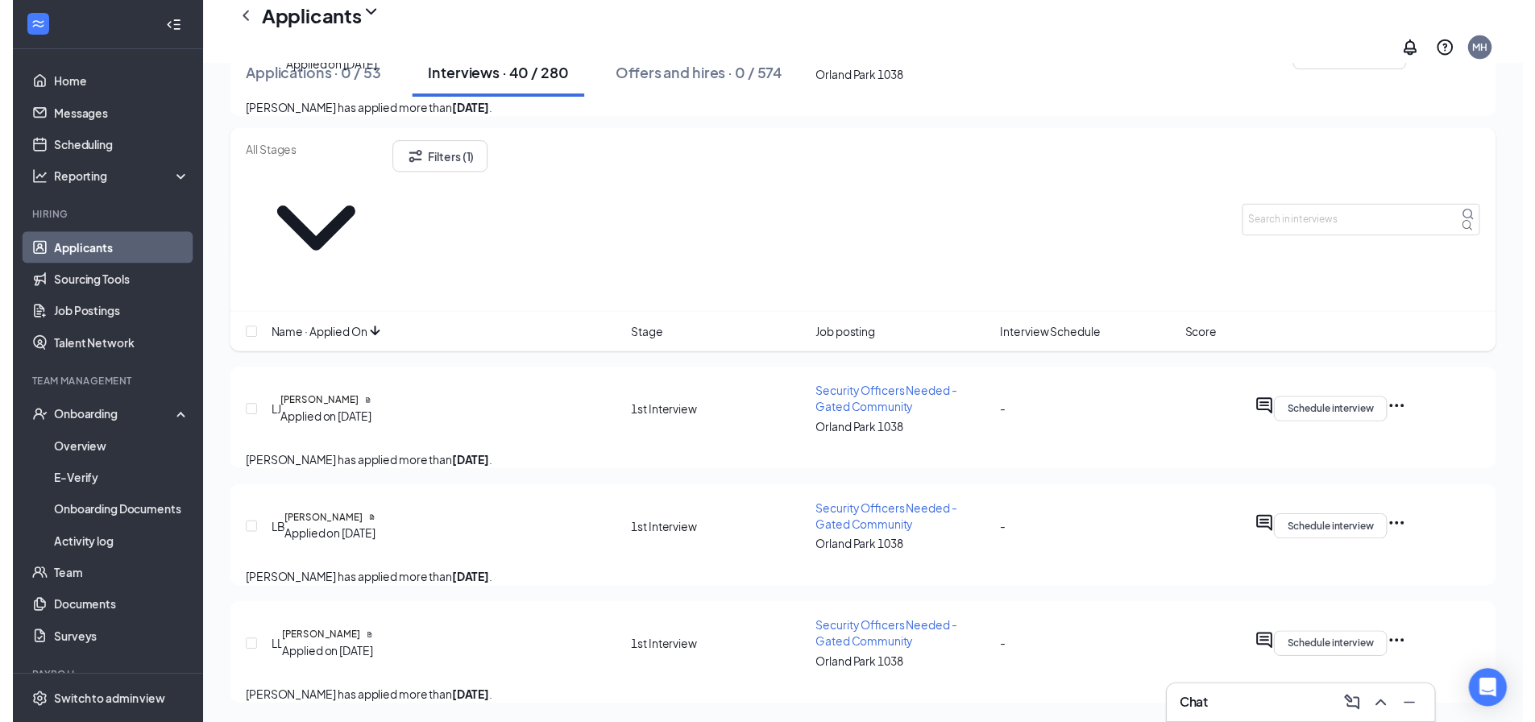
scroll to position [4911, 0]
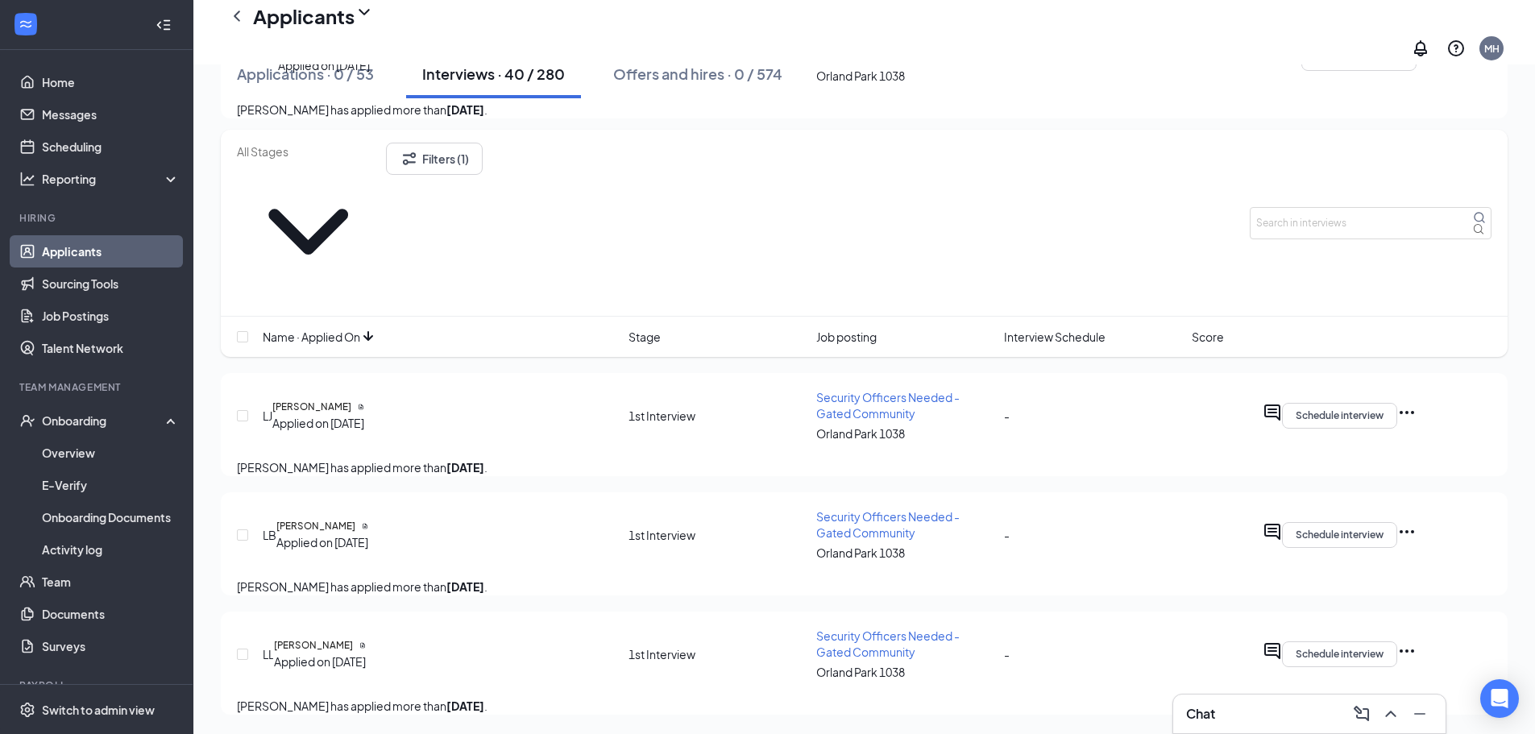
click at [1417, 642] on icon "Ellipses" at bounding box center [1407, 651] width 19 height 19
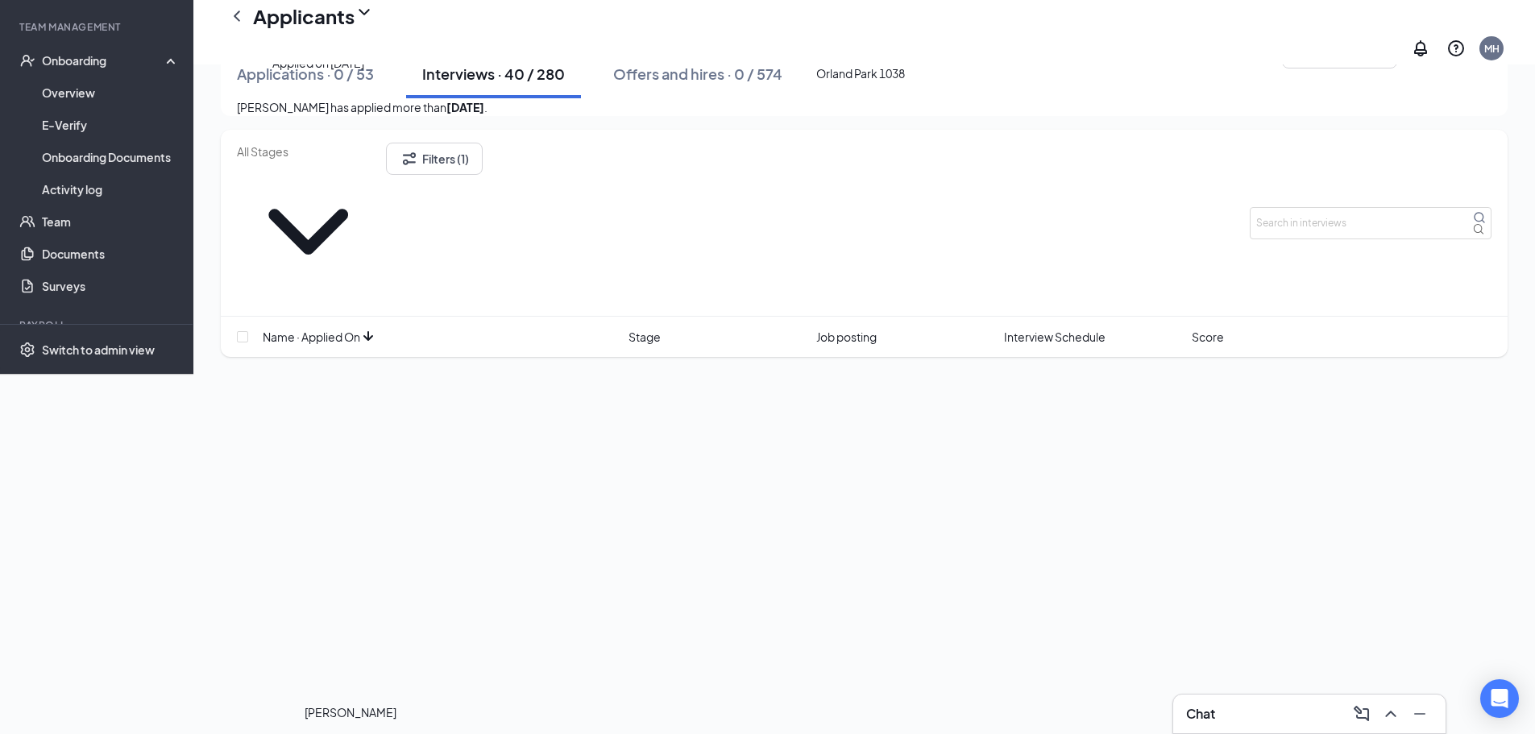
click at [330, 293] on h5 "[PERSON_NAME]" at bounding box center [313, 285] width 79 height 15
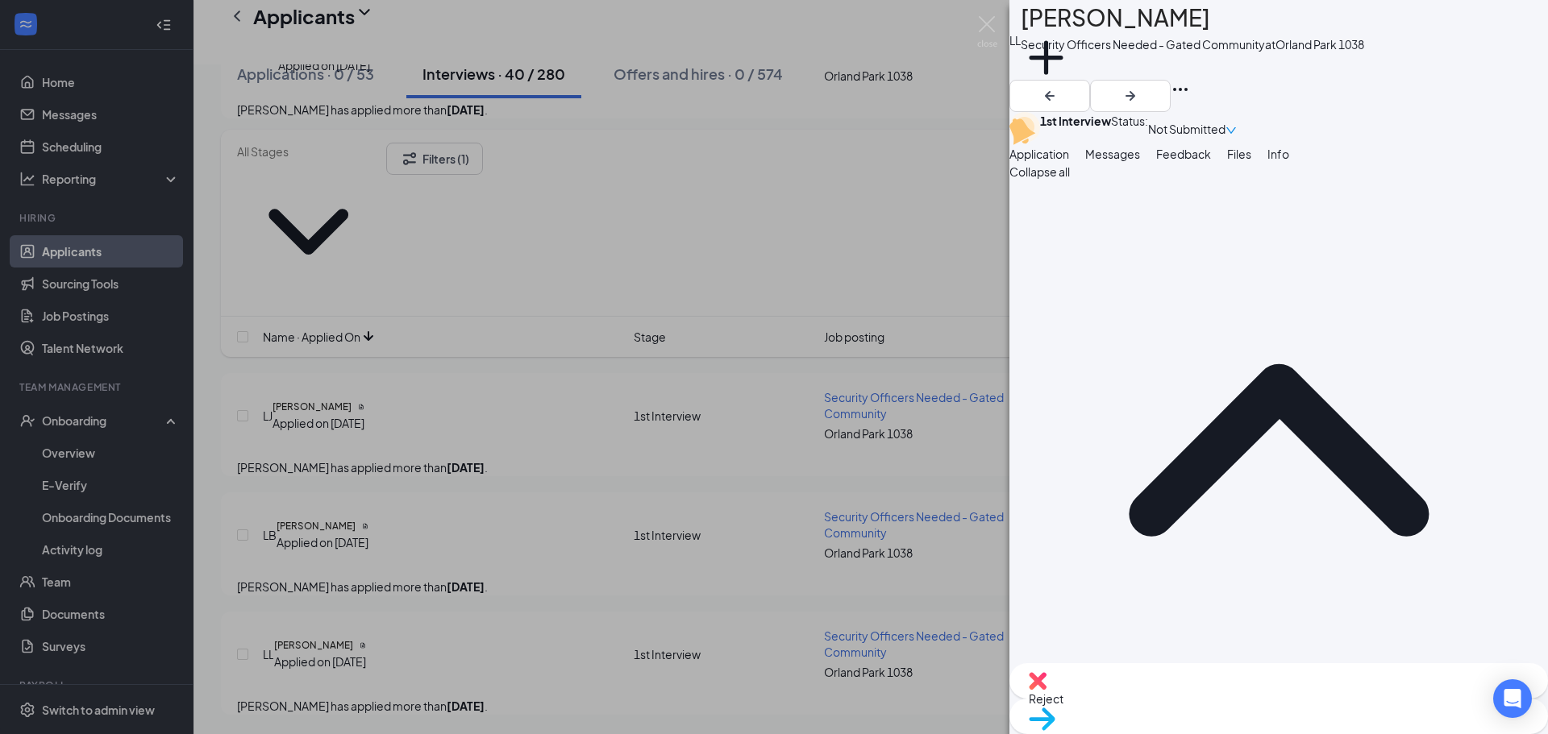
drag, startPoint x: 1181, startPoint y: 197, endPoint x: 1268, endPoint y: 198, distance: 87.1
click at [1140, 161] on span "Messages" at bounding box center [1112, 154] width 55 height 15
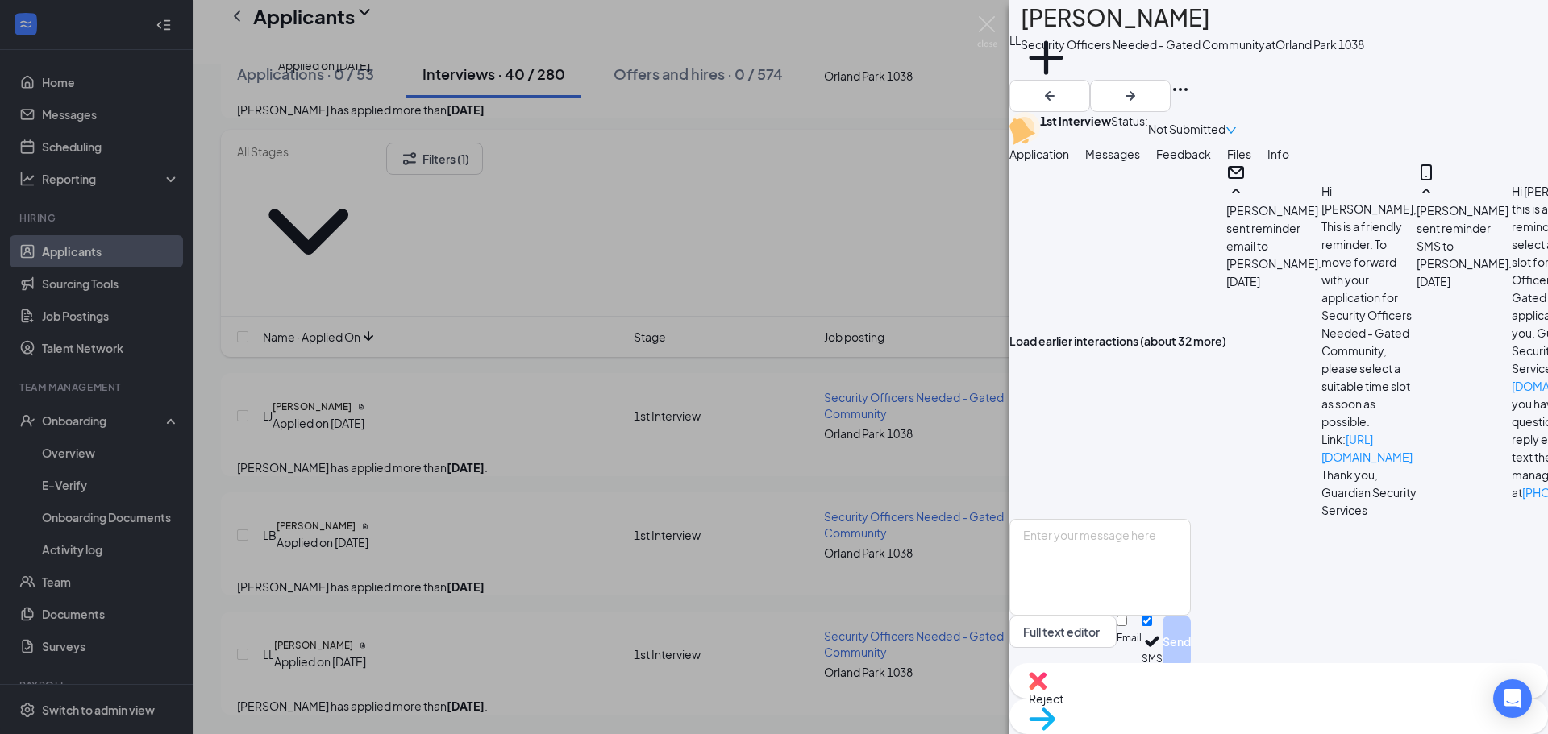
click at [1046, 690] on img at bounding box center [1038, 681] width 18 height 18
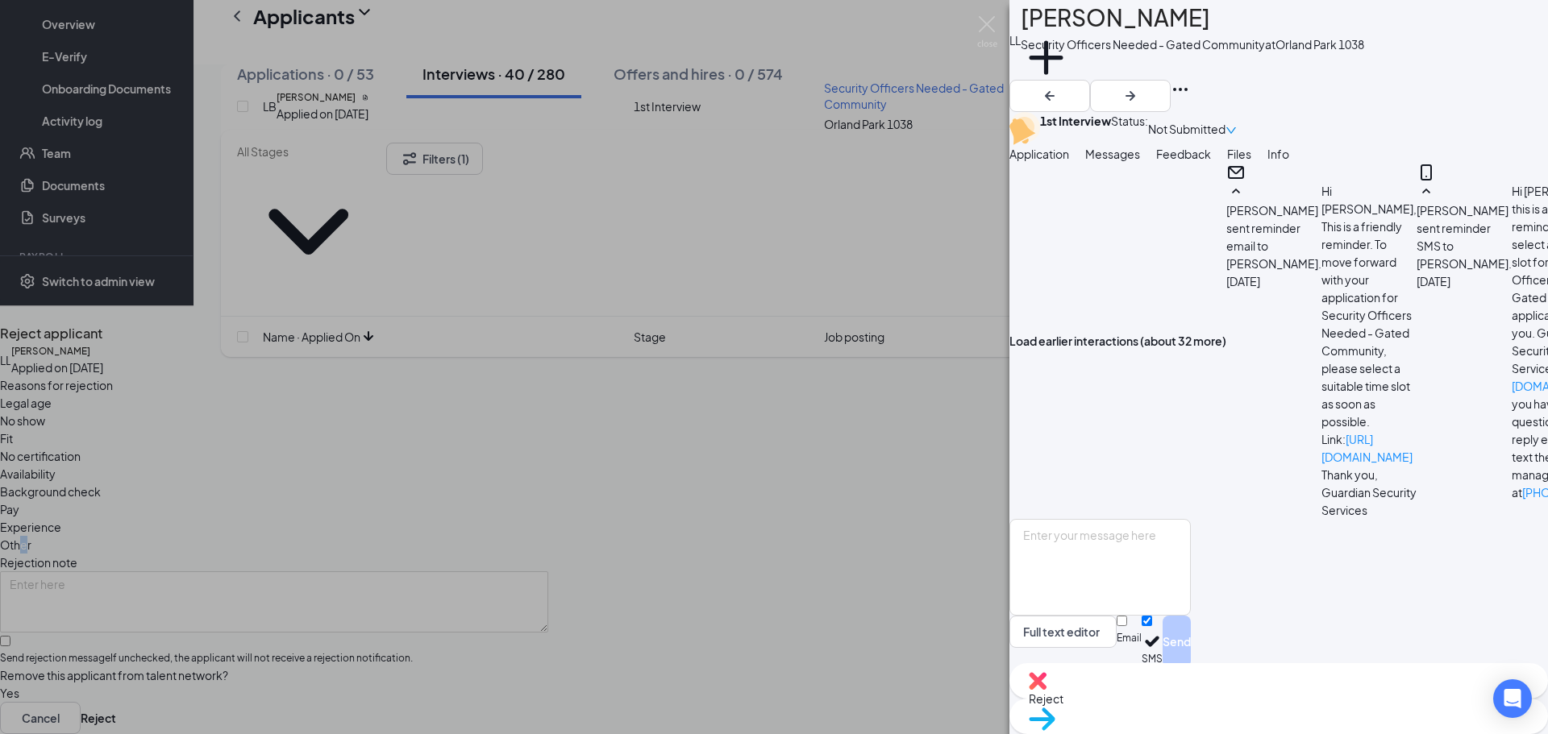
click at [31, 536] on span "Other" at bounding box center [15, 545] width 31 height 18
click at [548, 571] on textarea at bounding box center [274, 601] width 548 height 61
type textarea "no response to messages left"
drag, startPoint x: 520, startPoint y: 443, endPoint x: 808, endPoint y: 567, distance: 313.4
click at [10, 636] on input "Send rejection message If unchecked, the applicant will not receive a rejection…" at bounding box center [5, 641] width 10 height 10
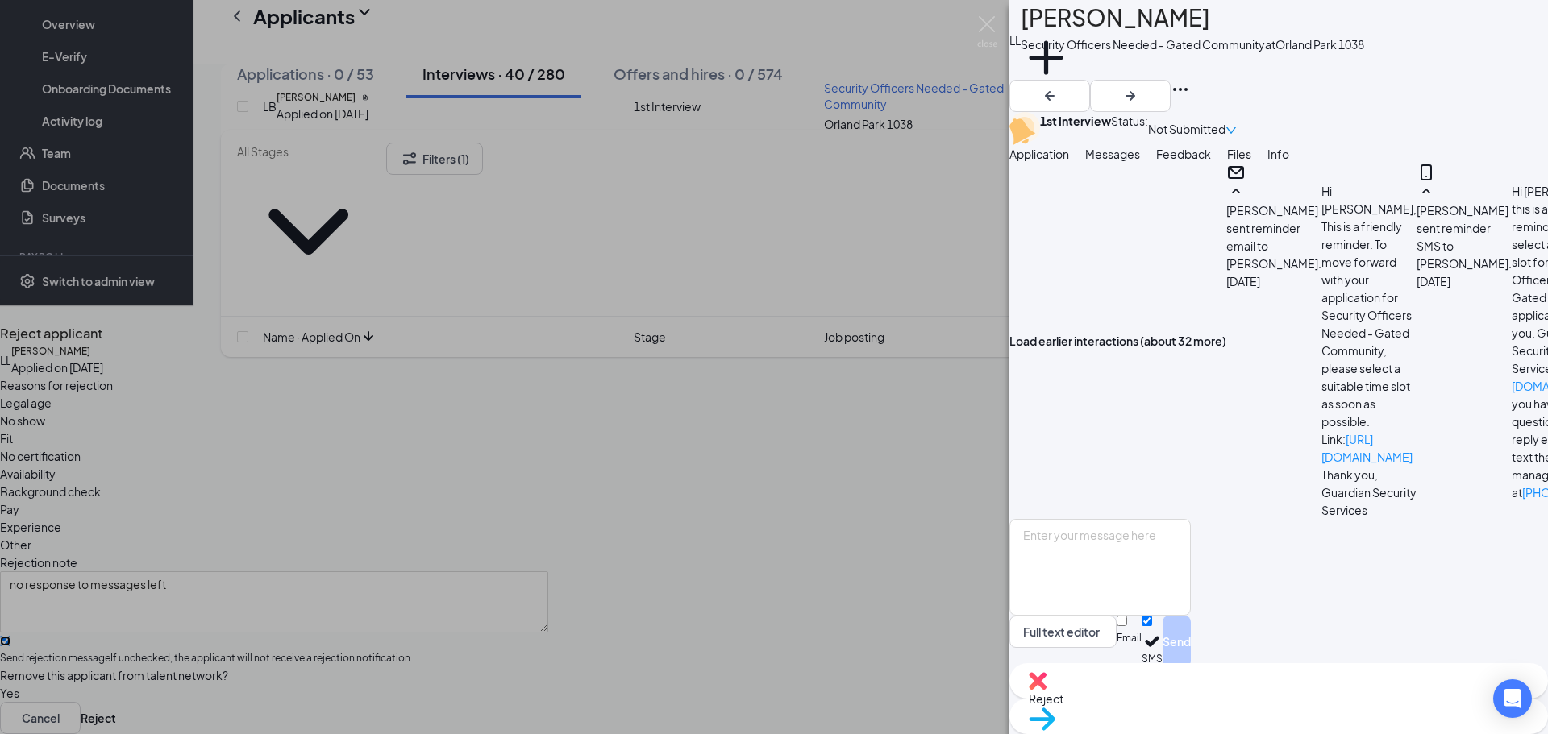
checkbox input "true"
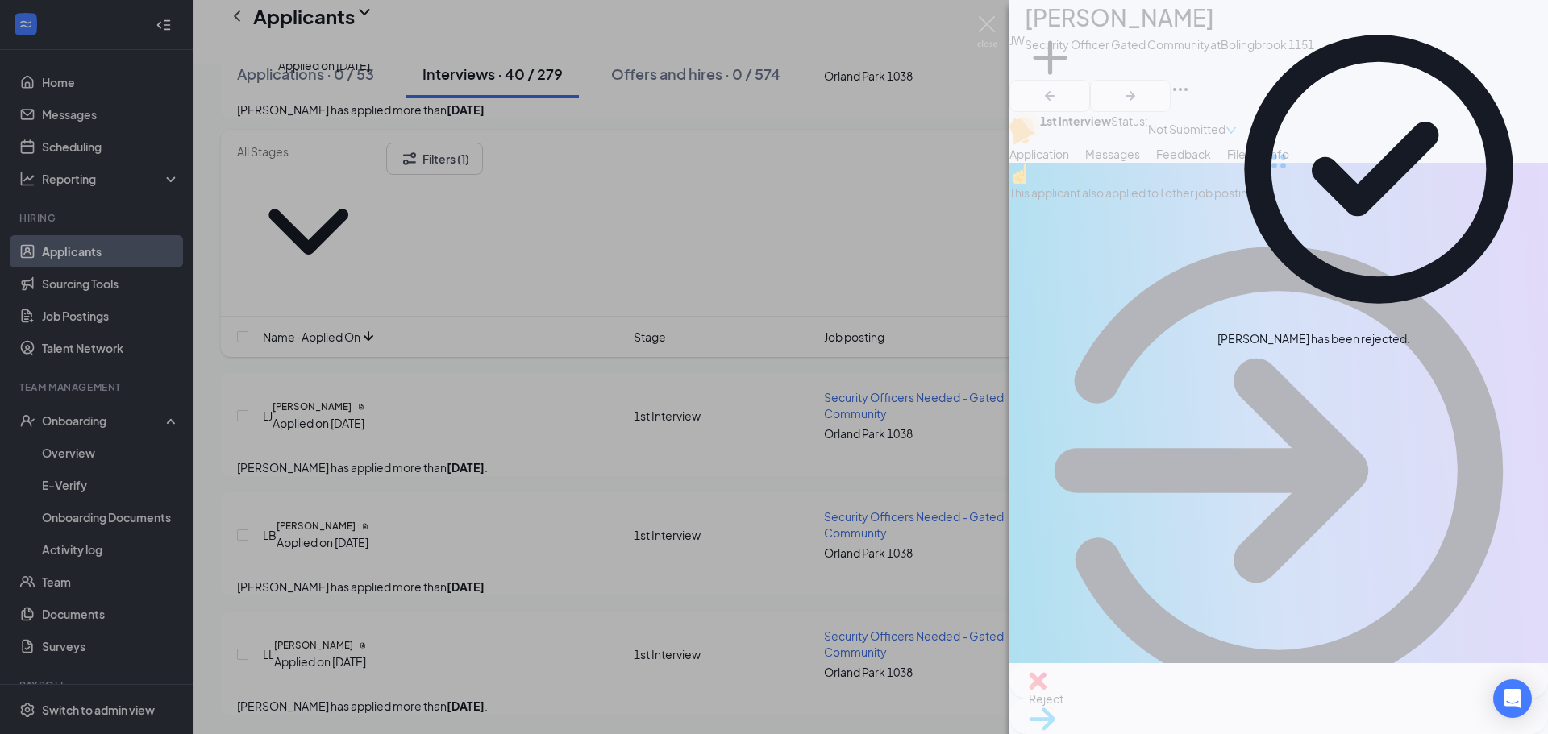
click at [386, 485] on div "[PERSON_NAME] [PERSON_NAME] Security Officer Gated Community at [GEOGRAPHIC_DAT…" at bounding box center [774, 367] width 1548 height 734
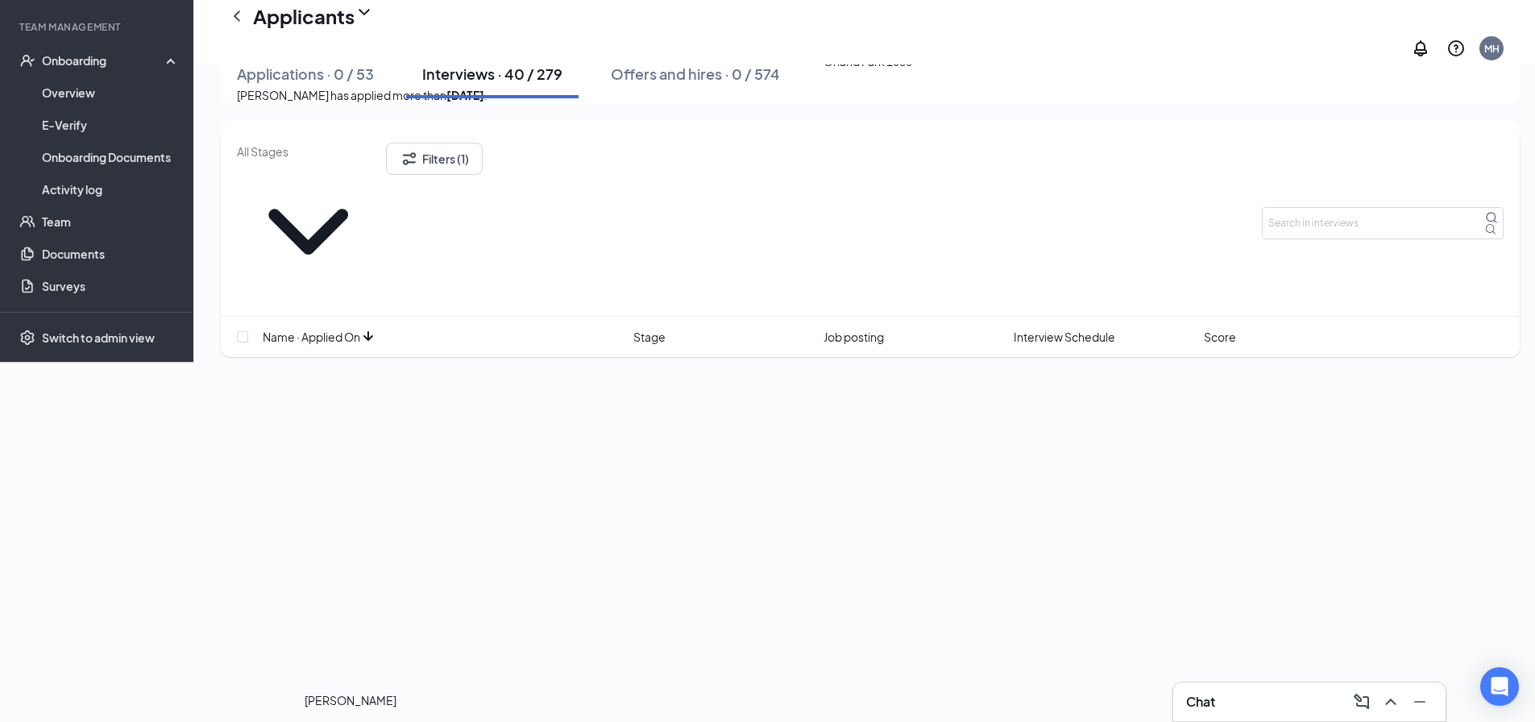
scroll to position [4785, 0]
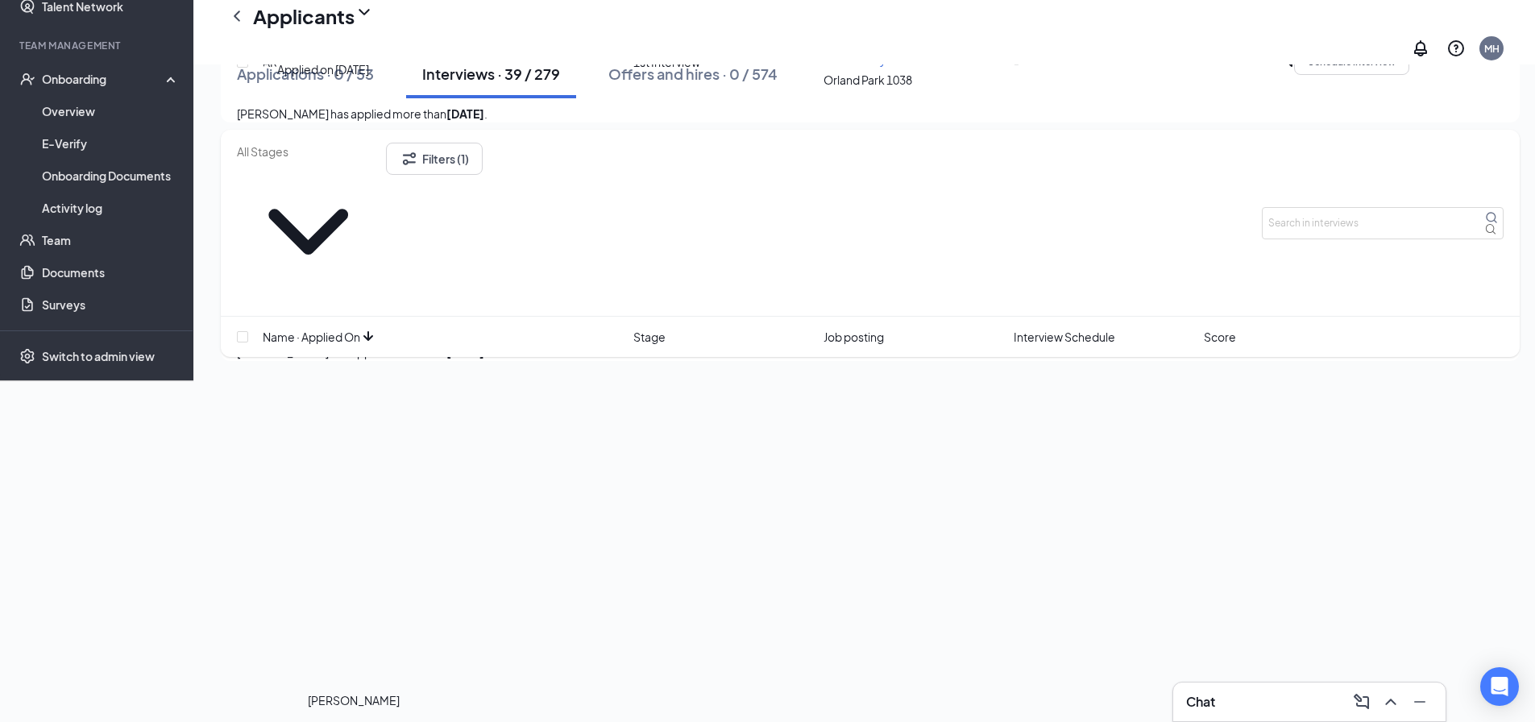
click at [355, 299] on h5 "[PERSON_NAME]" at bounding box center [315, 292] width 79 height 15
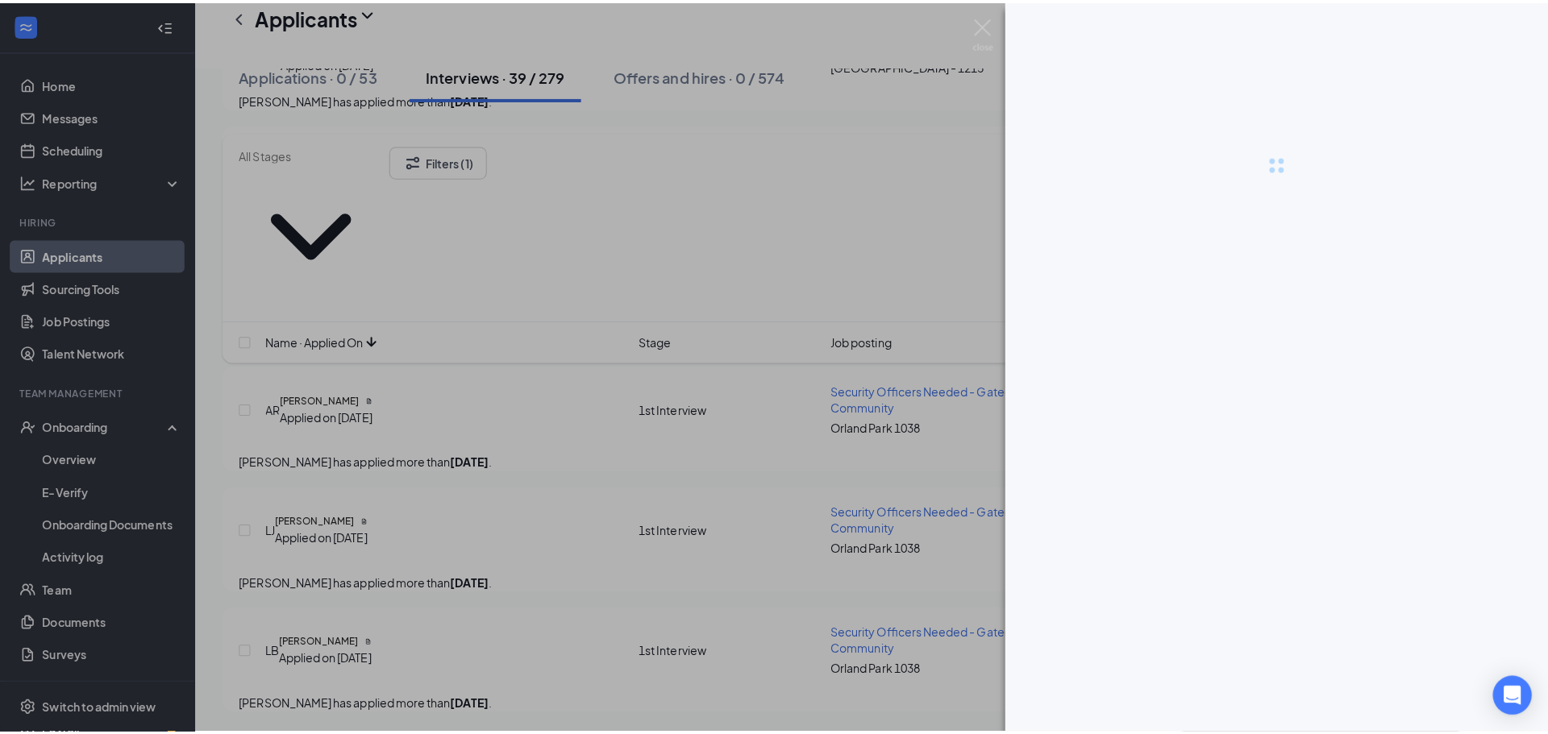
scroll to position [4773, 0]
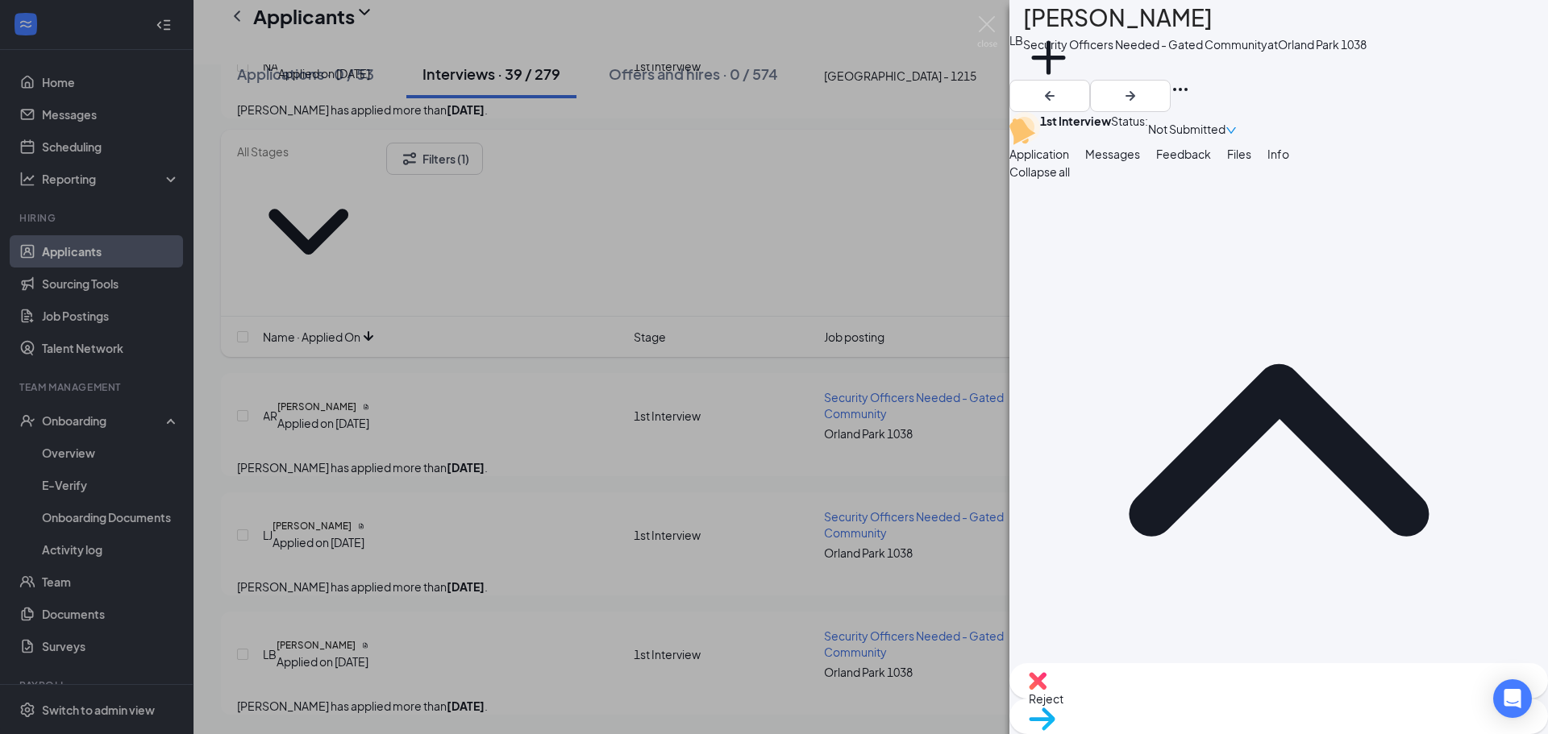
drag, startPoint x: 1291, startPoint y: 202, endPoint x: 1191, endPoint y: 197, distance: 100.1
click at [1211, 161] on span "Feedback" at bounding box center [1183, 154] width 55 height 15
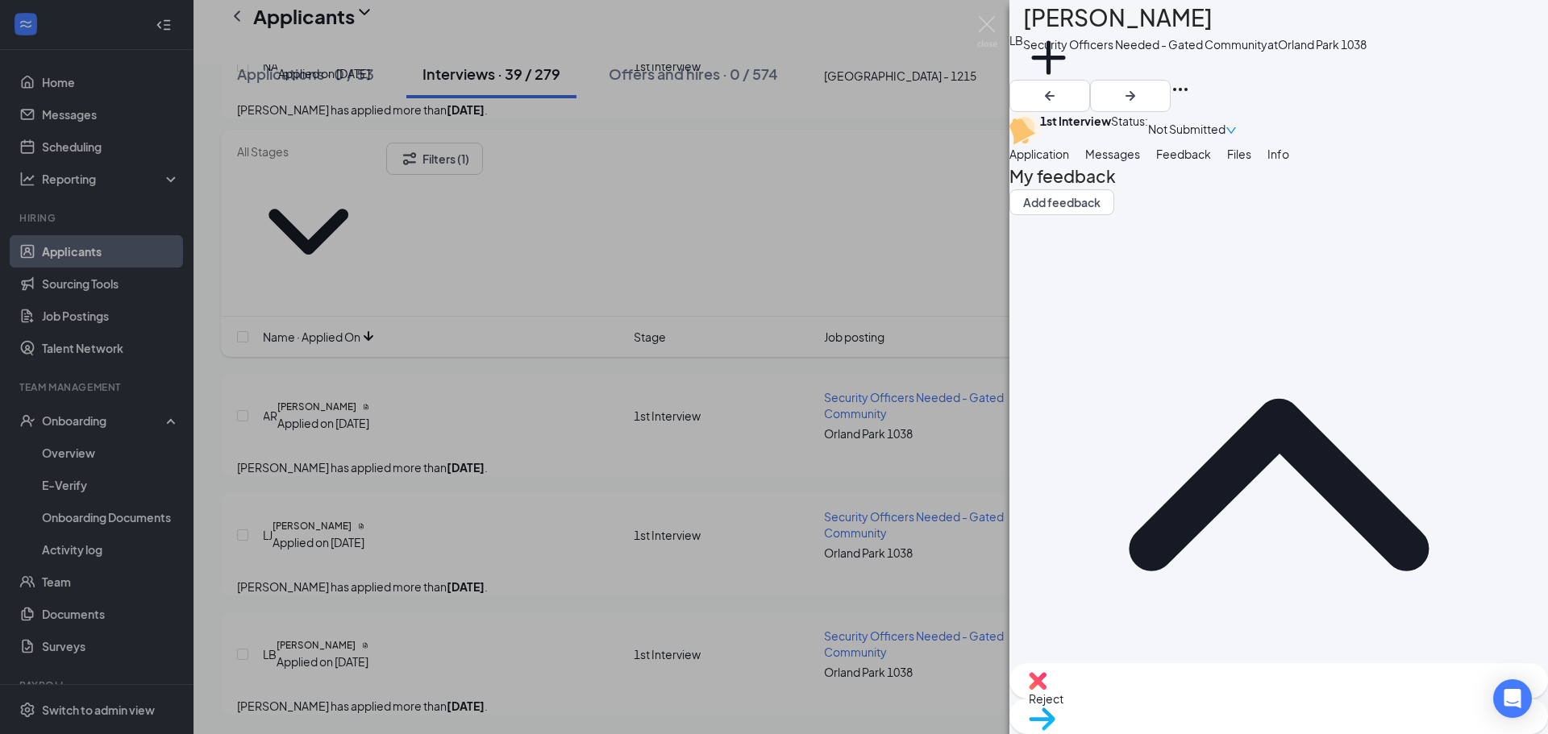
click at [1182, 699] on div "Reject" at bounding box center [1278, 680] width 538 height 35
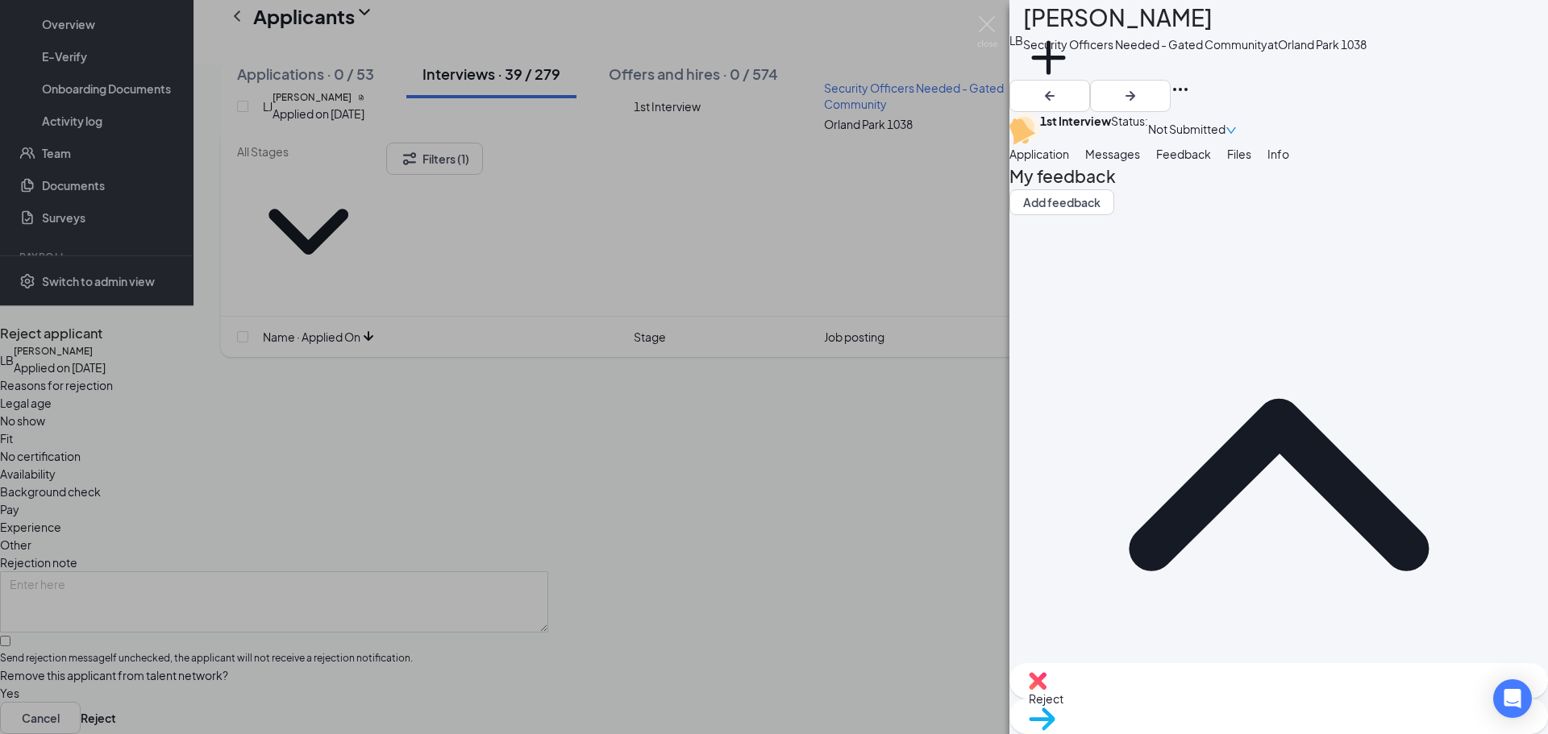
click at [31, 536] on span "Other" at bounding box center [15, 545] width 31 height 18
click at [10, 636] on input "Send rejection message If unchecked, the applicant will not receive a rejection…" at bounding box center [5, 641] width 10 height 10
checkbox input "true"
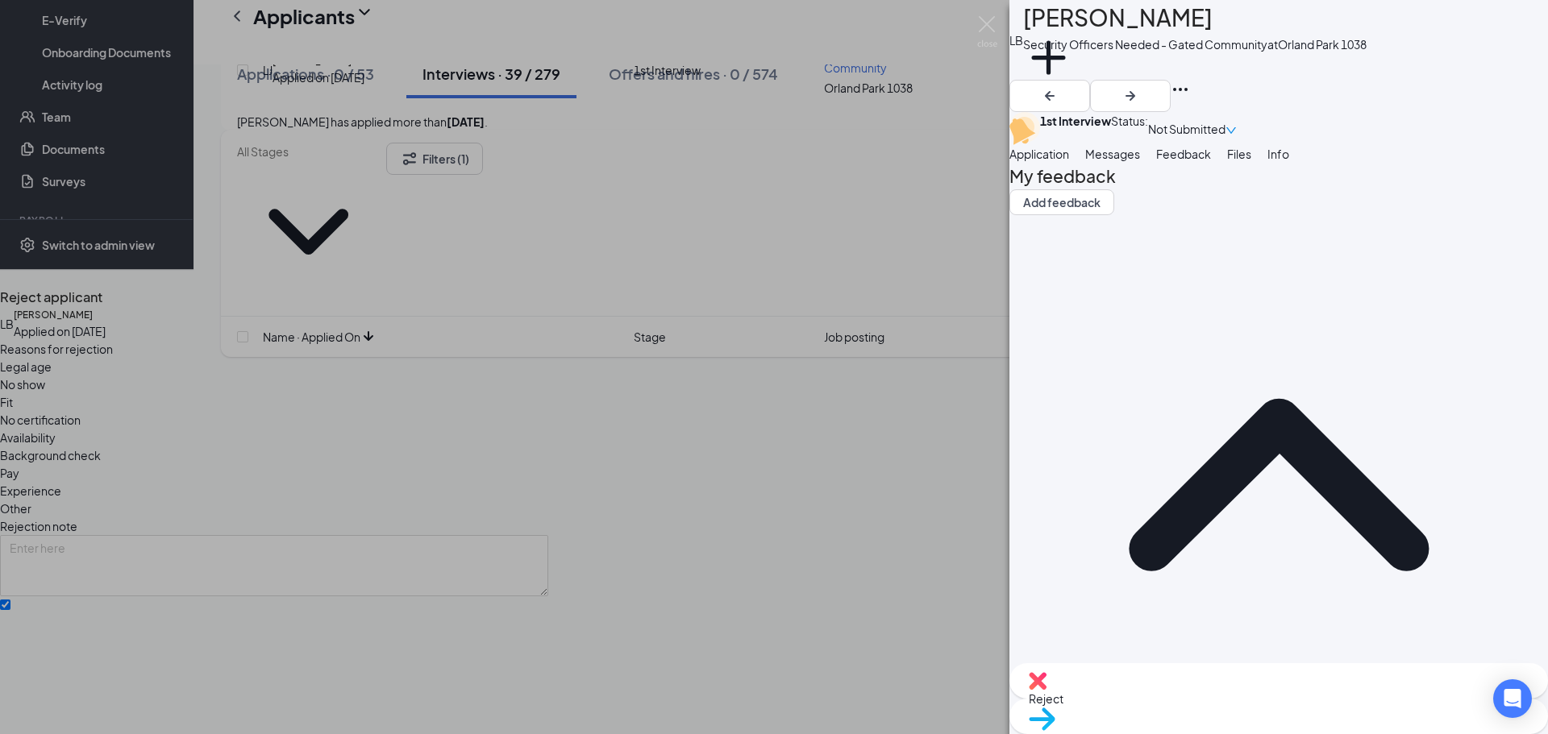
drag, startPoint x: 634, startPoint y: 475, endPoint x: 754, endPoint y: 546, distance: 140.6
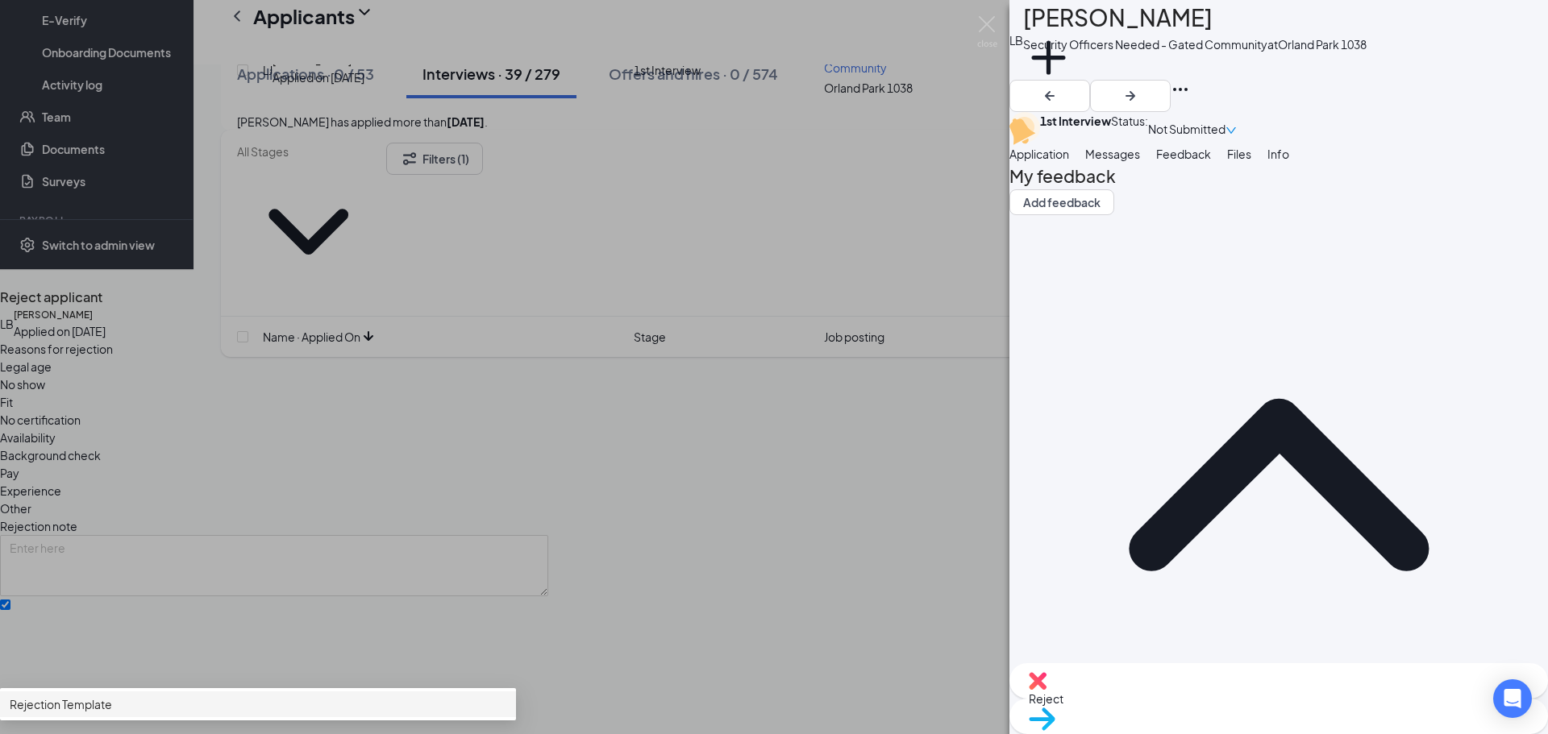
click at [506, 696] on span "Rejection Template" at bounding box center [258, 705] width 497 height 18
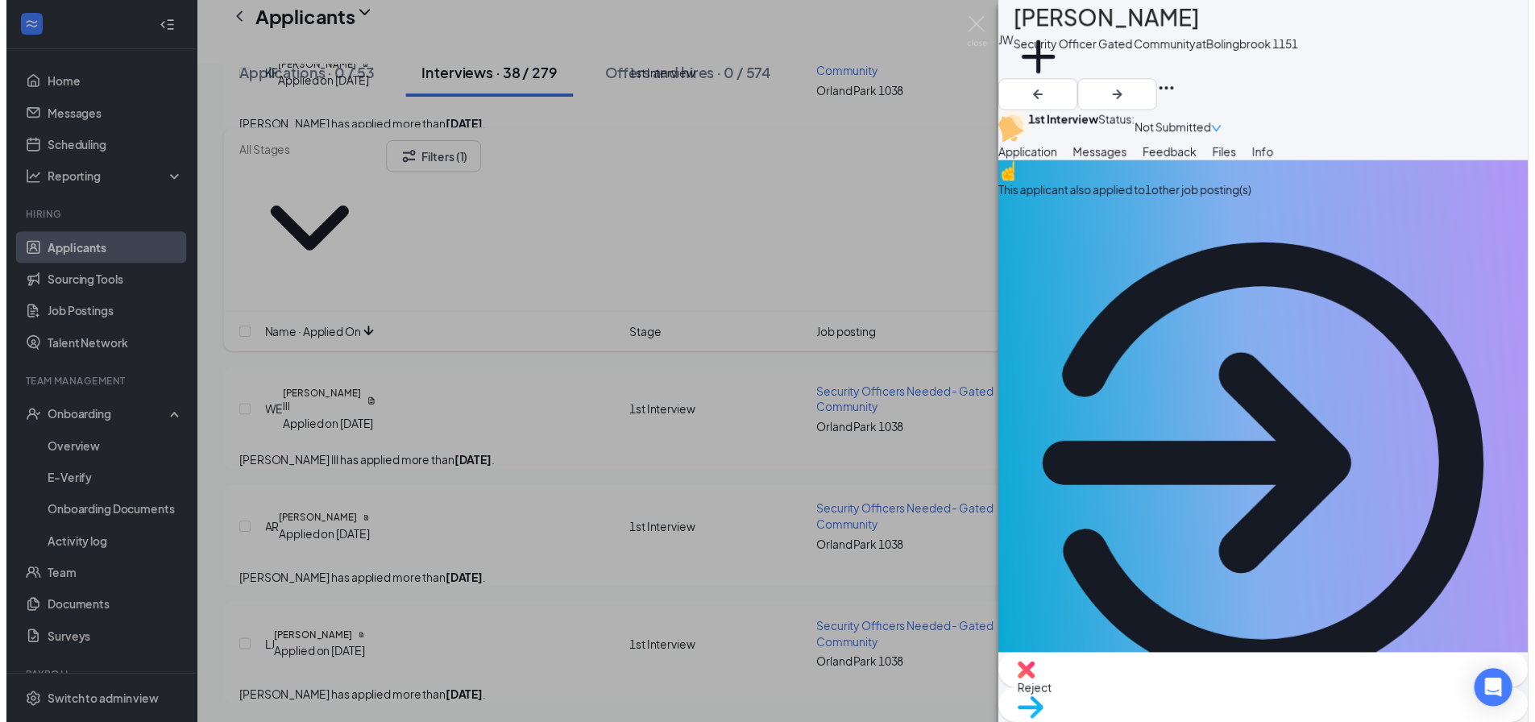
scroll to position [4636, 0]
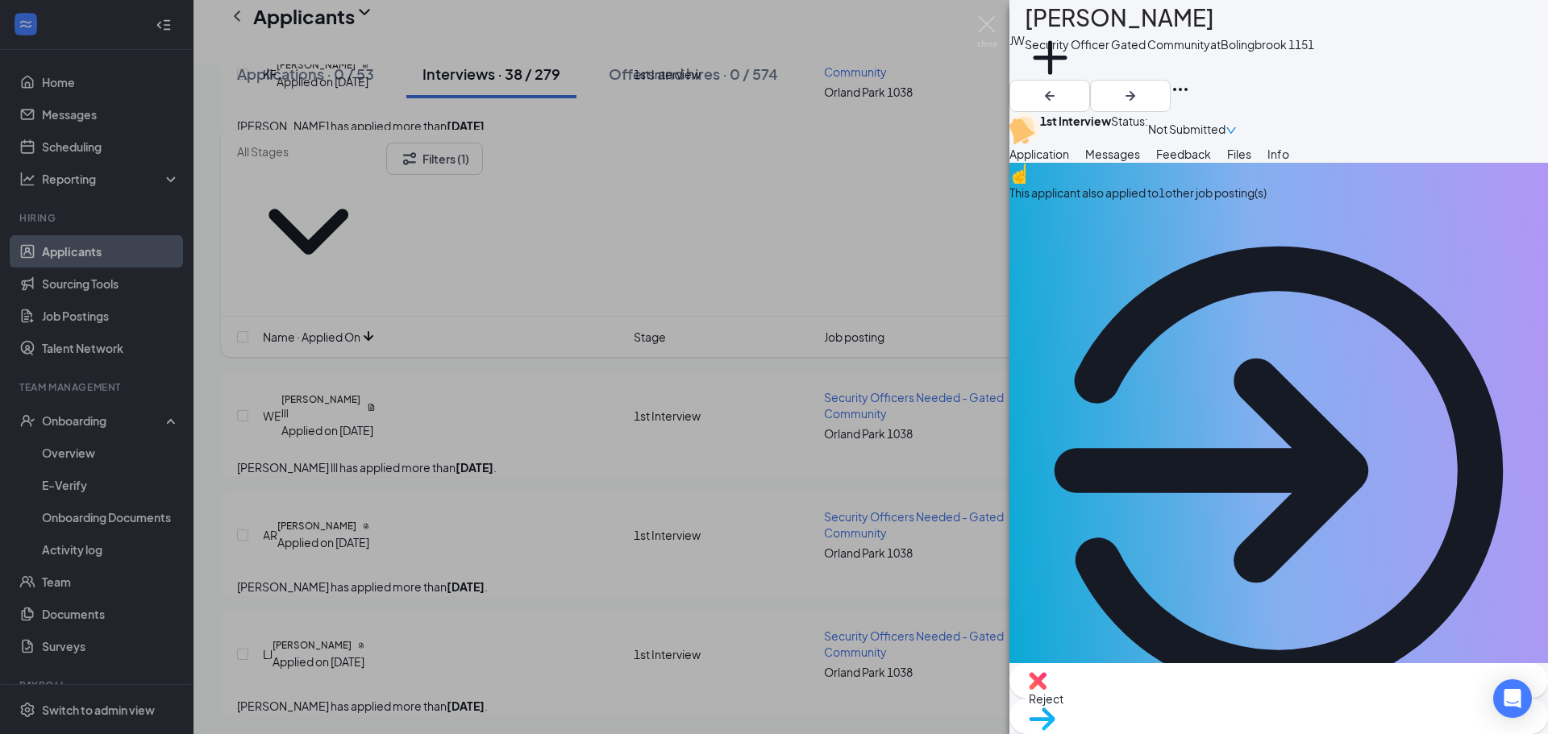
click at [367, 628] on div "[PERSON_NAME] [PERSON_NAME] Security Officer Gated Community at [GEOGRAPHIC_DAT…" at bounding box center [774, 367] width 1548 height 734
click at [990, 23] on img at bounding box center [987, 31] width 20 height 31
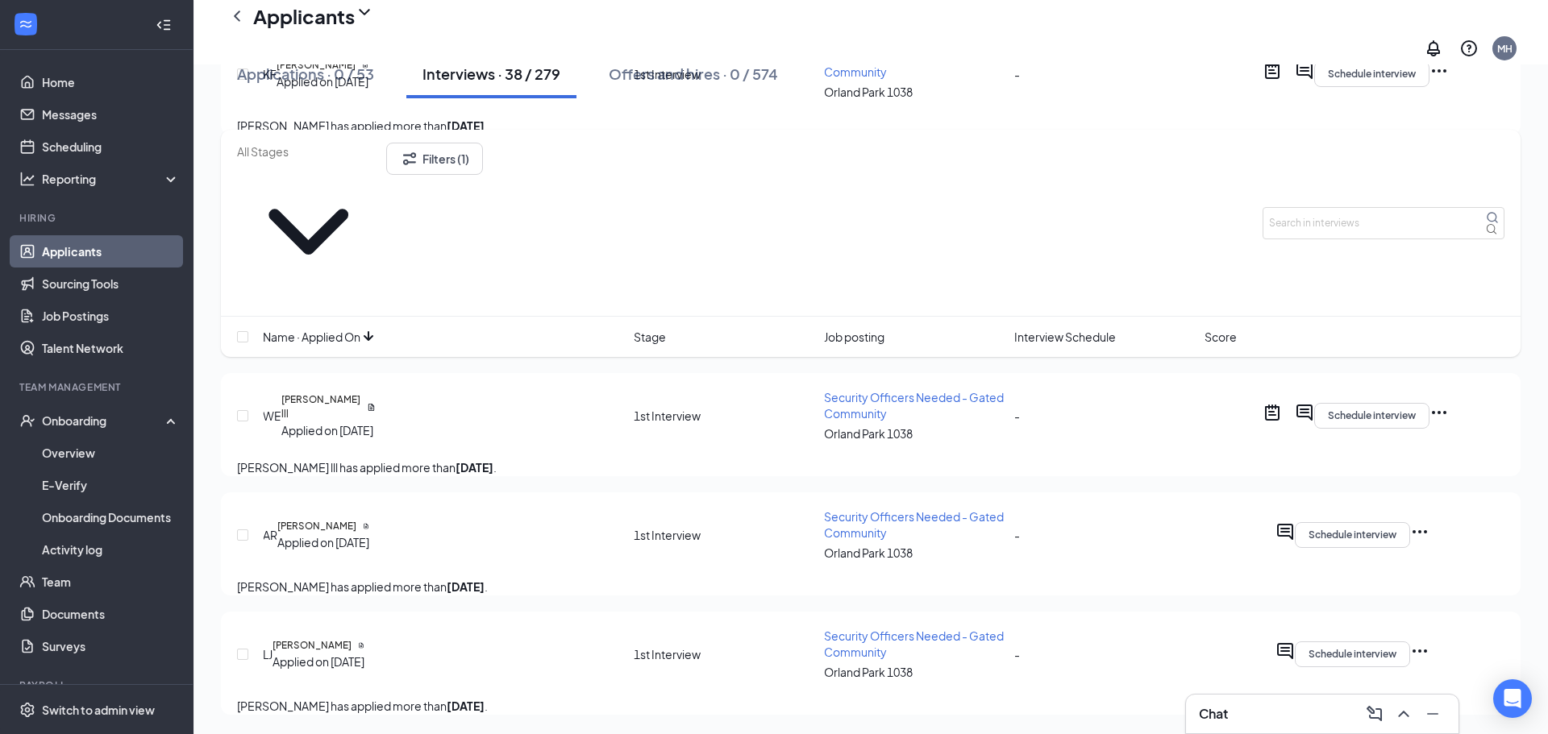
click at [330, 638] on h5 "[PERSON_NAME]" at bounding box center [311, 645] width 79 height 15
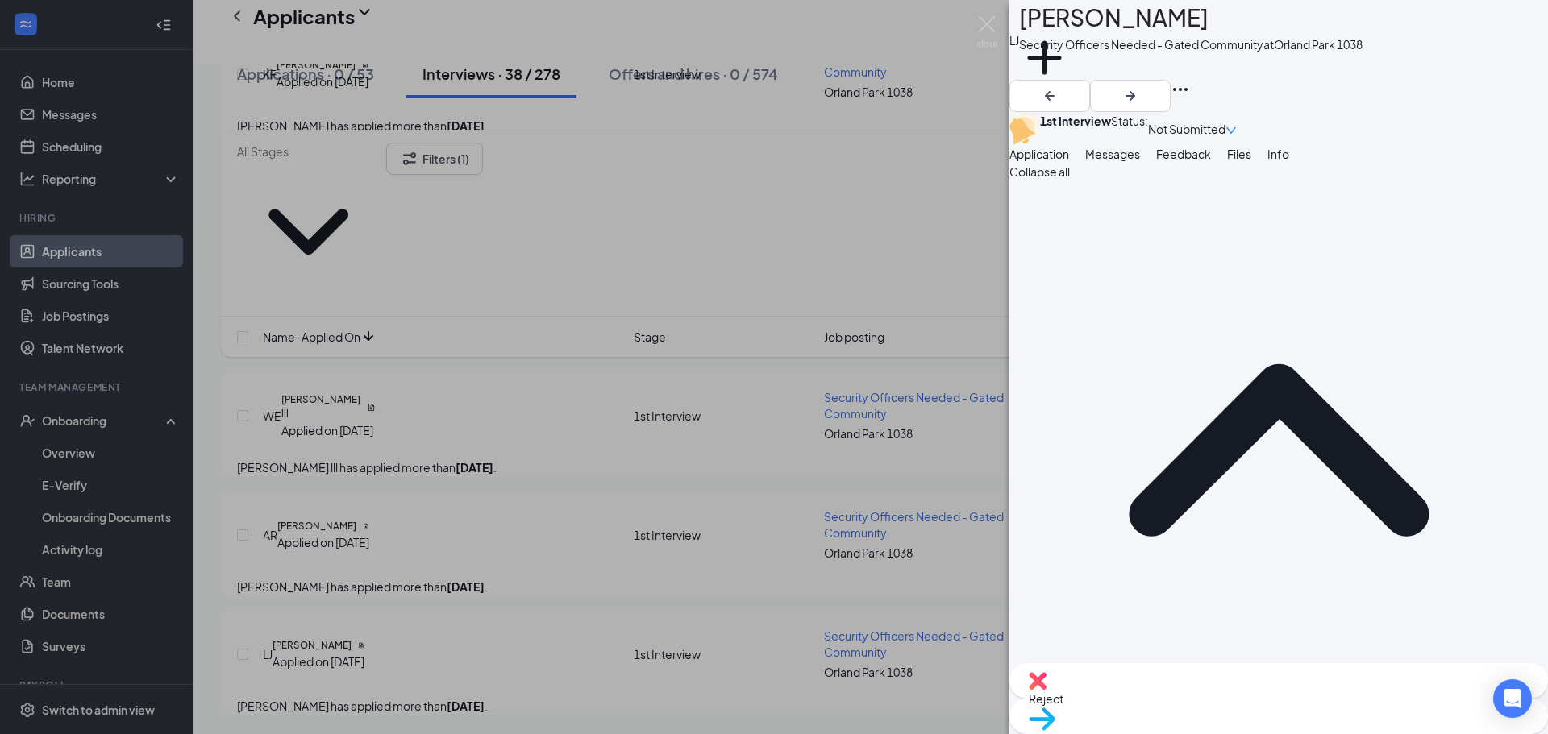
click at [1211, 161] on span "Feedback" at bounding box center [1183, 154] width 55 height 15
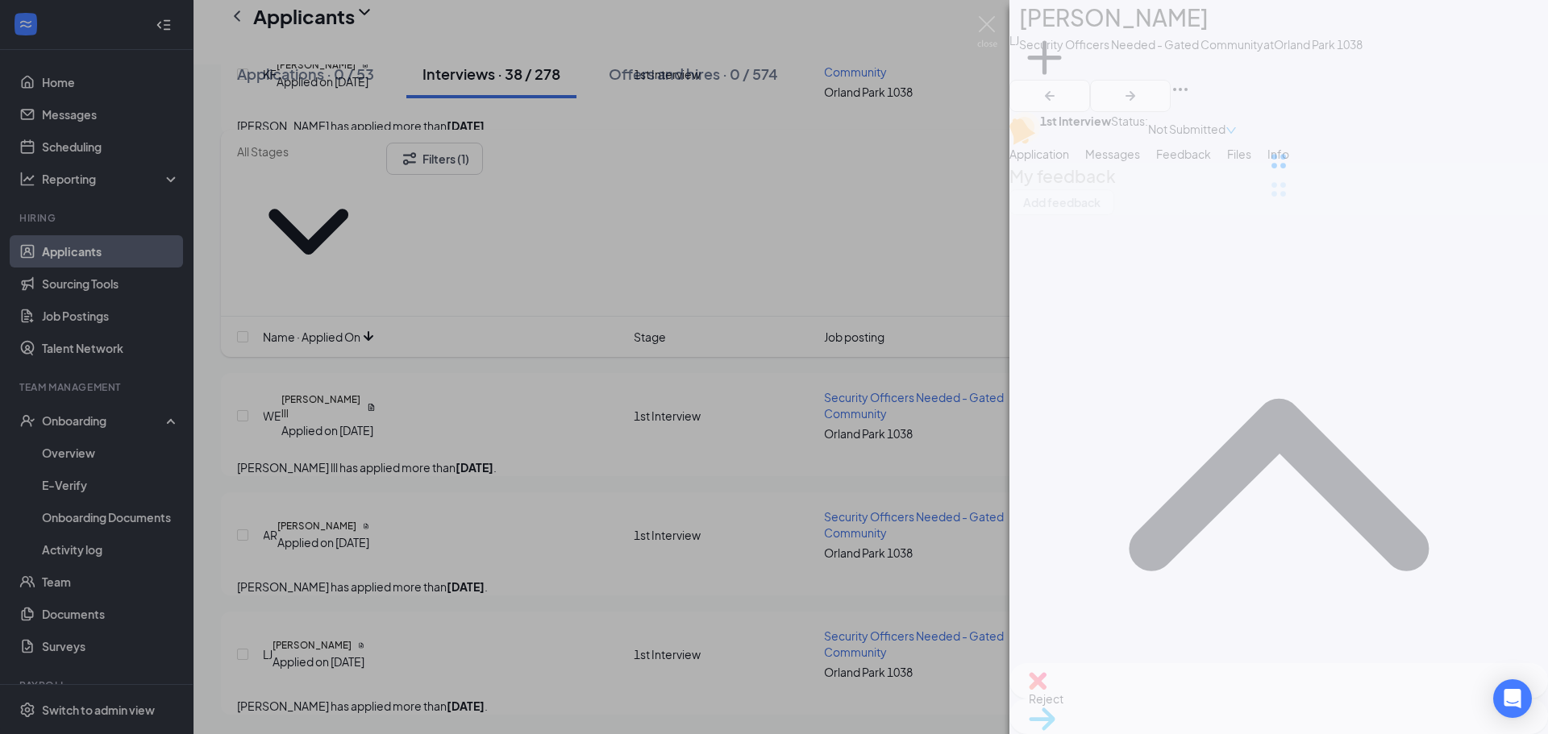
click at [1369, 199] on div at bounding box center [1278, 161] width 538 height 322
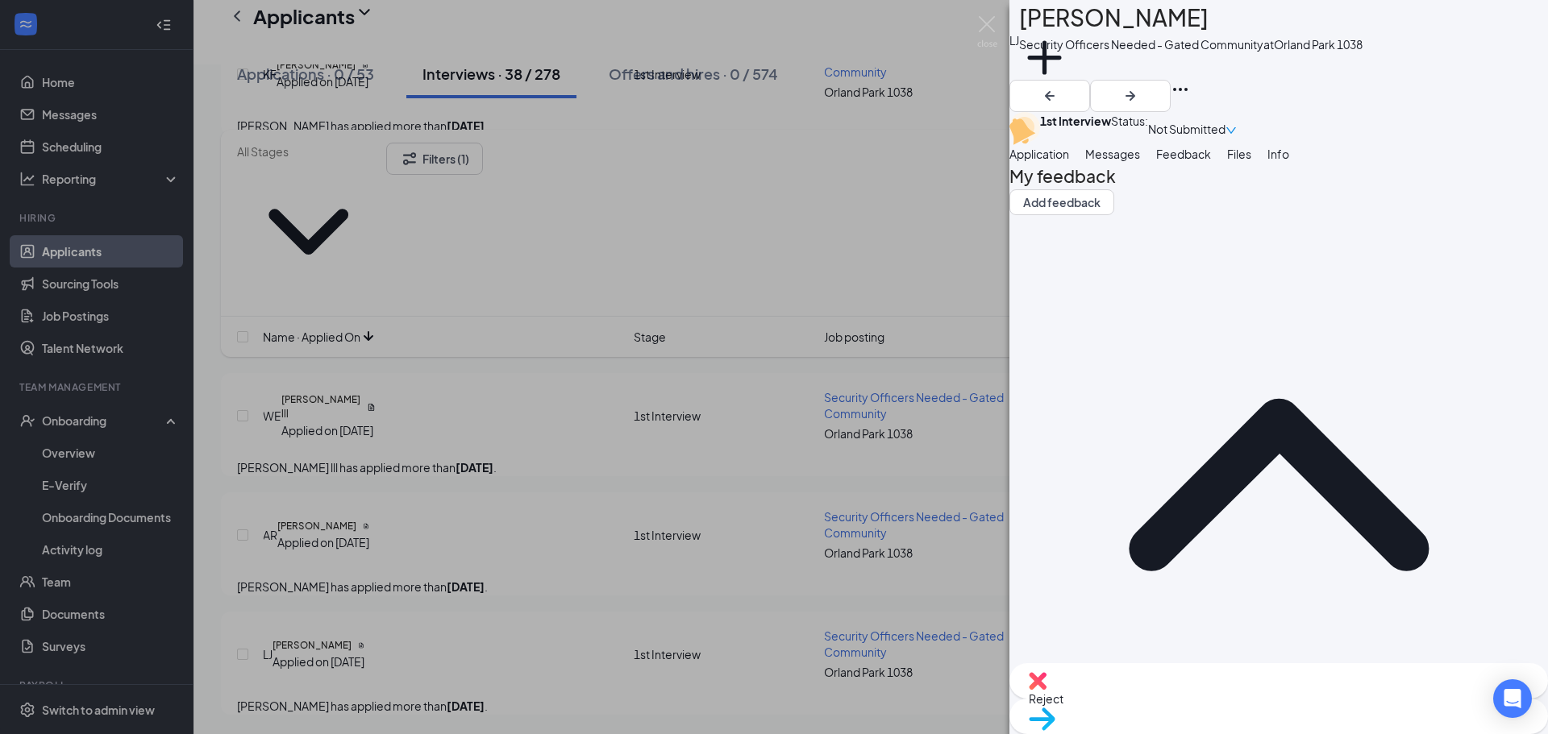
click at [1251, 161] on span "Files" at bounding box center [1239, 154] width 24 height 15
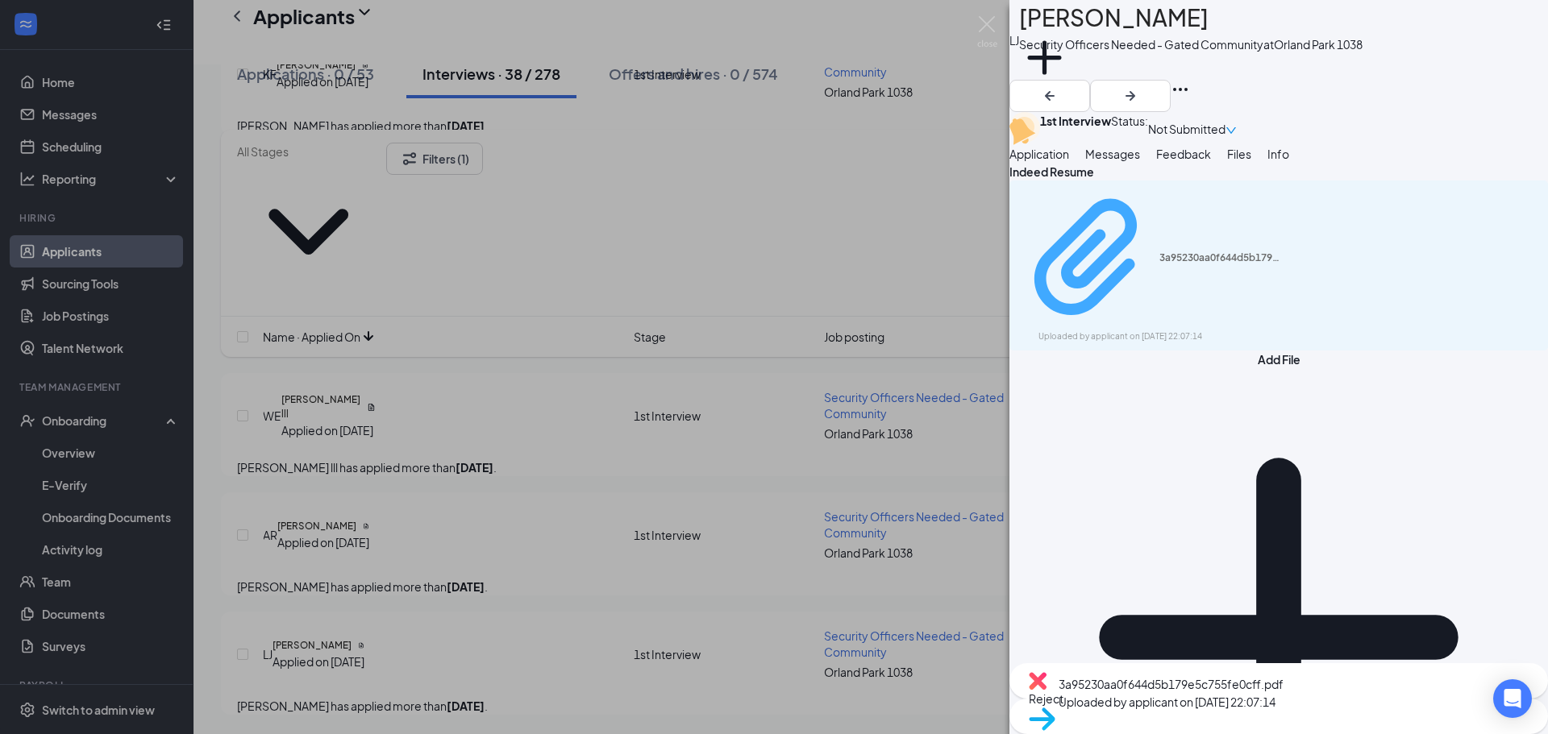
click at [1212, 292] on div "3a95230aa0f644d5b179e5c755fe0cff.pdf Uploaded by applicant on [DATE] 22:07:14" at bounding box center [1149, 266] width 261 height 156
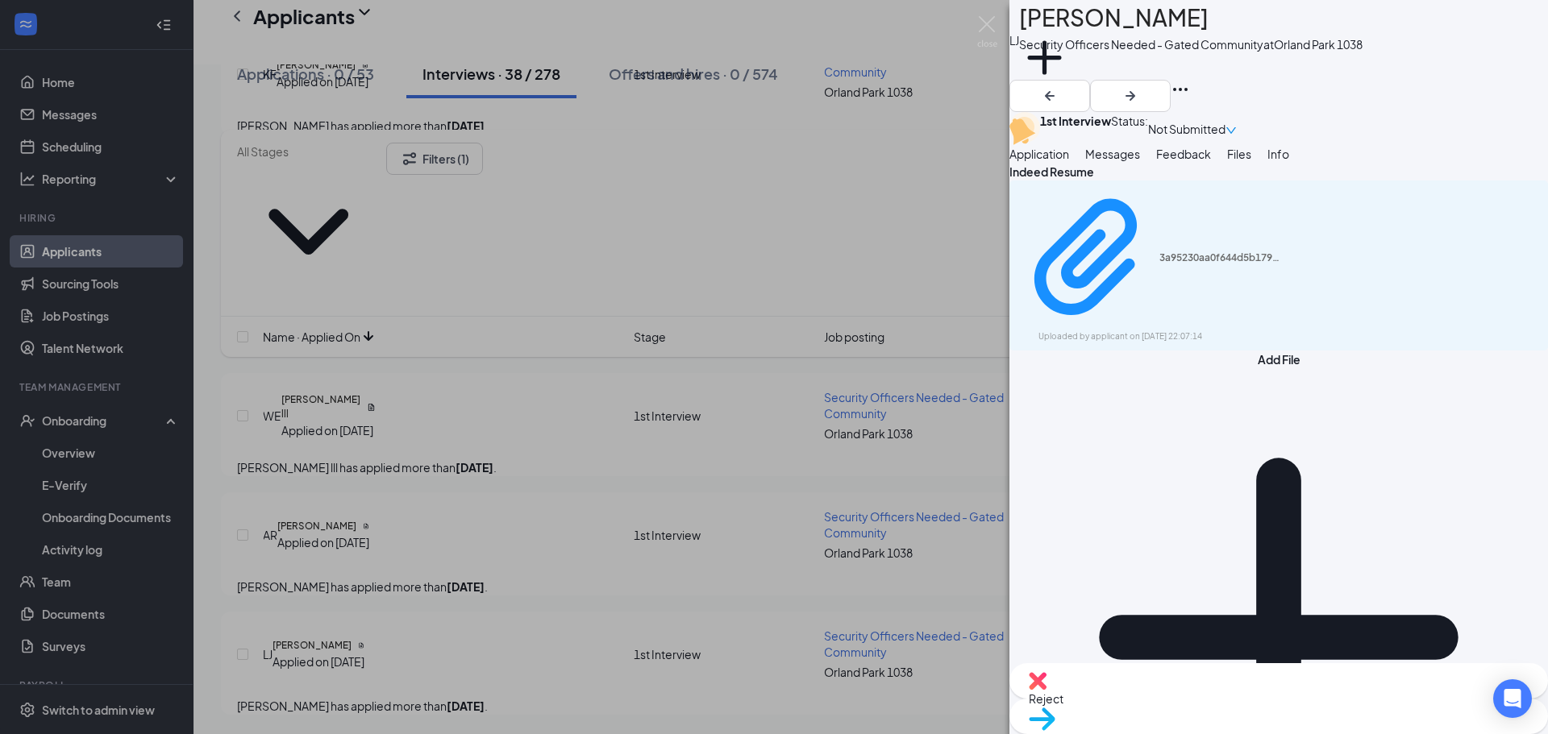
click at [1225, 121] on span "Not Submitted" at bounding box center [1186, 129] width 77 height 18
drag, startPoint x: 1244, startPoint y: 548, endPoint x: 1244, endPoint y: 526, distance: 21.8
click at [1244, 546] on div "Indeed Resume 3a95230aa0f644d5b179e5c755fe0cff.pdf Uploaded by applicant on [DA…" at bounding box center [1278, 413] width 538 height 501
click at [1225, 120] on span "Not Submitted" at bounding box center [1186, 129] width 77 height 18
click at [1190, 698] on span "Reject" at bounding box center [1279, 699] width 500 height 18
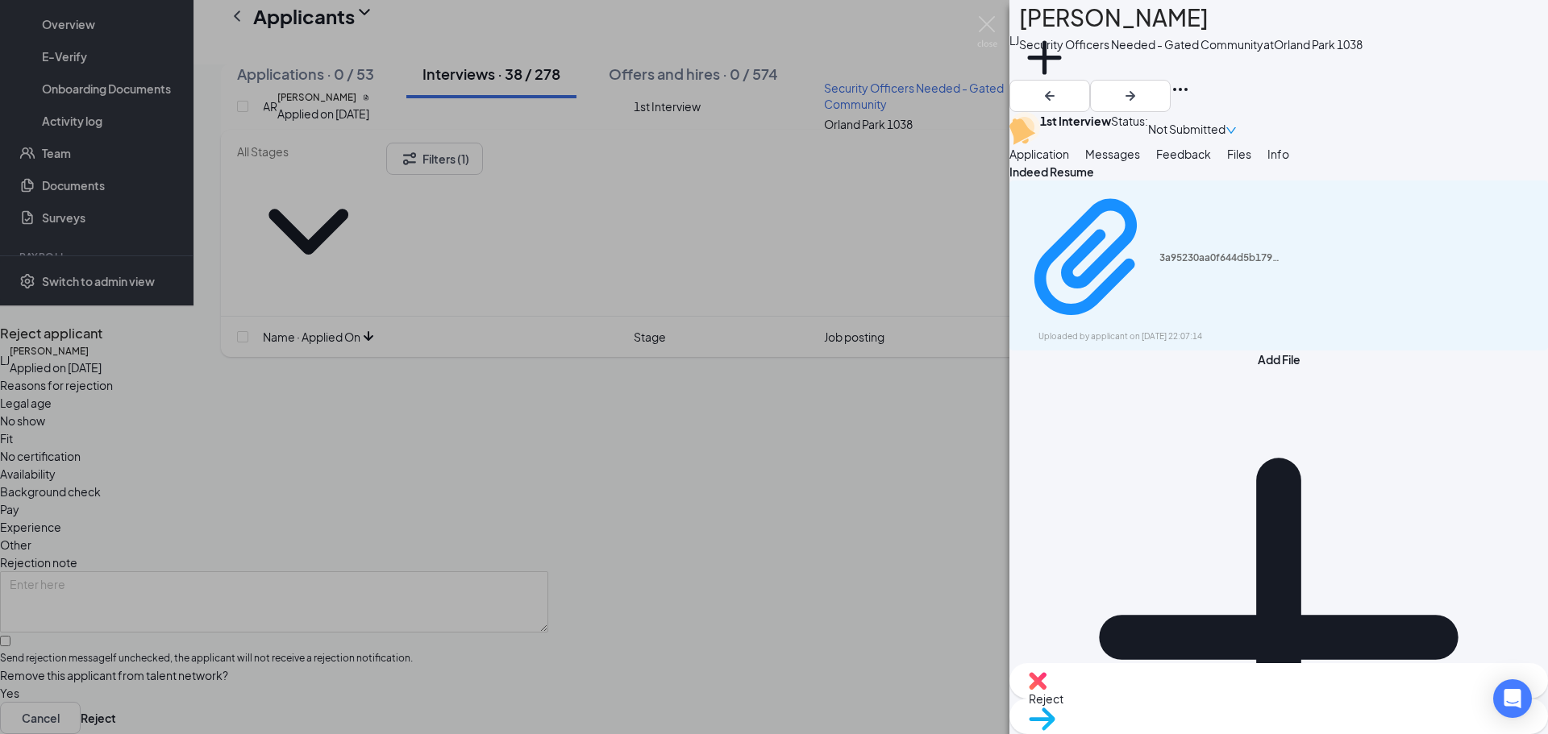
click at [31, 536] on span "Other" at bounding box center [15, 545] width 31 height 18
click at [10, 636] on input "Send rejection message If unchecked, the applicant will not receive a rejection…" at bounding box center [5, 641] width 10 height 10
checkbox input "true"
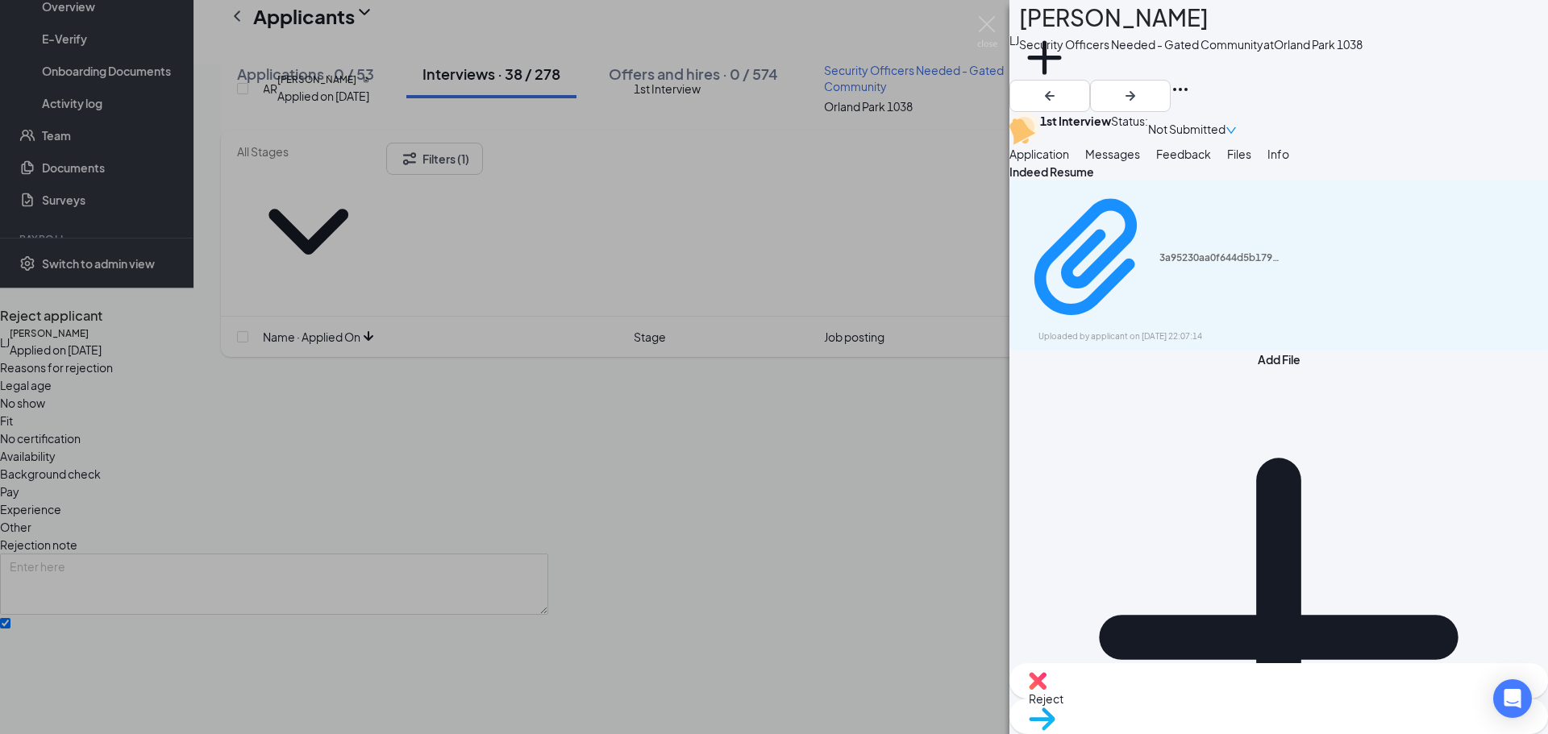
click at [112, 714] on span "Rejection Template" at bounding box center [61, 723] width 102 height 18
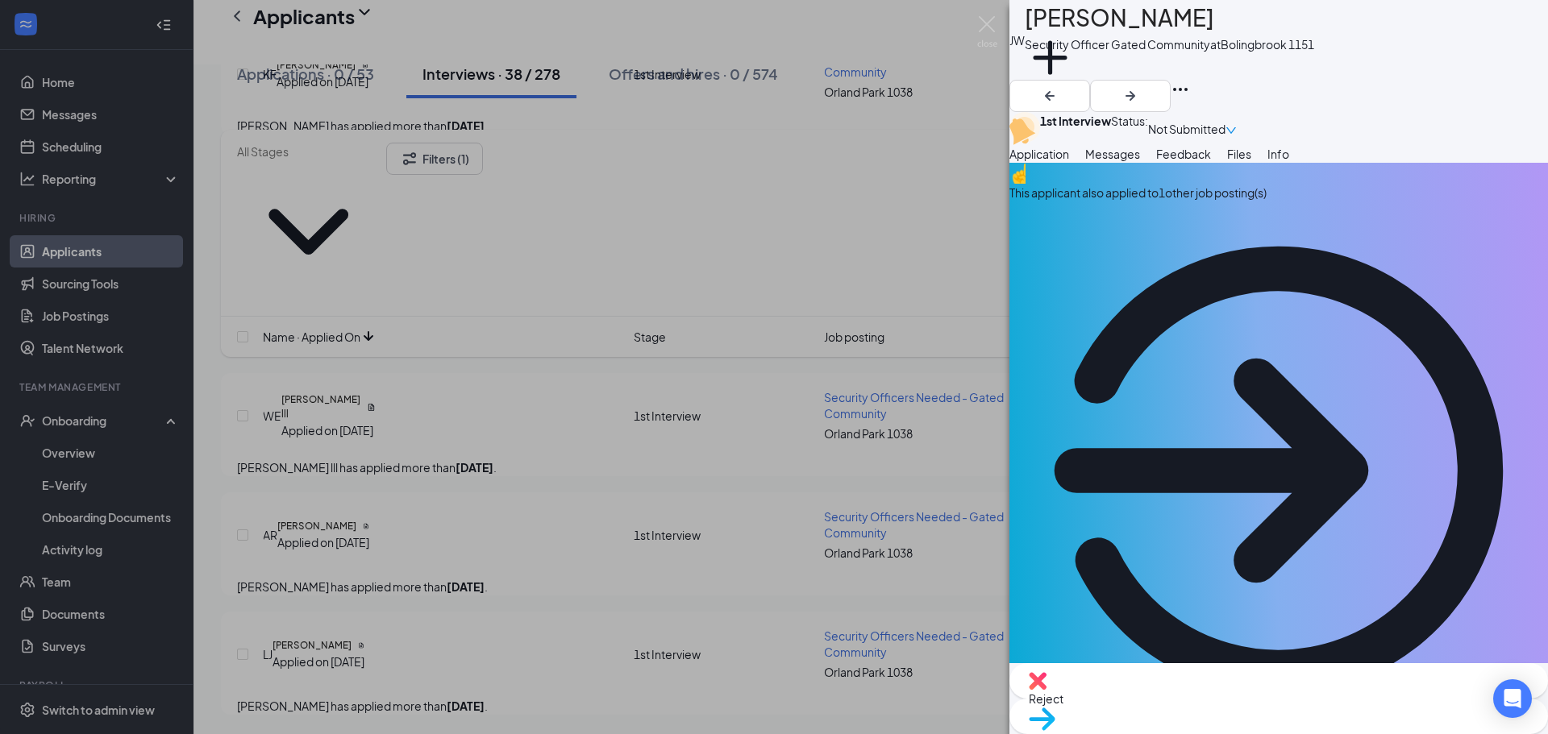
click at [986, 21] on img at bounding box center [987, 31] width 20 height 31
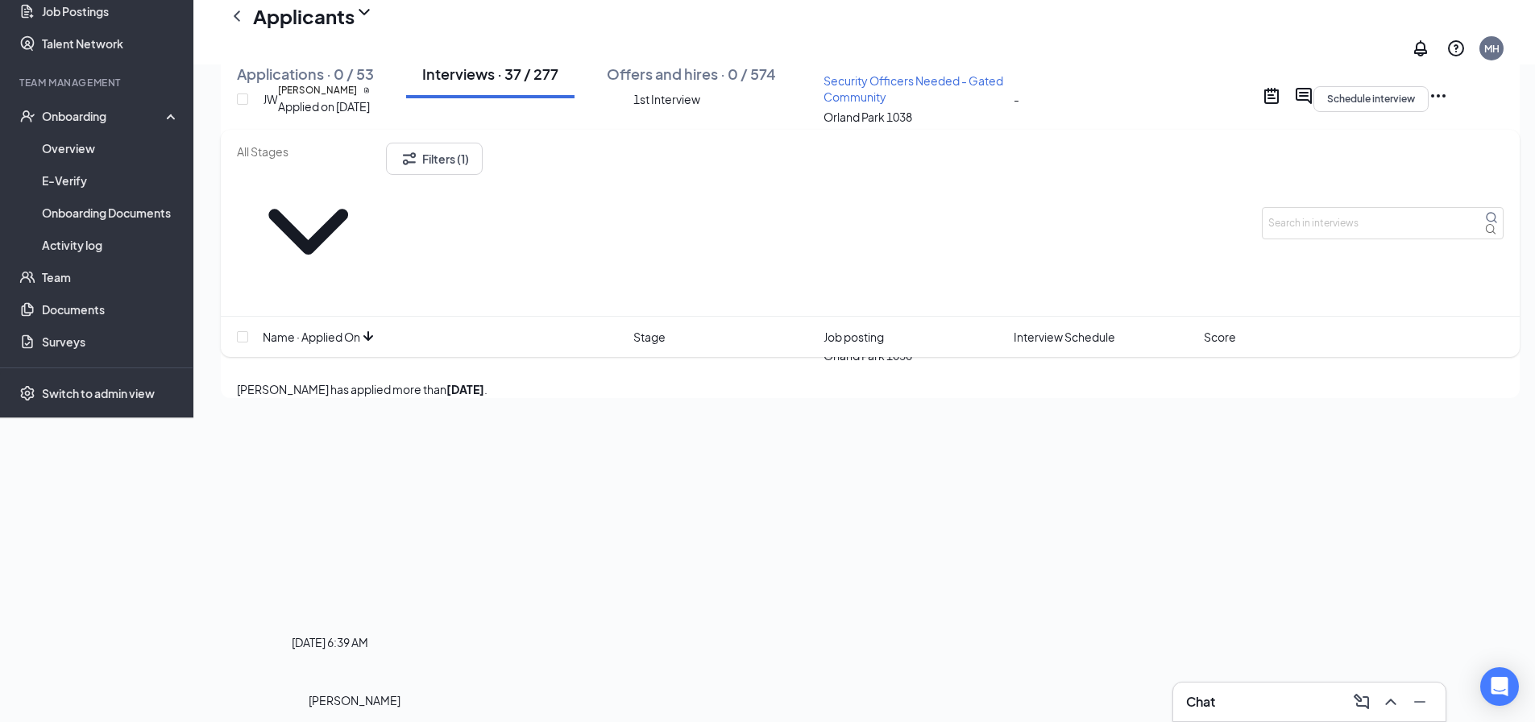
scroll to position [4510, 0]
click at [356, 336] on h5 "[PERSON_NAME]" at bounding box center [316, 329] width 79 height 15
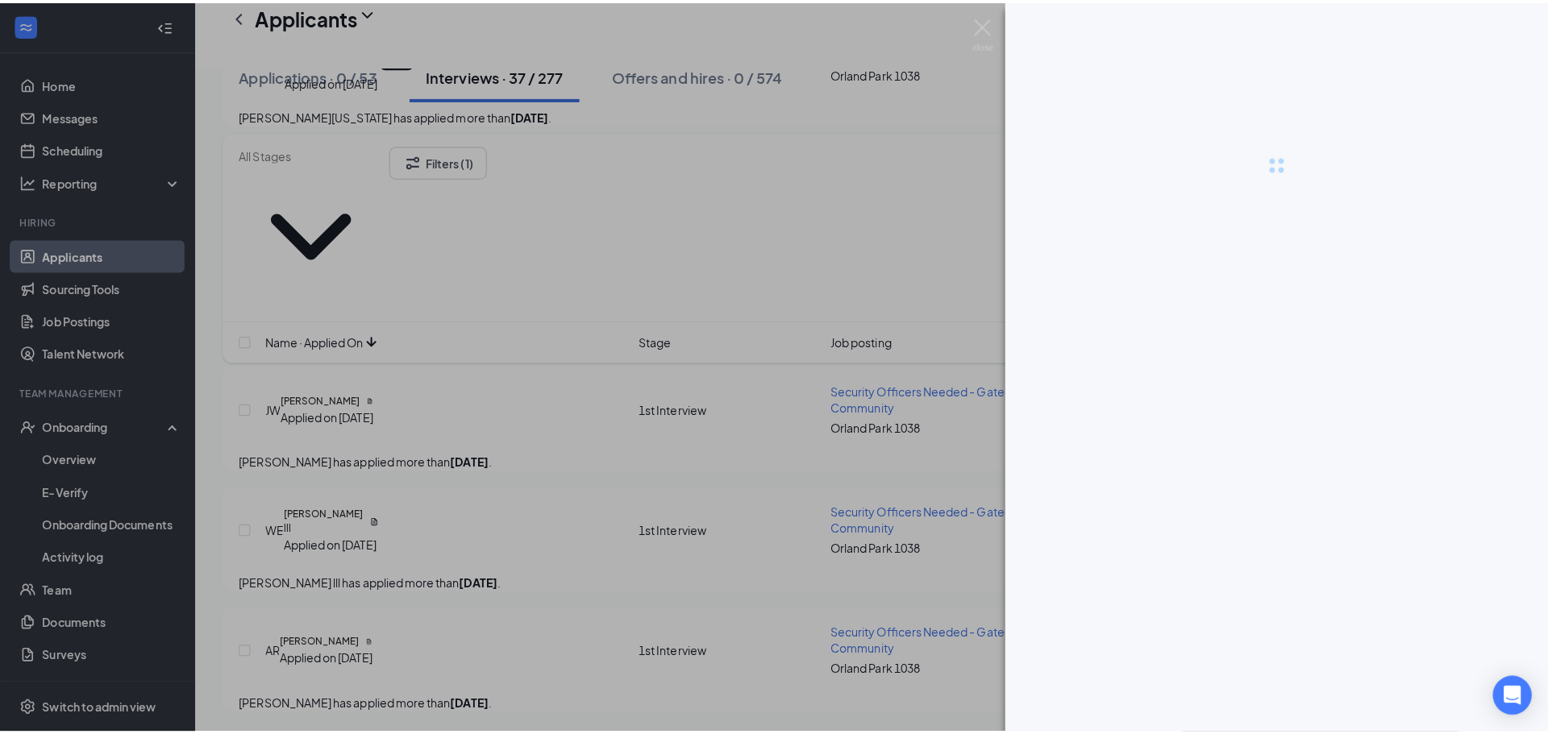
scroll to position [4498, 0]
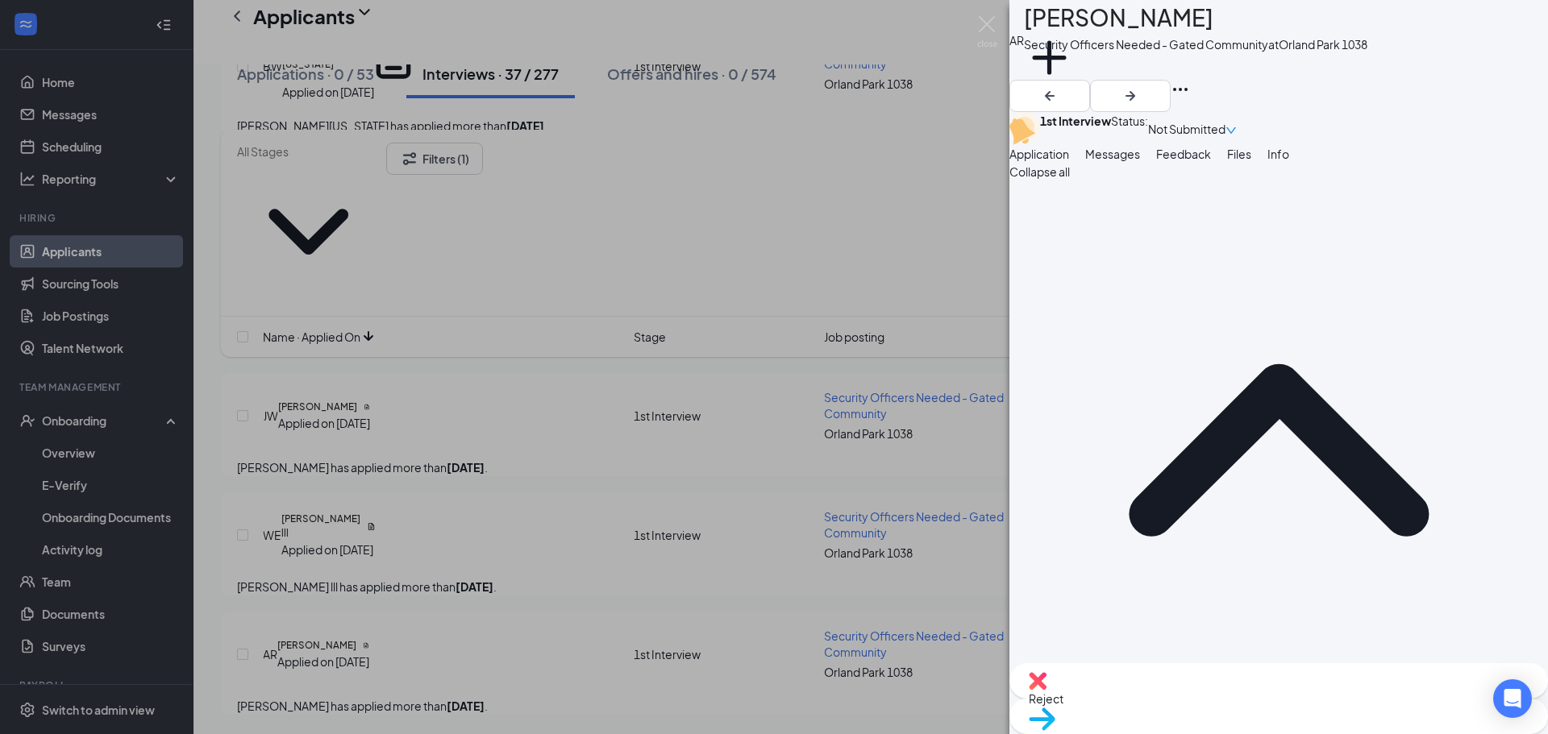
click at [1251, 163] on div "Files" at bounding box center [1239, 154] width 24 height 18
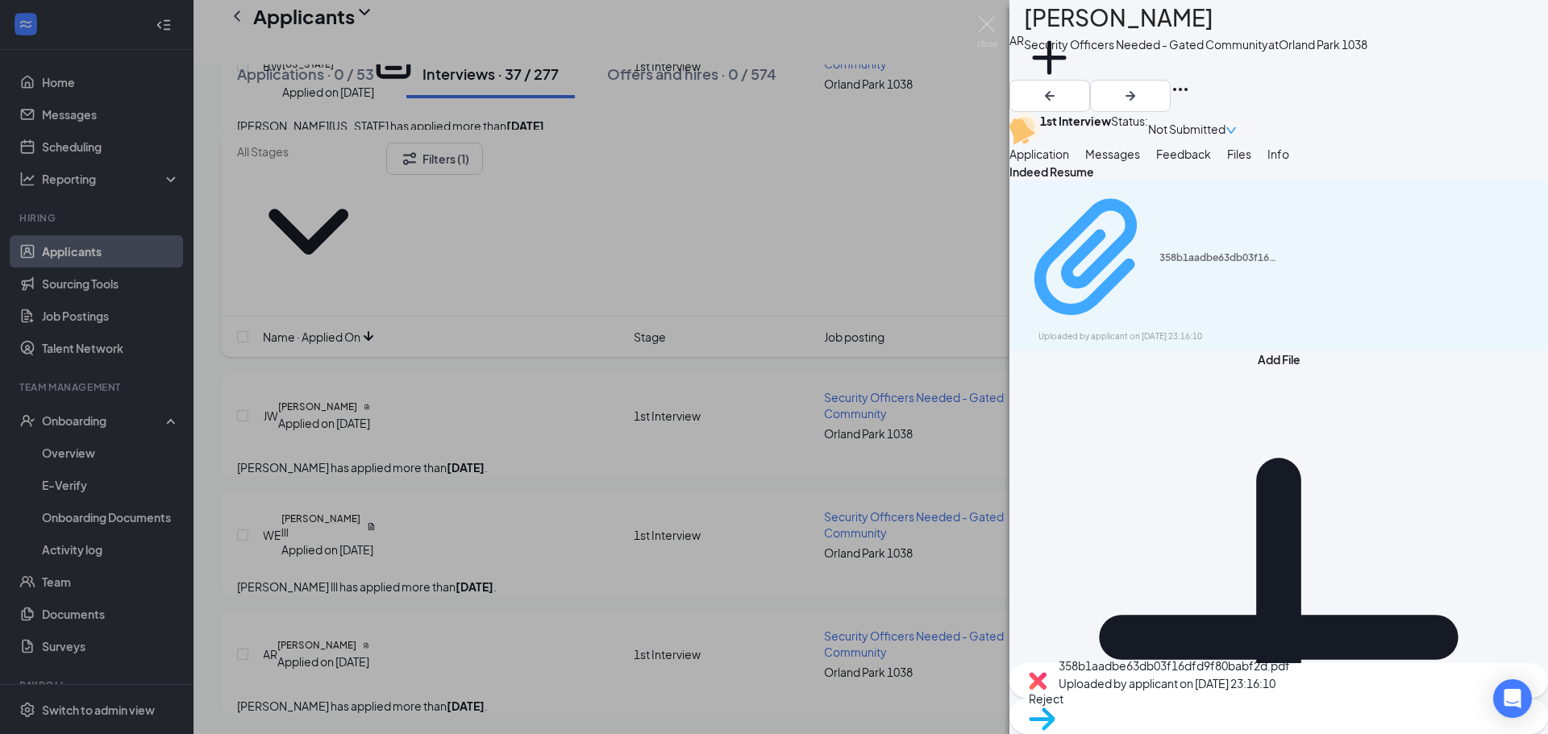
click at [1159, 264] on div "358b1aadbe63db03f16dfd9f80babf2d.pdf" at bounding box center [1219, 257] width 121 height 13
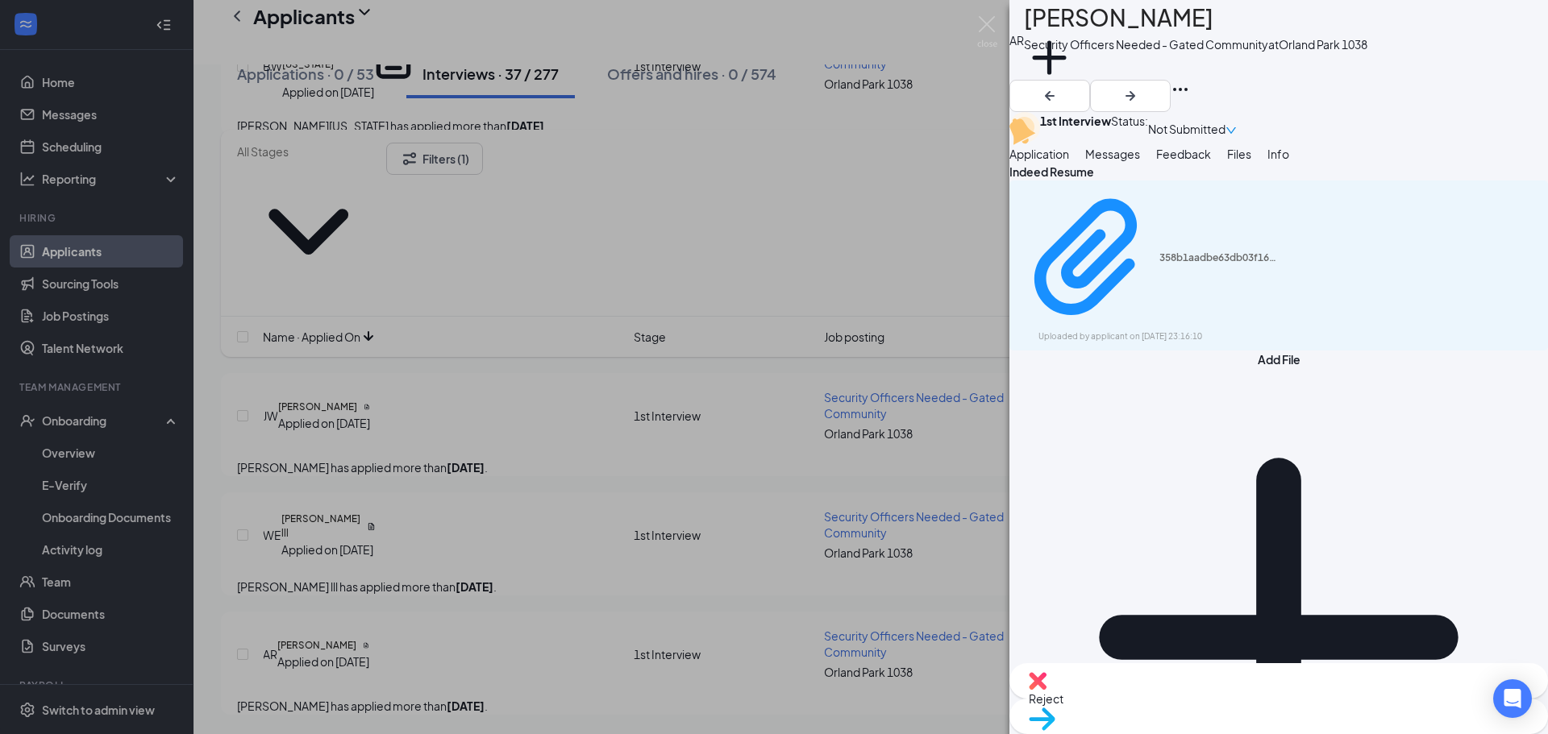
click at [1211, 161] on span "Feedback" at bounding box center [1183, 154] width 55 height 15
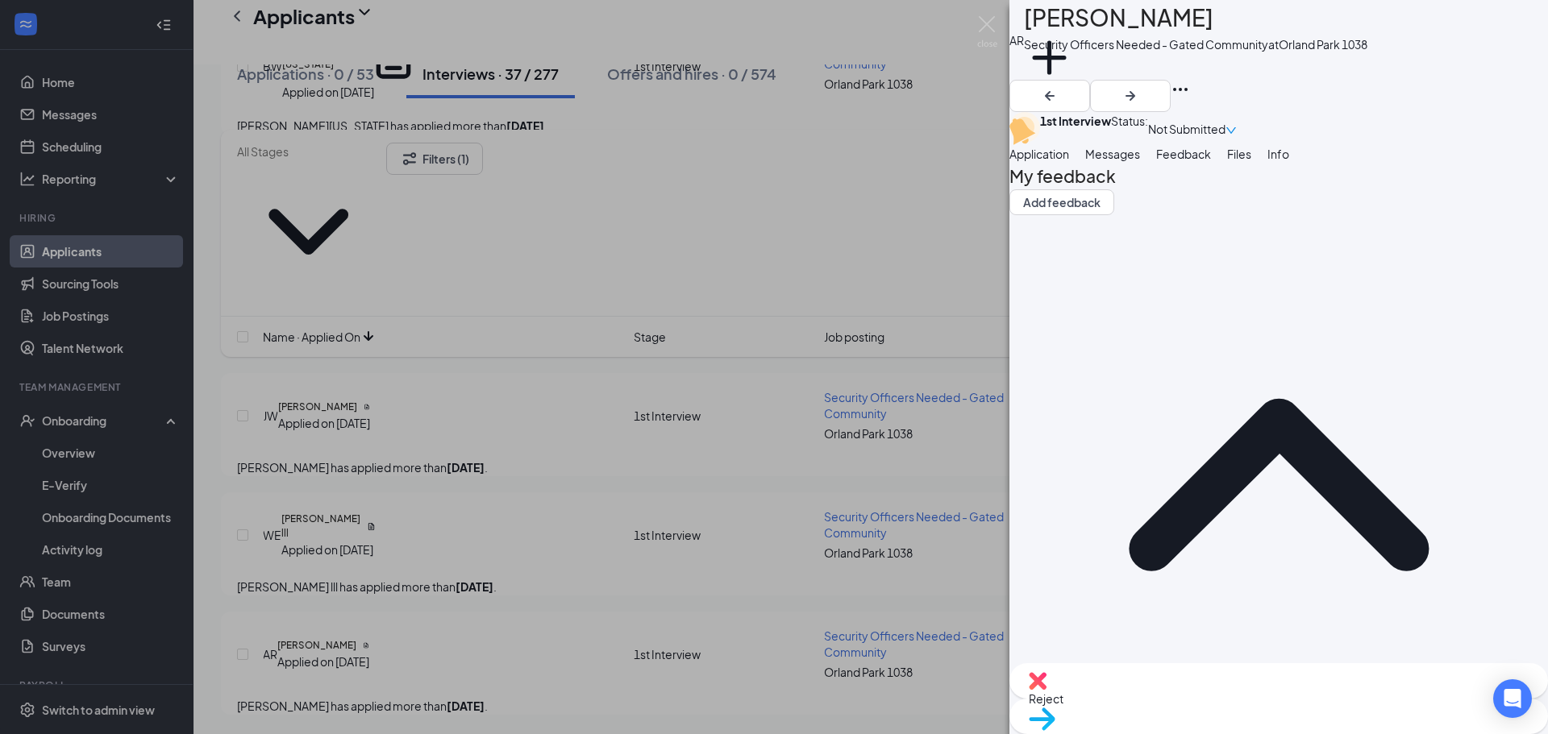
click at [1140, 161] on span "Messages" at bounding box center [1112, 154] width 55 height 15
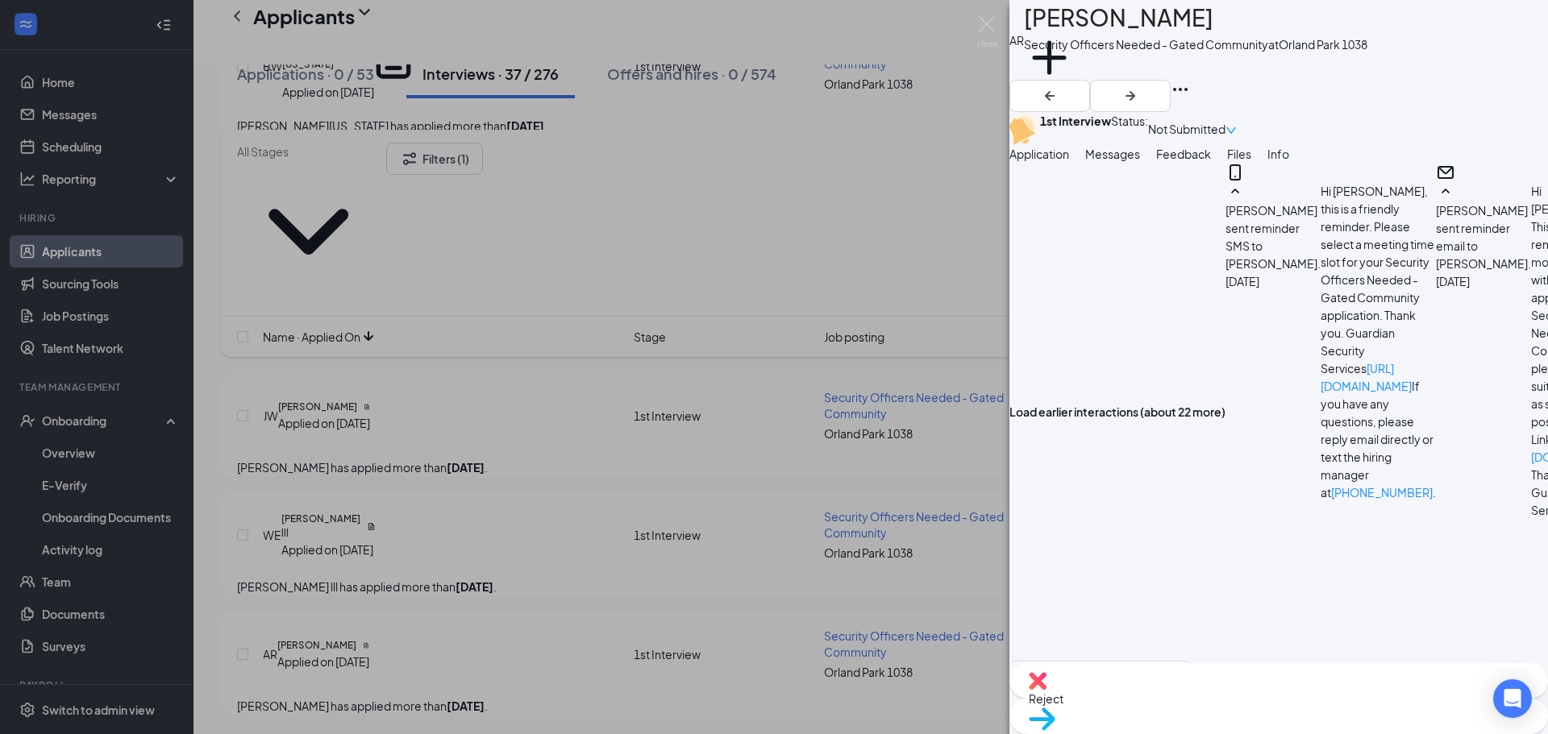
scroll to position [1871, 0]
click at [989, 16] on img at bounding box center [987, 31] width 20 height 31
click at [338, 512] on h5 "[PERSON_NAME] lll" at bounding box center [320, 527] width 79 height 30
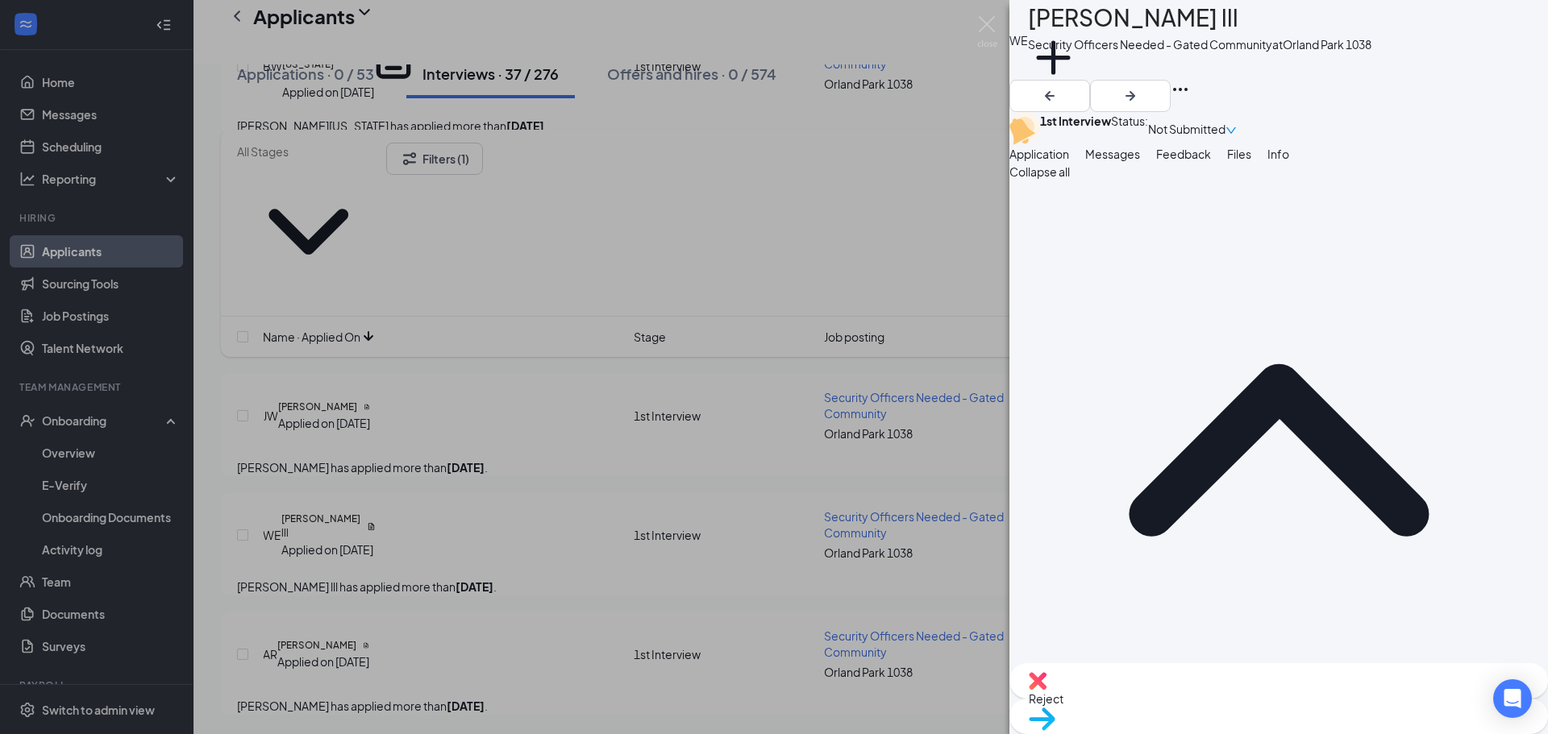
click at [1211, 161] on span "Feedback" at bounding box center [1183, 154] width 55 height 15
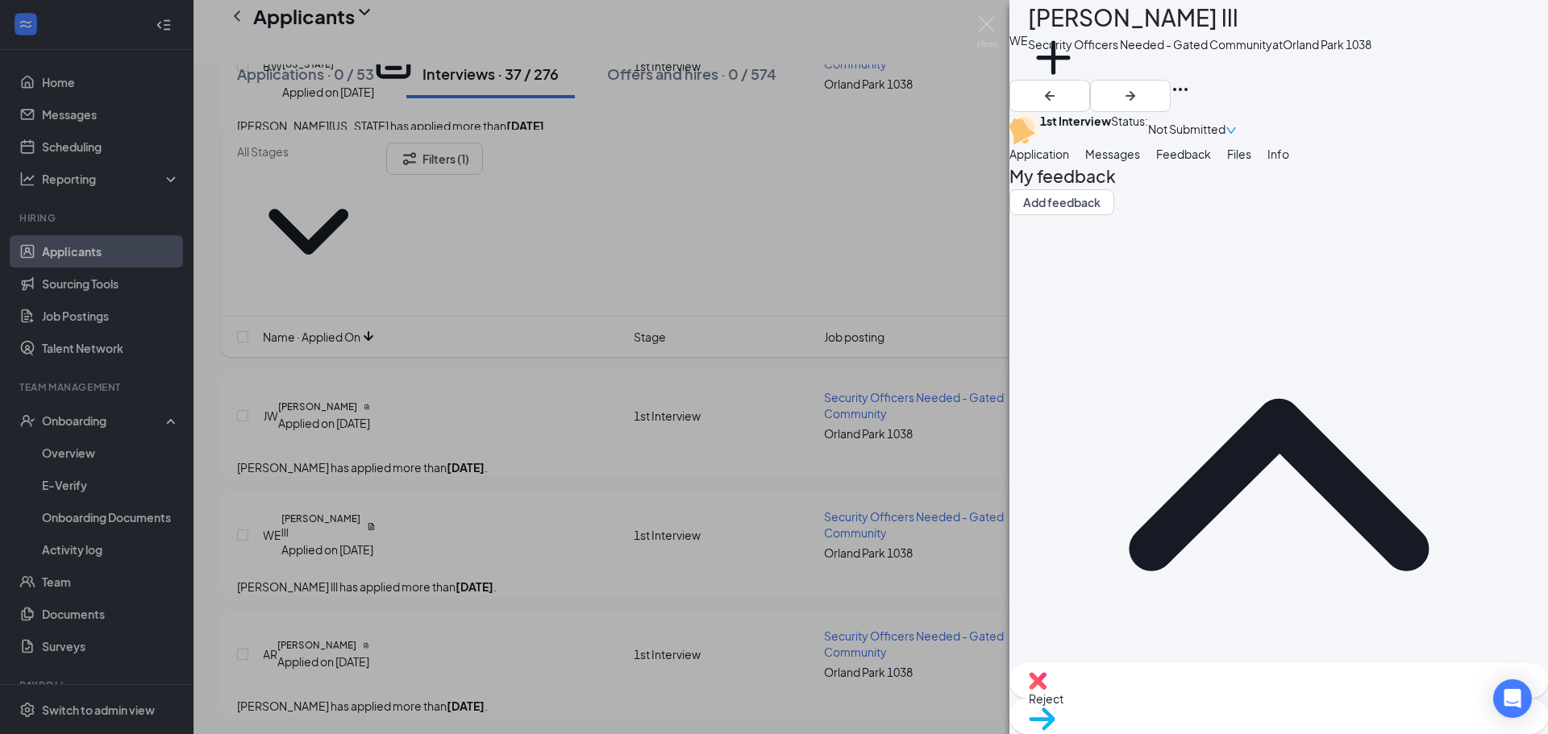
click at [1046, 690] on img at bounding box center [1038, 681] width 18 height 18
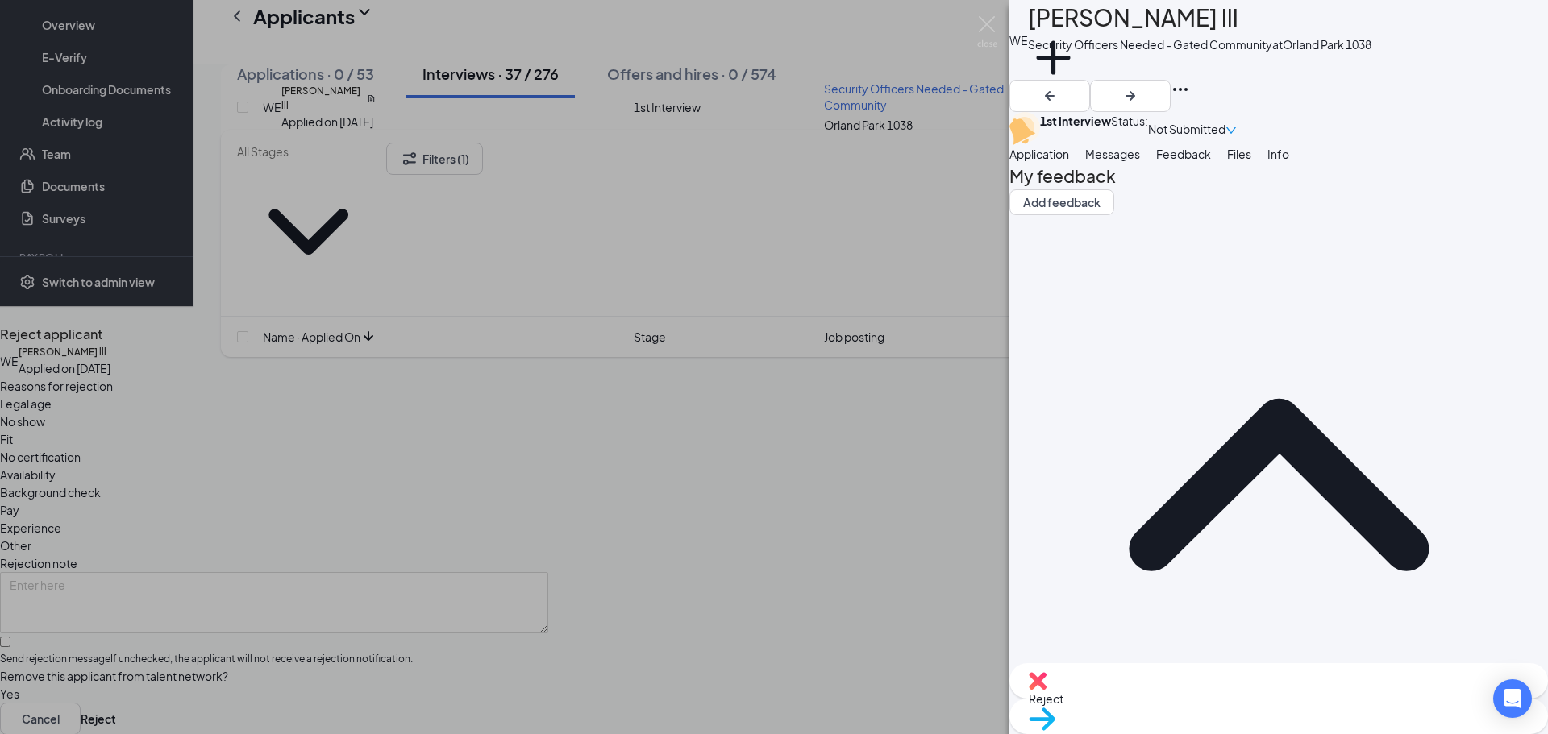
click at [31, 537] on span "Other" at bounding box center [15, 546] width 31 height 18
click at [548, 572] on textarea at bounding box center [274, 602] width 548 height 61
type textarea "did not respond to messages left"
click at [10, 637] on input "Send rejection message If unchecked, the applicant will not receive a rejection…" at bounding box center [5, 642] width 10 height 10
checkbox input "true"
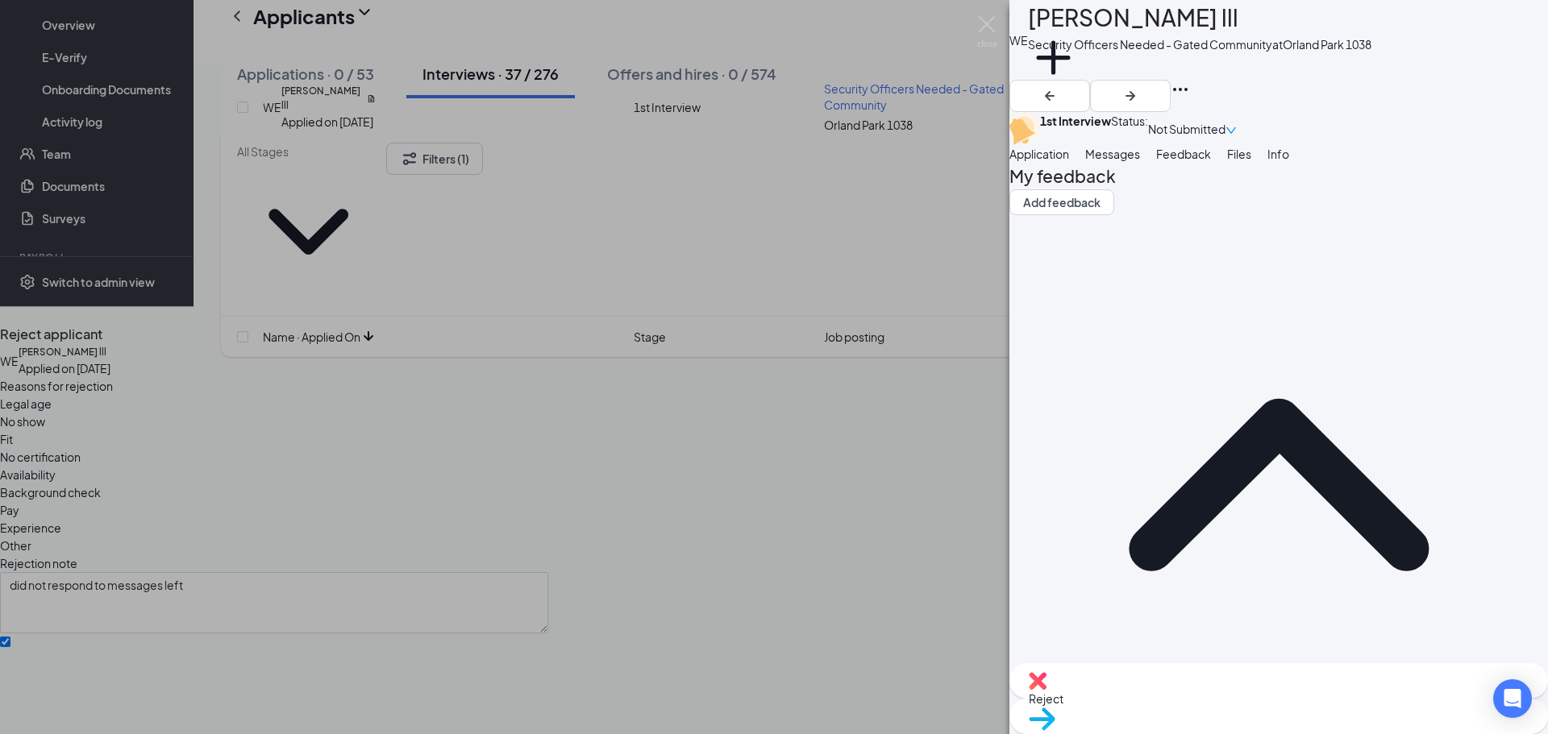
drag, startPoint x: 603, startPoint y: 480, endPoint x: 608, endPoint y: 495, distance: 16.1
drag, startPoint x: 626, startPoint y: 530, endPoint x: 659, endPoint y: 560, distance: 44.5
click at [112, 733] on span "Rejection Template" at bounding box center [61, 742] width 102 height 18
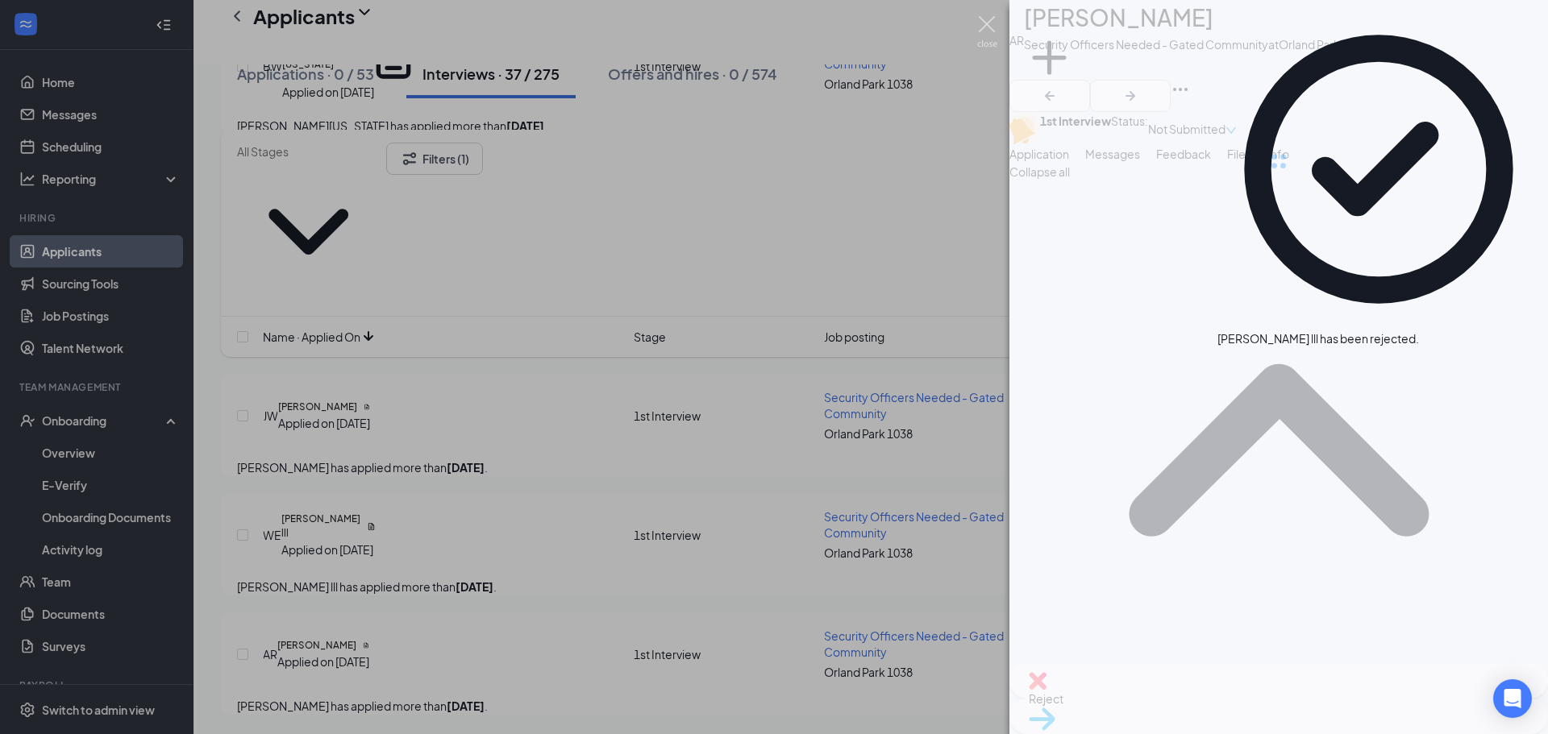
click at [987, 18] on img at bounding box center [987, 31] width 20 height 31
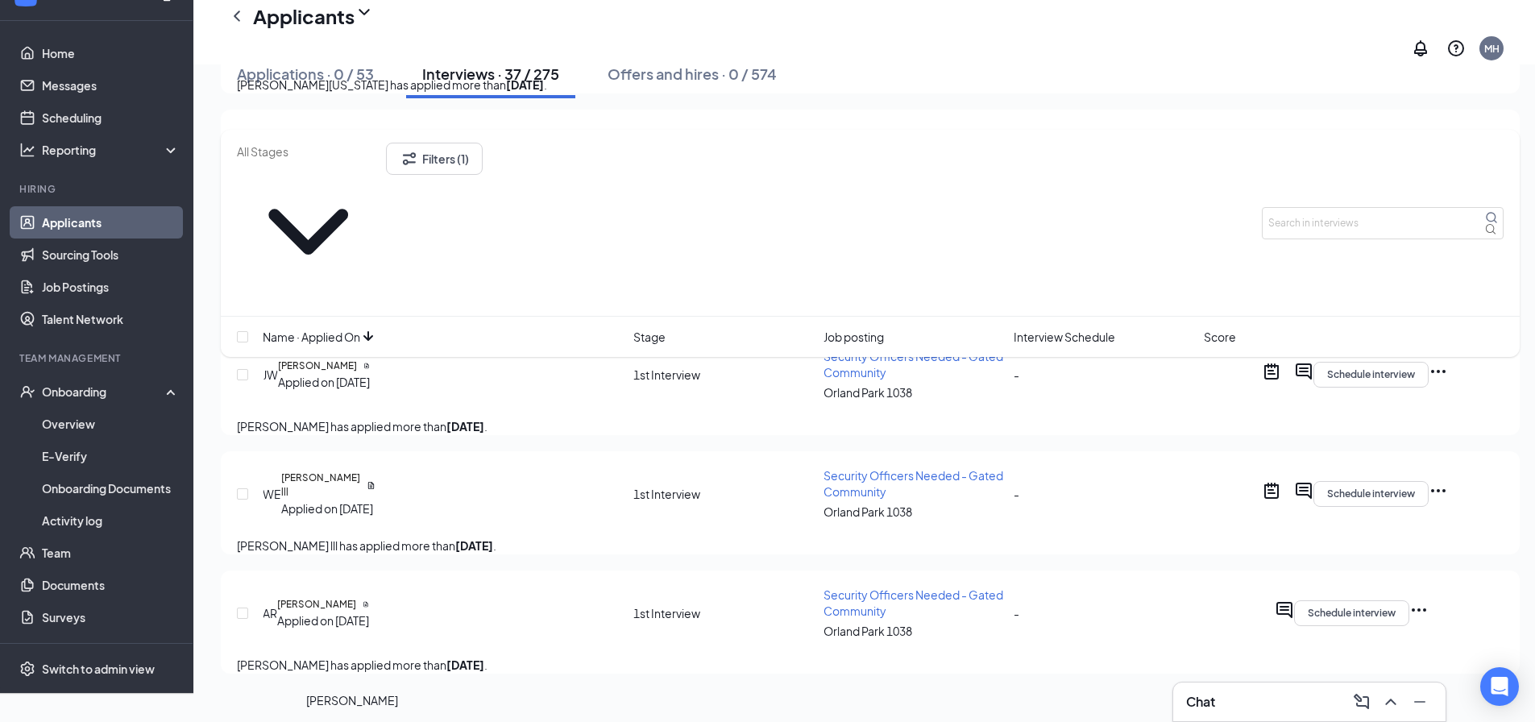
drag, startPoint x: 371, startPoint y: 350, endPoint x: 358, endPoint y: 439, distance: 90.4
click at [357, 359] on h5 "[PERSON_NAME]" at bounding box center [317, 366] width 79 height 15
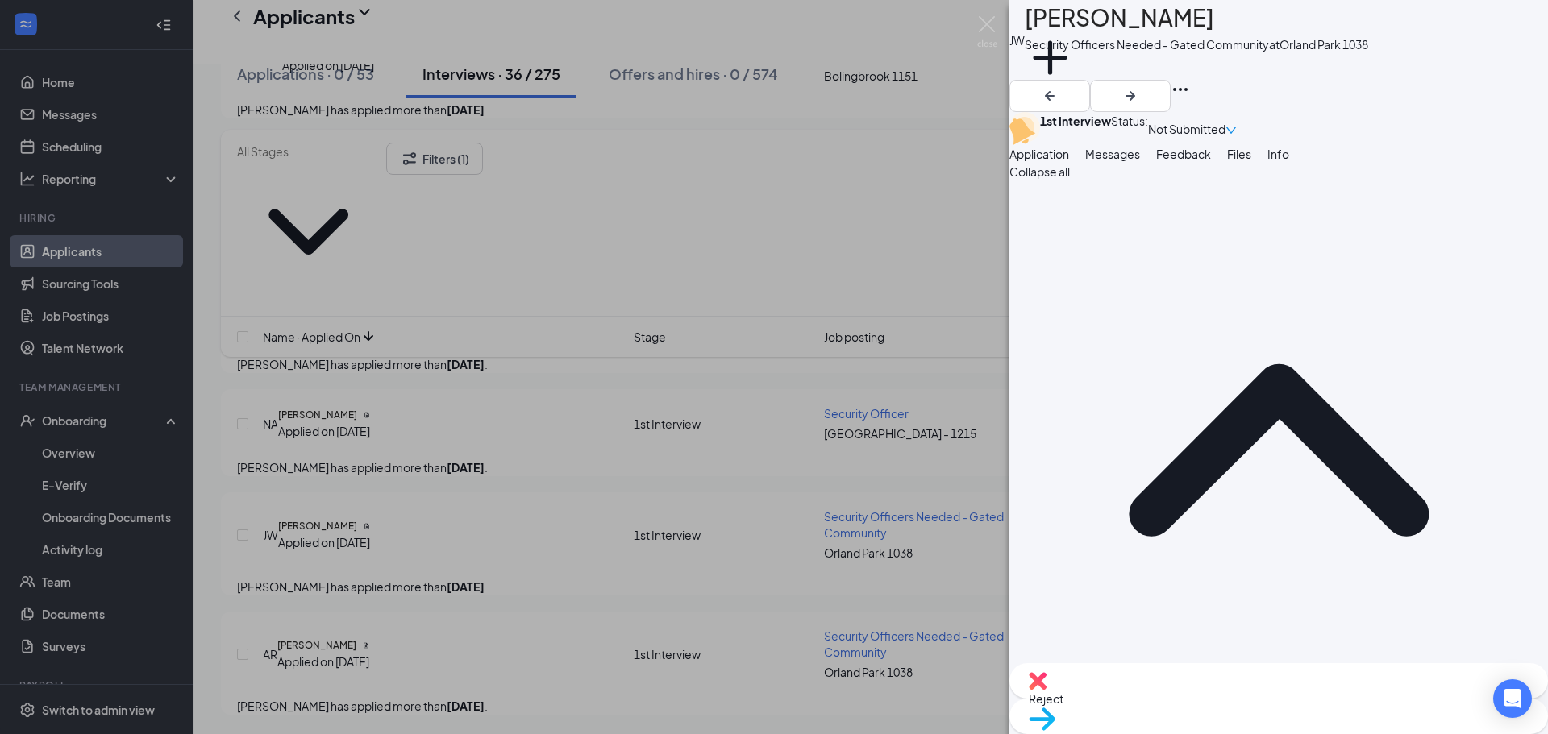
scroll to position [4360, 0]
click at [1211, 161] on span "Feedback" at bounding box center [1183, 154] width 55 height 15
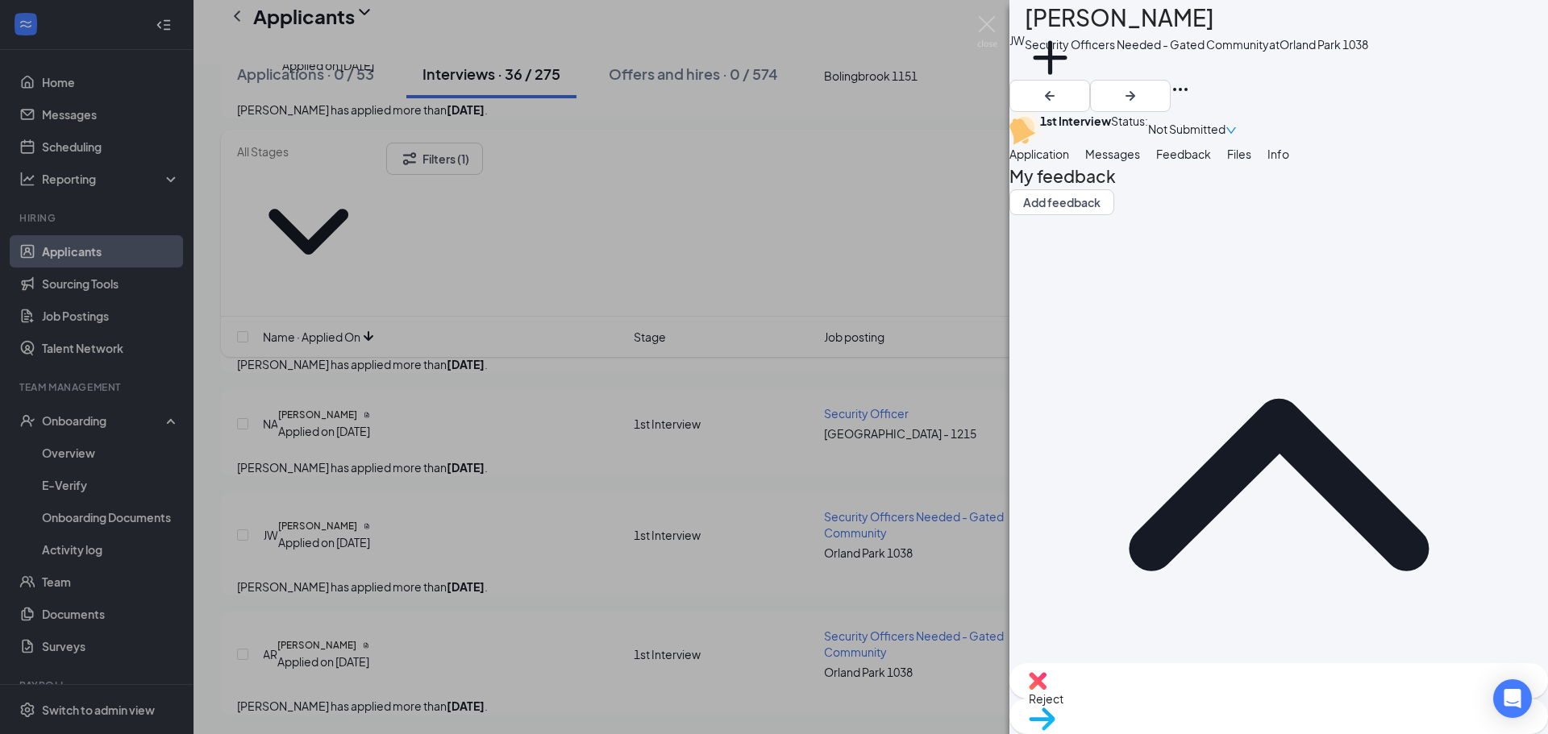
click at [1178, 699] on div "Reject" at bounding box center [1278, 680] width 538 height 35
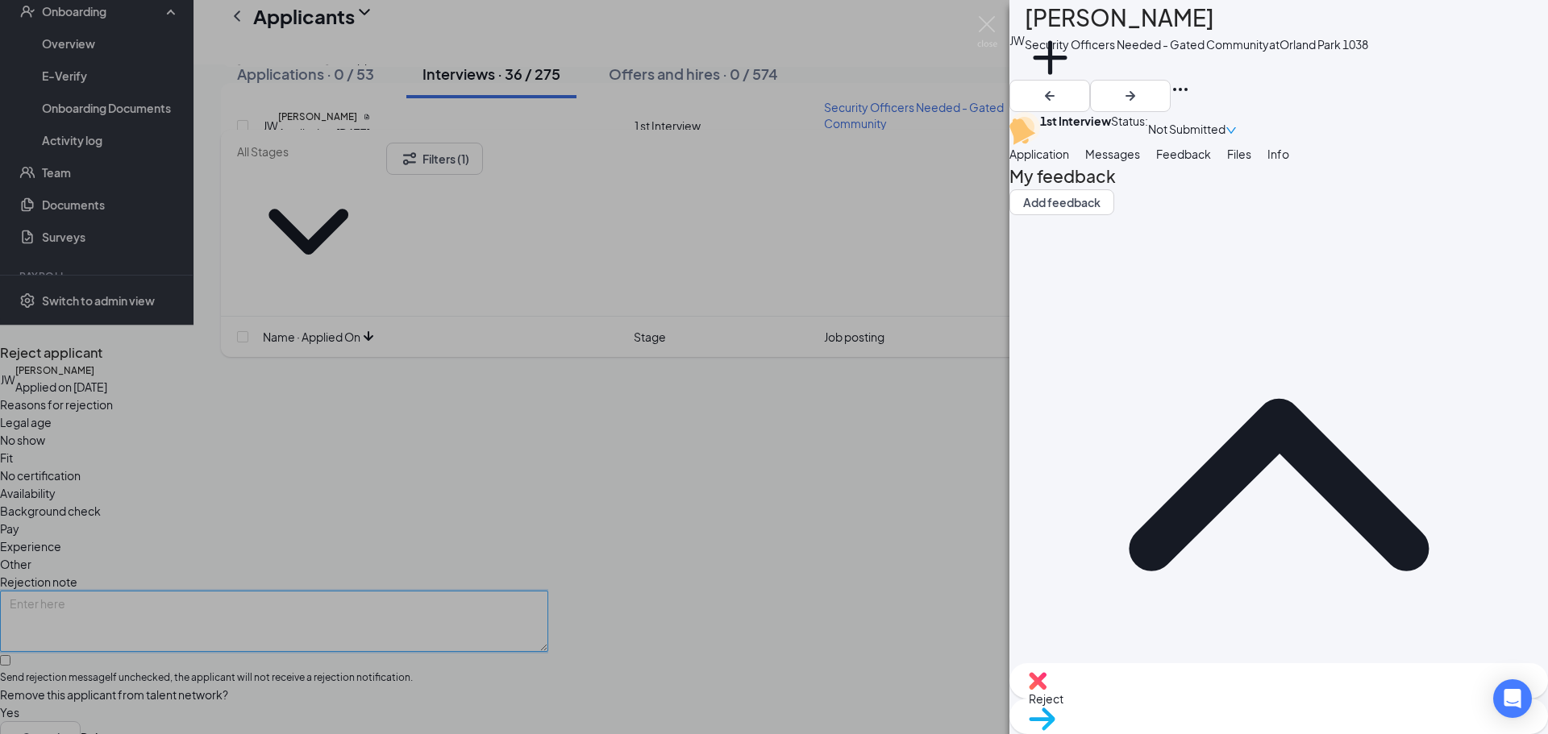
click at [548, 591] on textarea at bounding box center [274, 621] width 548 height 61
type textarea "did not respond to messages left"
drag, startPoint x: 817, startPoint y: 305, endPoint x: 750, endPoint y: 389, distance: 106.1
click at [31, 555] on span "Other" at bounding box center [15, 564] width 31 height 18
click at [10, 655] on input "Send rejection message If unchecked, the applicant will not receive a rejection…" at bounding box center [5, 660] width 10 height 10
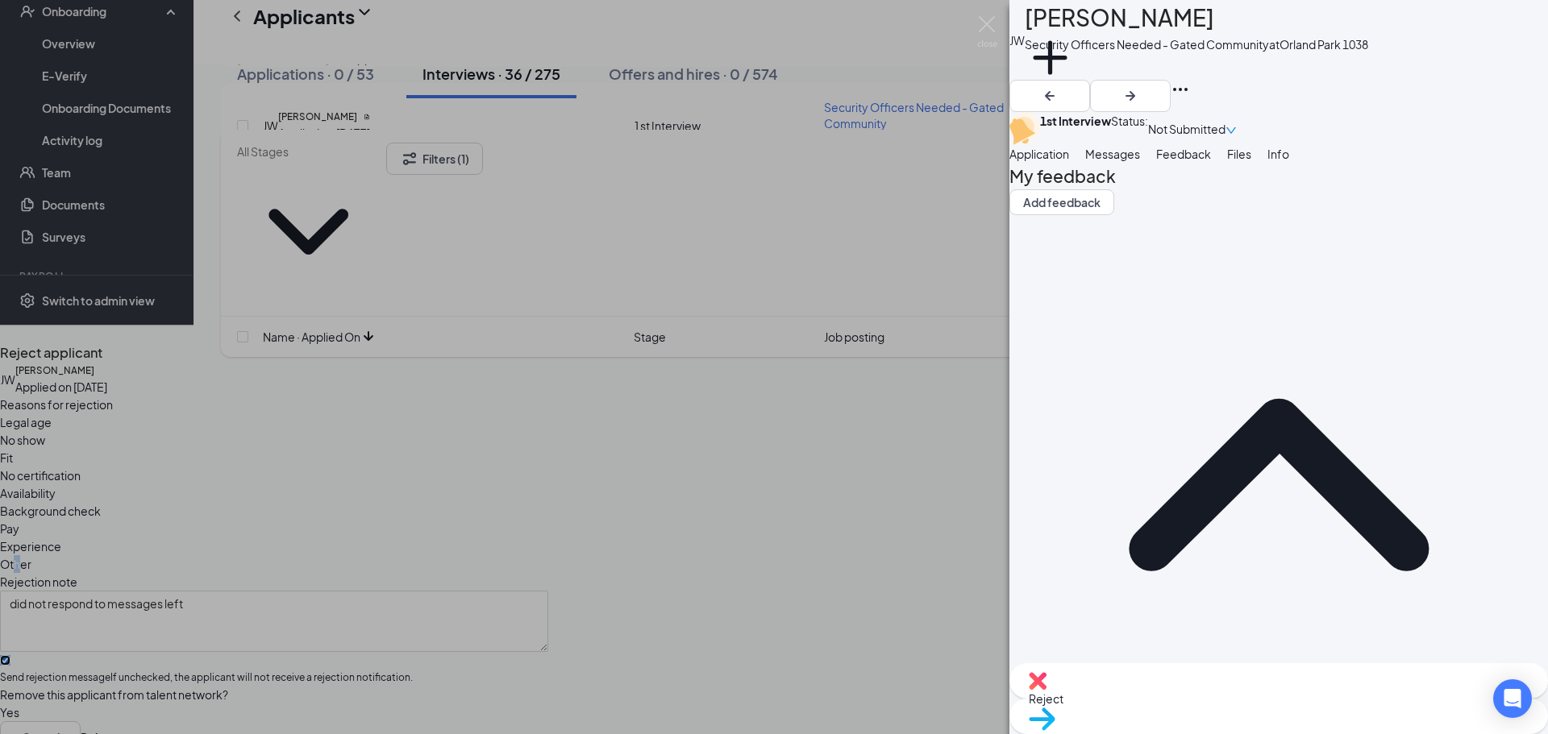
checkbox input "true"
drag, startPoint x: 570, startPoint y: 478, endPoint x: 598, endPoint y: 514, distance: 46.0
drag, startPoint x: 603, startPoint y: 524, endPoint x: 685, endPoint y: 563, distance: 91.2
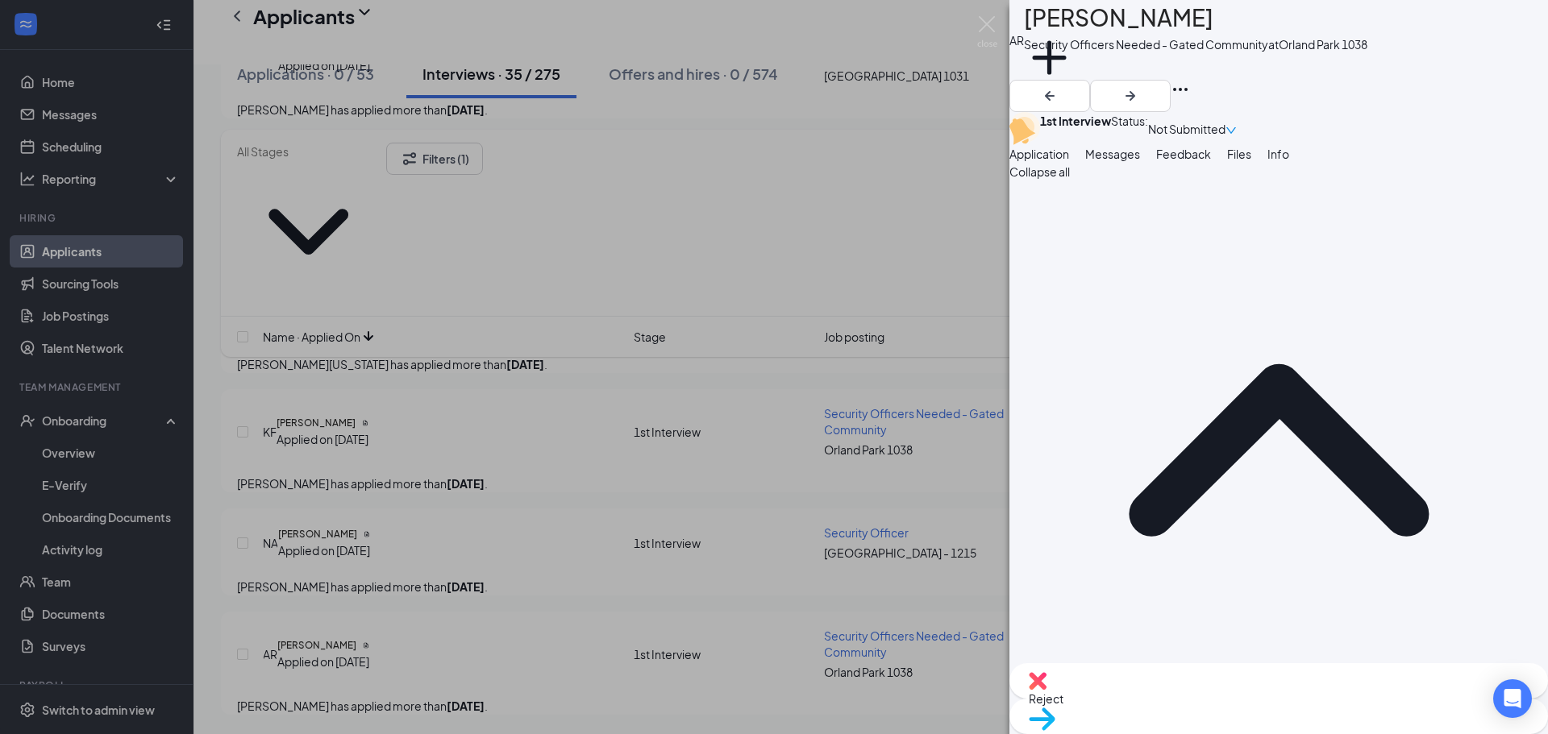
scroll to position [4222, 0]
click at [381, 490] on div "AR [PERSON_NAME] Security Officers Needed - Gated Community at [STREET_ADDRESS]…" at bounding box center [774, 367] width 1548 height 734
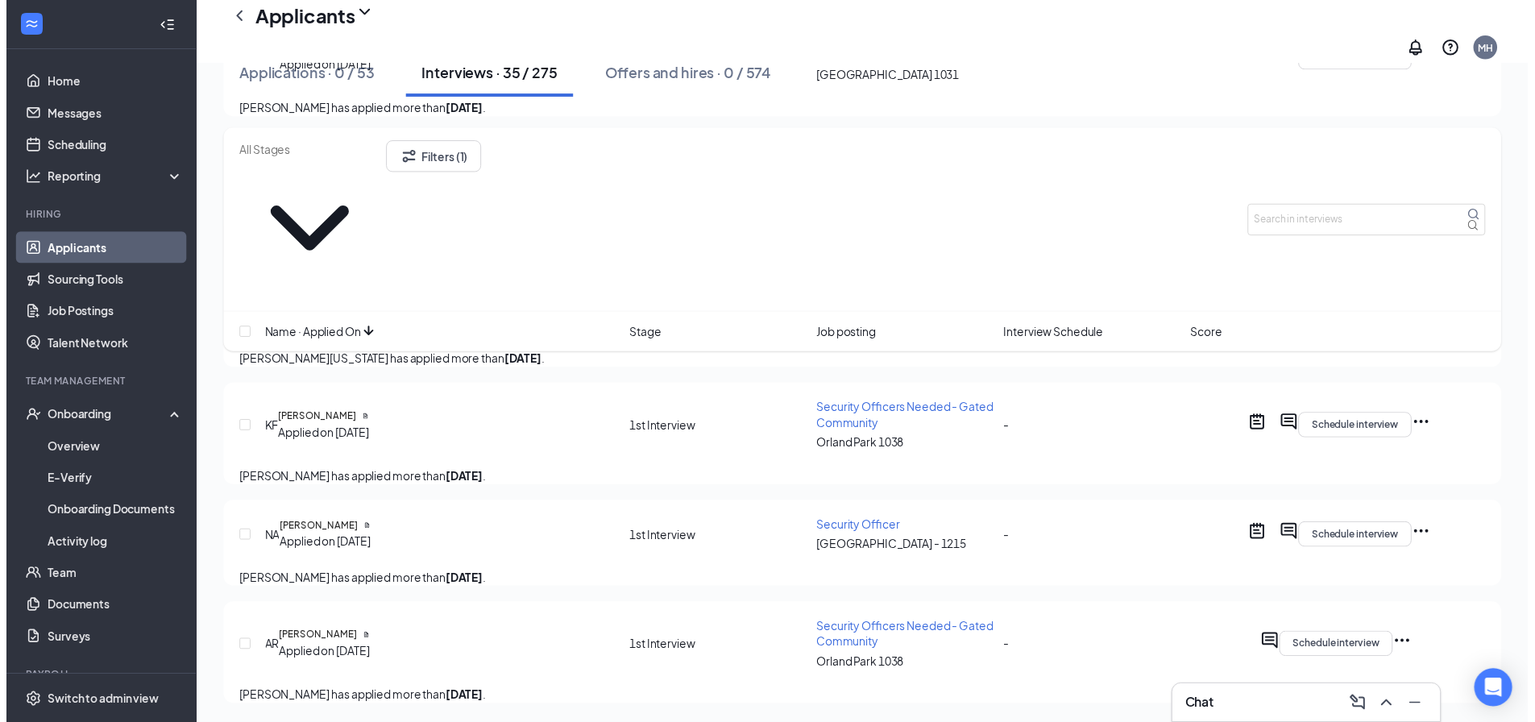
scroll to position [4234, 0]
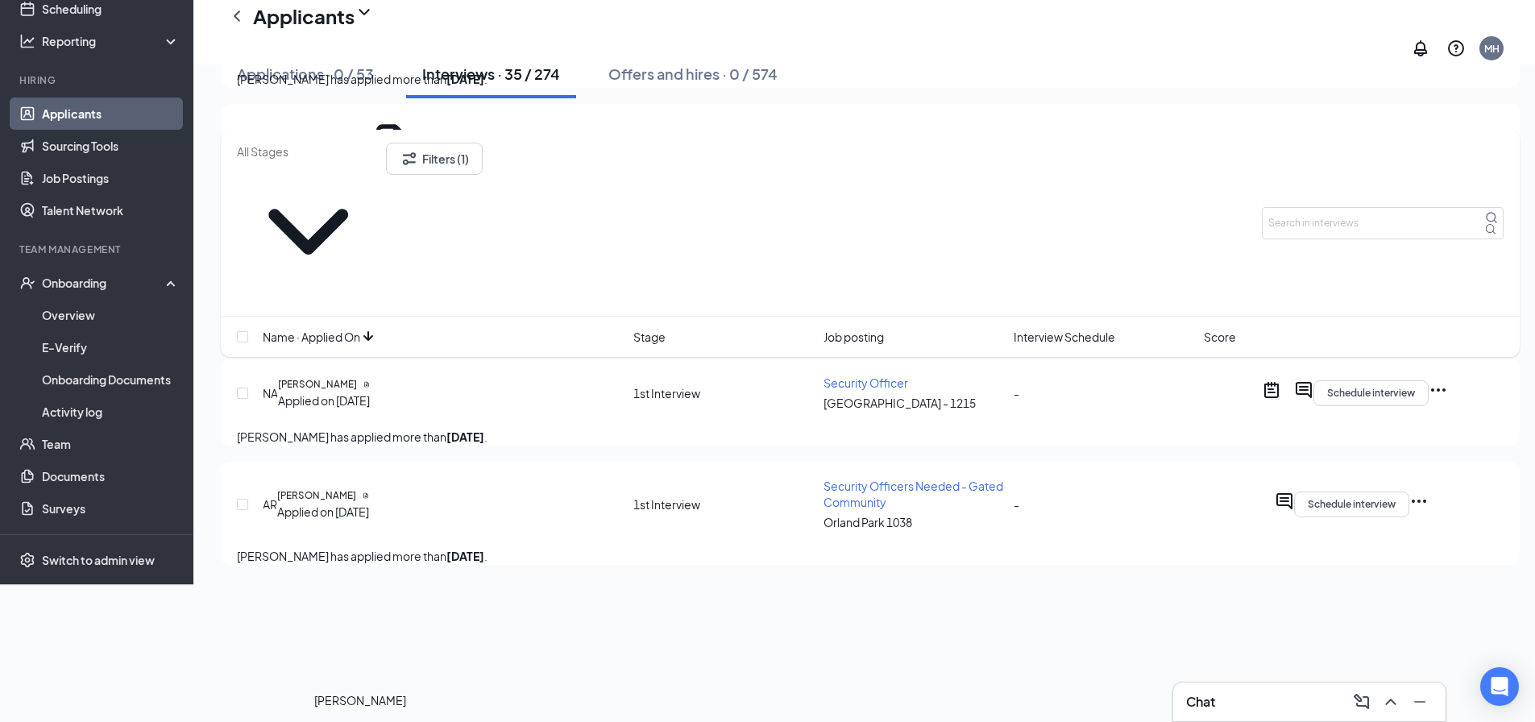
click at [357, 392] on h5 "[PERSON_NAME]" at bounding box center [317, 384] width 79 height 15
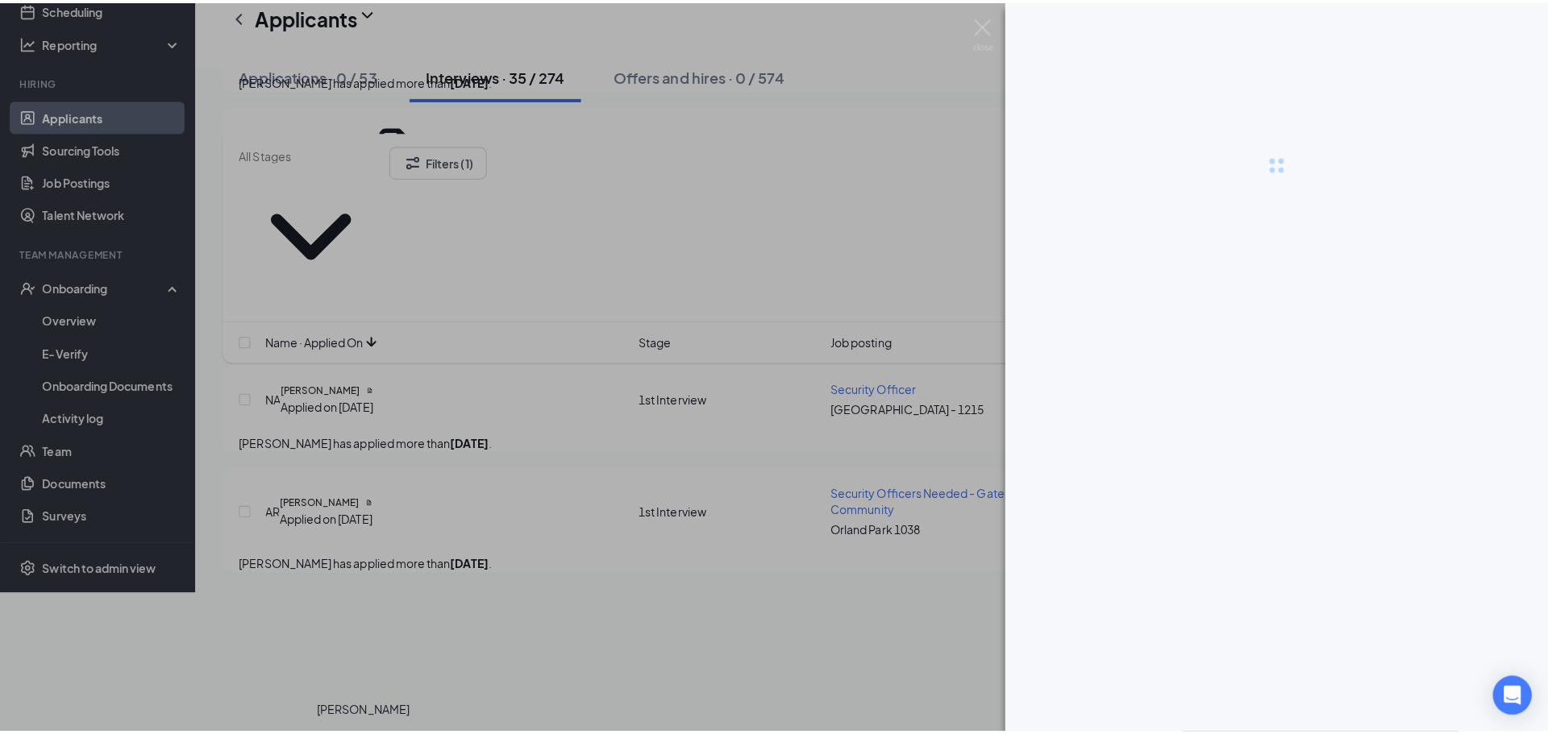
scroll to position [4222, 0]
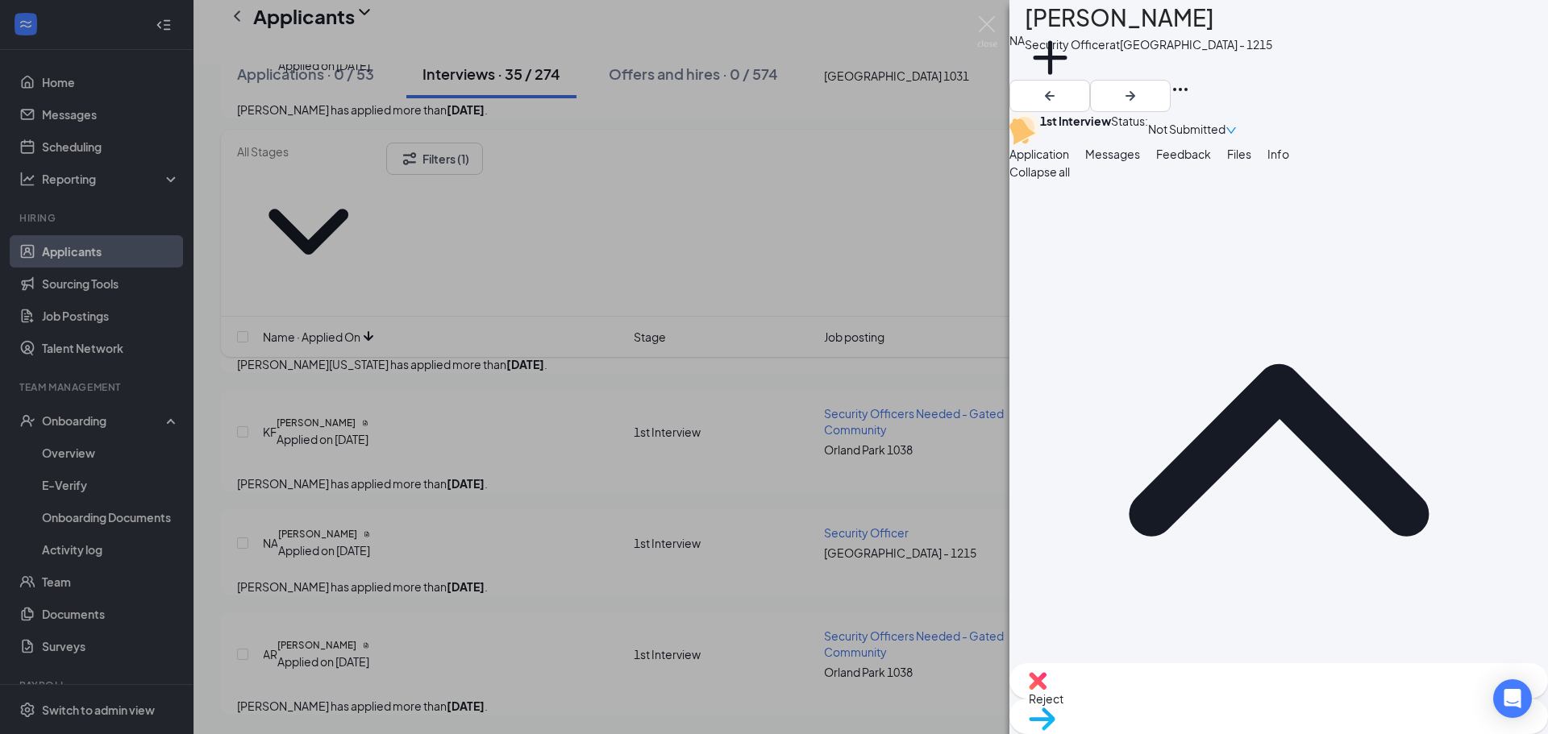
click at [1211, 161] on span "Feedback" at bounding box center [1183, 154] width 55 height 15
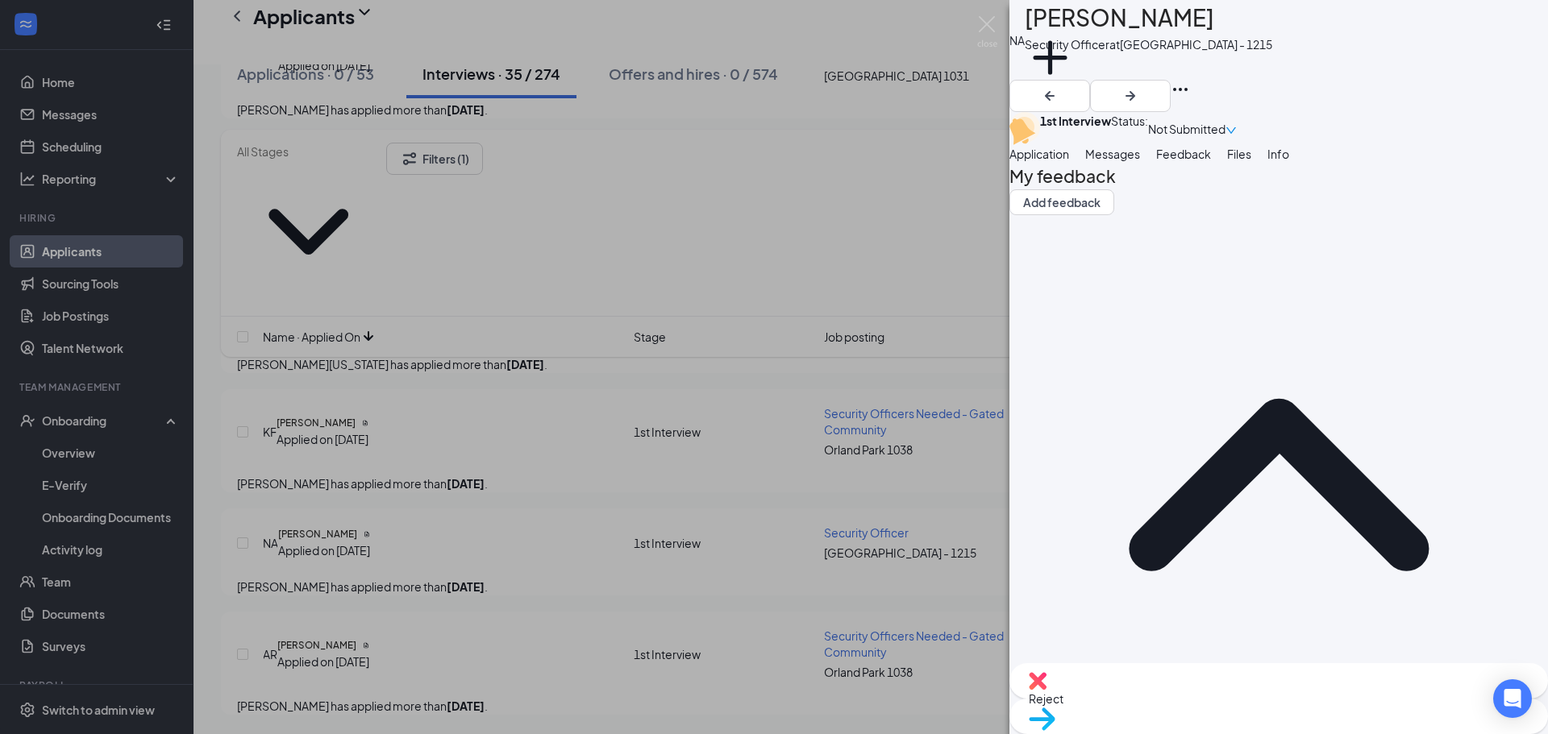
click at [1199, 688] on div "Reject" at bounding box center [1278, 680] width 538 height 35
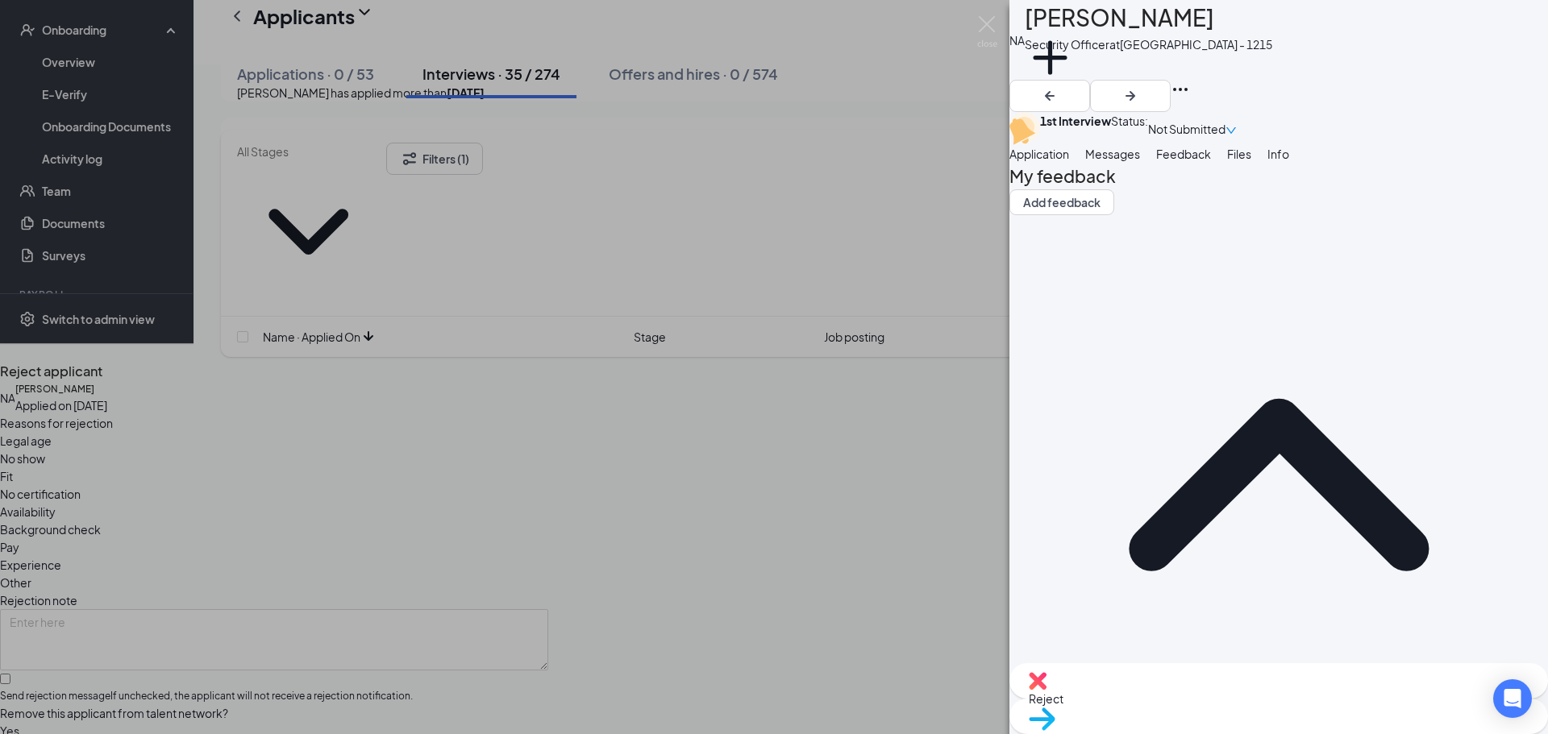
drag, startPoint x: 810, startPoint y: 314, endPoint x: 706, endPoint y: 355, distance: 111.8
click at [31, 574] on span "Other" at bounding box center [15, 583] width 31 height 18
click at [10, 674] on input "Send rejection message If unchecked, the applicant will not receive a rejection…" at bounding box center [5, 679] width 10 height 10
checkbox input "true"
drag, startPoint x: 653, startPoint y: 484, endPoint x: 664, endPoint y: 505, distance: 23.1
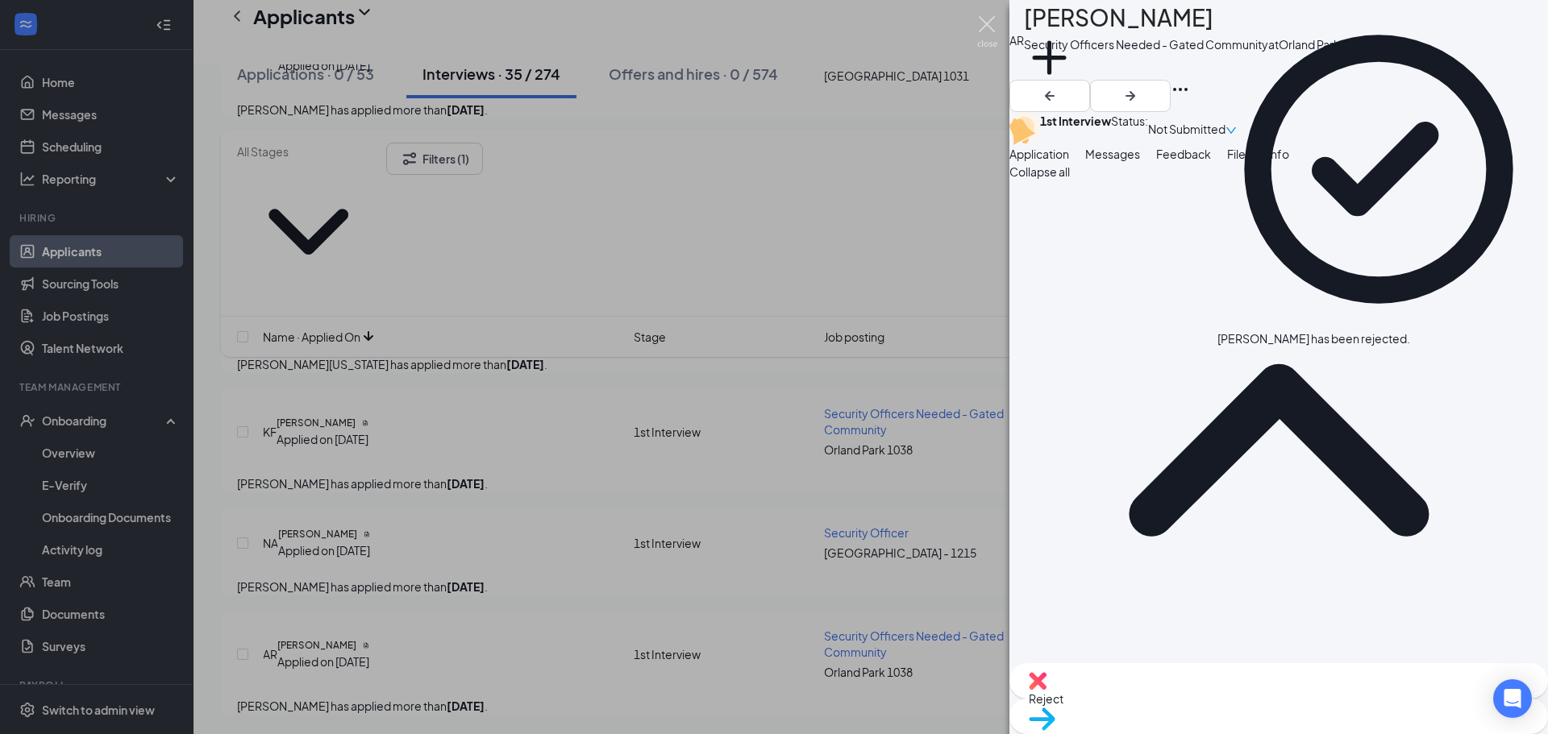
click at [988, 19] on img at bounding box center [987, 31] width 20 height 31
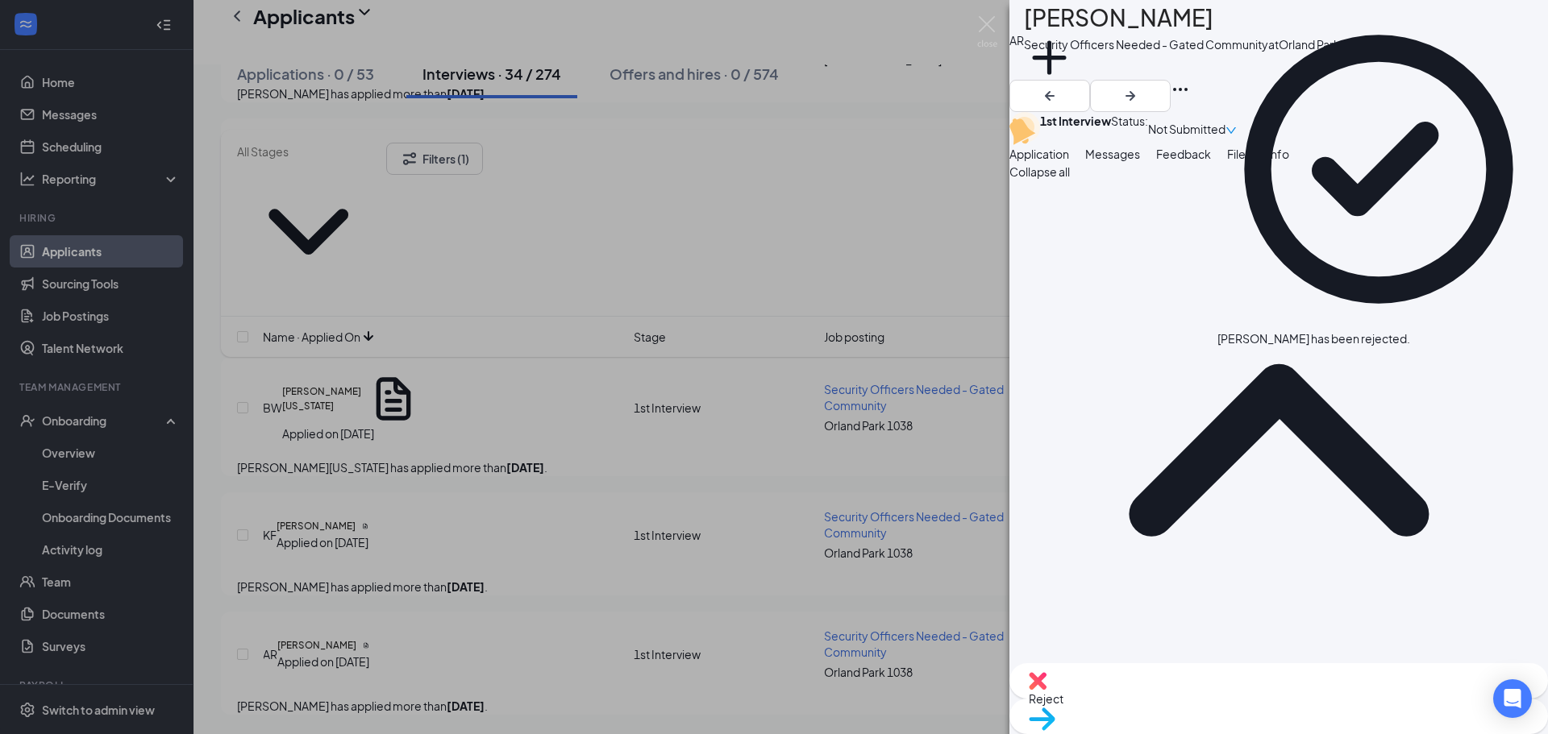
scroll to position [4100, 0]
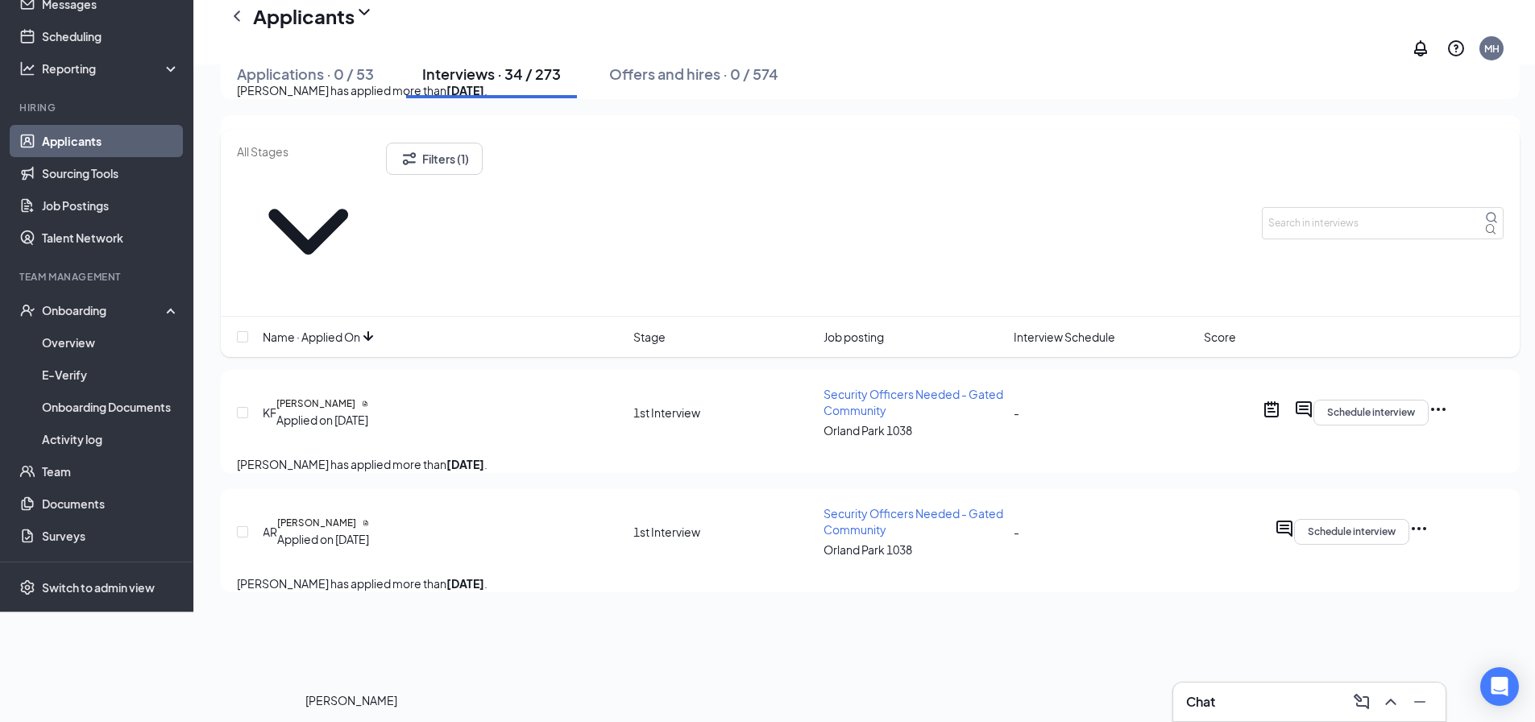
click at [355, 411] on h5 "[PERSON_NAME]" at bounding box center [315, 404] width 79 height 15
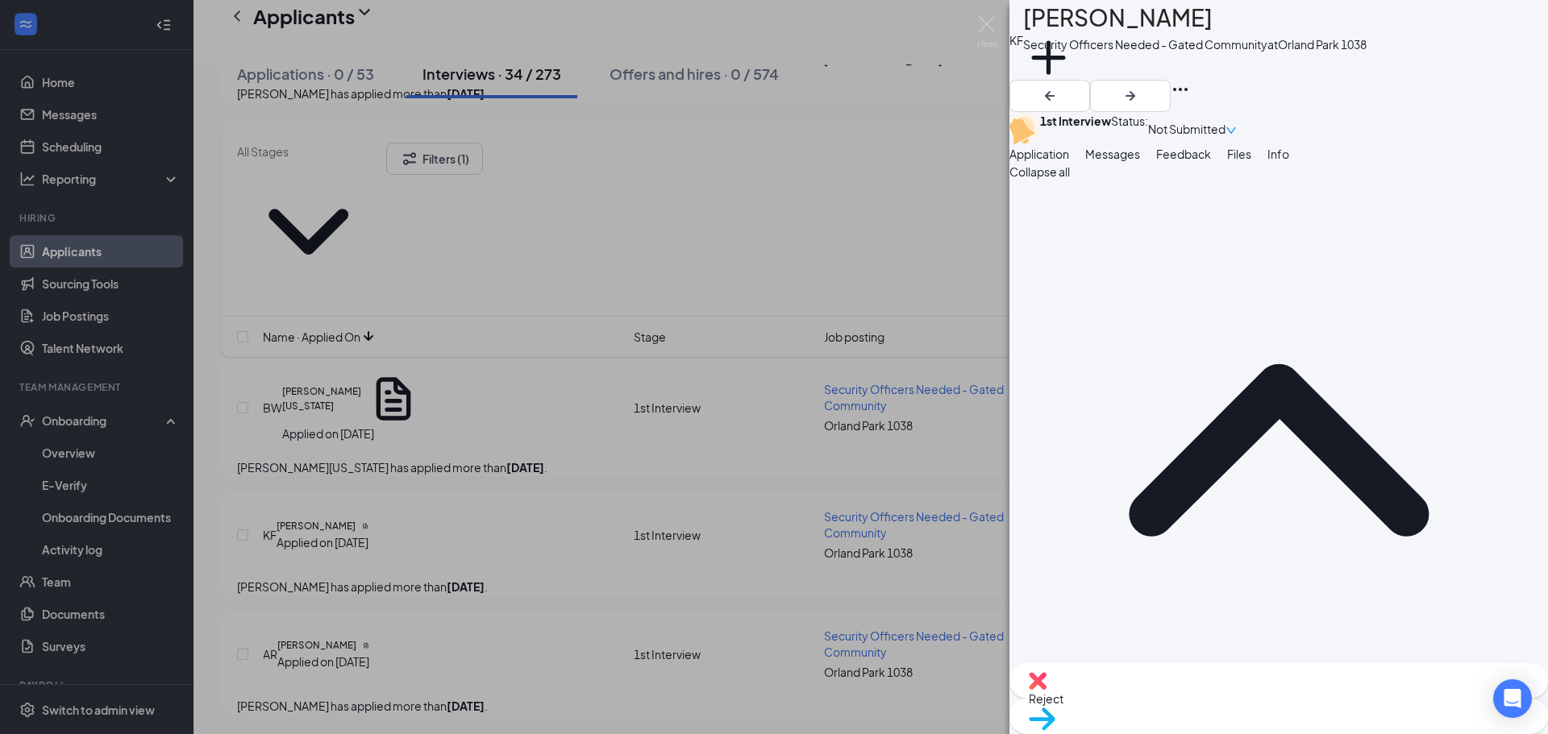
click at [1211, 161] on span "Feedback" at bounding box center [1183, 154] width 55 height 15
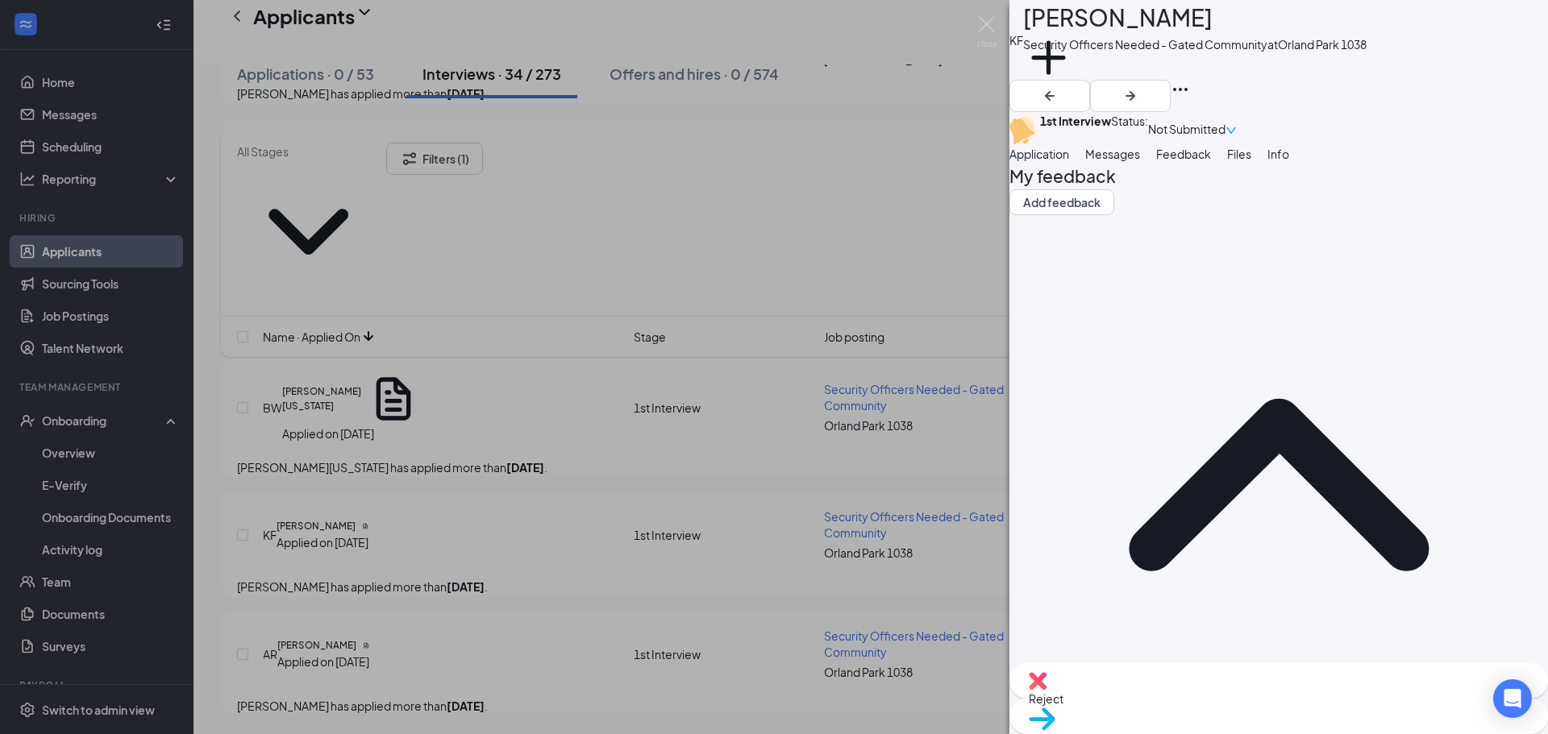
drag, startPoint x: 1080, startPoint y: 202, endPoint x: 1065, endPoint y: 233, distance: 35.0
click at [1069, 161] on span "Application" at bounding box center [1039, 154] width 60 height 15
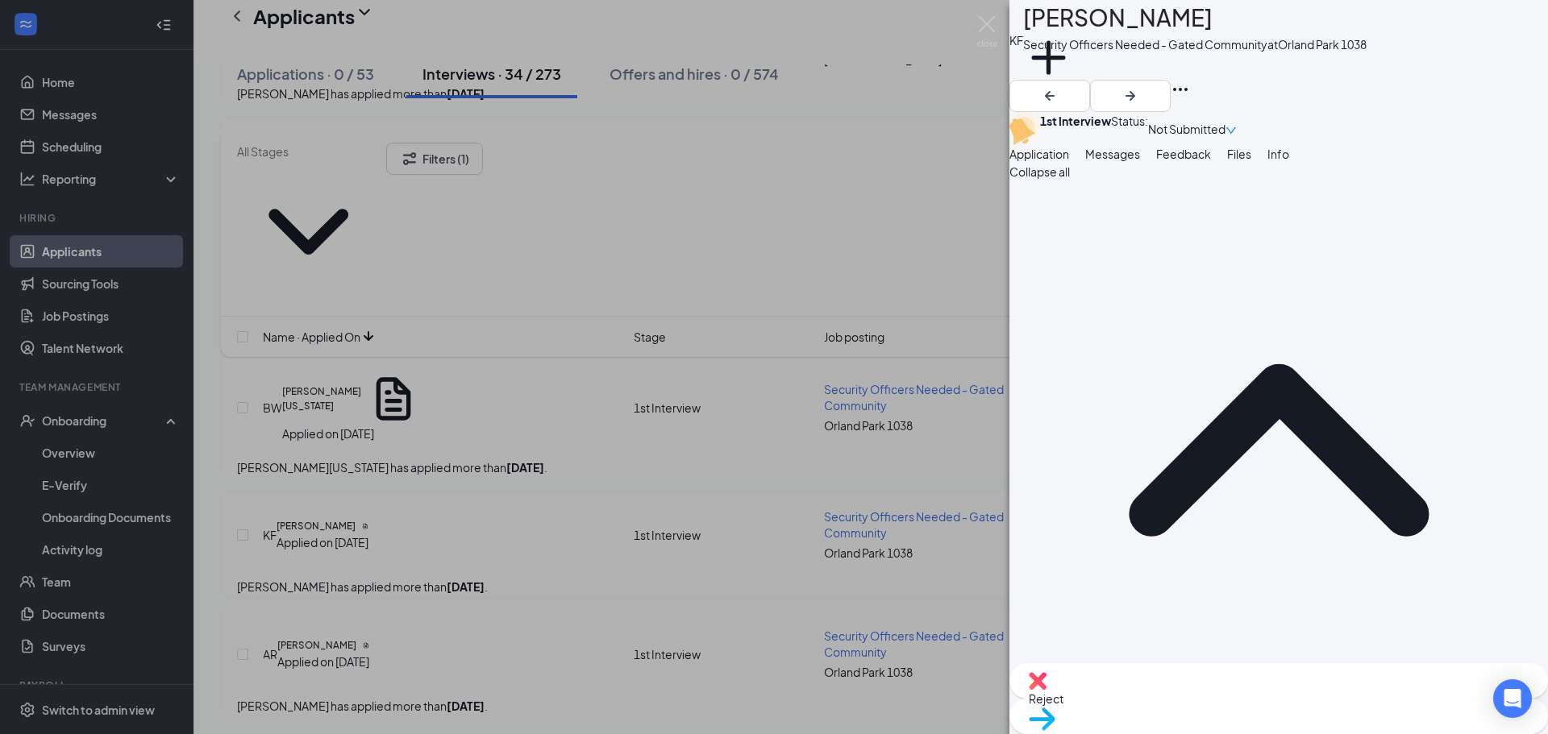
click at [1189, 695] on span "Reject" at bounding box center [1279, 699] width 500 height 18
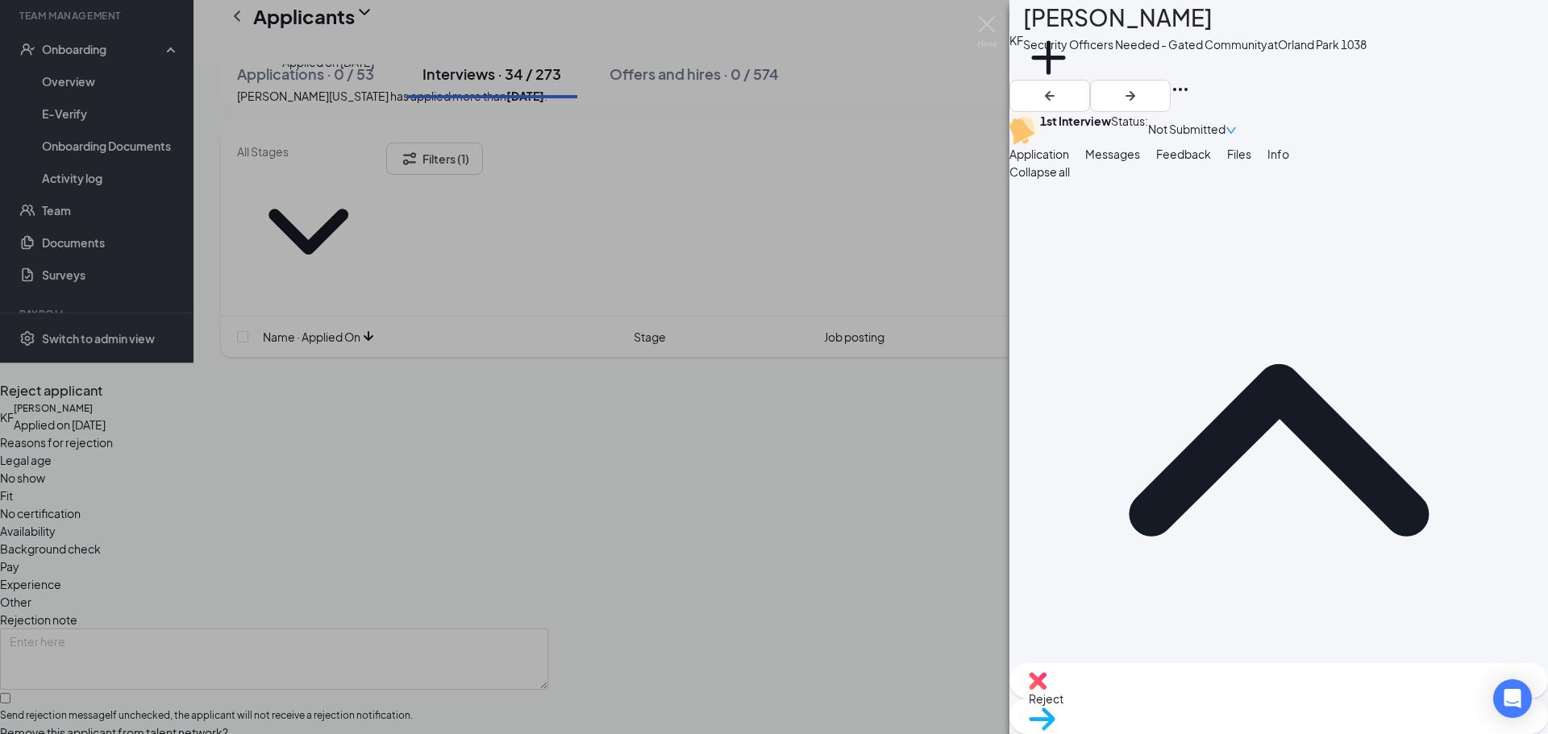
click at [31, 593] on span "Other" at bounding box center [15, 602] width 31 height 18
click at [10, 693] on input "Send rejection message If unchecked, the applicant will not receive a rejection…" at bounding box center [5, 698] width 10 height 10
checkbox input "true"
drag, startPoint x: 625, startPoint y: 479, endPoint x: 650, endPoint y: 516, distance: 44.7
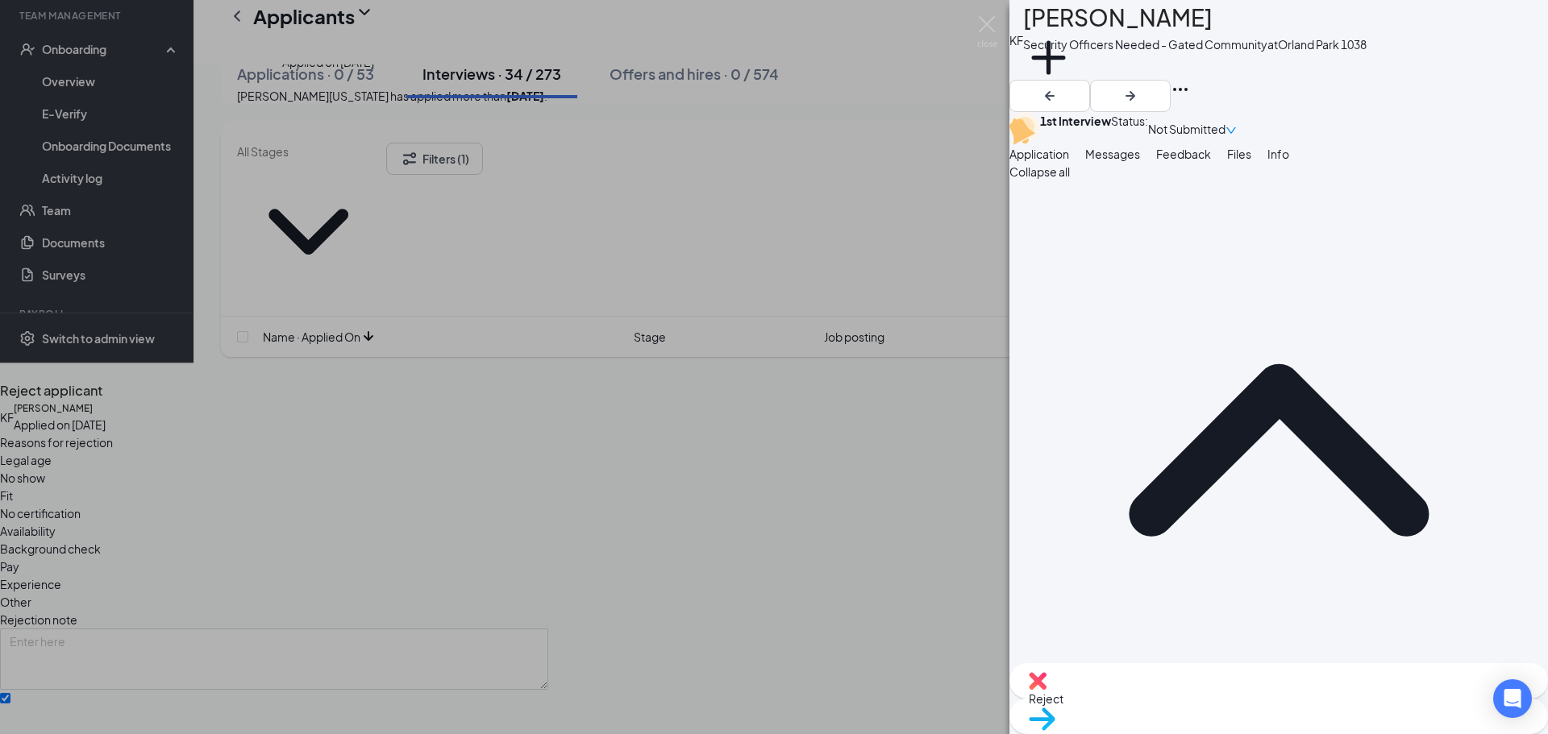
drag, startPoint x: 652, startPoint y: 519, endPoint x: 688, endPoint y: 550, distance: 46.9
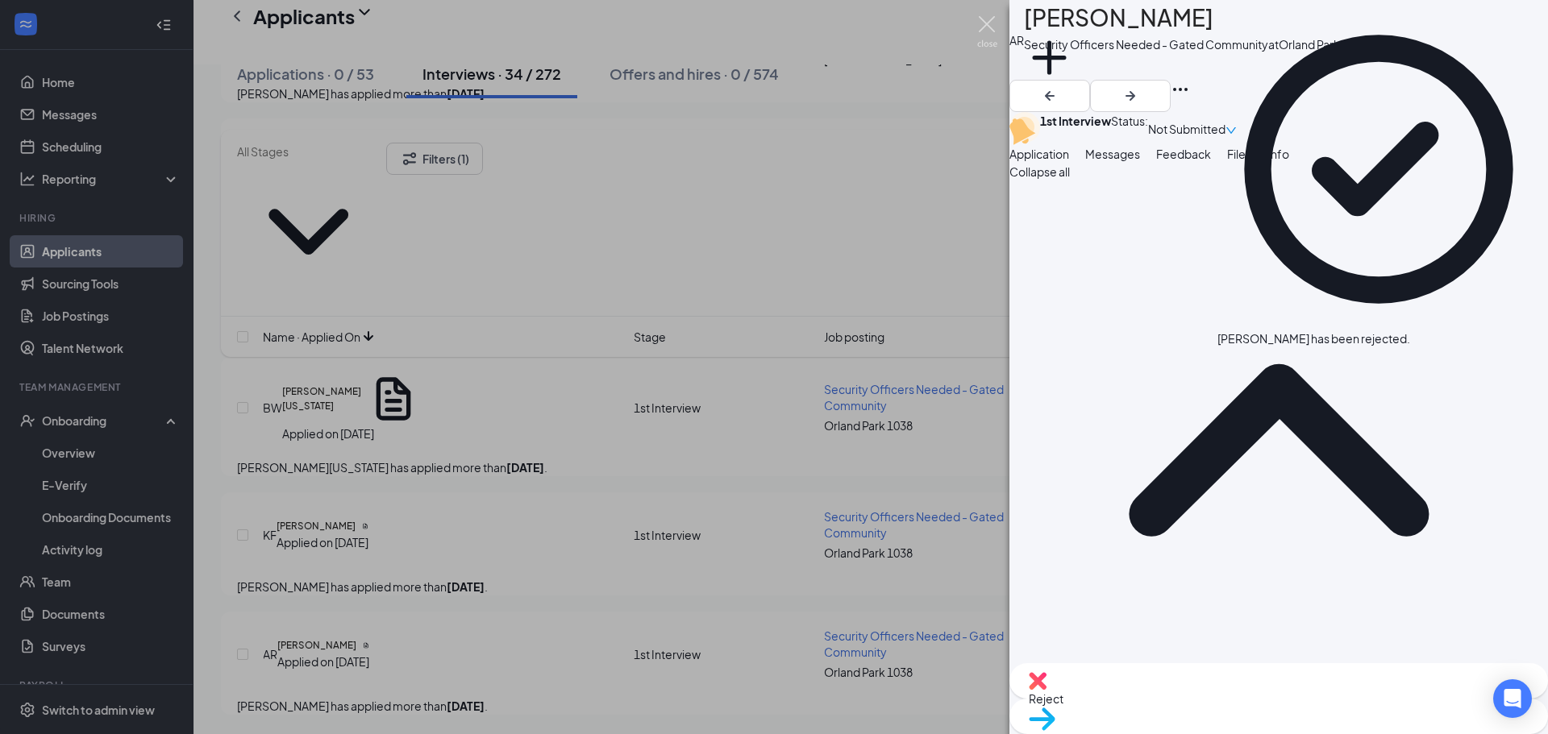
drag, startPoint x: 987, startPoint y: 17, endPoint x: 285, endPoint y: 452, distance: 826.0
click at [987, 17] on img at bounding box center [987, 31] width 20 height 31
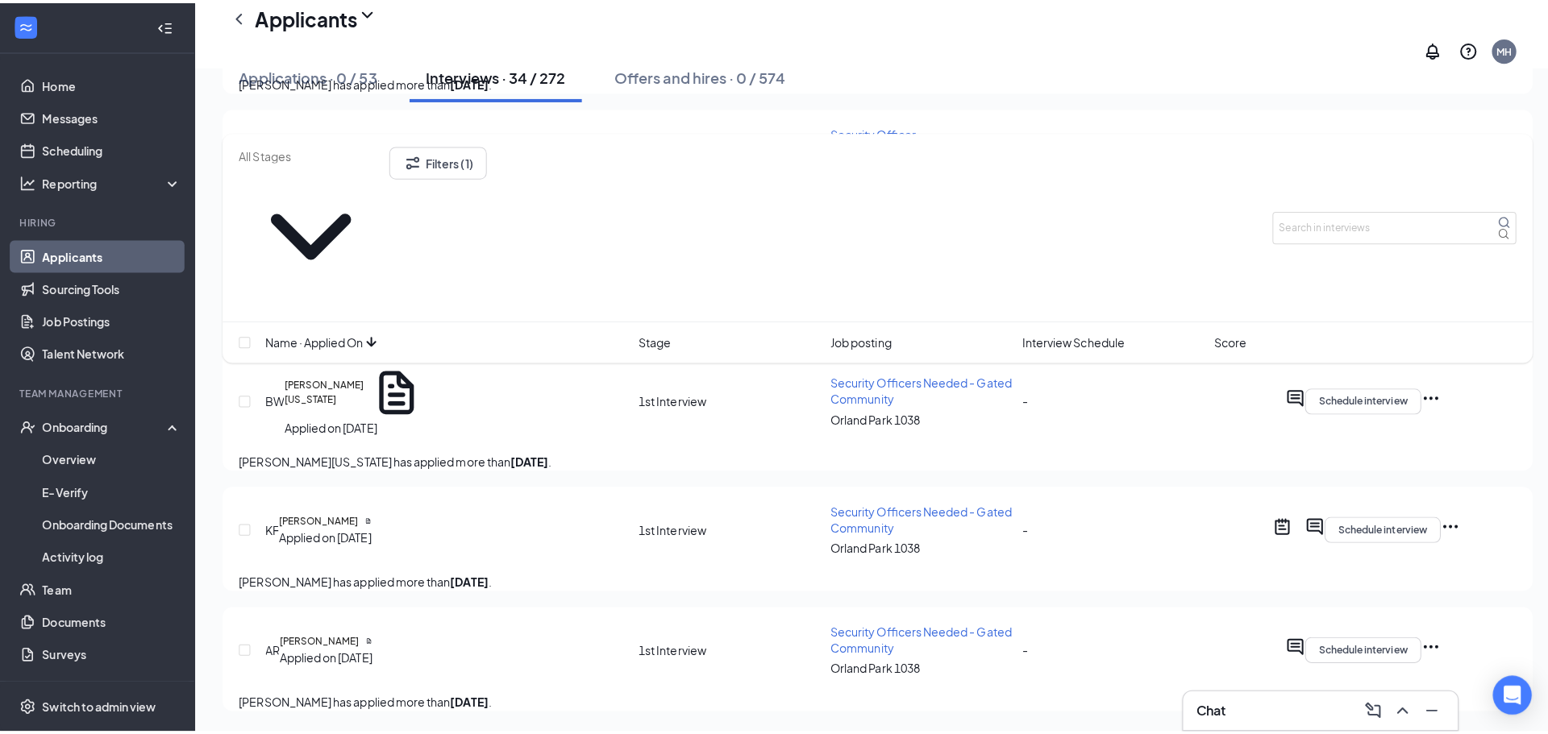
scroll to position [3858, 0]
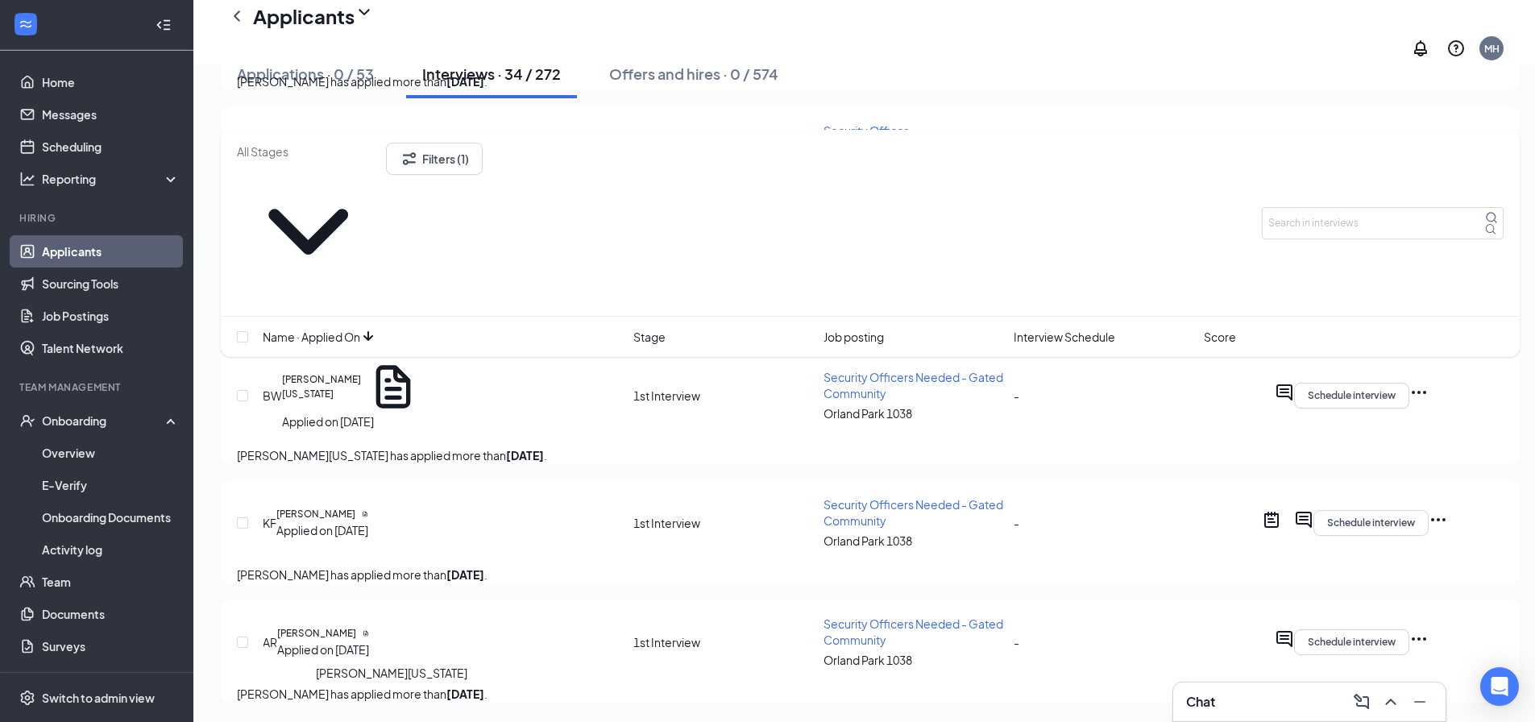
click at [361, 402] on h5 "[PERSON_NAME][US_STATE]" at bounding box center [321, 387] width 79 height 30
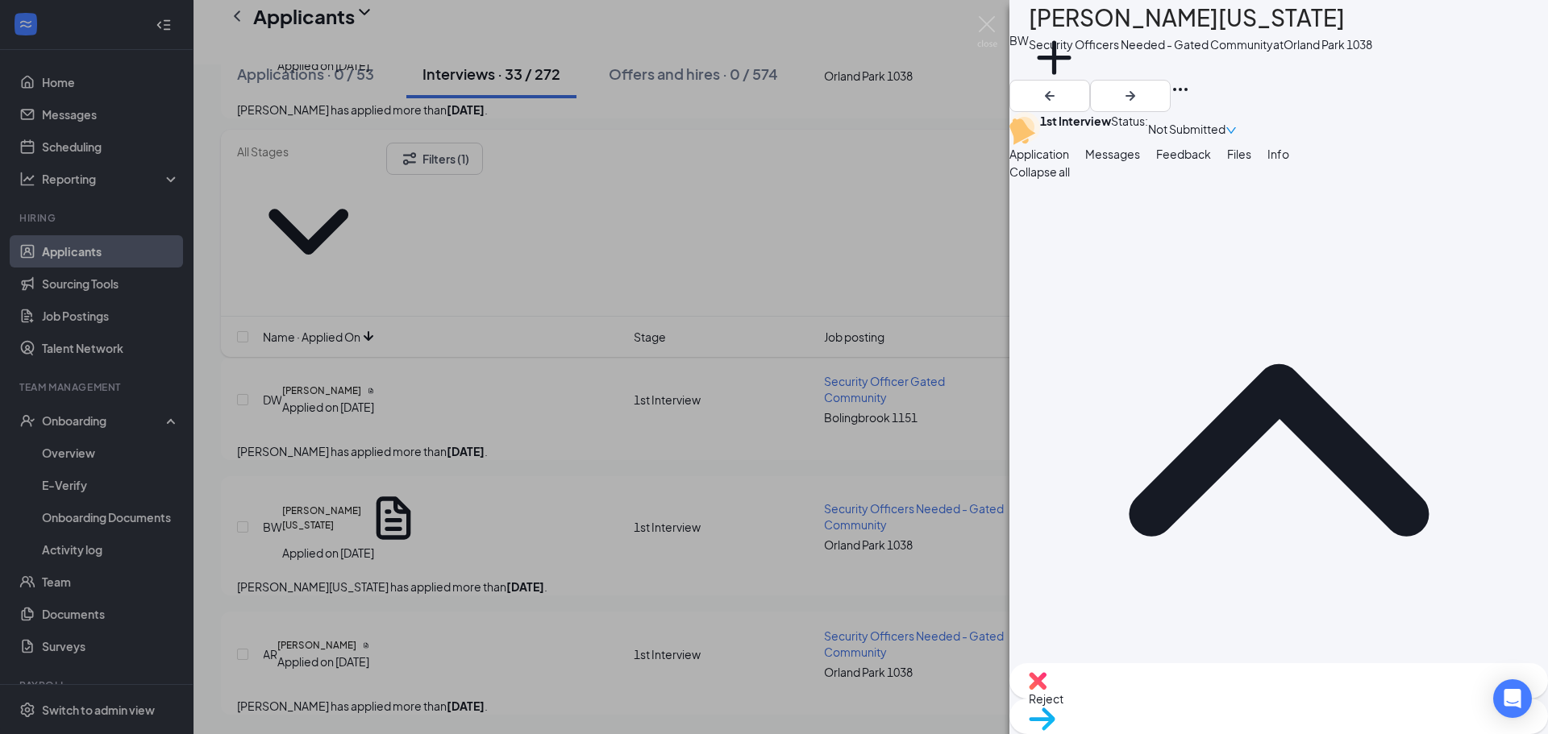
click at [1211, 161] on span "Feedback" at bounding box center [1183, 154] width 55 height 15
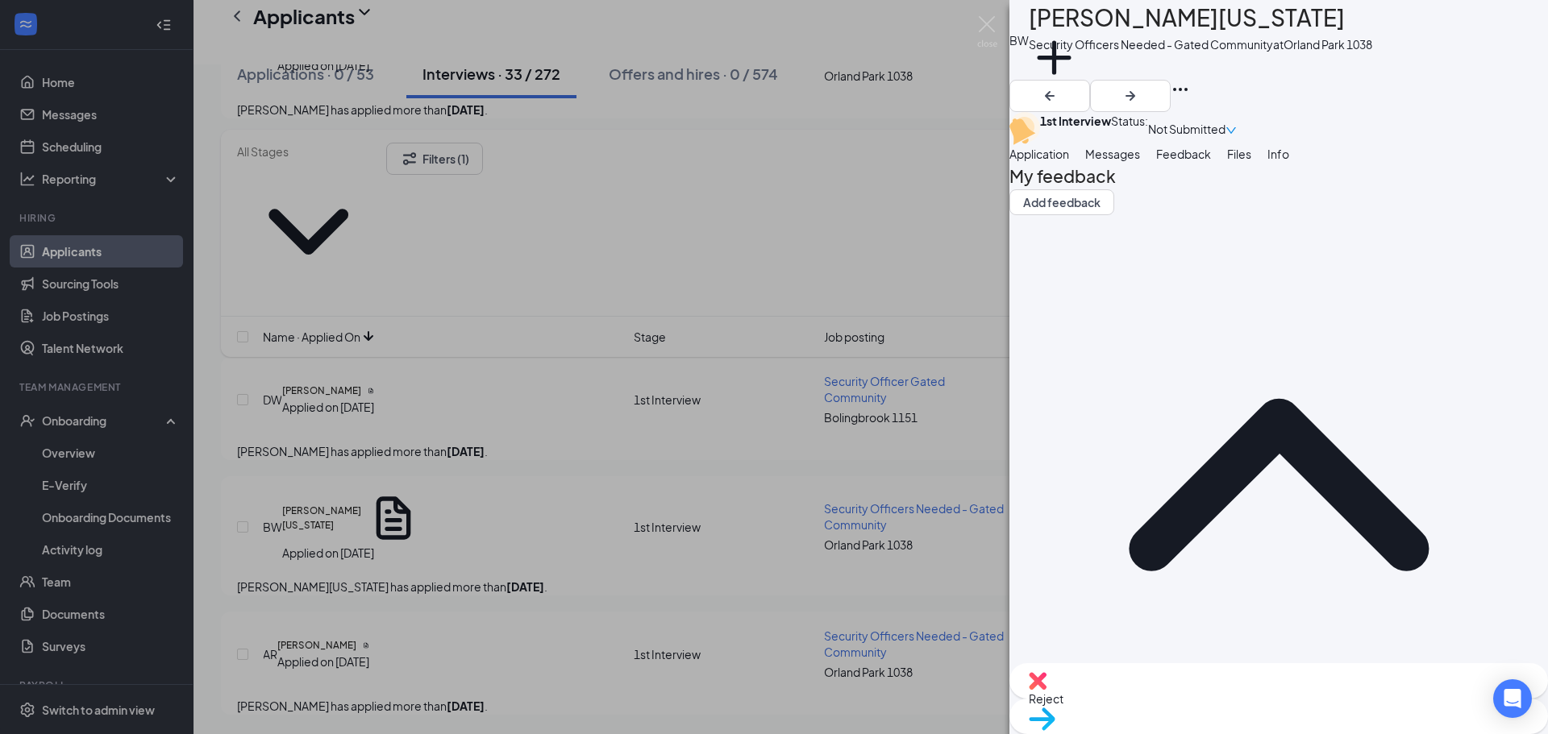
drag, startPoint x: 1195, startPoint y: 197, endPoint x: 1186, endPoint y: 195, distance: 10.0
click at [1140, 161] on span "Messages" at bounding box center [1112, 154] width 55 height 15
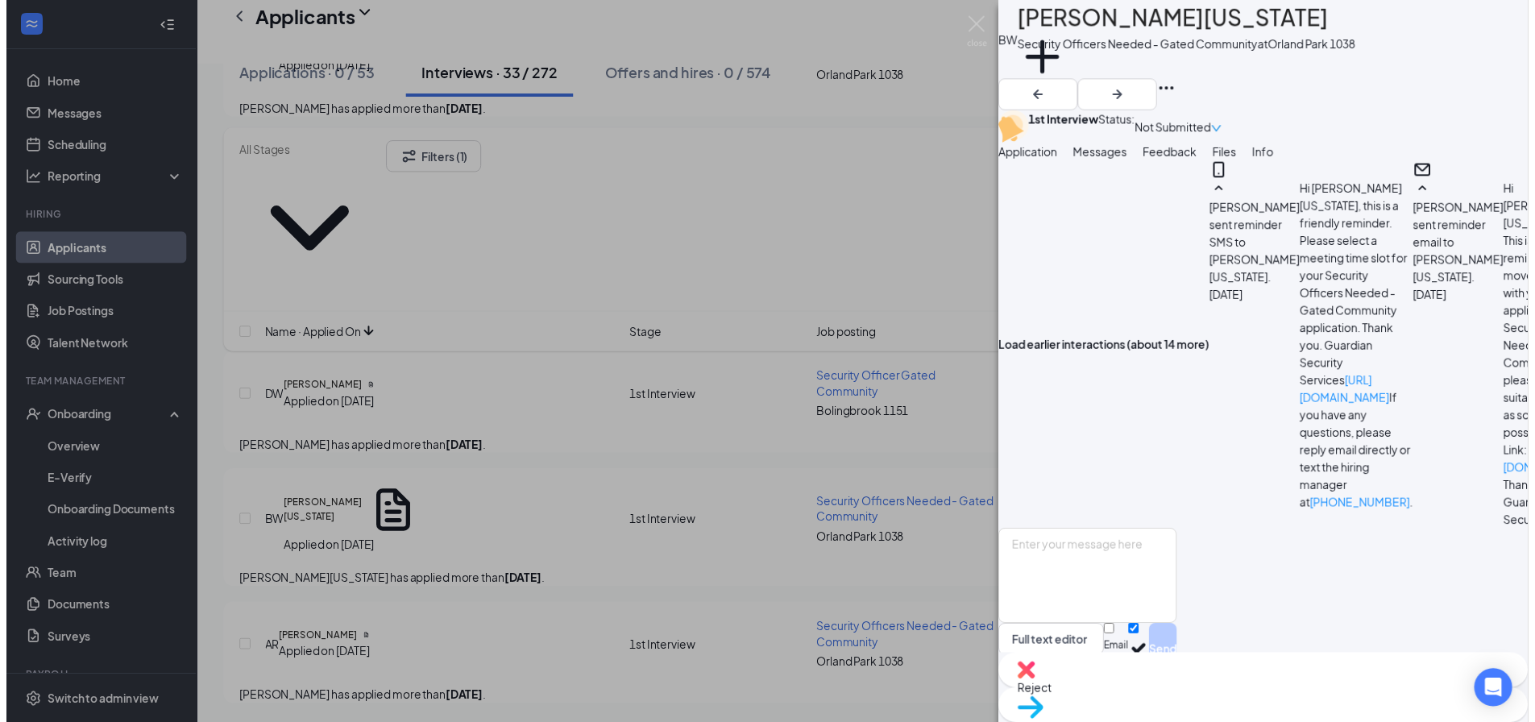
scroll to position [1959, 0]
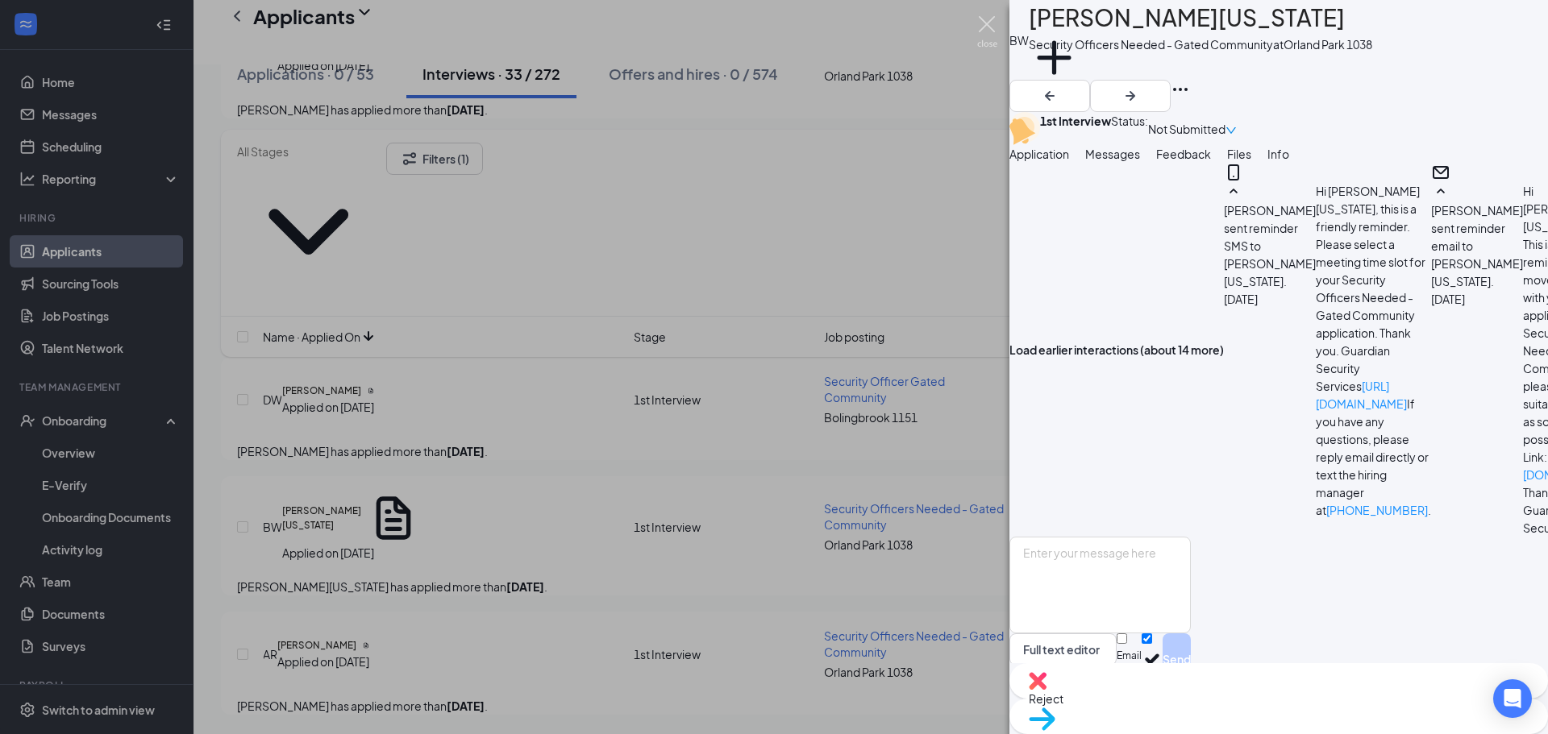
click at [990, 28] on img at bounding box center [987, 31] width 20 height 31
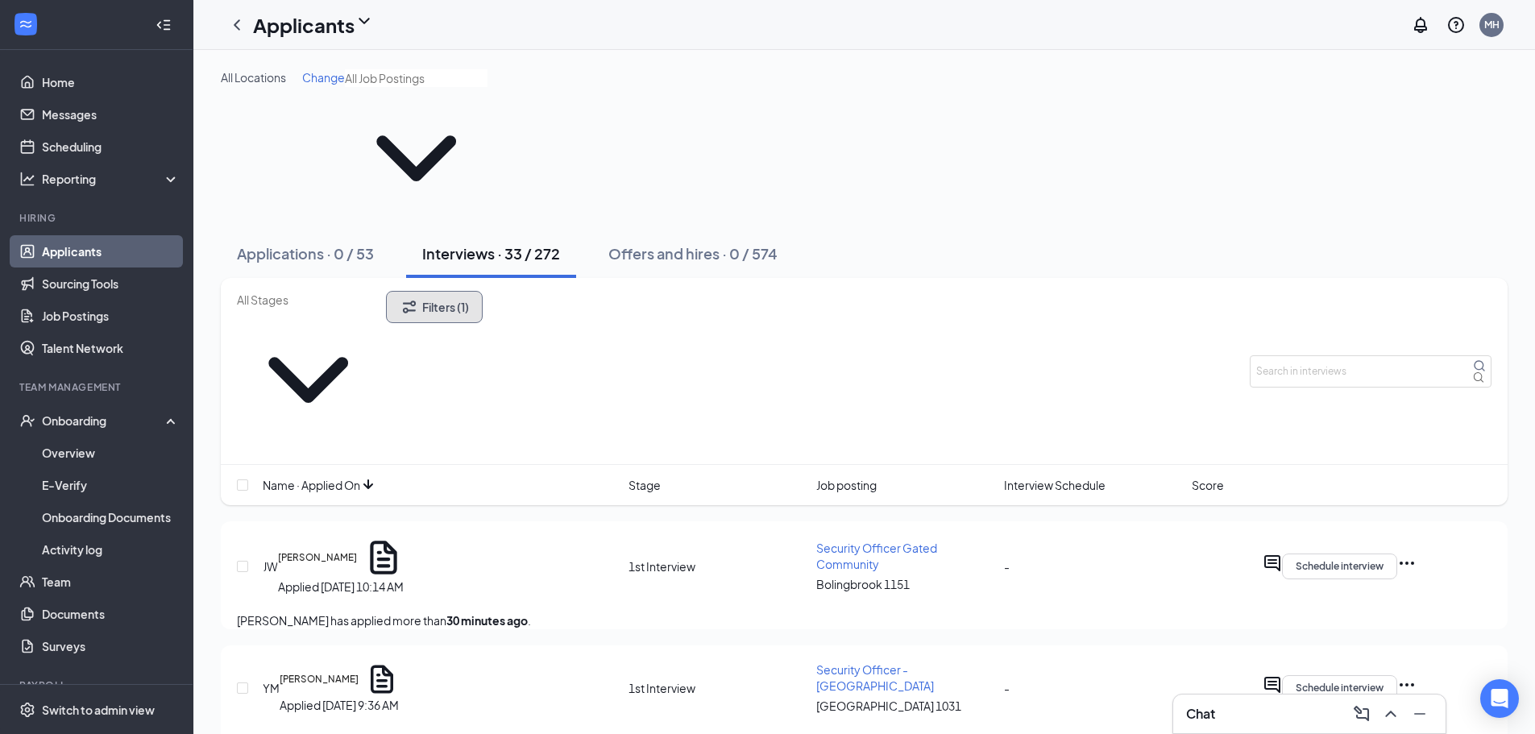
click at [483, 291] on button "Filters (1)" at bounding box center [434, 307] width 97 height 32
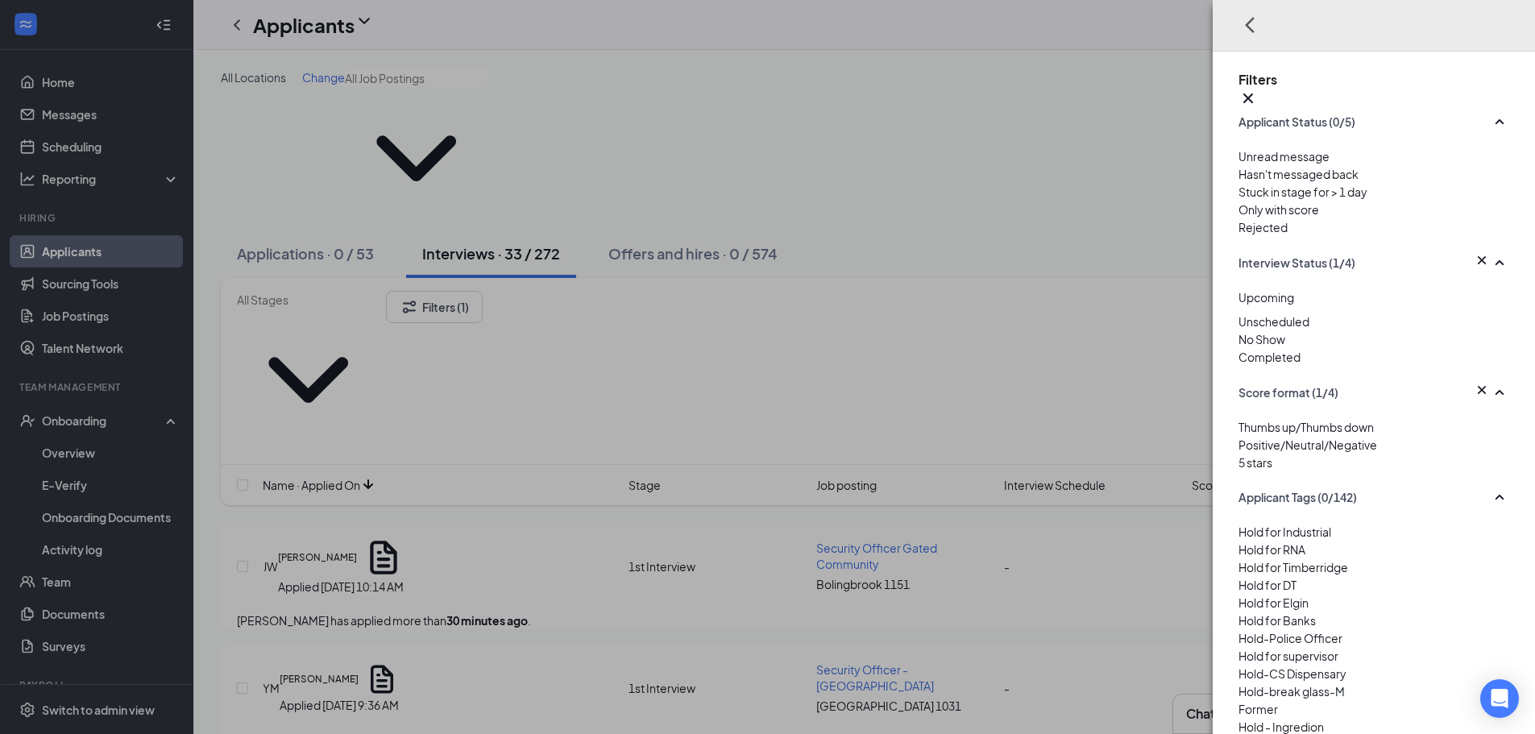
click at [1239, 313] on img at bounding box center [1243, 309] width 8 height 6
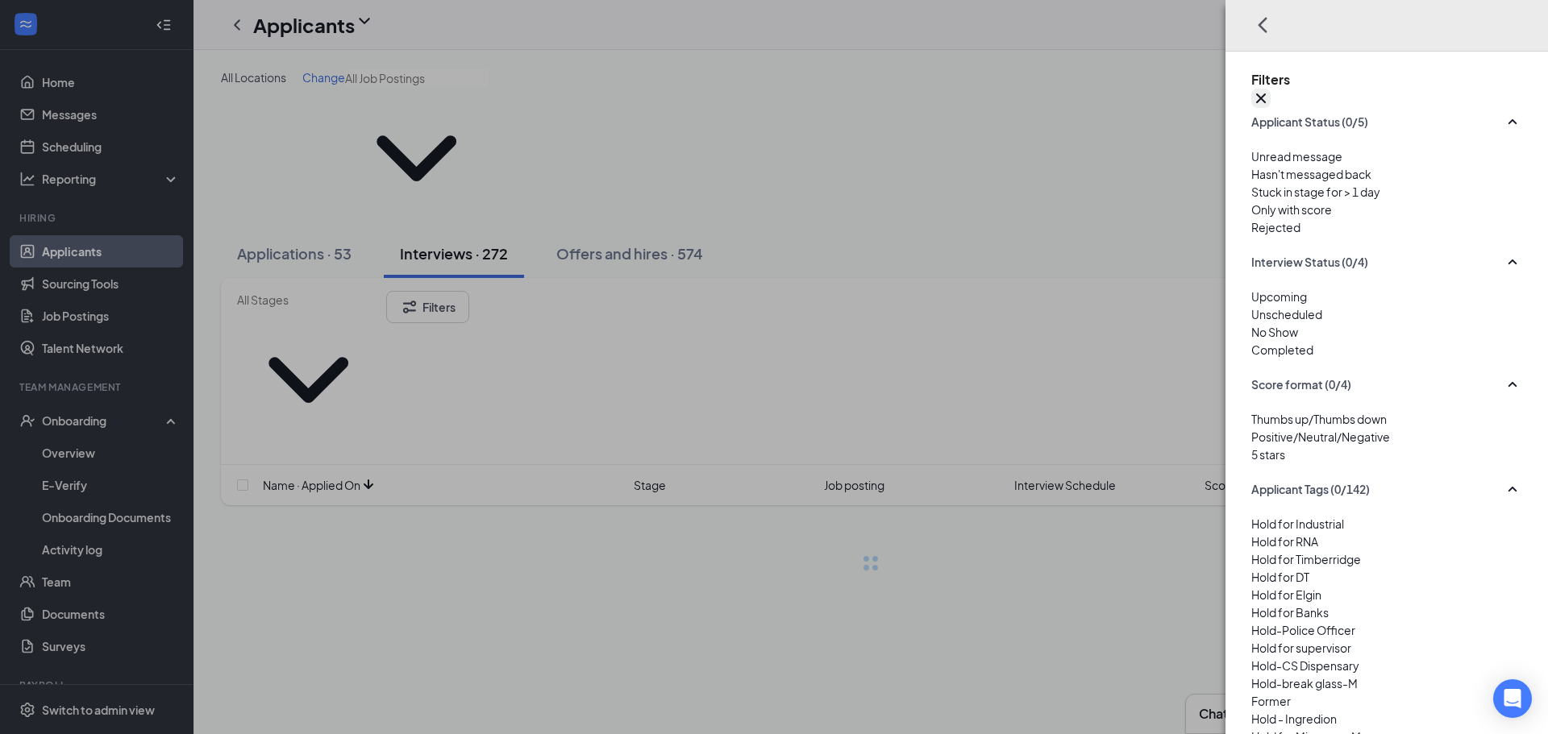
click at [1519, 71] on div "Filters" at bounding box center [1386, 91] width 271 height 41
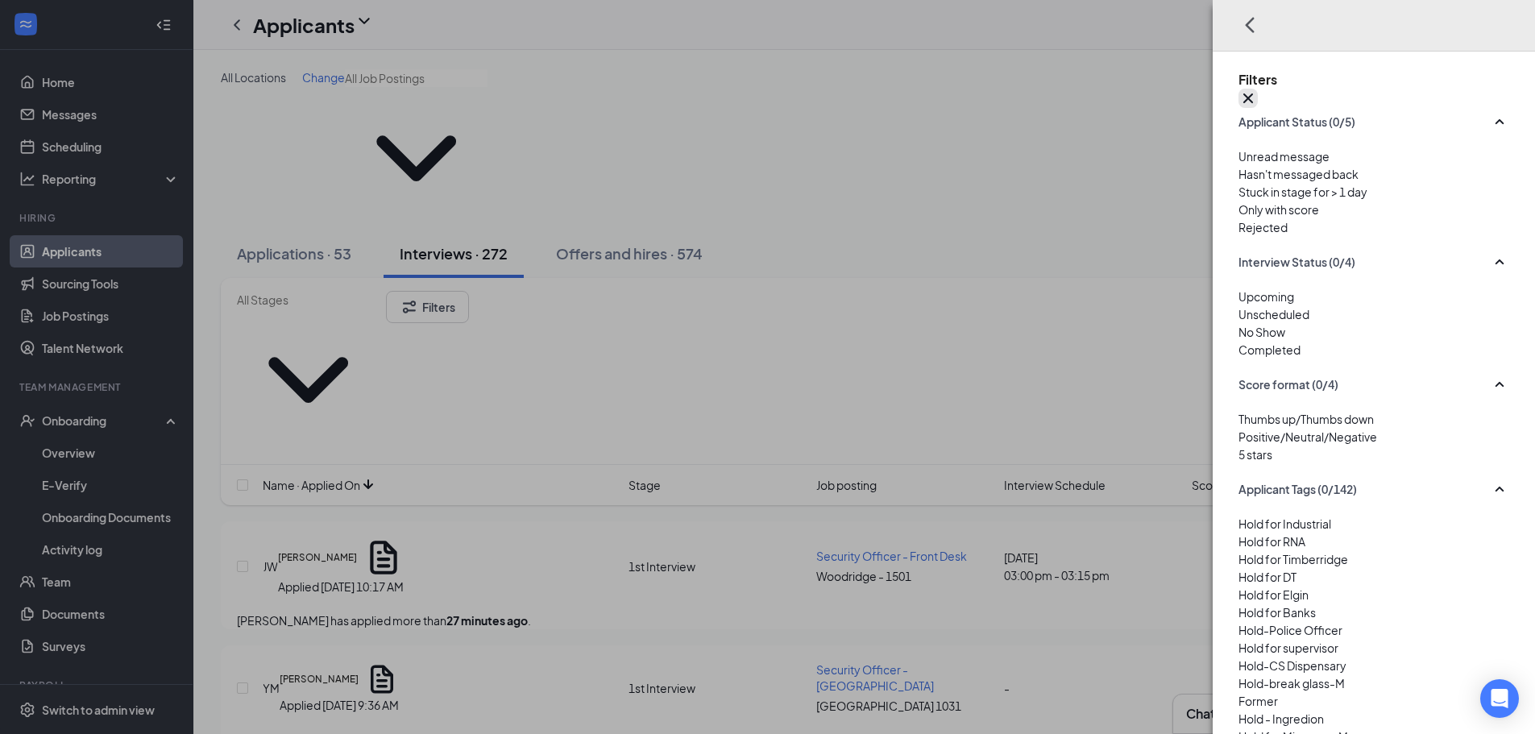
click at [1258, 89] on icon "Cross" at bounding box center [1248, 98] width 19 height 19
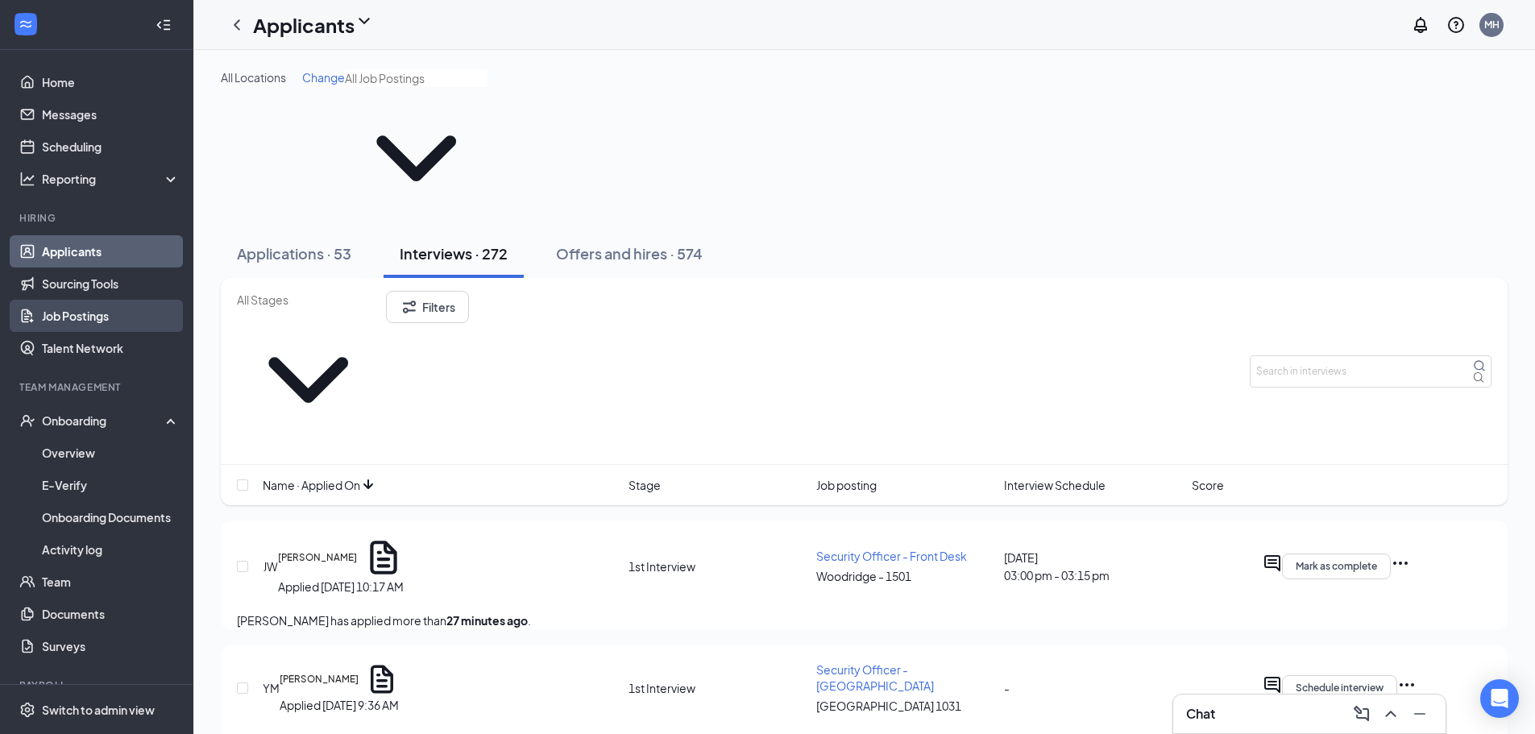
drag, startPoint x: 98, startPoint y: 313, endPoint x: 119, endPoint y: 312, distance: 21.0
click at [98, 313] on link "Job Postings" at bounding box center [111, 316] width 138 height 32
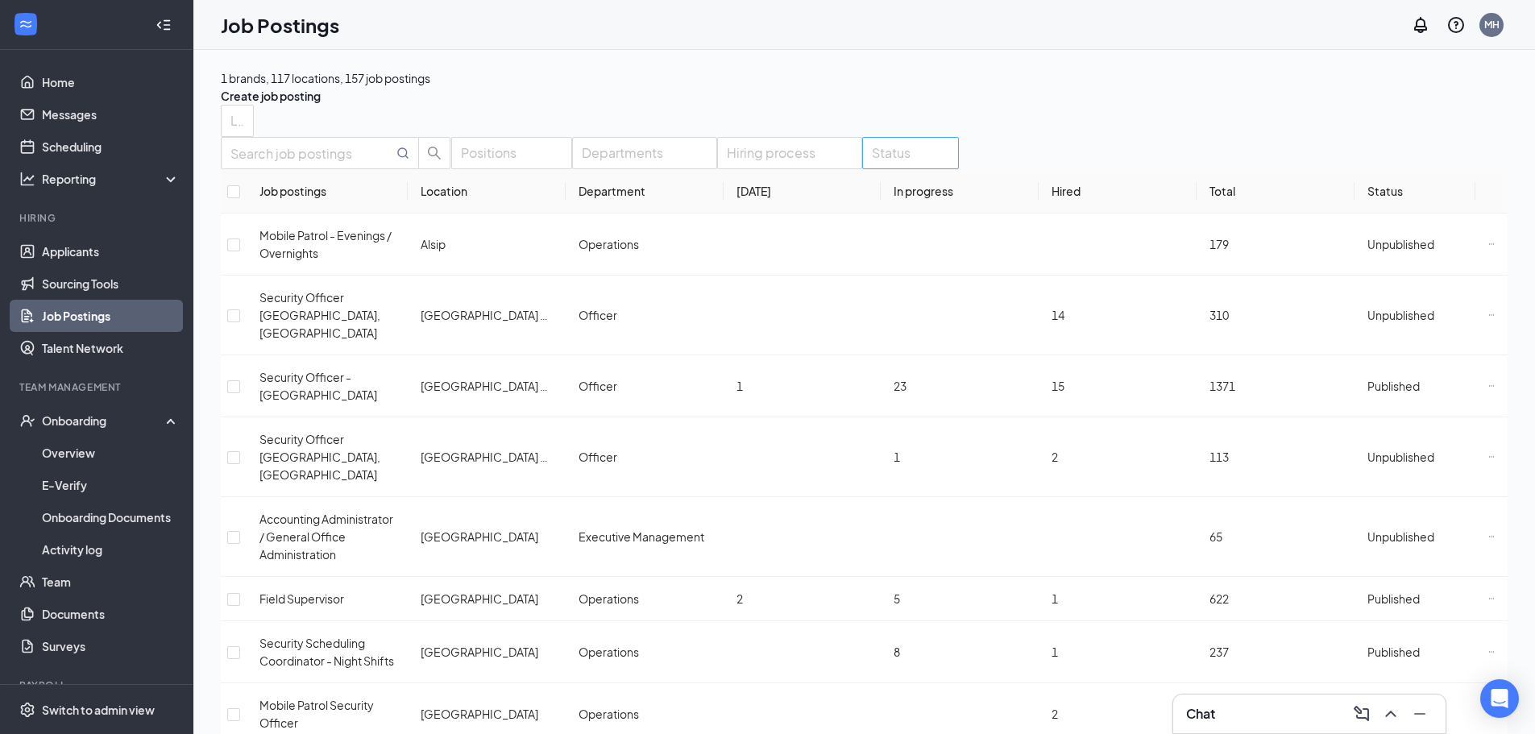
click at [875, 167] on input "search" at bounding box center [873, 154] width 3 height 26
click at [896, 268] on div at bounding box center [922, 268] width 77 height 0
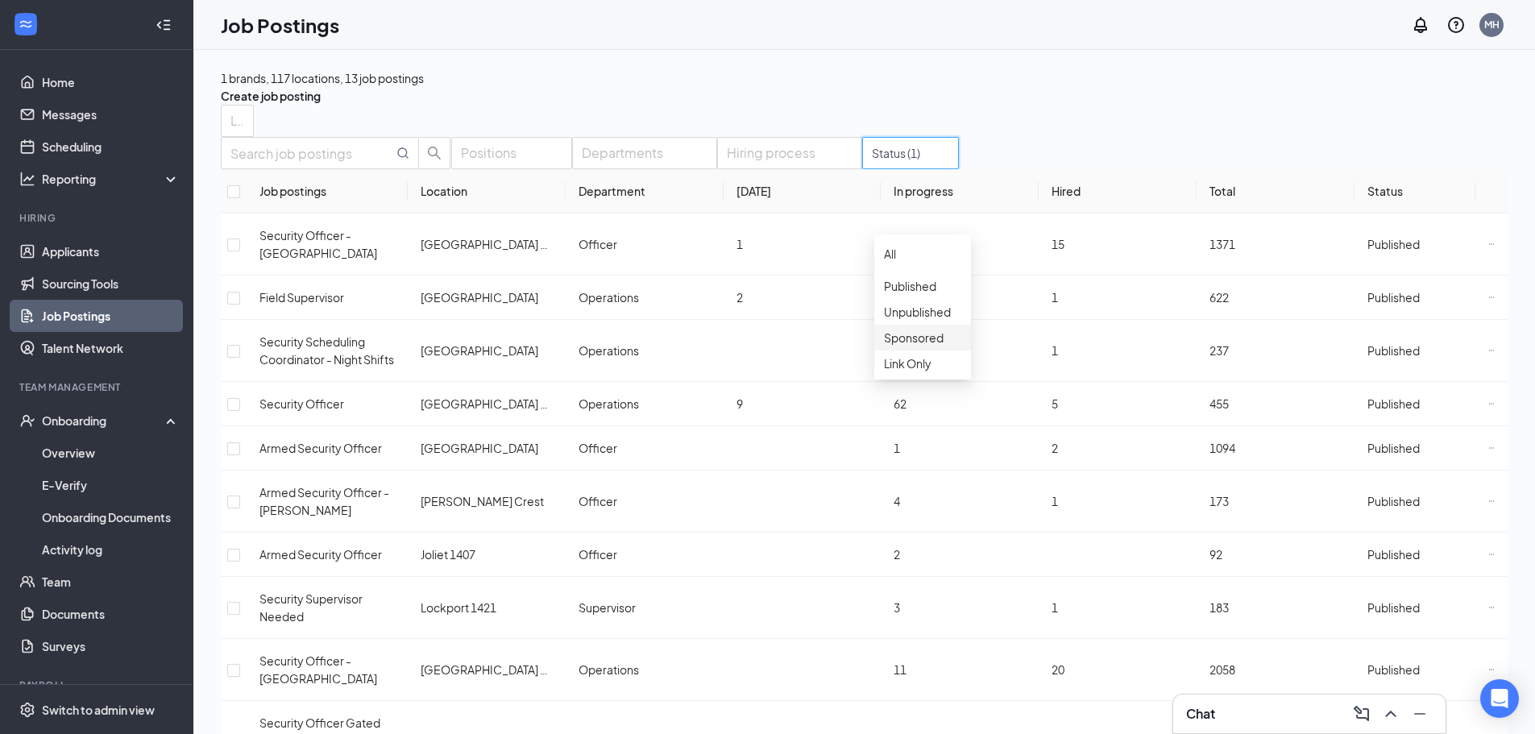
click at [896, 329] on div at bounding box center [922, 329] width 77 height 0
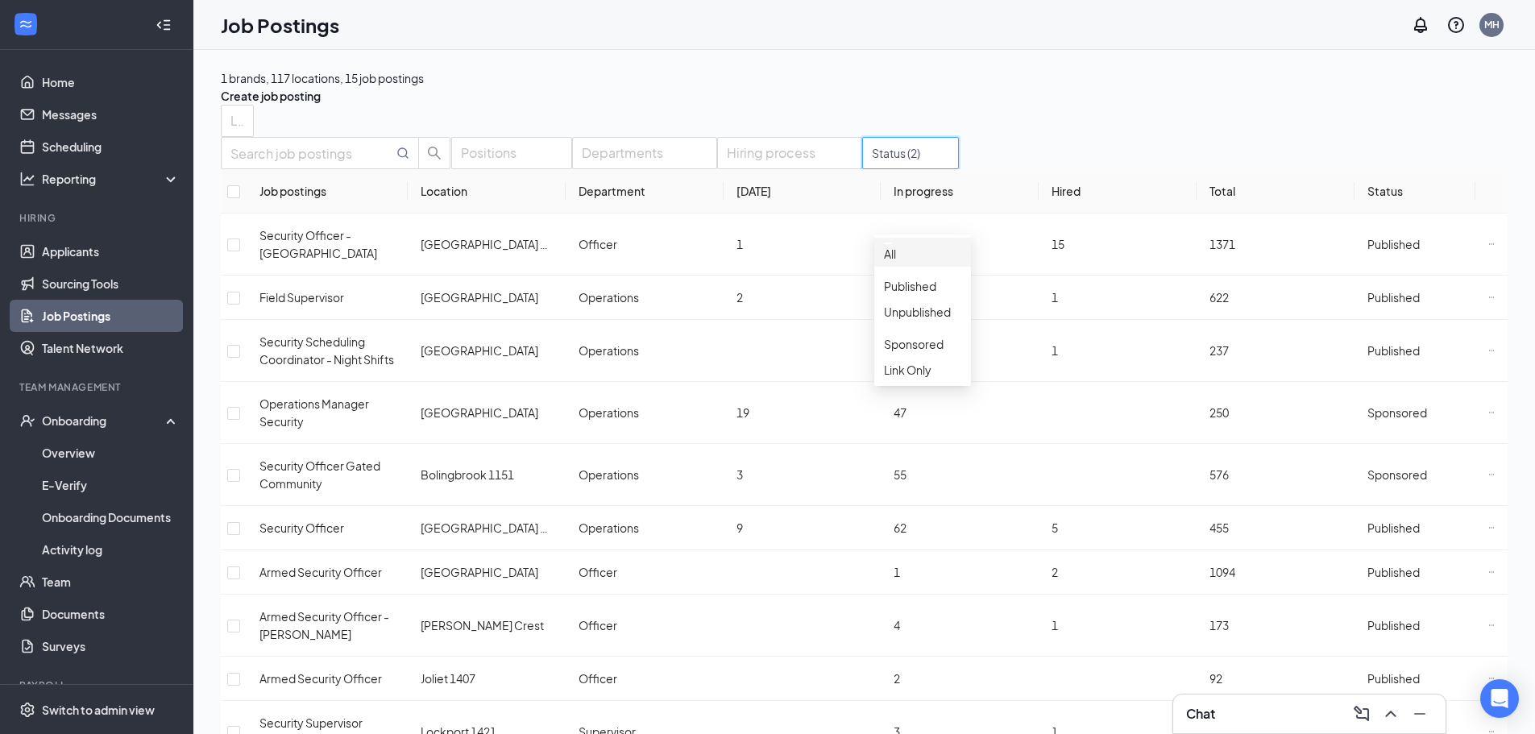
click at [1152, 82] on div "1 brands, 117 locations, 15 job postings Create job posting" at bounding box center [864, 86] width 1287 height 35
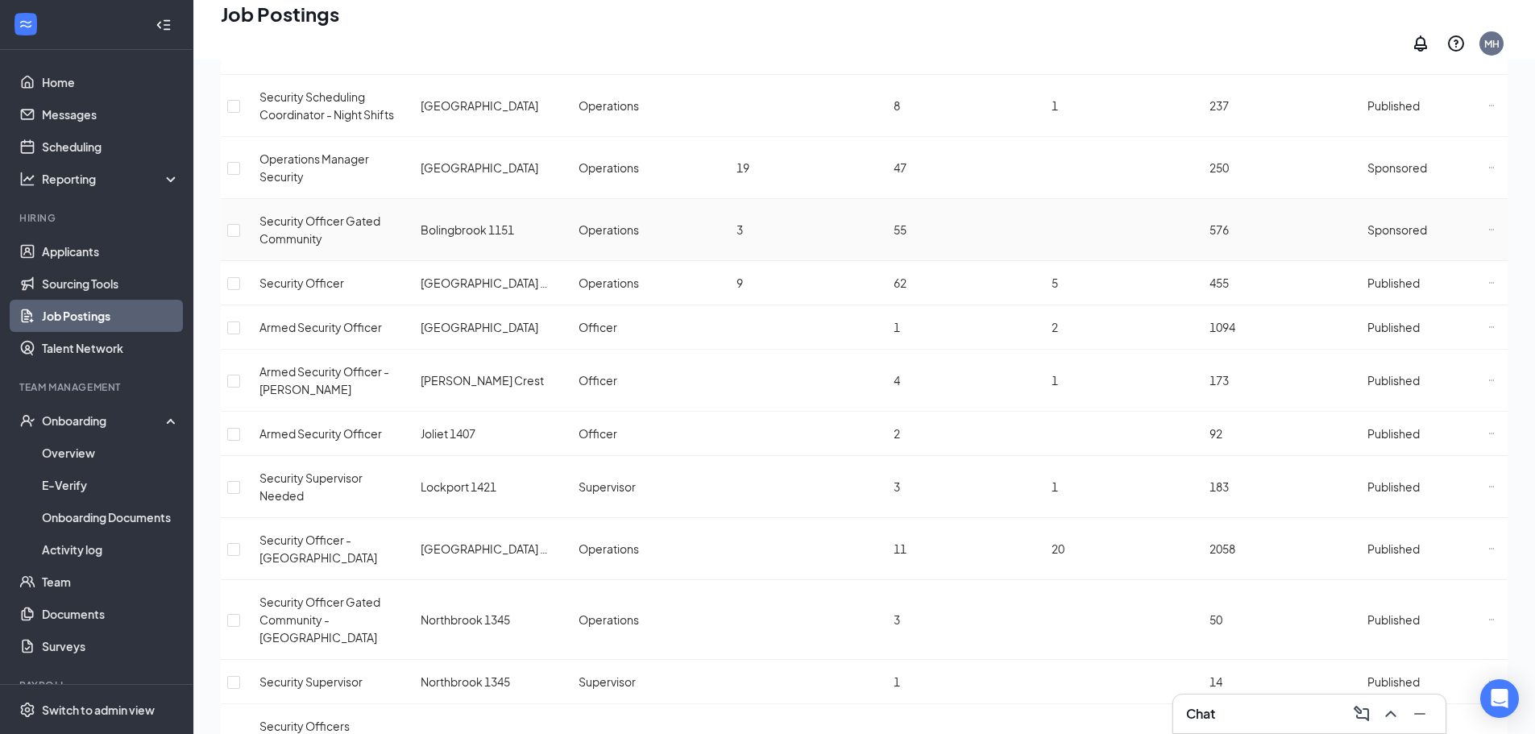
scroll to position [335, 0]
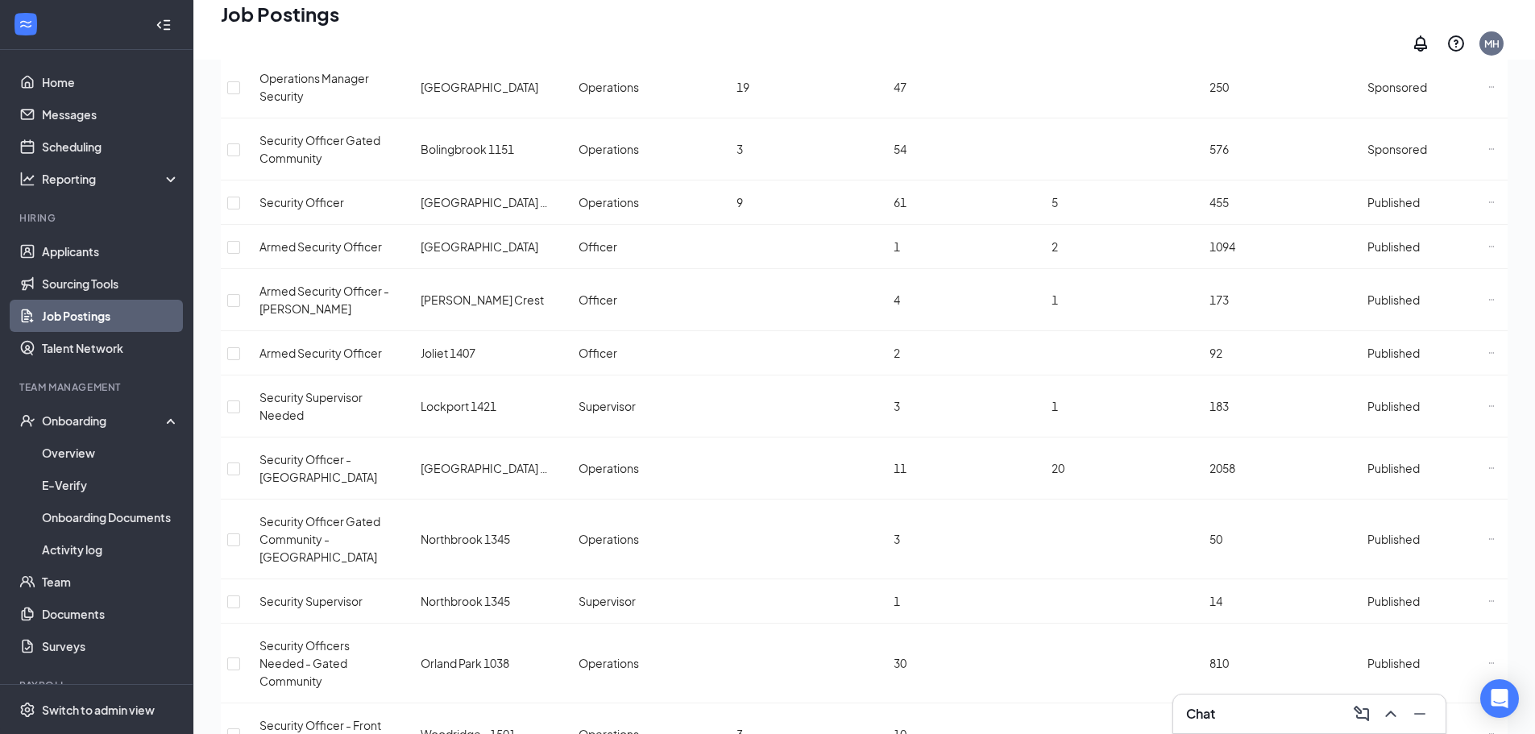
click at [61, 318] on link "Job Postings" at bounding box center [111, 316] width 138 height 32
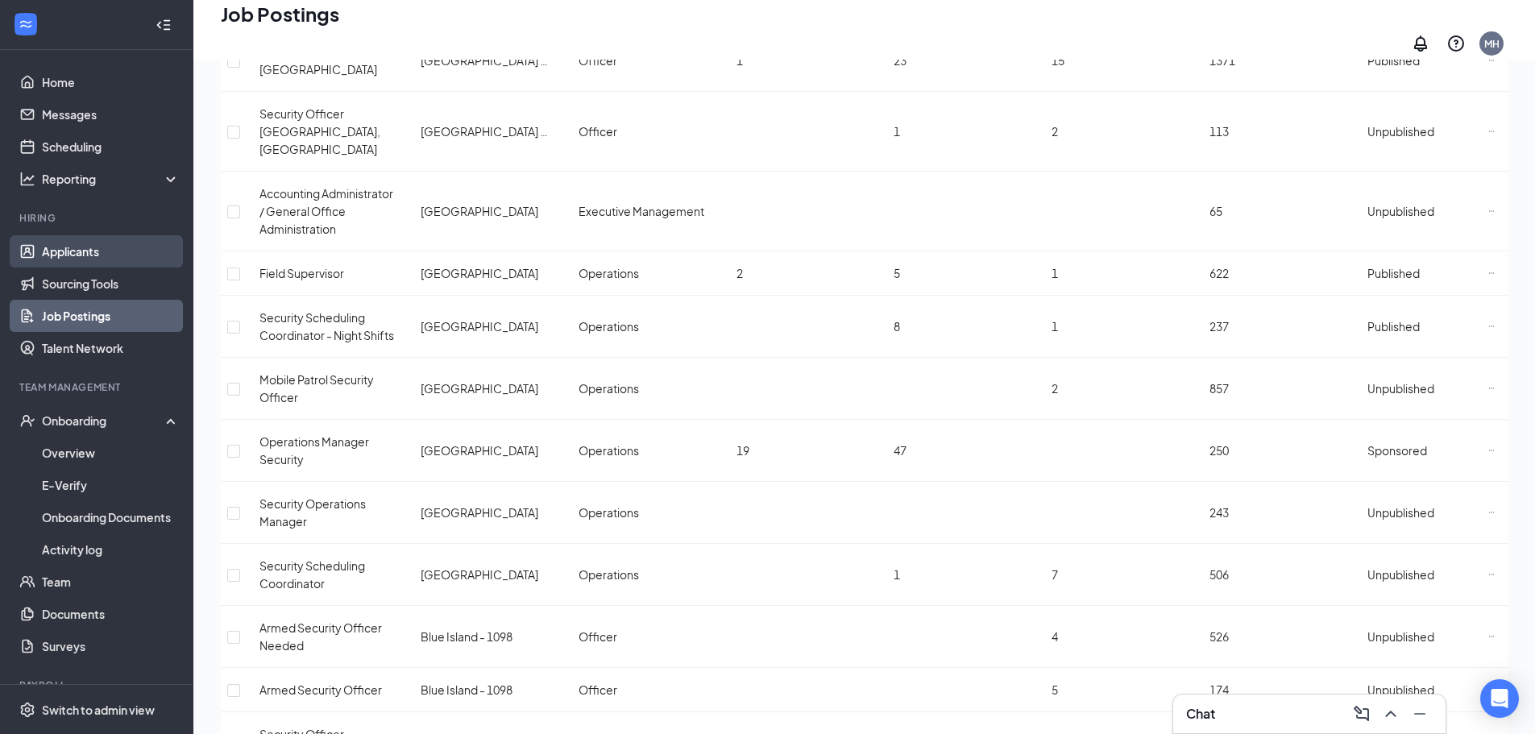
click at [71, 249] on link "Applicants" at bounding box center [111, 251] width 138 height 32
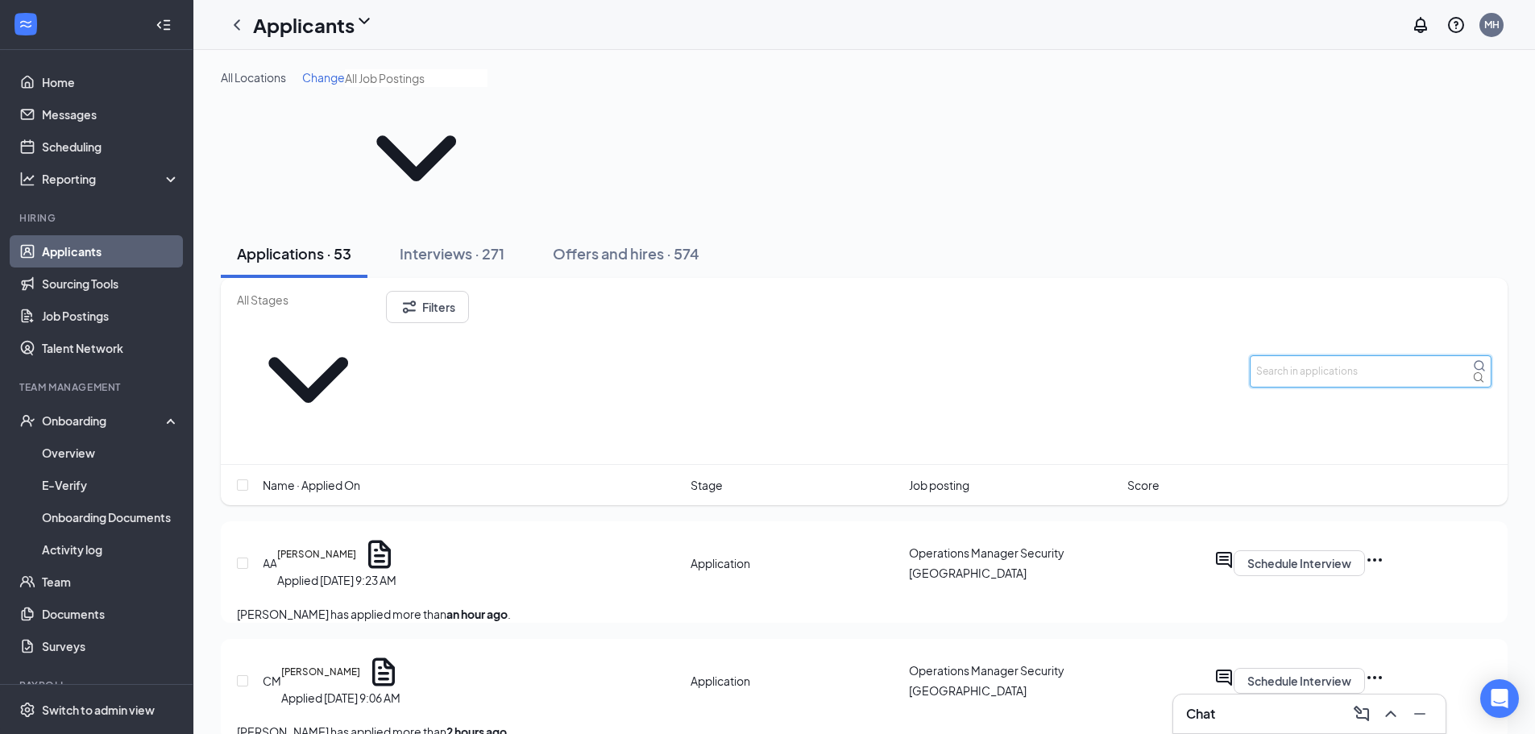
click at [1328, 355] on input "text" at bounding box center [1371, 371] width 242 height 32
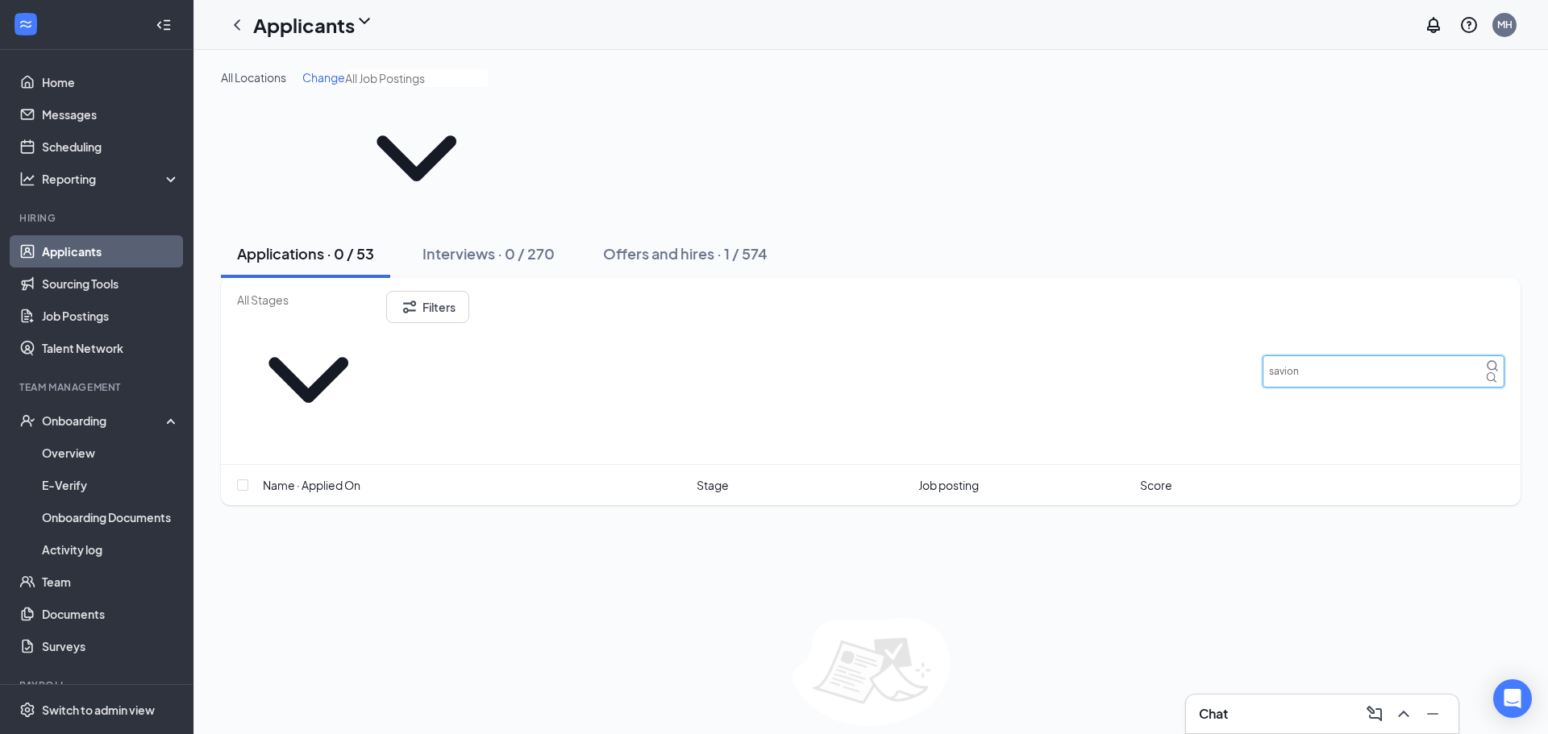
drag, startPoint x: 1336, startPoint y: 241, endPoint x: 1167, endPoint y: 234, distance: 169.4
click at [1167, 291] on div "Filters savion" at bounding box center [870, 371] width 1267 height 160
drag, startPoint x: 1381, startPoint y: 242, endPoint x: 1123, endPoint y: 250, distance: 258.1
click at [1146, 291] on div "Filters zakyth" at bounding box center [870, 371] width 1267 height 160
type input "[PERSON_NAME]"
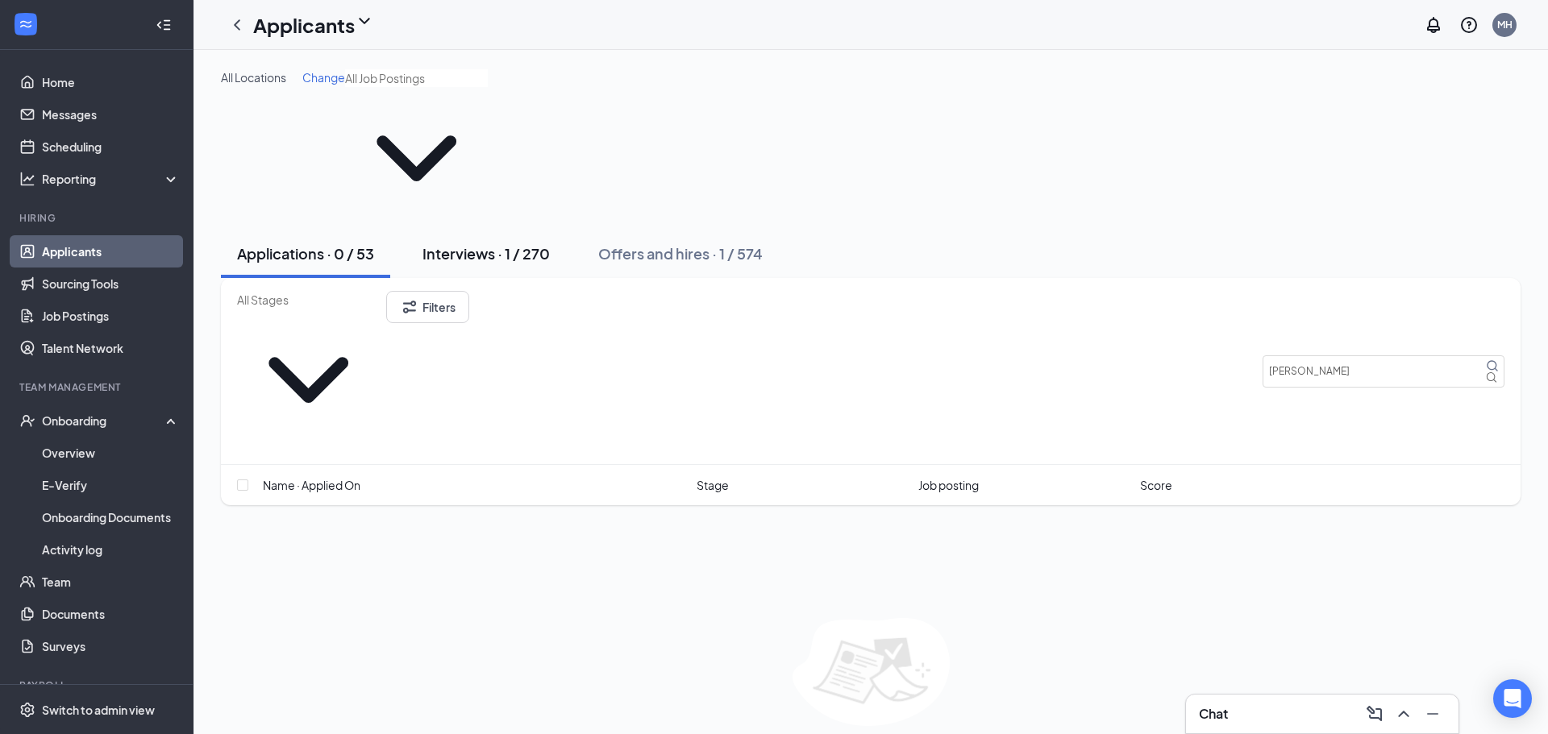
click at [467, 243] on div "Interviews · 1 / 270" at bounding box center [485, 253] width 127 height 20
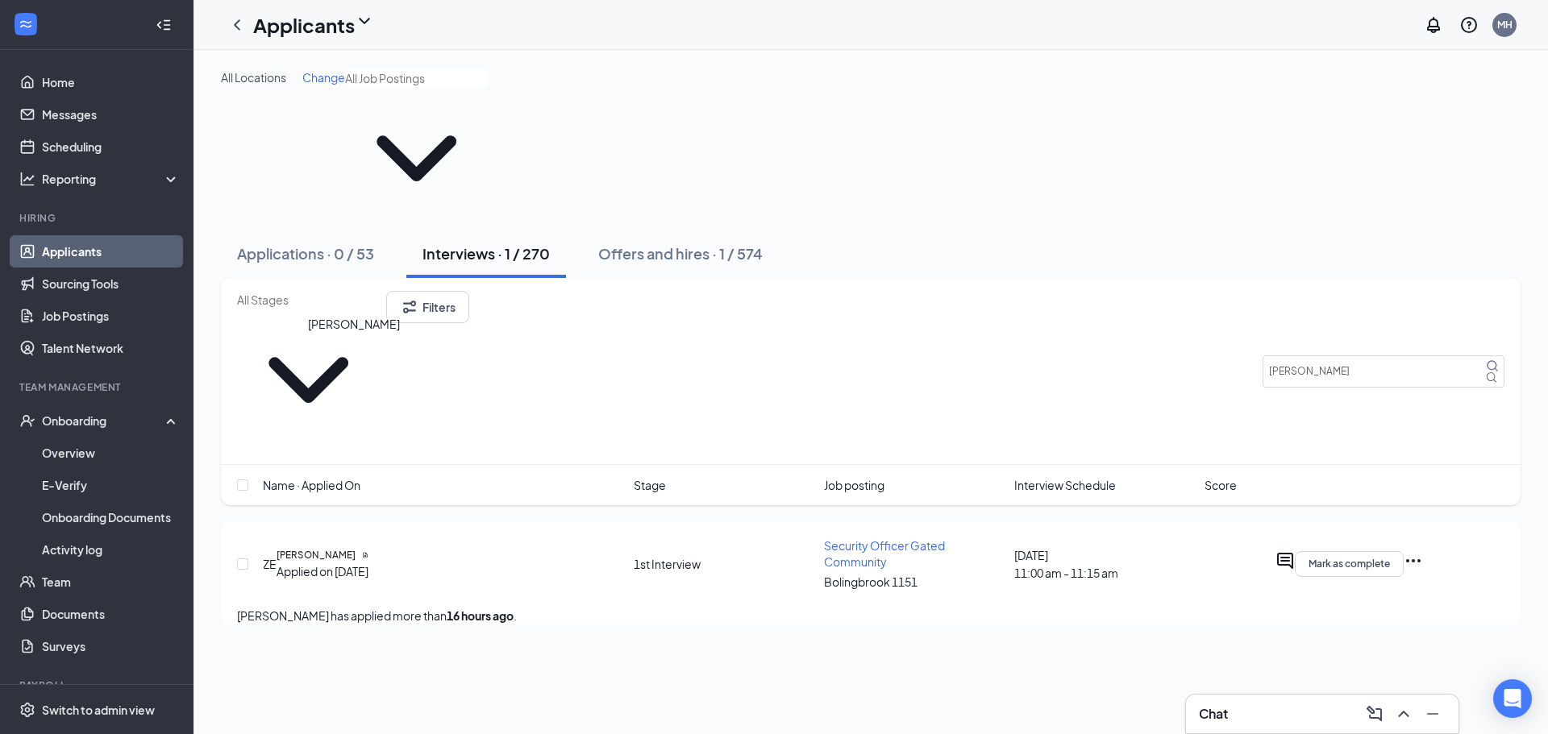
click at [355, 548] on h5 "[PERSON_NAME]" at bounding box center [315, 555] width 79 height 15
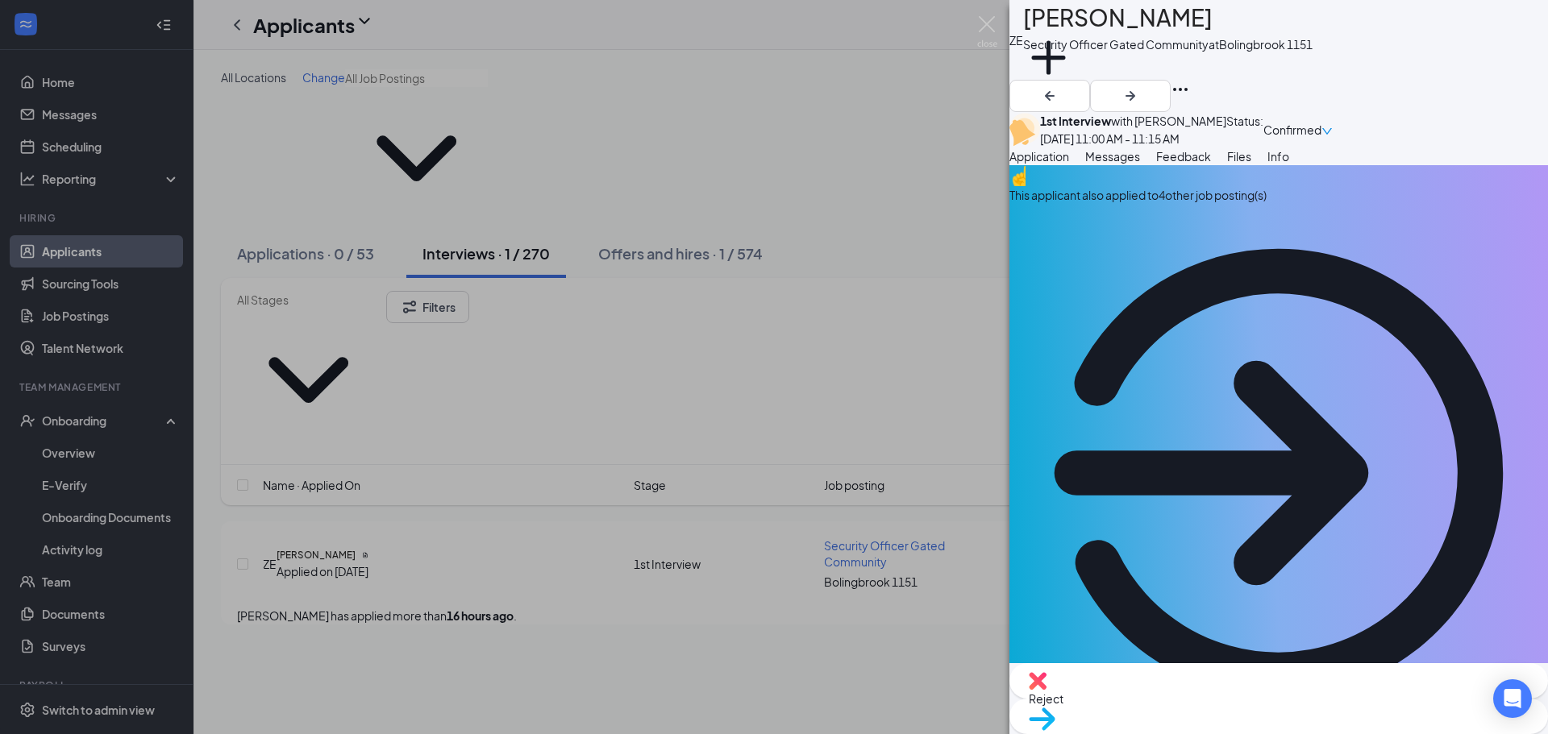
click at [1153, 204] on div "This applicant also applied to 4 other job posting(s)" at bounding box center [1278, 195] width 538 height 18
